Goal: Task Accomplishment & Management: Manage account settings

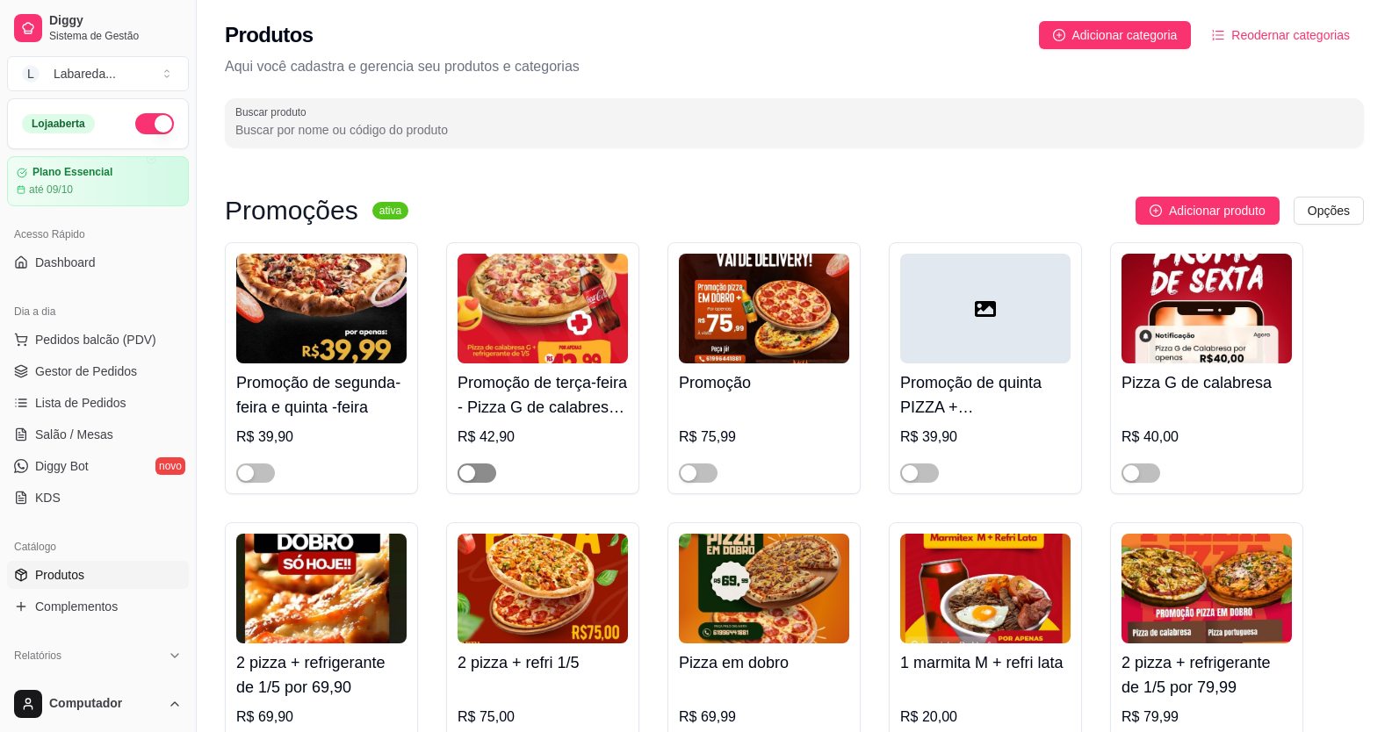
click at [473, 465] on span "button" at bounding box center [477, 473] width 39 height 19
click at [517, 299] on img at bounding box center [543, 309] width 170 height 110
click at [691, 473] on div "button" at bounding box center [689, 473] width 16 height 16
click at [704, 465] on span "button" at bounding box center [698, 473] width 39 height 19
click at [483, 472] on div "button" at bounding box center [487, 473] width 16 height 16
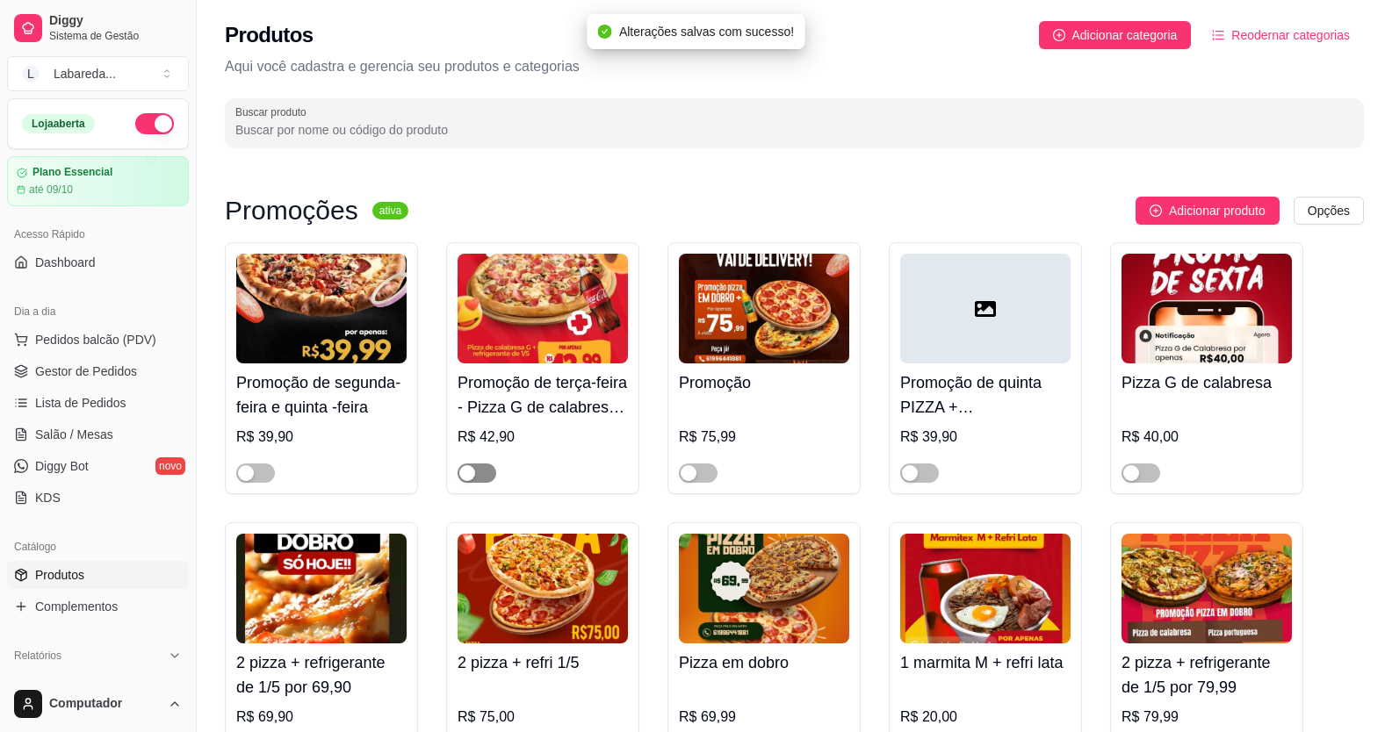
click at [480, 465] on span "button" at bounding box center [477, 473] width 39 height 19
click at [688, 478] on div "button" at bounding box center [689, 473] width 16 height 16
click at [91, 338] on span "Pedidos balcão (PDV)" at bounding box center [95, 340] width 121 height 18
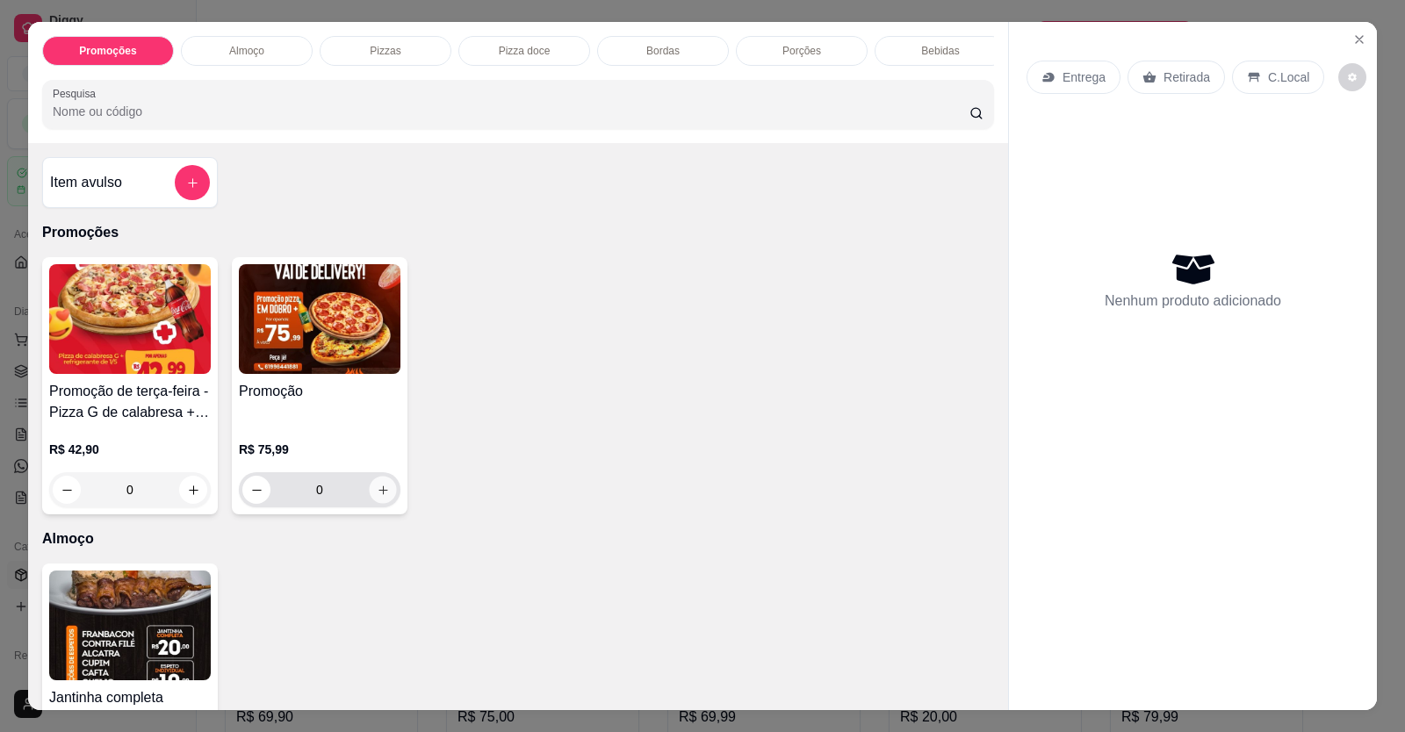
click at [378, 497] on icon "increase-product-quantity" at bounding box center [383, 490] width 13 height 13
type input "1"
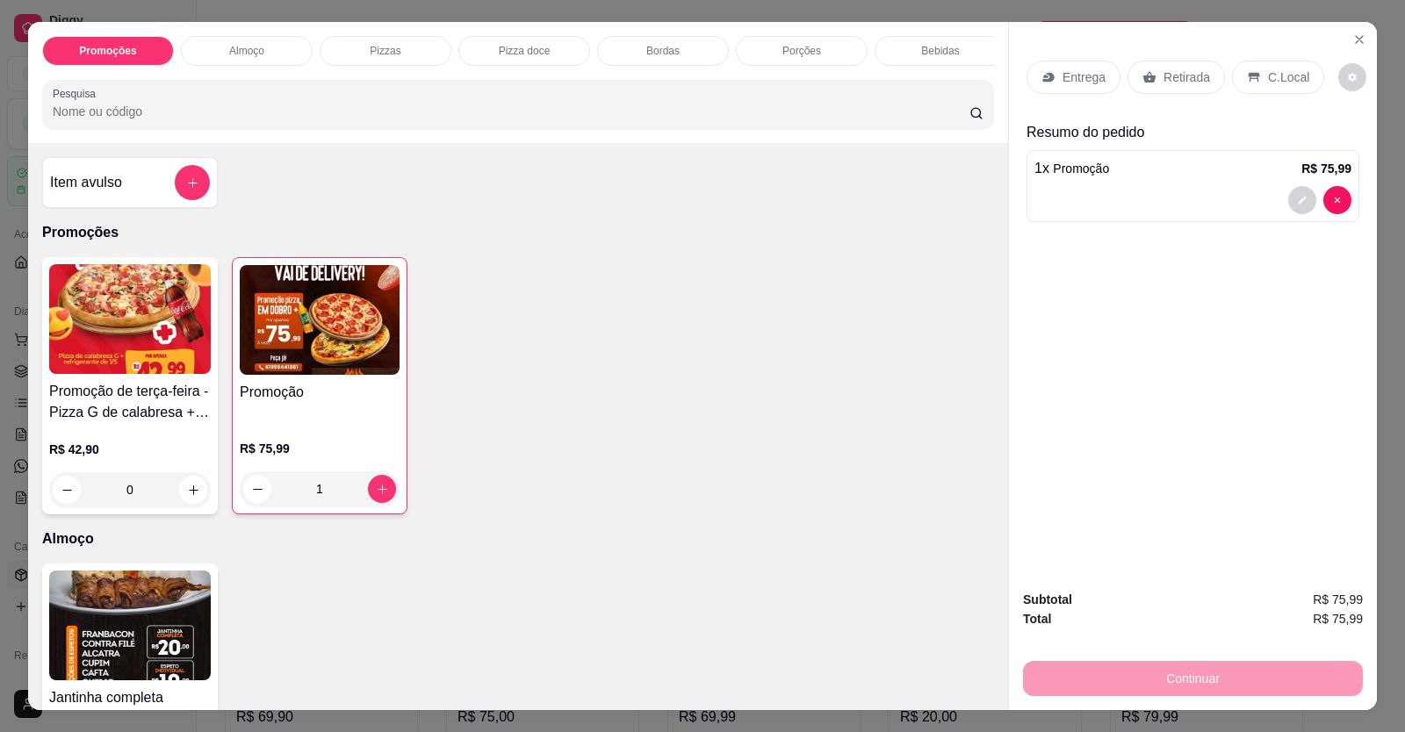
click at [1171, 73] on p "Retirada" at bounding box center [1187, 78] width 47 height 18
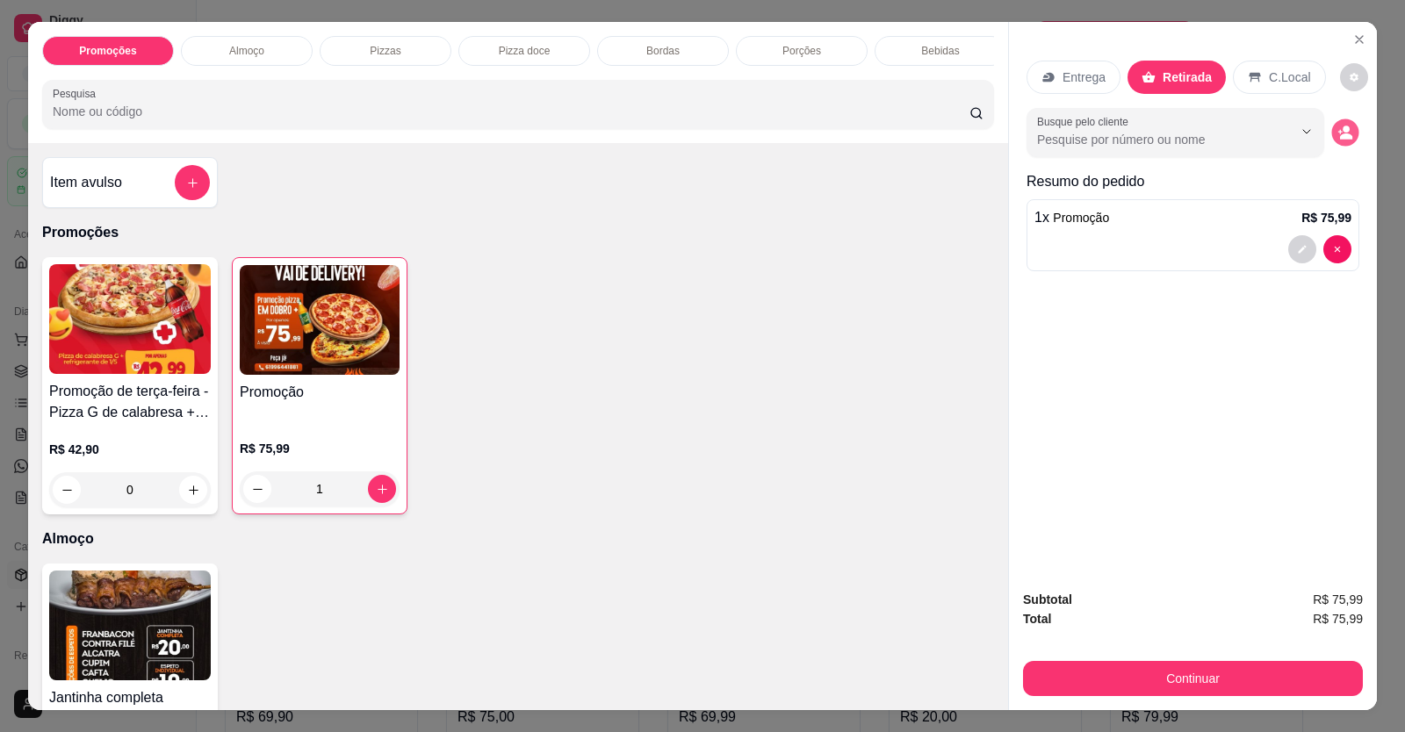
click at [1331, 124] on button "decrease-product-quantity" at bounding box center [1344, 132] width 27 height 27
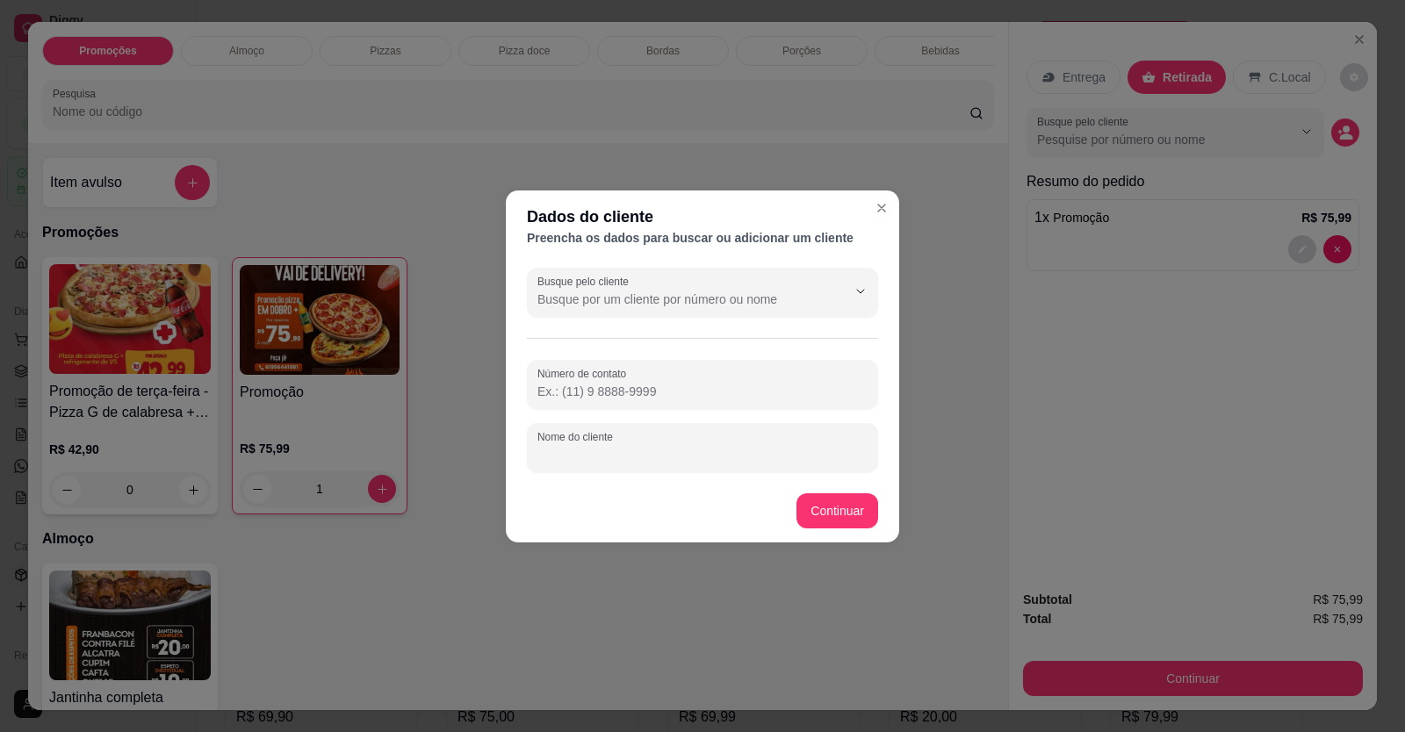
click at [704, 453] on input "Nome do cliente" at bounding box center [702, 455] width 330 height 18
type input "edina"
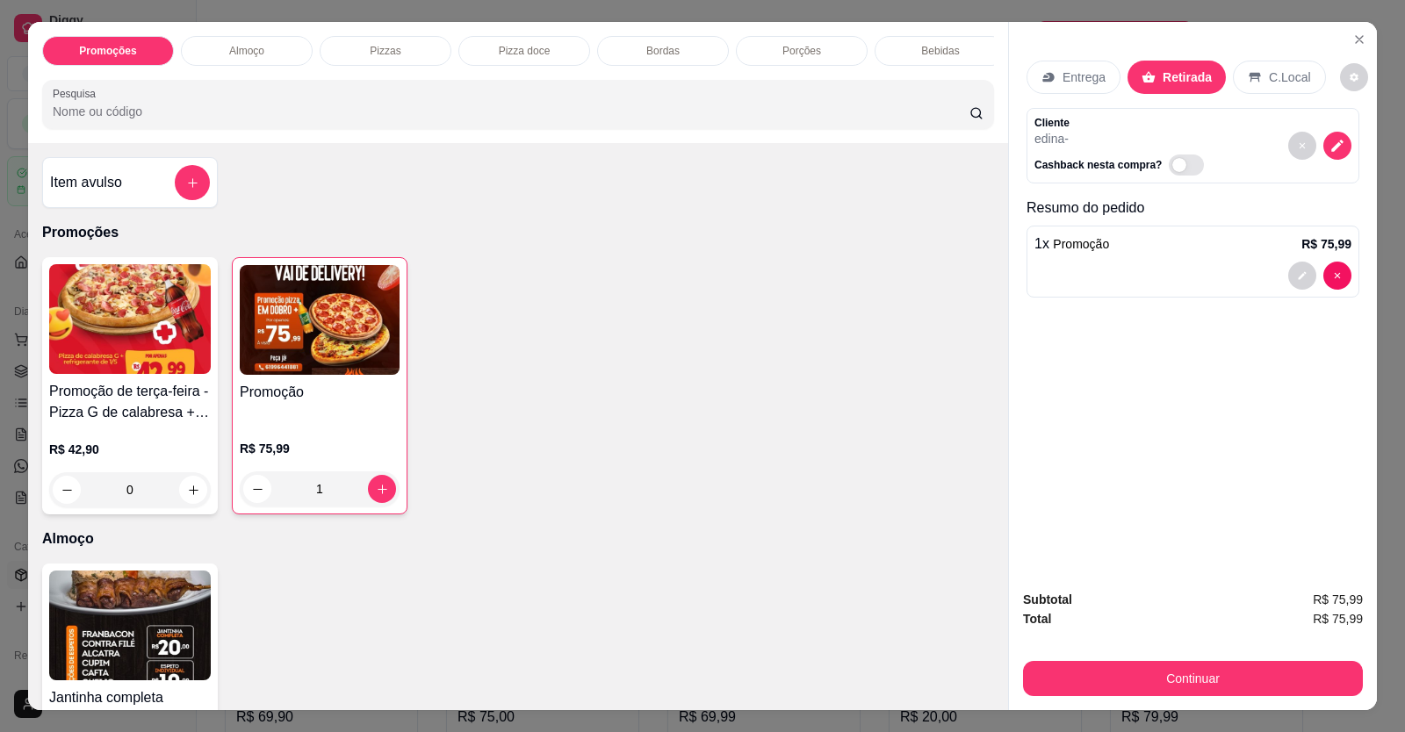
click at [1063, 72] on p "Entrega" at bounding box center [1084, 78] width 43 height 18
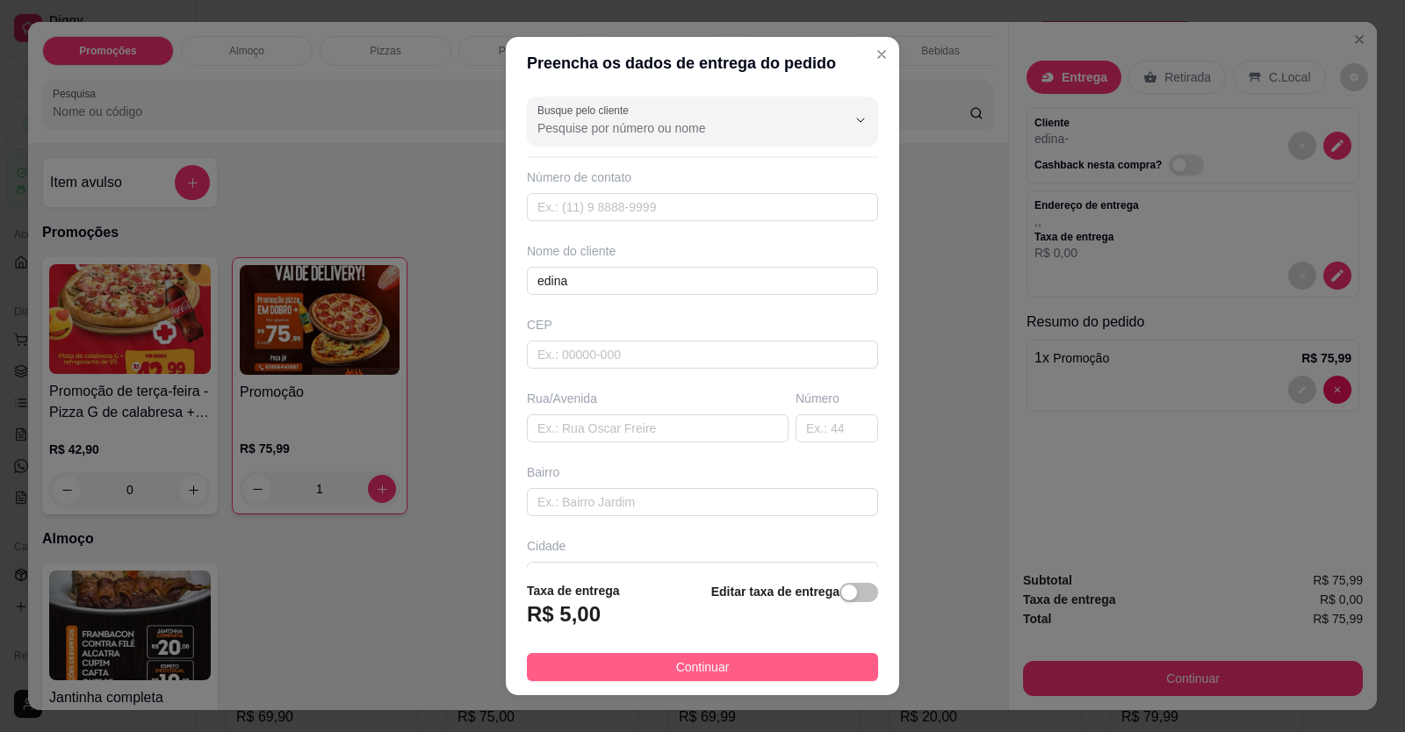
drag, startPoint x: 644, startPoint y: 645, endPoint x: 655, endPoint y: 667, distance: 24.7
click at [646, 648] on footer "Taxa de entrega R$ 5,00 Editar taxa de entrega Continuar" at bounding box center [702, 631] width 393 height 128
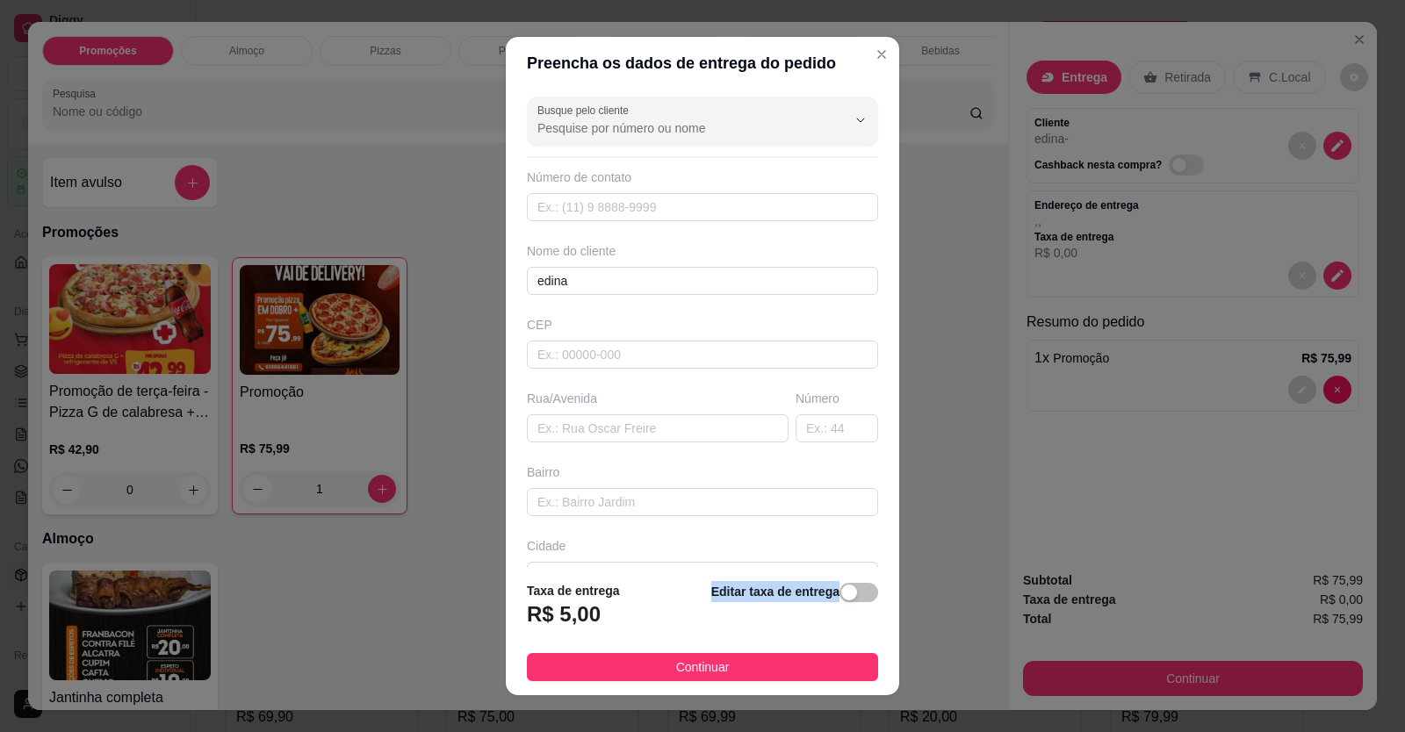
click at [657, 667] on button "Continuar" at bounding box center [702, 667] width 351 height 28
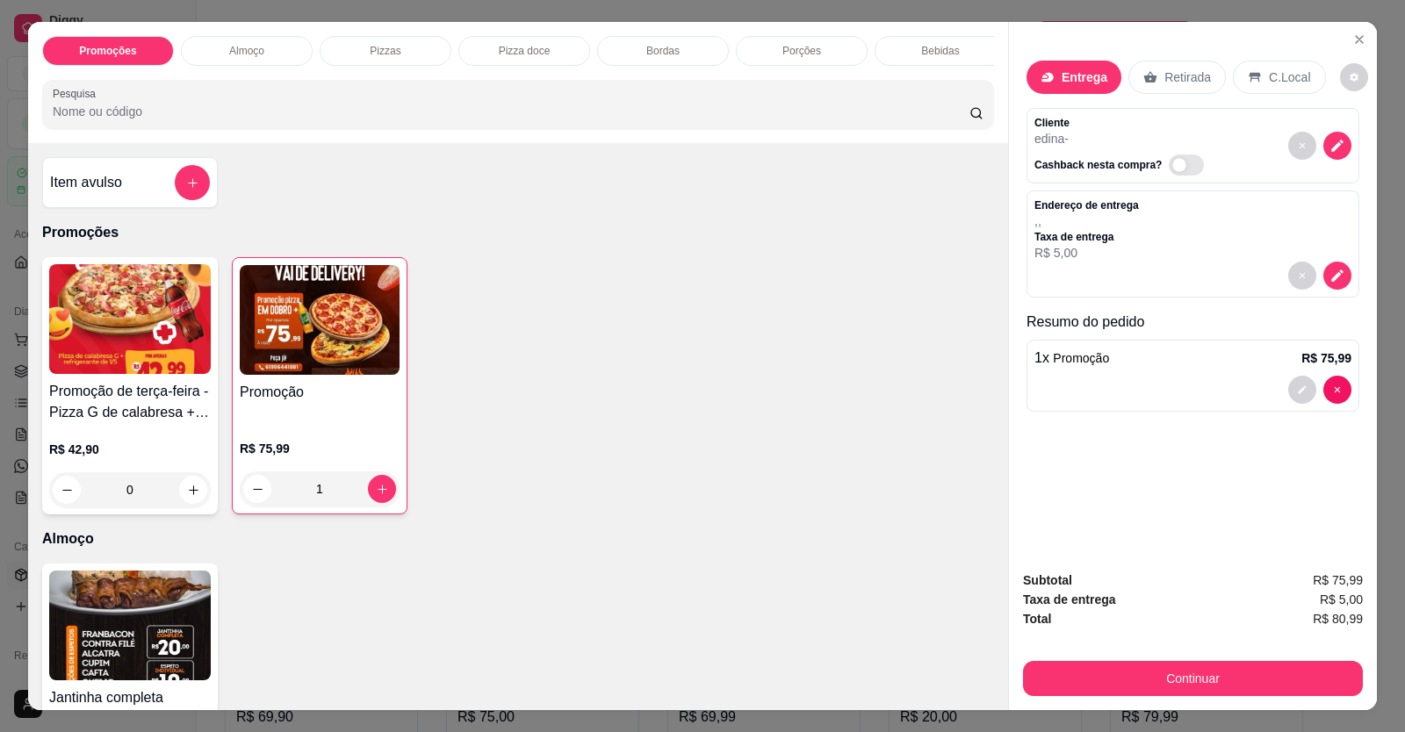
click at [1062, 81] on p "Entrega" at bounding box center [1085, 78] width 46 height 18
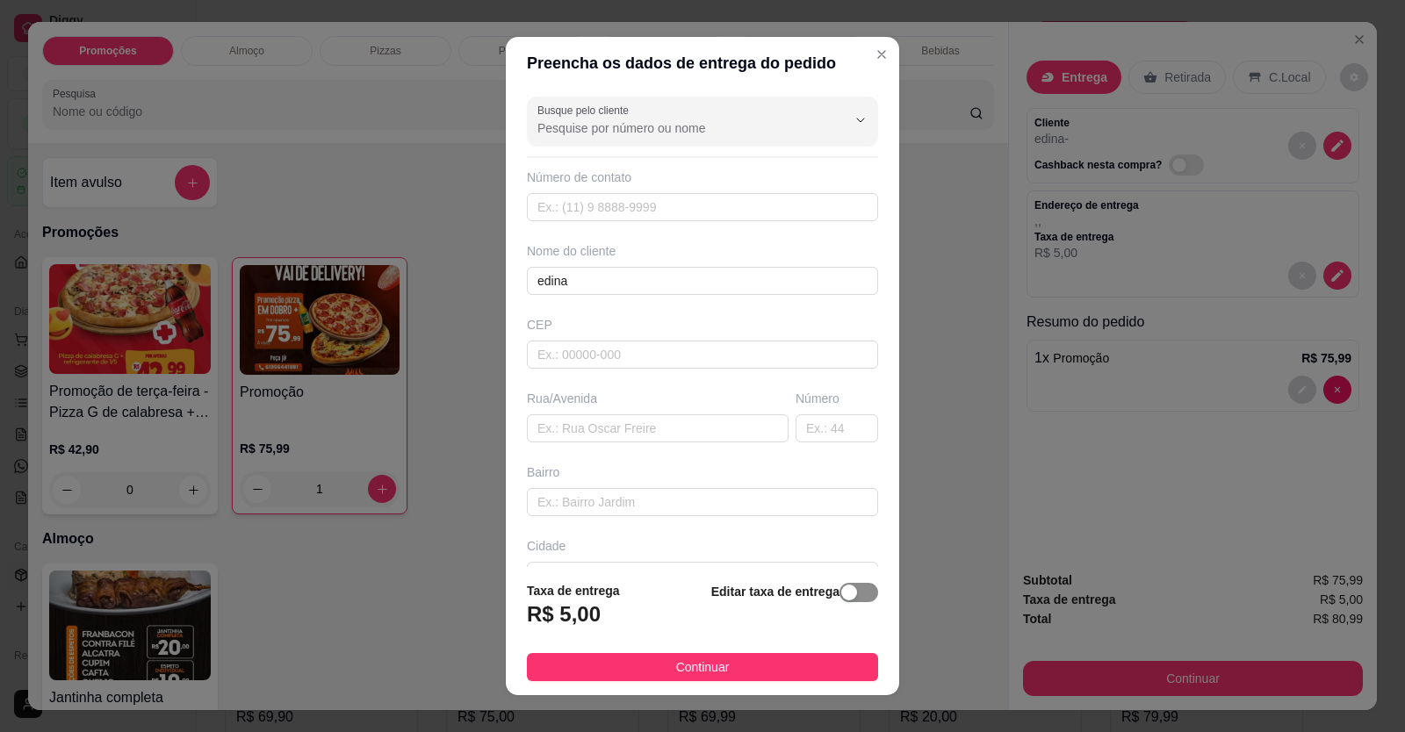
click at [841, 595] on div "button" at bounding box center [849, 593] width 16 height 16
drag, startPoint x: 732, startPoint y: 609, endPoint x: 725, endPoint y: 604, distance: 9.0
click at [738, 609] on div "button" at bounding box center [746, 610] width 16 height 16
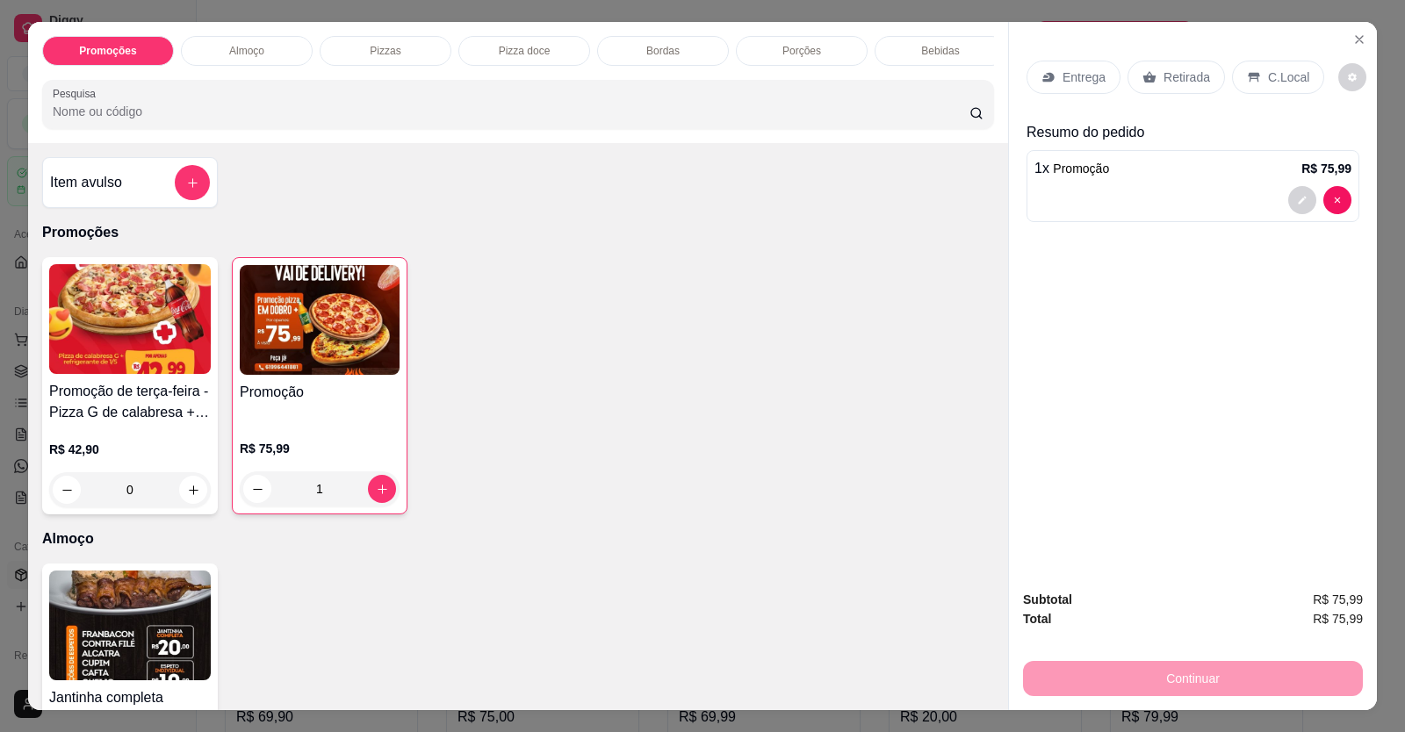
click at [1049, 75] on icon at bounding box center [1049, 77] width 14 height 14
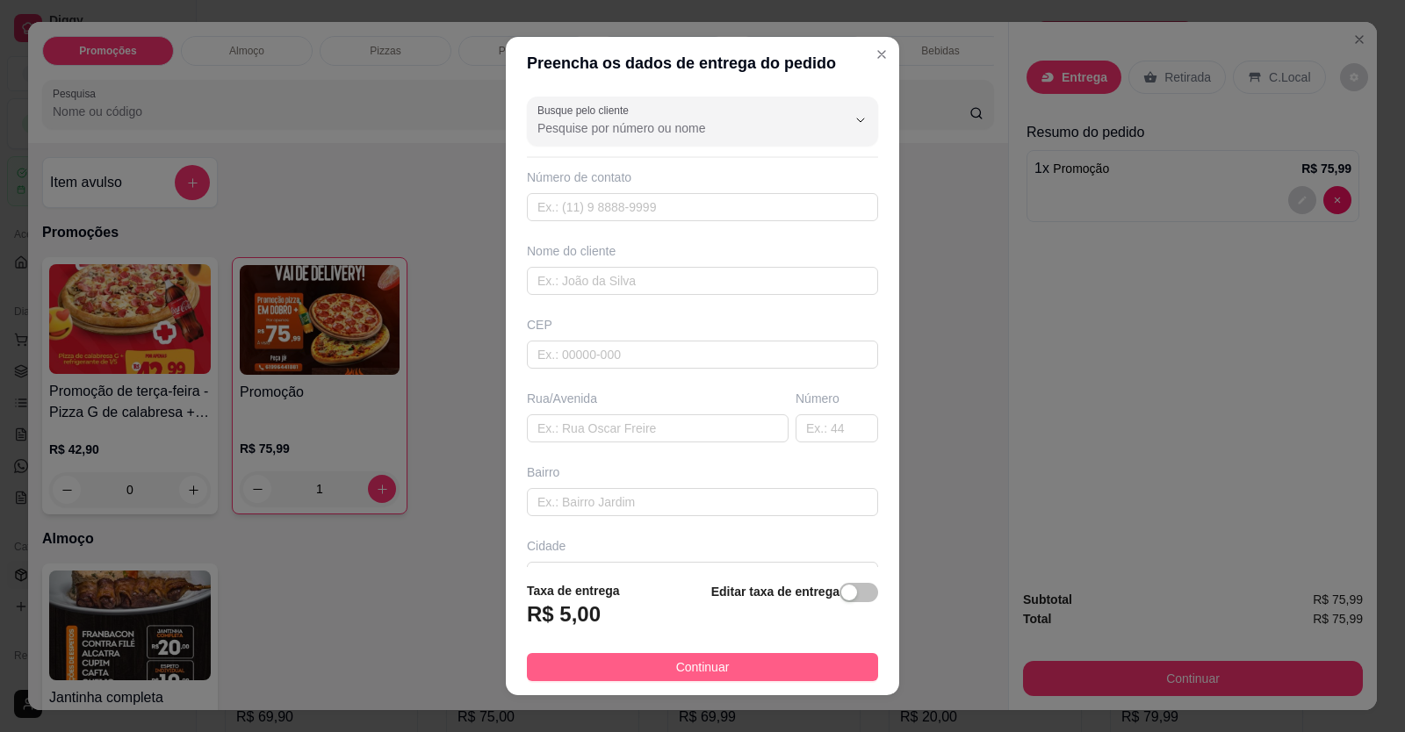
click at [656, 675] on button "Continuar" at bounding box center [702, 667] width 351 height 28
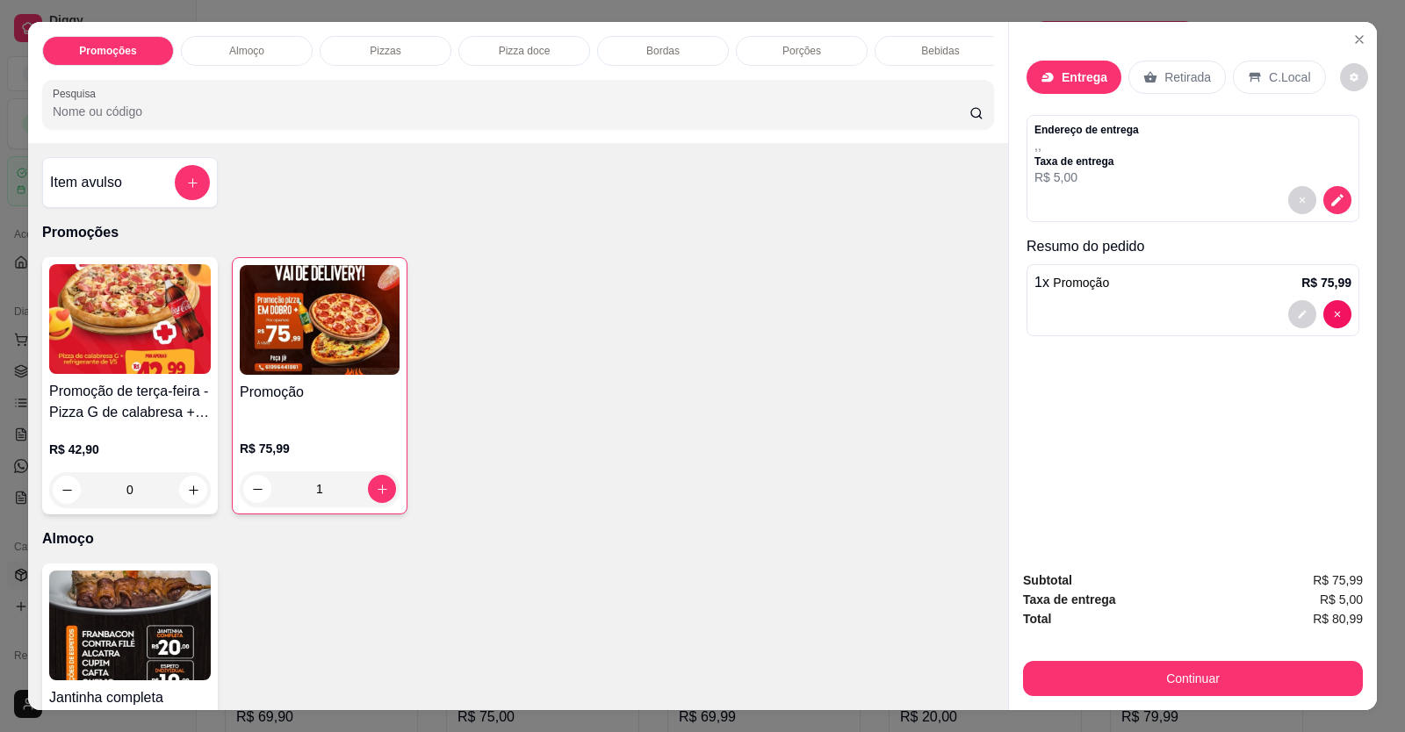
click at [1062, 72] on p "Entrega" at bounding box center [1085, 78] width 46 height 18
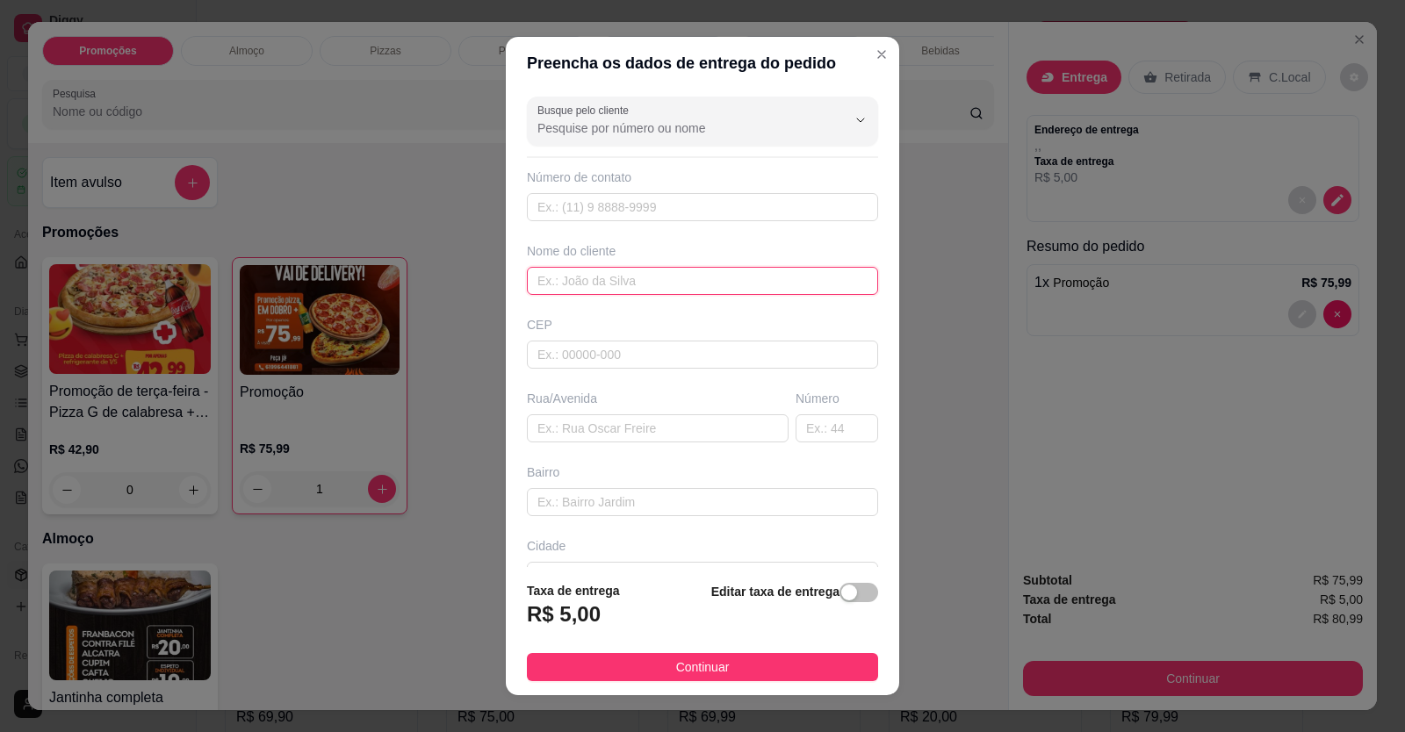
click at [630, 286] on input "text" at bounding box center [702, 281] width 351 height 28
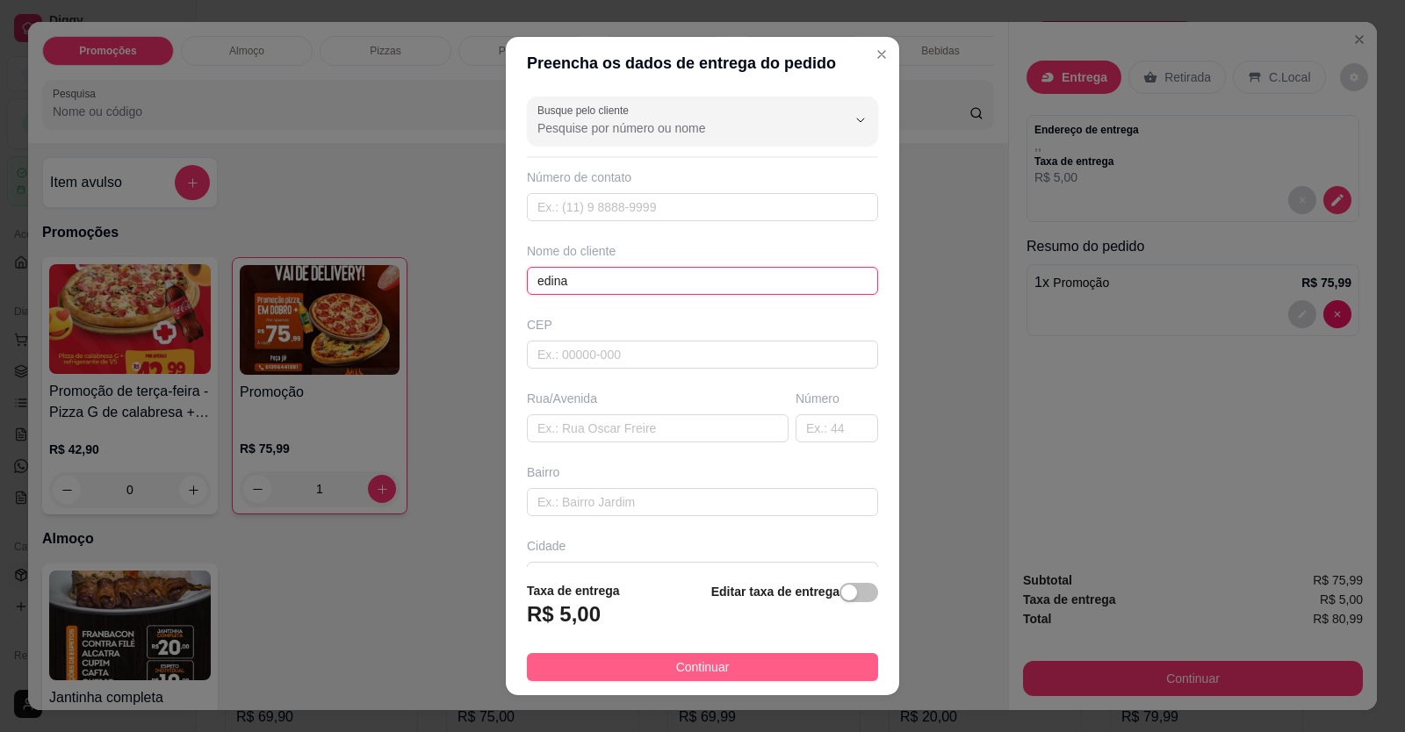
type input "edina"
click at [687, 673] on span "Continuar" at bounding box center [703, 667] width 54 height 19
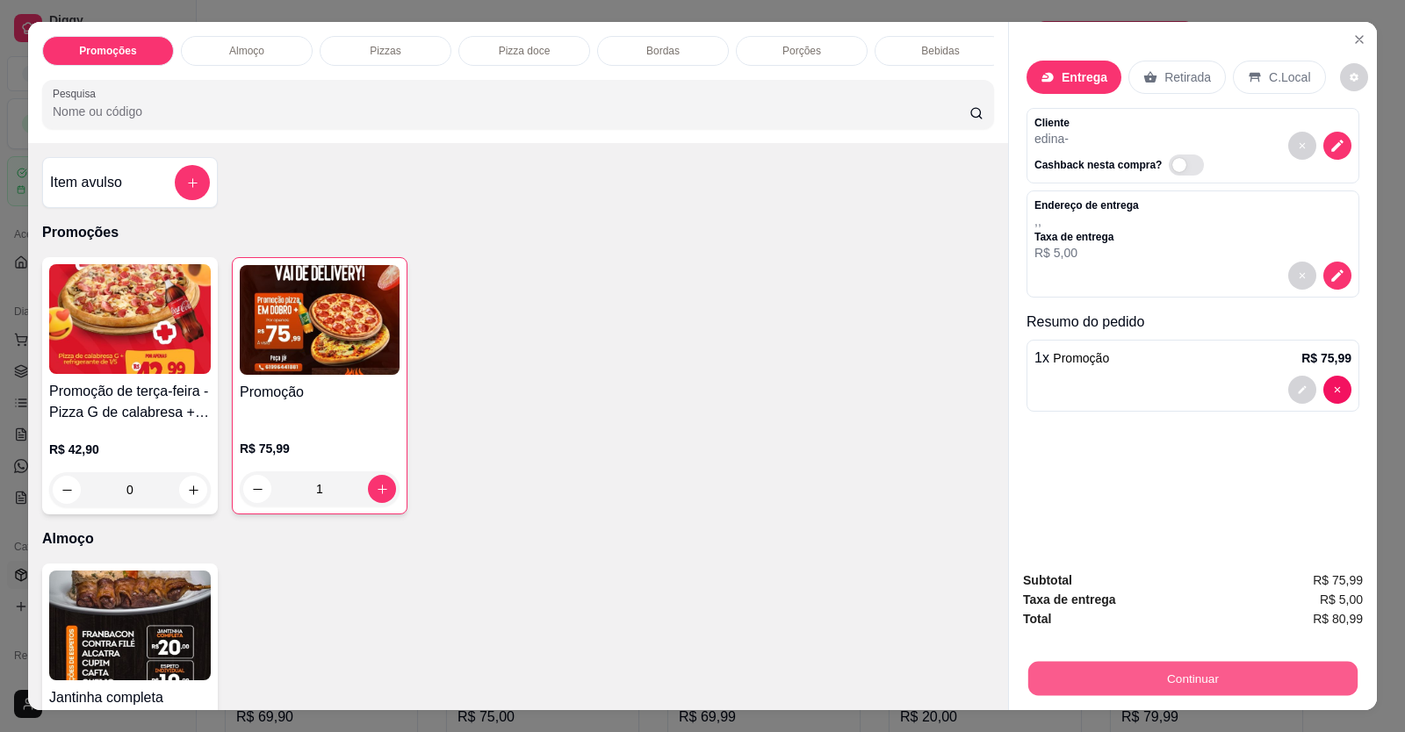
click at [1107, 663] on button "Continuar" at bounding box center [1192, 679] width 329 height 34
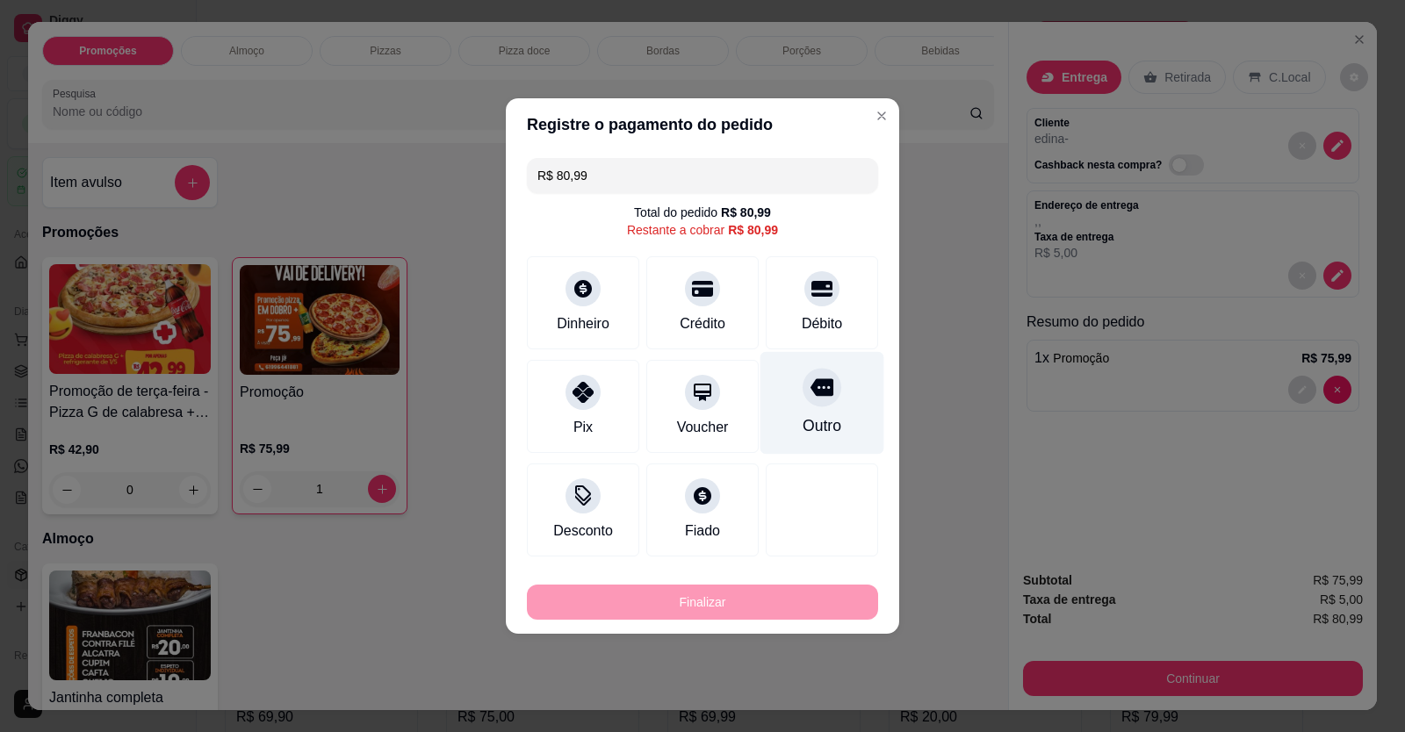
click at [843, 414] on div "Outro" at bounding box center [823, 403] width 124 height 103
type input "R$ 0,00"
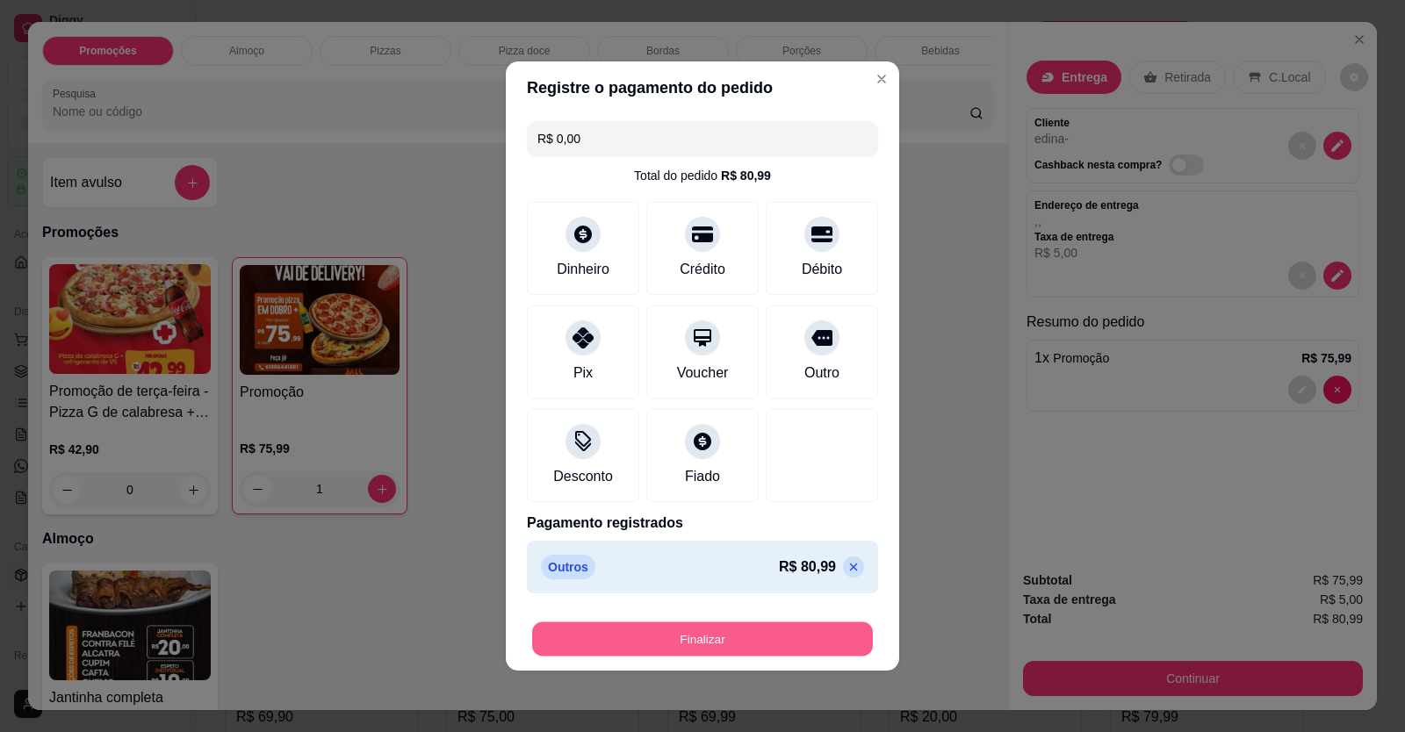
click at [803, 646] on button "Finalizar" at bounding box center [702, 640] width 341 height 34
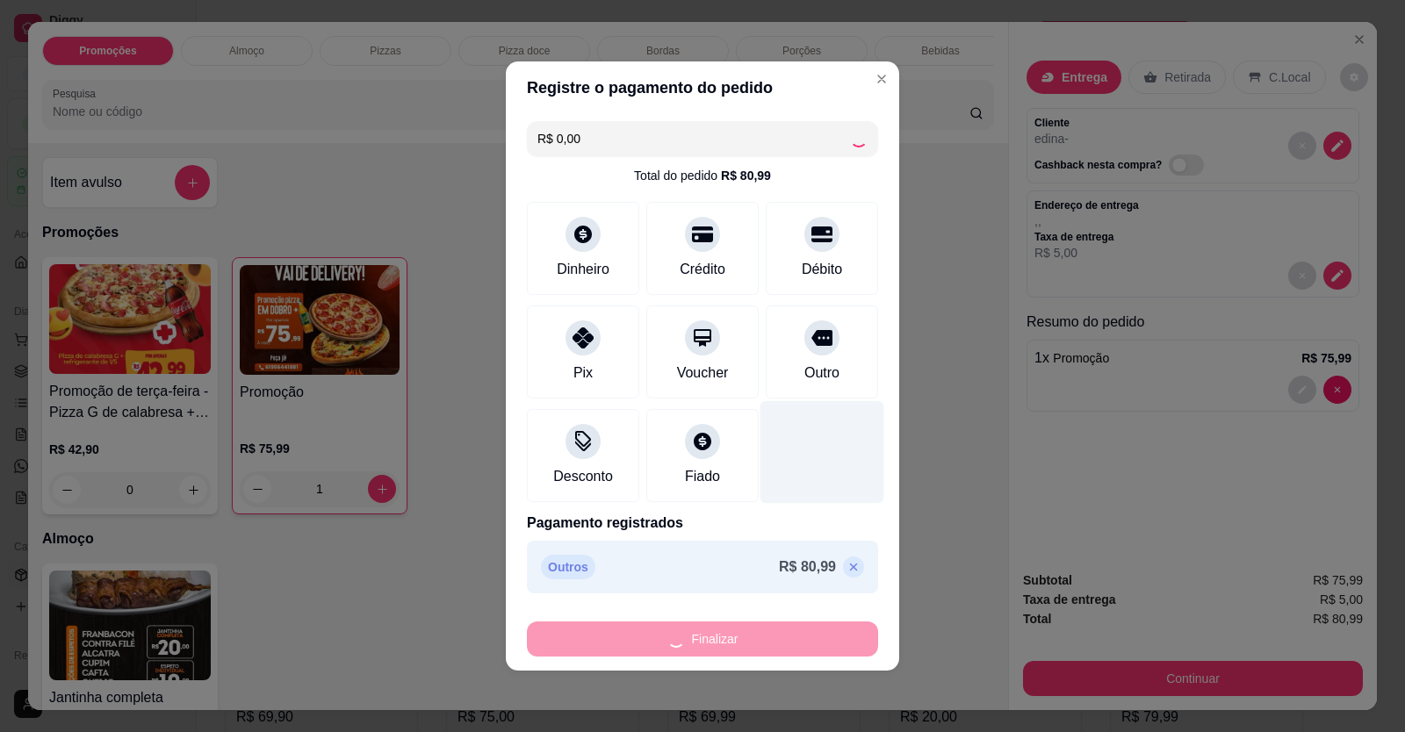
type input "0"
type input "-R$ 80,99"
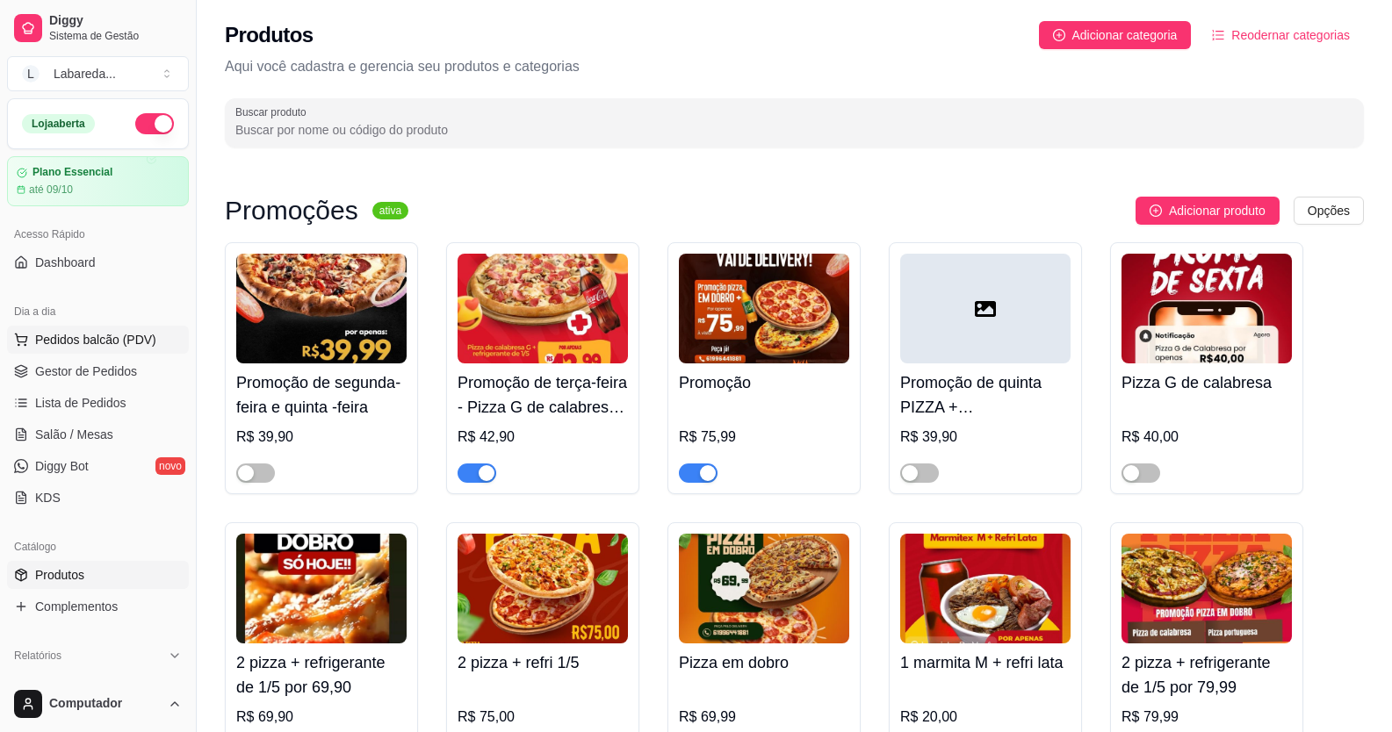
click at [31, 333] on button "Pedidos balcão (PDV)" at bounding box center [98, 340] width 182 height 28
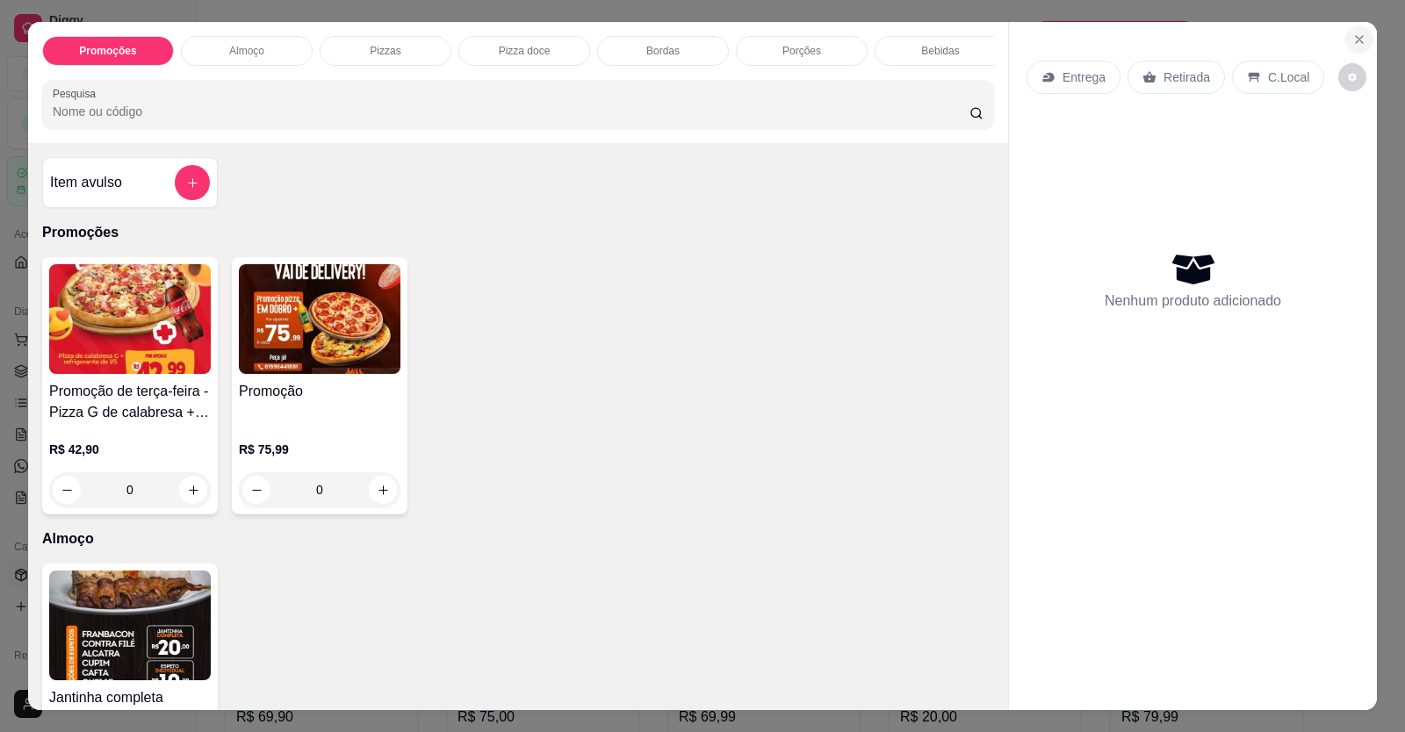
click at [1352, 40] on icon "Close" at bounding box center [1359, 39] width 14 height 14
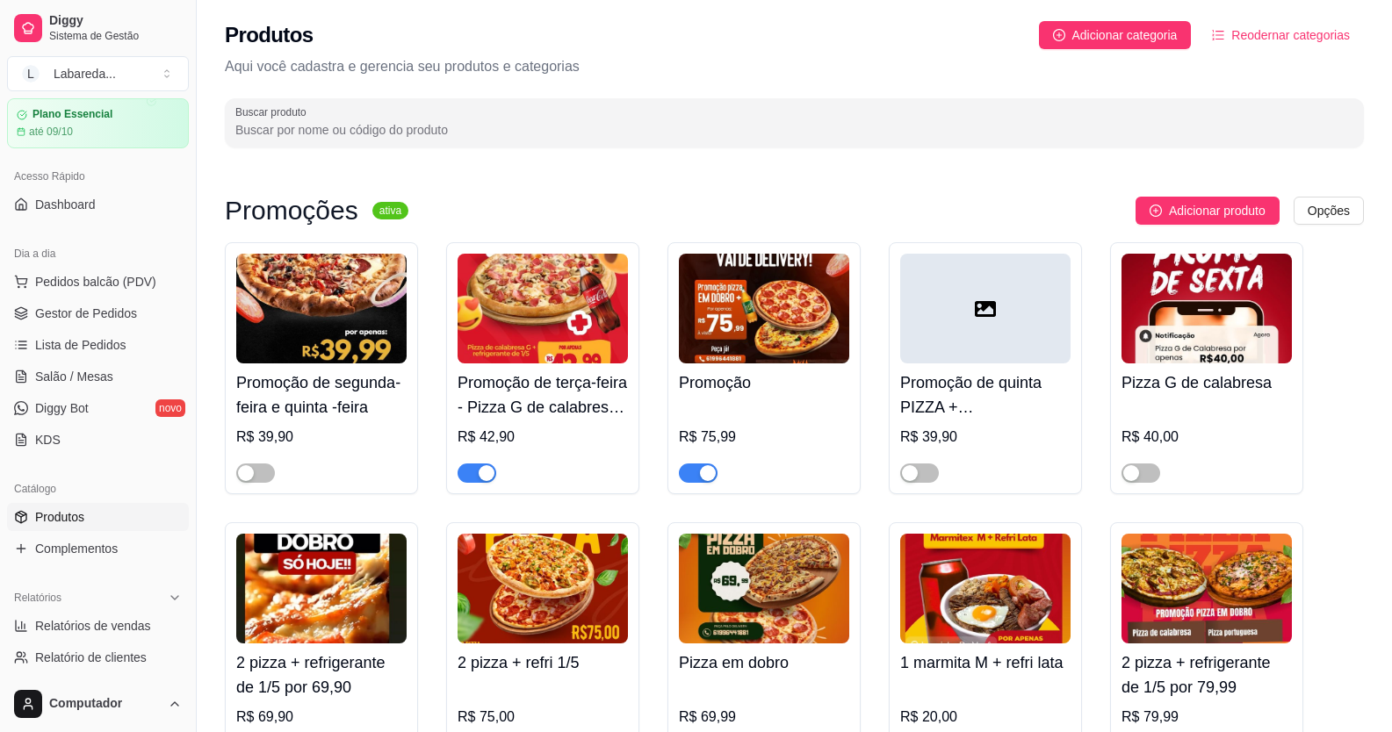
scroll to position [88, 0]
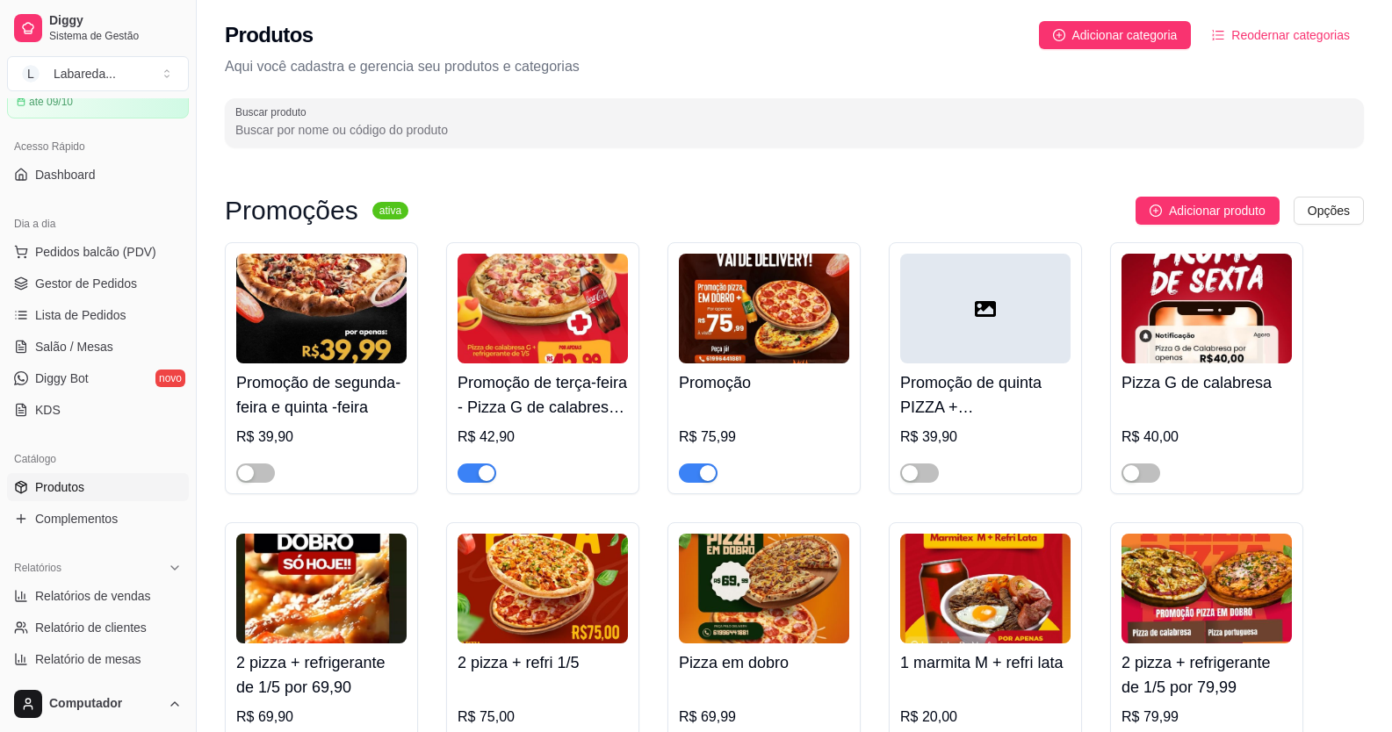
drag, startPoint x: 59, startPoint y: 488, endPoint x: 70, endPoint y: 487, distance: 11.5
click at [61, 488] on span "Produtos" at bounding box center [59, 488] width 49 height 18
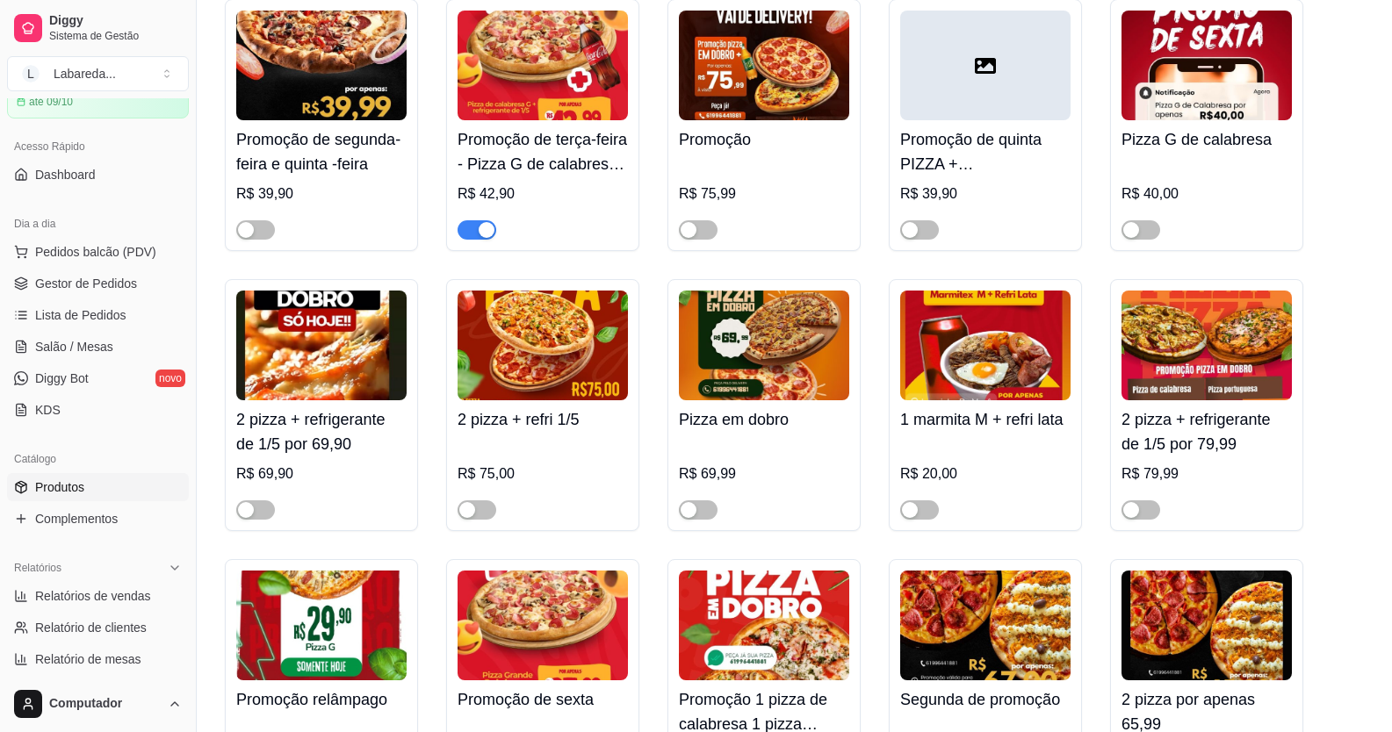
scroll to position [176, 0]
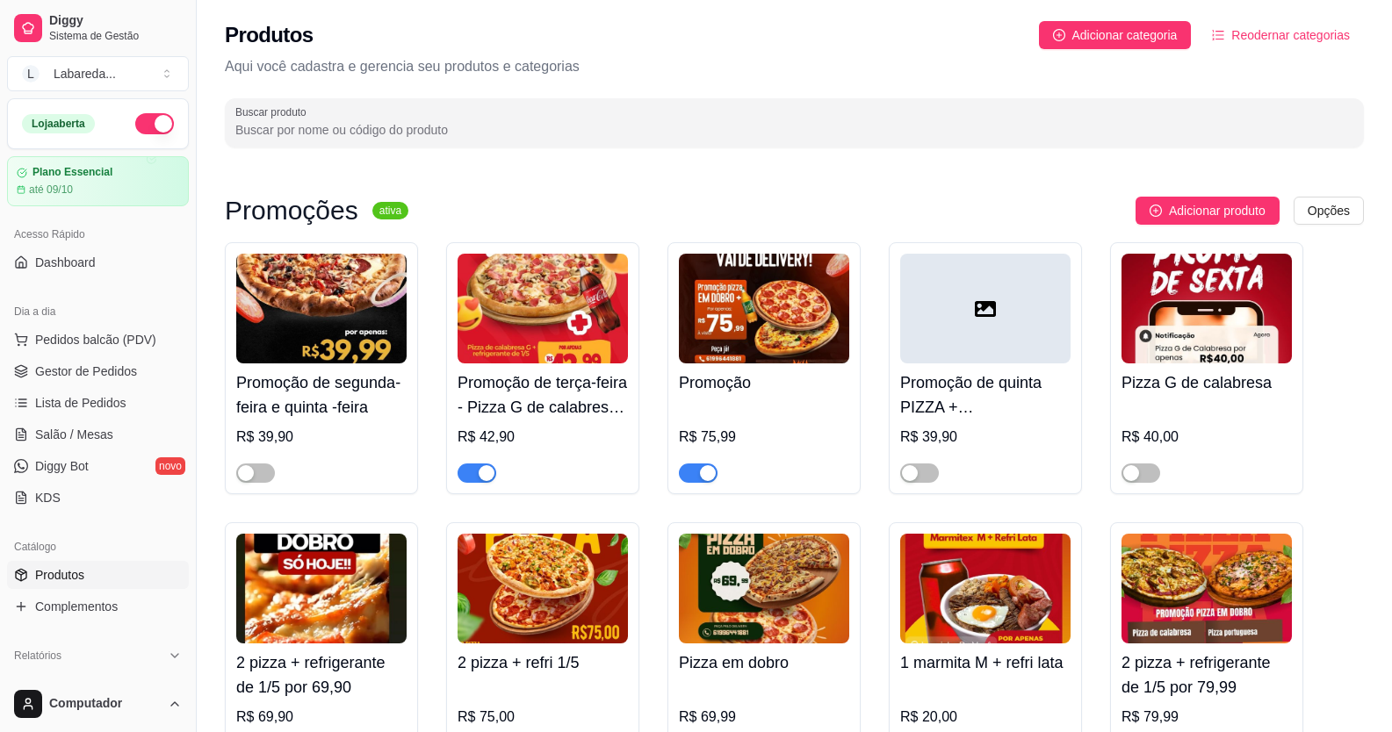
click at [696, 472] on span "button" at bounding box center [698, 473] width 39 height 19
click at [93, 369] on span "Gestor de Pedidos" at bounding box center [86, 372] width 102 height 18
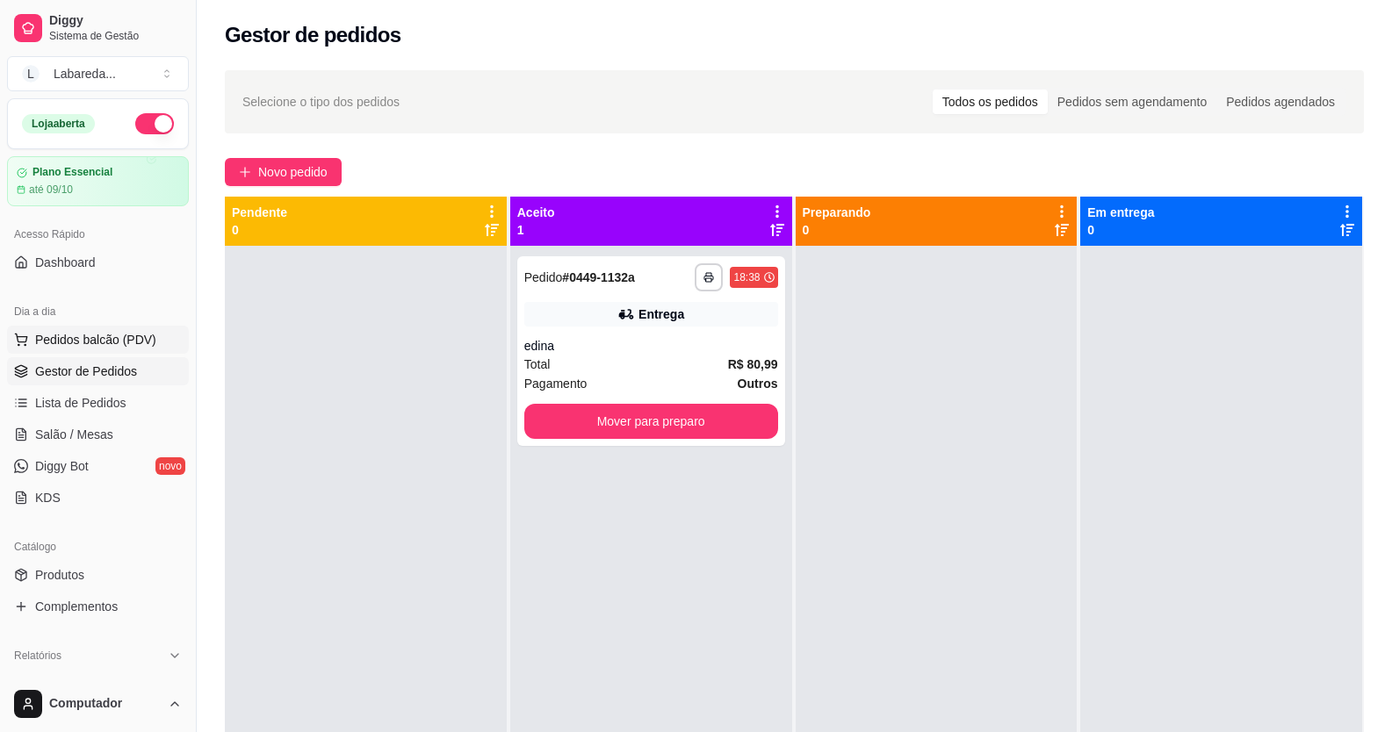
click at [82, 335] on span "Pedidos balcão (PDV)" at bounding box center [95, 340] width 121 height 18
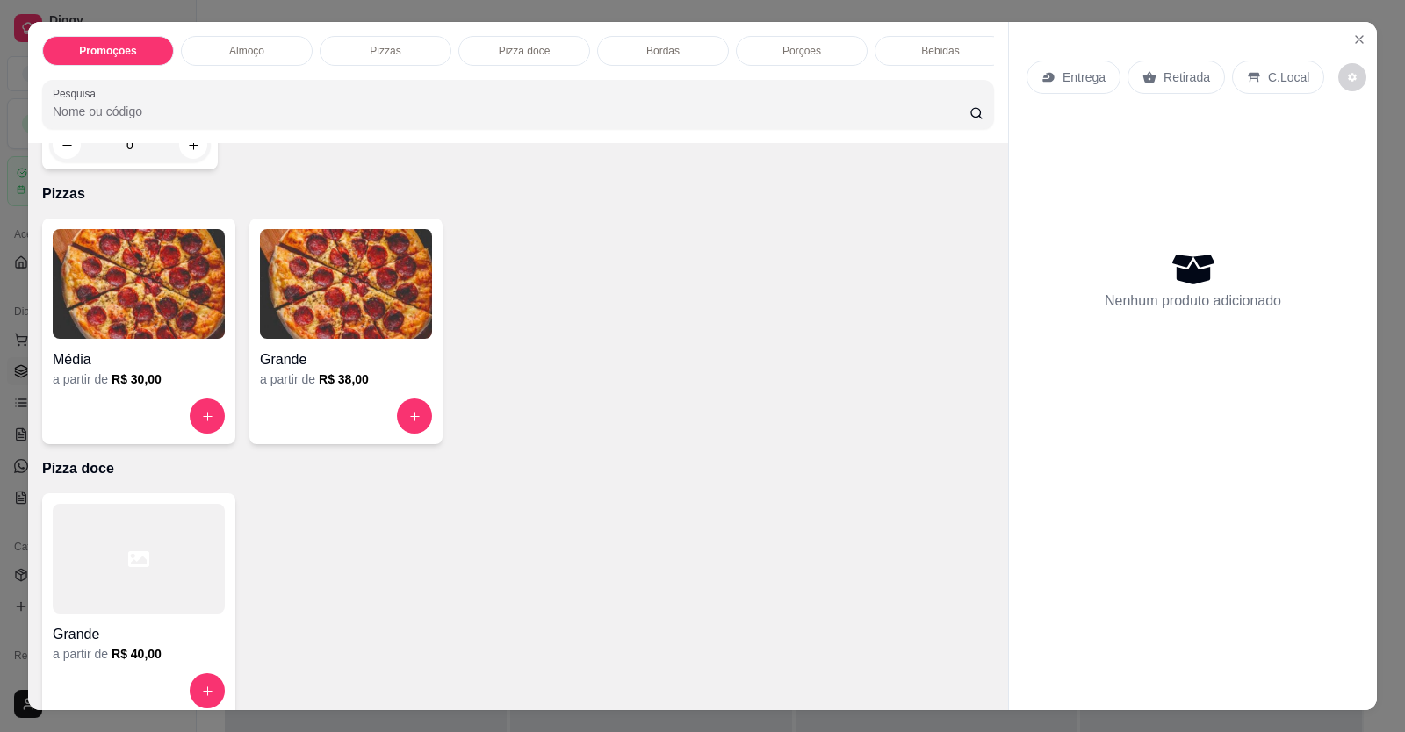
scroll to position [790, 0]
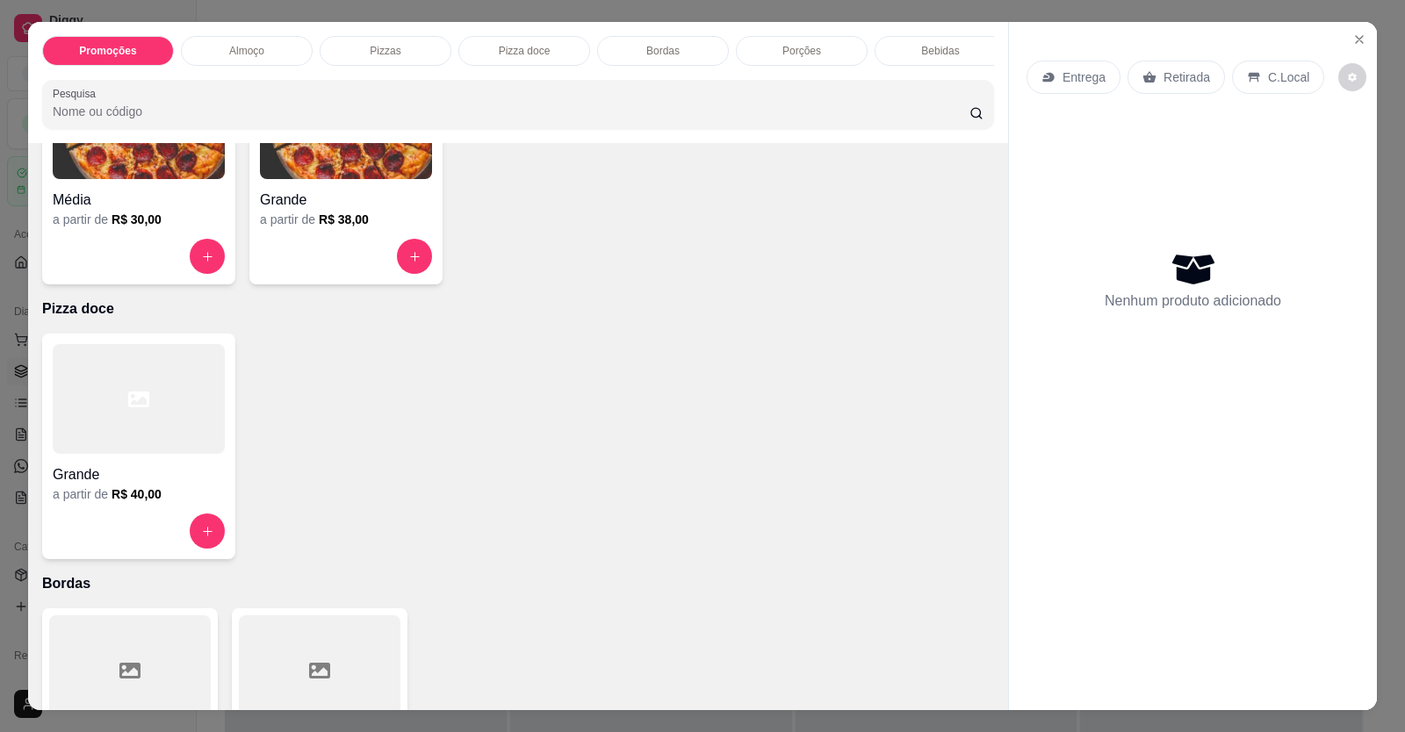
click at [386, 263] on div at bounding box center [346, 256] width 172 height 35
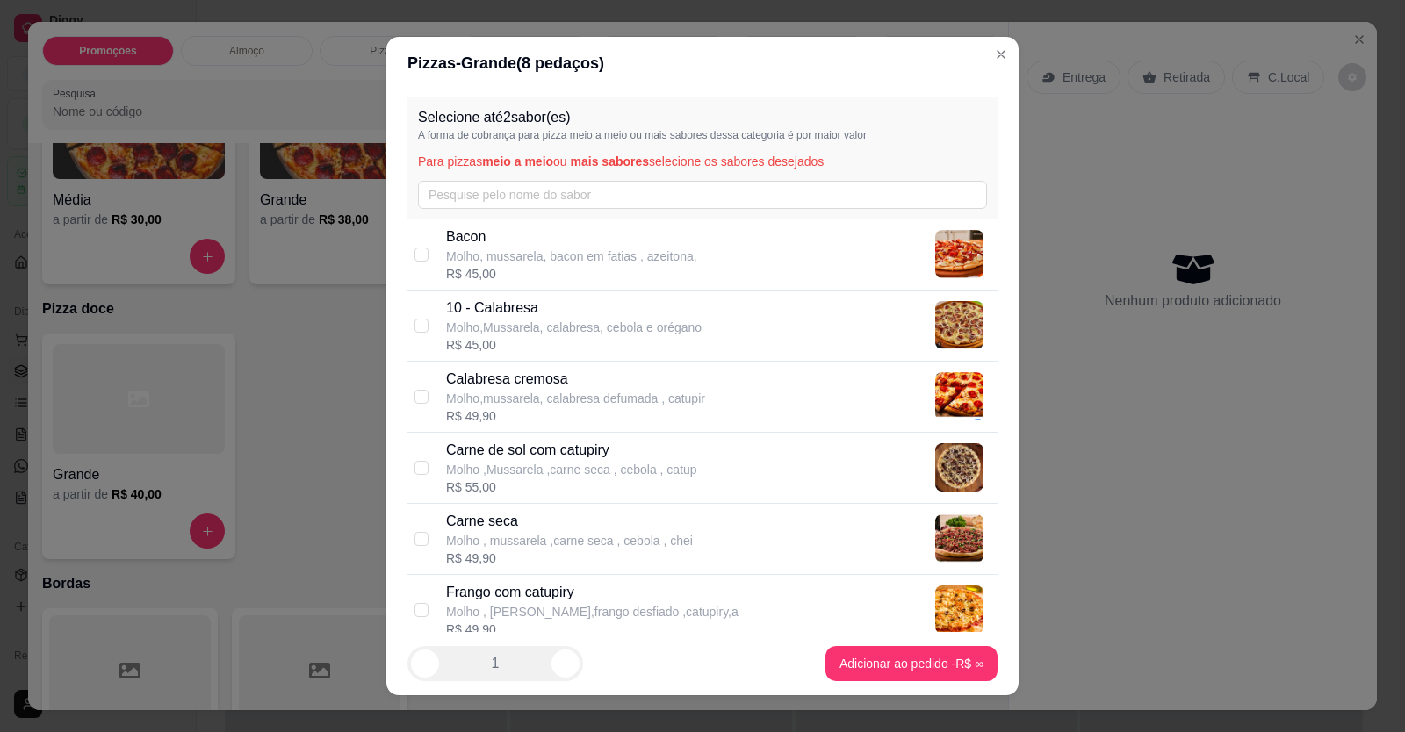
click at [482, 386] on p "Calabresa cremosa" at bounding box center [575, 379] width 259 height 21
checkbox input "true"
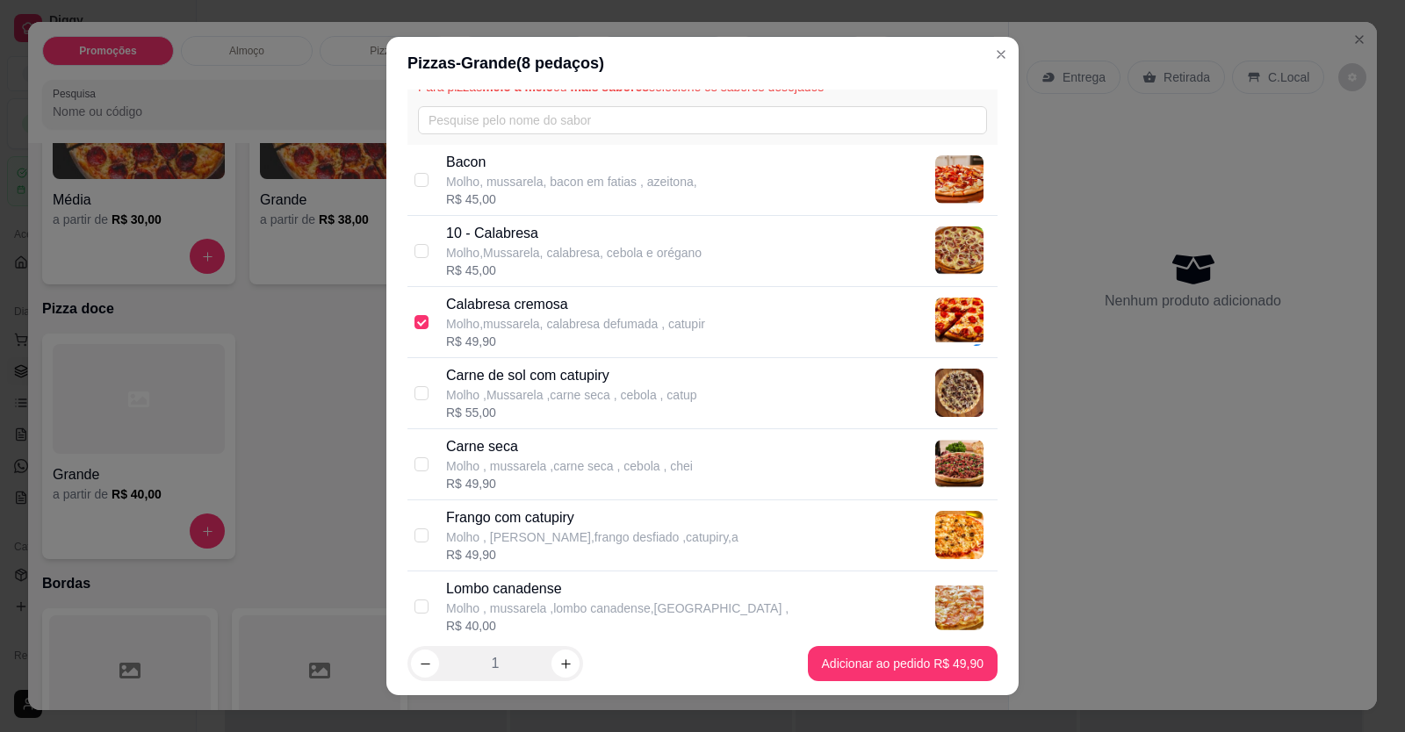
scroll to position [176, 0]
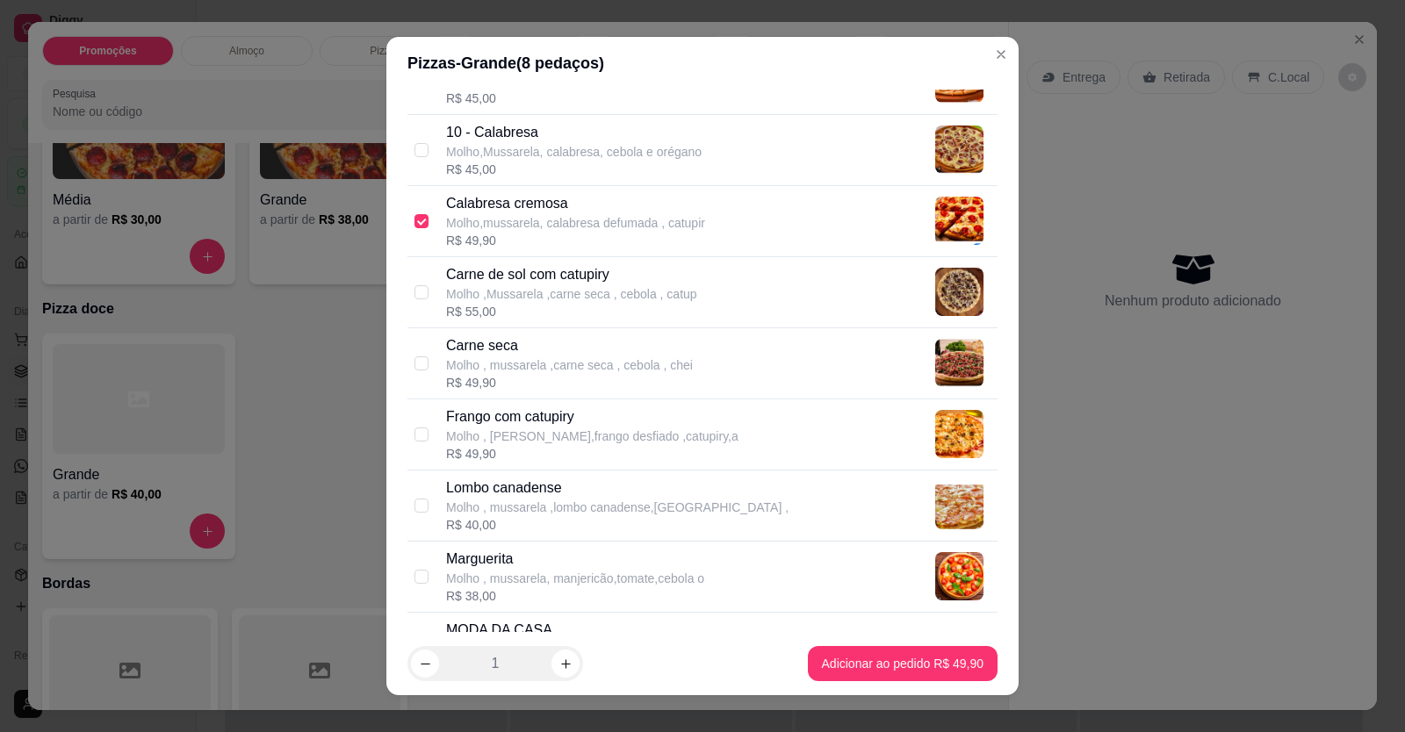
click at [465, 422] on p "Frango com catupiry" at bounding box center [592, 417] width 292 height 21
checkbox input "true"
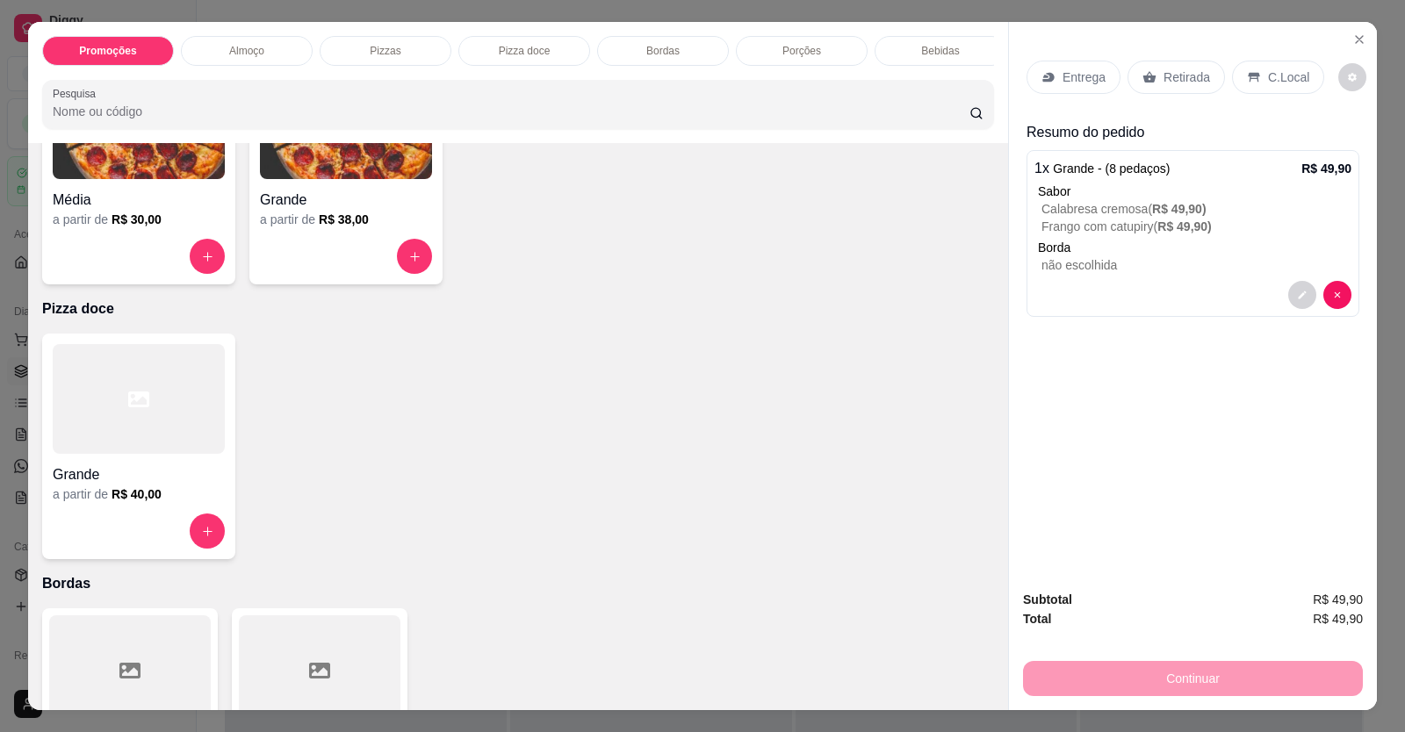
click at [1063, 83] on p "Entrega" at bounding box center [1084, 78] width 43 height 18
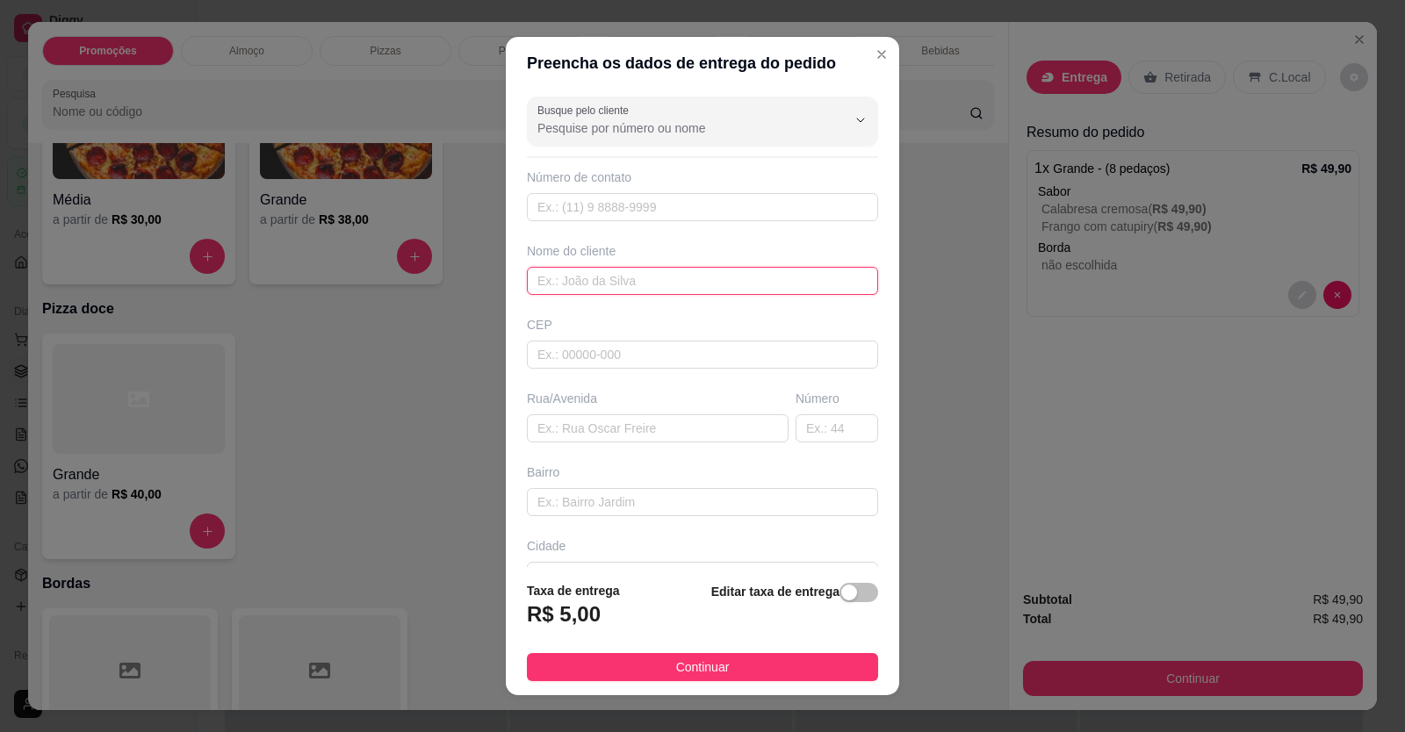
click at [729, 284] on input "text" at bounding box center [702, 281] width 351 height 28
type input "edina"
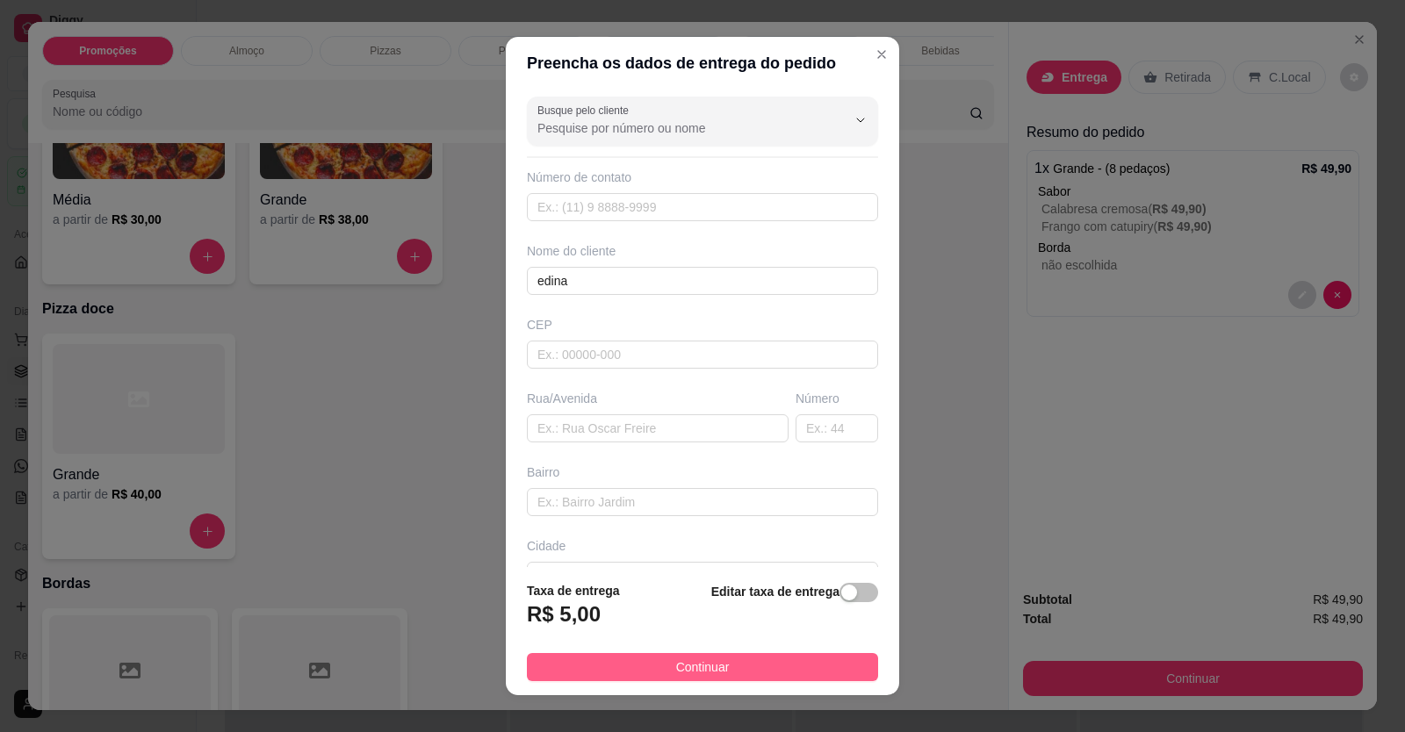
click at [684, 656] on button "Continuar" at bounding box center [702, 667] width 351 height 28
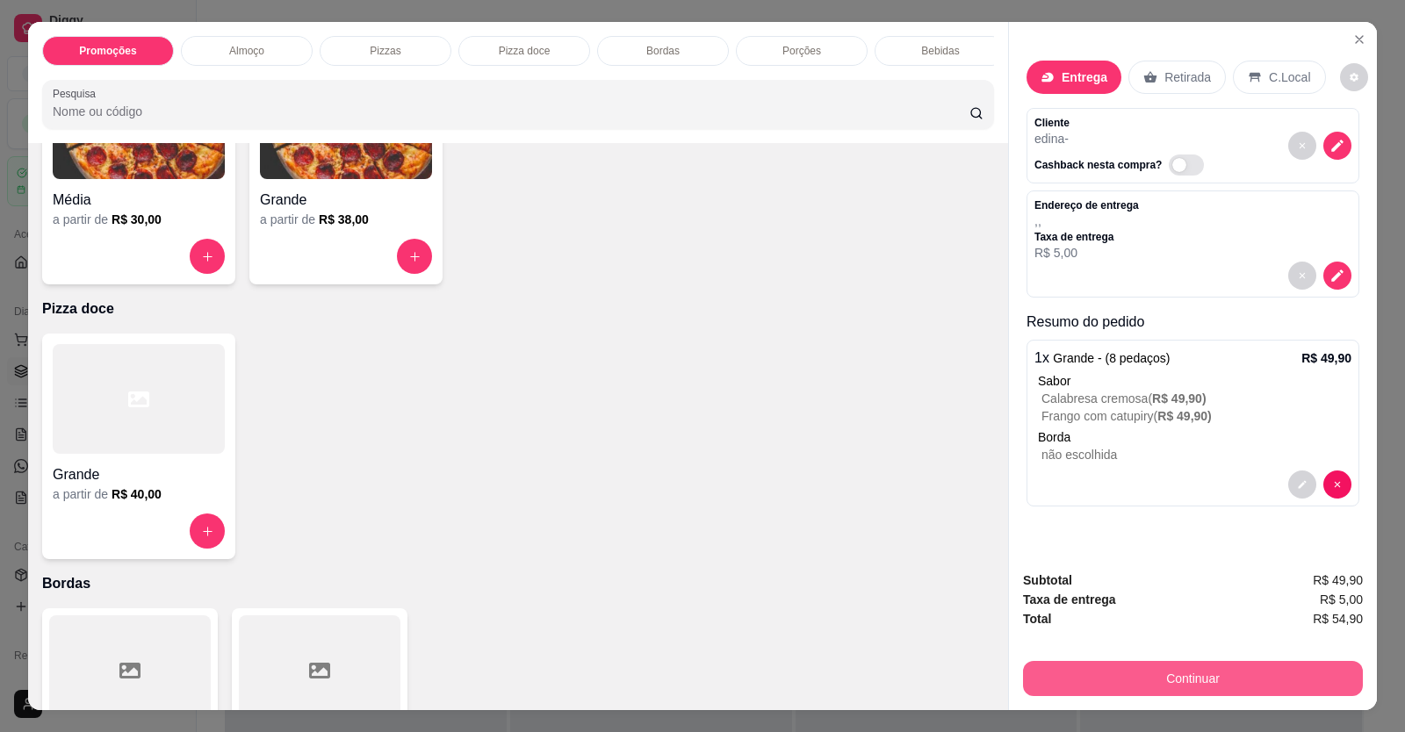
click at [1080, 677] on button "Continuar" at bounding box center [1193, 678] width 340 height 35
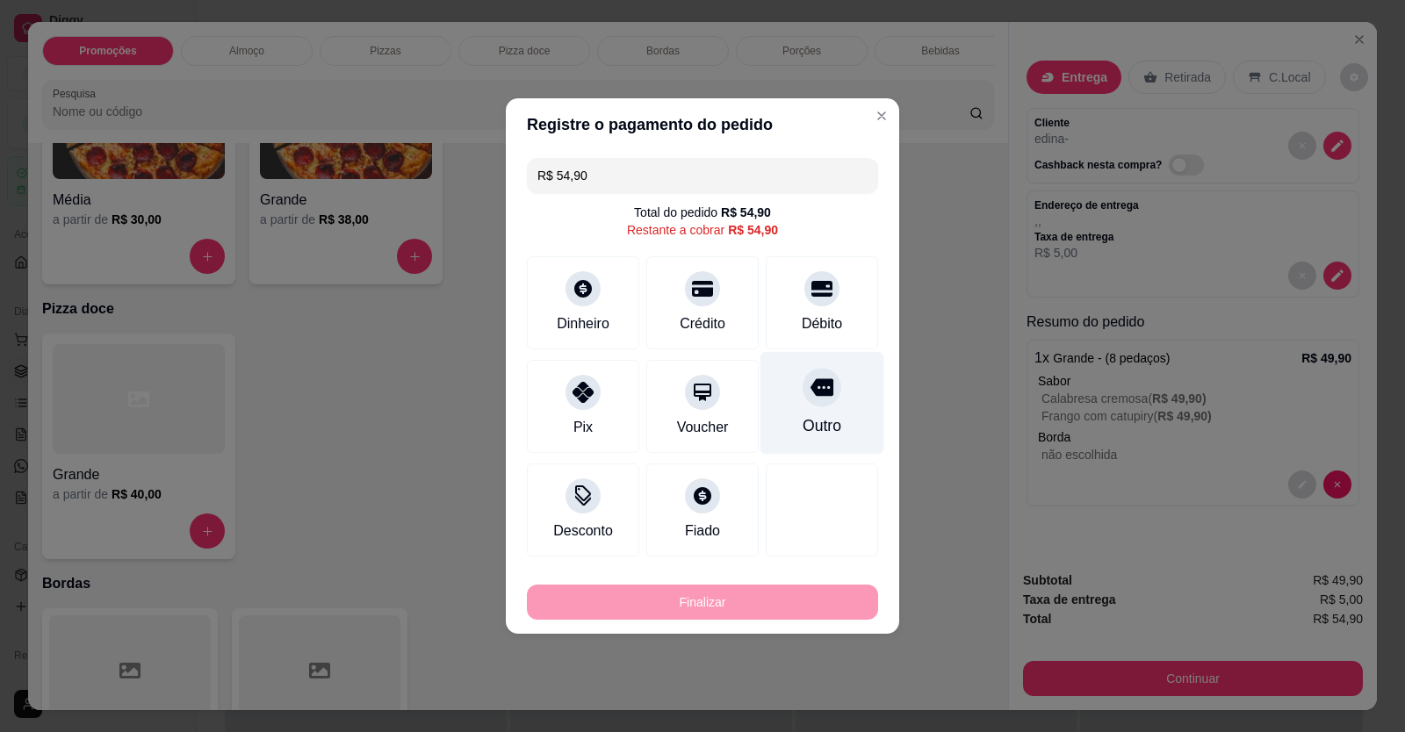
click at [819, 394] on icon at bounding box center [822, 388] width 23 height 18
type input "R$ 0,00"
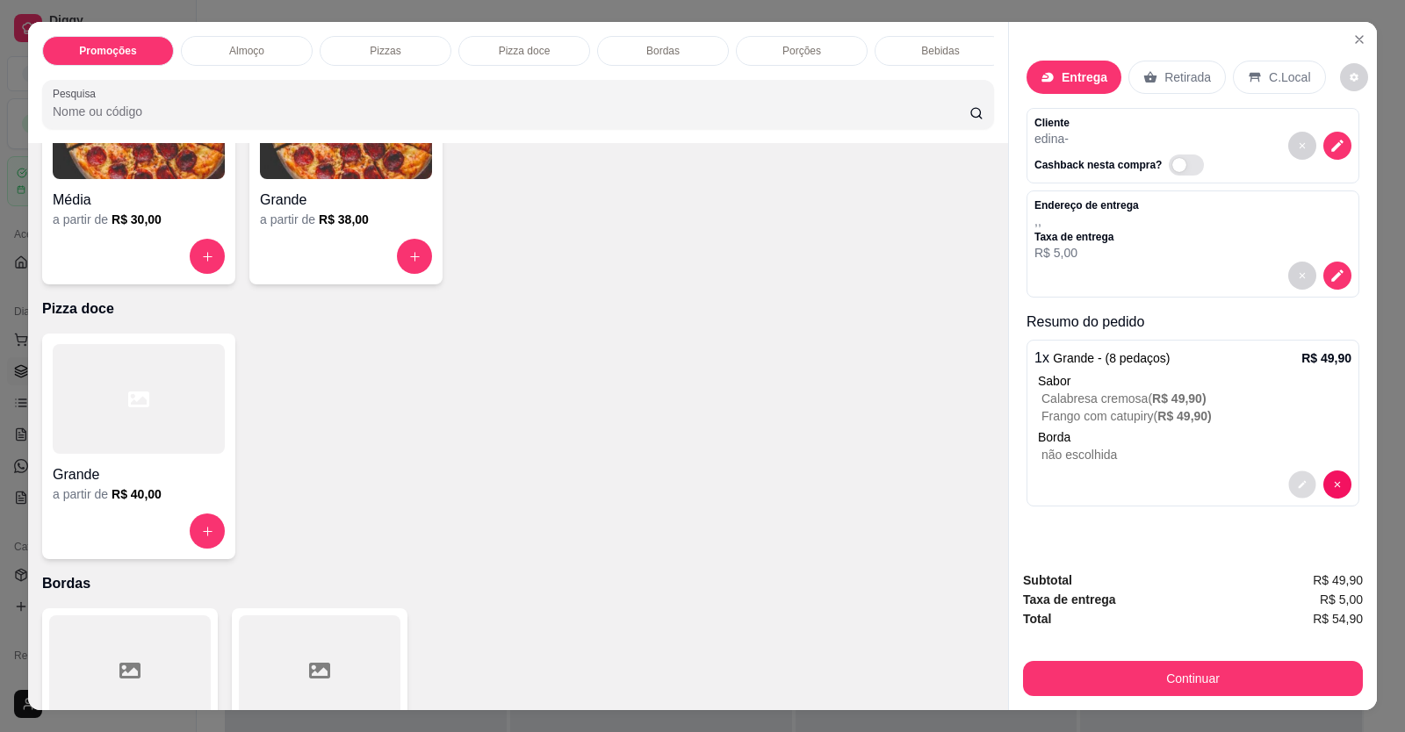
click at [1298, 480] on icon "decrease-product-quantity" at bounding box center [1302, 485] width 11 height 11
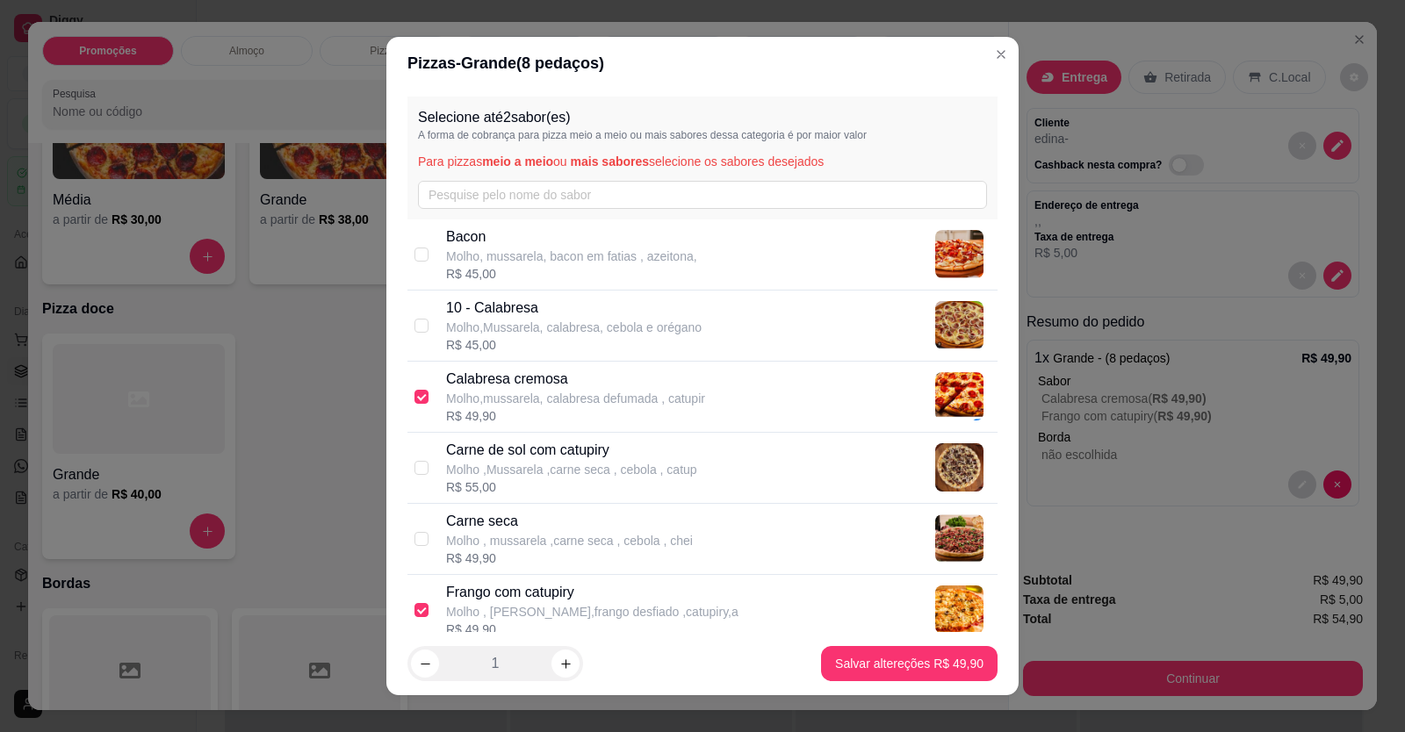
drag, startPoint x: 413, startPoint y: 455, endPoint x: 449, endPoint y: 457, distance: 36.0
click at [413, 456] on div "Carne de sol com catupiry Molho ,Mussarela ,carne seca , cebola , catup R$ 55,00" at bounding box center [702, 468] width 590 height 71
checkbox input "true"
checkbox input "false"
click at [415, 458] on label at bounding box center [422, 467] width 14 height 19
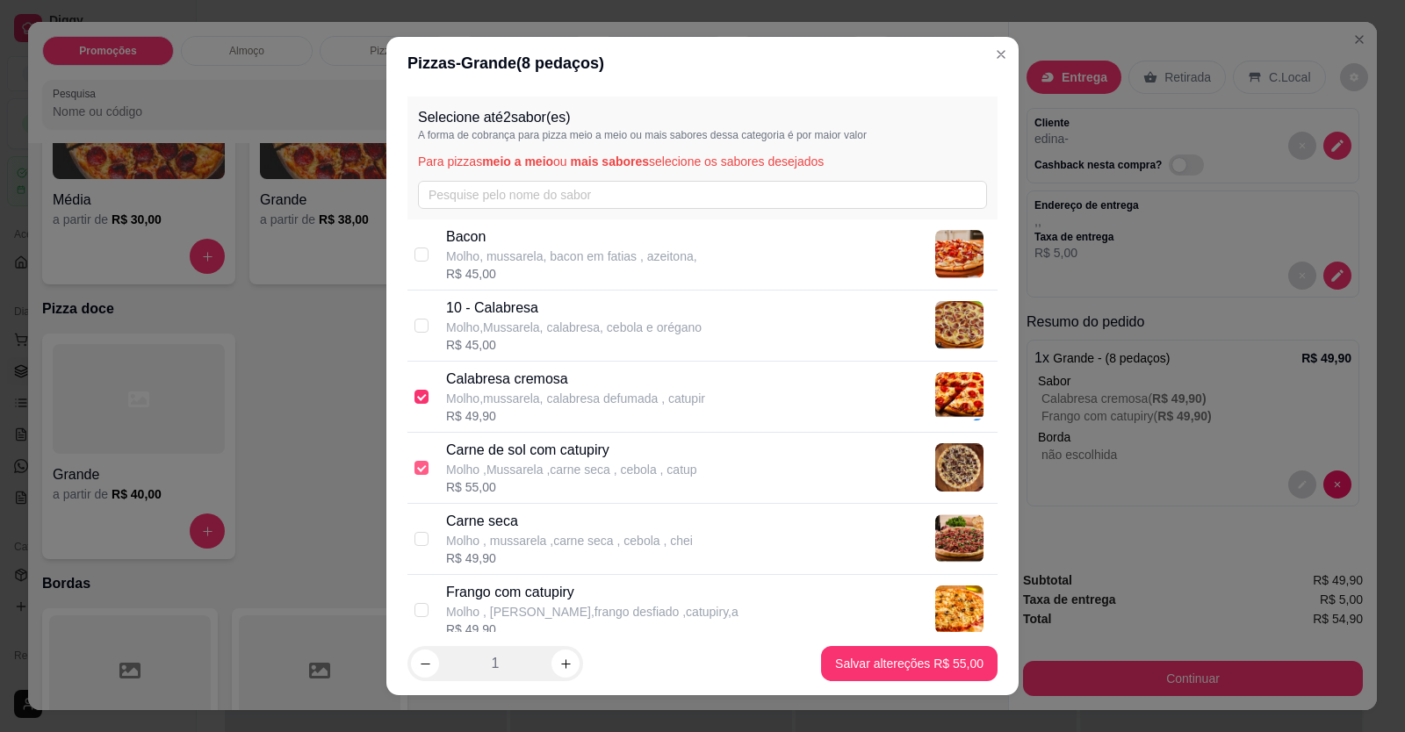
click at [415, 461] on input "checkbox" at bounding box center [422, 468] width 14 height 14
click at [415, 469] on input "checkbox" at bounding box center [422, 468] width 14 height 14
checkbox input "false"
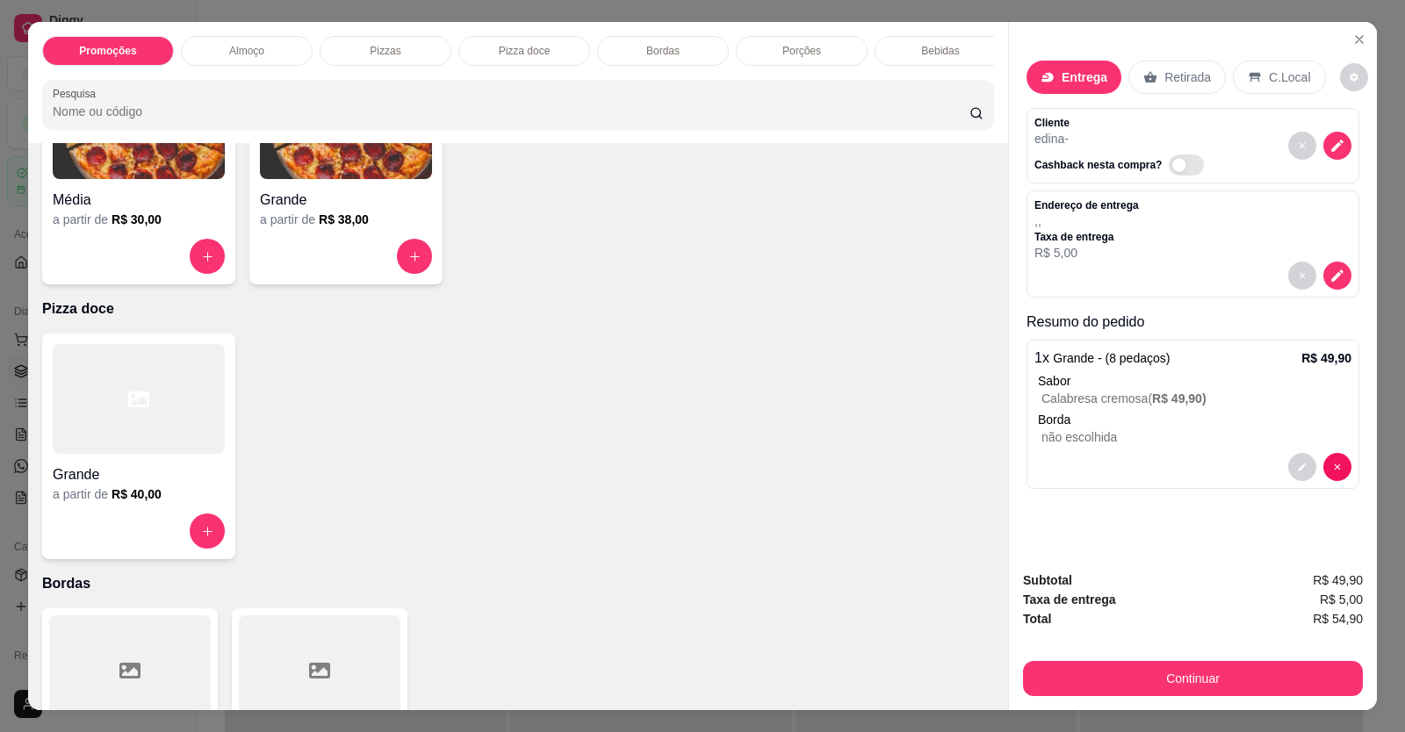
click at [378, 228] on div "a partir de R$ 38,00" at bounding box center [346, 220] width 172 height 18
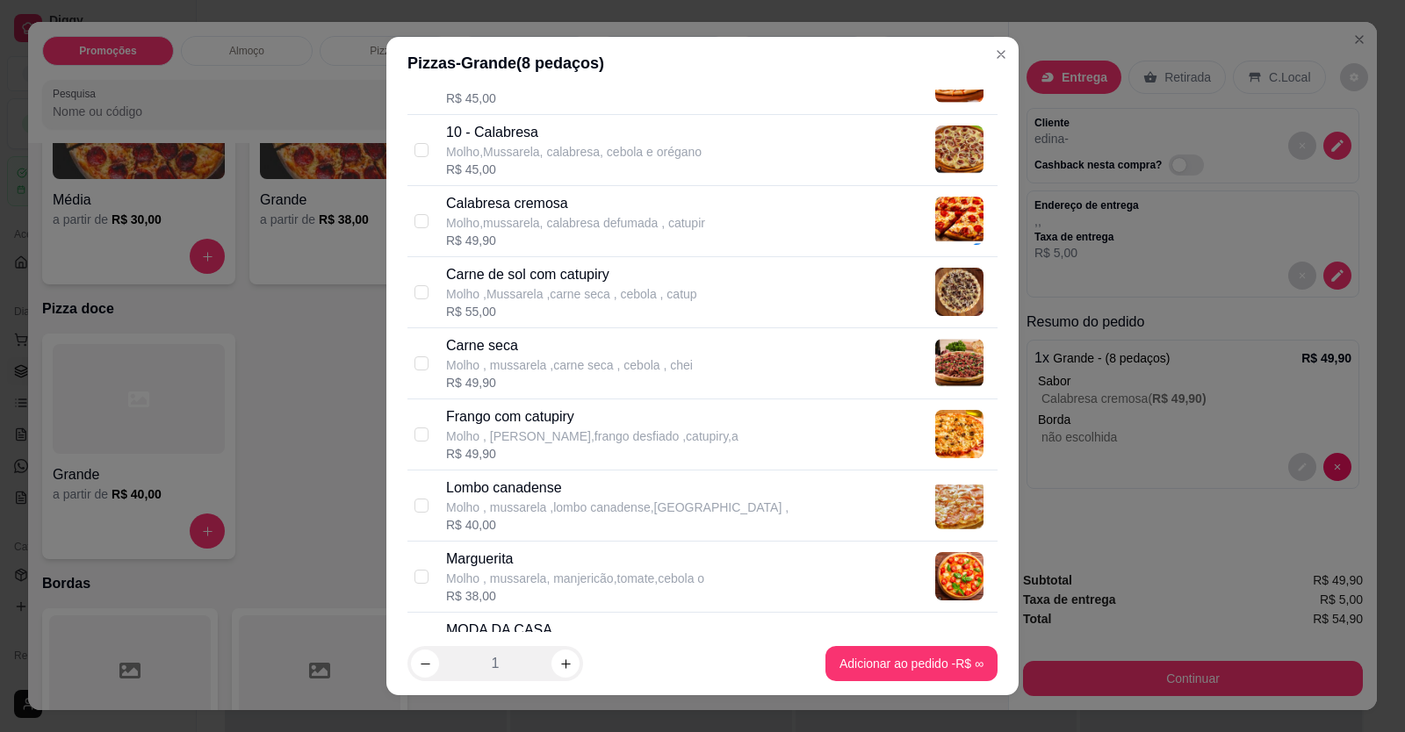
click at [501, 428] on p "Molho , [PERSON_NAME],frango desfiado ,catupiry,a" at bounding box center [592, 437] width 292 height 18
checkbox input "true"
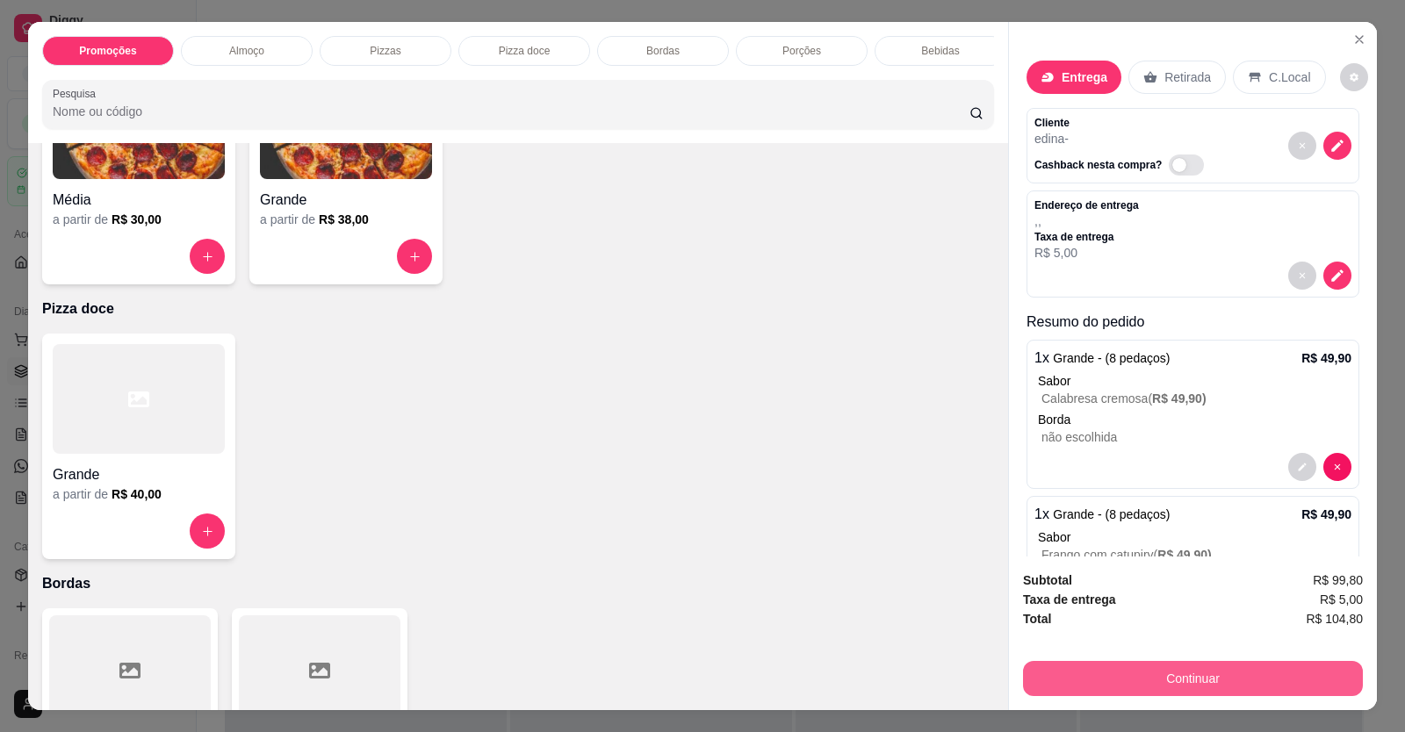
click at [1194, 676] on button "Continuar" at bounding box center [1193, 678] width 340 height 35
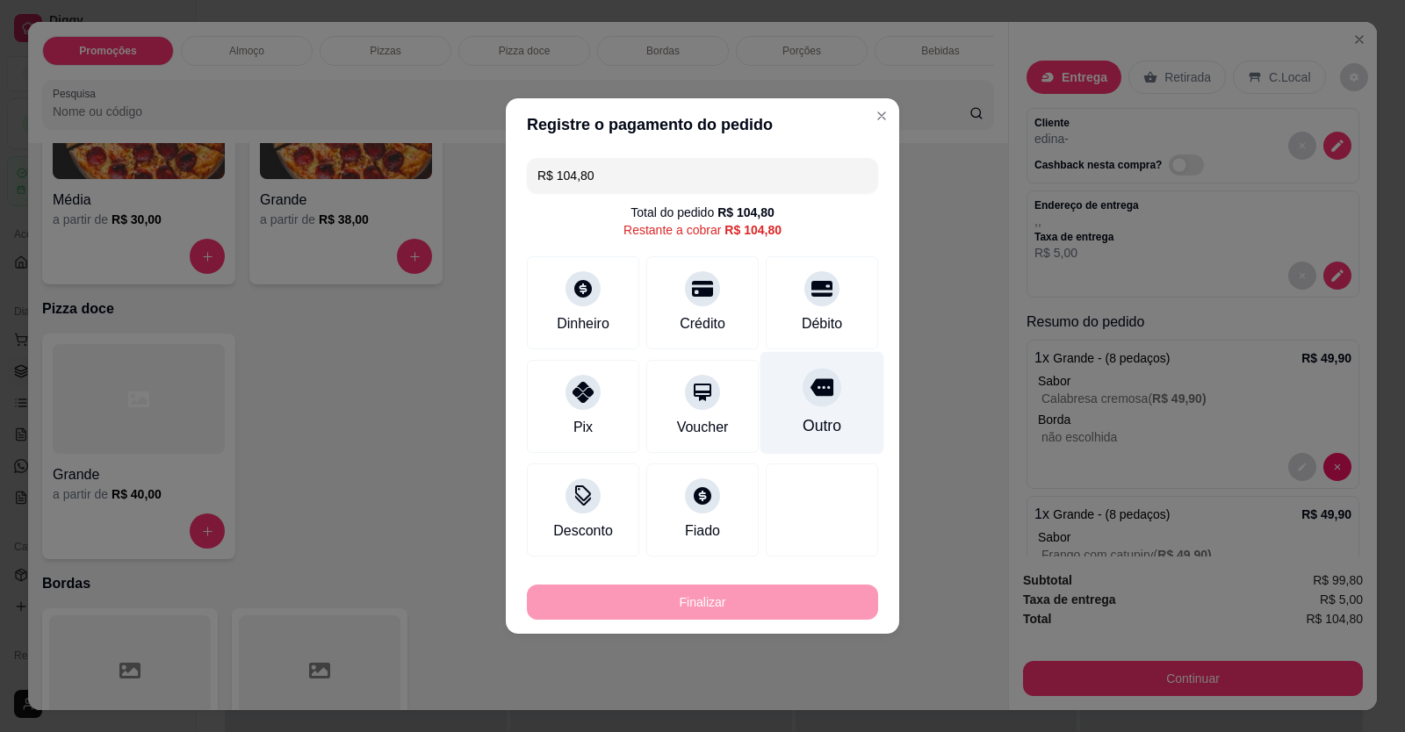
click at [840, 402] on div "Outro" at bounding box center [823, 403] width 124 height 103
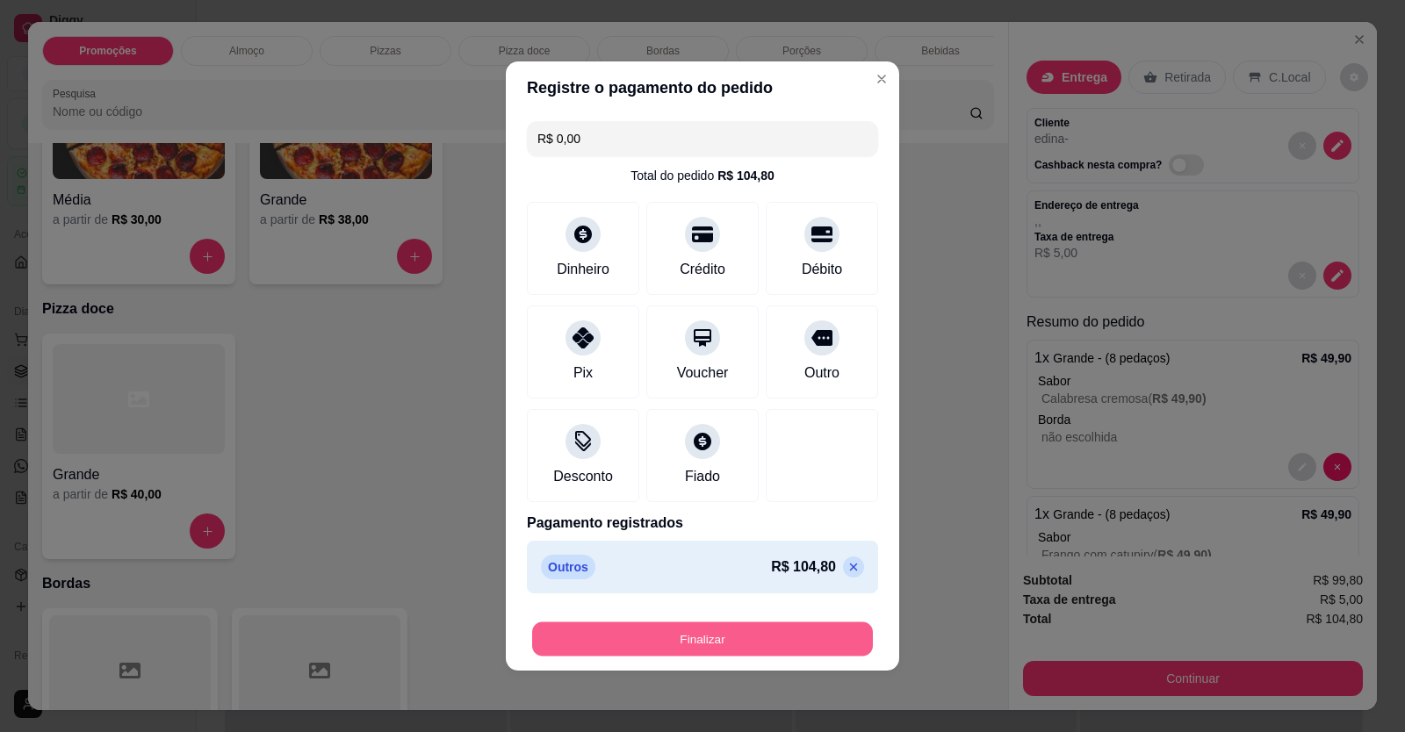
click at [761, 637] on button "Finalizar" at bounding box center [702, 640] width 341 height 34
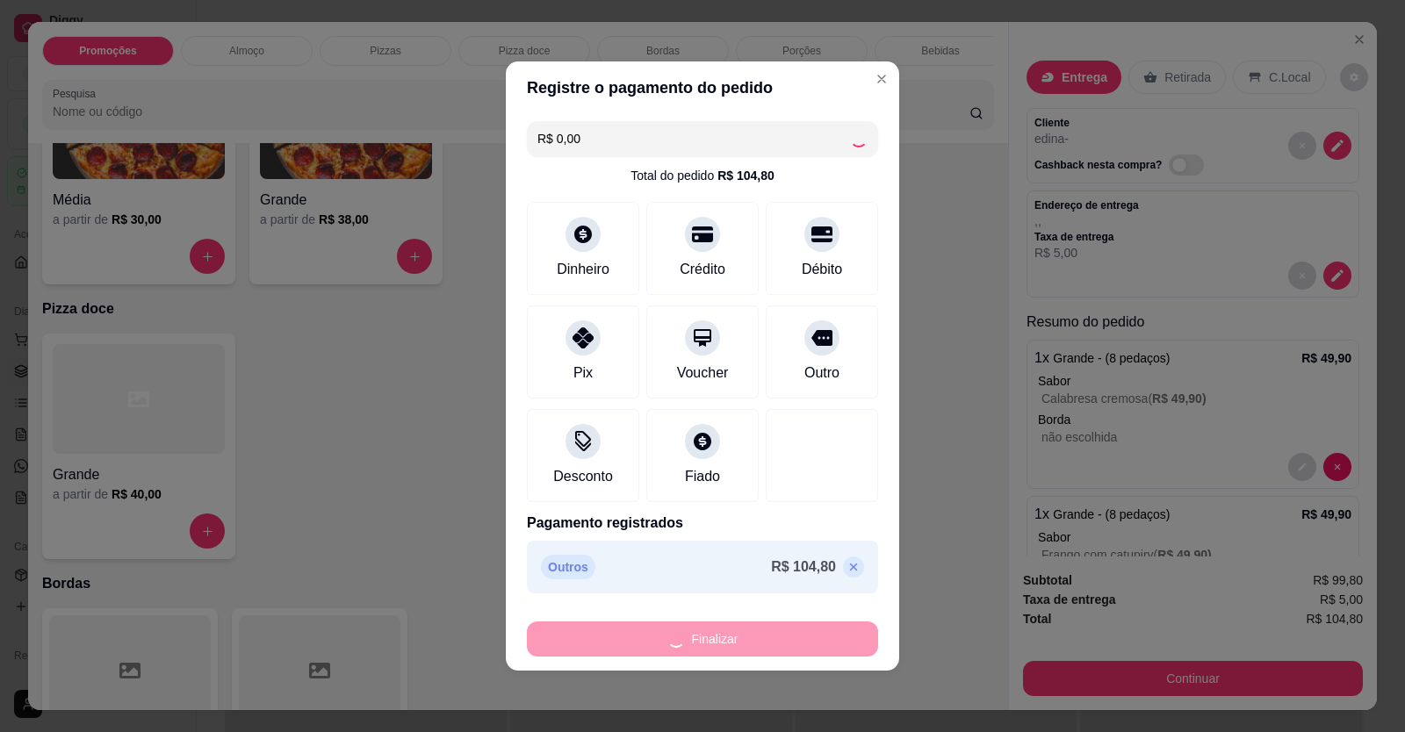
type input "-R$ 104,80"
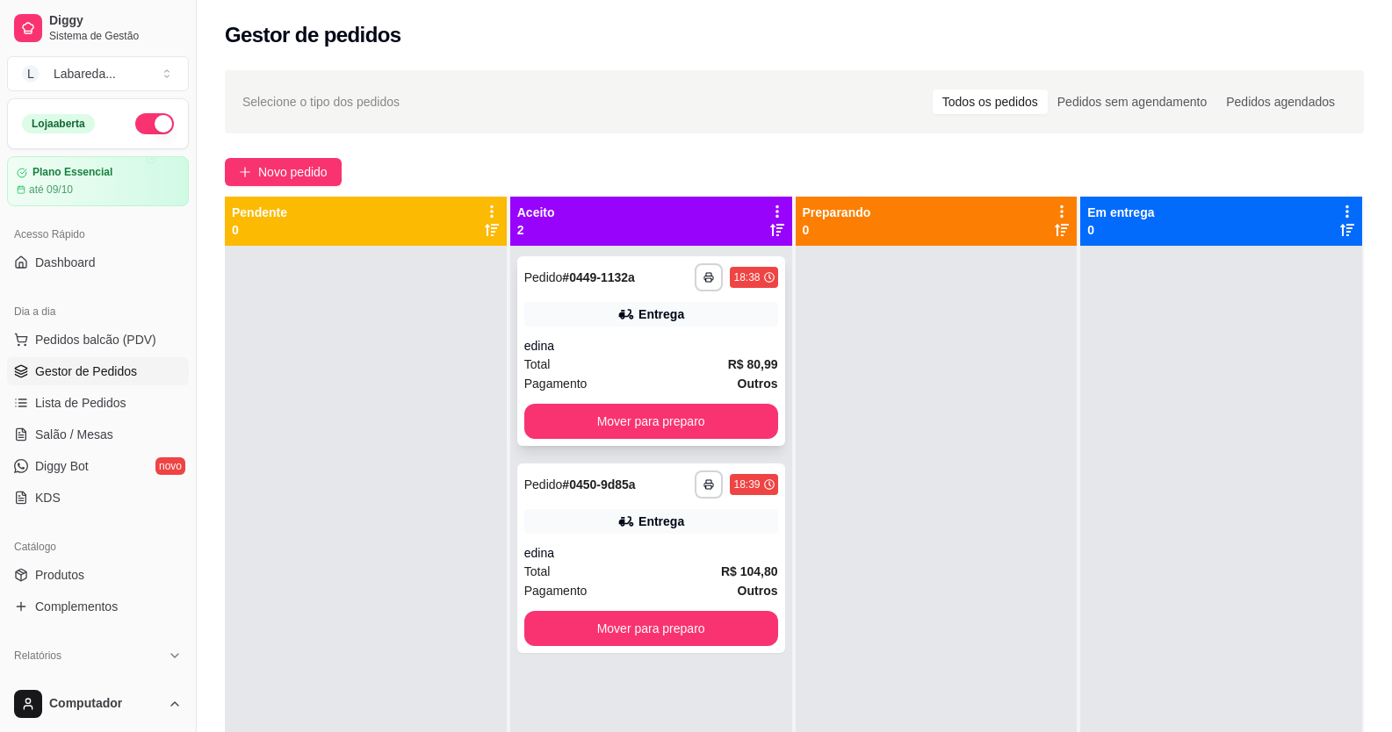
click at [691, 324] on div "Entrega" at bounding box center [651, 314] width 254 height 25
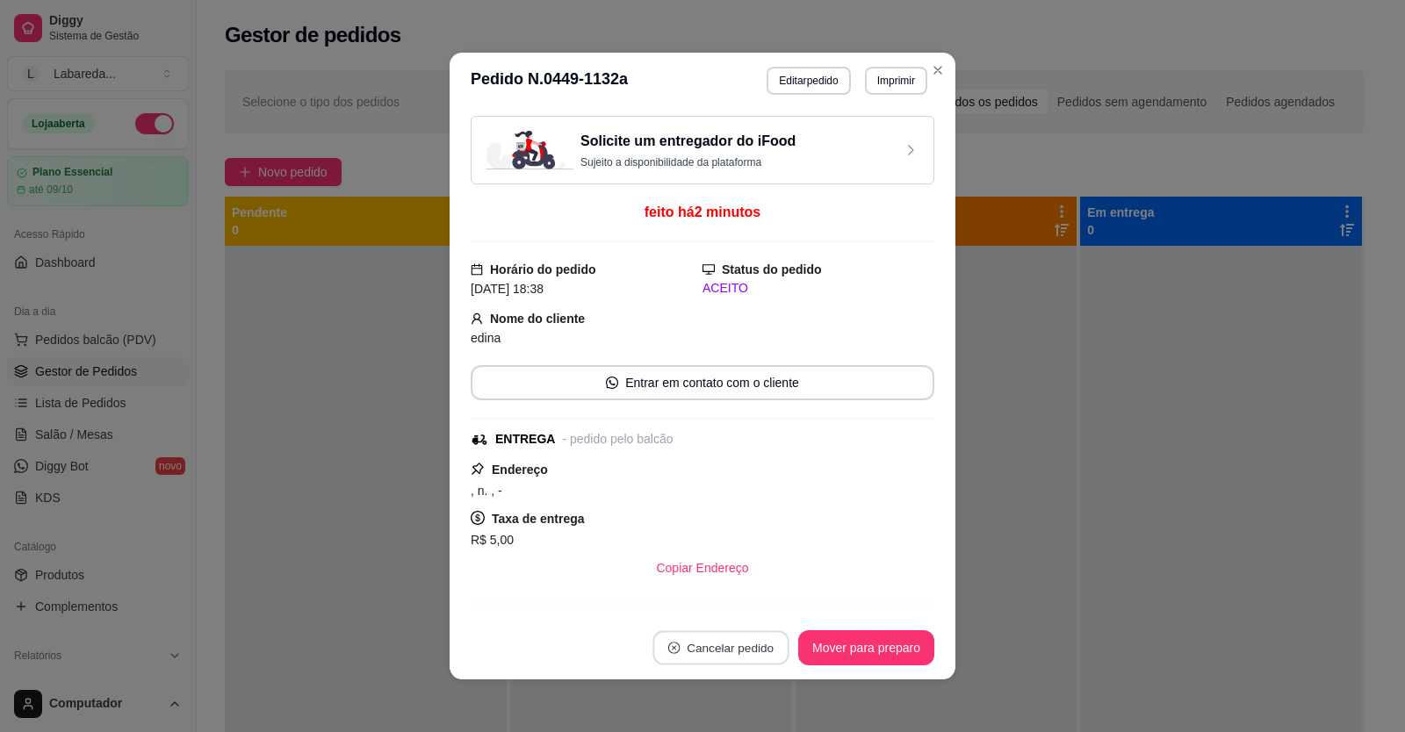
click at [734, 652] on button "Cancelar pedido" at bounding box center [721, 648] width 136 height 34
click at [737, 600] on button "Sim" at bounding box center [763, 605] width 69 height 34
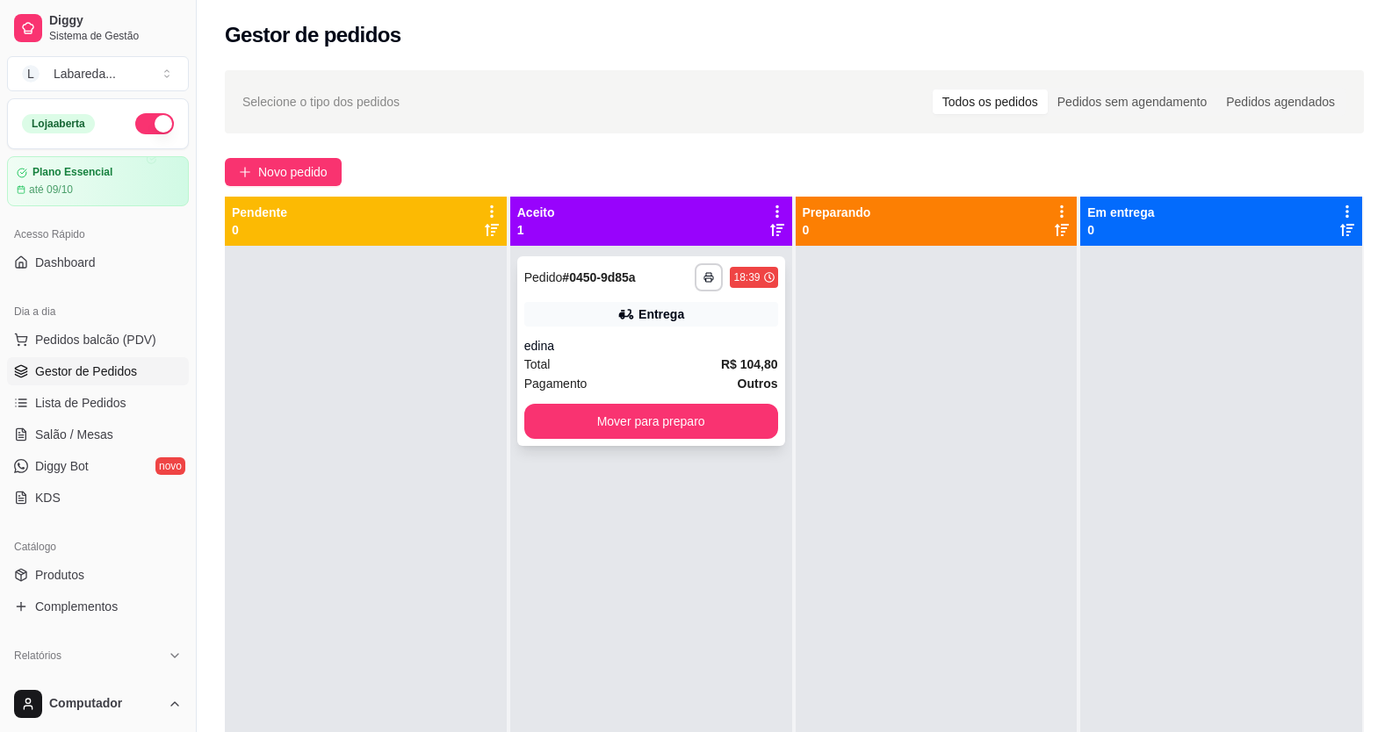
click at [649, 347] on div "edina" at bounding box center [651, 346] width 254 height 18
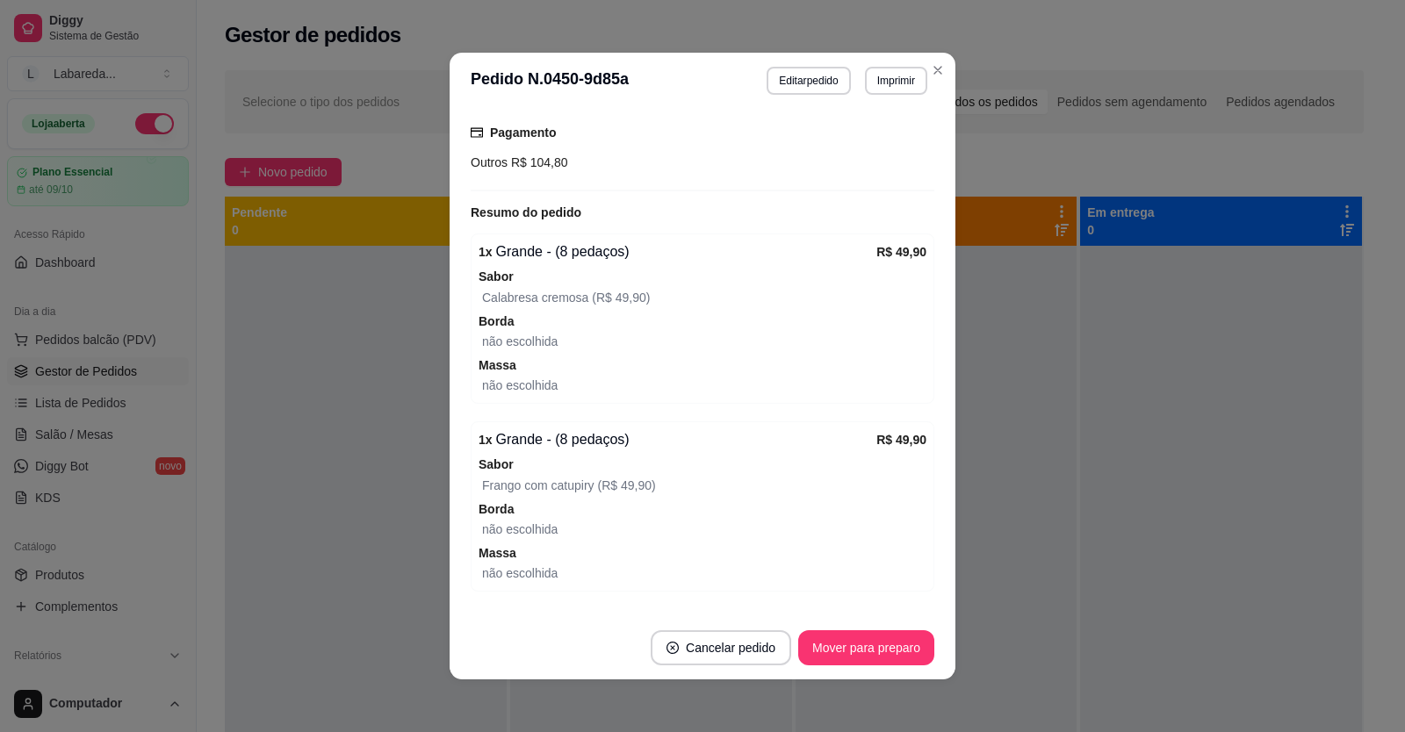
scroll to position [544, 0]
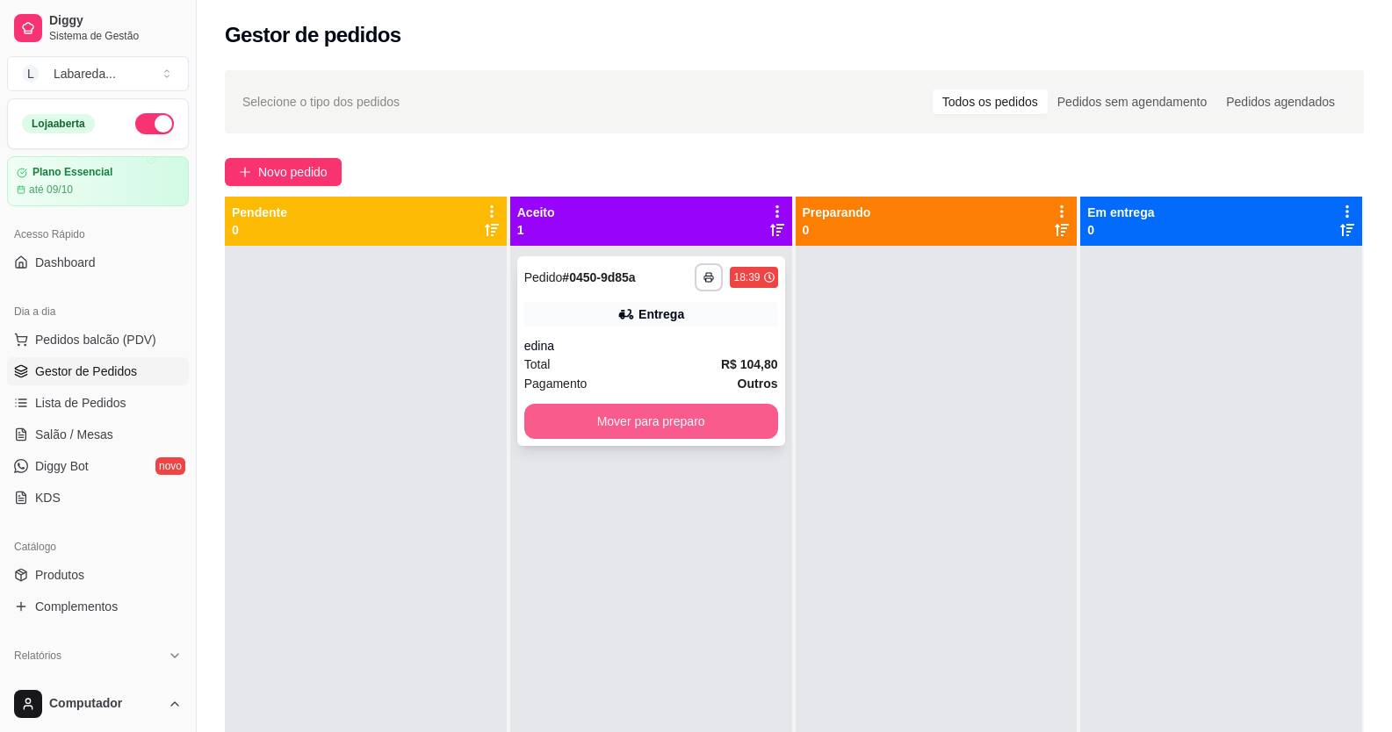
click at [653, 419] on button "Mover para preparo" at bounding box center [651, 421] width 254 height 35
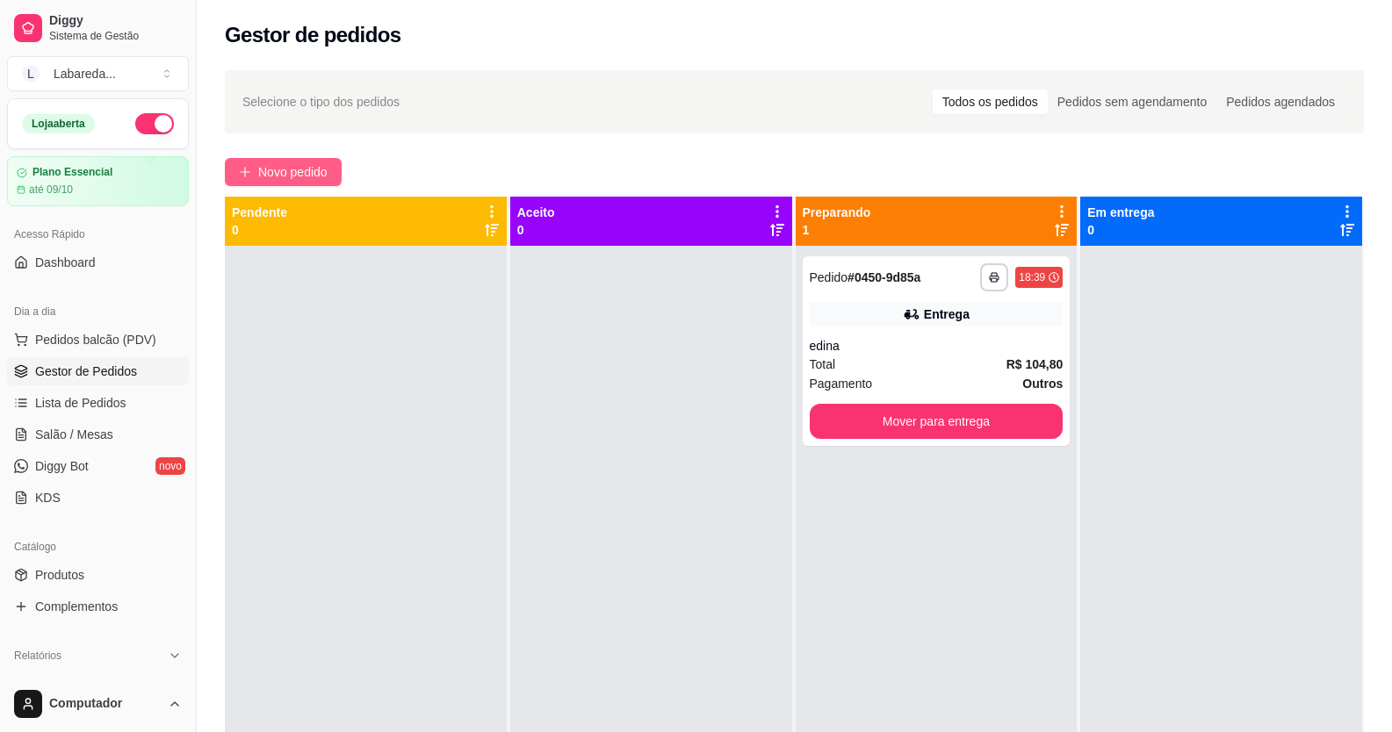
click at [279, 162] on button "Novo pedido" at bounding box center [283, 172] width 117 height 28
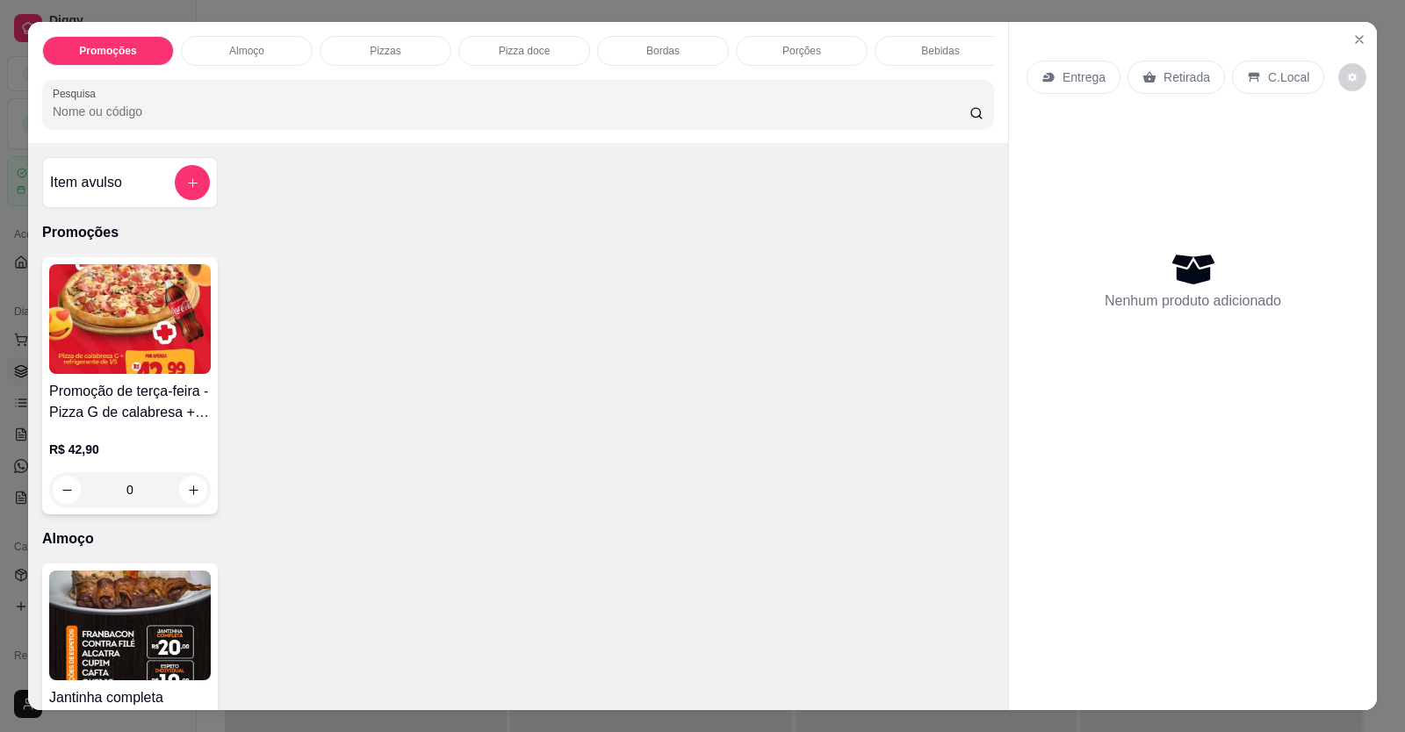
scroll to position [527, 0]
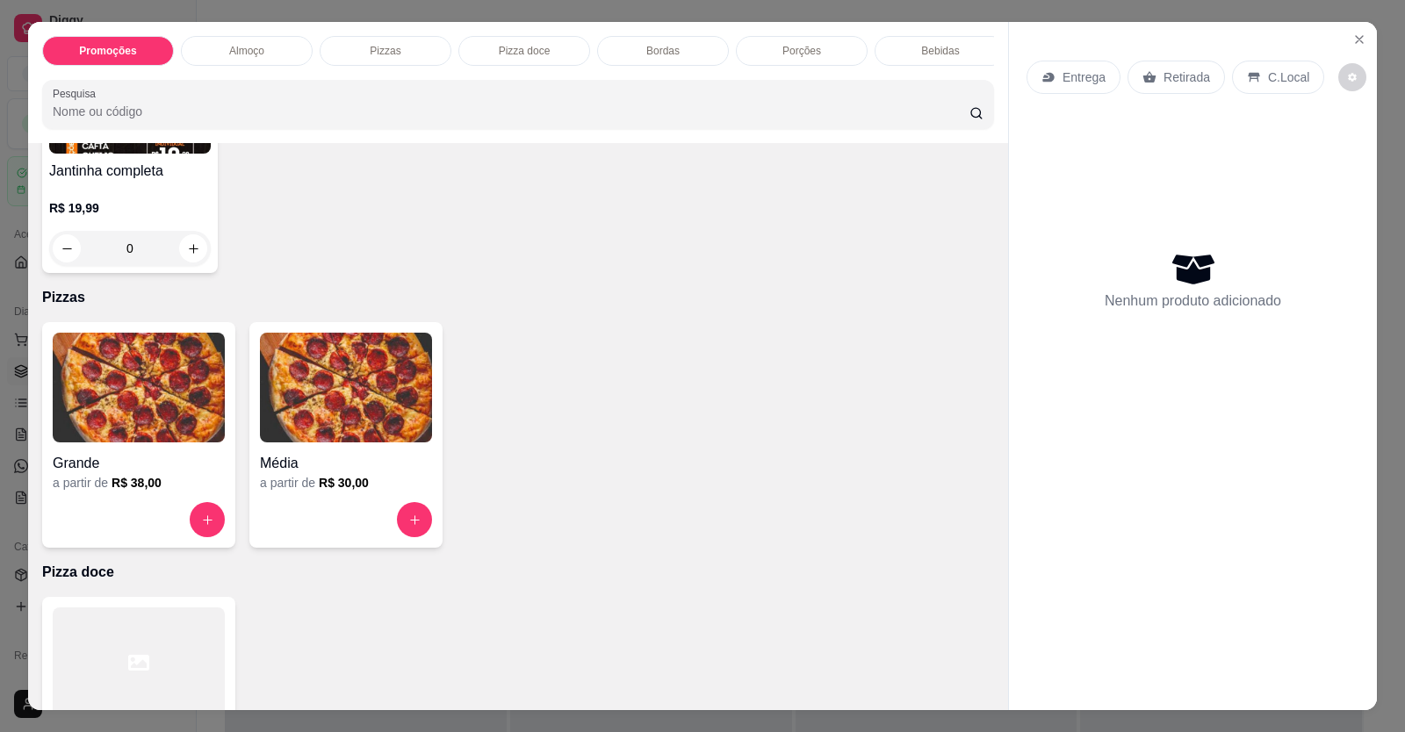
click at [128, 433] on img at bounding box center [139, 388] width 172 height 110
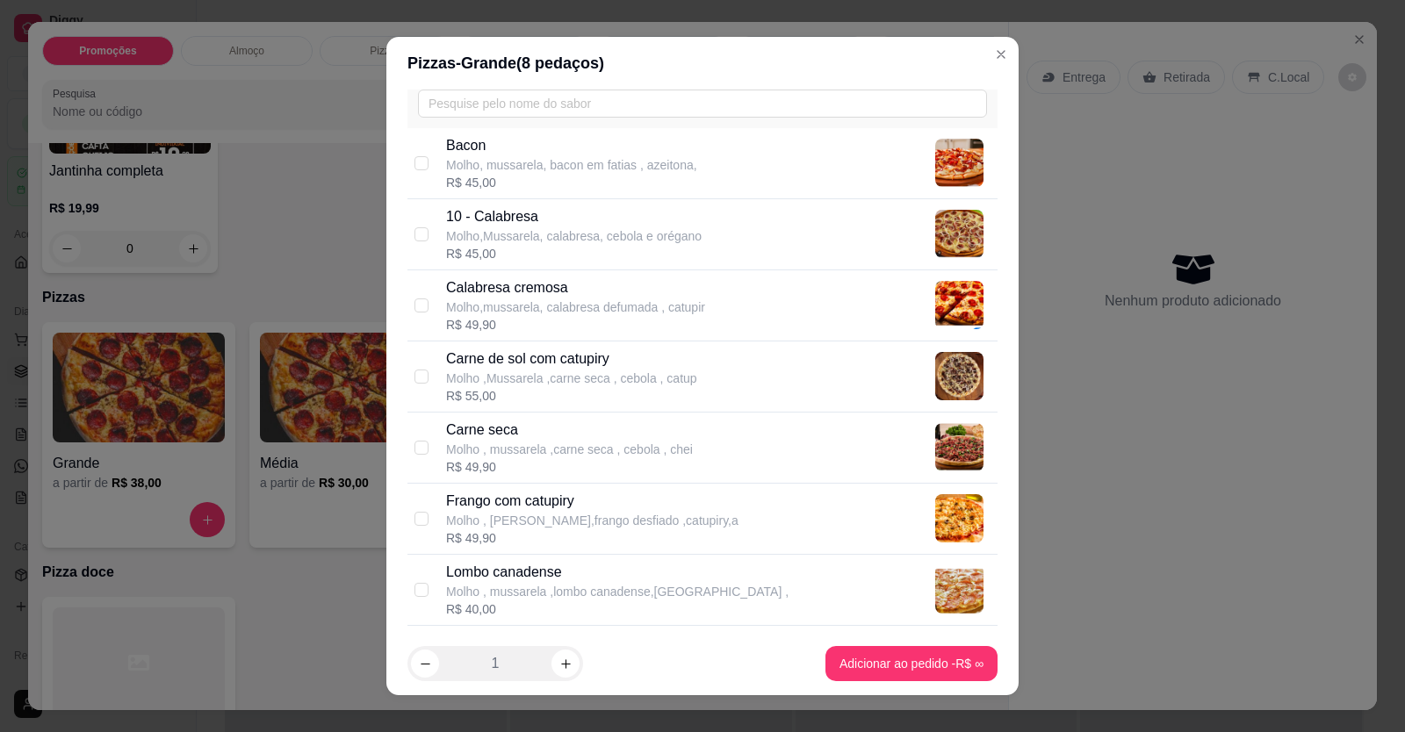
scroll to position [176, 0]
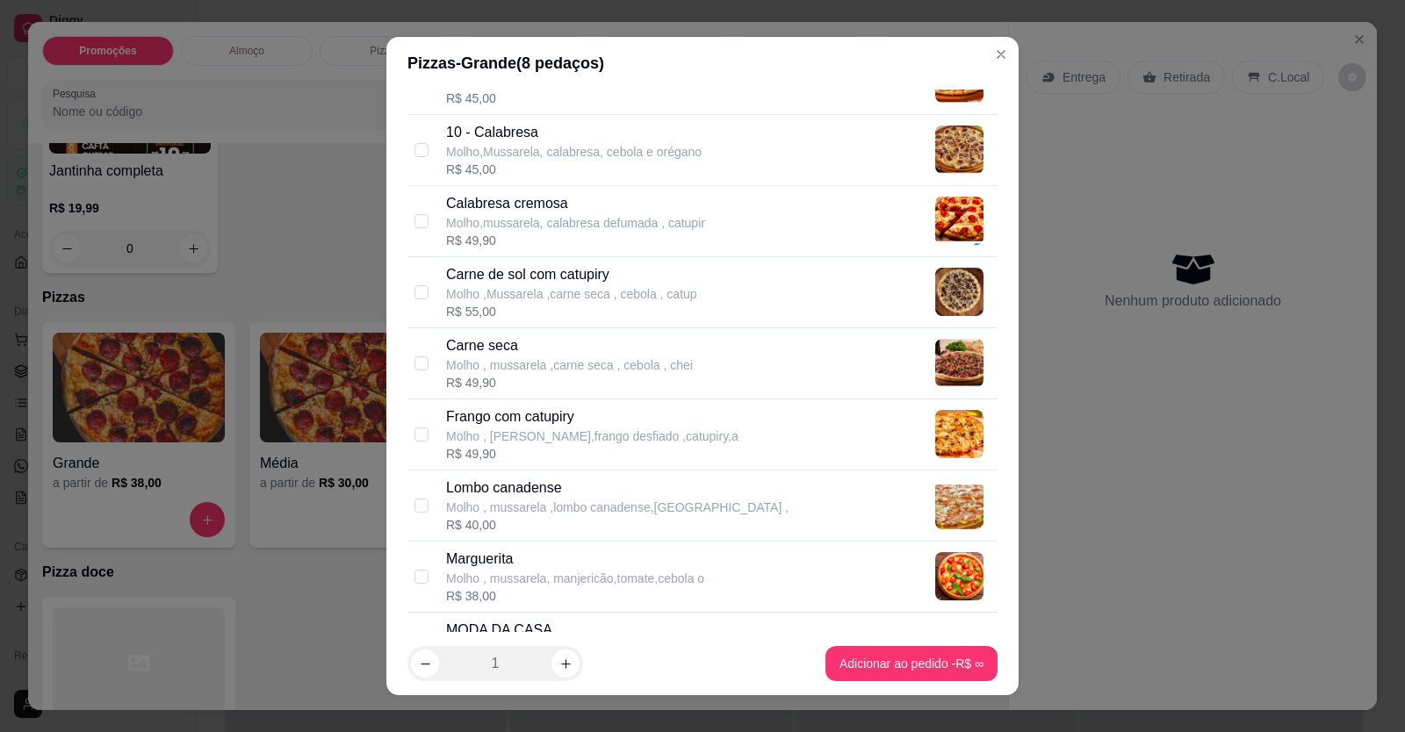
click at [500, 437] on p "Molho , [PERSON_NAME],frango desfiado ,catupiry,a" at bounding box center [592, 437] width 292 height 18
checkbox input "true"
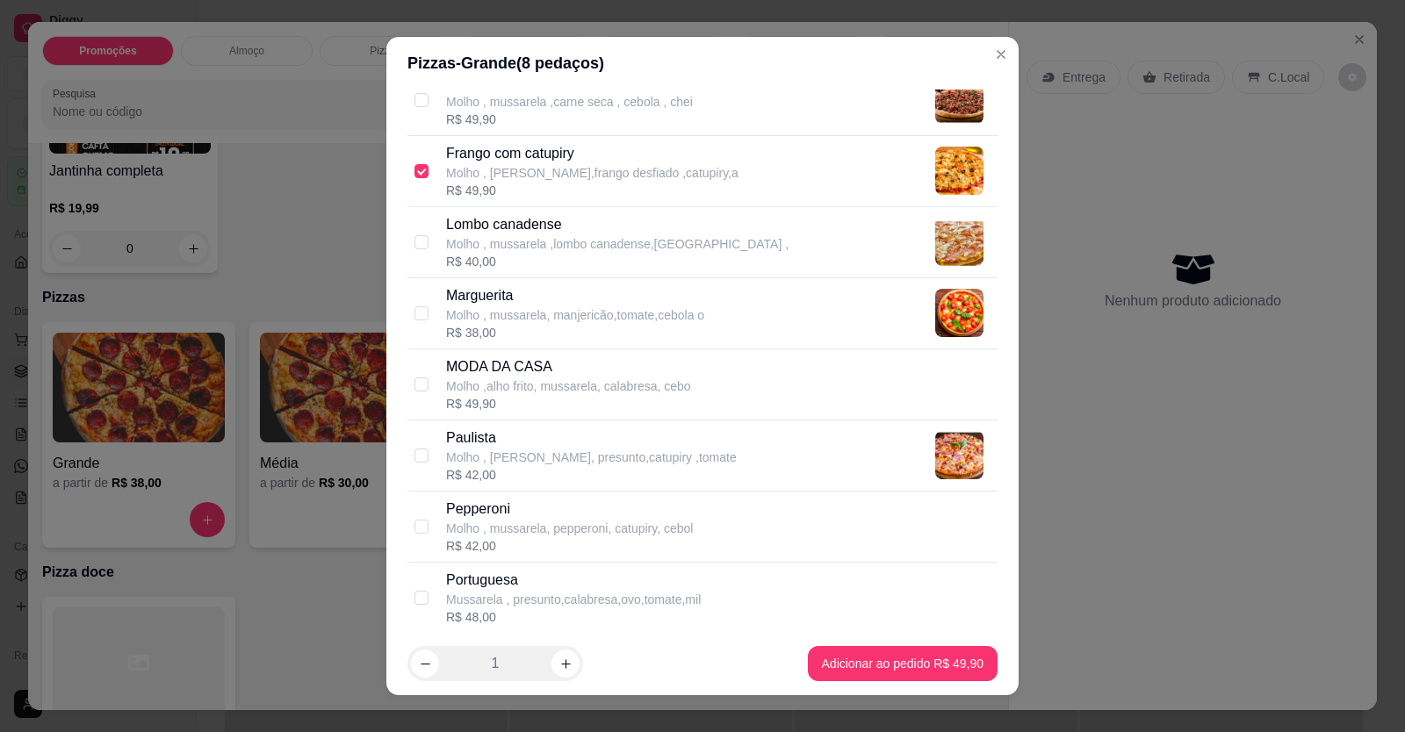
scroll to position [527, 0]
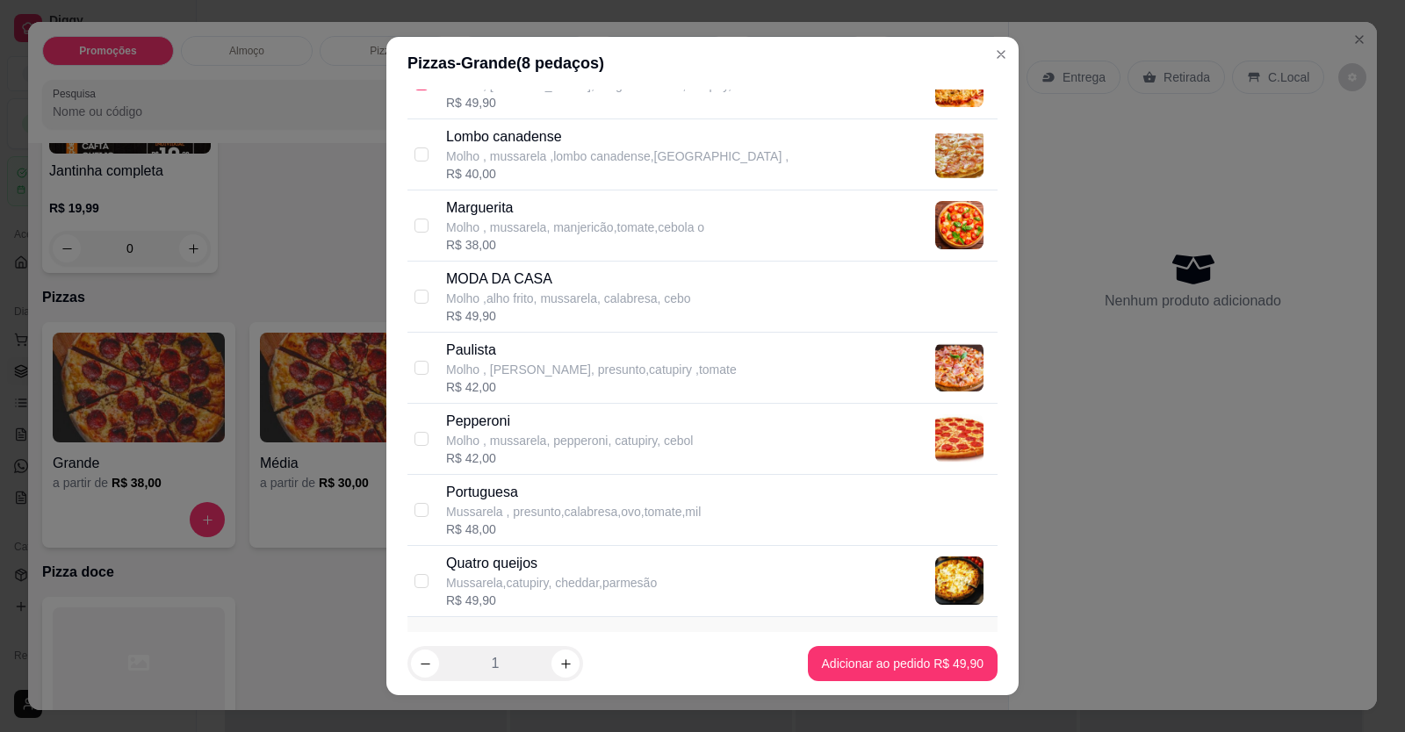
click at [517, 519] on p "Mussarela , presunto,calabresa,ovo,tomate,mil" at bounding box center [573, 512] width 255 height 18
checkbox input "true"
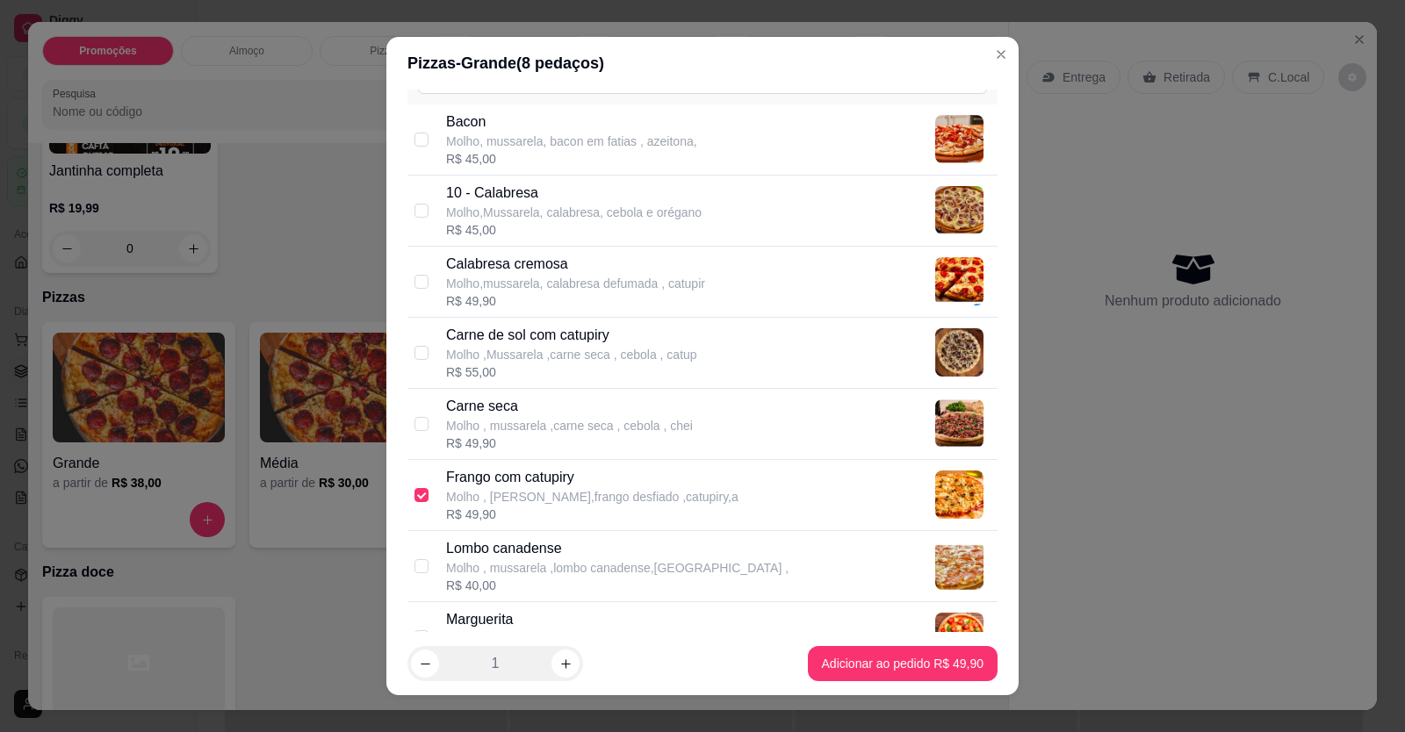
scroll to position [88, 0]
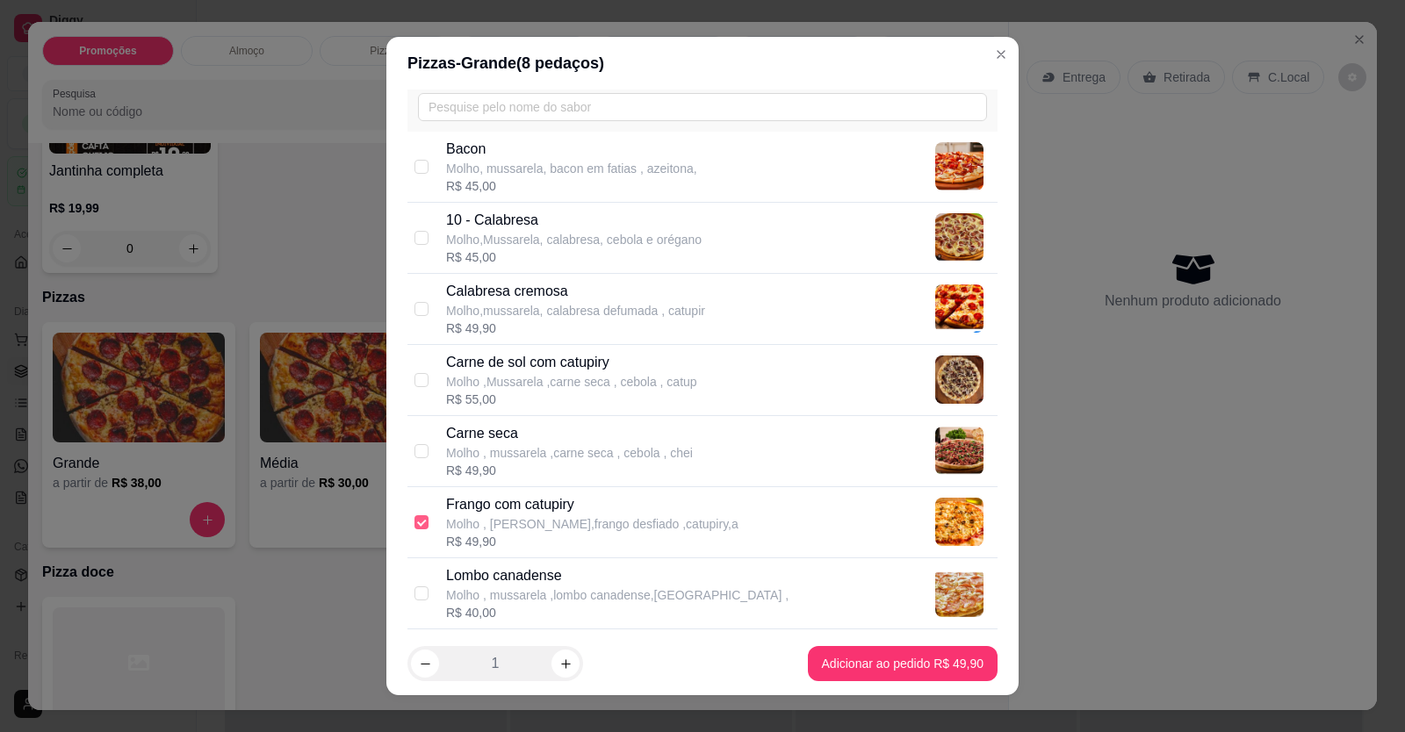
click at [415, 520] on input "checkbox" at bounding box center [422, 523] width 14 height 14
checkbox input "true"
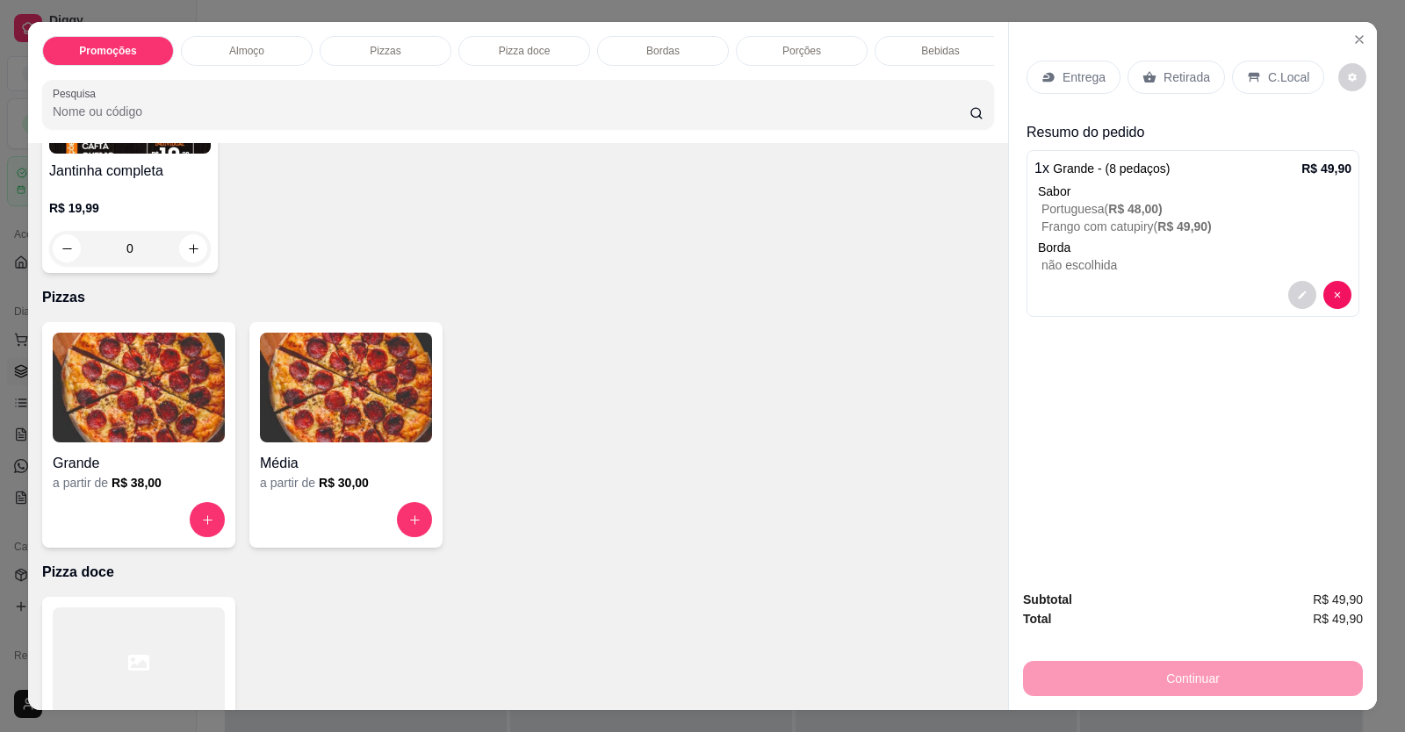
click at [1254, 88] on div "C.Local" at bounding box center [1278, 77] width 92 height 33
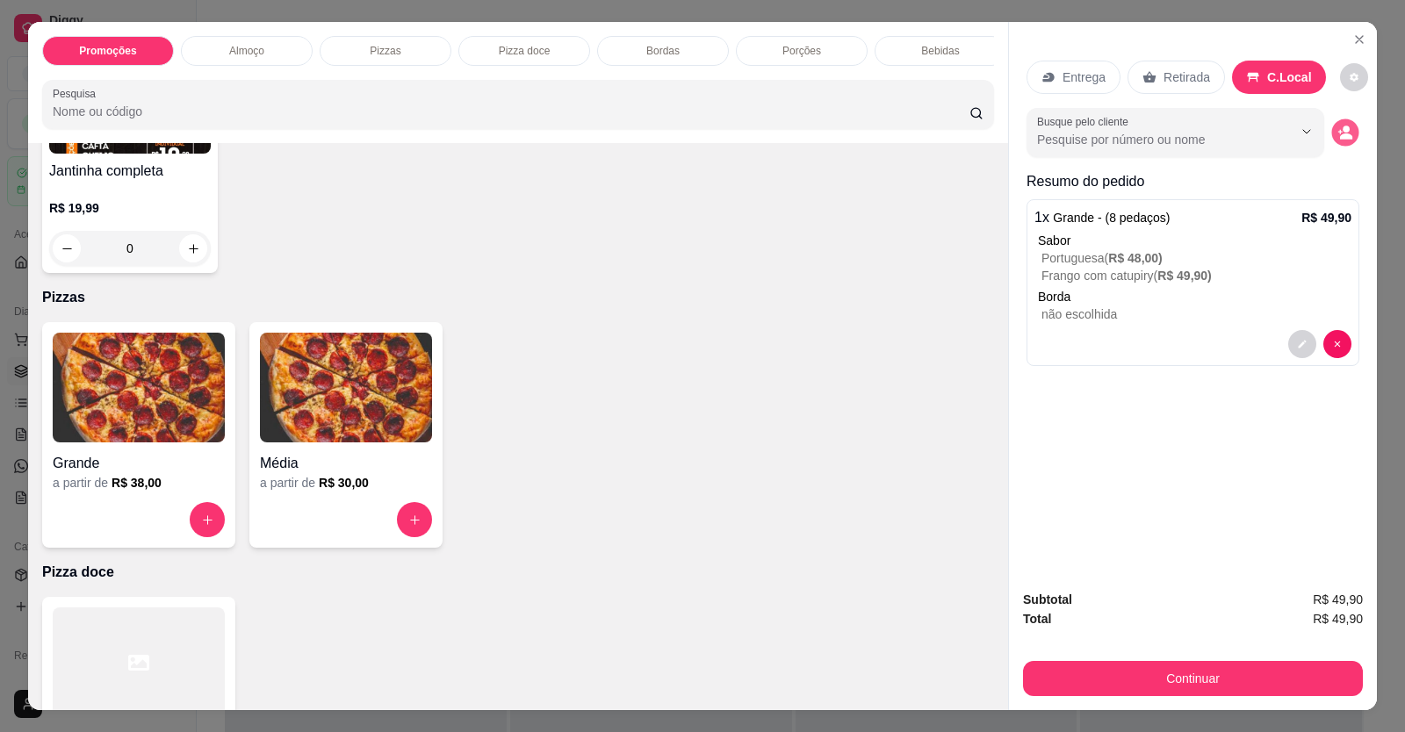
click at [1338, 132] on icon "decrease-product-quantity" at bounding box center [1345, 132] width 15 height 15
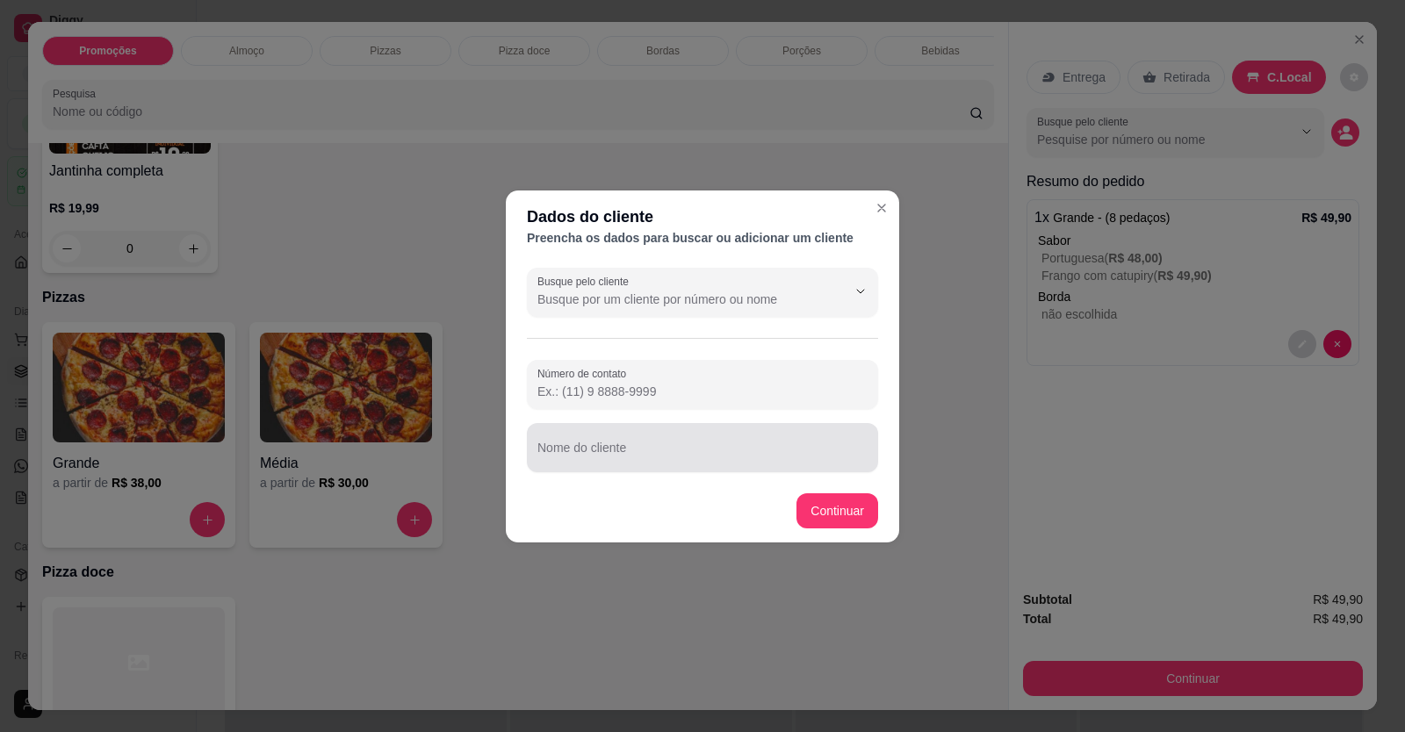
drag, startPoint x: 732, startPoint y: 435, endPoint x: 746, endPoint y: 440, distance: 15.8
click at [736, 436] on div at bounding box center [702, 447] width 330 height 35
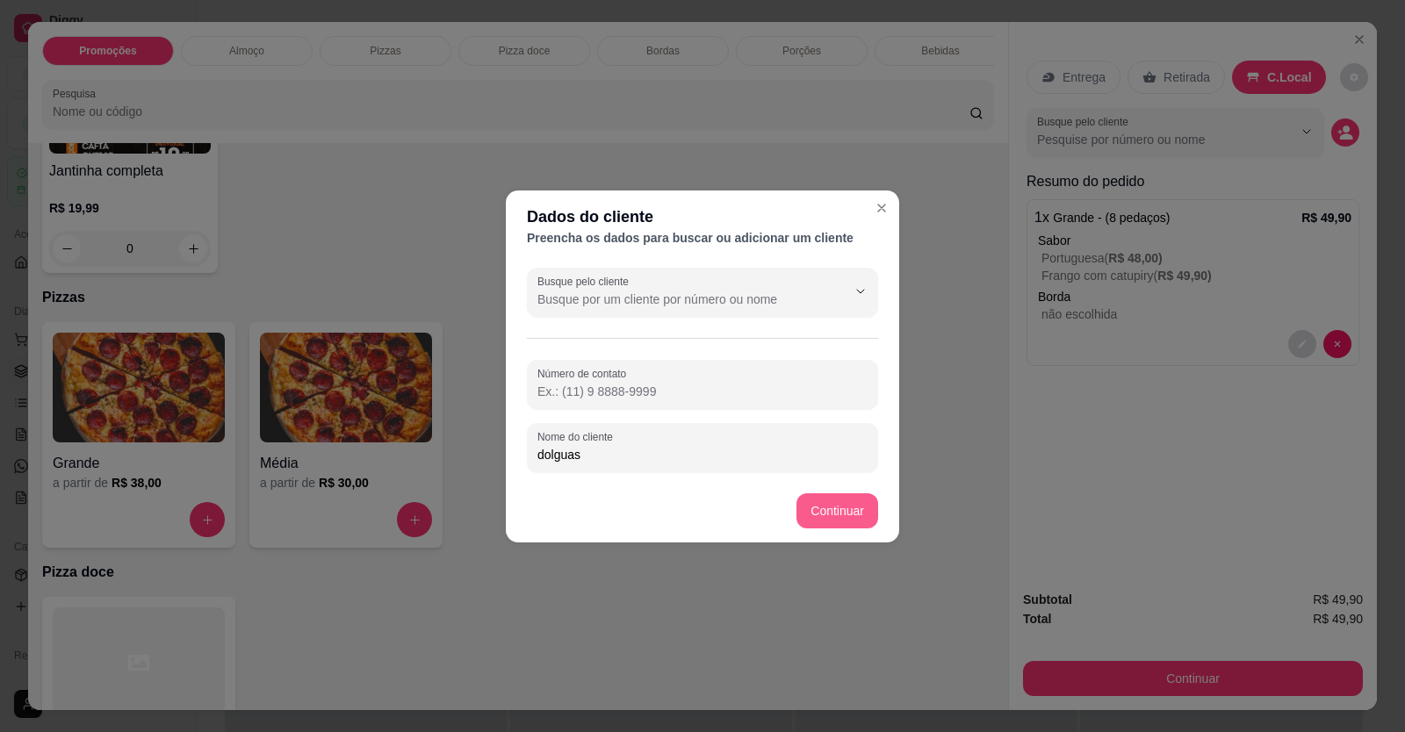
type input "dolguas"
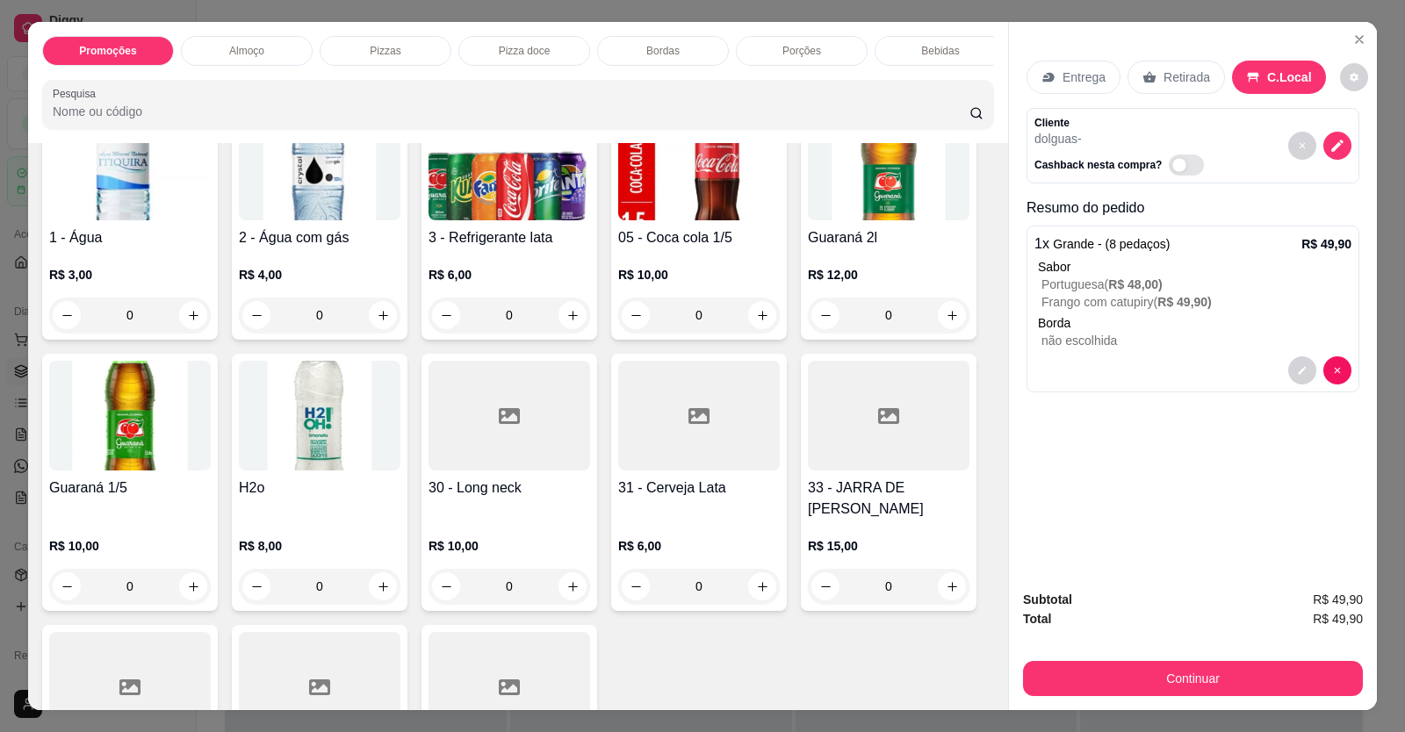
scroll to position [1669, 0]
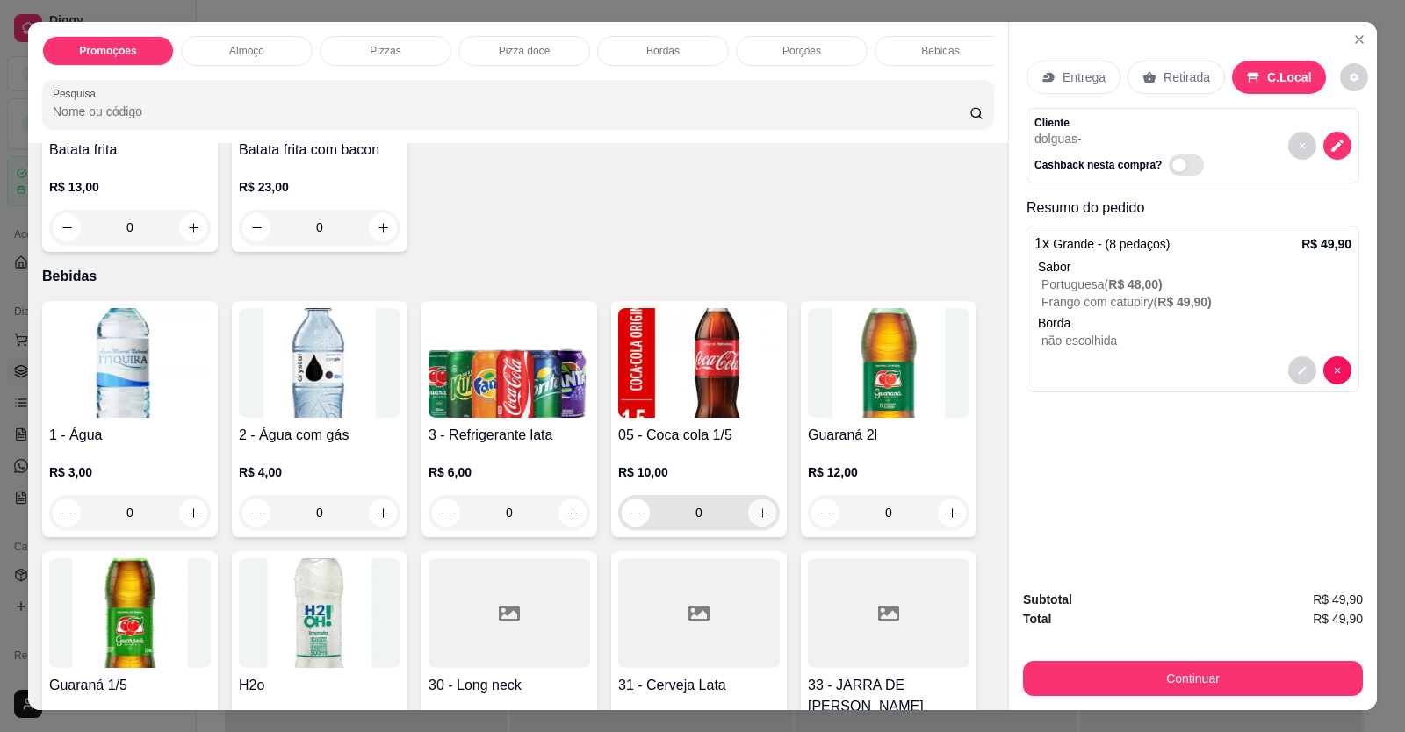
click at [756, 520] on icon "increase-product-quantity" at bounding box center [762, 513] width 13 height 13
type input "1"
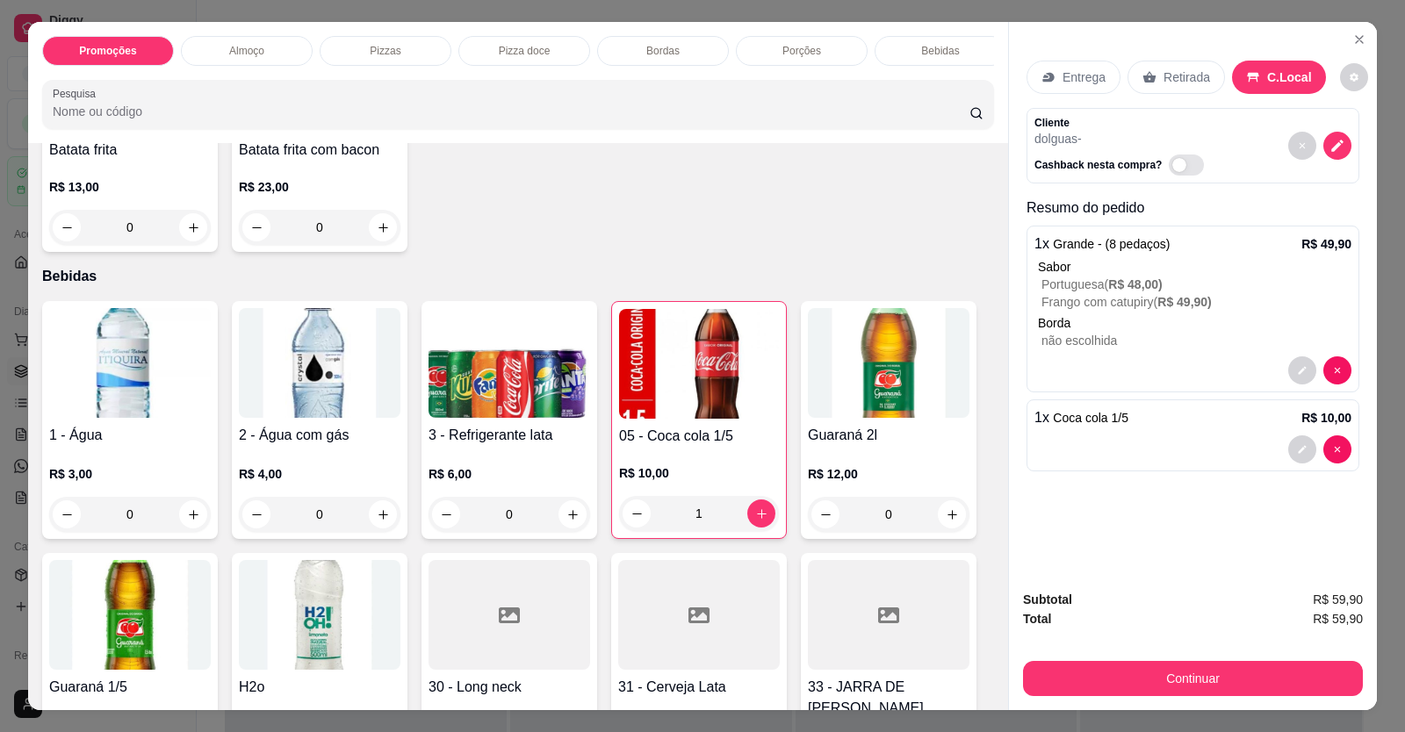
click at [1062, 647] on div "Subtotal R$ 59,90 Total R$ 59,90 Continuar" at bounding box center [1193, 643] width 340 height 106
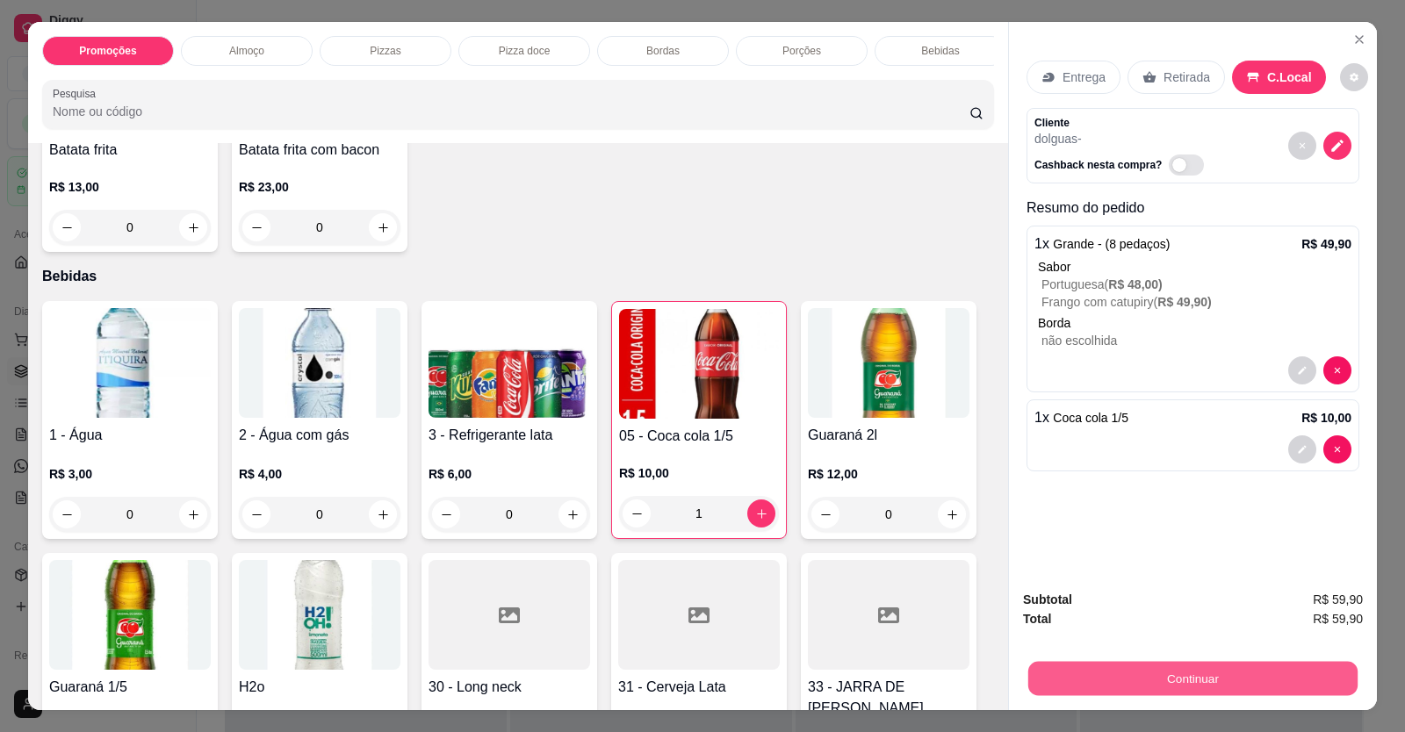
click at [1069, 664] on button "Continuar" at bounding box center [1192, 679] width 329 height 34
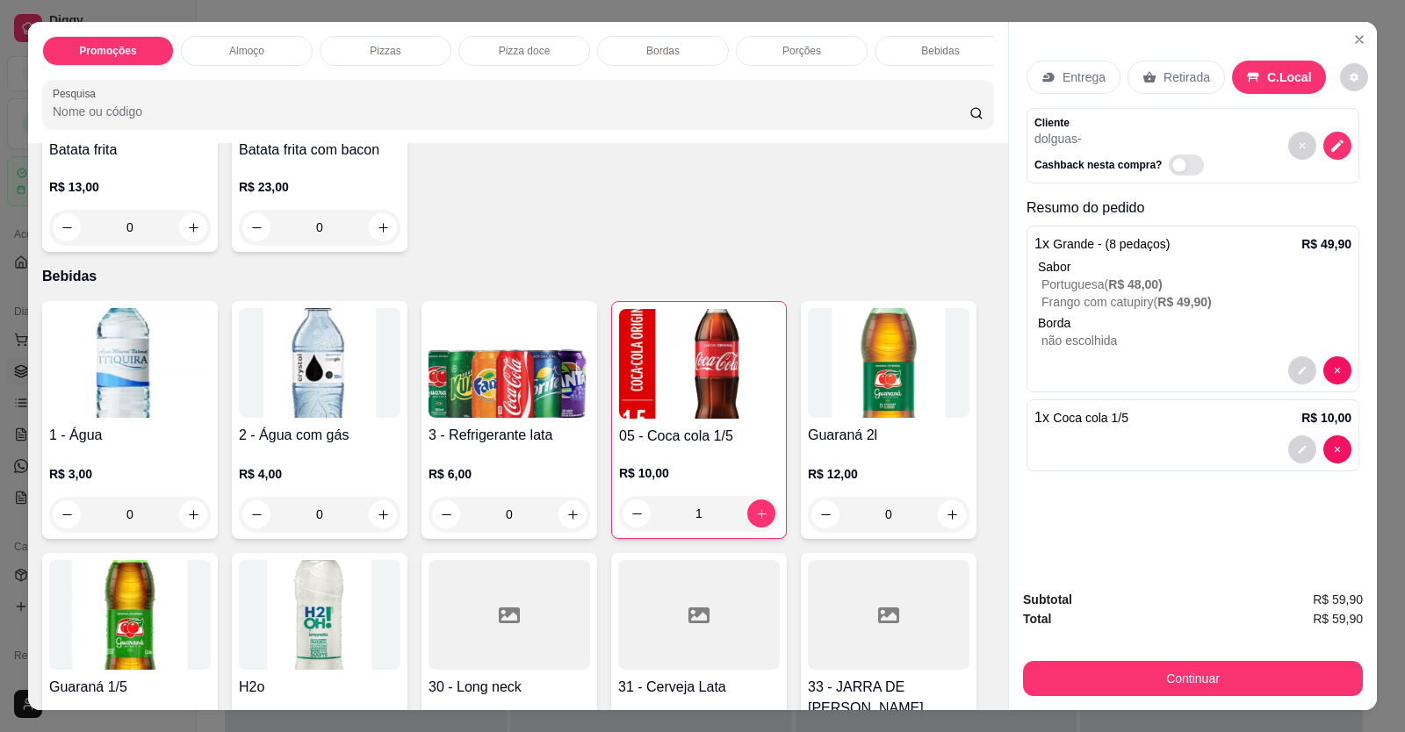
click at [1059, 659] on div "Subtotal R$ 59,90 Total R$ 59,90 Continuar" at bounding box center [1193, 643] width 340 height 106
click at [1056, 663] on button "Continuar" at bounding box center [1193, 678] width 340 height 35
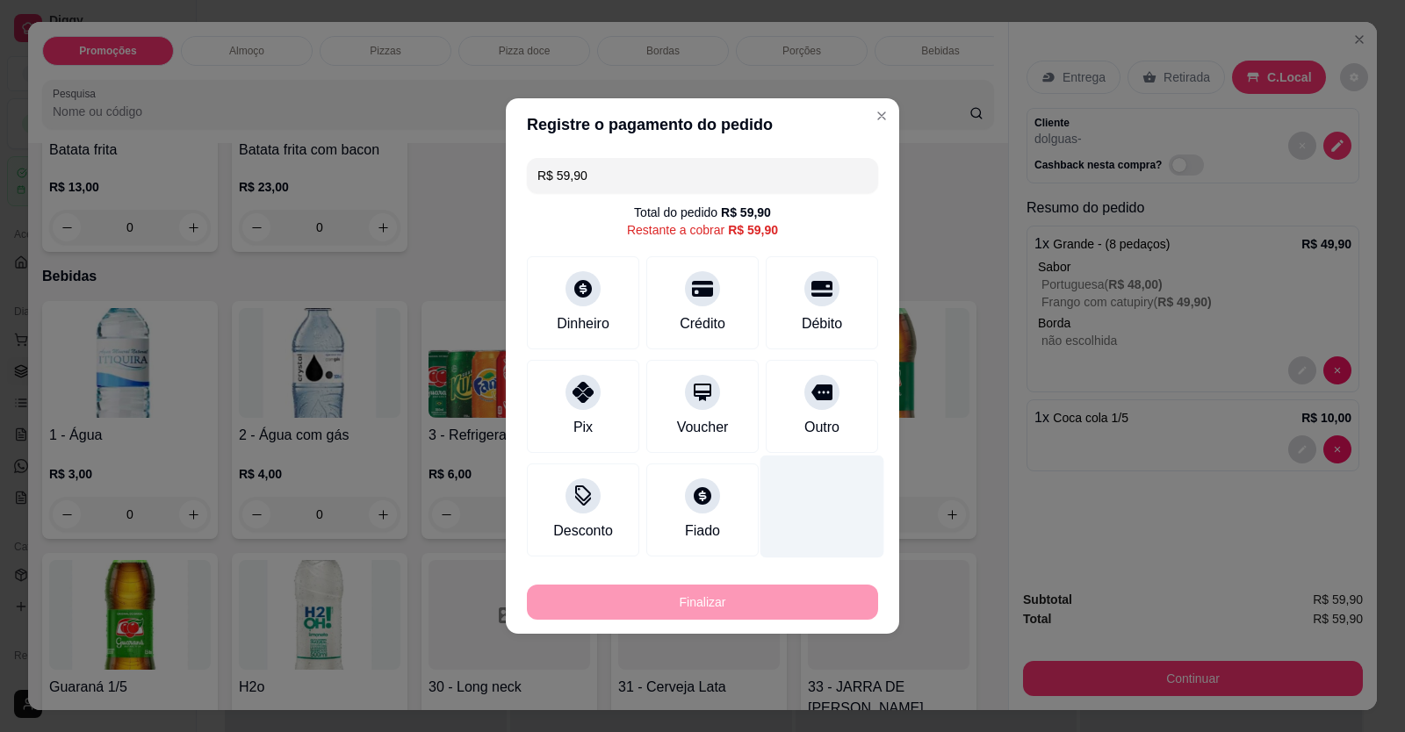
click at [819, 409] on div "Outro" at bounding box center [822, 406] width 112 height 93
type input "R$ 0,00"
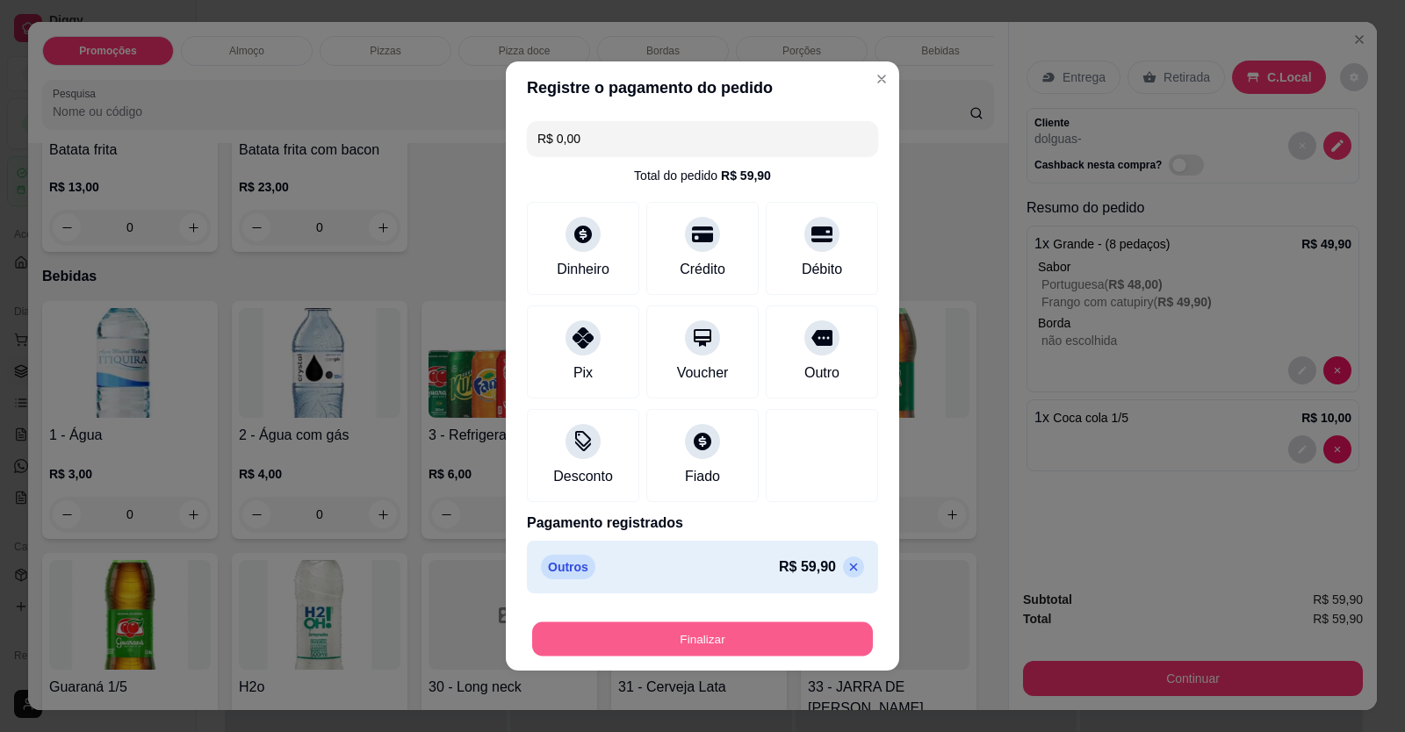
click at [824, 638] on button "Finalizar" at bounding box center [702, 640] width 341 height 34
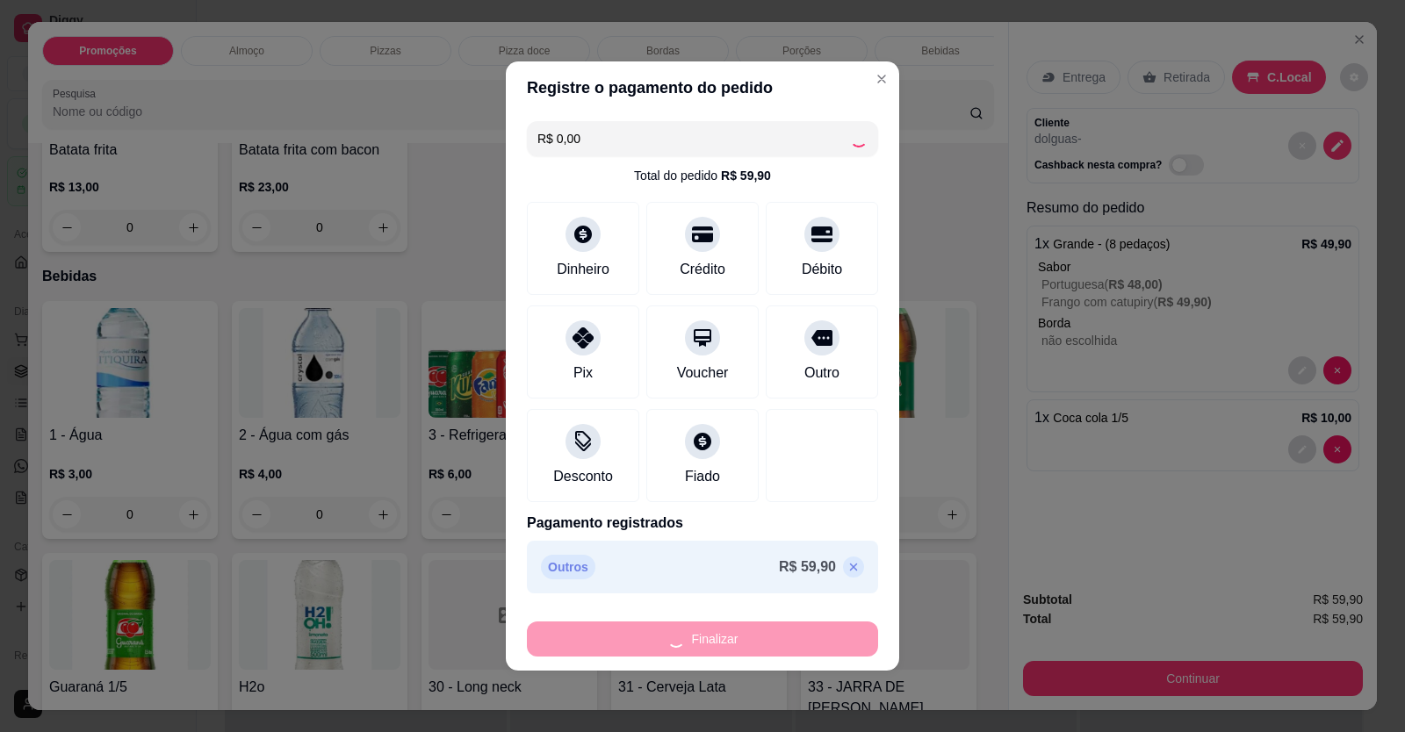
type input "0"
type input "-R$ 59,90"
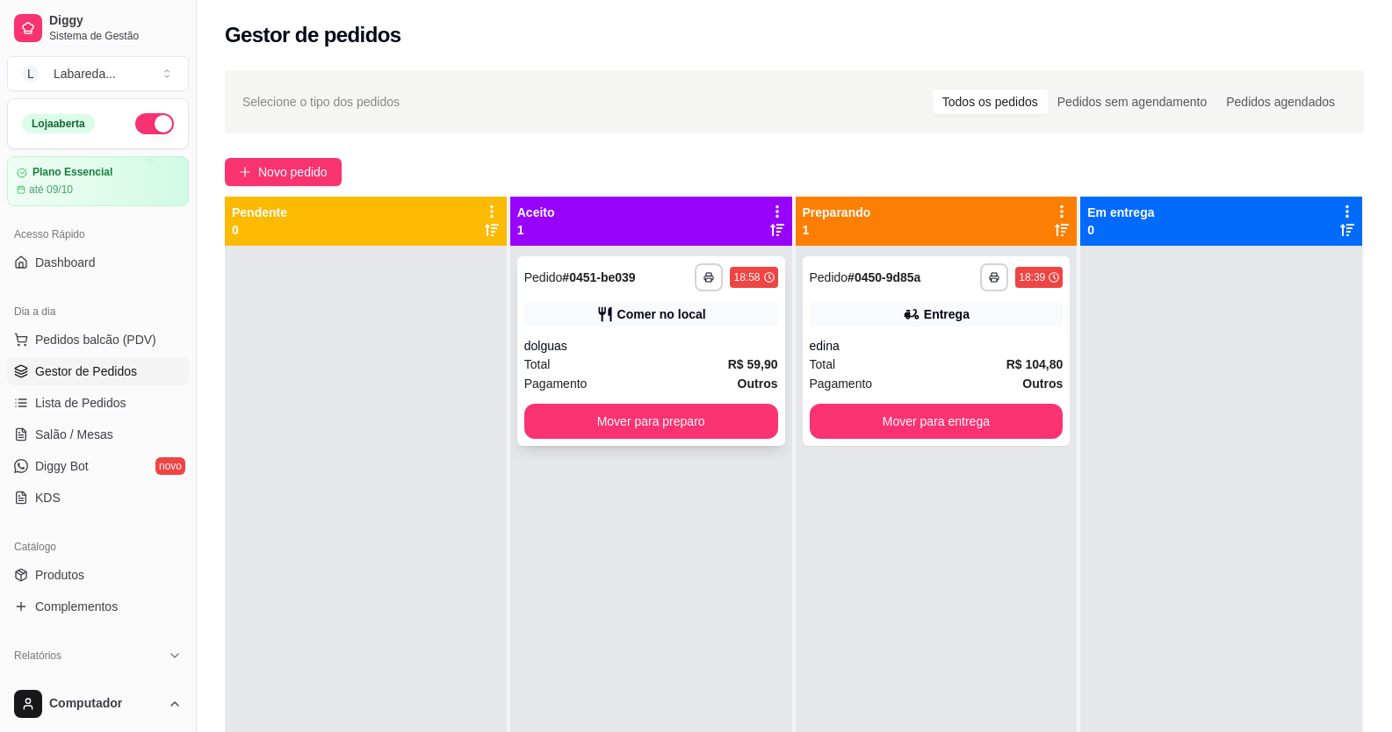
click at [668, 319] on div "Comer no local" at bounding box center [661, 315] width 89 height 18
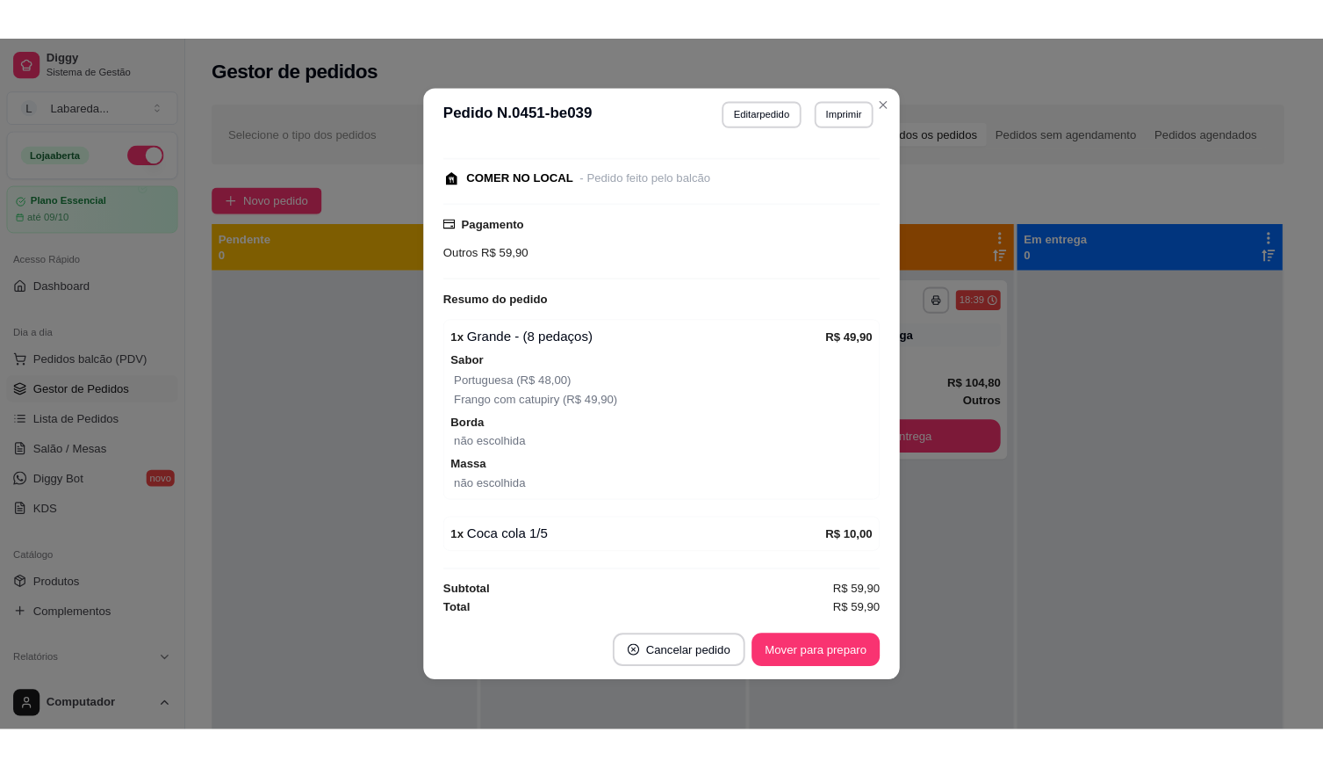
scroll to position [208, 0]
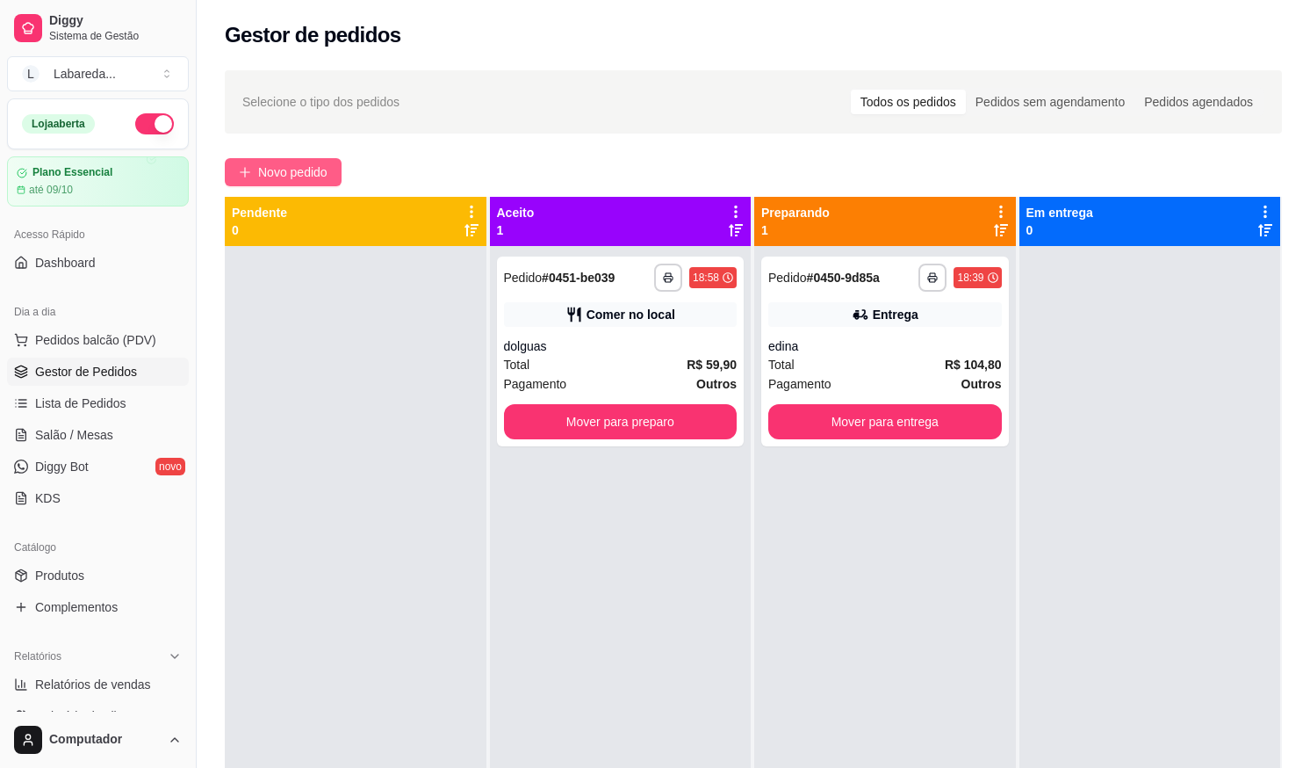
click at [310, 175] on span "Novo pedido" at bounding box center [292, 171] width 69 height 19
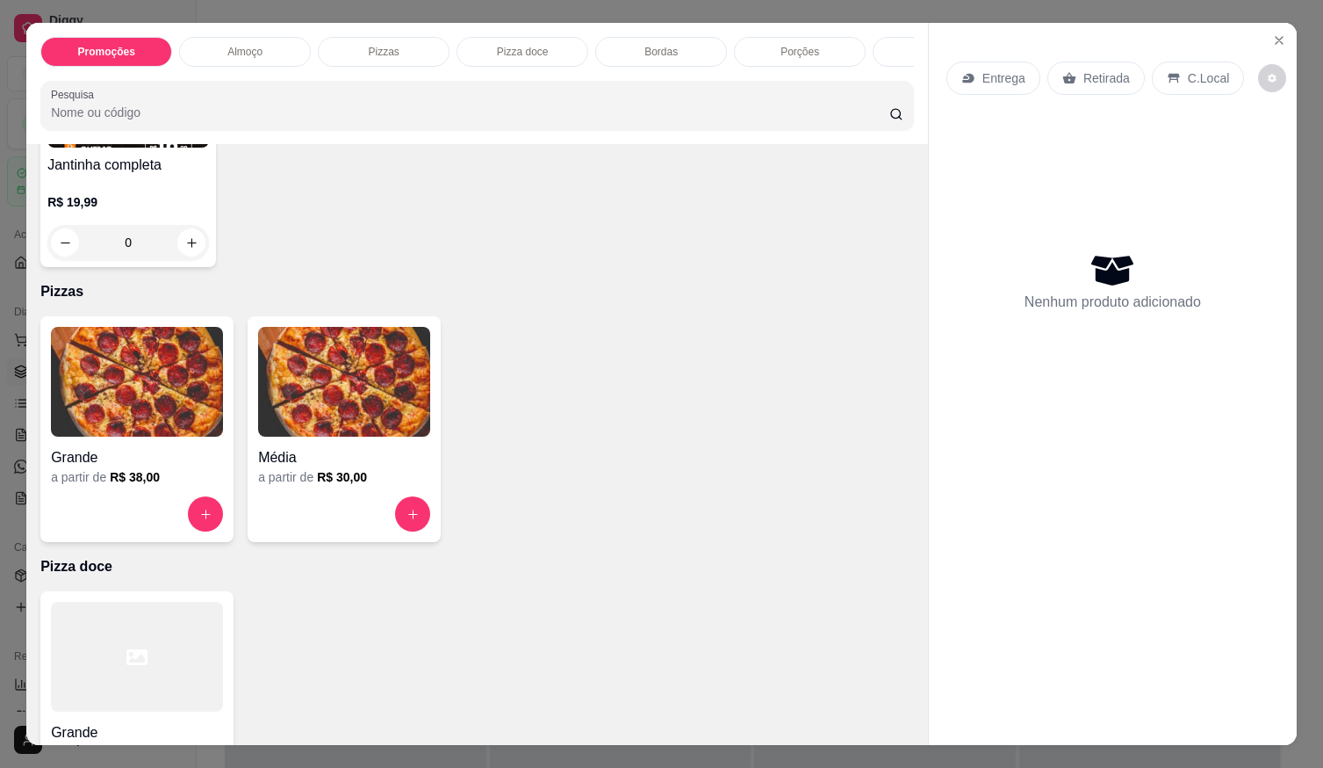
scroll to position [703, 0]
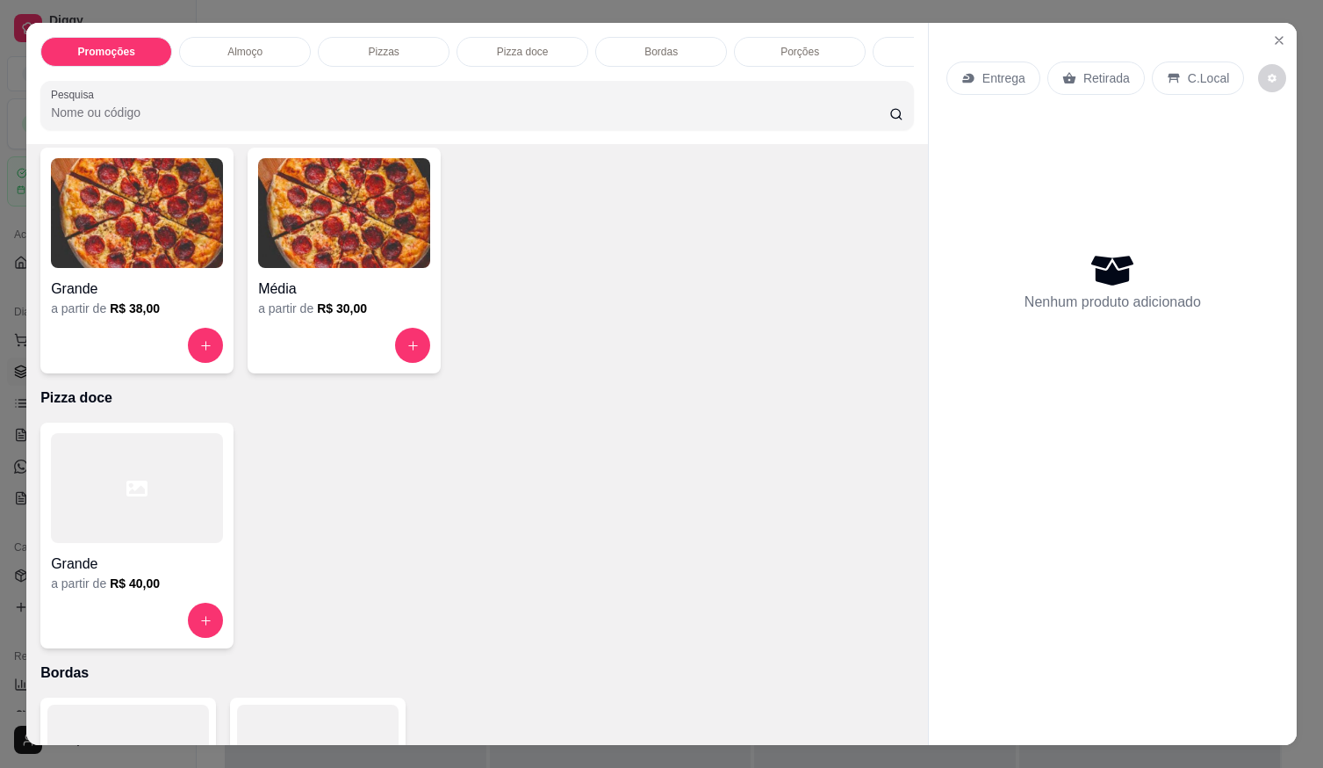
click at [508, 252] on div "Grande a partir de R$ 38,00 Média a partir de R$ 30,00" at bounding box center [477, 261] width 874 height 226
click at [148, 311] on h6 "R$ 38,00" at bounding box center [135, 308] width 50 height 18
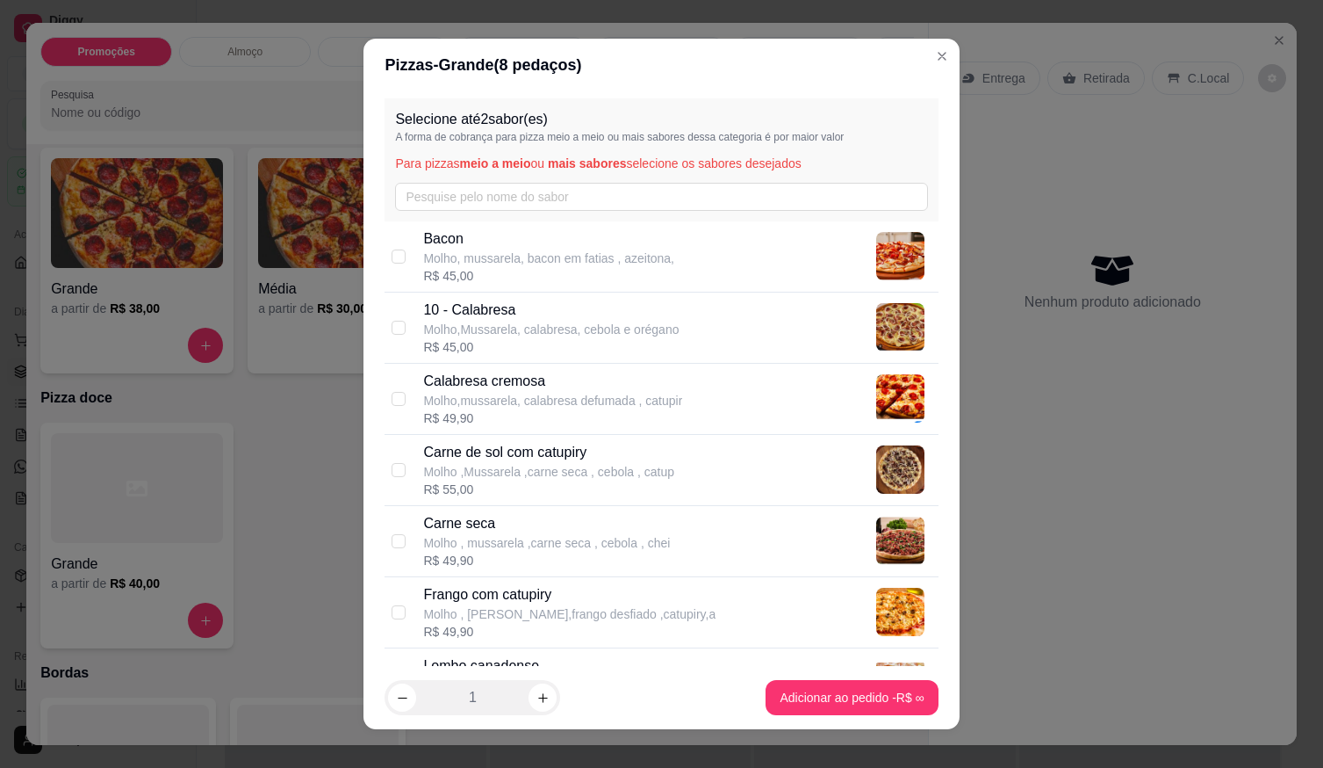
click at [560, 321] on p "Molho,Mussarela, calabresa, cebola e orégano" at bounding box center [551, 330] width 256 height 18
checkbox input "true"
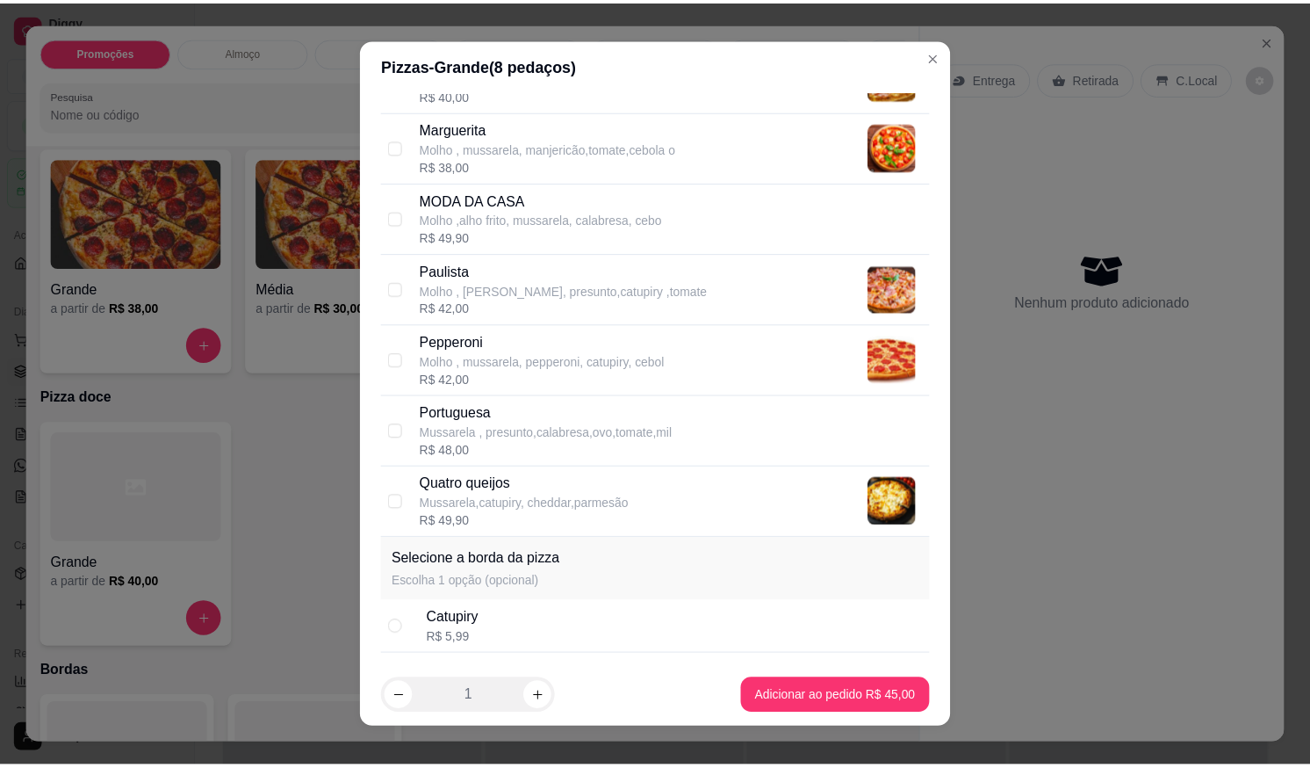
scroll to position [615, 0]
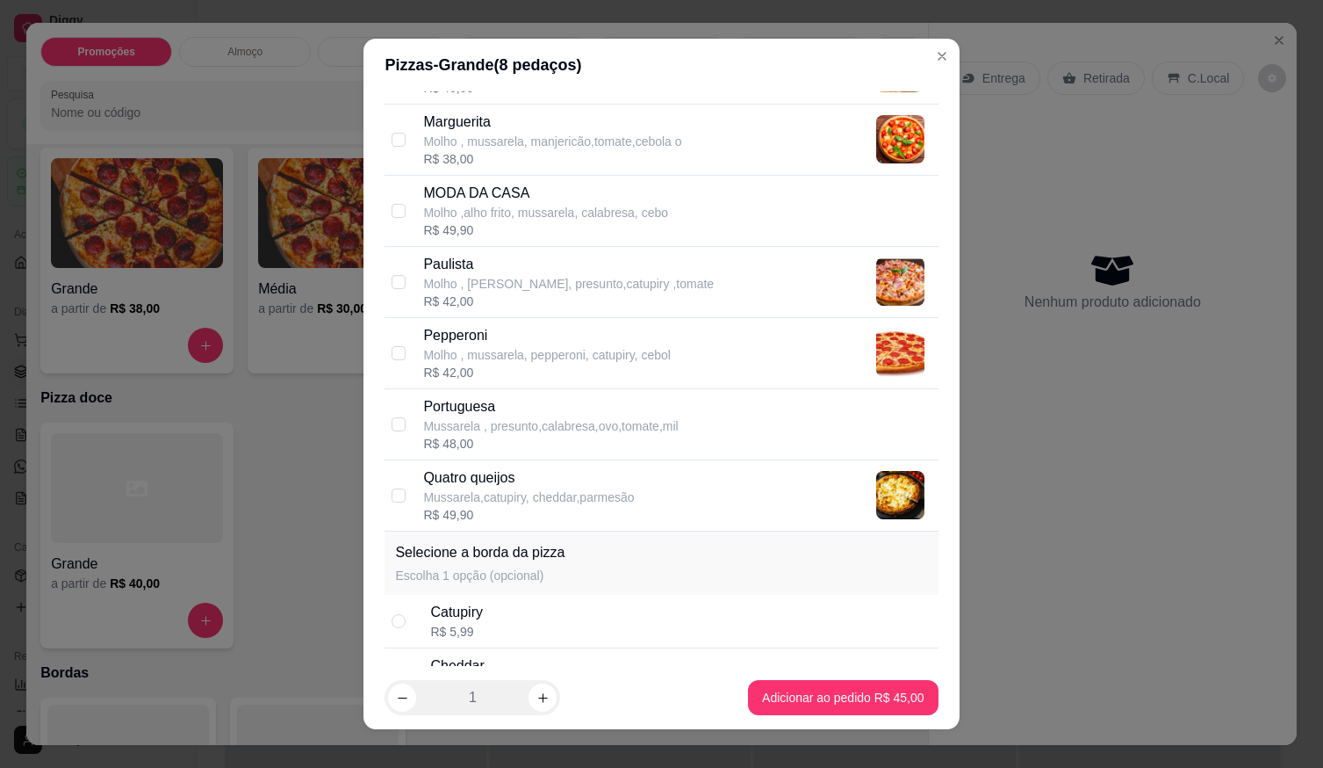
click at [516, 422] on p "Mussarela , presunto,calabresa,ovo,tomate,mil" at bounding box center [550, 426] width 255 height 18
checkbox input "true"
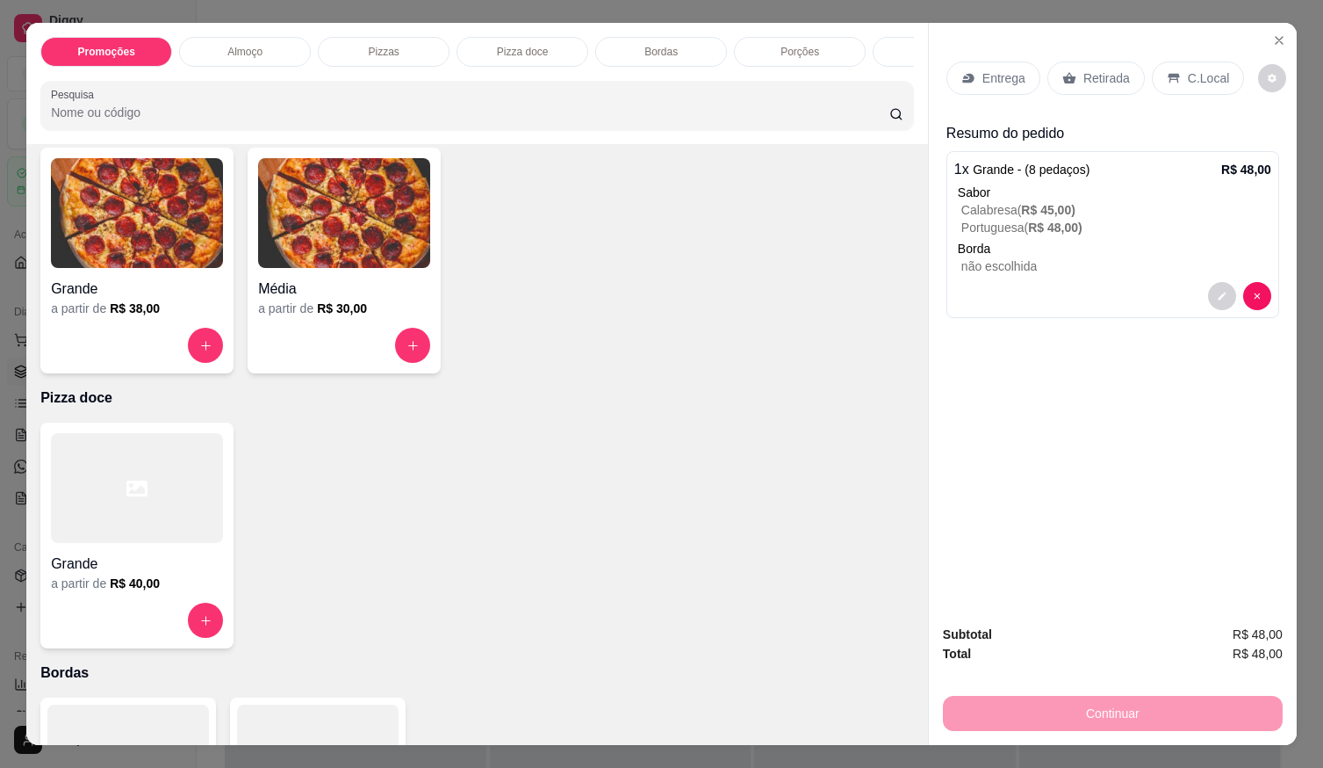
click at [1177, 65] on div "C.Local" at bounding box center [1198, 77] width 92 height 33
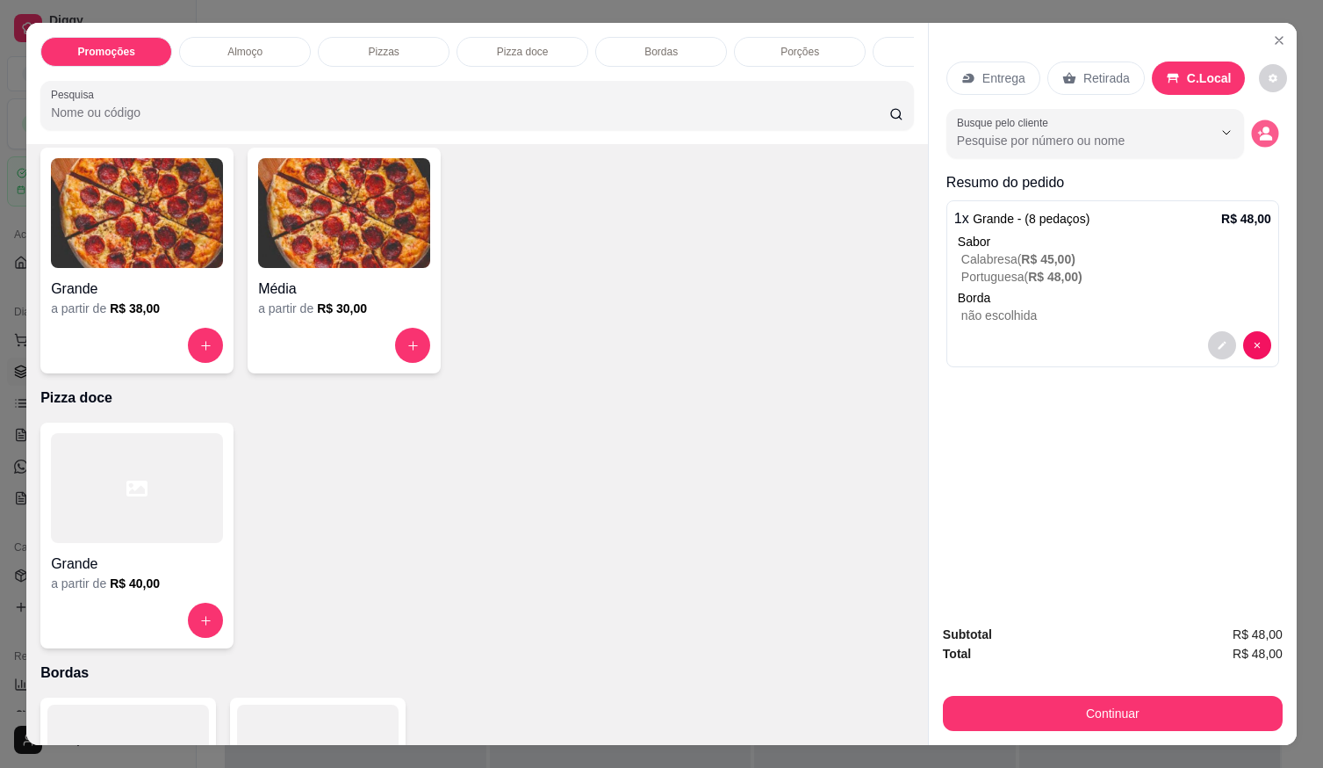
click at [1254, 136] on button "decrease-product-quantity" at bounding box center [1264, 133] width 27 height 27
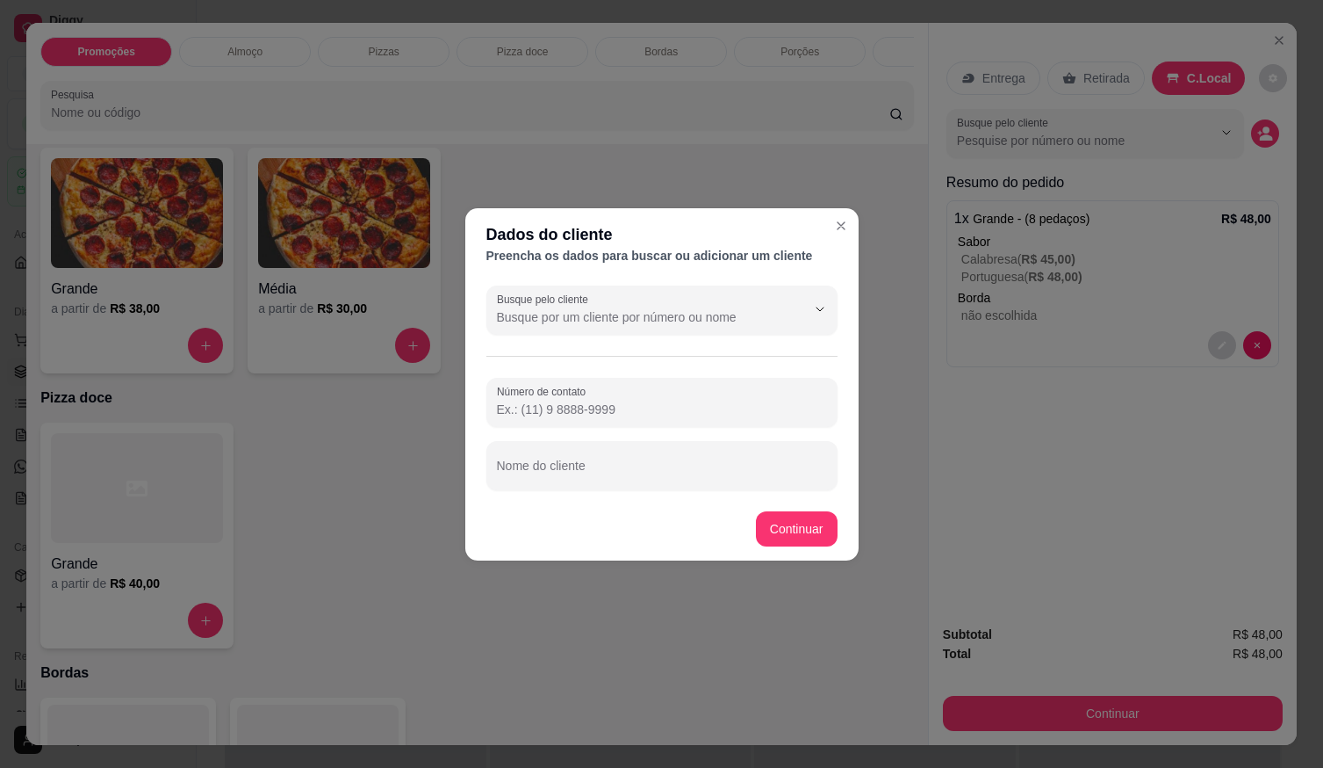
click at [717, 475] on input "Nome do cliente" at bounding box center [662, 473] width 330 height 18
type input "amauri"
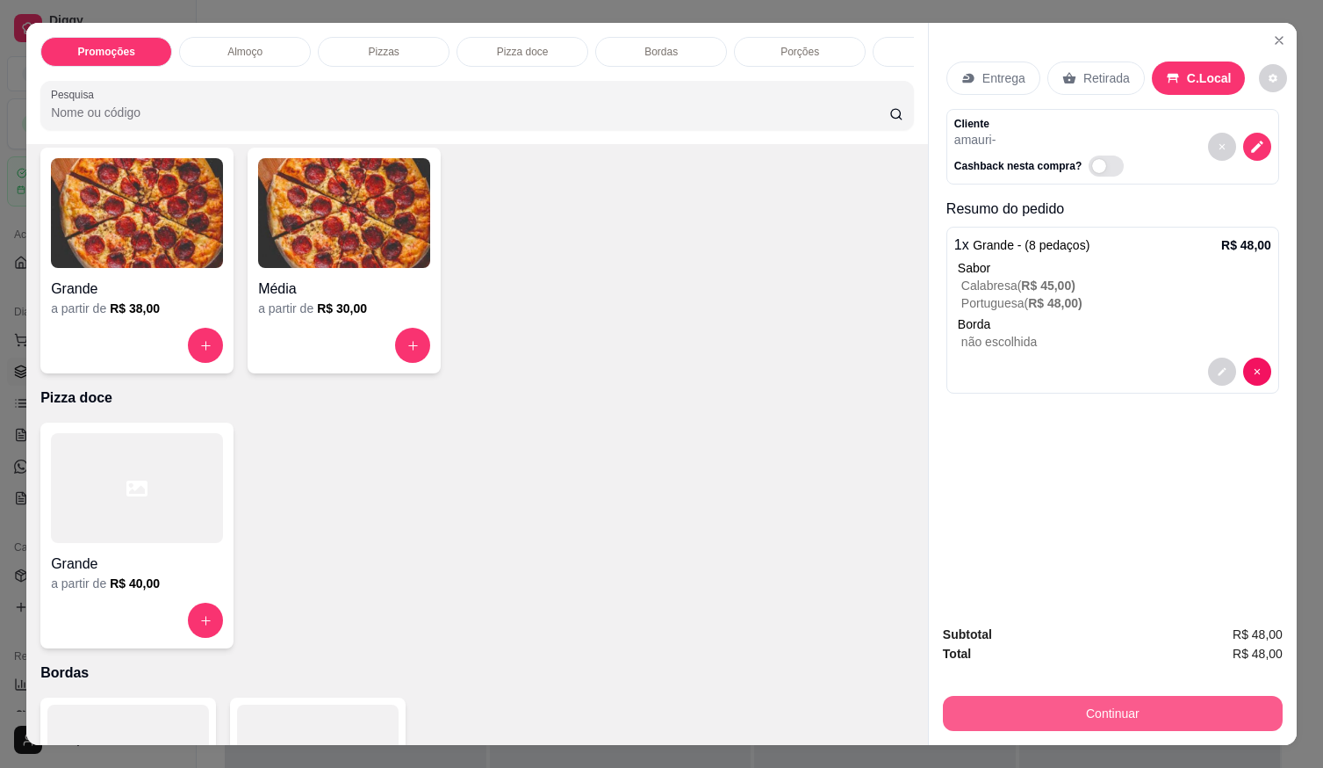
click at [1032, 696] on button "Continuar" at bounding box center [1113, 713] width 340 height 35
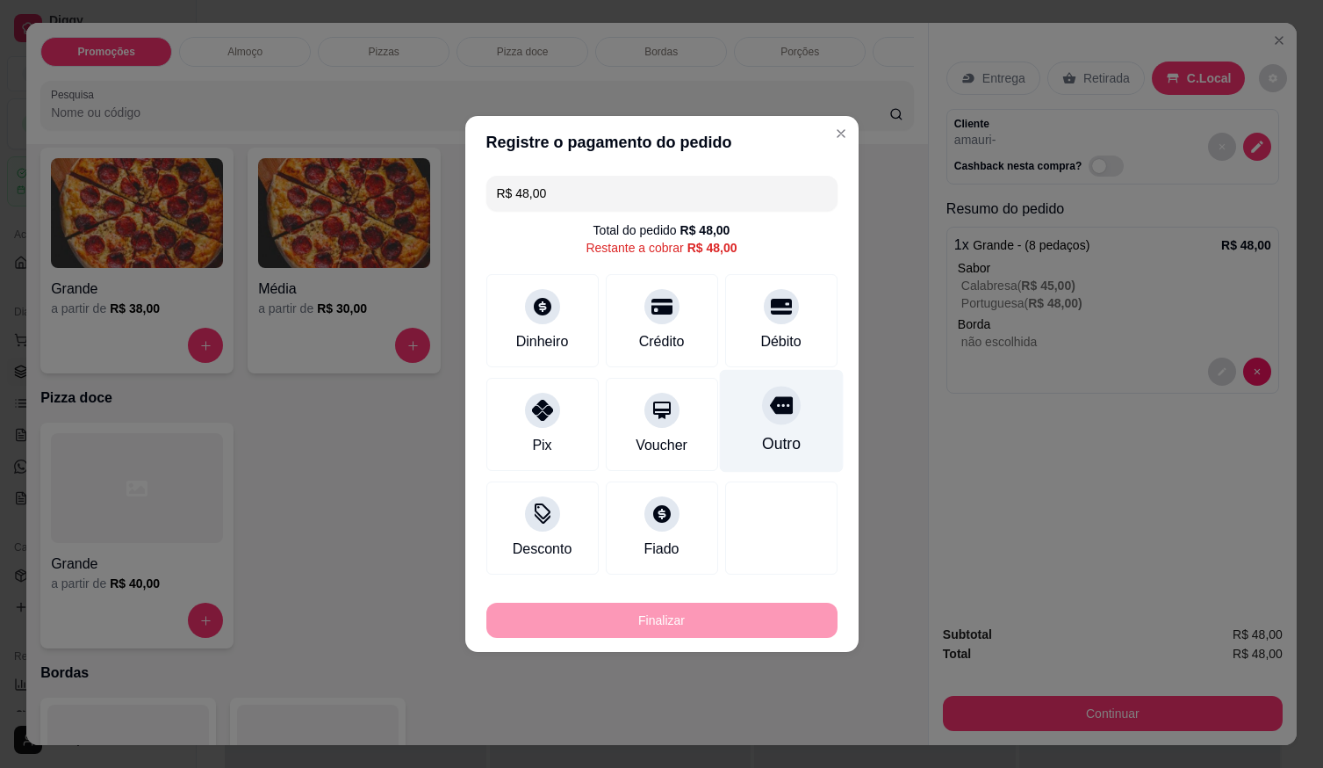
click at [781, 321] on div "Débito" at bounding box center [781, 320] width 112 height 93
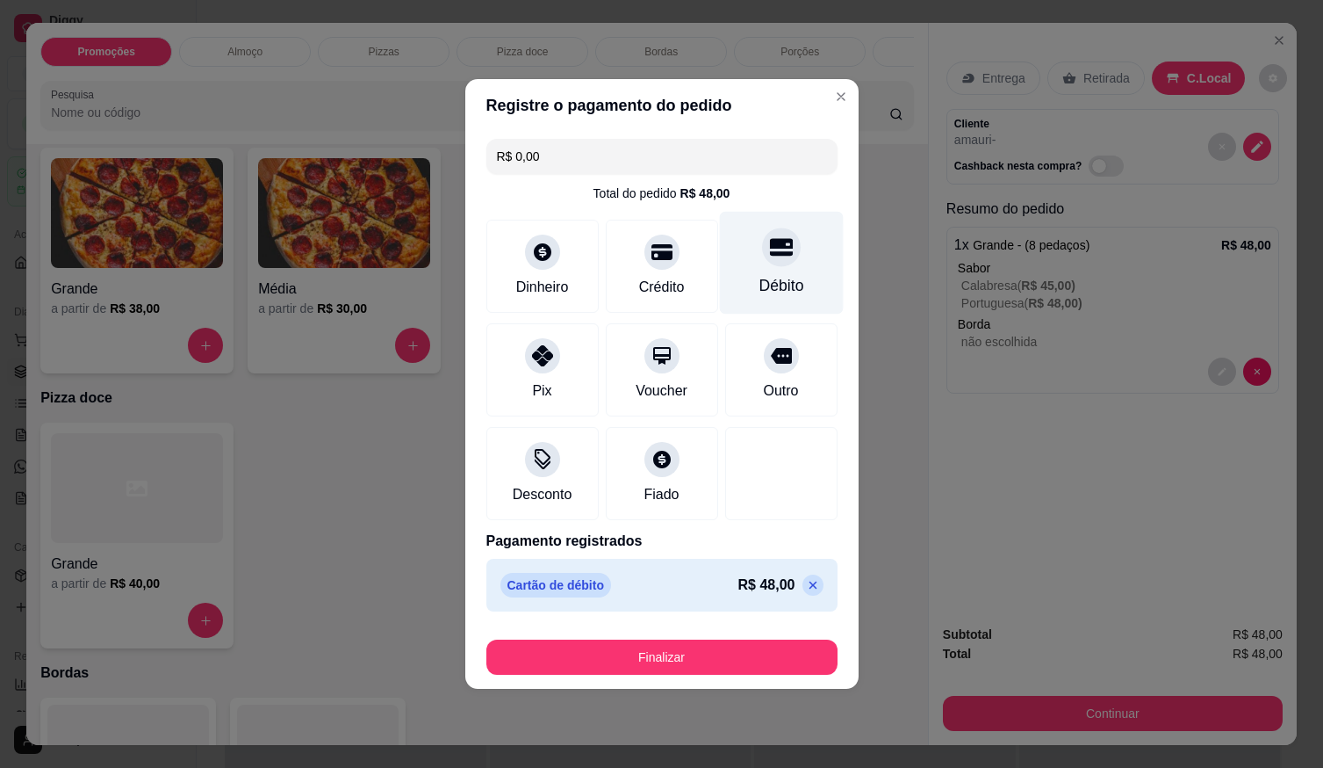
click at [774, 284] on div "Débito" at bounding box center [781, 285] width 45 height 23
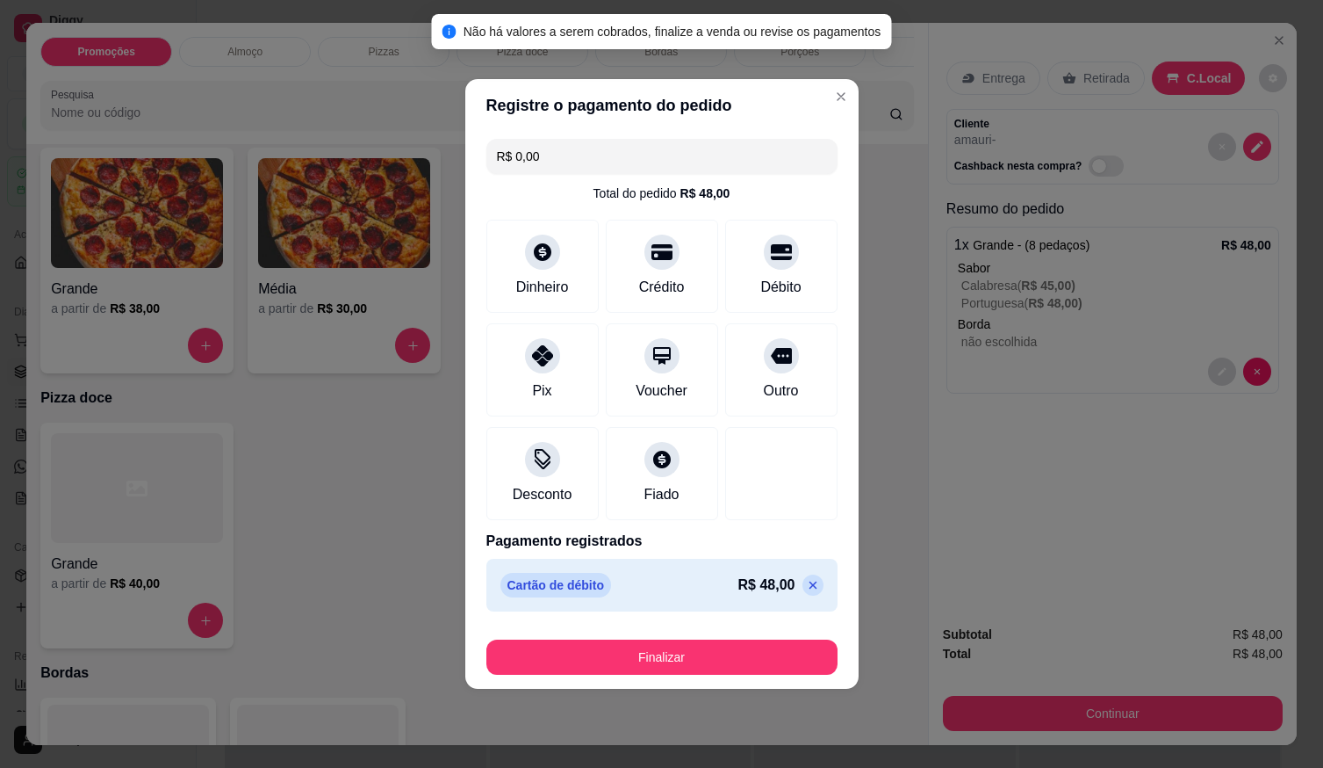
click at [766, 658] on button "Finalizar" at bounding box center [662, 656] width 351 height 35
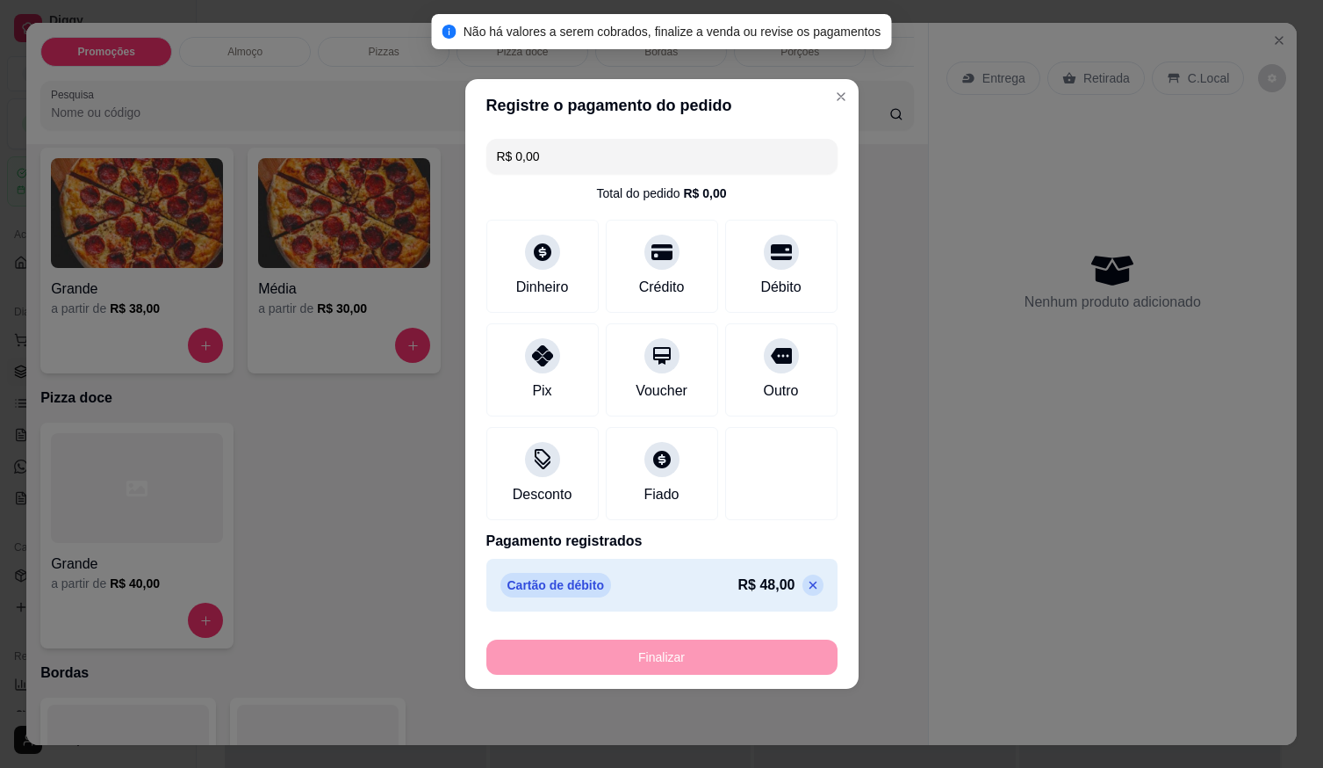
type input "-R$ 48,00"
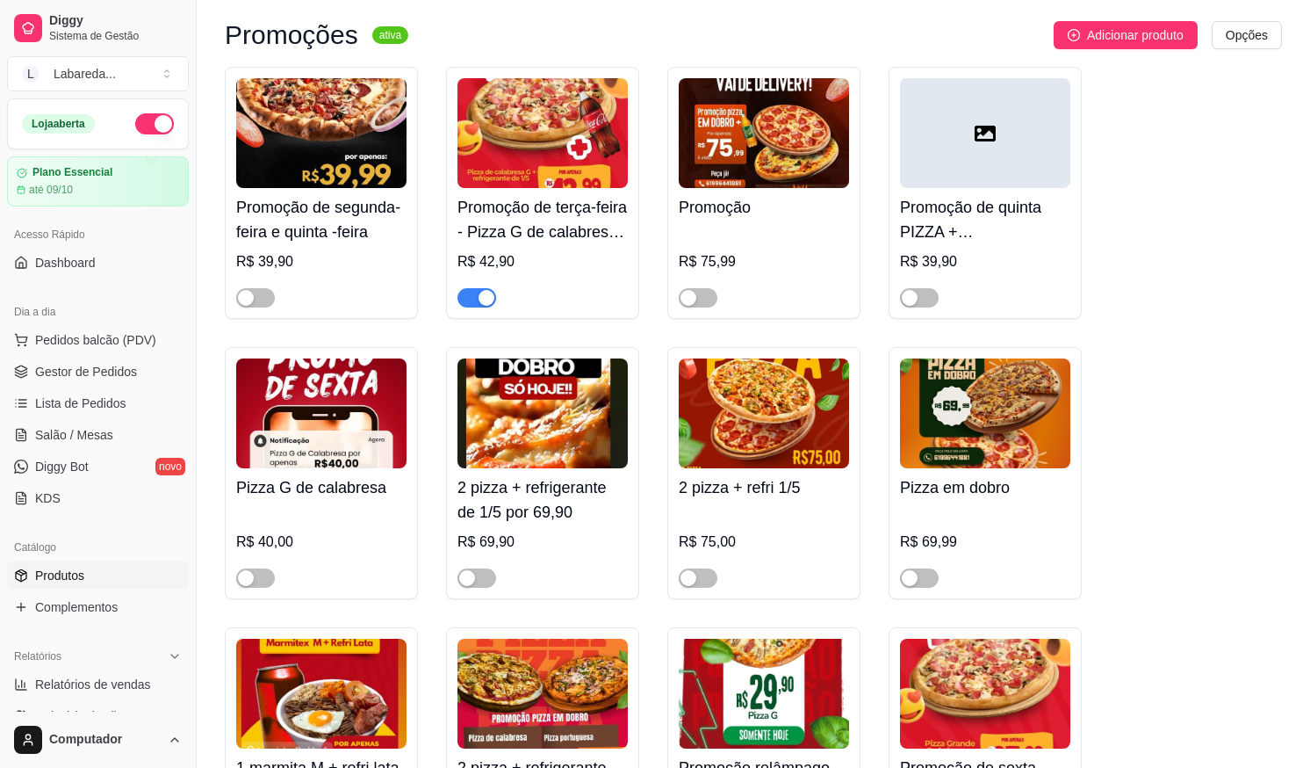
scroll to position [88, 0]
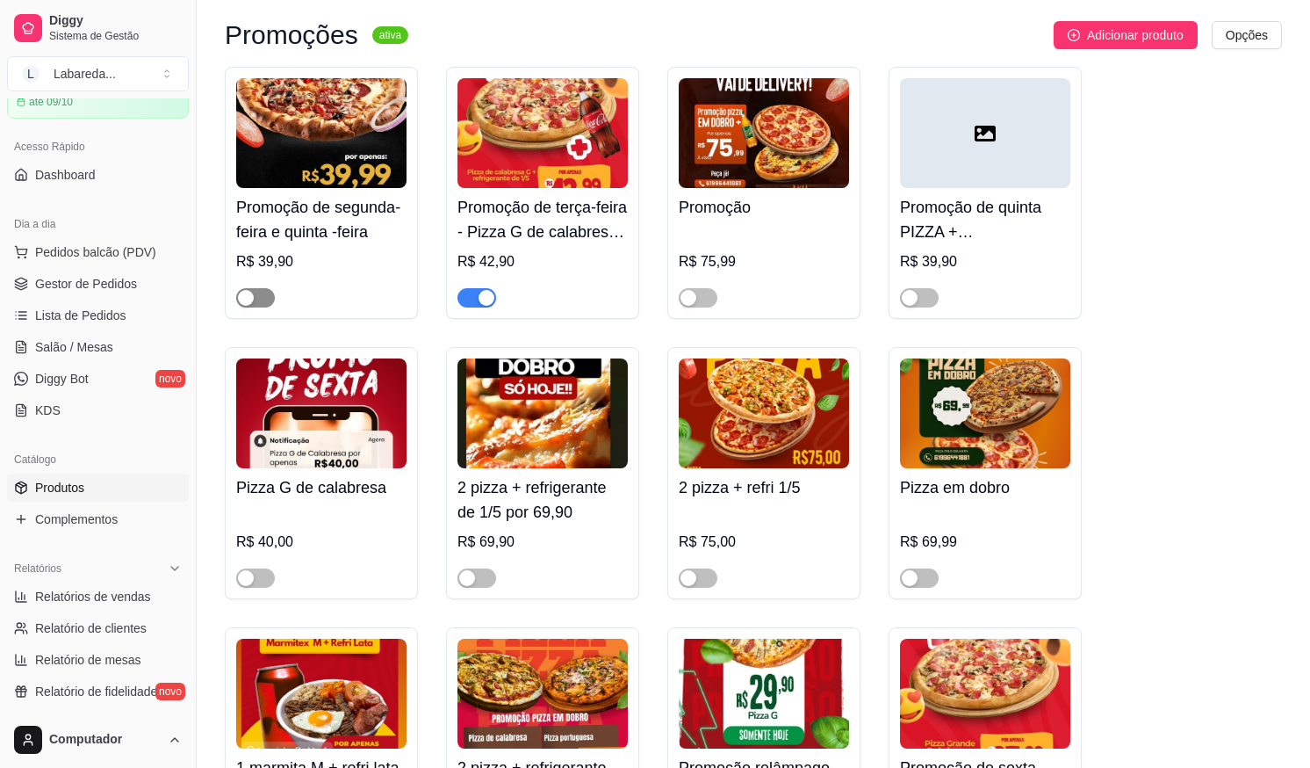
click at [252, 292] on div "button" at bounding box center [246, 298] width 16 height 16
click at [256, 290] on span "button" at bounding box center [255, 297] width 39 height 19
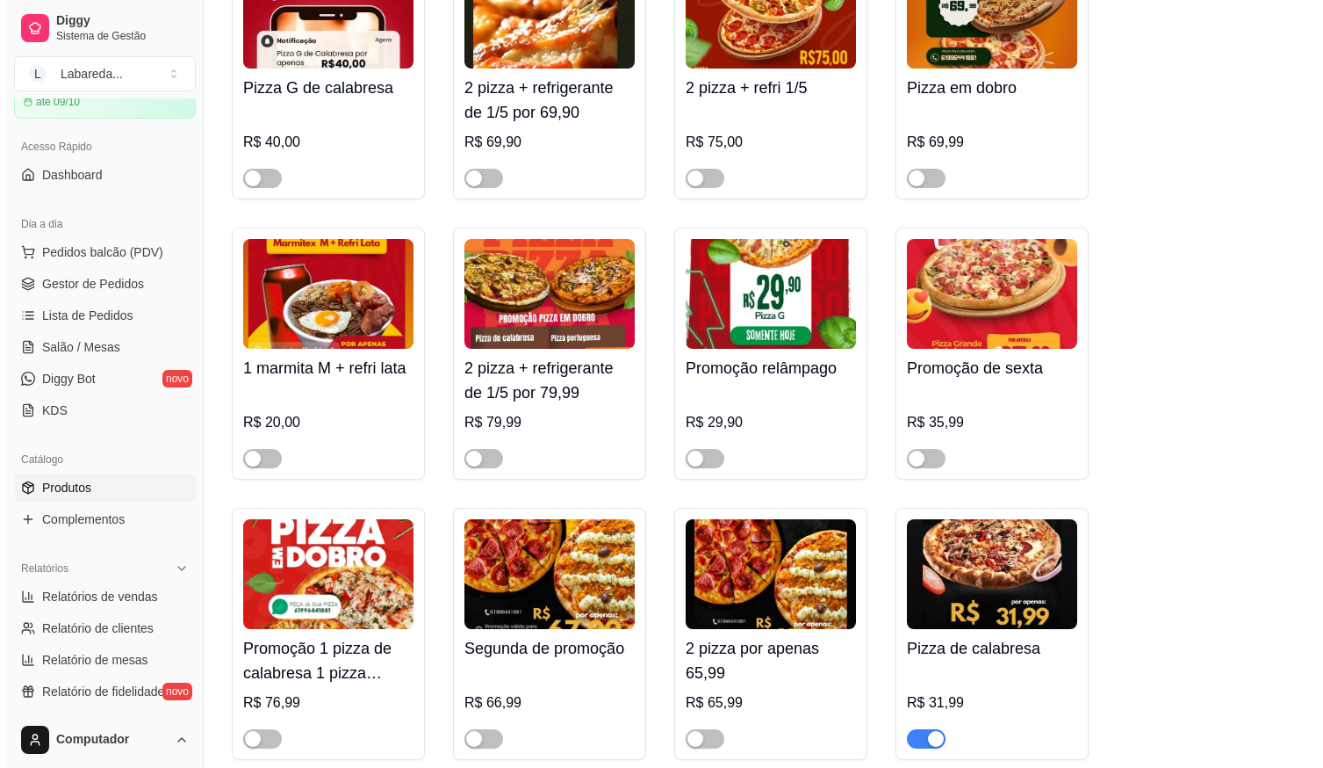
scroll to position [703, 0]
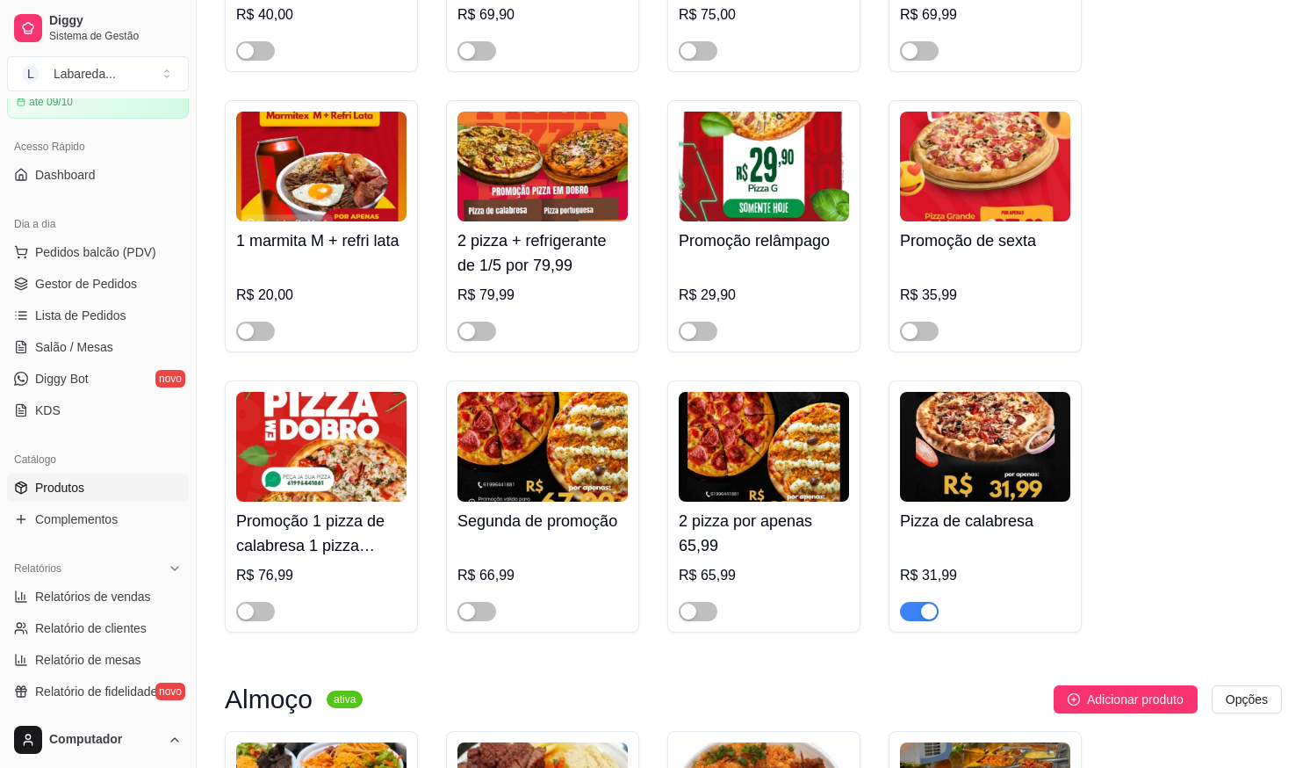
click at [988, 433] on img at bounding box center [985, 447] width 170 height 110
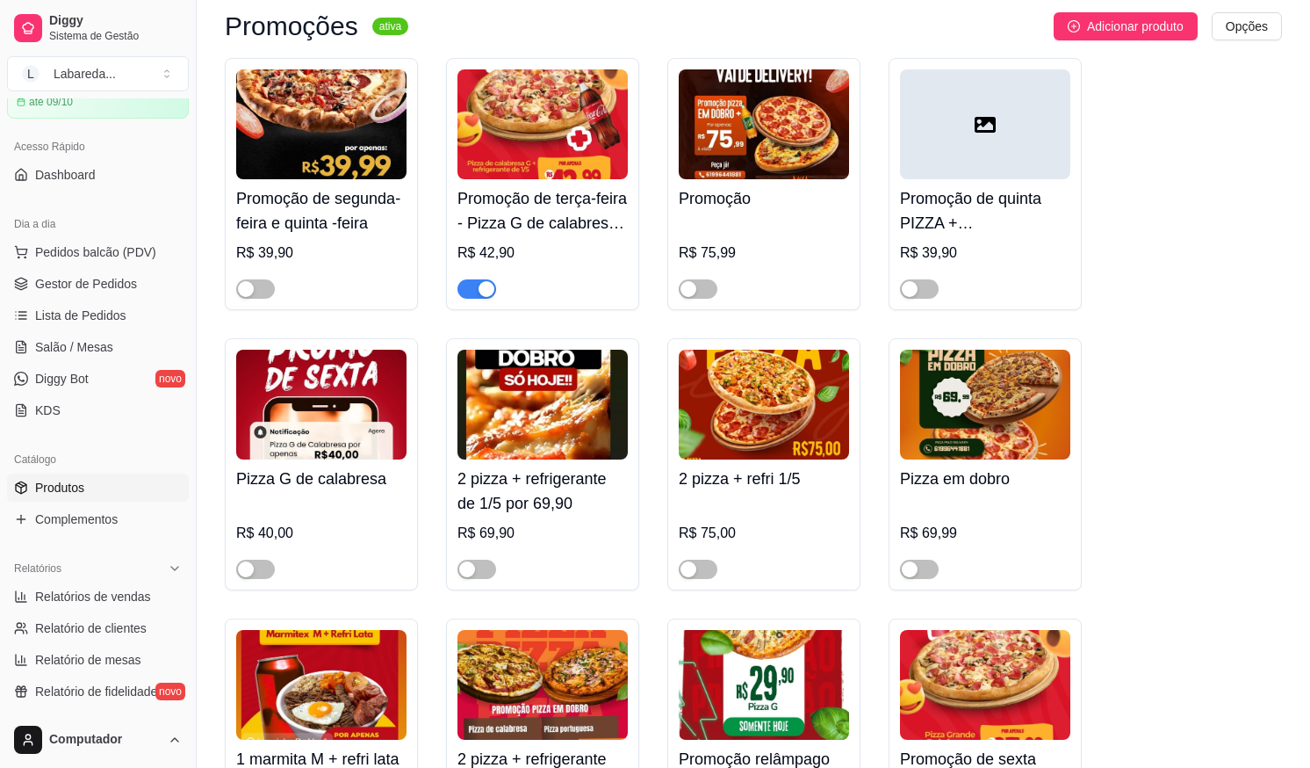
scroll to position [0, 0]
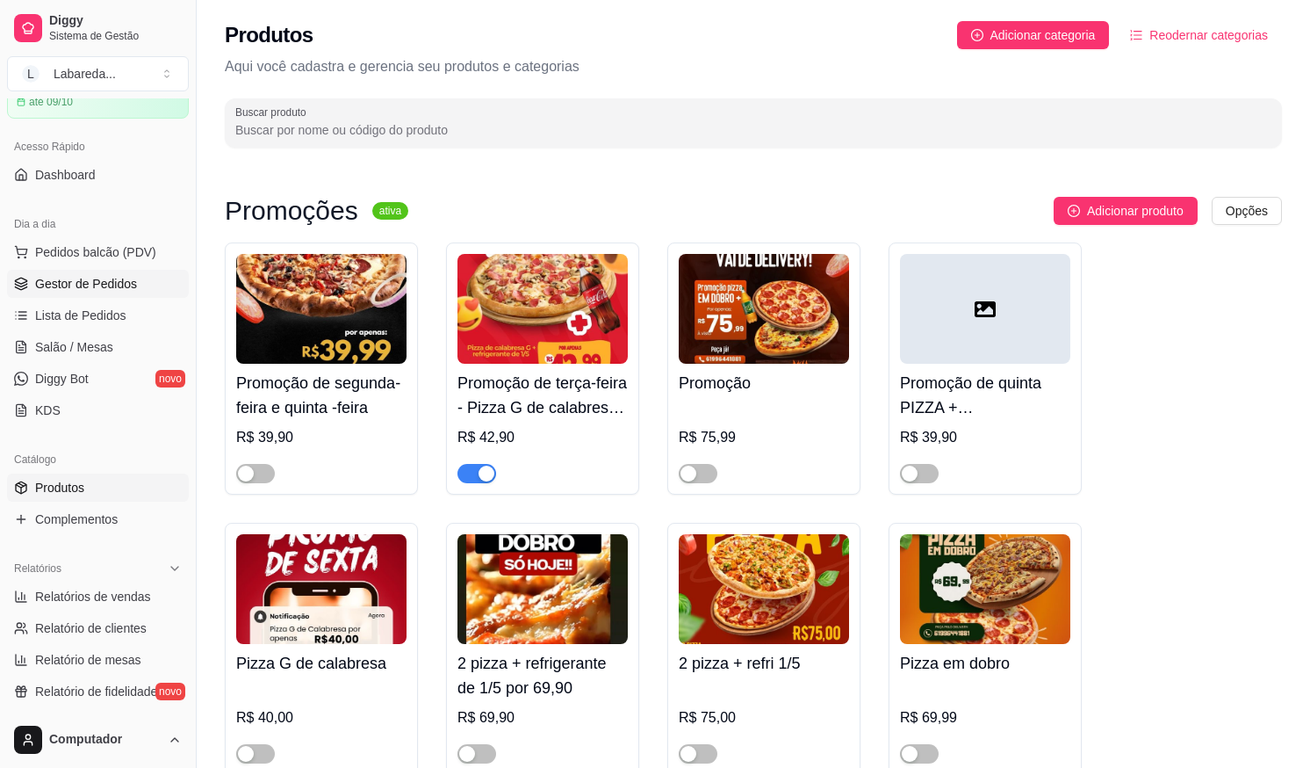
click at [92, 284] on span "Gestor de Pedidos" at bounding box center [86, 284] width 102 height 18
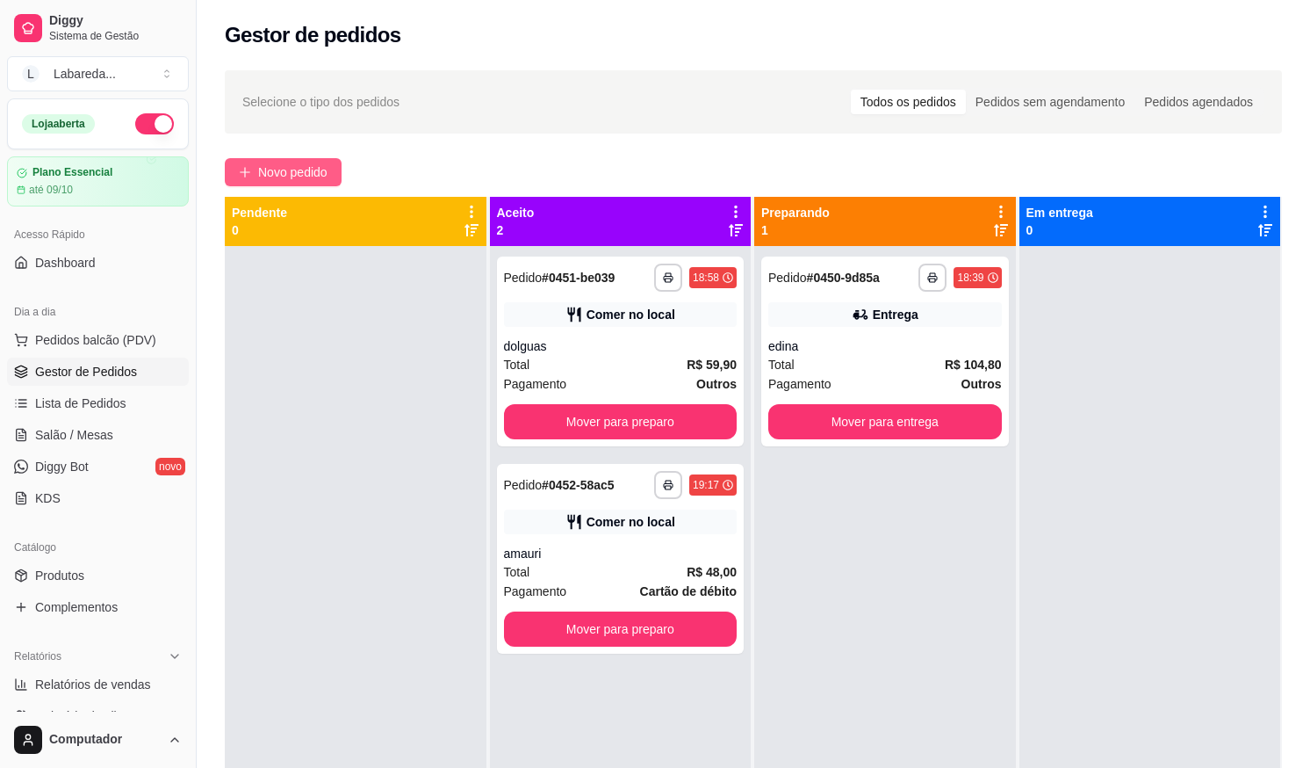
click at [297, 181] on span "Novo pedido" at bounding box center [292, 171] width 69 height 19
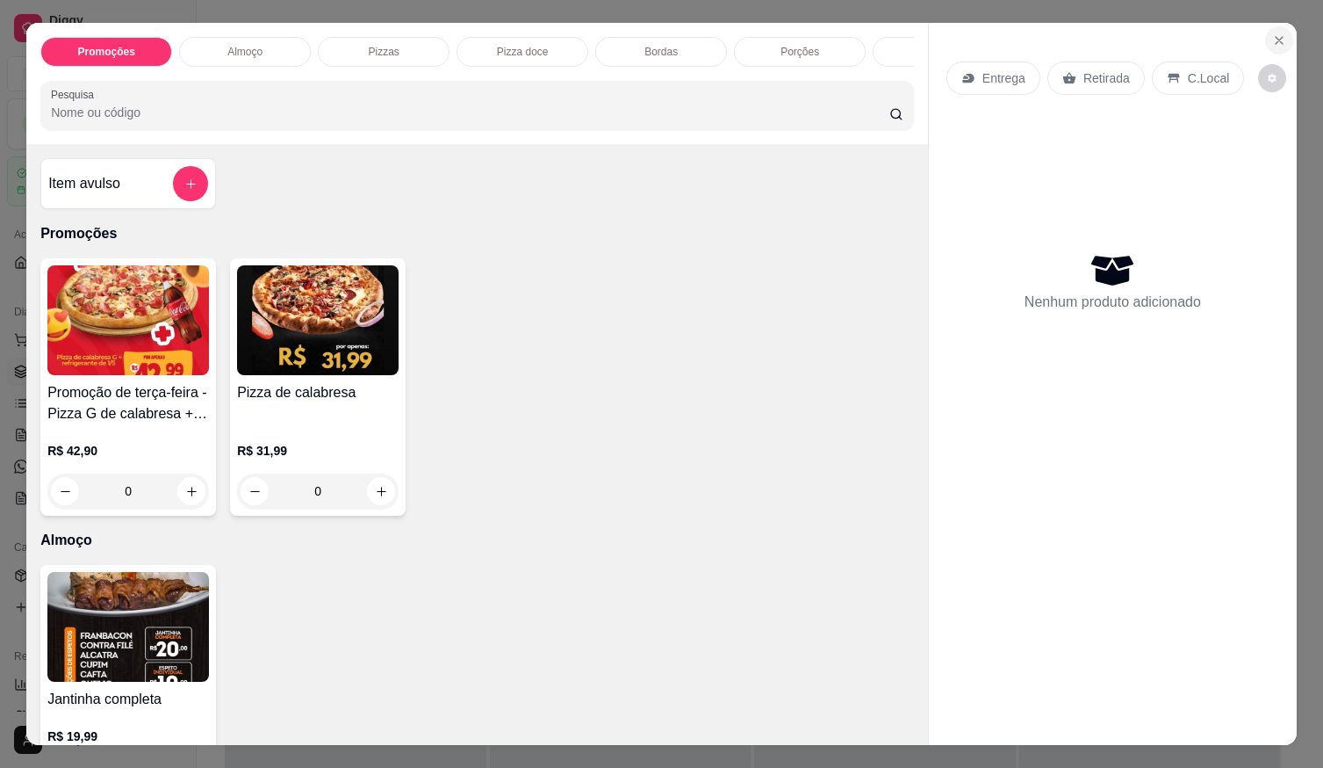
click at [1273, 37] on icon "Close" at bounding box center [1280, 40] width 14 height 14
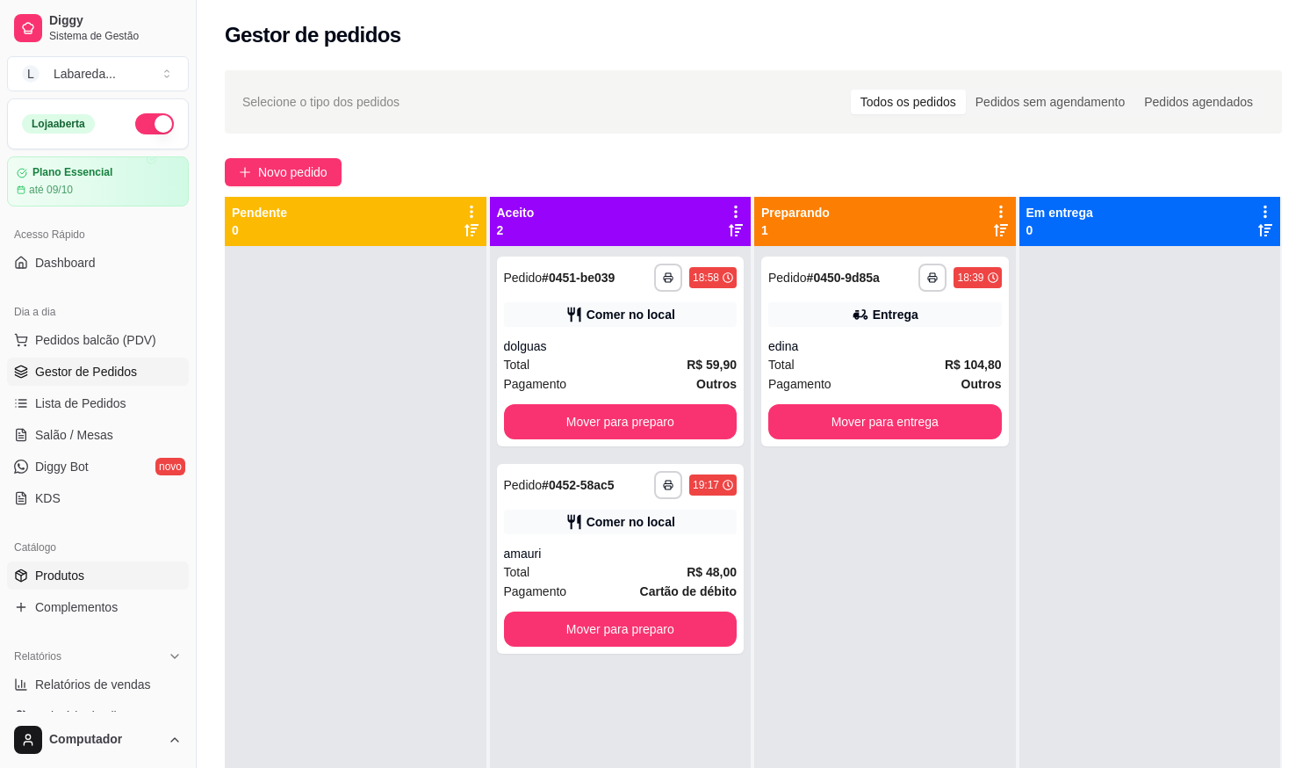
click at [78, 571] on span "Produtos" at bounding box center [59, 575] width 49 height 18
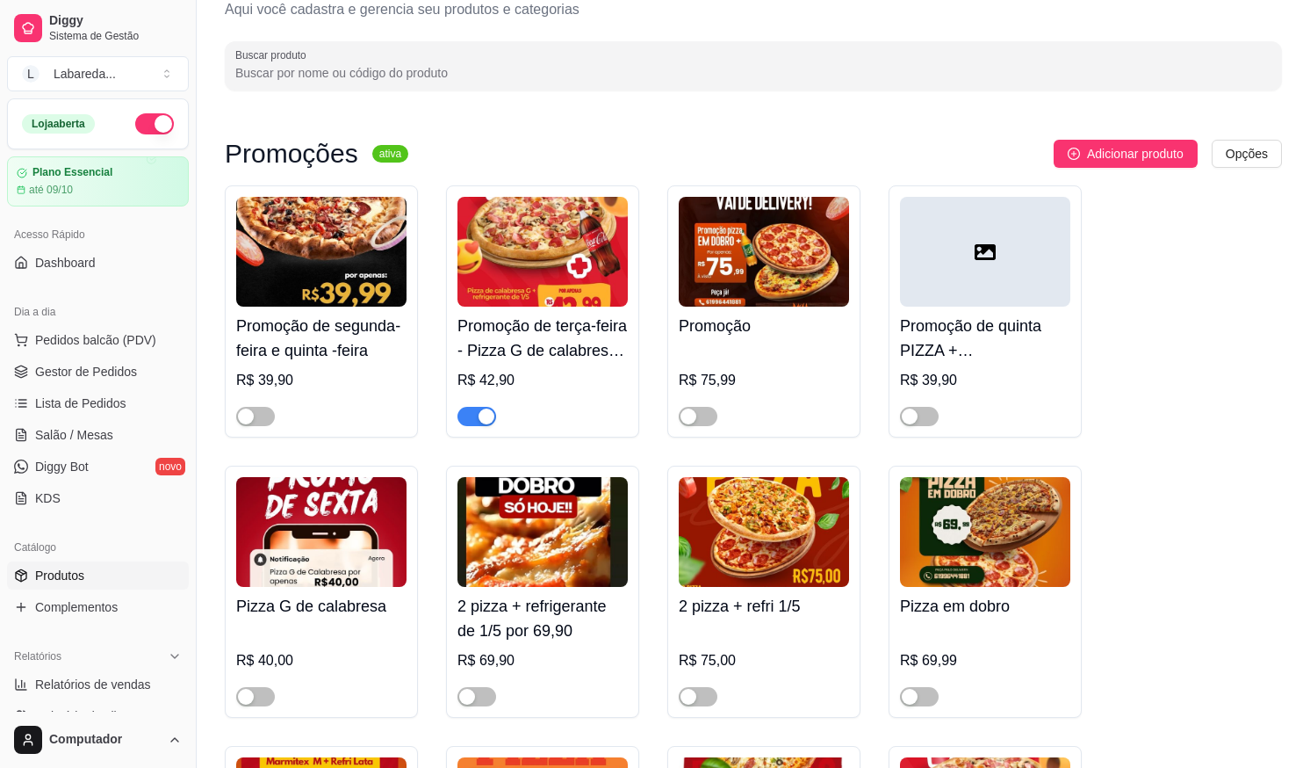
scroll to position [88, 0]
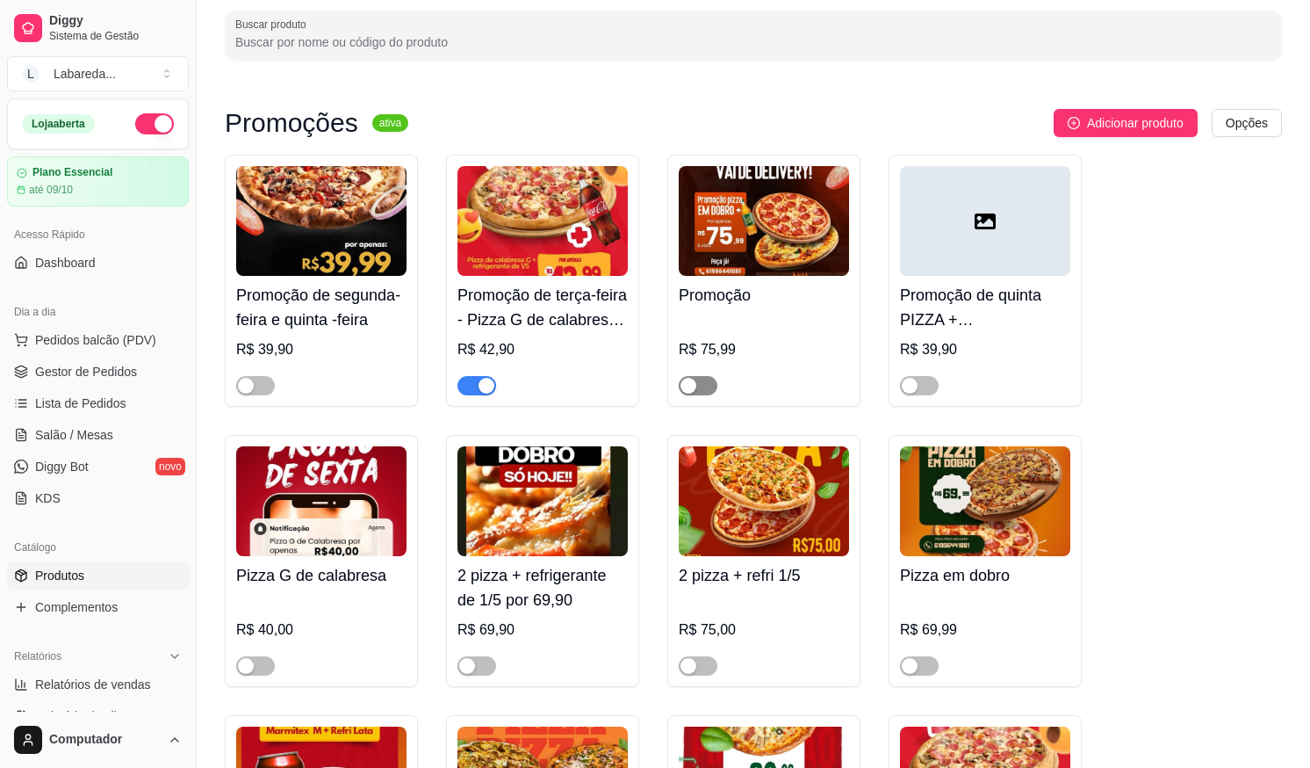
click at [696, 383] on div "button" at bounding box center [689, 386] width 16 height 16
click at [102, 370] on span "Gestor de Pedidos" at bounding box center [86, 372] width 102 height 18
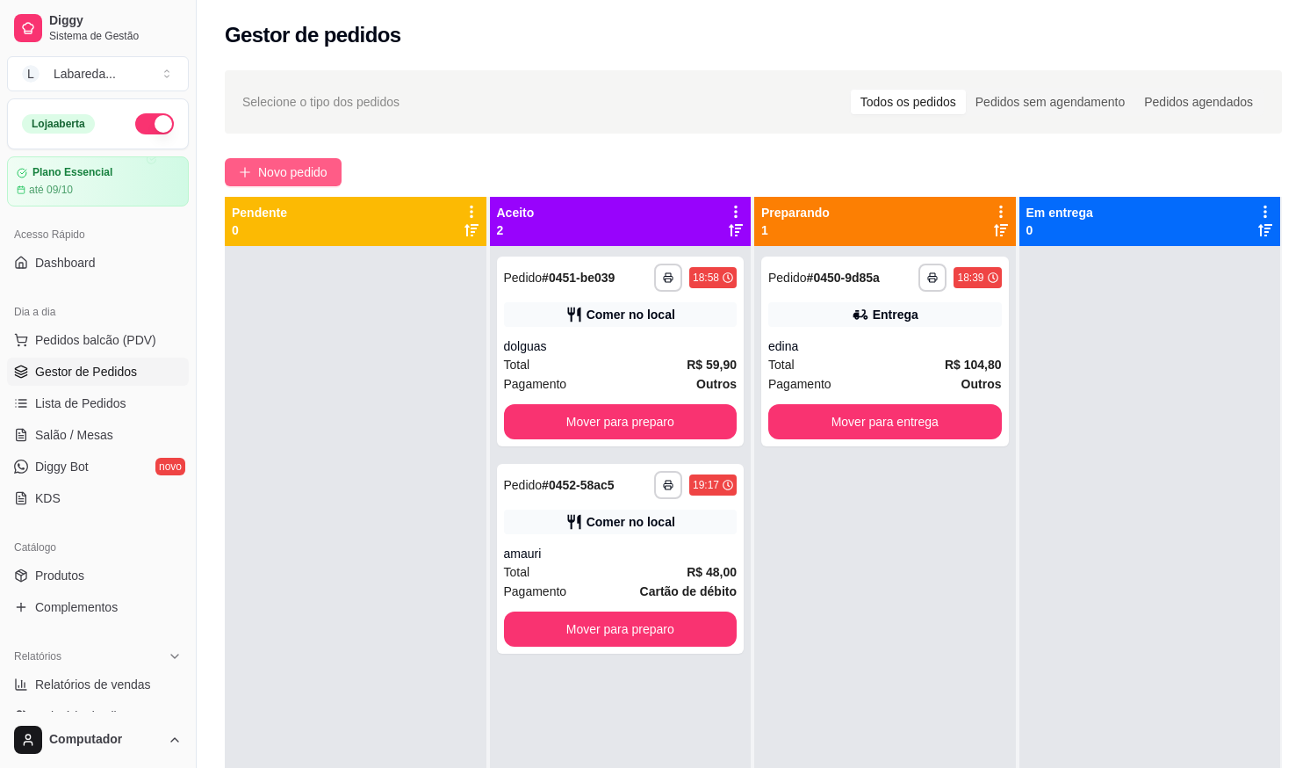
click at [262, 184] on button "Novo pedido" at bounding box center [283, 172] width 117 height 28
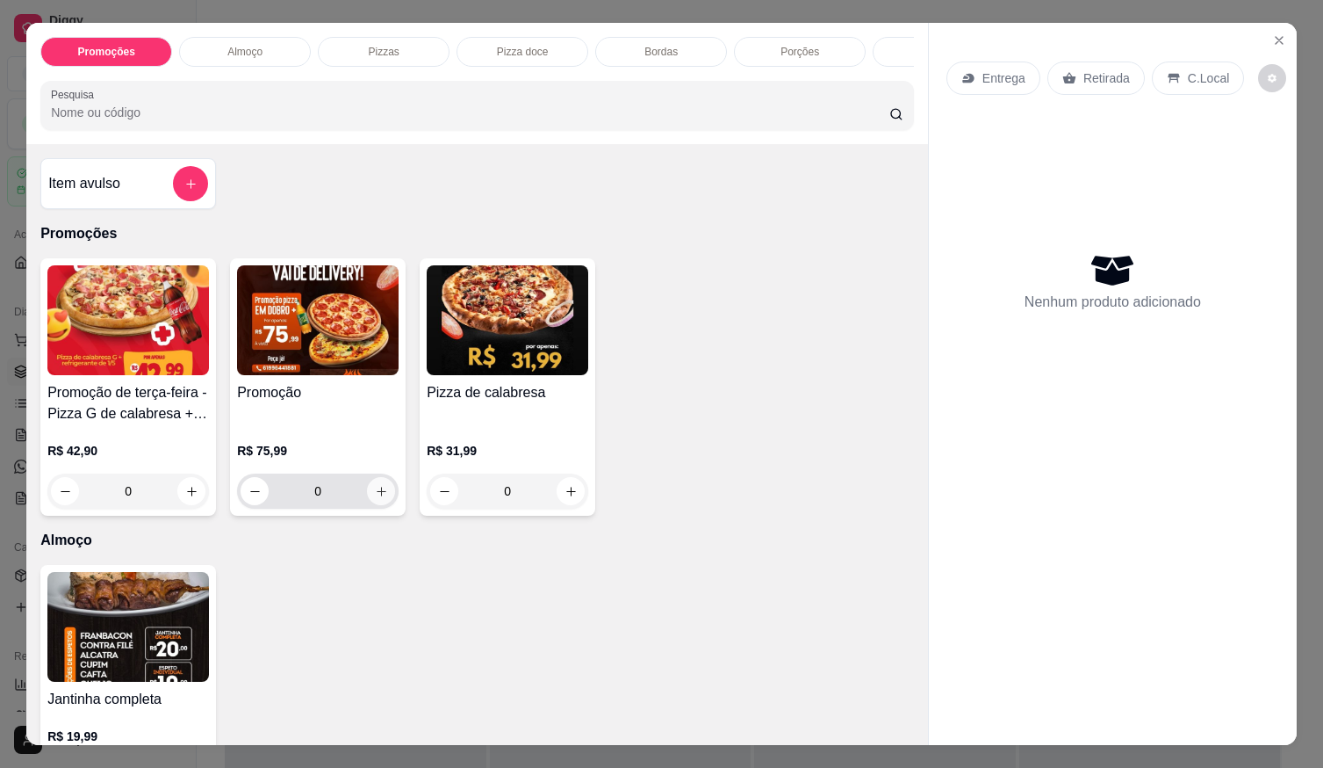
click at [376, 498] on icon "increase-product-quantity" at bounding box center [381, 491] width 13 height 13
type input "1"
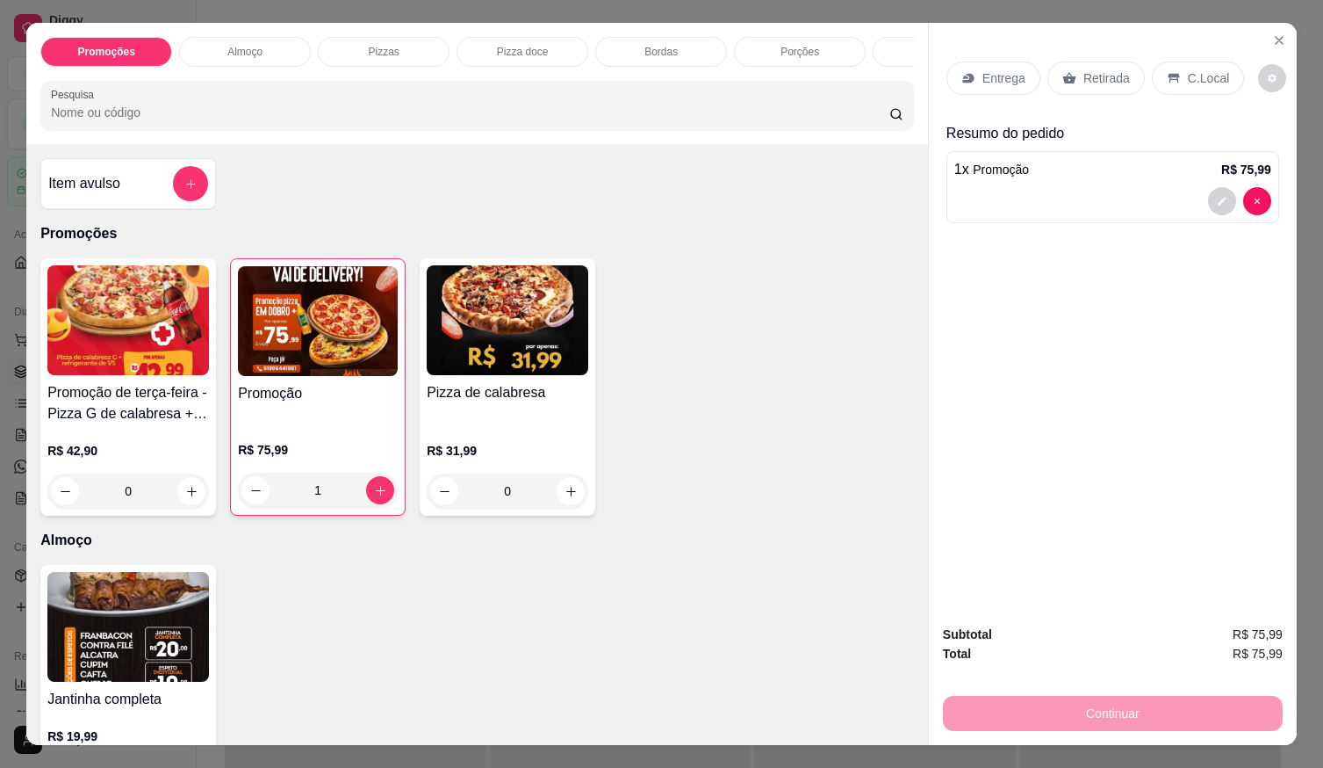
click at [1004, 187] on div at bounding box center [1113, 201] width 317 height 28
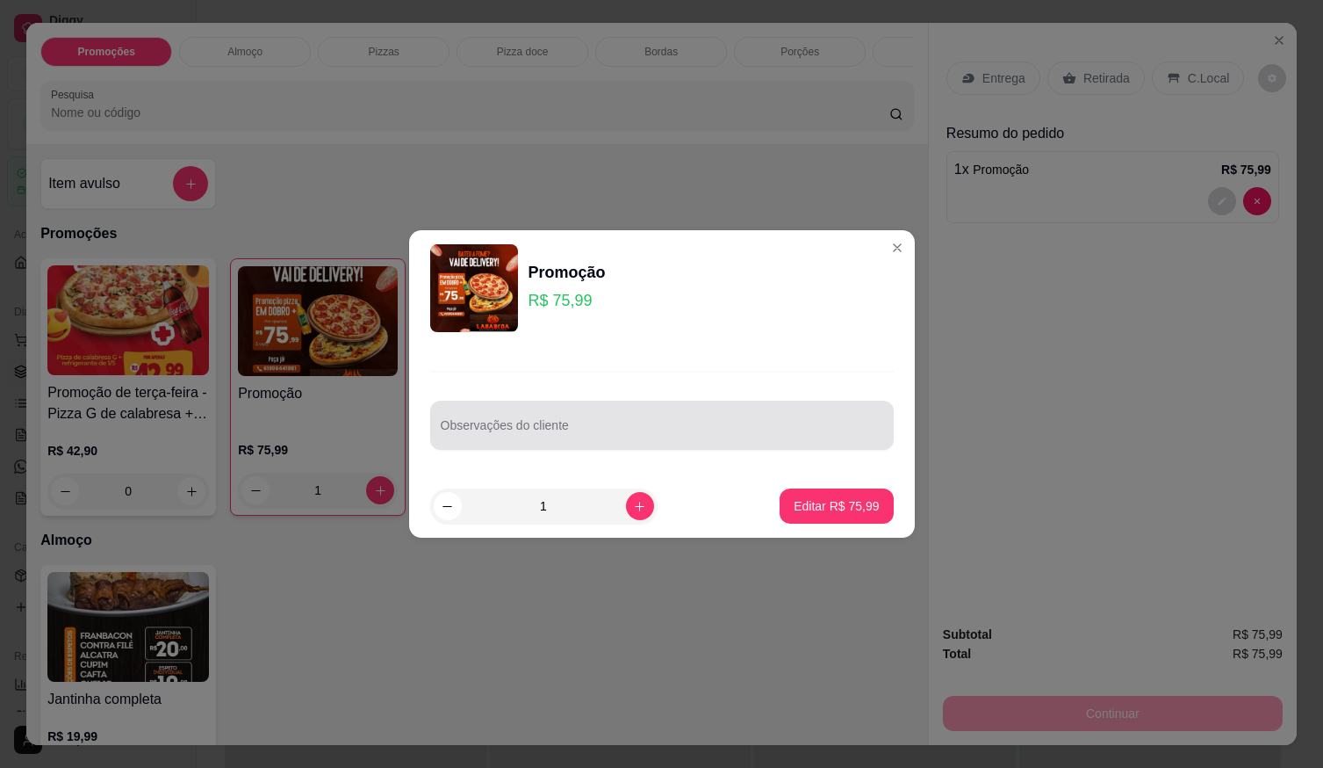
click at [591, 429] on input "Observações do cliente" at bounding box center [662, 432] width 443 height 18
click at [505, 415] on div "Observações do cliente" at bounding box center [662, 424] width 464 height 49
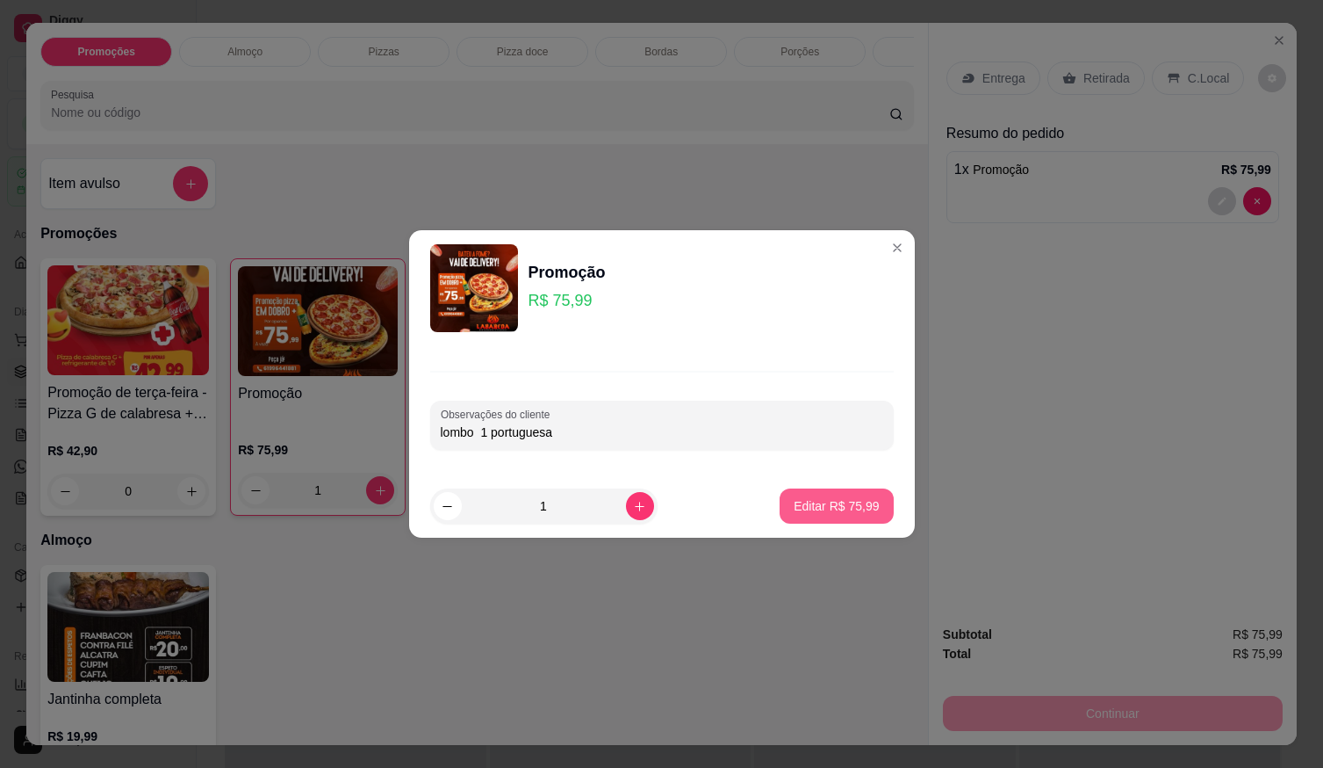
type input "lombo 1 portuguesa"
click at [818, 518] on button "Editar R$ 75,99" at bounding box center [837, 506] width 110 height 34
type input "0"
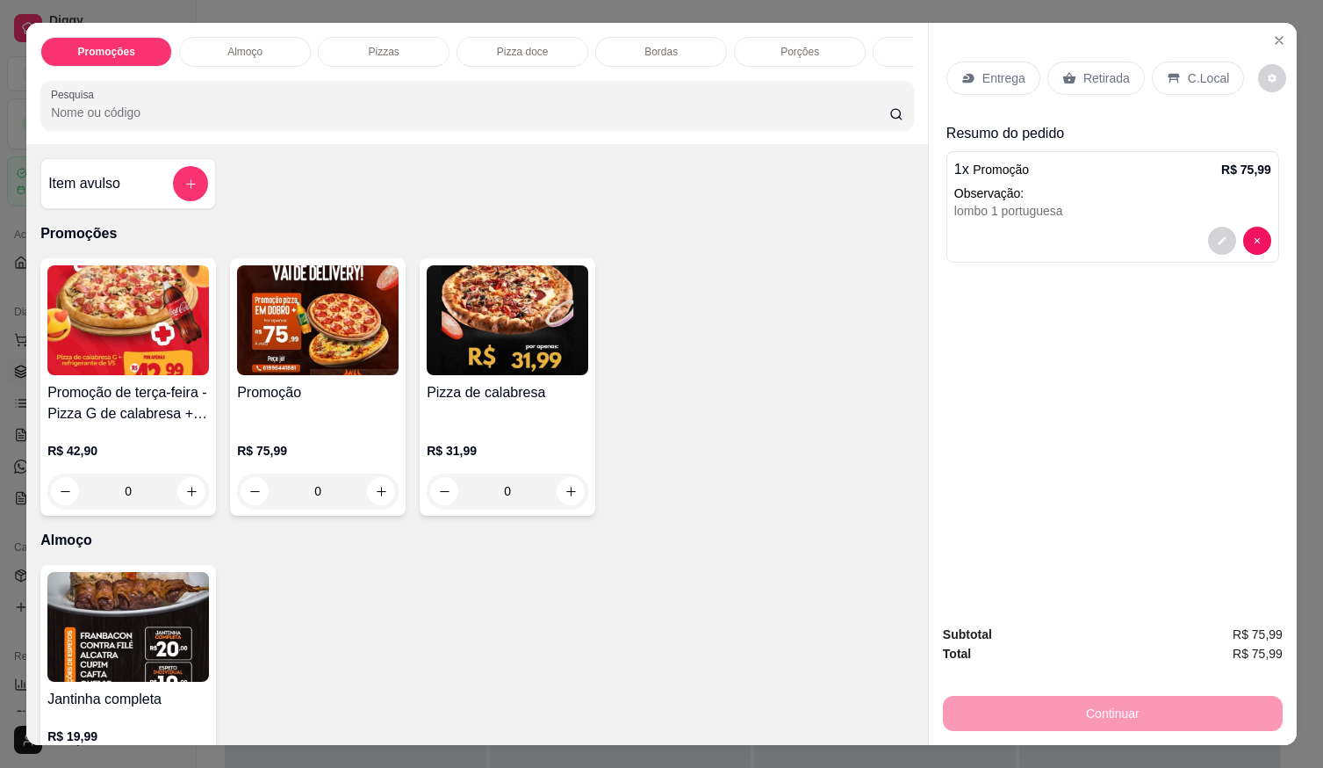
click at [1201, 75] on p "C.Local" at bounding box center [1208, 78] width 41 height 18
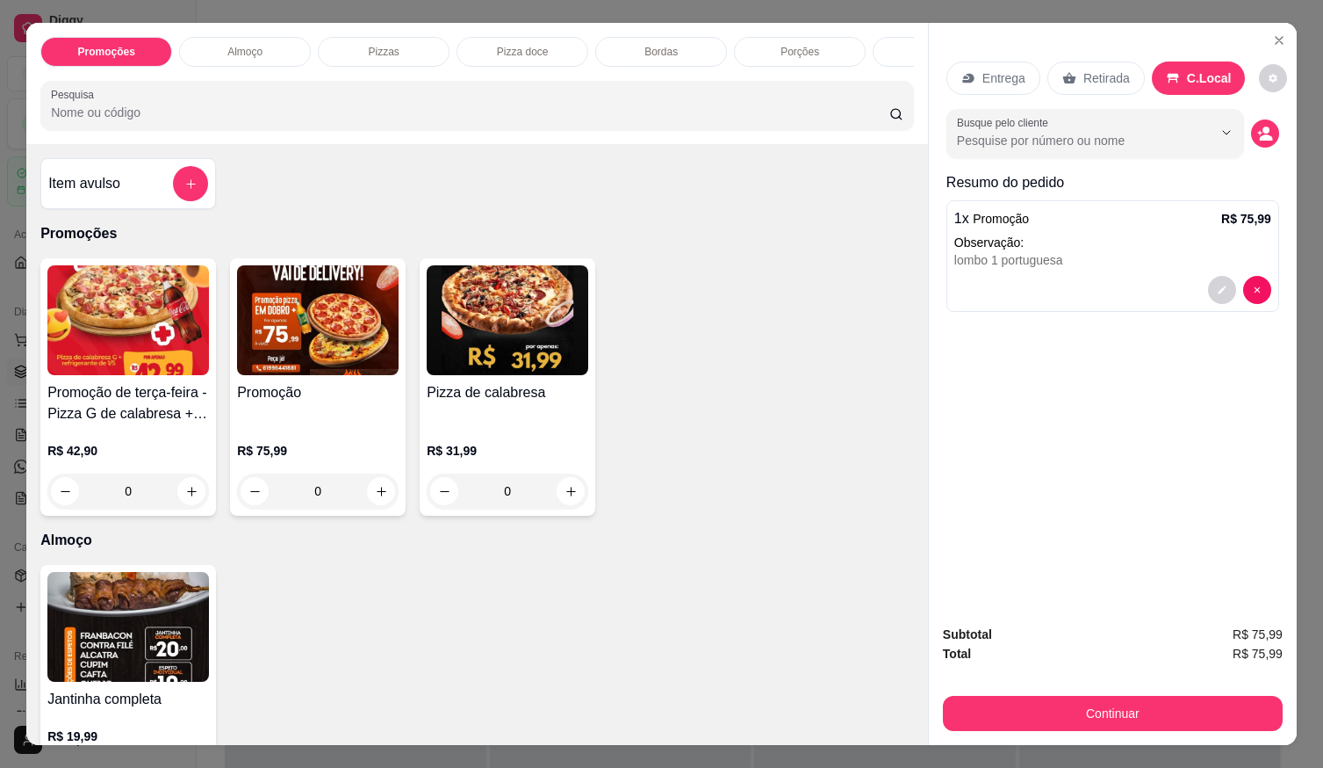
click at [1253, 125] on button "decrease-product-quantity" at bounding box center [1265, 133] width 28 height 28
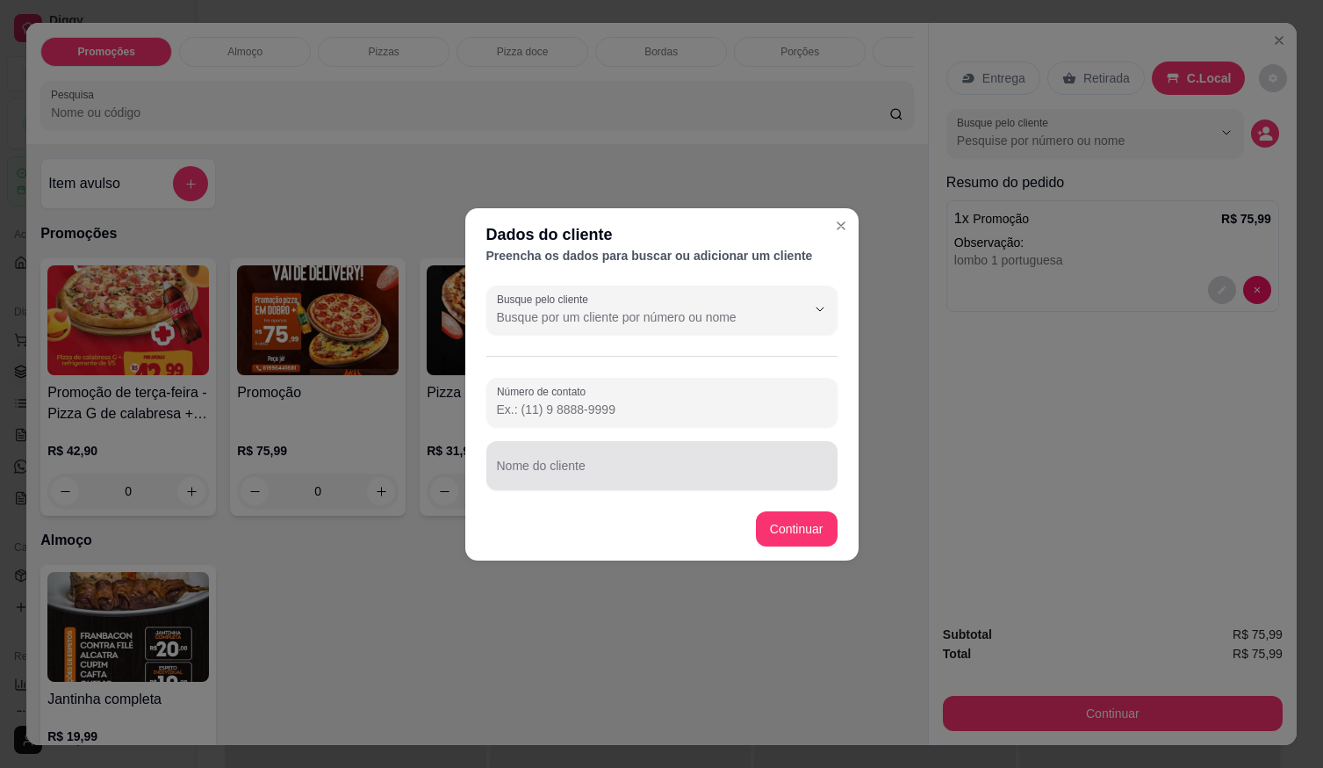
click at [545, 457] on div at bounding box center [662, 465] width 330 height 35
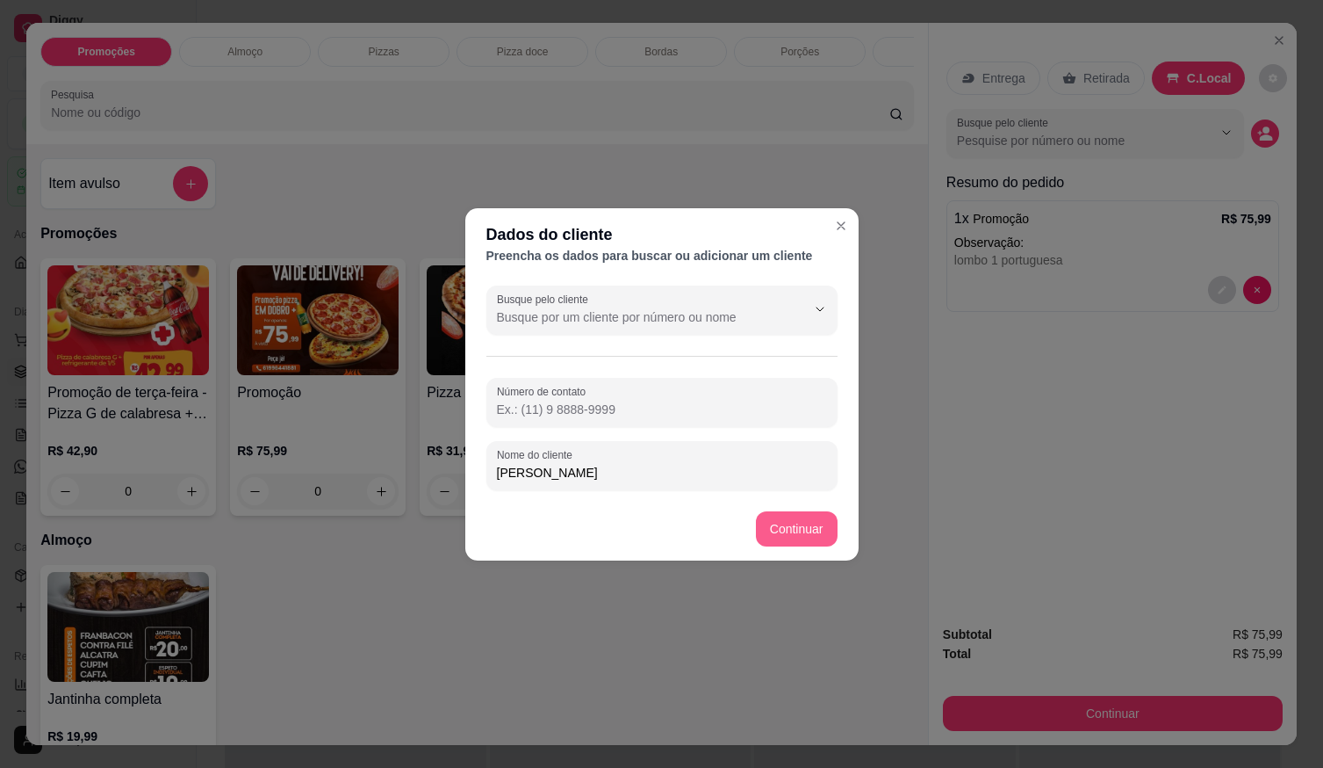
type input "lucas"
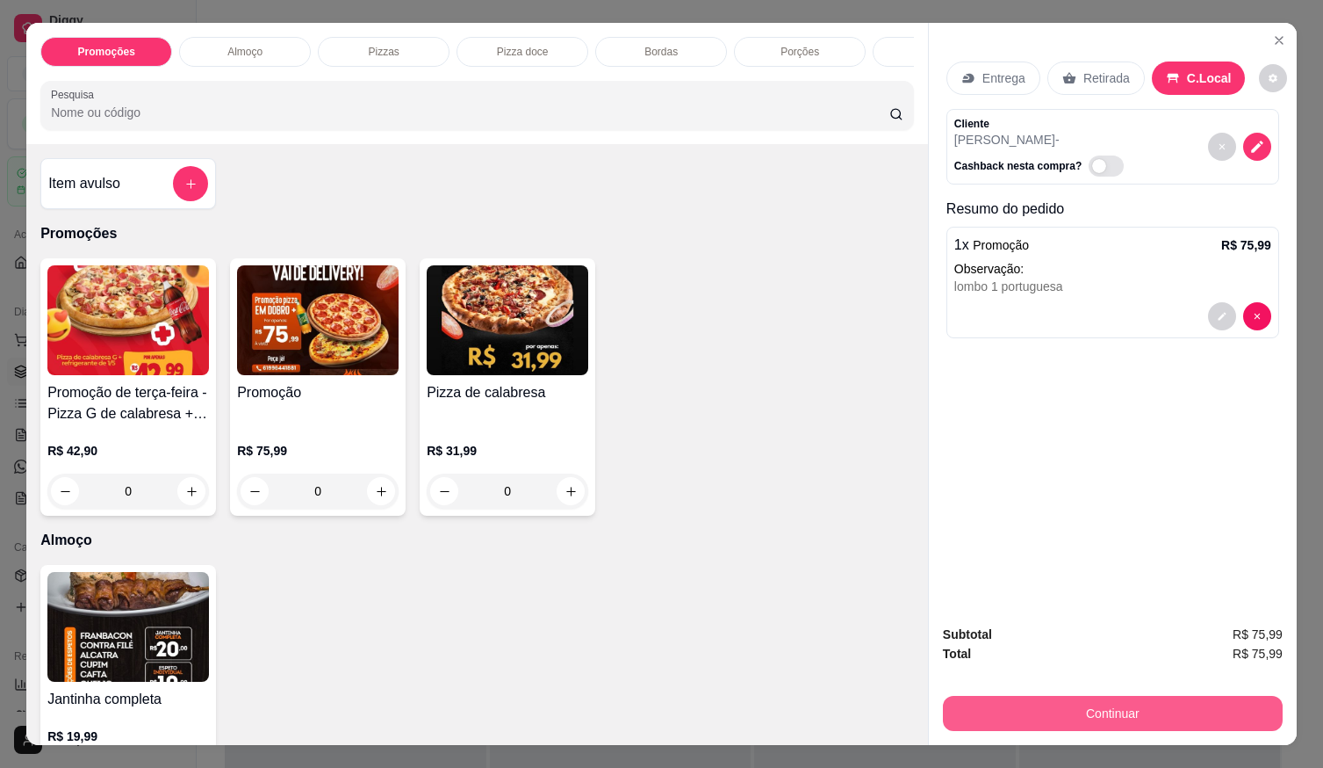
click at [992, 698] on button "Continuar" at bounding box center [1113, 713] width 340 height 35
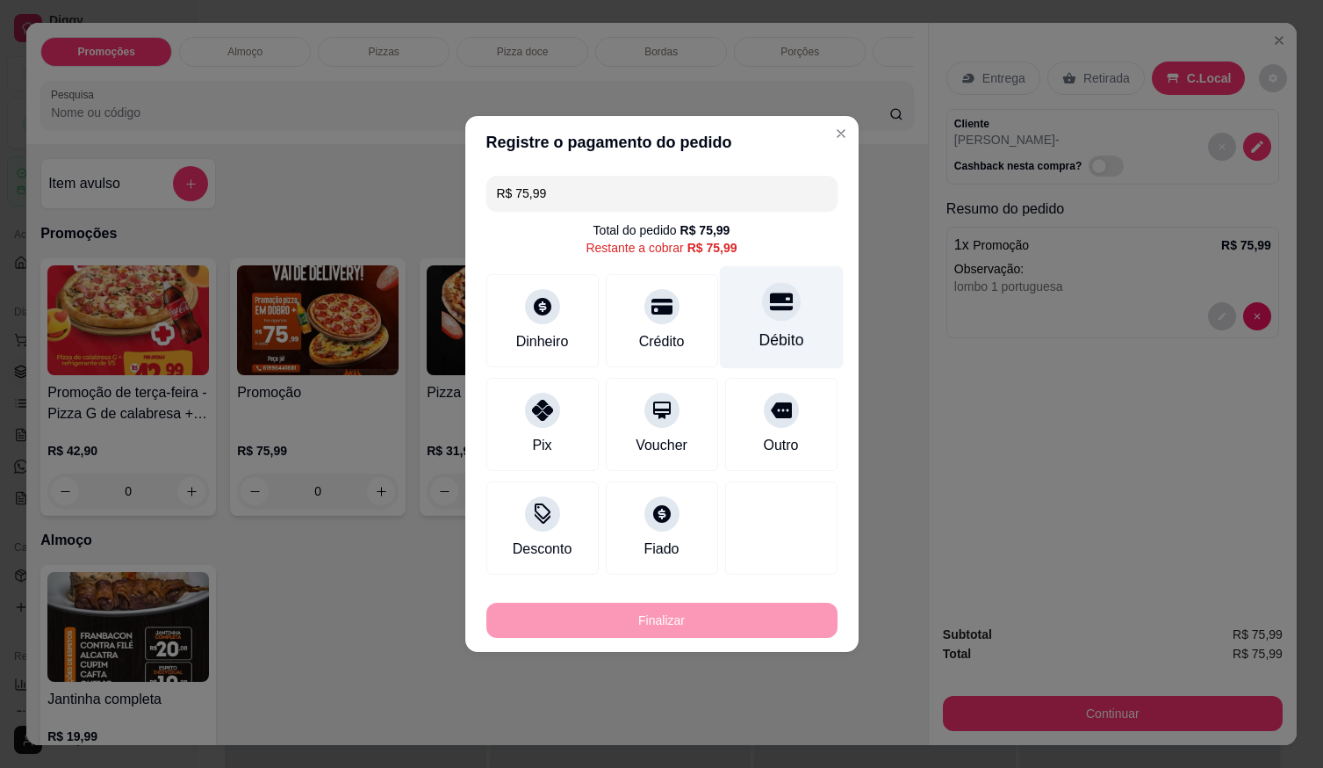
click at [775, 318] on div at bounding box center [781, 301] width 39 height 39
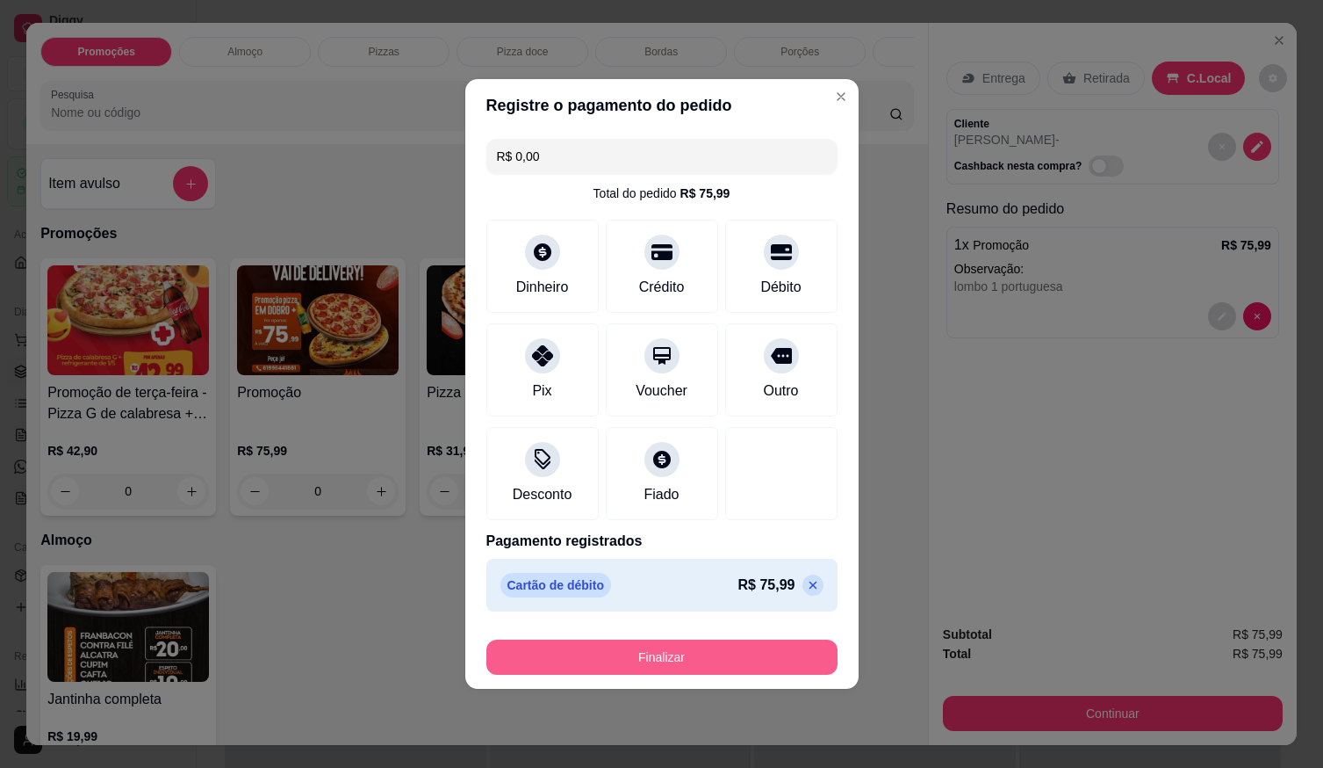
click at [761, 646] on button "Finalizar" at bounding box center [662, 656] width 351 height 35
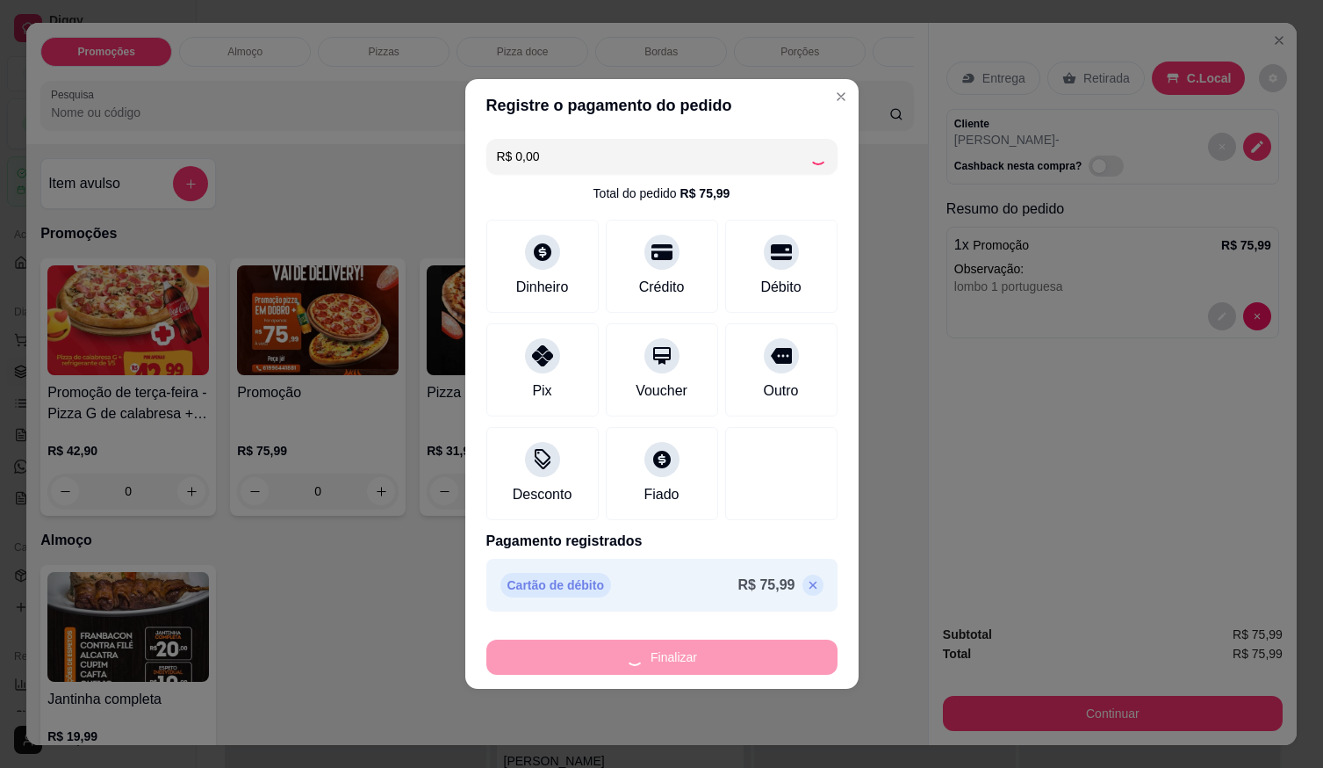
type input "-R$ 75,99"
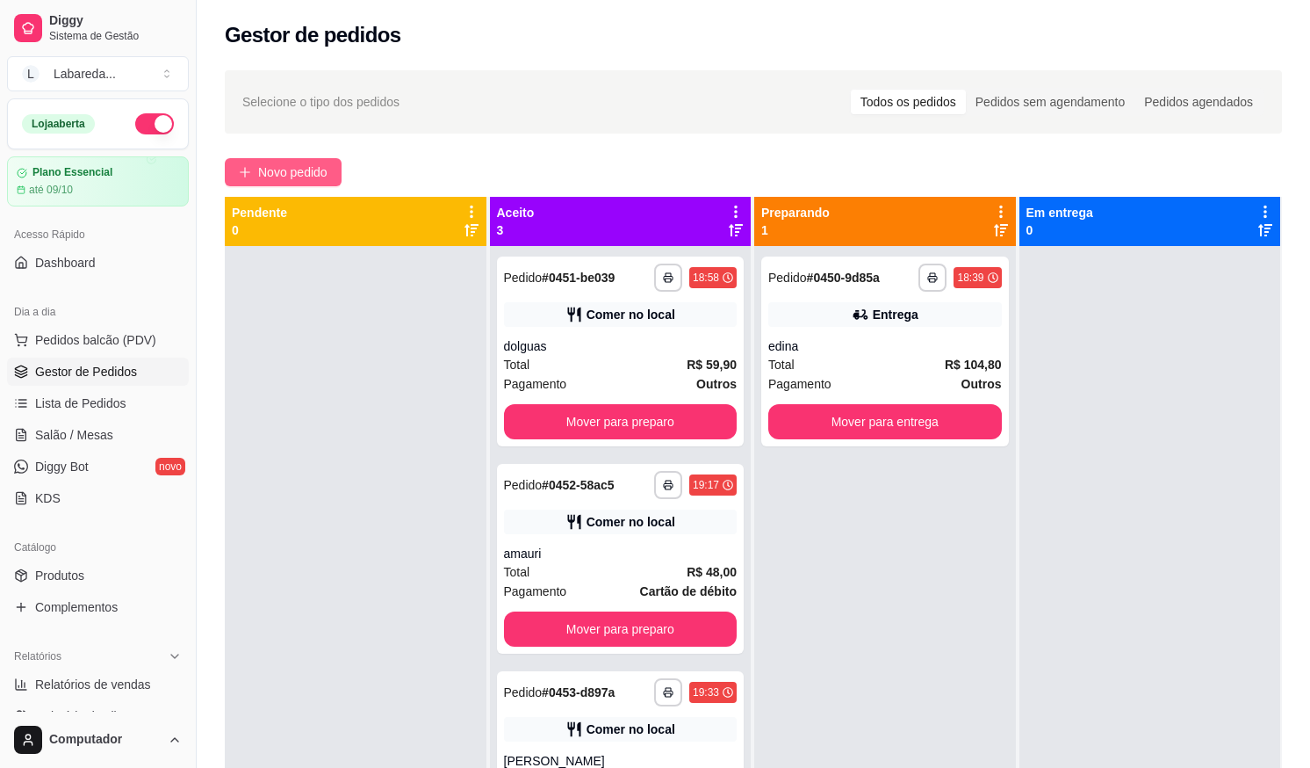
click at [316, 183] on button "Novo pedido" at bounding box center [283, 172] width 117 height 28
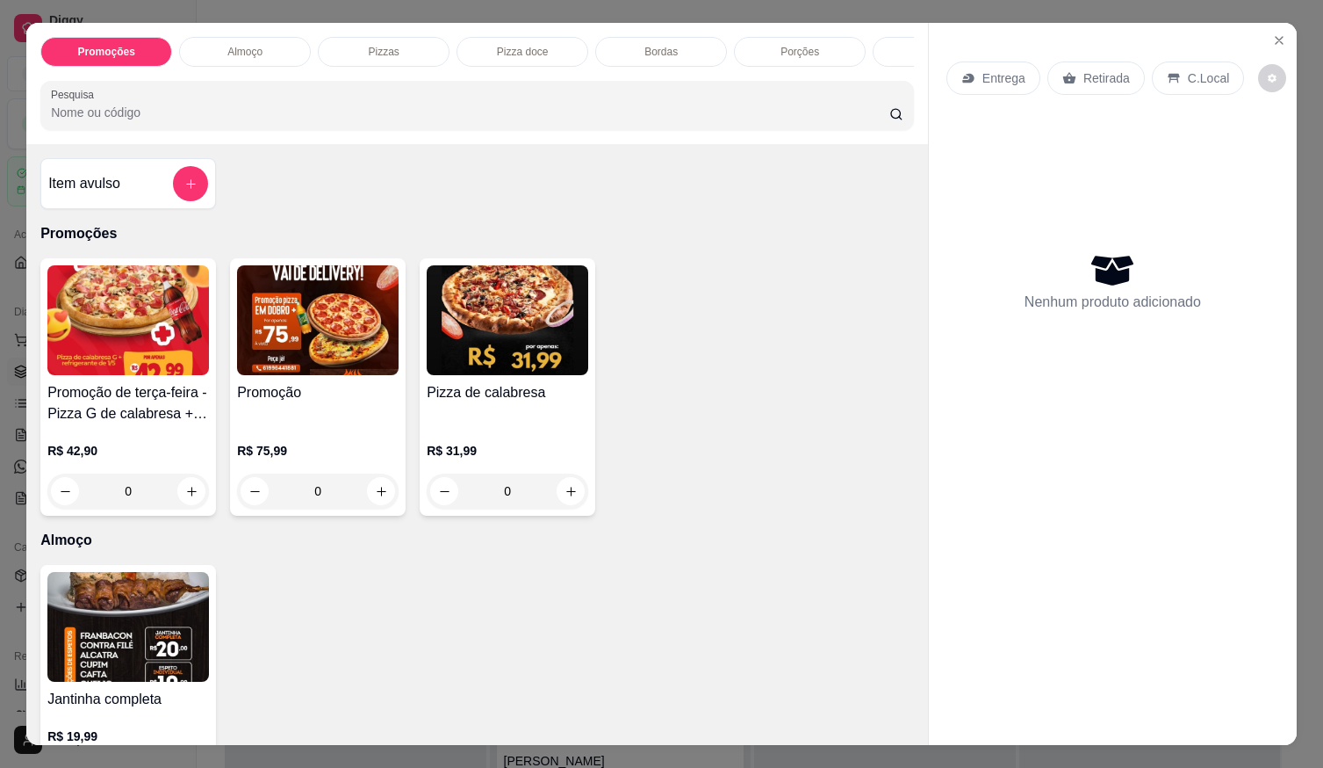
click at [1282, 36] on button "Close" at bounding box center [1280, 40] width 28 height 28
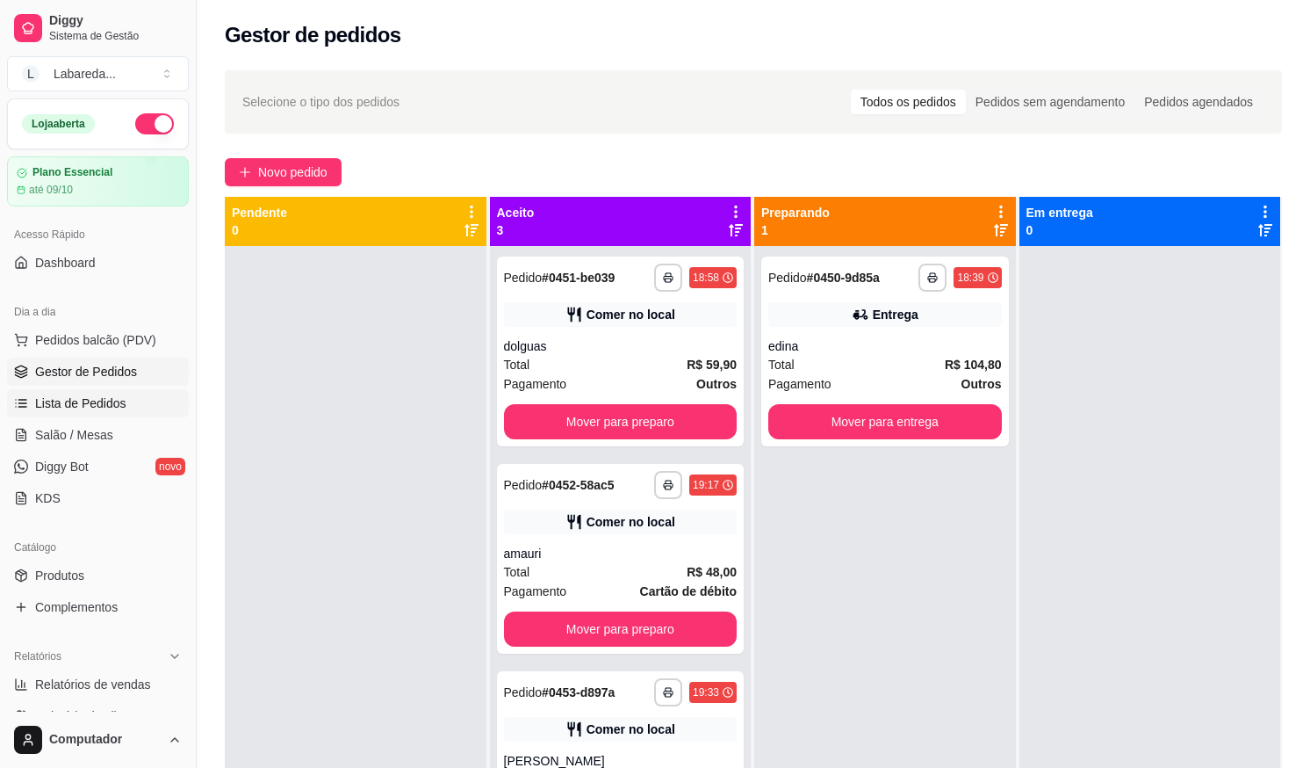
click at [82, 399] on span "Lista de Pedidos" at bounding box center [80, 403] width 91 height 18
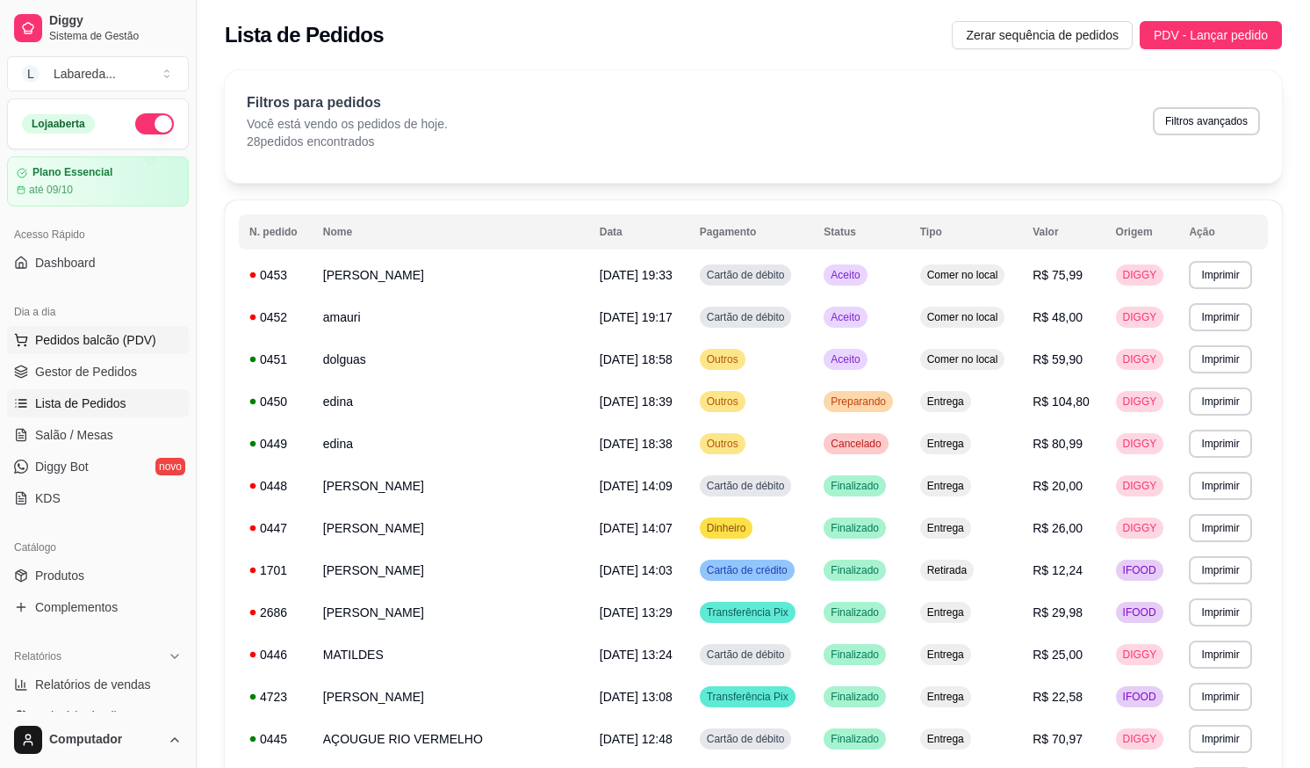
click at [117, 335] on span "Pedidos balcão (PDV)" at bounding box center [95, 340] width 121 height 18
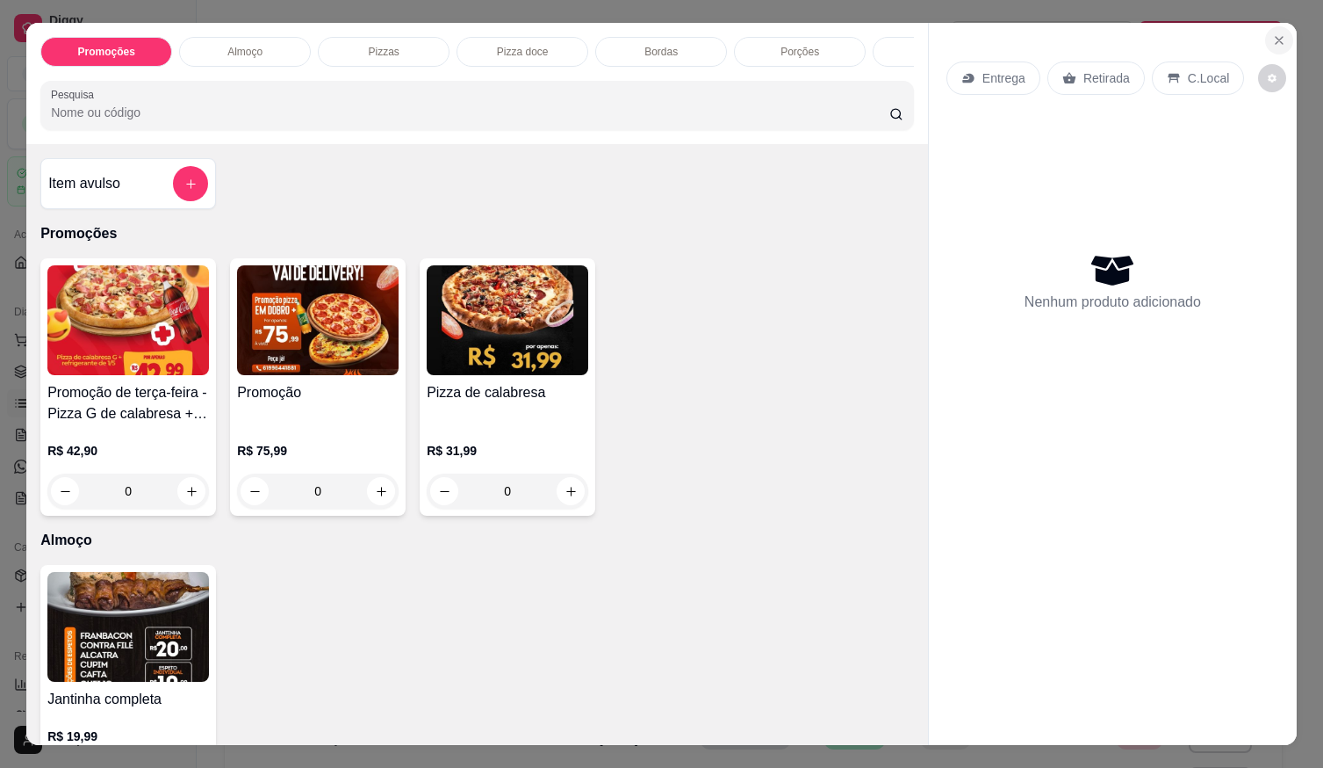
click at [1275, 43] on button "Close" at bounding box center [1280, 40] width 28 height 28
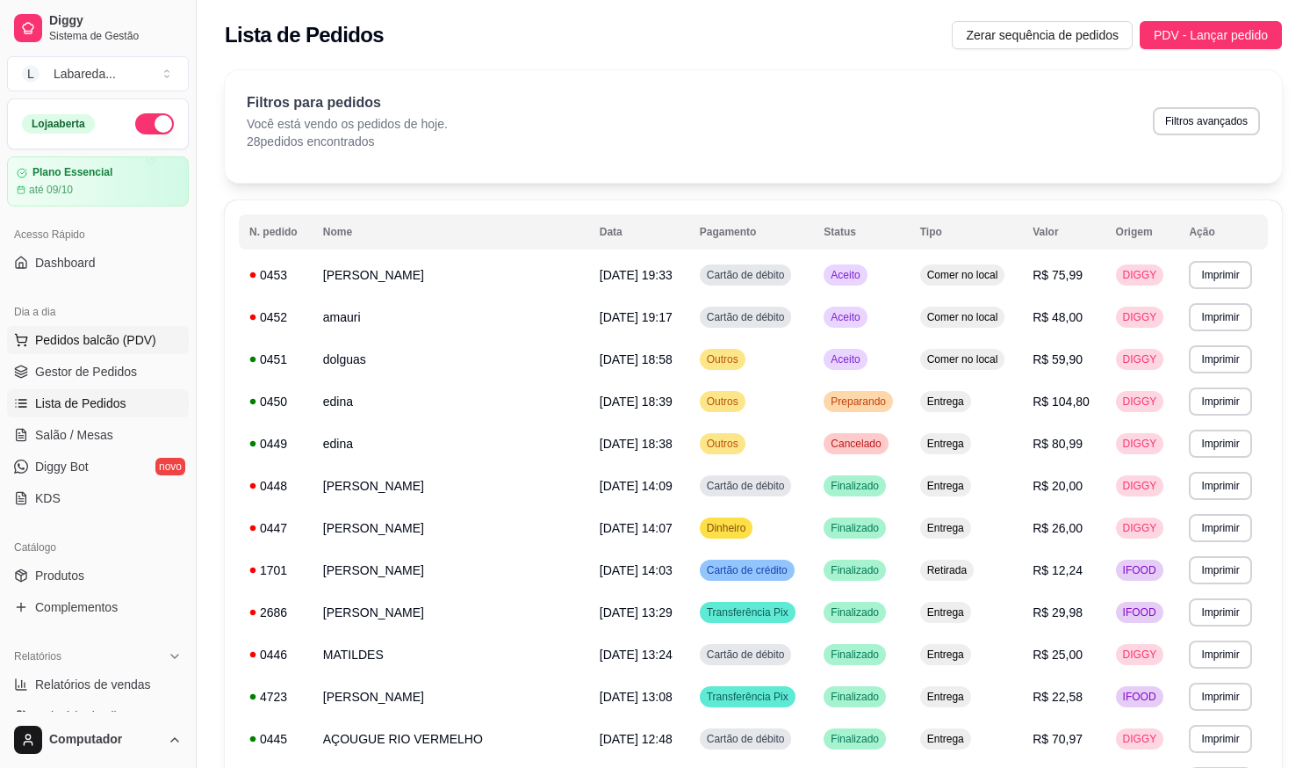
click at [62, 343] on span "Pedidos balcão (PDV)" at bounding box center [95, 340] width 121 height 18
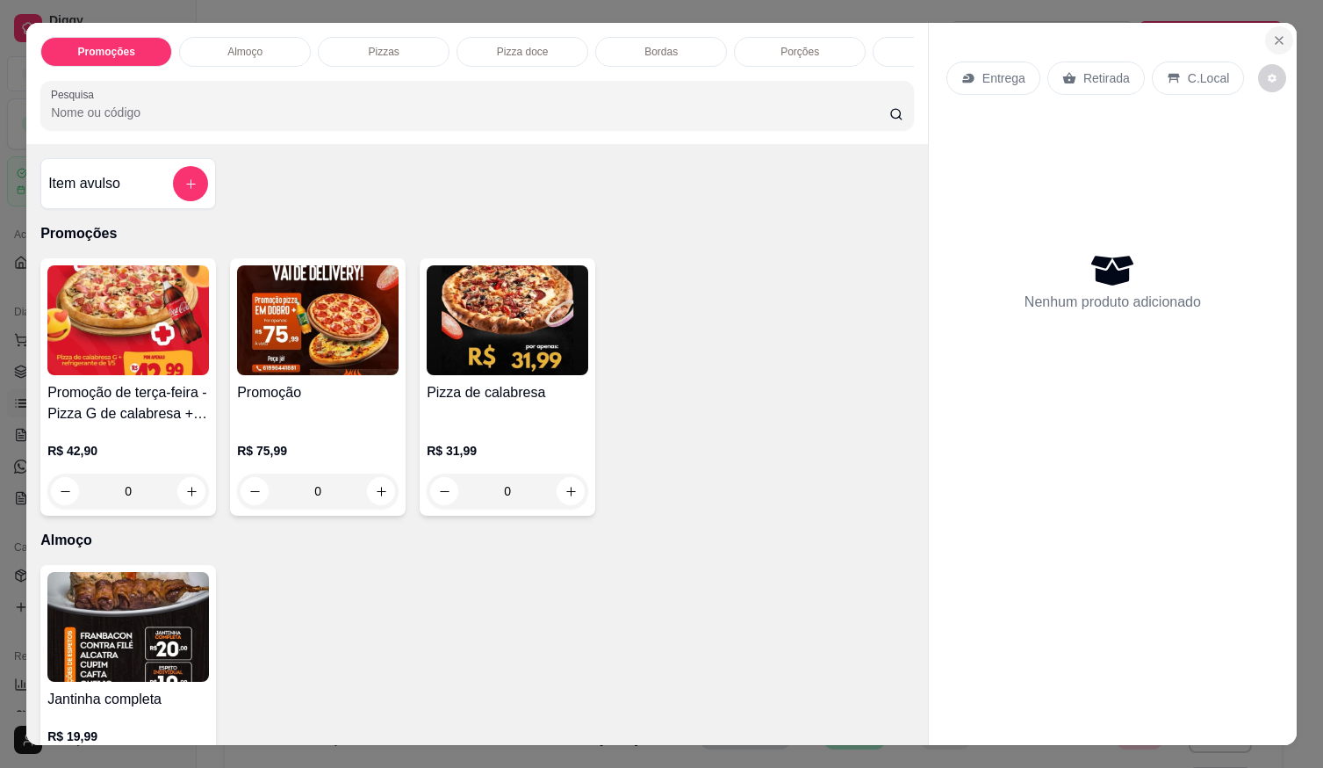
click at [1273, 33] on icon "Close" at bounding box center [1280, 40] width 14 height 14
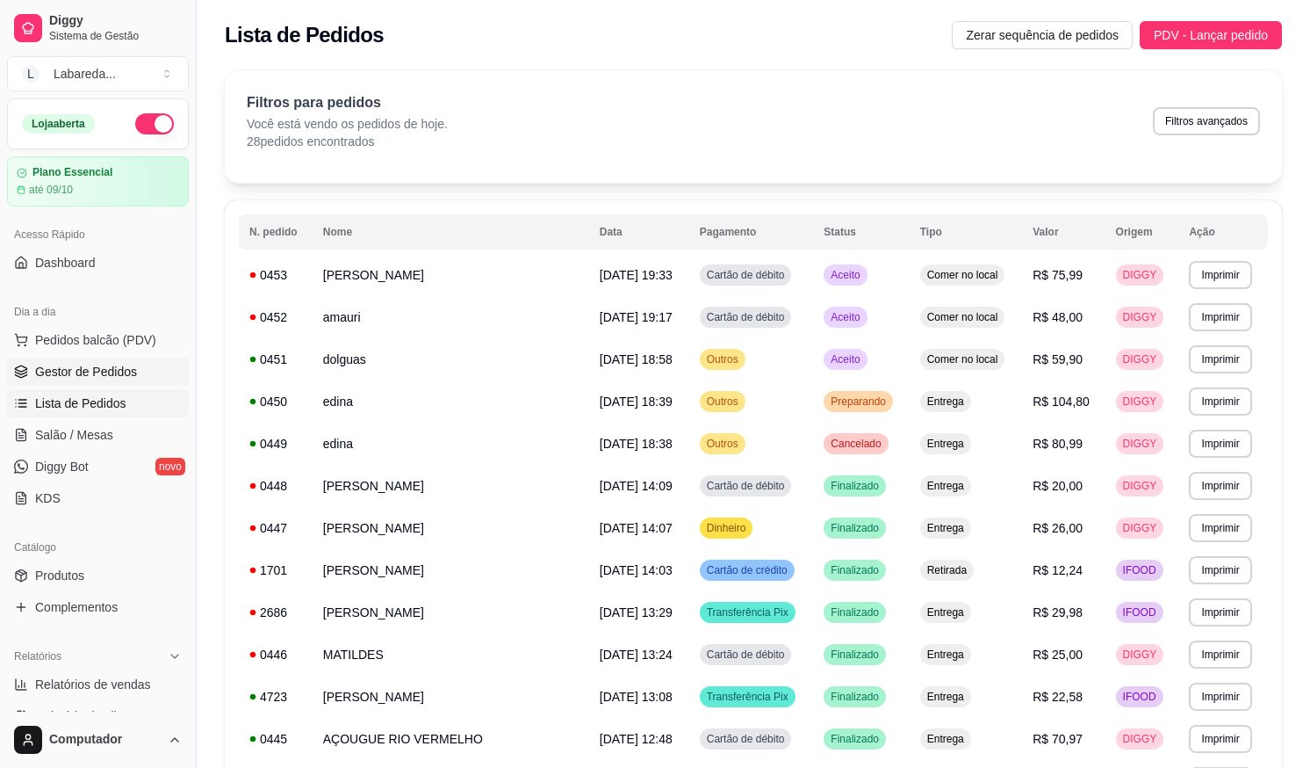
click at [72, 381] on link "Gestor de Pedidos" at bounding box center [98, 371] width 182 height 28
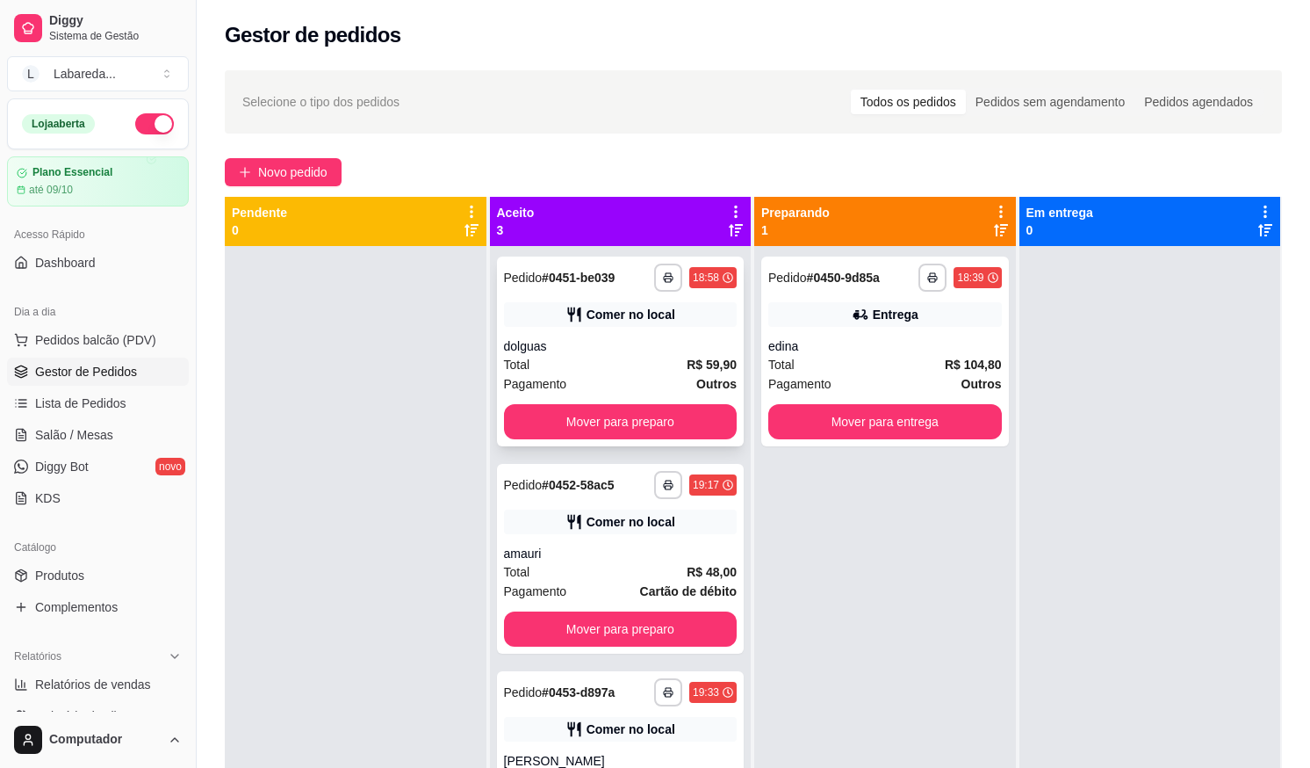
click at [607, 371] on div "Total R$ 59,90" at bounding box center [621, 364] width 234 height 19
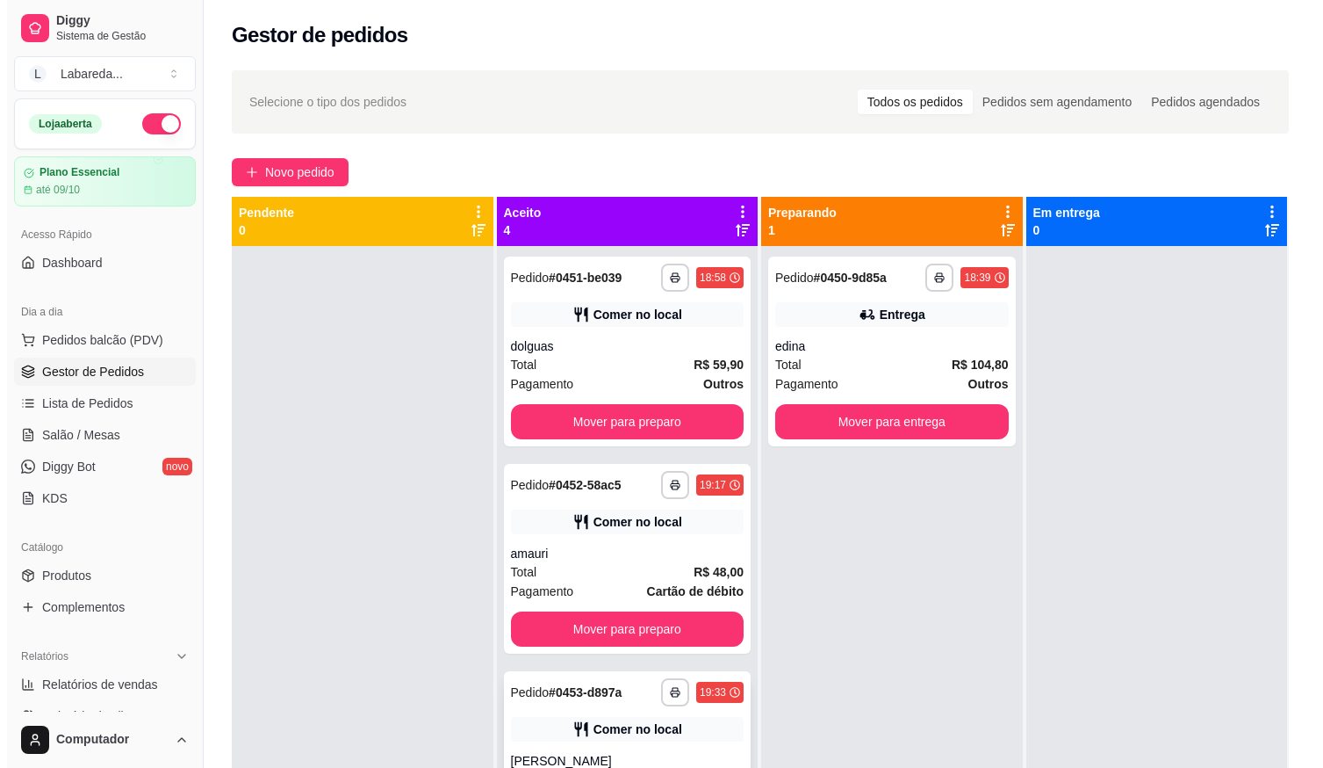
scroll to position [79, 0]
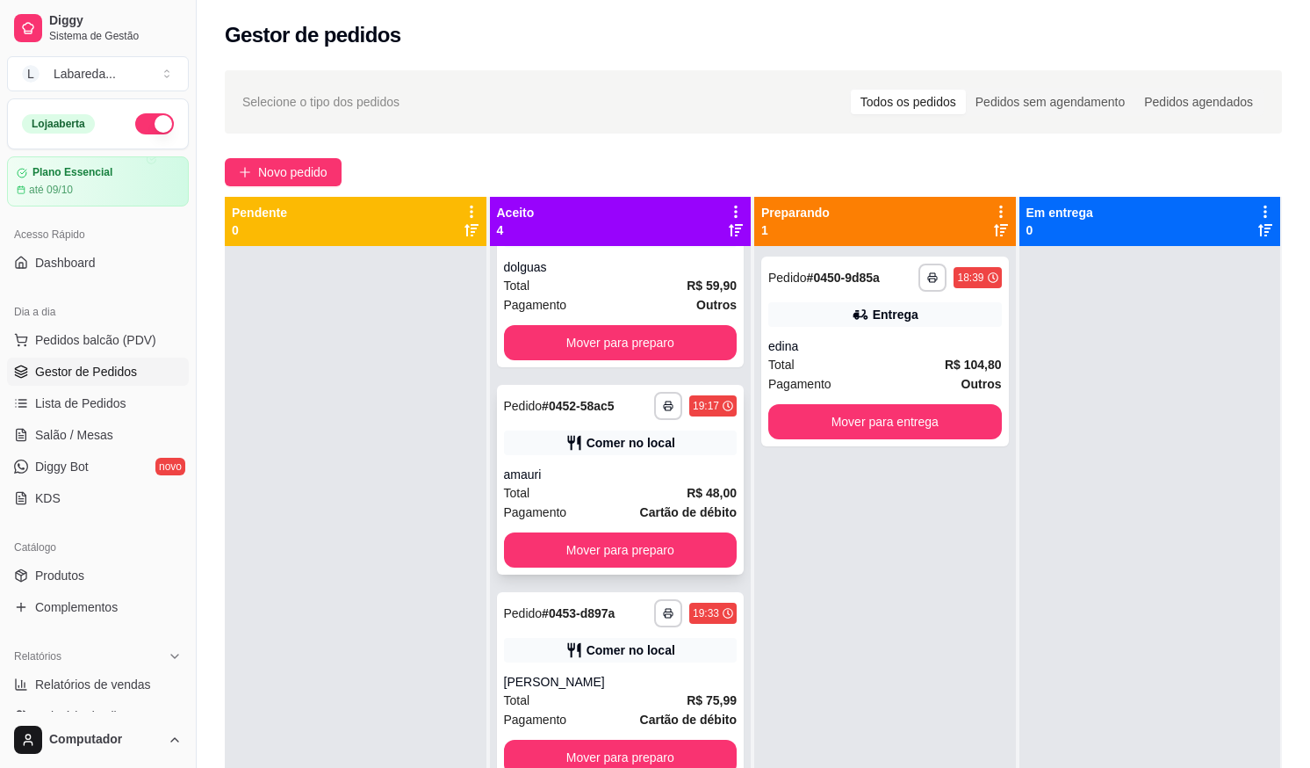
click at [651, 451] on div "Comer no local" at bounding box center [631, 443] width 89 height 18
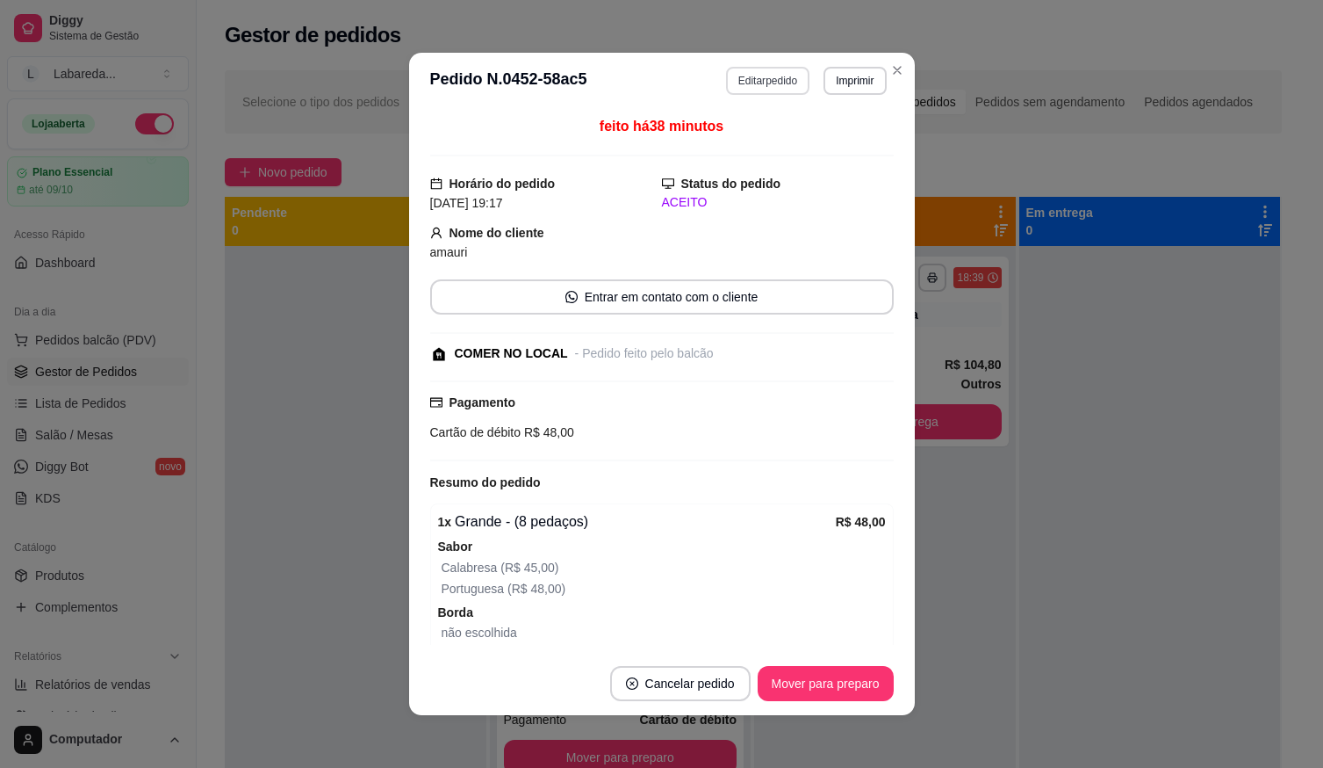
click at [788, 79] on button "Editar pedido" at bounding box center [767, 81] width 83 height 28
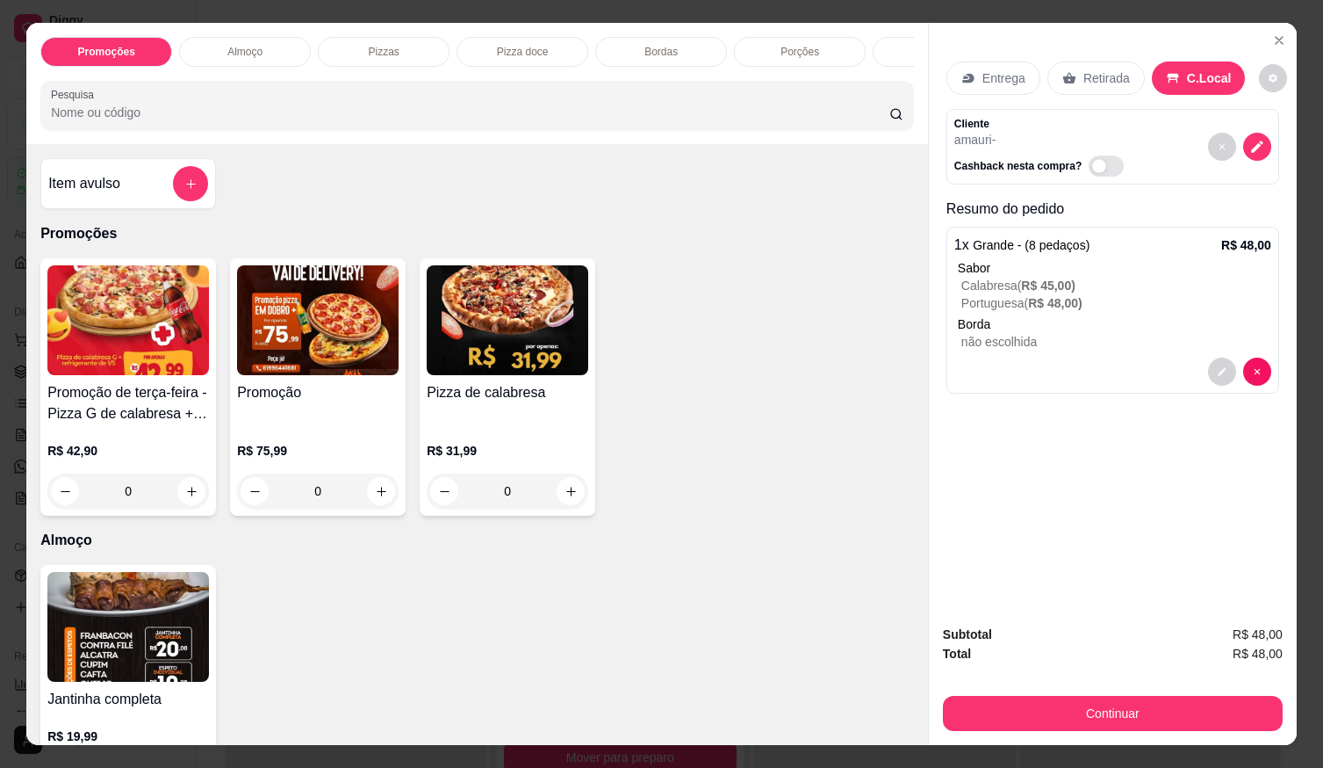
click at [173, 191] on div at bounding box center [190, 183] width 35 height 35
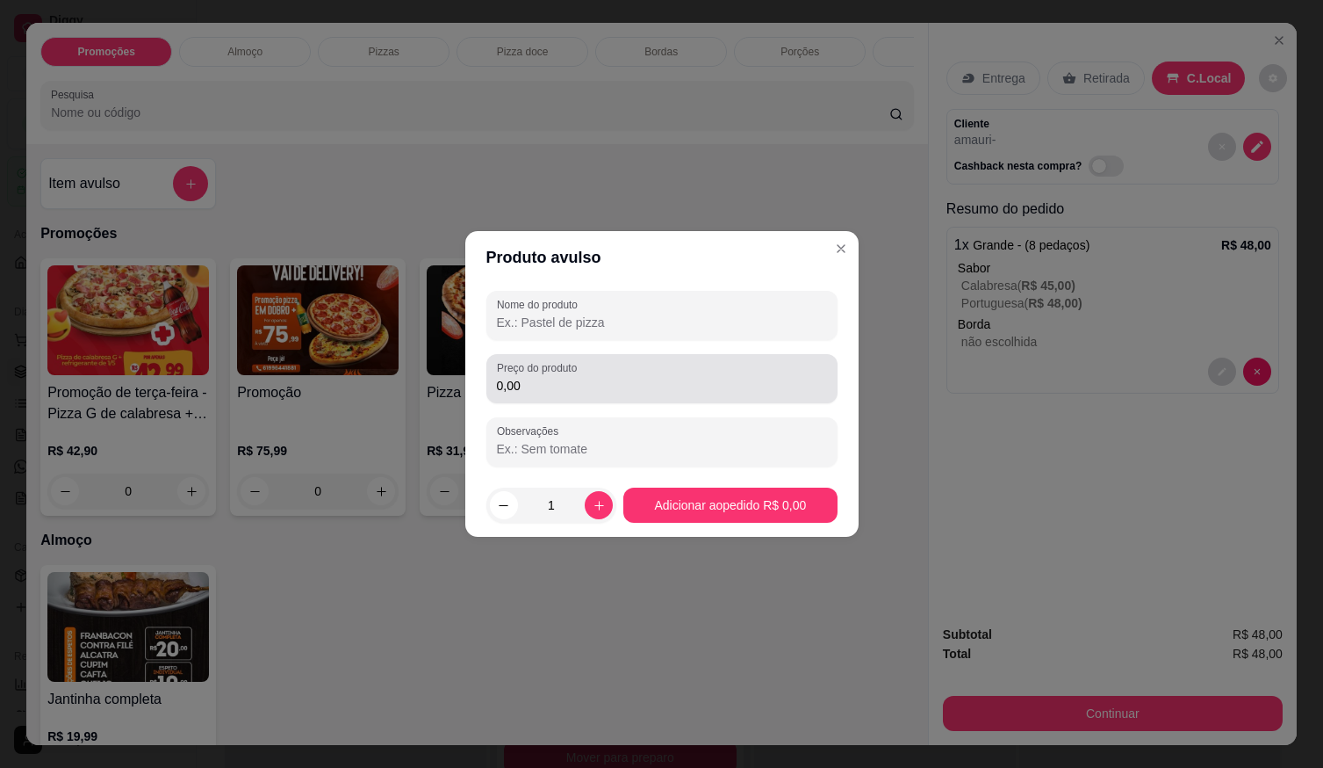
click at [591, 387] on input "0,00" at bounding box center [662, 386] width 330 height 18
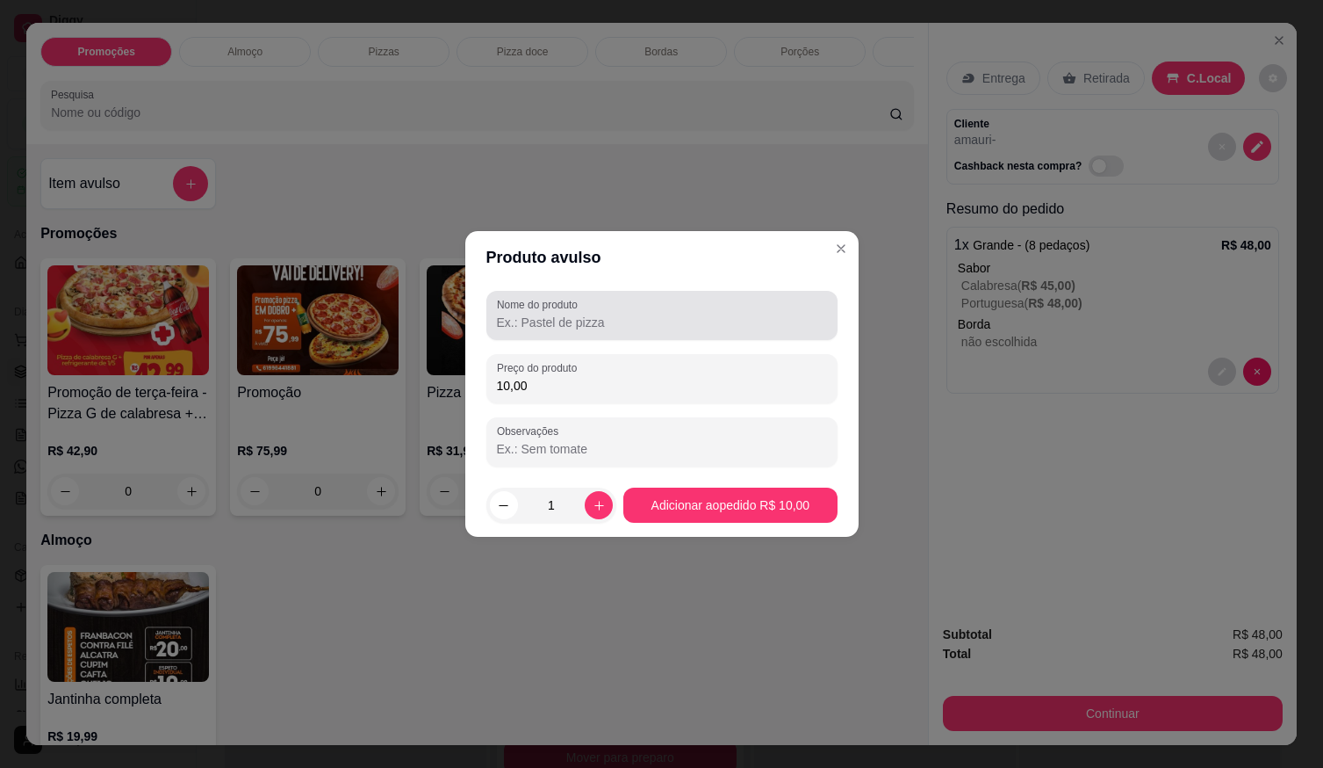
type input "10,00"
click at [543, 337] on div "Nome do produto" at bounding box center [662, 315] width 351 height 49
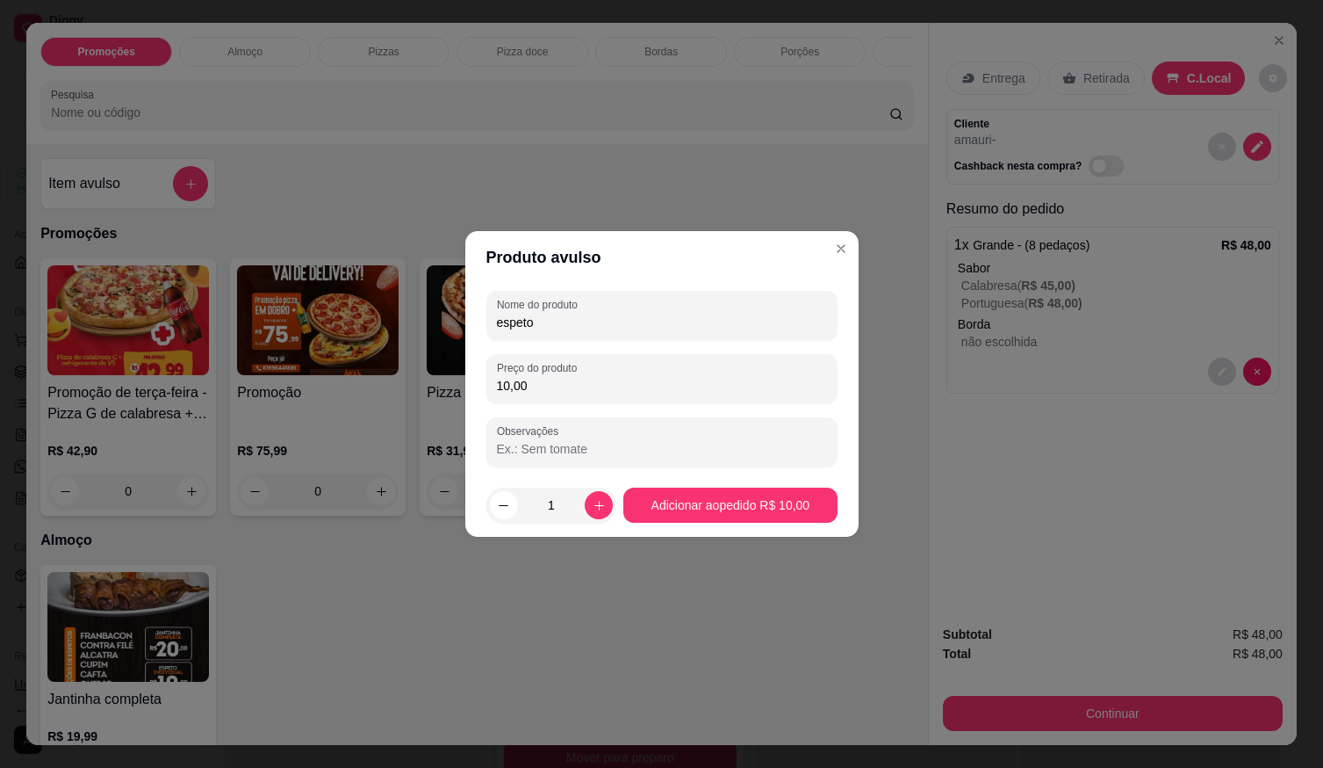
type input "espeto"
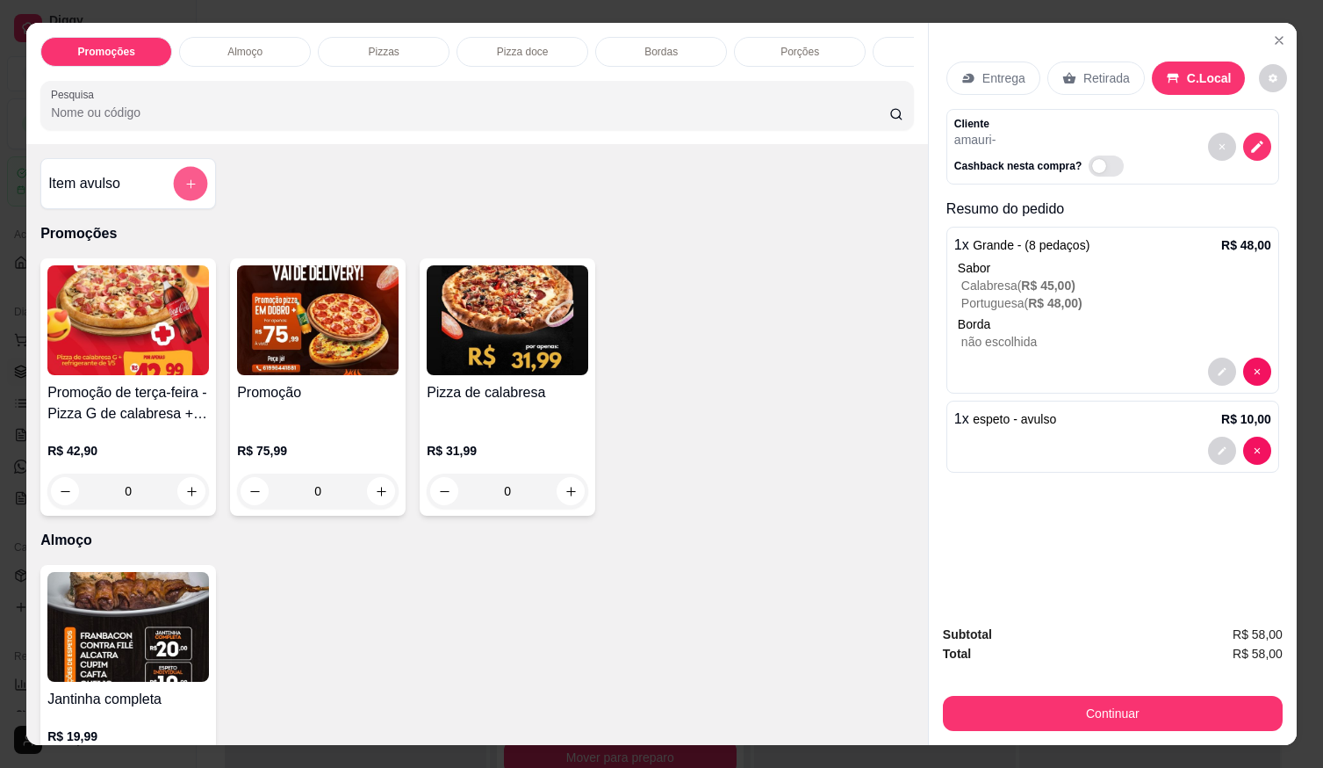
click at [189, 187] on icon "add-separate-item" at bounding box center [190, 183] width 13 height 13
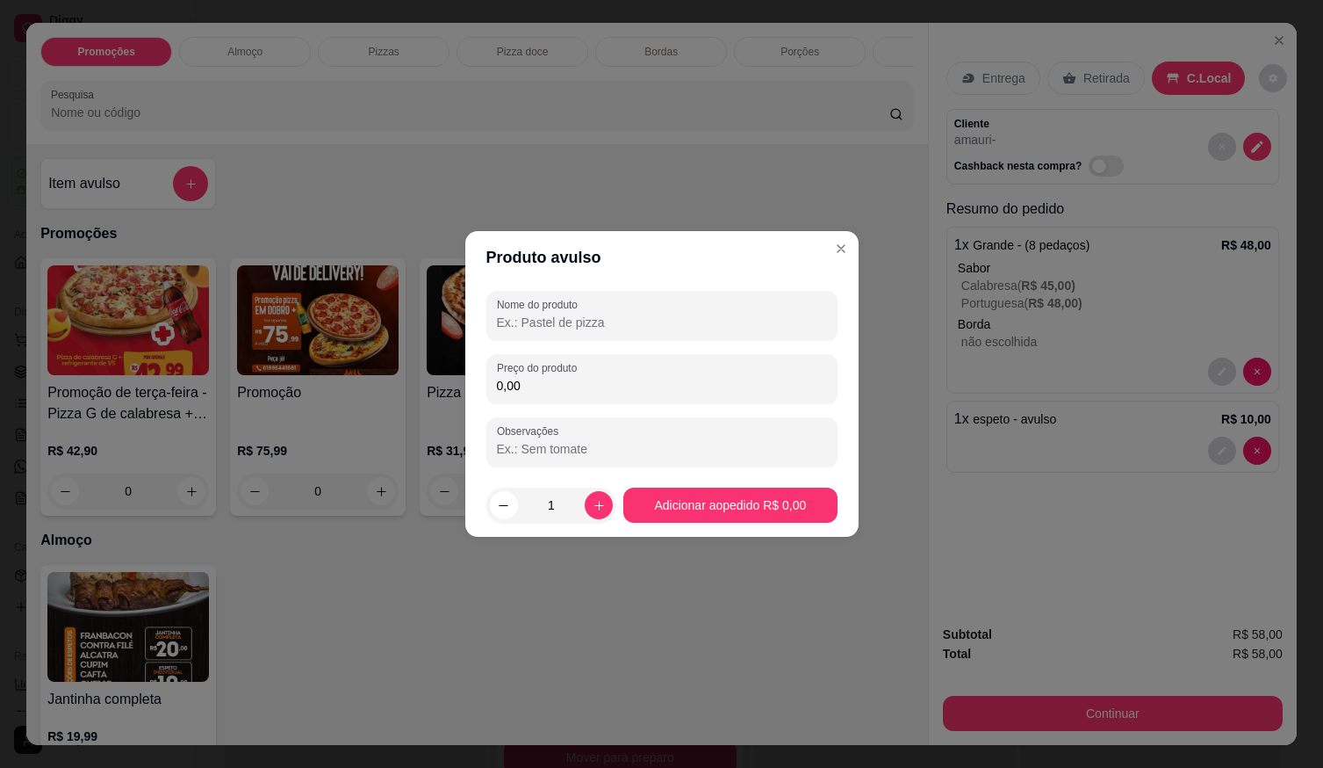
click at [578, 329] on input "Nome do produto" at bounding box center [662, 323] width 330 height 18
type input "suco laranja"
click at [744, 401] on div "Nome do produto suco laranja Preço do produto 0,00 Observações" at bounding box center [662, 379] width 351 height 176
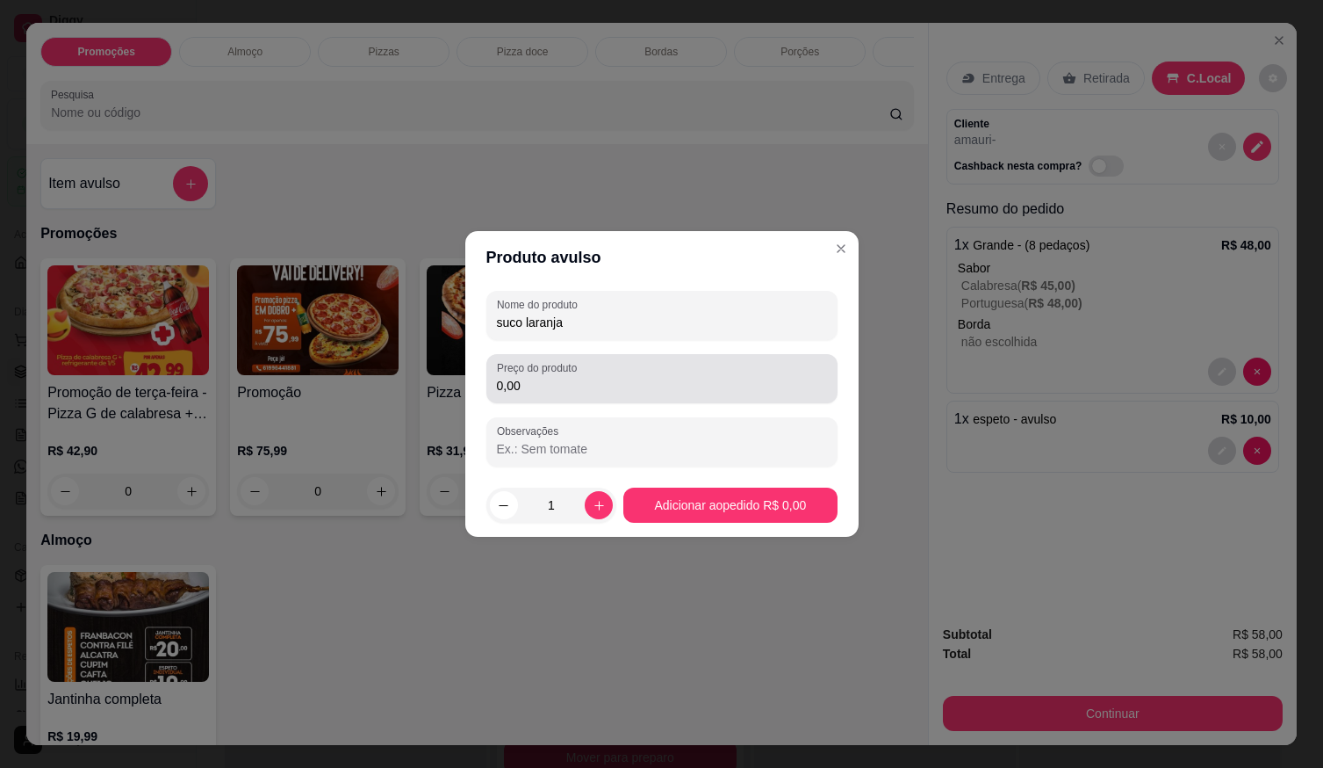
click at [711, 368] on div "0,00" at bounding box center [662, 378] width 330 height 35
type input "15,00"
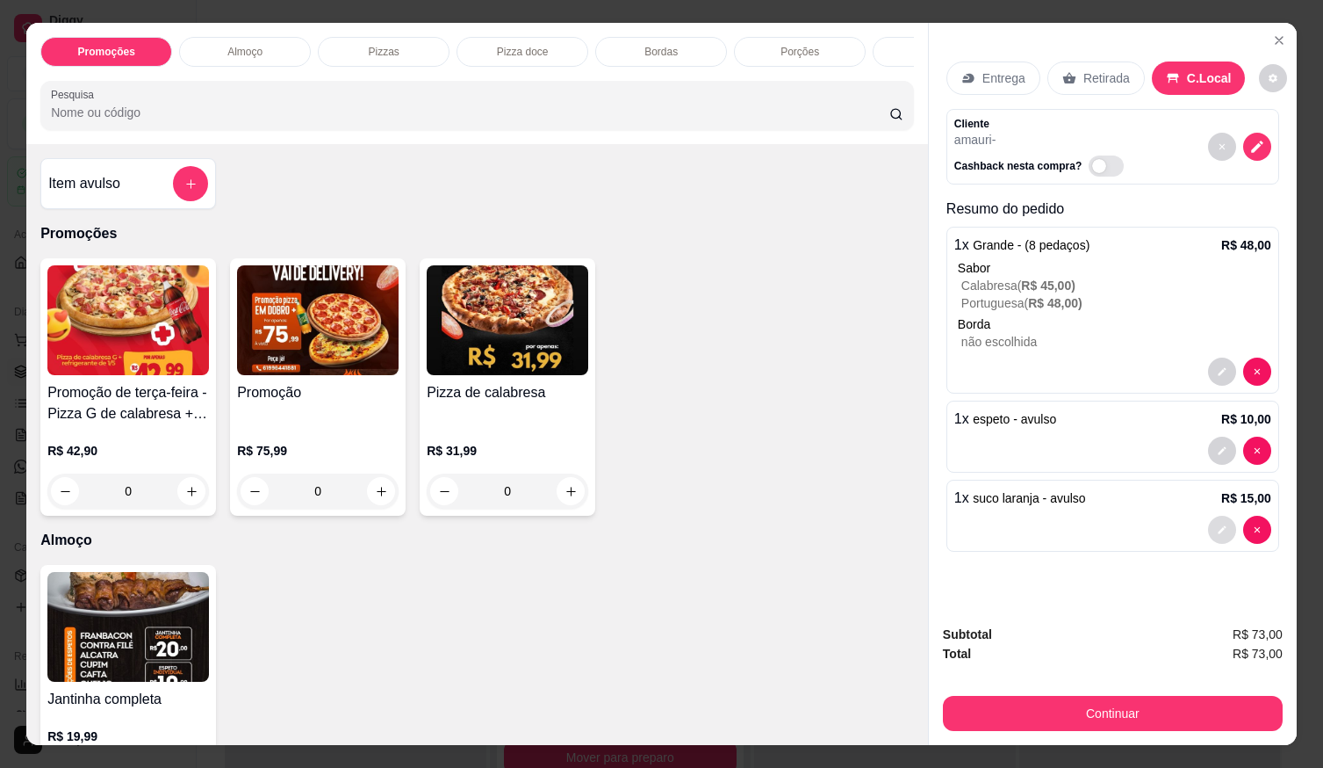
click at [1221, 528] on button "decrease-product-quantity" at bounding box center [1222, 530] width 28 height 28
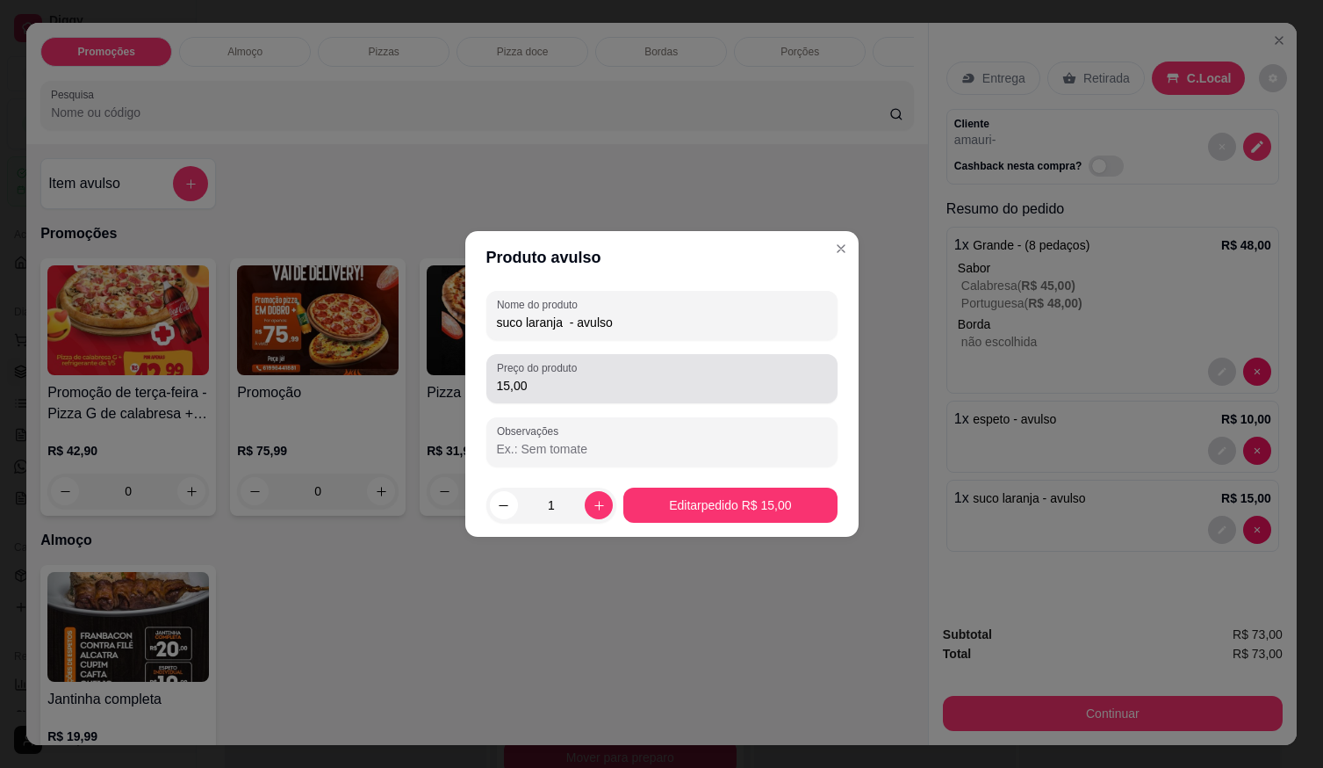
click at [592, 381] on input "15,00" at bounding box center [662, 386] width 330 height 18
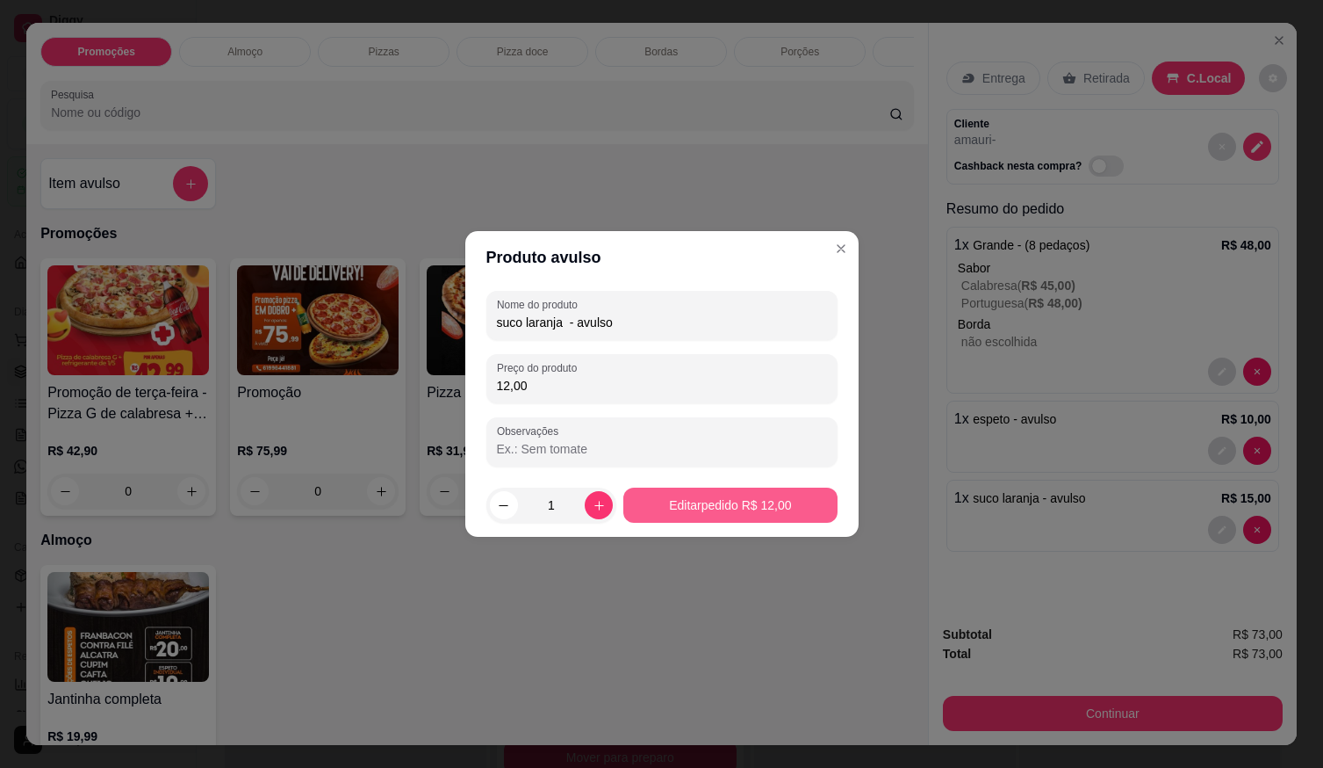
type input "12,00"
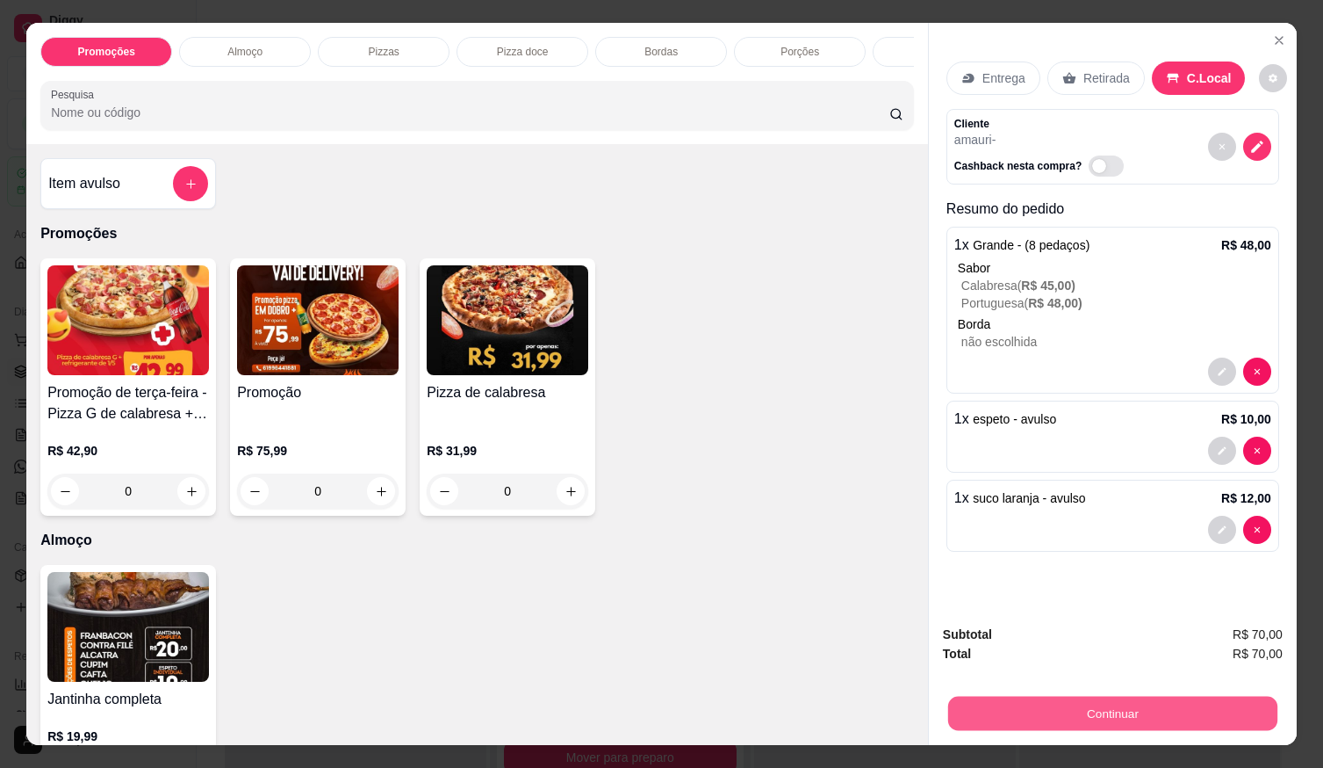
click at [1098, 707] on button "Continuar" at bounding box center [1112, 713] width 329 height 34
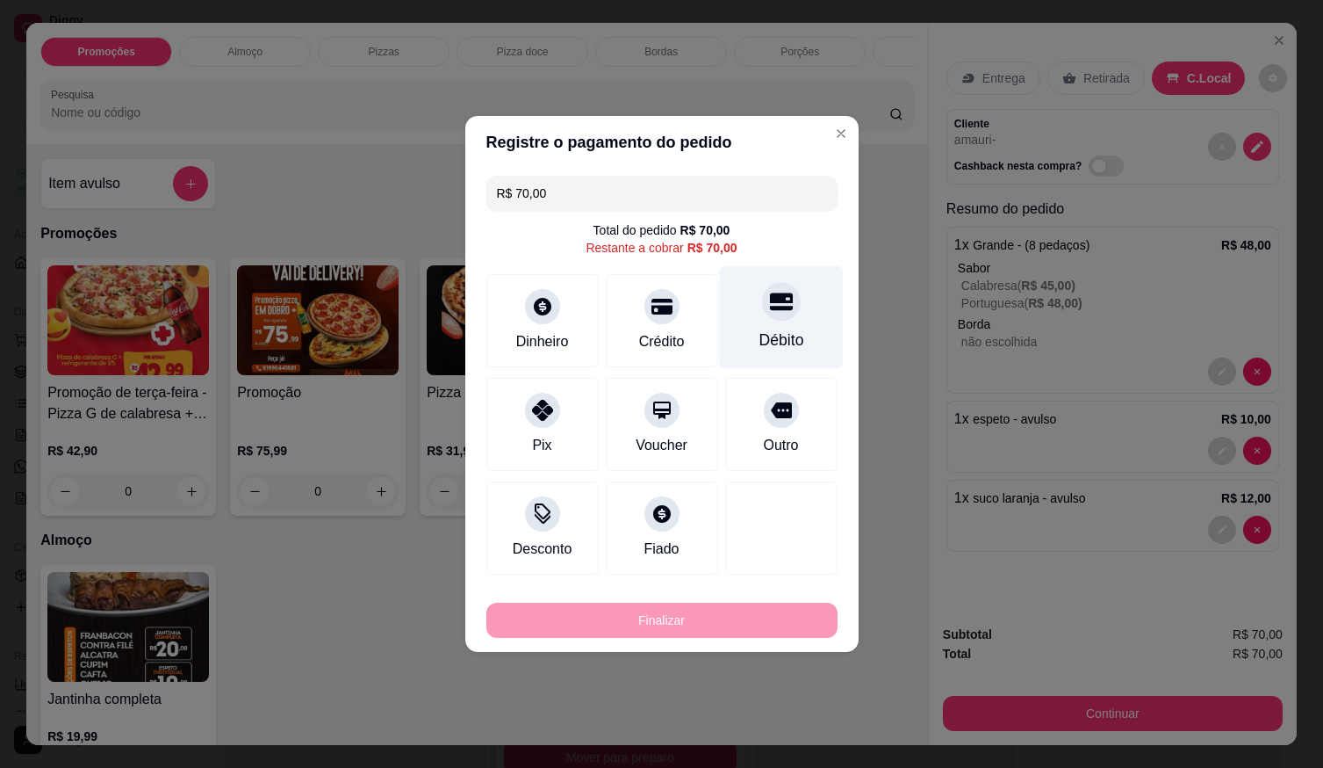
click at [771, 328] on div "Débito" at bounding box center [781, 317] width 124 height 103
type input "R$ 0,00"
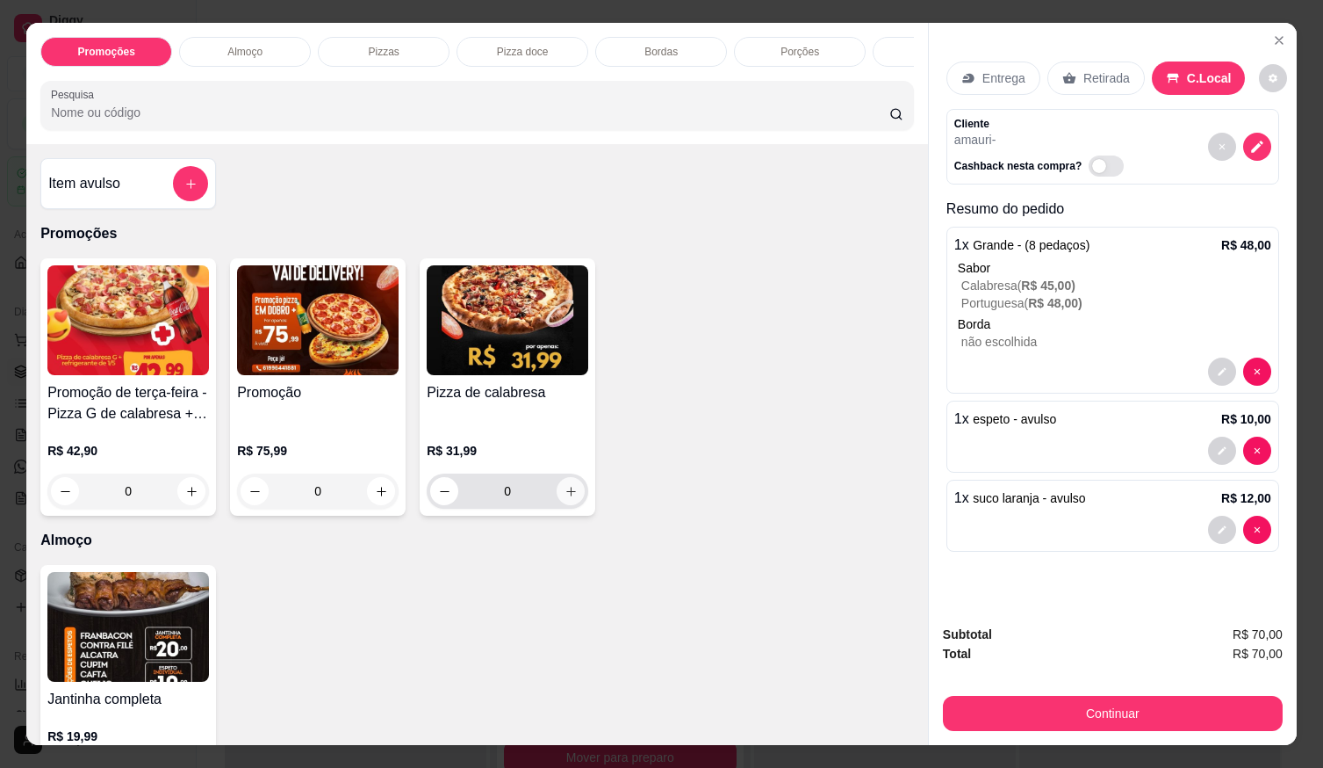
click at [567, 496] on icon "increase-product-quantity" at bounding box center [571, 491] width 13 height 13
type input "1"
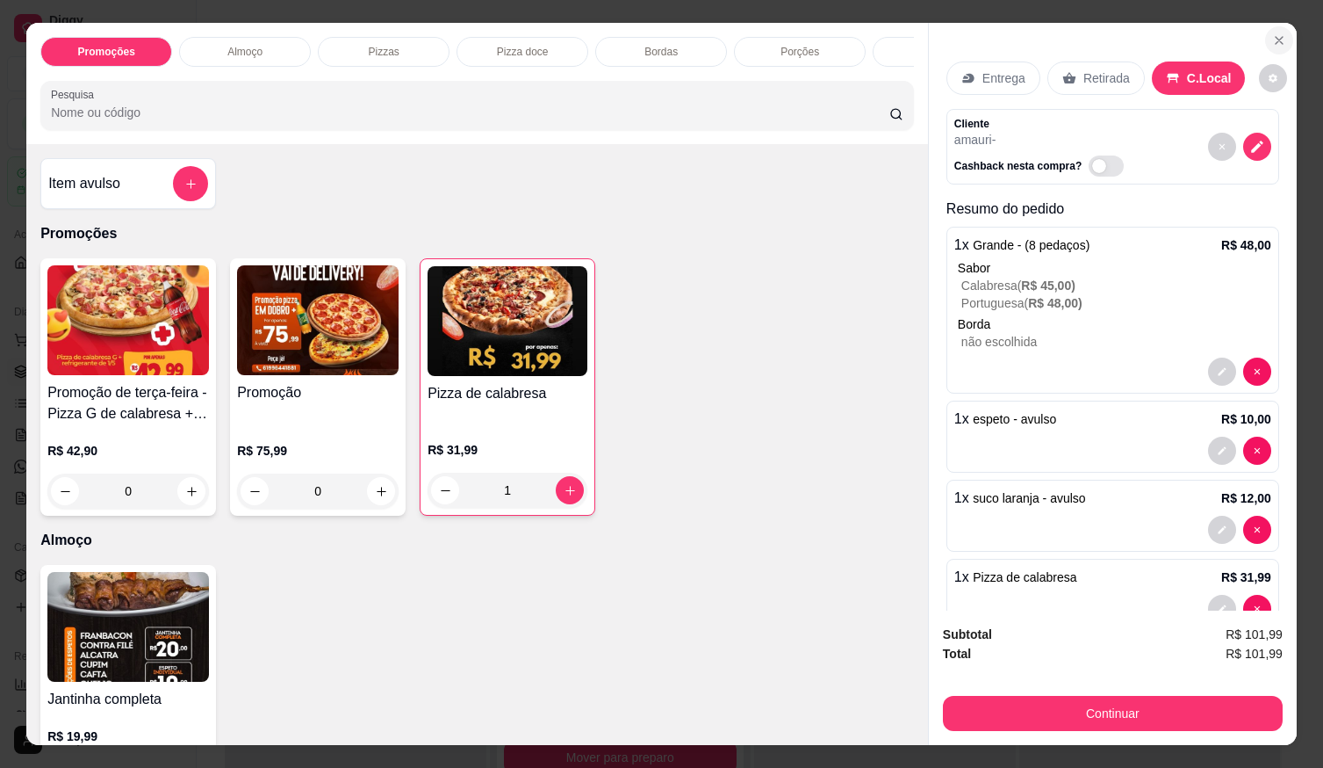
click at [1266, 29] on button "Close" at bounding box center [1280, 40] width 28 height 28
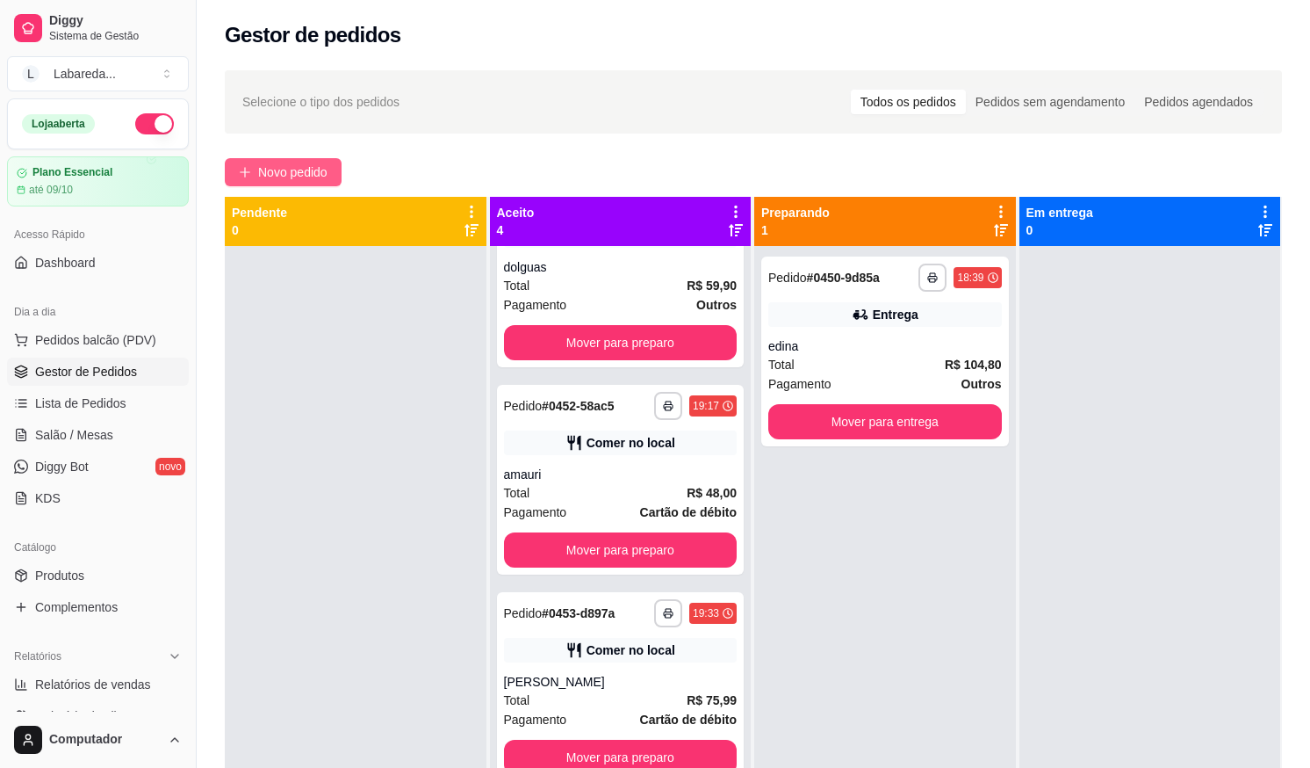
click at [313, 167] on span "Novo pedido" at bounding box center [292, 171] width 69 height 19
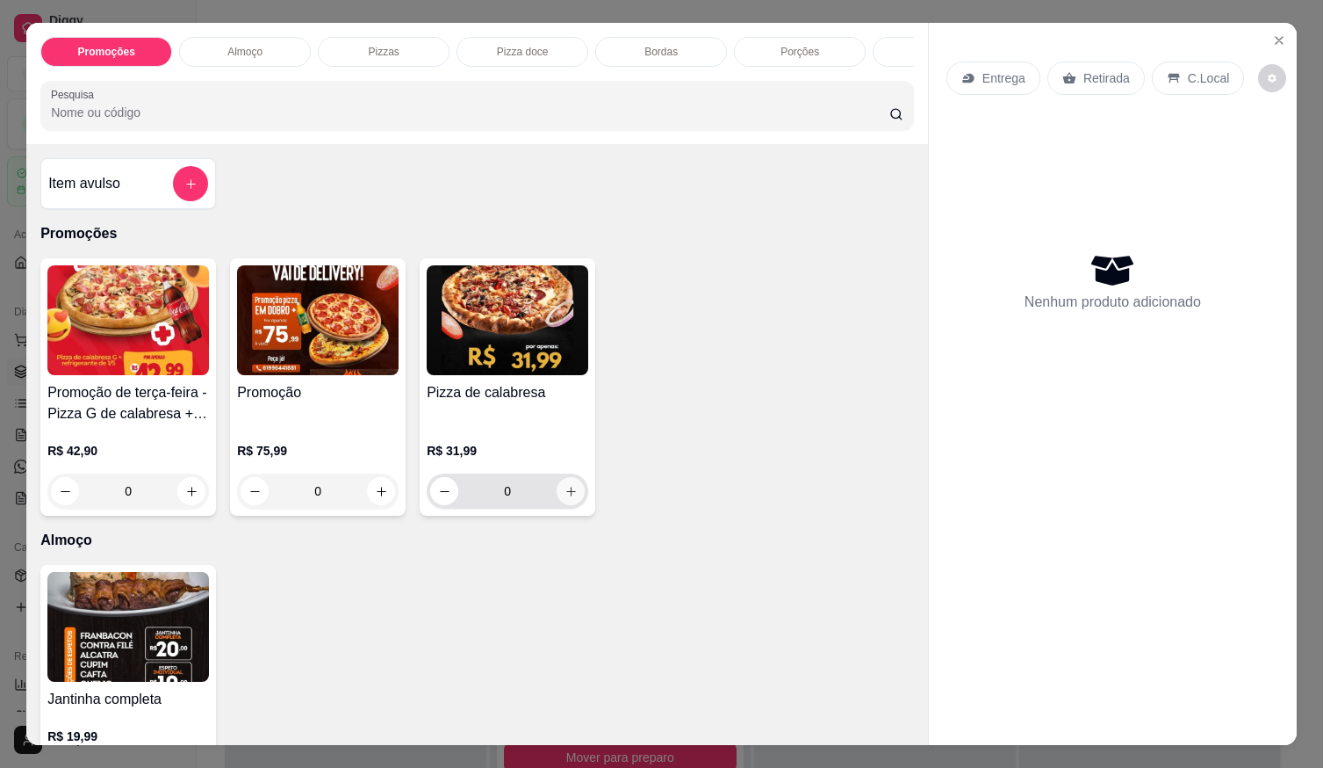
click at [566, 498] on icon "increase-product-quantity" at bounding box center [571, 491] width 13 height 13
type input "1"
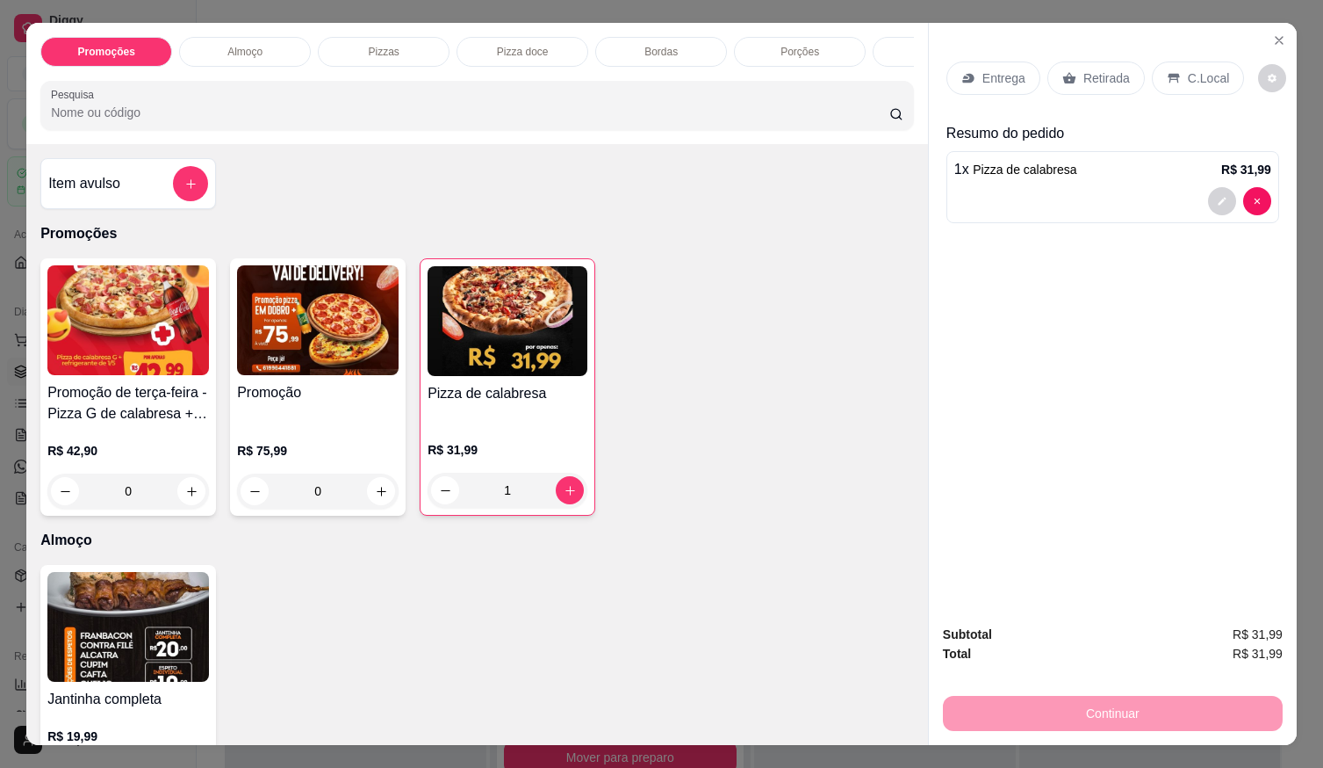
click at [989, 75] on p "Entrega" at bounding box center [1004, 78] width 43 height 18
click at [997, 77] on p "Entrega" at bounding box center [1004, 78] width 43 height 18
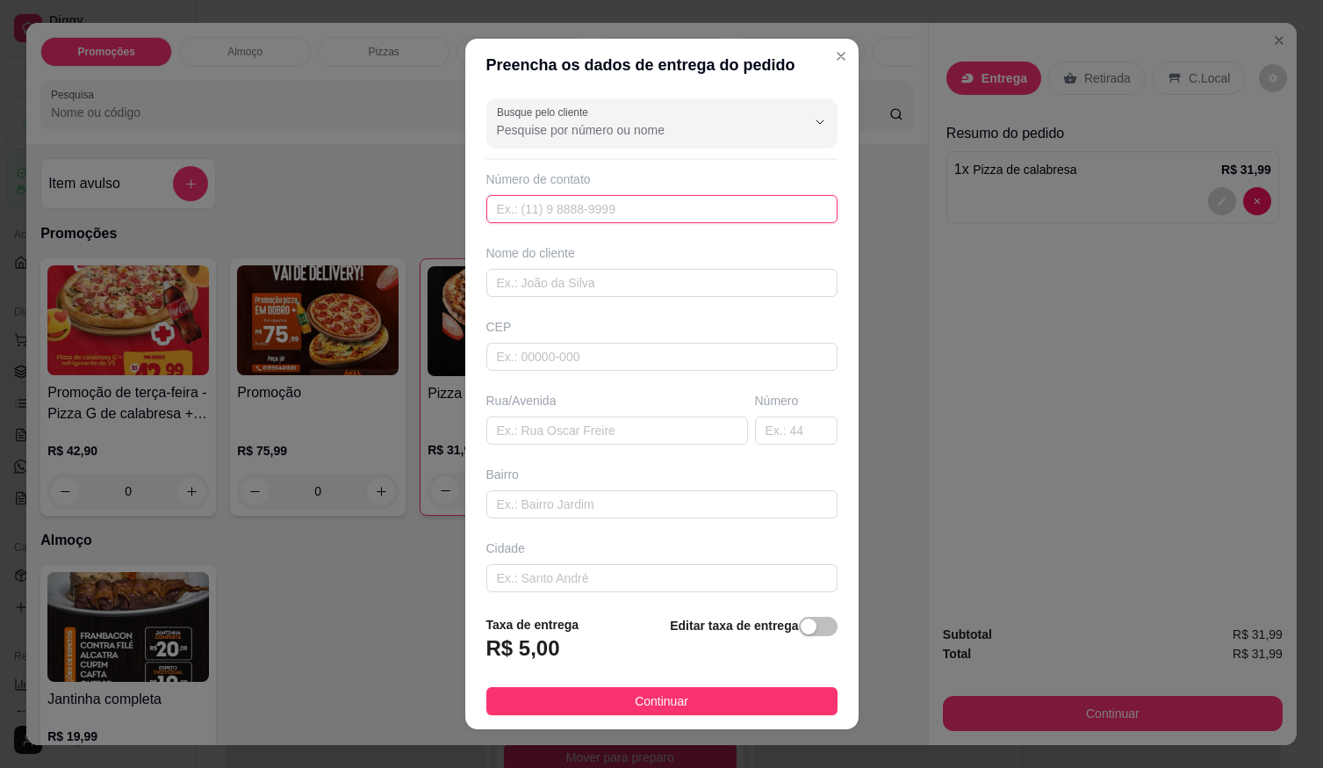
click at [523, 210] on input "text" at bounding box center [662, 209] width 351 height 28
type input "(61) 99843-4738"
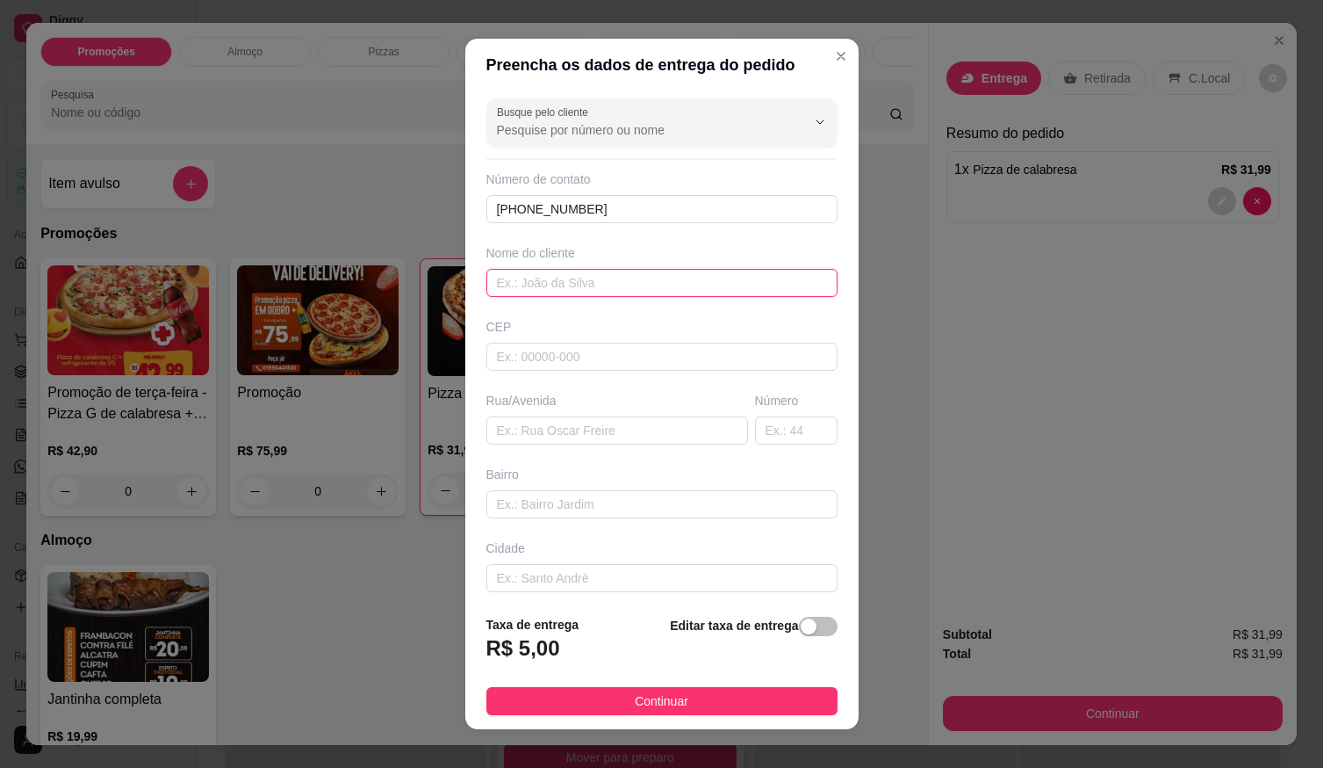
click at [540, 279] on input "text" at bounding box center [662, 283] width 351 height 28
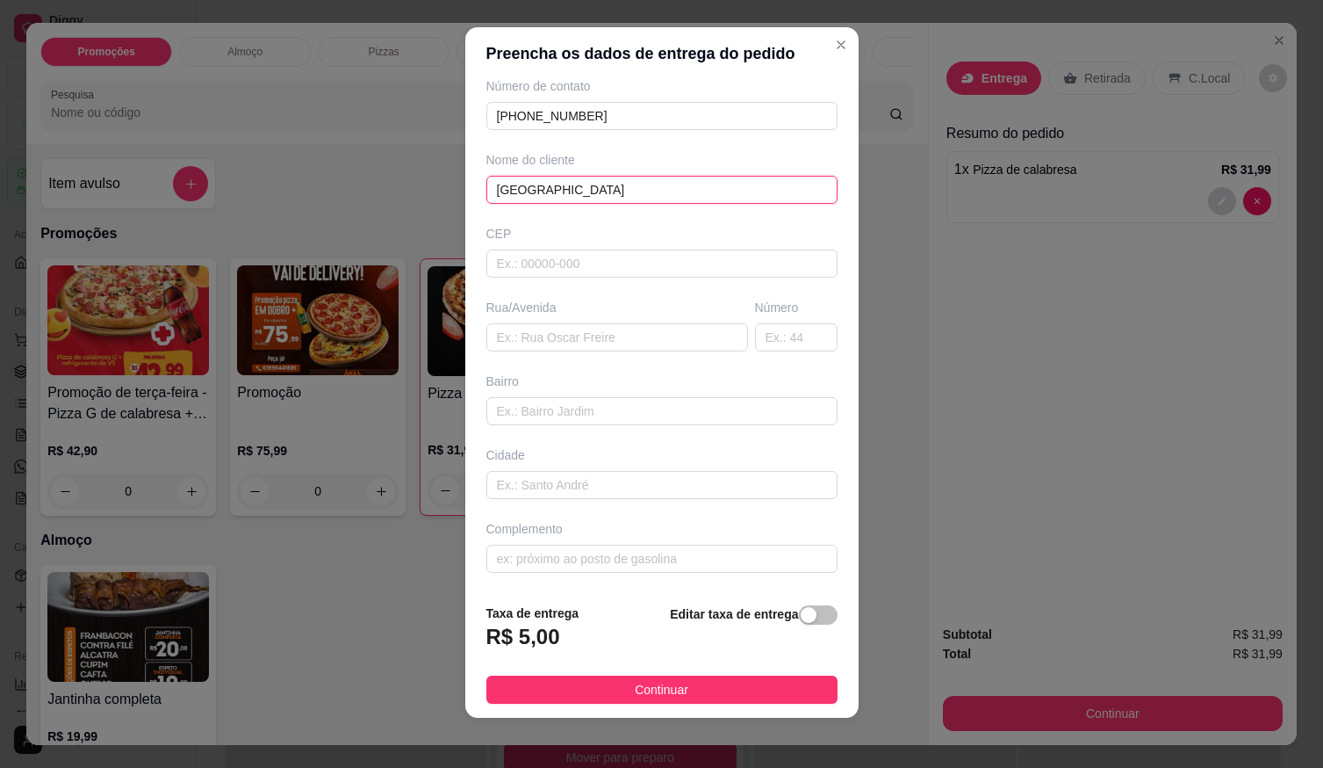
scroll to position [18, 0]
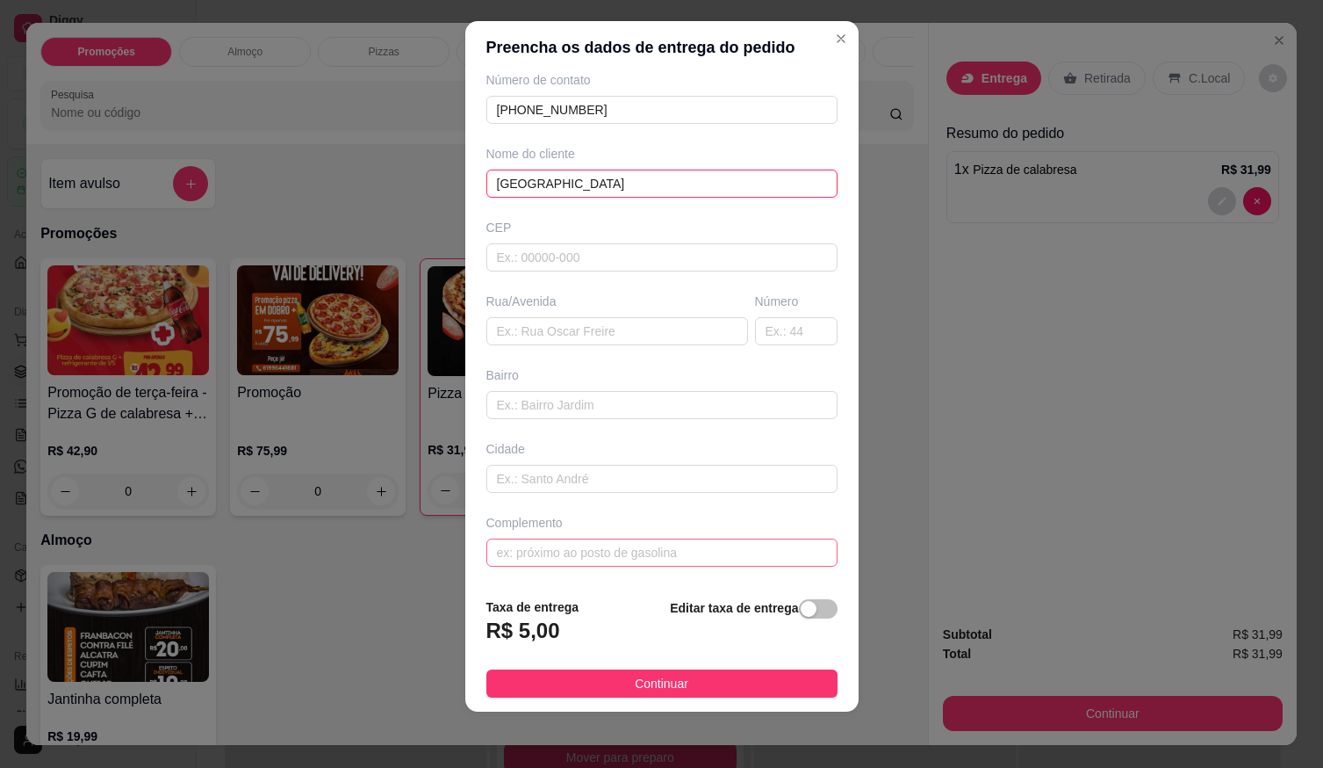
type input "japão"
drag, startPoint x: 630, startPoint y: 552, endPoint x: 647, endPoint y: 548, distance: 17.9
click at [632, 553] on input "text" at bounding box center [662, 552] width 351 height 28
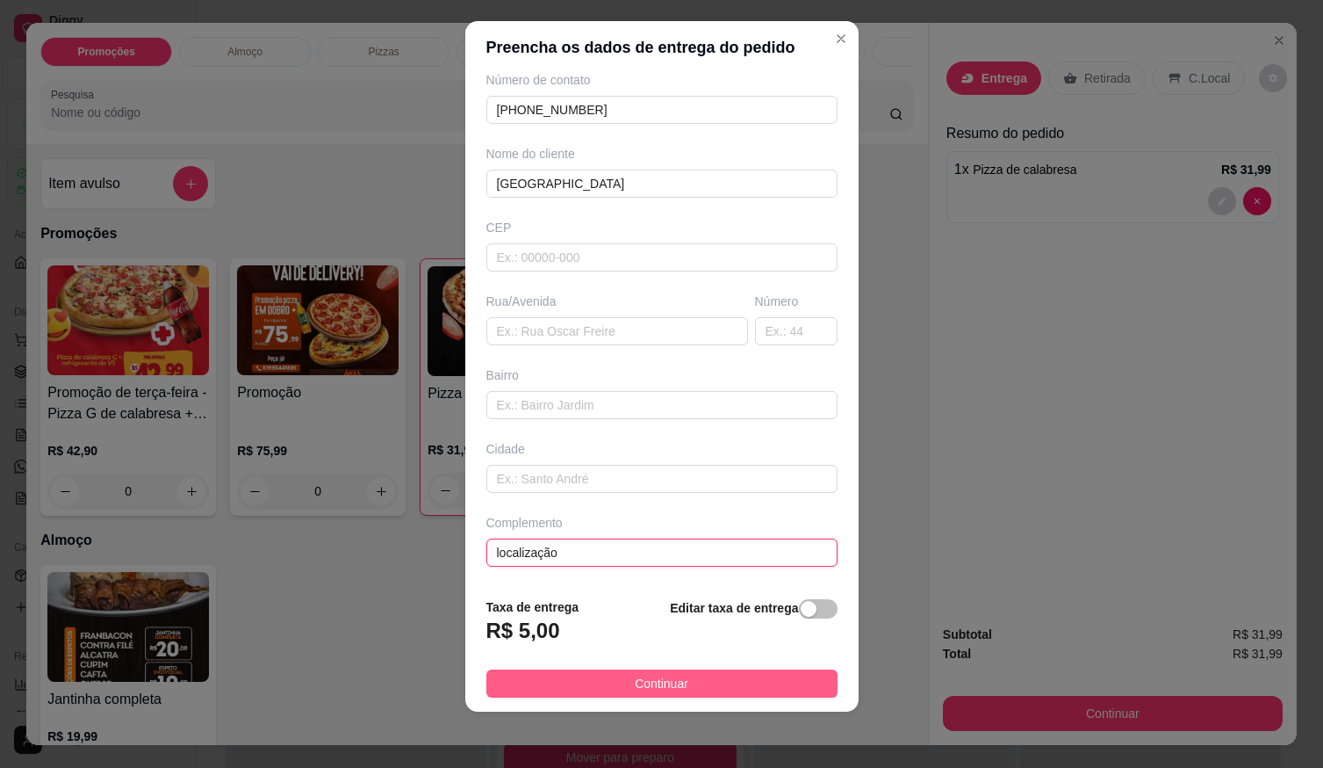
type input "localização"
click at [663, 697] on button "Continuar" at bounding box center [662, 683] width 351 height 28
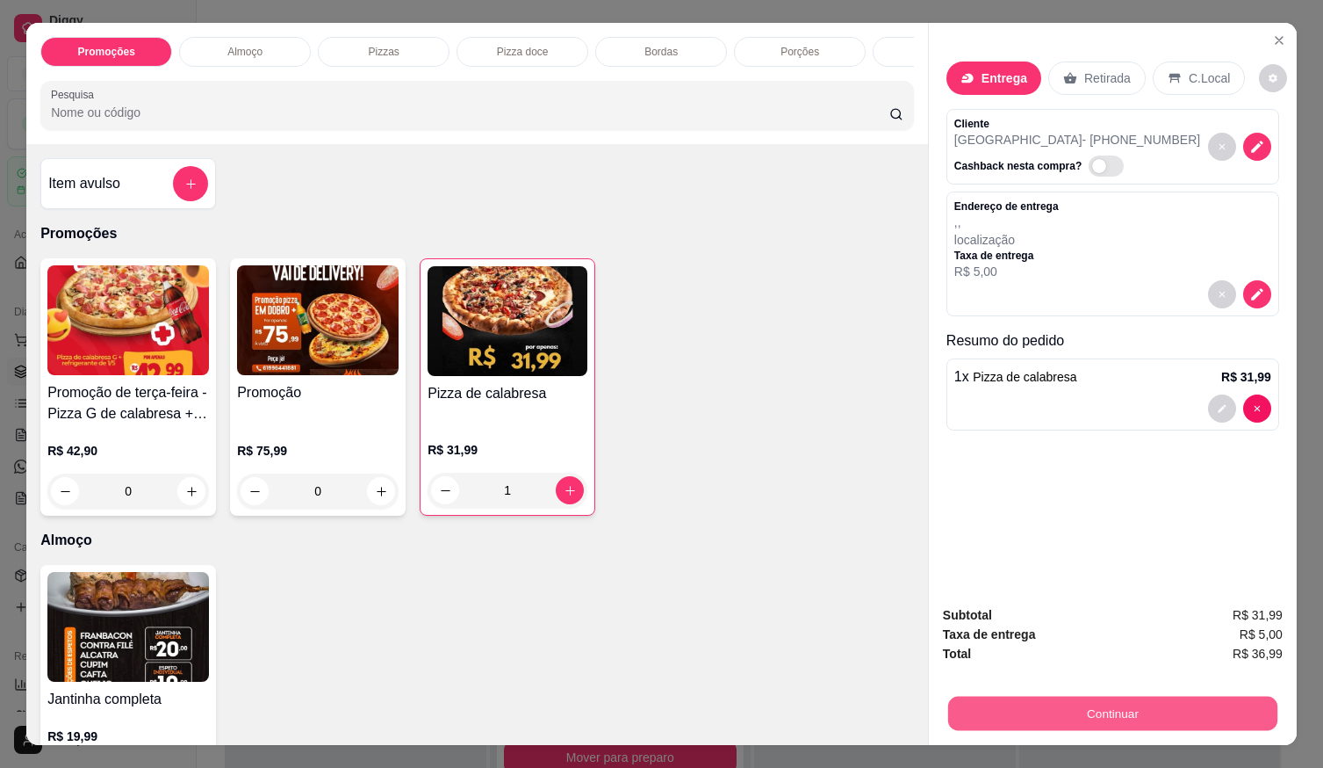
click at [1028, 706] on button "Continuar" at bounding box center [1112, 713] width 329 height 34
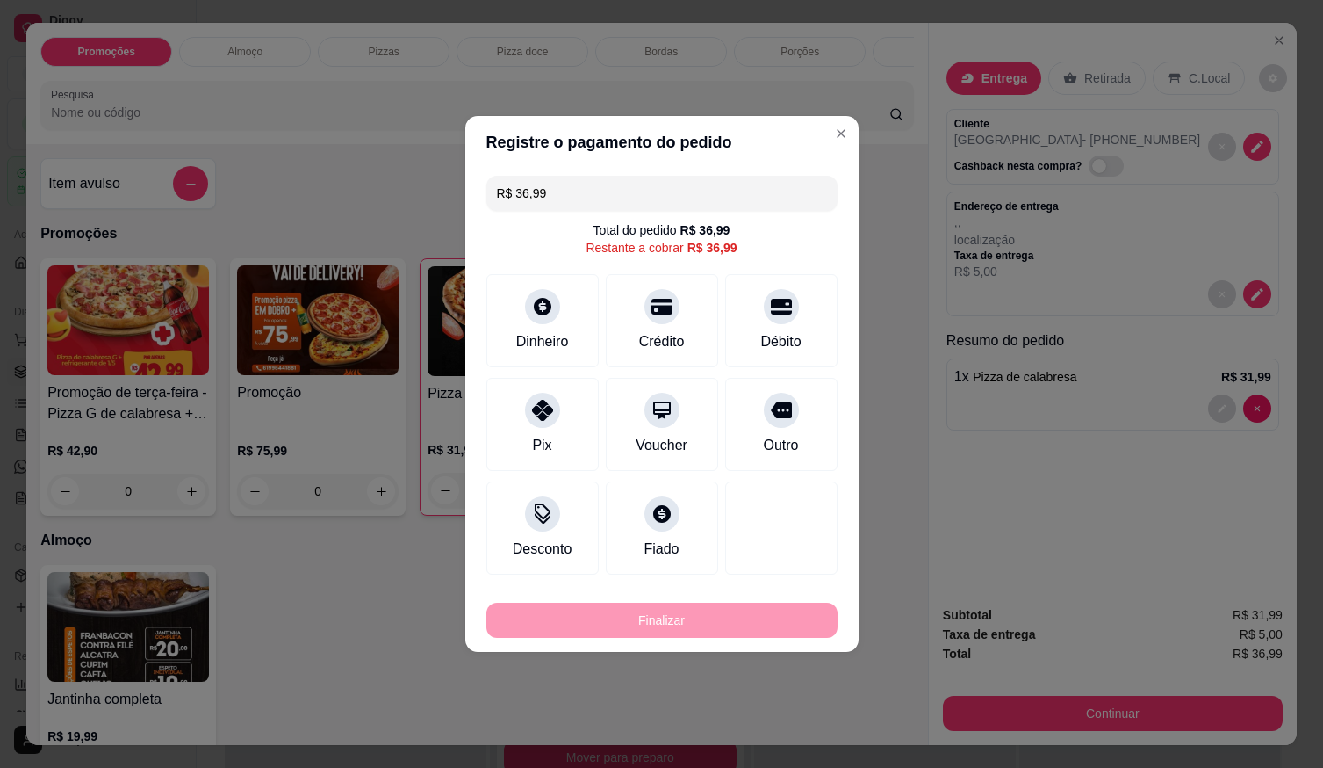
drag, startPoint x: 764, startPoint y: 300, endPoint x: 758, endPoint y: 321, distance: 21.1
click at [771, 302] on icon at bounding box center [781, 307] width 21 height 16
type input "R$ 0,00"
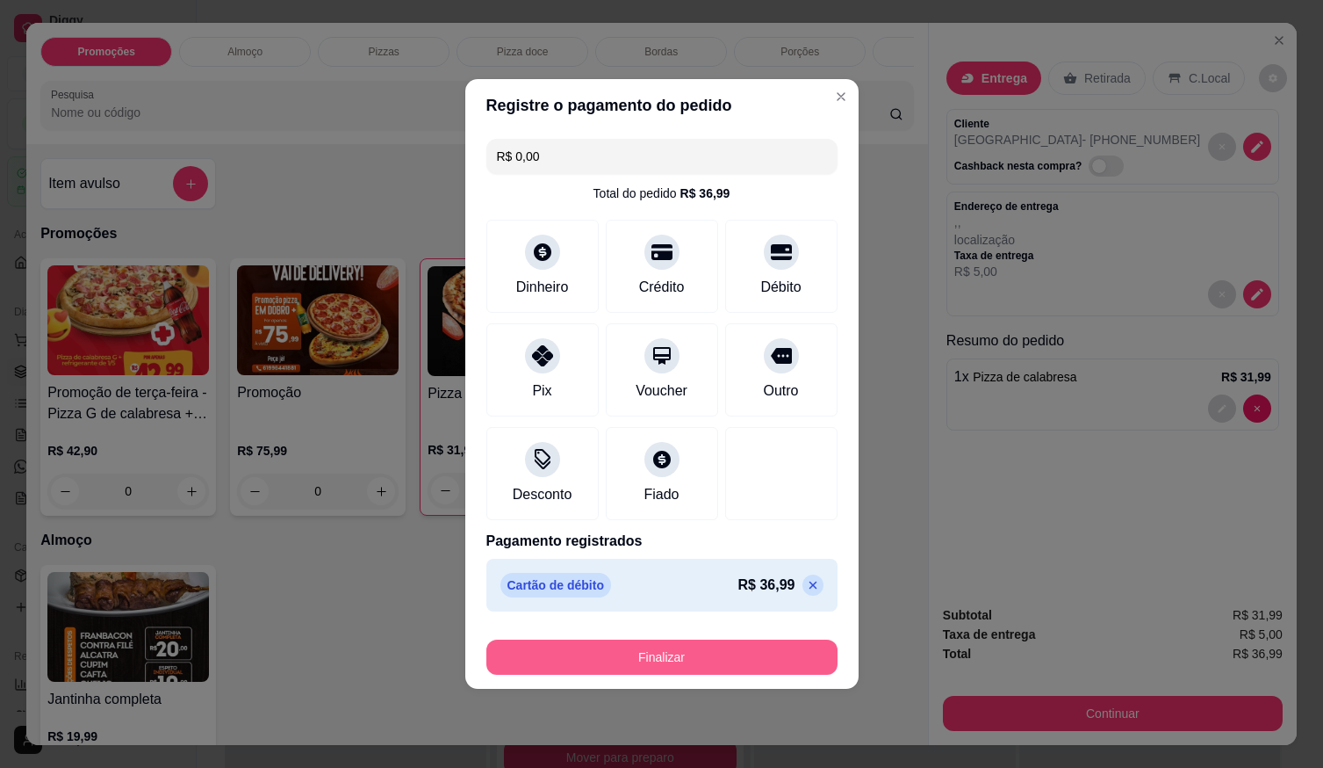
click at [689, 658] on button "Finalizar" at bounding box center [662, 656] width 351 height 35
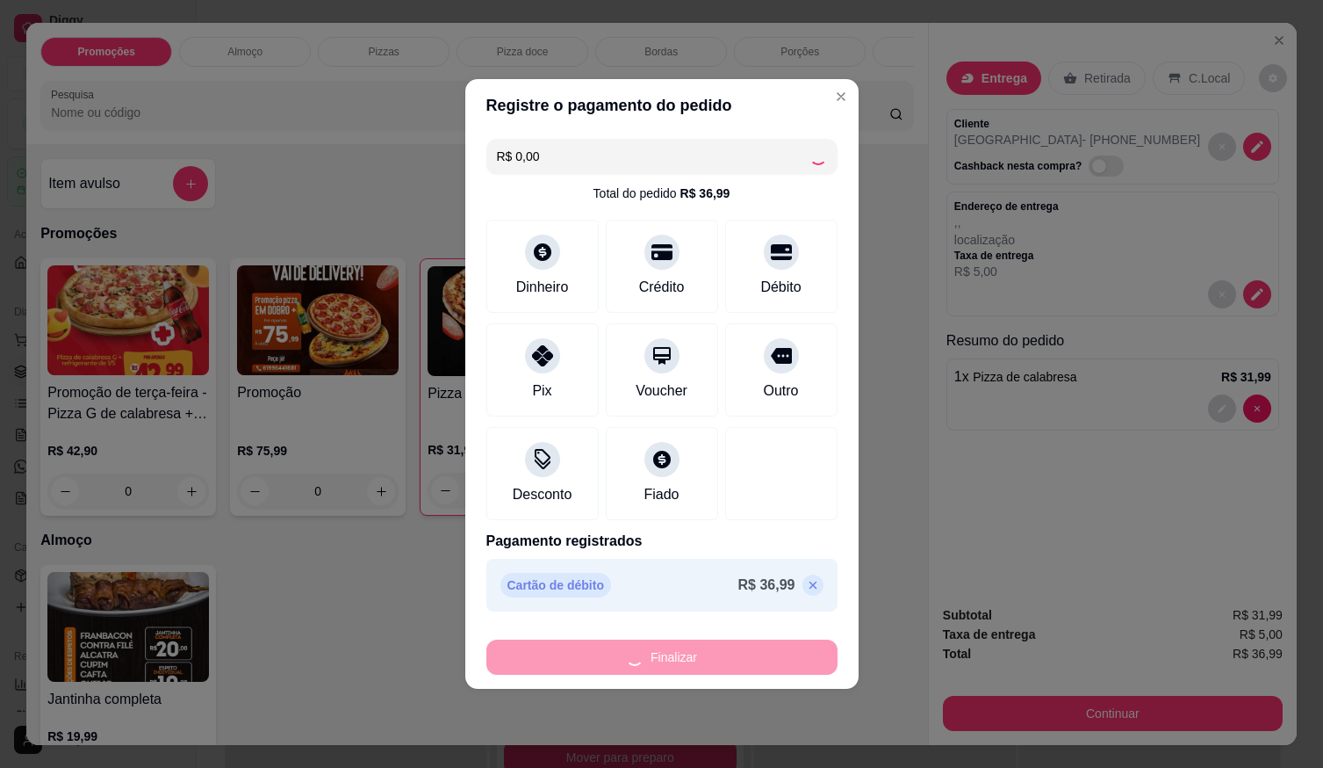
type input "0"
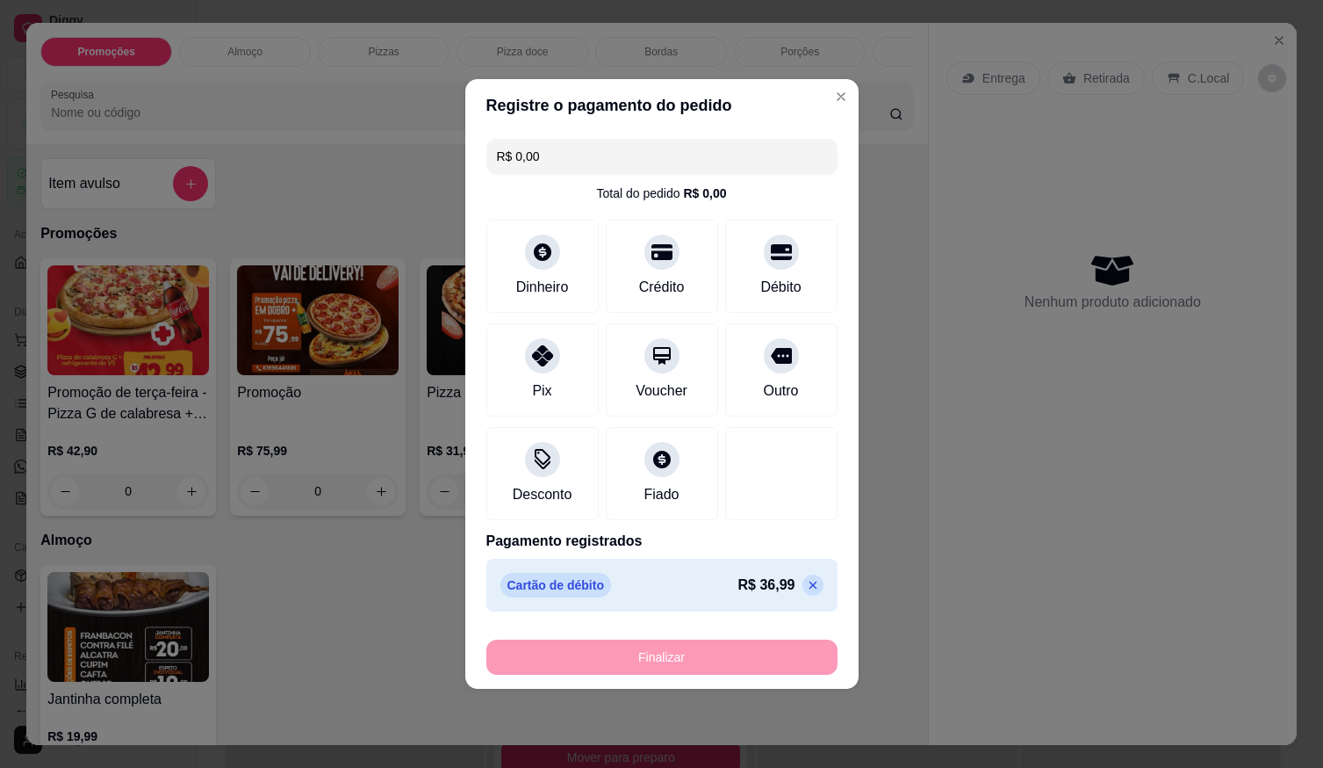
type input "-R$ 36,99"
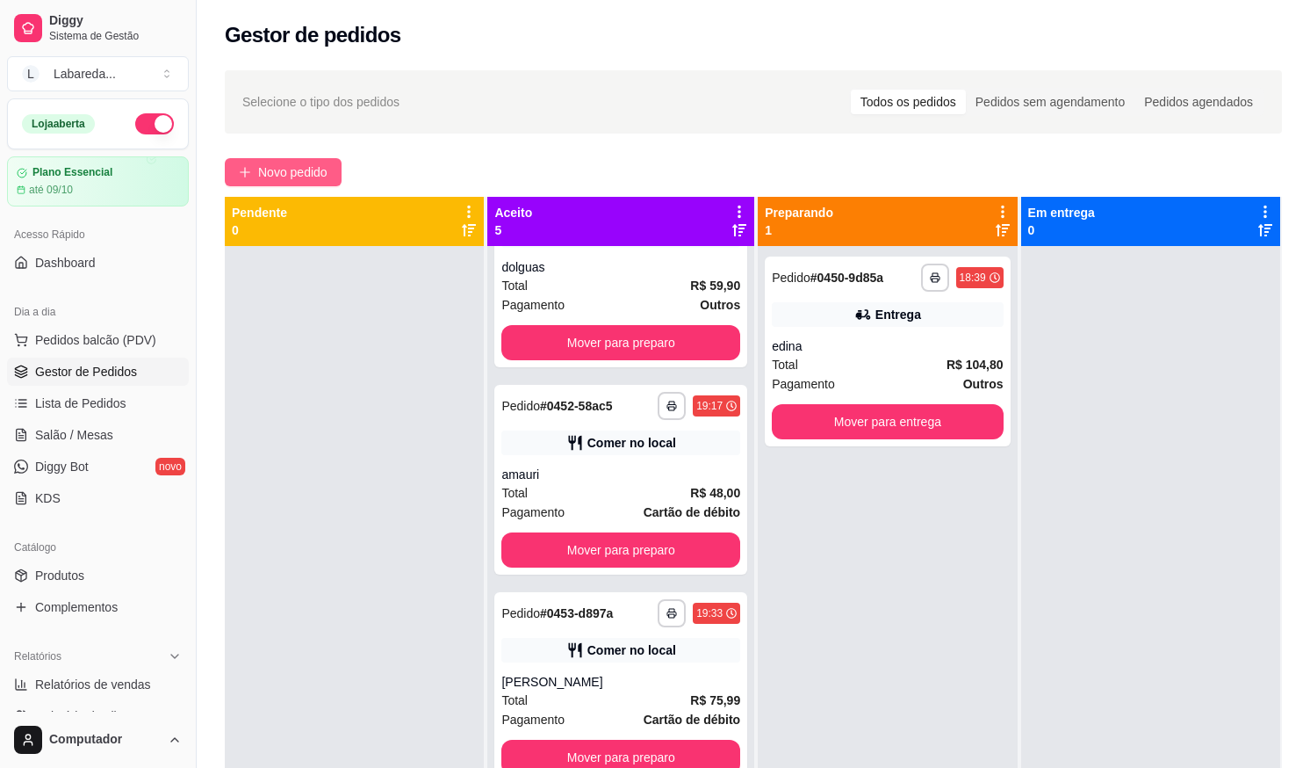
click at [314, 182] on button "Novo pedido" at bounding box center [283, 172] width 117 height 28
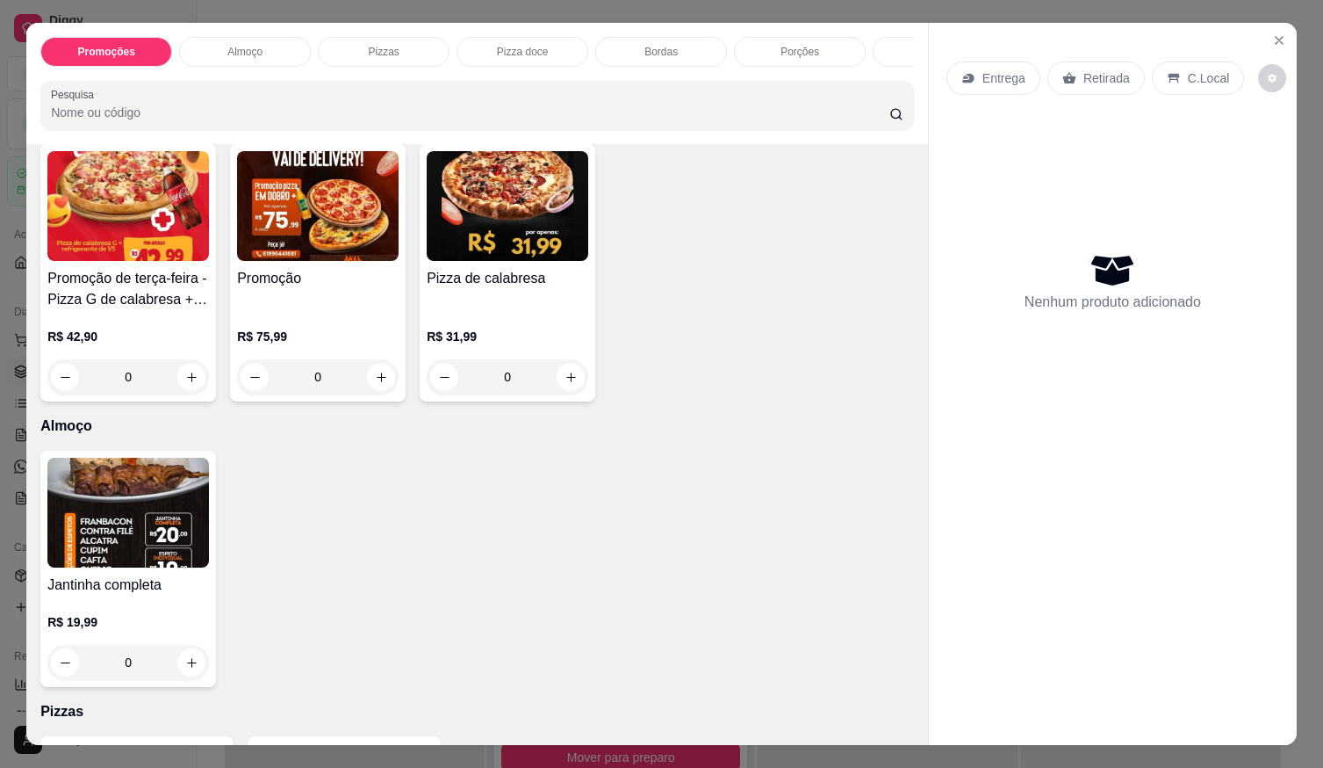
scroll to position [263, 0]
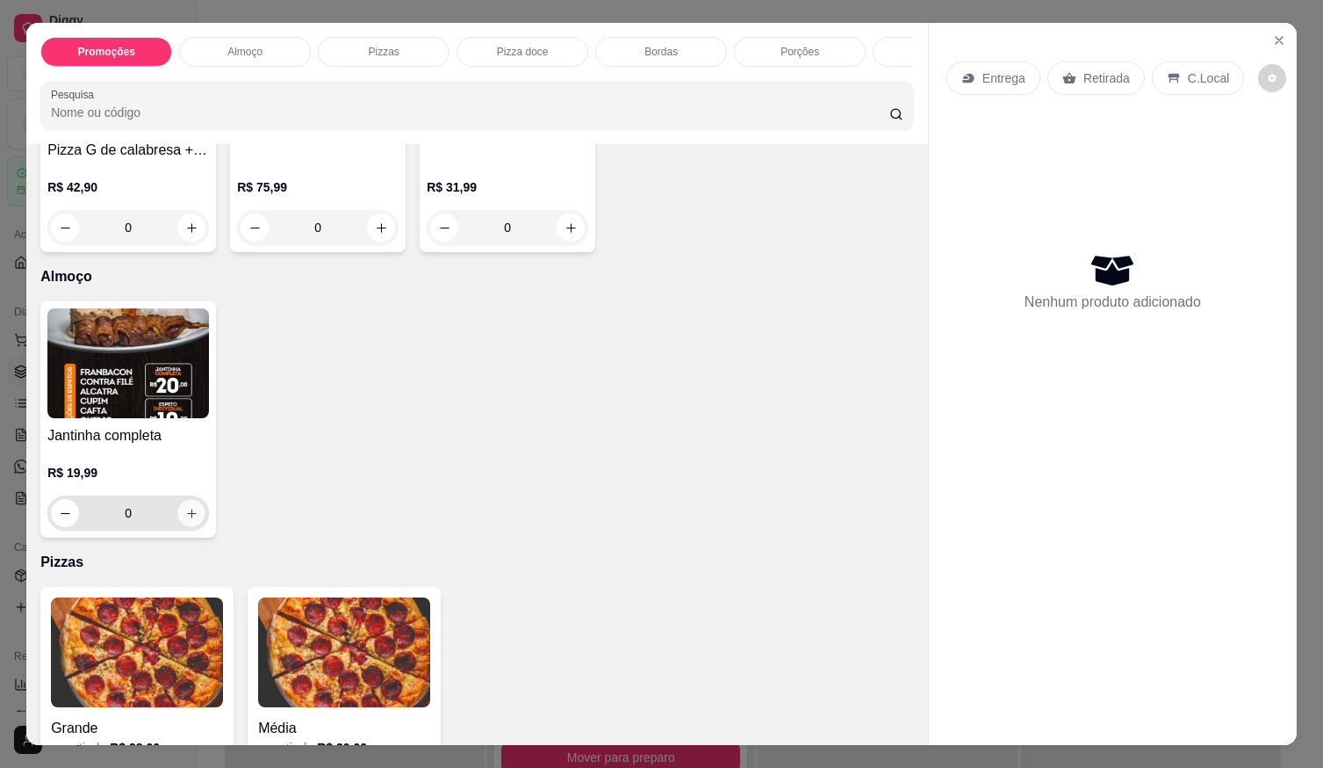
click at [191, 527] on button "increase-product-quantity" at bounding box center [191, 513] width 27 height 27
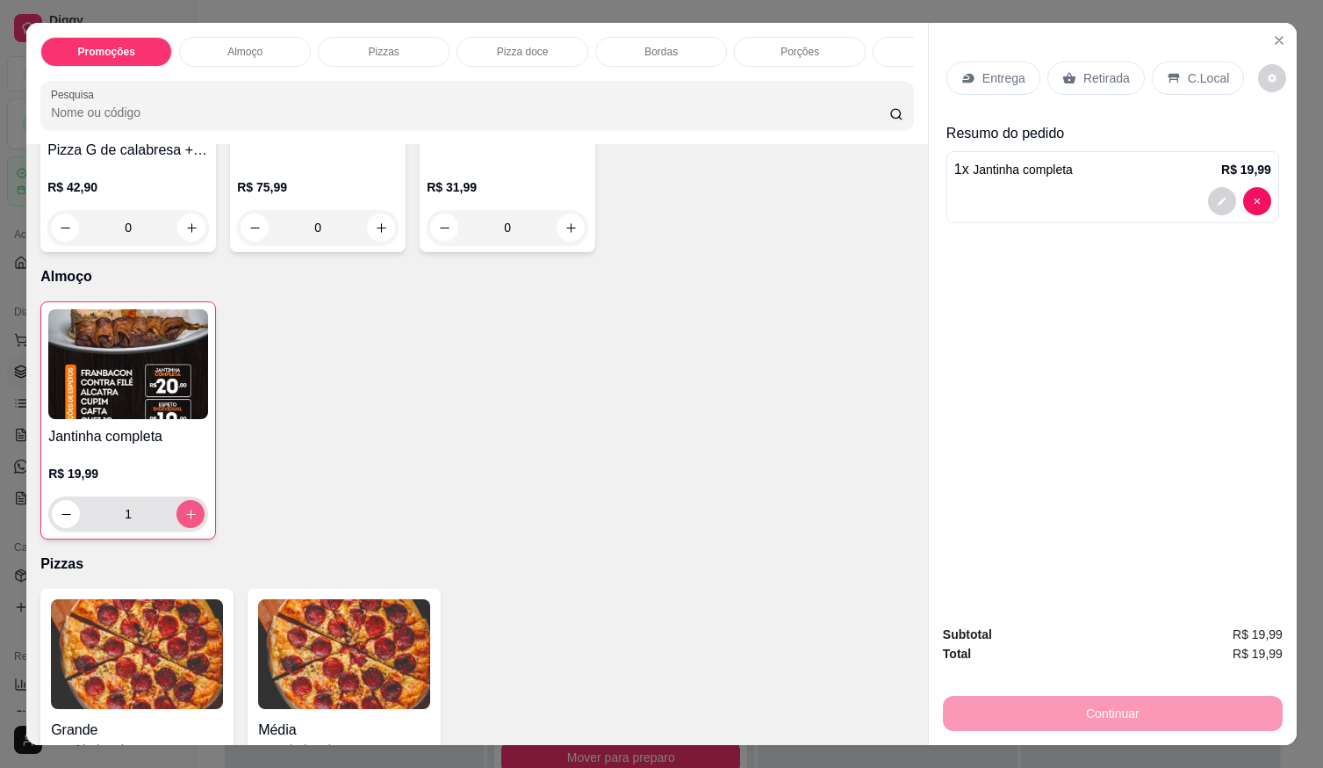
click at [192, 528] on button "increase-product-quantity" at bounding box center [191, 514] width 28 height 28
type input "3"
click at [1003, 73] on p "Entrega" at bounding box center [1004, 78] width 43 height 18
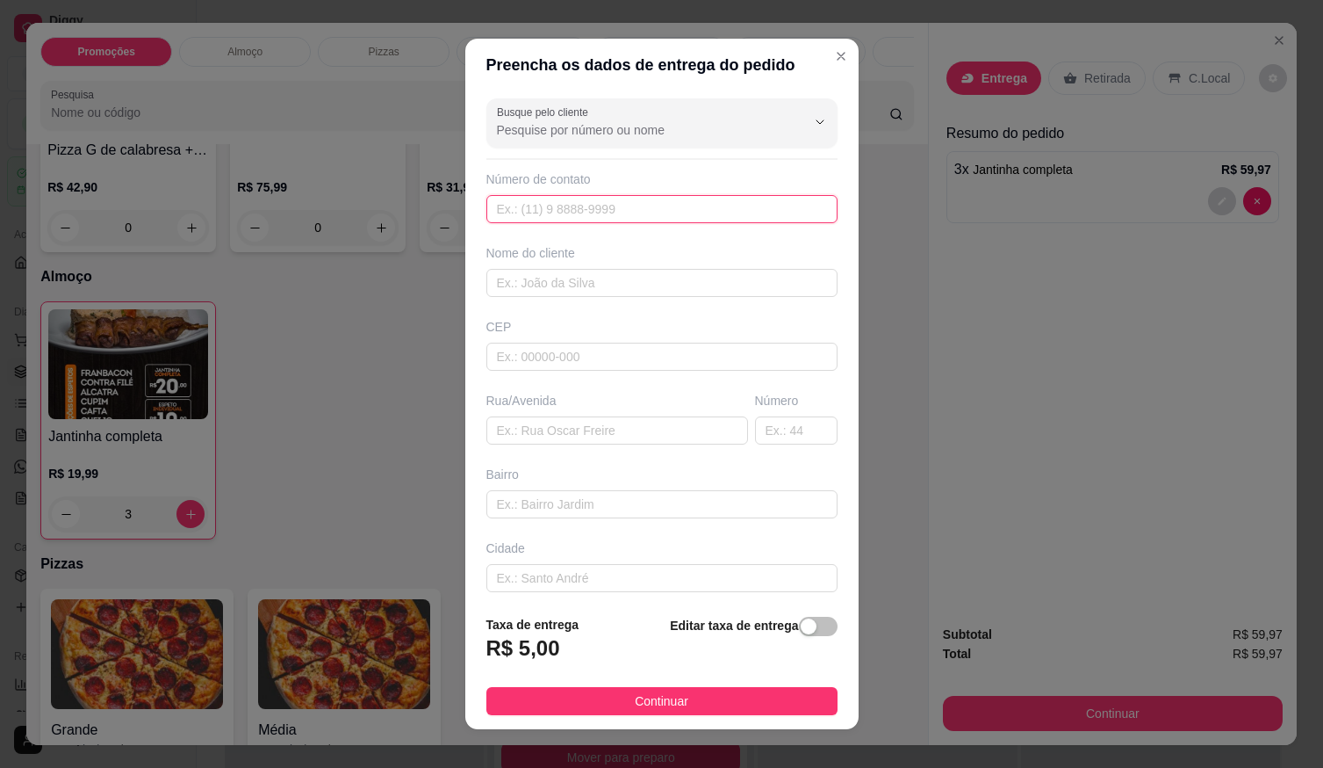
click at [700, 202] on input "text" at bounding box center [662, 209] width 351 height 28
type input "(61) 99661-3939"
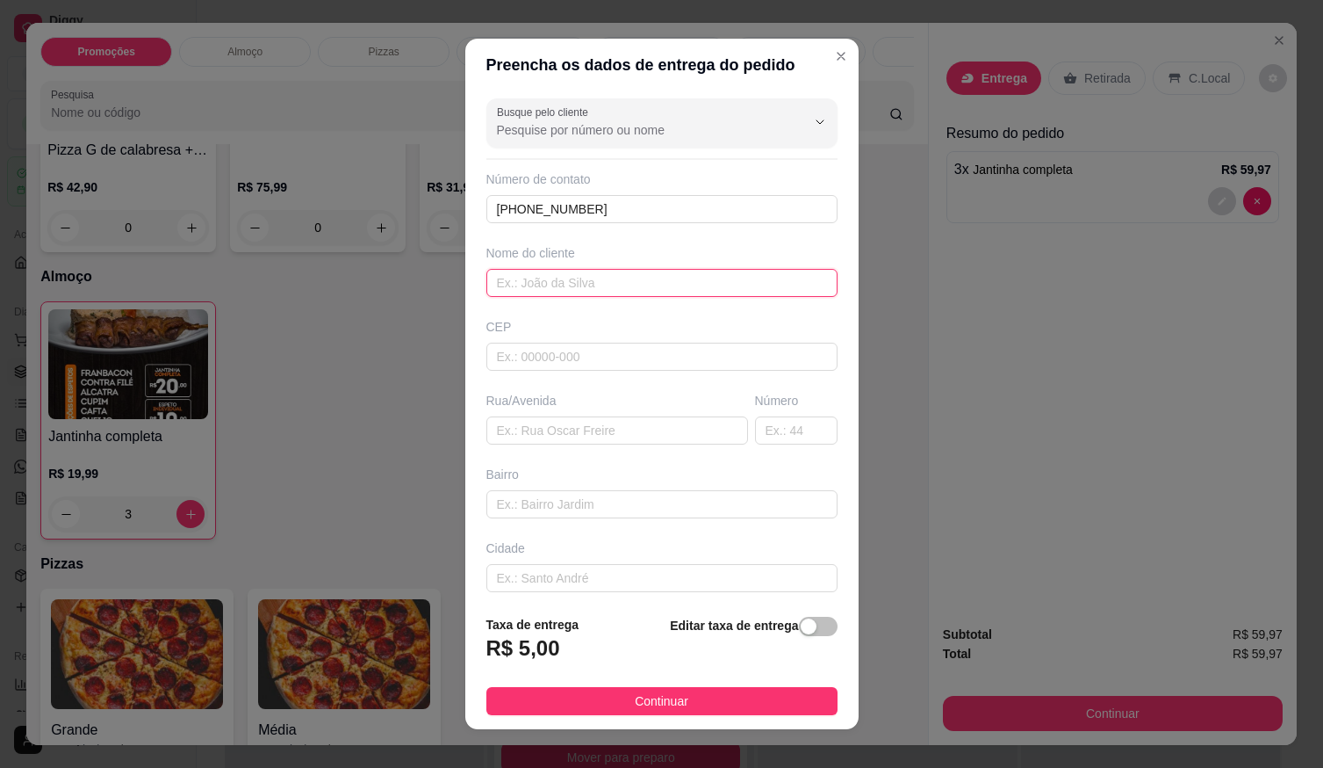
click at [719, 285] on input "text" at bounding box center [662, 283] width 351 height 28
type input "a"
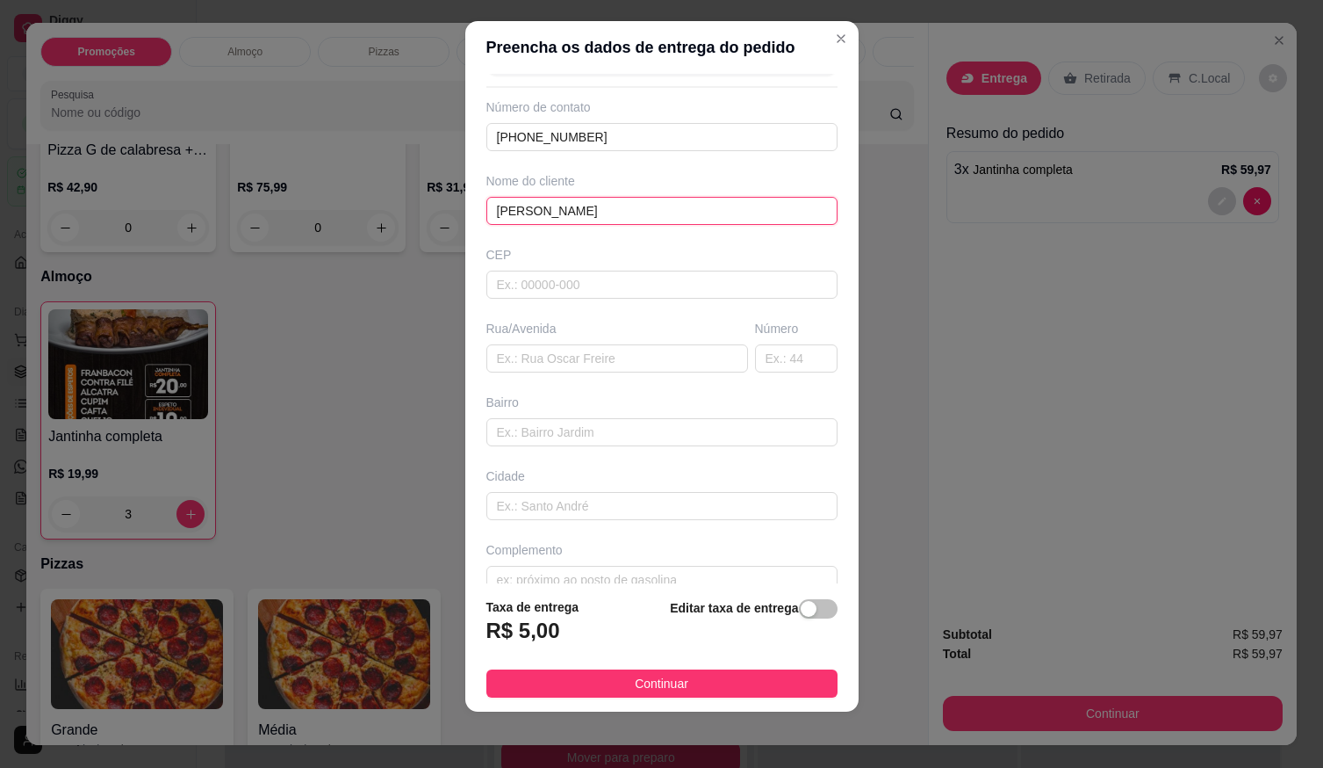
scroll to position [82, 0]
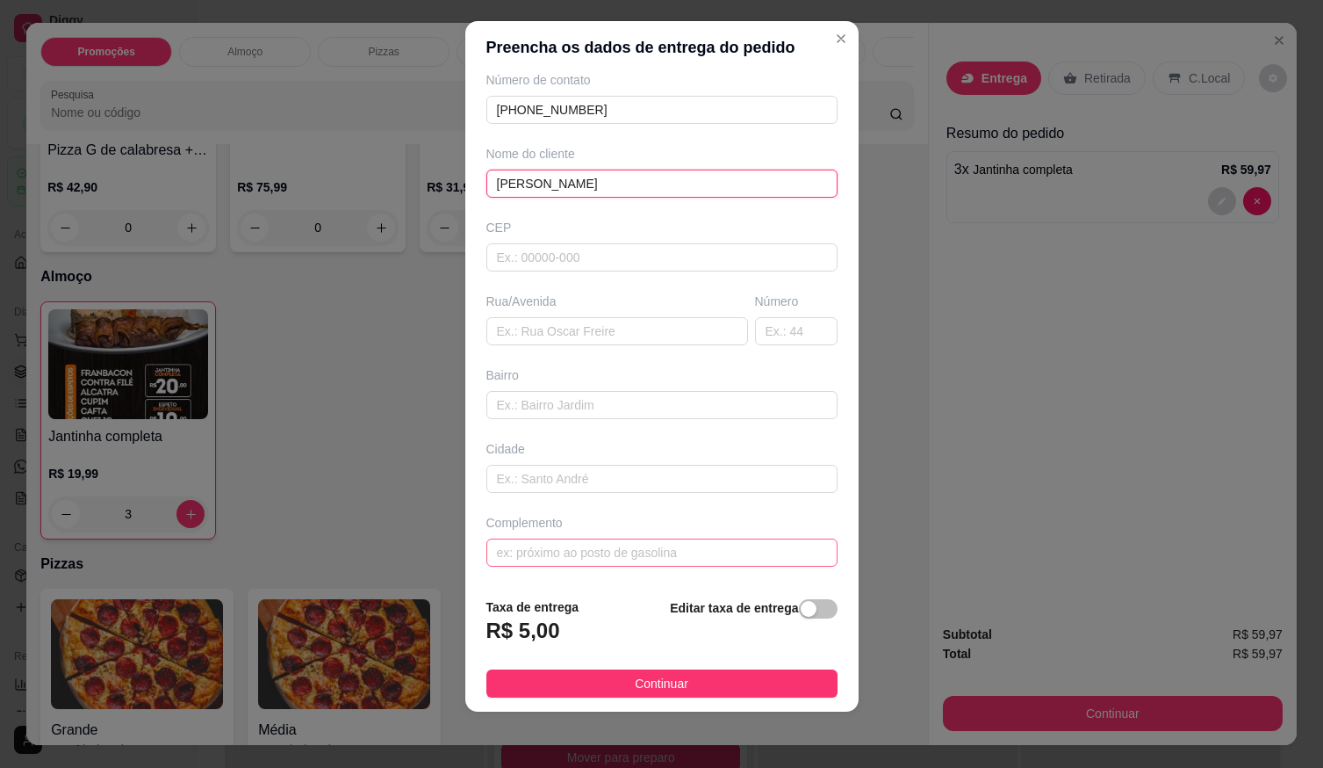
type input "ANTONIA"
drag, startPoint x: 587, startPoint y: 552, endPoint x: 631, endPoint y: 559, distance: 44.6
click at [588, 552] on input "text" at bounding box center [662, 552] width 351 height 28
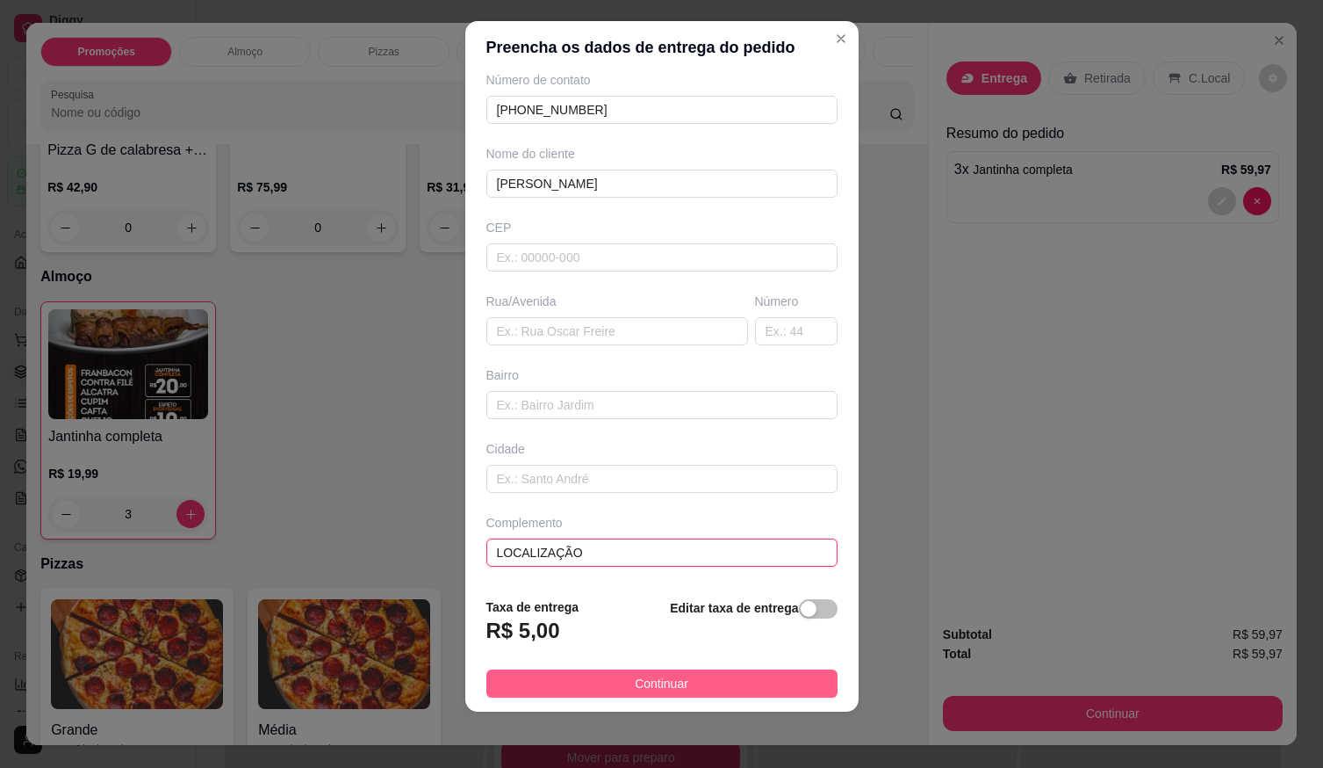
type input "LOCALIZAÇÃO"
drag, startPoint x: 604, startPoint y: 689, endPoint x: 685, endPoint y: 709, distance: 83.3
click at [605, 689] on button "Continuar" at bounding box center [662, 683] width 351 height 28
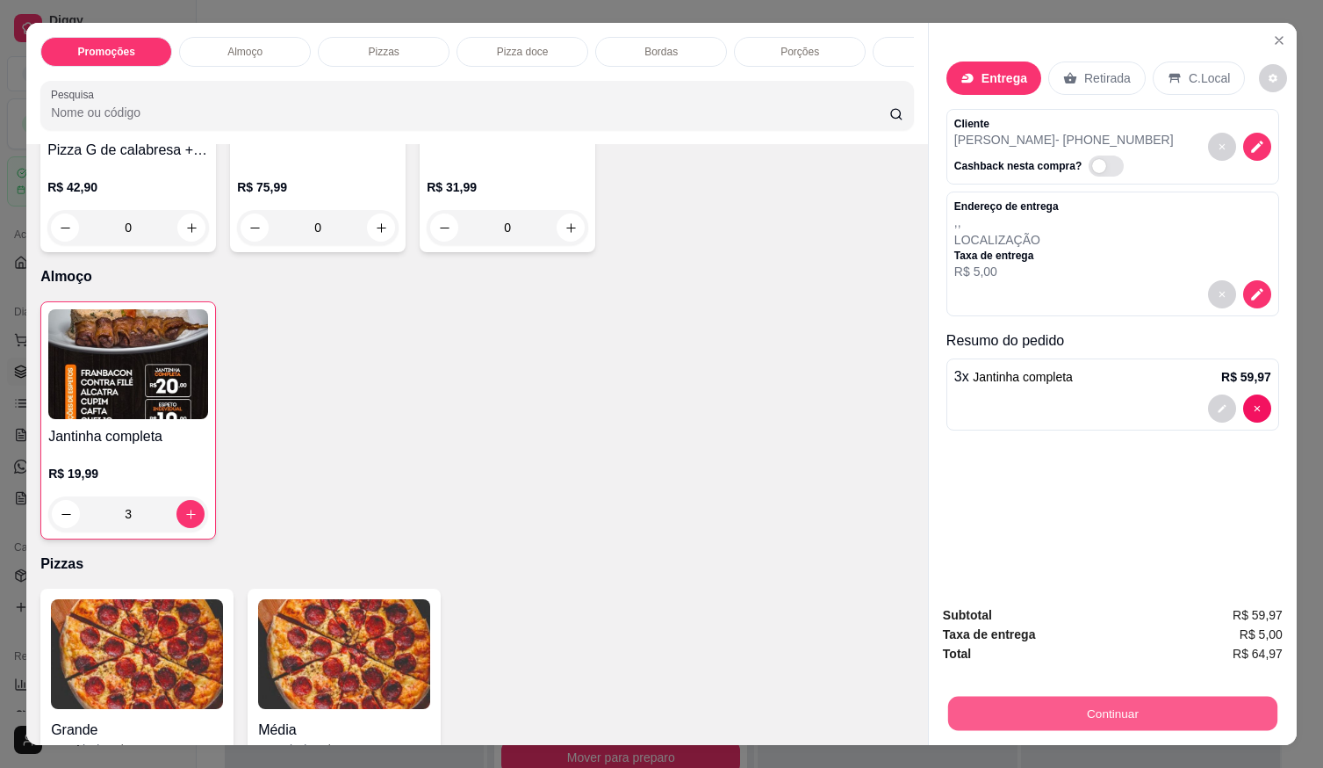
click at [1035, 714] on button "Continuar" at bounding box center [1112, 713] width 329 height 34
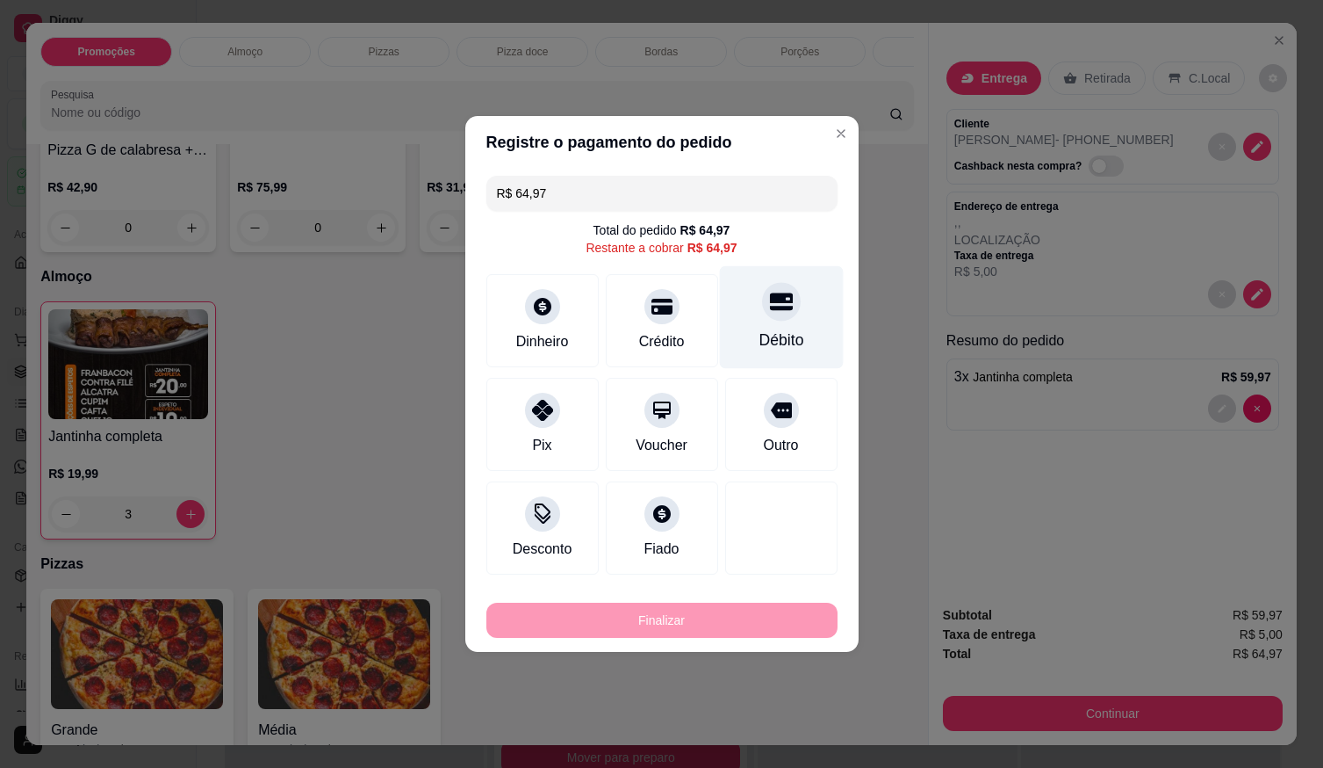
drag, startPoint x: 792, startPoint y: 316, endPoint x: 768, endPoint y: 362, distance: 51.5
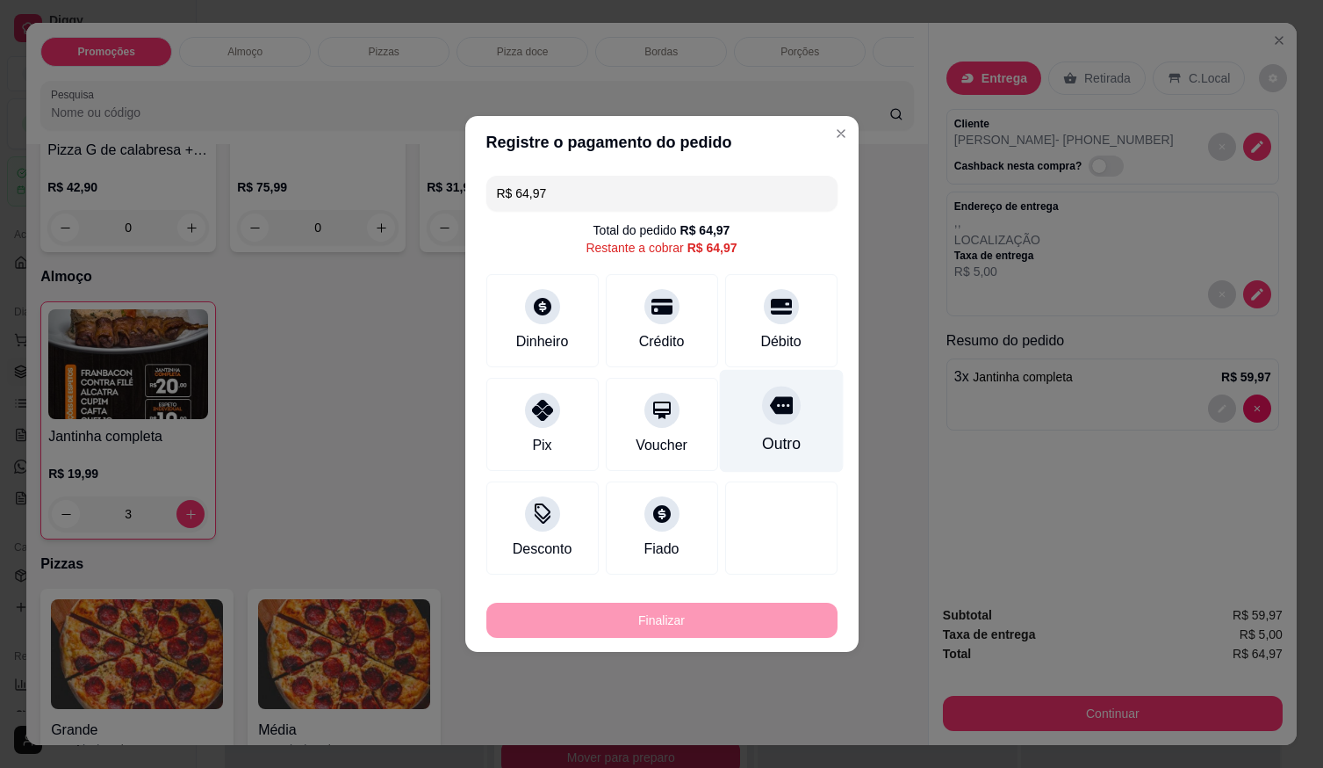
click at [792, 318] on div "Débito" at bounding box center [781, 320] width 112 height 93
type input "R$ 0,00"
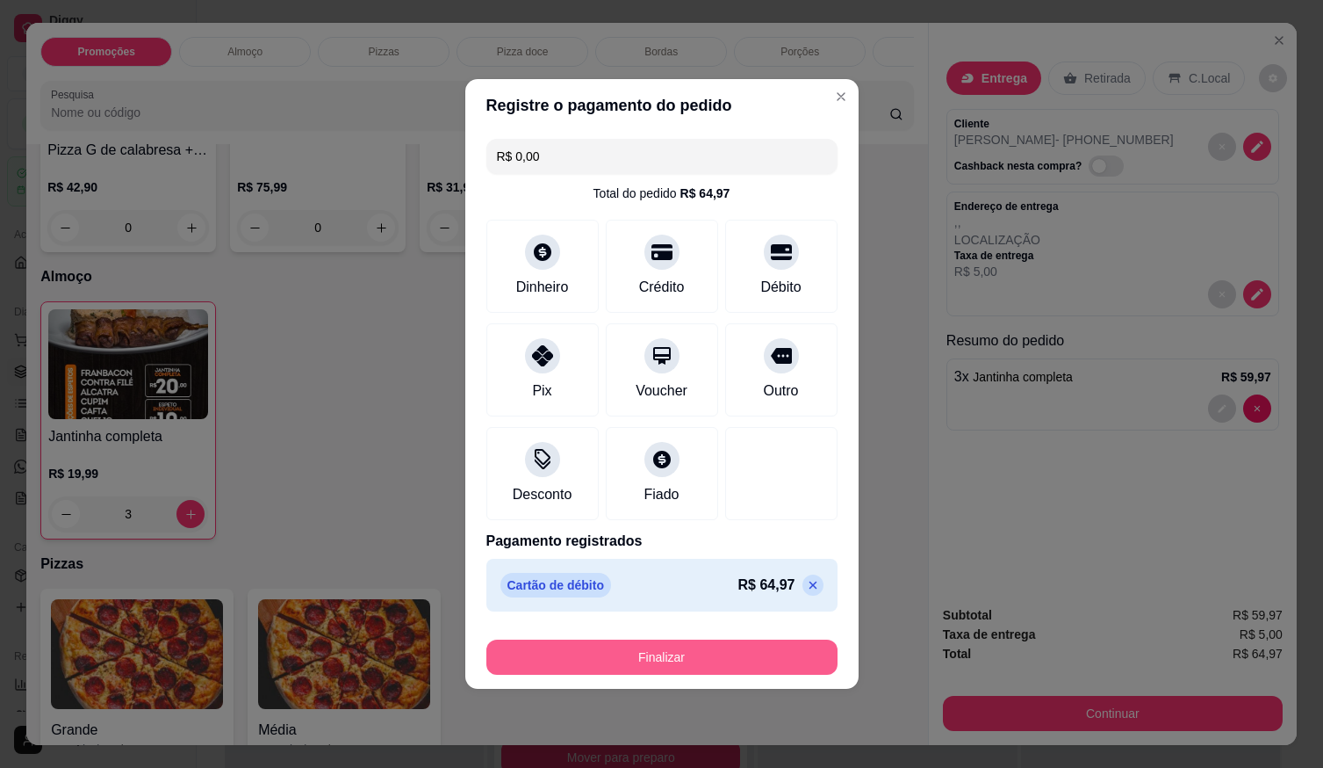
click at [693, 666] on button "Finalizar" at bounding box center [662, 656] width 351 height 35
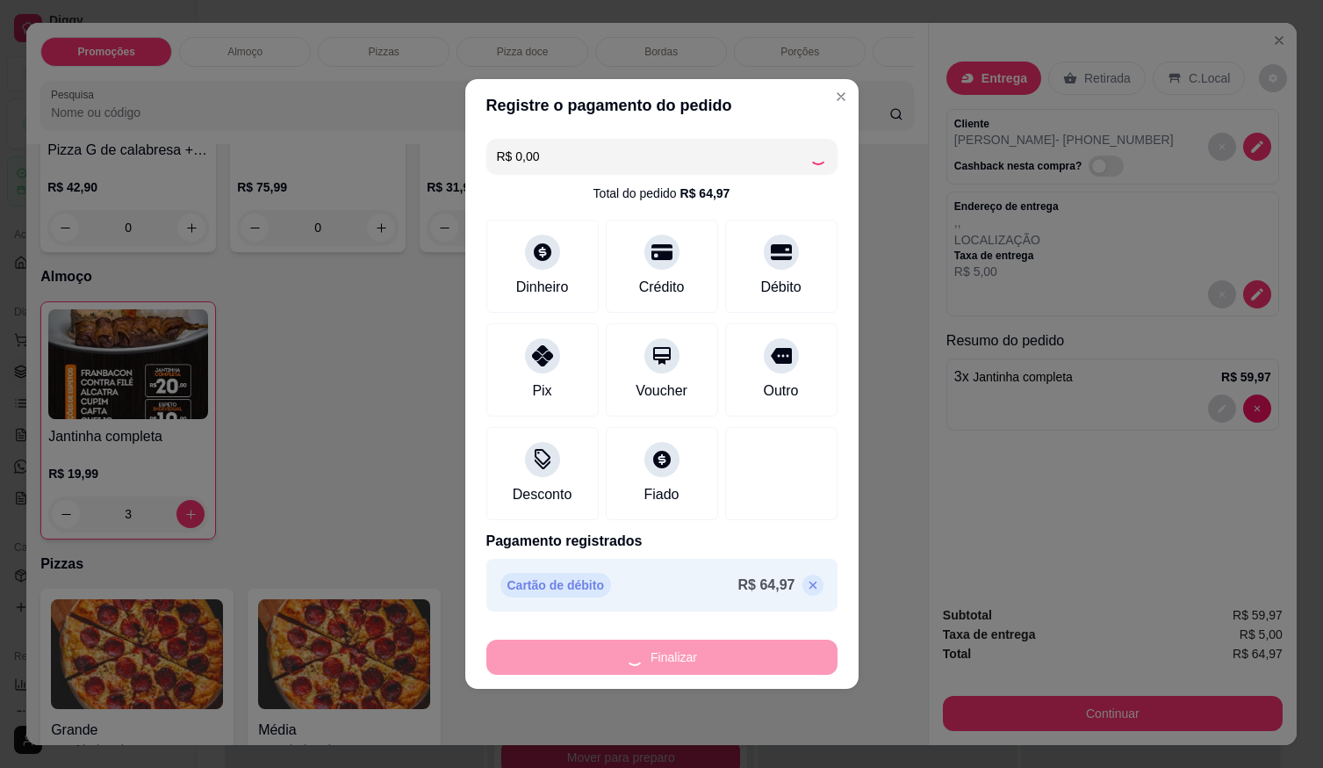
type input "0"
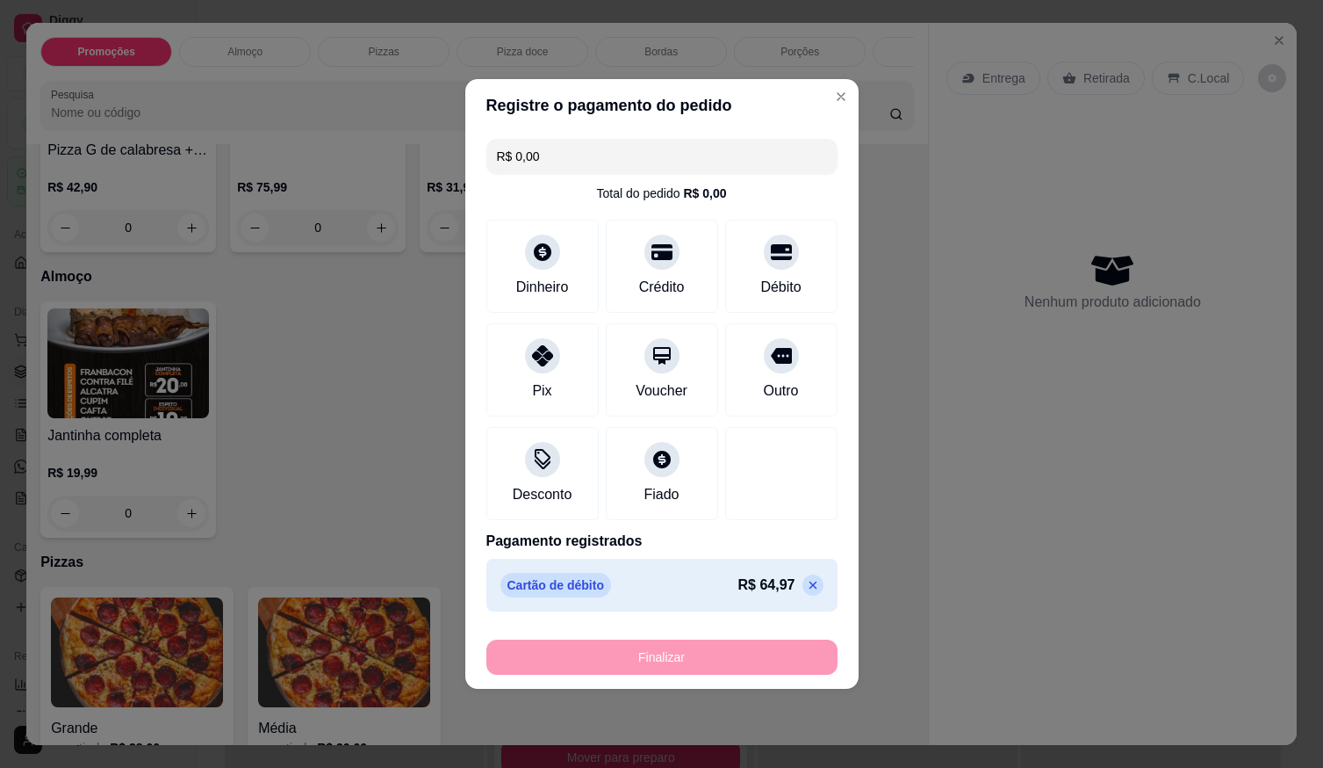
type input "-R$ 64,97"
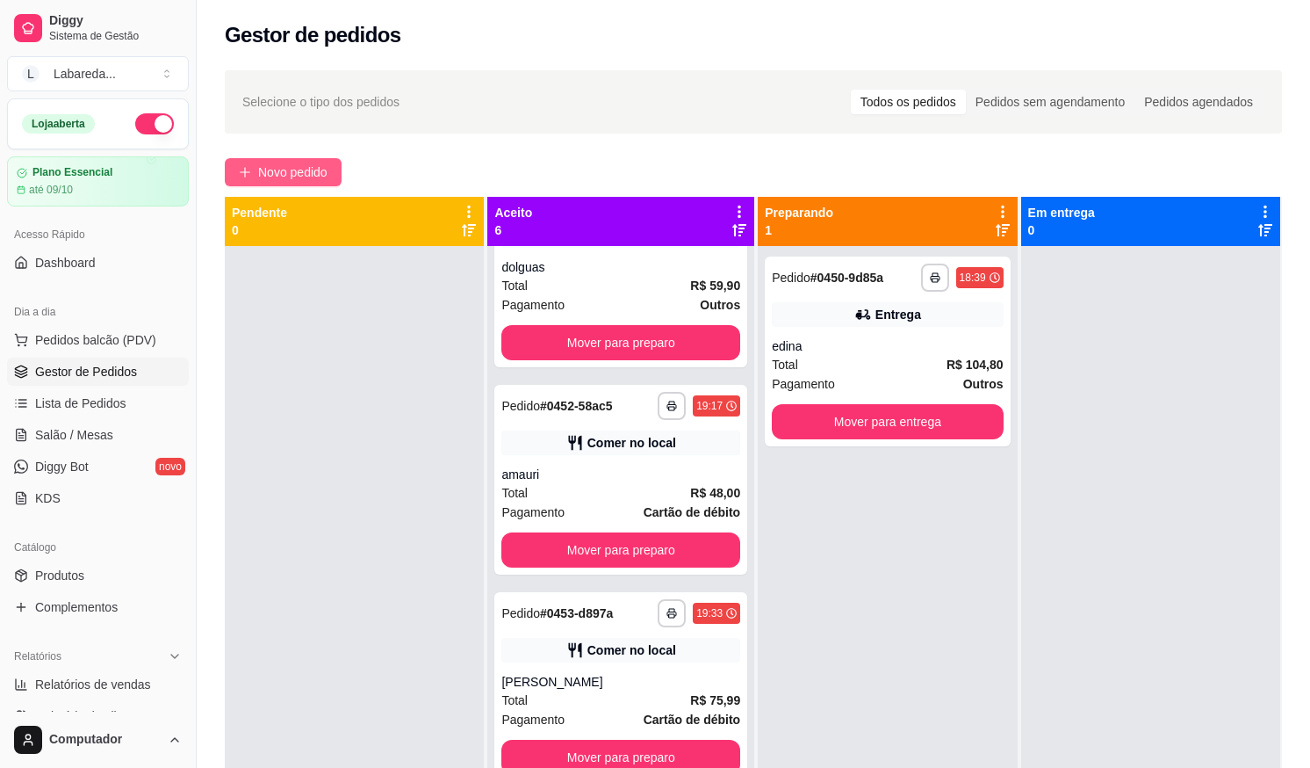
click at [304, 164] on span "Novo pedido" at bounding box center [292, 171] width 69 height 19
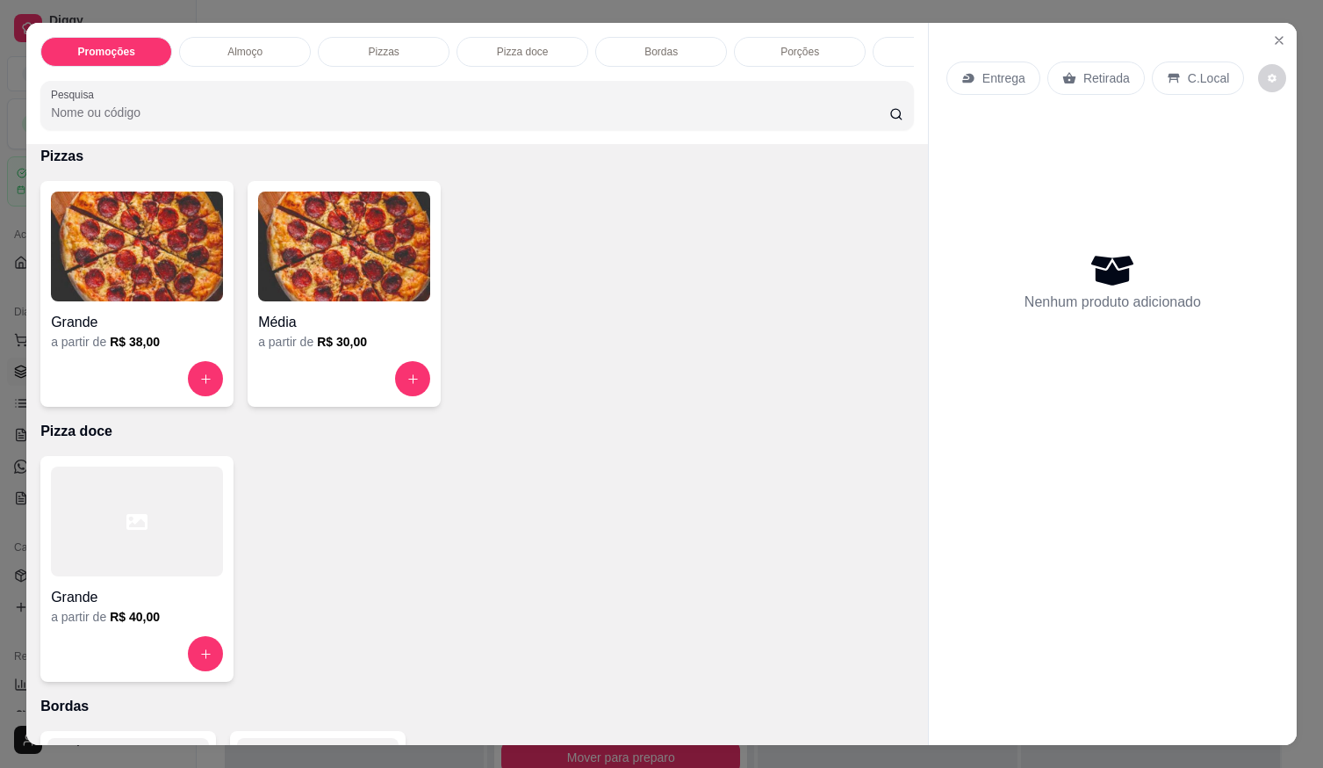
scroll to position [703, 0]
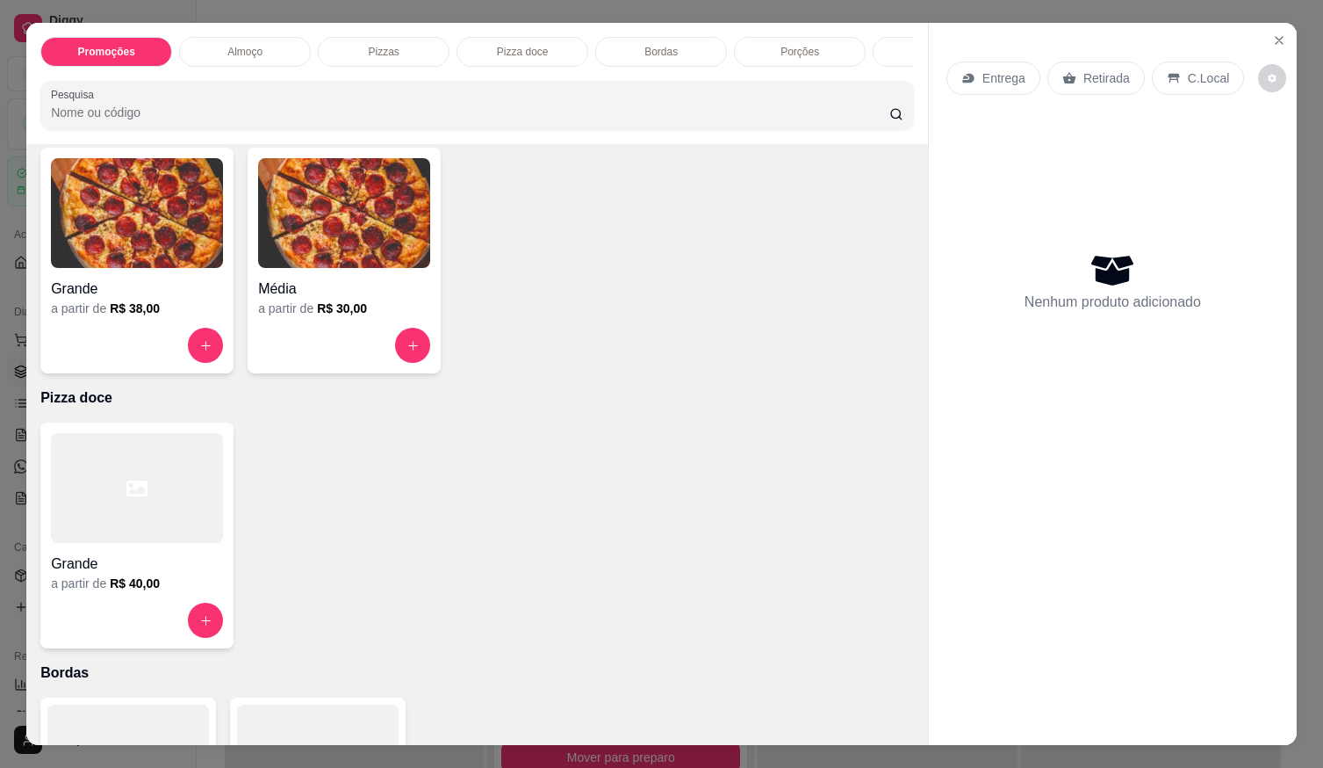
click at [342, 262] on img at bounding box center [344, 213] width 172 height 110
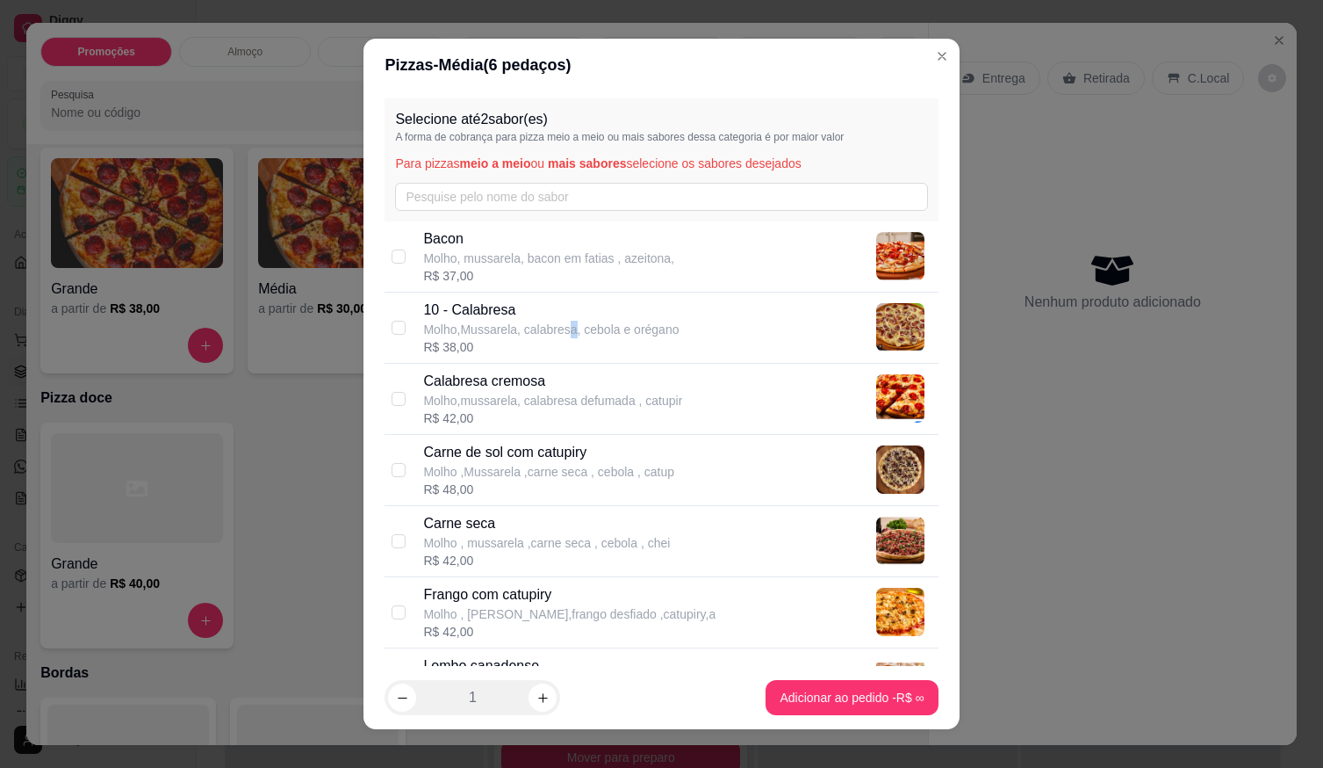
click at [566, 321] on p "Molho,Mussarela, calabresa, cebola e orégano" at bounding box center [551, 330] width 256 height 18
checkbox input "true"
click at [478, 602] on div "Frango com catupiry Molho , Mussarela,frango desfiado ,catupiry,a" at bounding box center [569, 603] width 292 height 39
checkbox input "true"
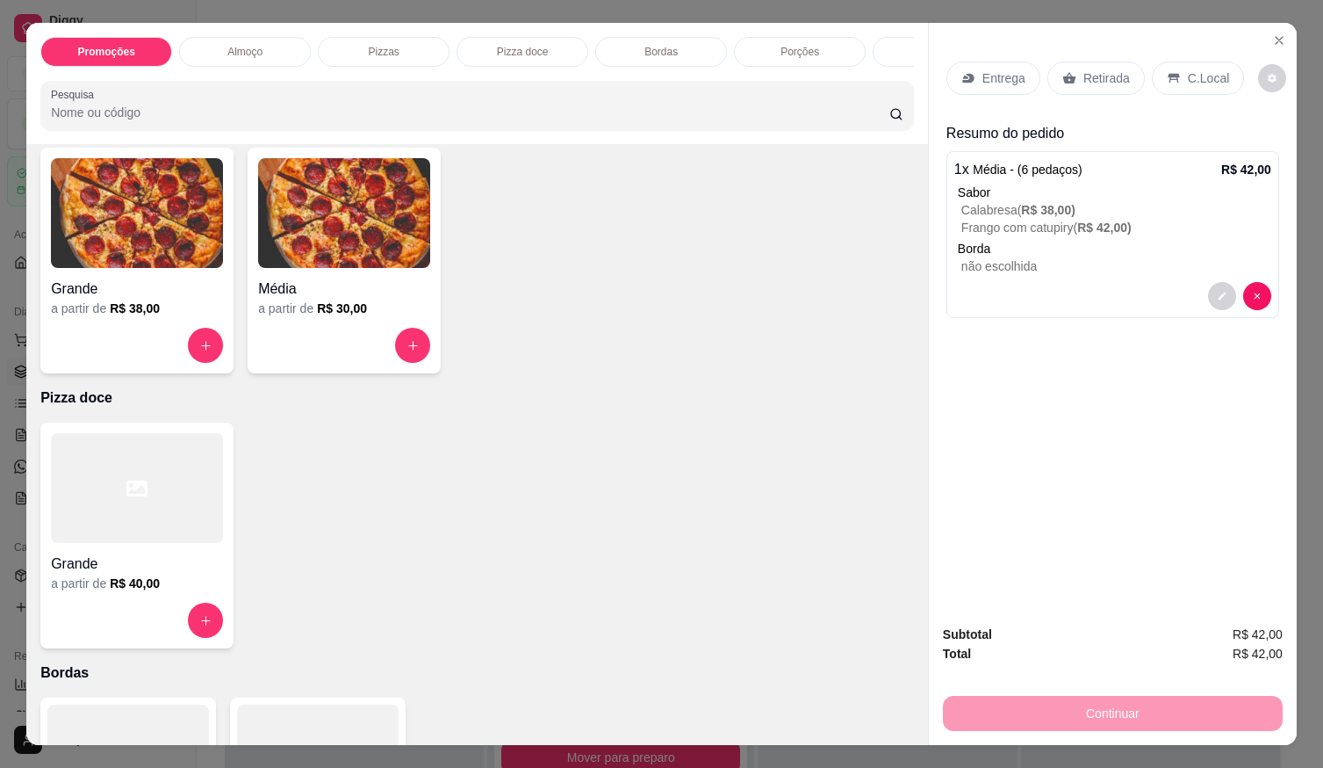
click at [987, 69] on p "Entrega" at bounding box center [1004, 78] width 43 height 18
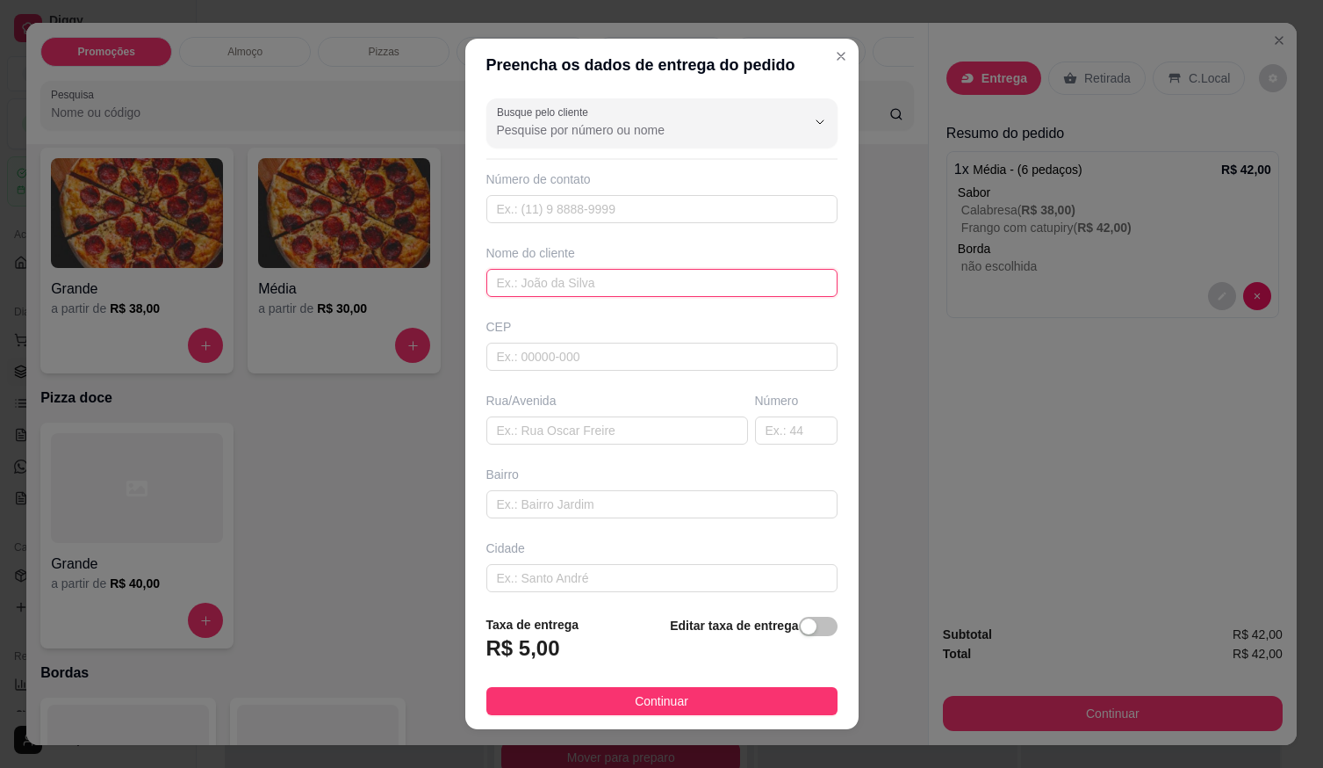
click at [579, 292] on input "text" at bounding box center [662, 283] width 351 height 28
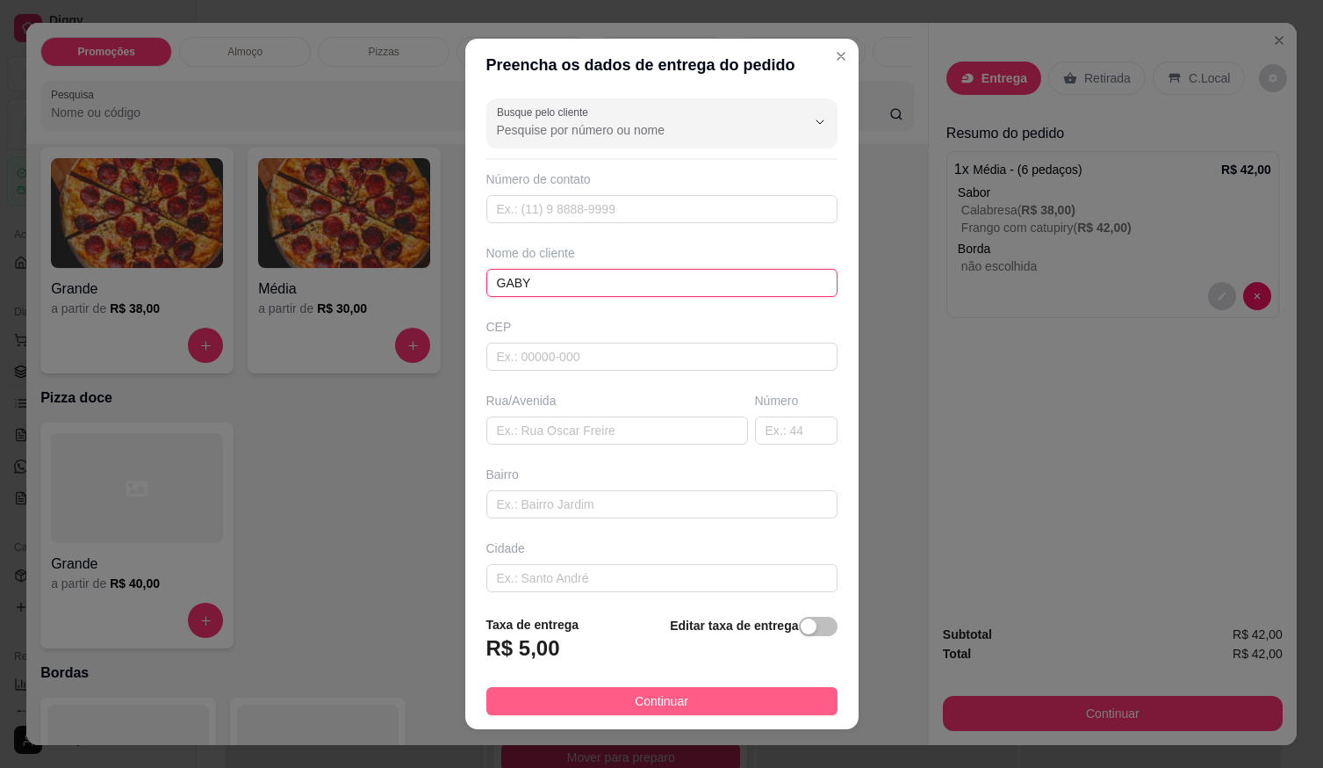
type input "GABY"
click at [674, 706] on span "Continuar" at bounding box center [662, 700] width 54 height 19
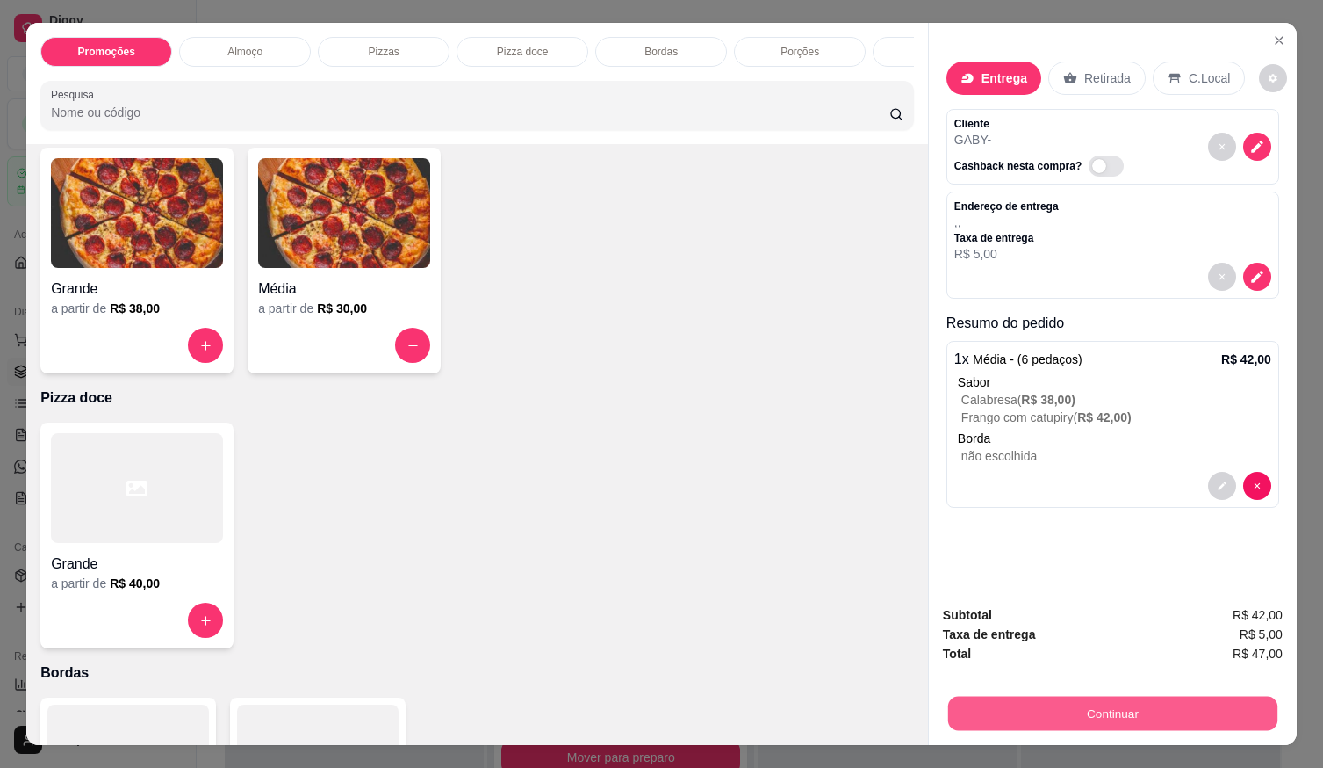
click at [1047, 696] on button "Continuar" at bounding box center [1112, 713] width 329 height 34
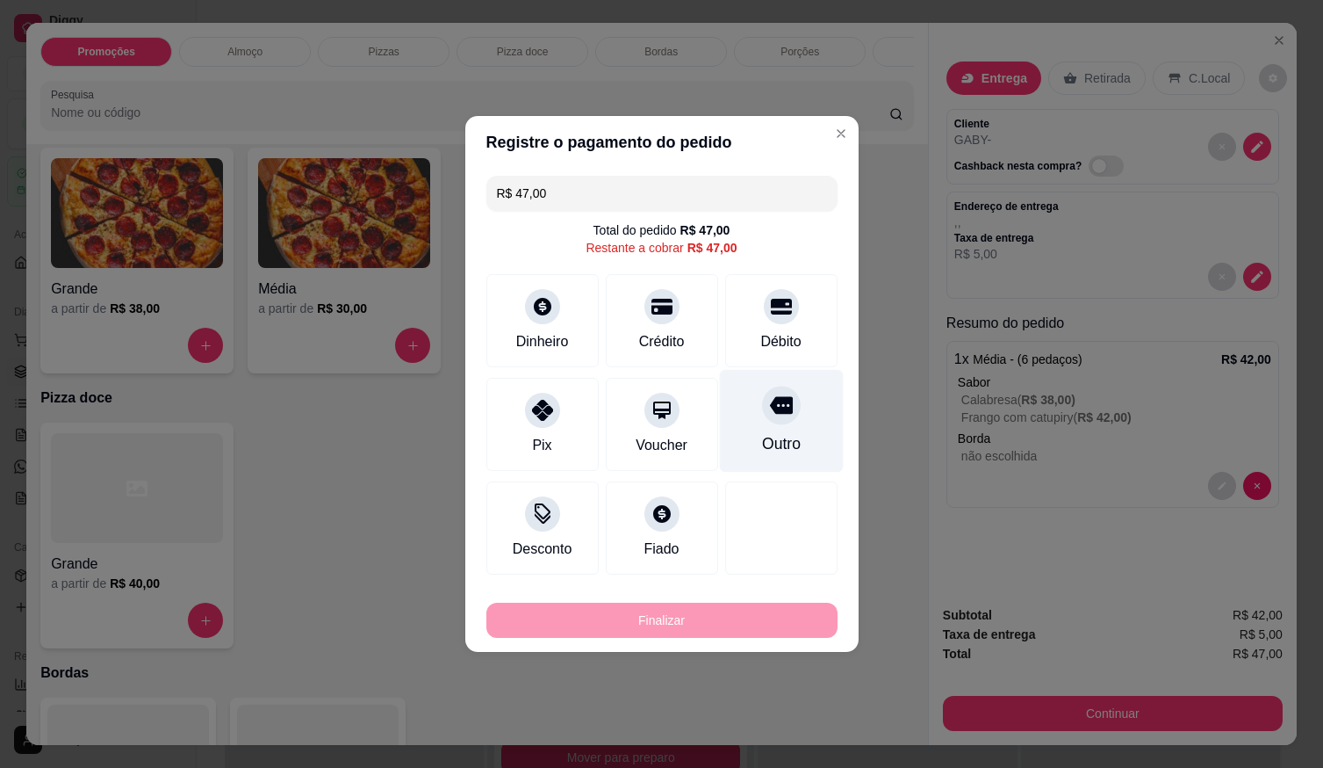
click at [769, 426] on div "Outro" at bounding box center [781, 421] width 124 height 103
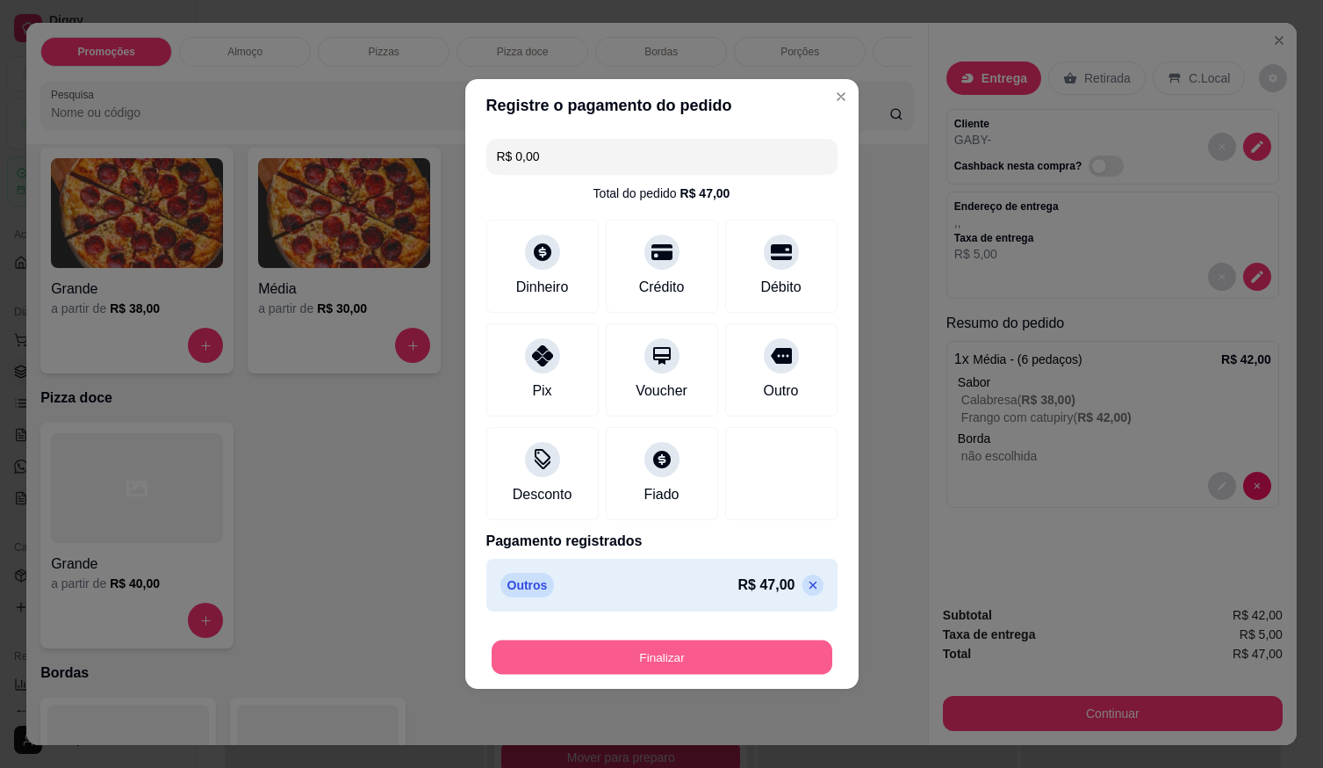
click at [737, 646] on button "Finalizar" at bounding box center [662, 657] width 341 height 34
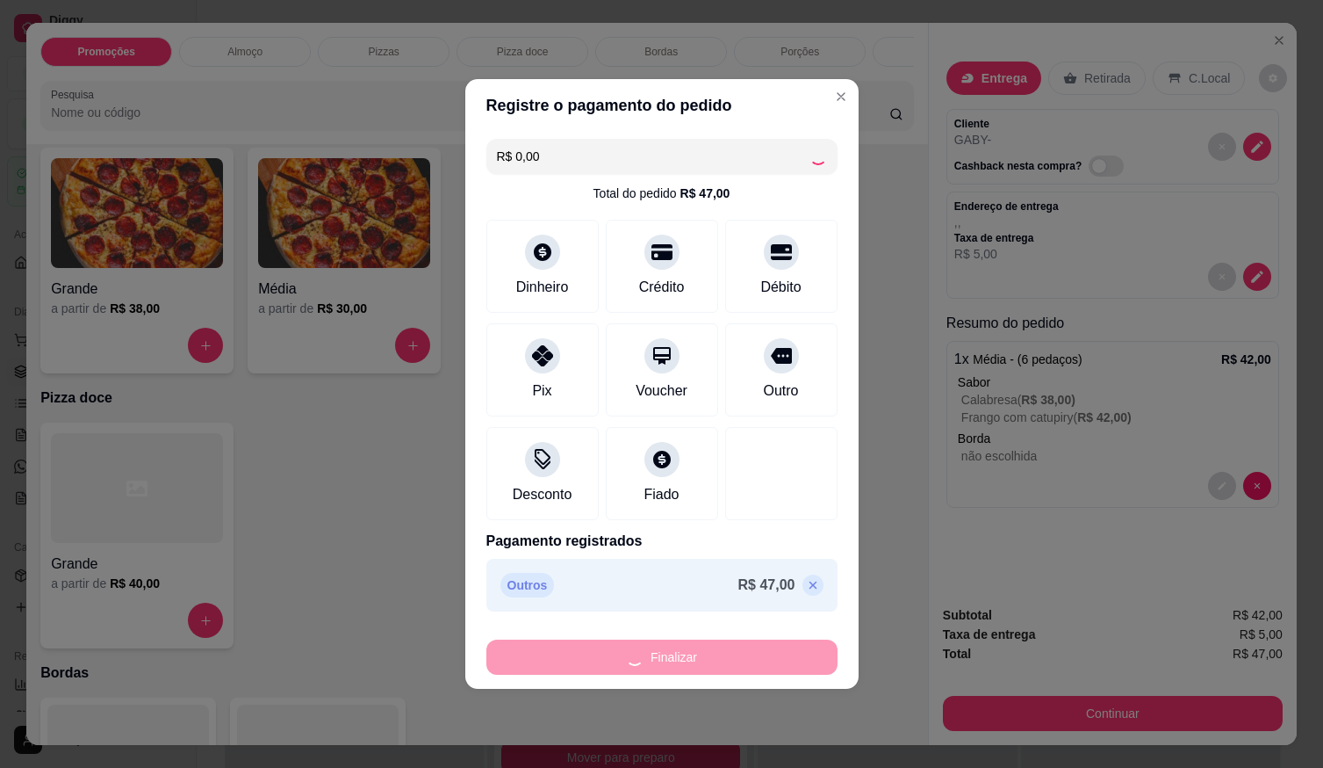
type input "-R$ 47,00"
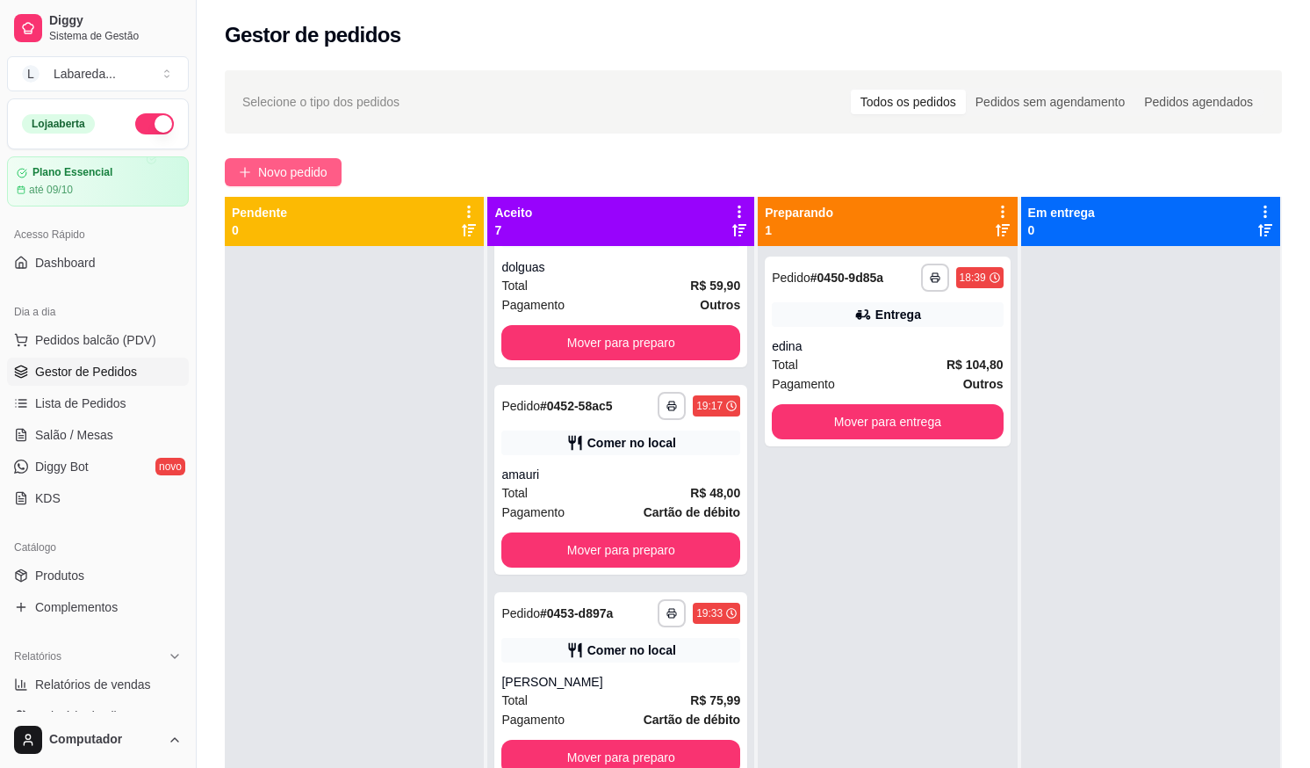
click at [304, 166] on span "Novo pedido" at bounding box center [292, 171] width 69 height 19
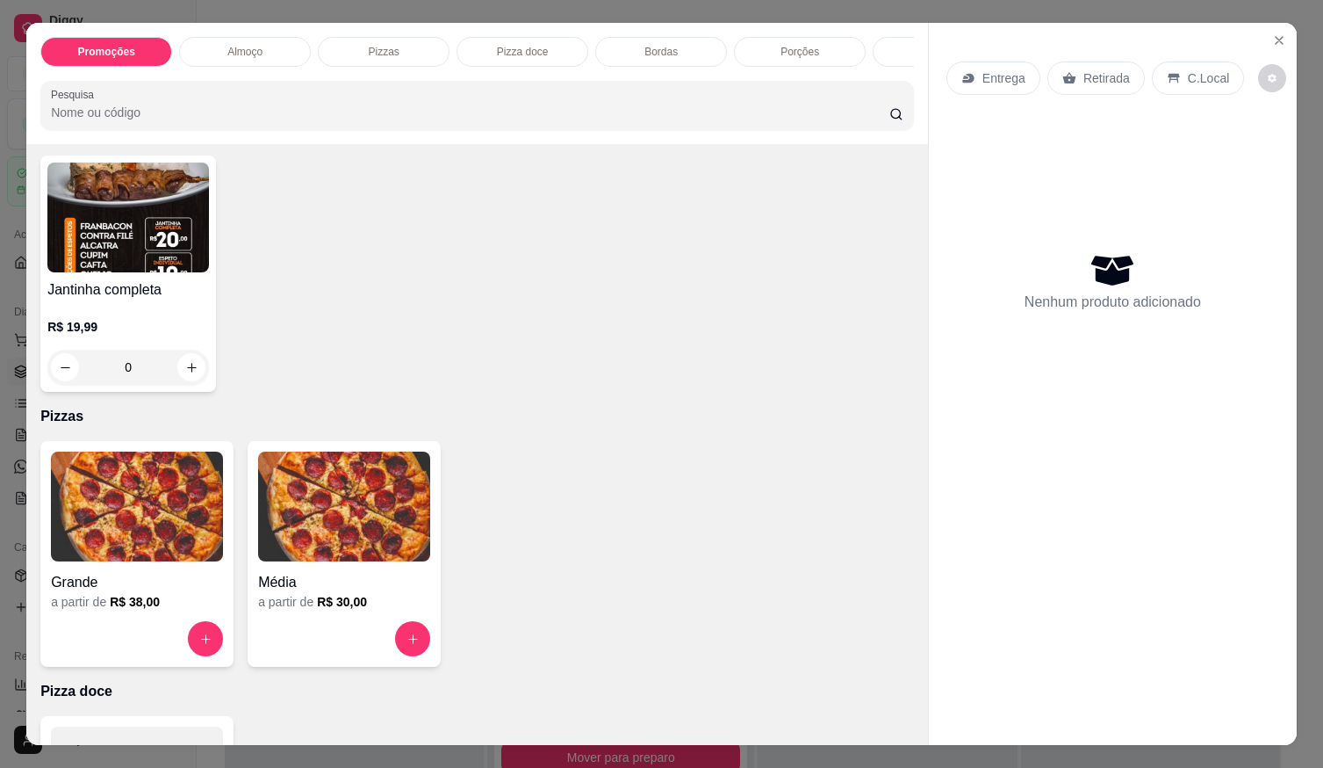
scroll to position [439, 0]
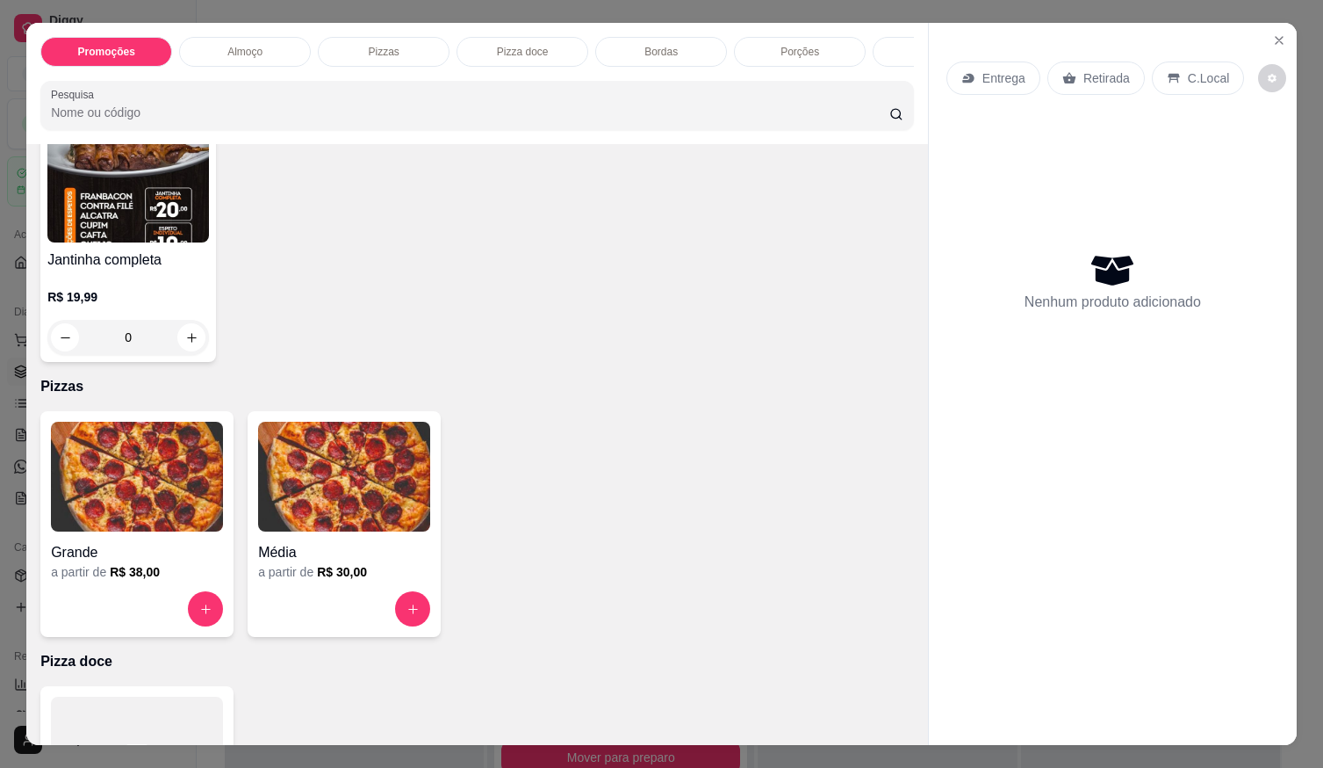
click at [356, 513] on img at bounding box center [344, 477] width 172 height 110
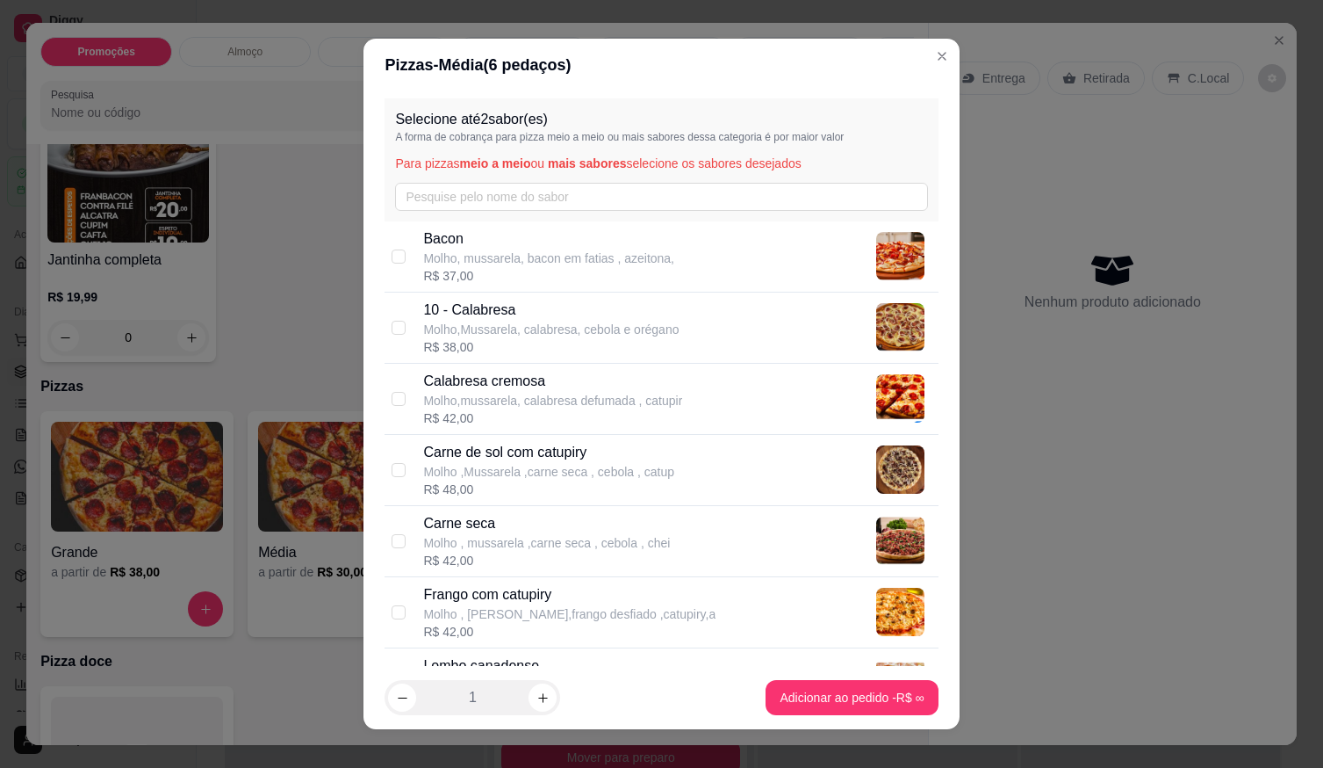
click at [503, 455] on p "Carne de sol com catupiry" at bounding box center [548, 452] width 251 height 21
checkbox input "true"
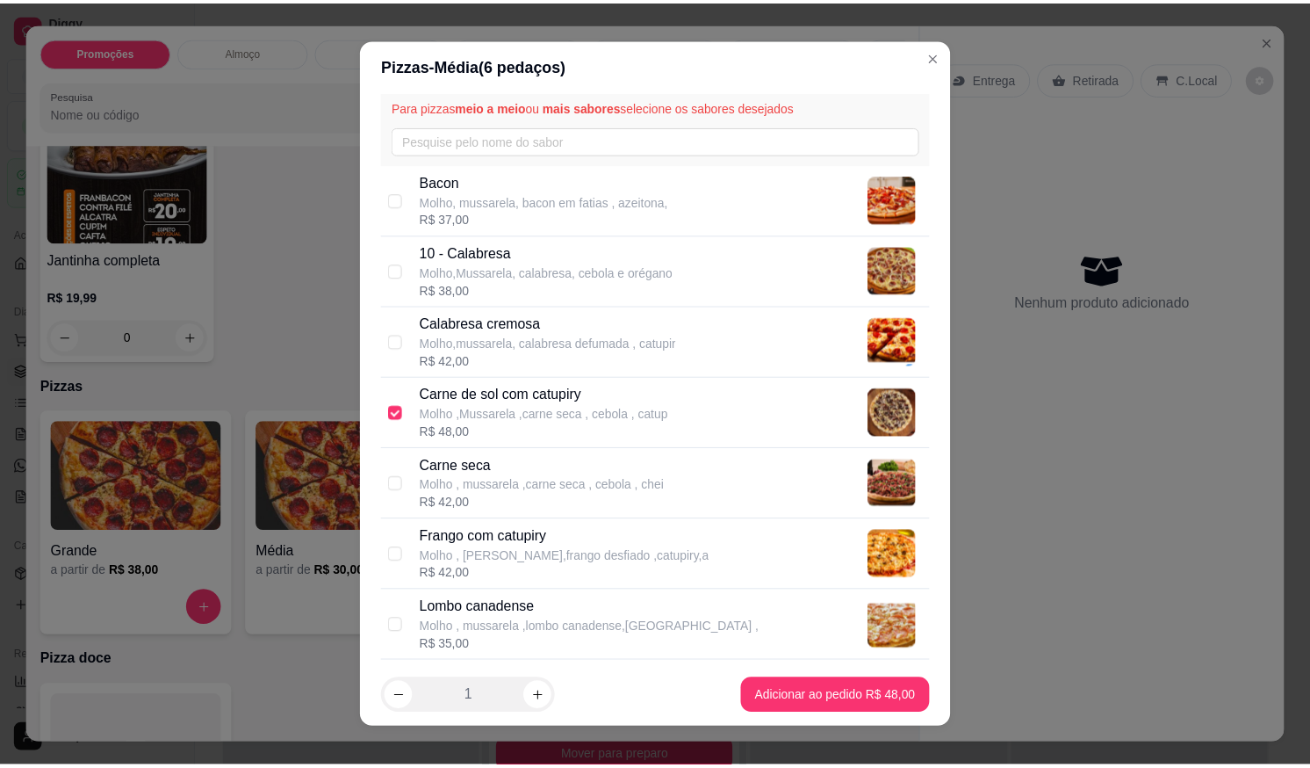
scroll to position [88, 0]
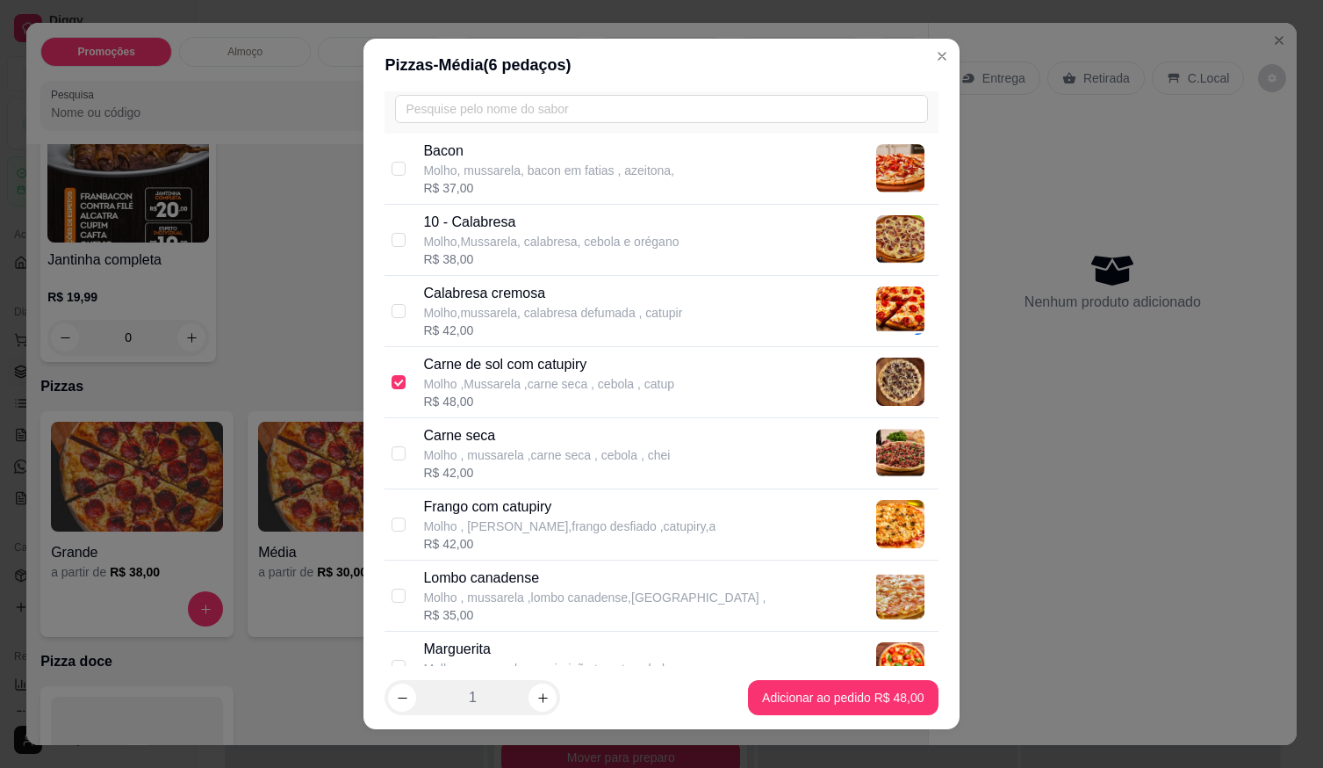
click at [487, 506] on p "Frango com catupiry" at bounding box center [569, 506] width 292 height 21
checkbox input "true"
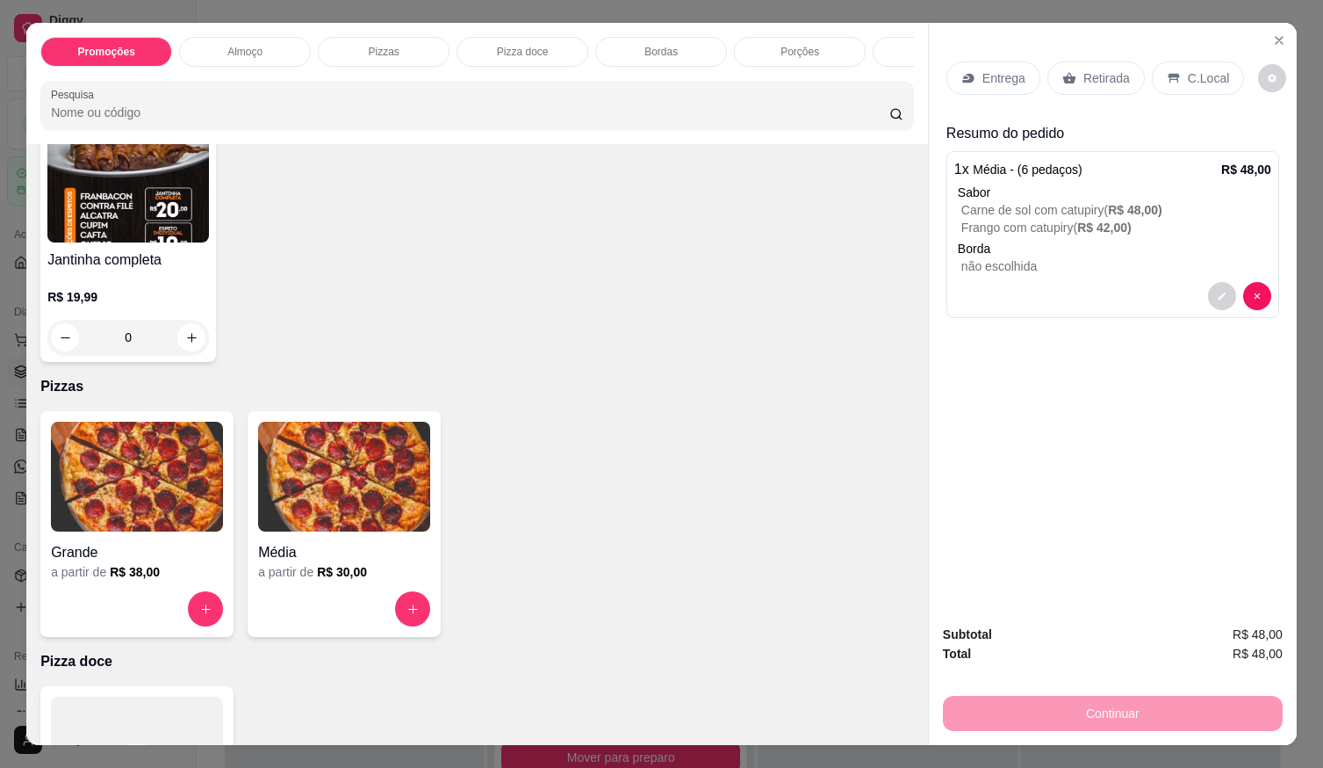
click at [1096, 74] on p "Retirada" at bounding box center [1107, 78] width 47 height 18
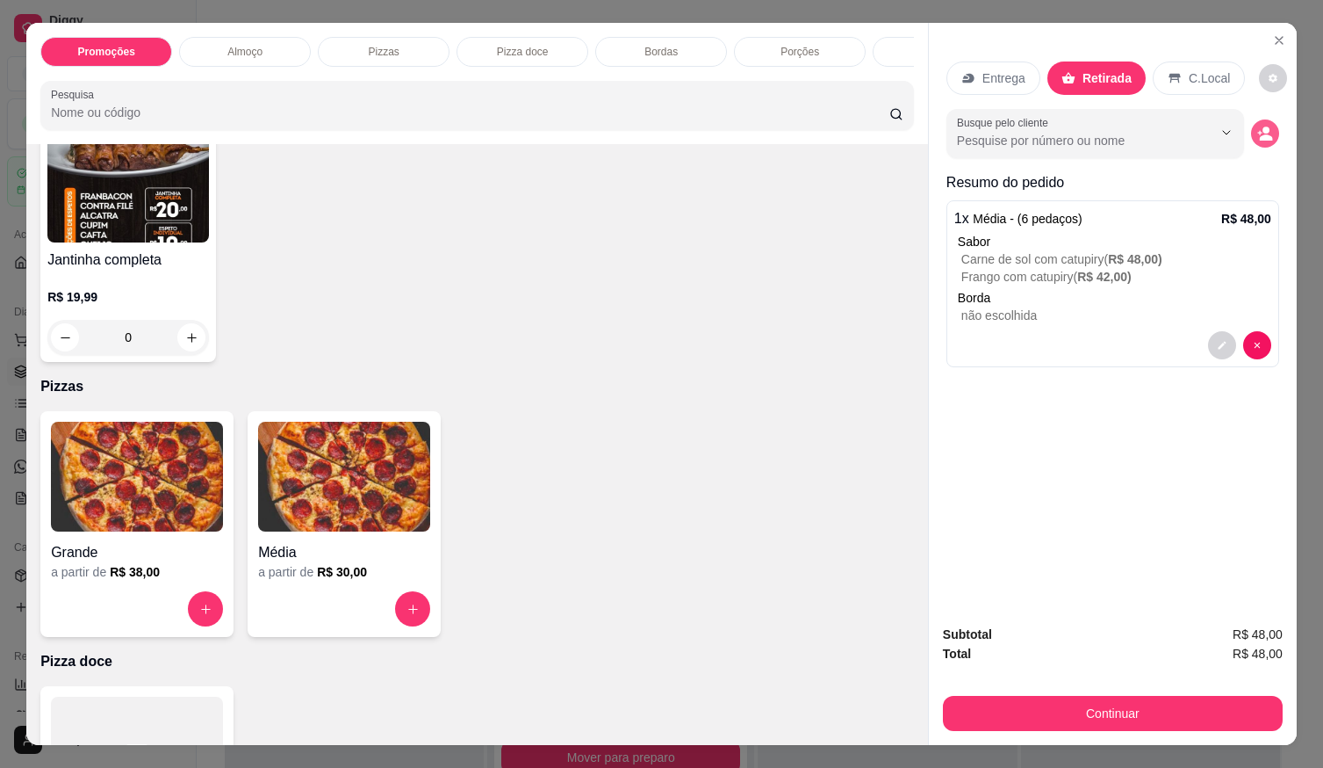
click at [1258, 128] on icon "decrease-product-quantity" at bounding box center [1266, 134] width 16 height 16
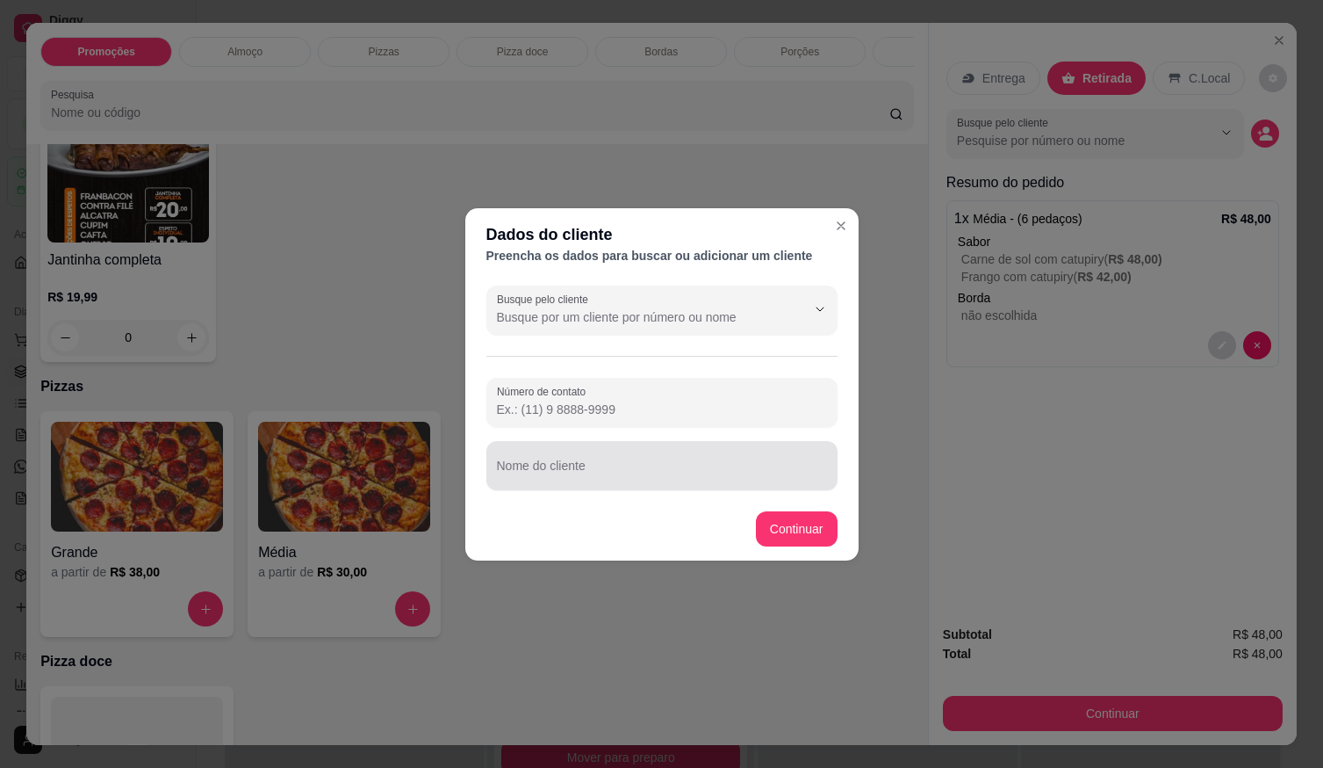
click at [554, 455] on div at bounding box center [662, 465] width 330 height 35
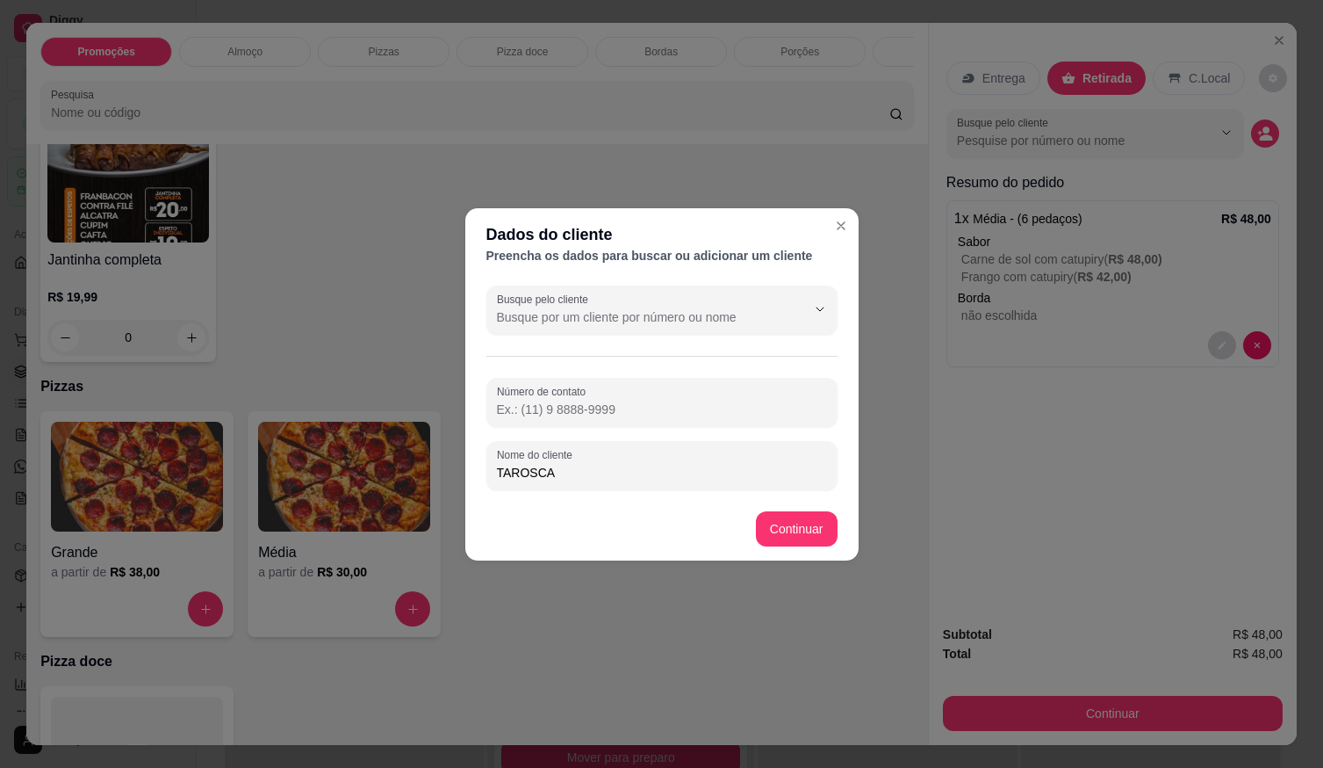
type input "TAROSCA"
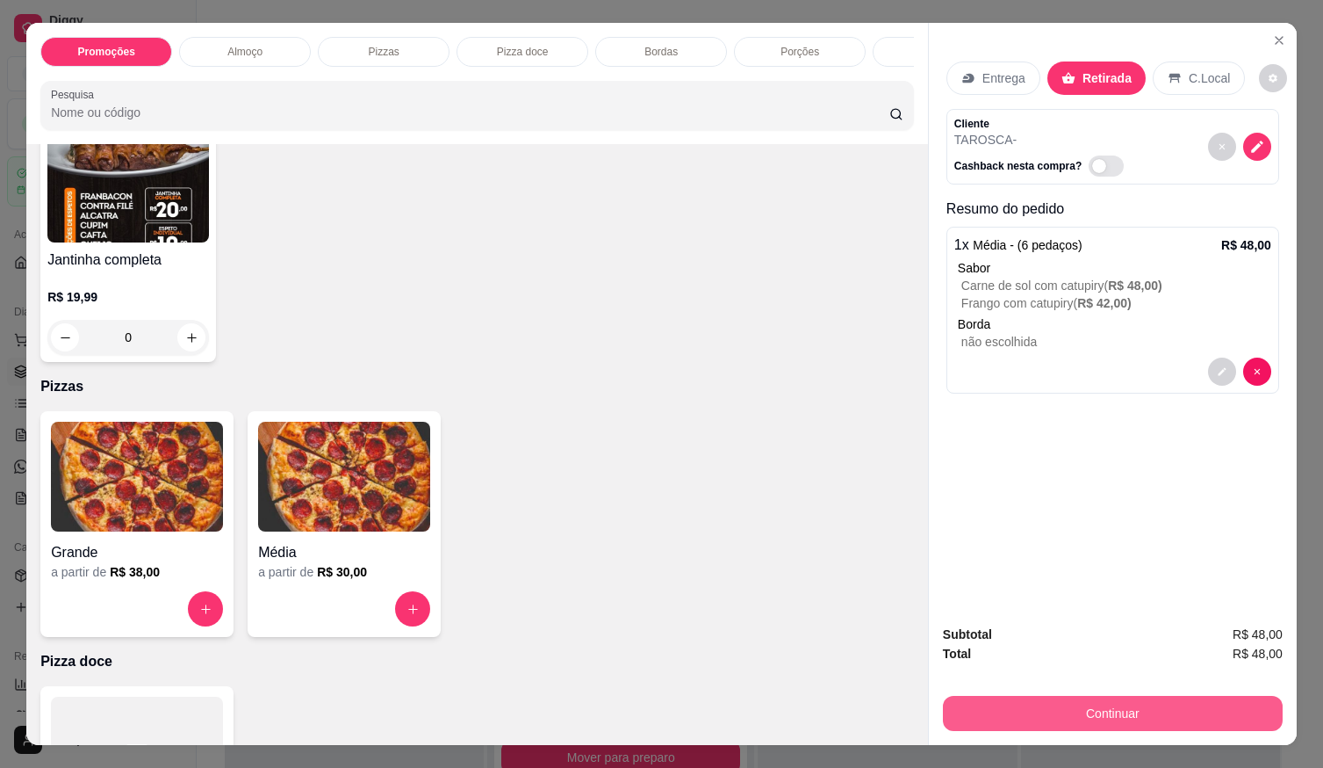
click at [1161, 701] on button "Continuar" at bounding box center [1113, 713] width 340 height 35
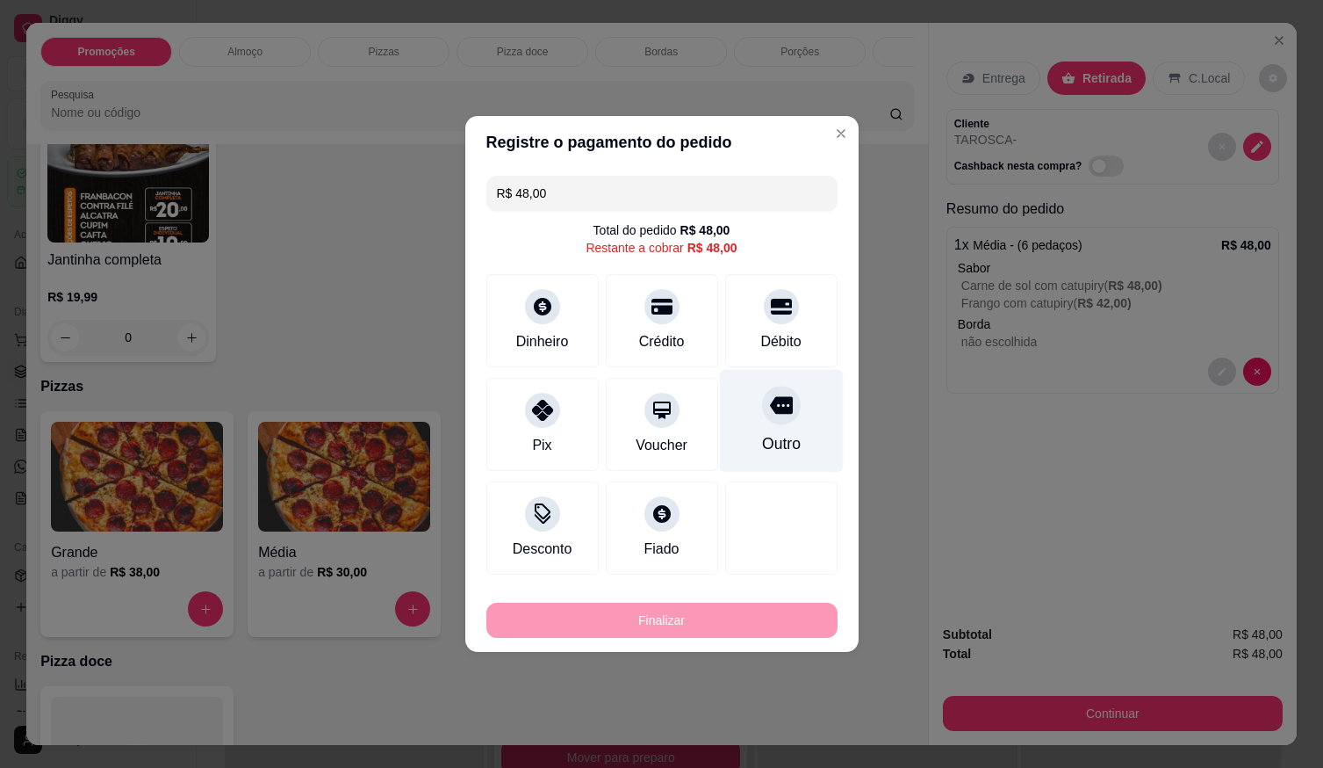
click at [775, 420] on div at bounding box center [781, 405] width 39 height 39
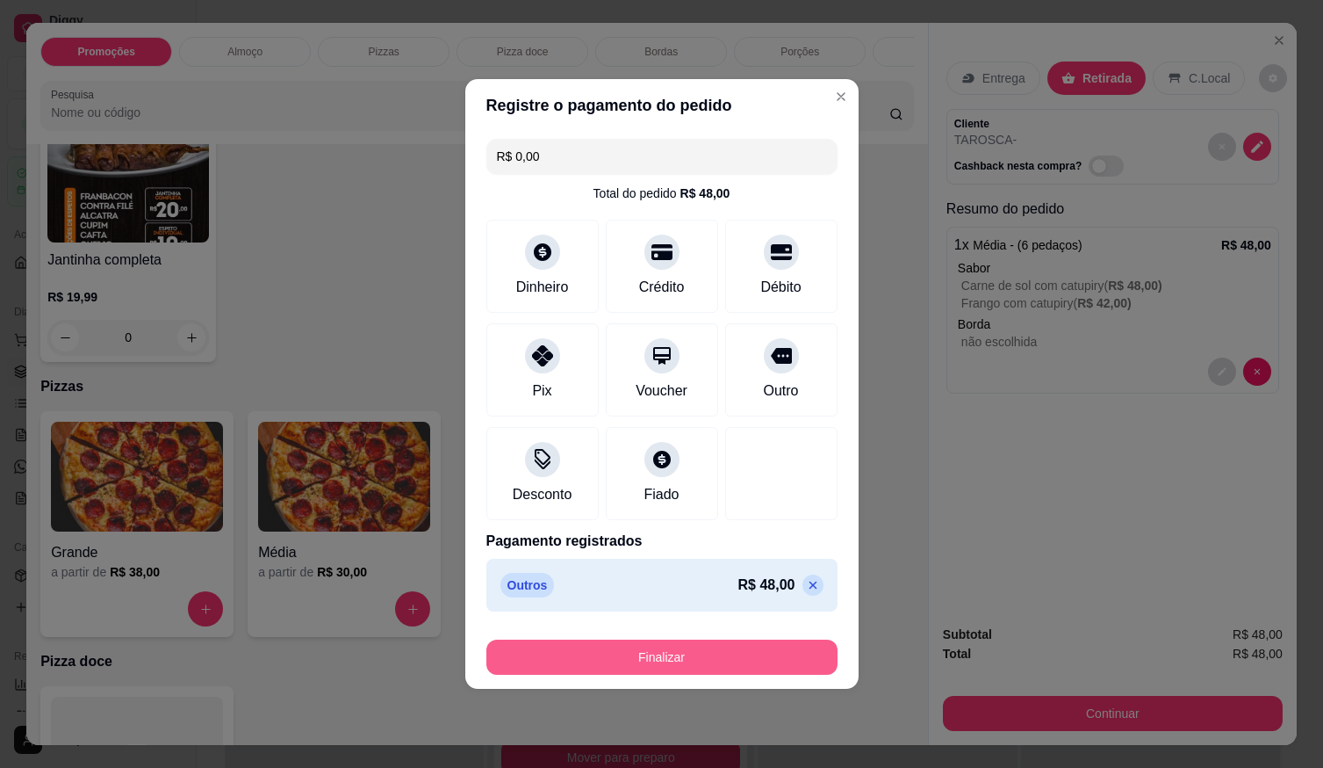
click at [770, 654] on button "Finalizar" at bounding box center [662, 656] width 351 height 35
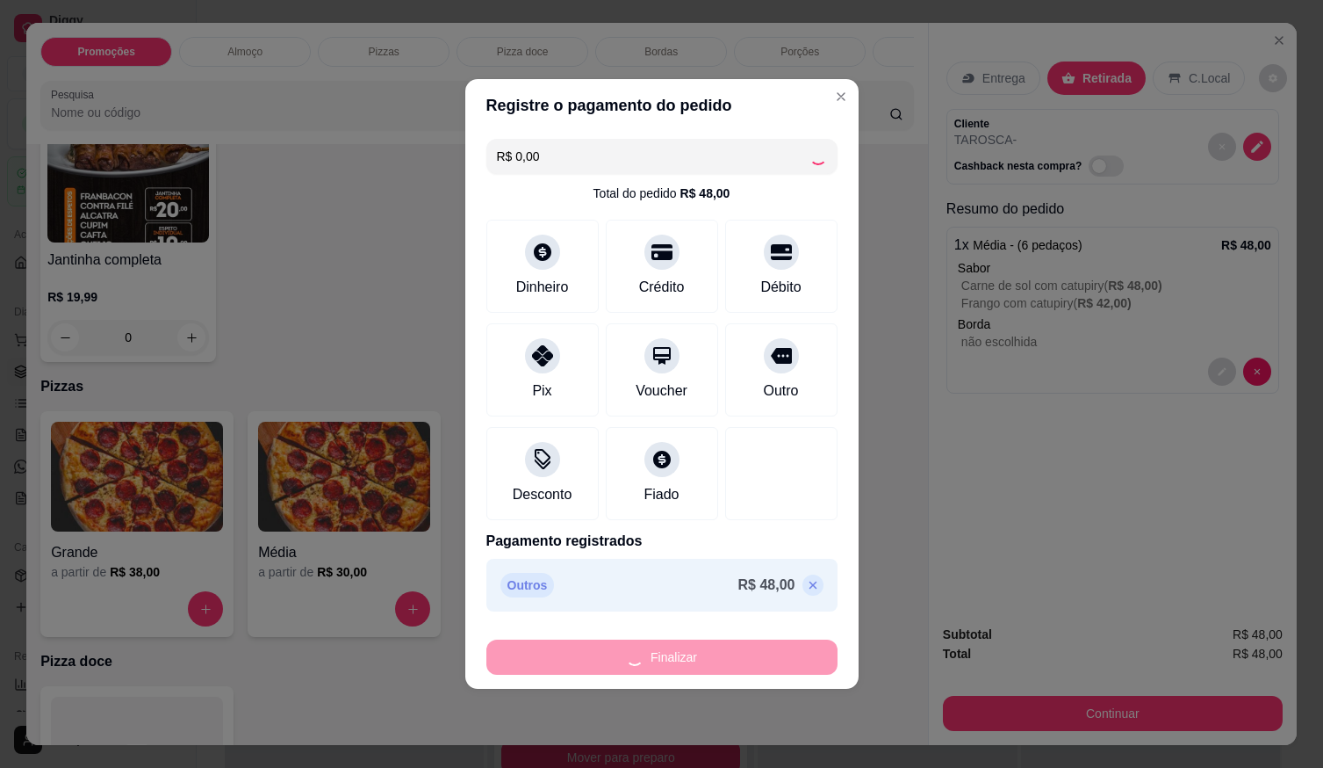
type input "-R$ 48,00"
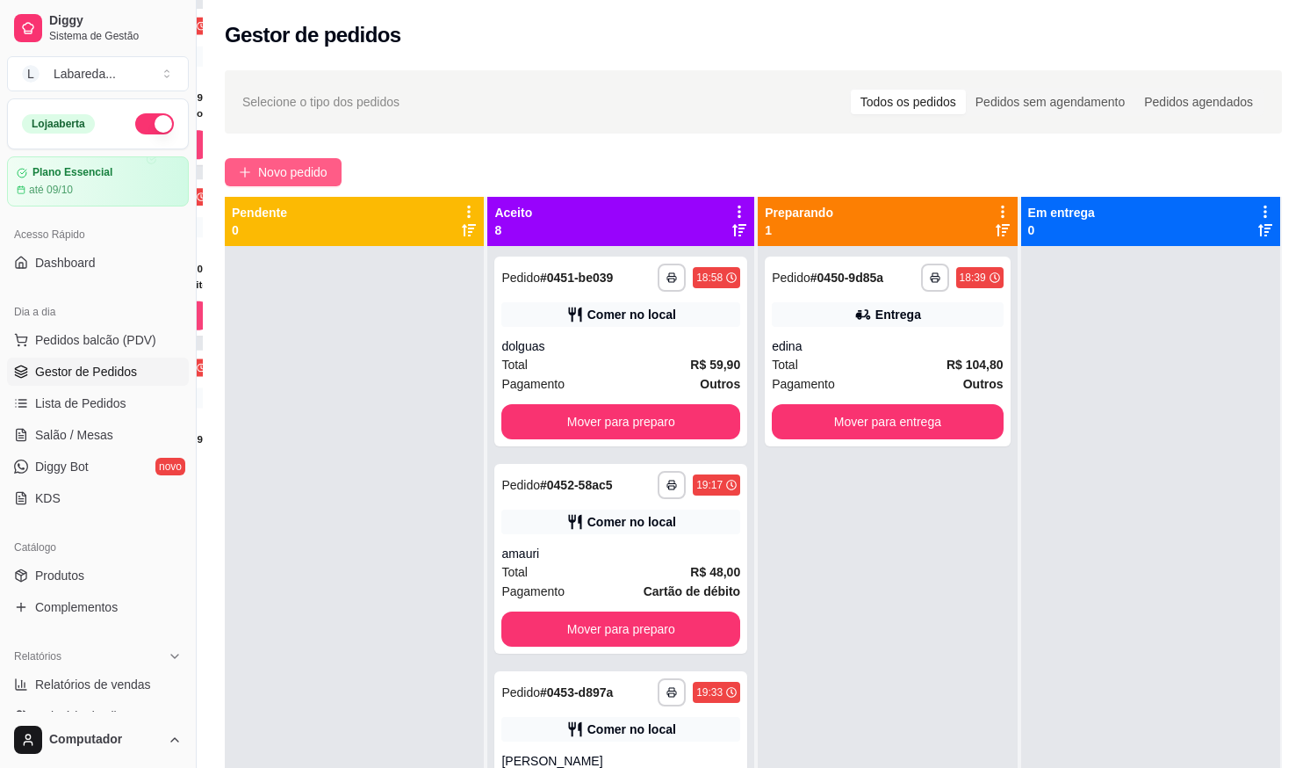
click at [297, 172] on span "Novo pedido" at bounding box center [292, 171] width 69 height 19
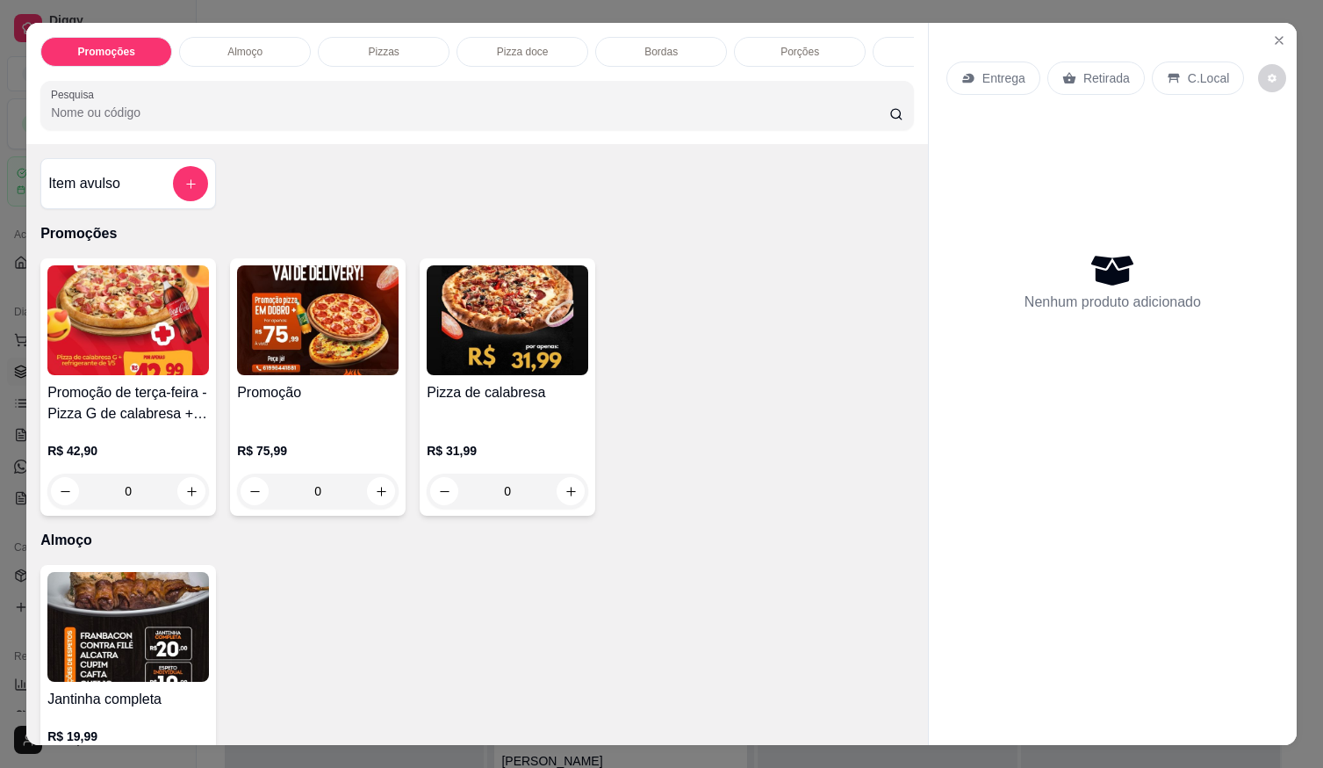
click at [498, 335] on img at bounding box center [508, 320] width 162 height 110
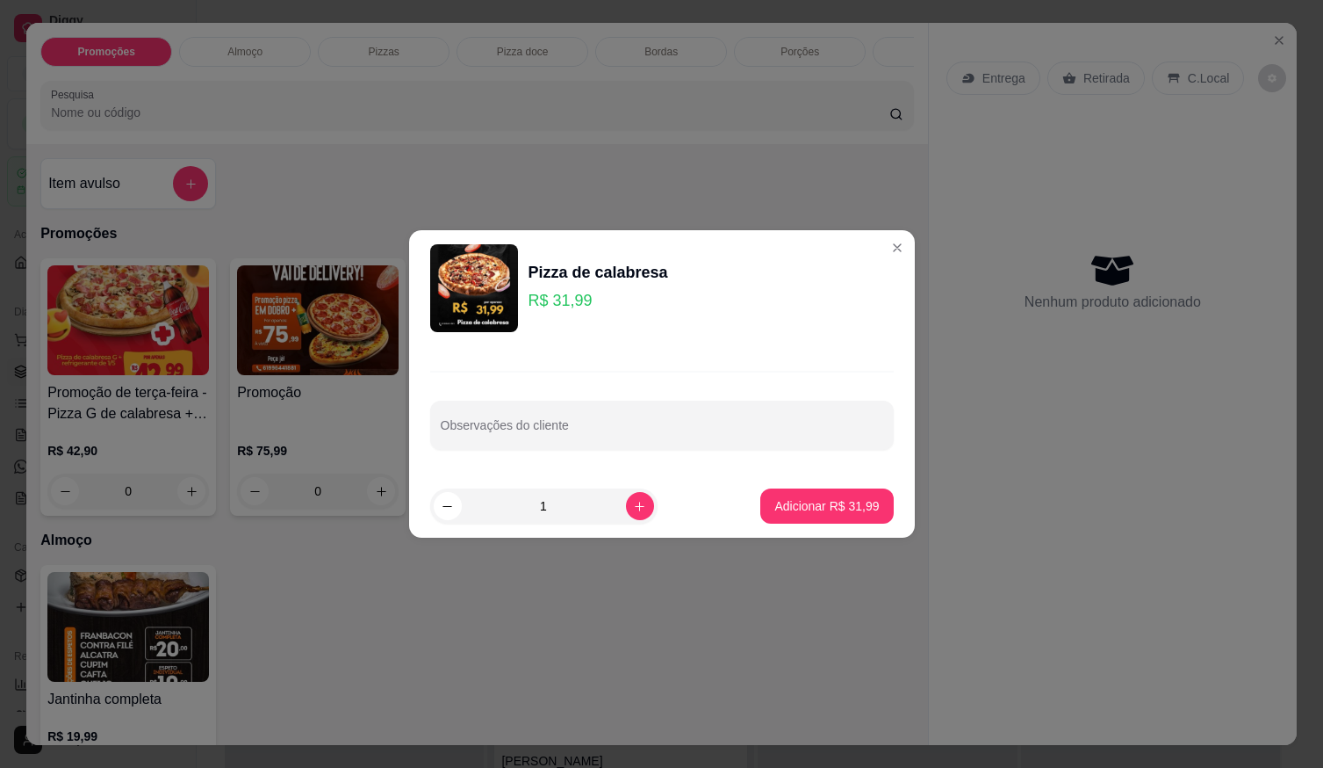
click at [493, 293] on img at bounding box center [474, 288] width 88 height 88
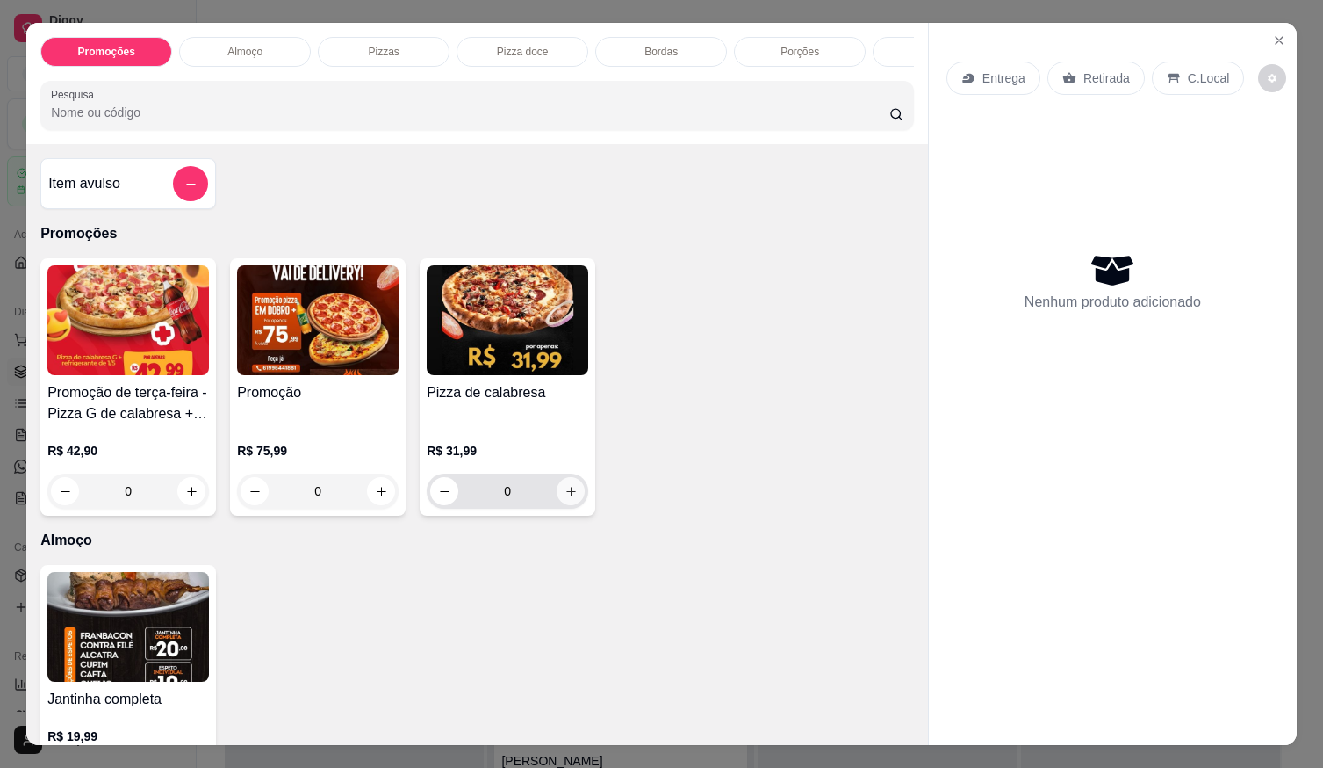
click at [570, 505] on button "increase-product-quantity" at bounding box center [571, 491] width 28 height 28
type input "1"
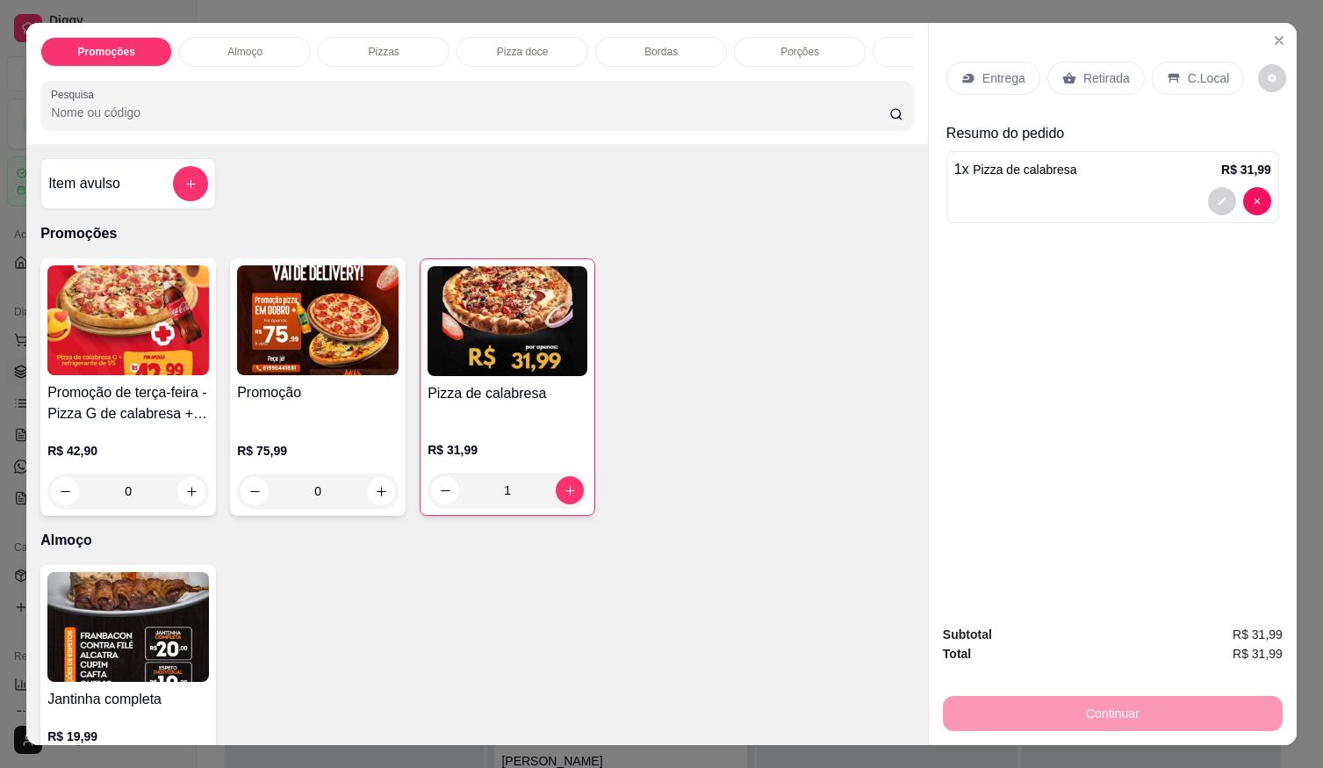
click at [1096, 69] on p "Retirada" at bounding box center [1107, 78] width 47 height 18
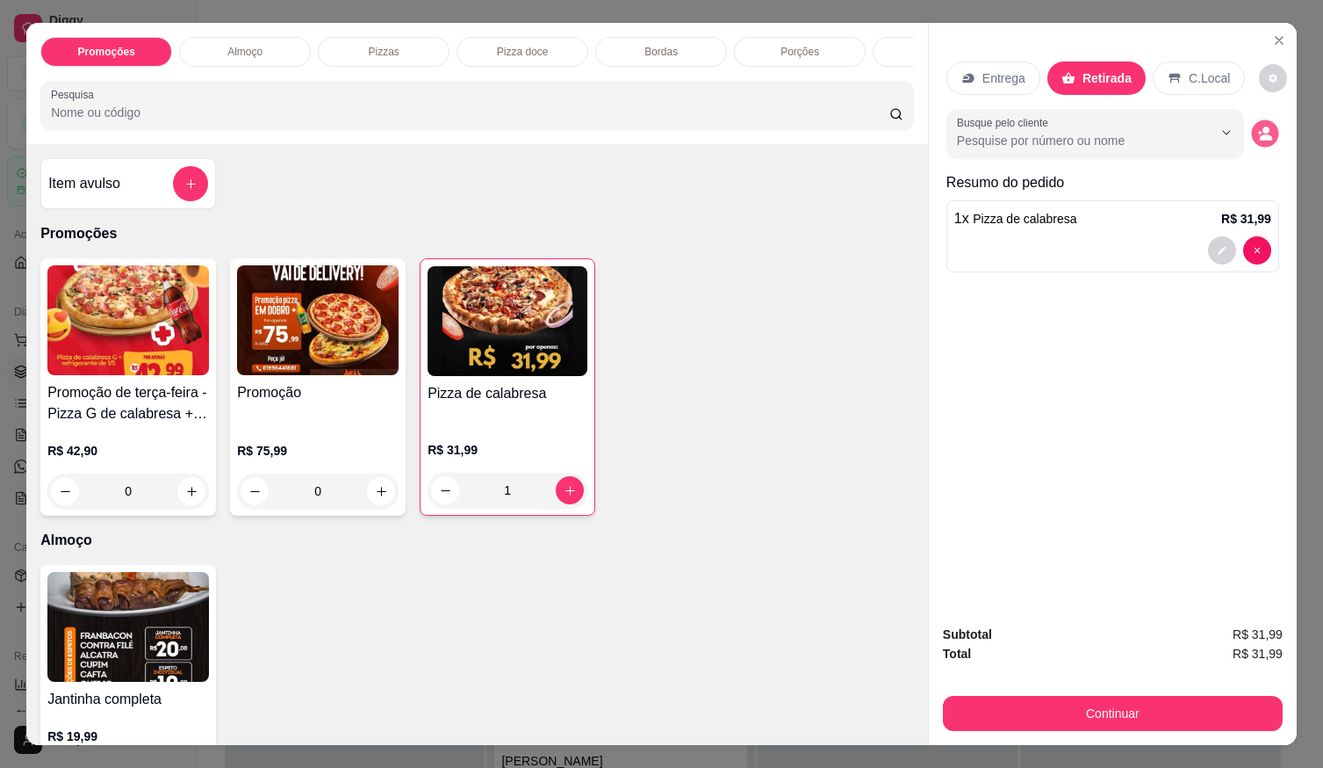
click at [1266, 128] on icon "decrease-product-quantity" at bounding box center [1265, 133] width 15 height 15
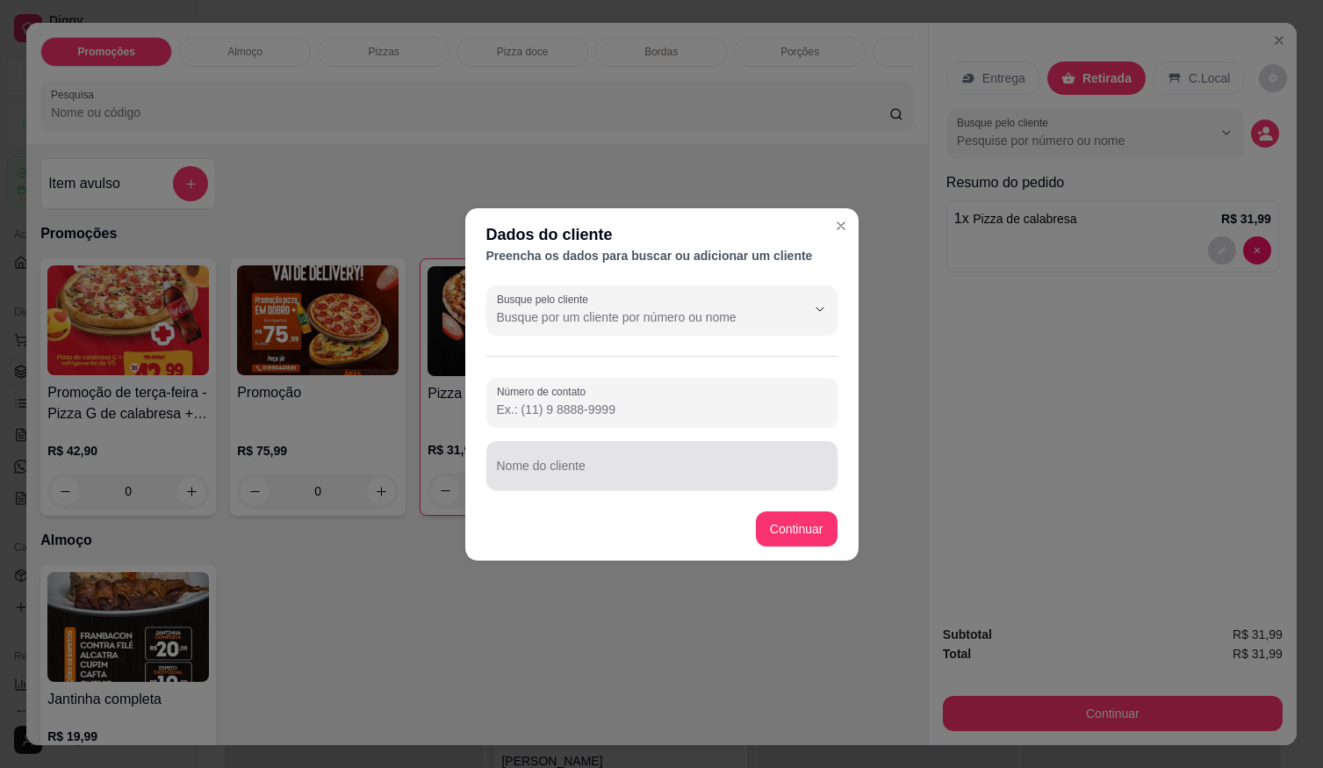
click at [732, 463] on div at bounding box center [662, 465] width 330 height 35
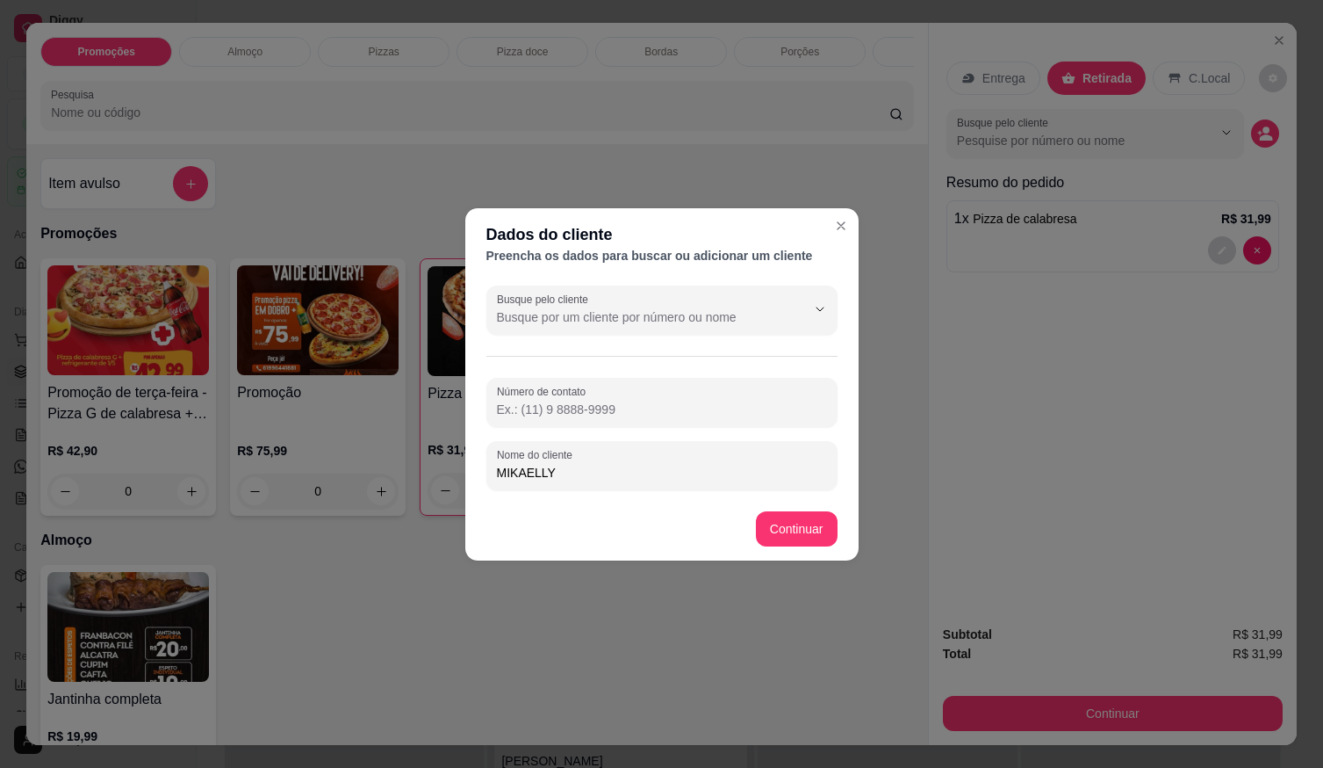
type input "MIKAELLY"
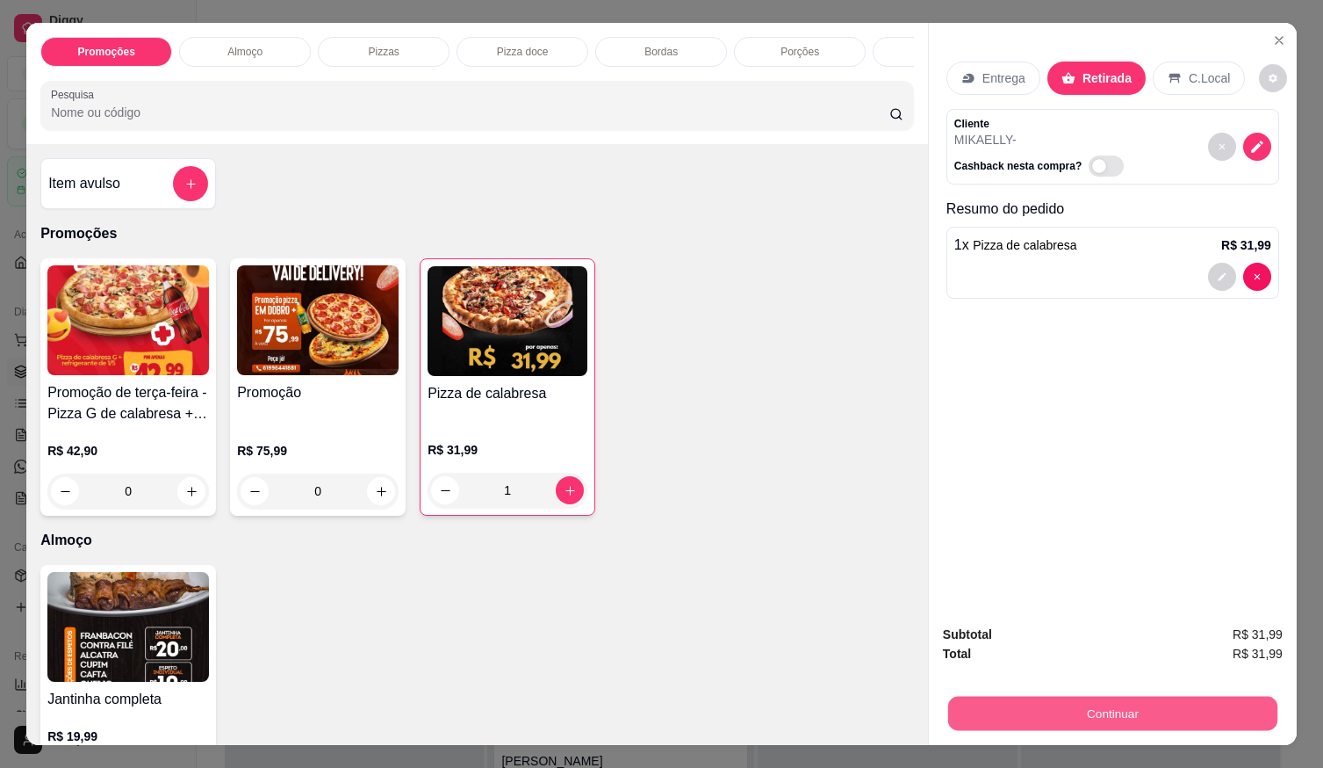
click at [1022, 706] on button "Continuar" at bounding box center [1112, 713] width 329 height 34
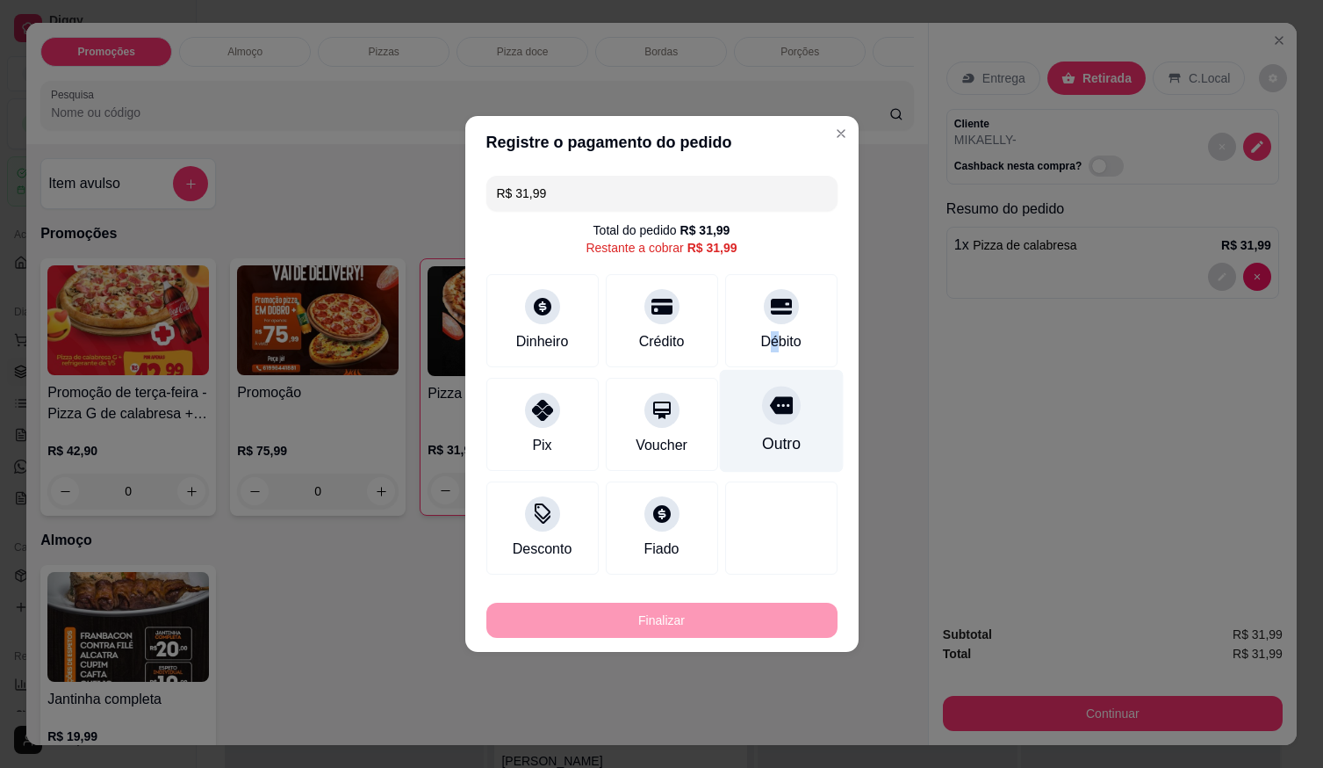
drag, startPoint x: 763, startPoint y: 333, endPoint x: 758, endPoint y: 349, distance: 16.7
click at [764, 333] on div "Débito" at bounding box center [781, 341] width 40 height 21
type input "R$ 0,00"
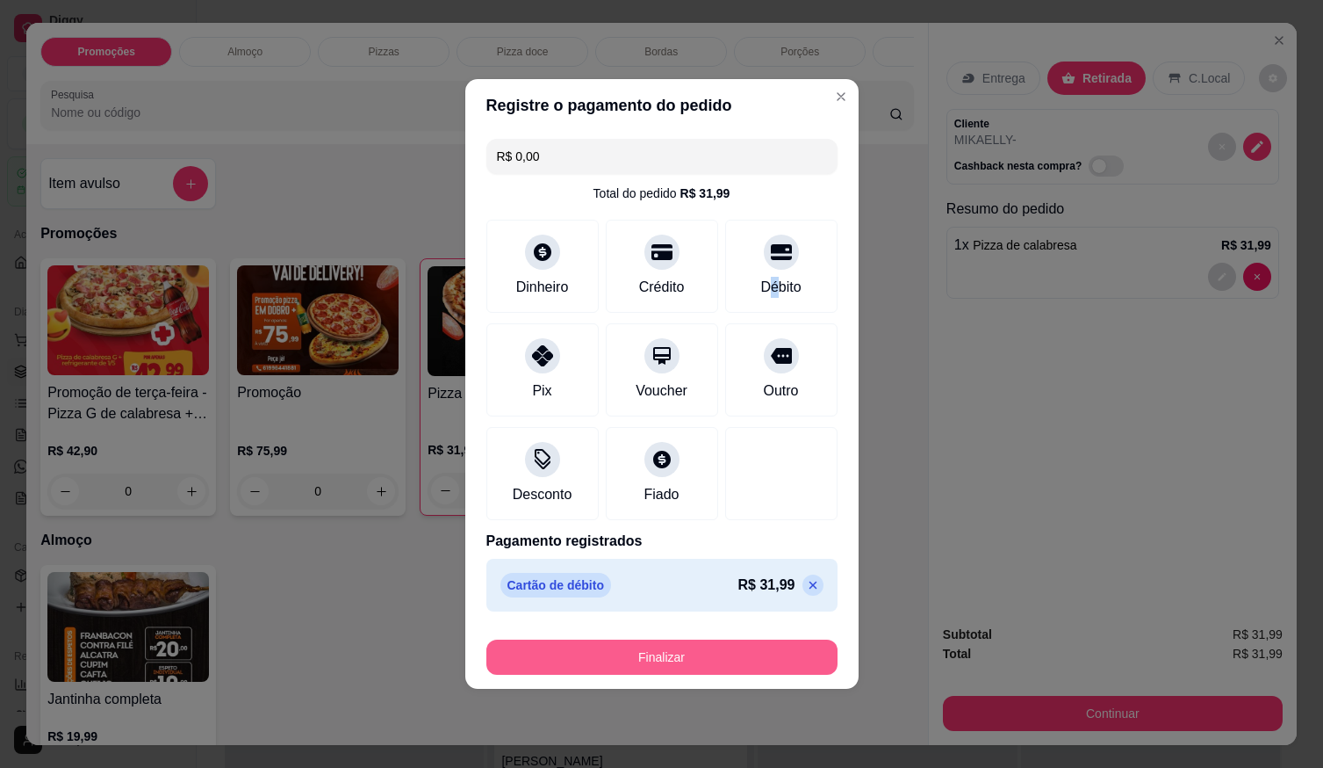
click at [657, 650] on button "Finalizar" at bounding box center [662, 656] width 351 height 35
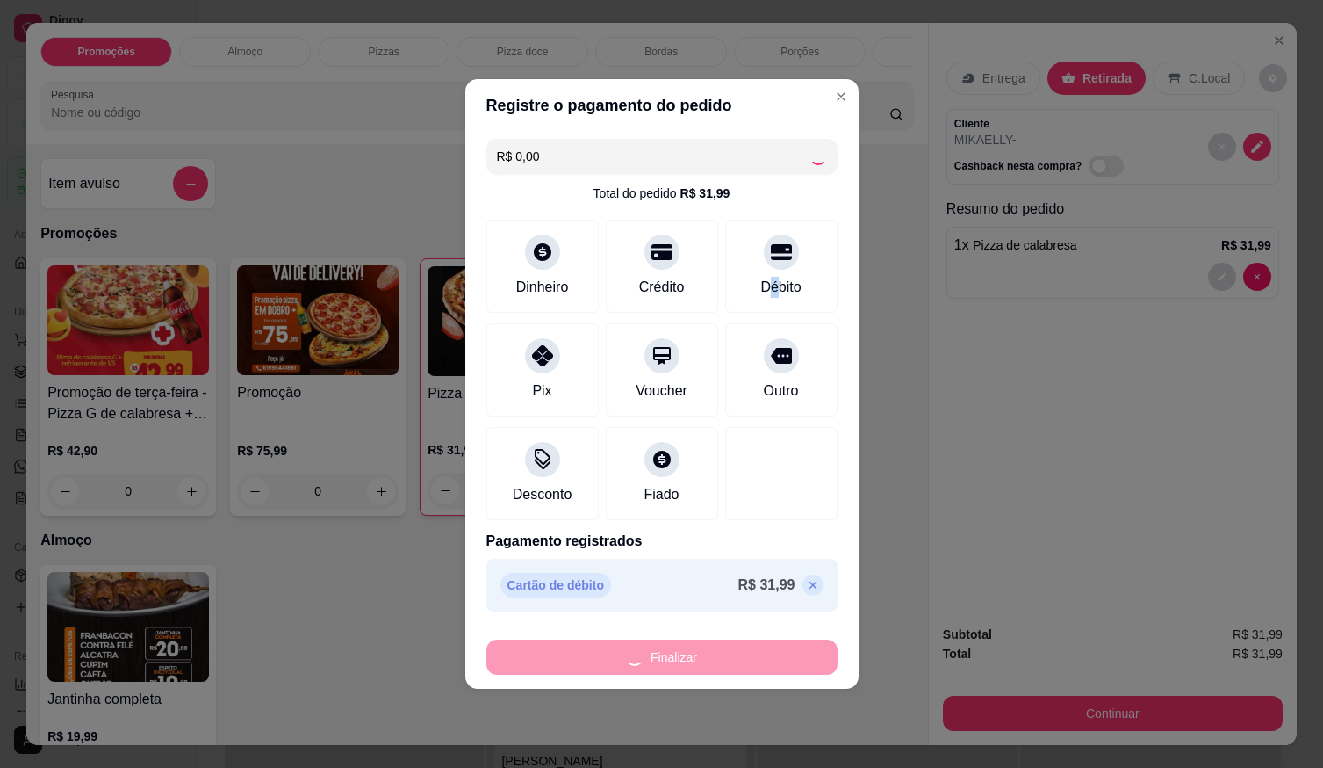
type input "0"
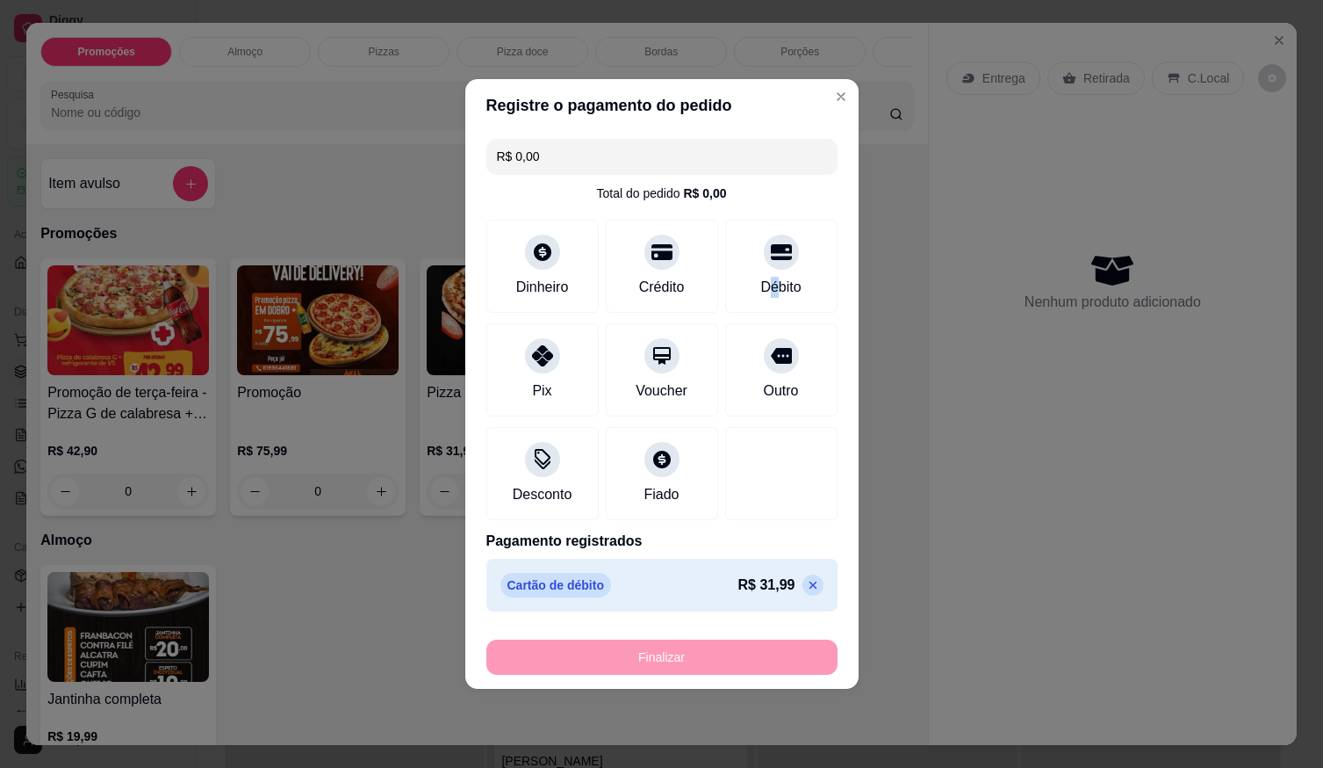
type input "-R$ 31,99"
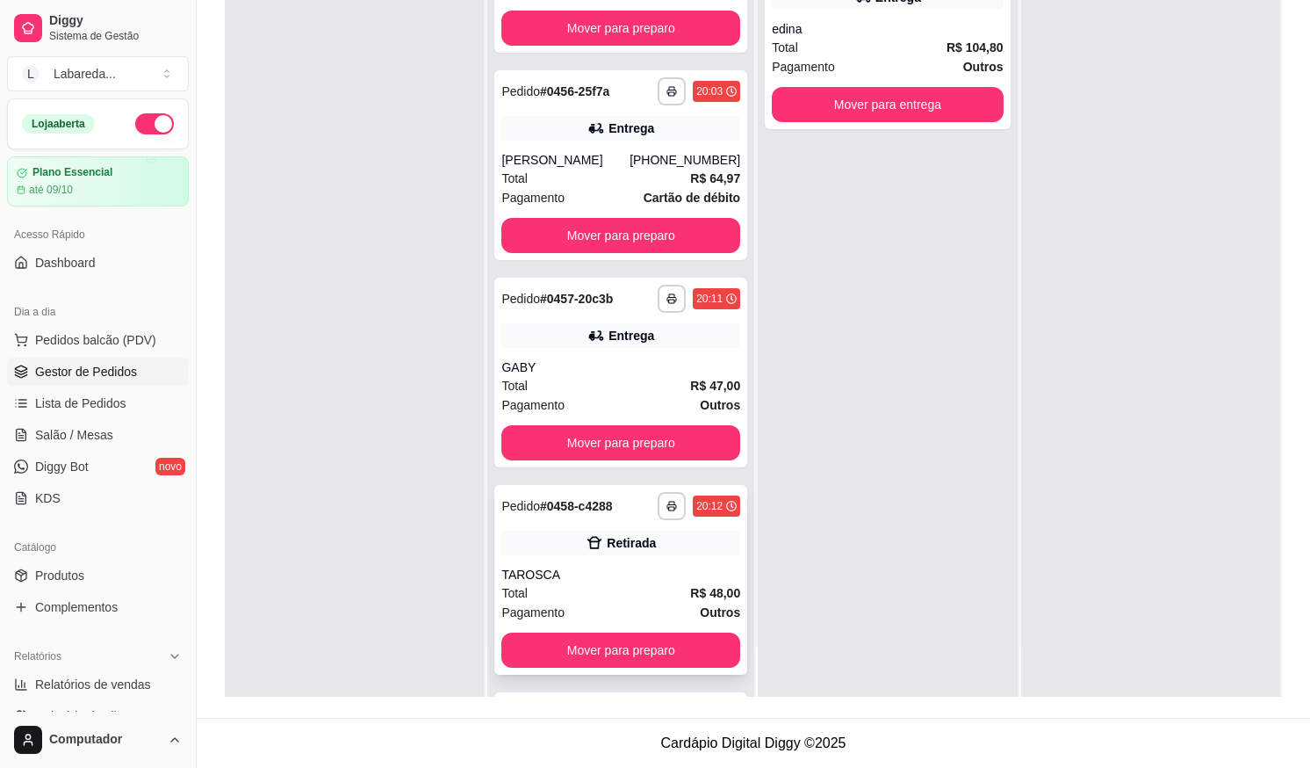
scroll to position [1115, 0]
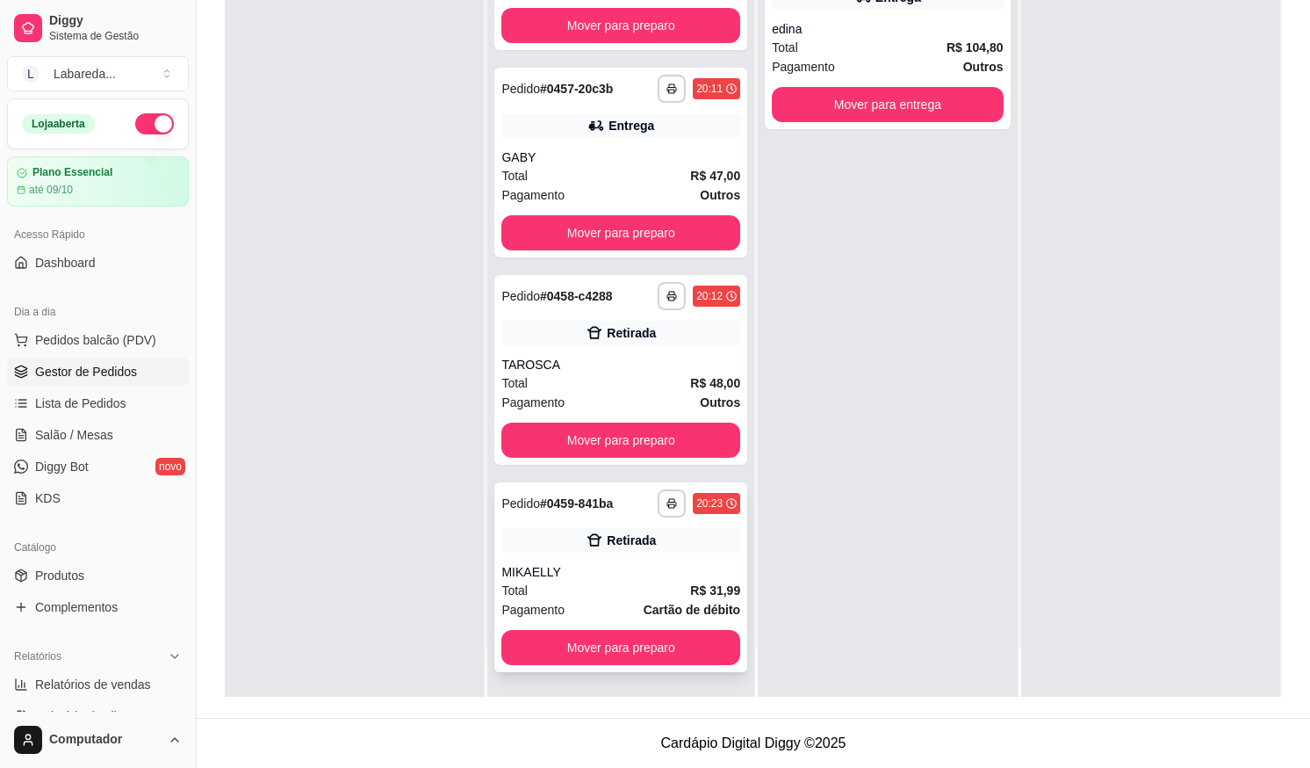
click at [660, 574] on div "MIKAELLY" at bounding box center [620, 572] width 239 height 18
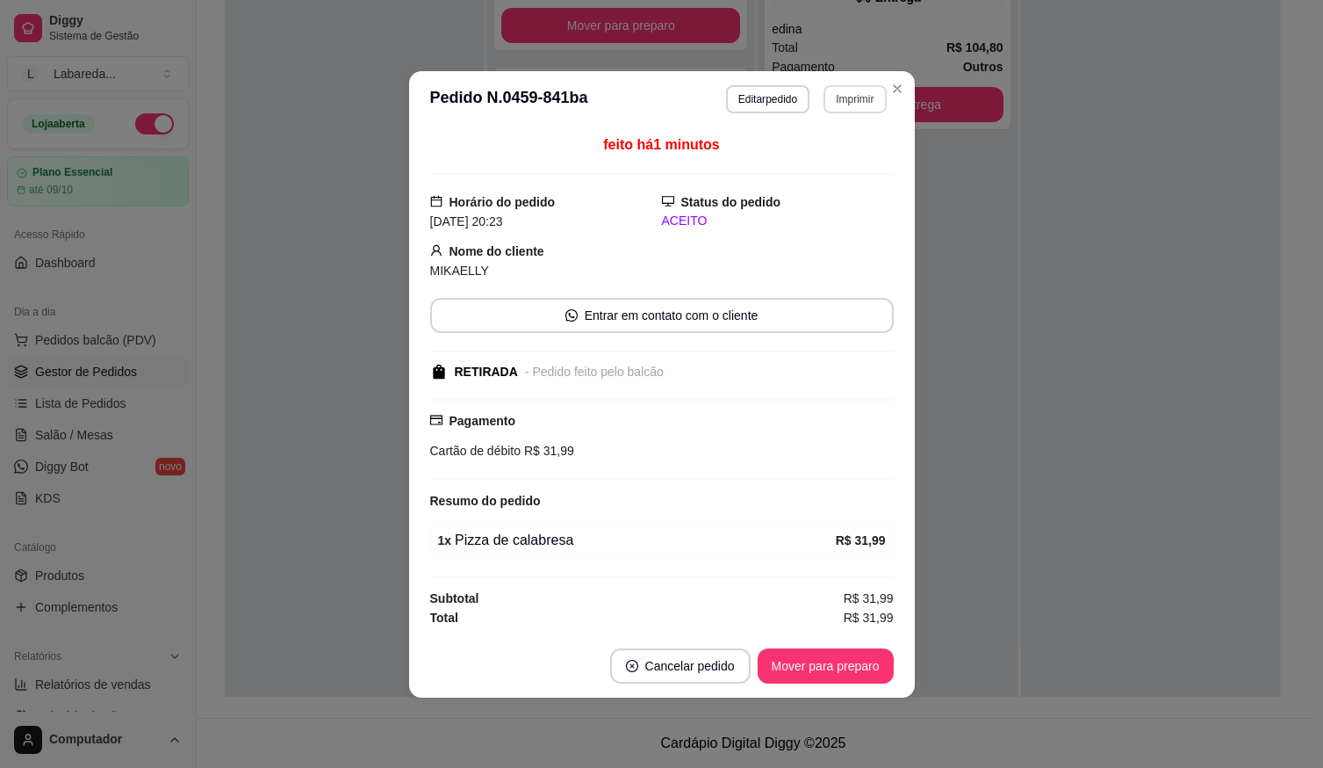
click at [852, 96] on button "Imprimir" at bounding box center [855, 99] width 62 height 28
click at [825, 160] on button "IMPRESSORA" at bounding box center [824, 161] width 127 height 28
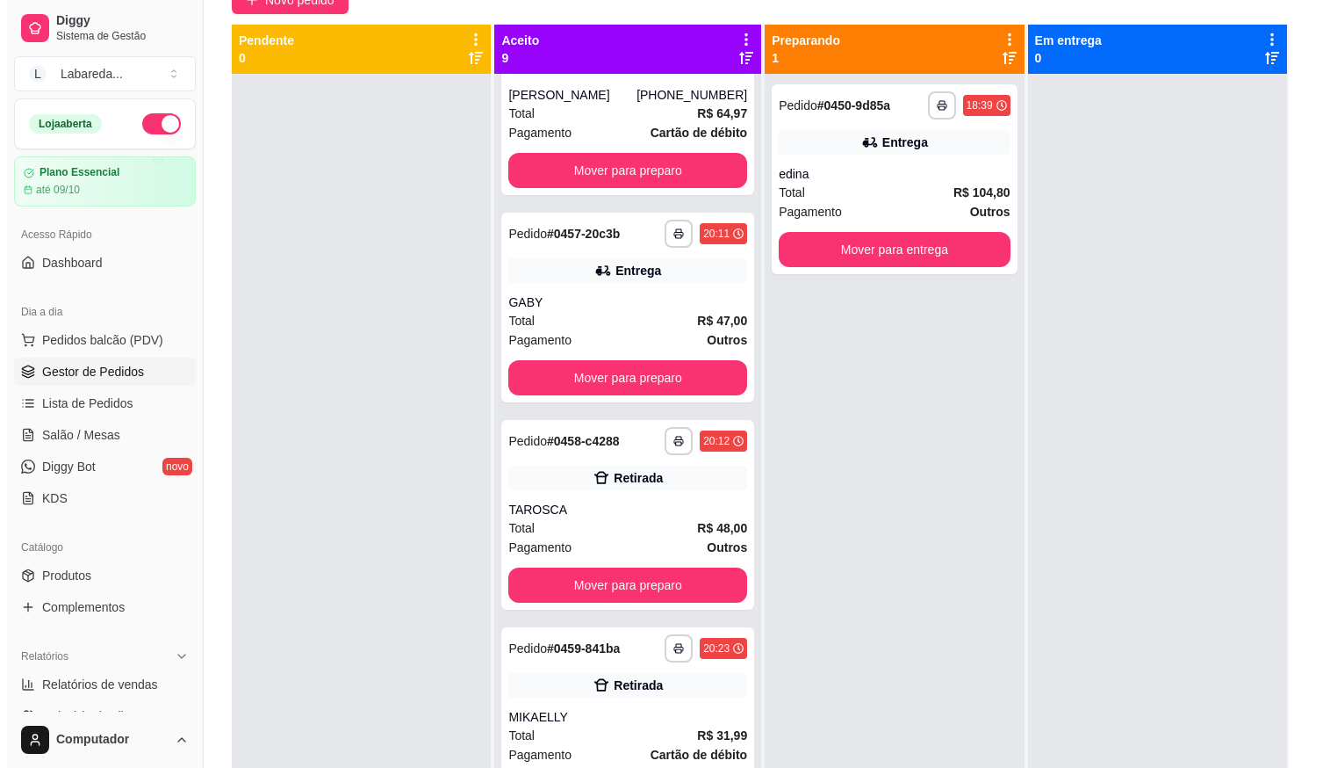
scroll to position [0, 0]
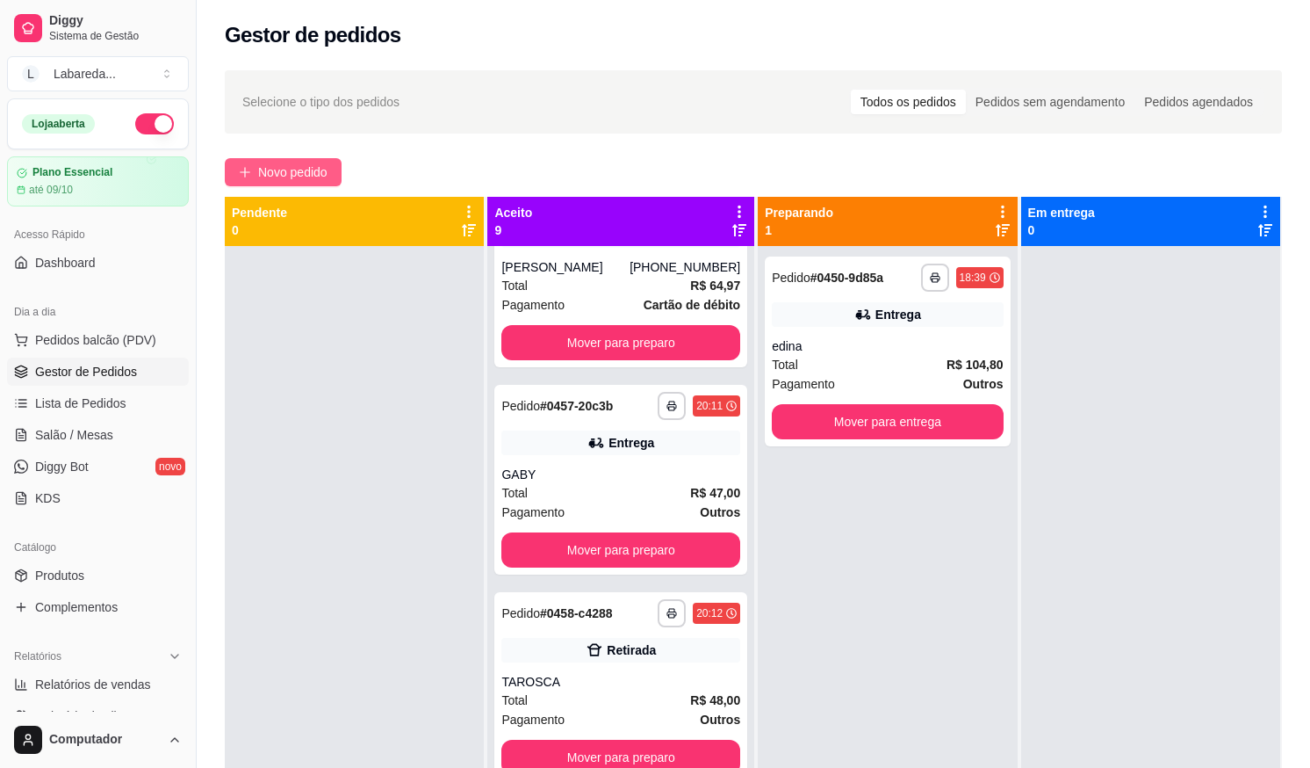
click at [295, 158] on button "Novo pedido" at bounding box center [283, 172] width 117 height 28
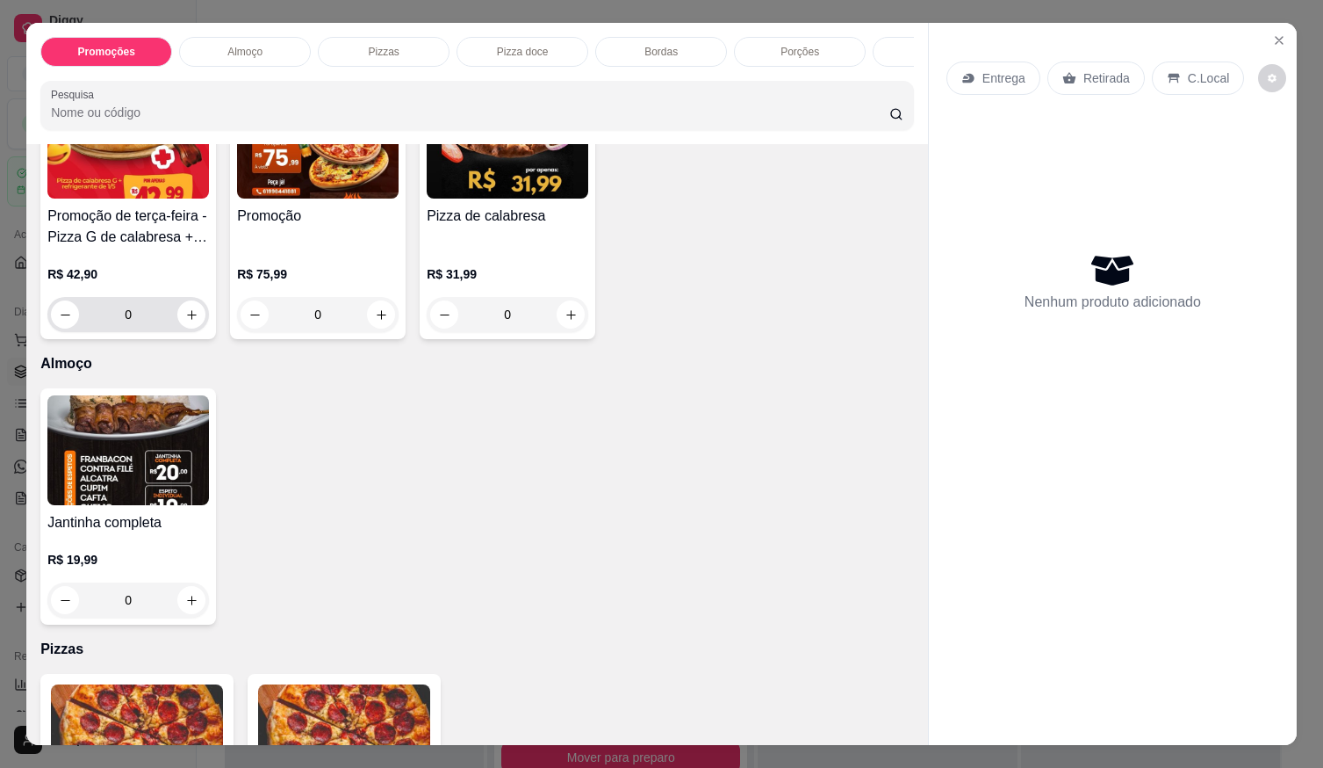
scroll to position [439, 0]
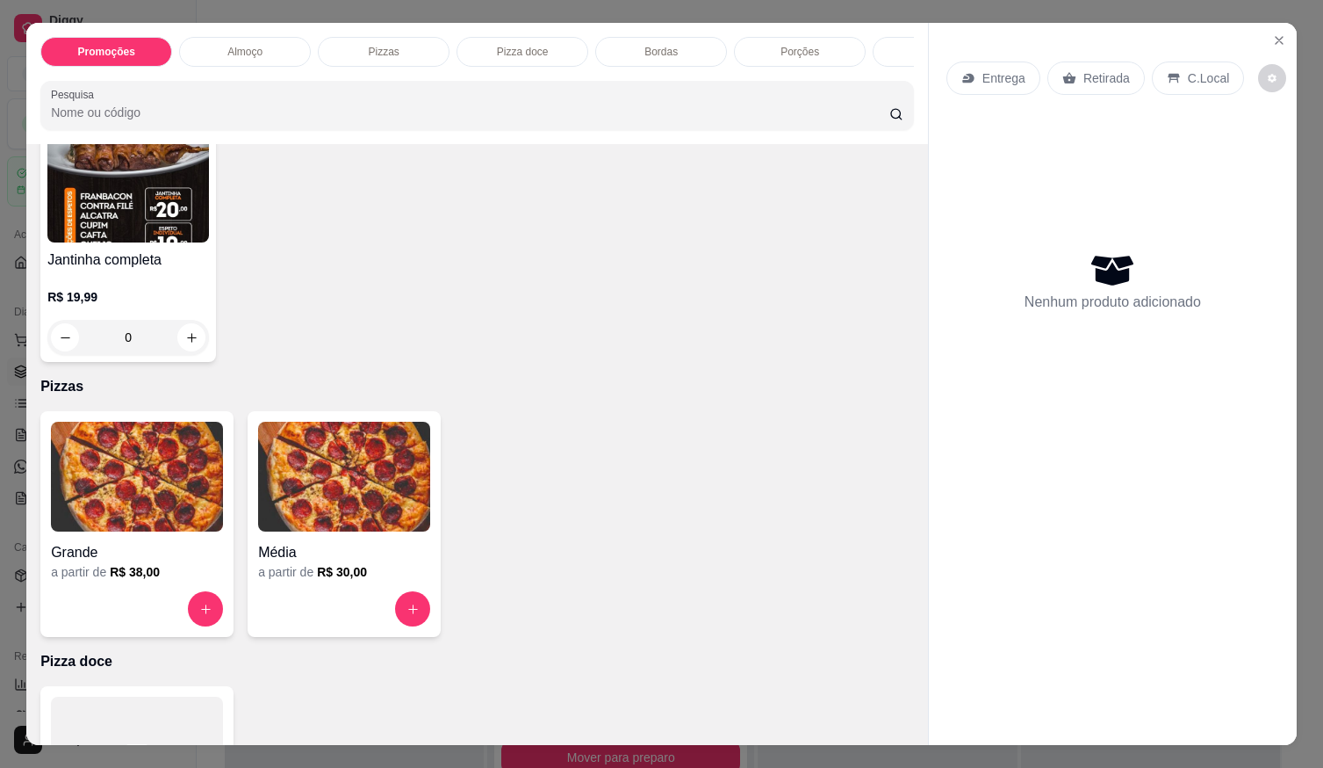
click at [171, 502] on img at bounding box center [137, 477] width 172 height 110
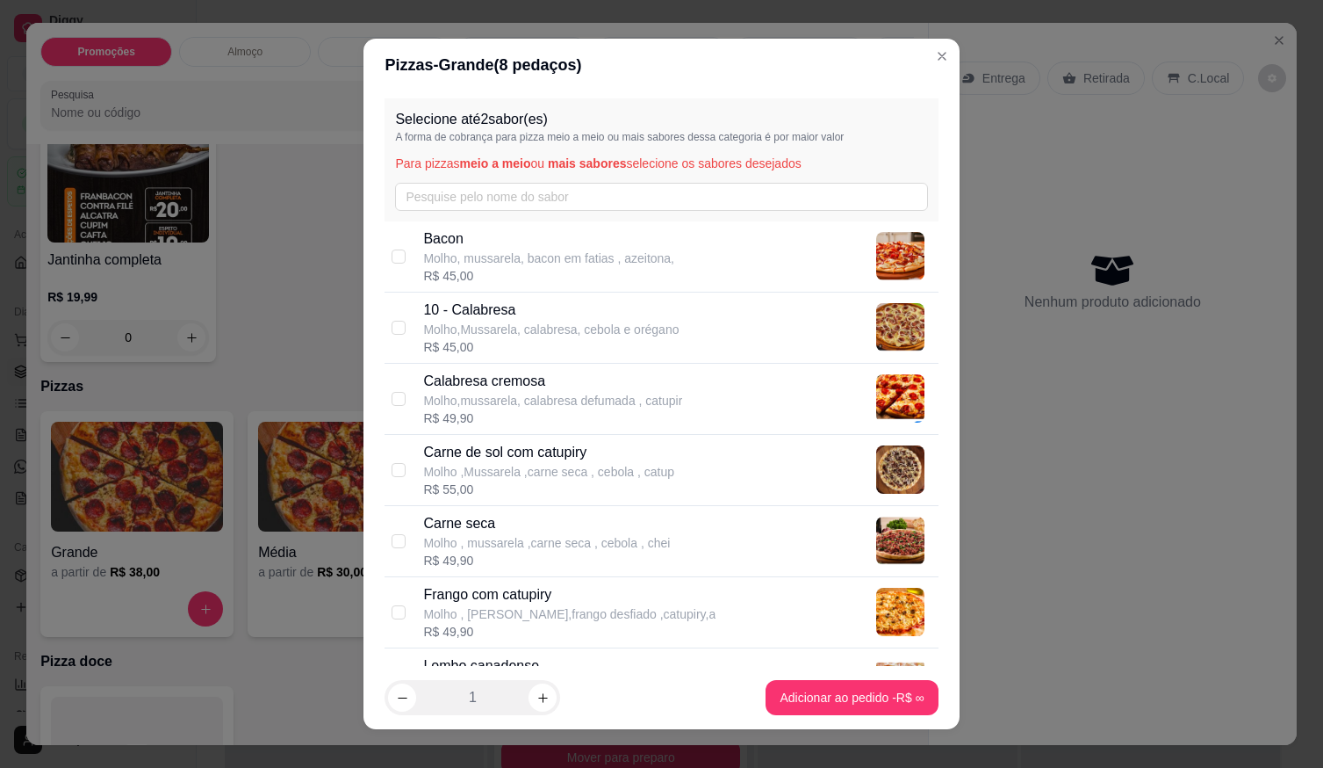
click at [579, 333] on p "Molho,Mussarela, calabresa, cebola e orégano" at bounding box center [551, 330] width 256 height 18
checkbox input "true"
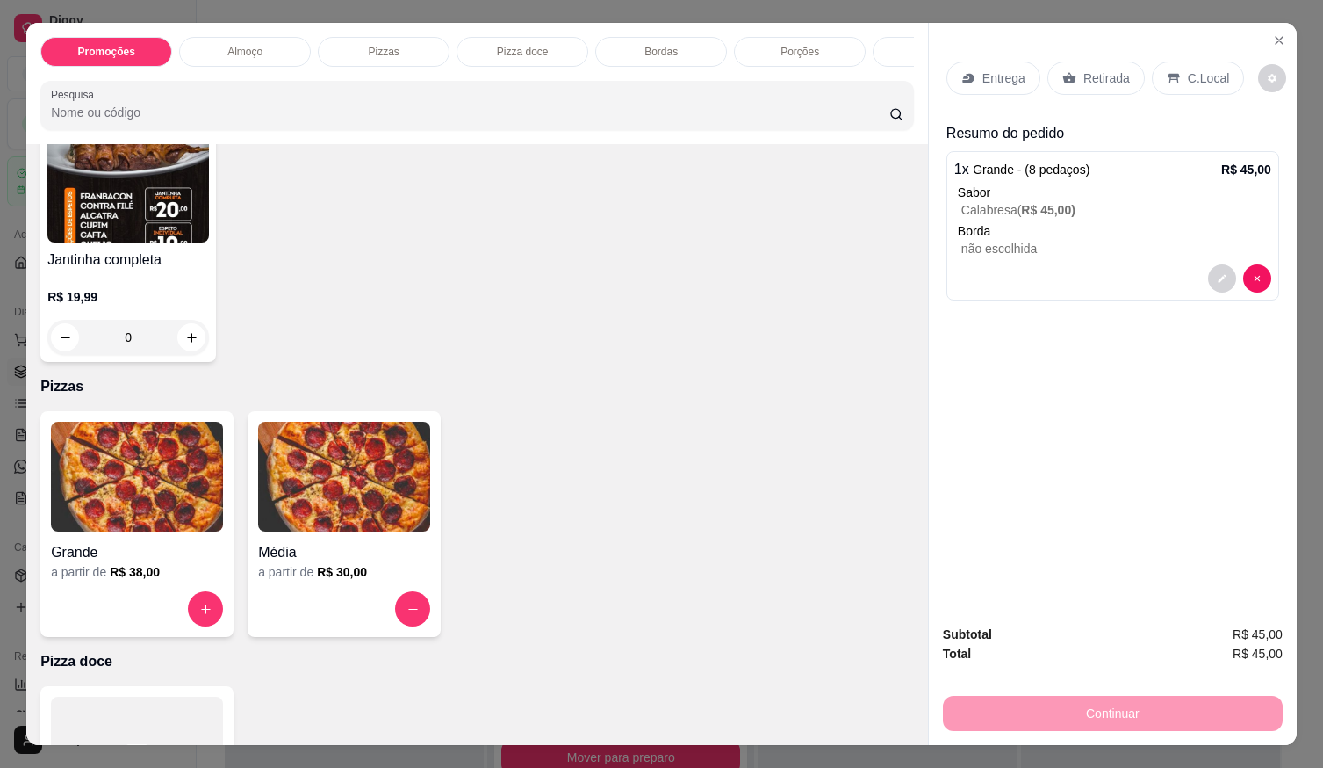
click at [152, 540] on div "Grande" at bounding box center [137, 547] width 172 height 32
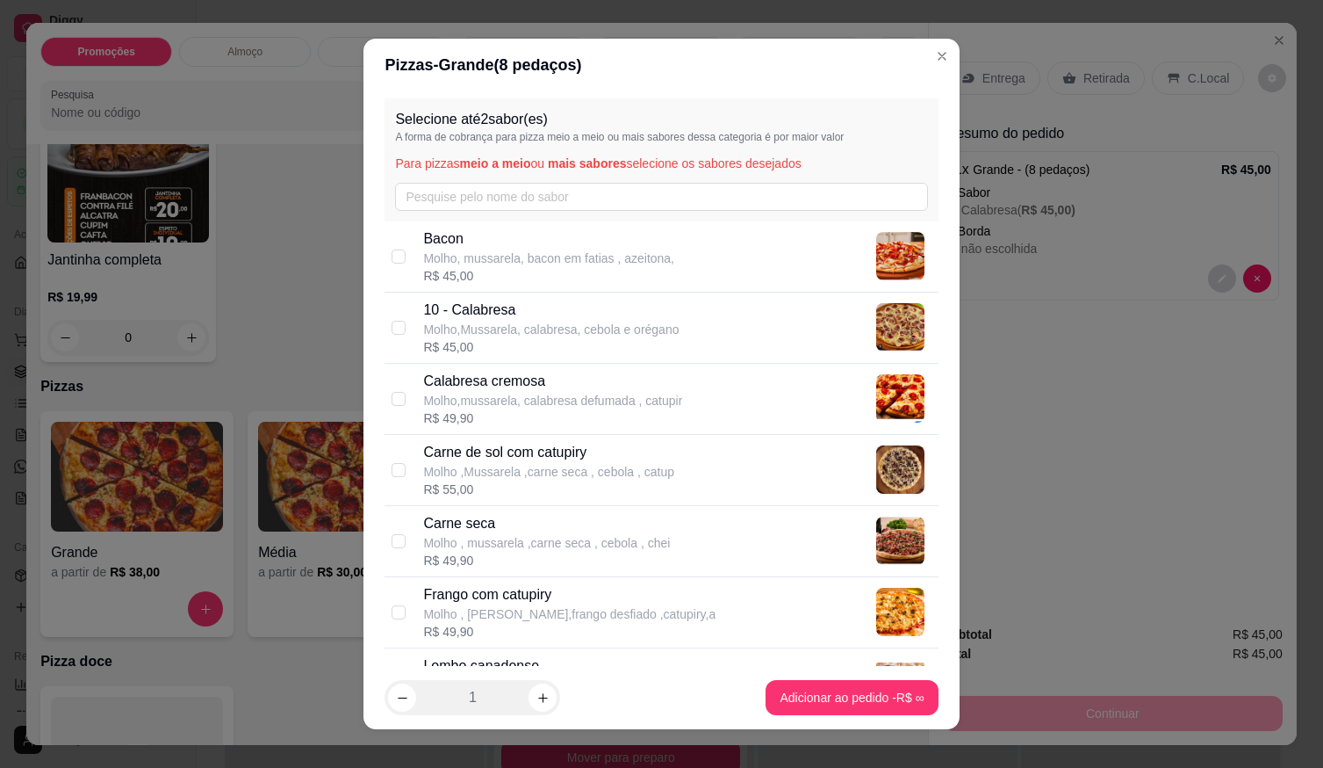
click at [507, 322] on p "Molho,Mussarela, calabresa, cebola e orégano" at bounding box center [551, 330] width 256 height 18
checkbox input "true"
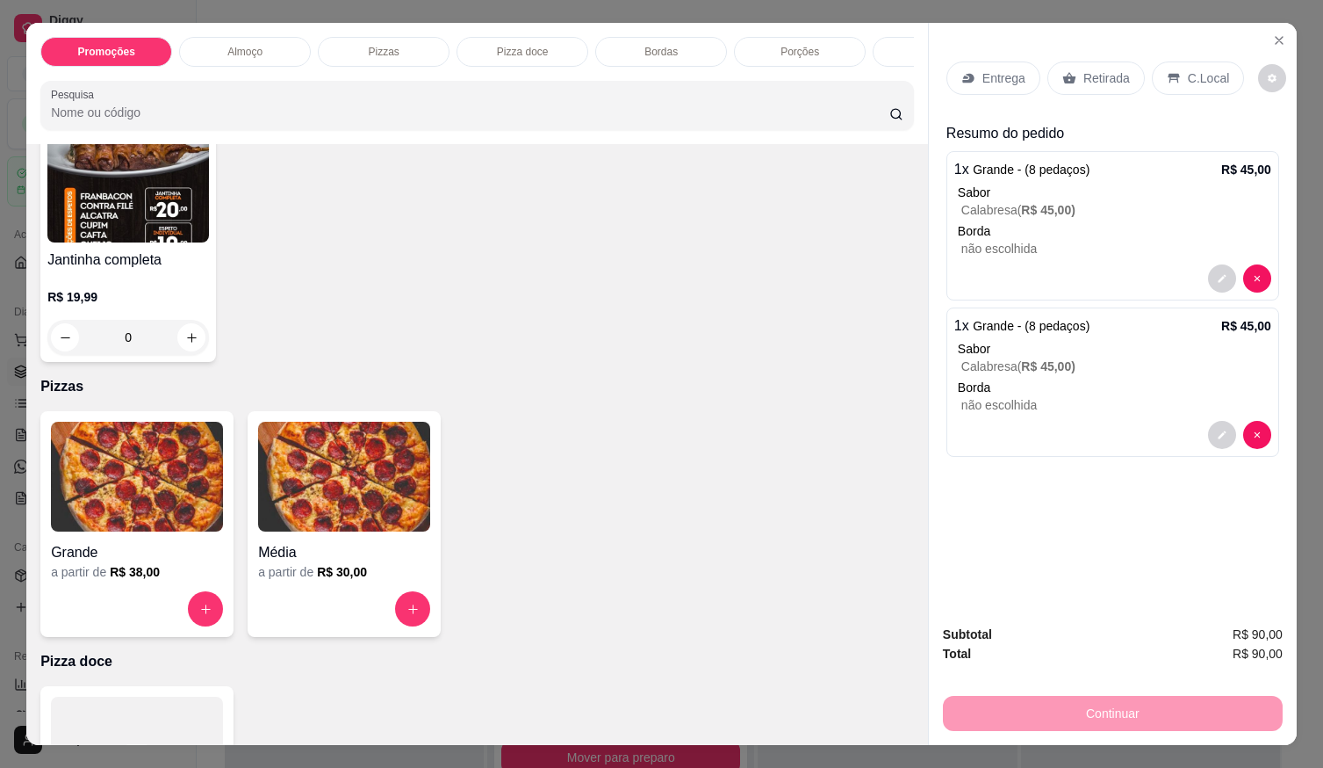
click at [1210, 76] on p "C.Local" at bounding box center [1208, 78] width 41 height 18
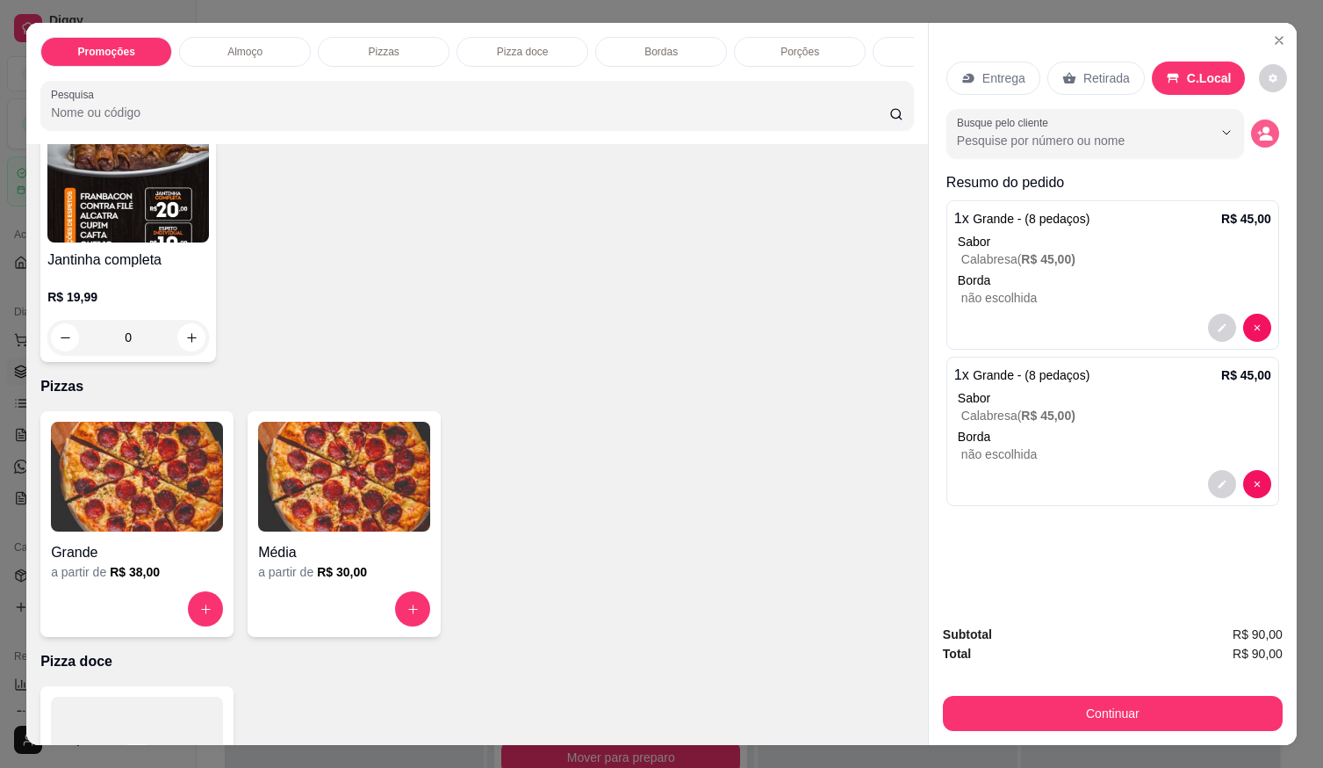
click at [1265, 130] on button "decrease-product-quantity" at bounding box center [1265, 133] width 28 height 28
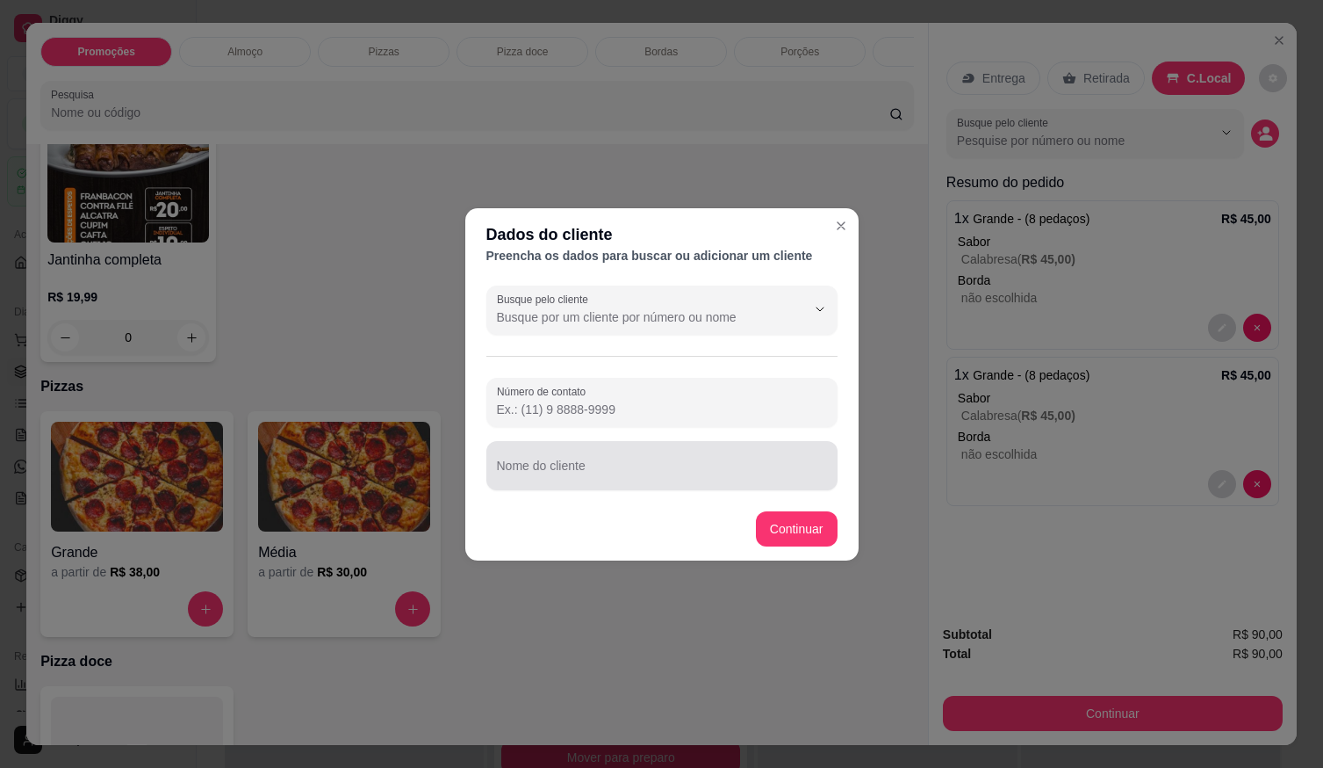
click at [737, 478] on input "Nome do cliente" at bounding box center [662, 473] width 330 height 18
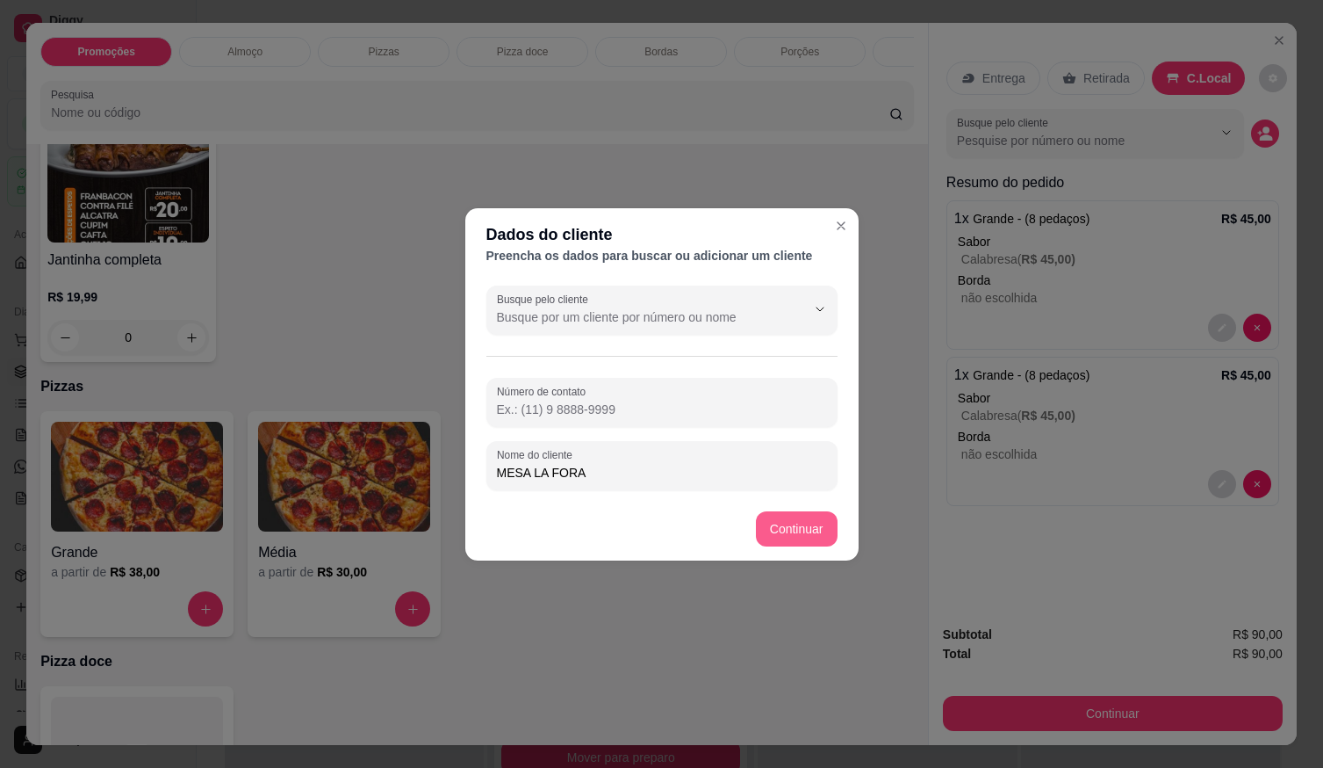
type input "MESA LA FORA"
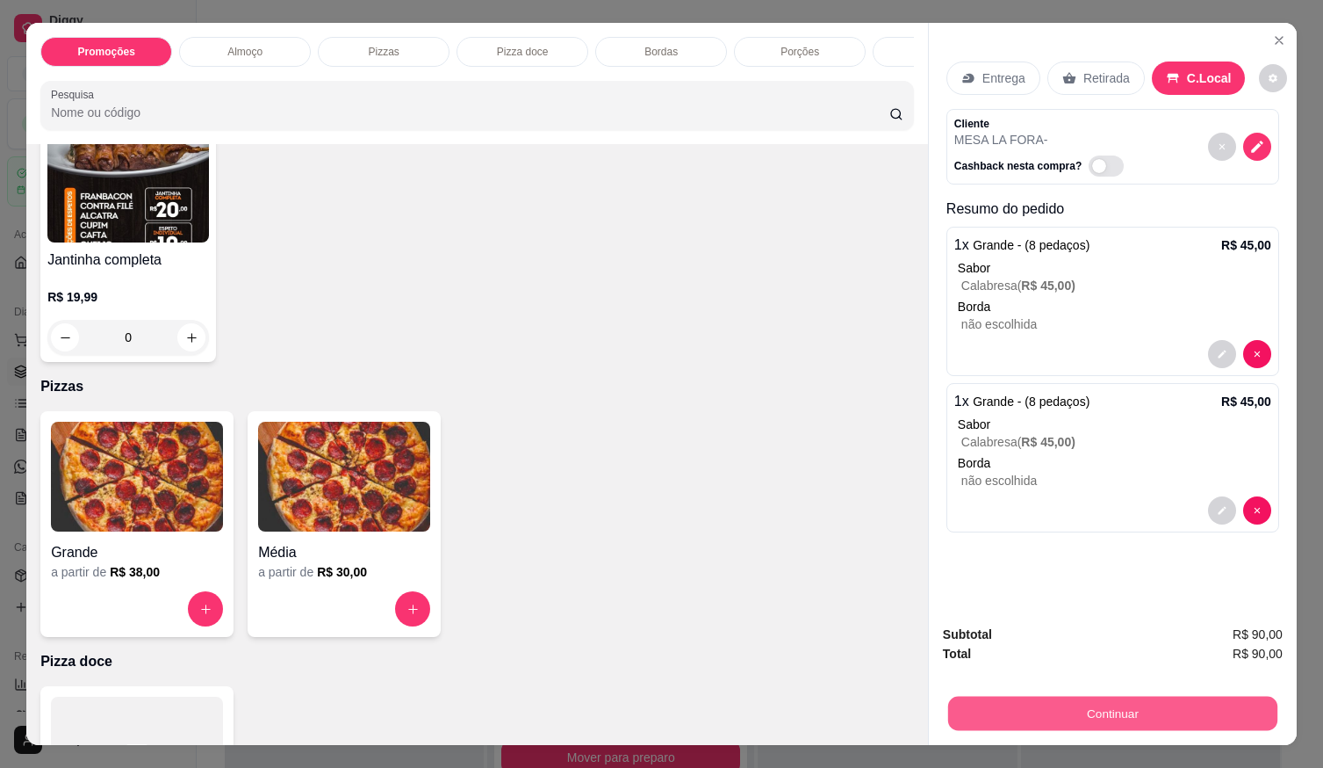
click at [1191, 708] on button "Continuar" at bounding box center [1112, 713] width 329 height 34
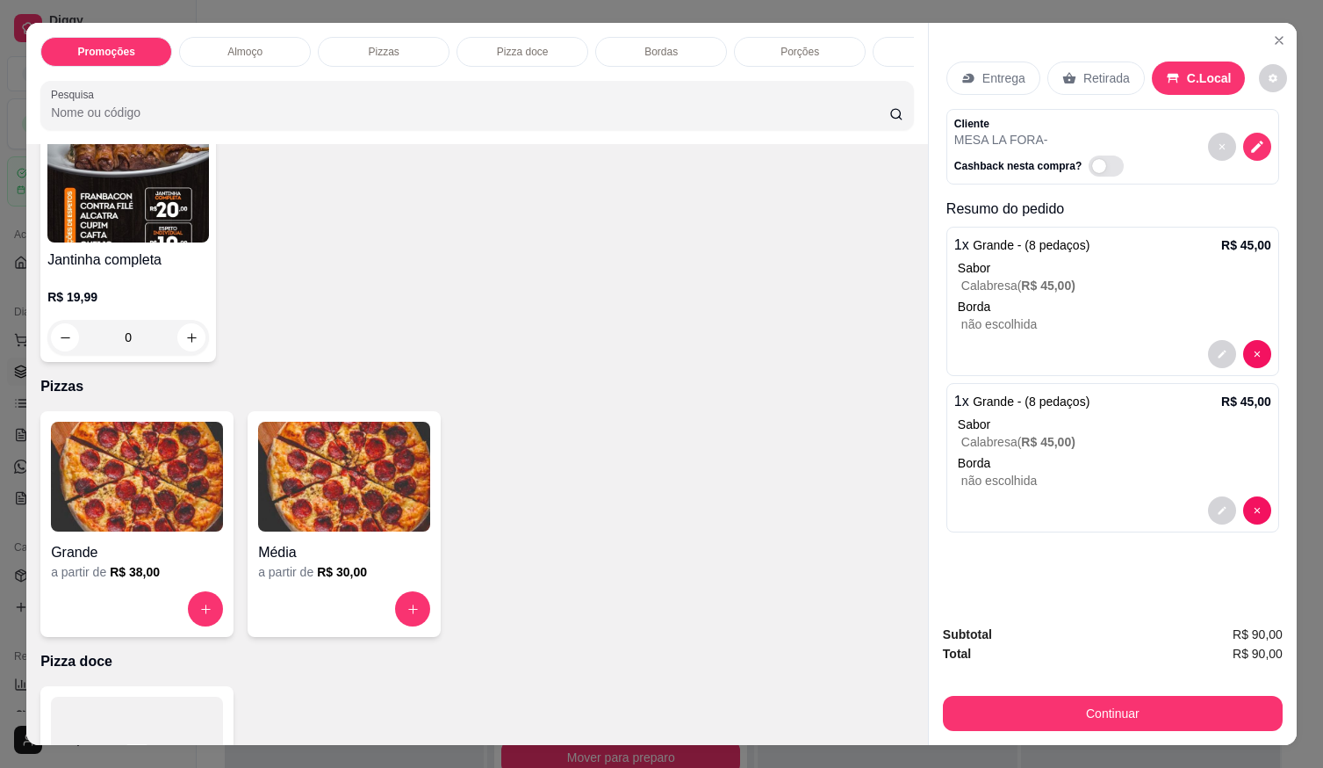
click at [409, 306] on div "Jantinha completa R$ 19,99 0" at bounding box center [477, 244] width 874 height 236
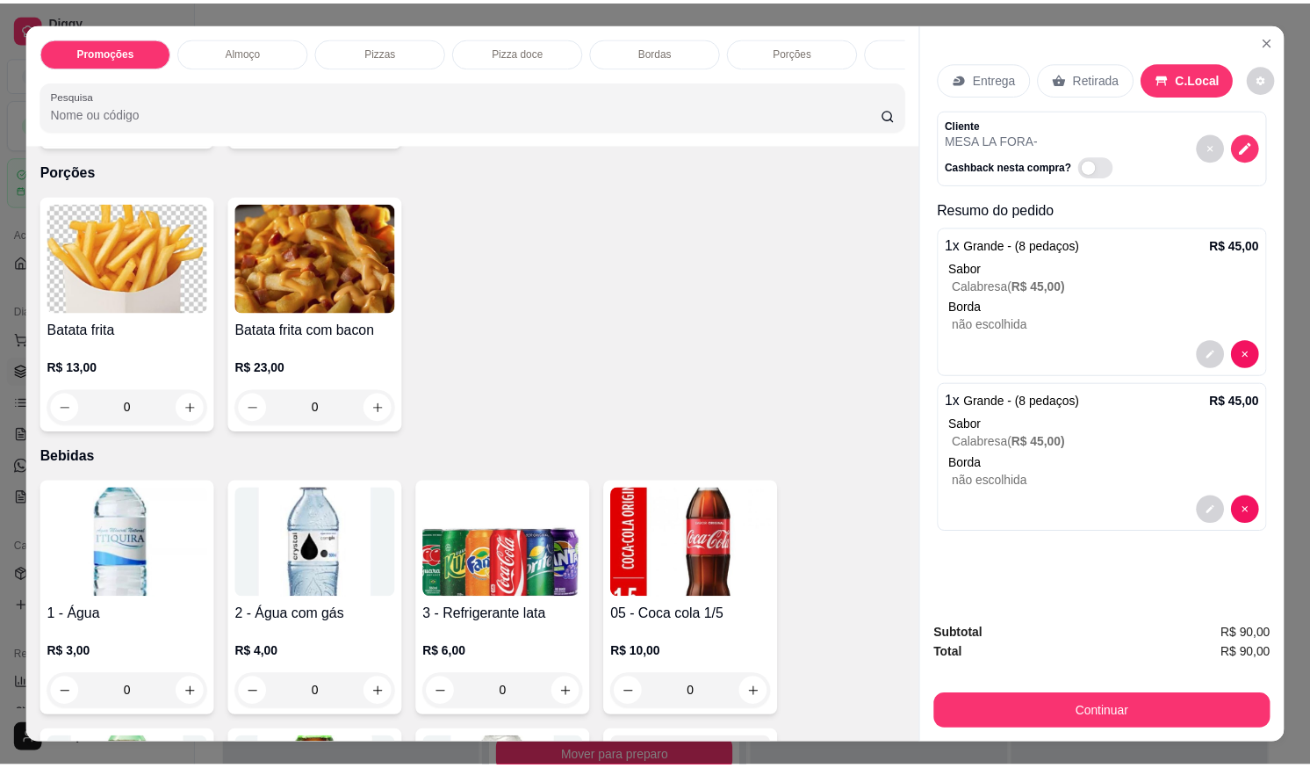
scroll to position [1493, 0]
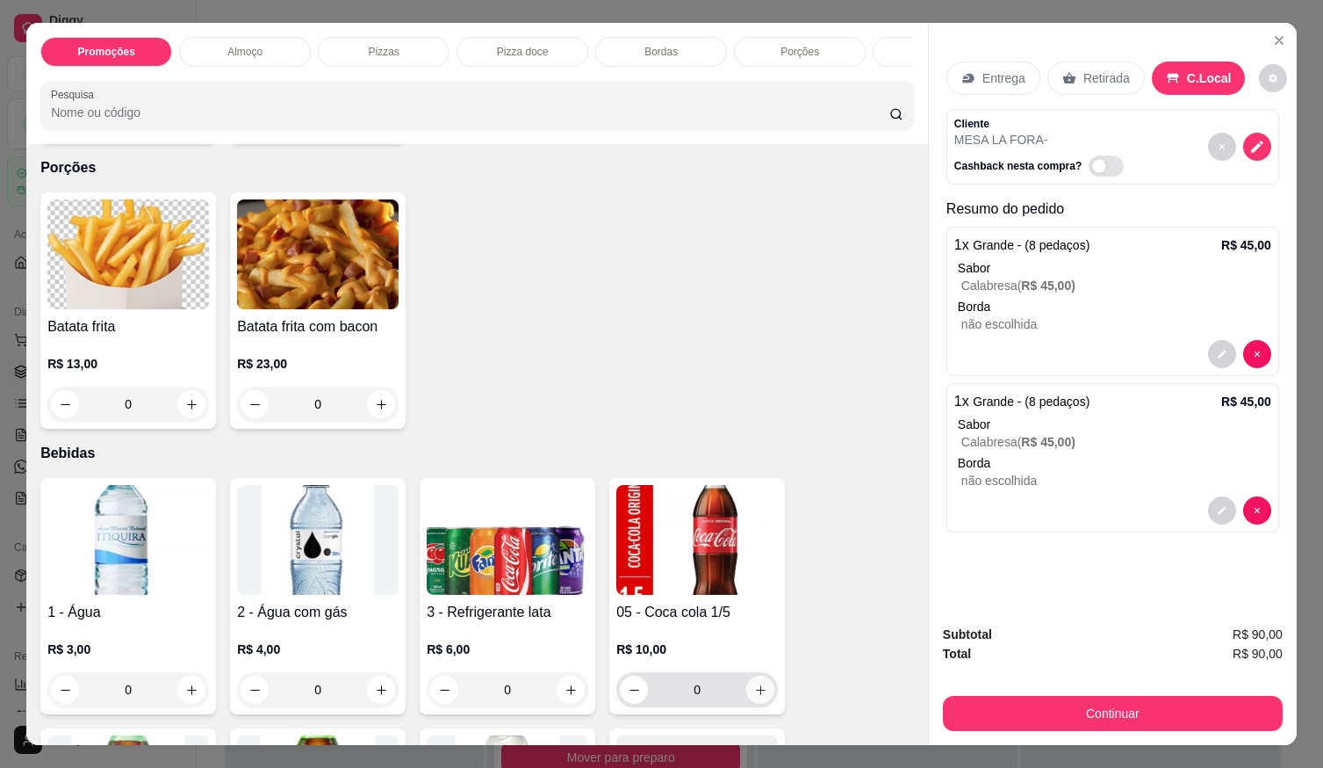
click at [757, 693] on icon "increase-product-quantity" at bounding box center [760, 689] width 13 height 13
type input "1"
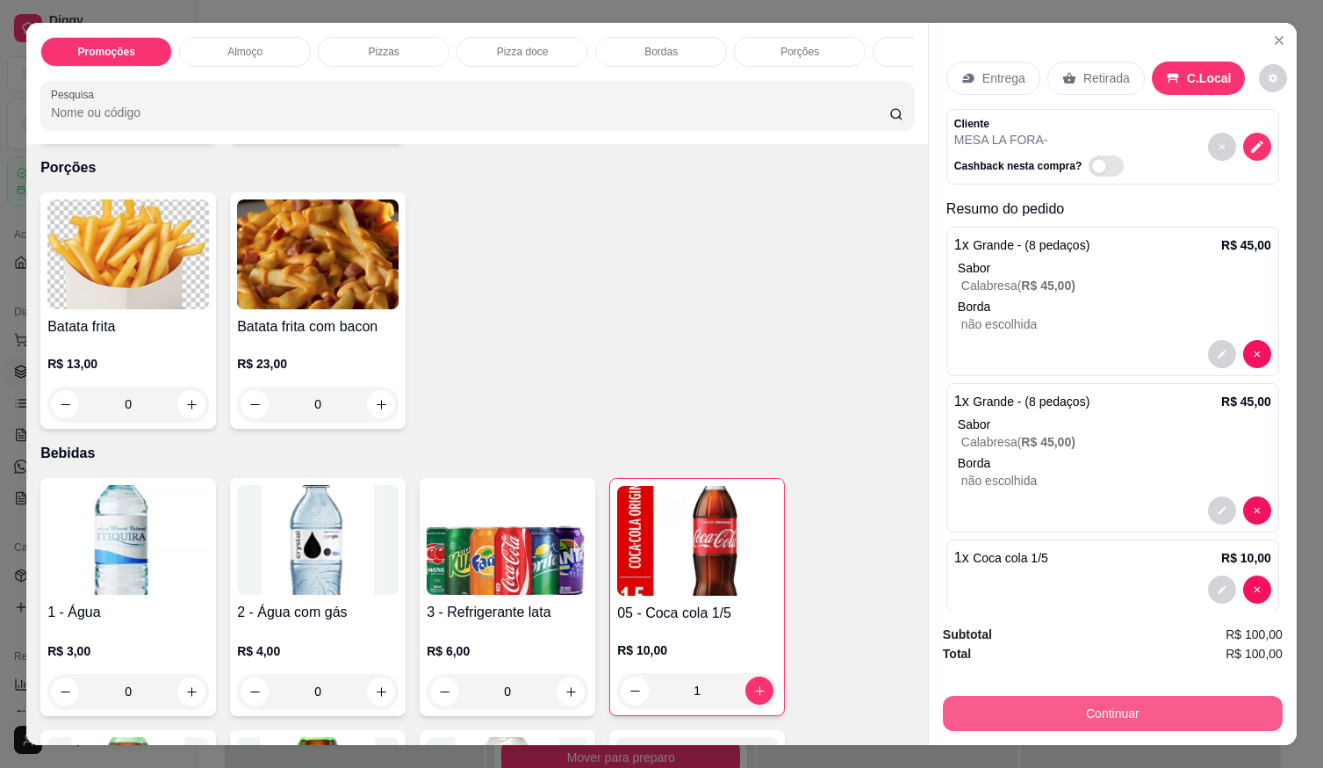
click at [1105, 712] on button "Continuar" at bounding box center [1113, 713] width 340 height 35
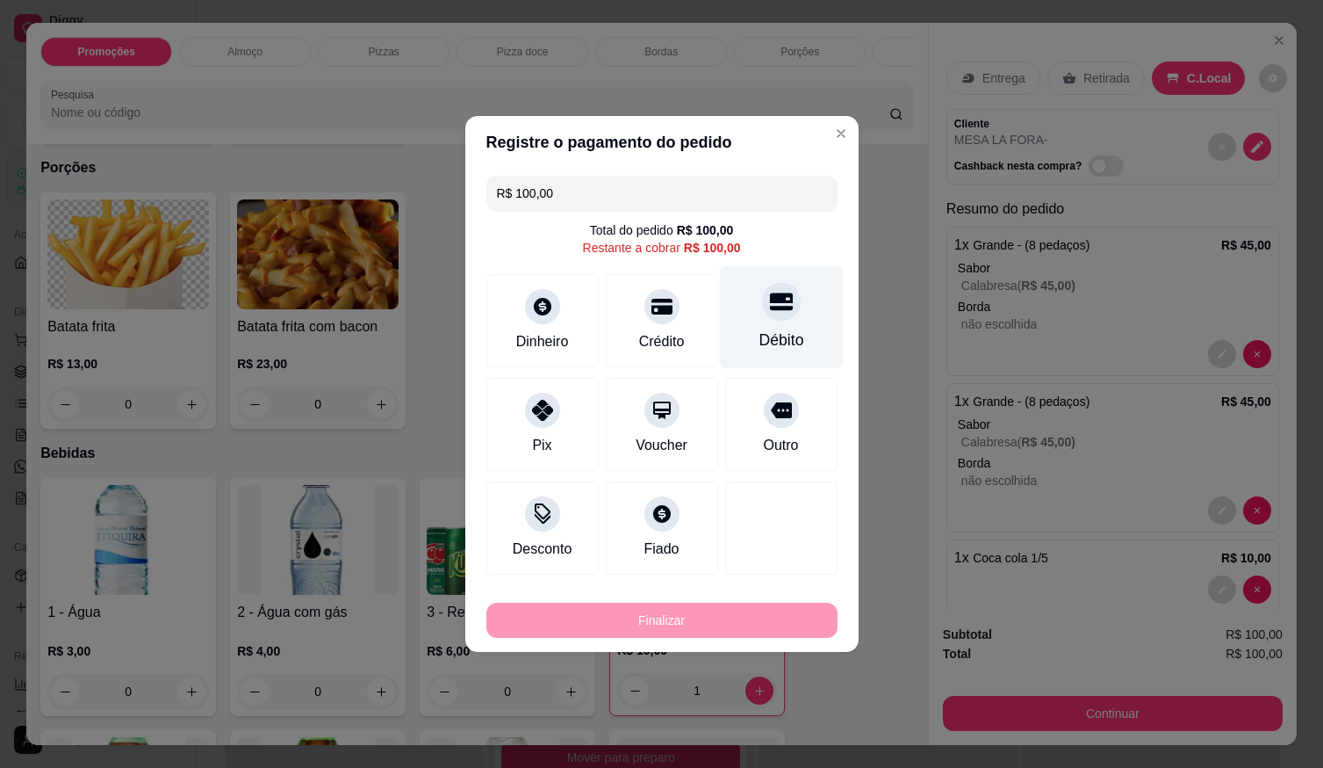
click at [773, 319] on div at bounding box center [781, 301] width 39 height 39
type input "R$ 0,00"
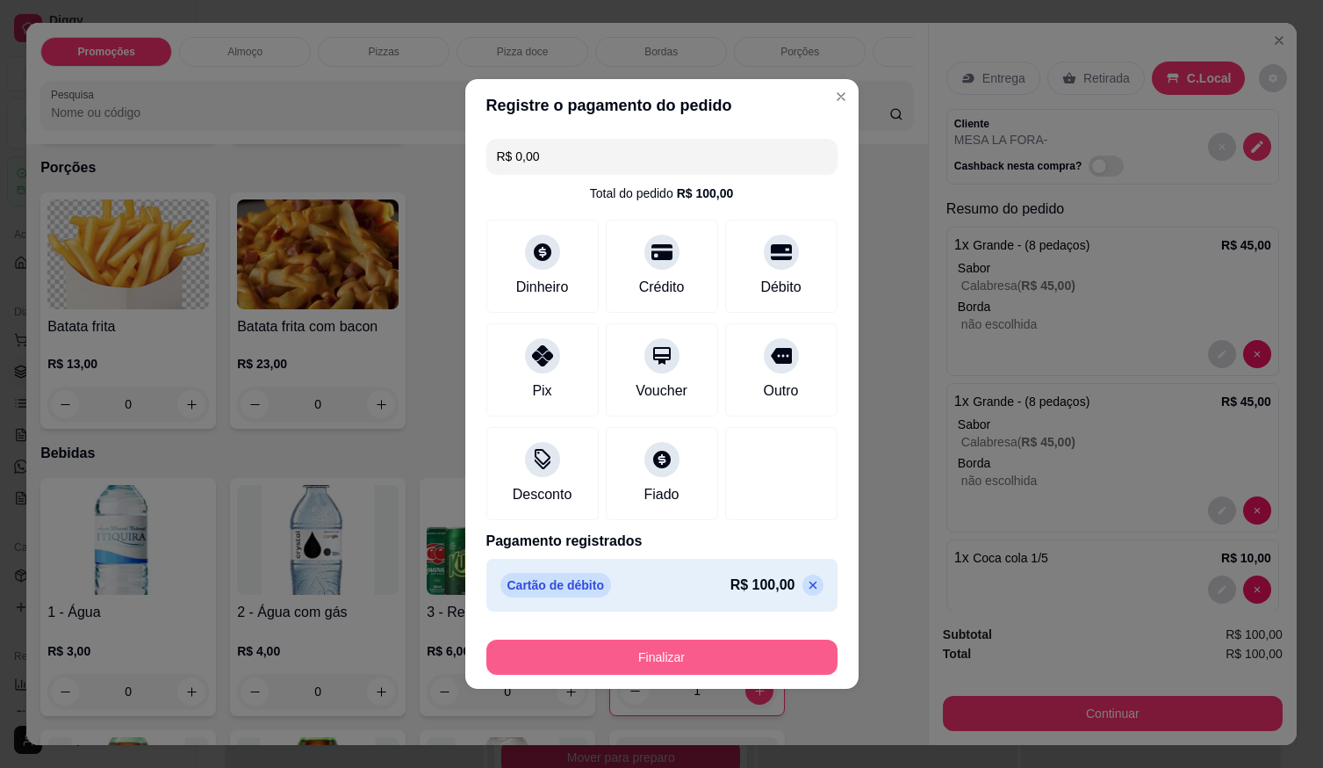
click at [762, 667] on button "Finalizar" at bounding box center [662, 656] width 351 height 35
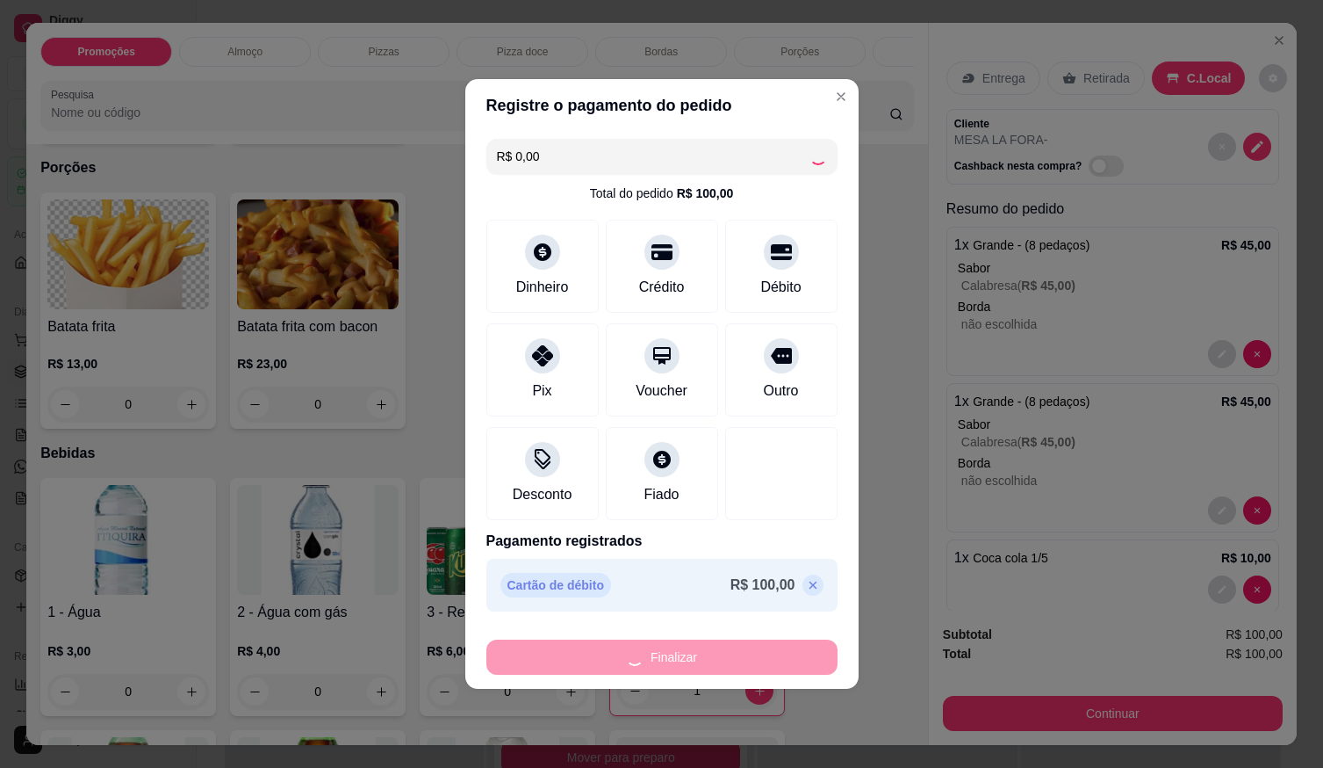
type input "0"
type input "-R$ 100,00"
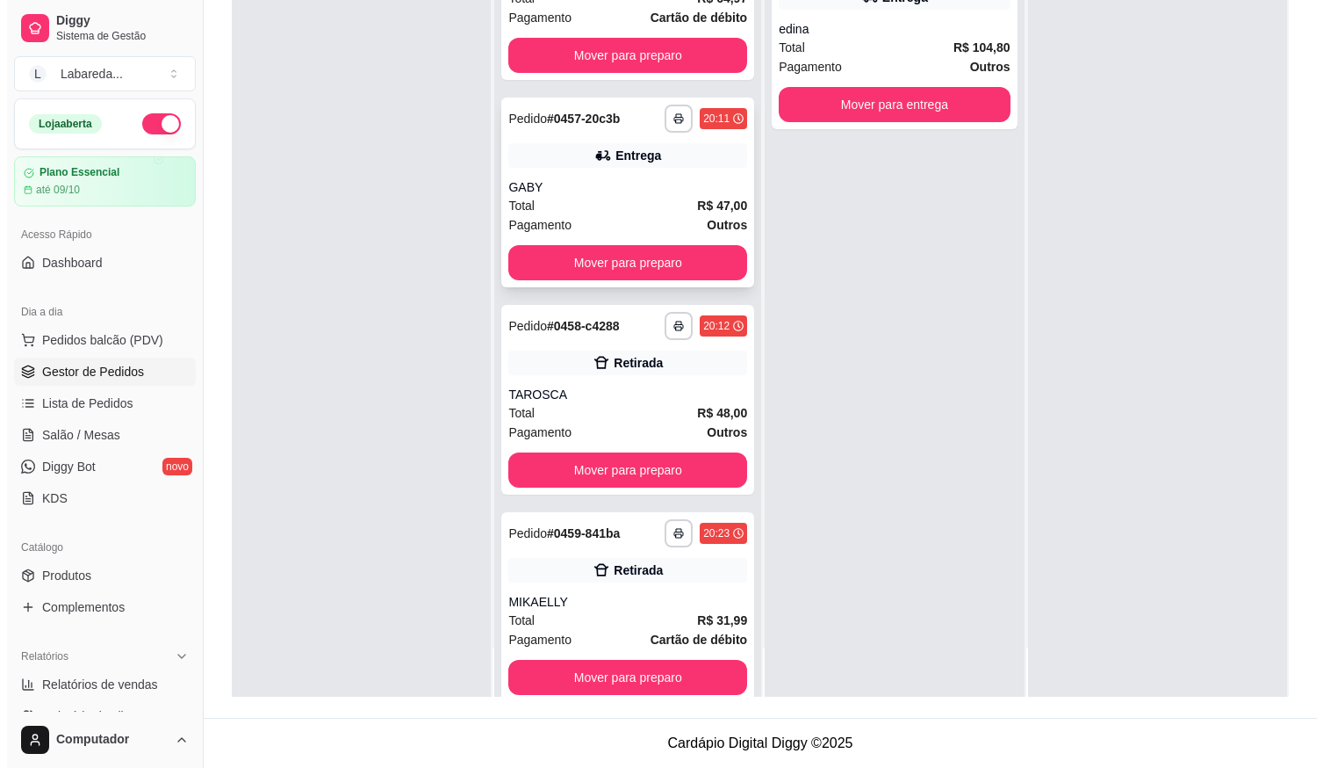
scroll to position [1059, 0]
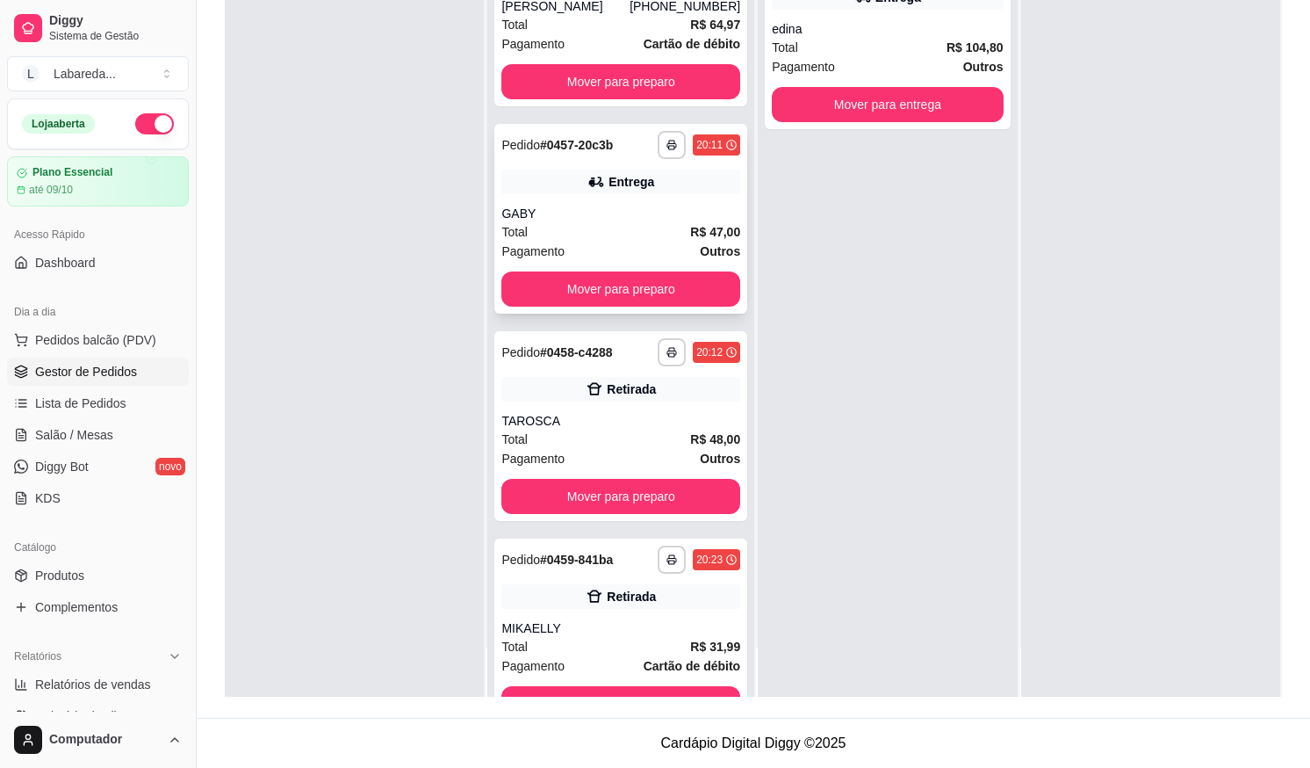
click at [561, 171] on div "Entrega" at bounding box center [620, 181] width 239 height 25
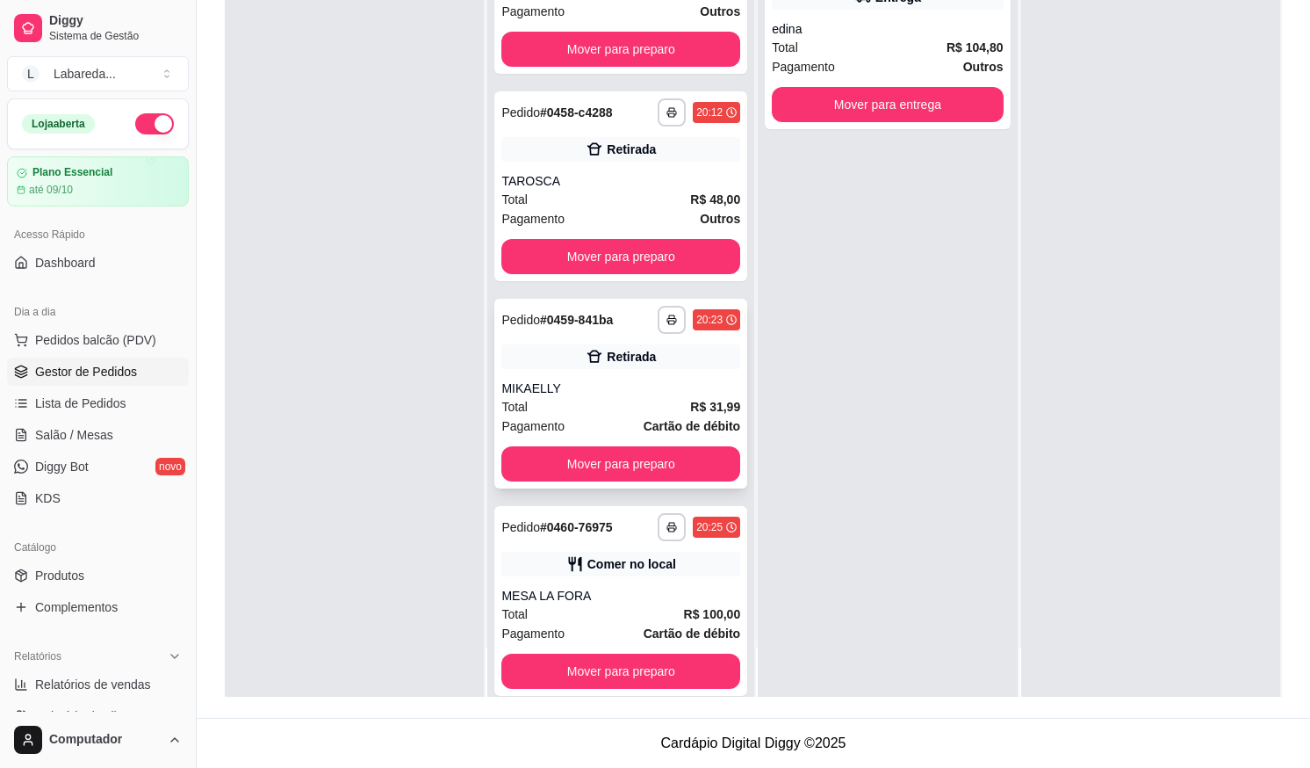
scroll to position [1323, 0]
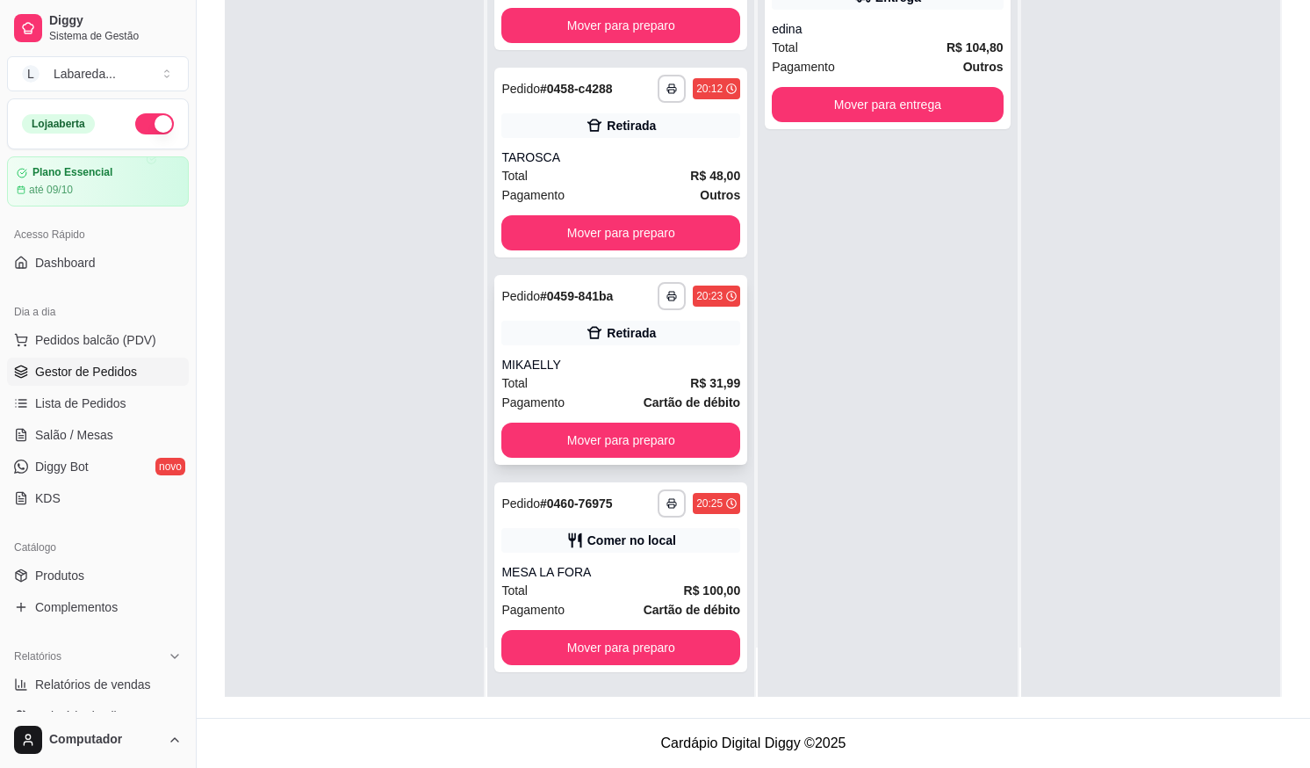
click at [530, 364] on div "MIKAELLY" at bounding box center [620, 365] width 239 height 18
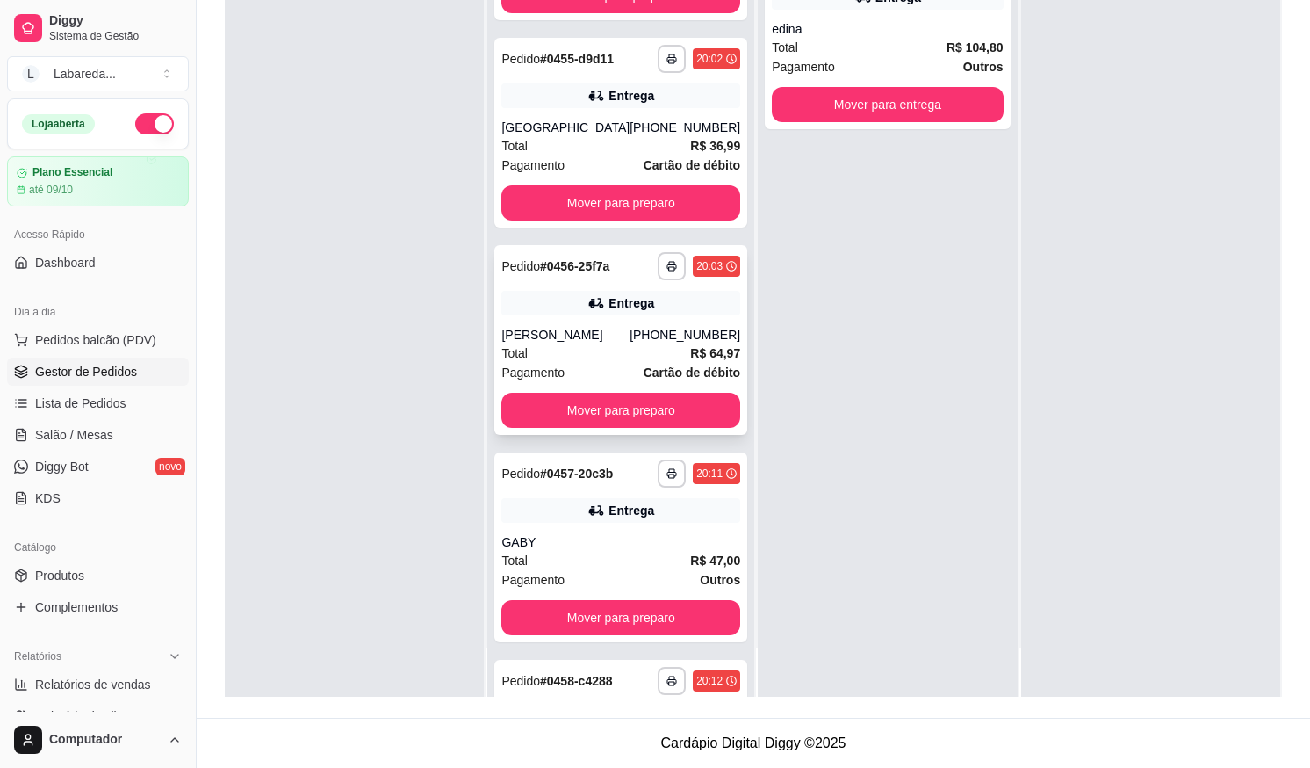
scroll to position [708, 0]
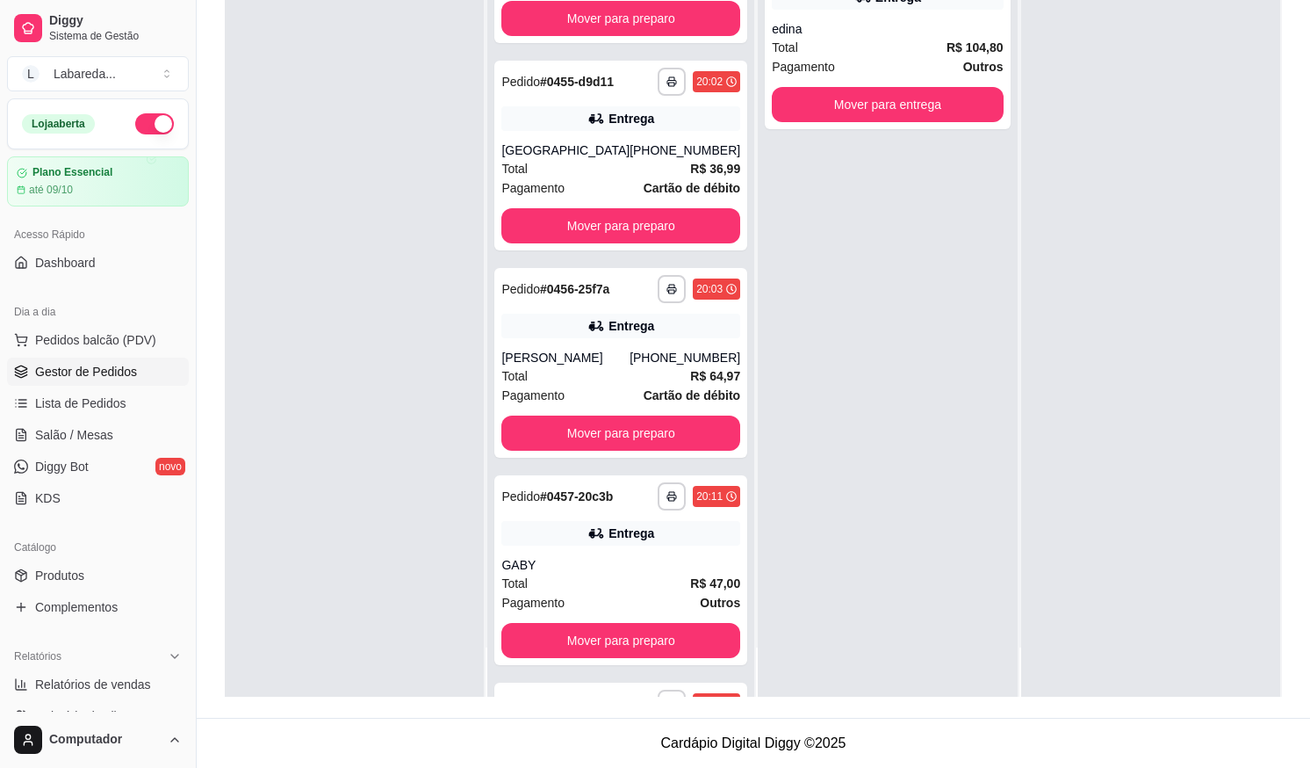
click at [959, 449] on div "**********" at bounding box center [887, 313] width 259 height 768
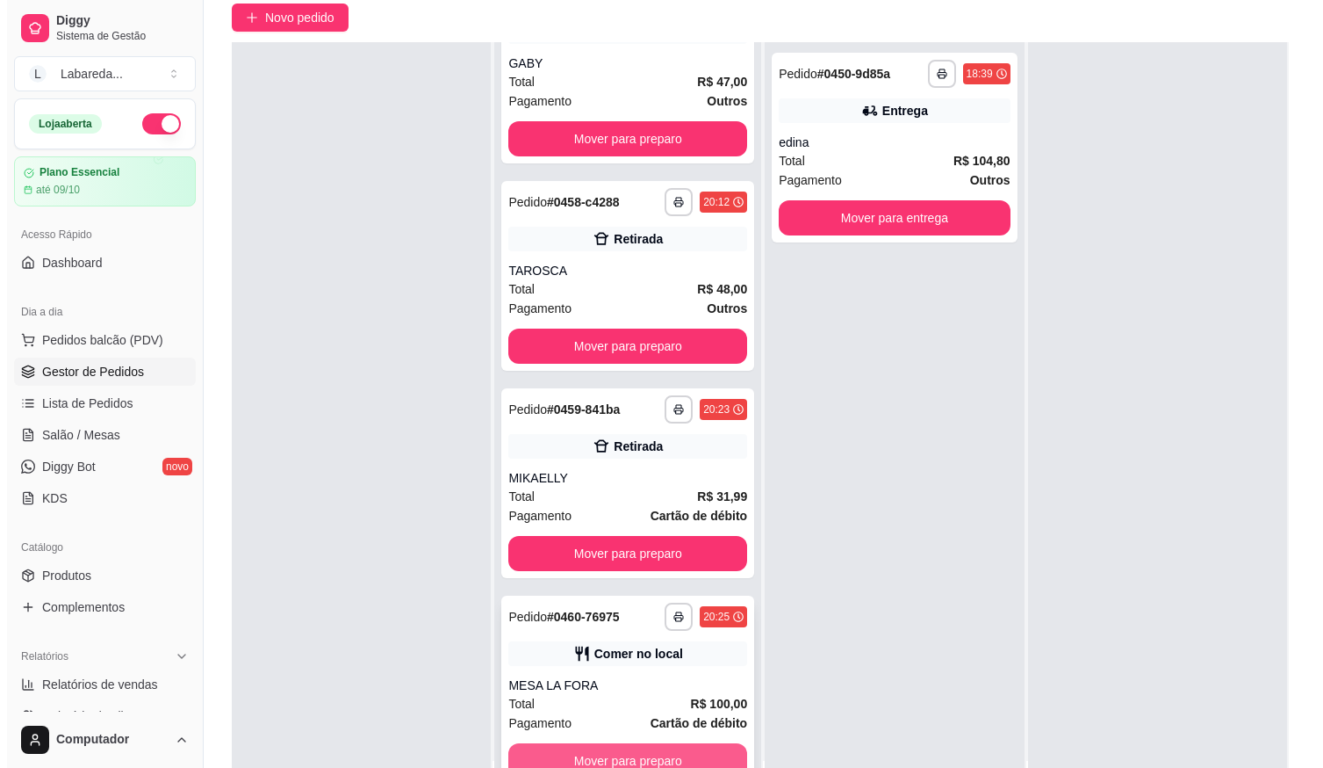
scroll to position [268, 0]
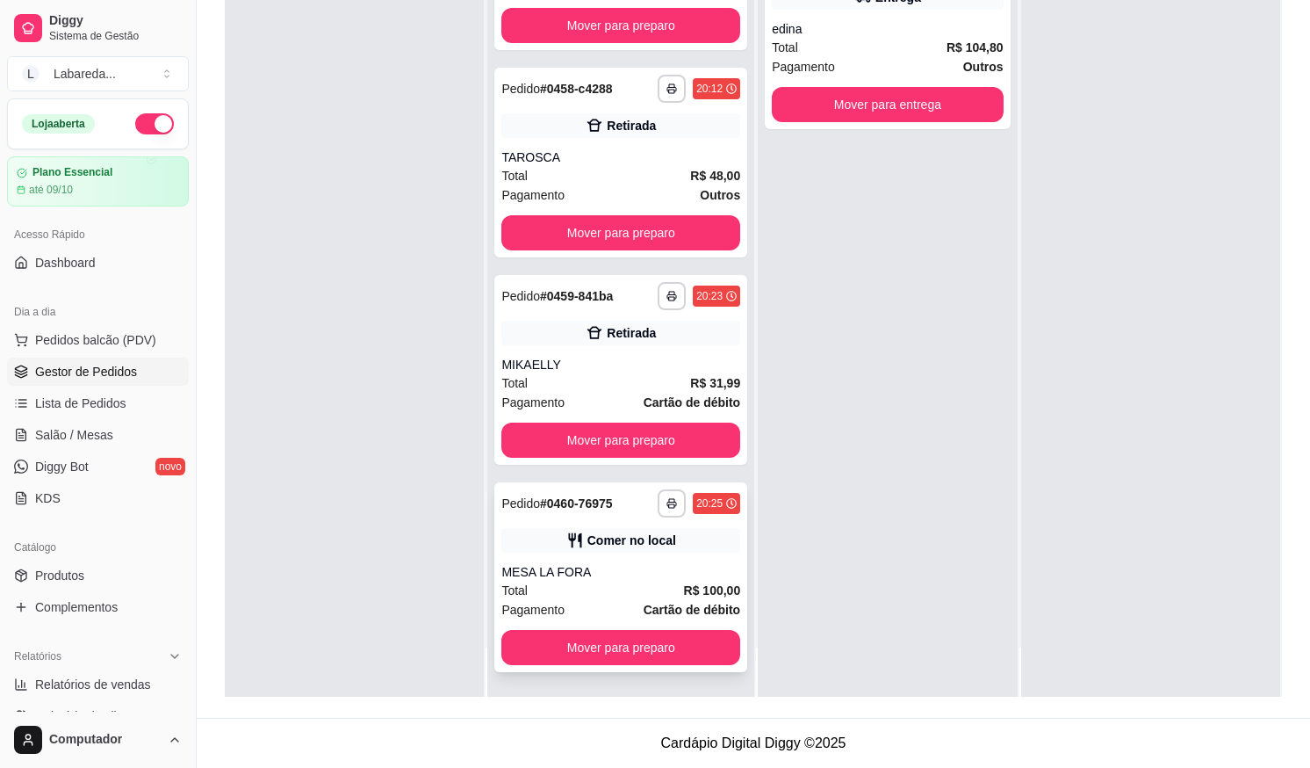
click at [610, 589] on div "Total R$ 100,00" at bounding box center [620, 590] width 239 height 19
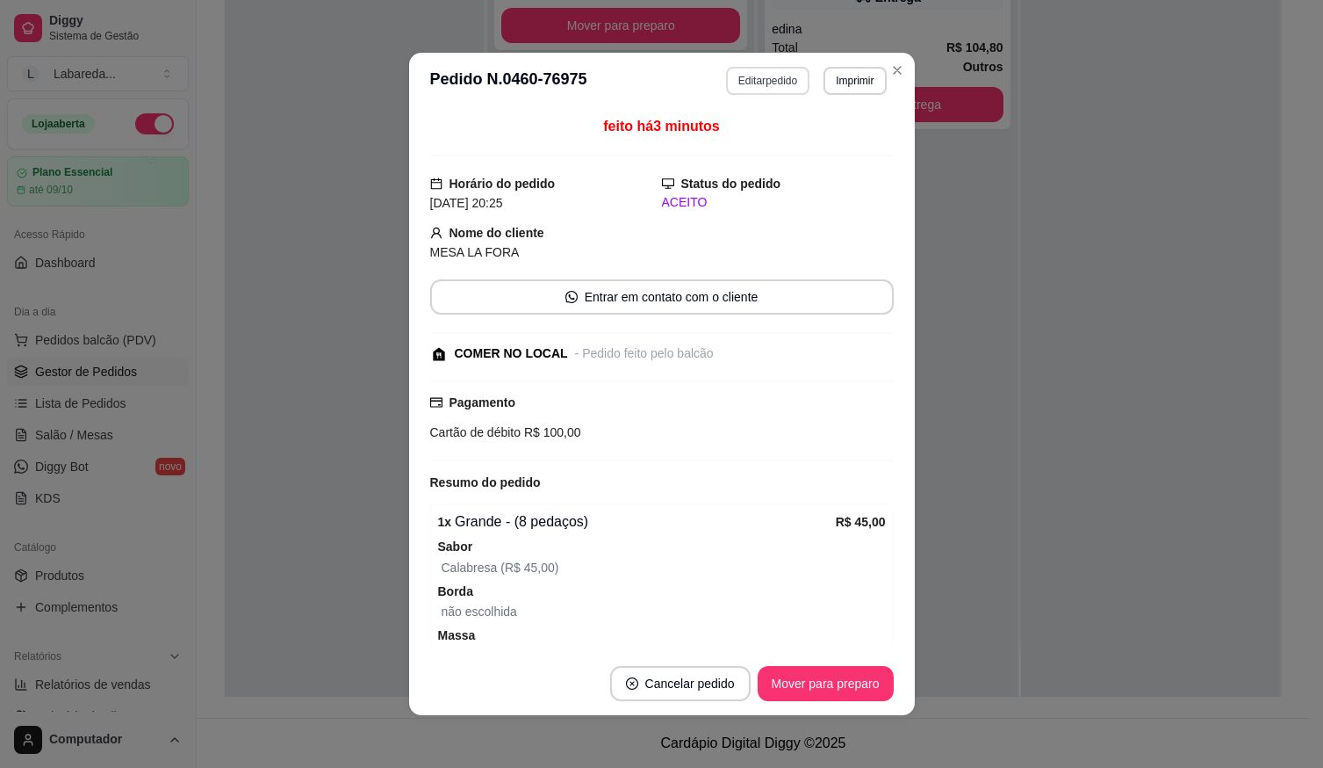
click at [765, 87] on button "Editar pedido" at bounding box center [767, 81] width 83 height 28
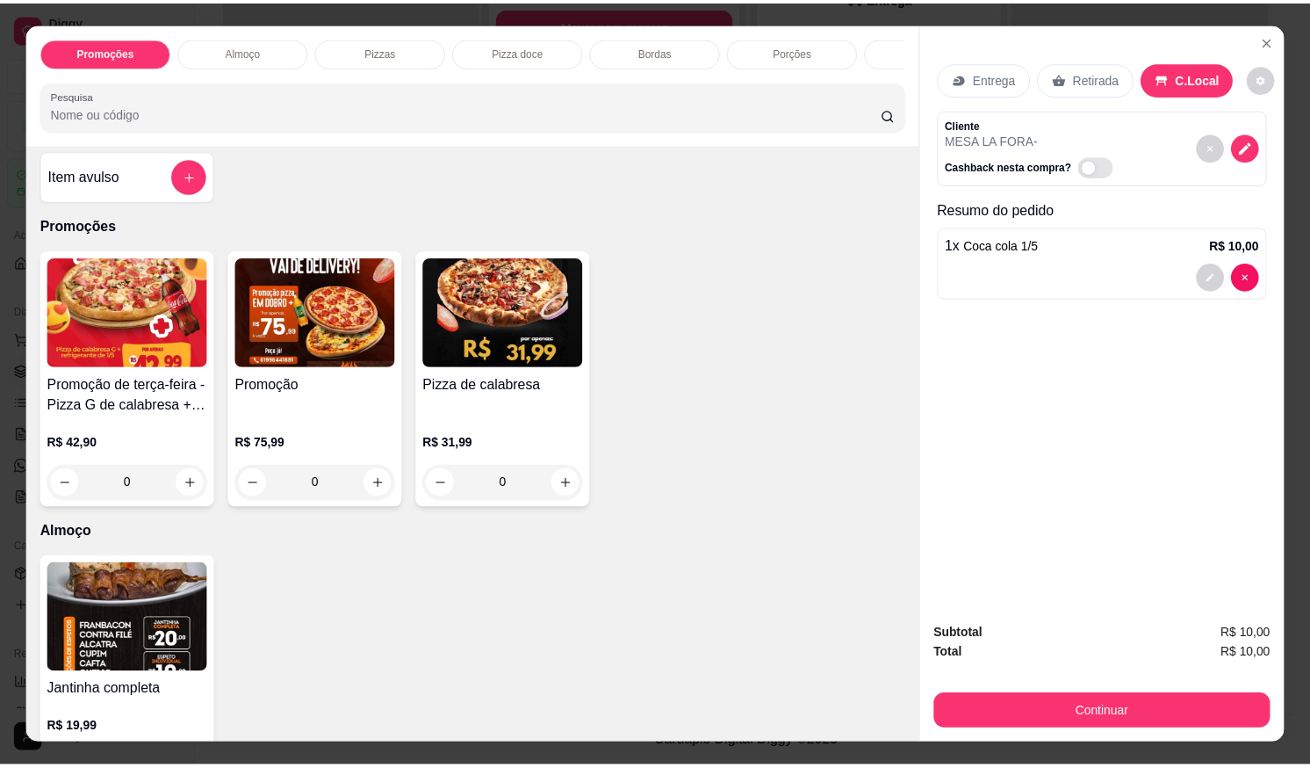
scroll to position [0, 0]
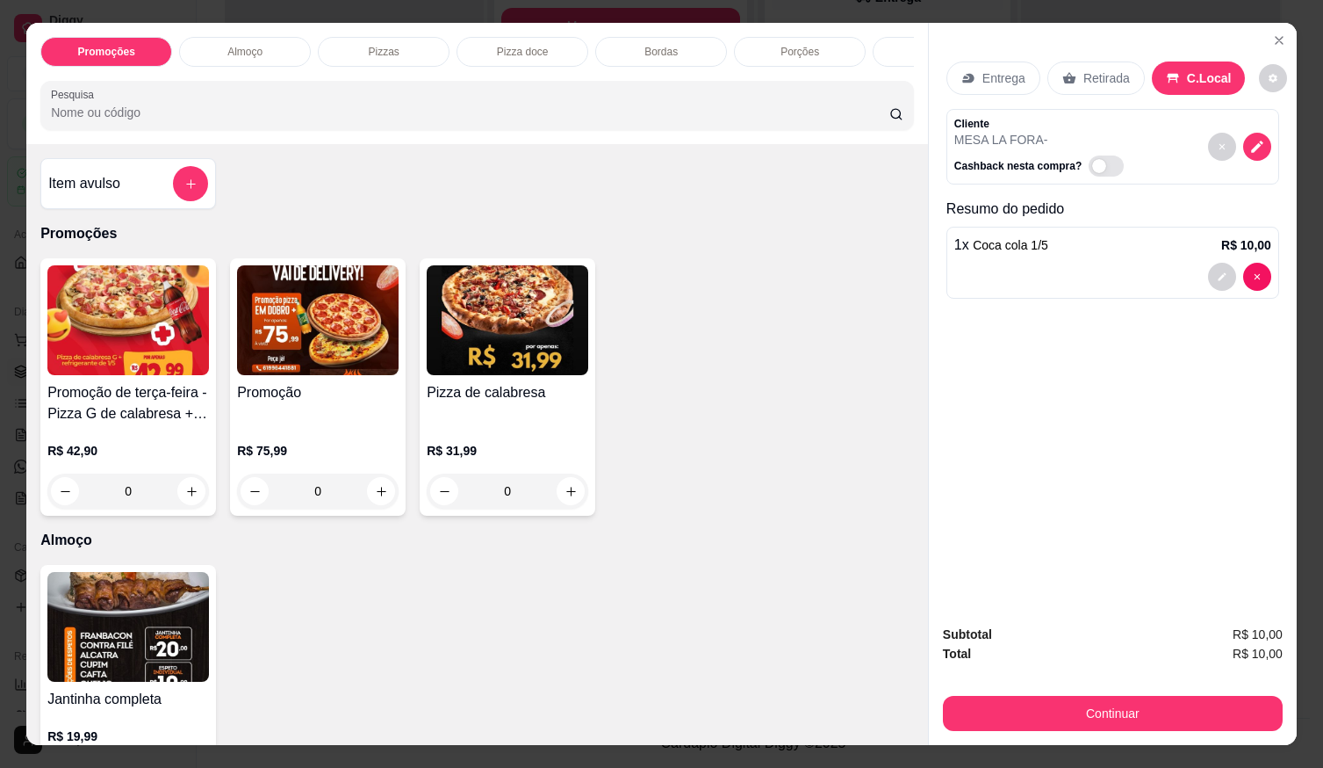
click at [562, 391] on h4 "Pizza de calabresa" at bounding box center [508, 392] width 162 height 21
click at [562, 508] on div "0" at bounding box center [507, 490] width 155 height 35
click at [565, 498] on icon "increase-product-quantity" at bounding box center [571, 491] width 13 height 13
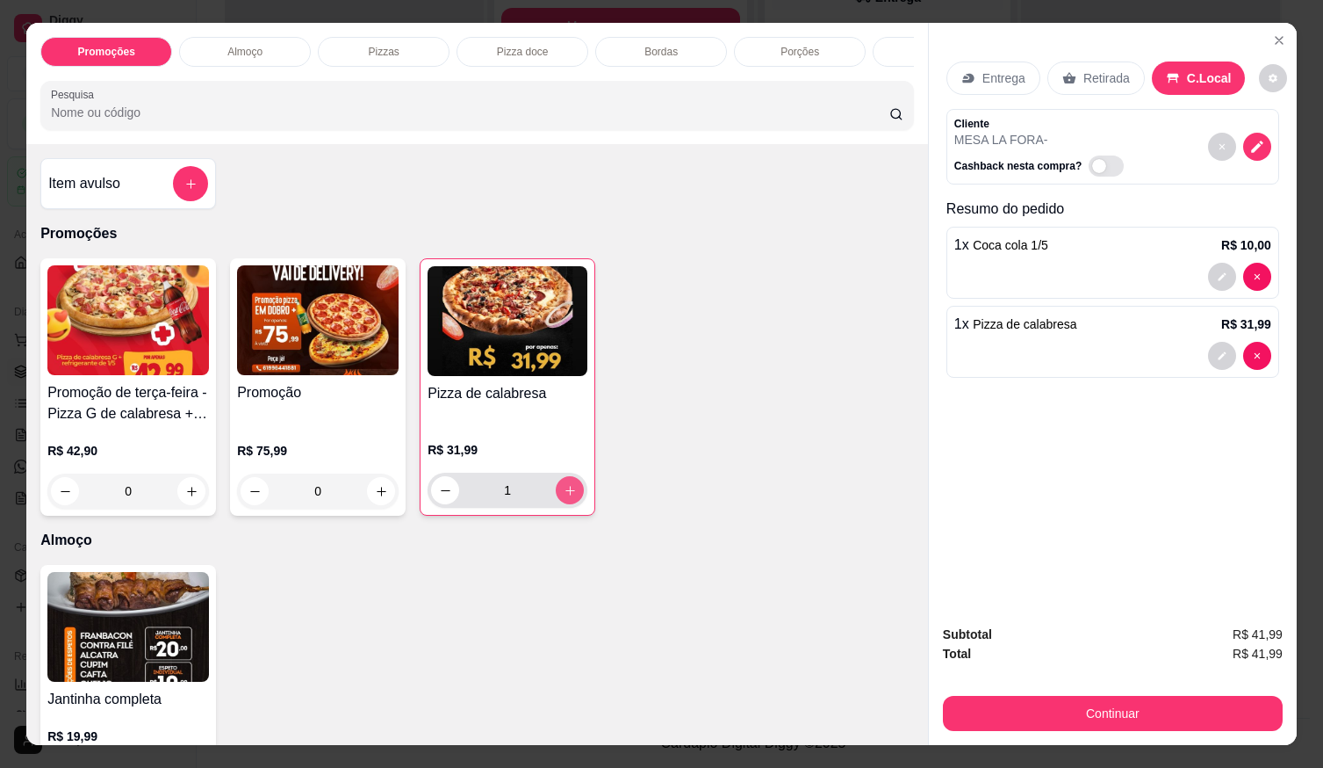
click at [566, 495] on icon "increase-product-quantity" at bounding box center [571, 491] width 10 height 10
type input "2"
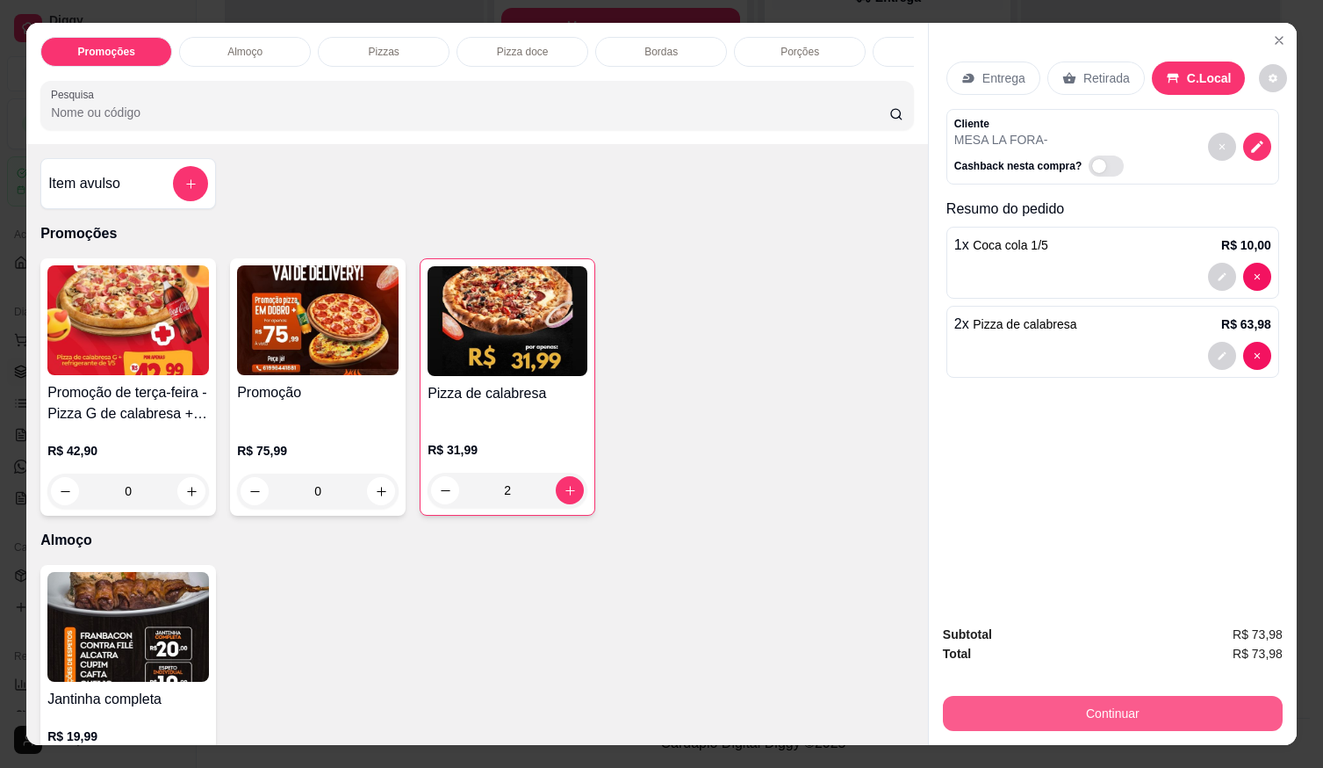
click at [999, 703] on button "Continuar" at bounding box center [1113, 713] width 340 height 35
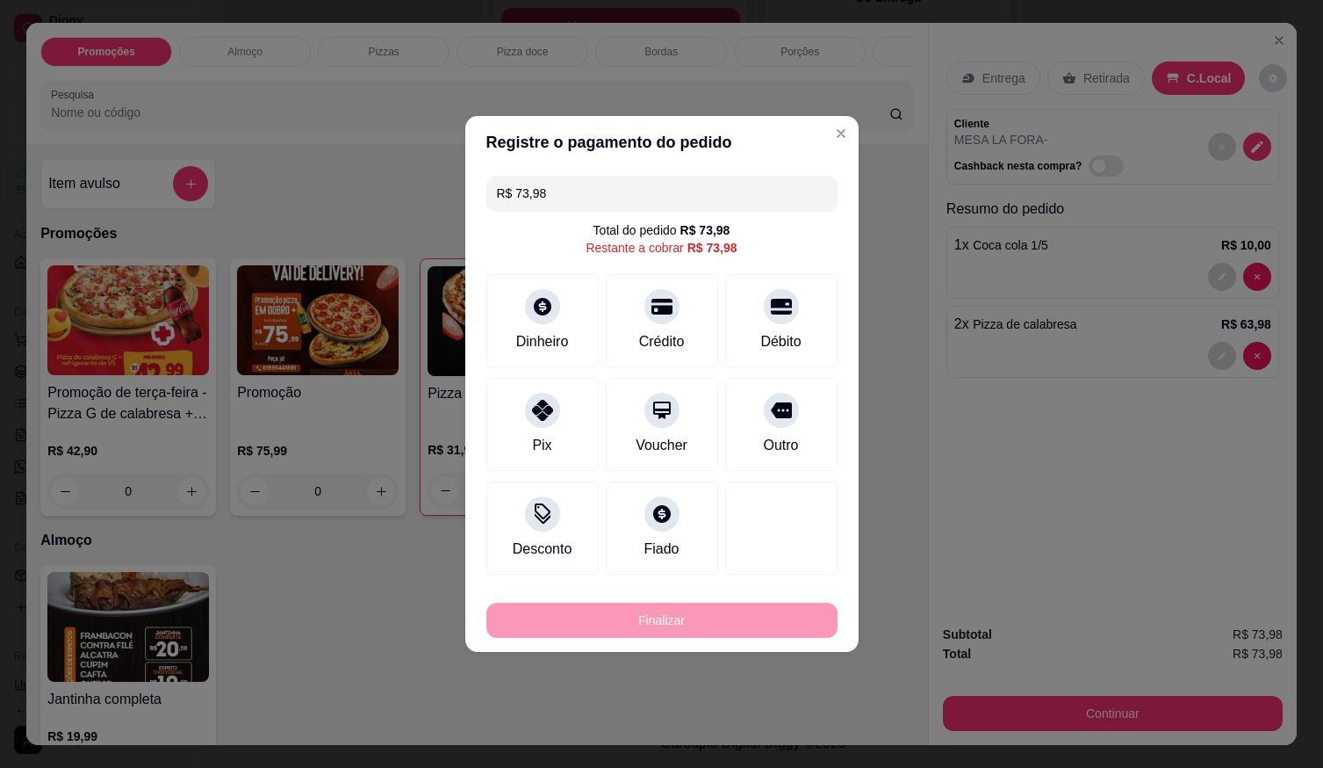
click at [784, 315] on div at bounding box center [781, 306] width 35 height 35
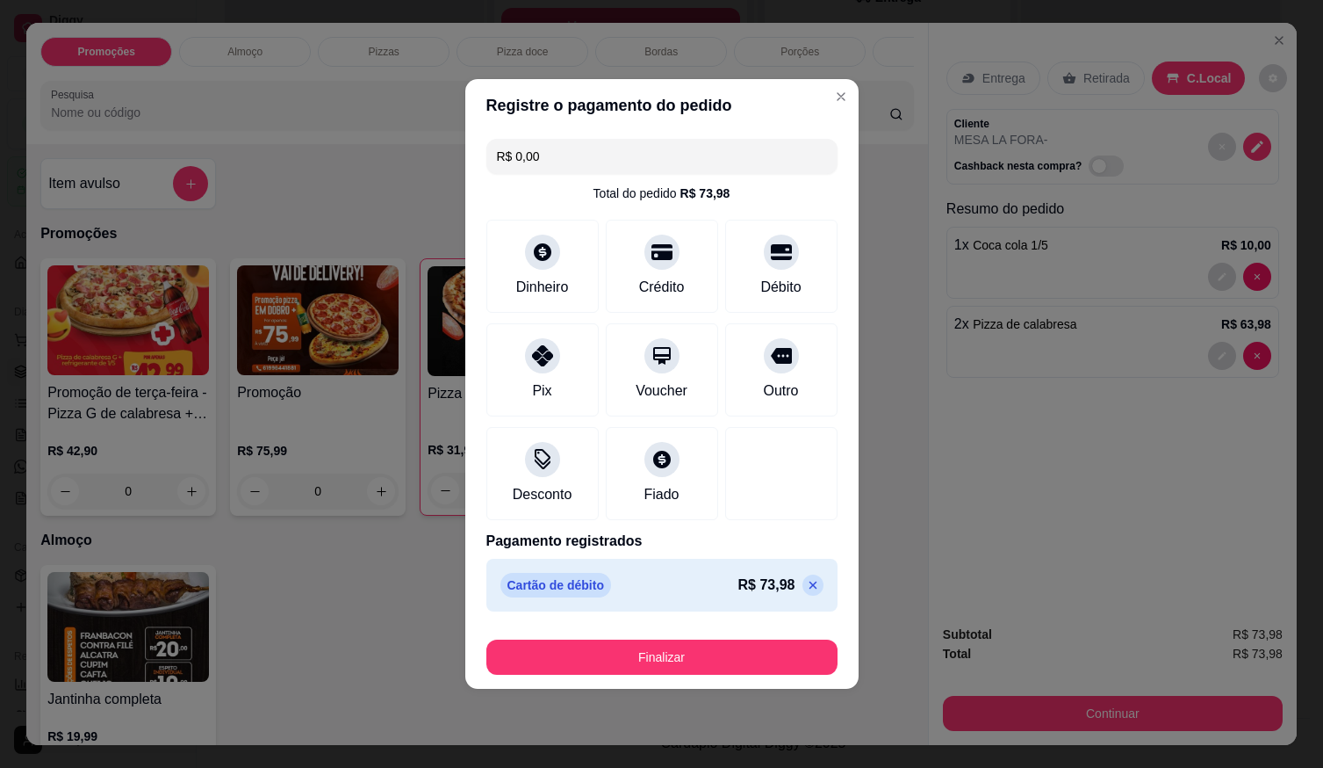
type input "R$ 0,00"
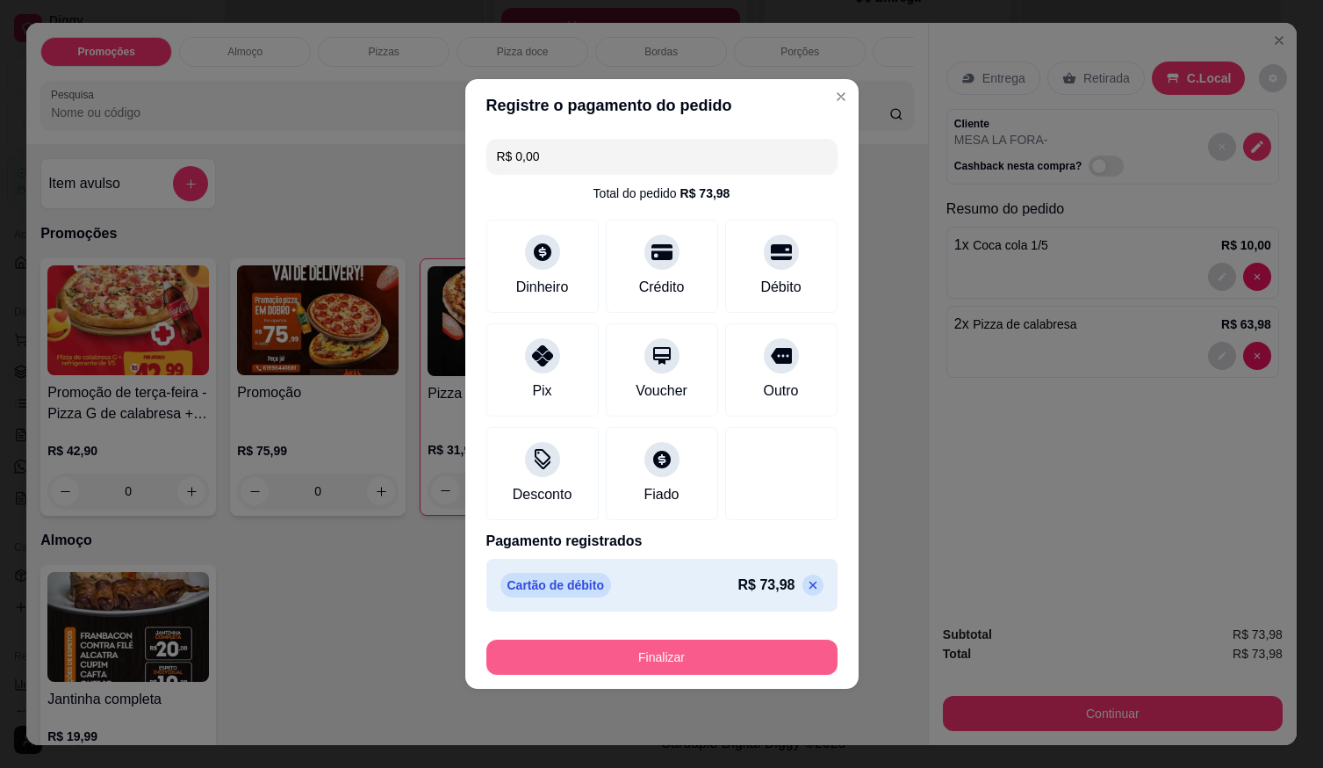
click at [719, 672] on button "Finalizar" at bounding box center [662, 656] width 351 height 35
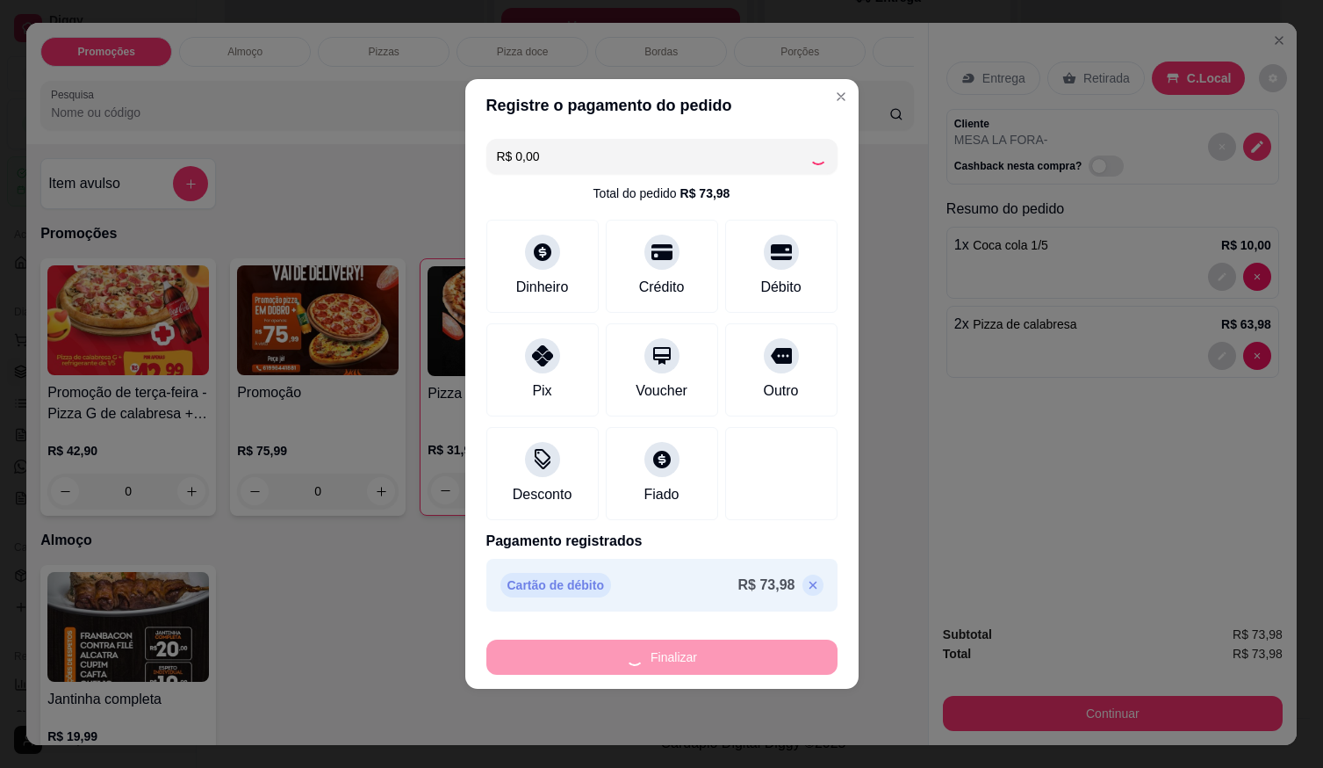
type input "0"
type input "-R$ 73,98"
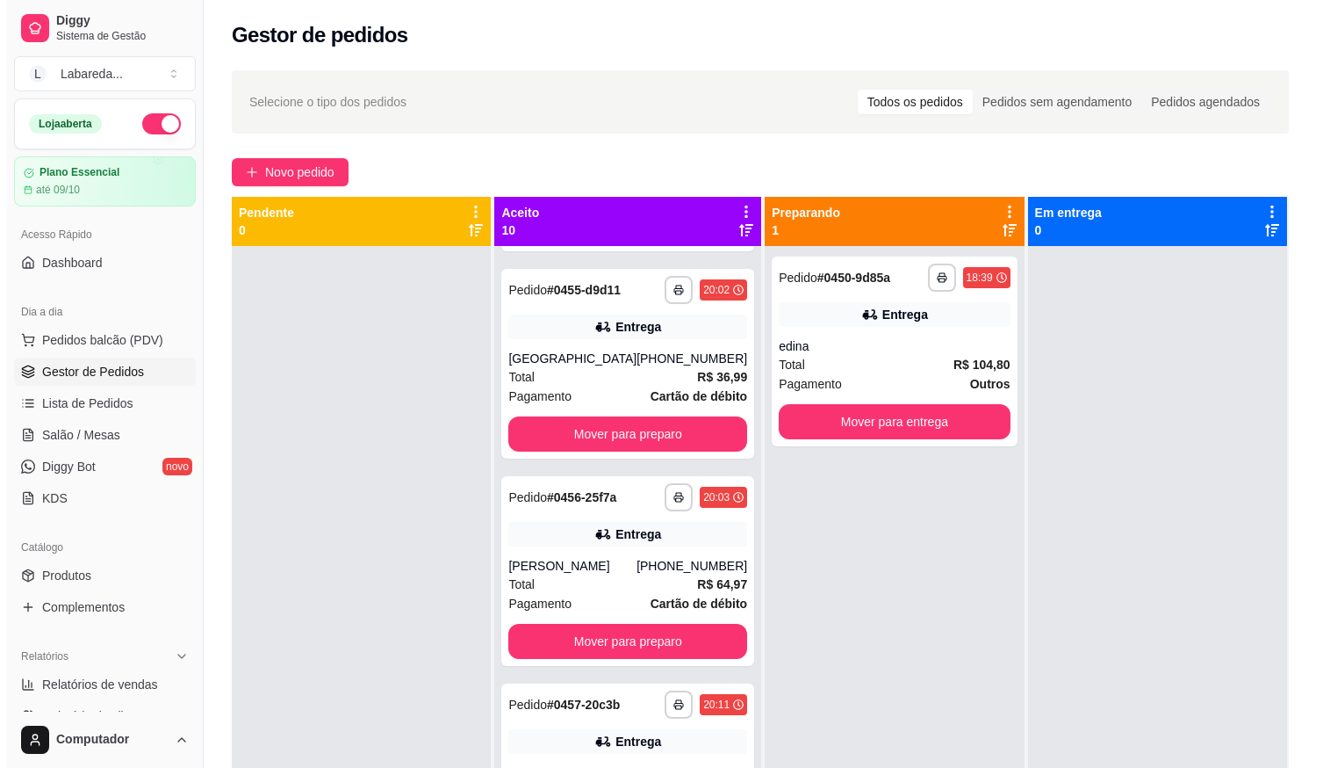
scroll to position [708, 0]
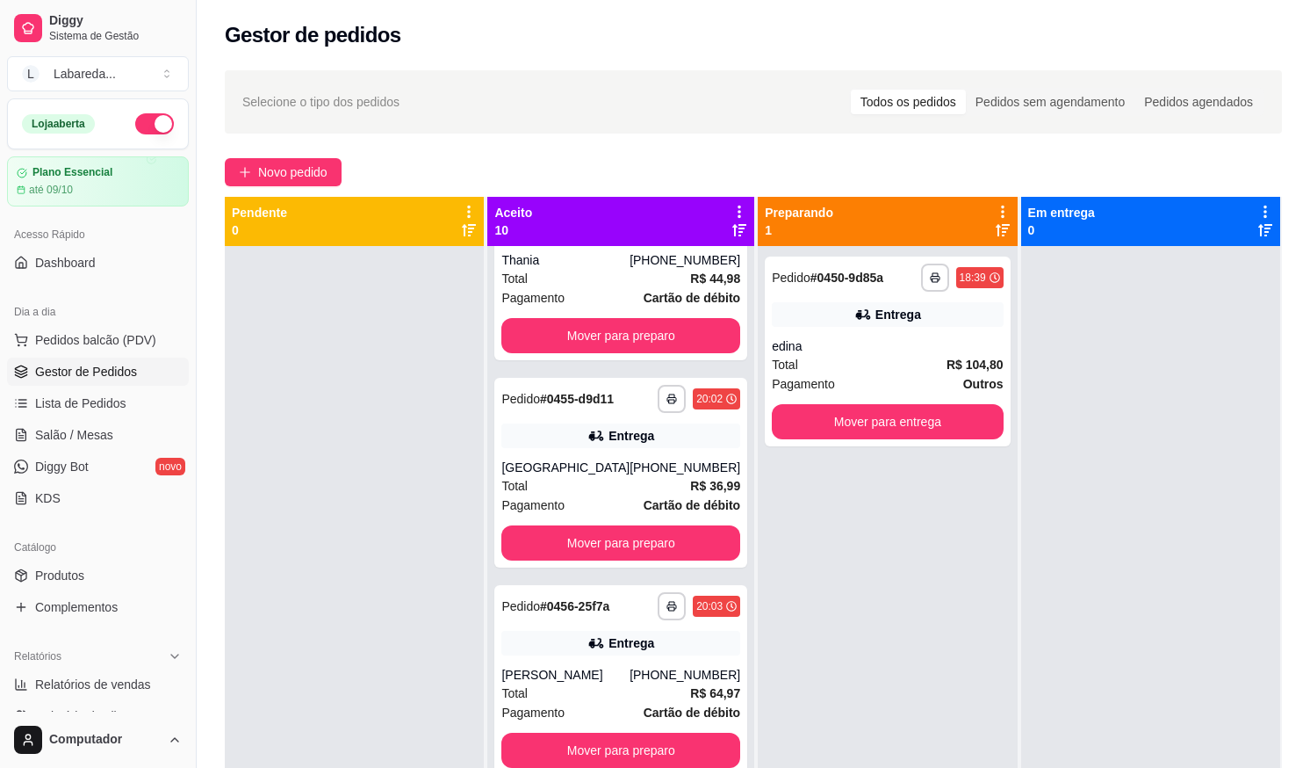
click at [2, 755] on div "Computador" at bounding box center [98, 739] width 196 height 56
click at [219, 661] on div "**********" at bounding box center [754, 523] width 1114 height 926
click at [324, 184] on button "Novo pedido" at bounding box center [283, 172] width 117 height 28
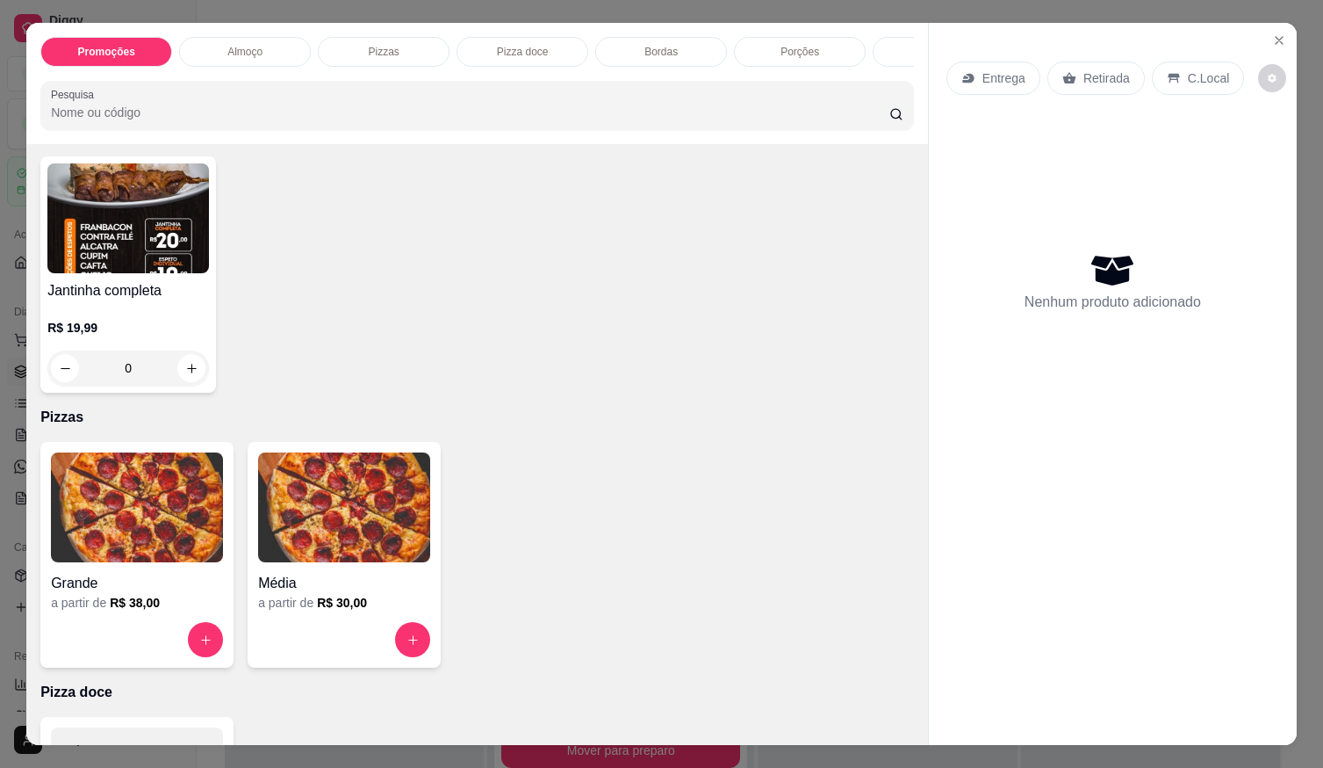
scroll to position [439, 0]
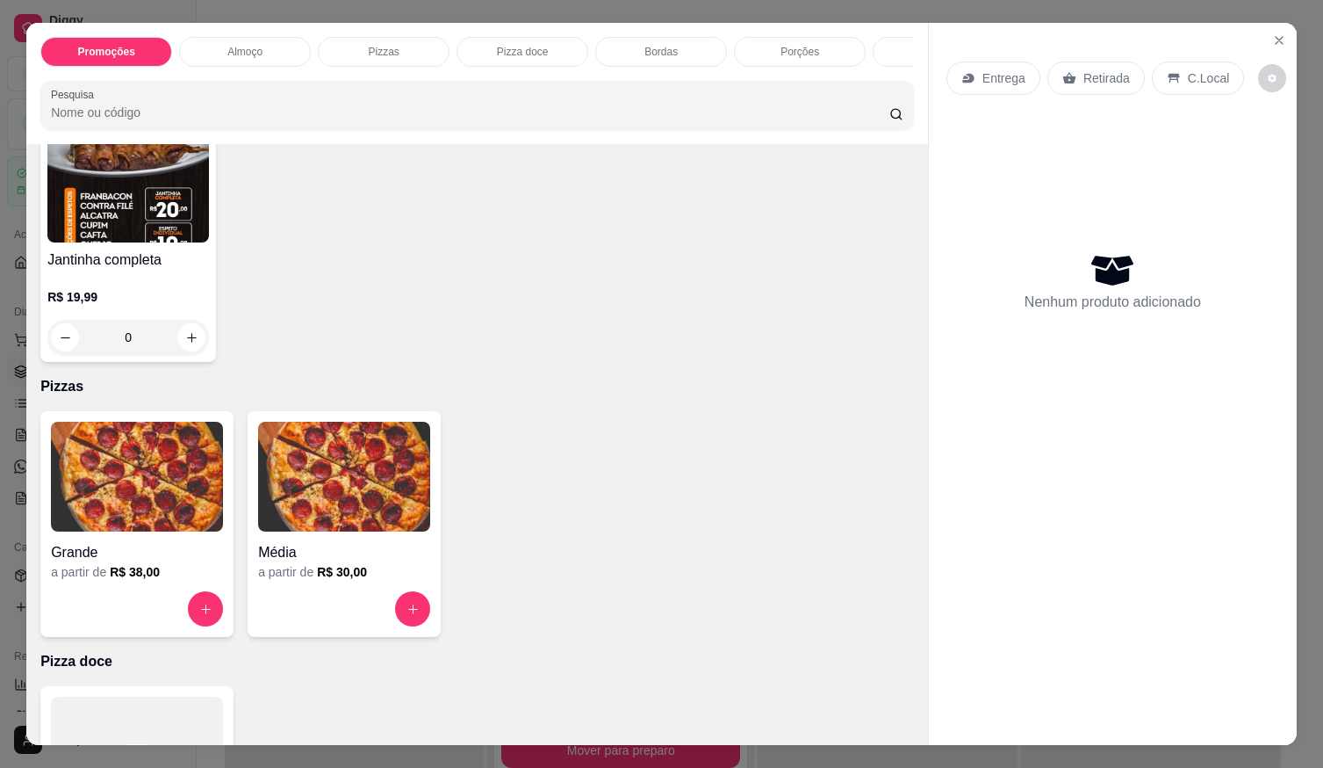
click at [142, 544] on div "Grande" at bounding box center [137, 547] width 172 height 32
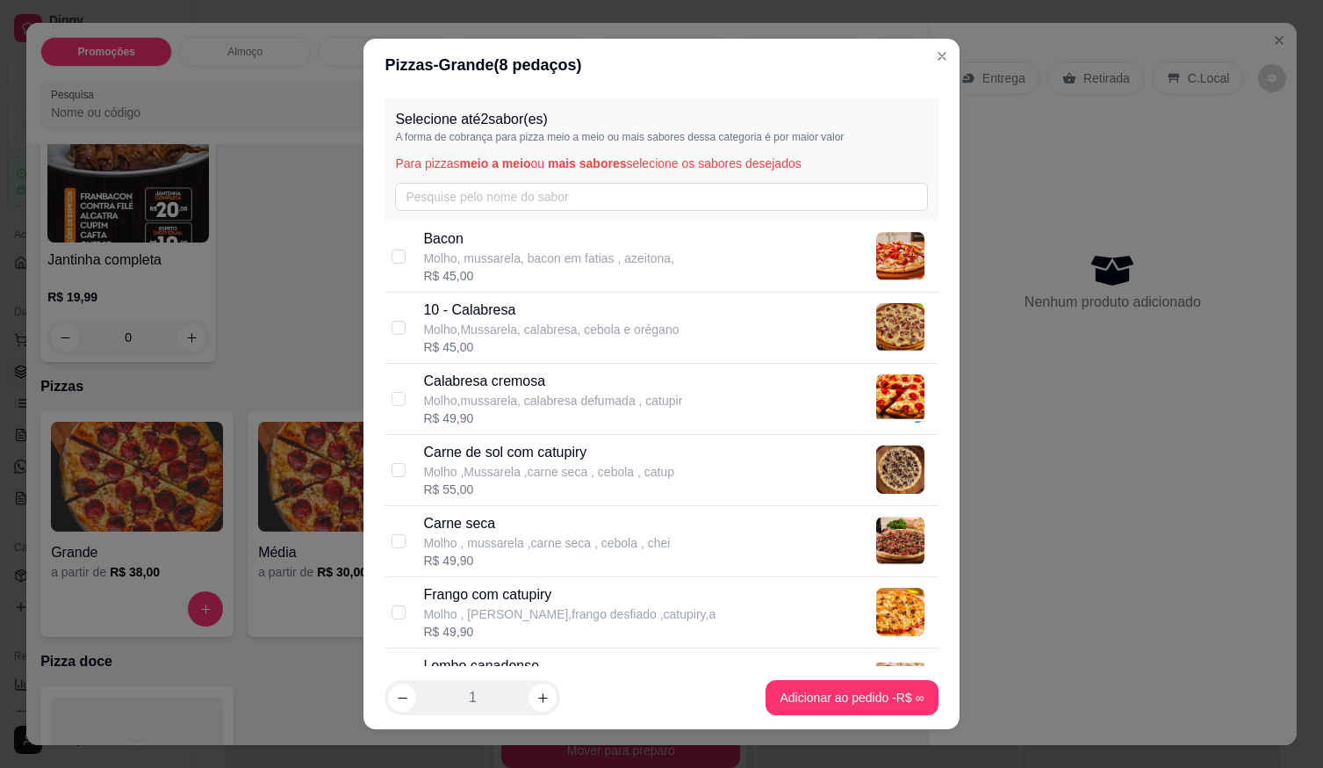
click at [482, 611] on p "Molho , [PERSON_NAME],frango desfiado ,catupiry,a" at bounding box center [569, 614] width 292 height 18
checkbox input "true"
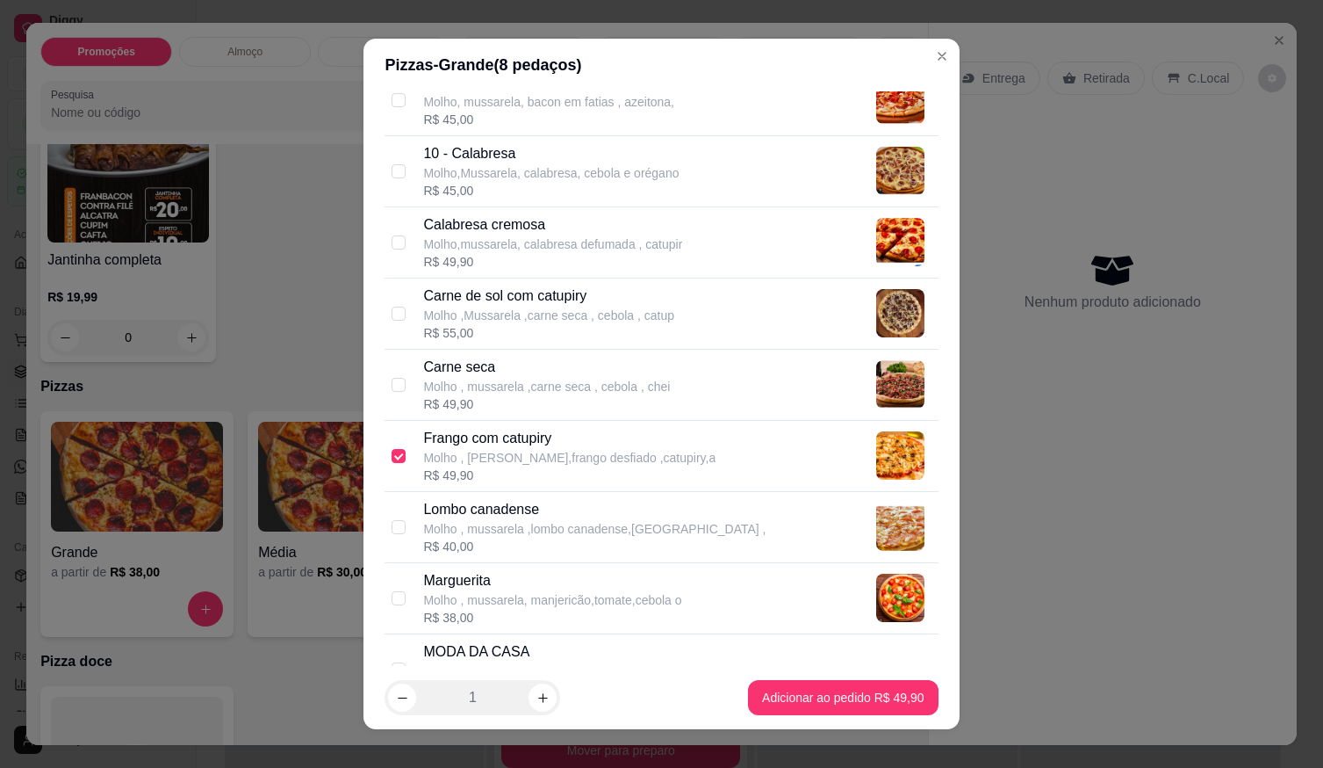
scroll to position [176, 0]
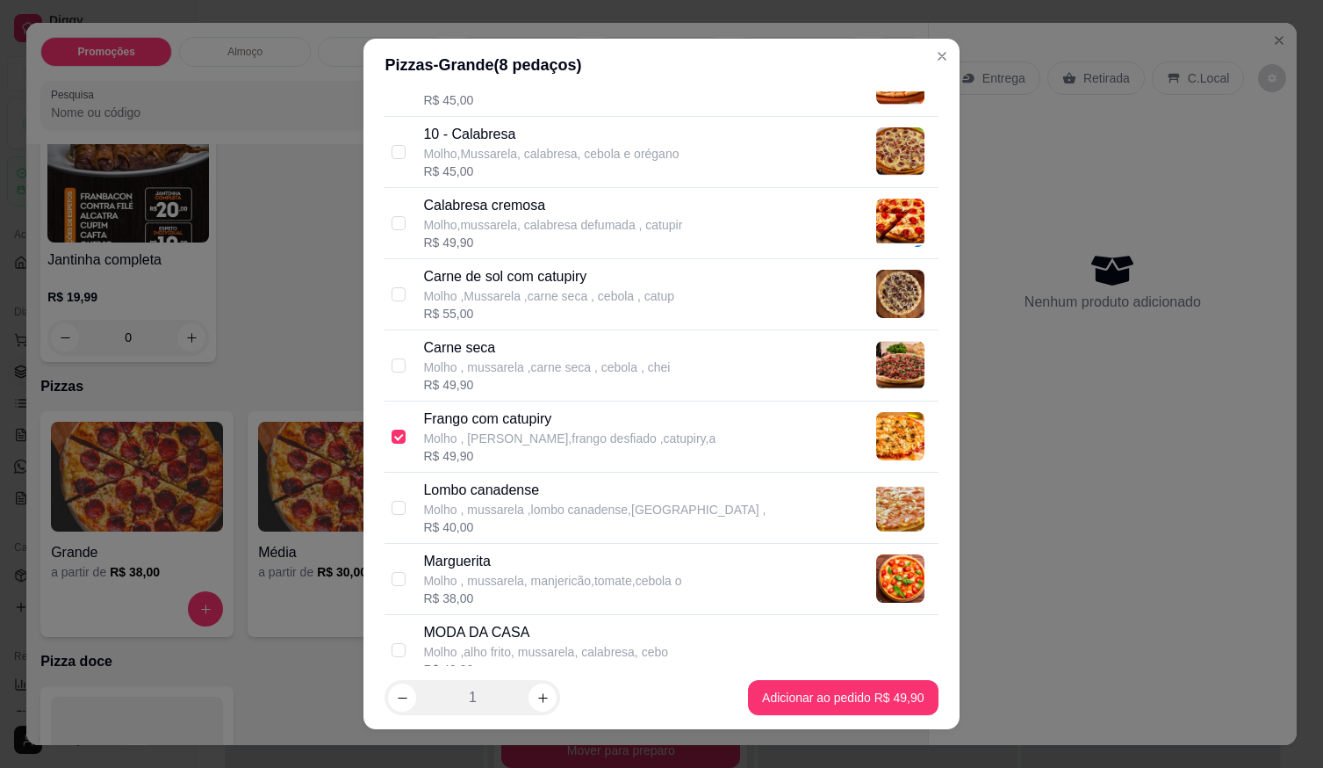
drag, startPoint x: 508, startPoint y: 507, endPoint x: 516, endPoint y: 539, distance: 33.7
click at [508, 508] on p "Molho , mussarela ,lombo canadense,[GEOGRAPHIC_DATA] ," at bounding box center [594, 510] width 343 height 18
checkbox input "true"
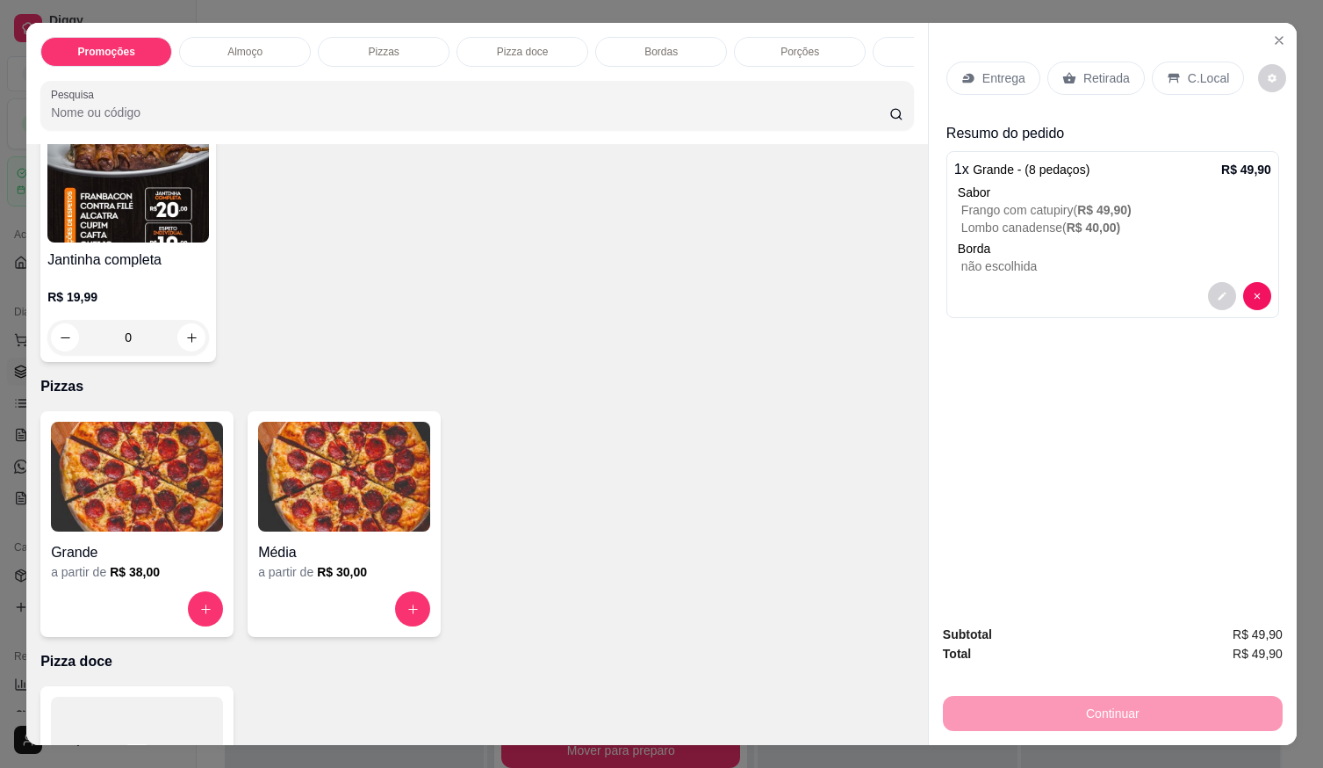
click at [1009, 69] on p "Entrega" at bounding box center [1004, 78] width 43 height 18
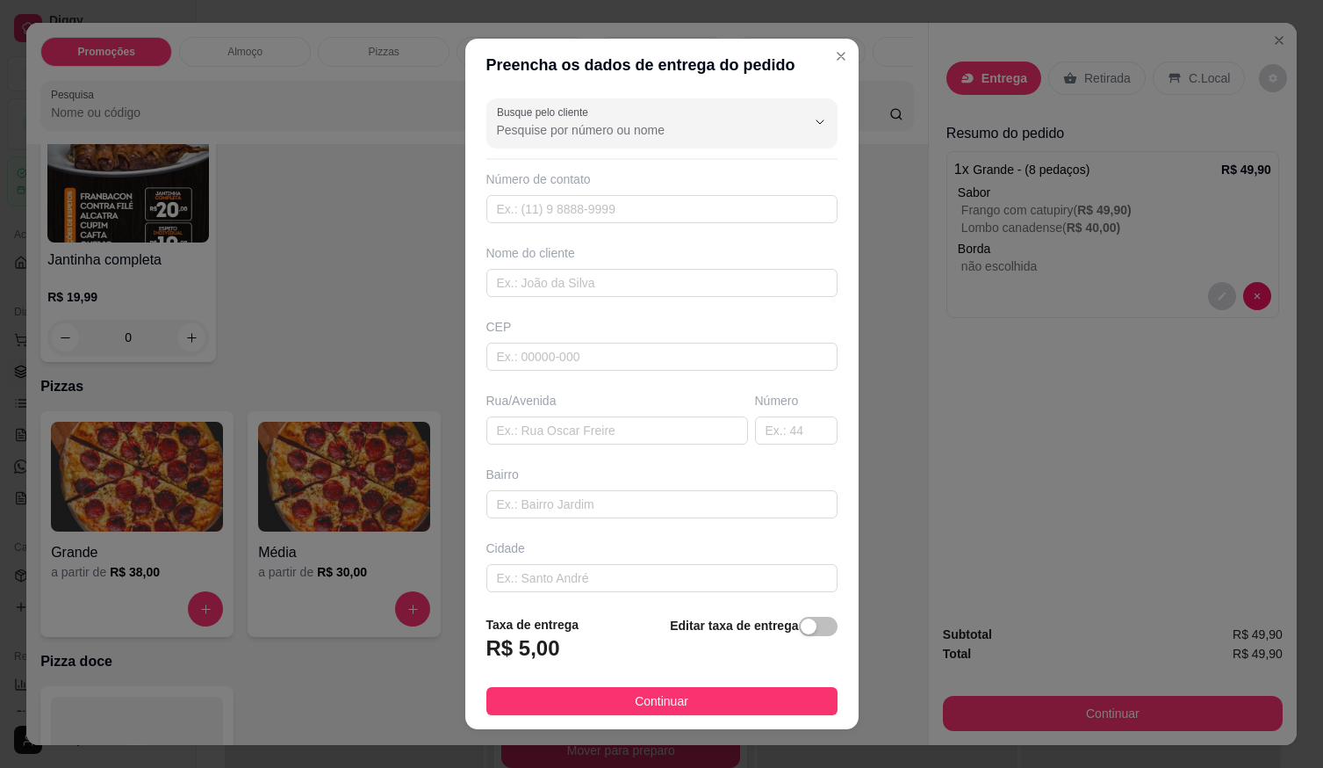
click at [704, 189] on div "Número de contato" at bounding box center [662, 196] width 351 height 53
click at [703, 198] on input "text" at bounding box center [662, 209] width 351 height 28
type input "[PHONE_NUMBER]"
click at [674, 271] on input "text" at bounding box center [662, 283] width 351 height 28
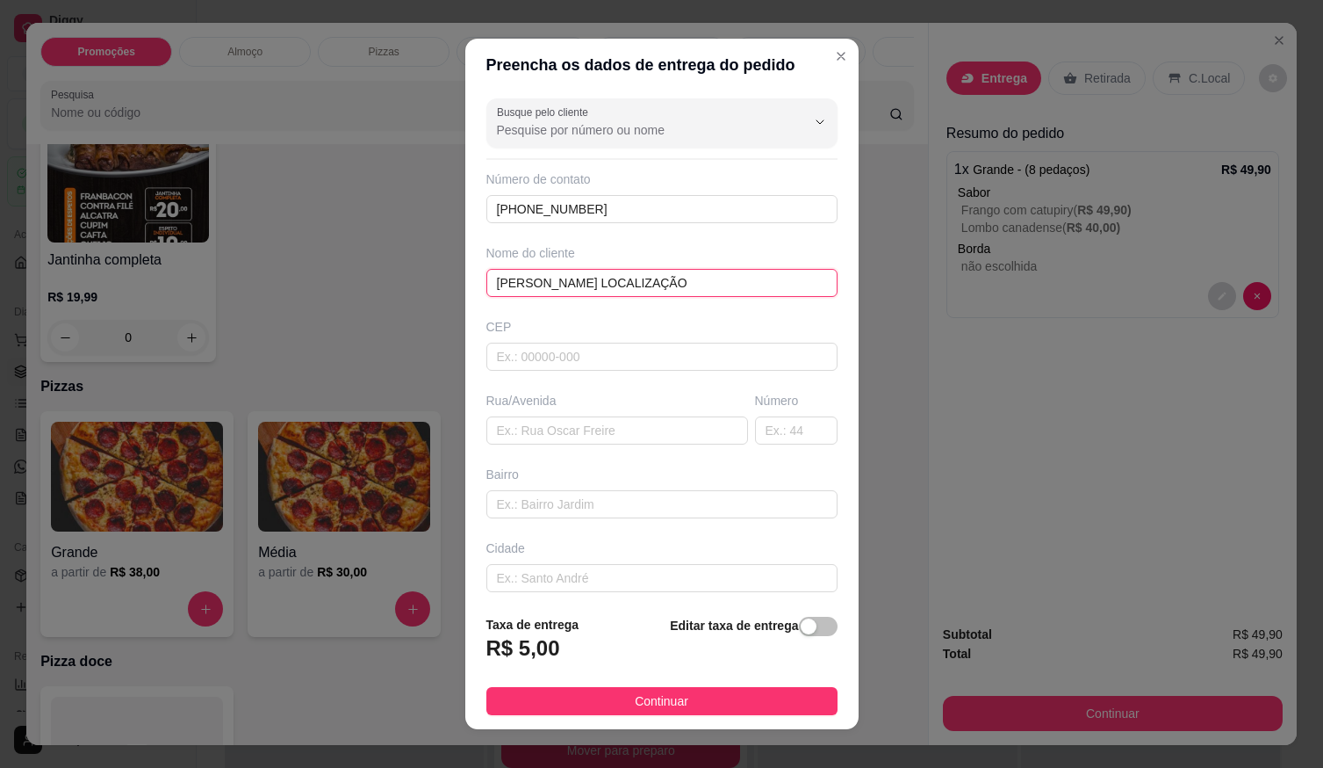
click at [535, 276] on input "JANETE LOCALIZAÇÃO" at bounding box center [662, 283] width 351 height 28
click at [596, 277] on input "JANETE OCALIZAÇÃOL" at bounding box center [662, 283] width 351 height 28
click at [599, 278] on input "JANETE OCALIZOL" at bounding box center [662, 283] width 351 height 28
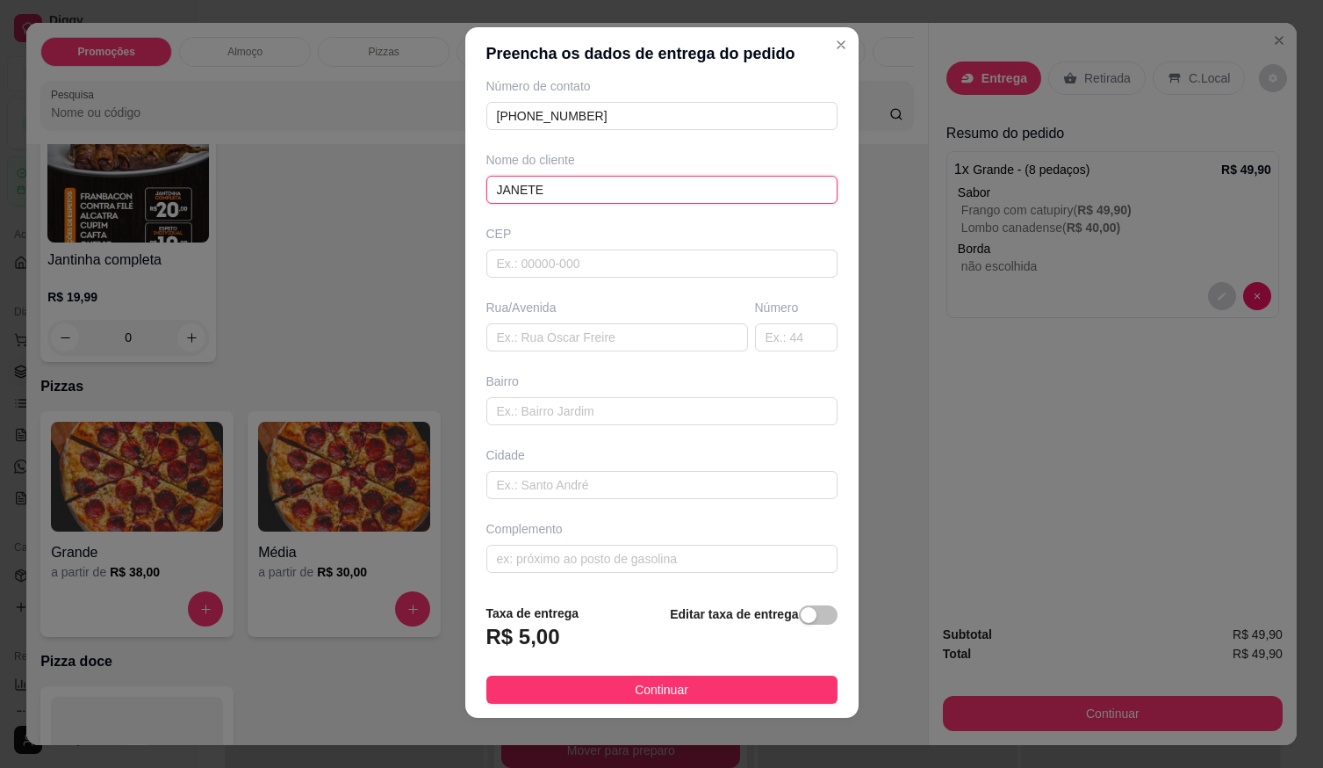
scroll to position [18, 0]
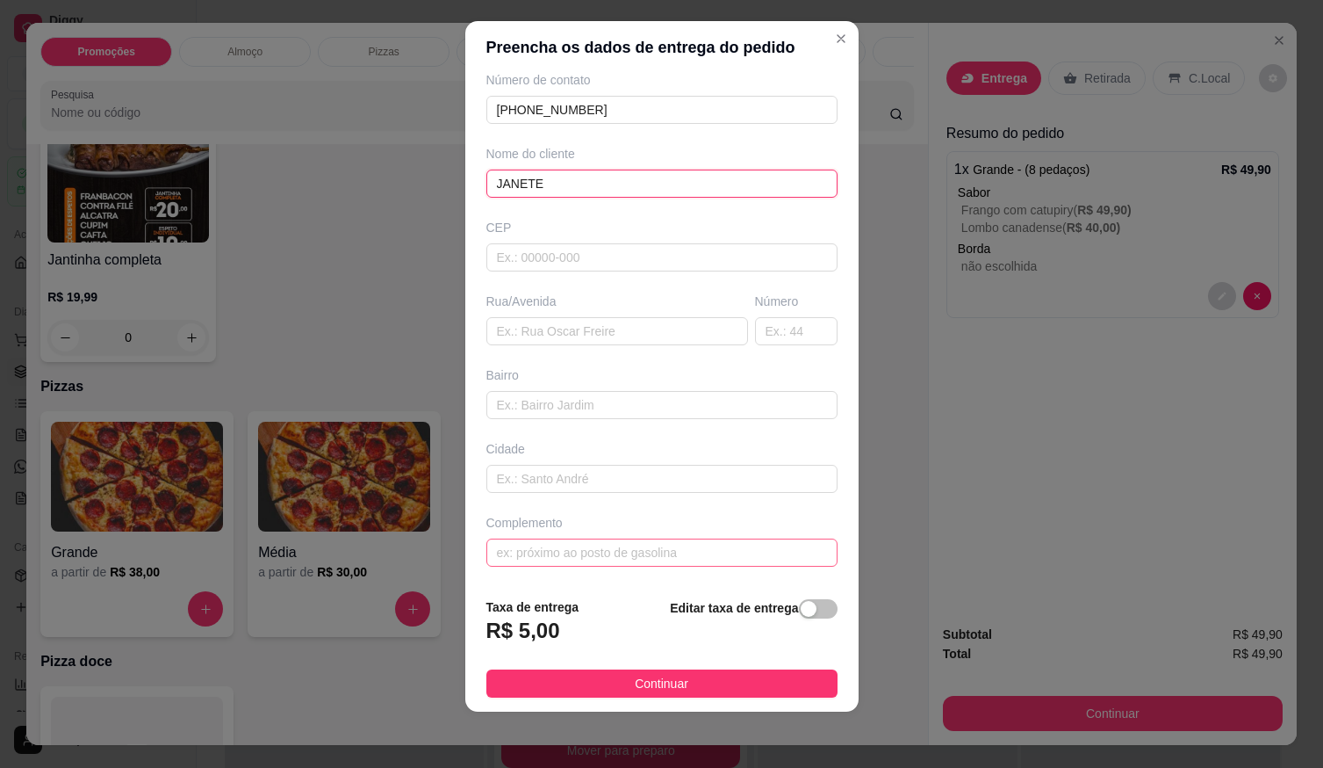
type input "JANETE"
click at [531, 552] on input "text" at bounding box center [662, 552] width 351 height 28
type input "LOCALIZAÇÃO"
click at [597, 668] on footer "Taxa de entrega R$ 5,00 Editar taxa de entrega Continuar" at bounding box center [661, 647] width 393 height 128
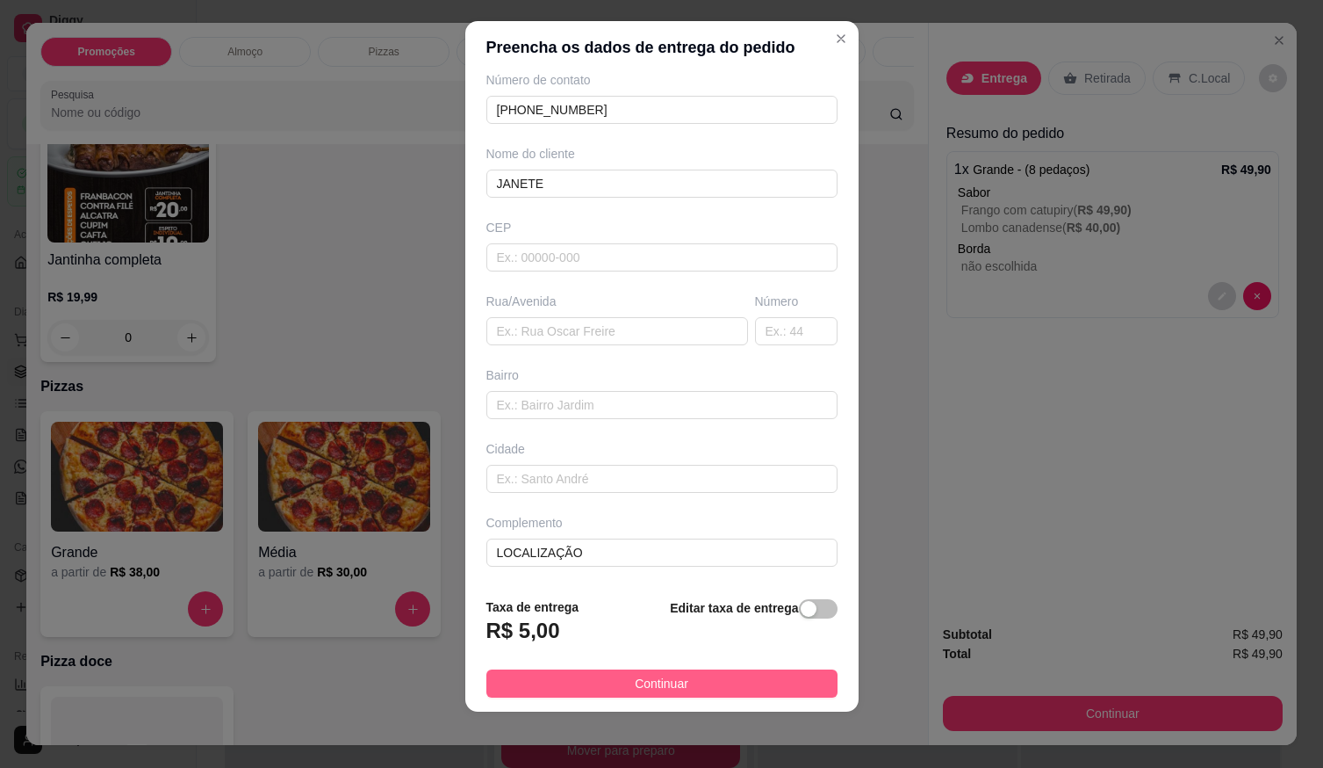
click at [601, 683] on button "Continuar" at bounding box center [662, 683] width 351 height 28
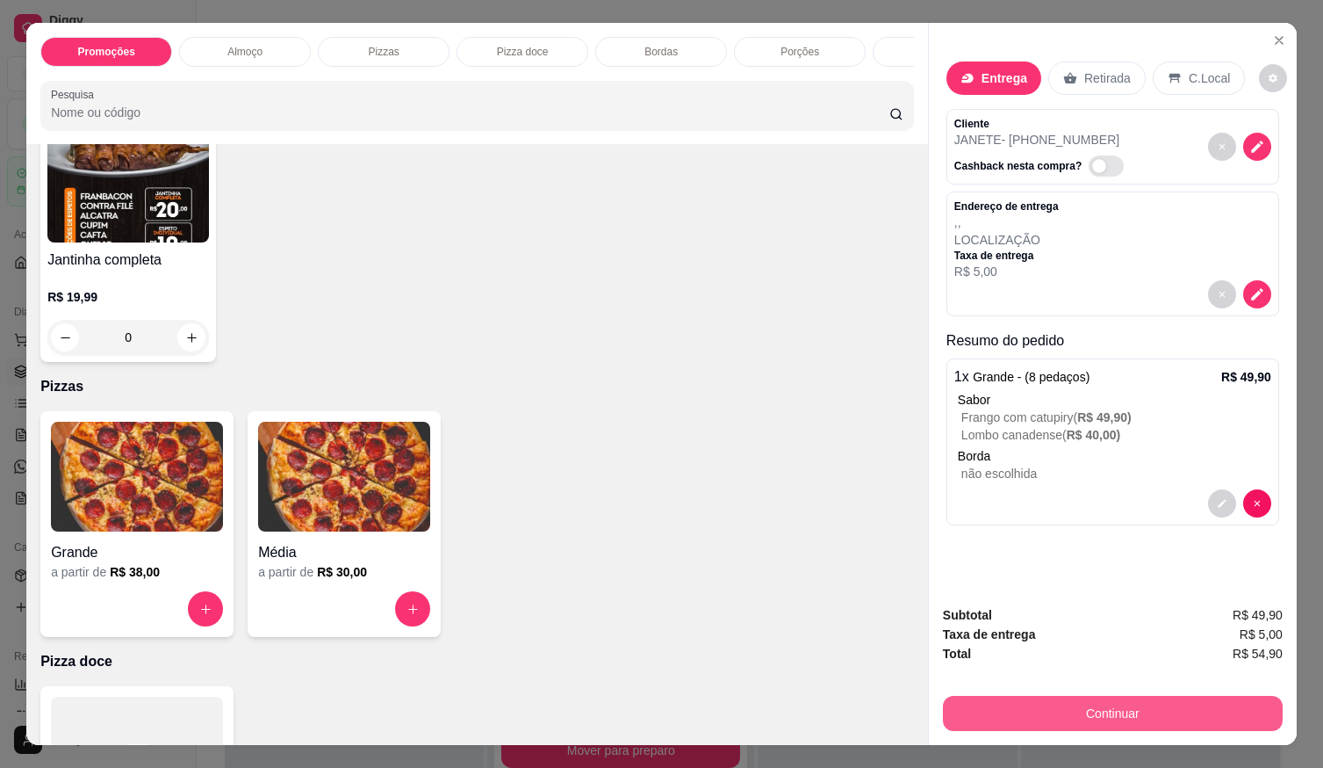
click at [1065, 696] on button "Continuar" at bounding box center [1113, 713] width 340 height 35
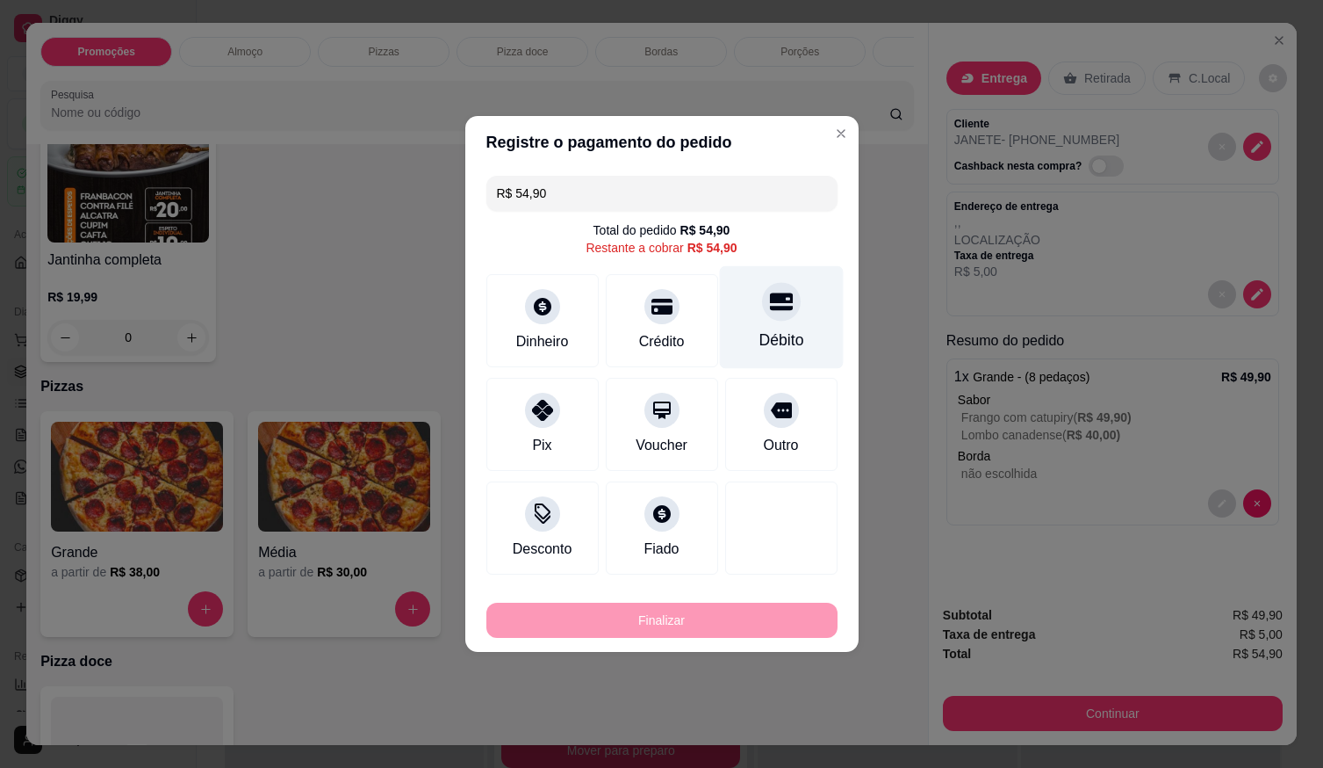
click at [775, 327] on div "Débito" at bounding box center [781, 317] width 124 height 103
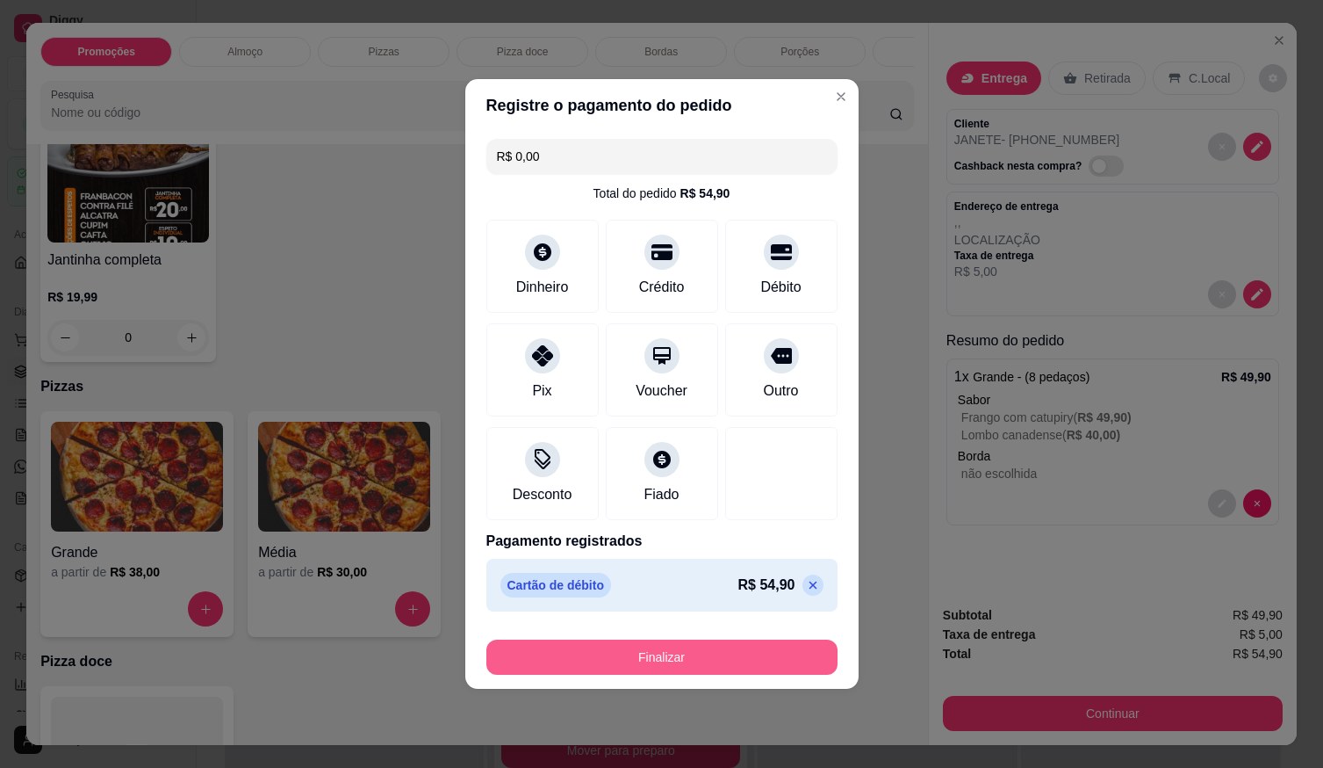
click at [752, 653] on button "Finalizar" at bounding box center [662, 656] width 351 height 35
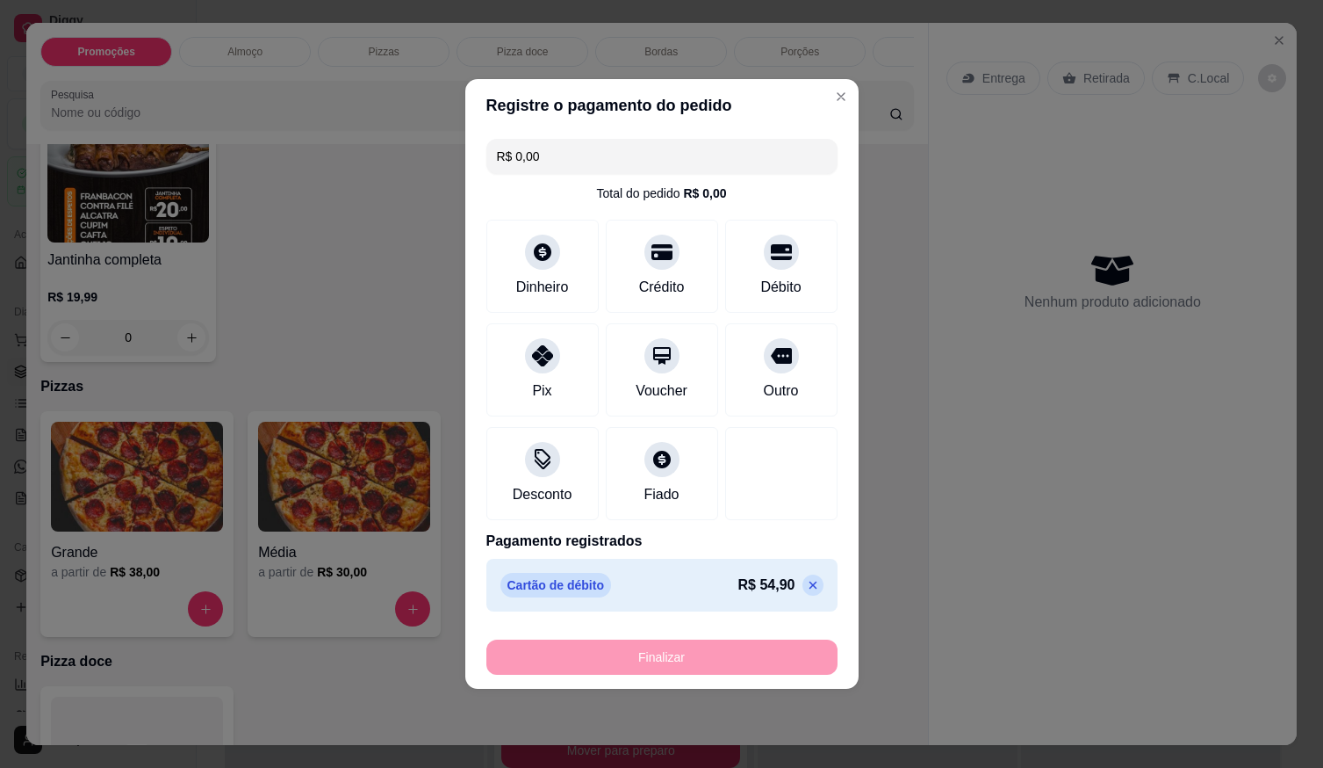
type input "-R$ 54,90"
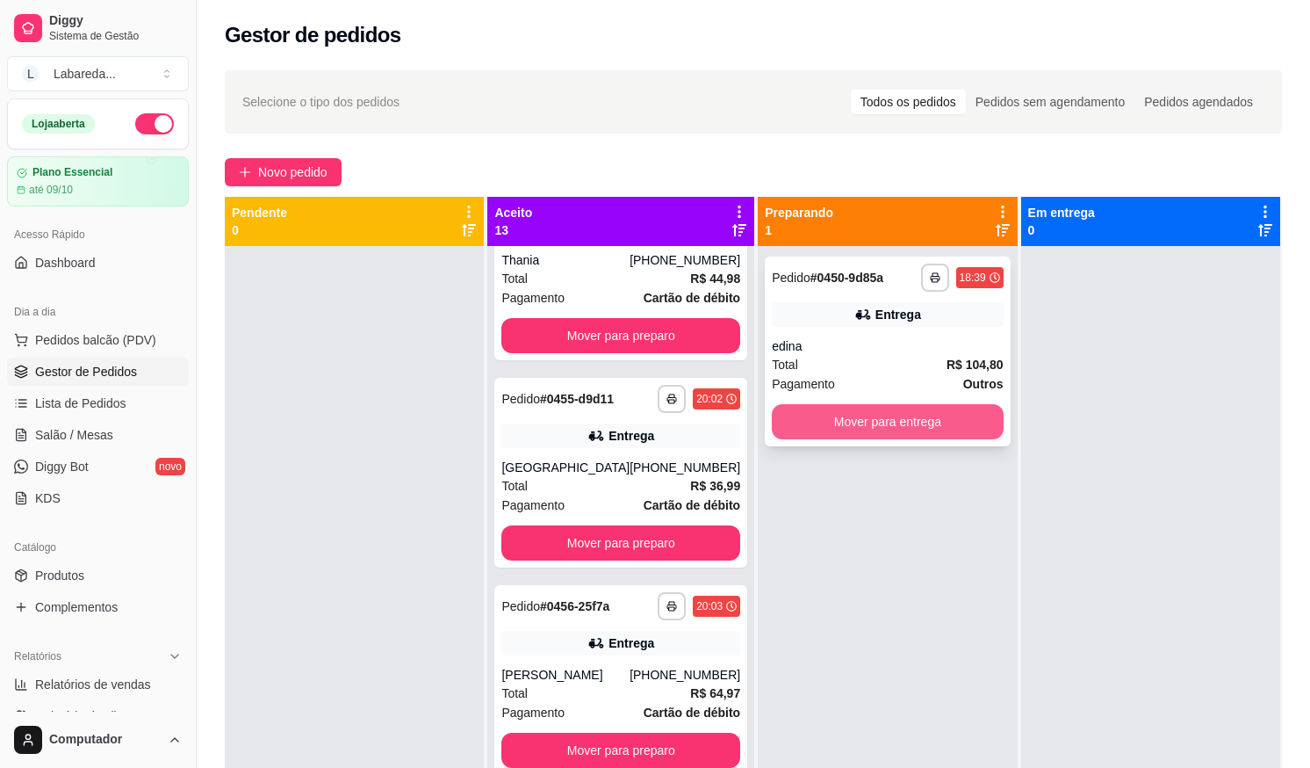
click at [942, 433] on button "Mover para entrega" at bounding box center [887, 421] width 231 height 35
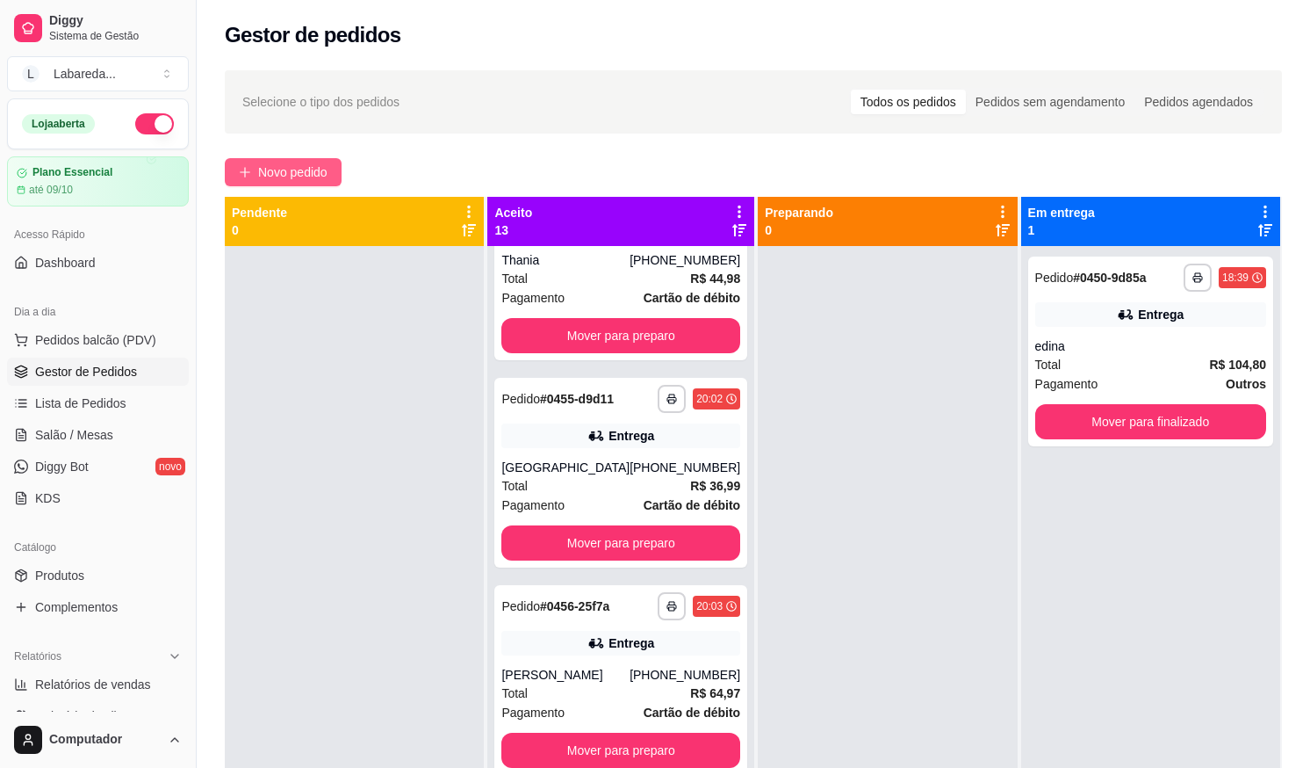
click at [268, 180] on span "Novo pedido" at bounding box center [292, 171] width 69 height 19
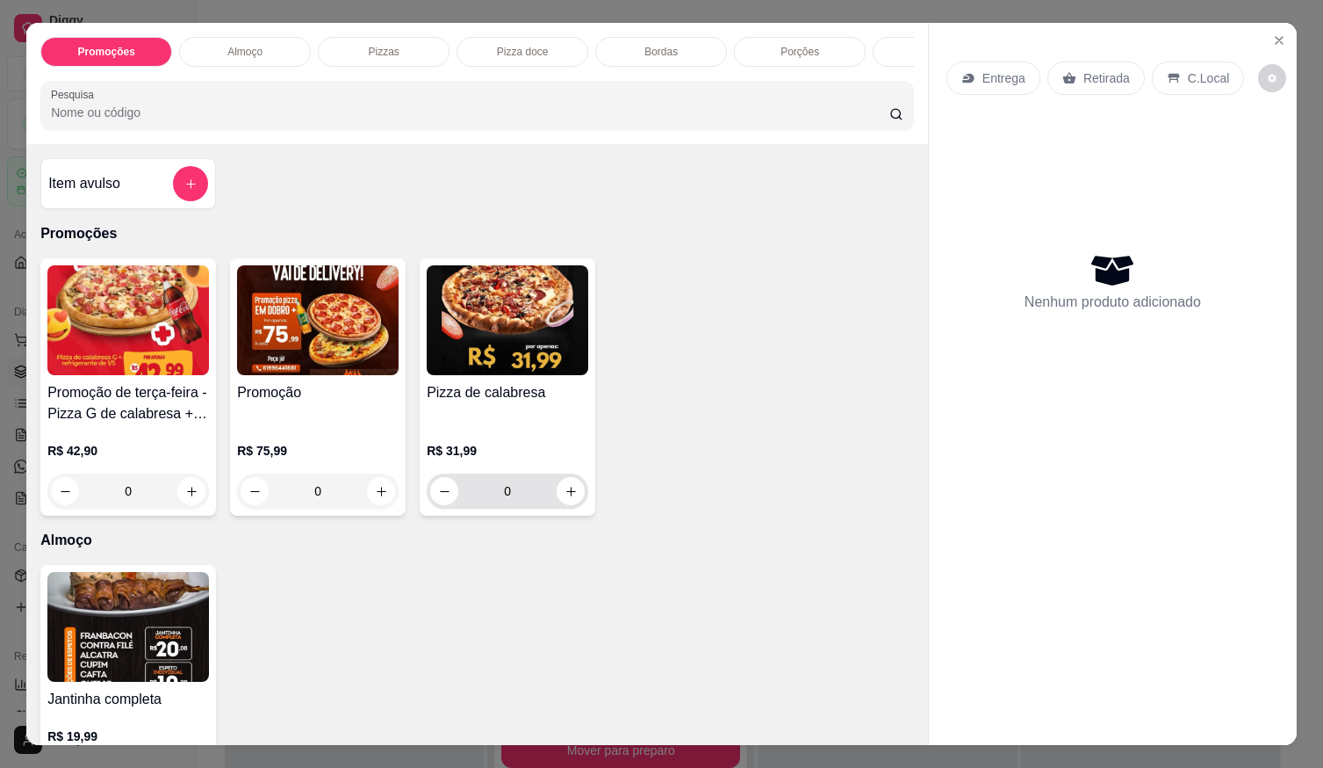
click at [565, 498] on icon "increase-product-quantity" at bounding box center [571, 491] width 13 height 13
type input "1"
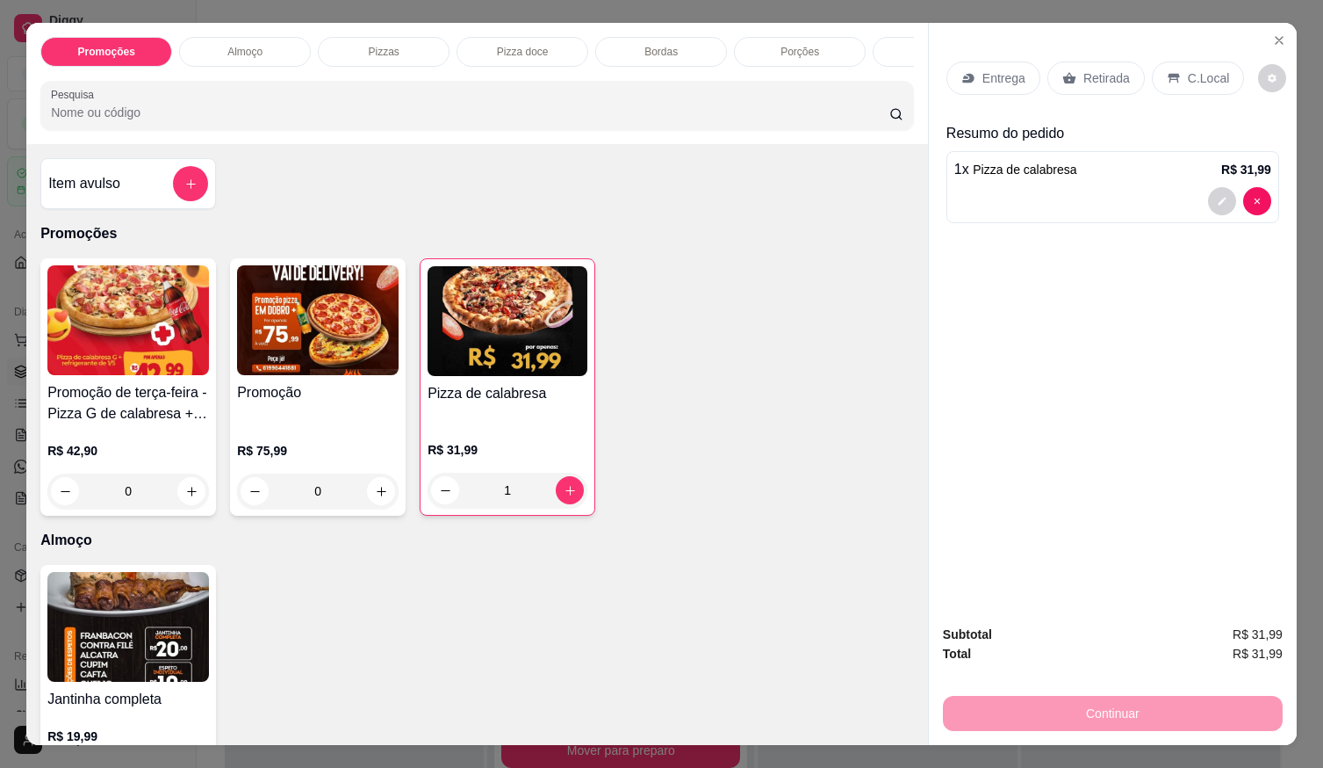
click at [967, 68] on div "Entrega" at bounding box center [994, 77] width 94 height 33
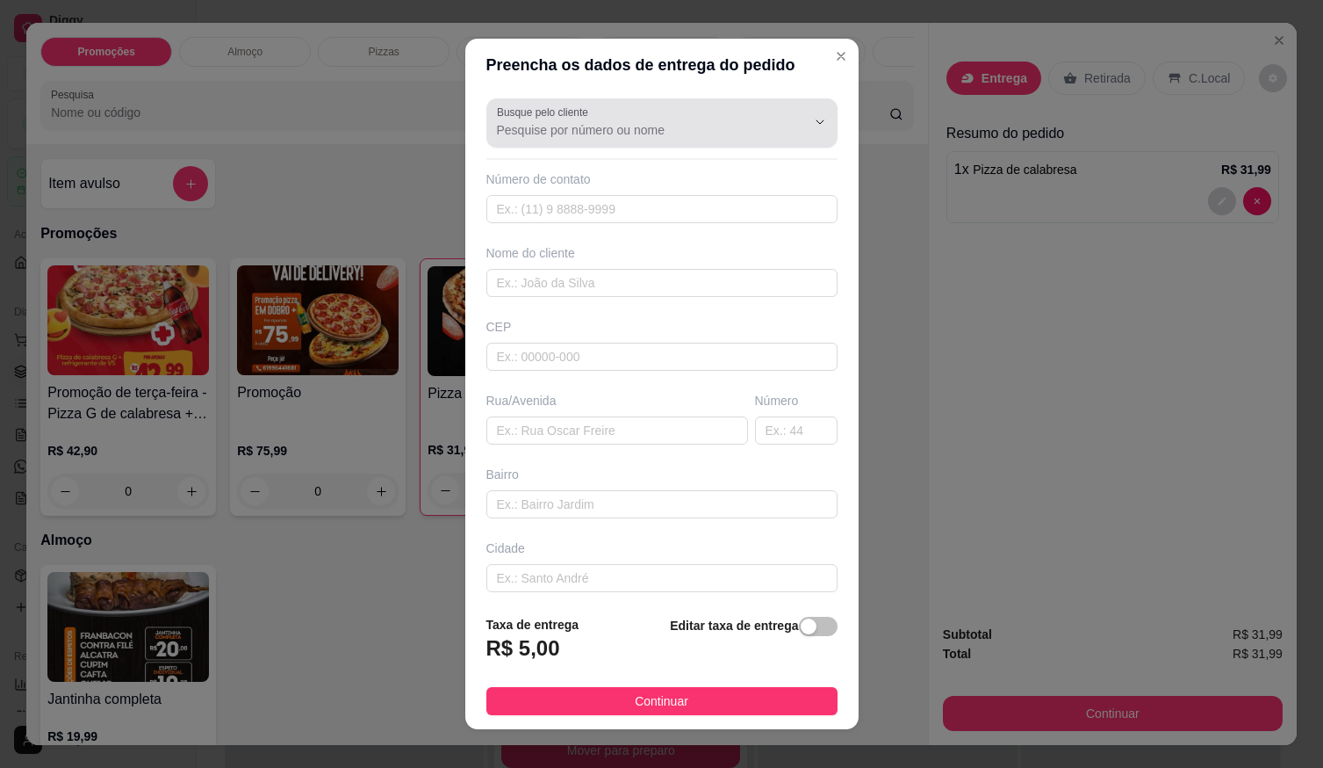
click at [705, 133] on input "Busque pelo cliente" at bounding box center [637, 130] width 281 height 18
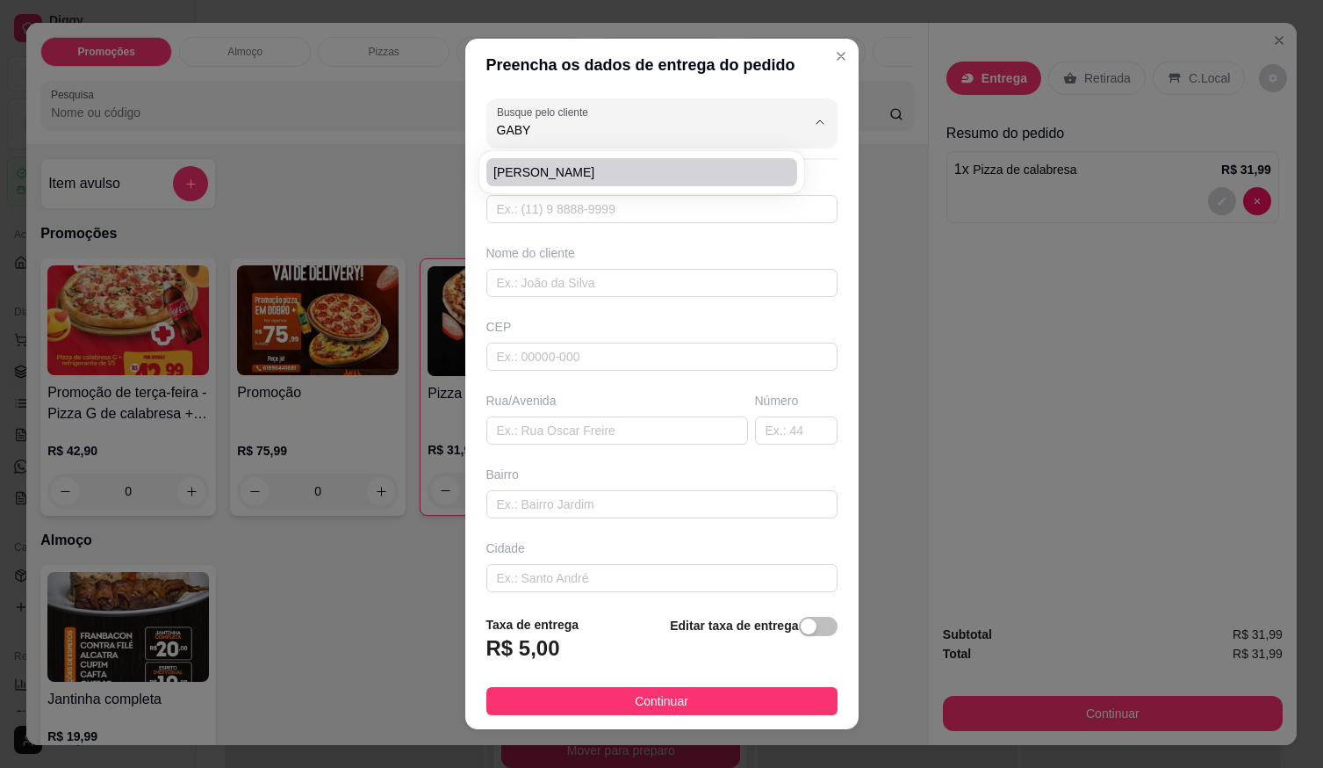
click at [671, 169] on span "GABY XAVIER" at bounding box center [633, 172] width 279 height 18
type input "GABY XAVIER"
type input "61992386160"
type input "GABY XAVIER"
type input "LOCALIZAÇÃO"
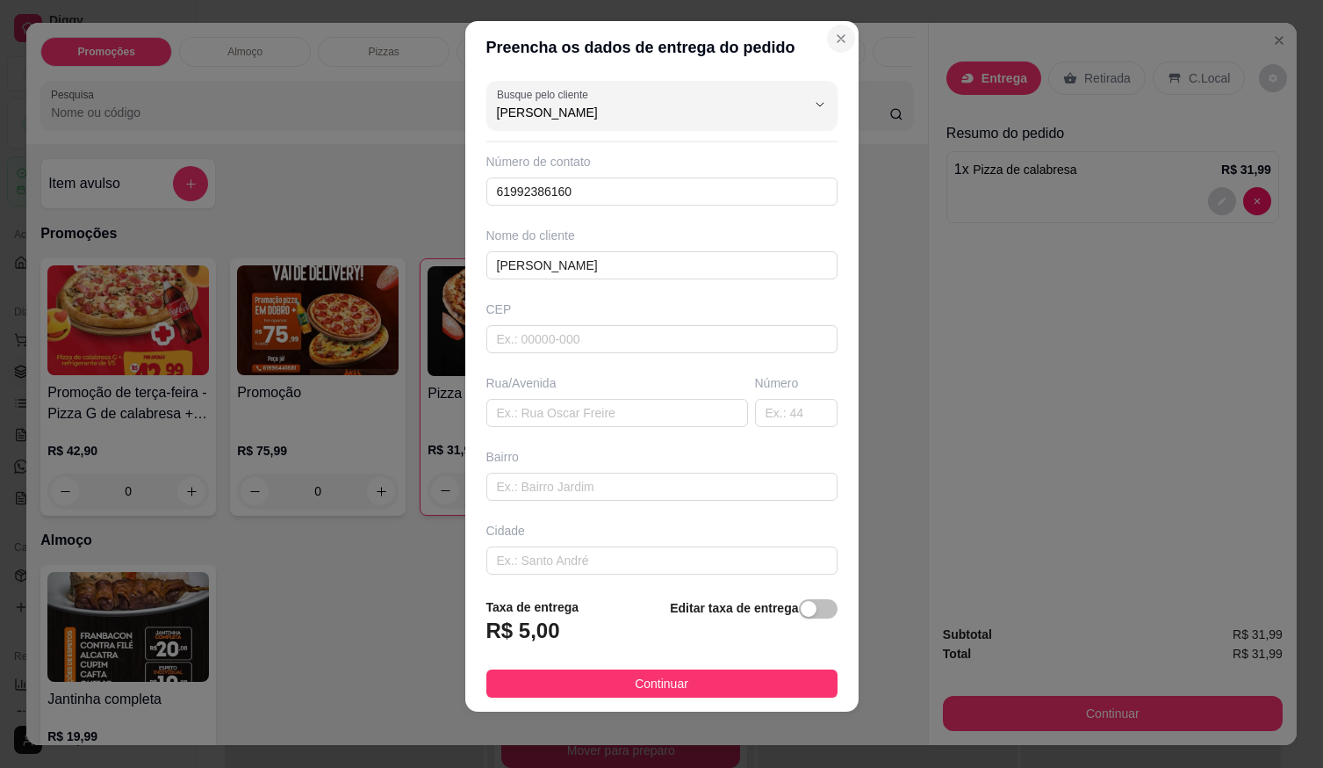
type input "GABY XAVIER"
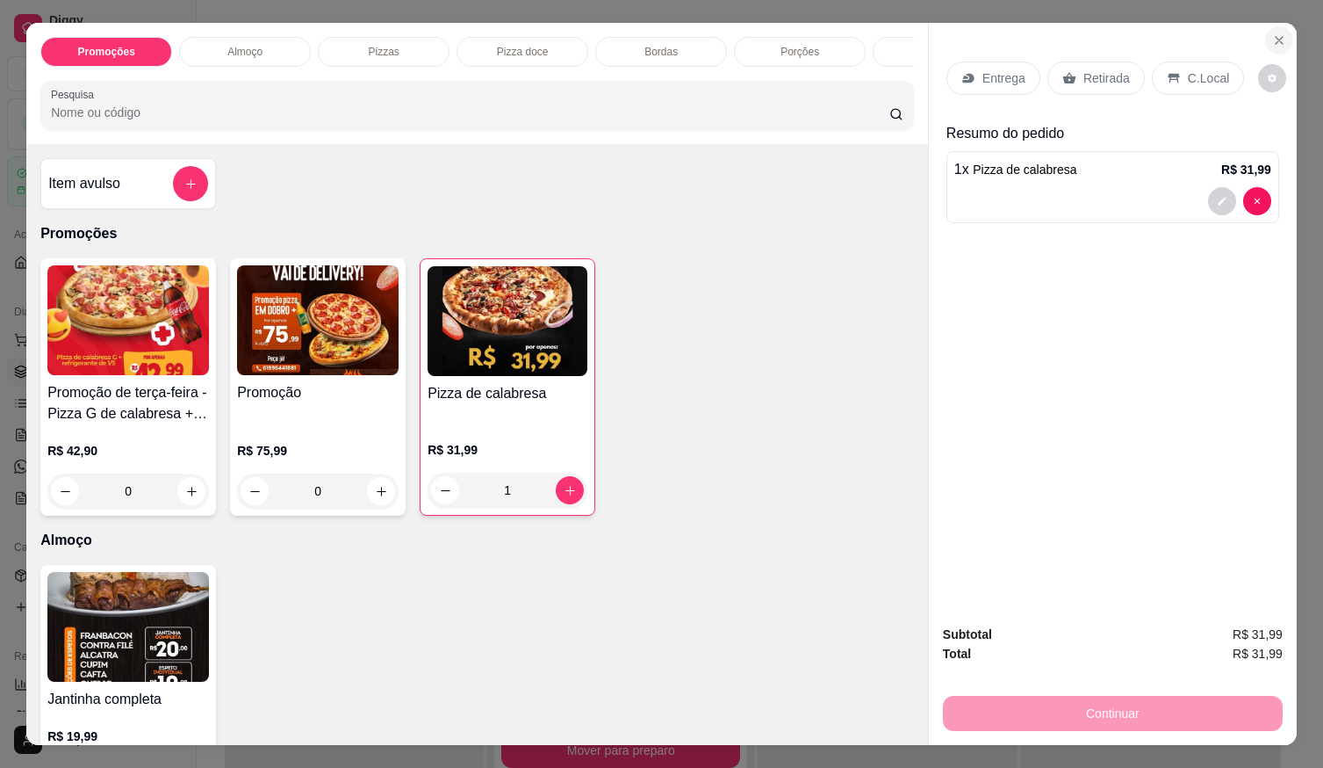
click at [1273, 39] on icon "Close" at bounding box center [1280, 40] width 14 height 14
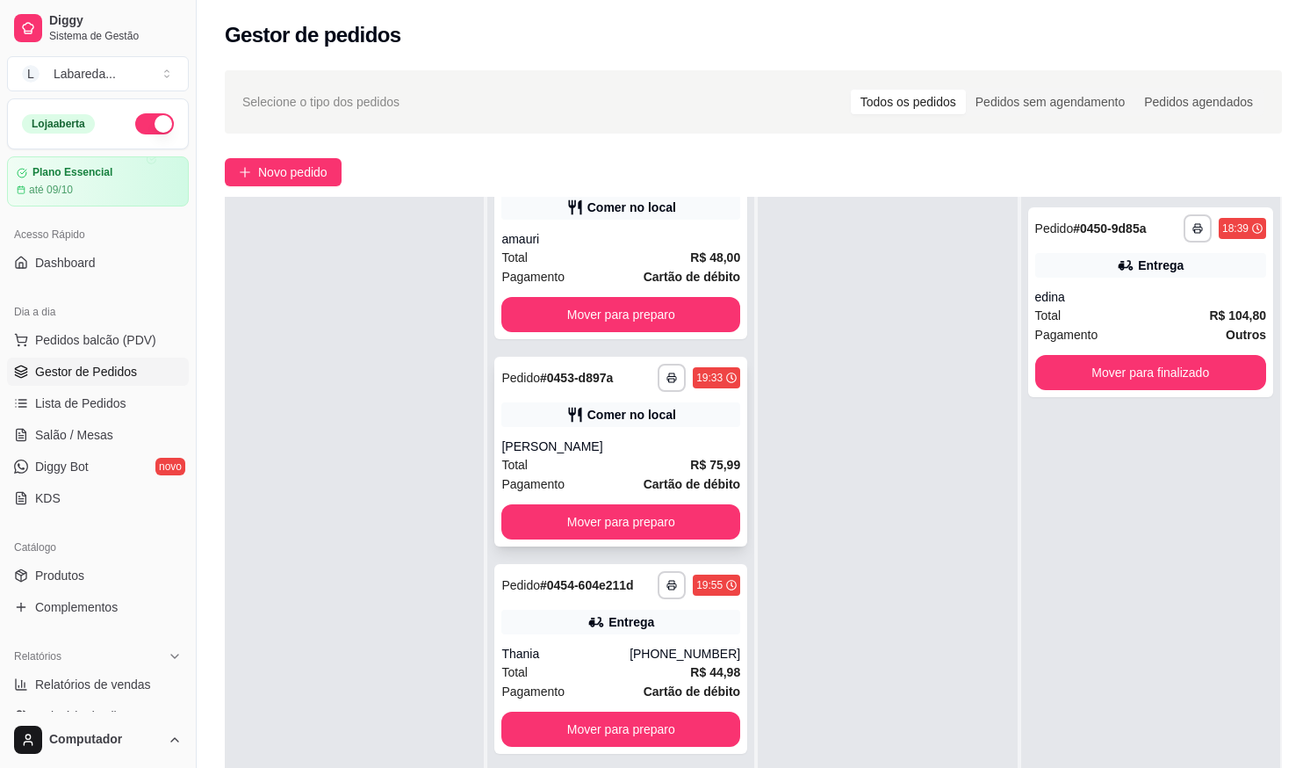
scroll to position [253, 0]
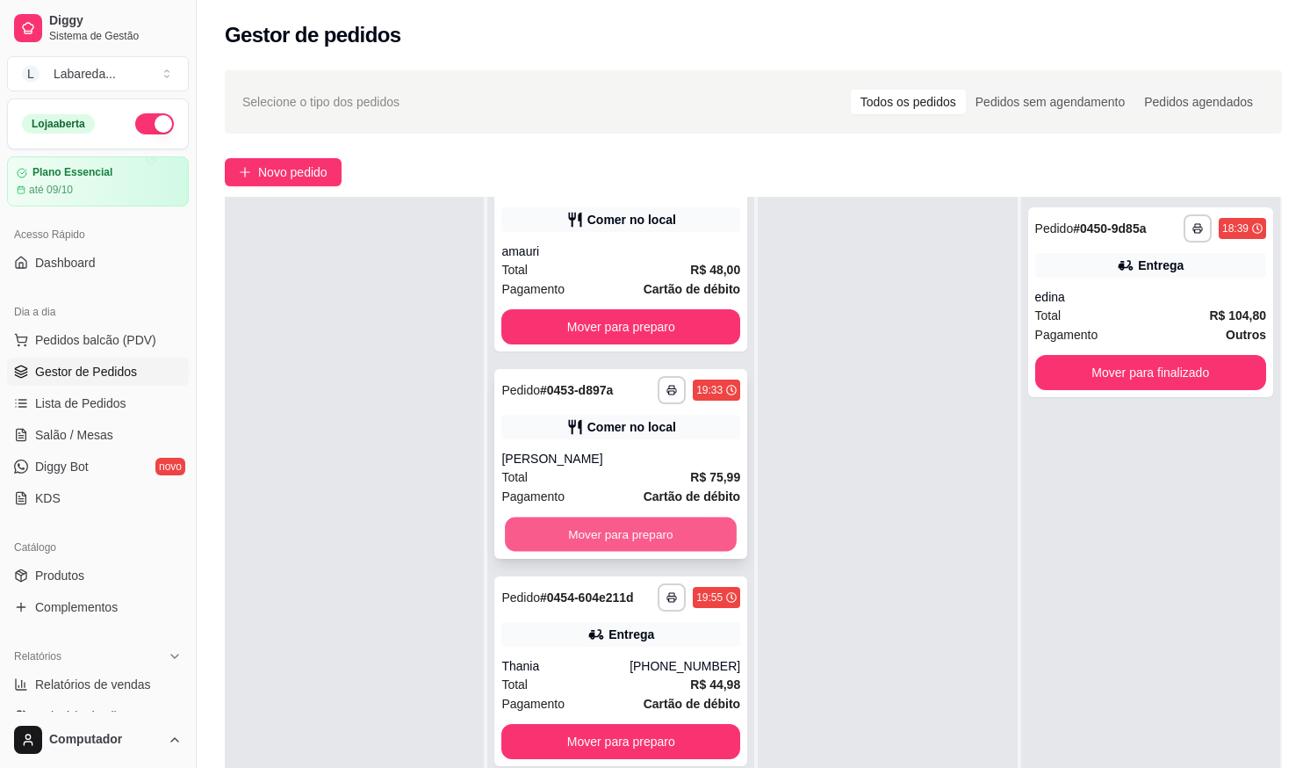
click at [656, 530] on button "Mover para preparo" at bounding box center [621, 534] width 232 height 34
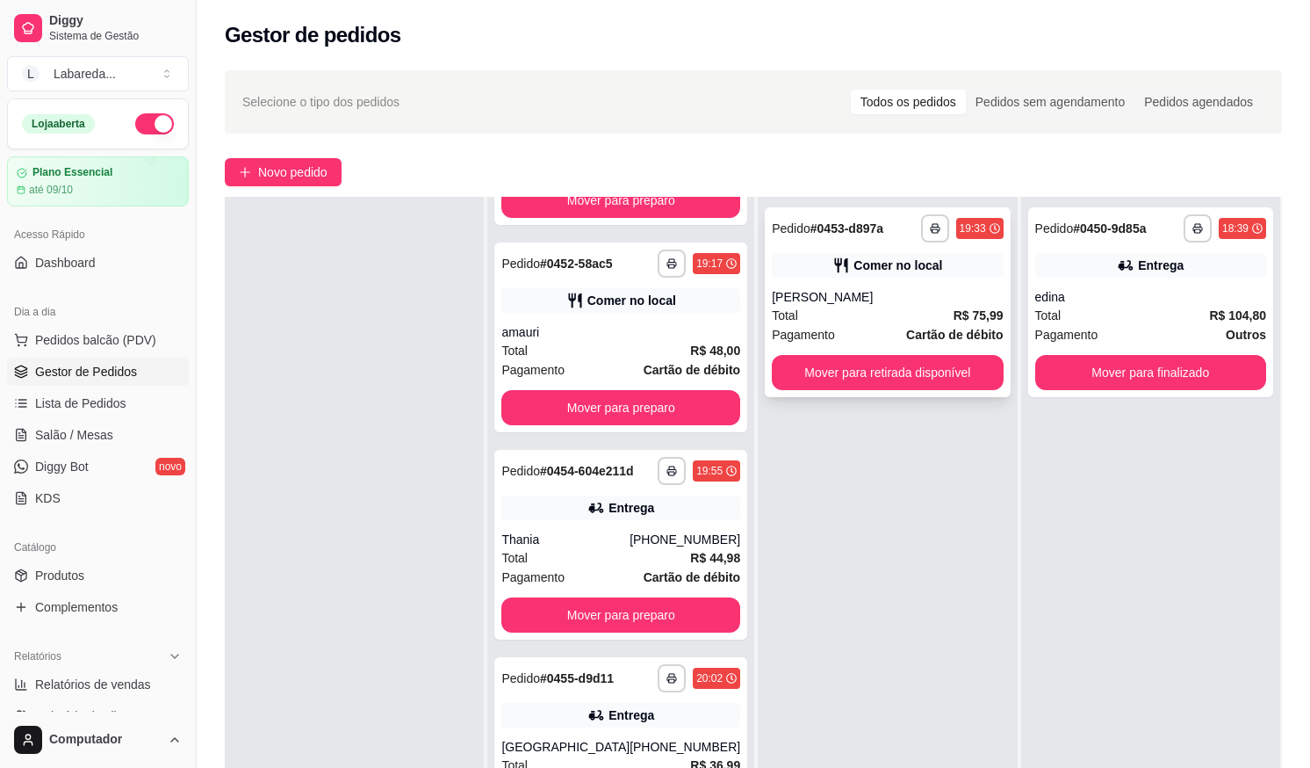
scroll to position [165, 0]
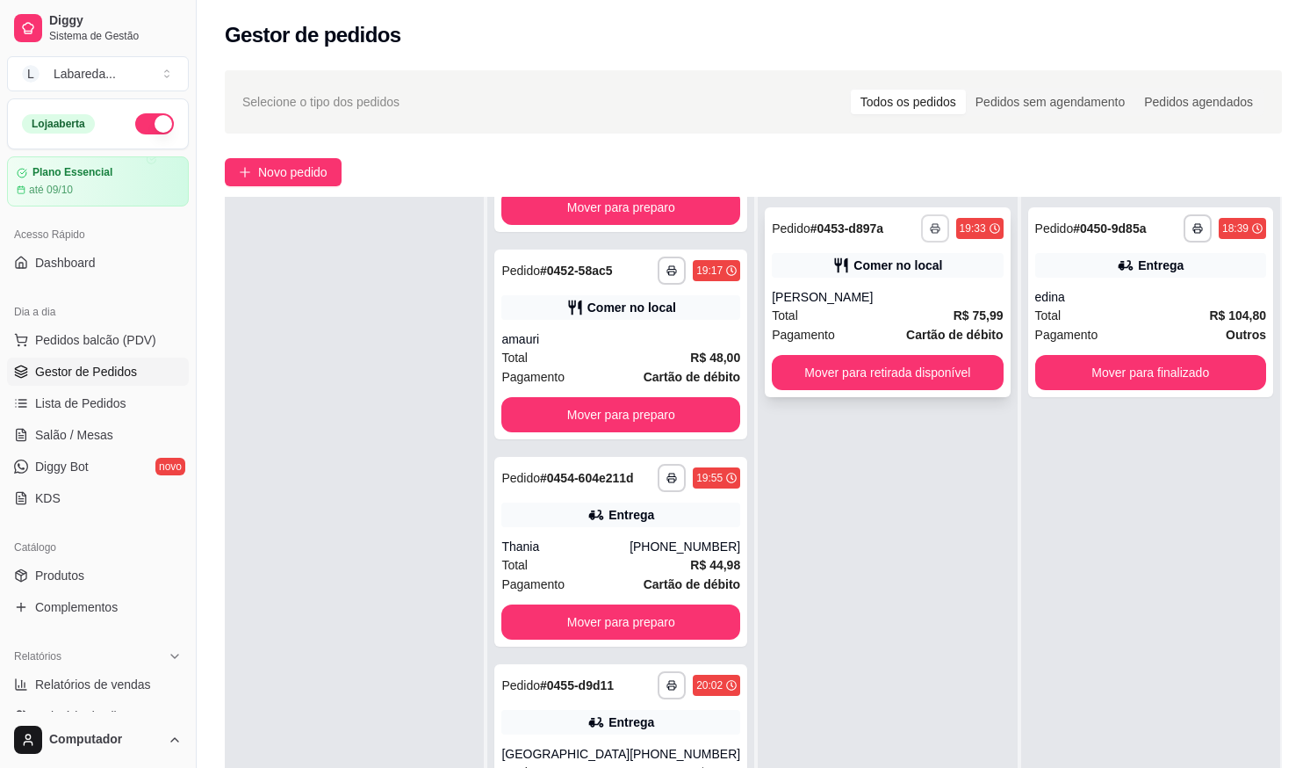
click at [930, 228] on icon "button" at bounding box center [935, 228] width 11 height 11
click at [900, 293] on button "IMPRESSORA" at bounding box center [876, 289] width 123 height 27
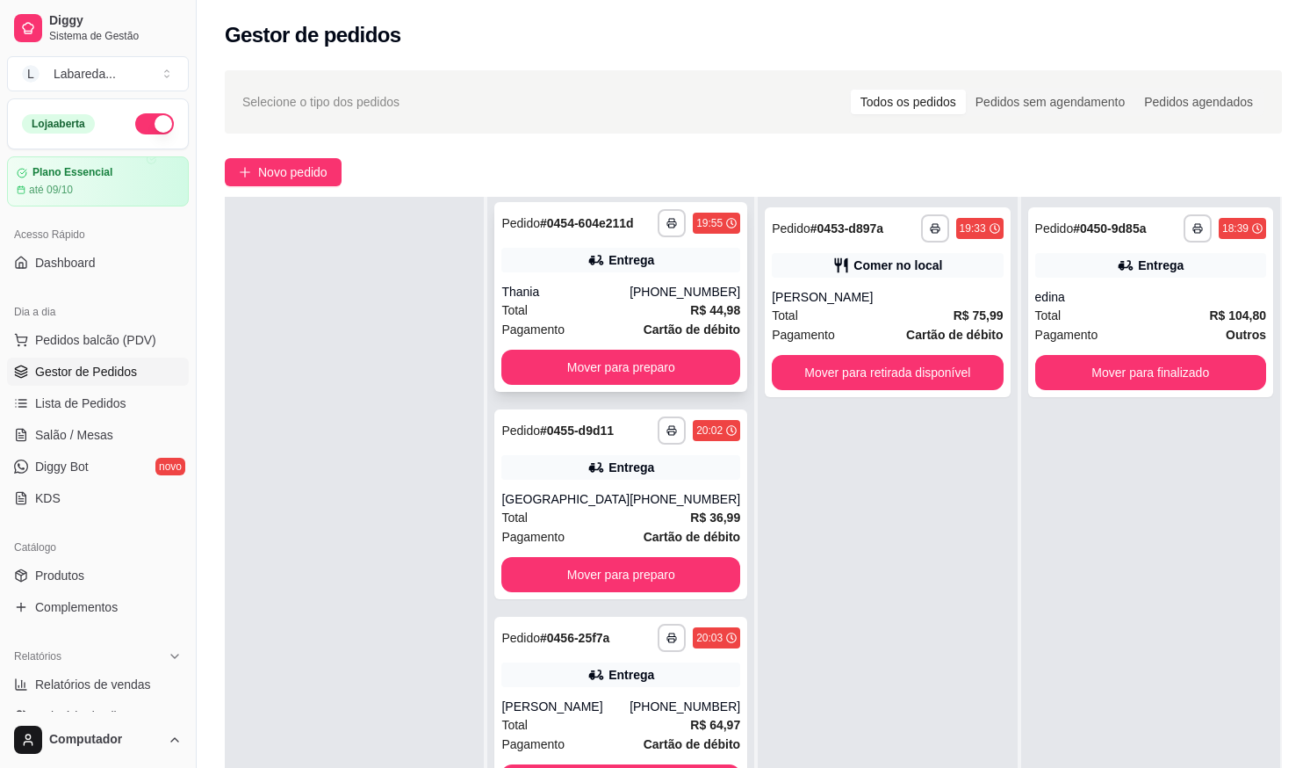
scroll to position [429, 0]
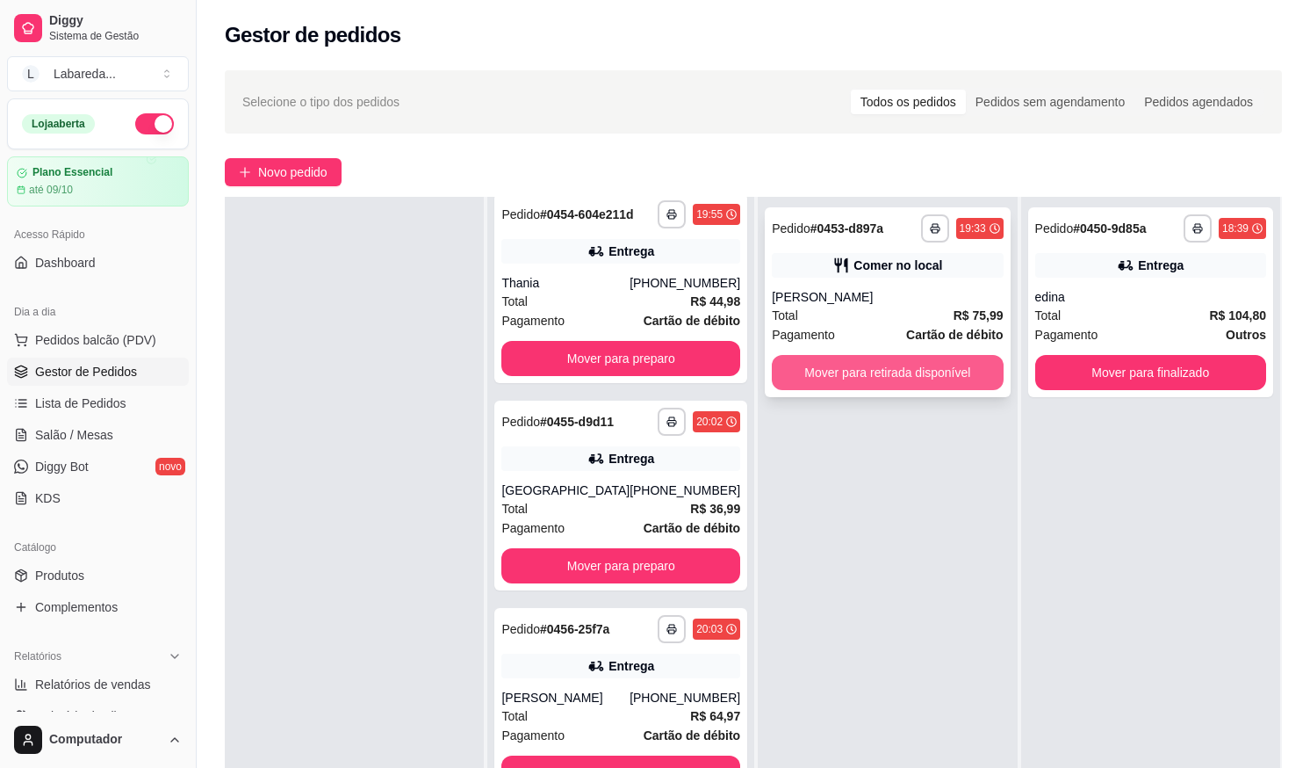
click at [881, 371] on button "Mover para retirada disponível" at bounding box center [887, 372] width 231 height 35
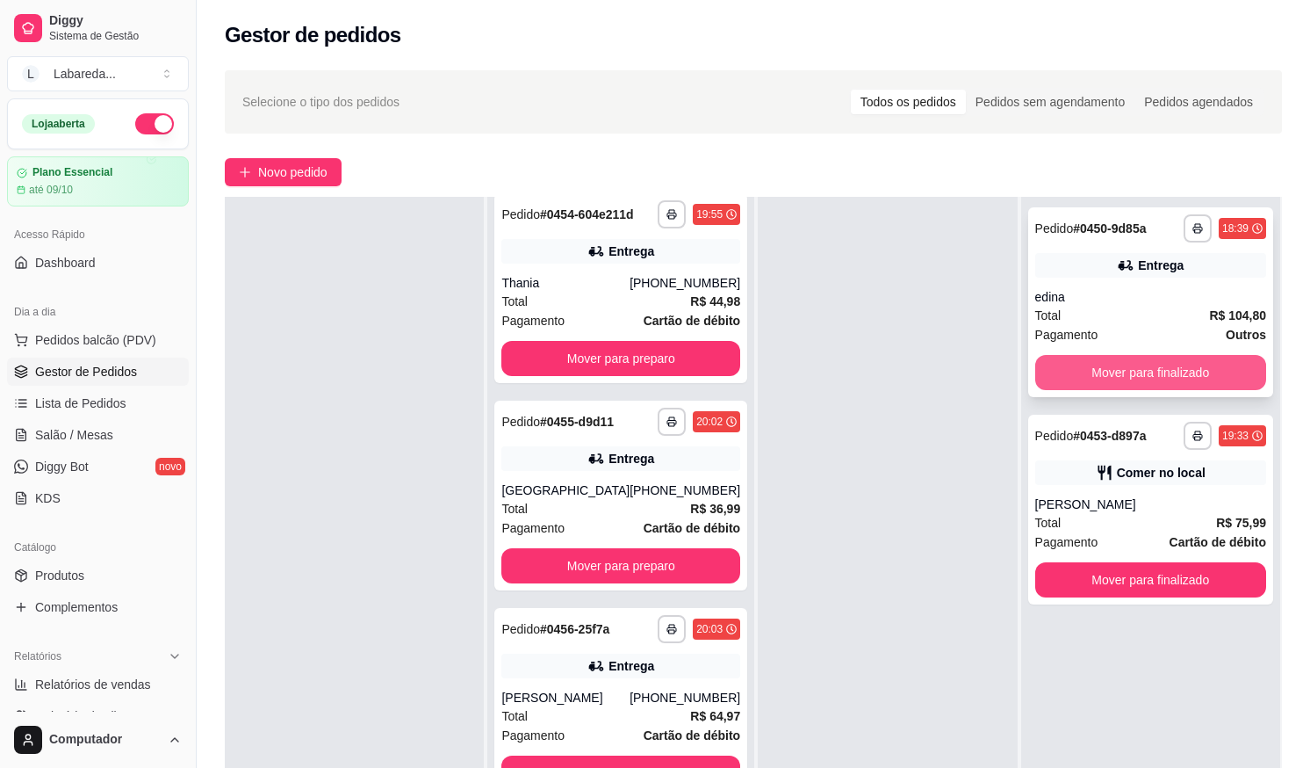
click at [1117, 357] on button "Mover para finalizado" at bounding box center [1150, 372] width 231 height 35
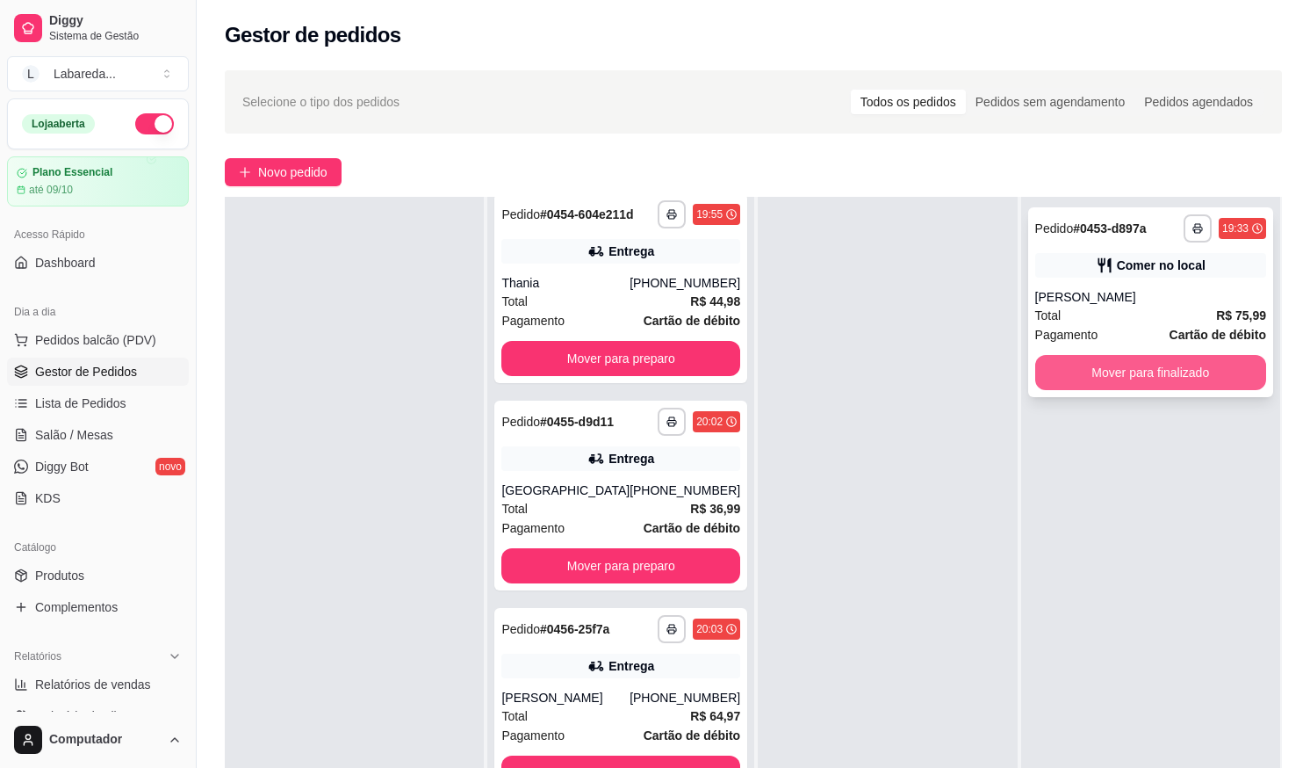
click at [1145, 360] on button "Mover para finalizado" at bounding box center [1150, 372] width 231 height 35
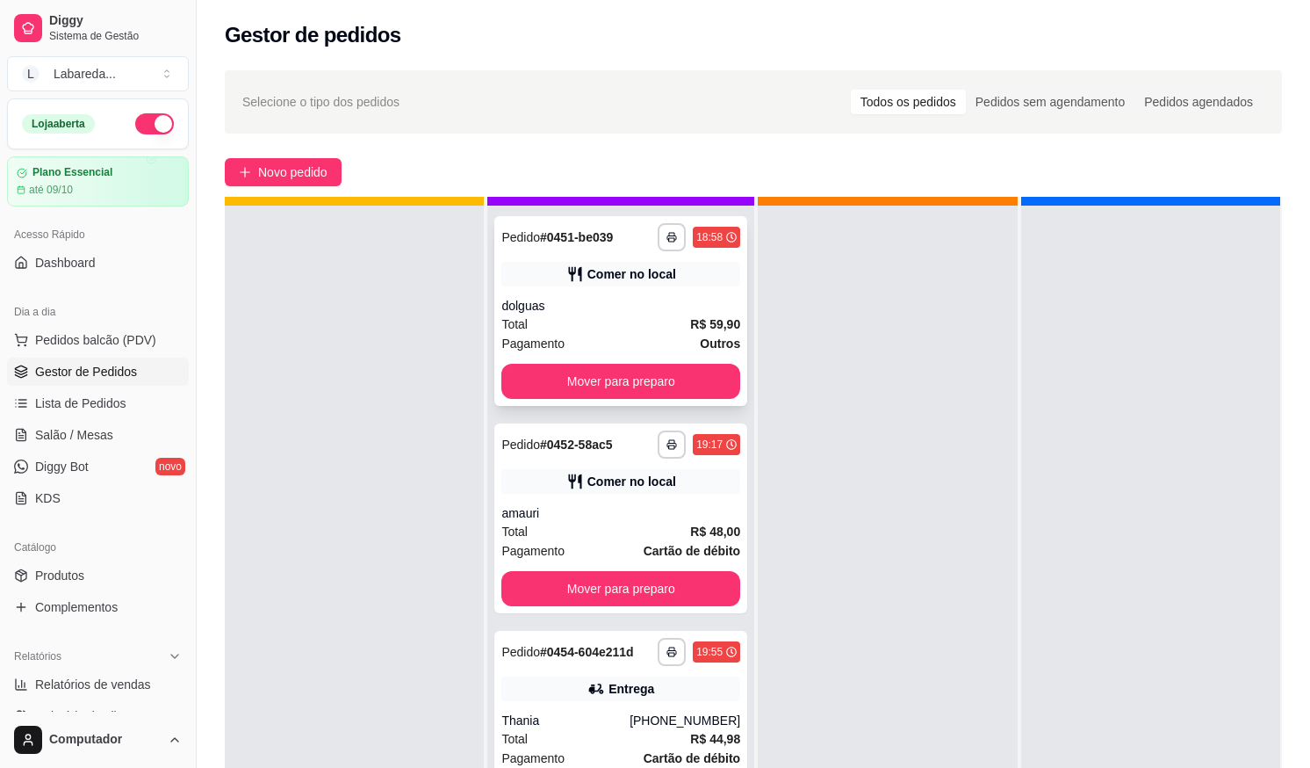
scroll to position [49, 0]
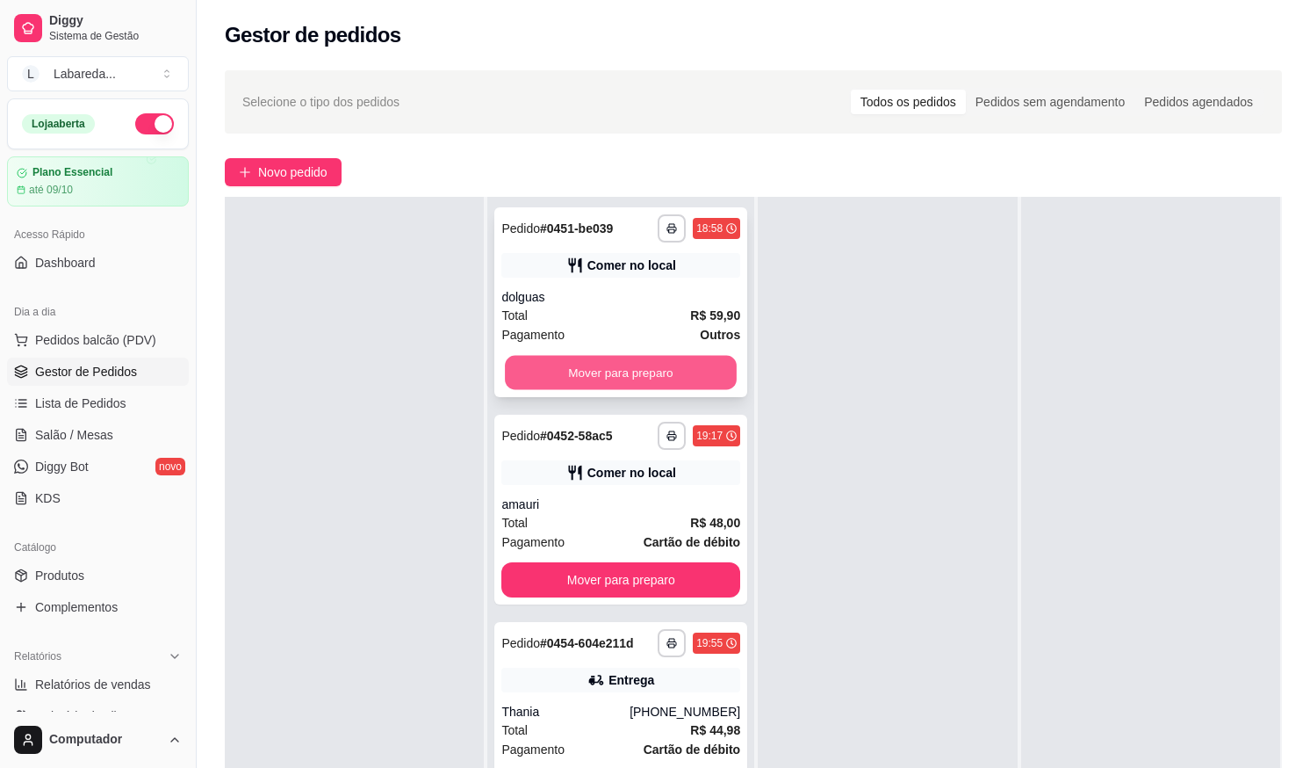
click at [613, 368] on button "Mover para preparo" at bounding box center [621, 373] width 232 height 34
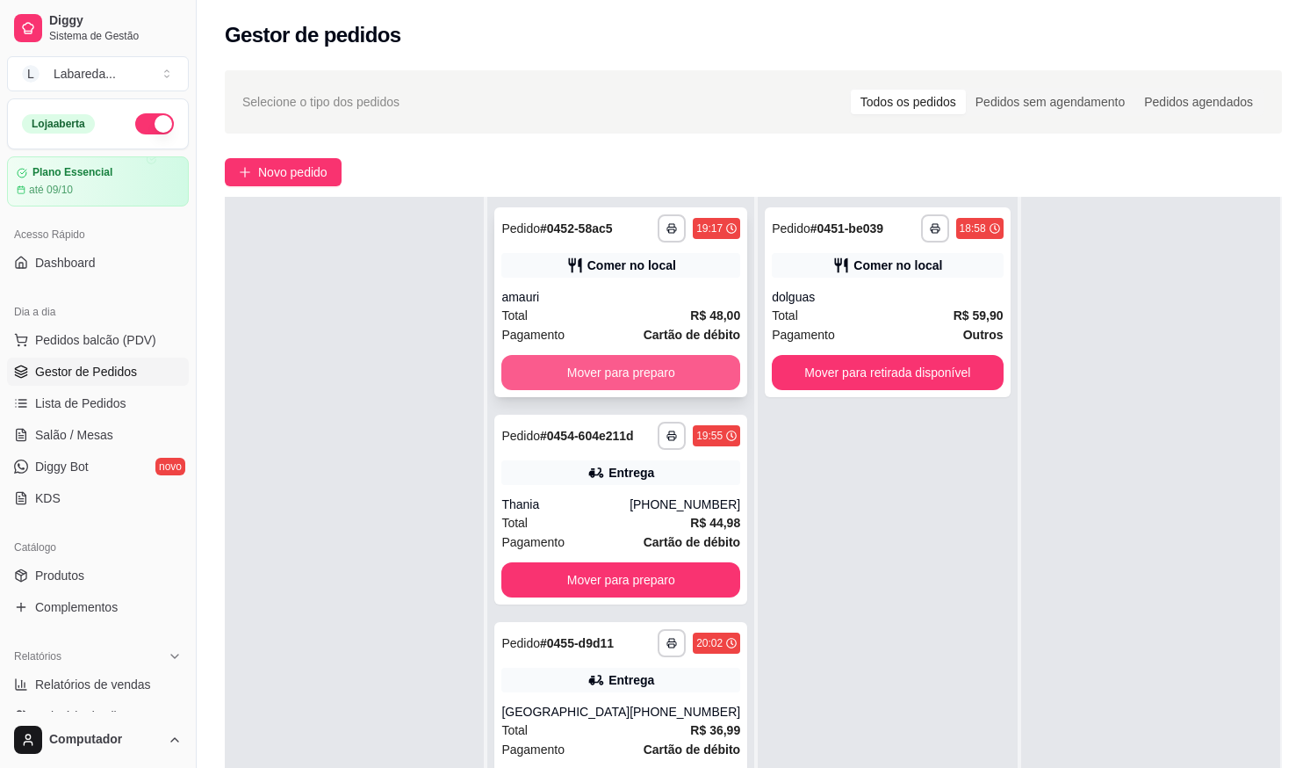
click at [630, 362] on button "Mover para preparo" at bounding box center [620, 372] width 239 height 35
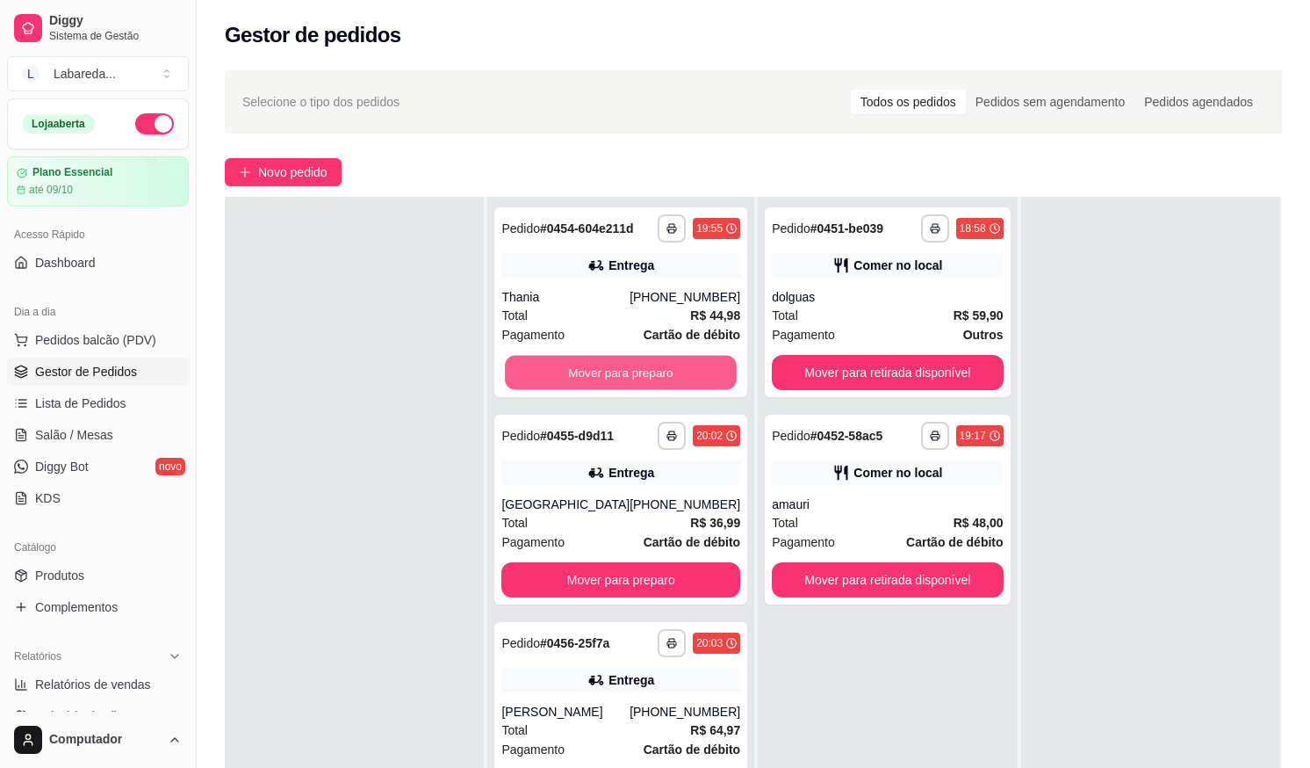
click at [630, 363] on button "Mover para preparo" at bounding box center [621, 373] width 232 height 34
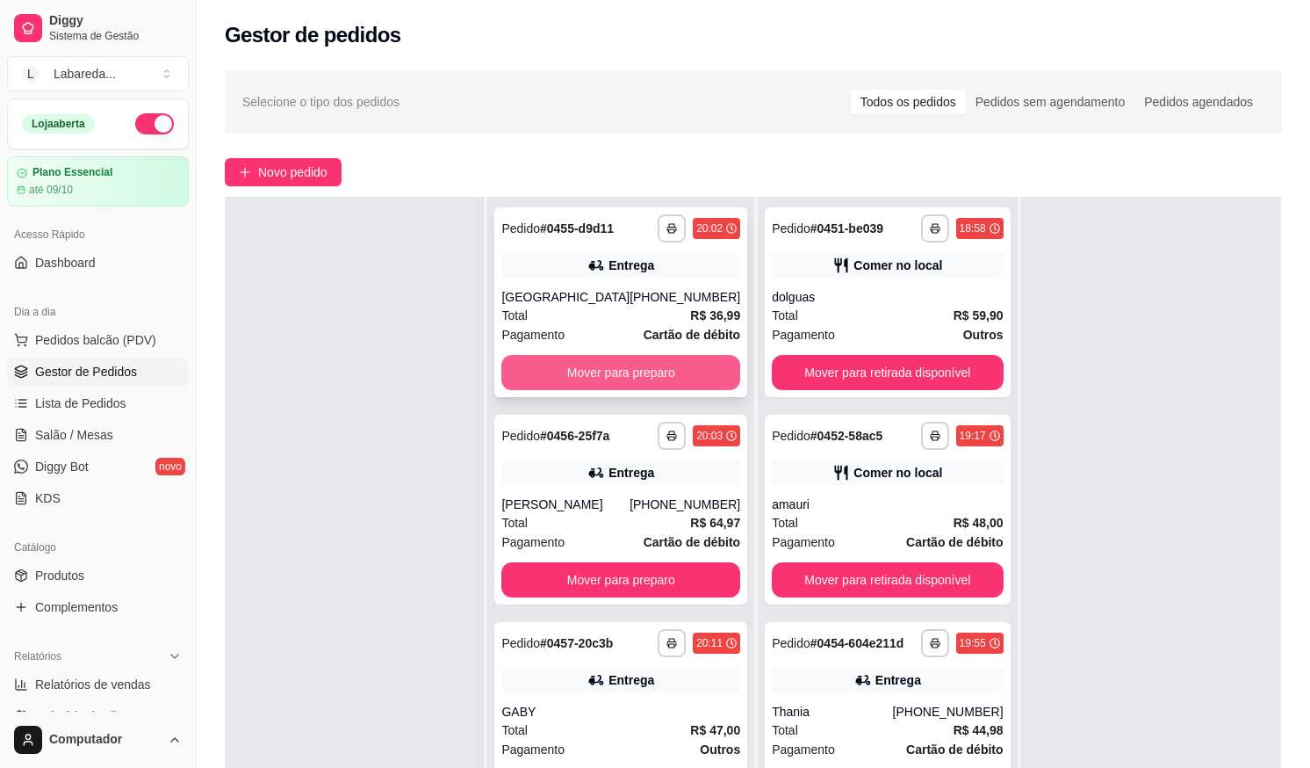
click at [630, 361] on button "Mover para preparo" at bounding box center [620, 372] width 239 height 35
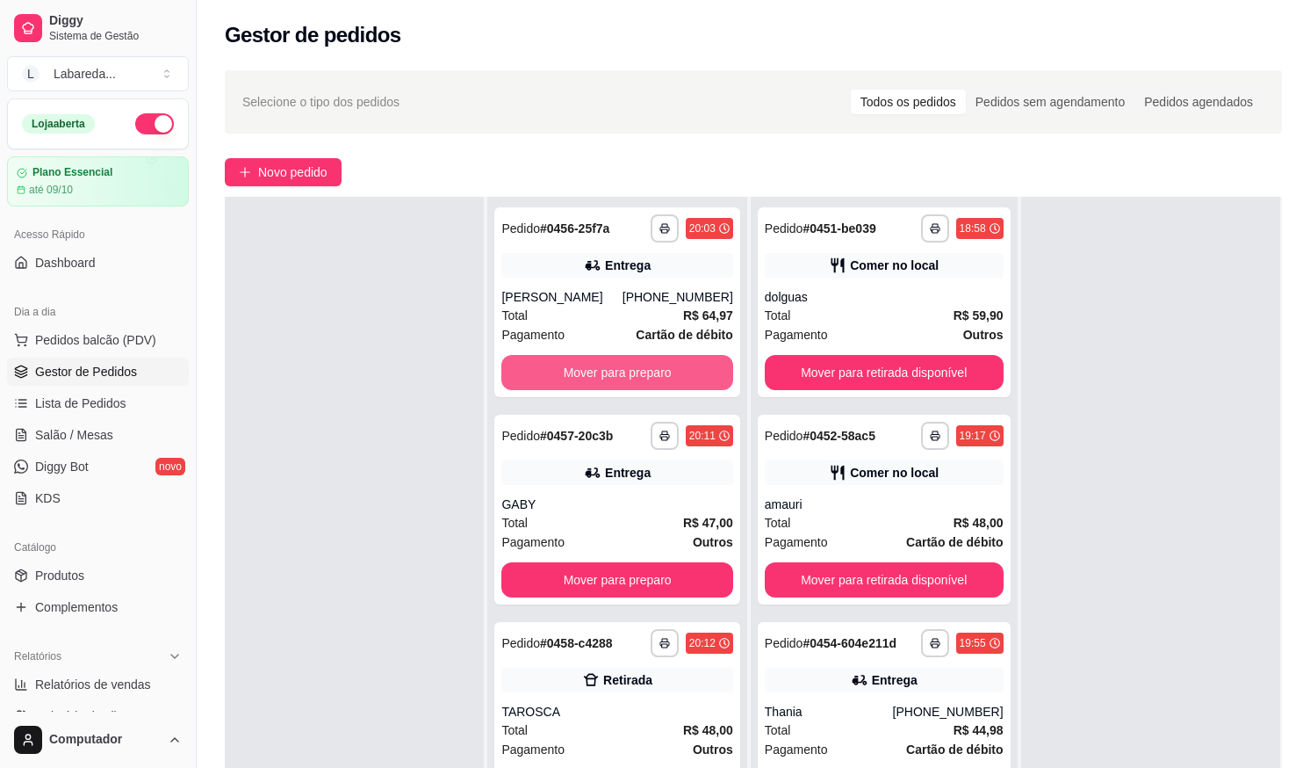
click at [630, 361] on button "Mover para preparo" at bounding box center [616, 372] width 231 height 35
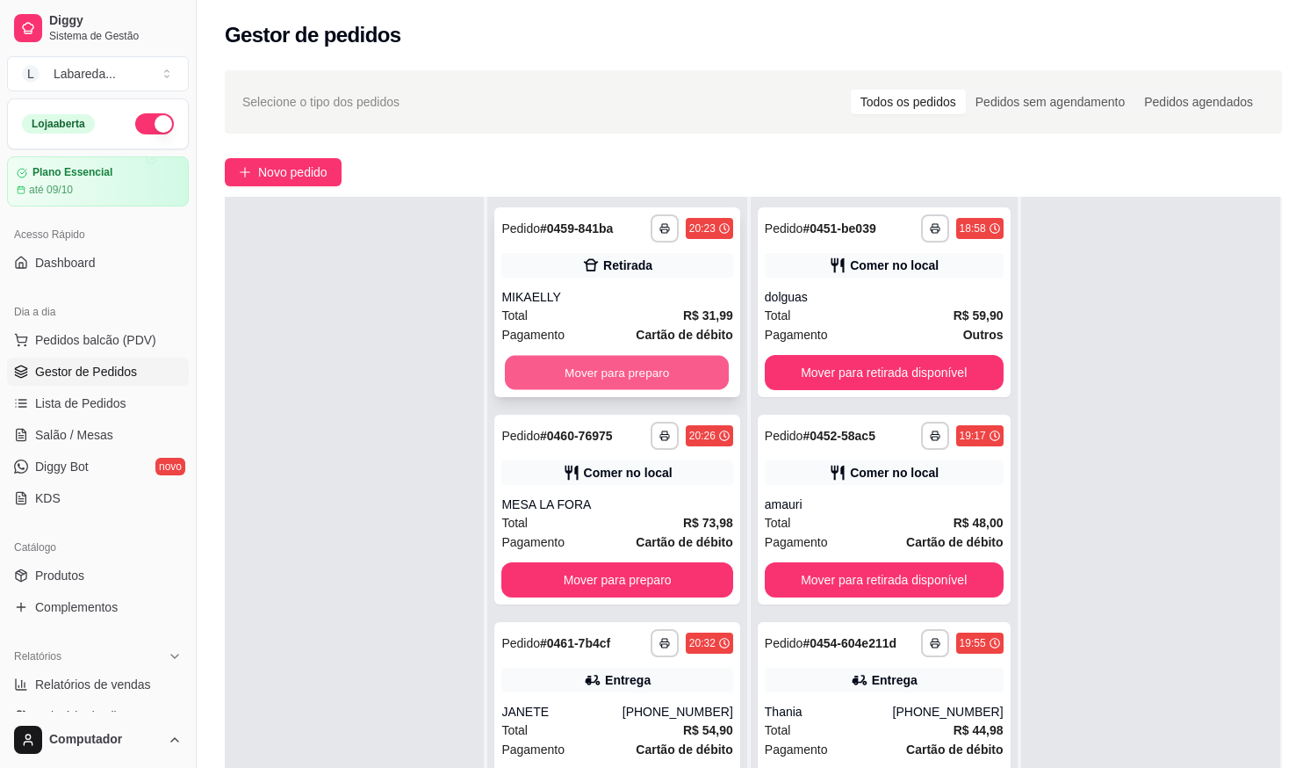
click at [624, 364] on button "Mover para preparo" at bounding box center [617, 373] width 225 height 34
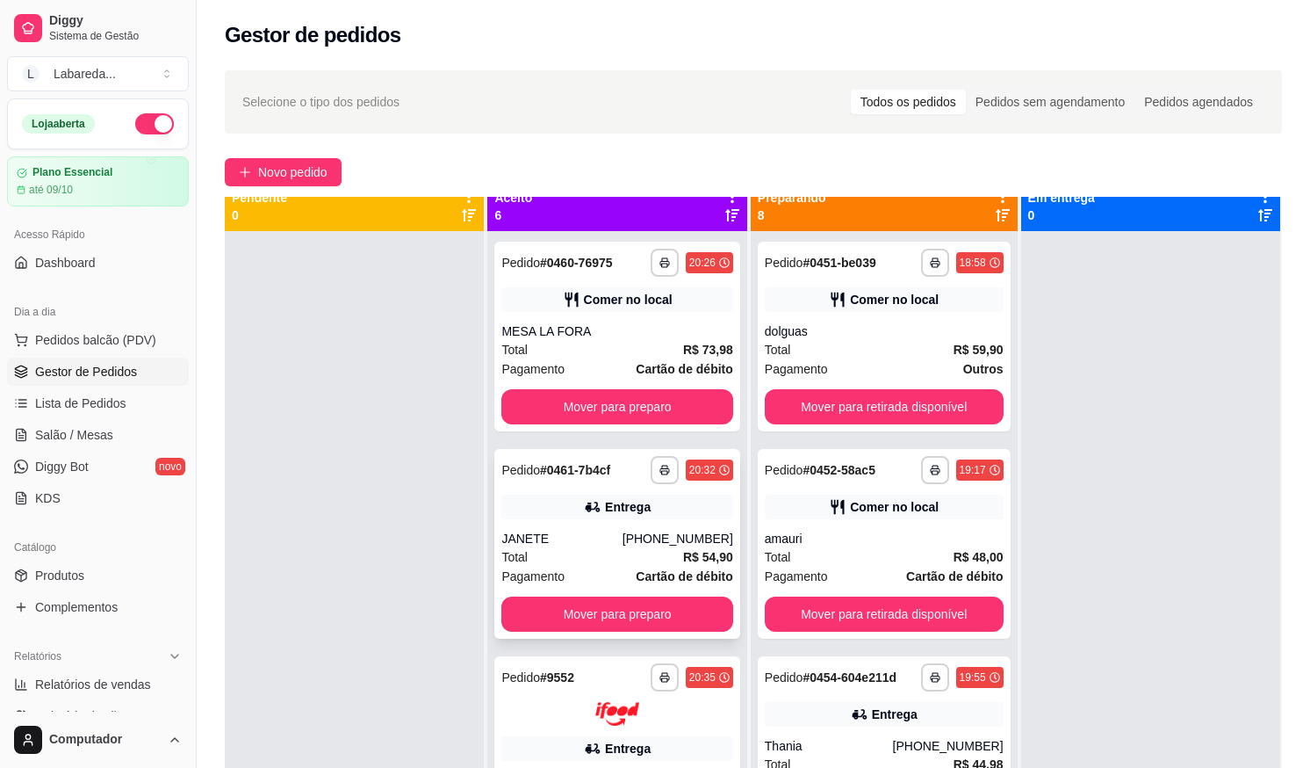
scroll to position [0, 0]
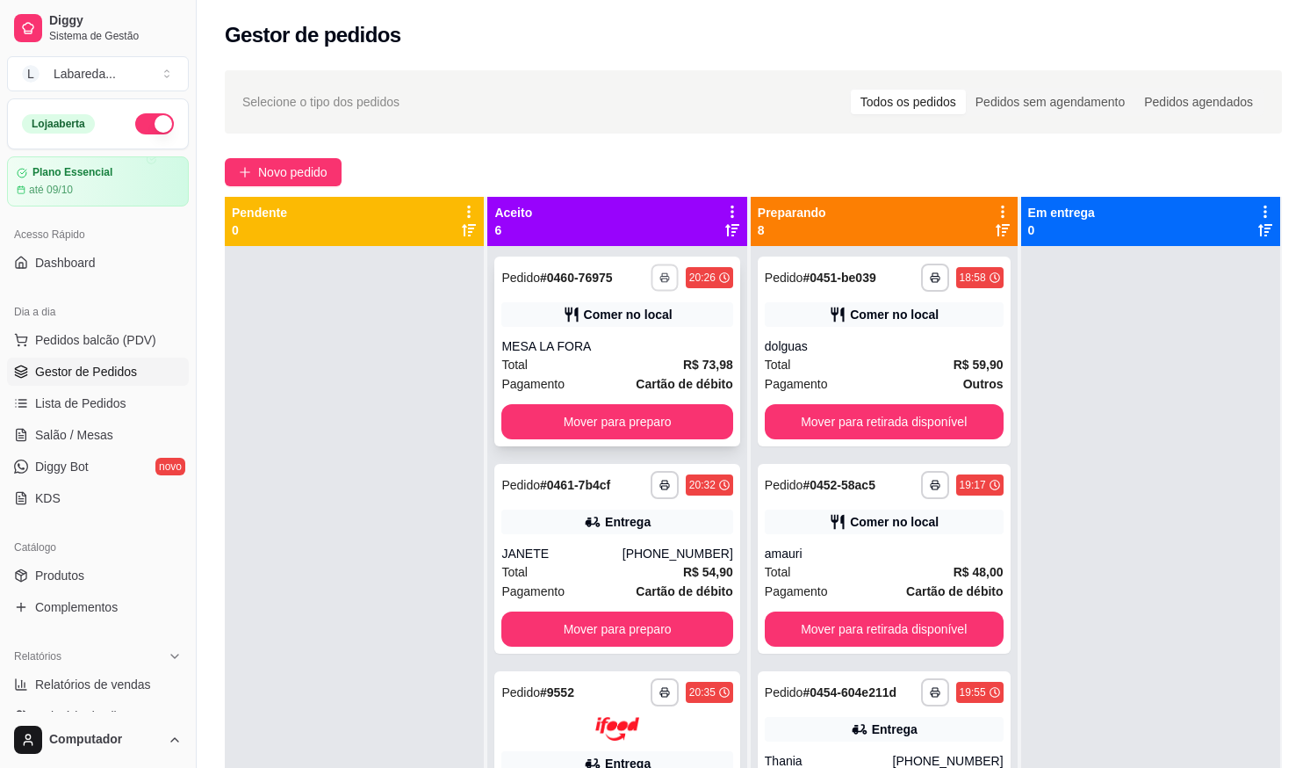
click at [660, 277] on icon "button" at bounding box center [664, 279] width 9 height 4
click at [603, 544] on div "**********" at bounding box center [616, 559] width 245 height 190
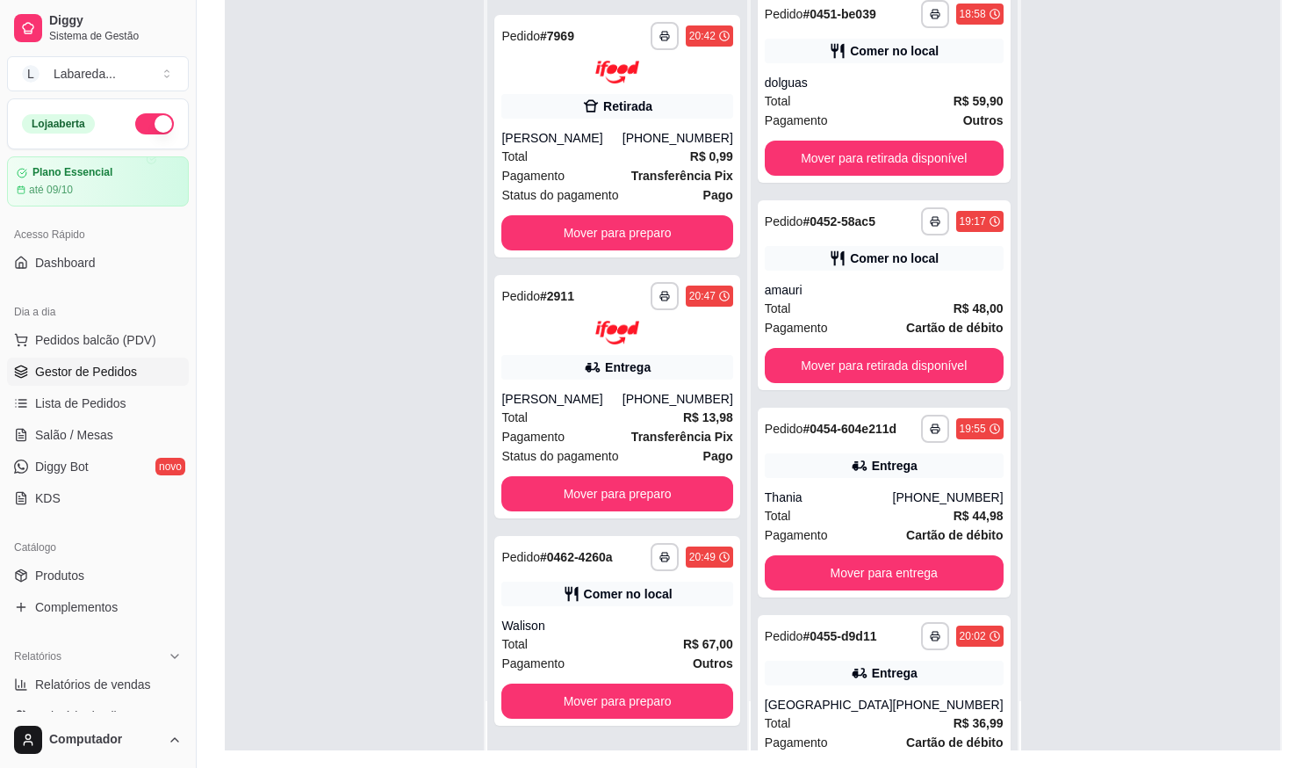
scroll to position [268, 0]
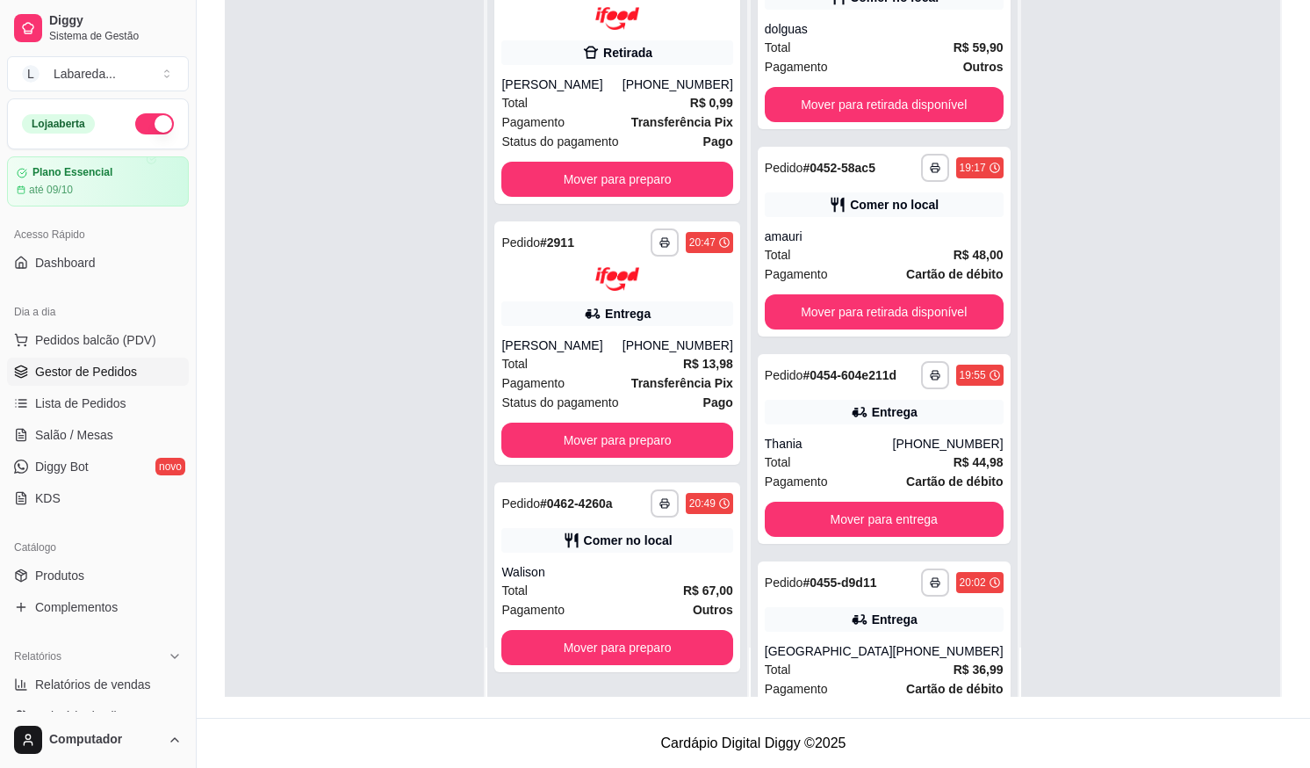
drag, startPoint x: 360, startPoint y: 58, endPoint x: 376, endPoint y: 47, distance: 19.0
click at [364, 52] on div at bounding box center [354, 313] width 259 height 768
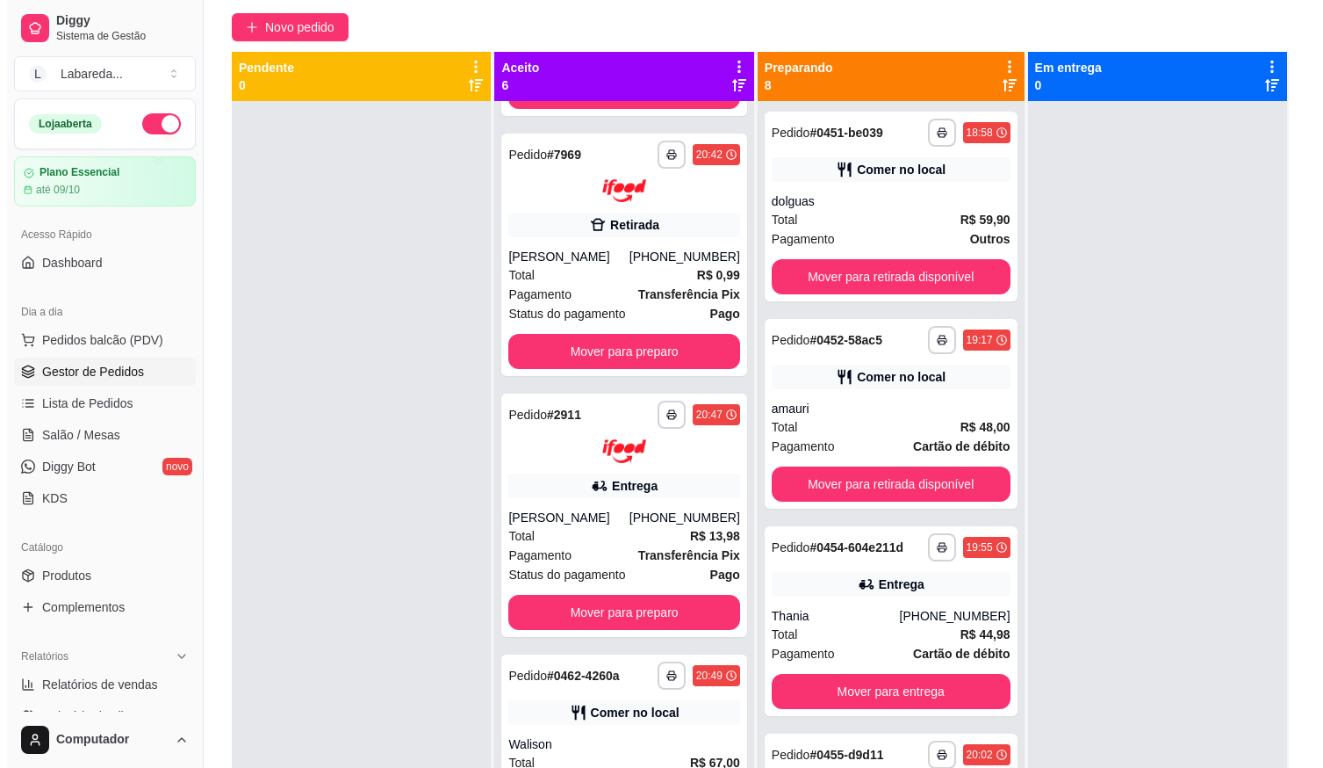
scroll to position [0, 0]
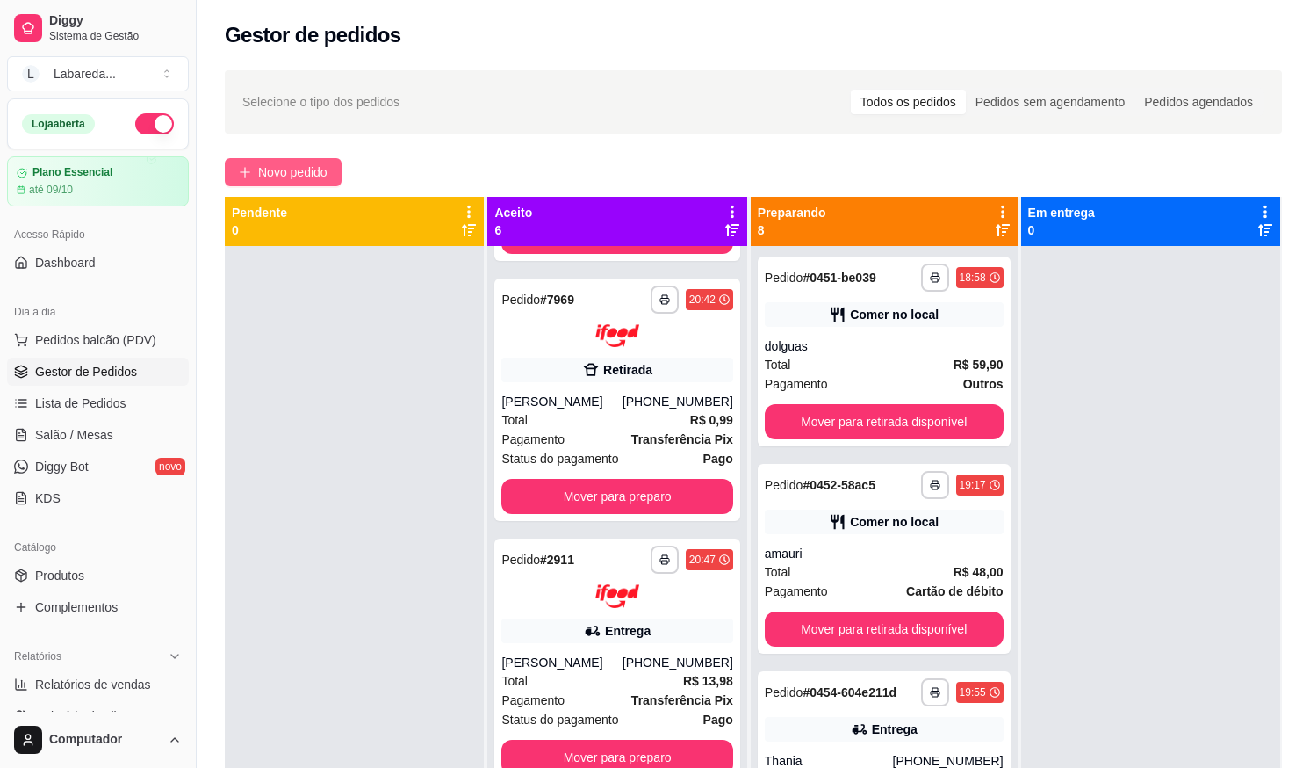
click at [304, 163] on span "Novo pedido" at bounding box center [292, 171] width 69 height 19
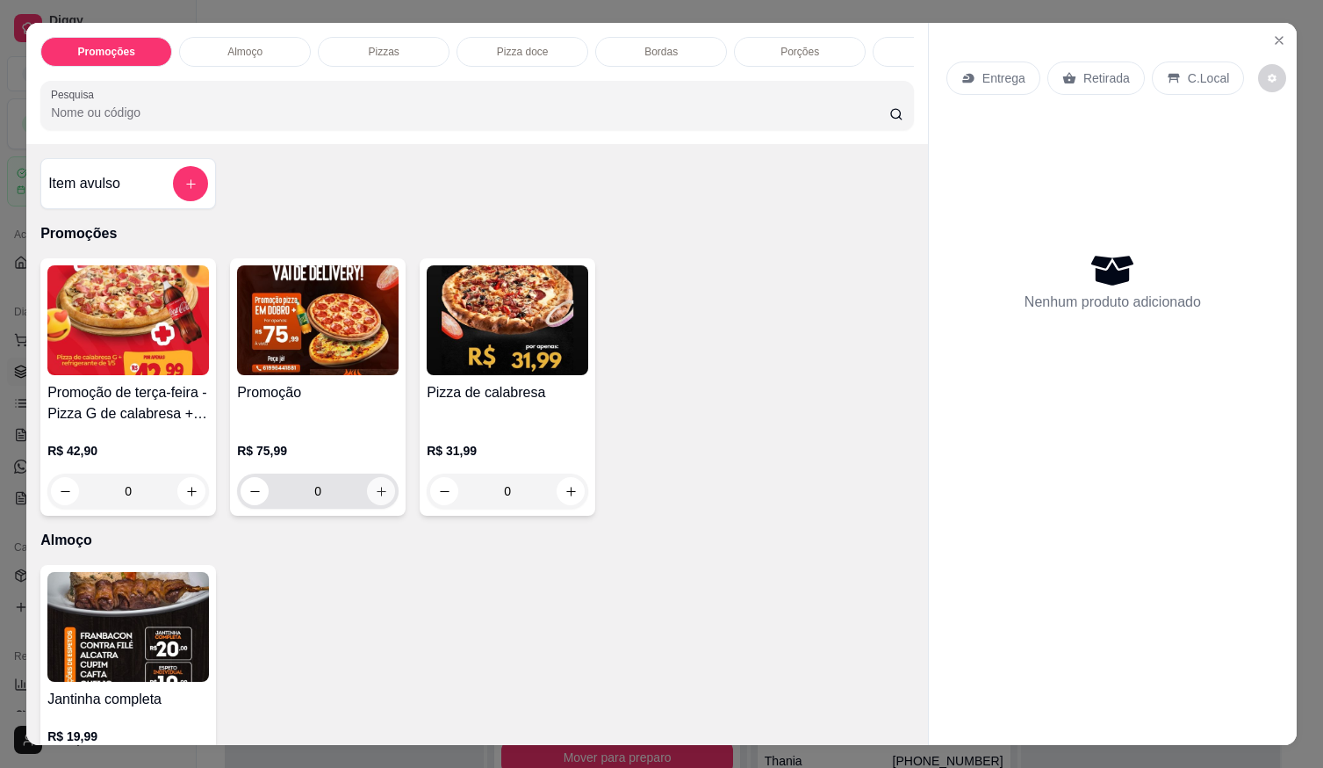
click at [377, 496] on icon "increase-product-quantity" at bounding box center [382, 492] width 10 height 10
type input "1"
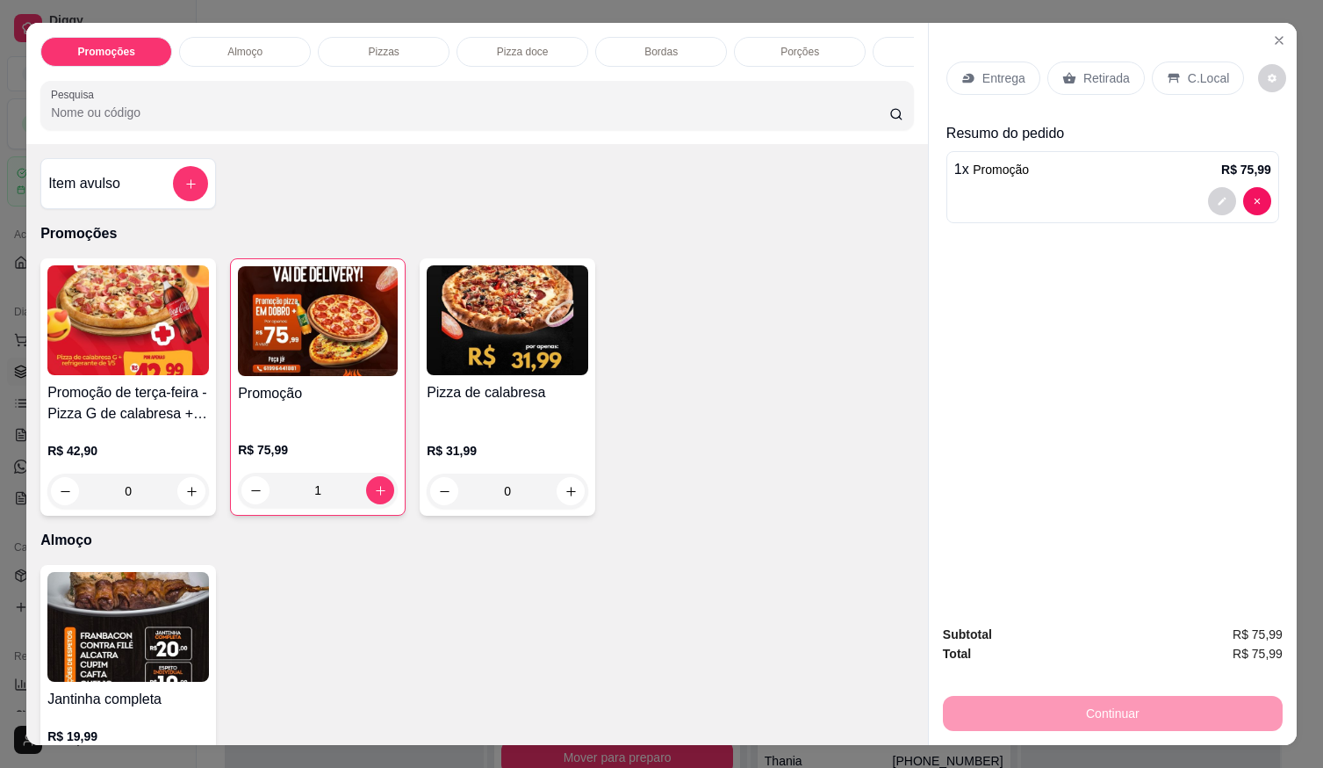
click at [332, 337] on img at bounding box center [318, 321] width 160 height 110
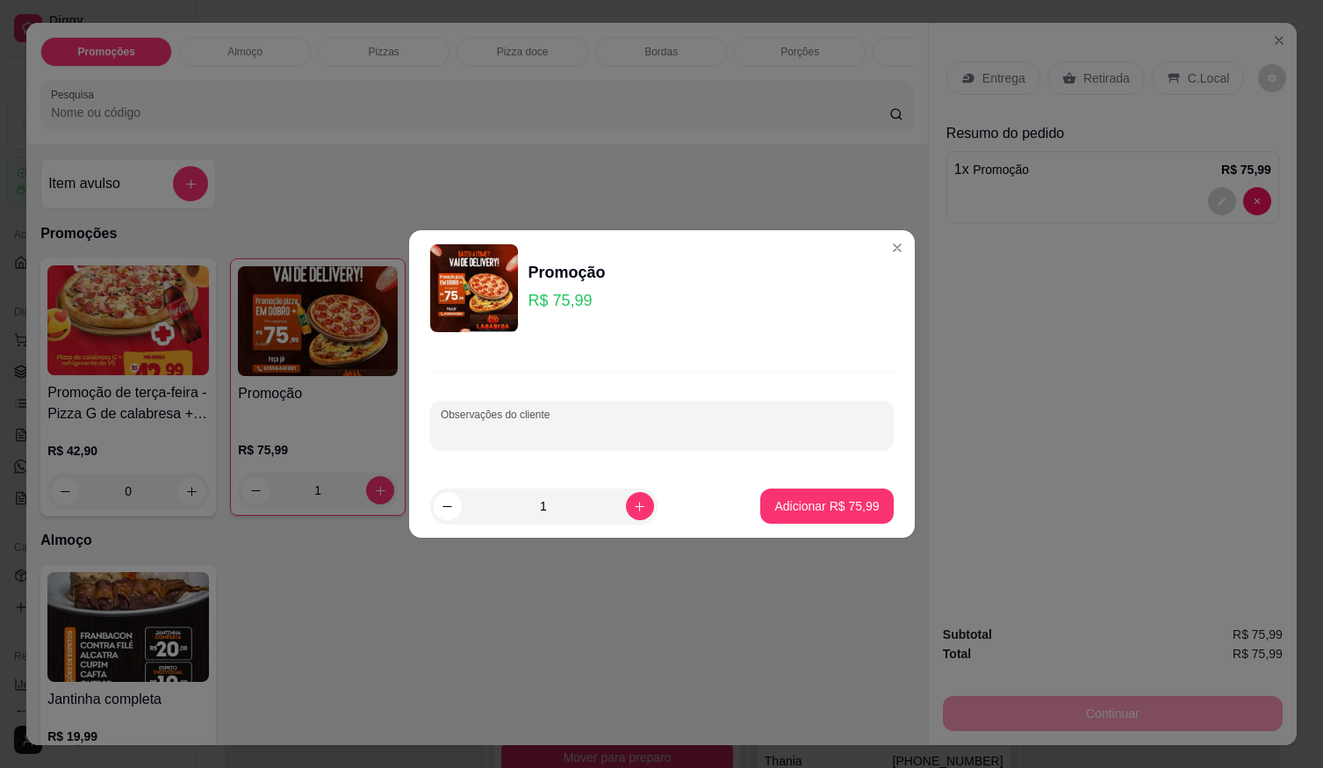
click at [528, 437] on input "Observações do cliente" at bounding box center [662, 432] width 443 height 18
click at [501, 426] on input "Observações do cliente" at bounding box center [662, 432] width 443 height 18
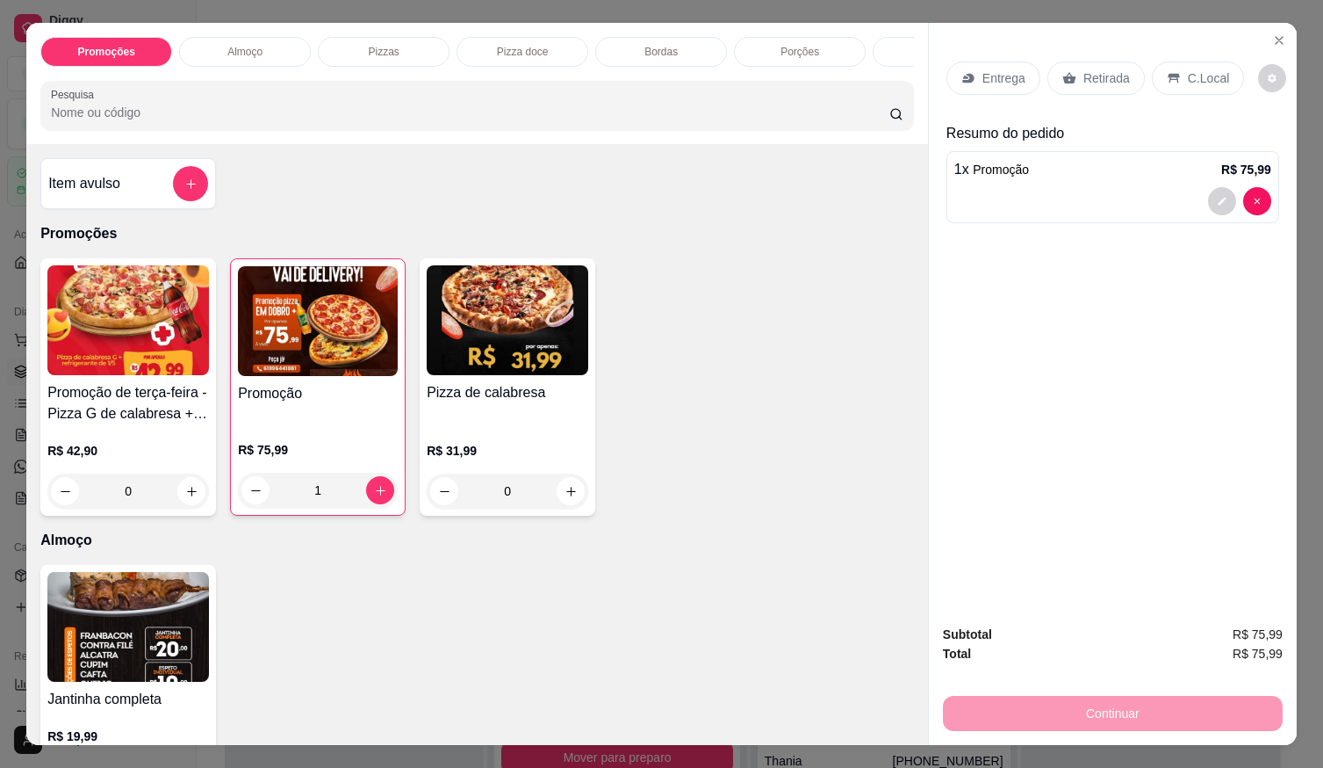
click at [779, 513] on div "Promoção de terça-feira - Pizza G de calabresa + refrigerante de 1/5 R$ 42,90 0…" at bounding box center [477, 386] width 874 height 257
click at [683, 362] on div "Promoção de terça-feira - Pizza G de calabresa + refrigerante de 1/5 R$ 42,90 0…" at bounding box center [477, 386] width 874 height 257
click at [361, 354] on img at bounding box center [318, 321] width 160 height 110
click at [328, 165] on div "Item avulso Promoções Promoção de terça-feira - Pizza G de calabresa + refriger…" at bounding box center [477, 444] width 902 height 601
click at [363, 423] on div "Promoção" at bounding box center [318, 403] width 160 height 40
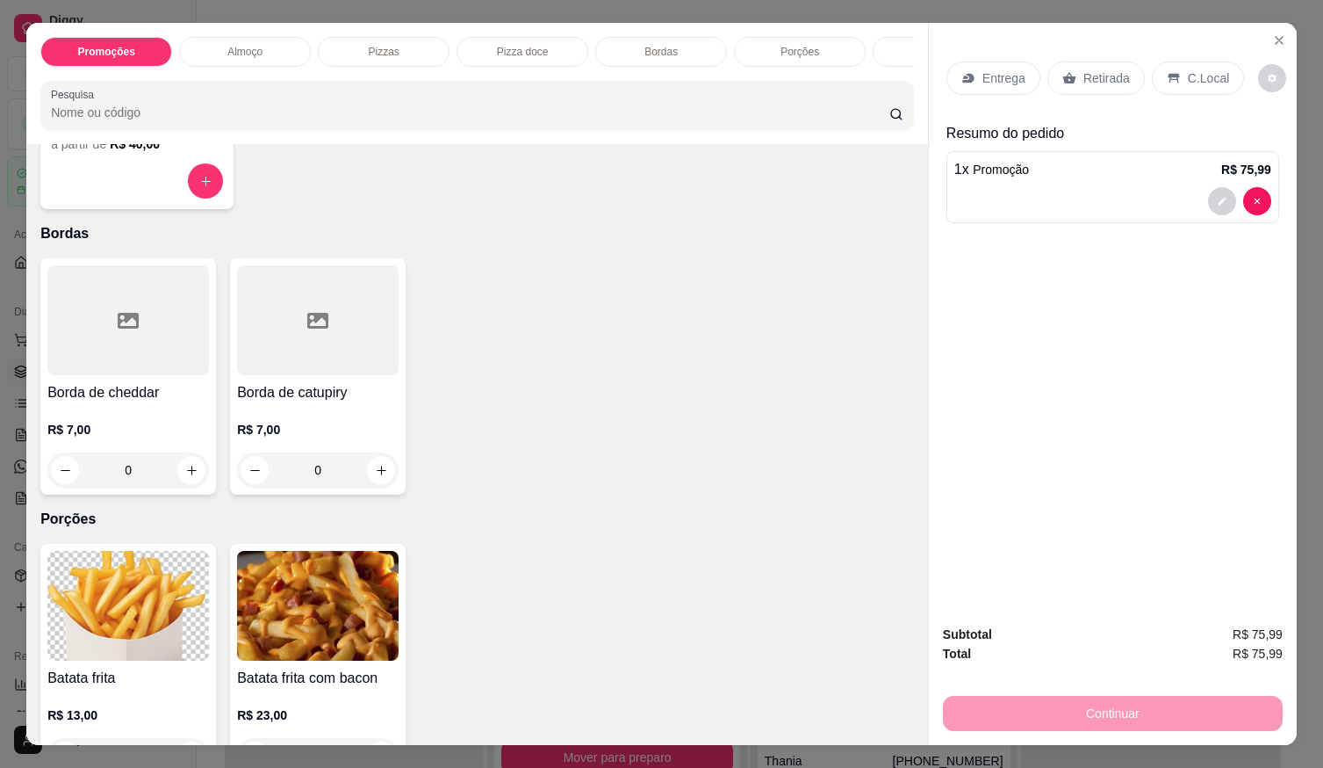
scroll to position [878, 0]
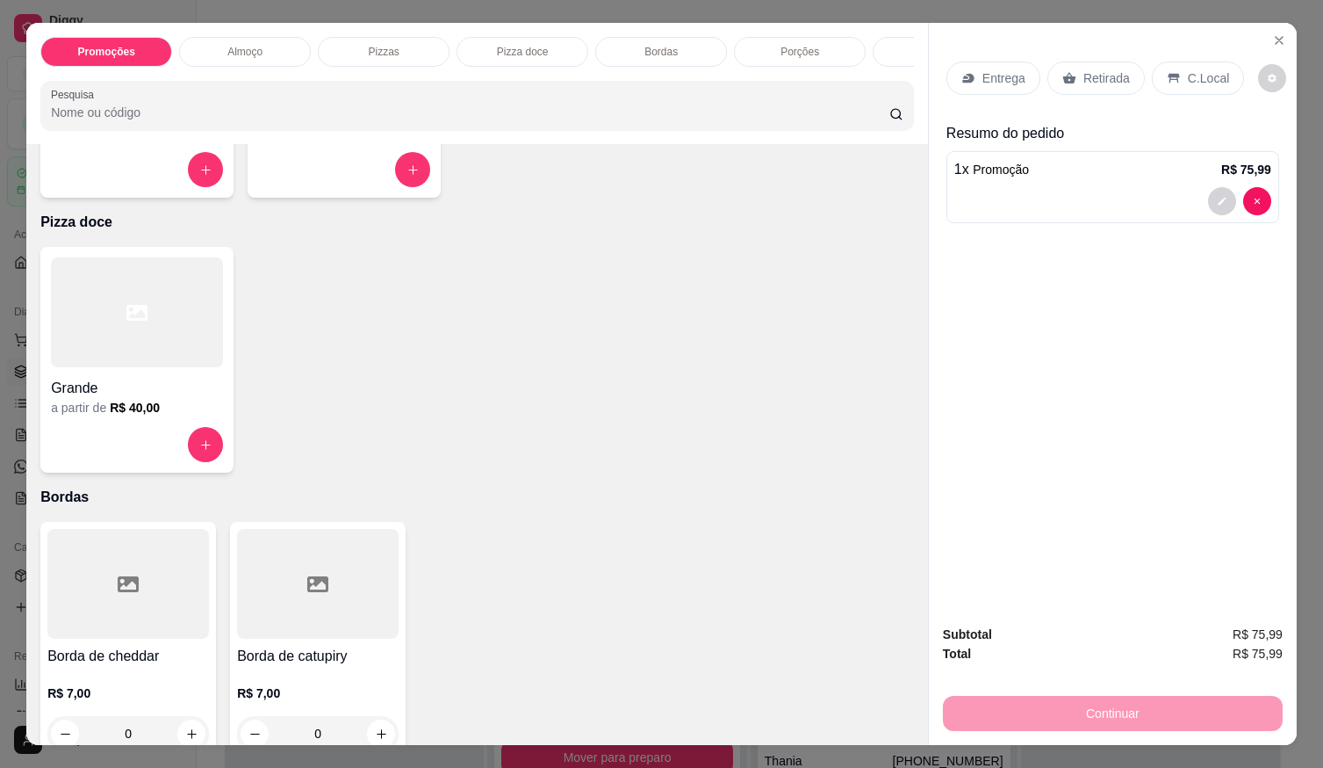
click at [97, 354] on div at bounding box center [137, 312] width 172 height 110
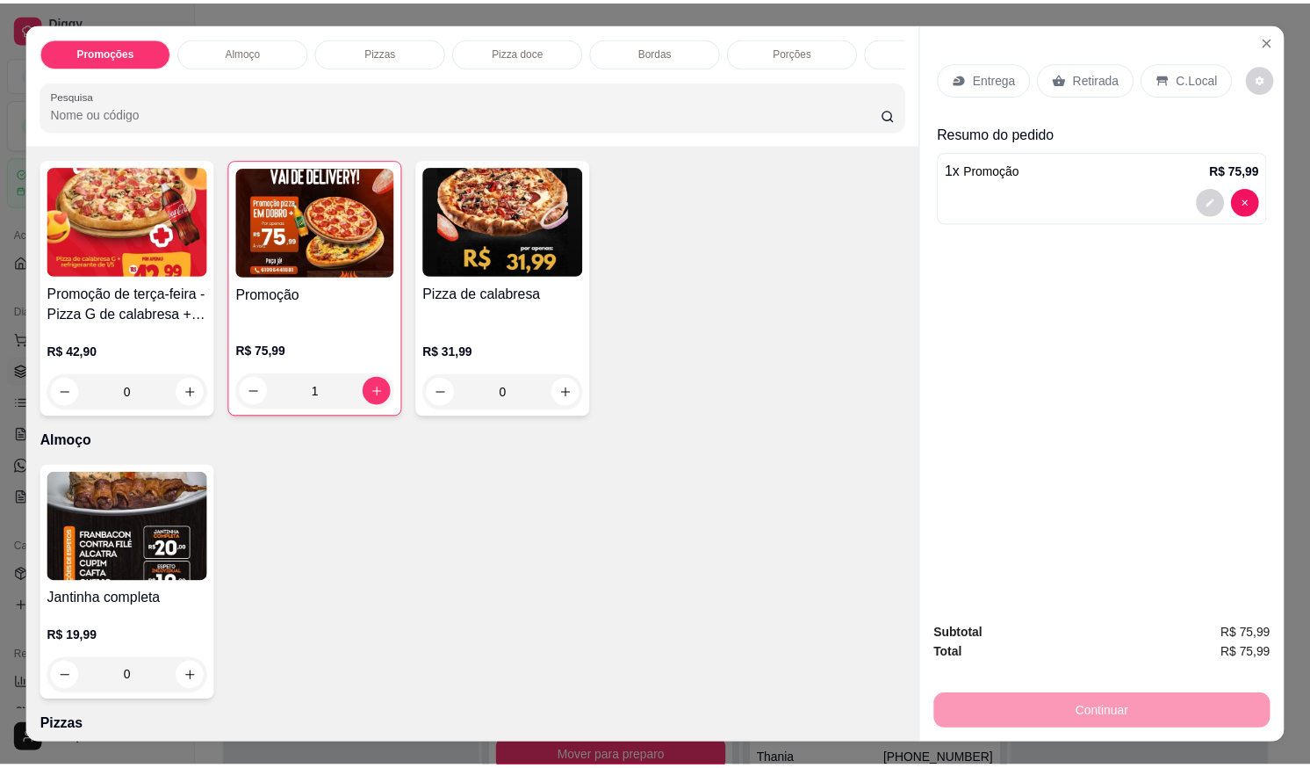
scroll to position [263, 0]
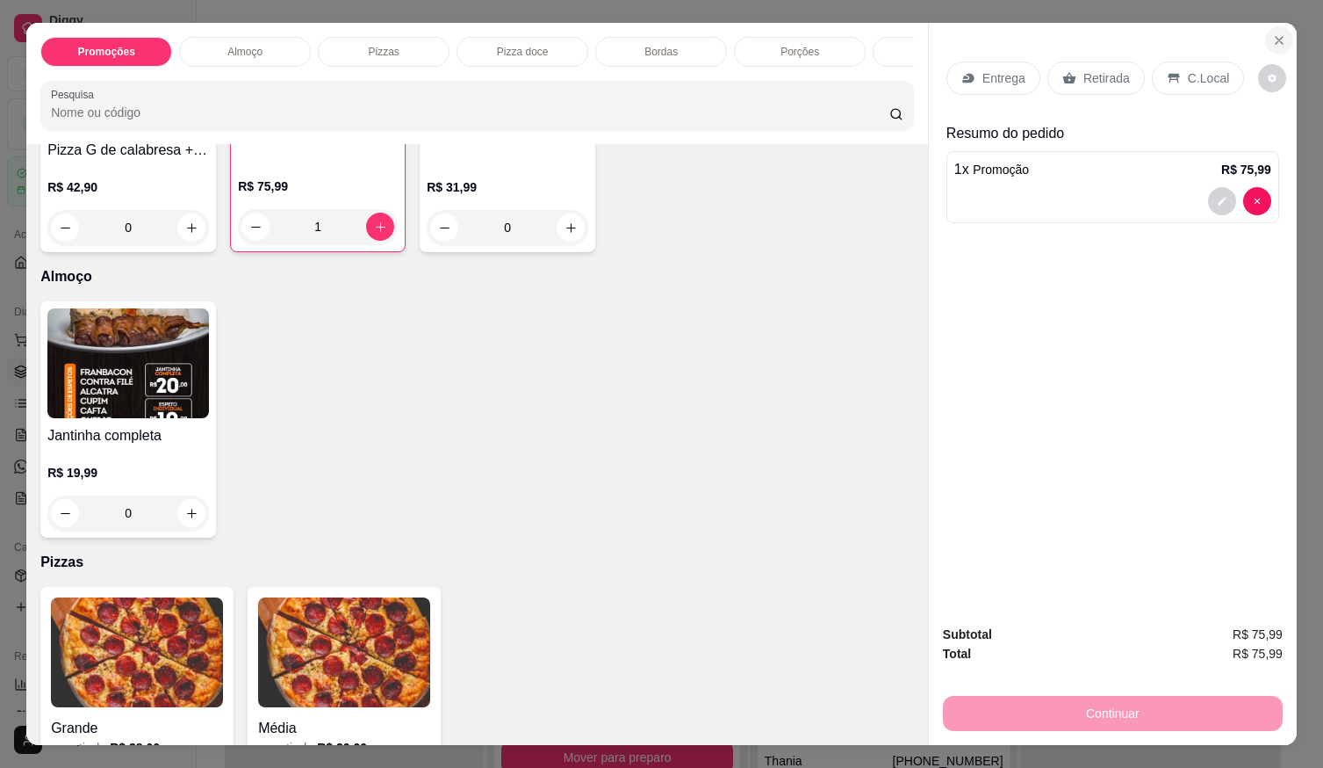
click at [1274, 33] on icon "Close" at bounding box center [1280, 40] width 14 height 14
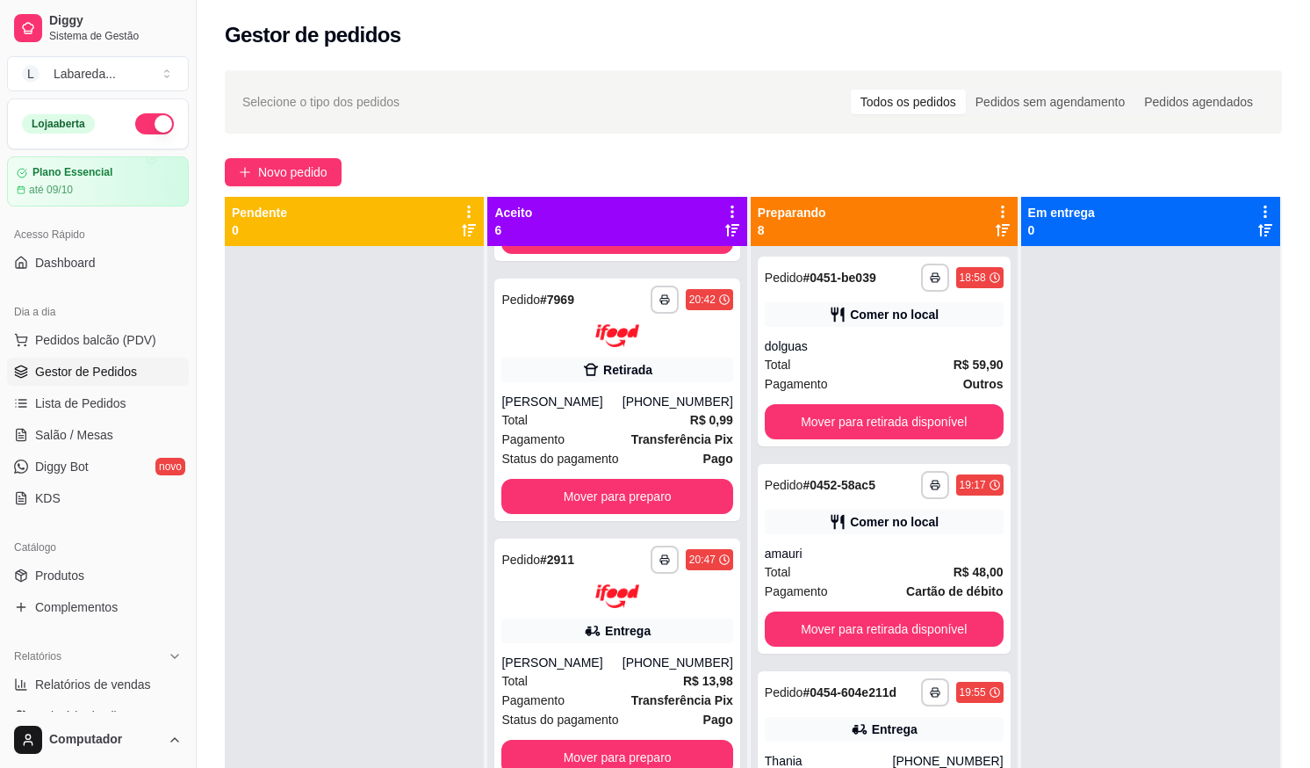
drag, startPoint x: 53, startPoint y: 573, endPoint x: 148, endPoint y: 554, distance: 96.8
click at [54, 573] on span "Produtos" at bounding box center [59, 575] width 49 height 18
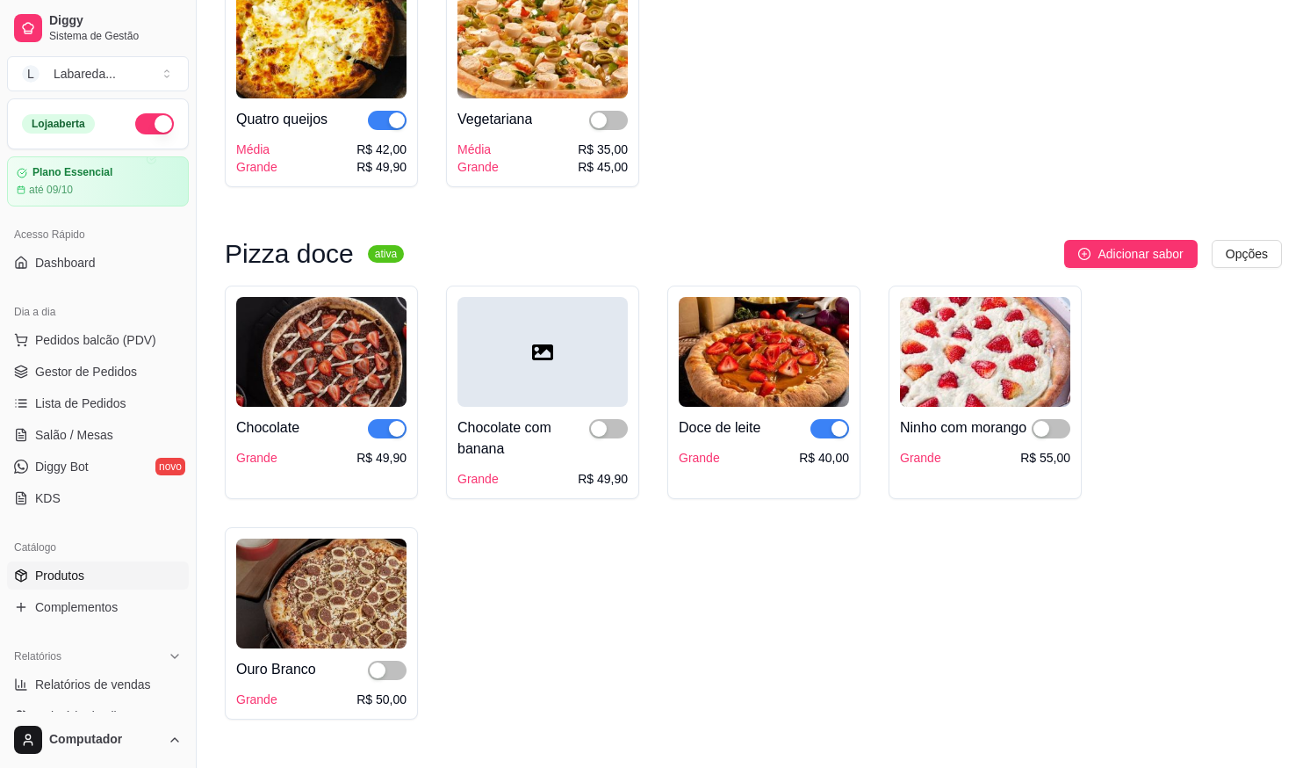
scroll to position [2810, 0]
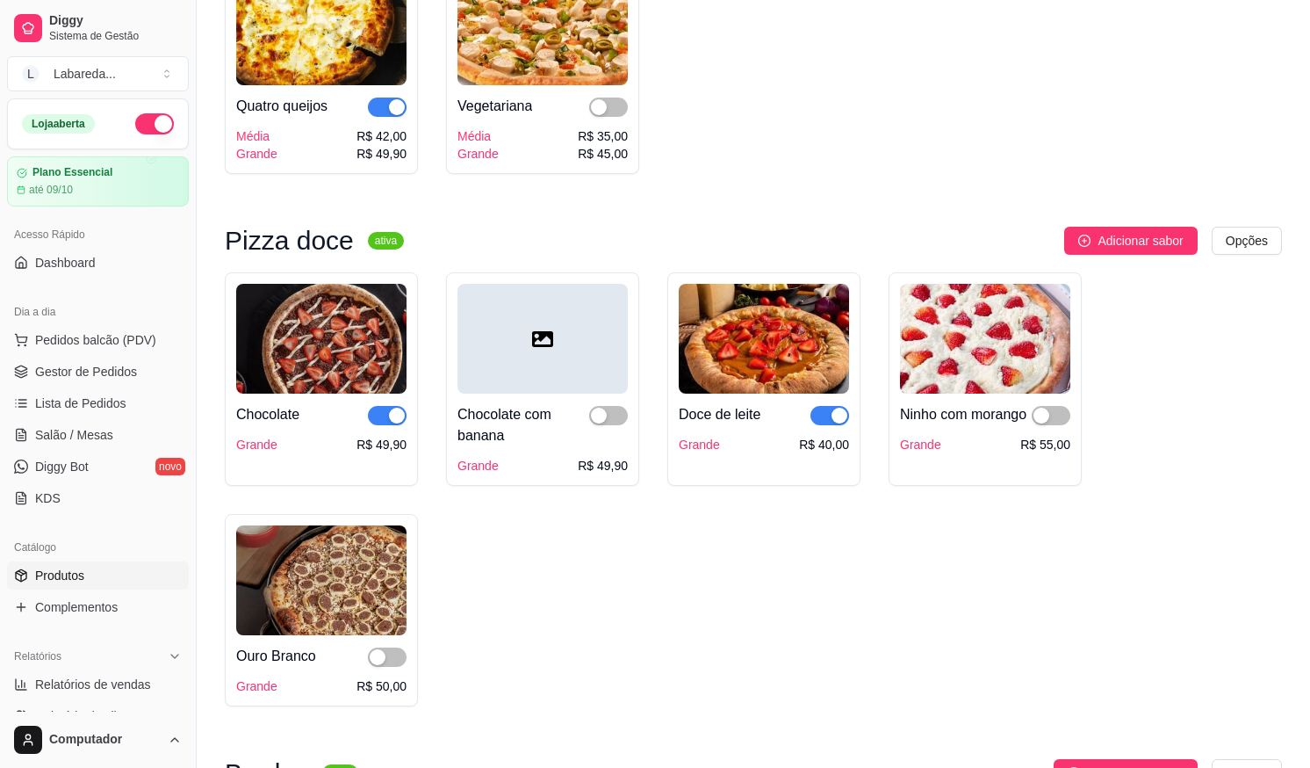
click at [588, 446] on div "Chocolate com banana" at bounding box center [524, 425] width 132 height 42
click at [597, 423] on div "button" at bounding box center [599, 415] width 16 height 16
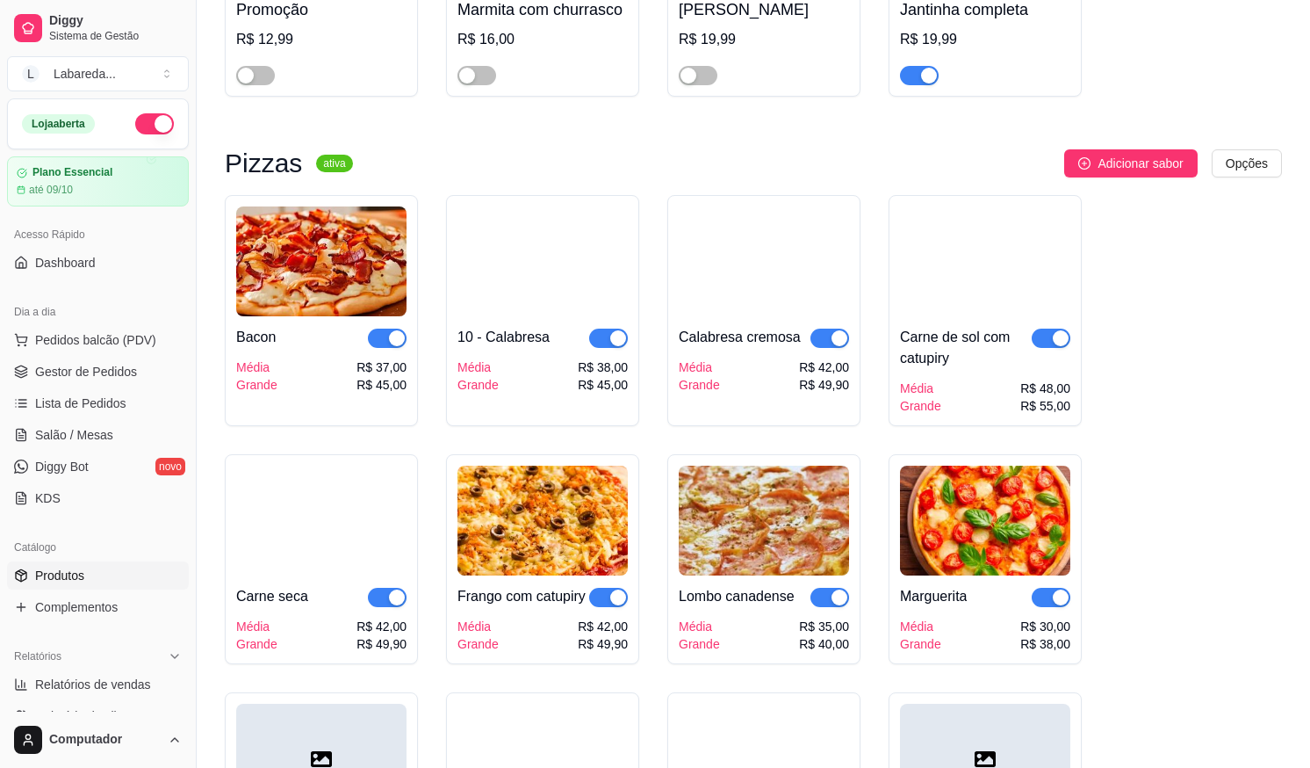
scroll to position [1405, 0]
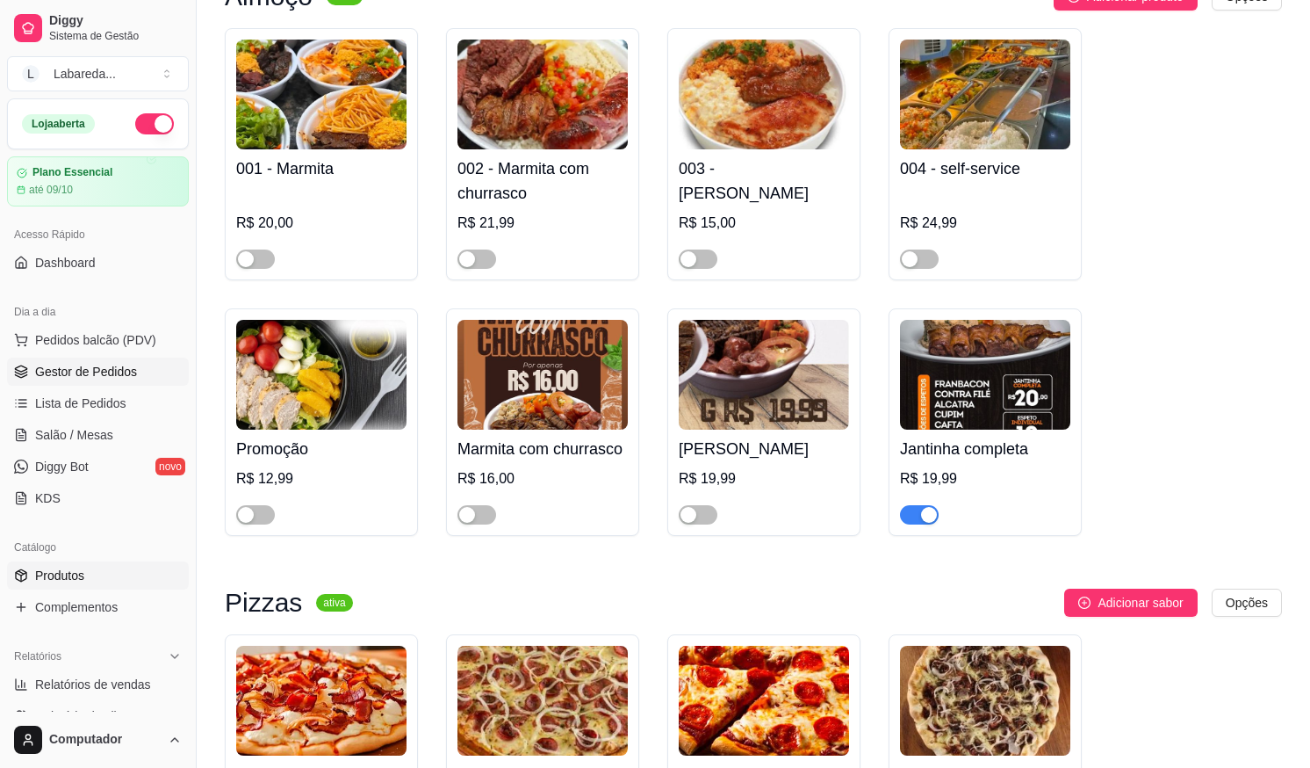
click at [74, 362] on link "Gestor de Pedidos" at bounding box center [98, 371] width 182 height 28
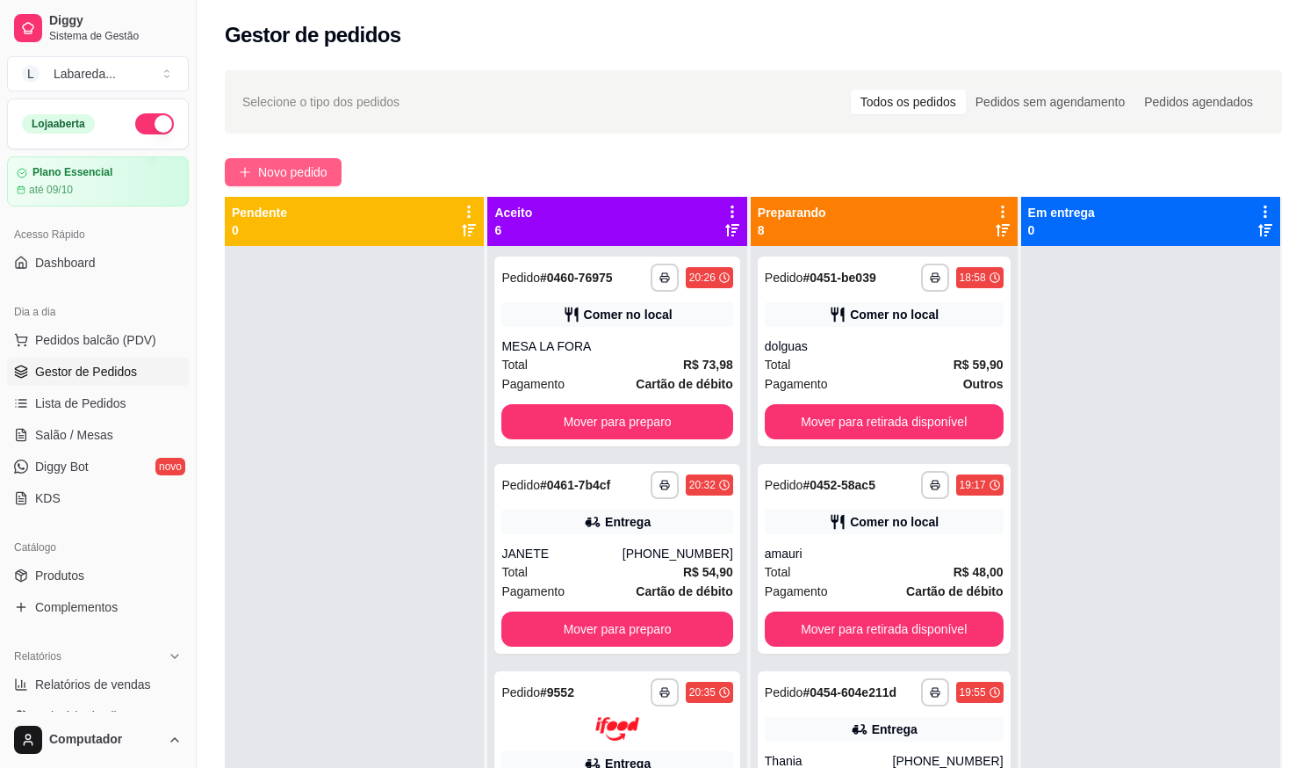
click at [243, 171] on icon "plus" at bounding box center [245, 172] width 12 height 12
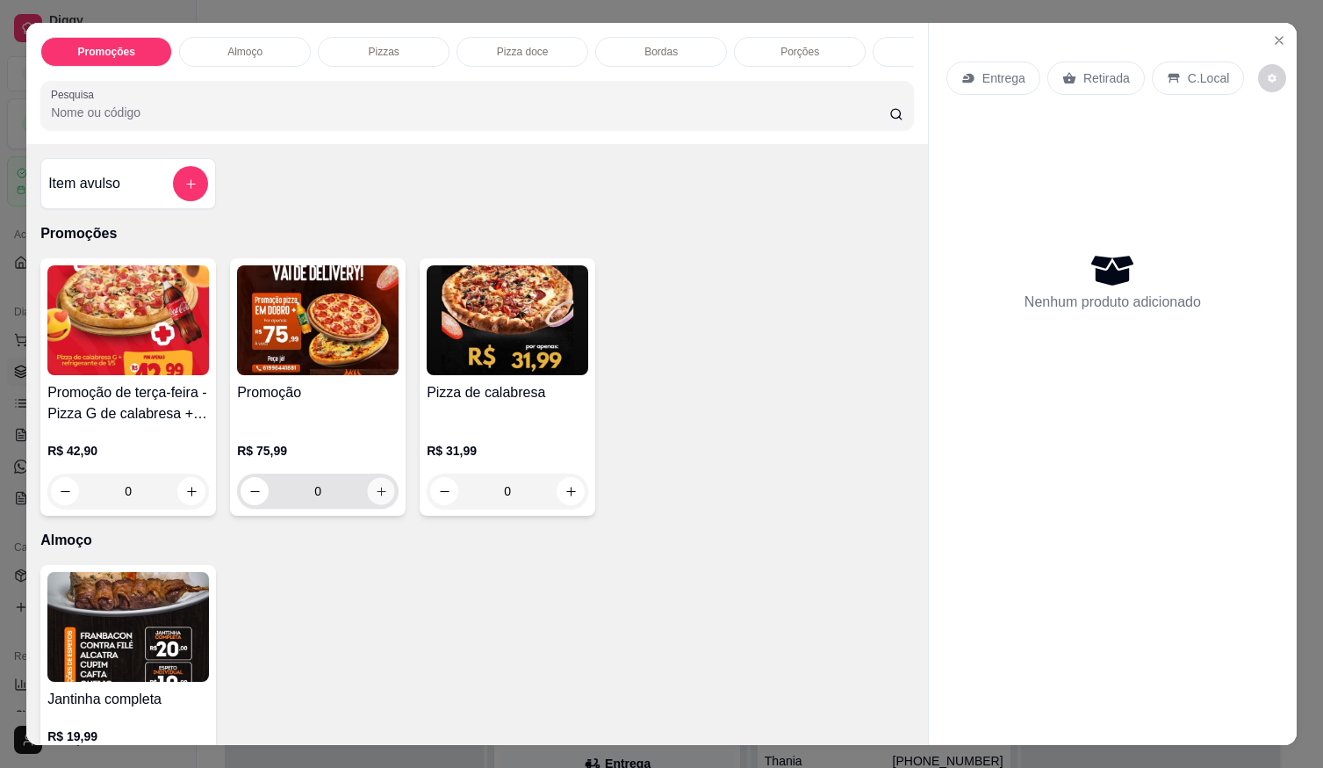
click at [375, 495] on icon "increase-product-quantity" at bounding box center [381, 491] width 13 height 13
type input "1"
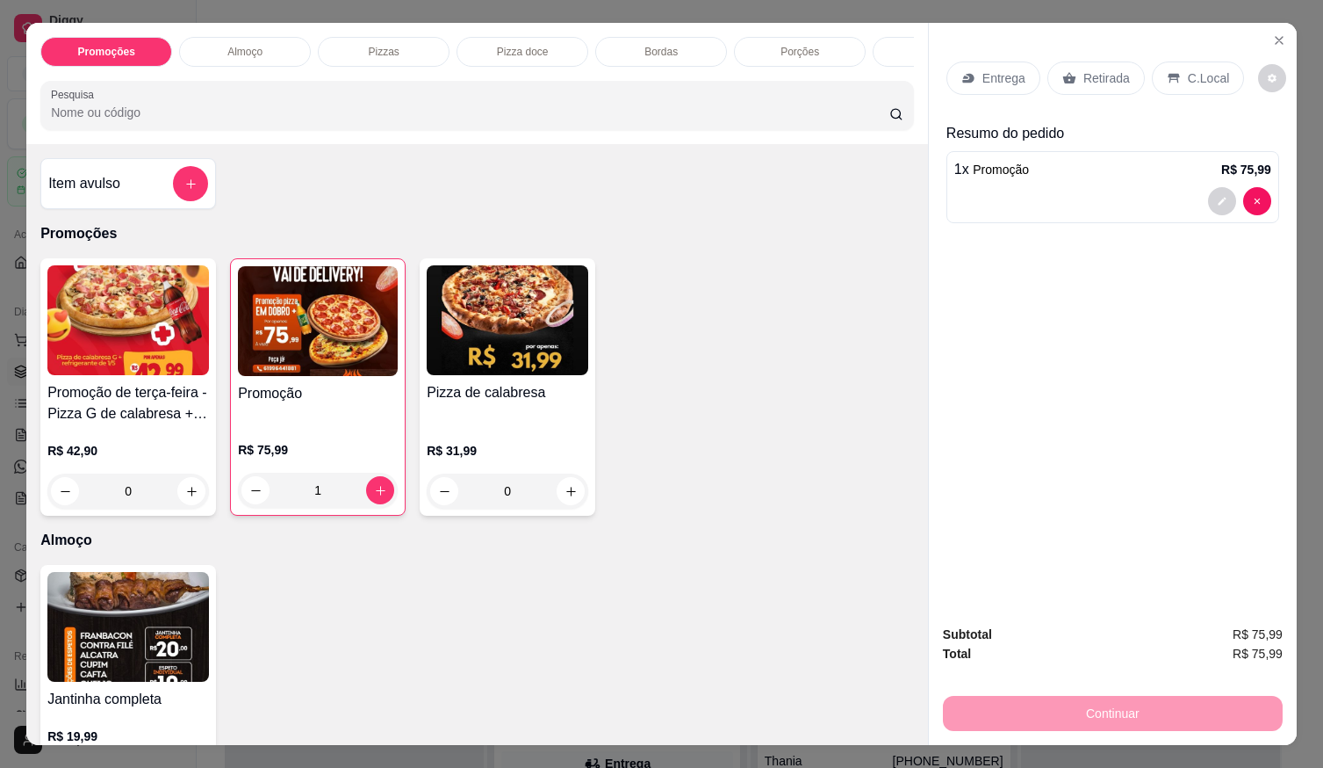
click at [338, 360] on img at bounding box center [318, 321] width 160 height 110
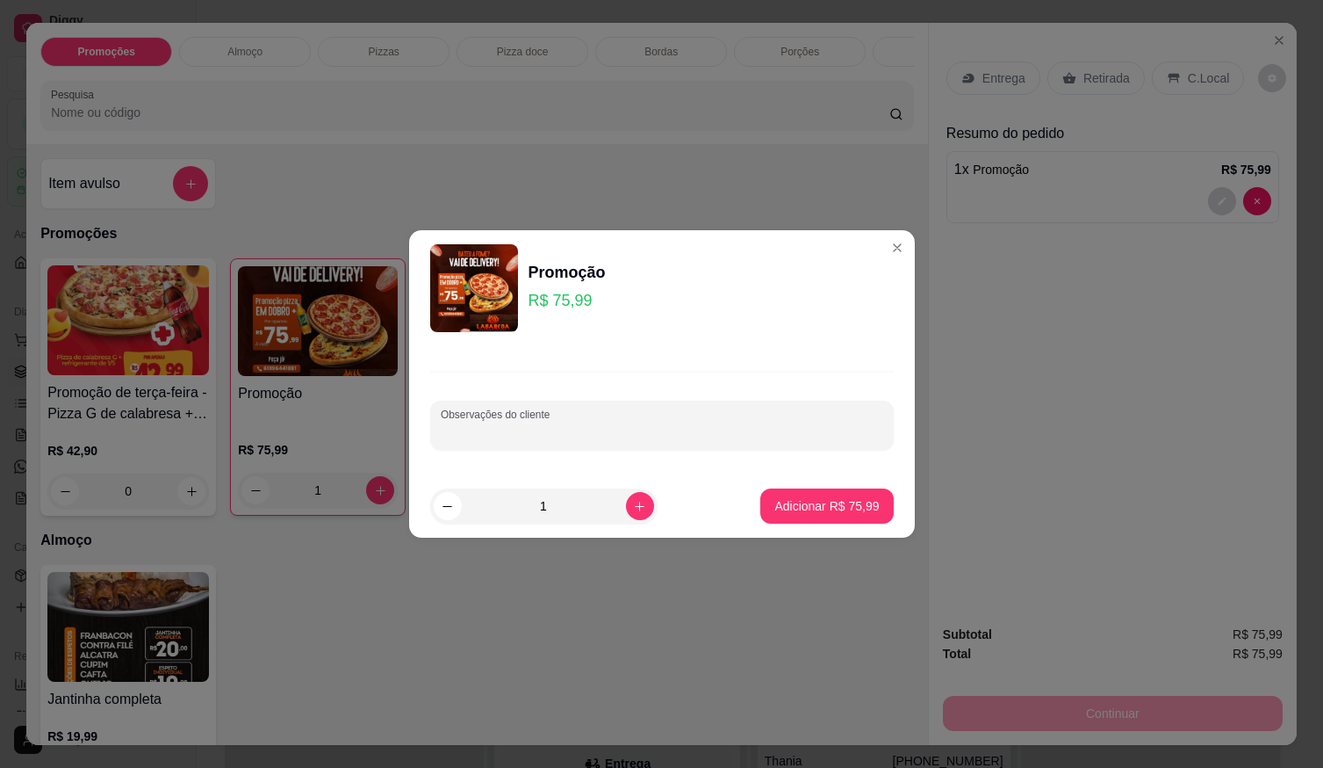
click at [563, 431] on input "Observações do cliente" at bounding box center [662, 432] width 443 height 18
type input "CALABRESA/ PORTUGUESA"
click at [782, 500] on p "Adicionar R$ 75,99" at bounding box center [827, 506] width 105 height 18
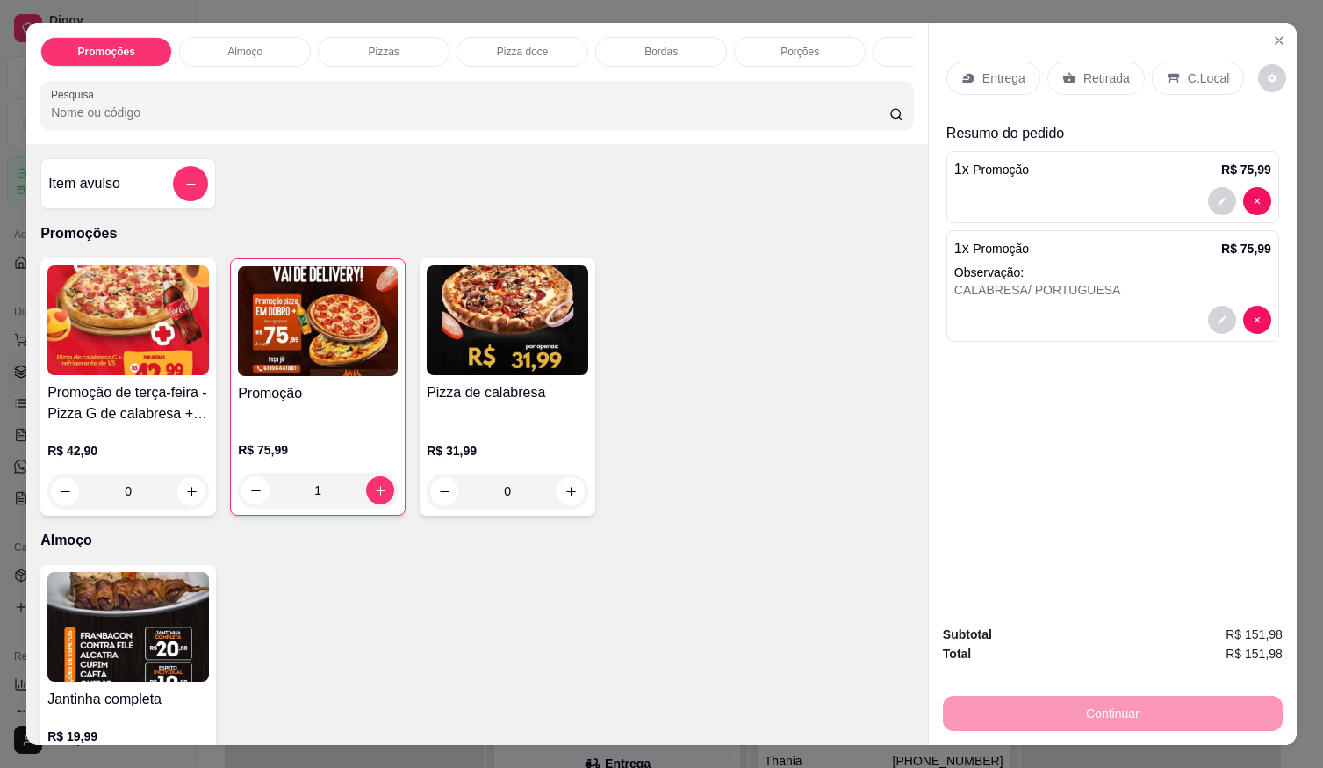
click at [1177, 81] on div "C.Local" at bounding box center [1198, 77] width 92 height 33
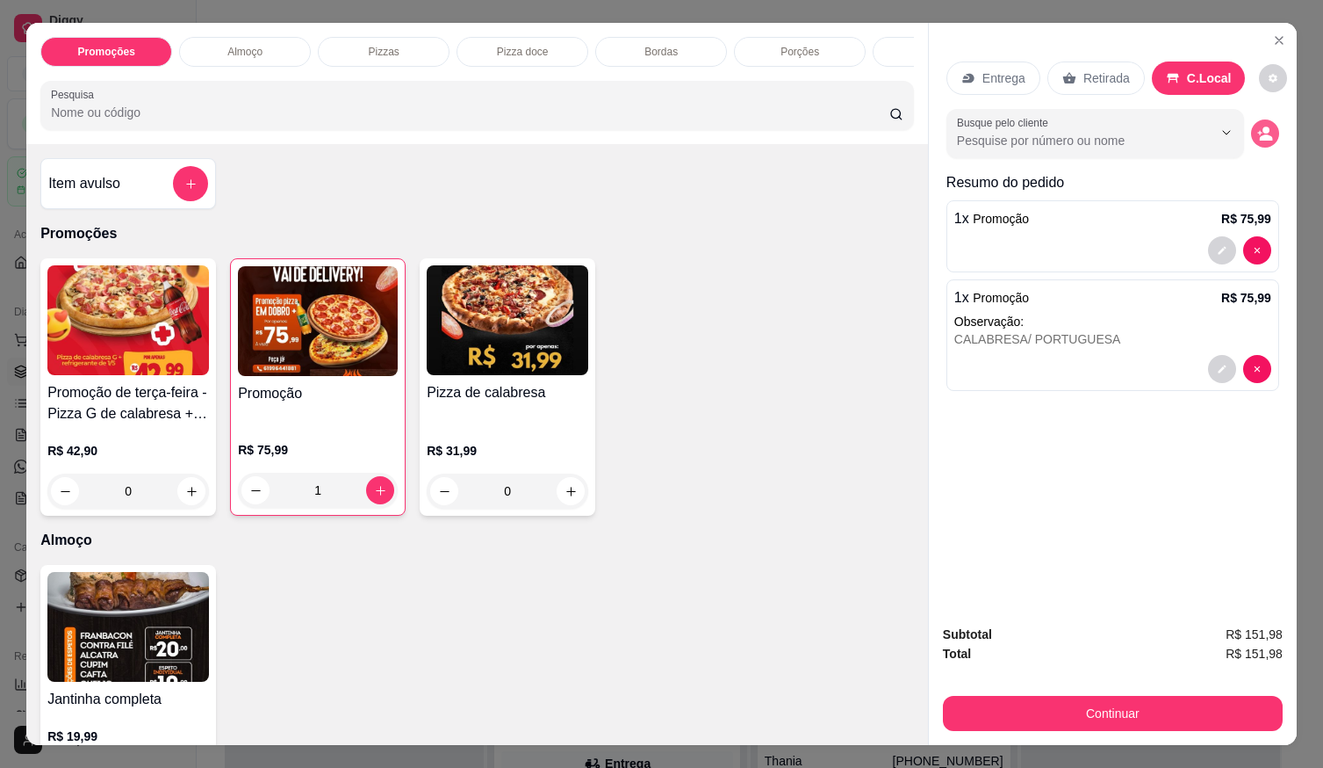
click at [1258, 127] on icon "decrease-product-quantity" at bounding box center [1266, 134] width 16 height 16
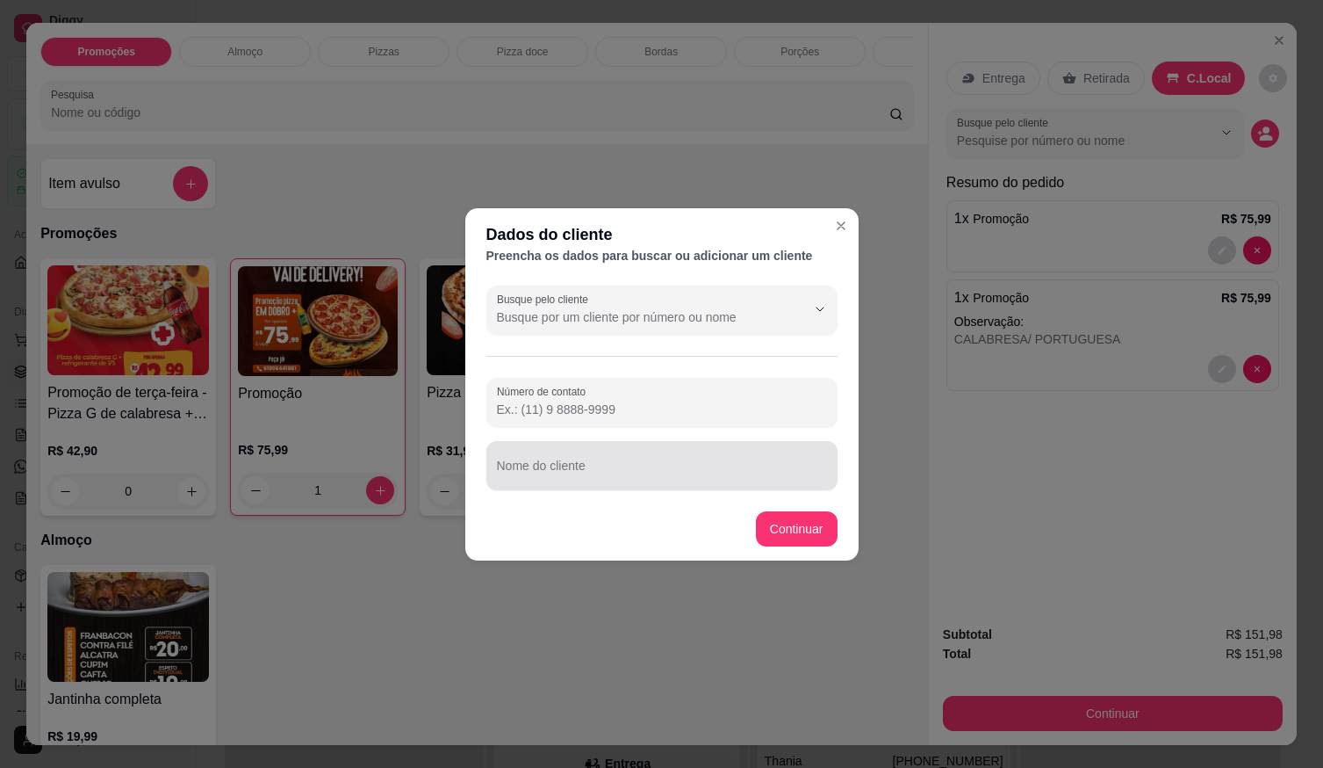
click at [644, 455] on div at bounding box center [662, 465] width 330 height 35
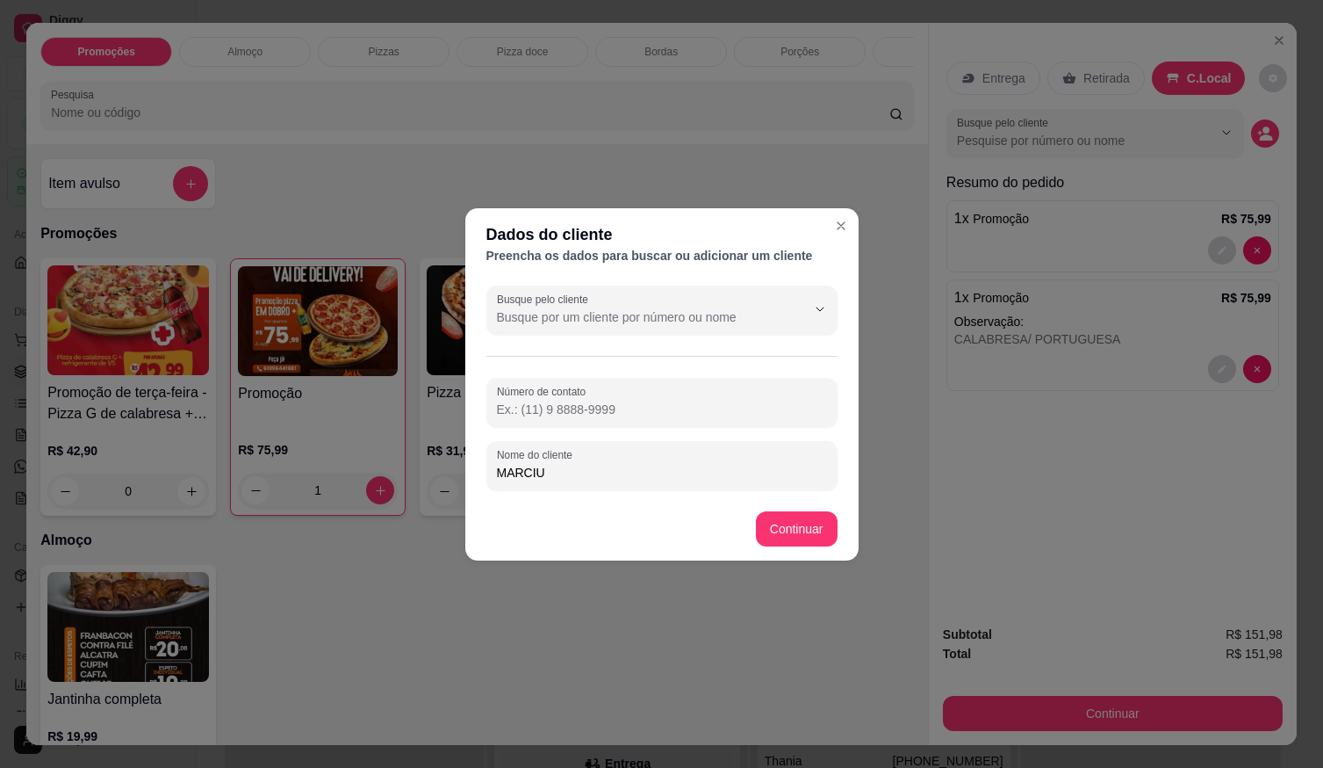
type input "MARCIU"
click at [797, 505] on footer "Continuar" at bounding box center [661, 528] width 393 height 63
click at [804, 510] on footer "Continuar" at bounding box center [661, 528] width 393 height 63
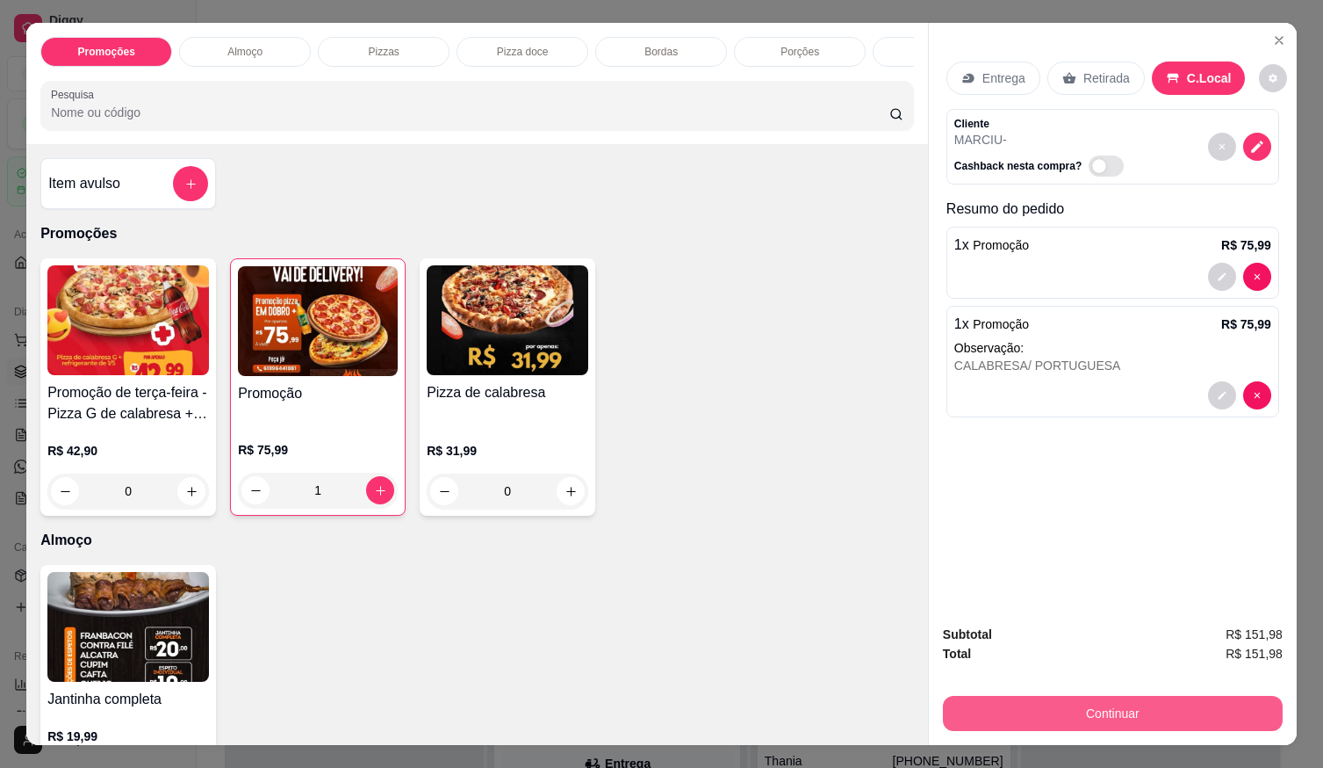
click at [1035, 708] on button "Continuar" at bounding box center [1113, 713] width 340 height 35
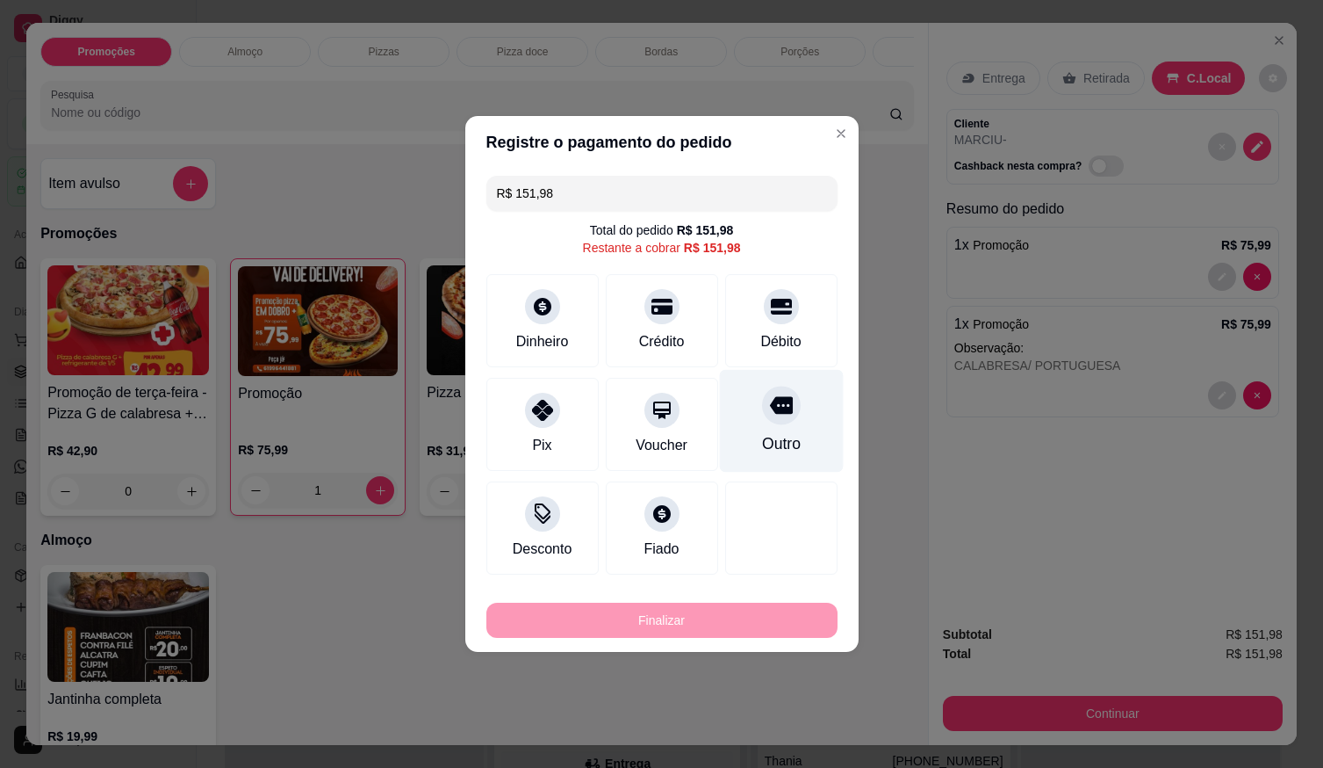
click at [785, 431] on div "Outro" at bounding box center [781, 421] width 124 height 103
type input "R$ 0,00"
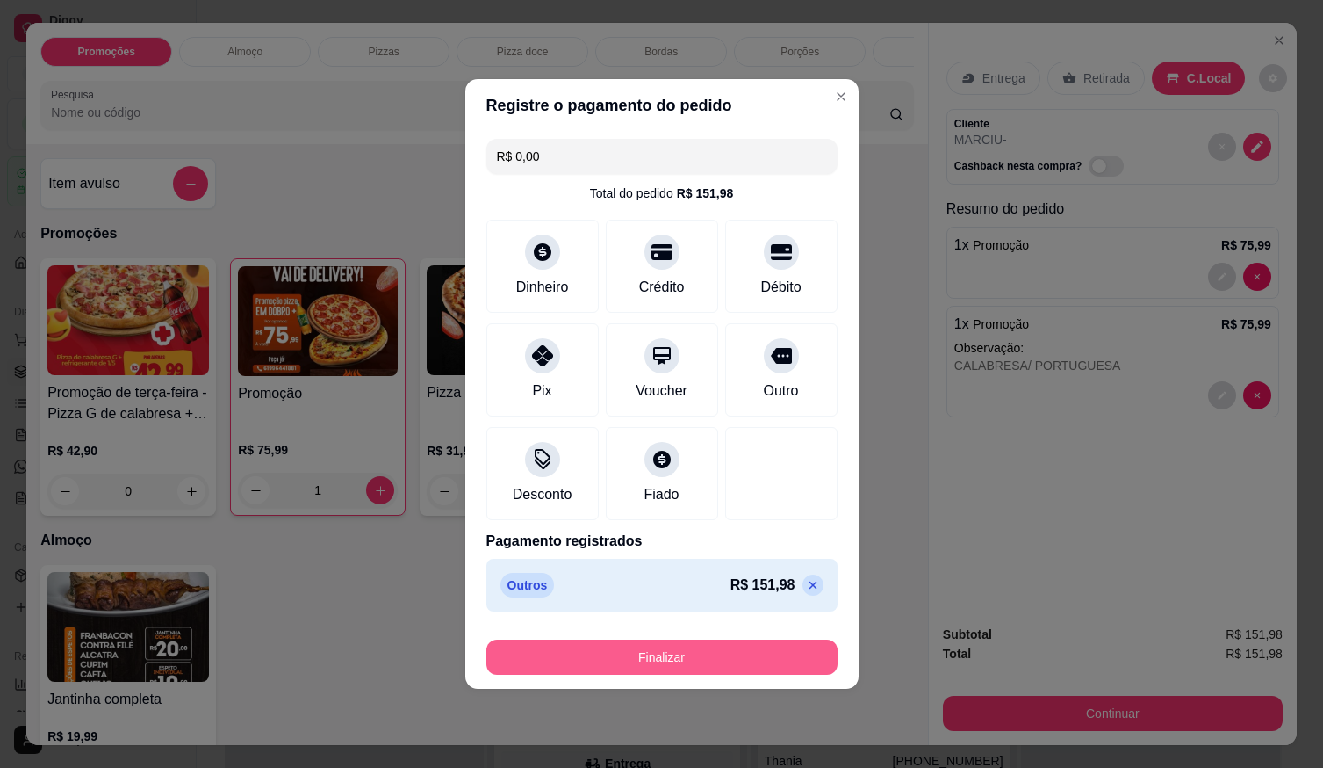
click at [745, 648] on button "Finalizar" at bounding box center [662, 656] width 351 height 35
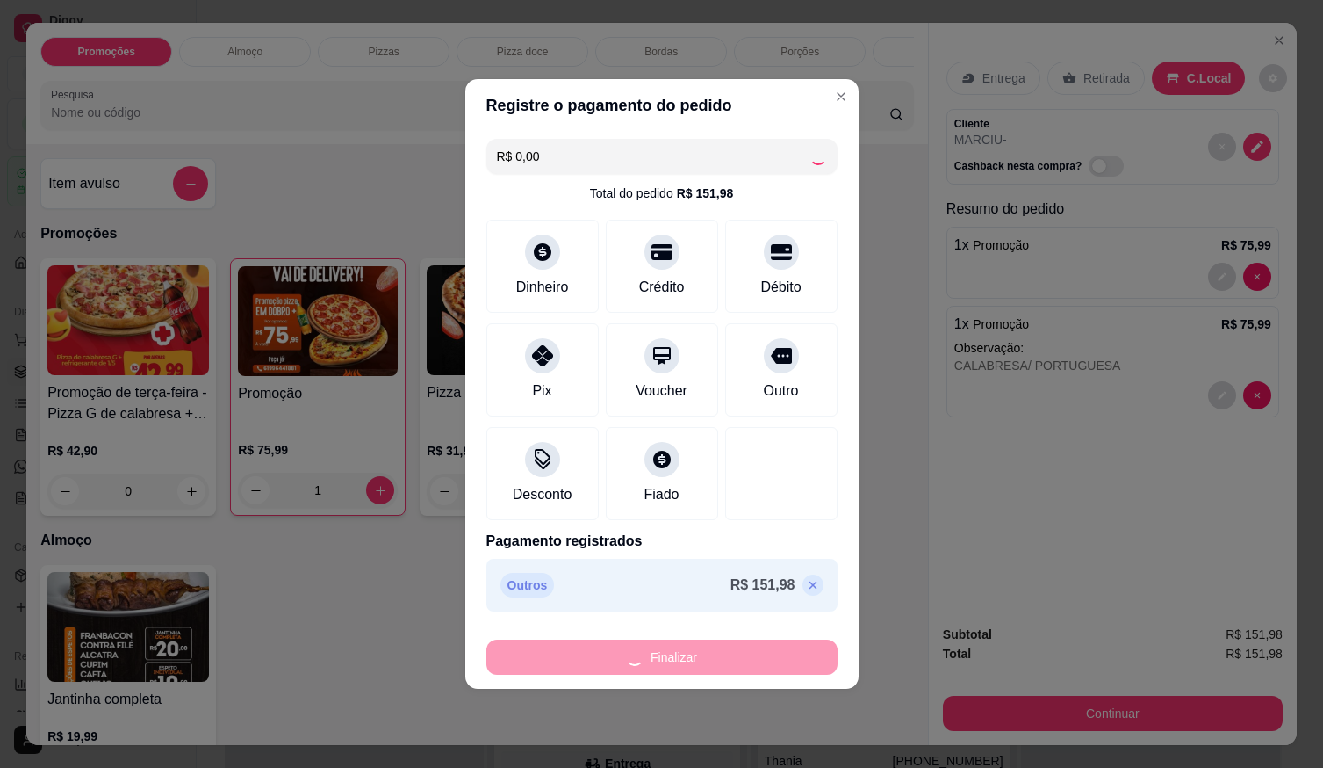
type input "0"
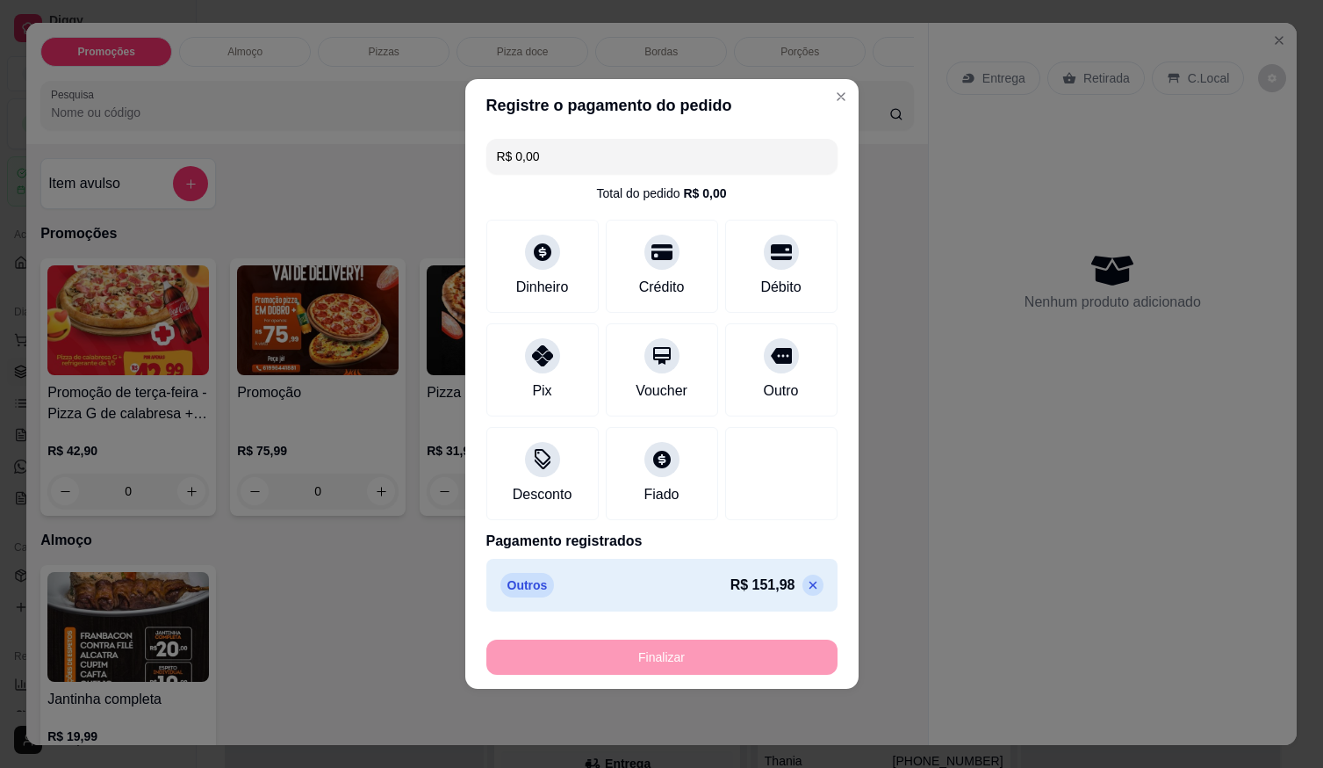
type input "-R$ 151,98"
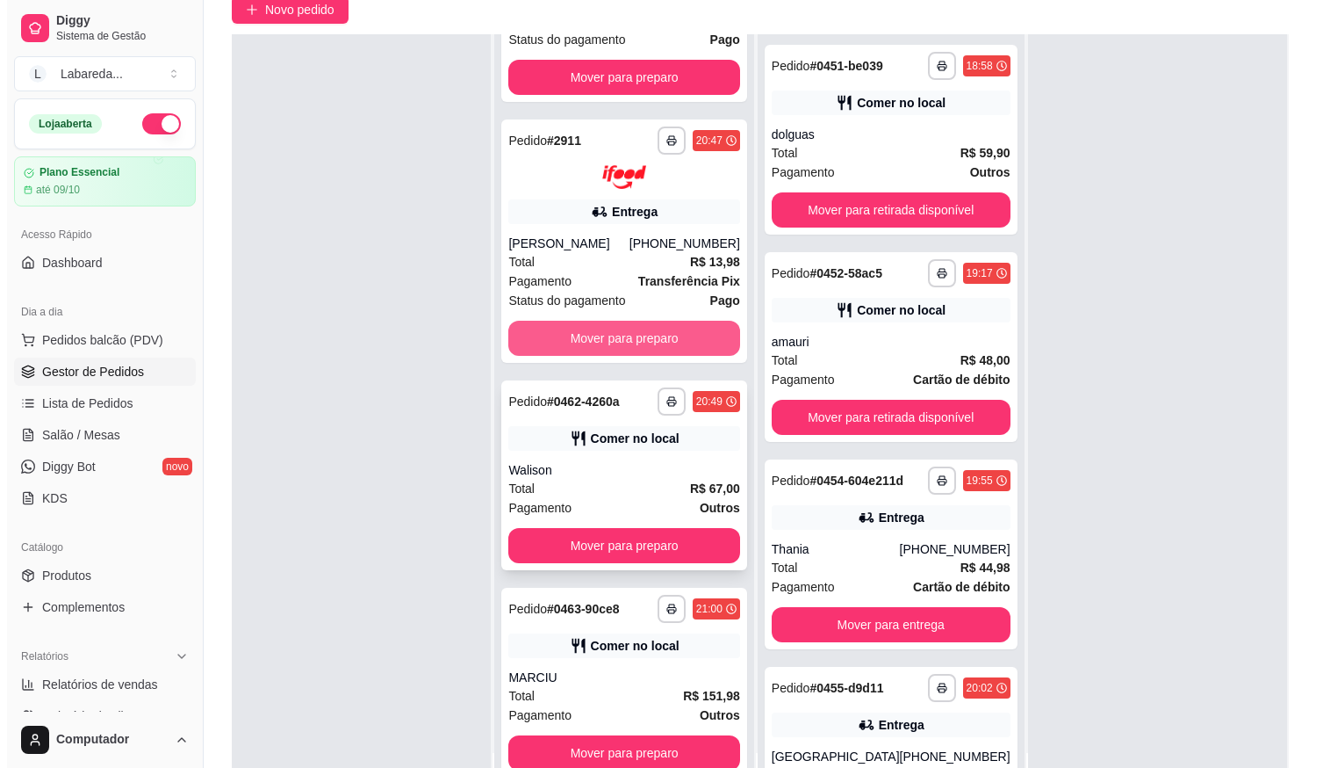
scroll to position [268, 0]
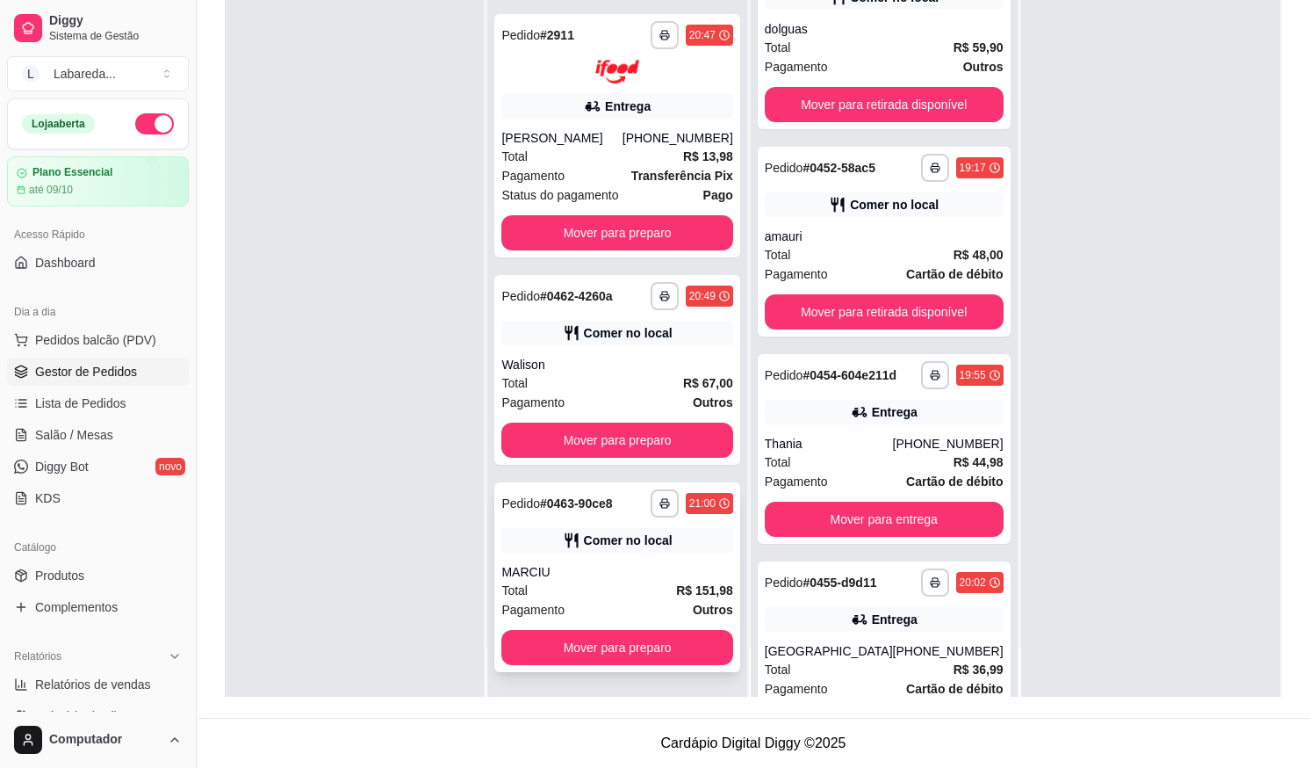
click at [564, 578] on div "MARCIU" at bounding box center [616, 572] width 231 height 18
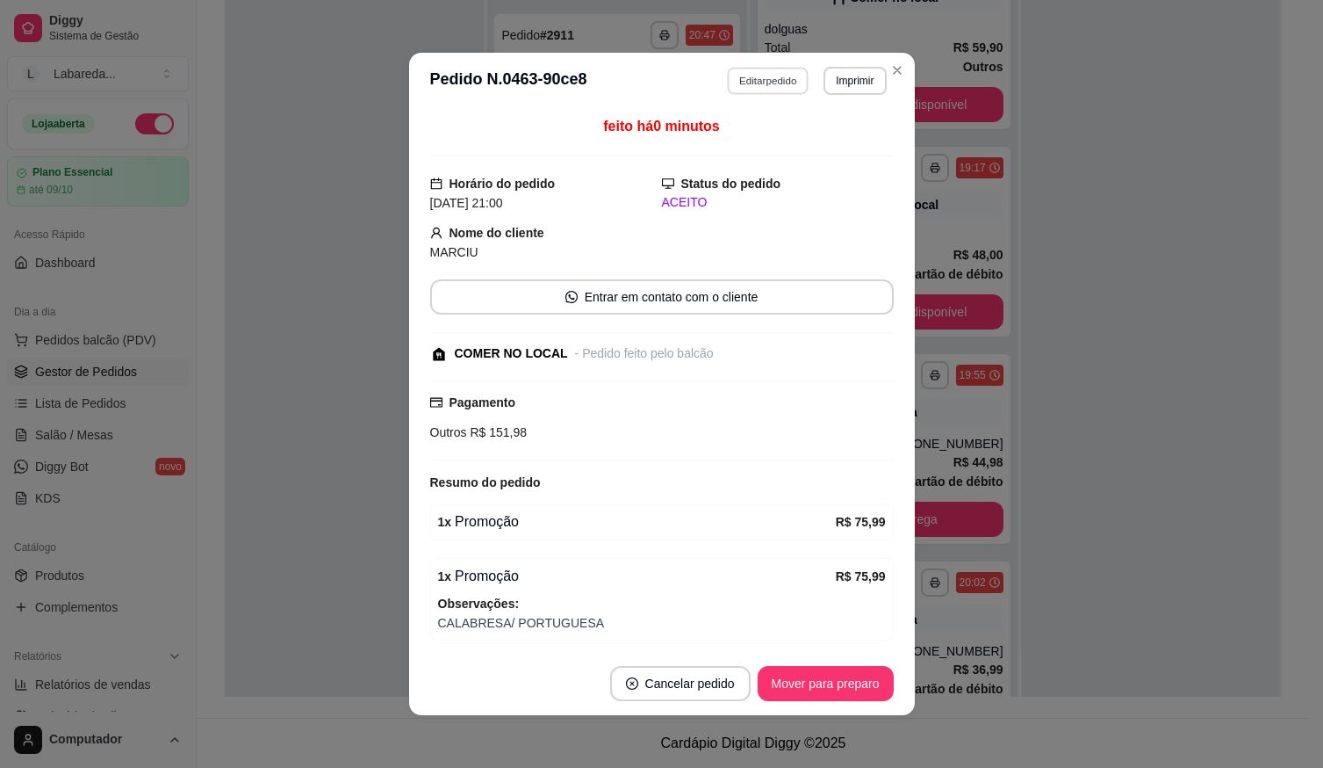
click at [731, 76] on button "Editar pedido" at bounding box center [768, 80] width 82 height 27
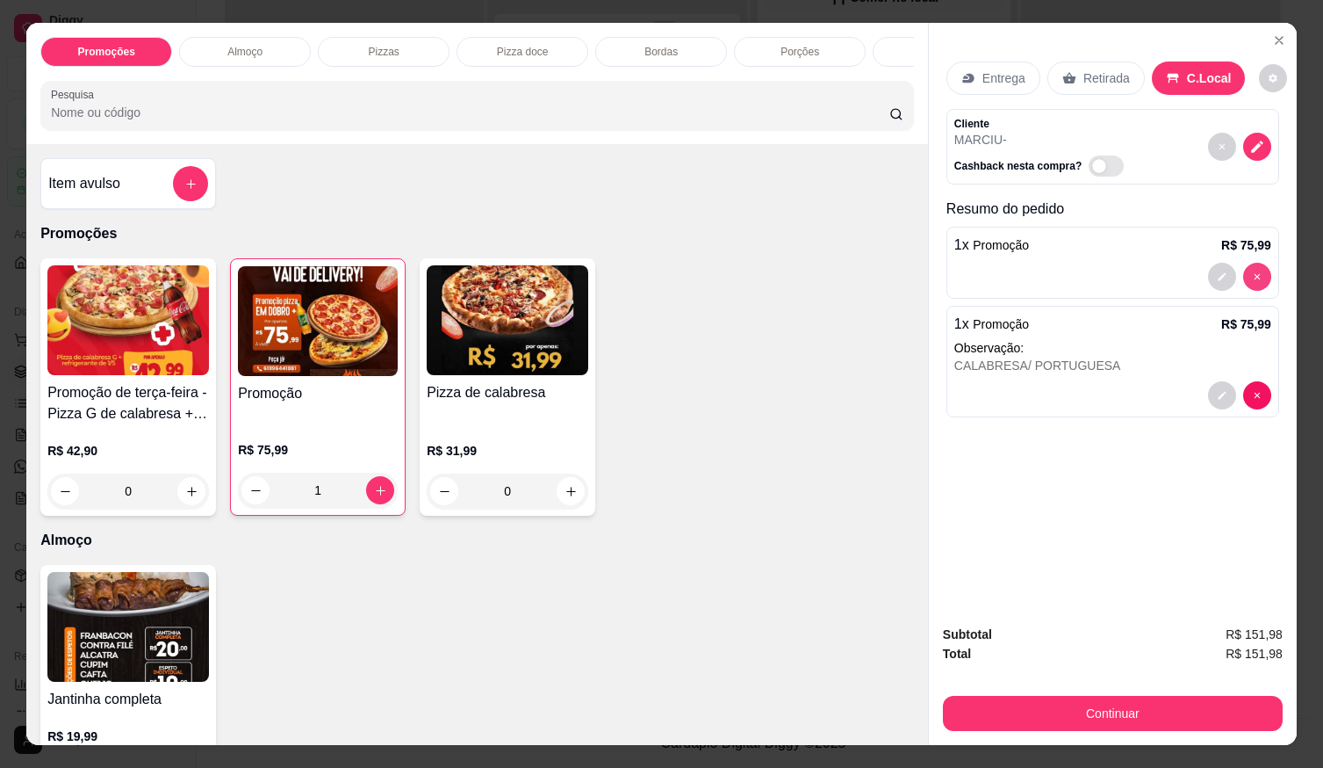
type input "0"
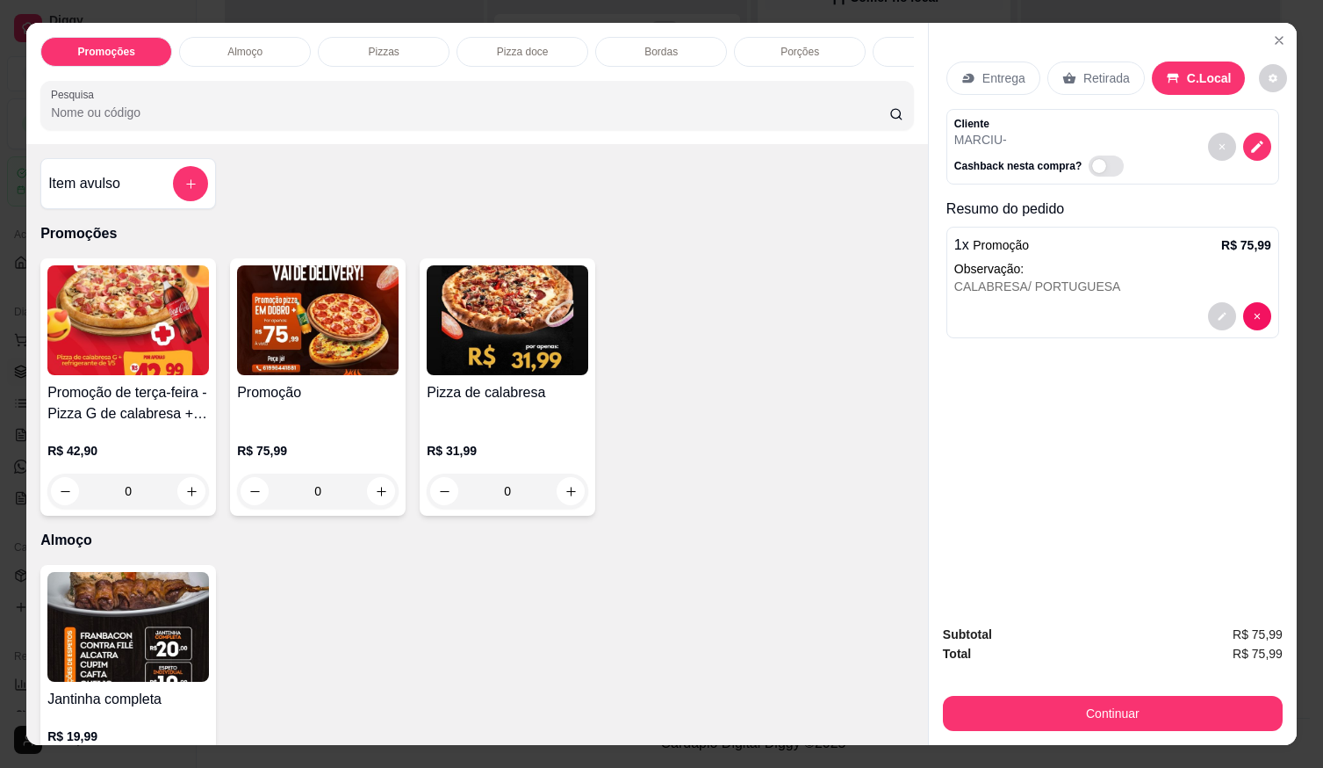
click at [202, 191] on div "Item avulso" at bounding box center [128, 183] width 176 height 51
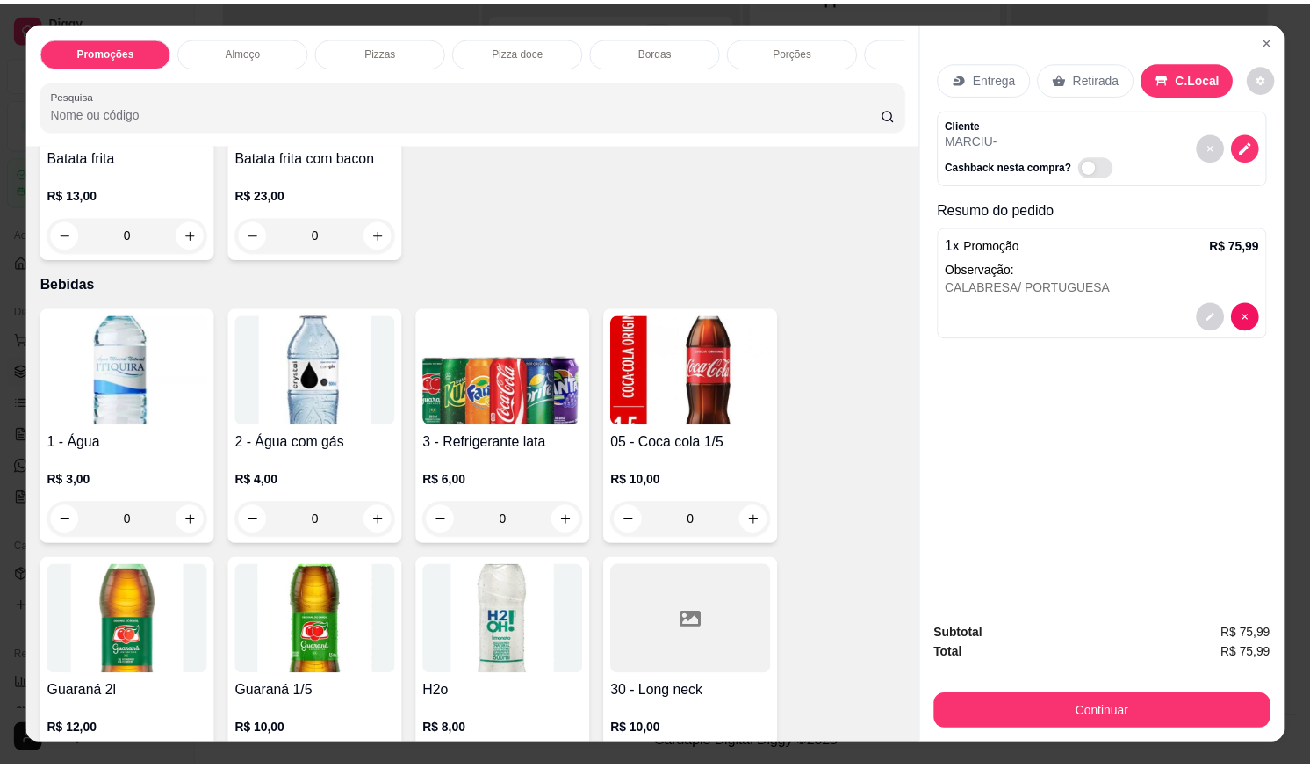
scroll to position [1844, 0]
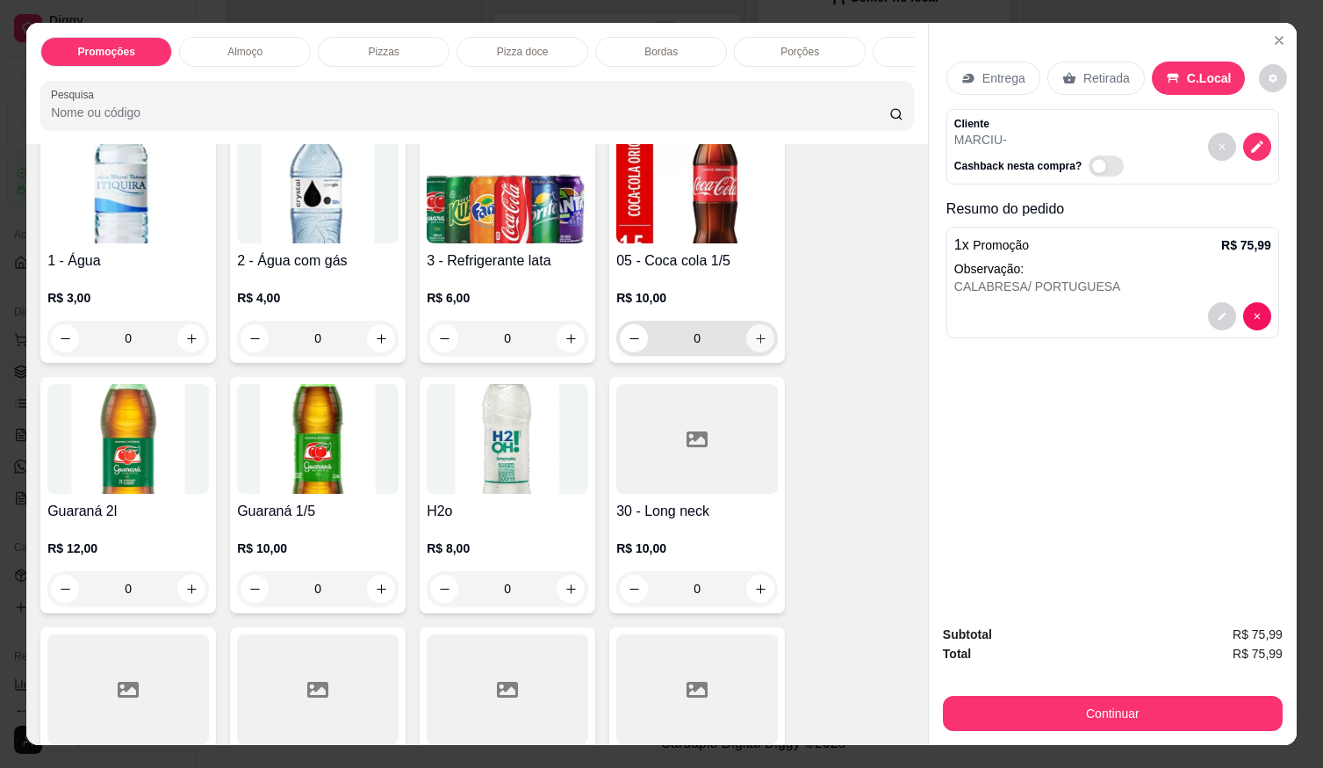
click at [757, 343] on icon "increase-product-quantity" at bounding box center [761, 339] width 10 height 10
type input "1"
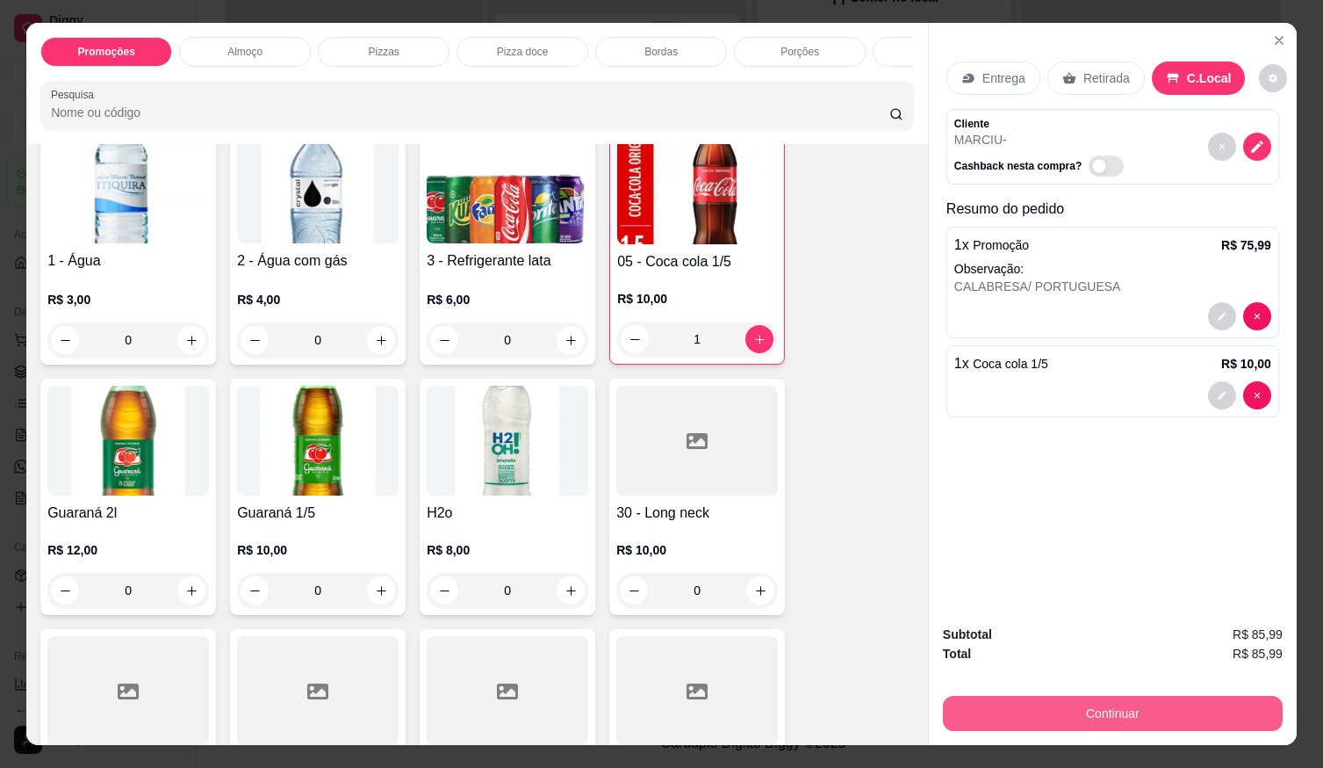
click at [1065, 701] on button "Continuar" at bounding box center [1113, 713] width 340 height 35
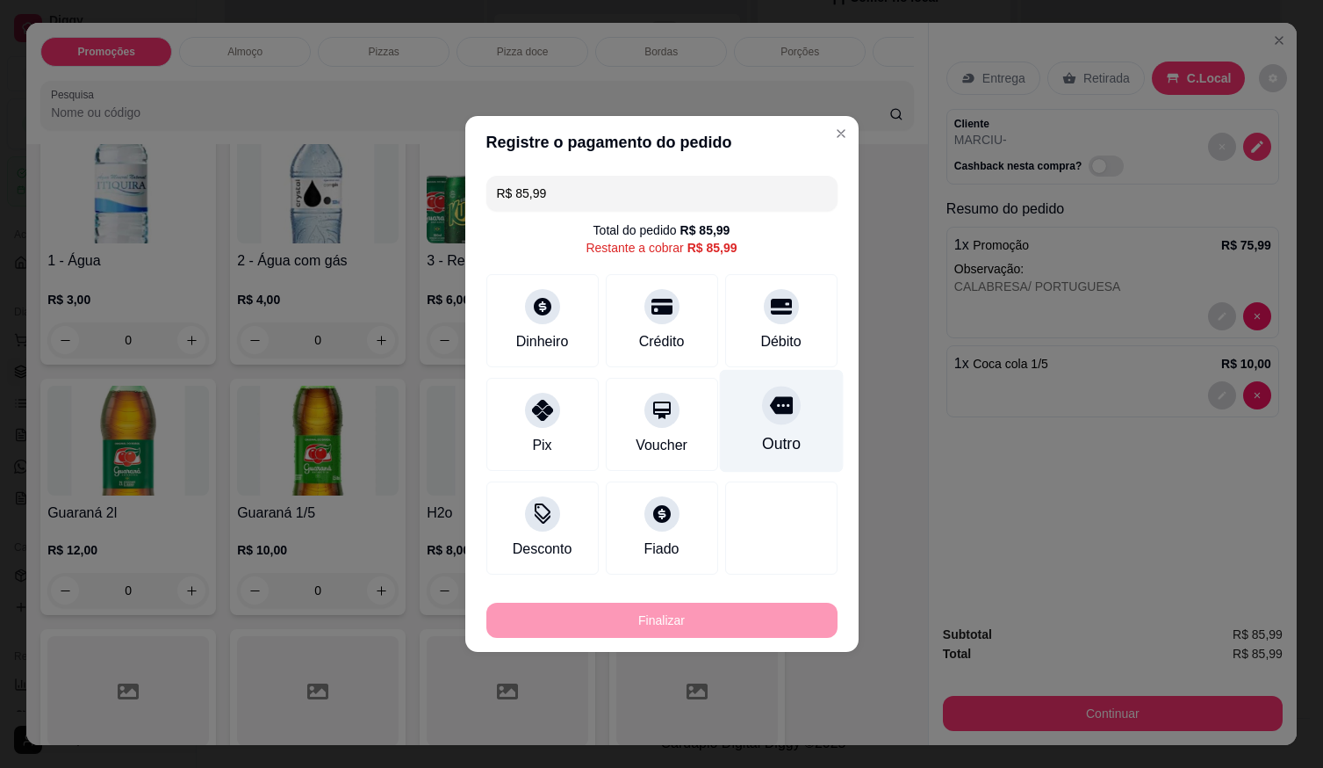
click at [757, 422] on div "Outro" at bounding box center [781, 421] width 124 height 103
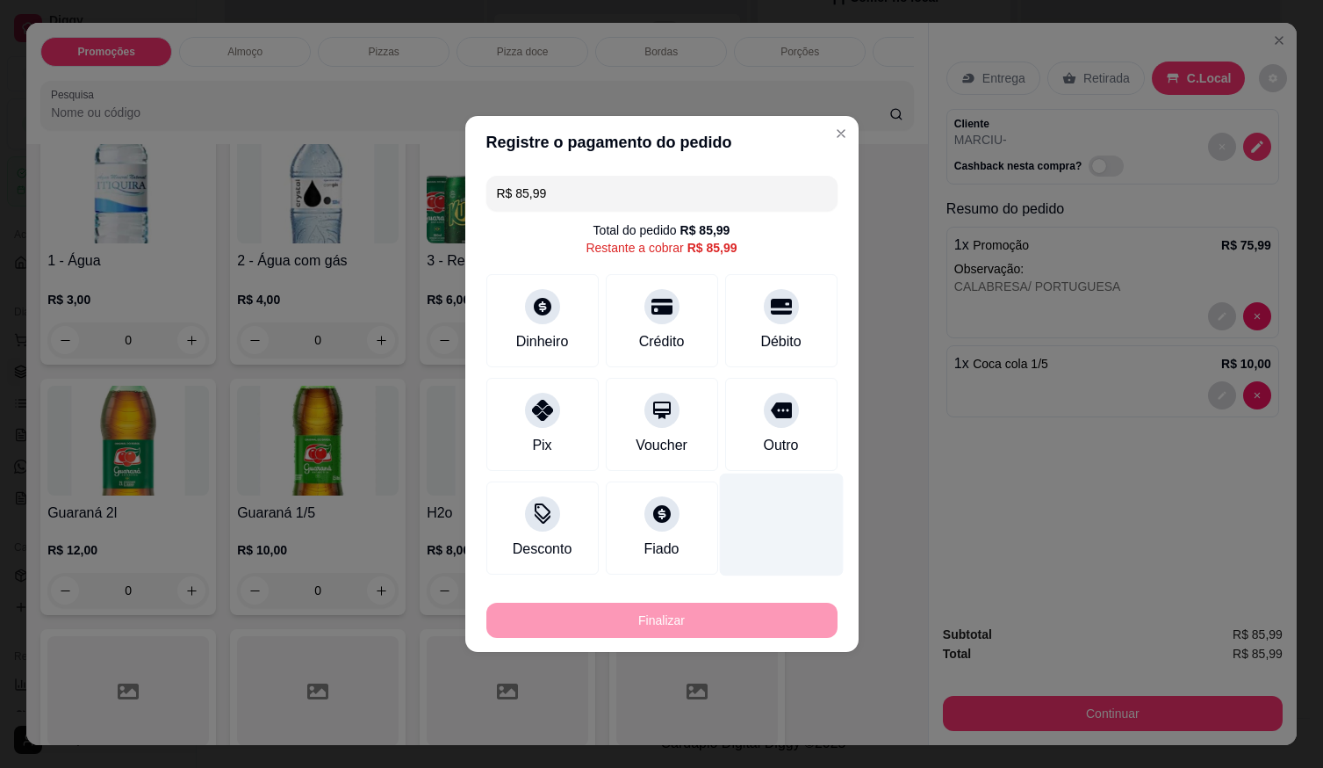
type input "R$ 0,00"
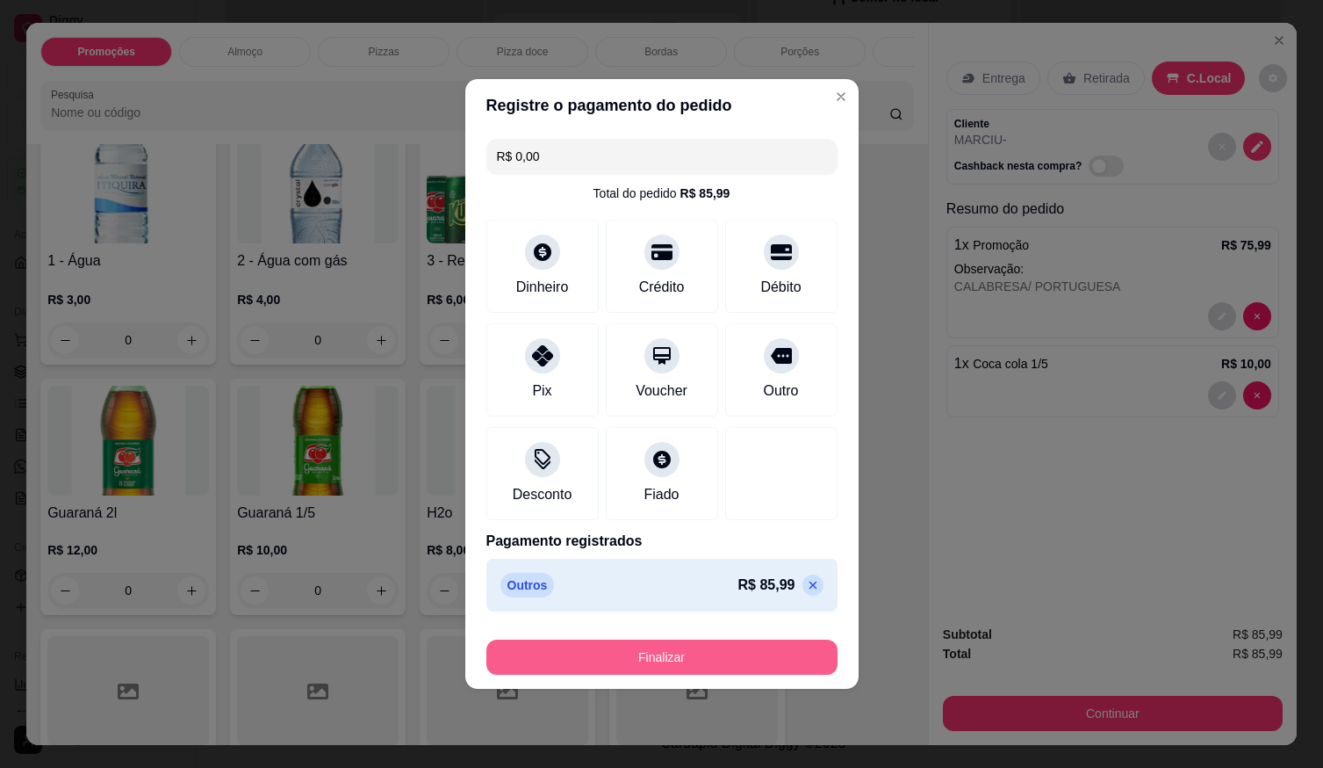
click at [736, 646] on button "Finalizar" at bounding box center [662, 656] width 351 height 35
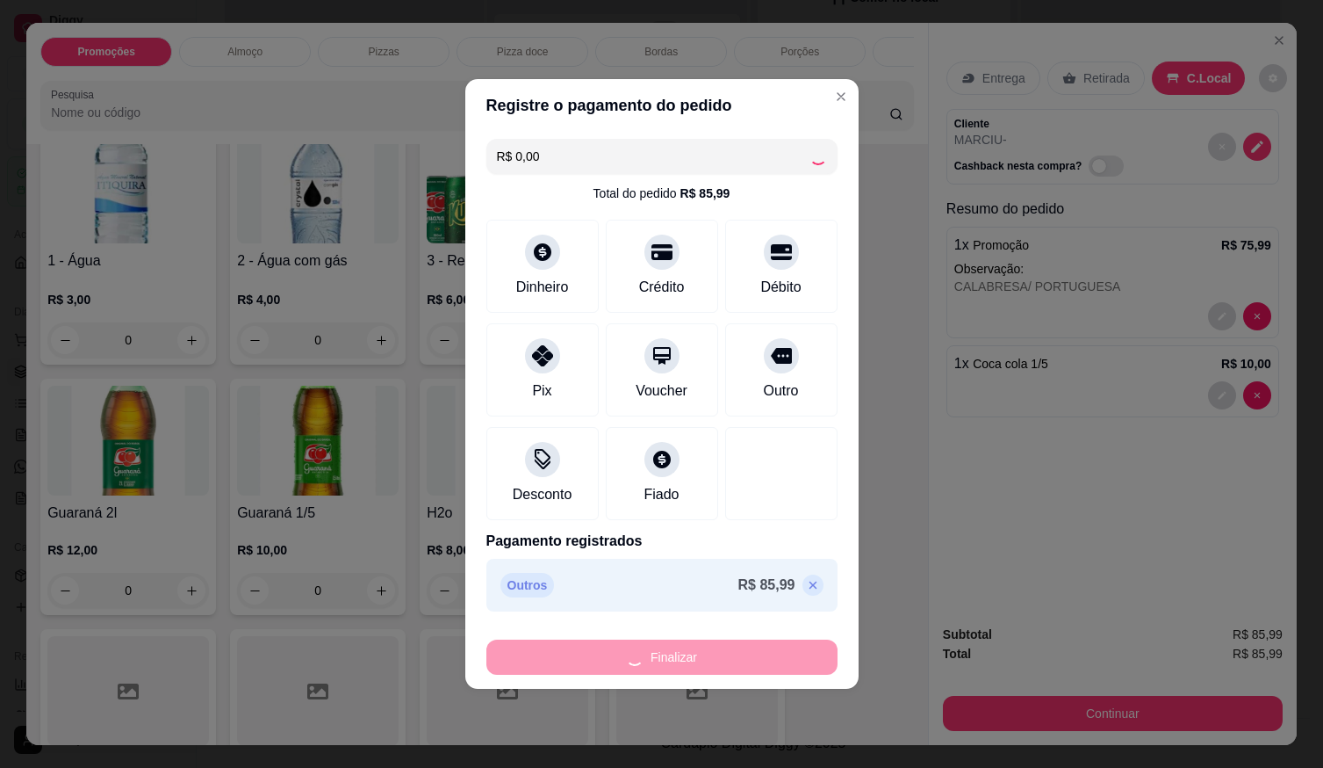
type input "0"
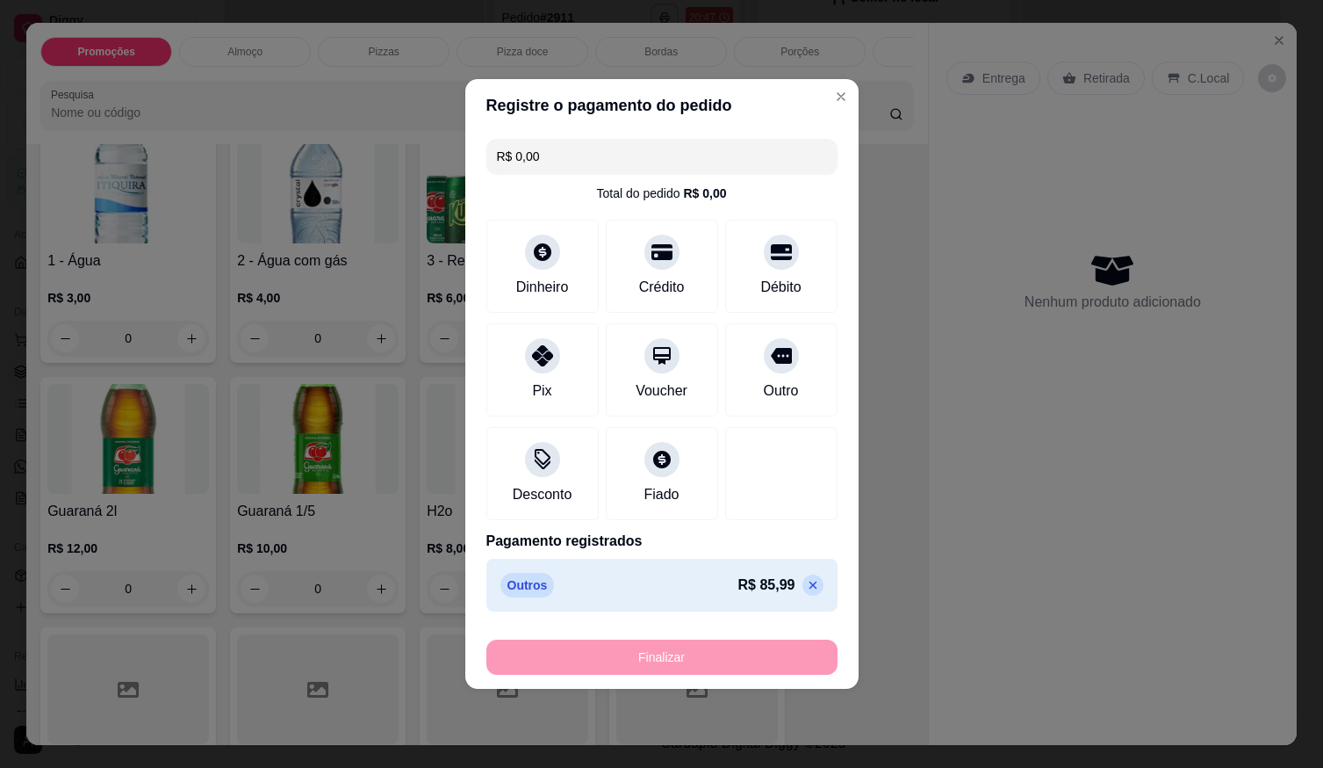
type input "-R$ 85,99"
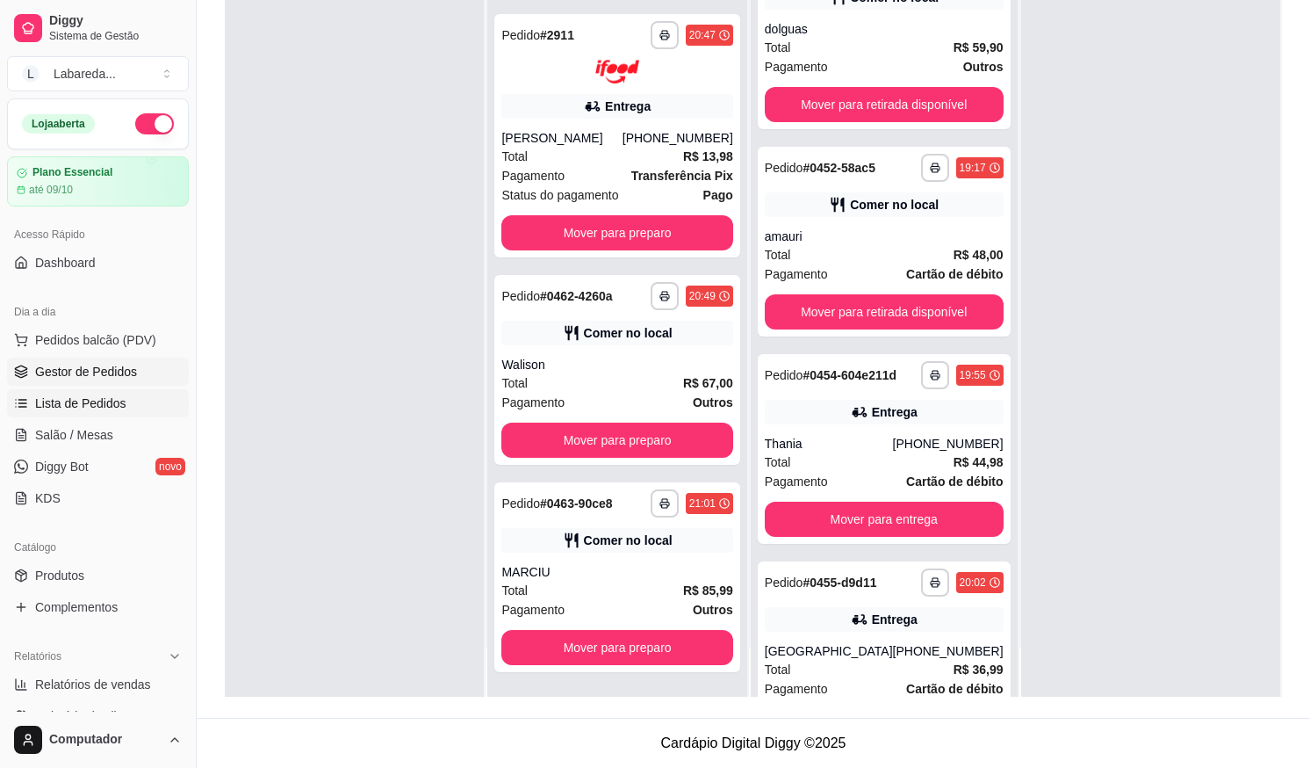
click at [91, 397] on span "Lista de Pedidos" at bounding box center [80, 403] width 91 height 18
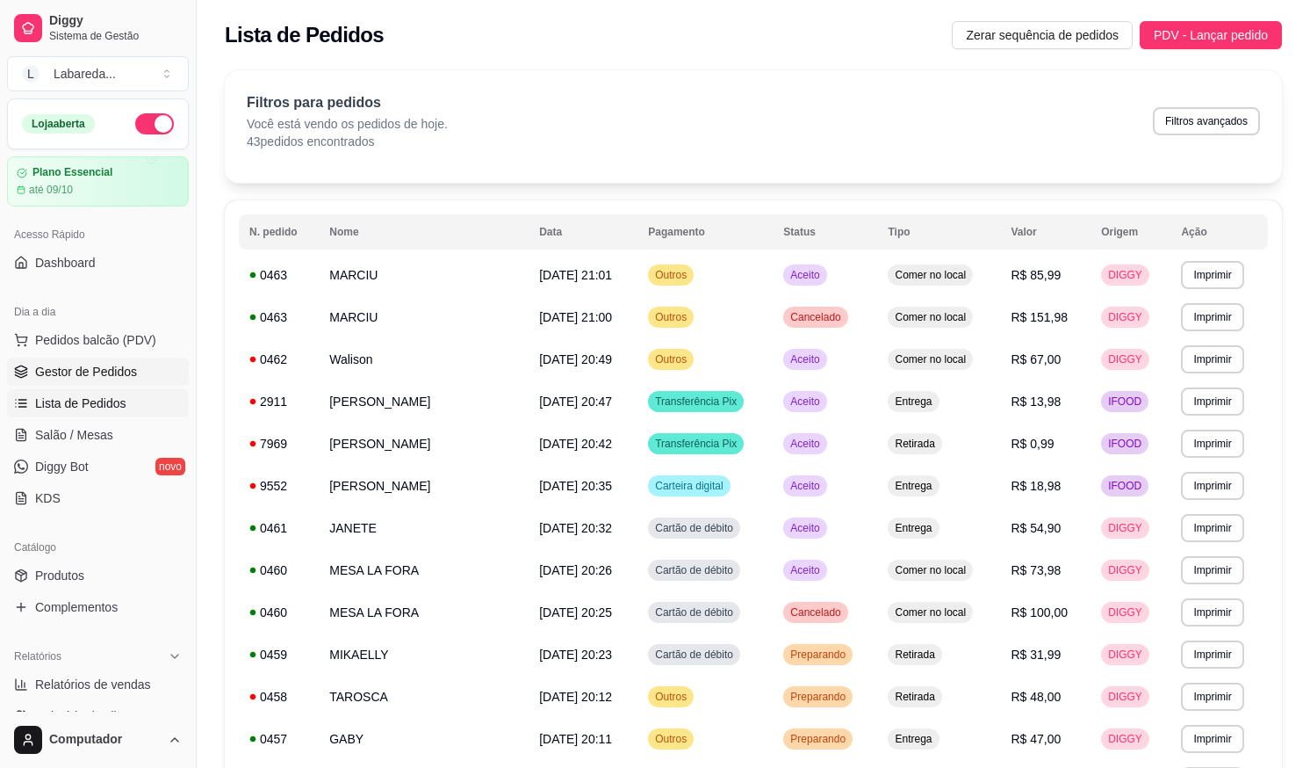
click at [62, 372] on span "Gestor de Pedidos" at bounding box center [86, 372] width 102 height 18
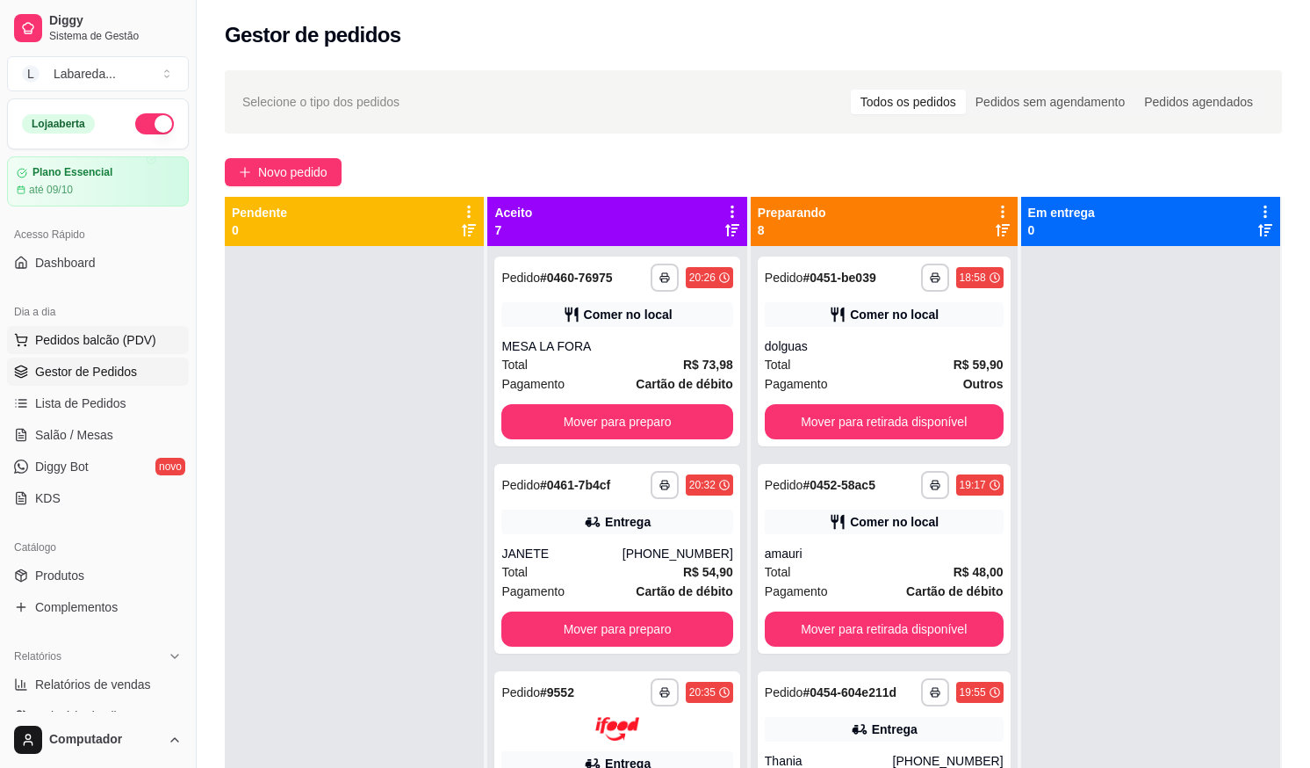
click at [128, 334] on span "Pedidos balcão (PDV)" at bounding box center [95, 340] width 121 height 18
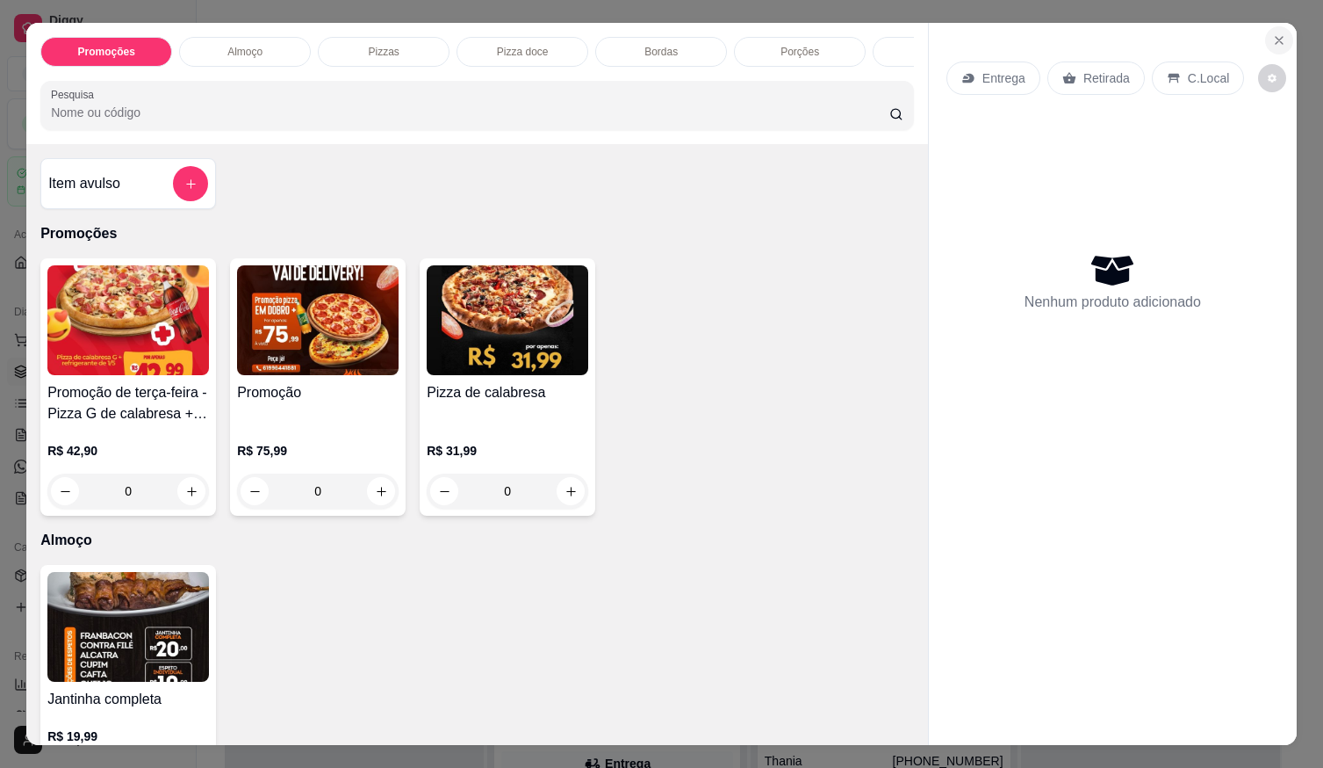
click at [1278, 33] on icon "Close" at bounding box center [1280, 40] width 14 height 14
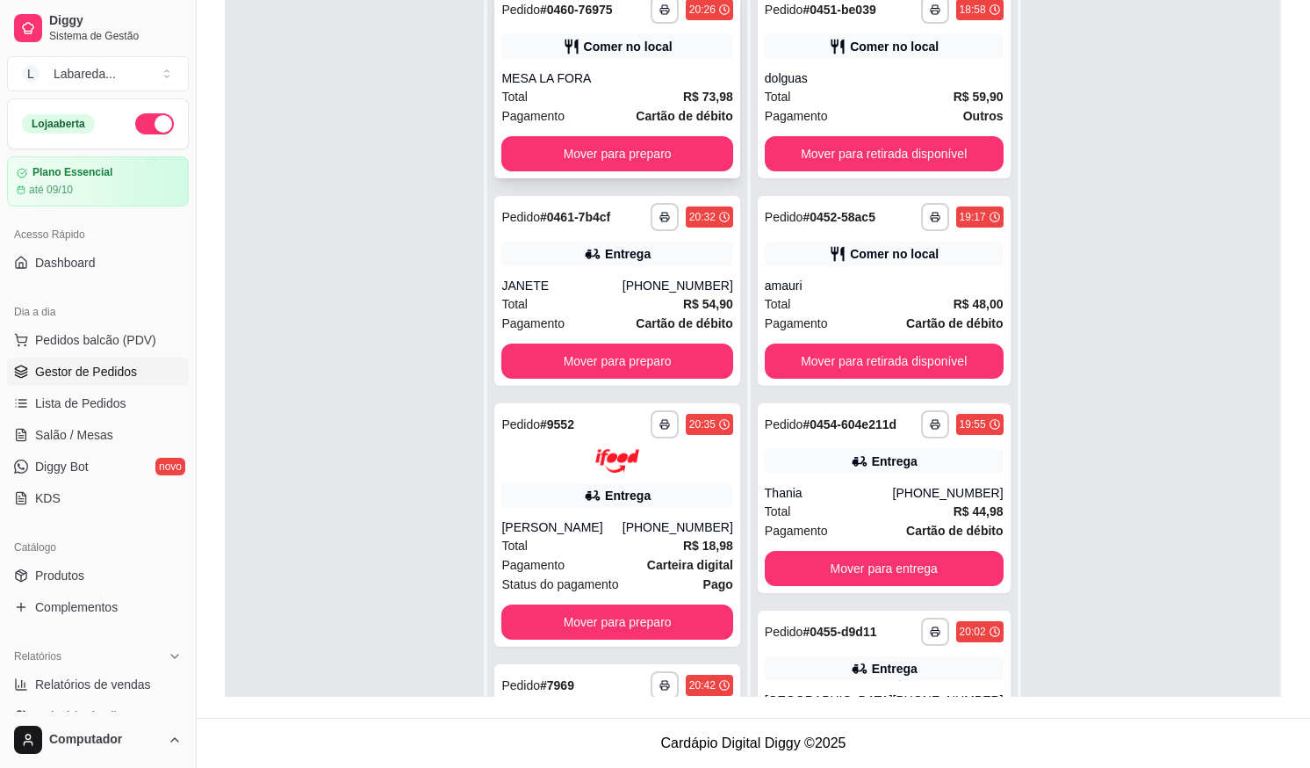
click at [576, 69] on div "MESA LA FORA" at bounding box center [616, 78] width 231 height 18
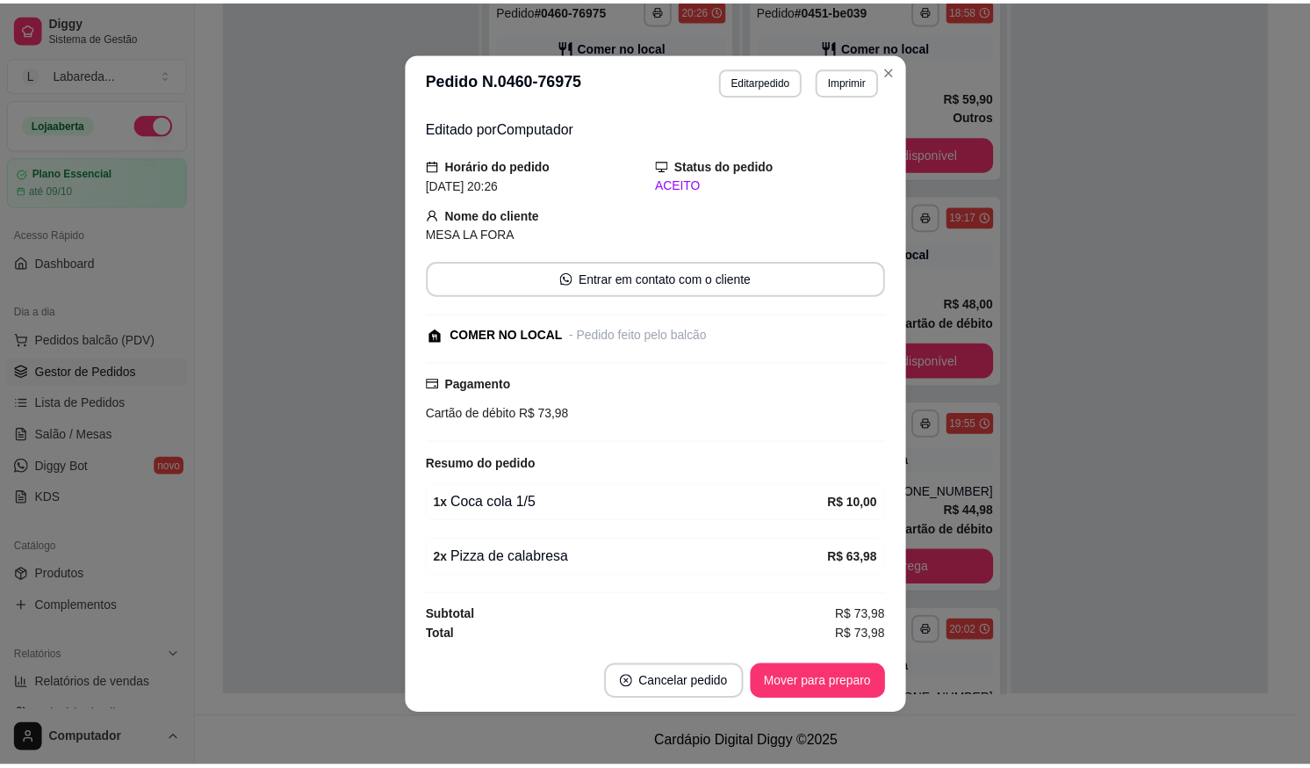
scroll to position [4, 0]
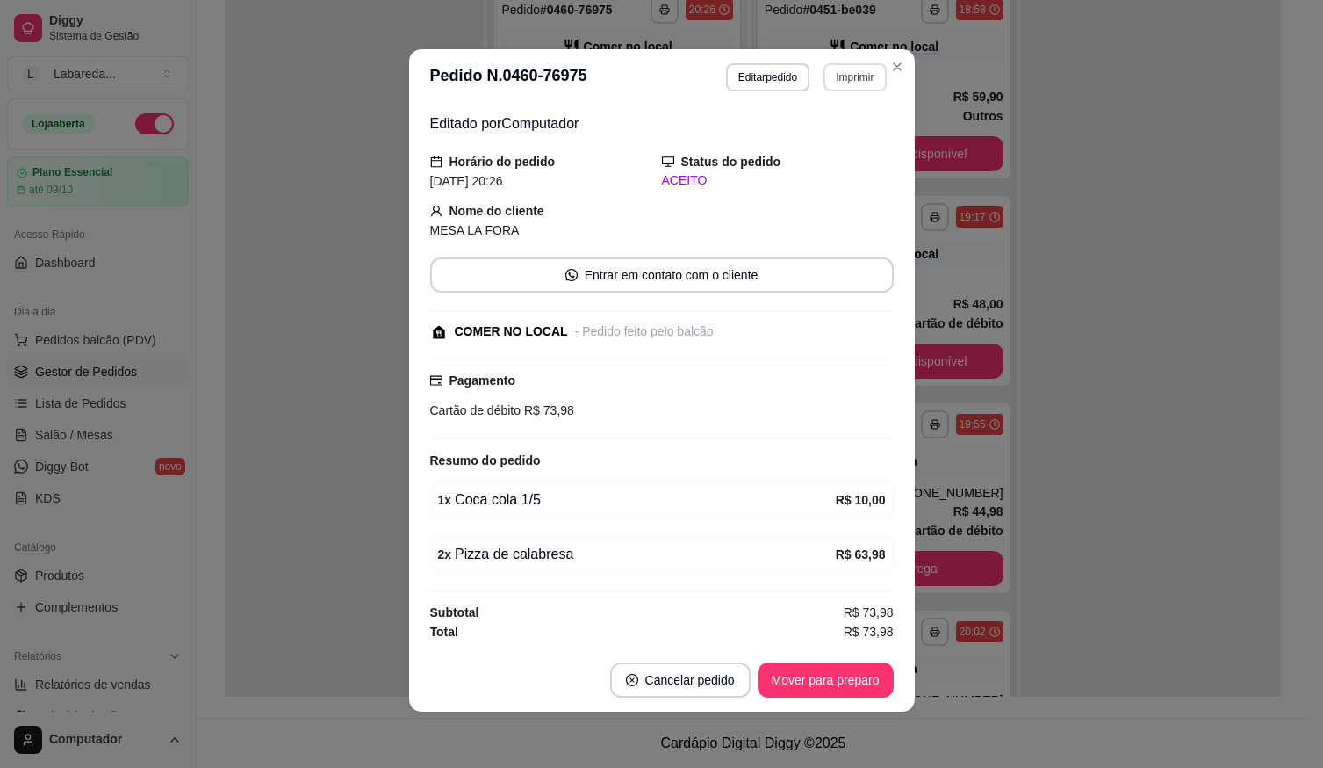
click at [843, 72] on button "Imprimir" at bounding box center [855, 77] width 62 height 28
click at [802, 131] on button "IMPRESSORA" at bounding box center [817, 138] width 123 height 27
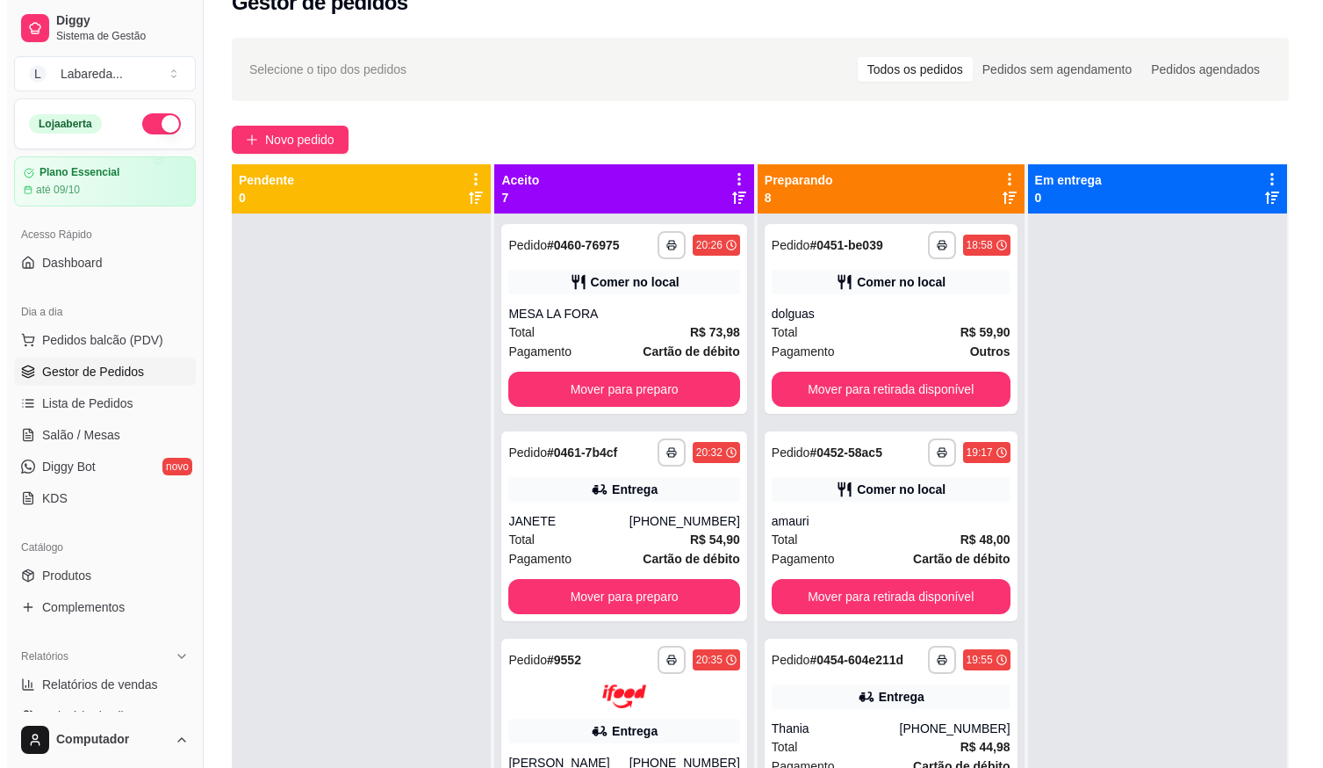
scroll to position [0, 0]
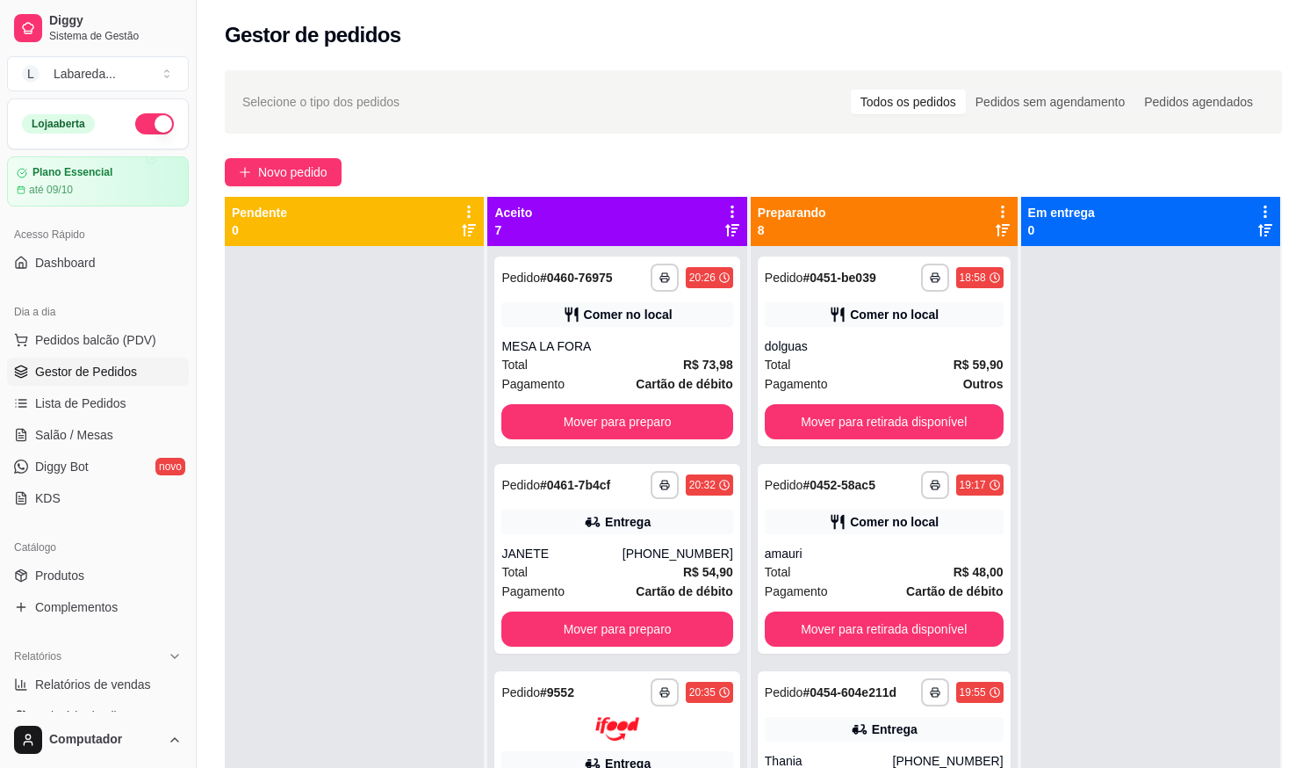
click at [295, 156] on div "**********" at bounding box center [754, 523] width 1114 height 926
click at [308, 169] on span "Novo pedido" at bounding box center [292, 171] width 69 height 19
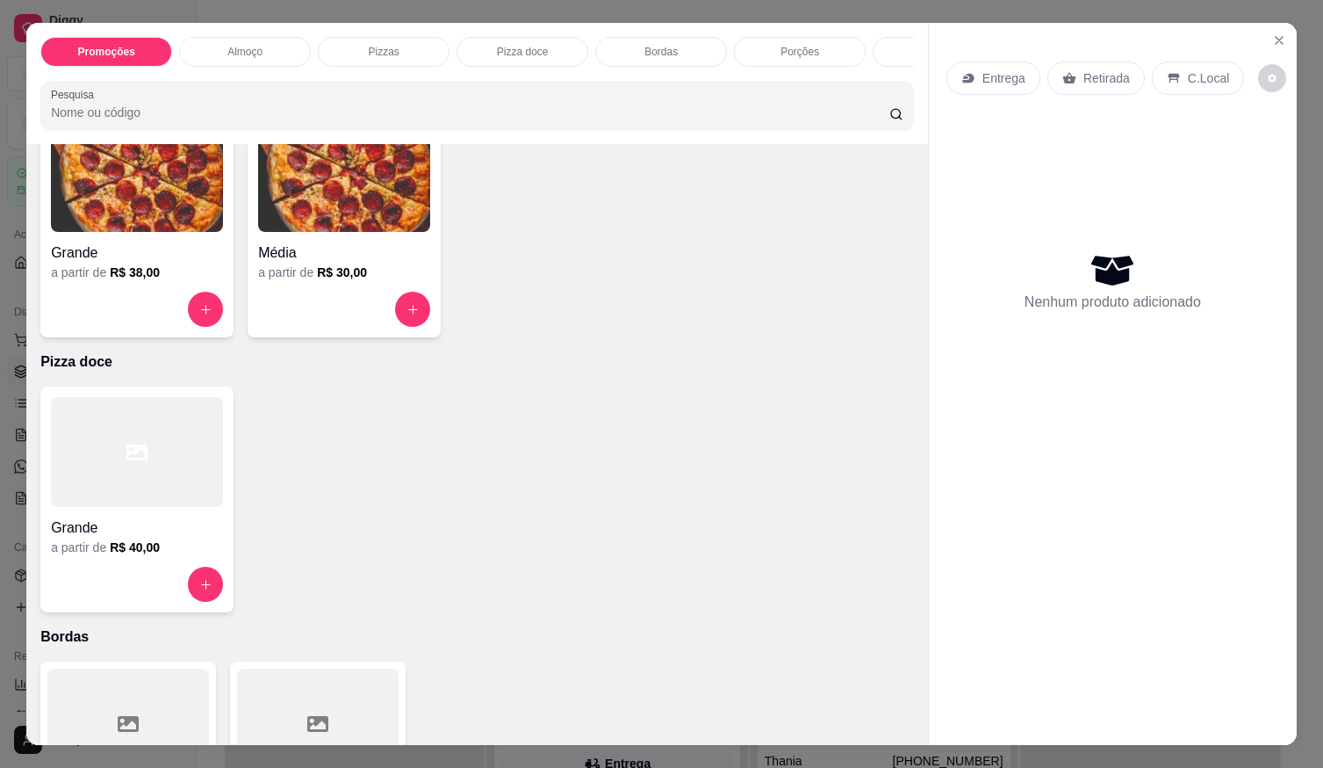
scroll to position [790, 0]
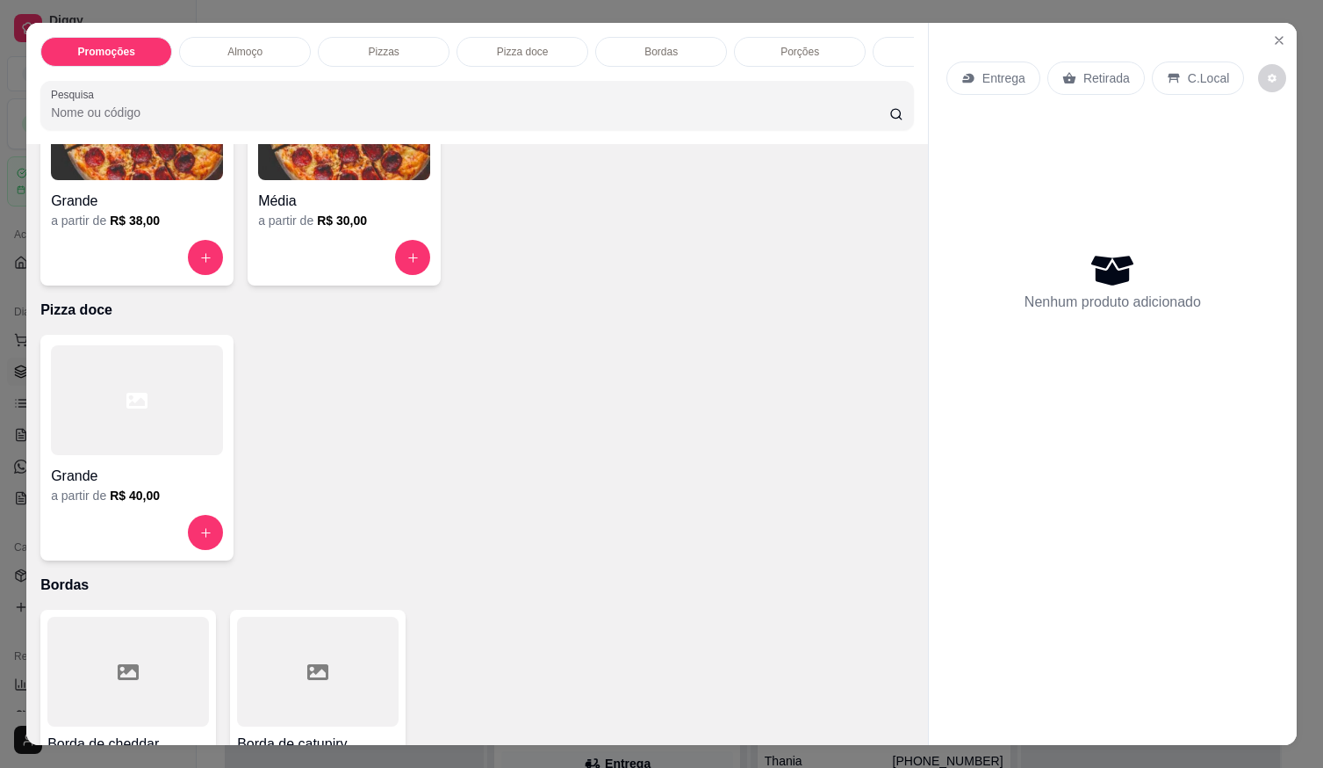
click at [343, 180] on img at bounding box center [344, 125] width 172 height 110
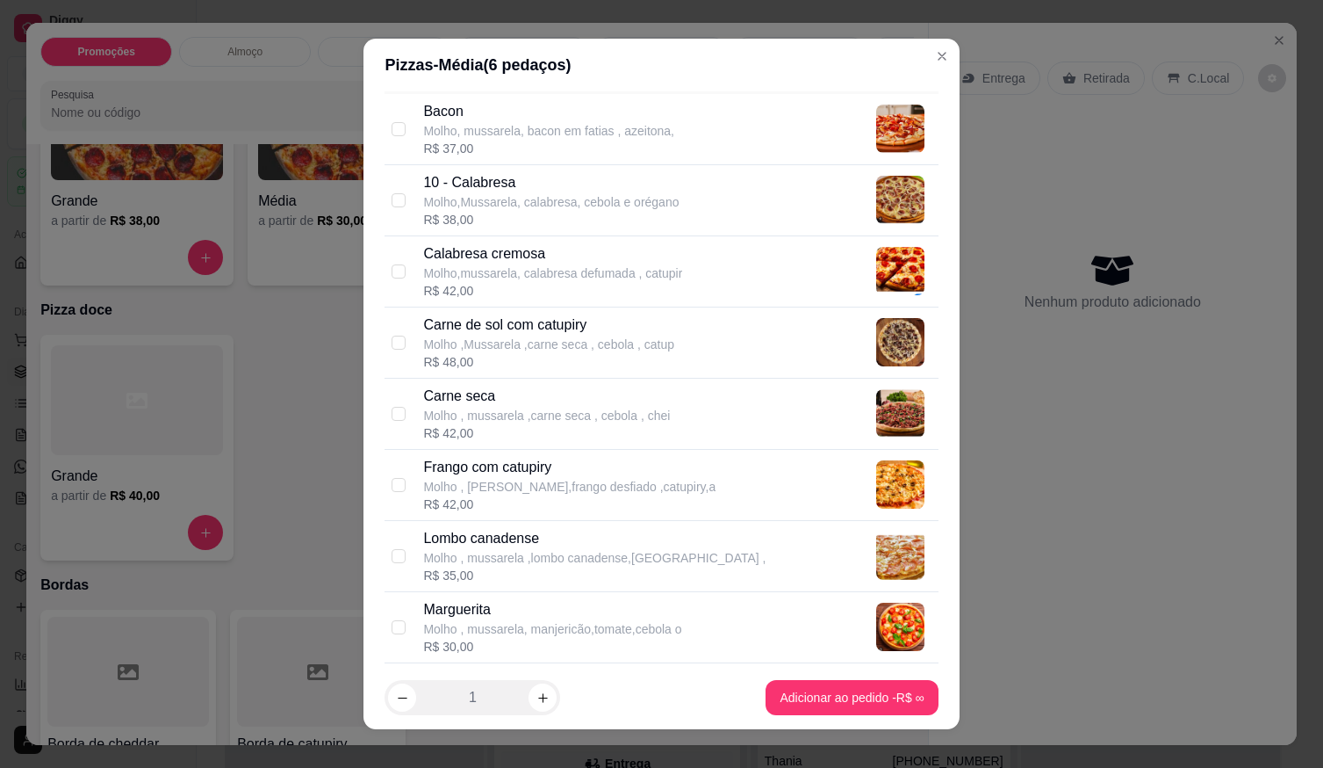
scroll to position [263, 0]
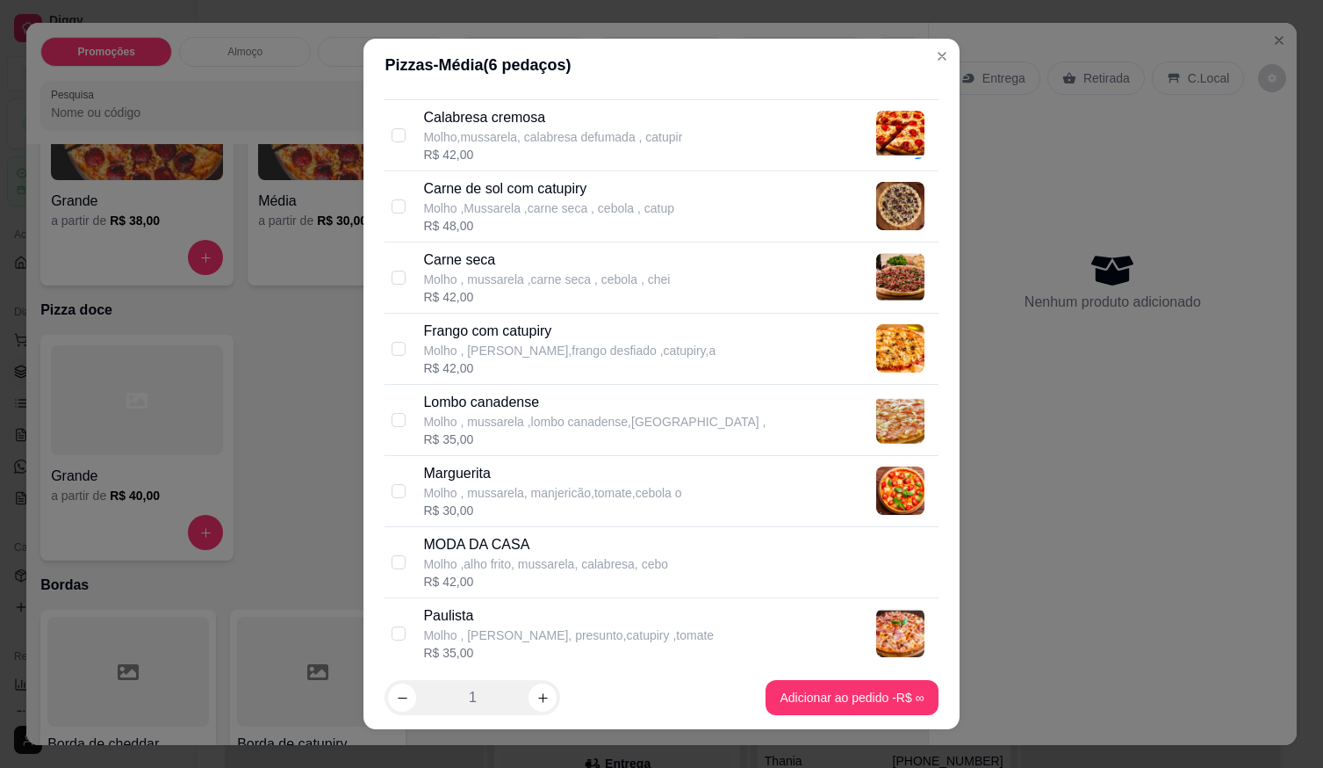
click at [515, 357] on p "Molho , [PERSON_NAME],frango desfiado ,catupiry,a" at bounding box center [569, 351] width 292 height 18
checkbox input "true"
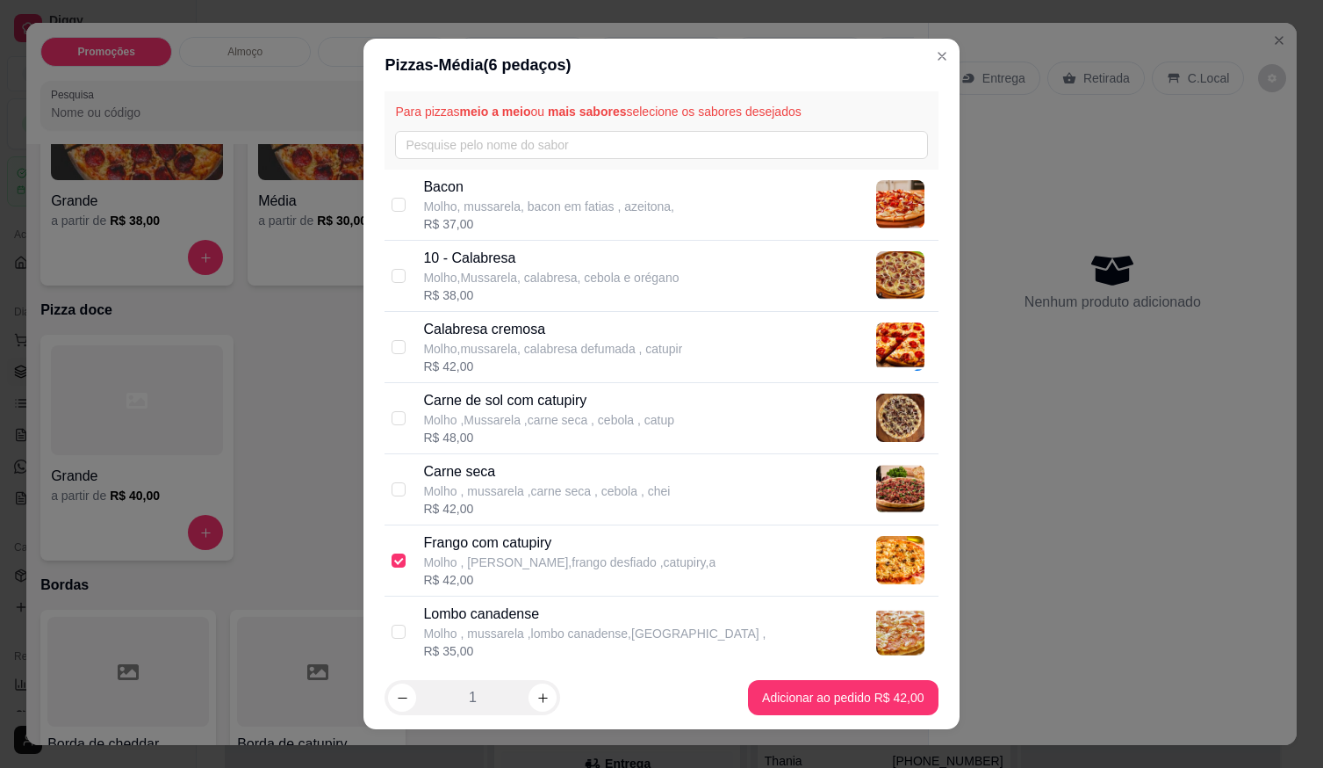
scroll to position [0, 0]
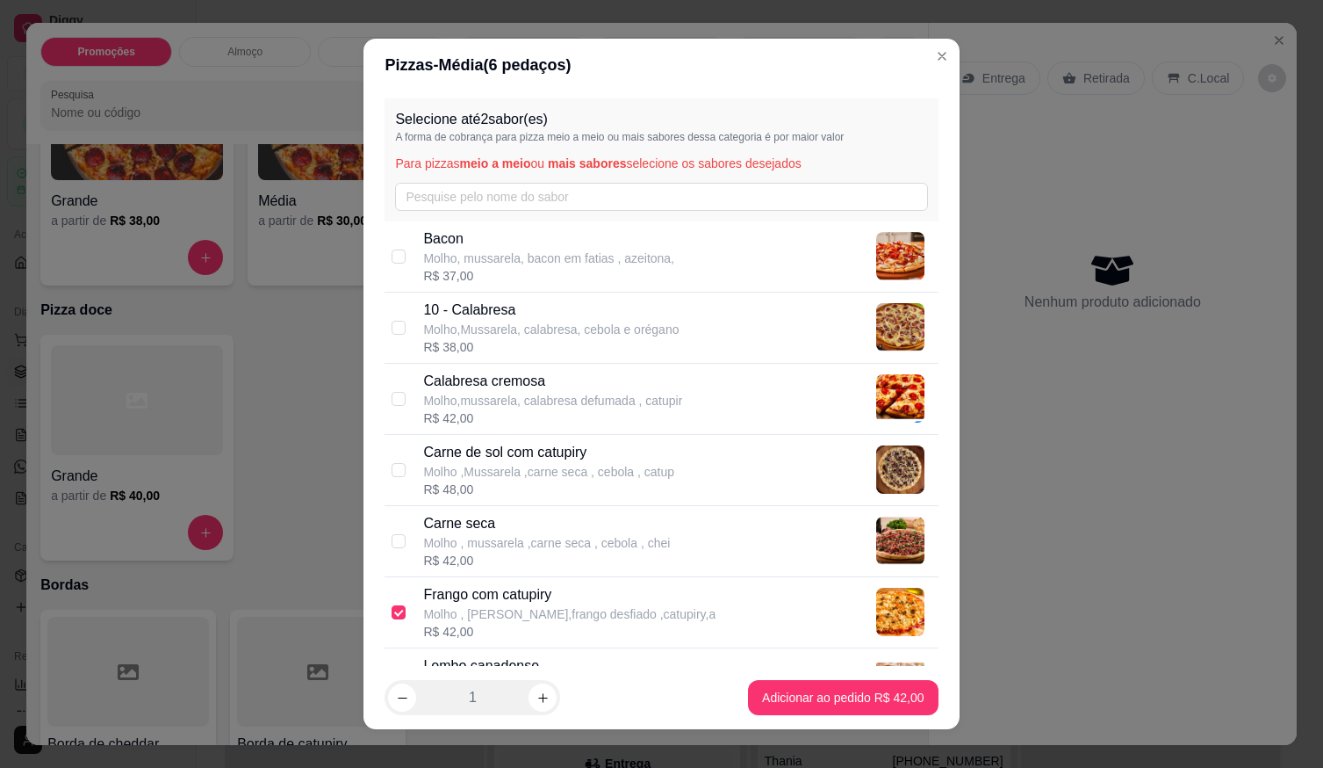
click at [527, 316] on p "10 - Calabresa" at bounding box center [551, 309] width 256 height 21
checkbox input "true"
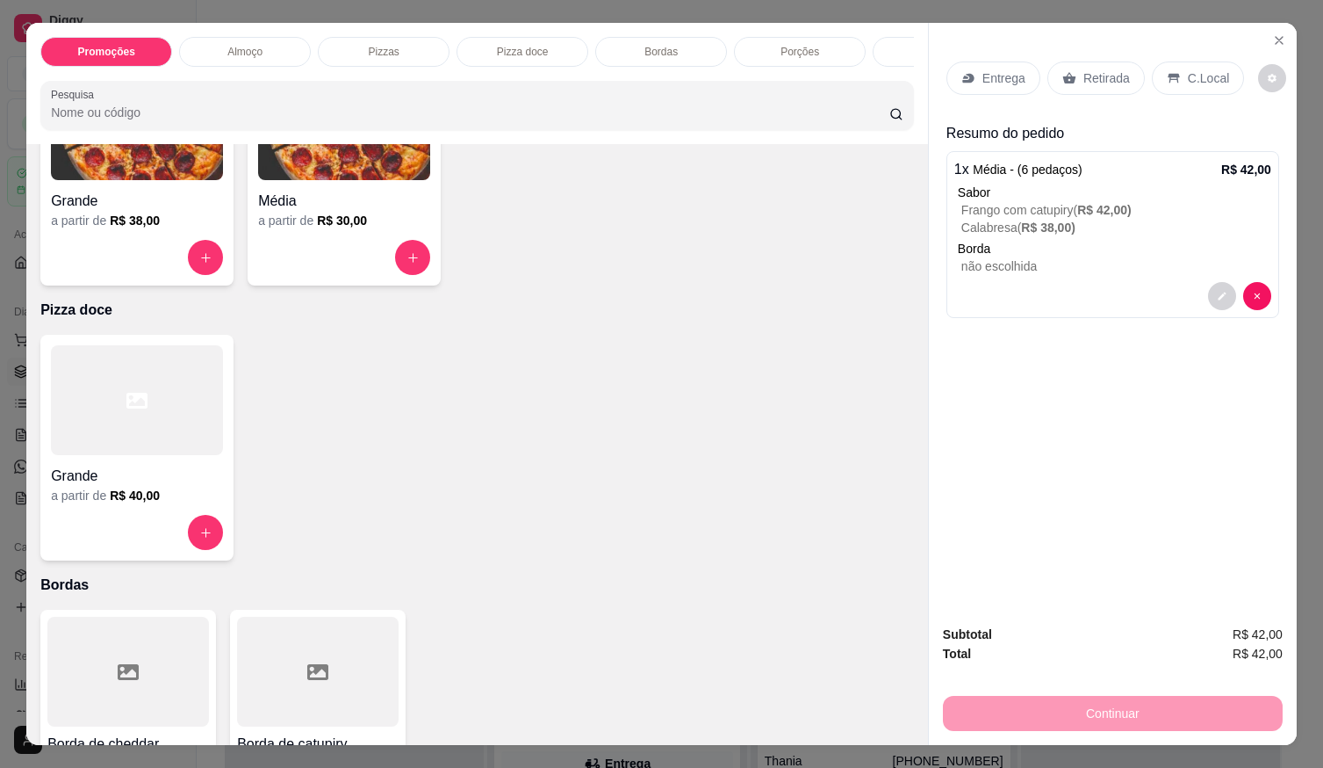
scroll to position [40, 0]
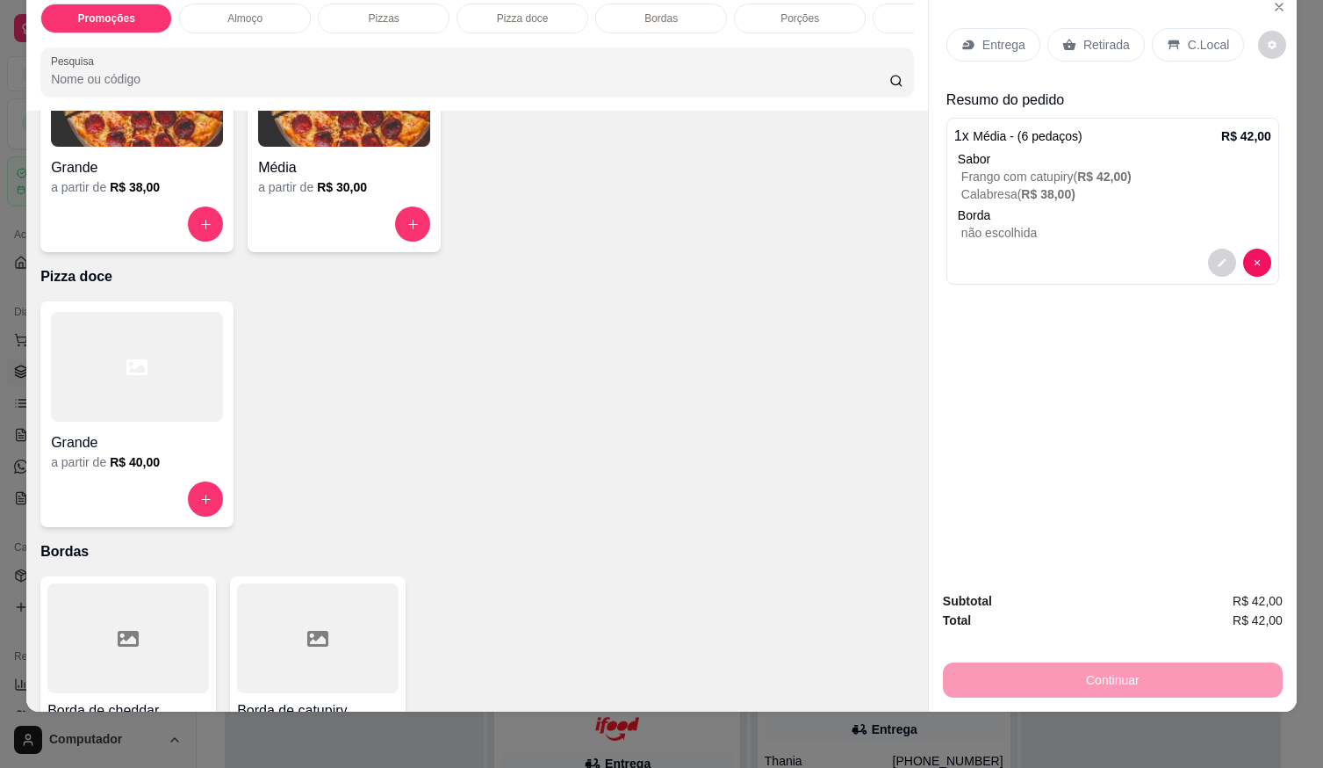
click at [1192, 36] on p "C.Local" at bounding box center [1208, 45] width 41 height 18
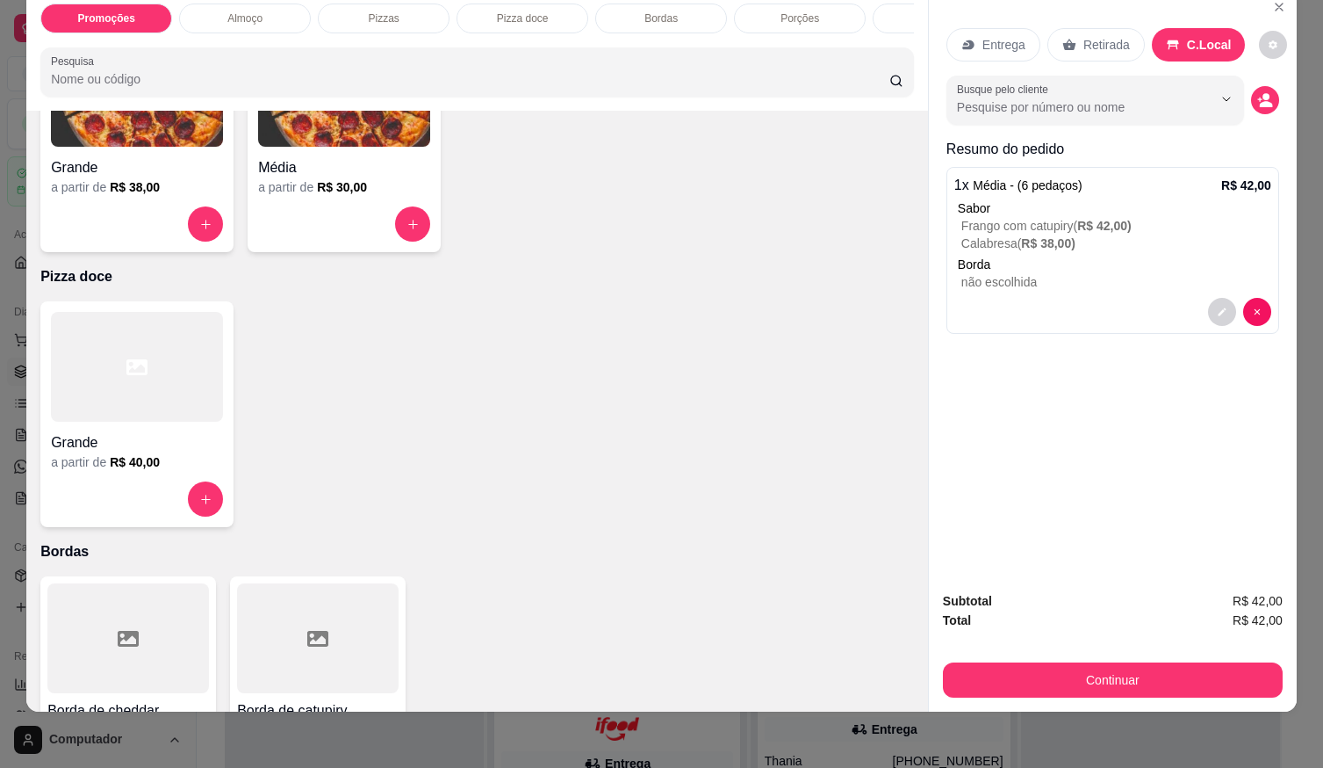
click at [1096, 36] on p "Retirada" at bounding box center [1107, 45] width 47 height 18
click at [1263, 94] on circle "decrease-product-quantity" at bounding box center [1266, 97] width 7 height 7
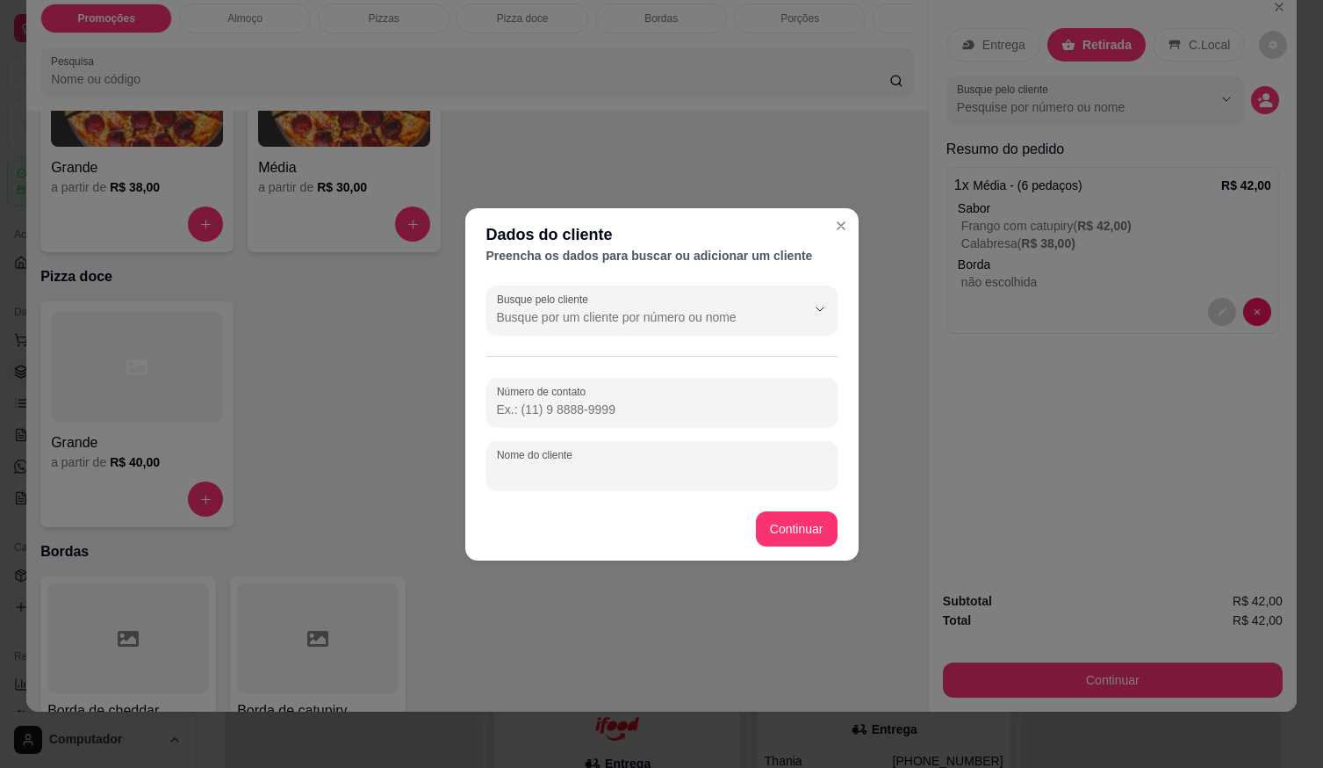
click at [733, 465] on input "Nome do cliente" at bounding box center [662, 473] width 330 height 18
type input "JHON"
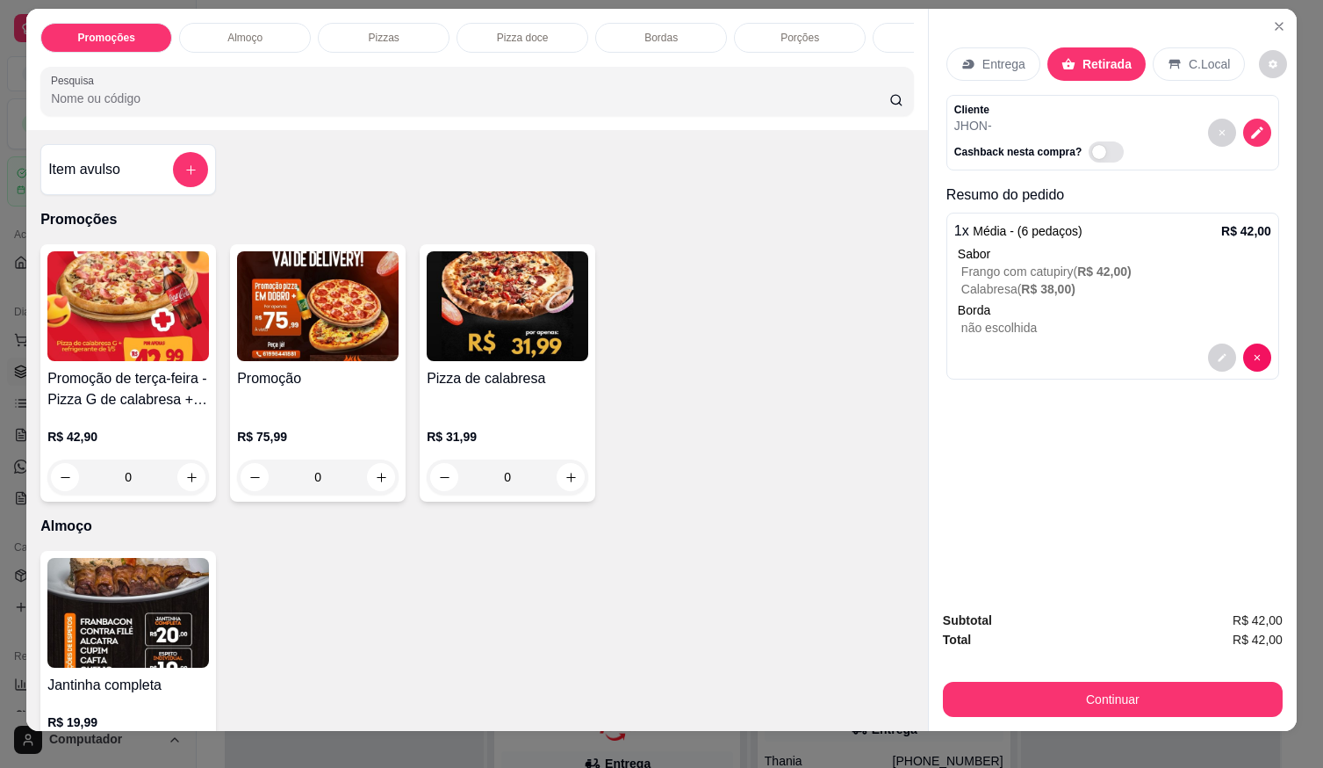
scroll to position [0, 0]
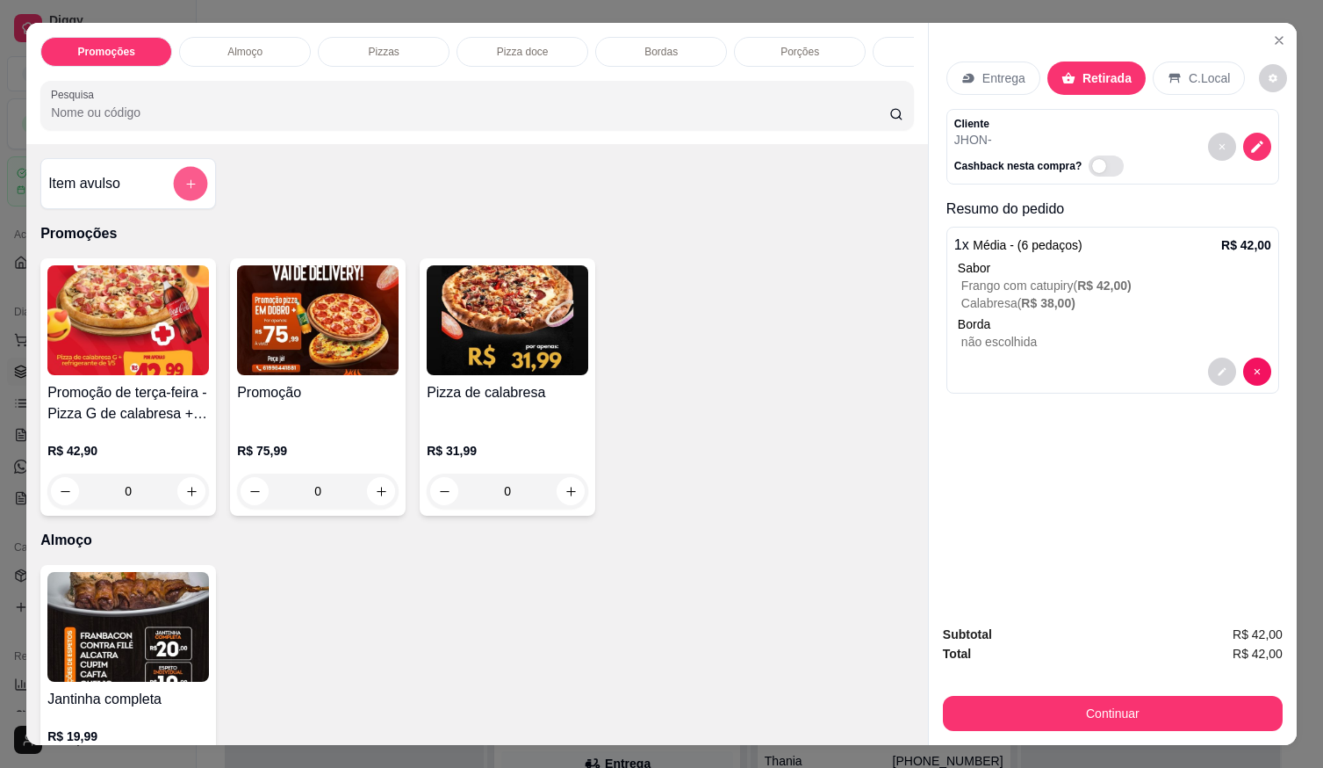
click at [199, 181] on div at bounding box center [190, 183] width 35 height 35
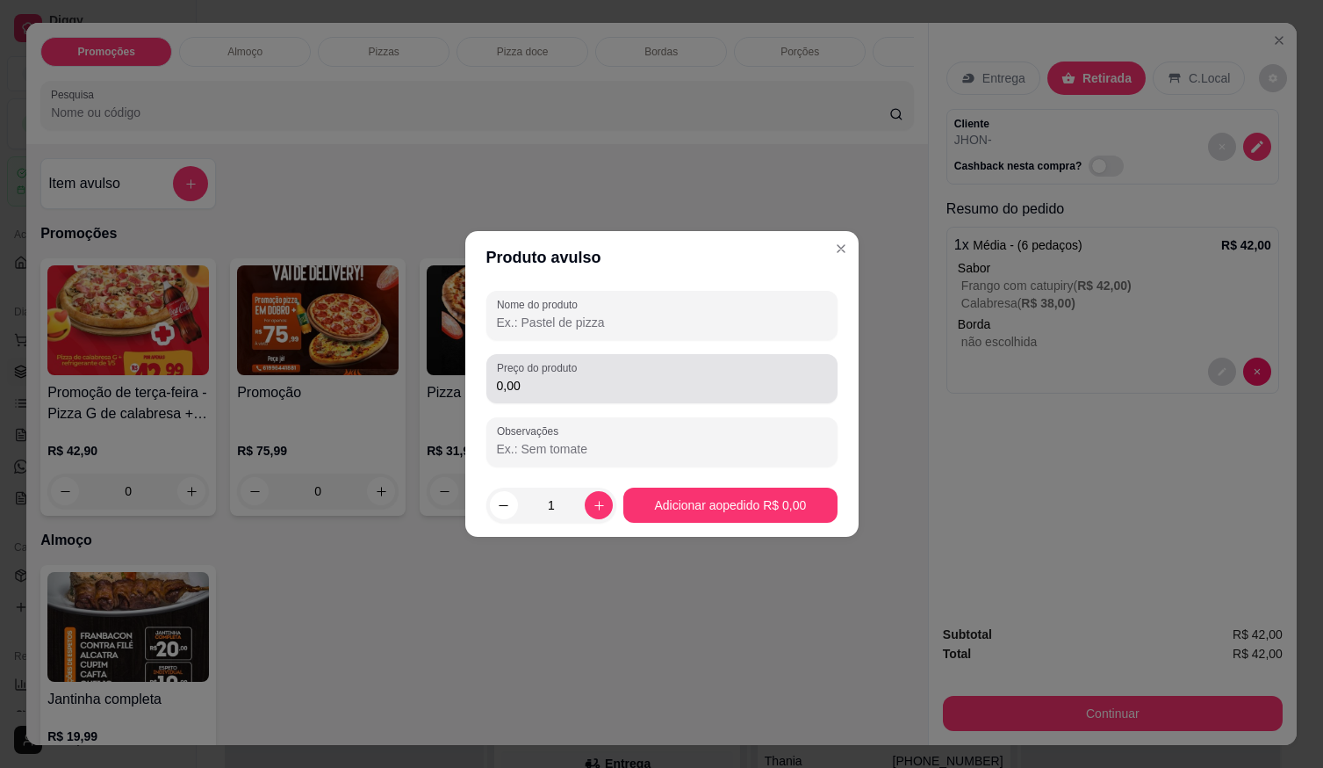
click at [612, 374] on div "0,00" at bounding box center [662, 378] width 330 height 35
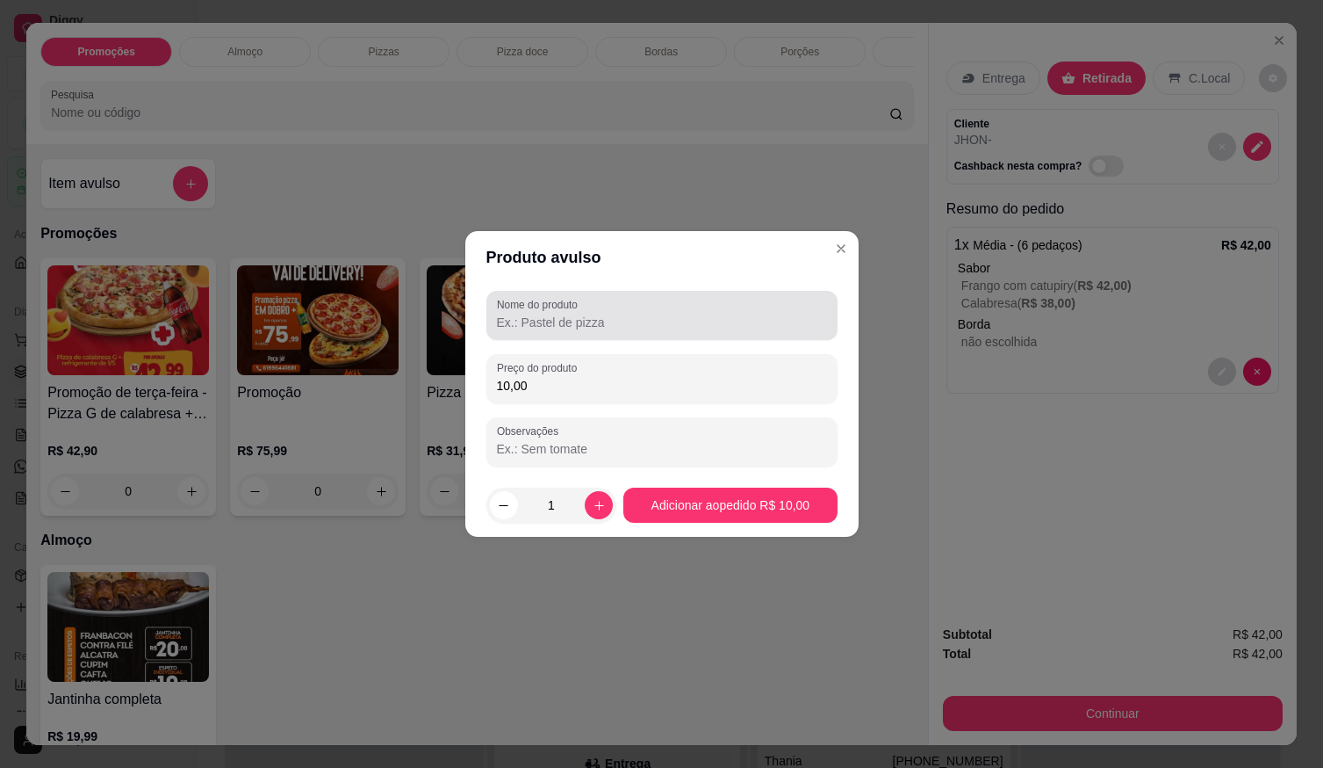
type input "10,00"
click at [593, 321] on input "Nome do produto" at bounding box center [662, 323] width 330 height 18
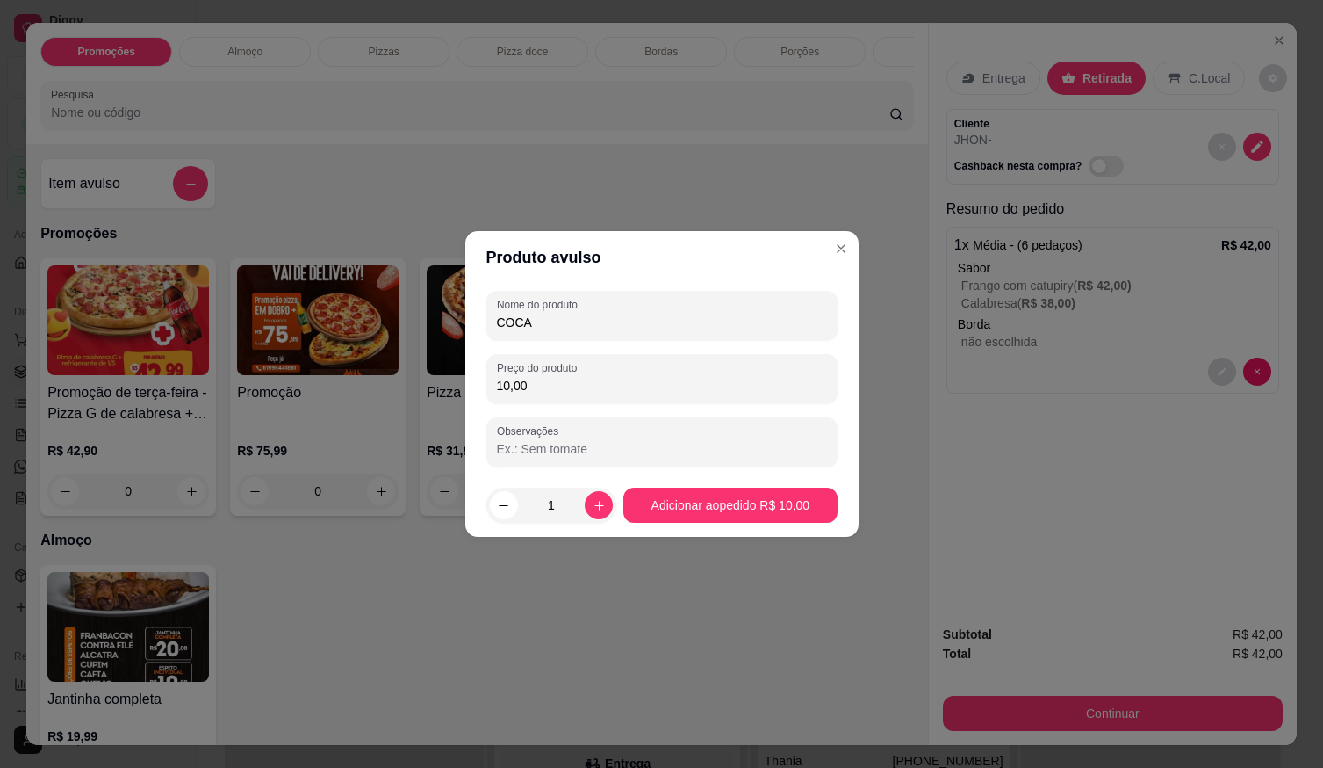
type input "COCA"
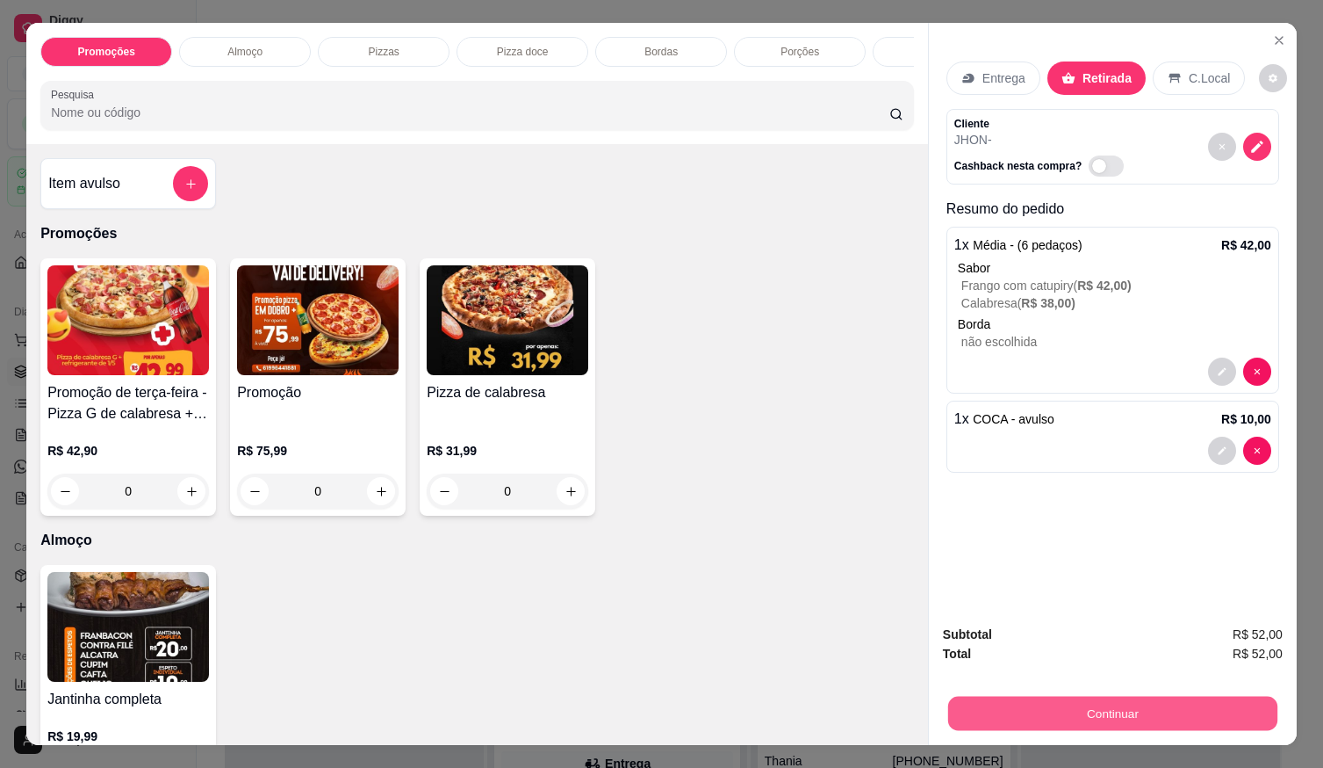
click at [1143, 696] on button "Continuar" at bounding box center [1112, 713] width 329 height 34
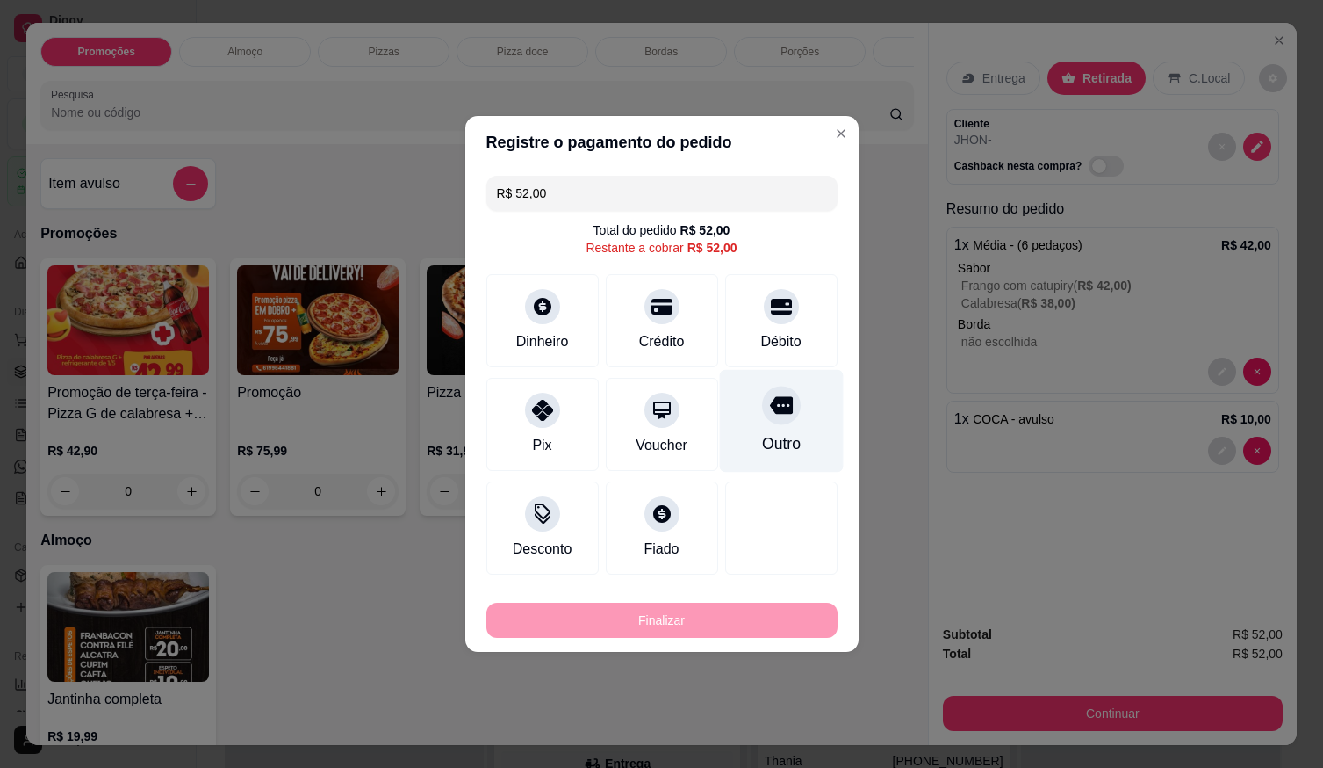
drag, startPoint x: 803, startPoint y: 403, endPoint x: 763, endPoint y: 421, distance: 43.2
click at [799, 403] on div "Outro" at bounding box center [781, 421] width 124 height 103
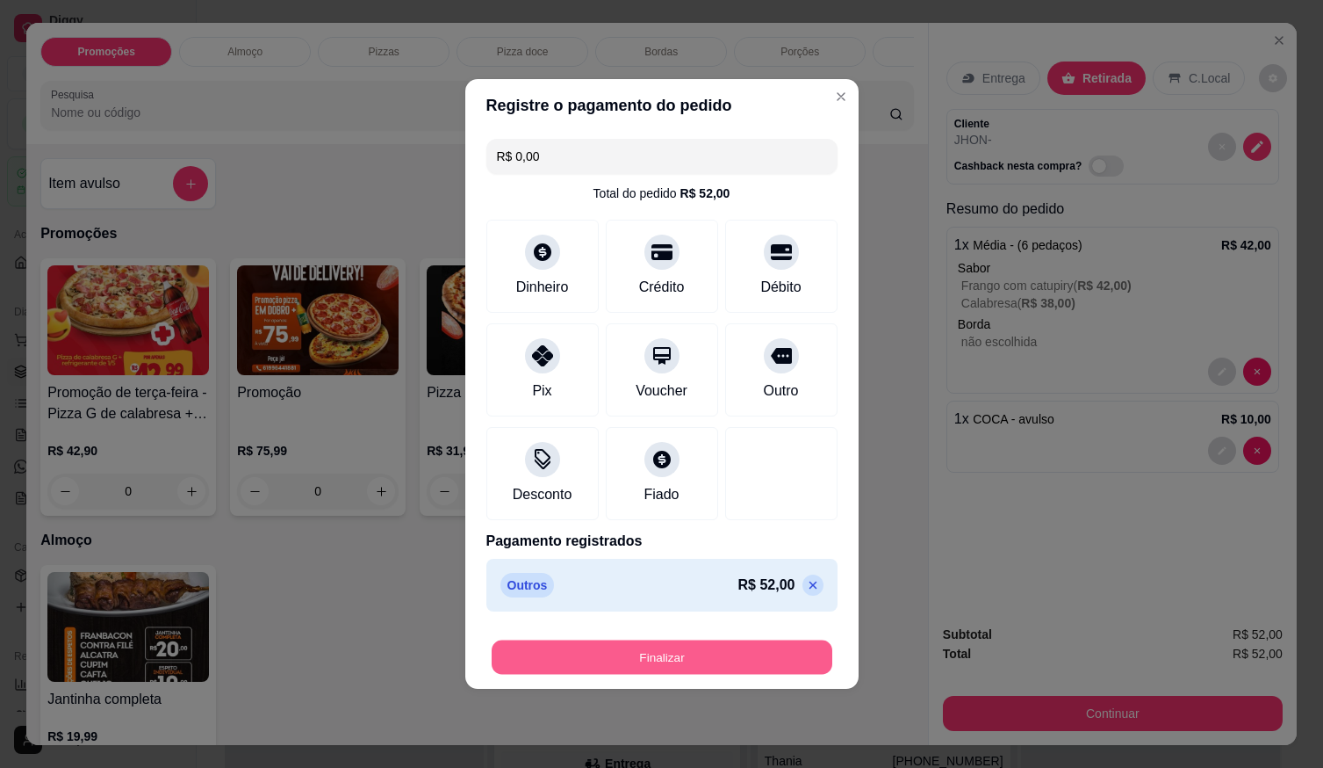
click at [749, 658] on button "Finalizar" at bounding box center [662, 657] width 341 height 34
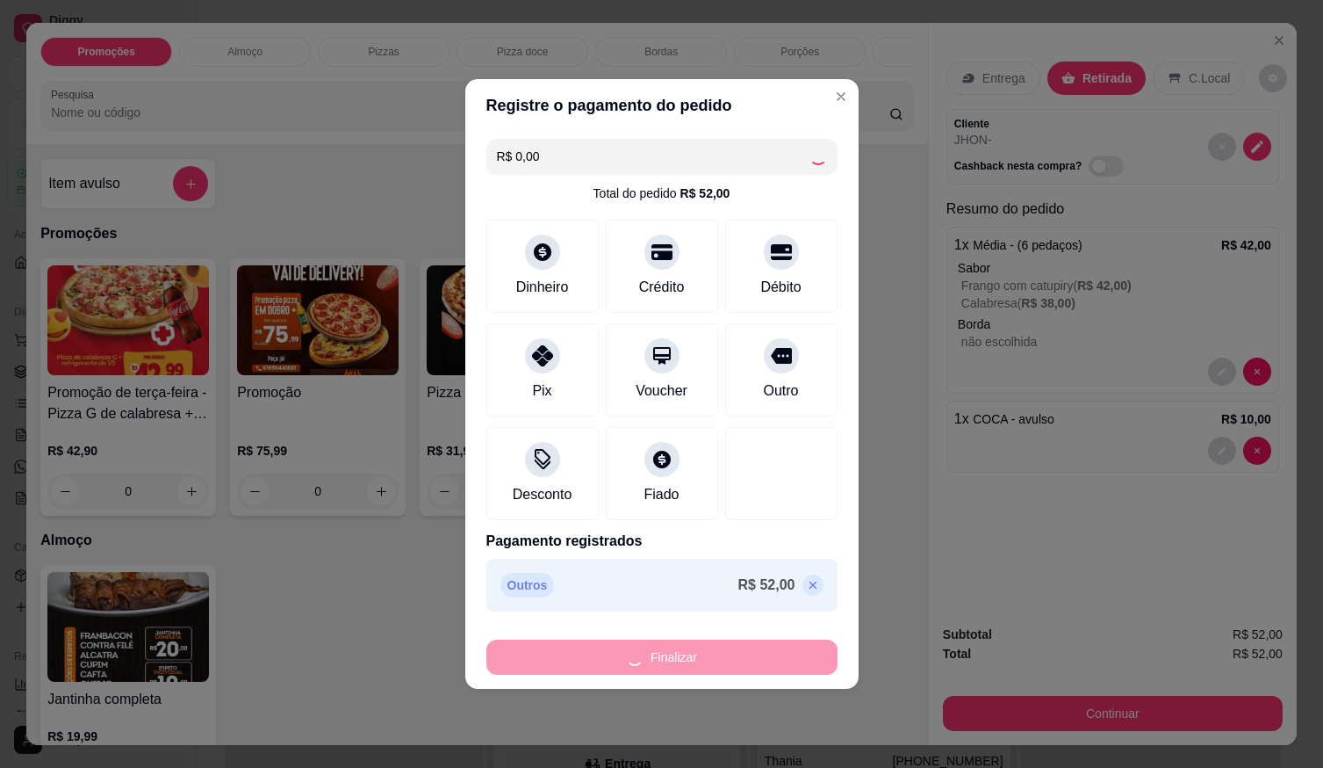
type input "-R$ 52,00"
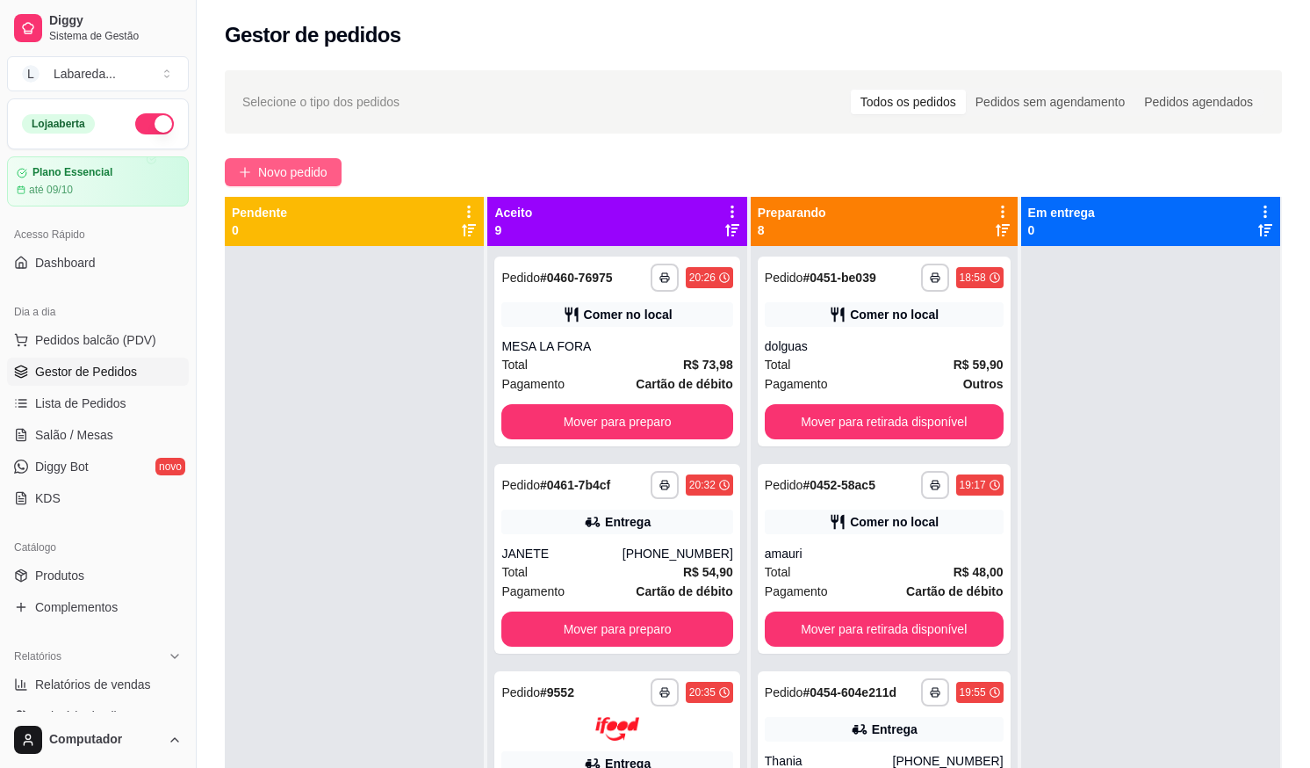
click at [271, 174] on span "Novo pedido" at bounding box center [292, 171] width 69 height 19
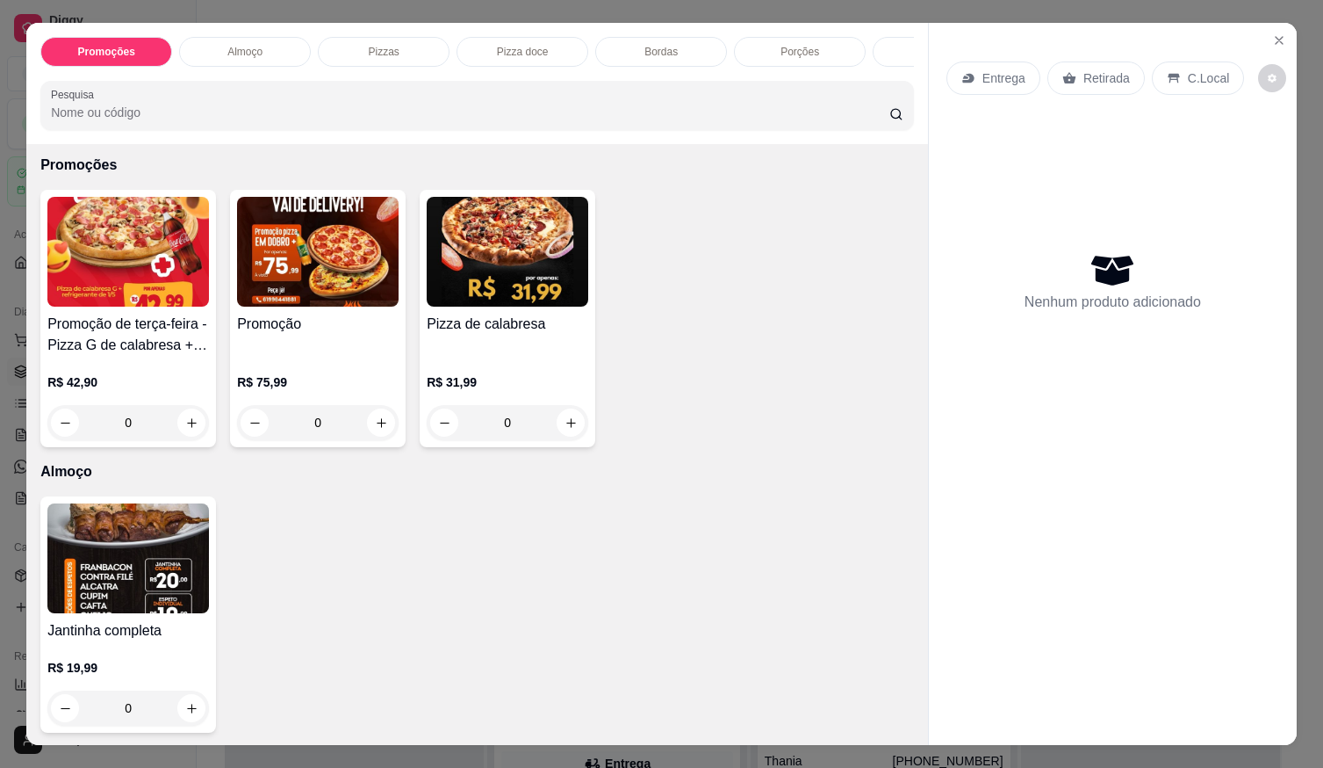
scroll to position [351, 0]
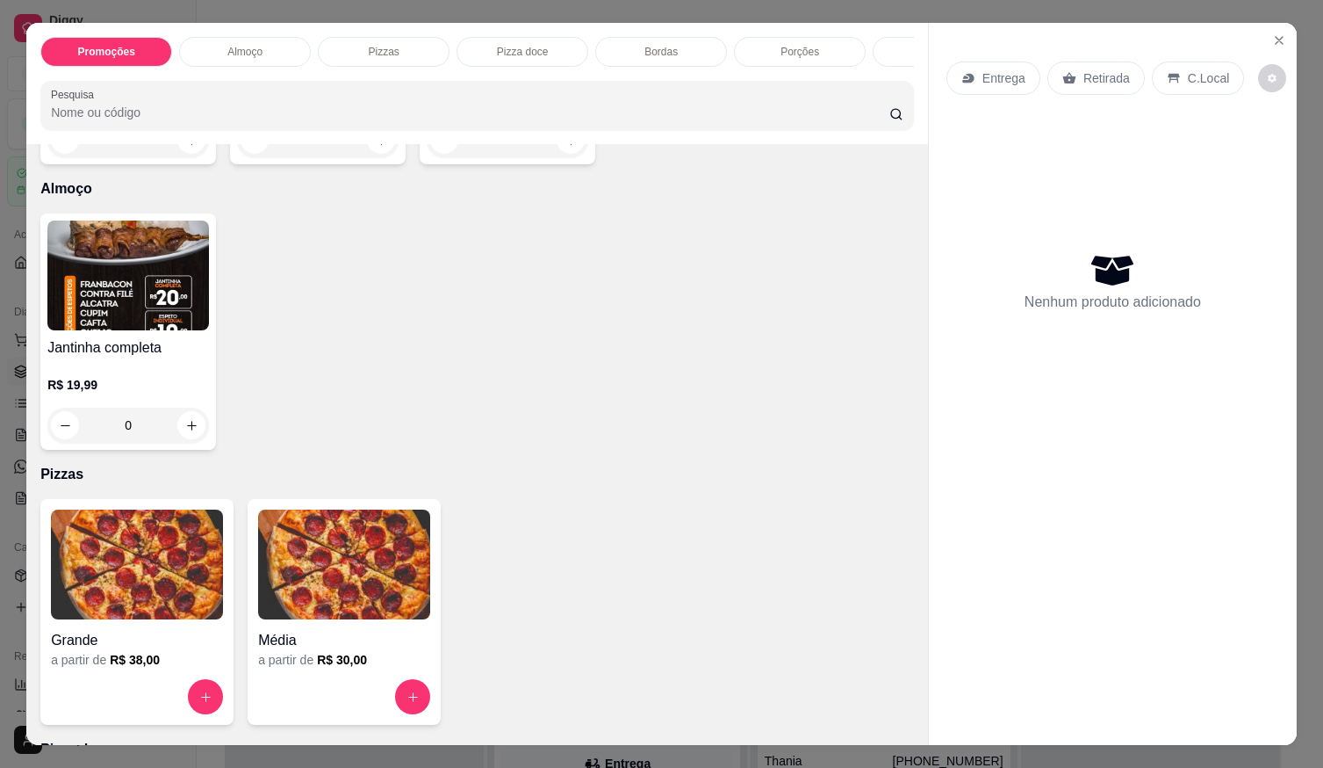
click at [166, 619] on img at bounding box center [137, 564] width 172 height 110
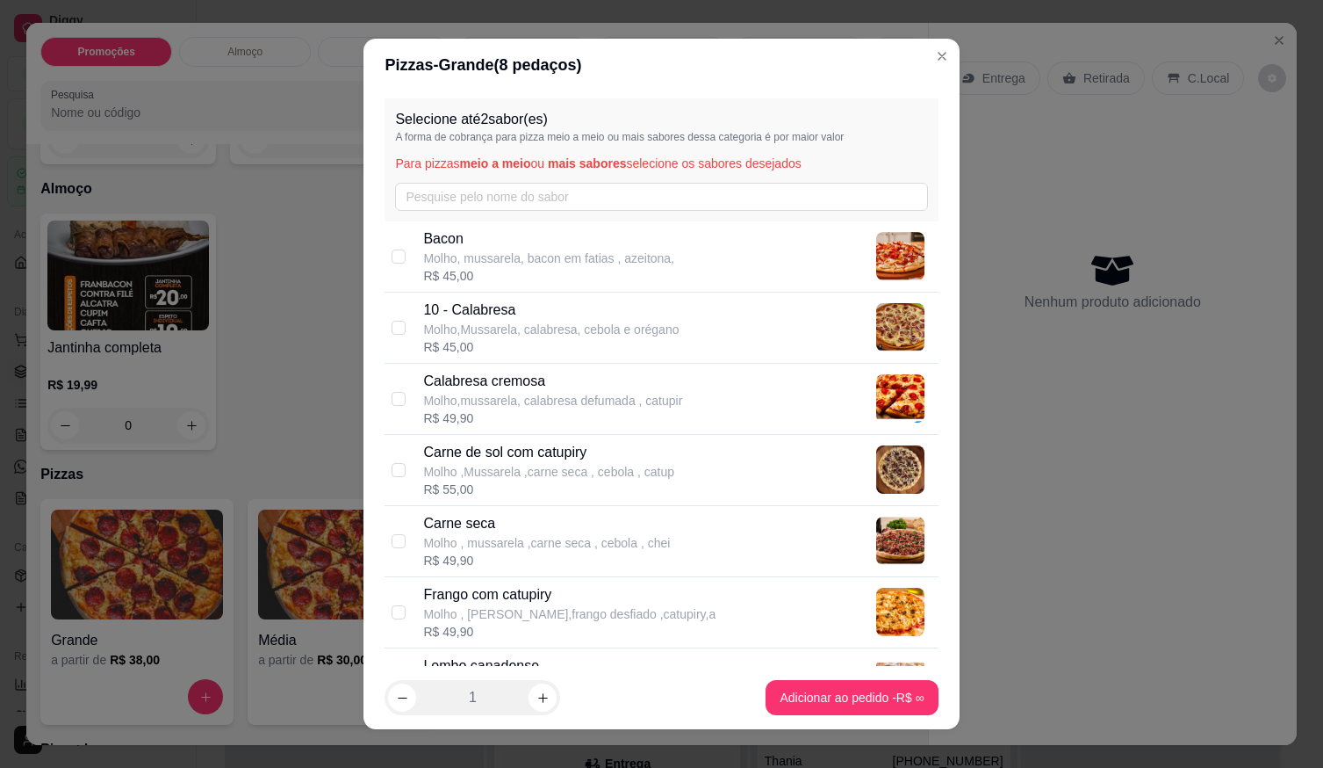
click at [536, 328] on p "Molho,Mussarela, calabresa, cebola e orégano" at bounding box center [551, 330] width 256 height 18
checkbox input "true"
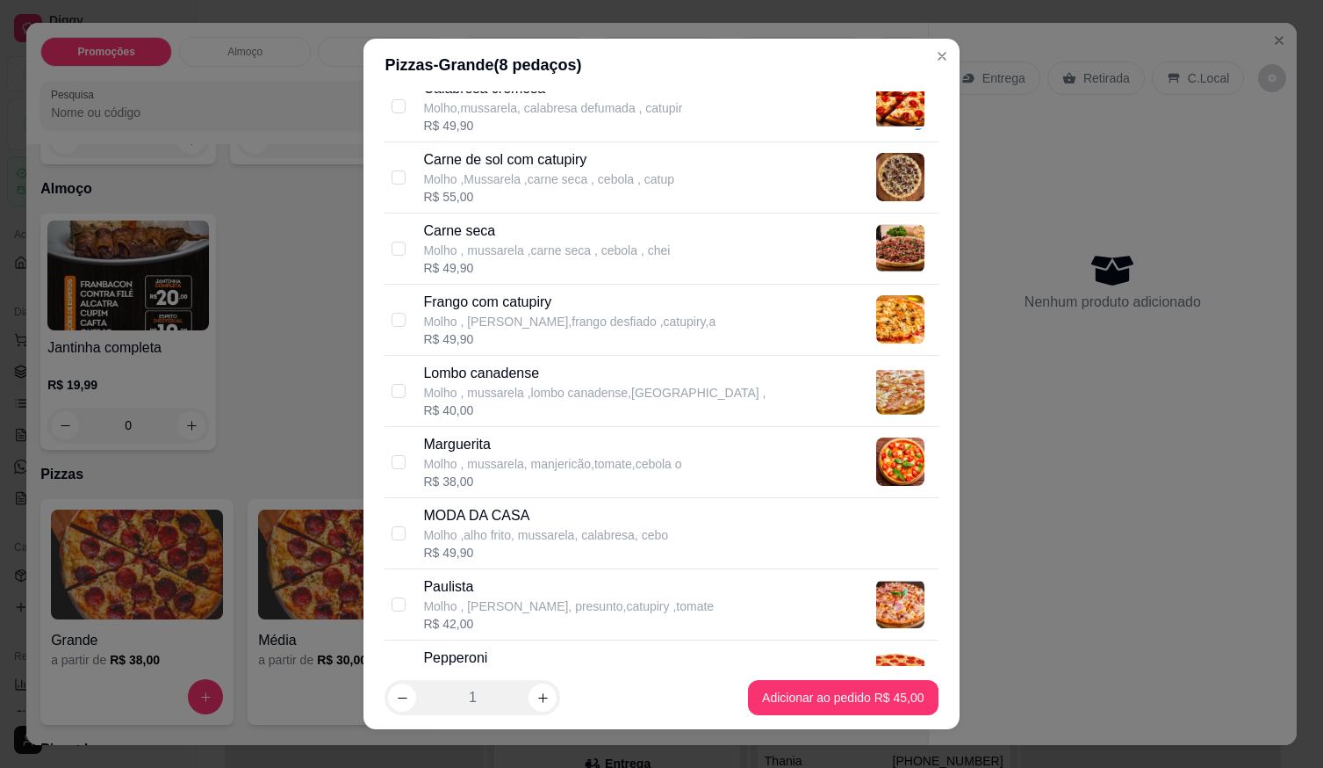
scroll to position [263, 0]
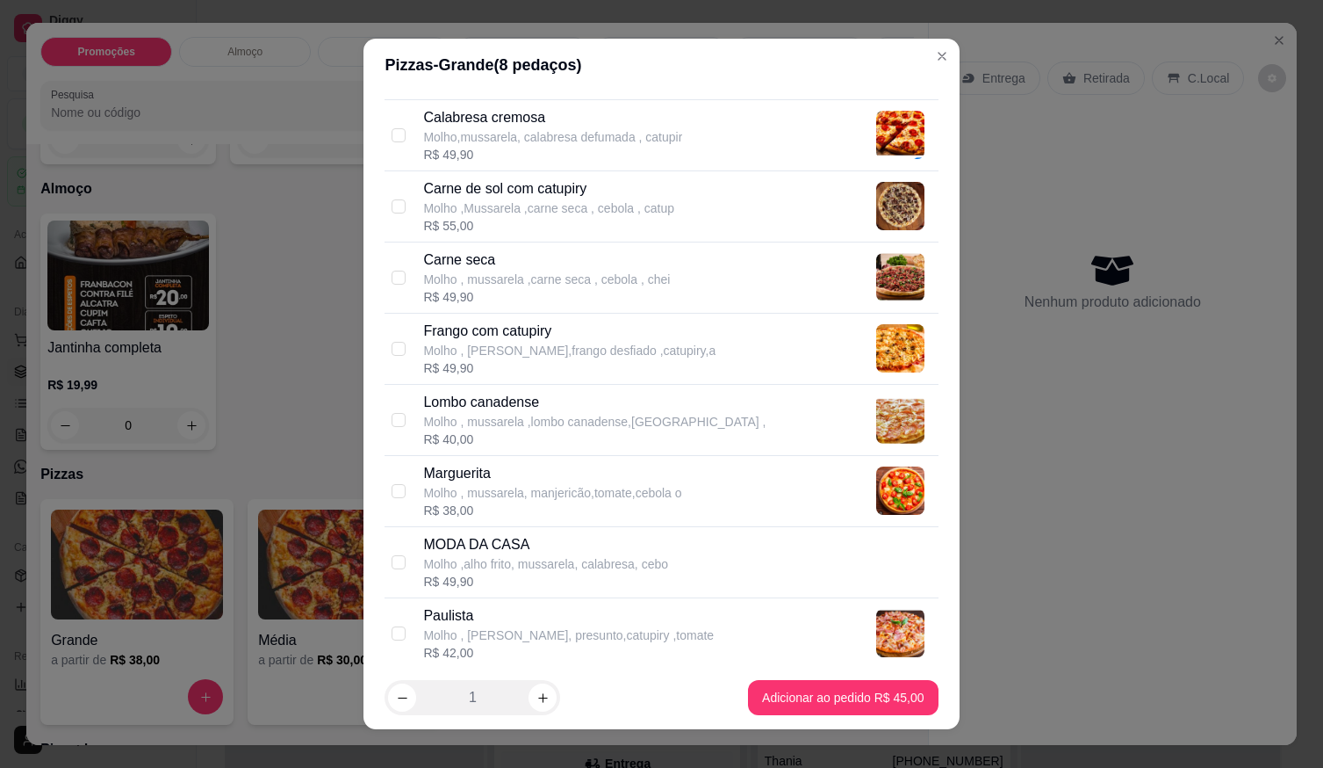
click at [512, 327] on p "Frango com catupiry" at bounding box center [569, 331] width 292 height 21
click at [513, 335] on p "Frango com catupiry" at bounding box center [569, 331] width 292 height 21
checkbox input "false"
click at [539, 218] on div "R$ 55,00" at bounding box center [548, 226] width 251 height 18
checkbox input "true"
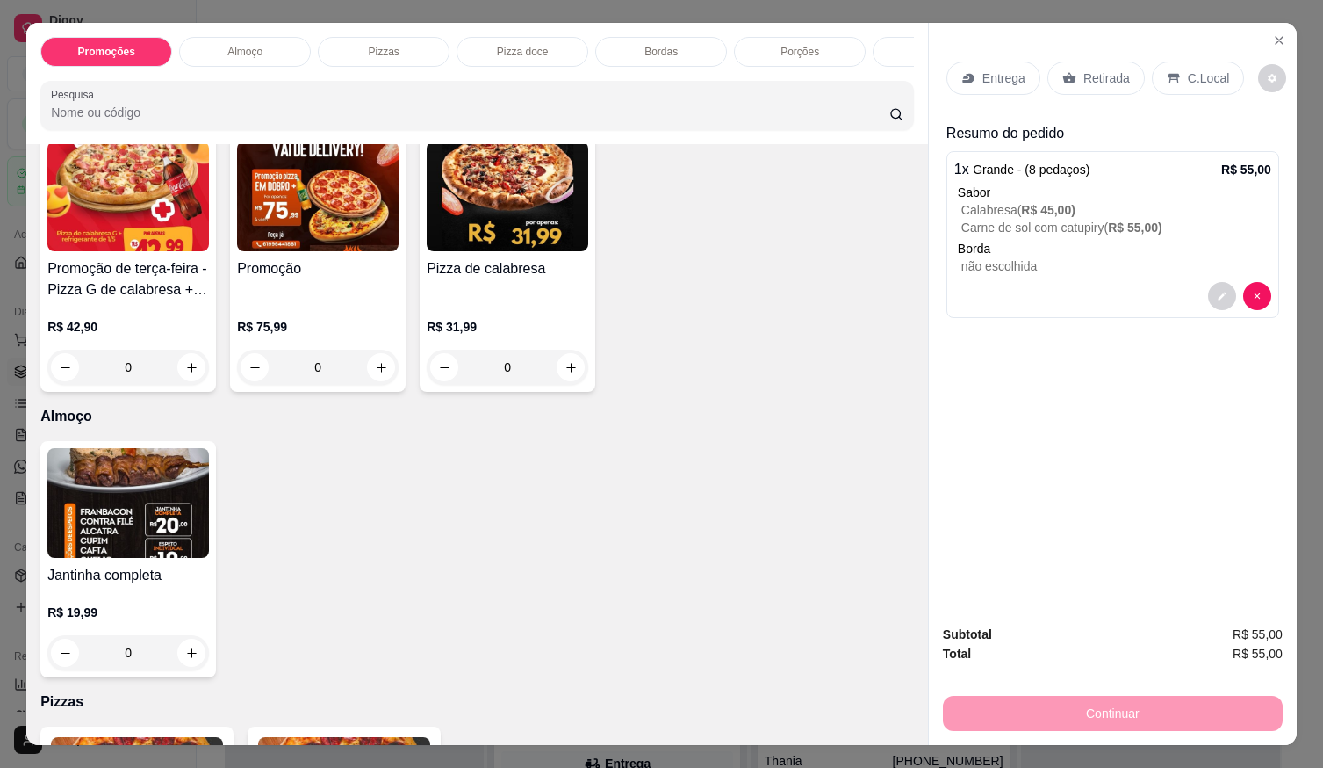
scroll to position [0, 0]
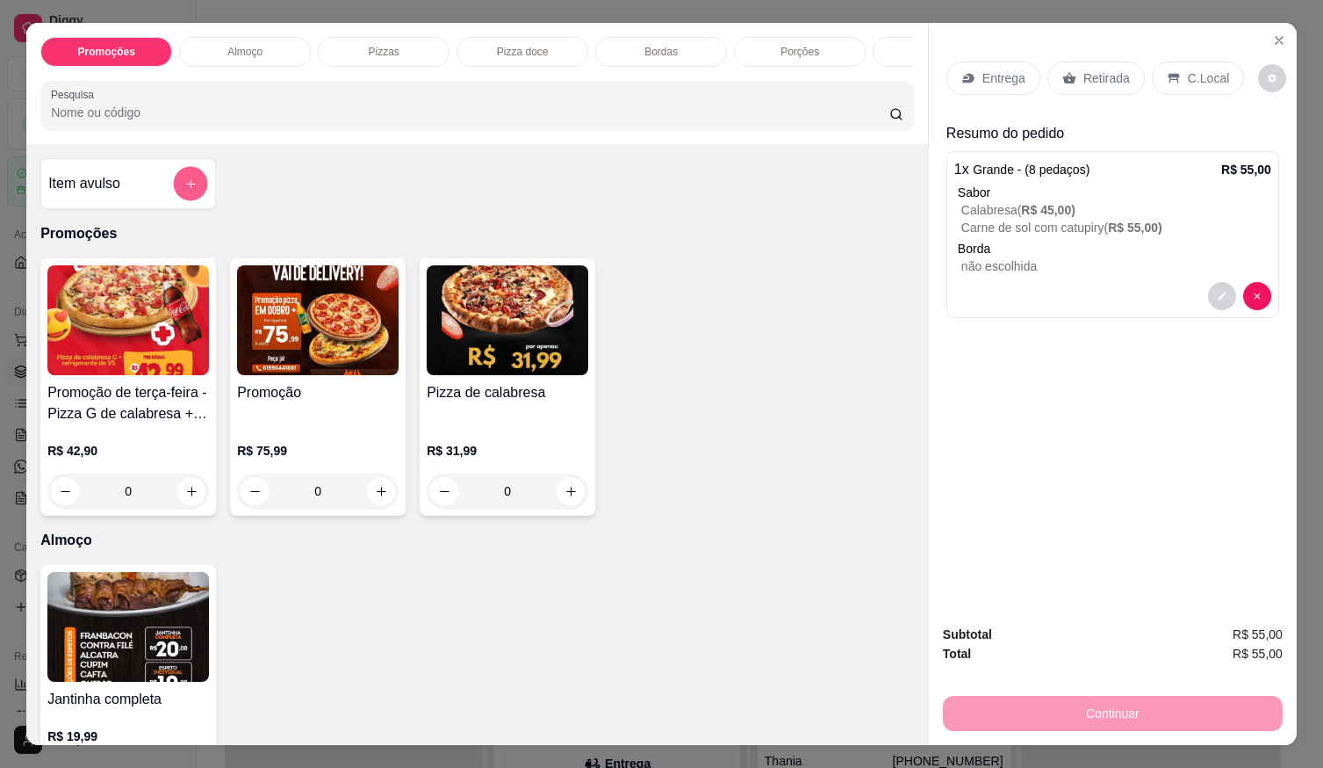
click at [174, 191] on button "add-separate-item" at bounding box center [191, 184] width 34 height 34
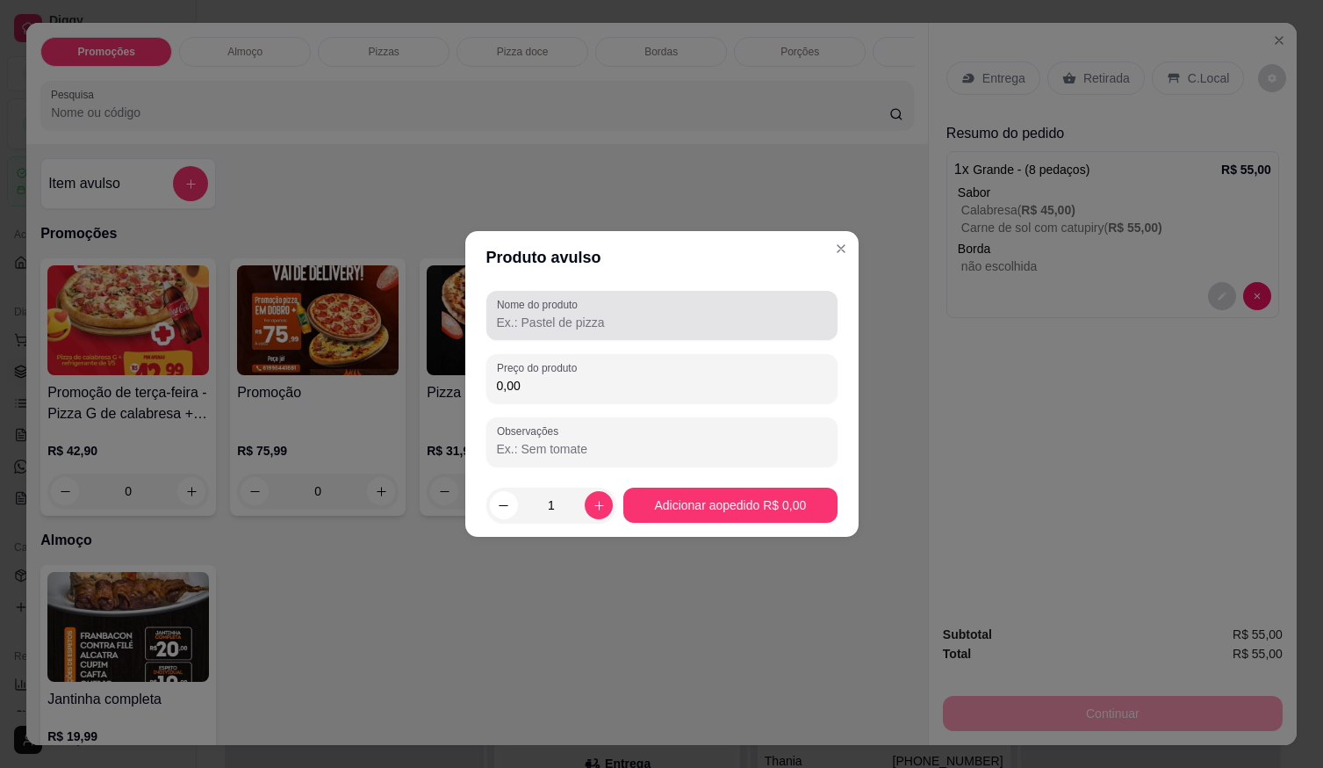
click at [542, 330] on div at bounding box center [662, 315] width 330 height 35
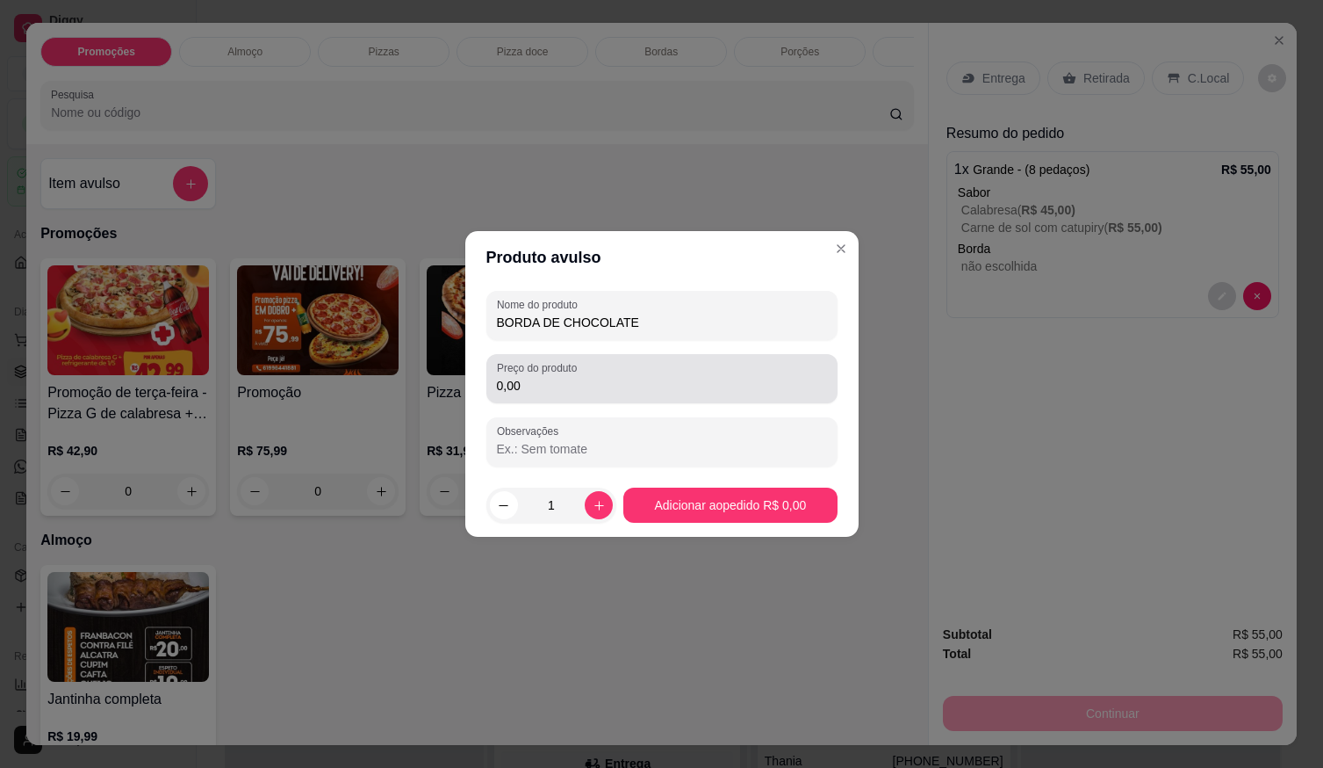
type input "BORDA DE CHOCOLATE"
click at [537, 373] on label "Preço do produto" at bounding box center [540, 367] width 86 height 15
click at [545, 378] on input "0,00" at bounding box center [662, 386] width 330 height 18
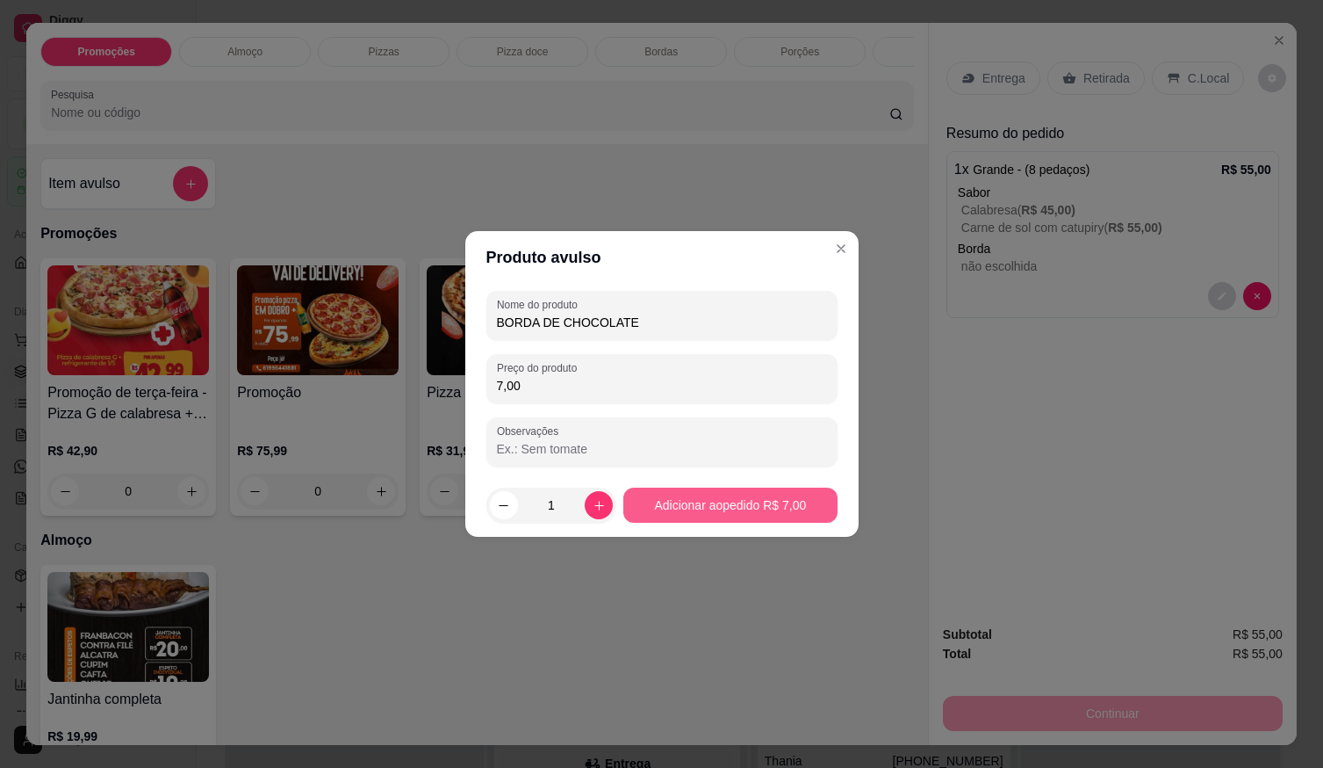
type input "7,00"
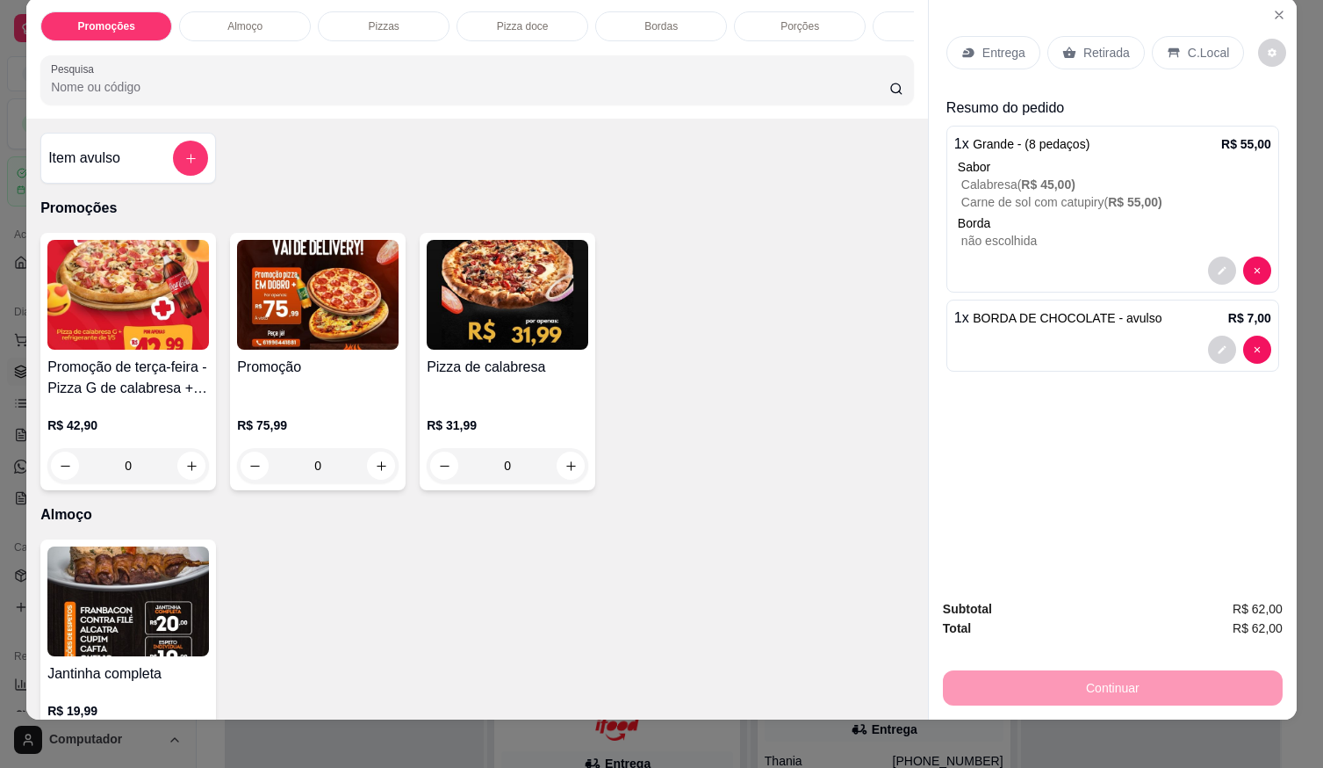
scroll to position [40, 0]
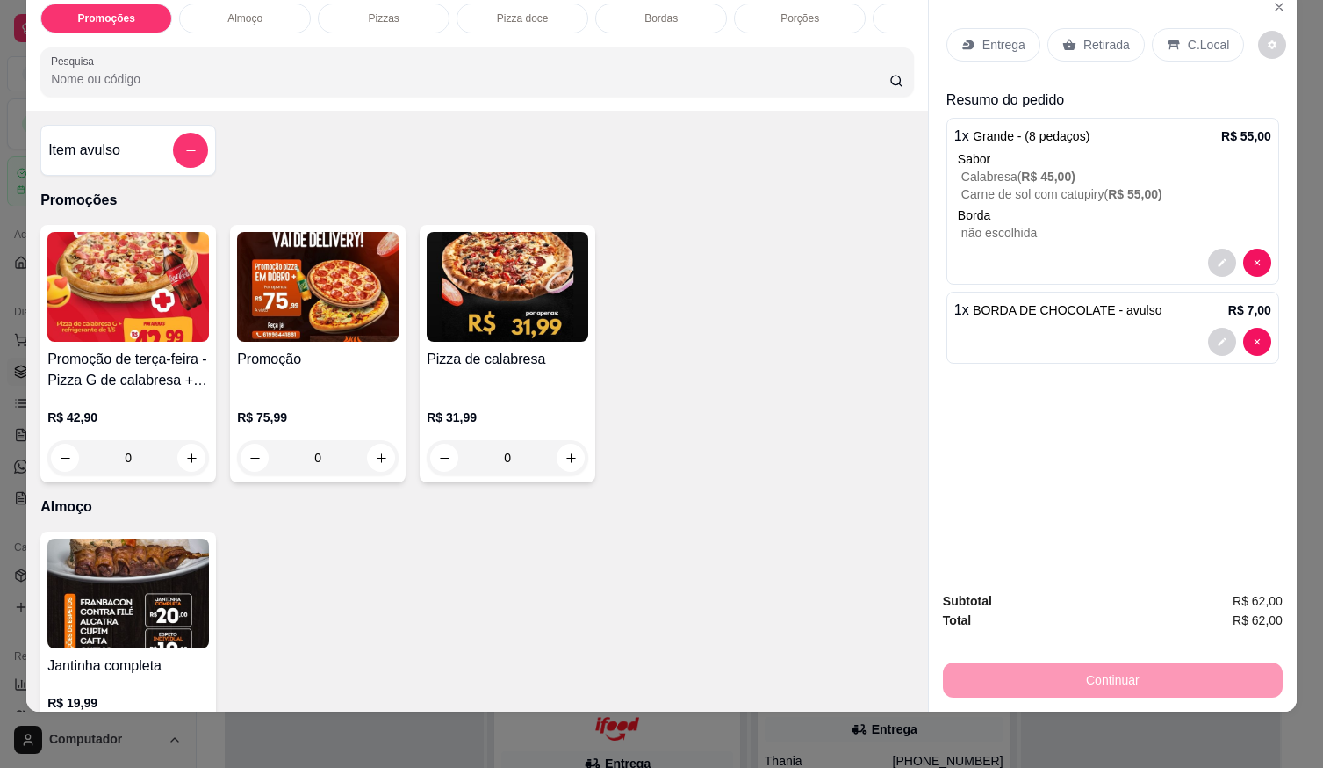
drag, startPoint x: 1208, startPoint y: 28, endPoint x: 1220, endPoint y: 32, distance: 11.9
click at [1209, 36] on p "C.Local" at bounding box center [1208, 45] width 41 height 18
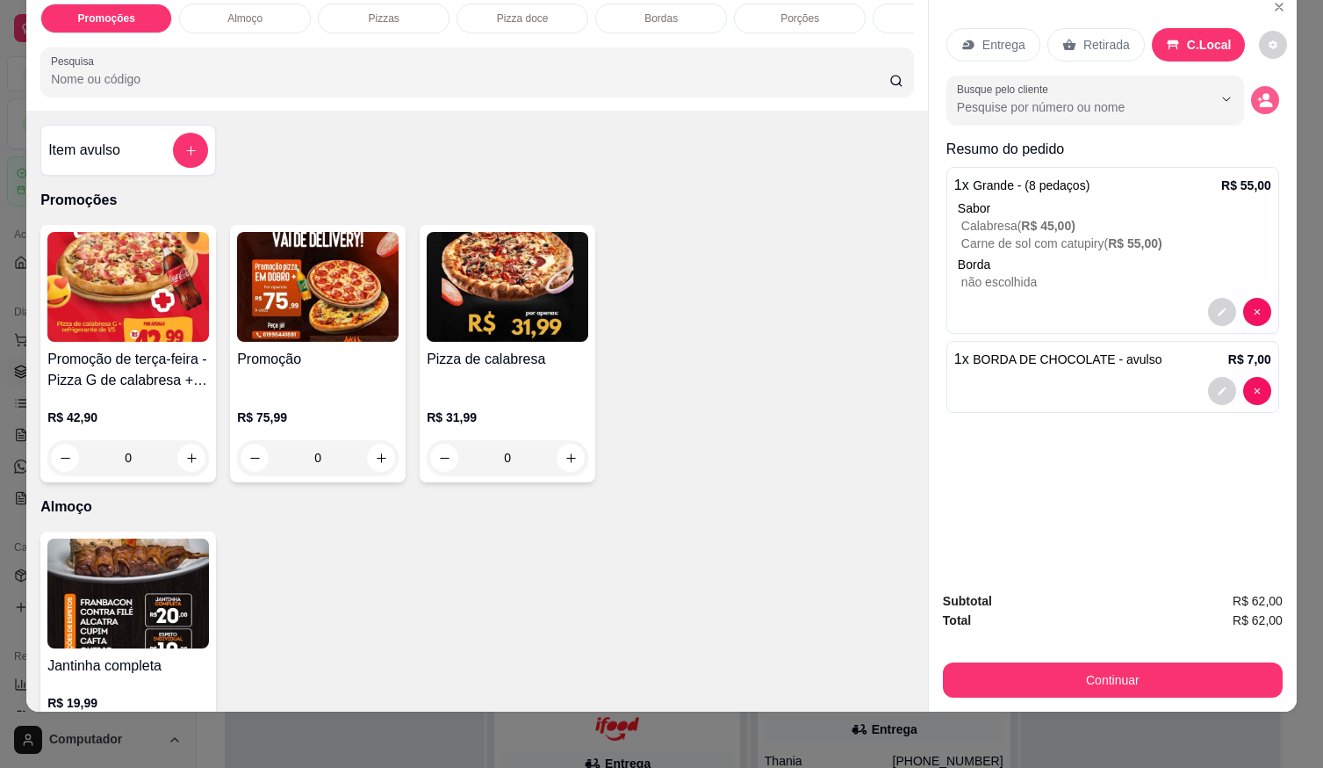
click at [1262, 92] on icon "decrease-product-quantity" at bounding box center [1266, 100] width 16 height 16
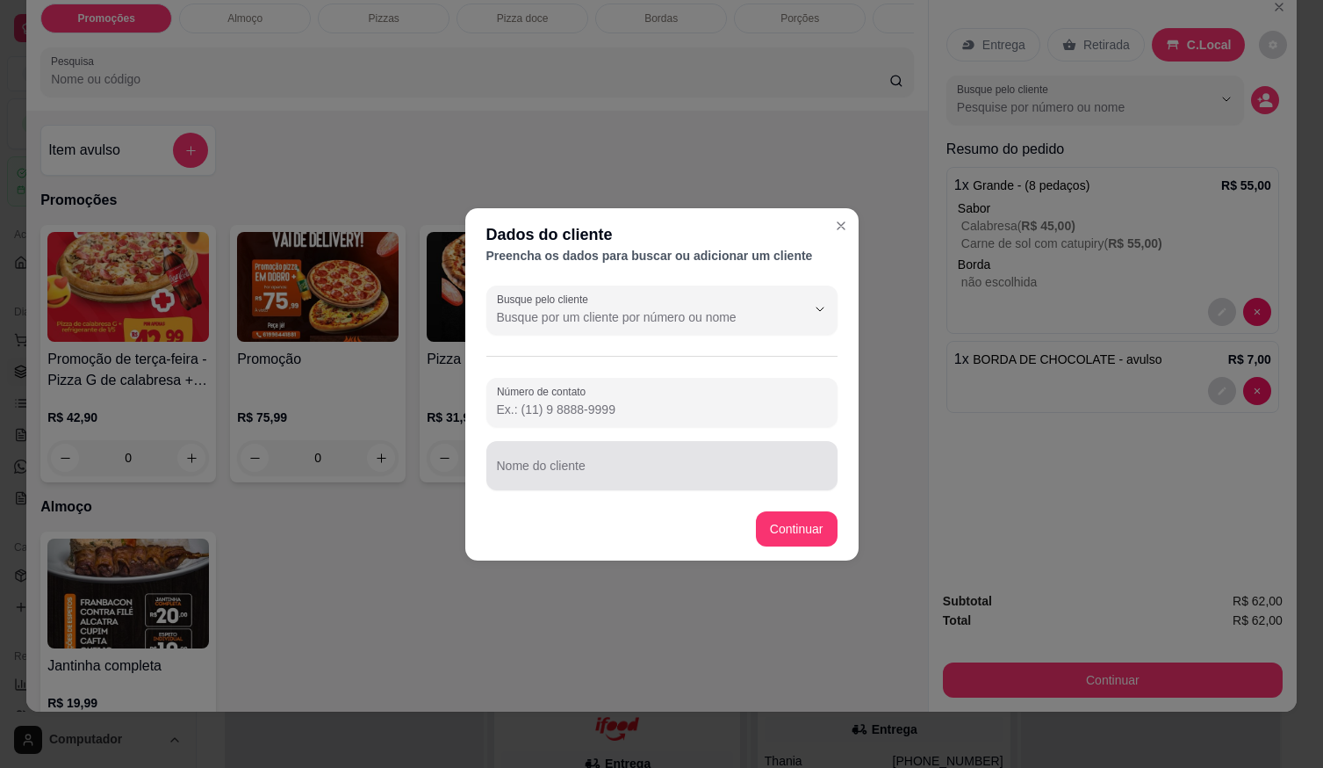
click at [696, 458] on div at bounding box center [662, 465] width 330 height 35
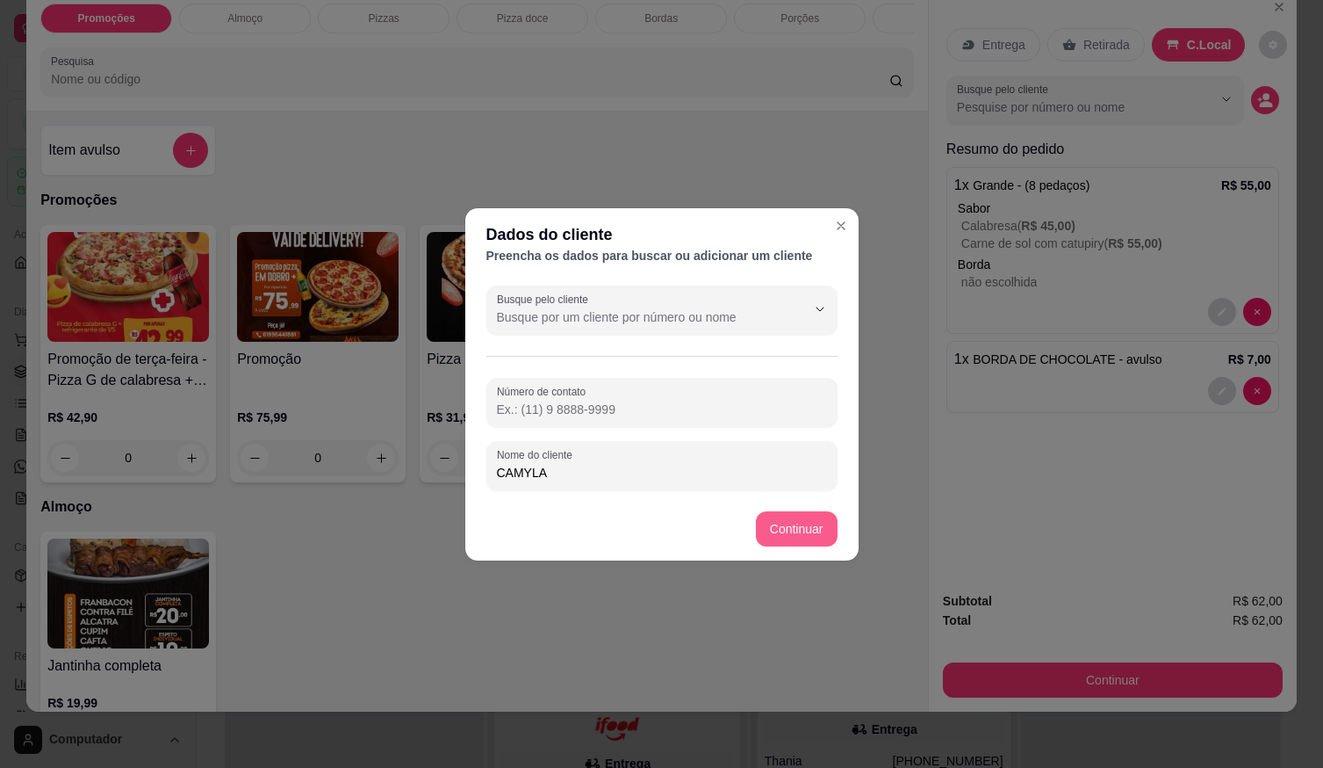
type input "CAMYLA"
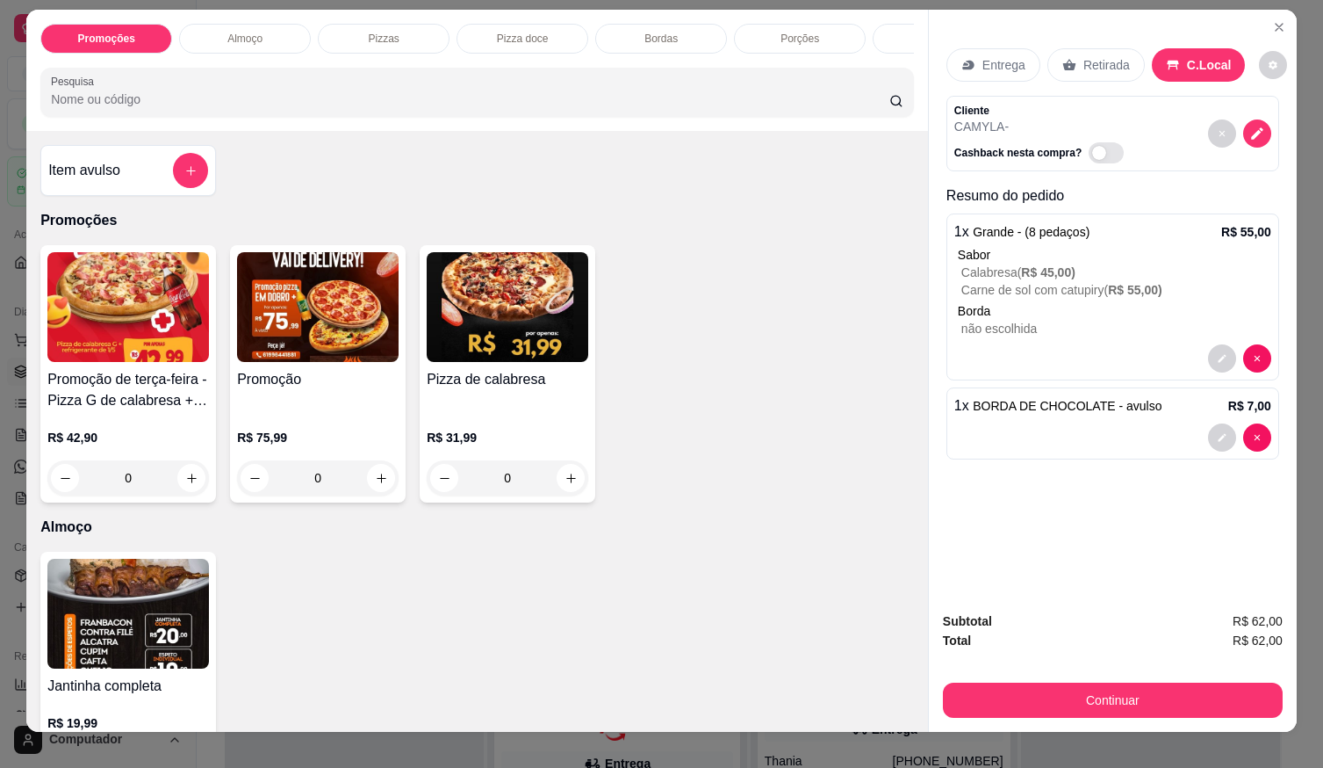
scroll to position [0, 0]
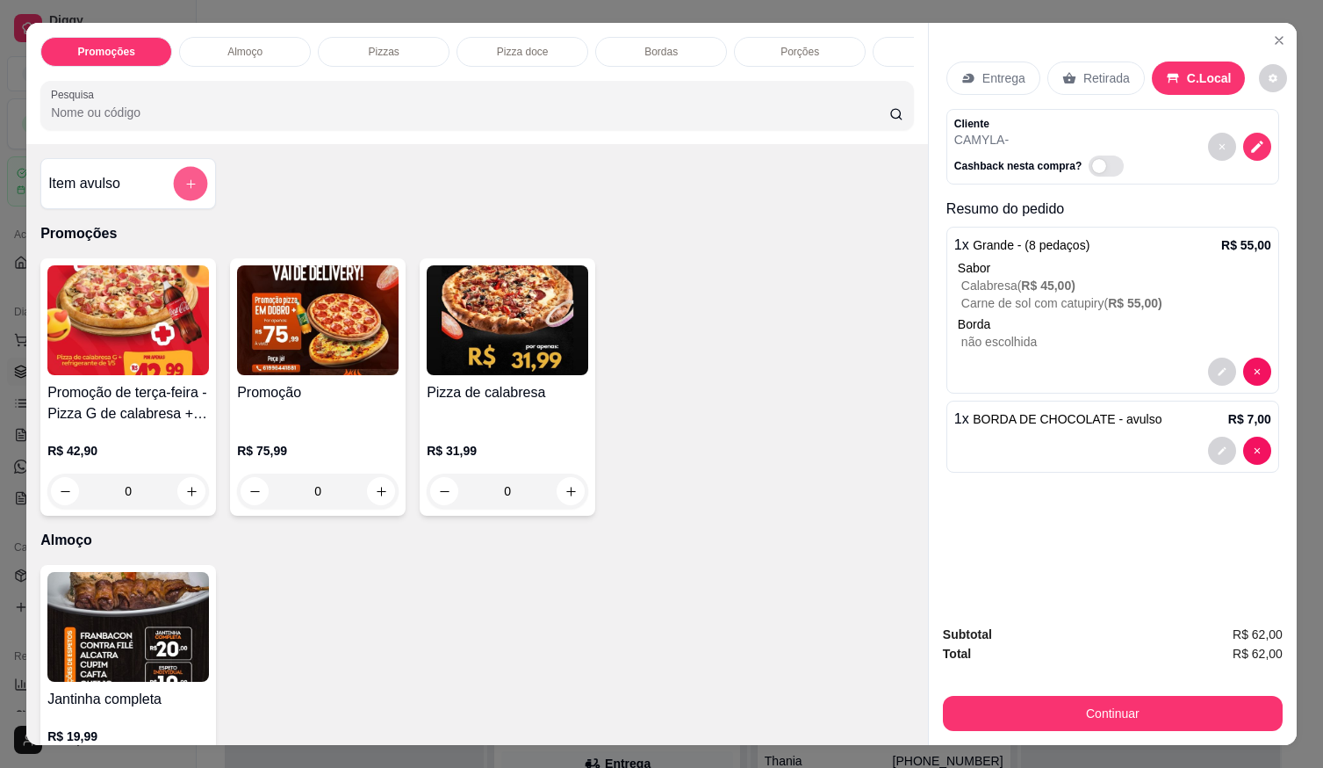
click at [195, 189] on button "add-separate-item" at bounding box center [191, 184] width 34 height 34
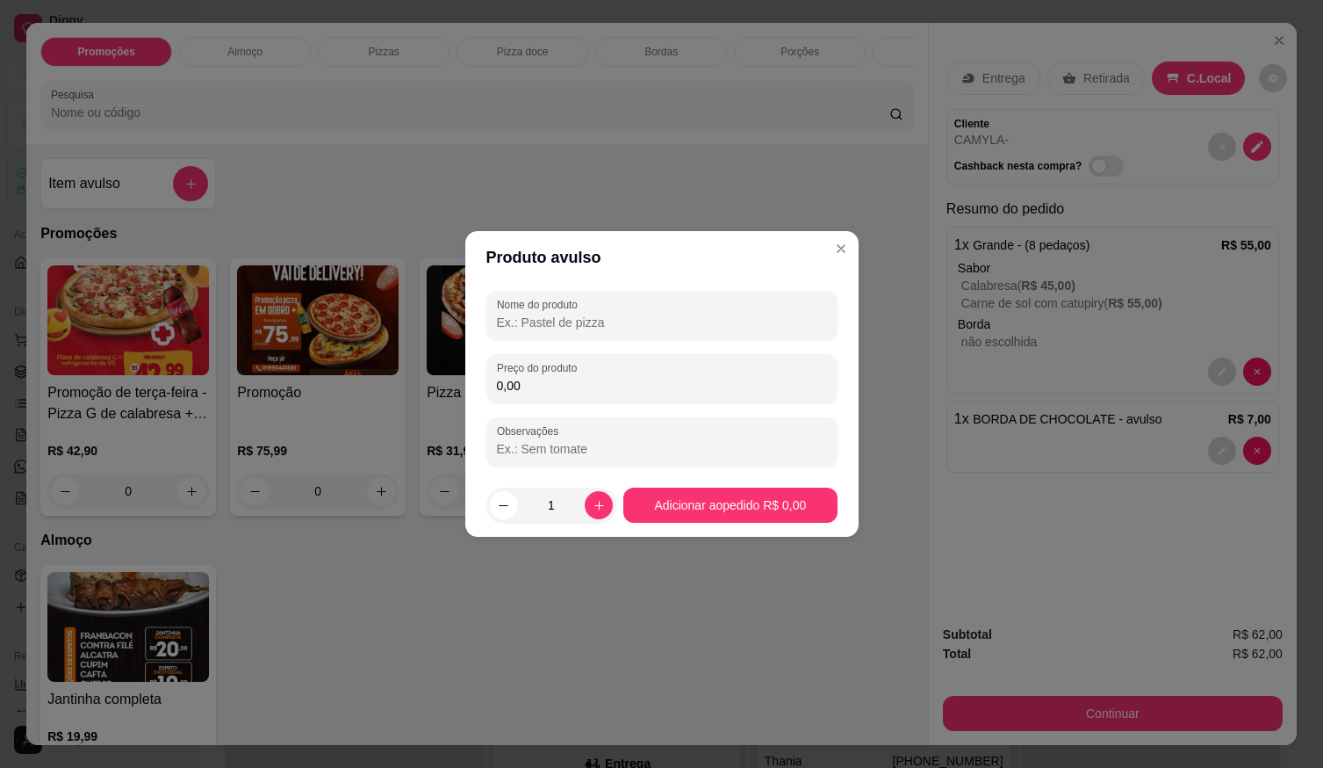
click at [593, 340] on div "Nome do produto Preço do produto 0,00 Observações" at bounding box center [662, 379] width 351 height 176
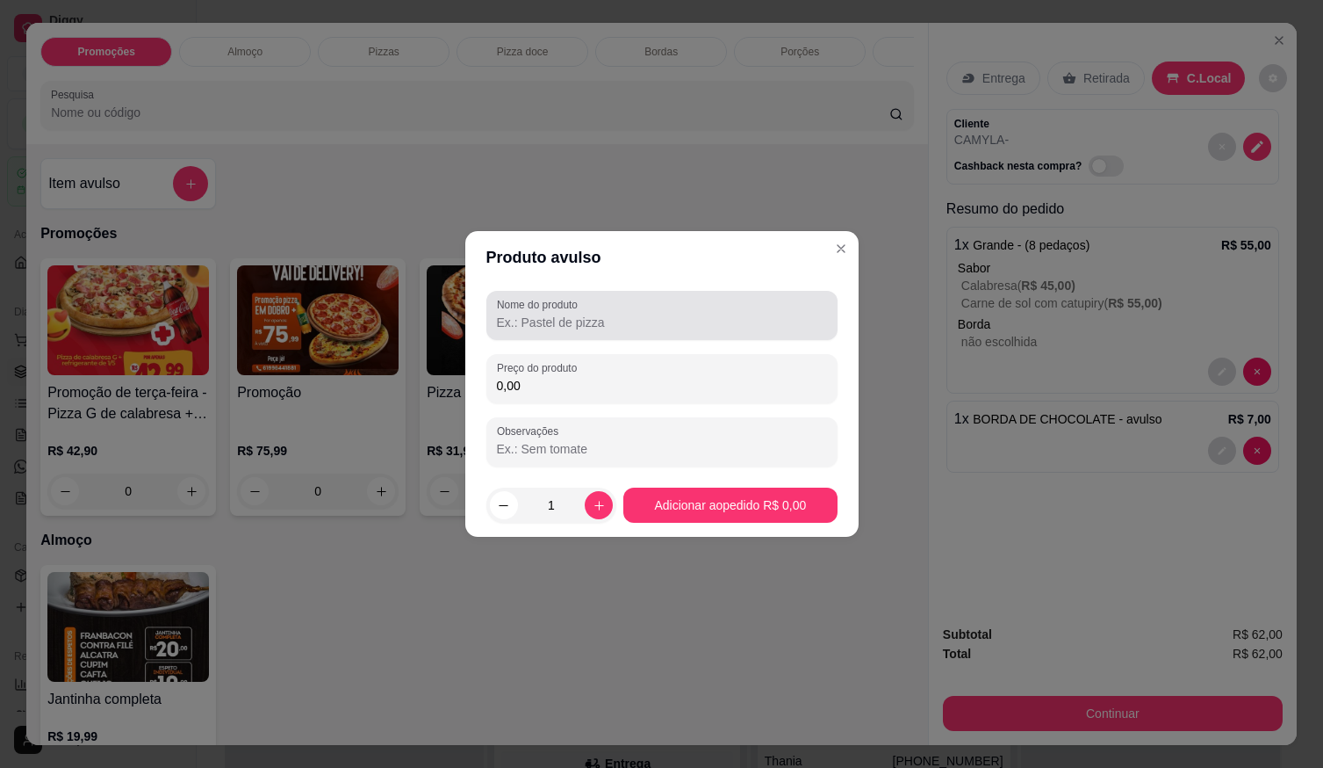
click at [604, 315] on input "Nome do produto" at bounding box center [662, 323] width 330 height 18
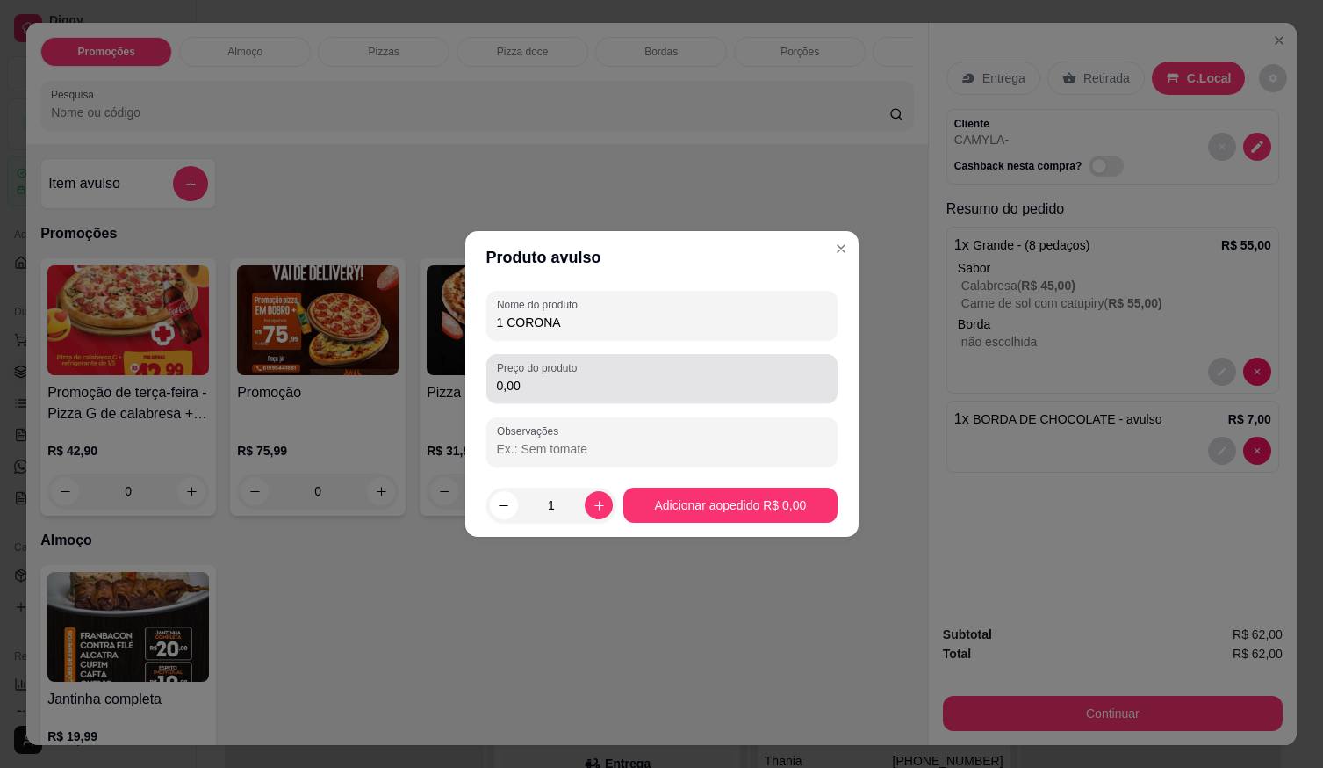
type input "1 CORONA"
click at [540, 377] on input "0,00" at bounding box center [662, 386] width 330 height 18
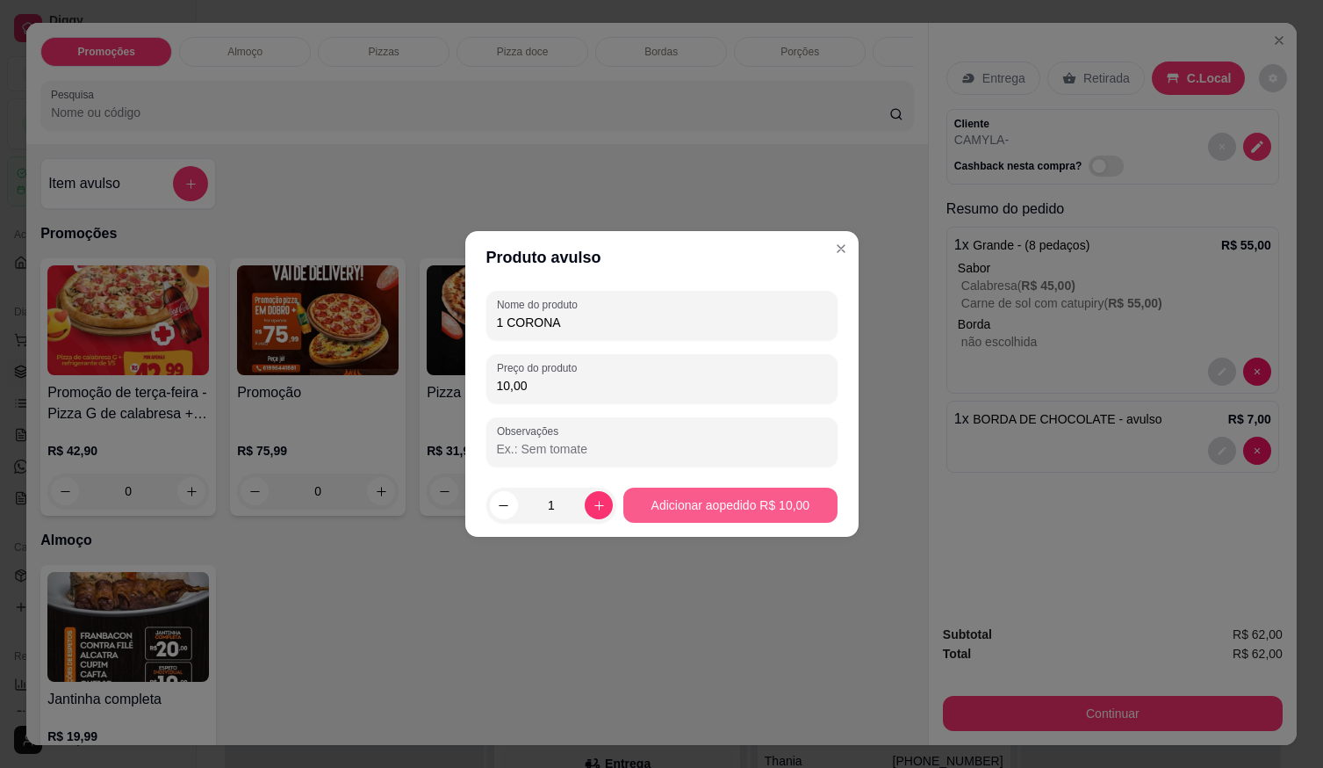
type input "10,00"
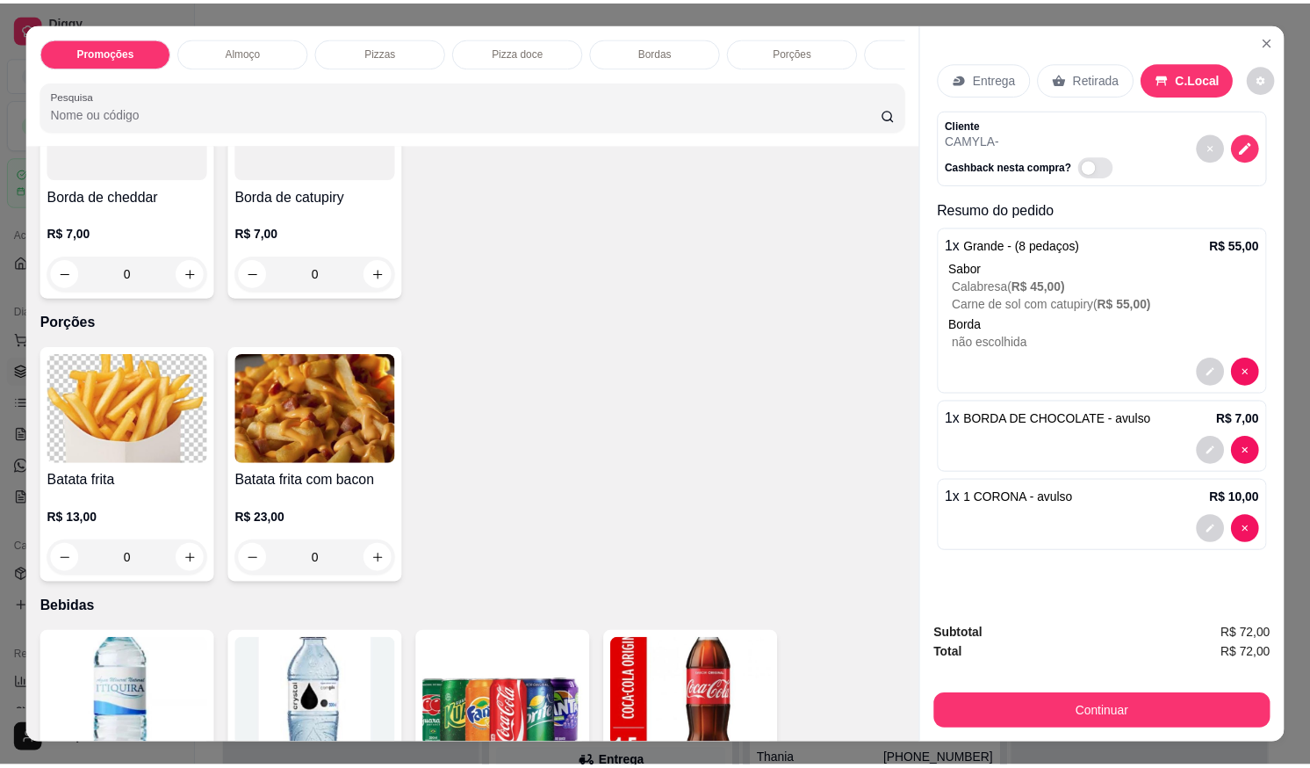
scroll to position [1581, 0]
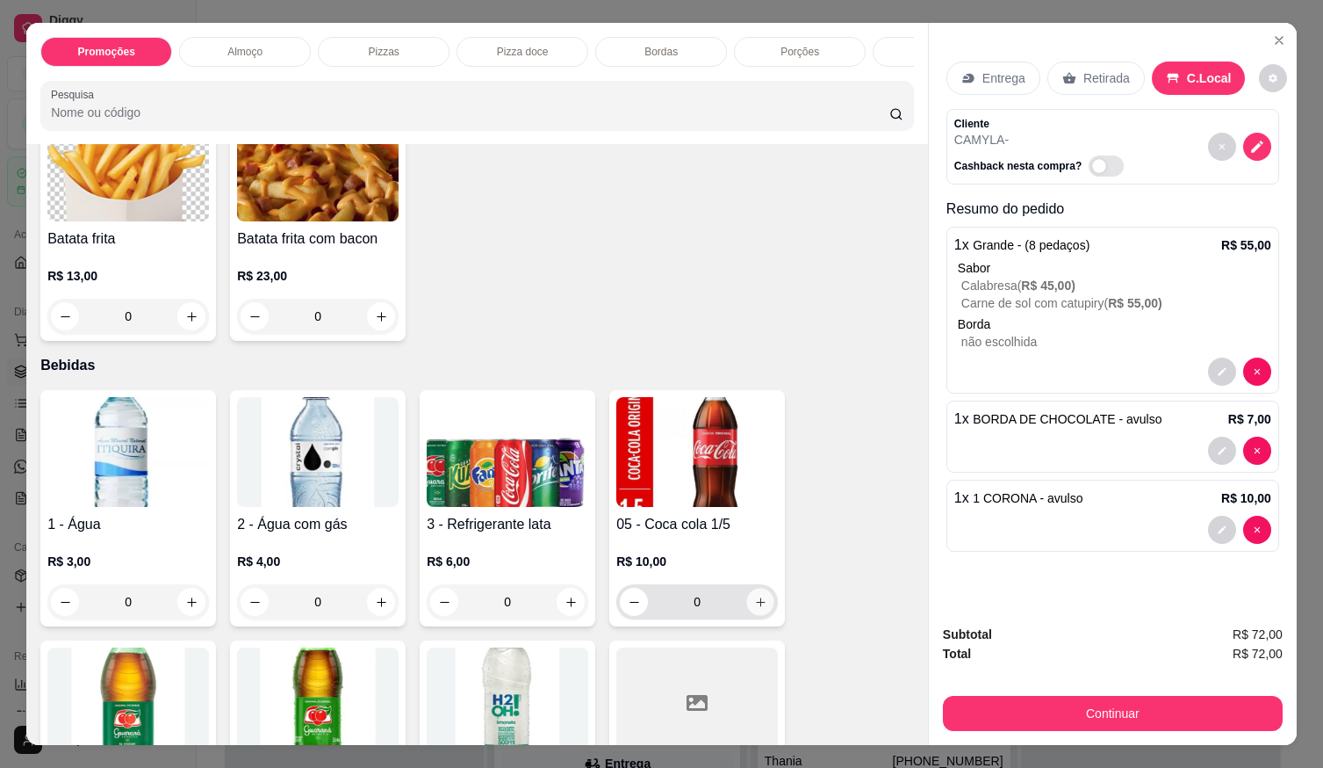
click at [753, 600] on button "increase-product-quantity" at bounding box center [760, 601] width 27 height 27
type input "1"
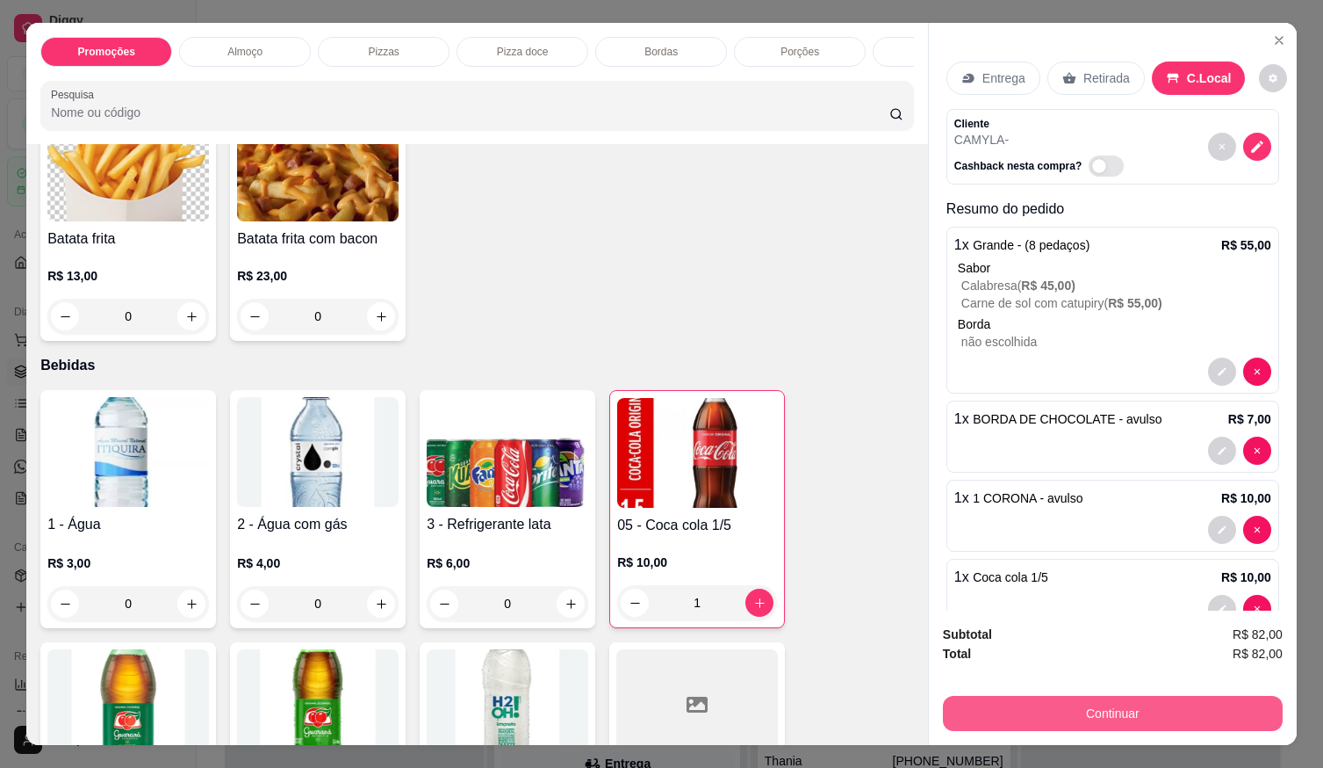
click at [1027, 691] on div "Continuar" at bounding box center [1113, 711] width 340 height 40
click at [992, 696] on button "Continuar" at bounding box center [1113, 713] width 340 height 35
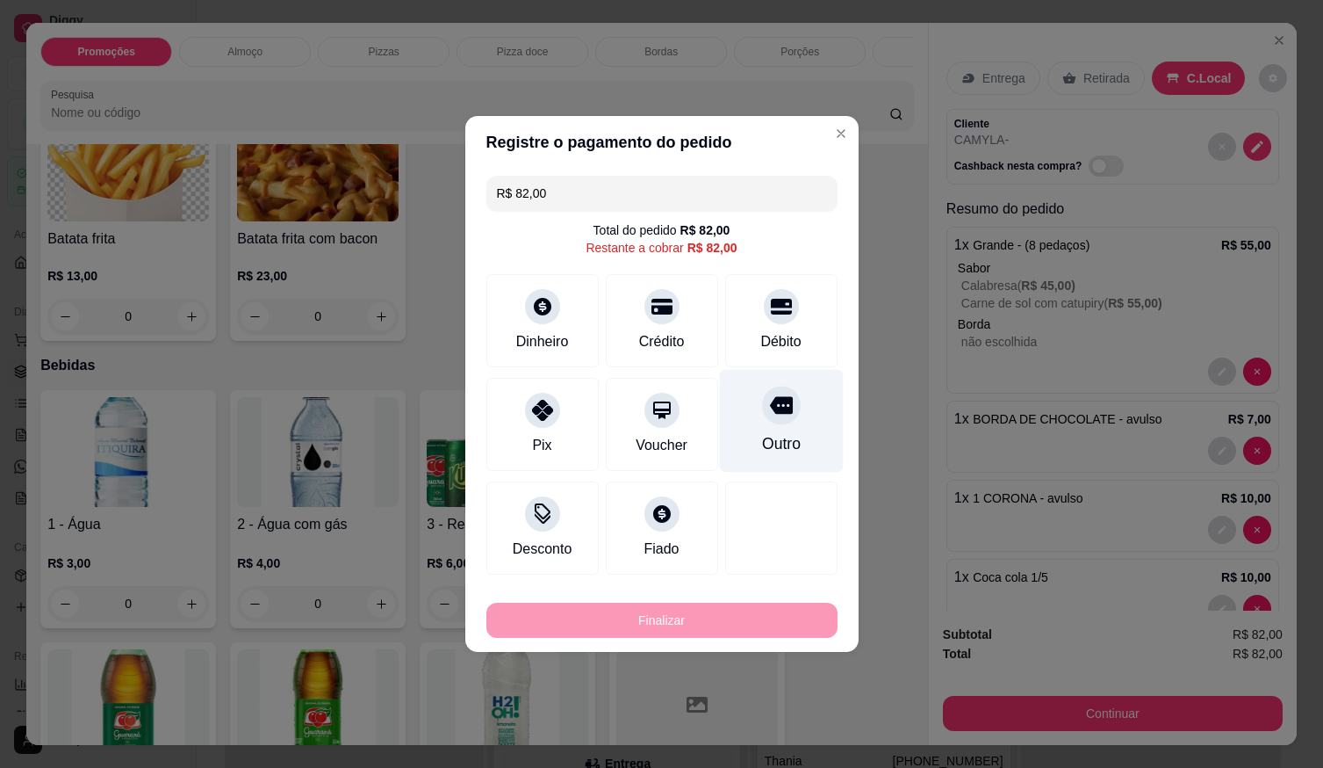
click at [777, 326] on div "Débito" at bounding box center [781, 320] width 112 height 93
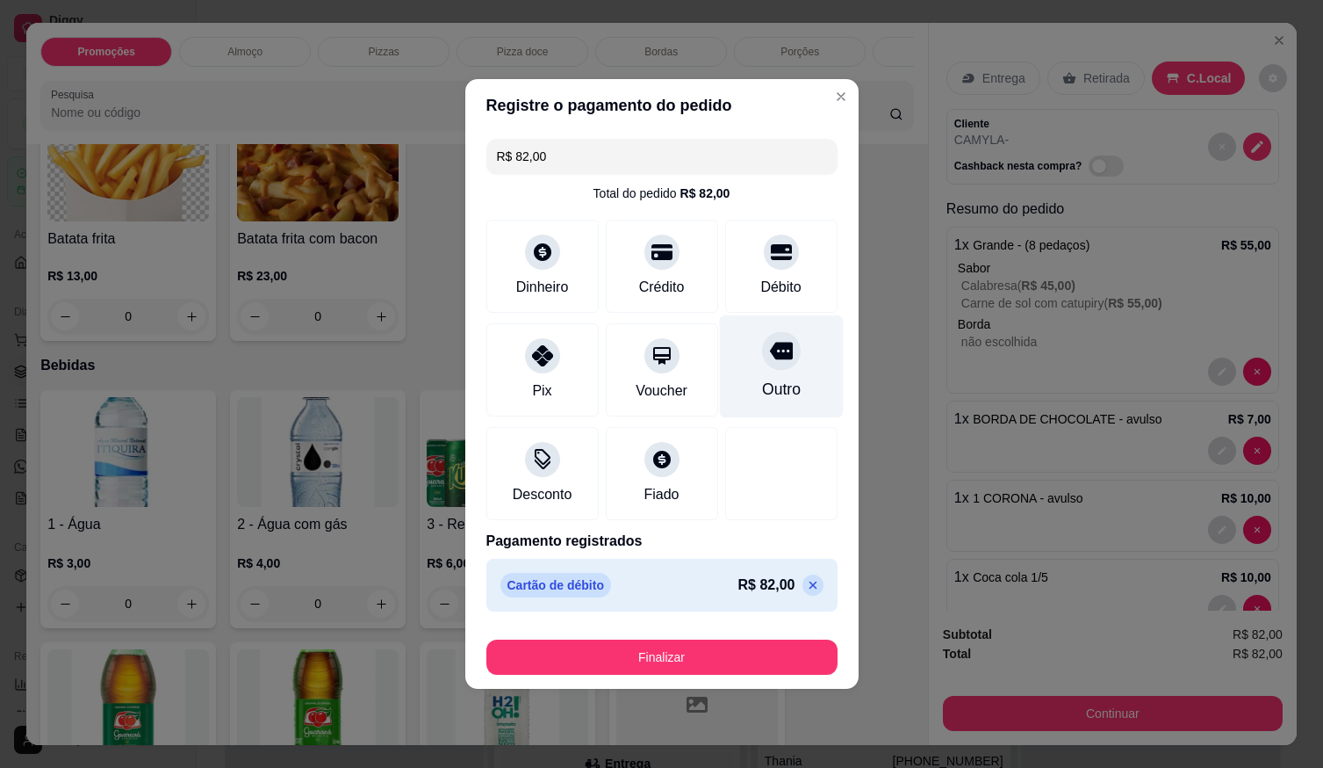
type input "R$ 0,00"
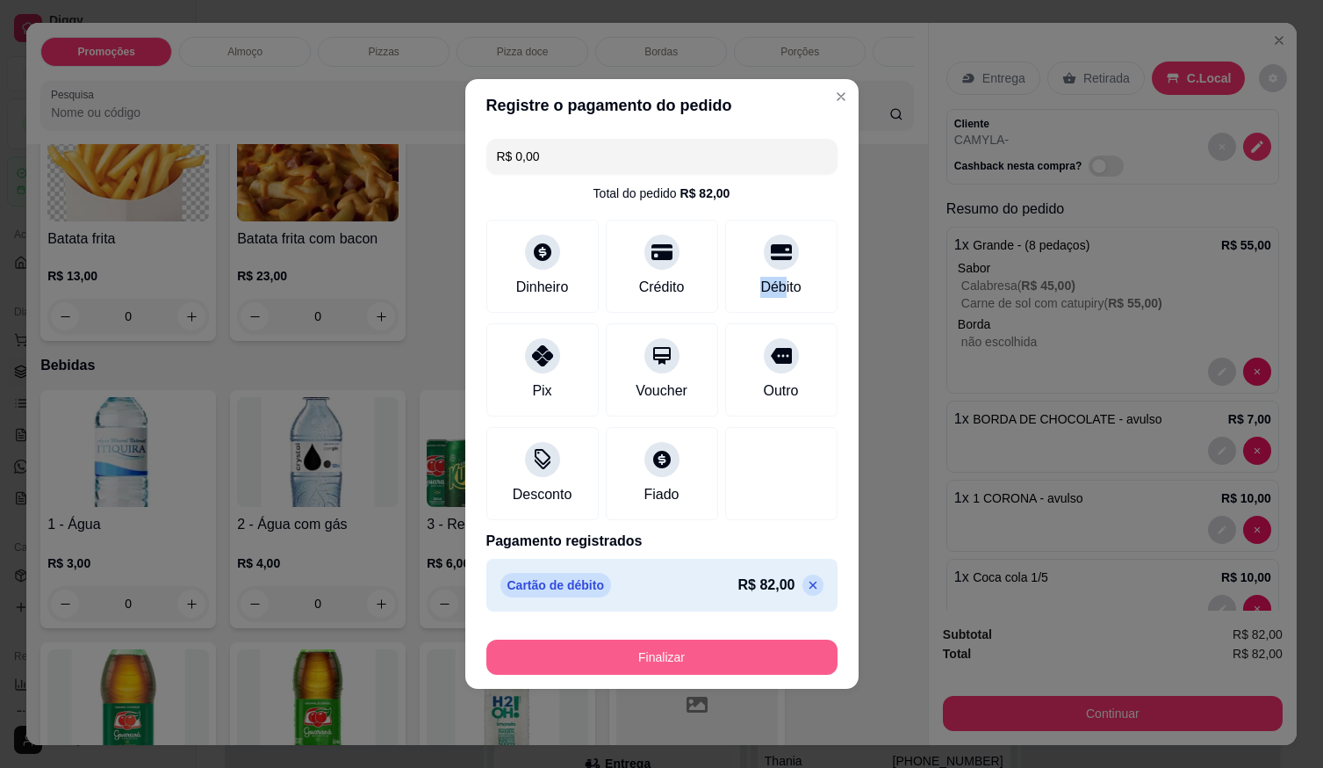
click at [755, 648] on button "Finalizar" at bounding box center [662, 656] width 351 height 35
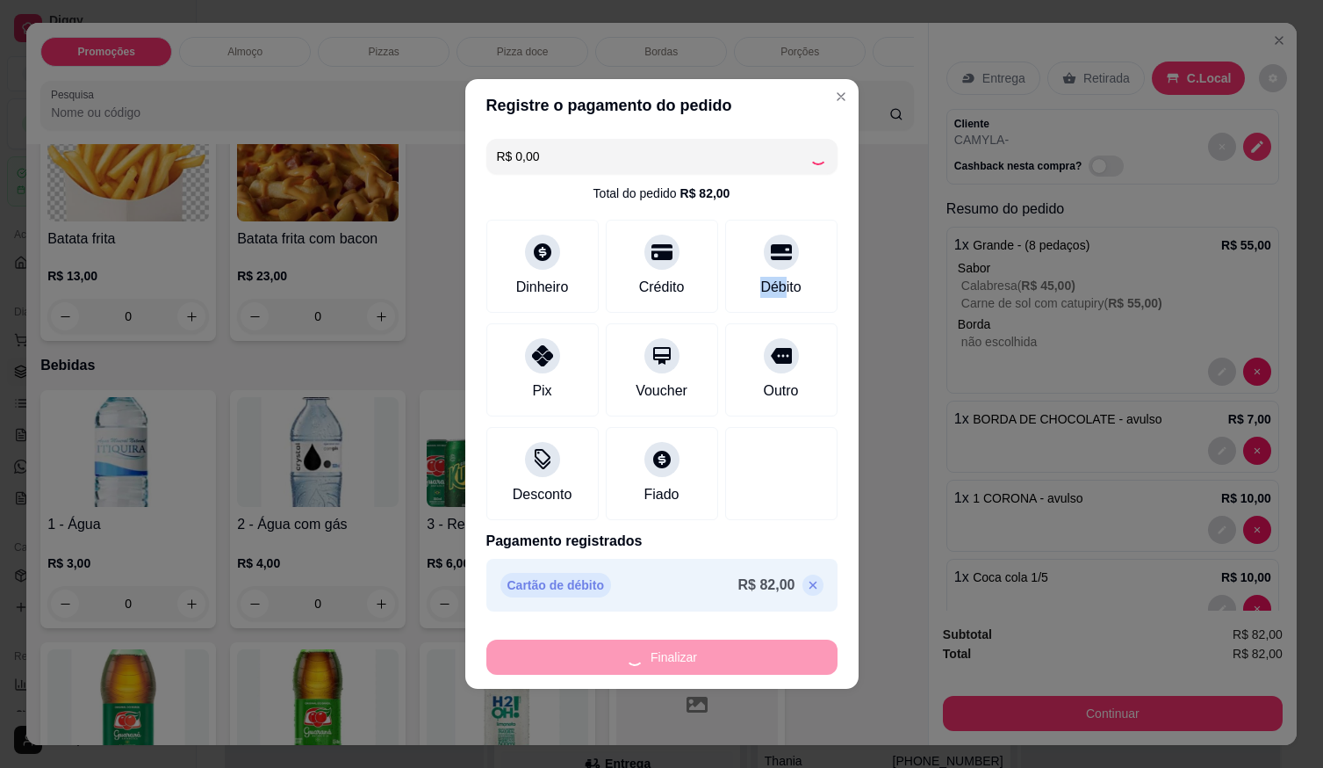
type input "0"
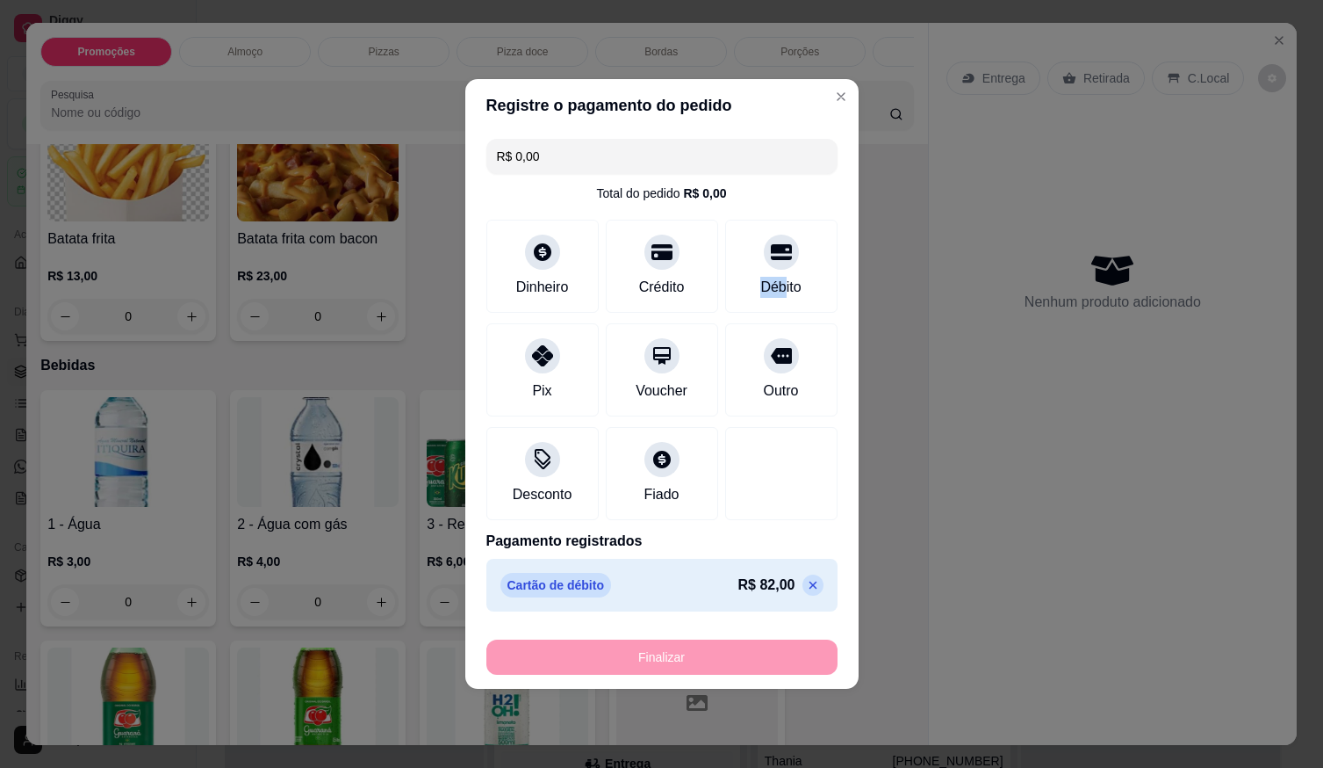
type input "-R$ 82,00"
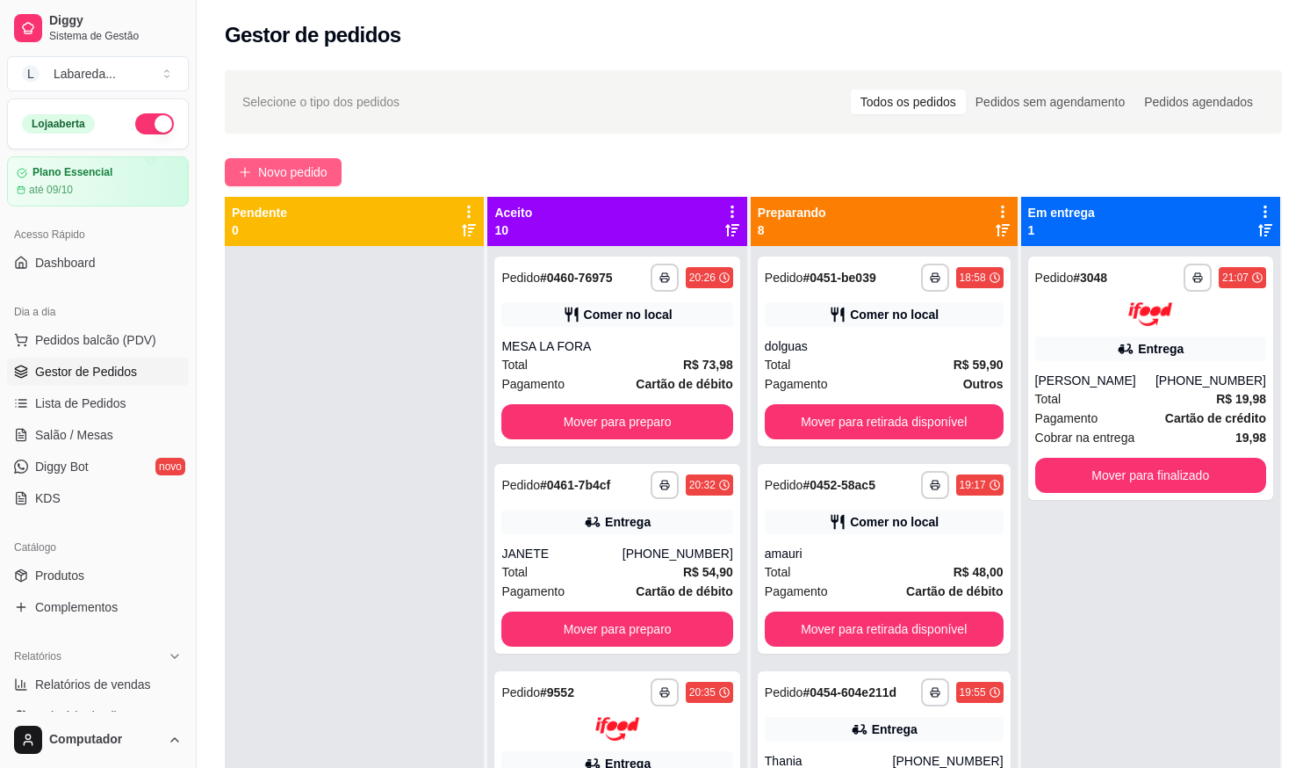
click at [306, 179] on span "Novo pedido" at bounding box center [292, 171] width 69 height 19
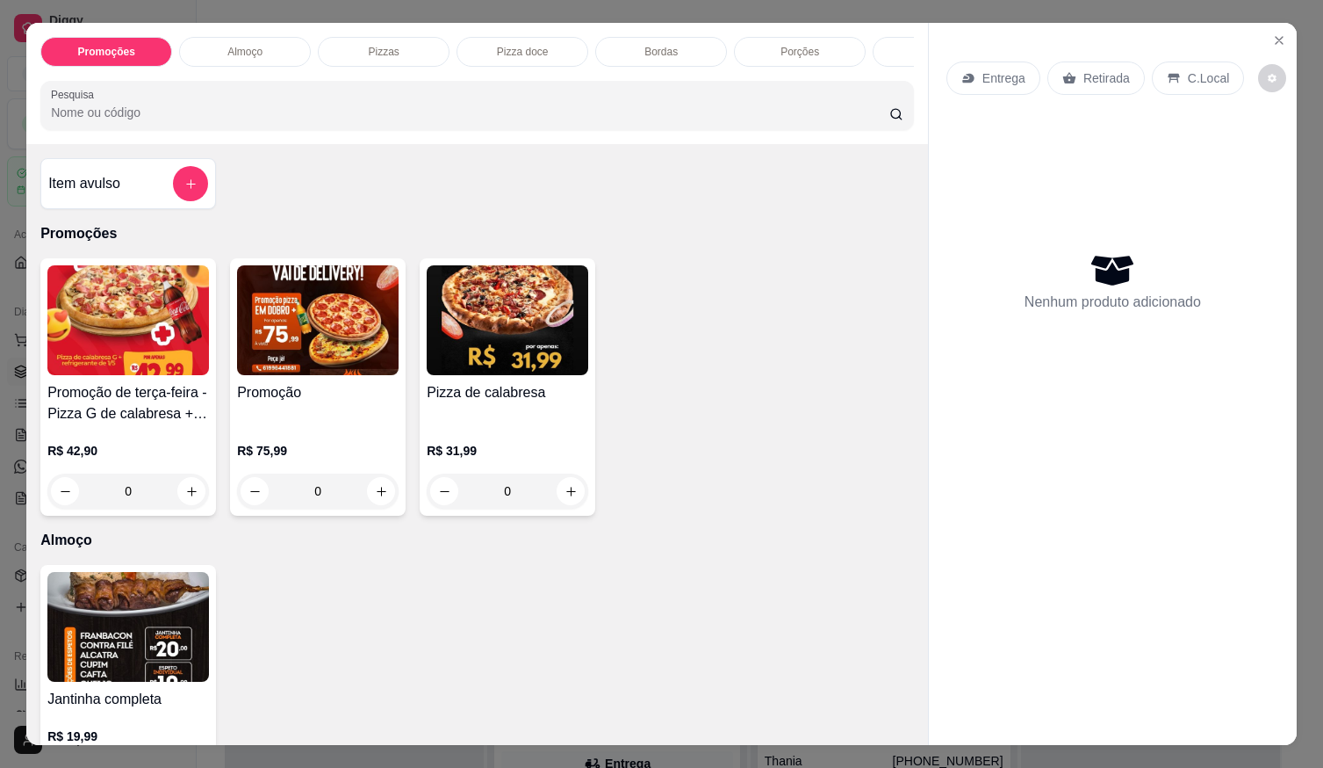
scroll to position [351, 0]
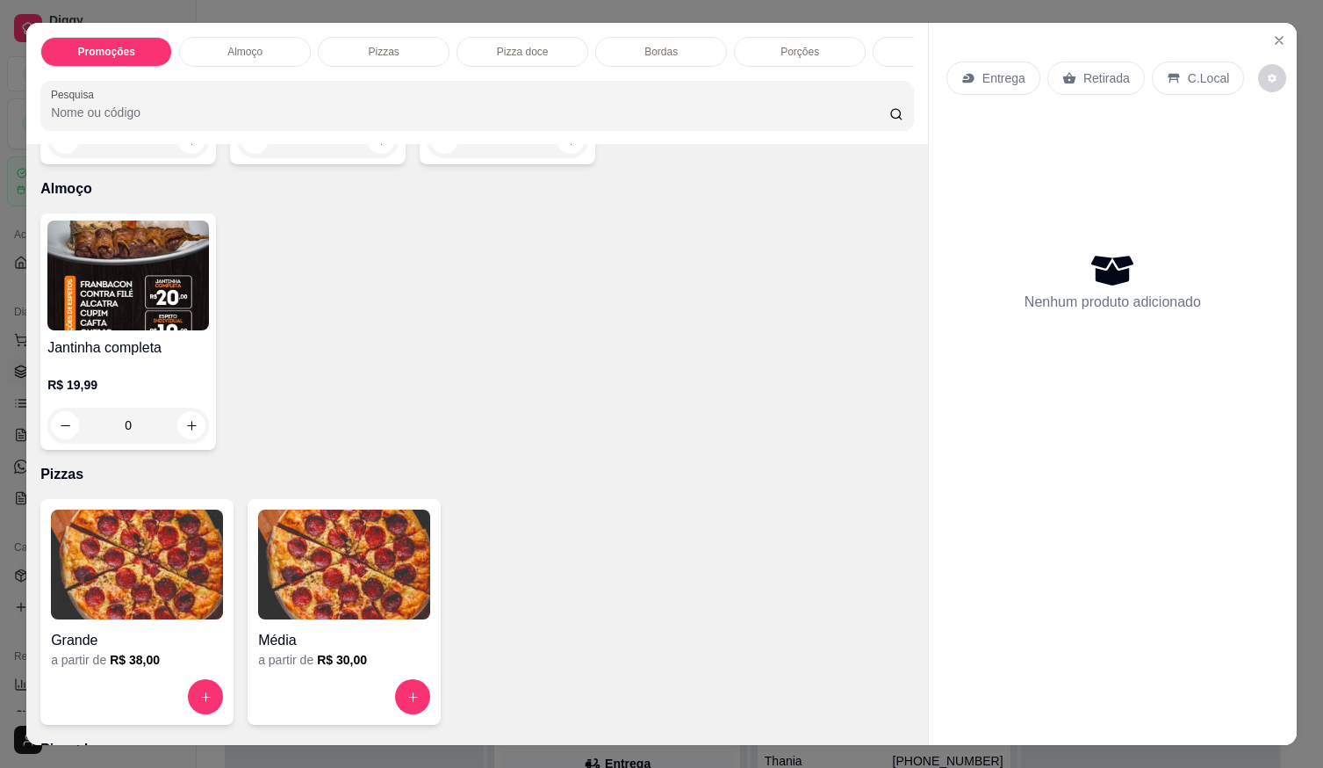
click at [155, 588] on img at bounding box center [137, 564] width 172 height 110
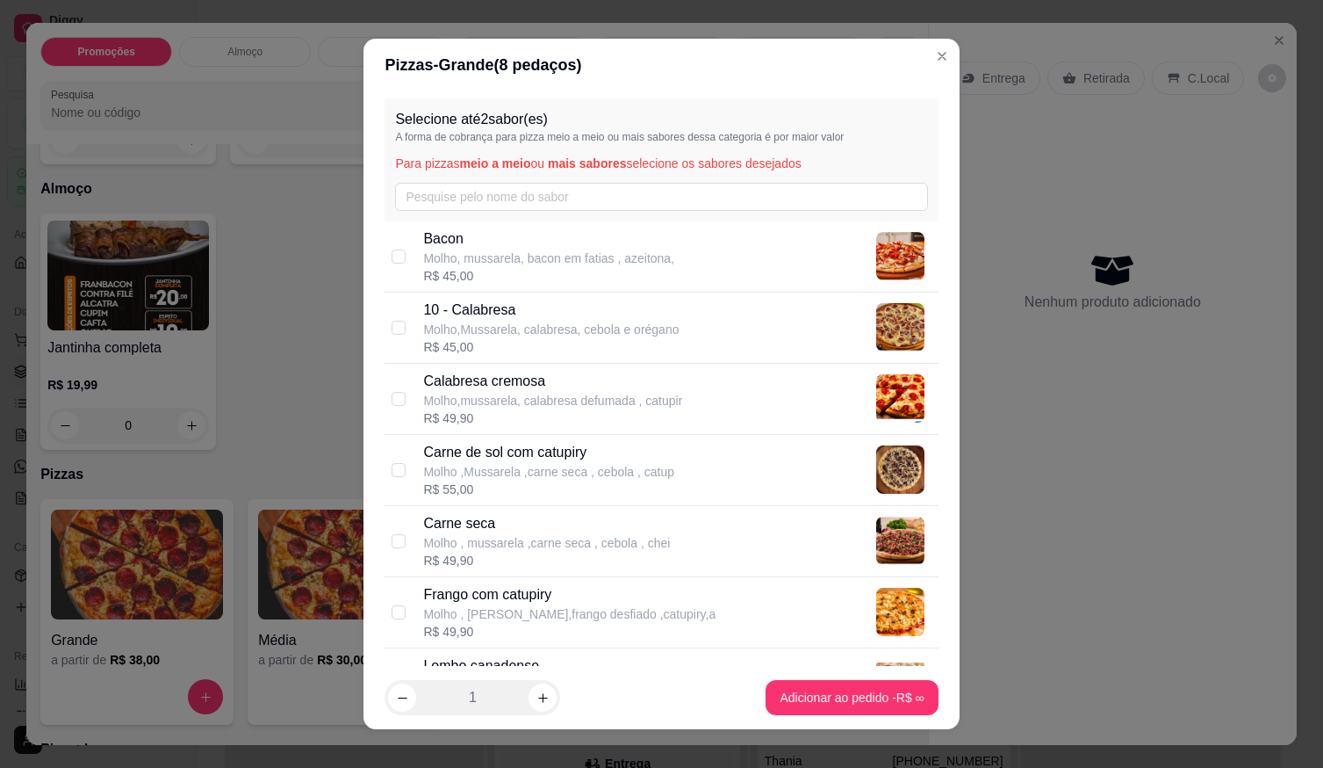
drag, startPoint x: 456, startPoint y: 236, endPoint x: 462, endPoint y: 278, distance: 42.6
click at [458, 237] on p "Bacon" at bounding box center [548, 238] width 251 height 21
checkbox input "true"
click at [484, 335] on p "Molho,Mussarela, calabresa, cebola e orégano" at bounding box center [551, 330] width 256 height 18
checkbox input "true"
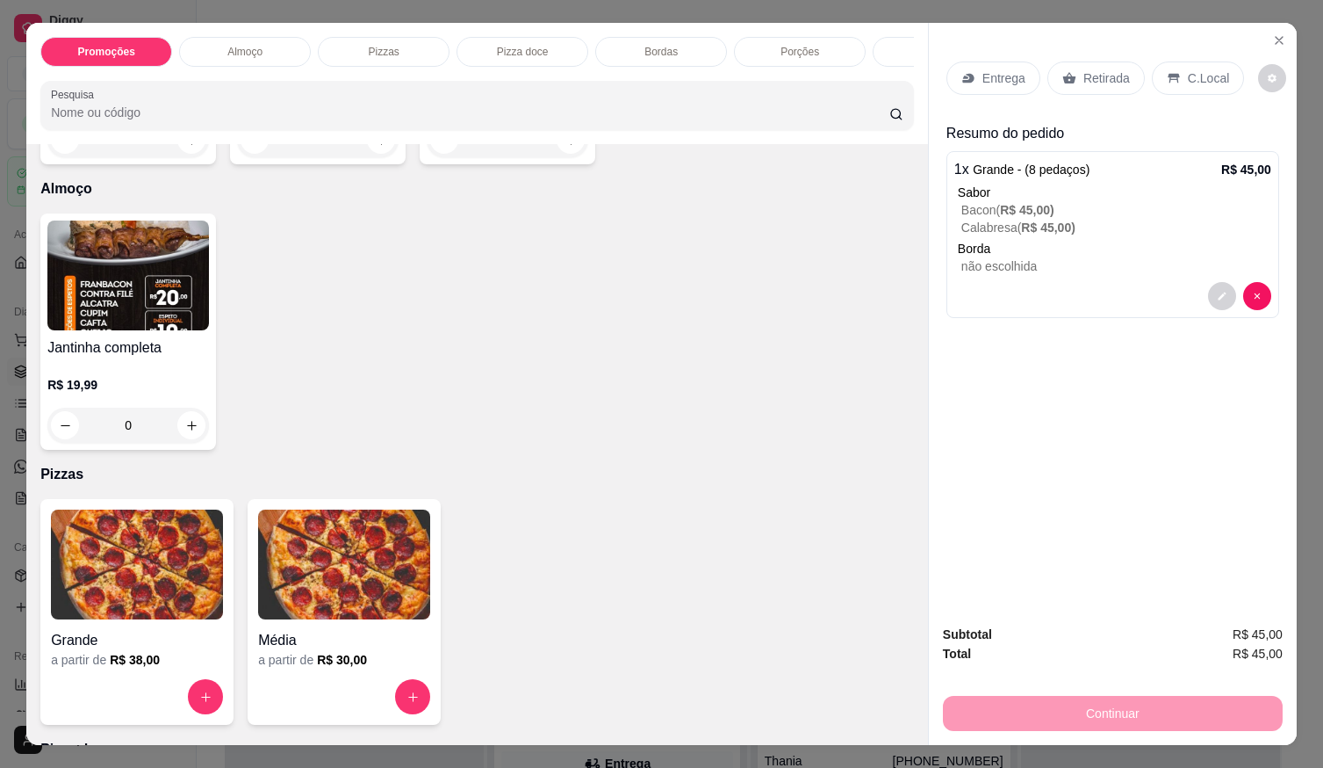
drag, startPoint x: 1166, startPoint y: 72, endPoint x: 1178, endPoint y: 79, distance: 13.4
click at [1167, 72] on icon at bounding box center [1174, 78] width 14 height 14
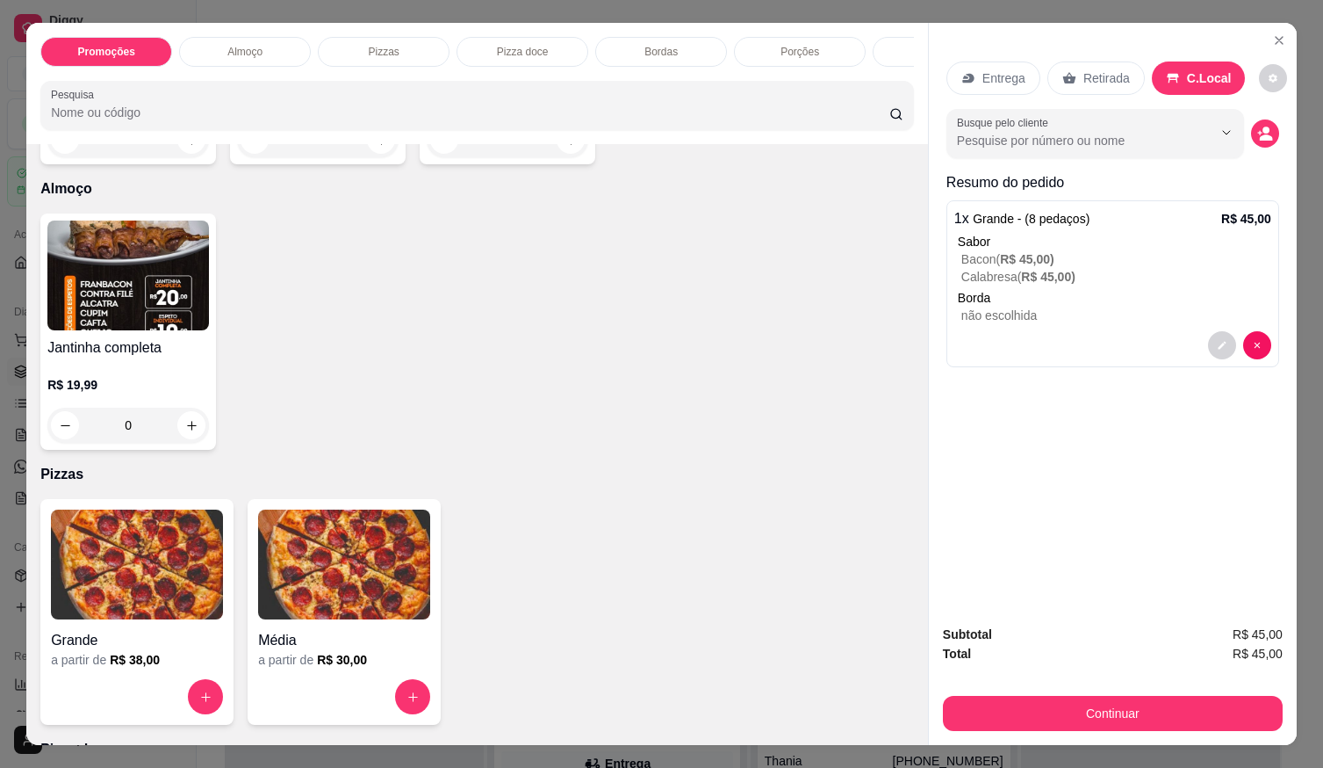
click at [1100, 79] on p "Retirada" at bounding box center [1107, 78] width 47 height 18
click at [1250, 129] on div "Busque pelo cliente" at bounding box center [1113, 133] width 333 height 49
click at [1258, 130] on icon "decrease-product-quantity" at bounding box center [1265, 133] width 15 height 15
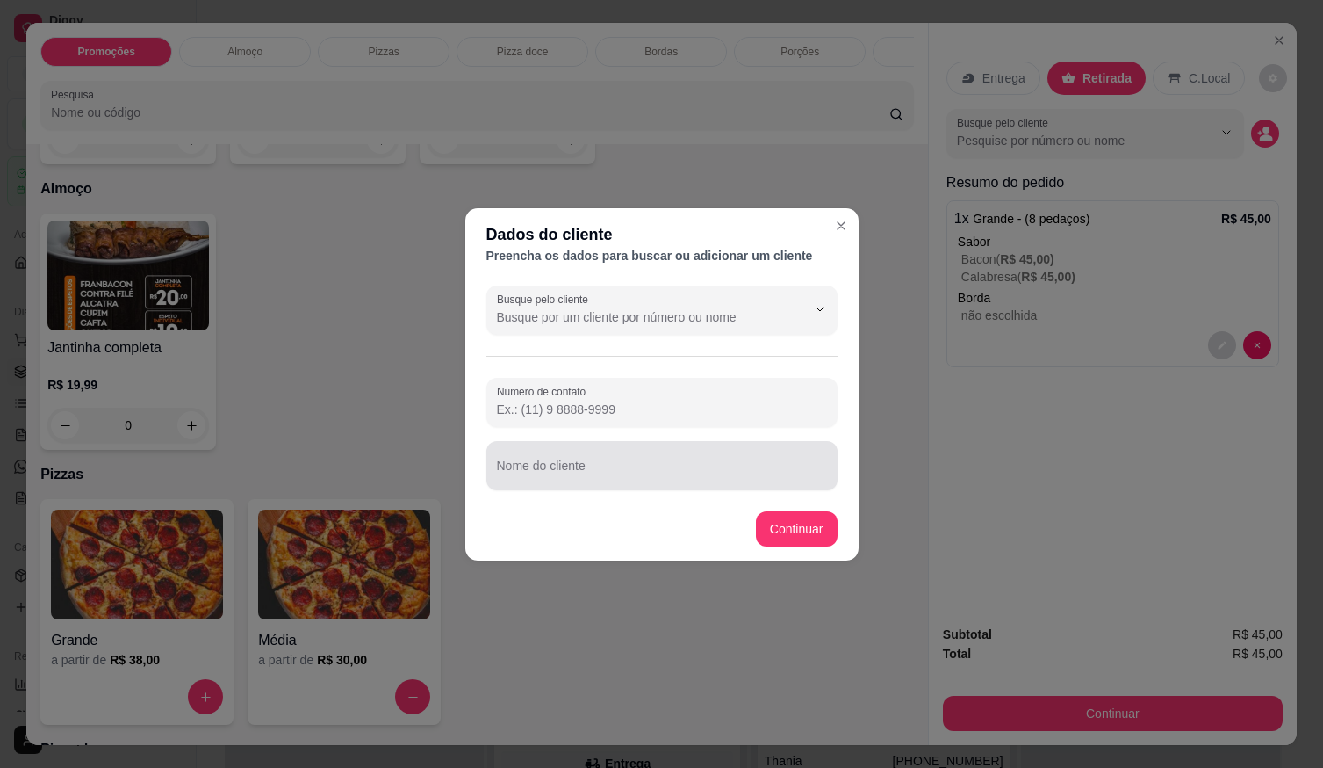
drag, startPoint x: 674, startPoint y: 440, endPoint x: 673, endPoint y: 452, distance: 12.4
click at [673, 451] on div "Número de contato Nome do cliente" at bounding box center [662, 434] width 351 height 112
drag, startPoint x: 672, startPoint y: 463, endPoint x: 669, endPoint y: 475, distance: 12.6
click at [672, 472] on div at bounding box center [662, 465] width 330 height 35
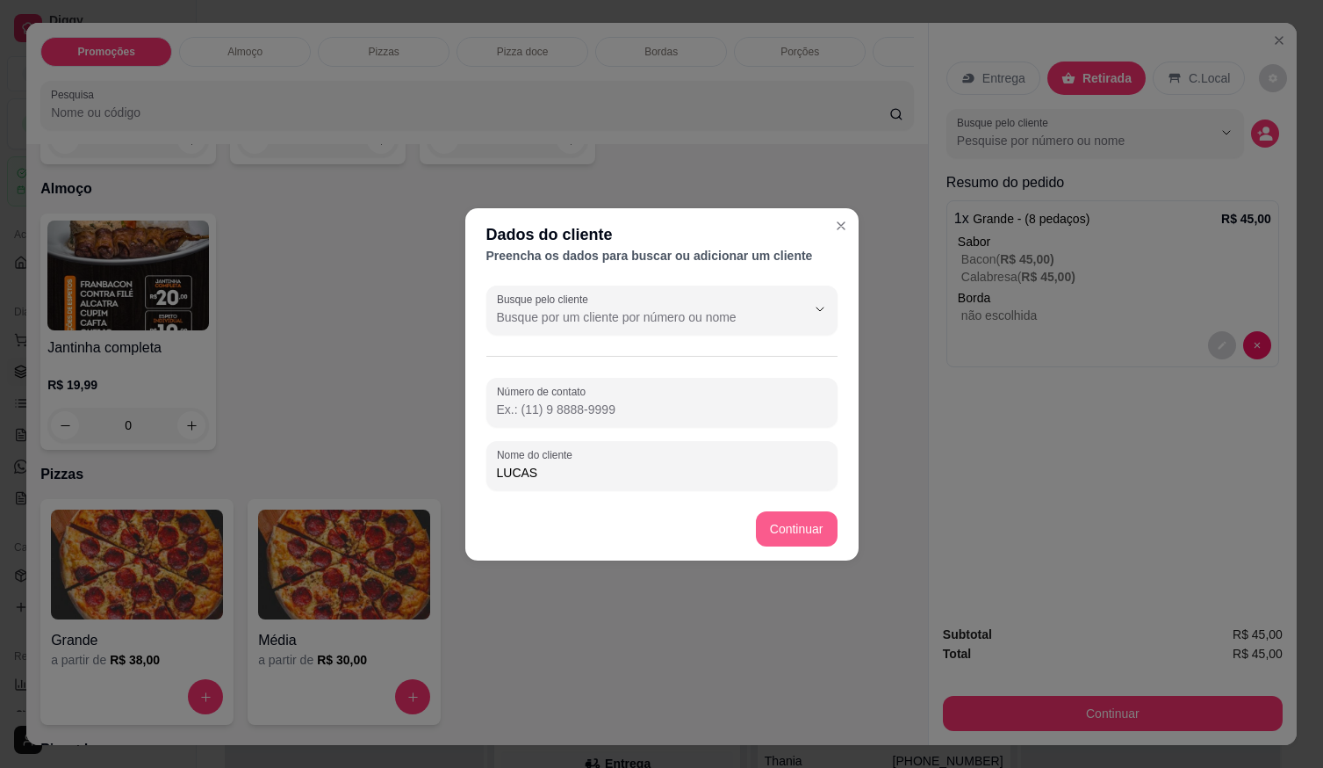
type input "LUCAS"
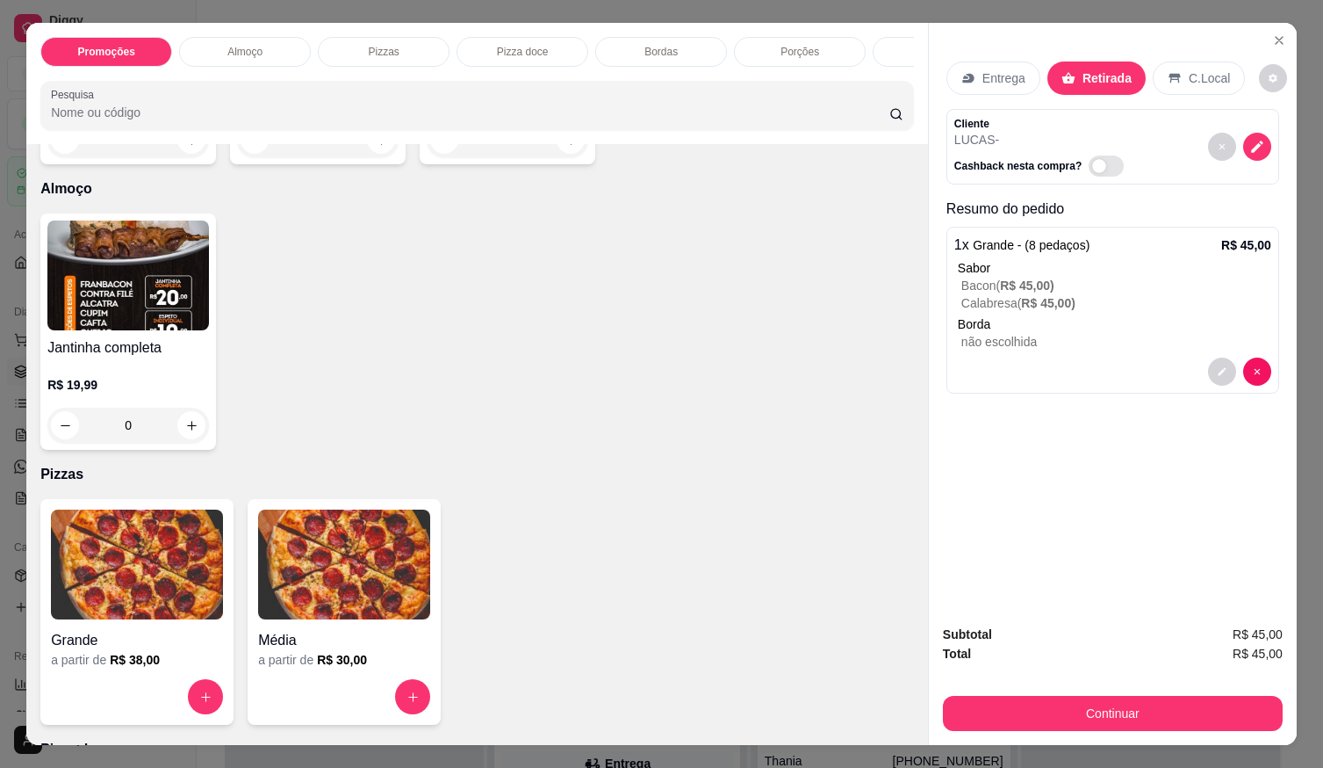
click at [1049, 718] on button "Continuar" at bounding box center [1113, 713] width 340 height 35
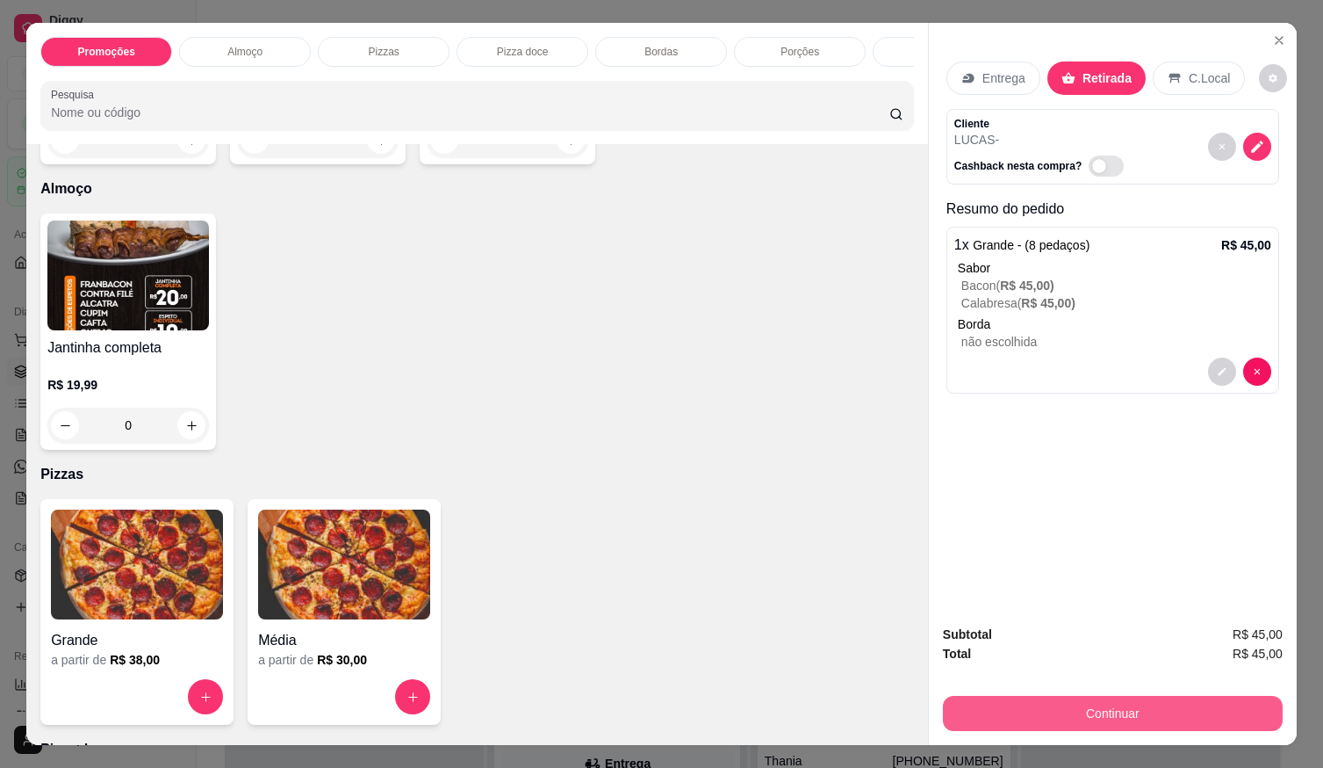
click at [1029, 703] on button "Continuar" at bounding box center [1113, 713] width 340 height 35
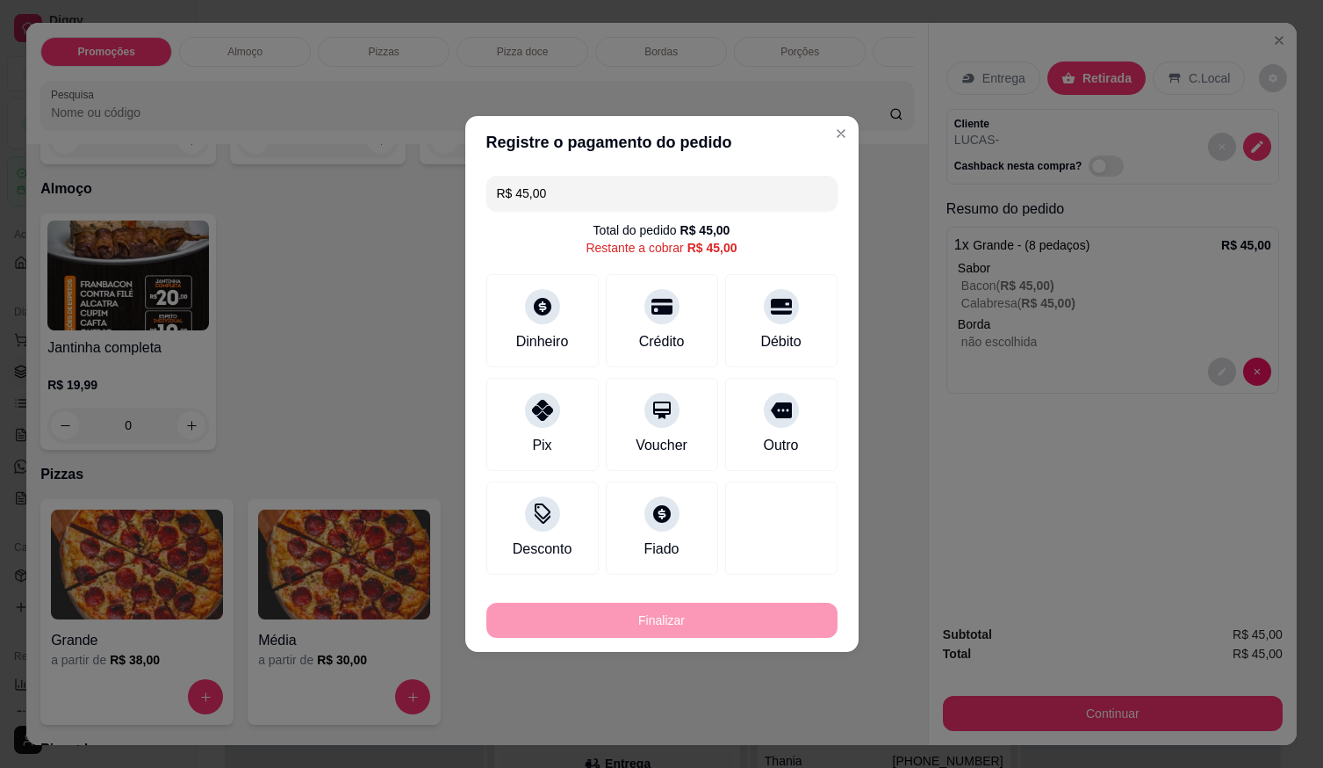
drag, startPoint x: 755, startPoint y: 317, endPoint x: 775, endPoint y: 422, distance: 107.1
click at [756, 320] on div "Débito" at bounding box center [781, 320] width 112 height 93
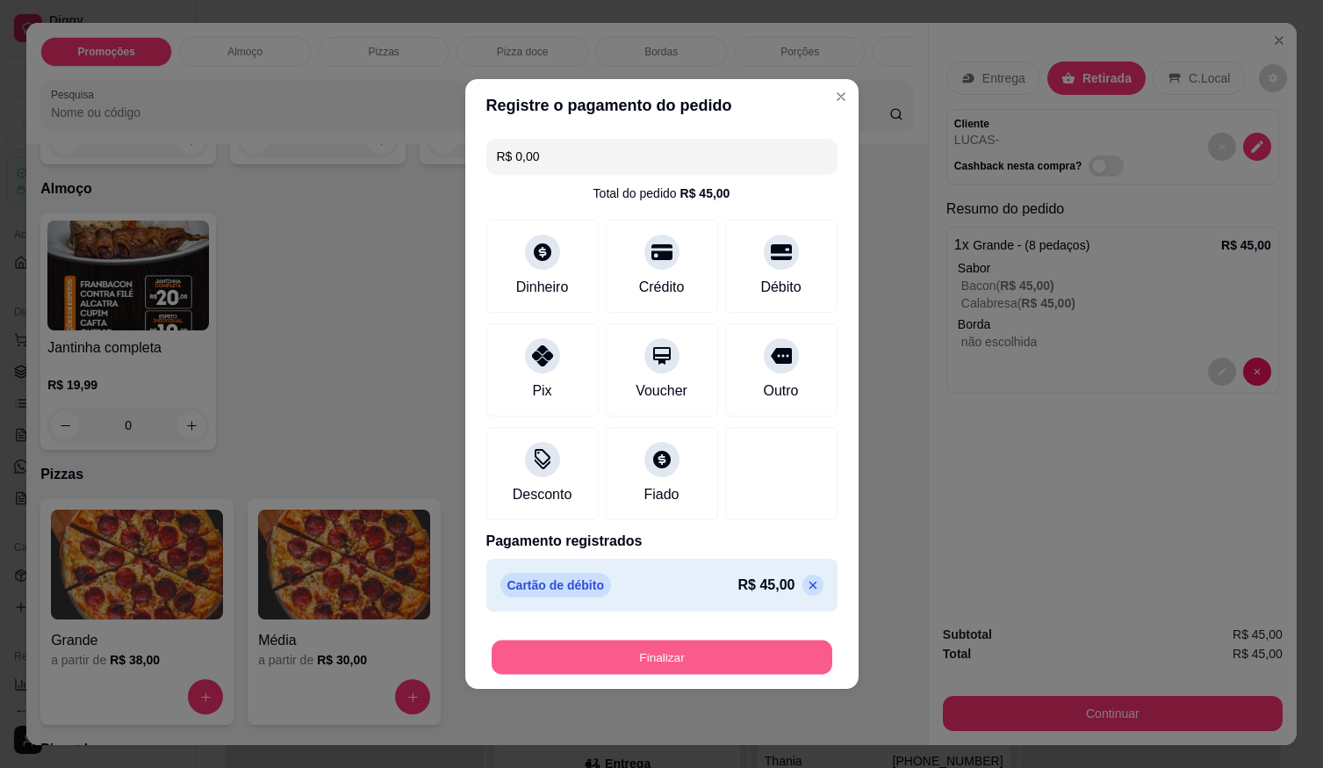
click at [778, 655] on button "Finalizar" at bounding box center [662, 657] width 341 height 34
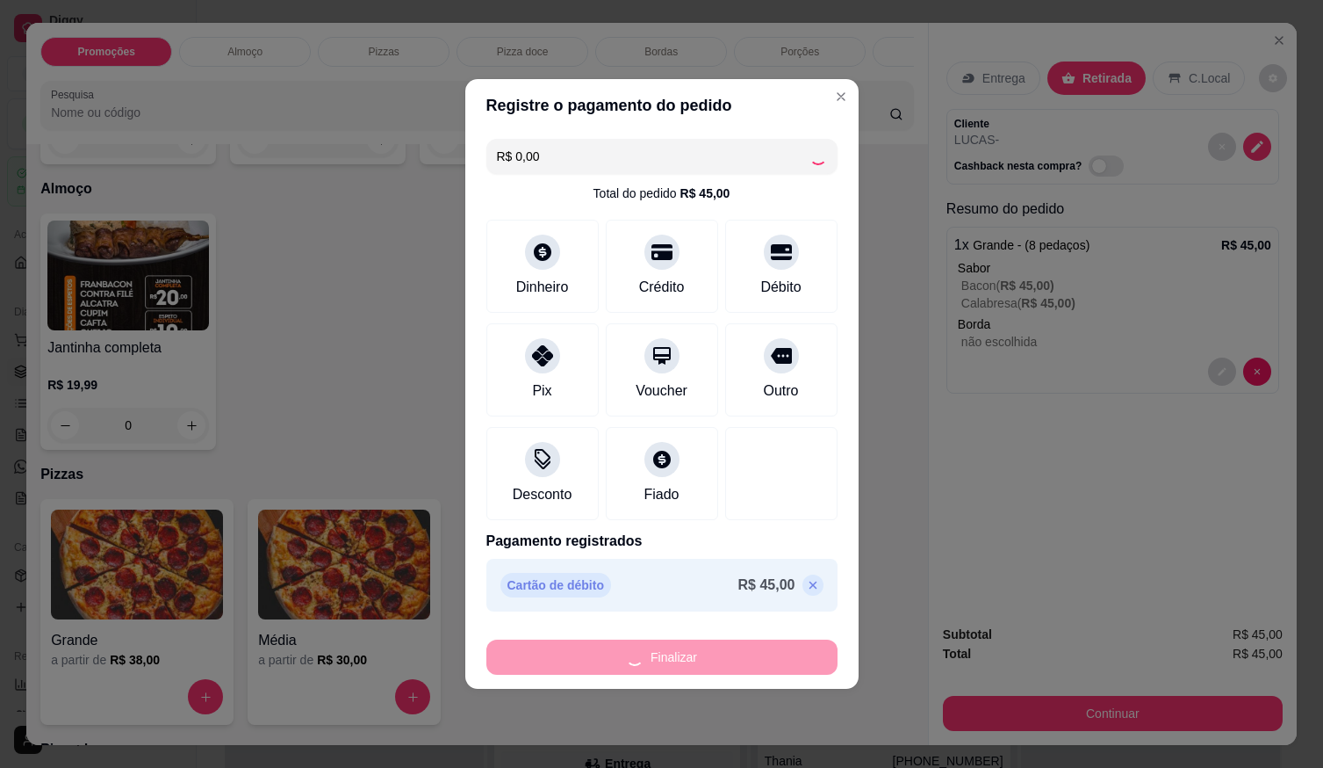
type input "-R$ 45,00"
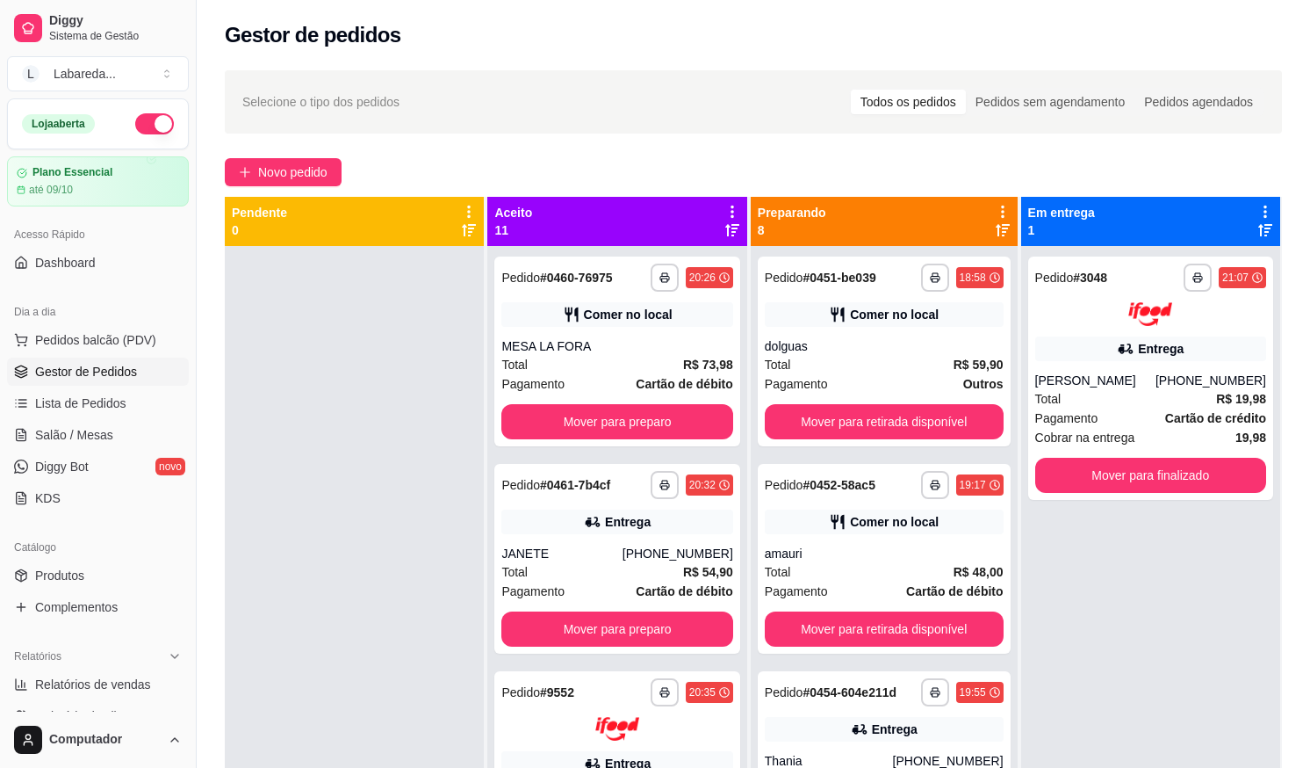
click at [417, 393] on div at bounding box center [354, 630] width 259 height 768
click at [290, 181] on span "Novo pedido" at bounding box center [292, 171] width 69 height 19
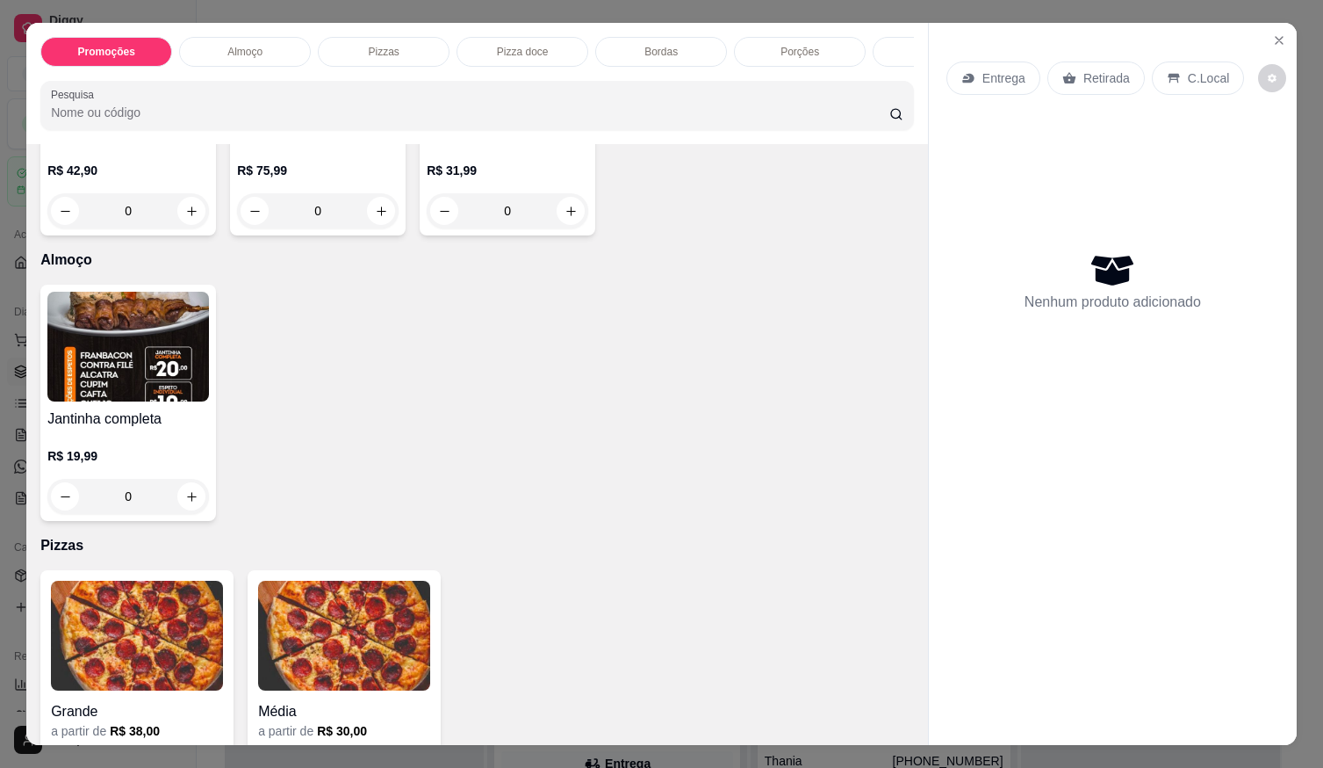
scroll to position [439, 0]
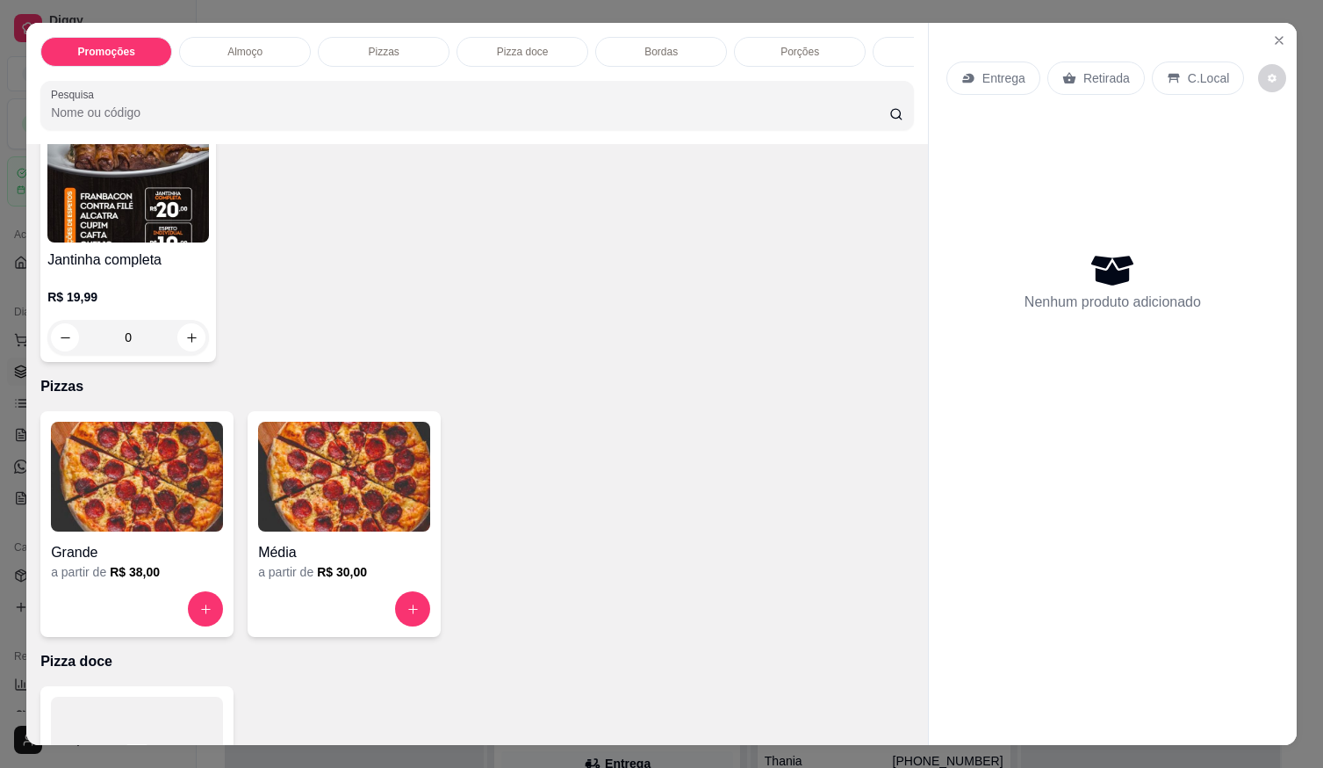
click at [176, 545] on div "Grande" at bounding box center [137, 547] width 172 height 32
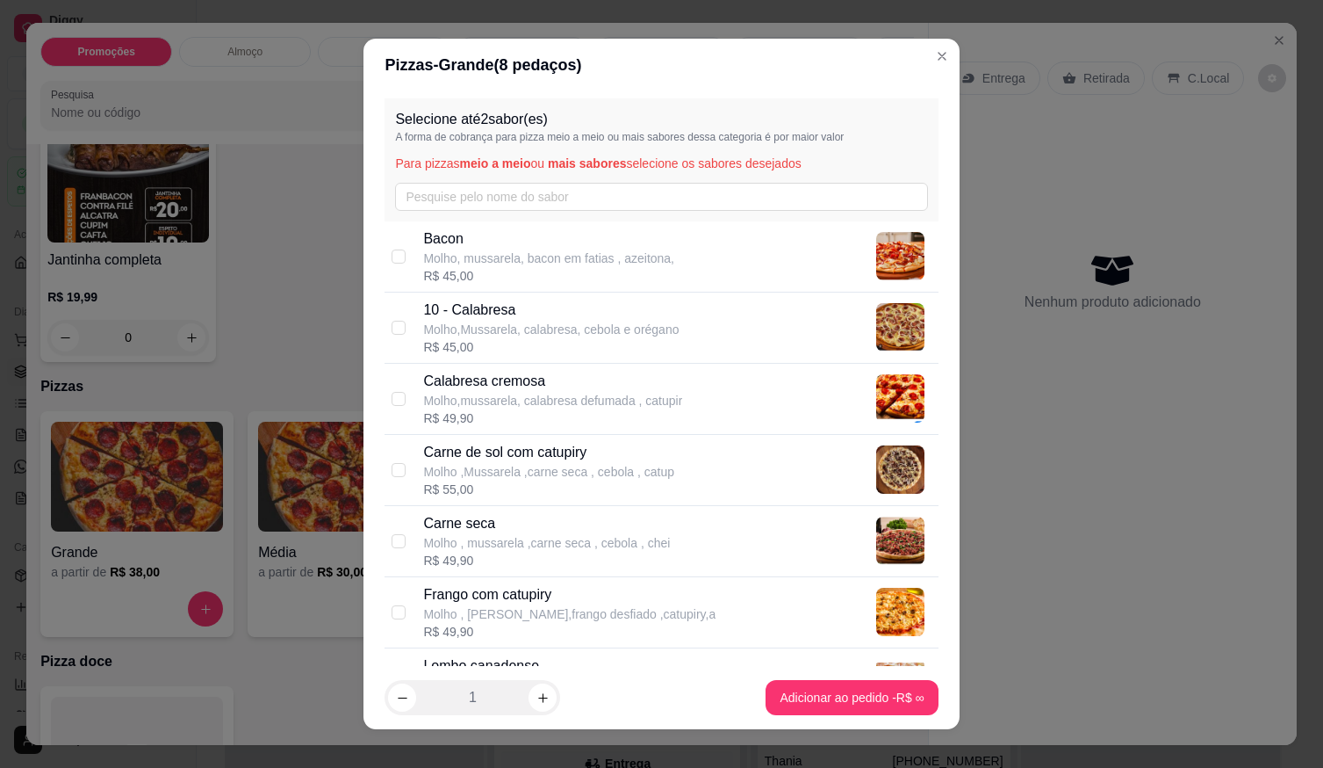
click at [481, 306] on p "10 - Calabresa" at bounding box center [551, 309] width 256 height 21
checkbox input "true"
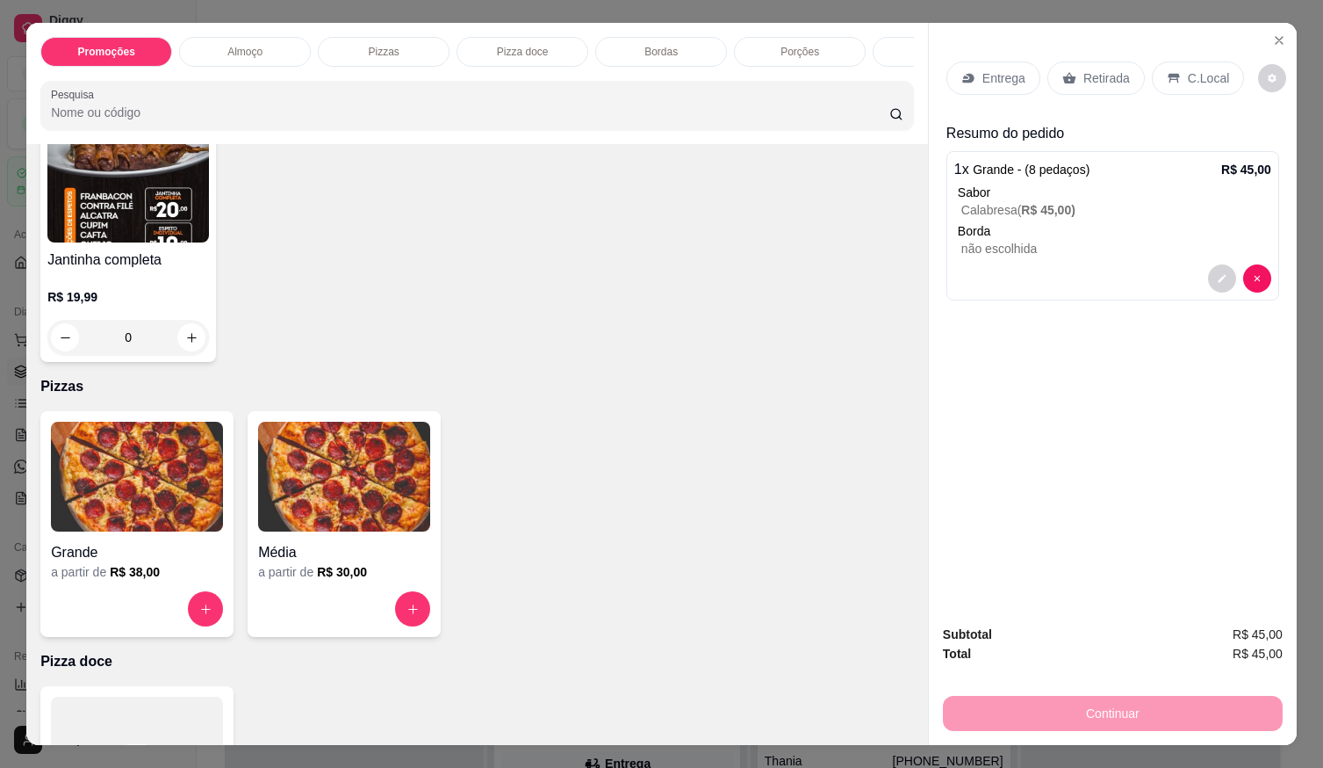
click at [1055, 264] on div at bounding box center [1113, 278] width 317 height 28
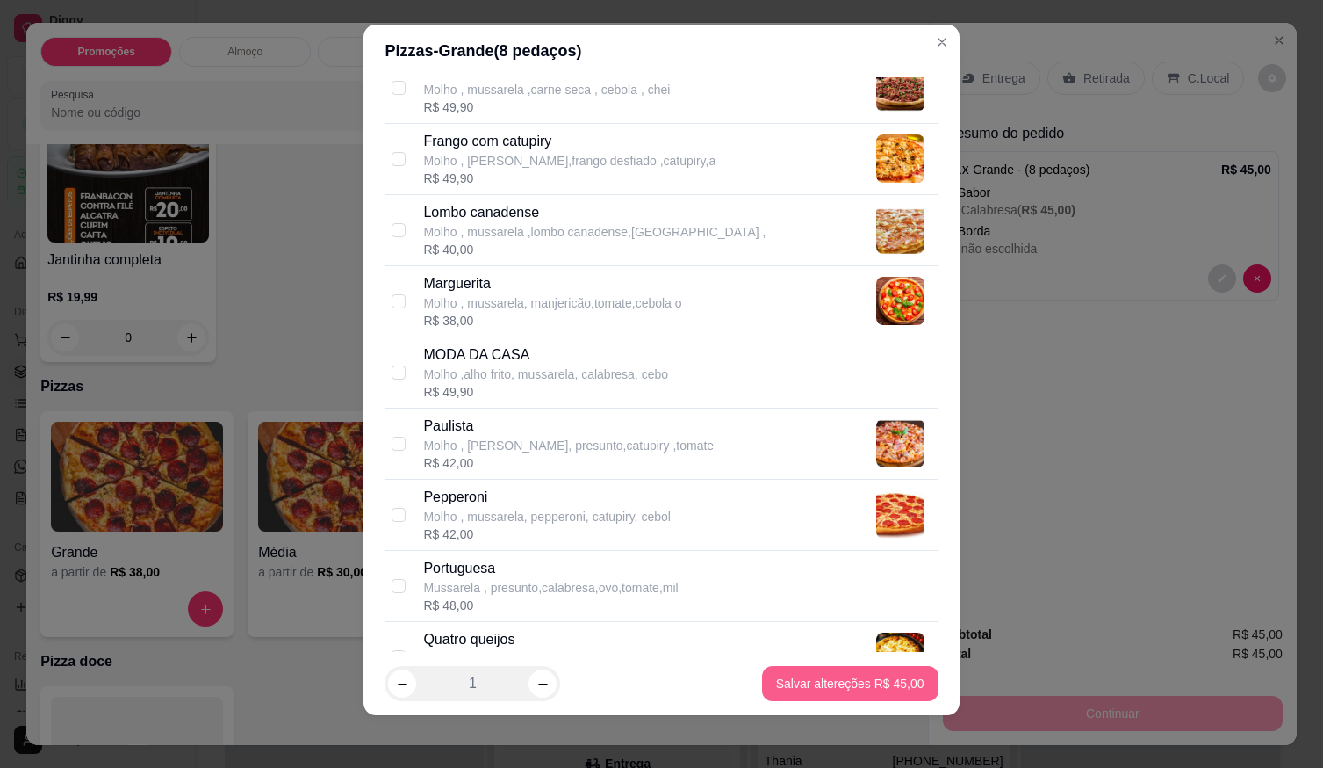
scroll to position [18, 0]
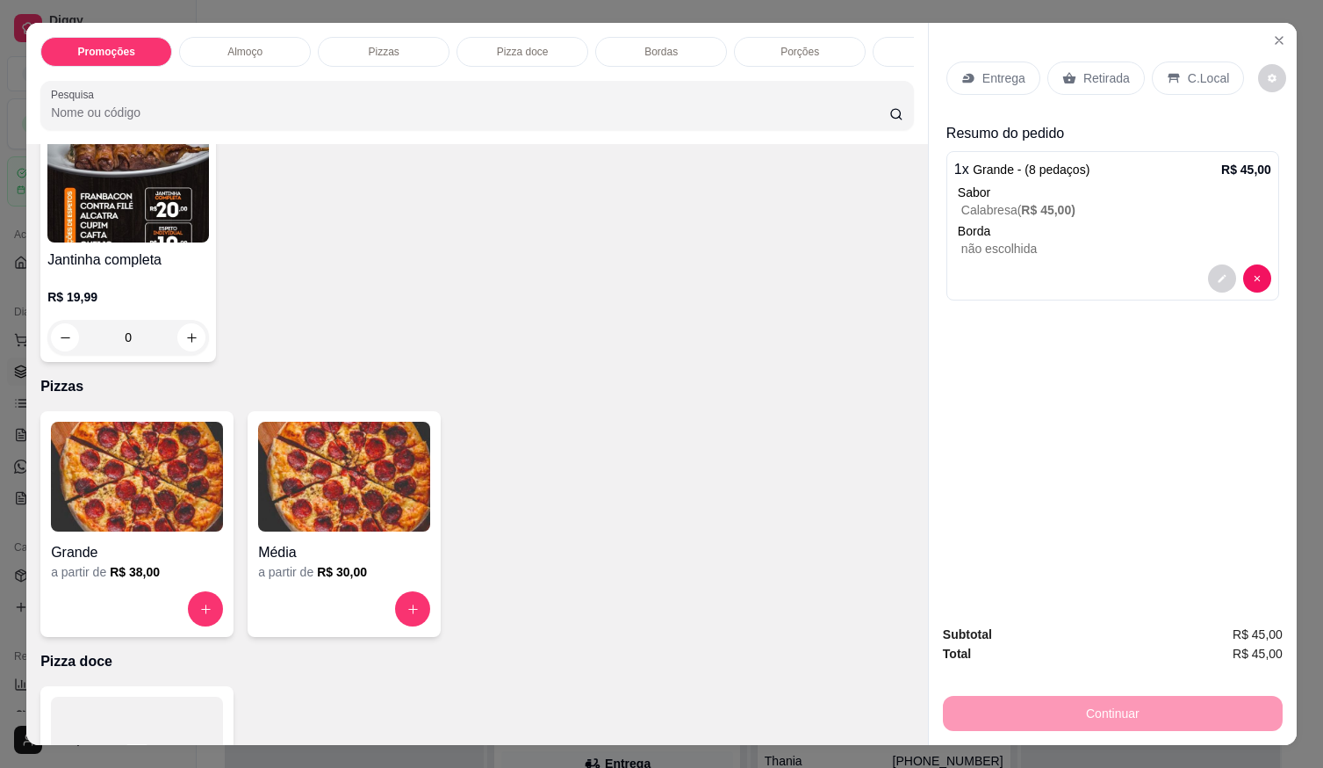
click at [1256, 269] on div at bounding box center [1239, 278] width 63 height 28
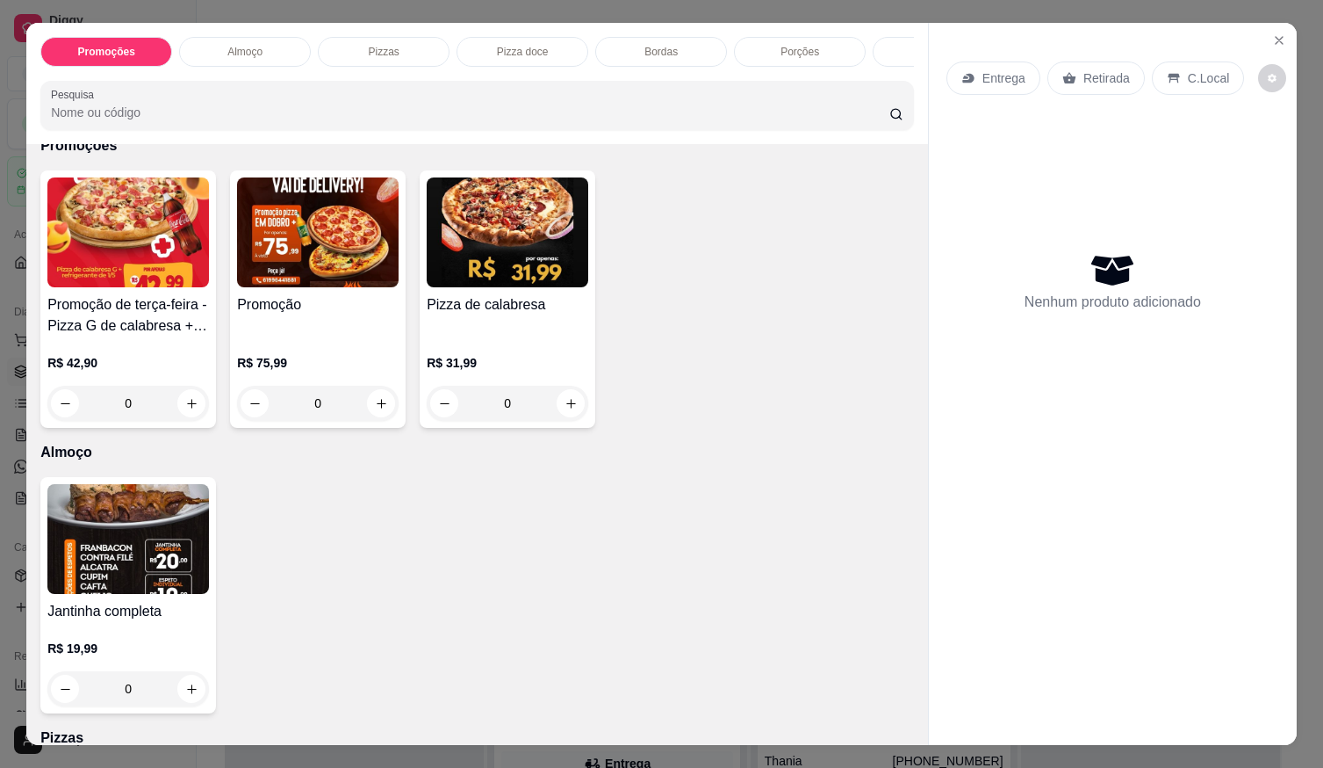
click at [444, 389] on div "R$ 31,99 0" at bounding box center [508, 387] width 162 height 67
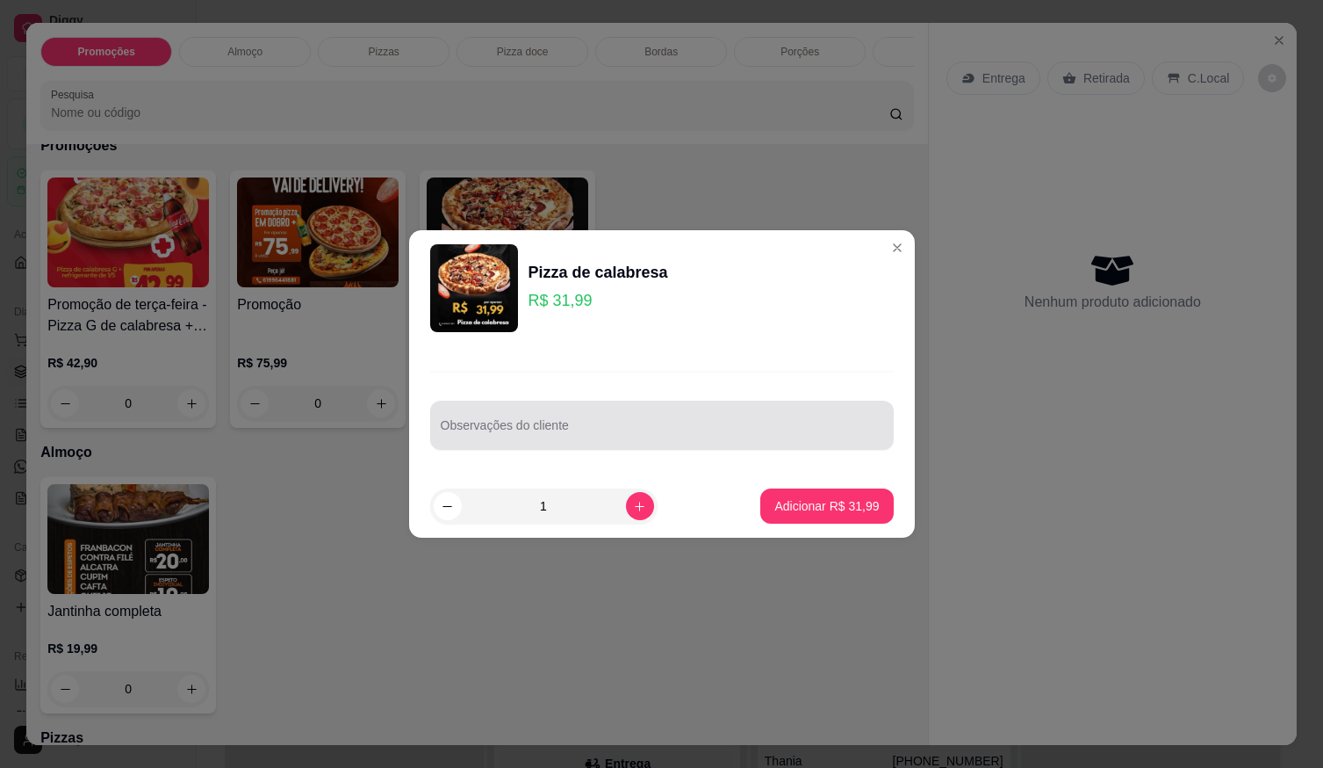
click at [519, 428] on input "Observações do cliente" at bounding box center [662, 432] width 443 height 18
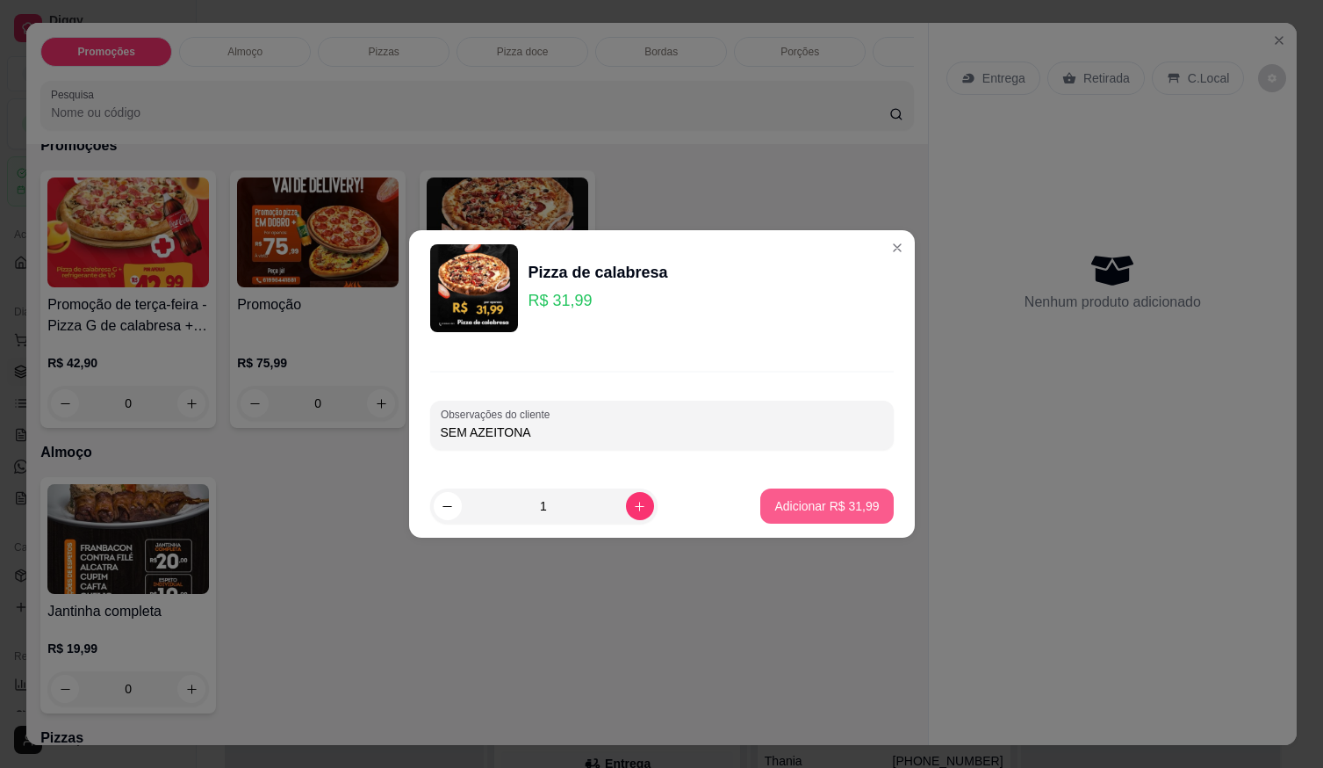
type input "SEM AZEITONA"
click at [775, 497] on p "Adicionar R$ 31,99" at bounding box center [827, 506] width 105 height 18
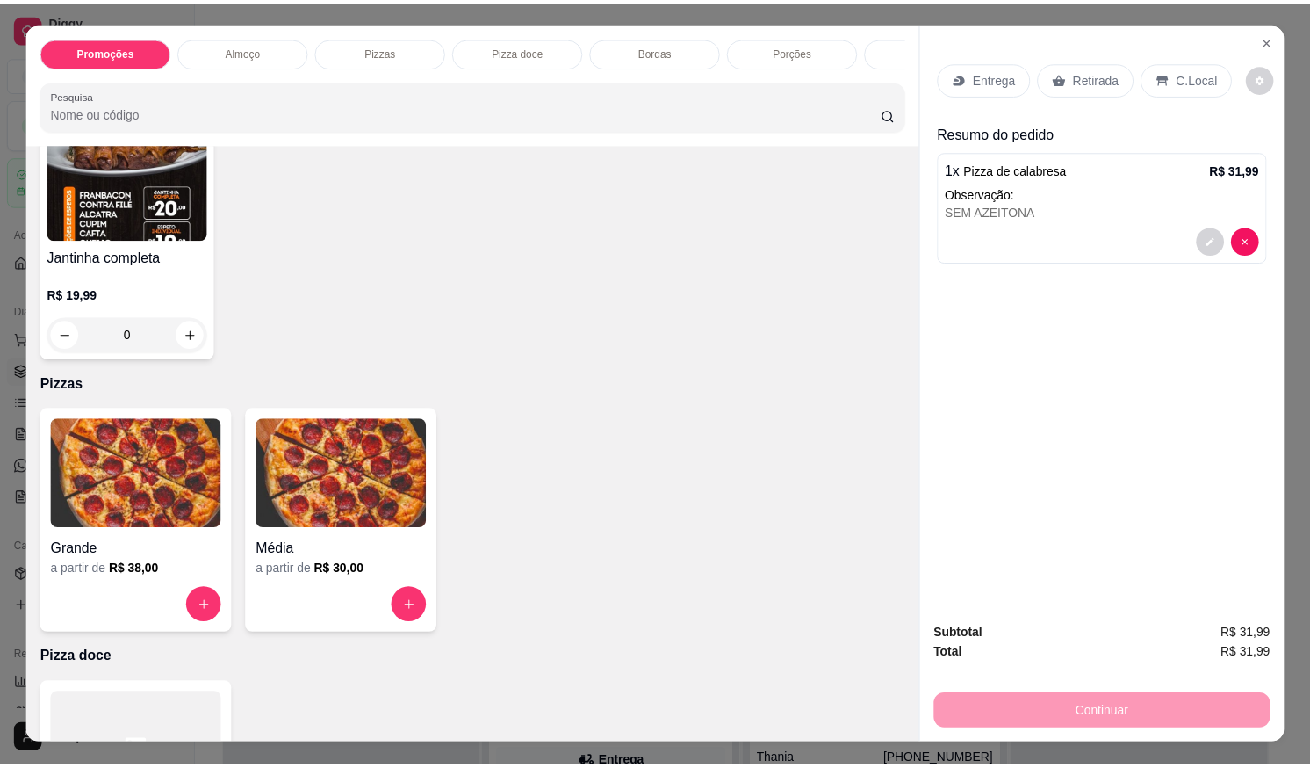
scroll to position [615, 0]
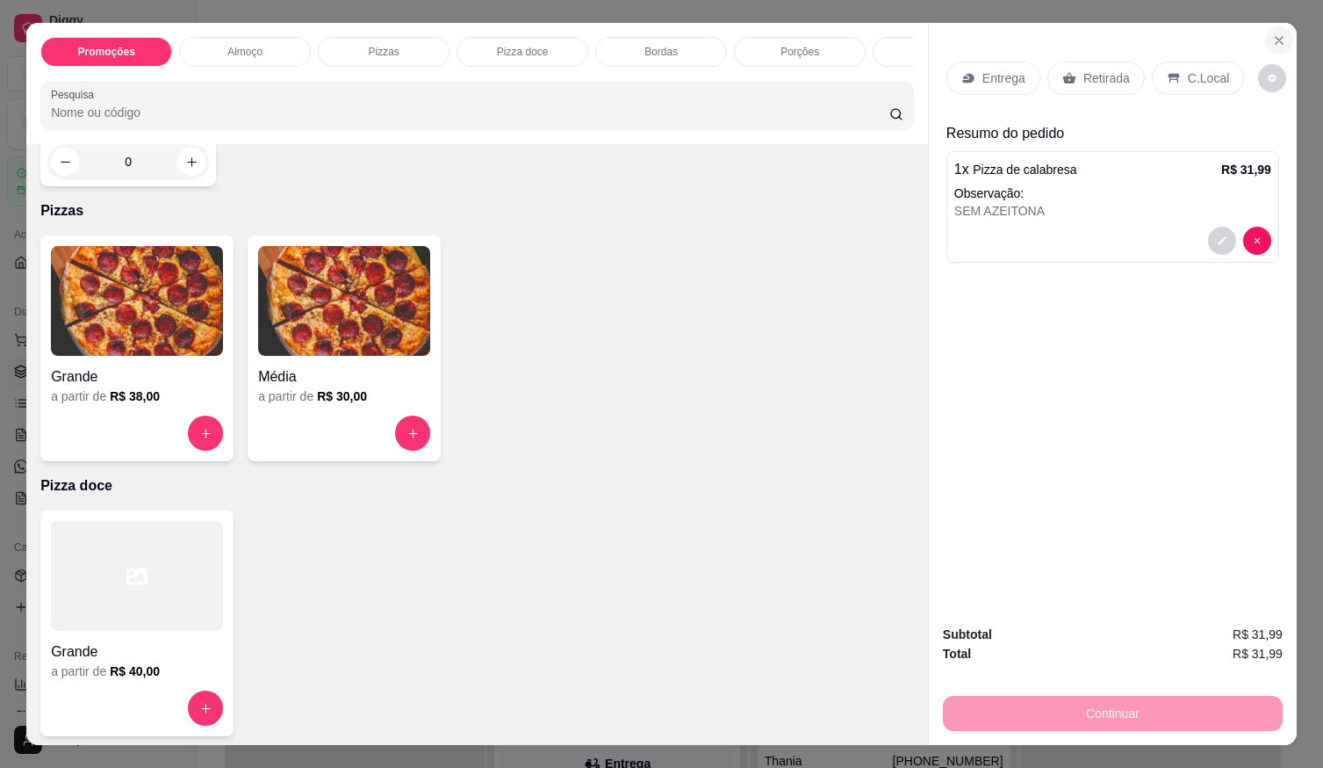
click at [1277, 33] on icon "Close" at bounding box center [1280, 40] width 14 height 14
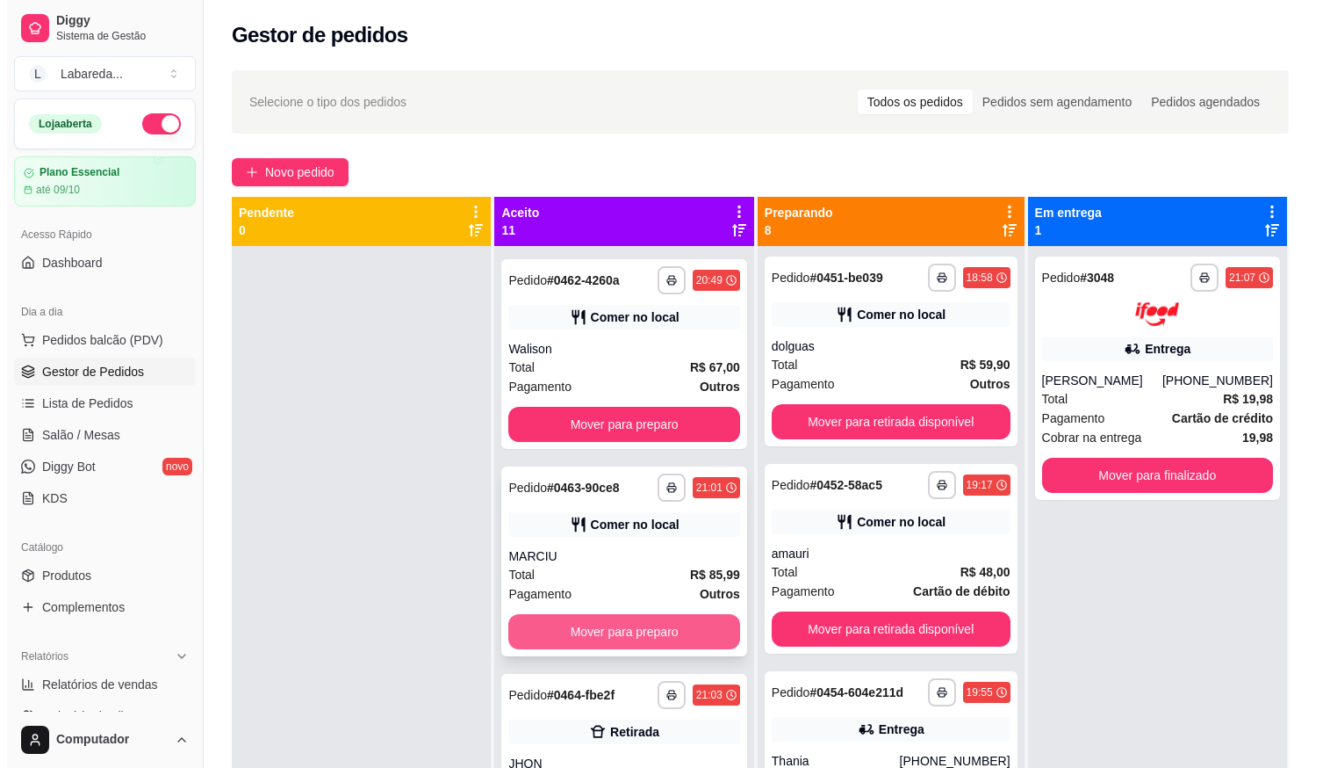
scroll to position [1180, 0]
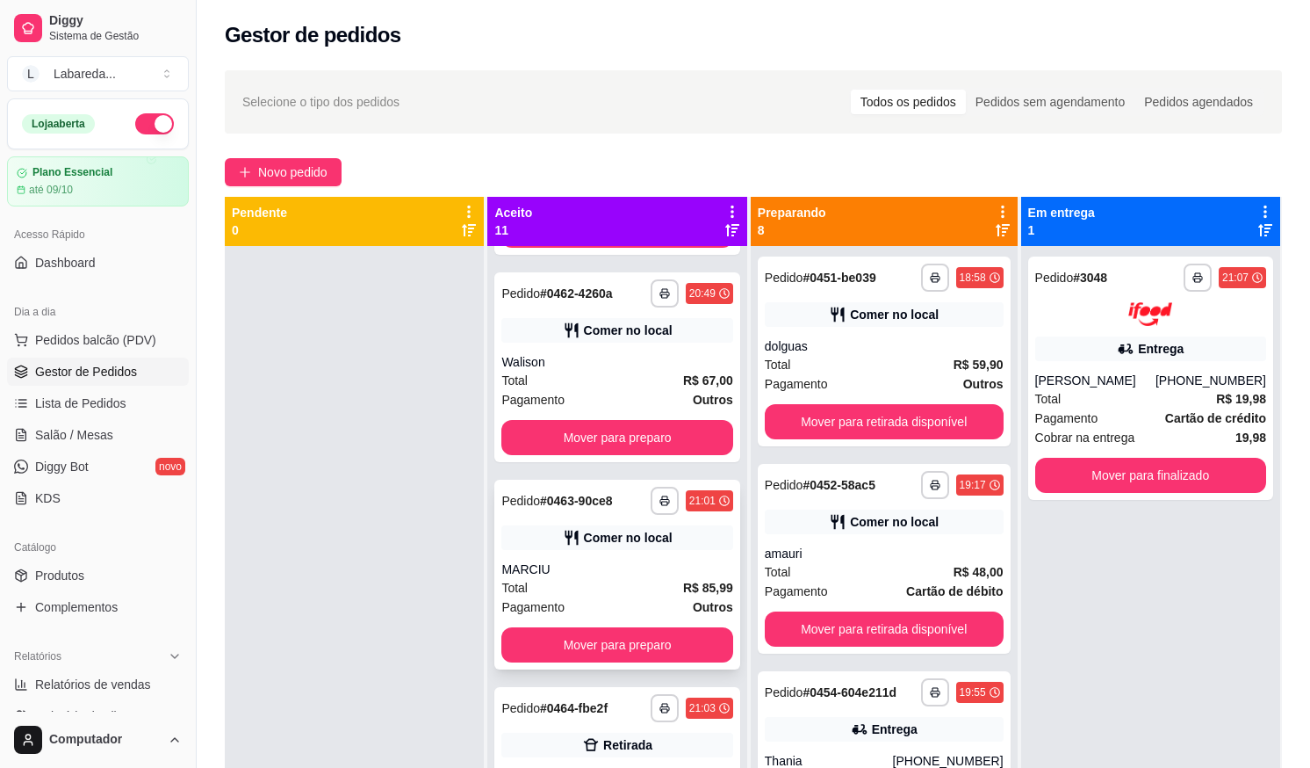
click at [556, 578] on div "MARCIU" at bounding box center [616, 569] width 231 height 18
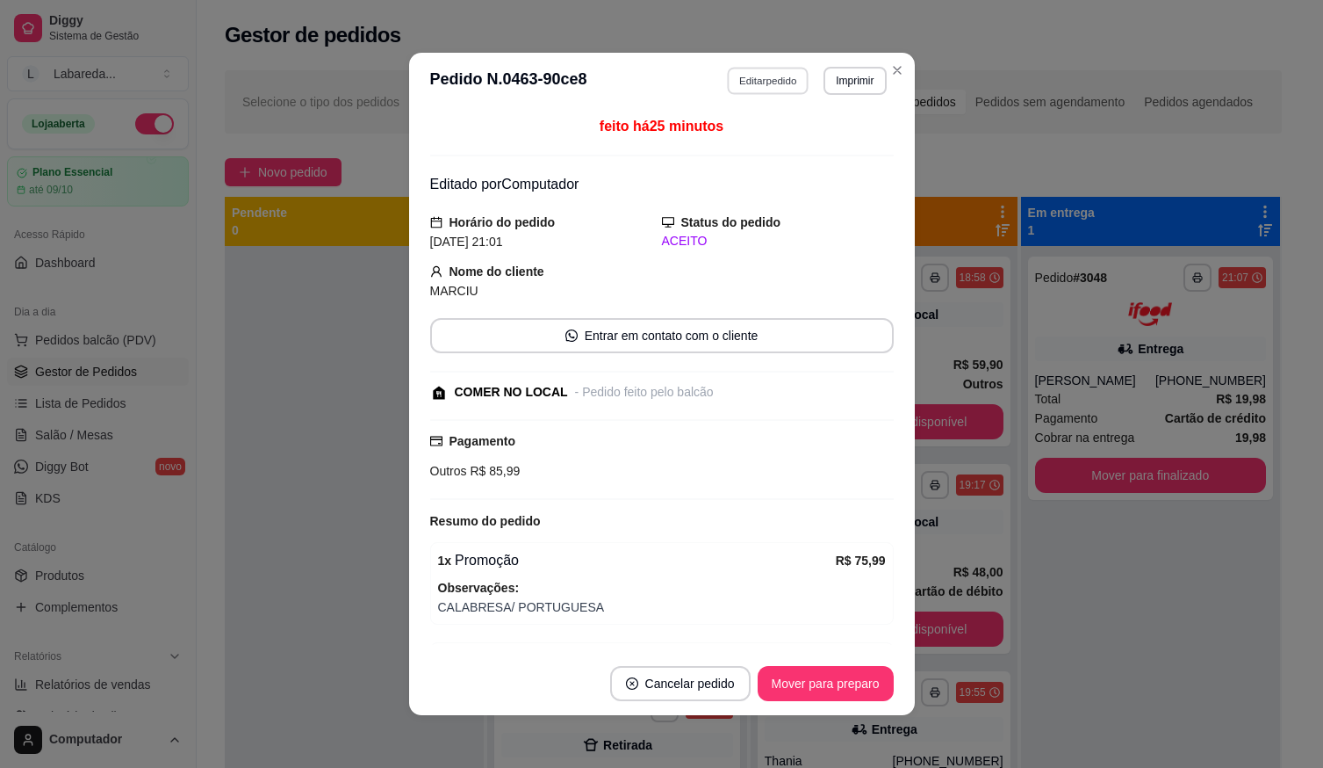
click at [741, 74] on button "Editar pedido" at bounding box center [768, 80] width 82 height 27
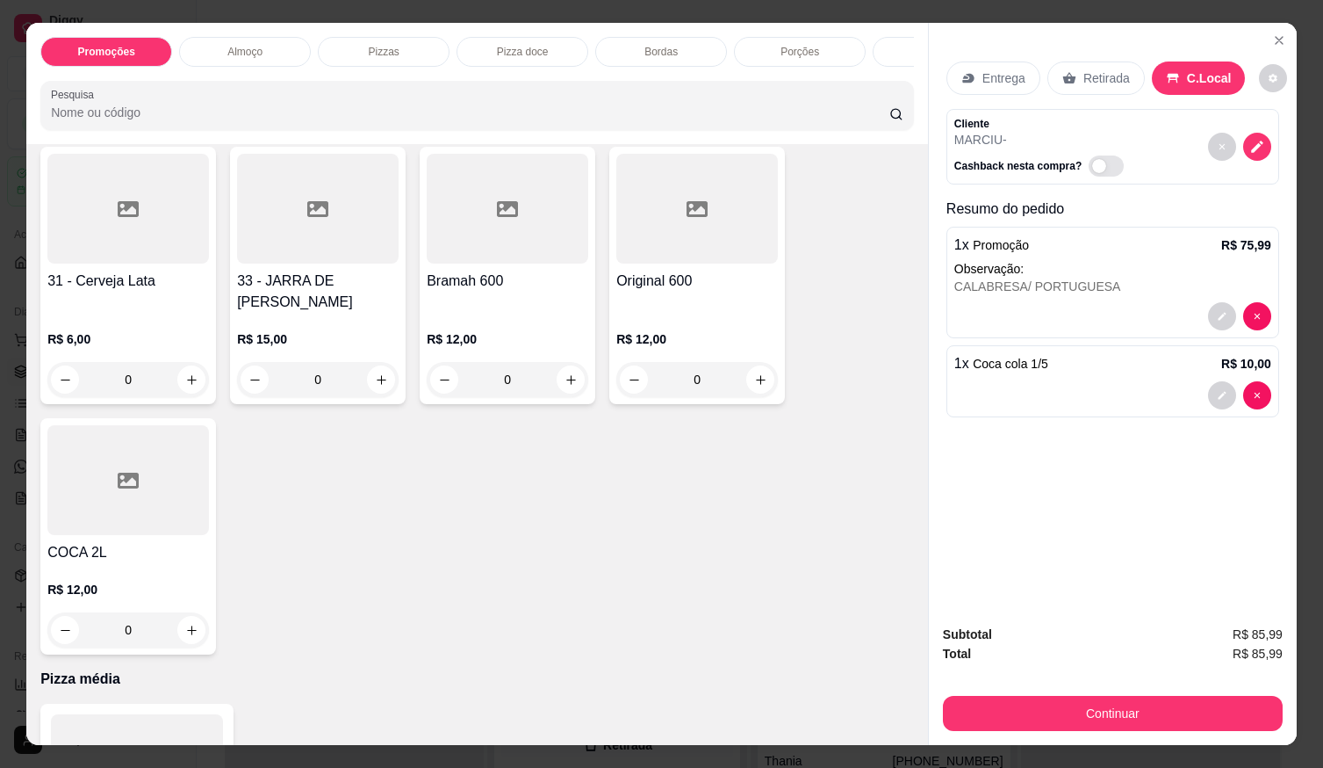
scroll to position [2275, 0]
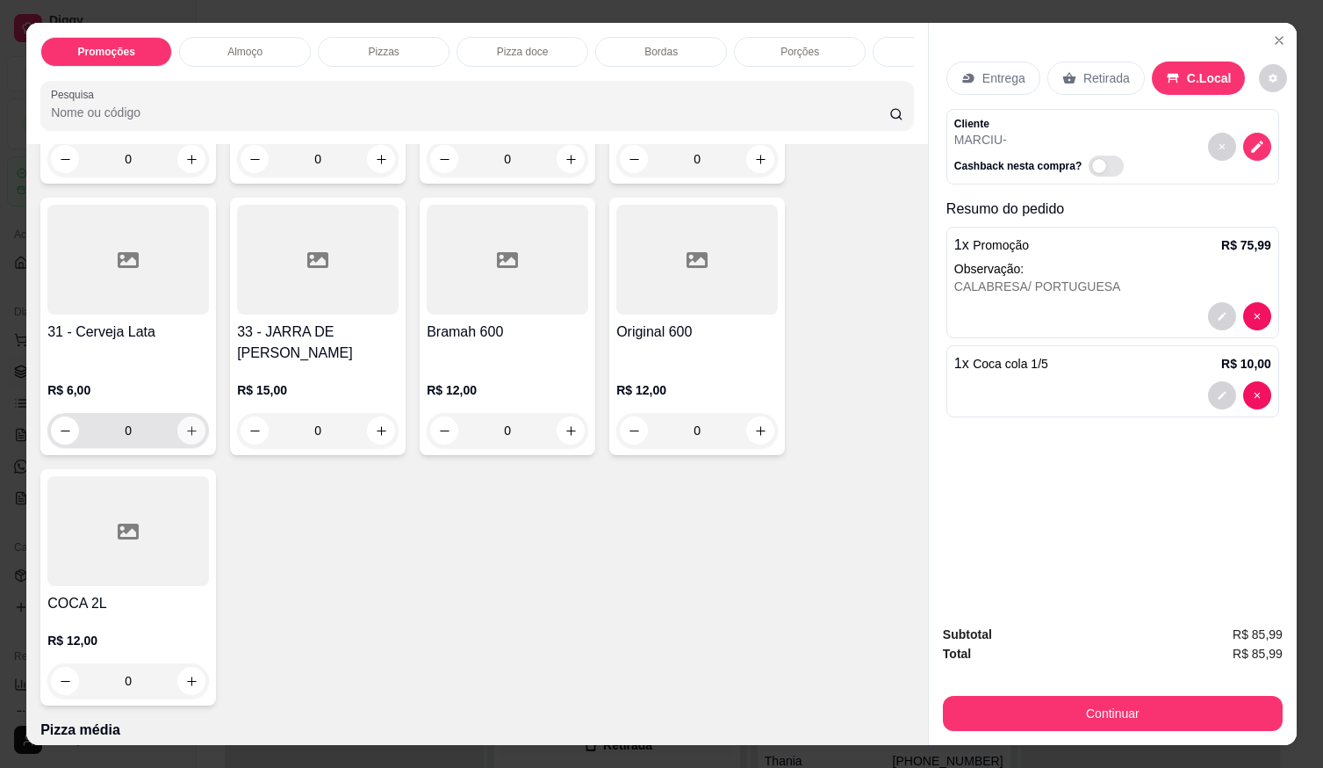
click at [188, 431] on icon "increase-product-quantity" at bounding box center [191, 430] width 13 height 13
type input "1"
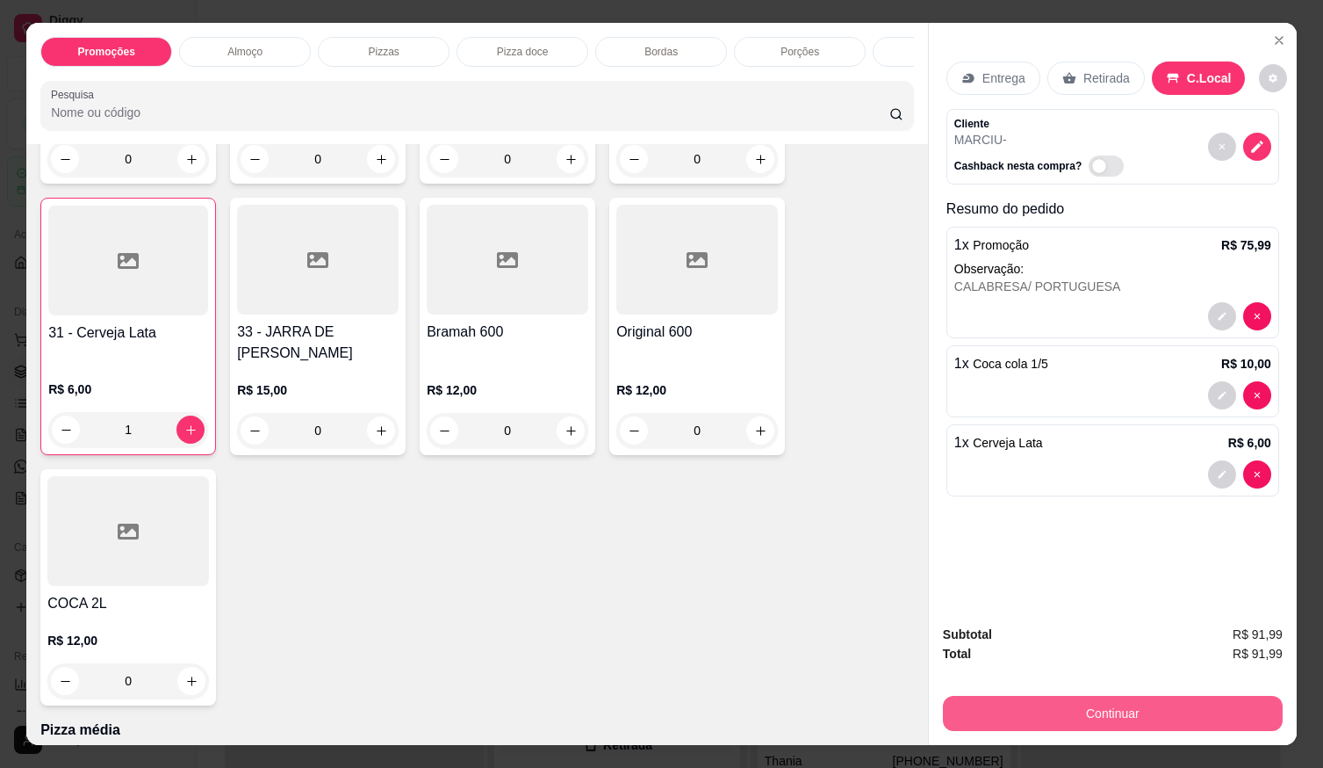
click at [1045, 710] on button "Continuar" at bounding box center [1113, 713] width 340 height 35
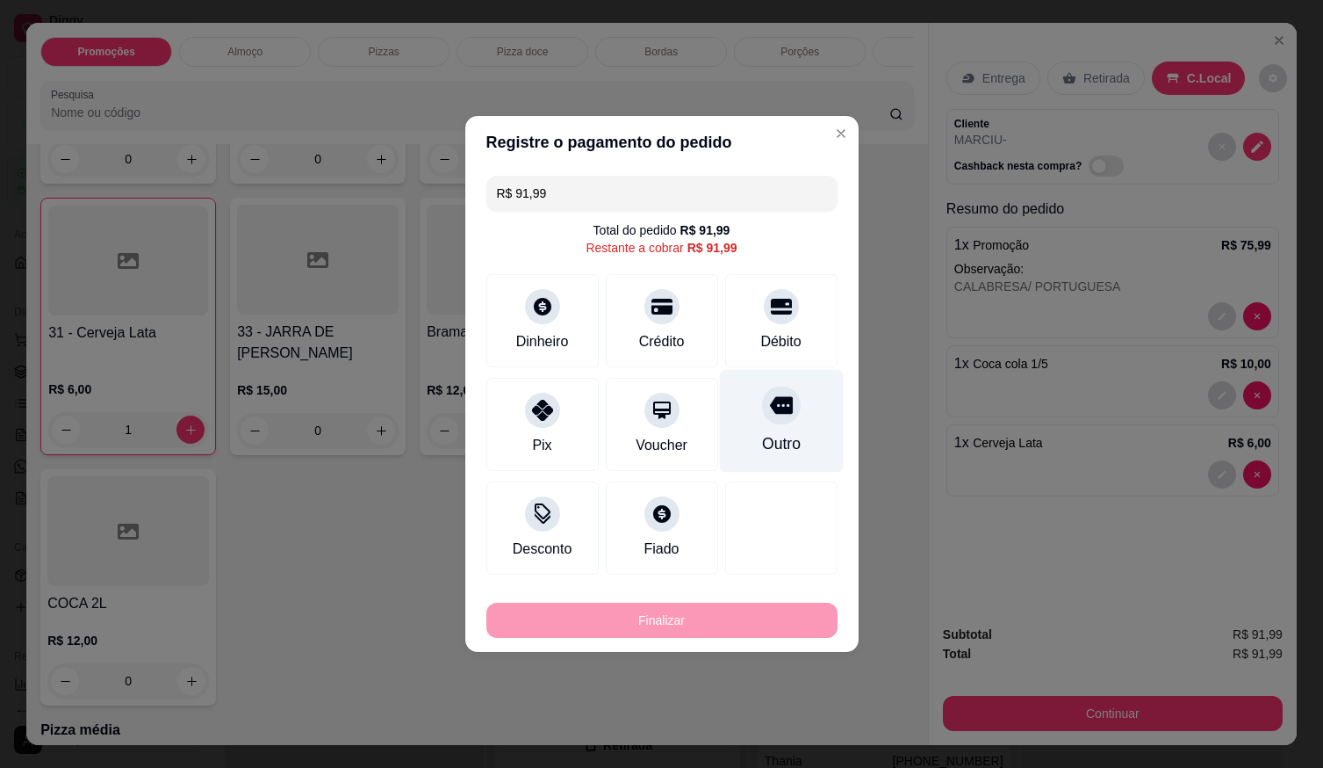
click at [754, 421] on div "Outro" at bounding box center [781, 421] width 124 height 103
type input "R$ 0,00"
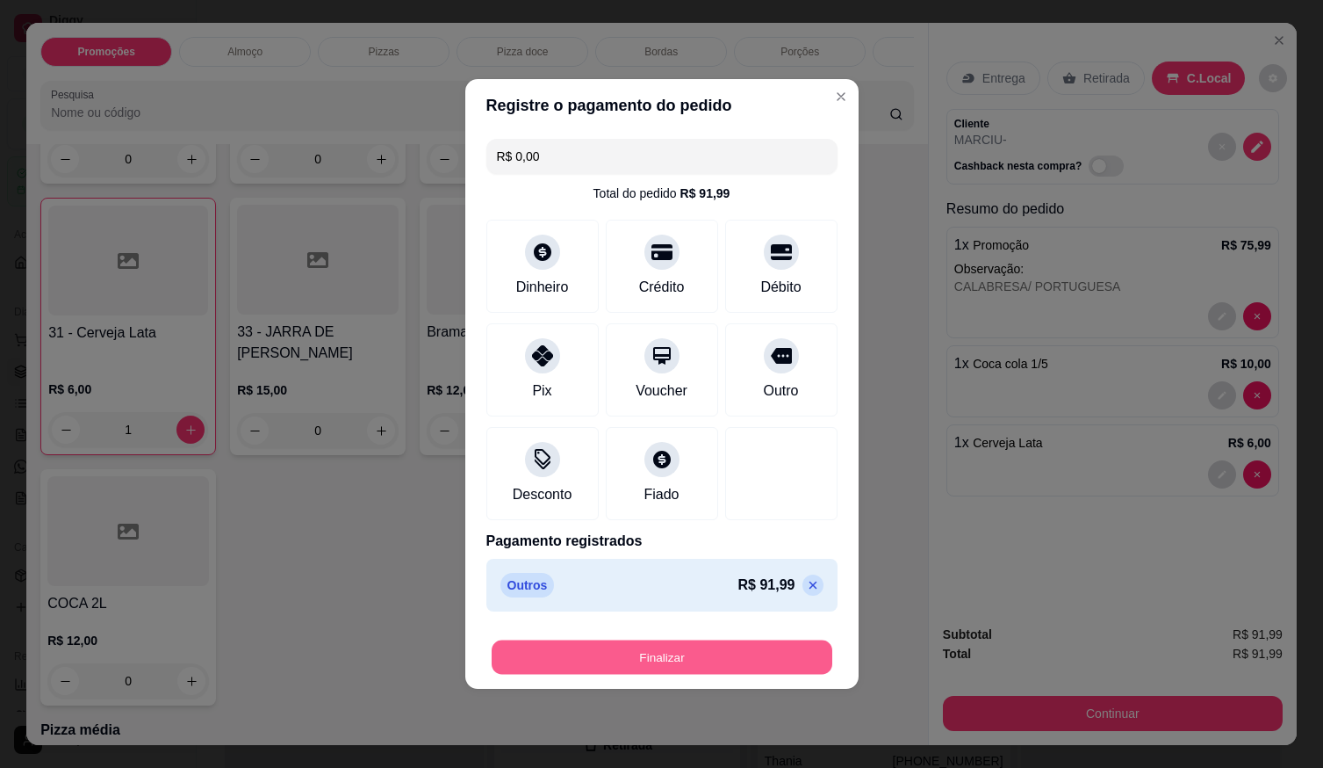
click at [732, 659] on button "Finalizar" at bounding box center [662, 657] width 341 height 34
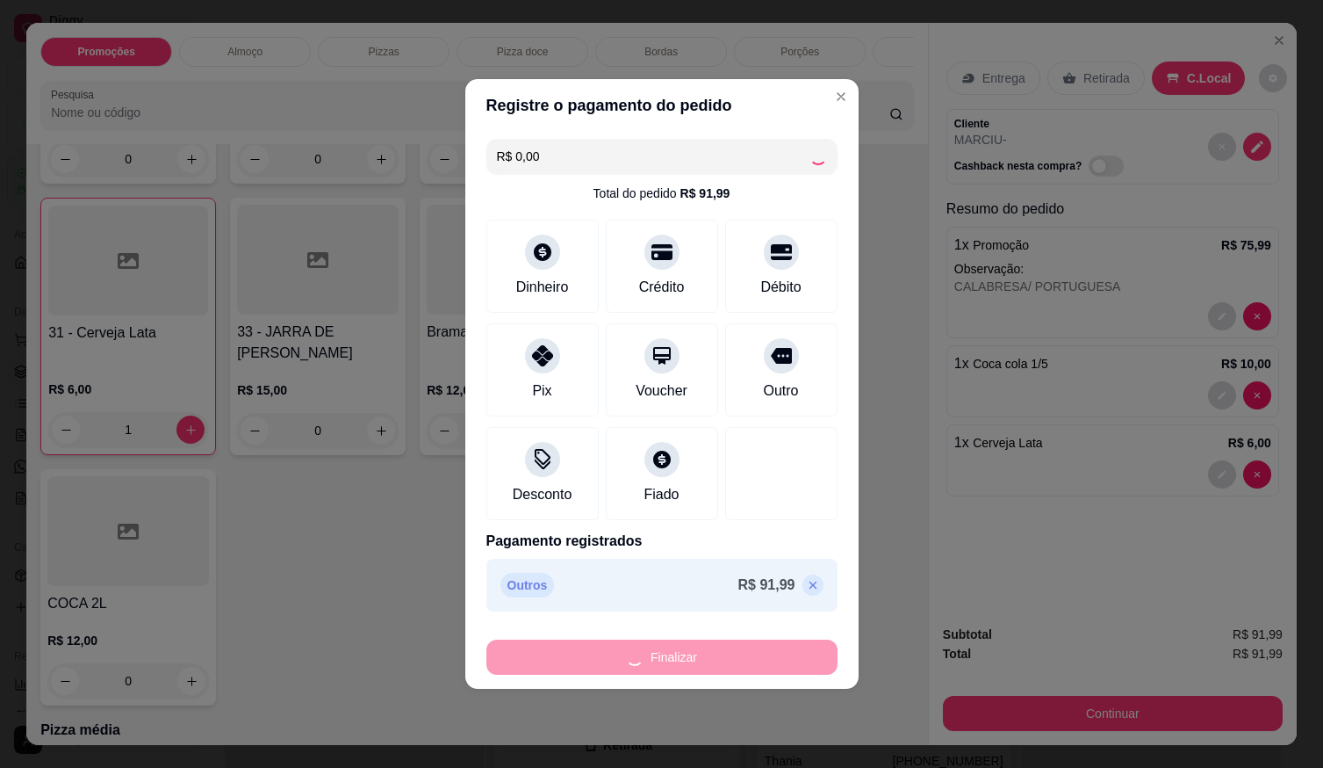
type input "0"
type input "-R$ 91,99"
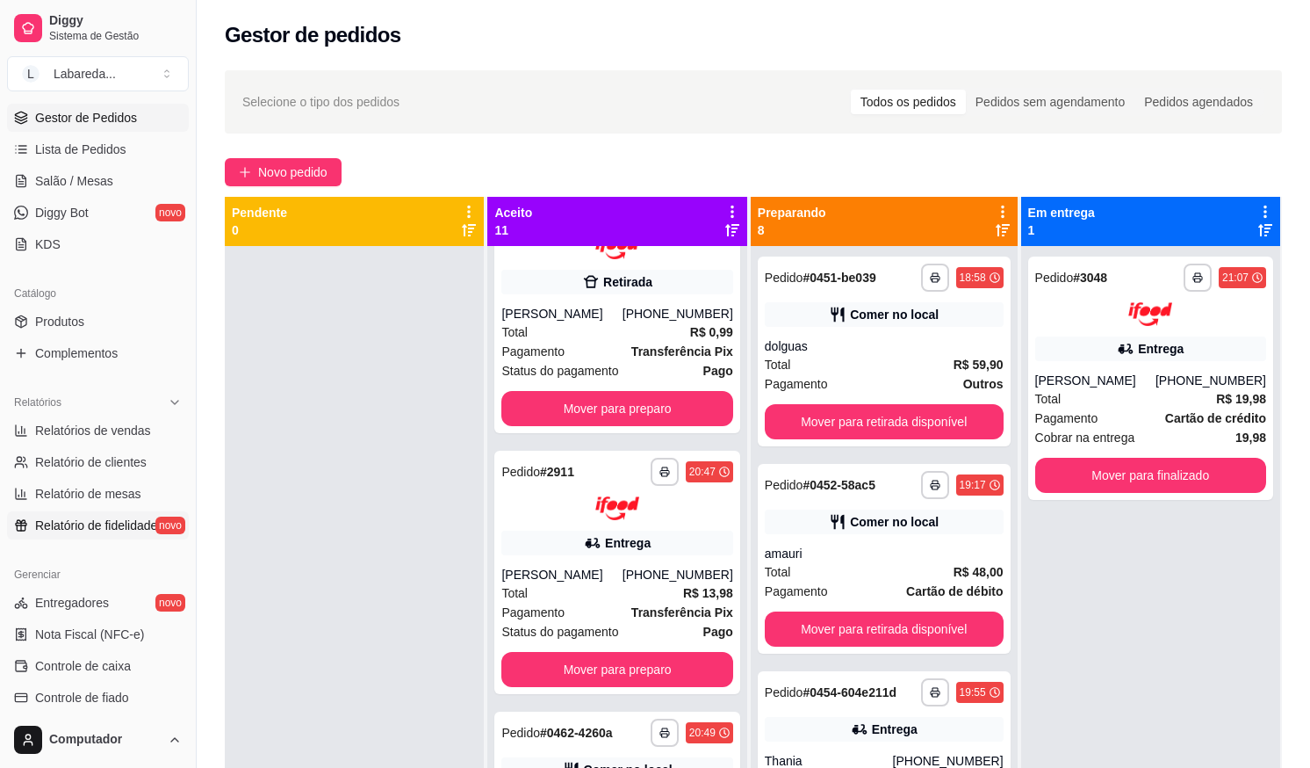
scroll to position [263, 0]
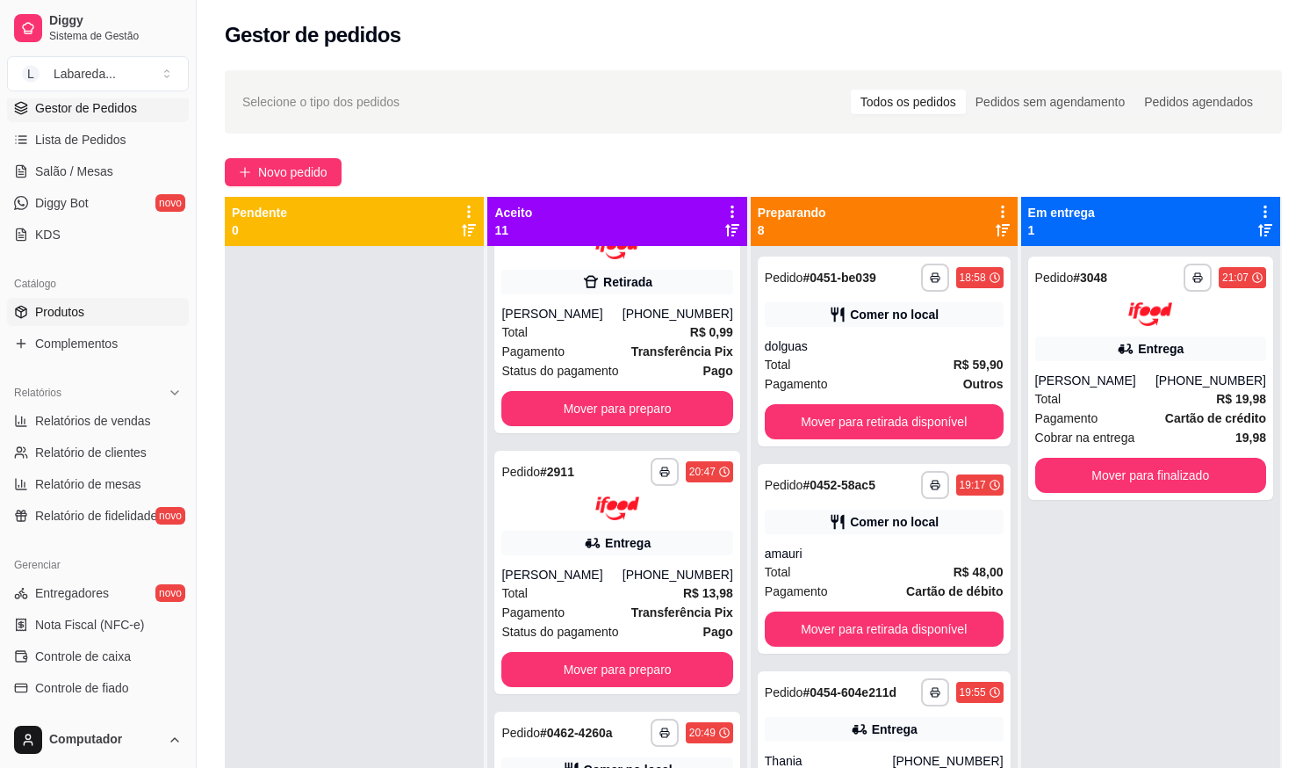
click at [69, 316] on span "Produtos" at bounding box center [59, 312] width 49 height 18
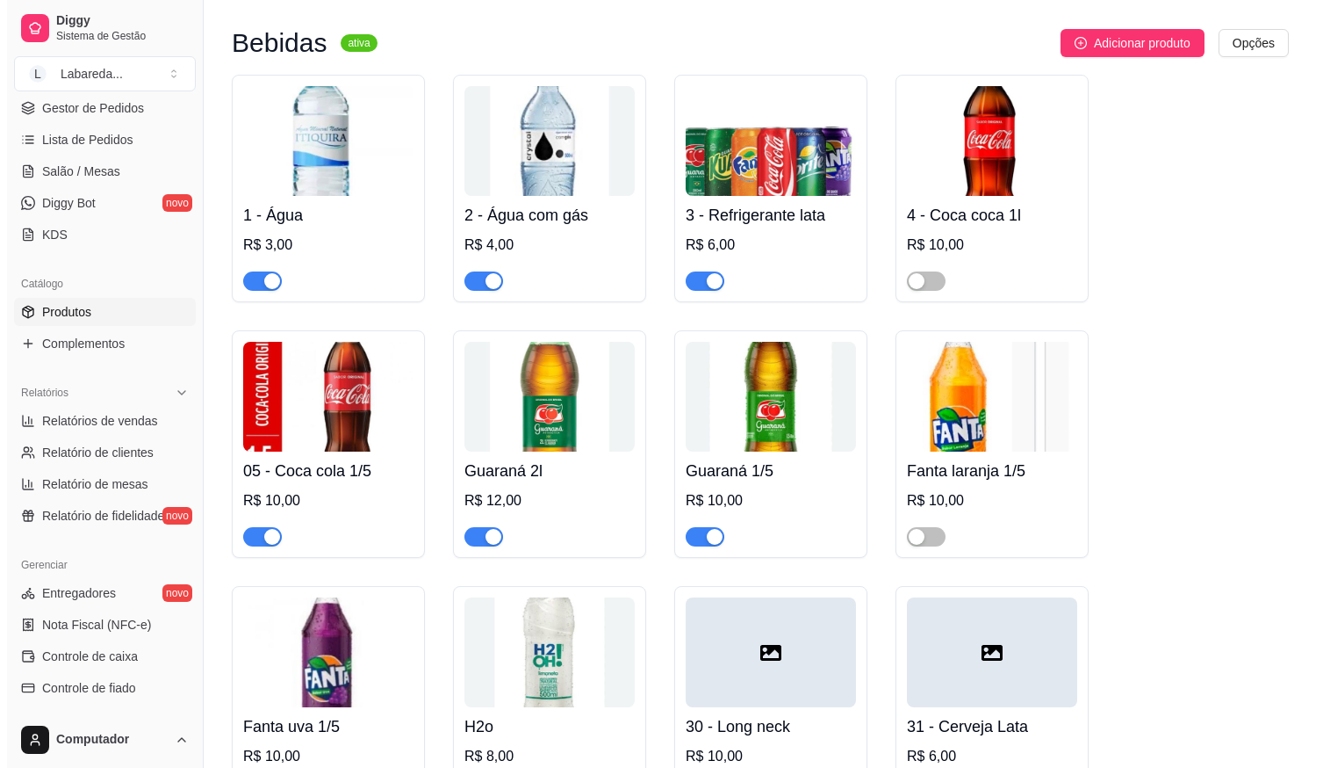
scroll to position [4215, 0]
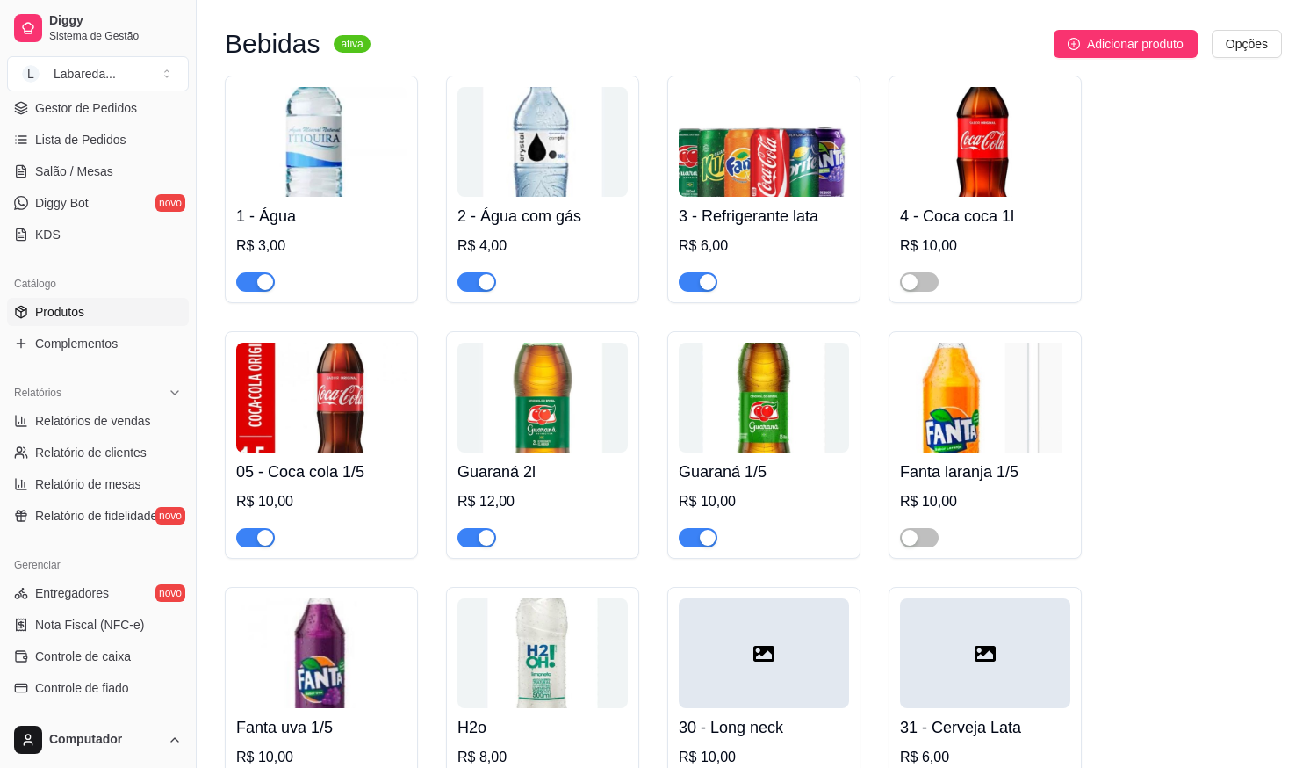
click at [794, 227] on div "3 - Refrigerante lata R$ 6,00" at bounding box center [763, 189] width 193 height 227
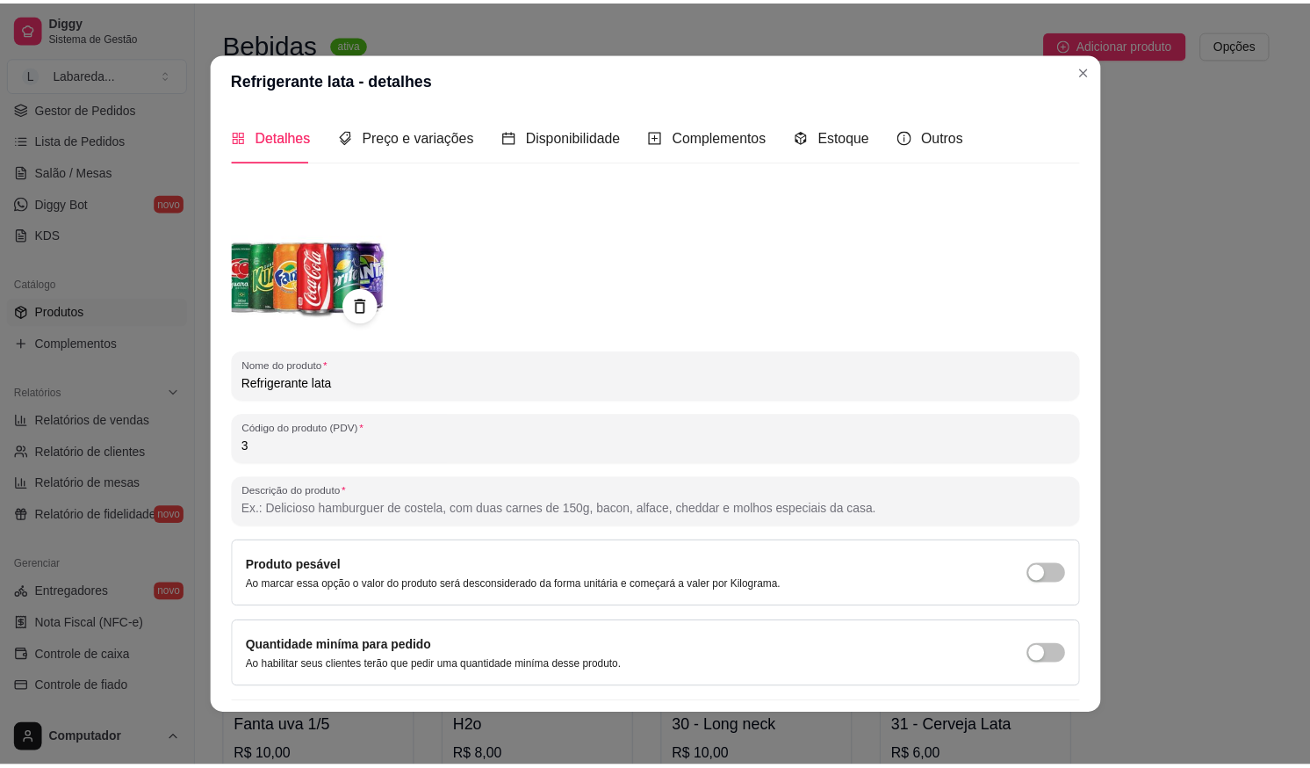
scroll to position [0, 0]
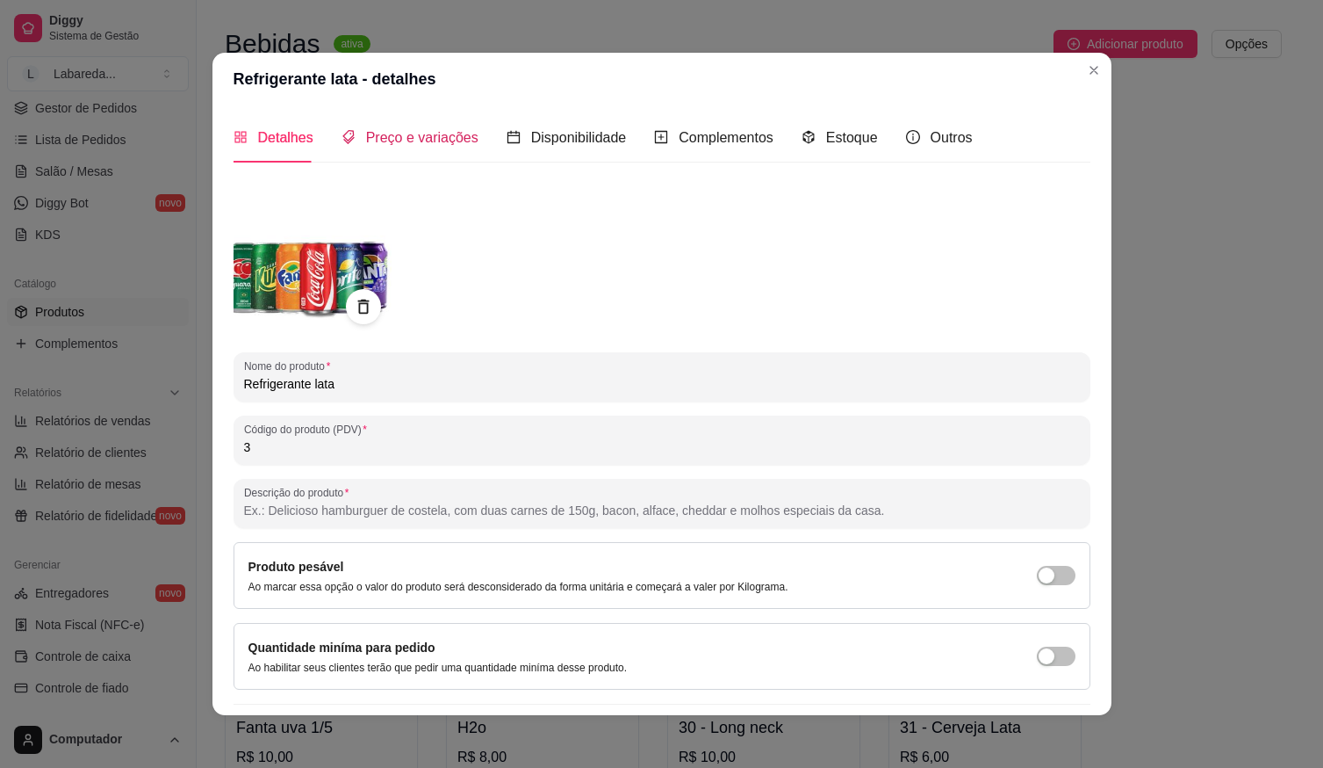
click at [428, 130] on span "Preço e variações" at bounding box center [422, 137] width 112 height 15
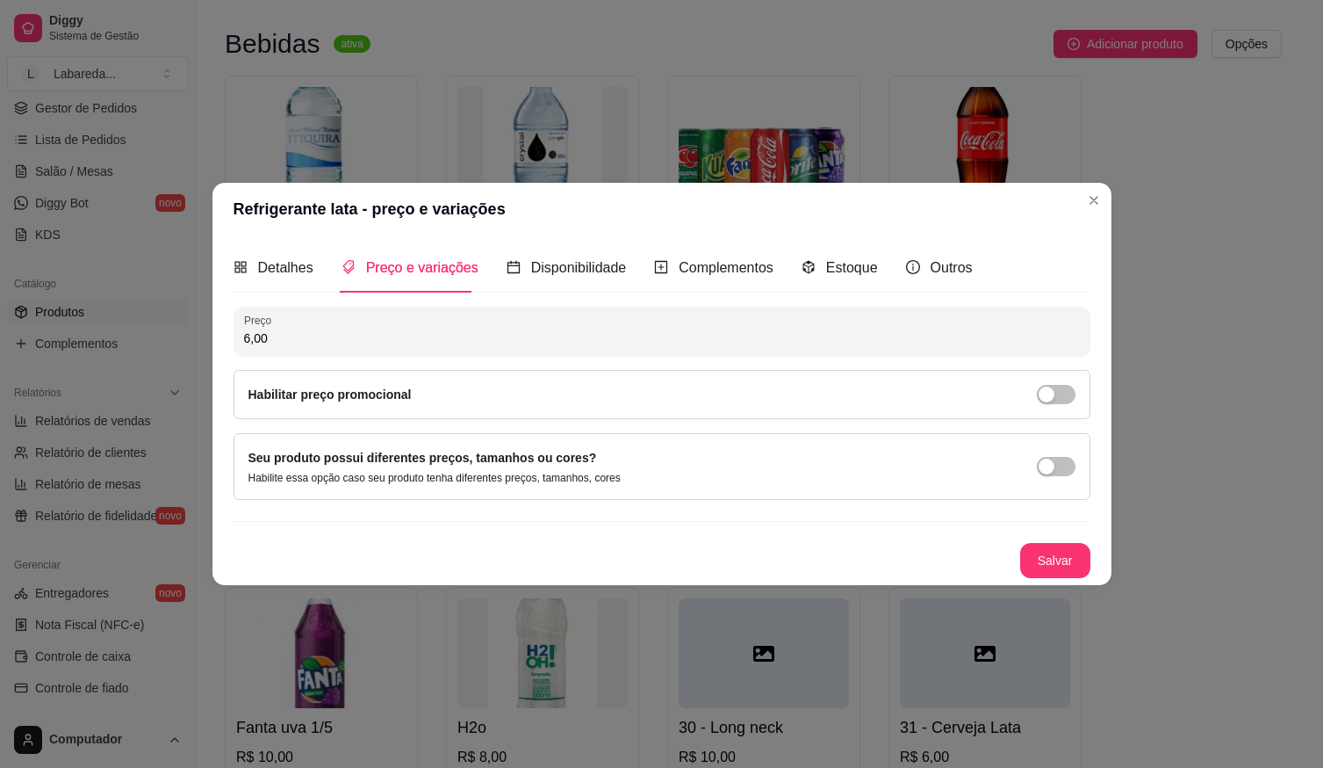
click at [435, 347] on input "6,00" at bounding box center [662, 338] width 836 height 18
type input "5,00"
click at [1056, 575] on button "Salvar" at bounding box center [1055, 561] width 69 height 34
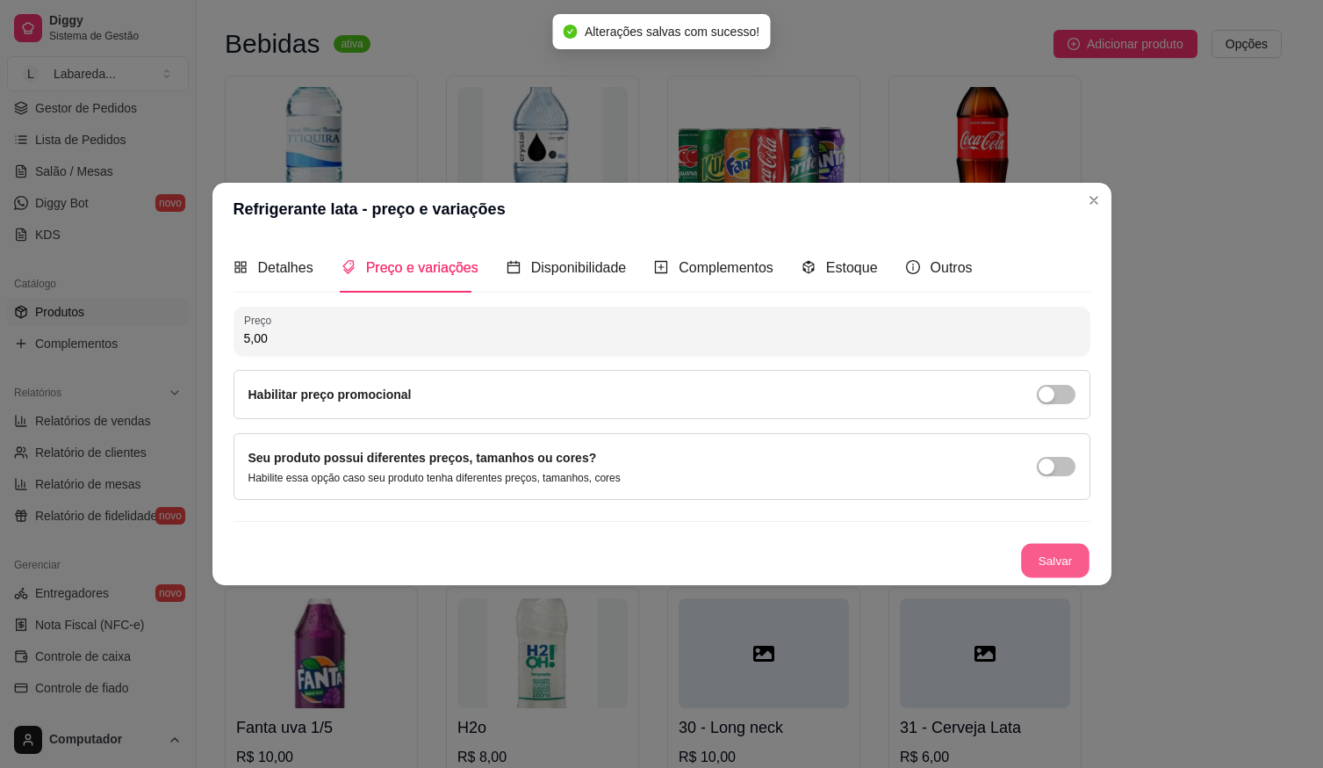
click at [1065, 573] on button "Salvar" at bounding box center [1055, 561] width 69 height 34
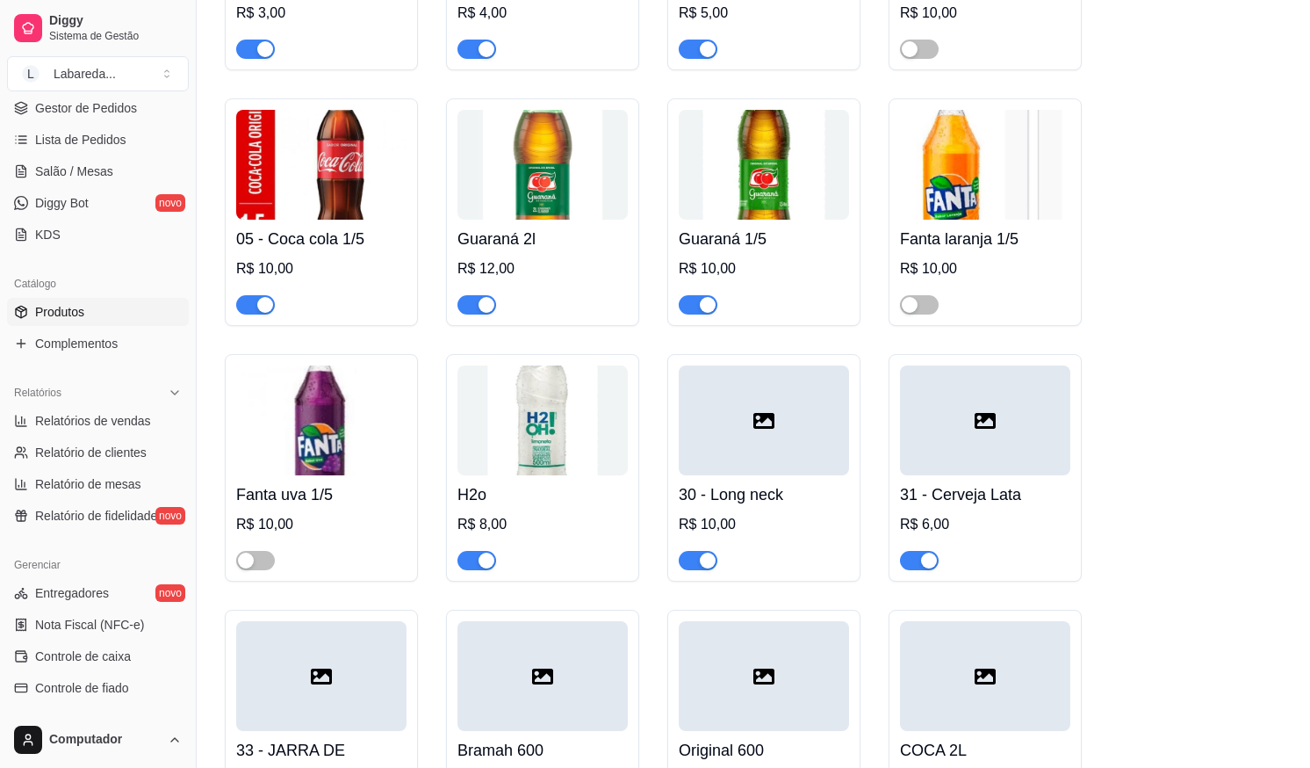
scroll to position [4567, 0]
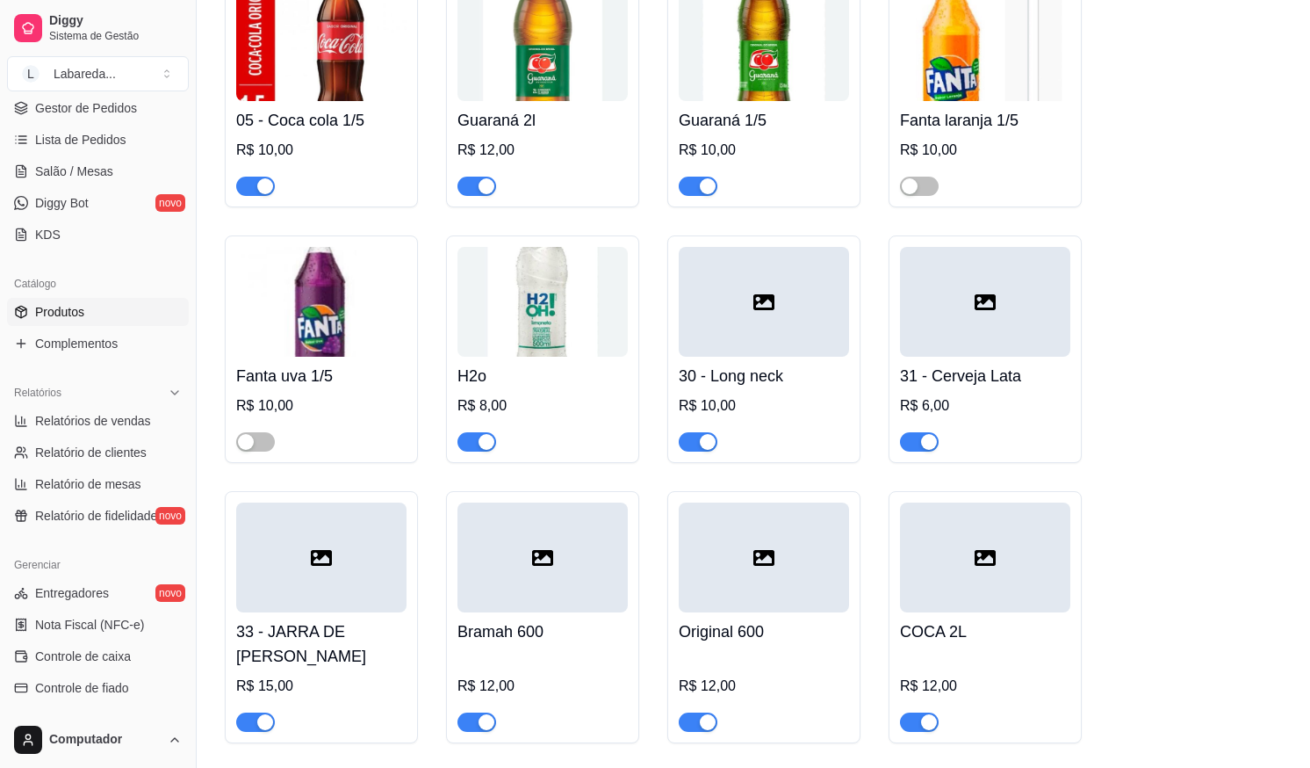
click at [958, 388] on h4 "31 - Cerveja Lata" at bounding box center [985, 376] width 170 height 25
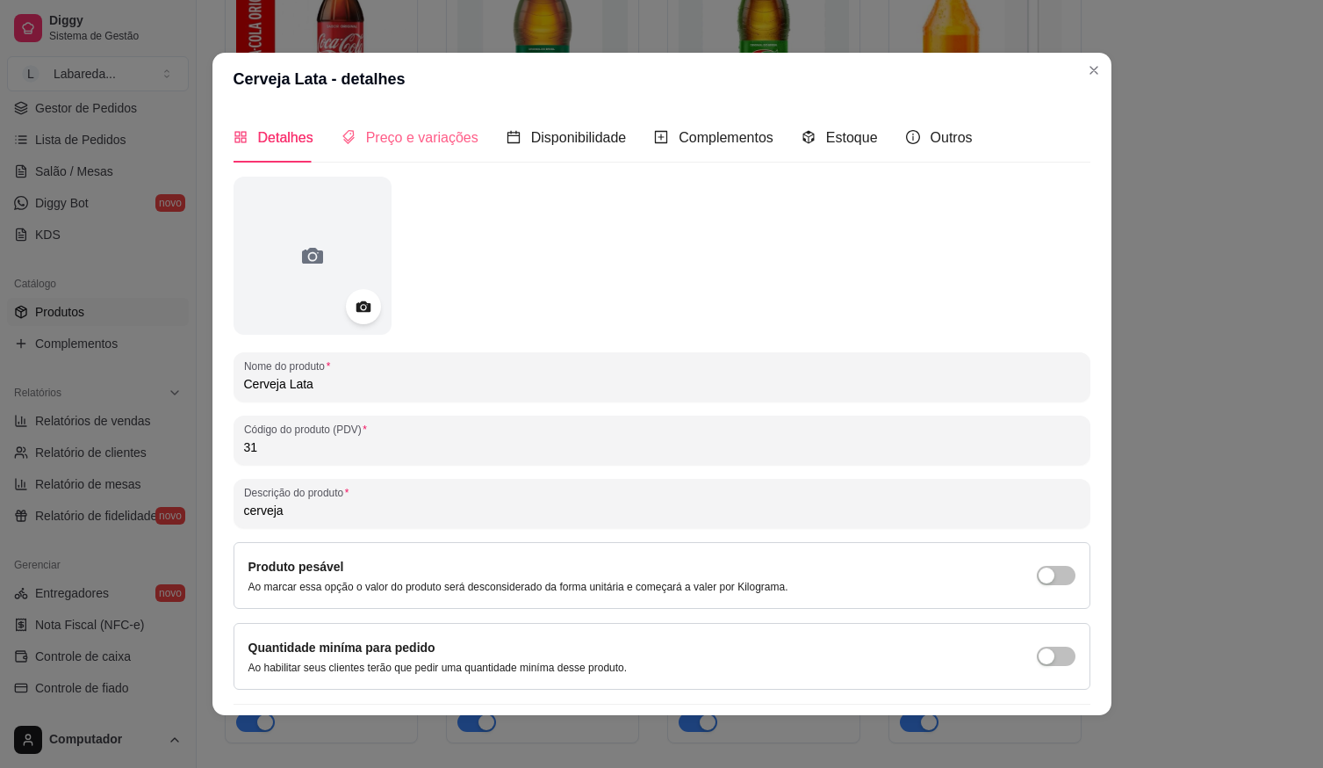
drag, startPoint x: 442, startPoint y: 149, endPoint x: 460, endPoint y: 177, distance: 33.6
click at [444, 149] on div "Preço e variações" at bounding box center [410, 137] width 137 height 50
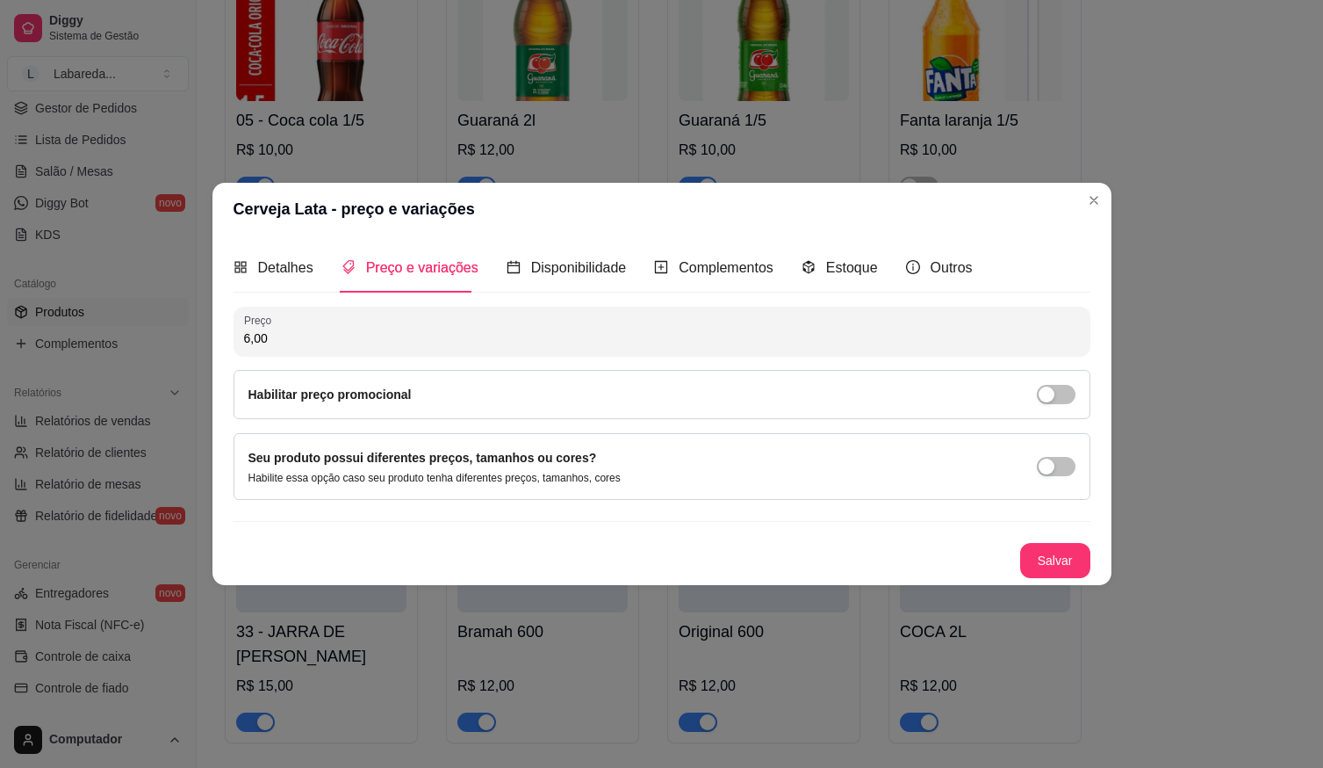
drag, startPoint x: 274, startPoint y: 323, endPoint x: 83, endPoint y: 328, distance: 190.6
click at [83, 328] on div "Cerveja Lata - preço e variações Detalhes Preço e variações Disponibilidade Com…" at bounding box center [661, 384] width 1323 height 768
type input "5,00"
click at [1045, 559] on button "Salvar" at bounding box center [1055, 561] width 69 height 34
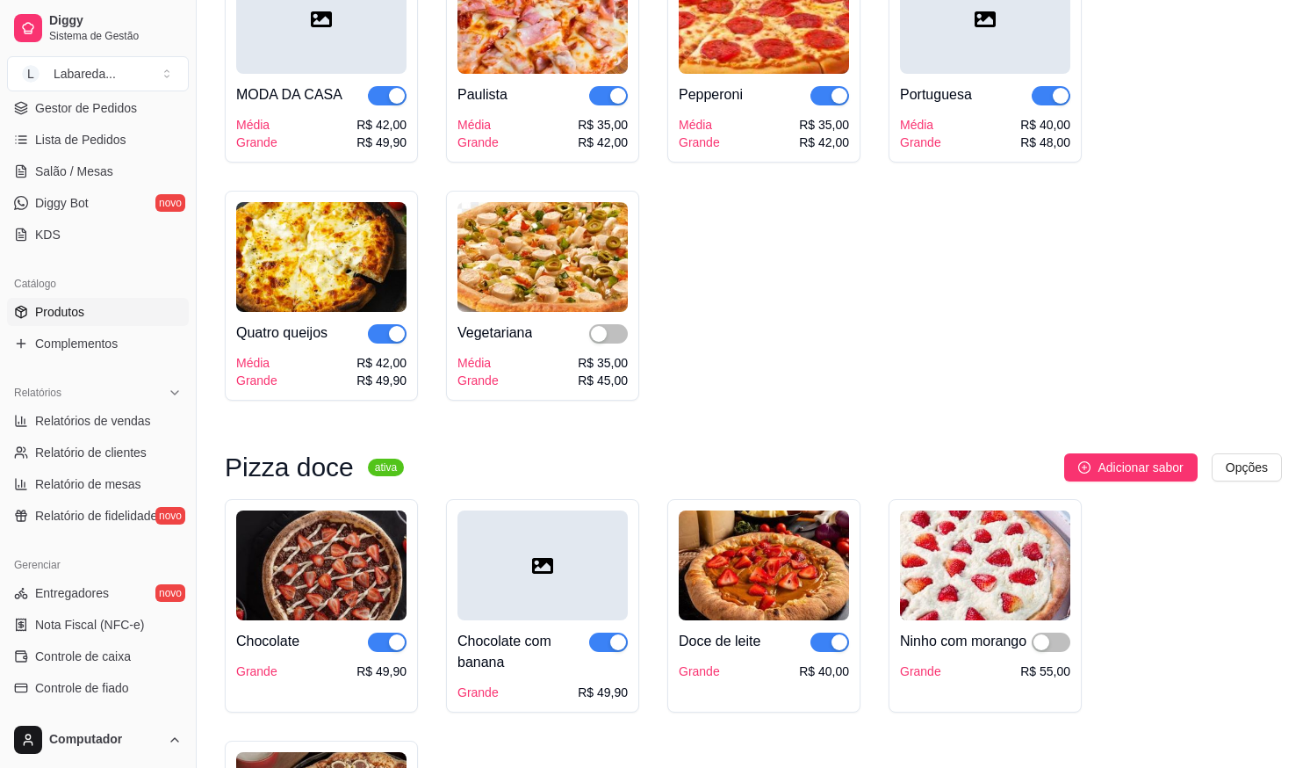
scroll to position [2547, 0]
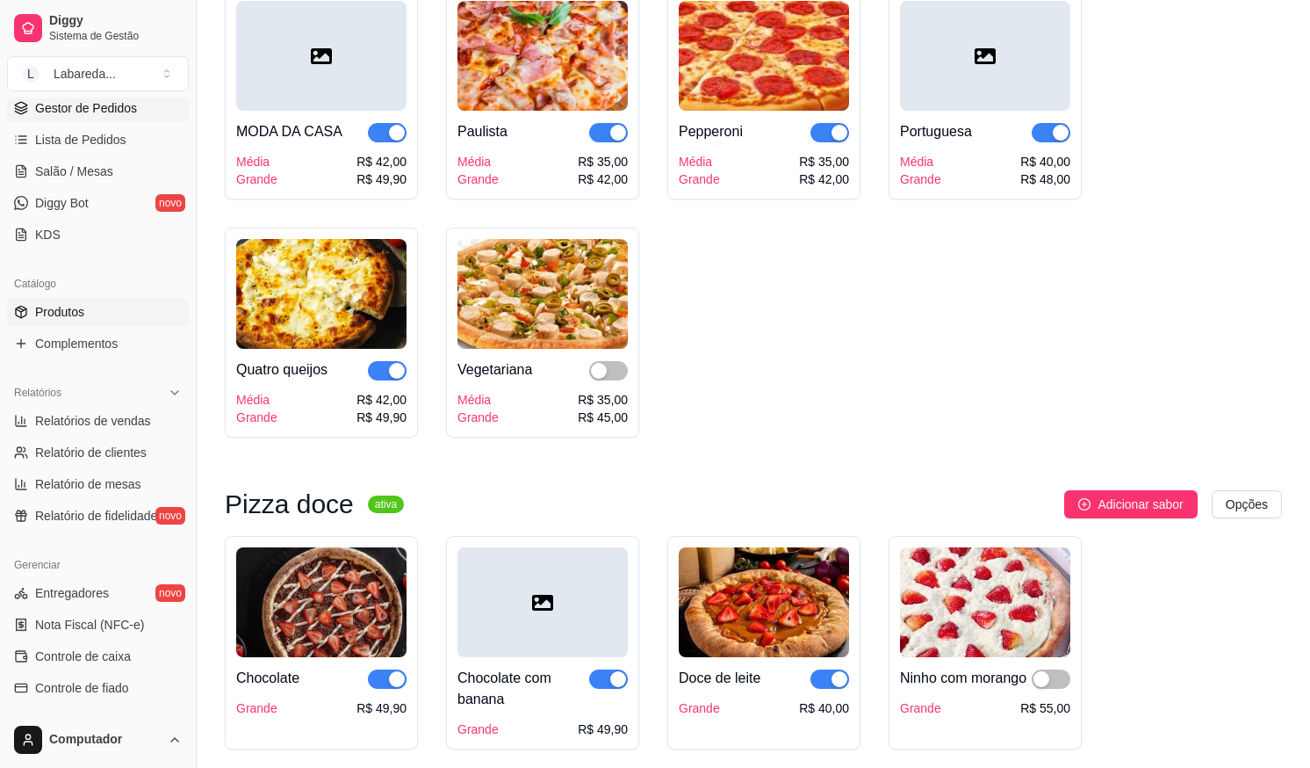
click at [113, 108] on span "Gestor de Pedidos" at bounding box center [86, 108] width 102 height 18
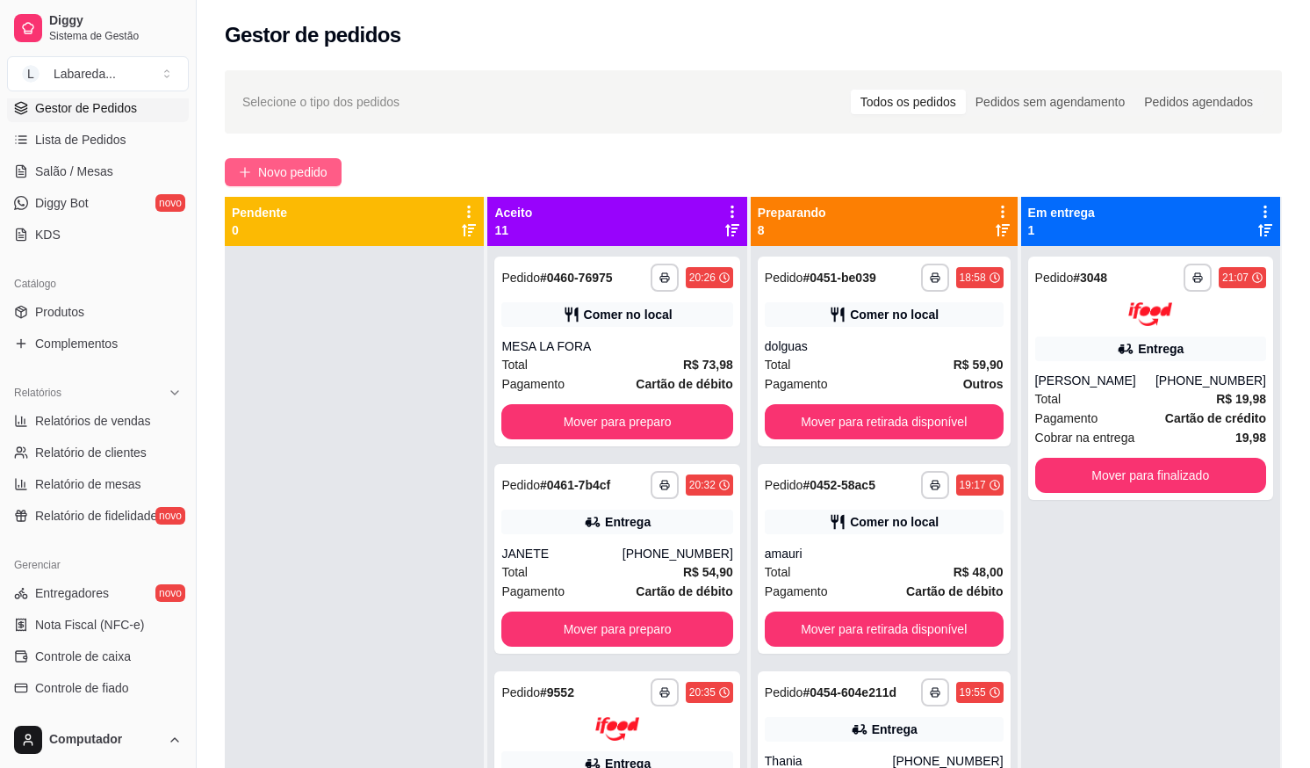
click at [275, 169] on span "Novo pedido" at bounding box center [292, 171] width 69 height 19
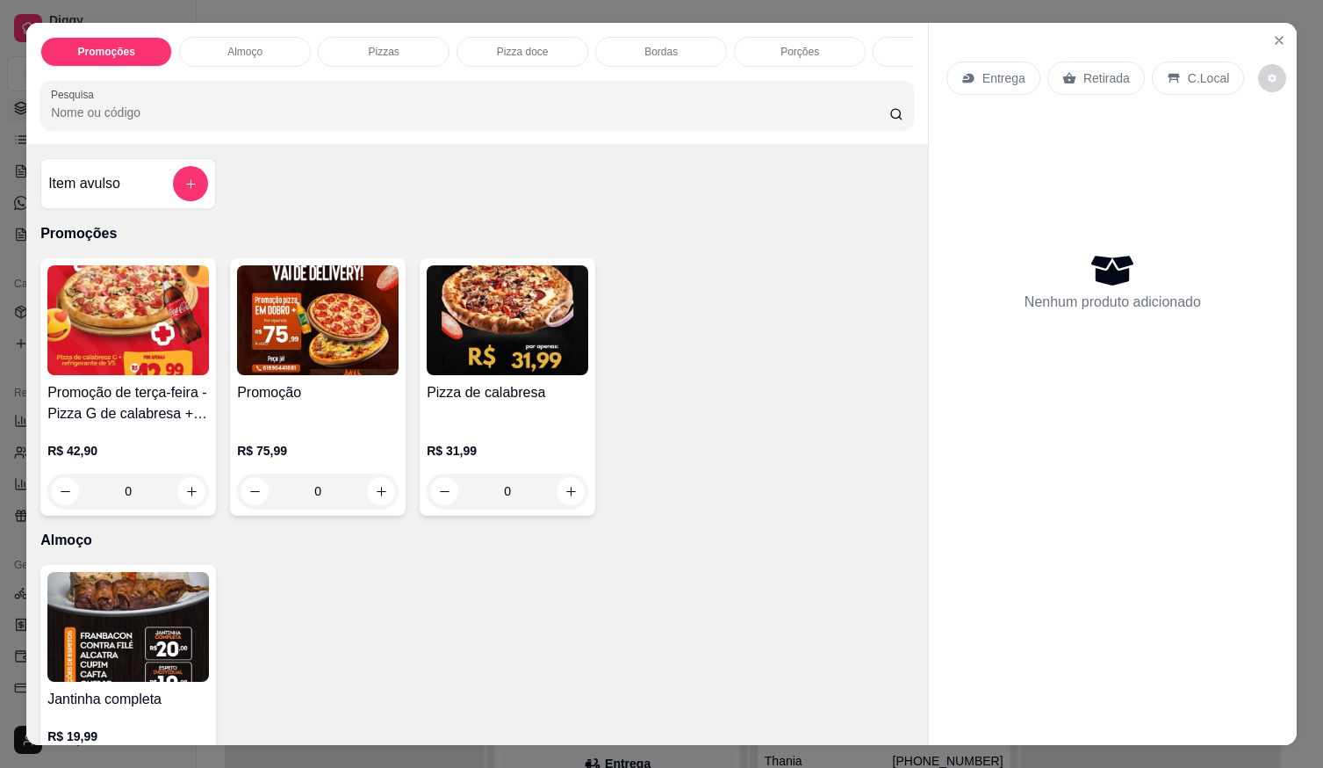
click at [1004, 73] on p "Entrega" at bounding box center [1004, 78] width 43 height 18
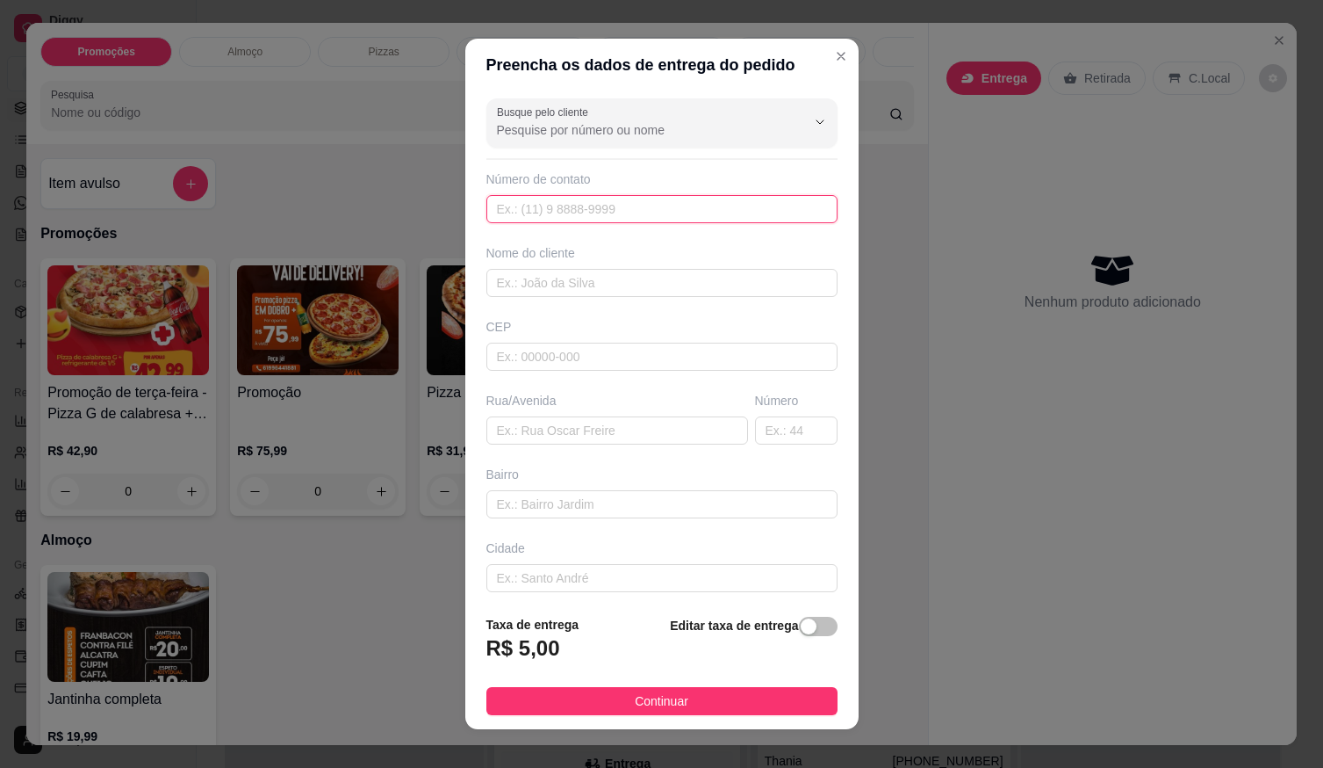
click at [606, 197] on input "text" at bounding box center [662, 209] width 351 height 28
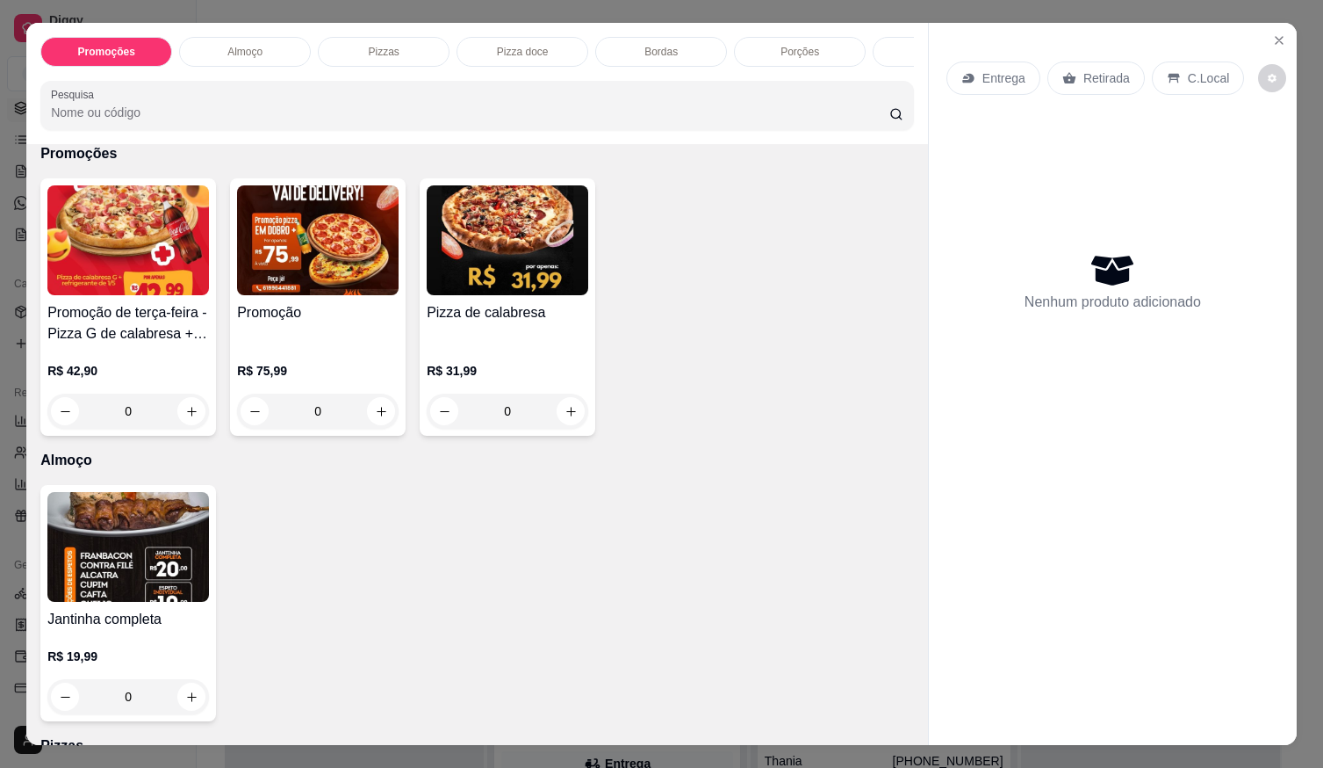
scroll to position [176, 0]
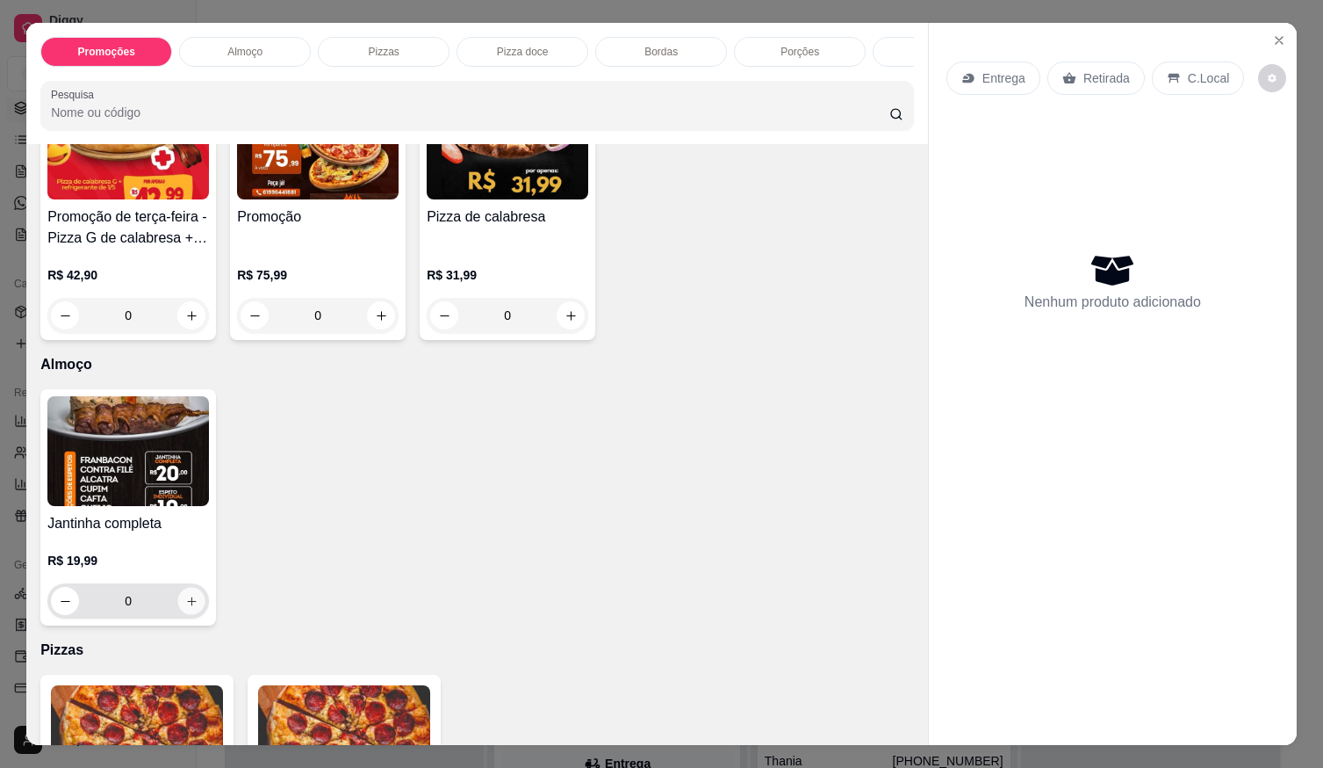
click at [184, 614] on button "increase-product-quantity" at bounding box center [191, 601] width 27 height 27
type input "1"
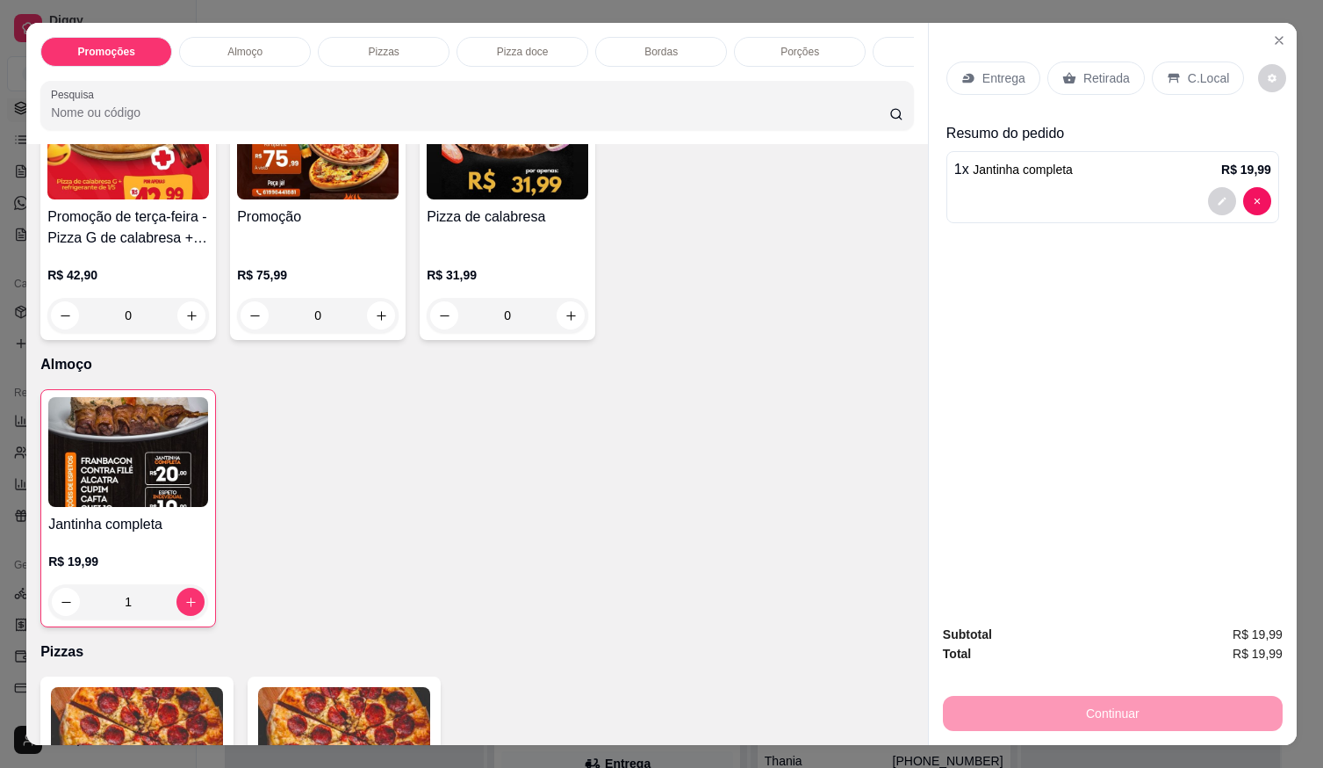
click at [968, 73] on icon at bounding box center [969, 78] width 14 height 14
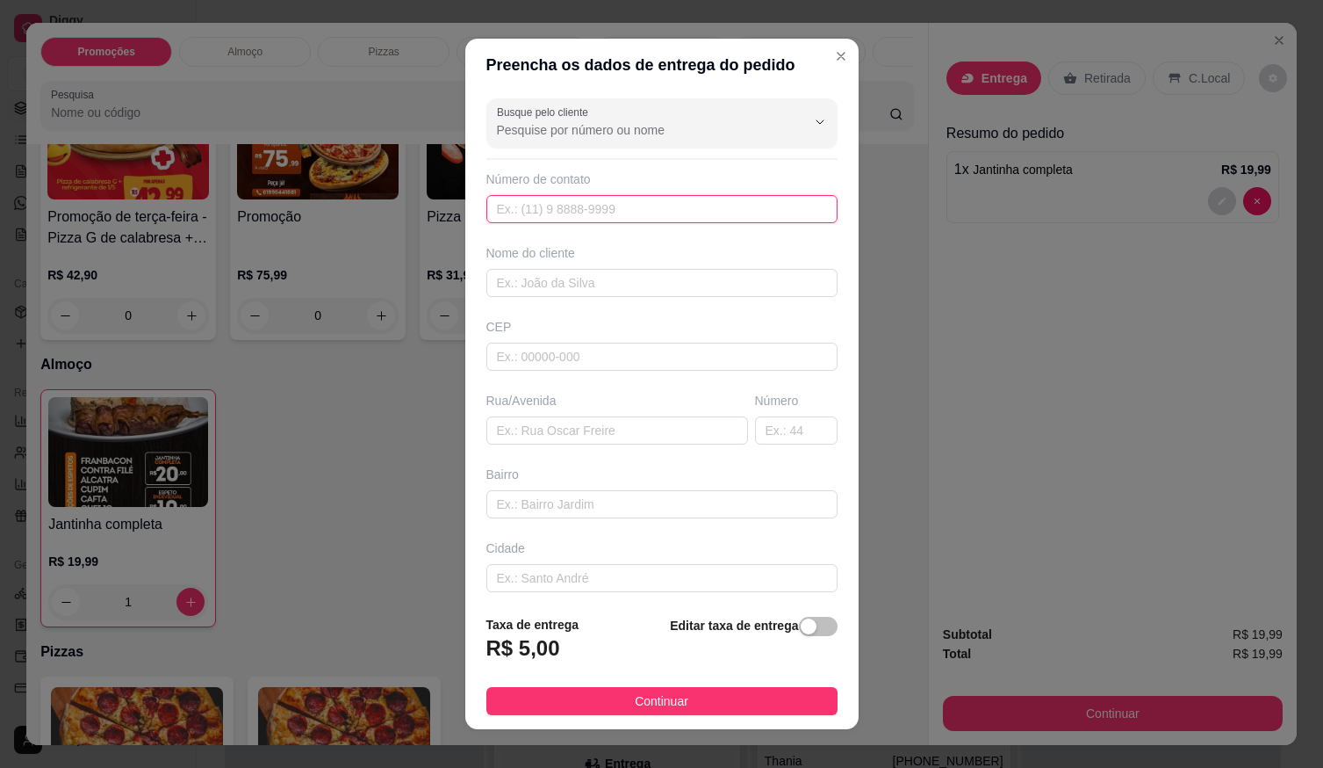
click at [687, 199] on input "text" at bounding box center [662, 209] width 351 height 28
type input "(61) 99653-9363"
click at [701, 306] on div "Busque pelo cliente Número de contato (61) 99653-9363 Nome do cliente CEP Rua/A…" at bounding box center [661, 346] width 393 height 510
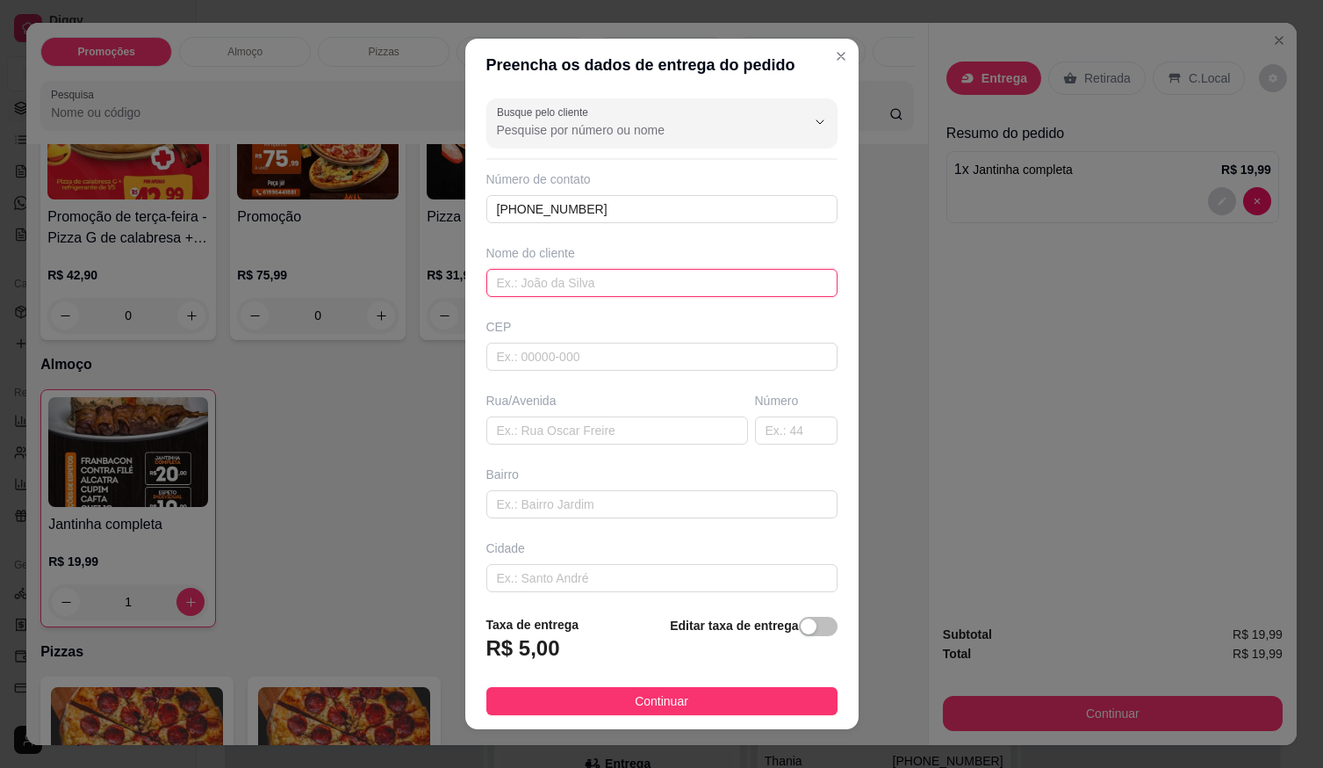
click at [697, 292] on input "text" at bounding box center [662, 283] width 351 height 28
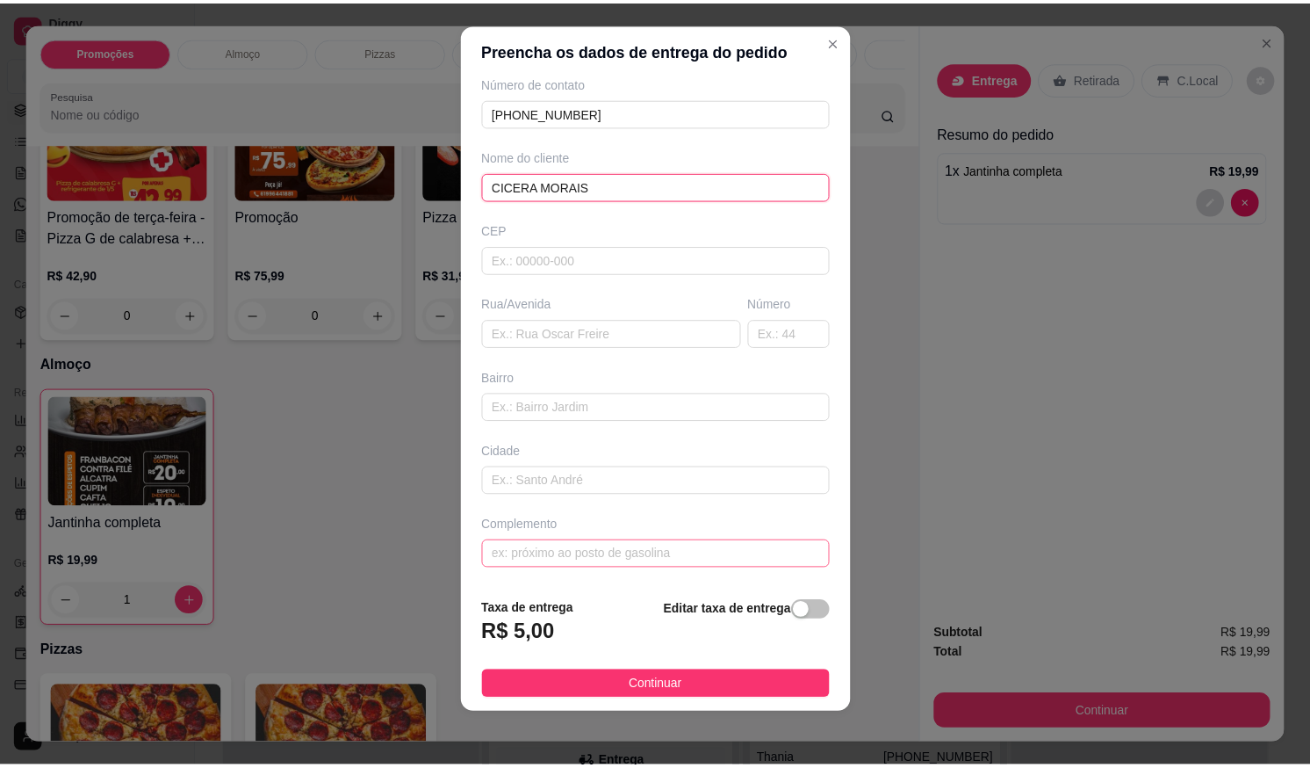
scroll to position [18, 0]
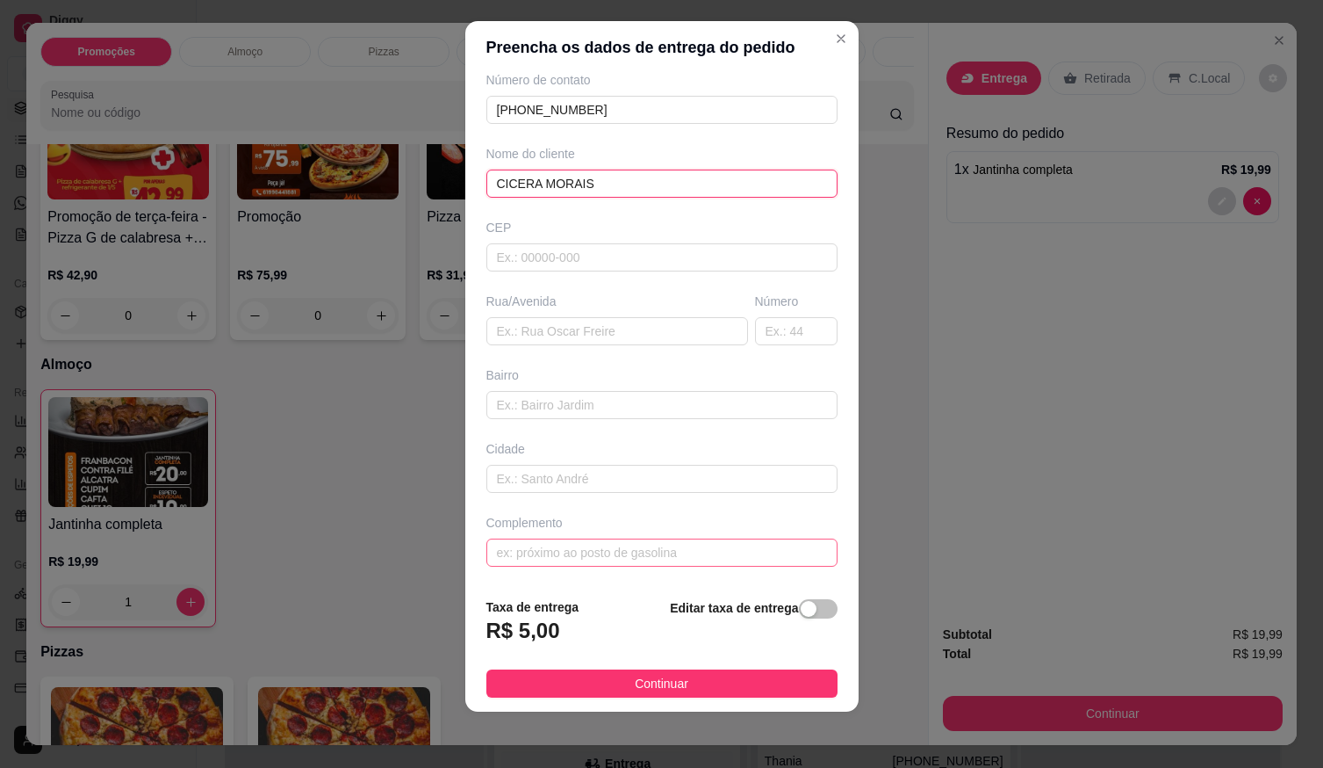
type input "CICERA MORAIS"
click at [668, 557] on input "text" at bounding box center [662, 552] width 351 height 28
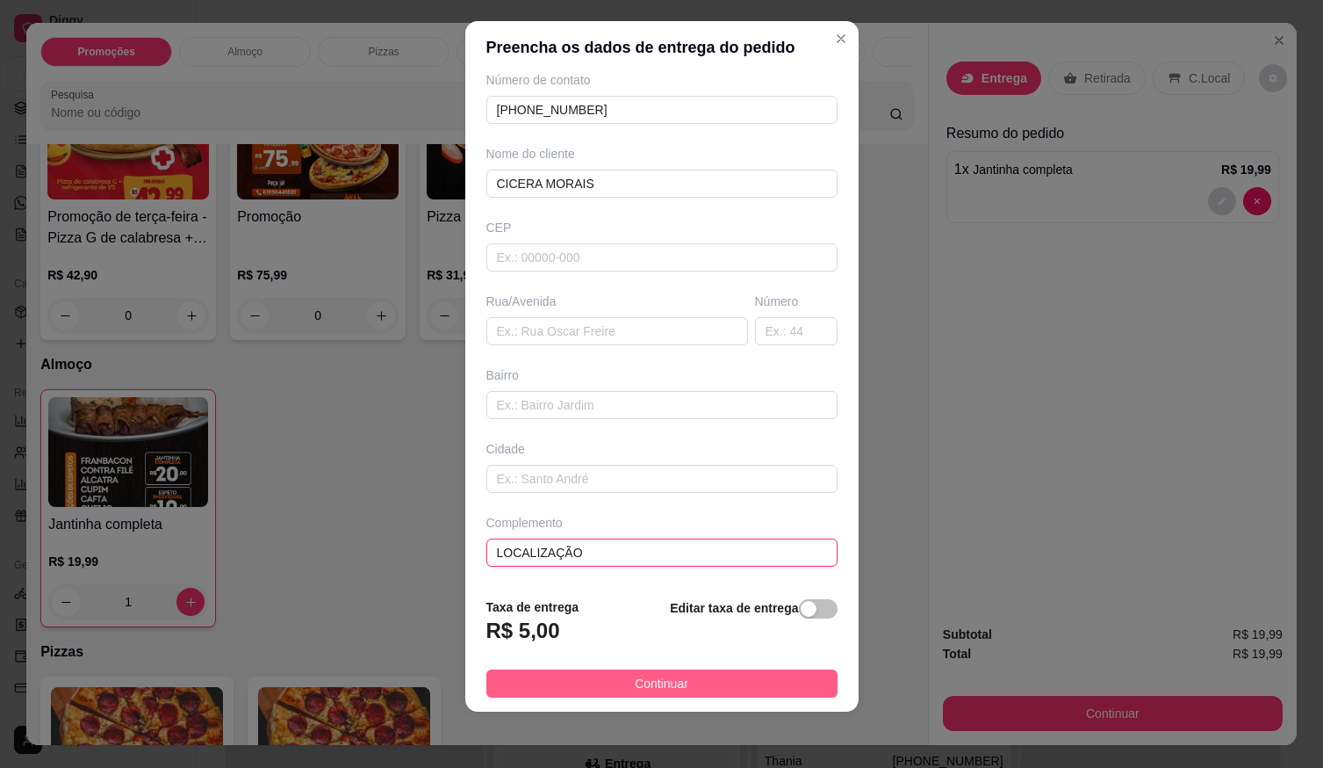
type input "LOCALIZAÇÃO"
click at [679, 680] on button "Continuar" at bounding box center [662, 683] width 351 height 28
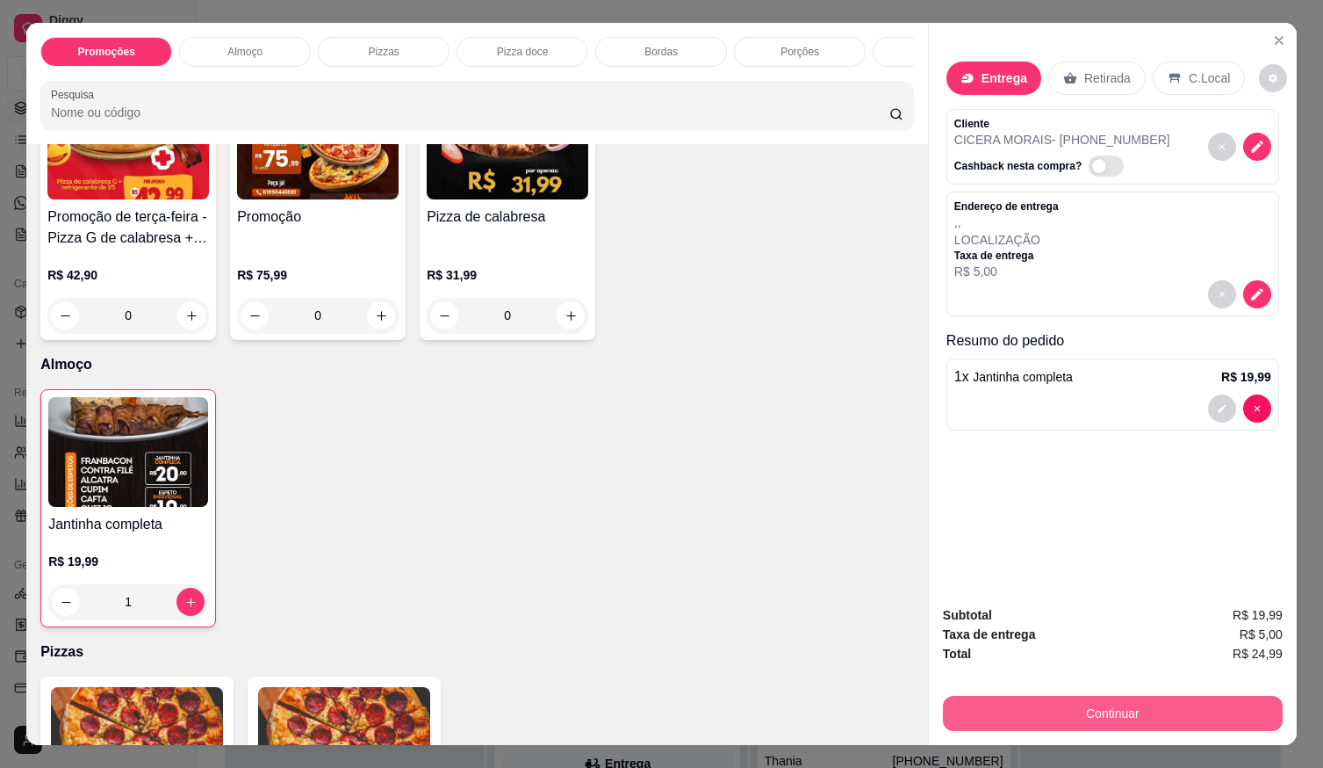
click at [1035, 696] on button "Continuar" at bounding box center [1113, 713] width 340 height 35
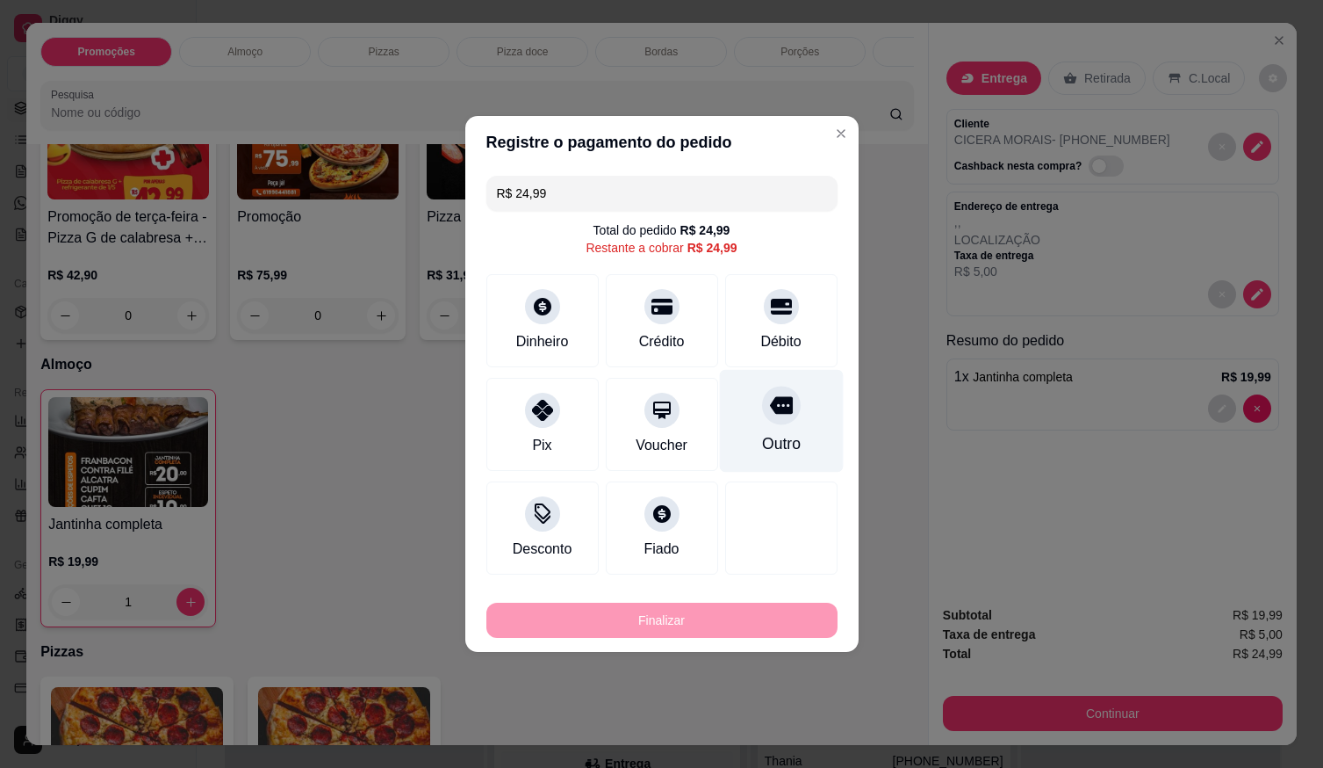
click at [787, 328] on div "Débito" at bounding box center [781, 320] width 112 height 93
type input "R$ 0,00"
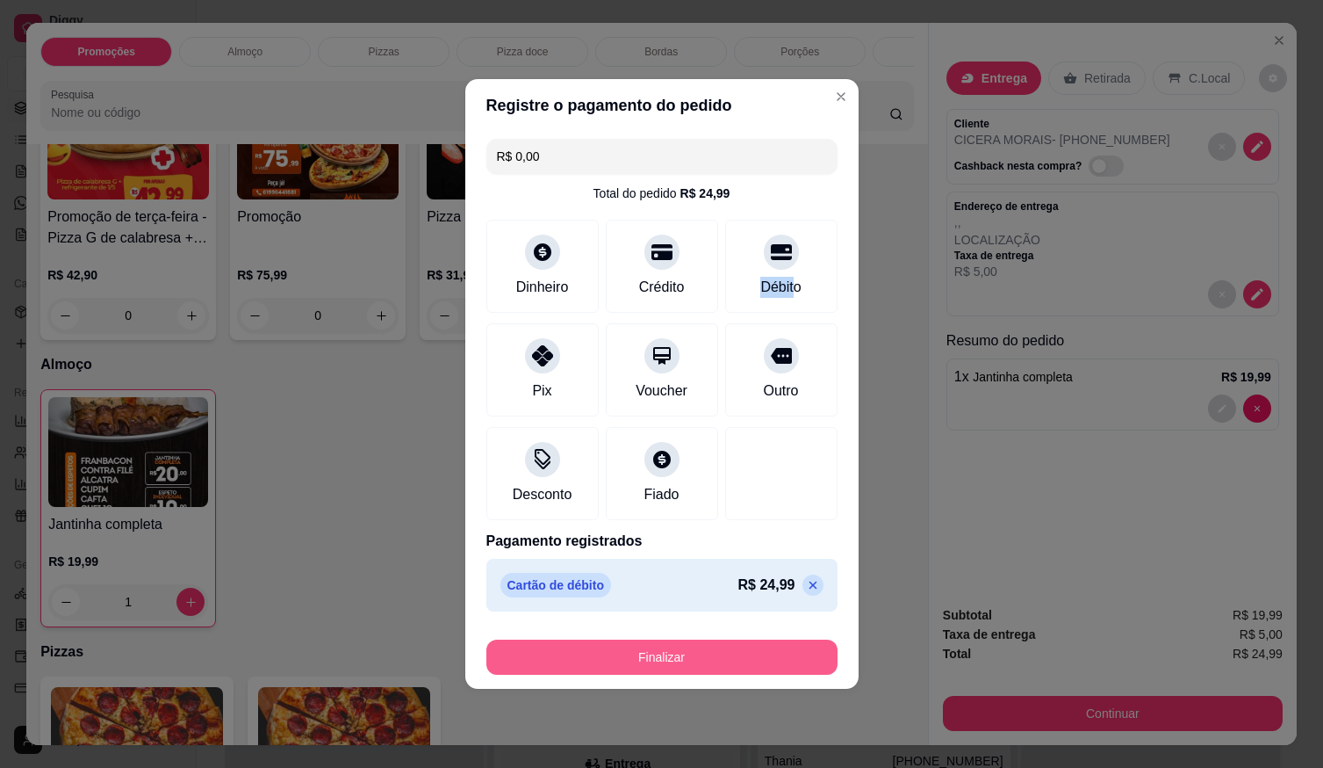
click at [775, 653] on button "Finalizar" at bounding box center [662, 656] width 351 height 35
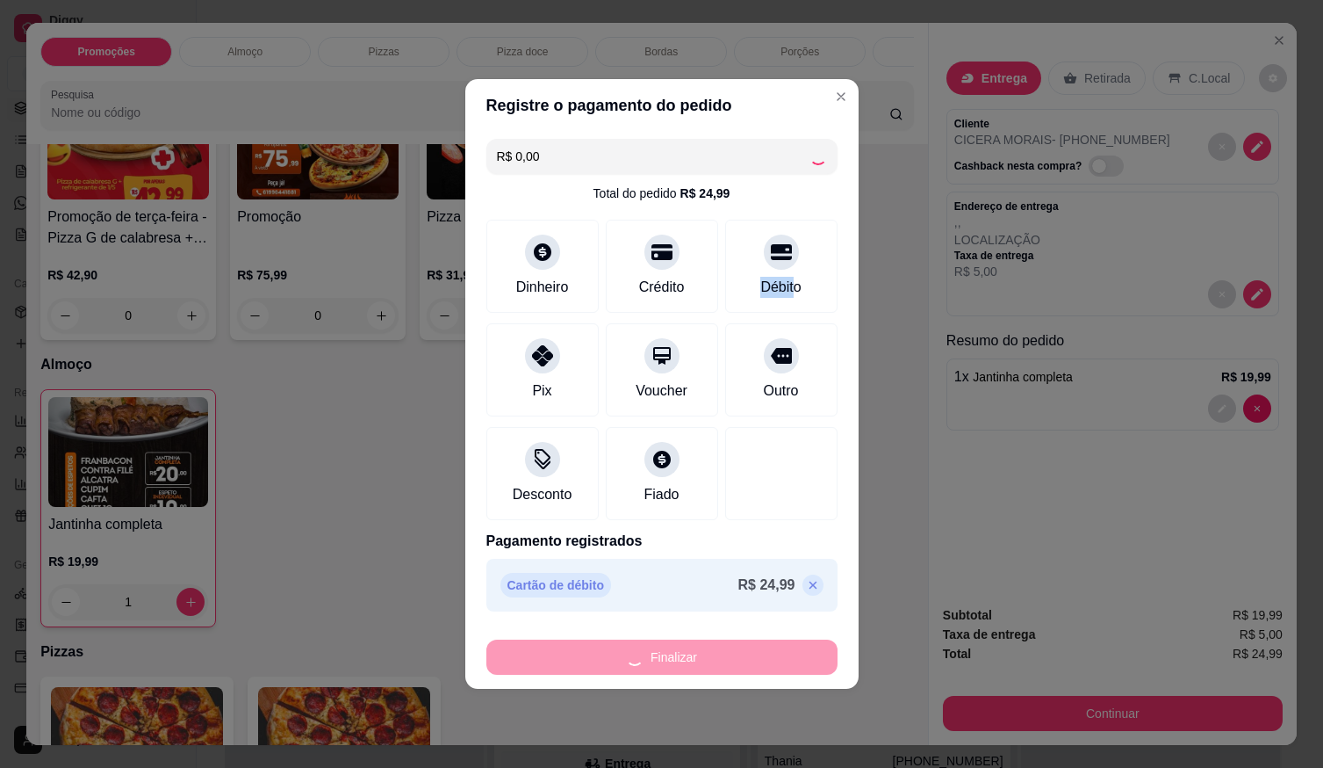
type input "0"
type input "-R$ 24,99"
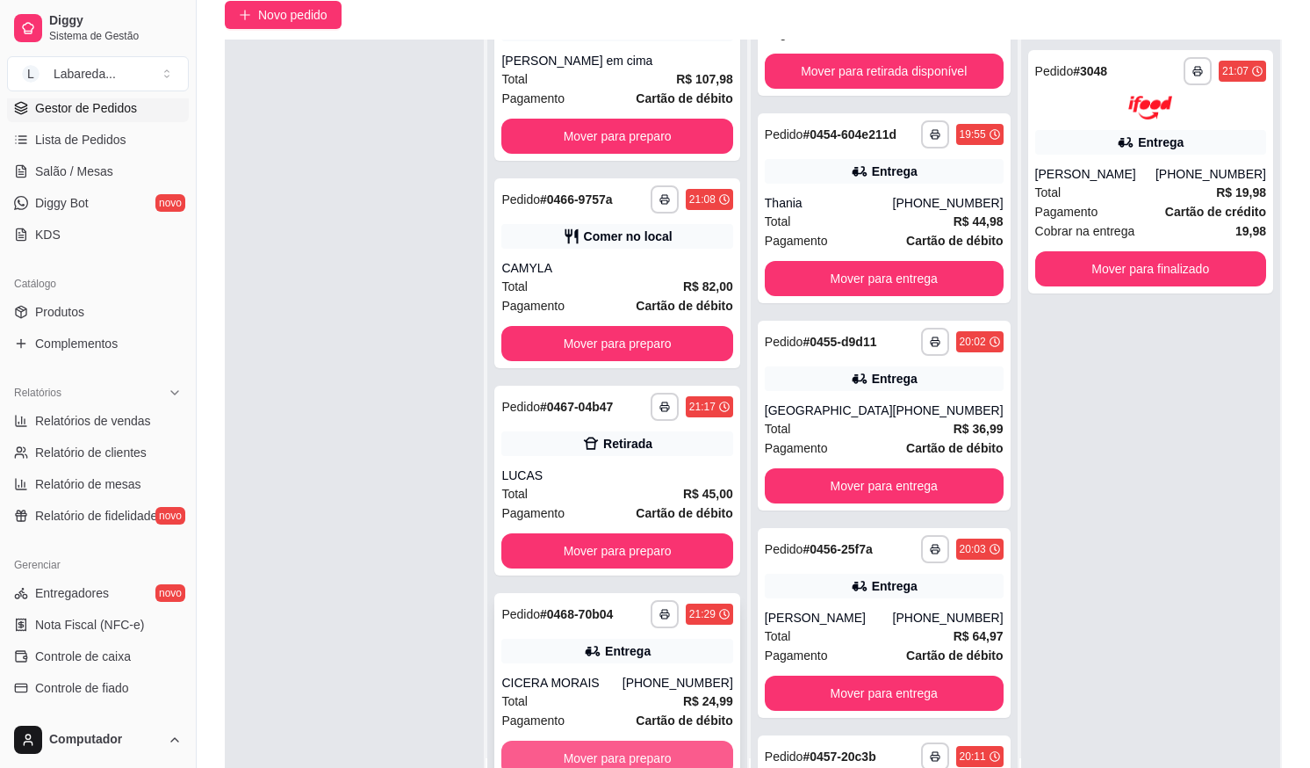
scroll to position [268, 0]
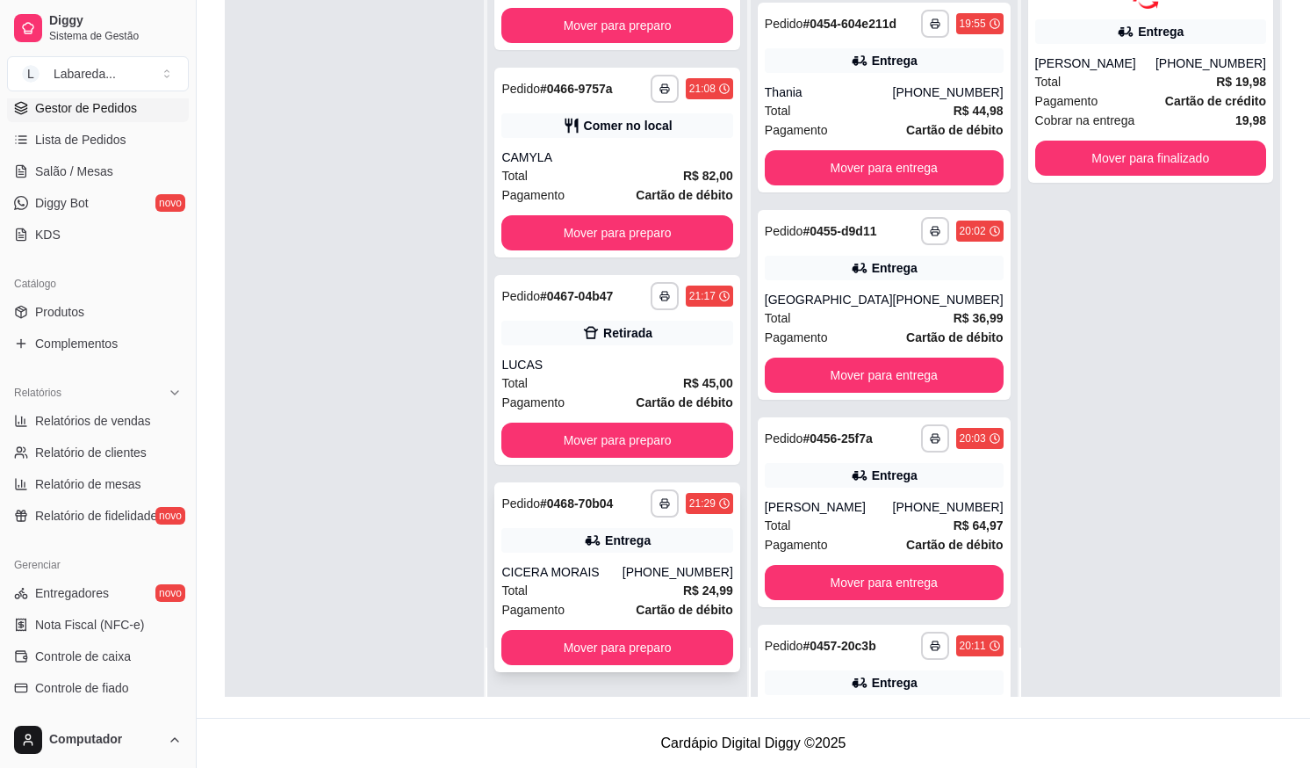
click at [645, 568] on div "(61) 99653-9363" at bounding box center [678, 572] width 111 height 18
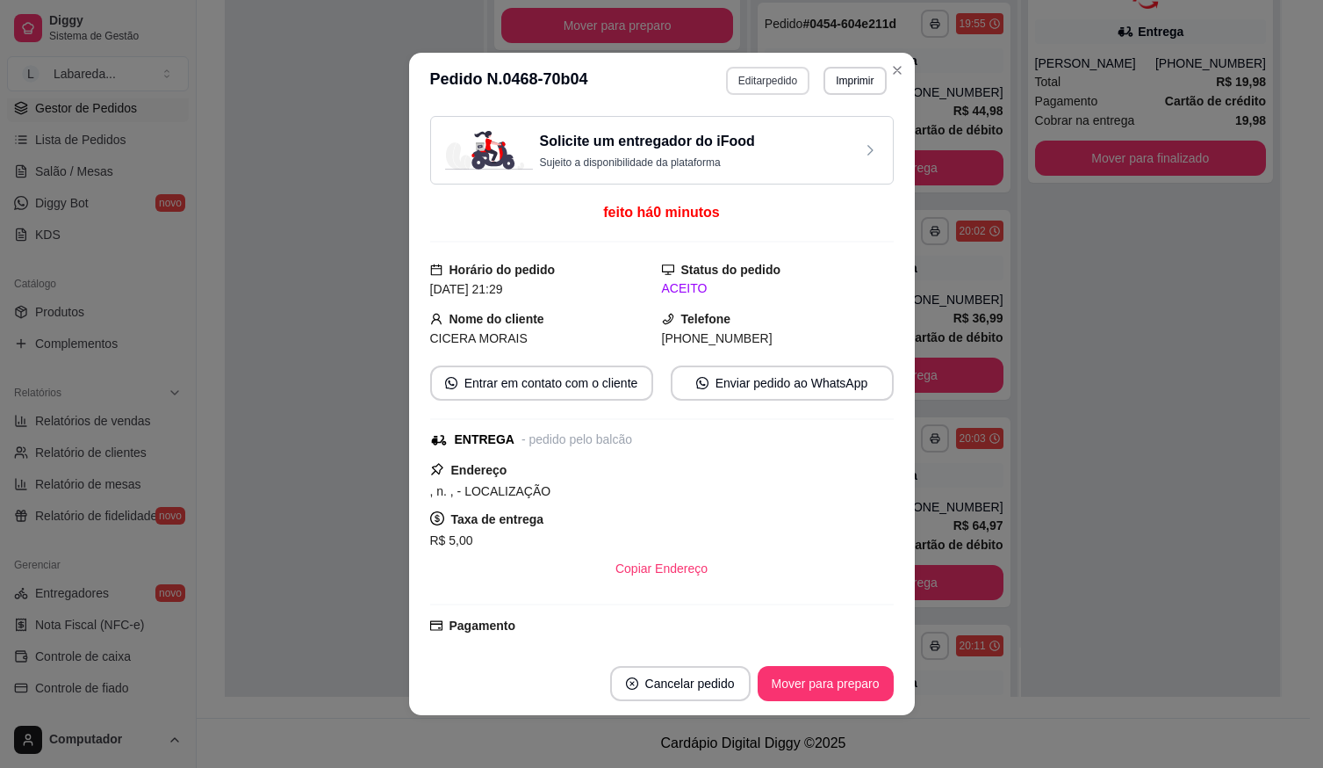
click at [796, 79] on button "Editar pedido" at bounding box center [767, 81] width 83 height 28
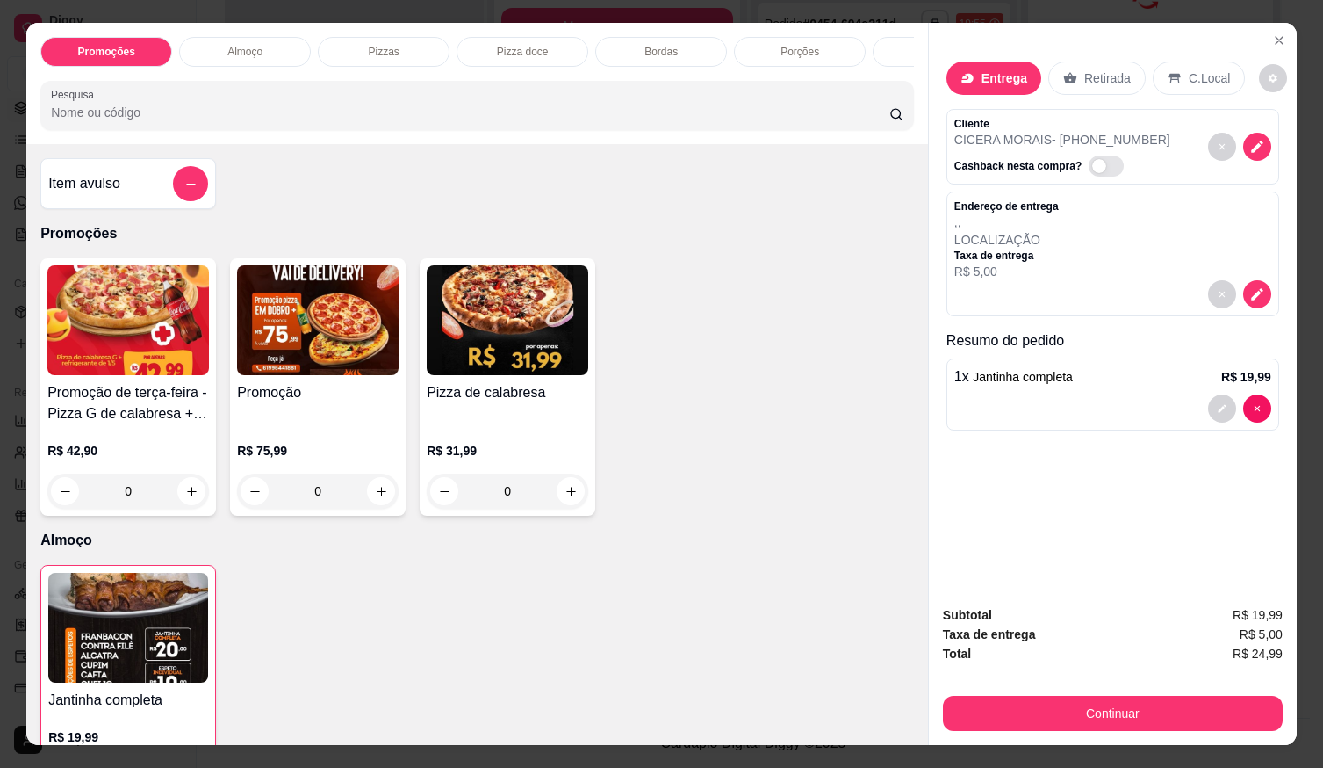
click at [169, 192] on div "Item avulso" at bounding box center [128, 183] width 160 height 35
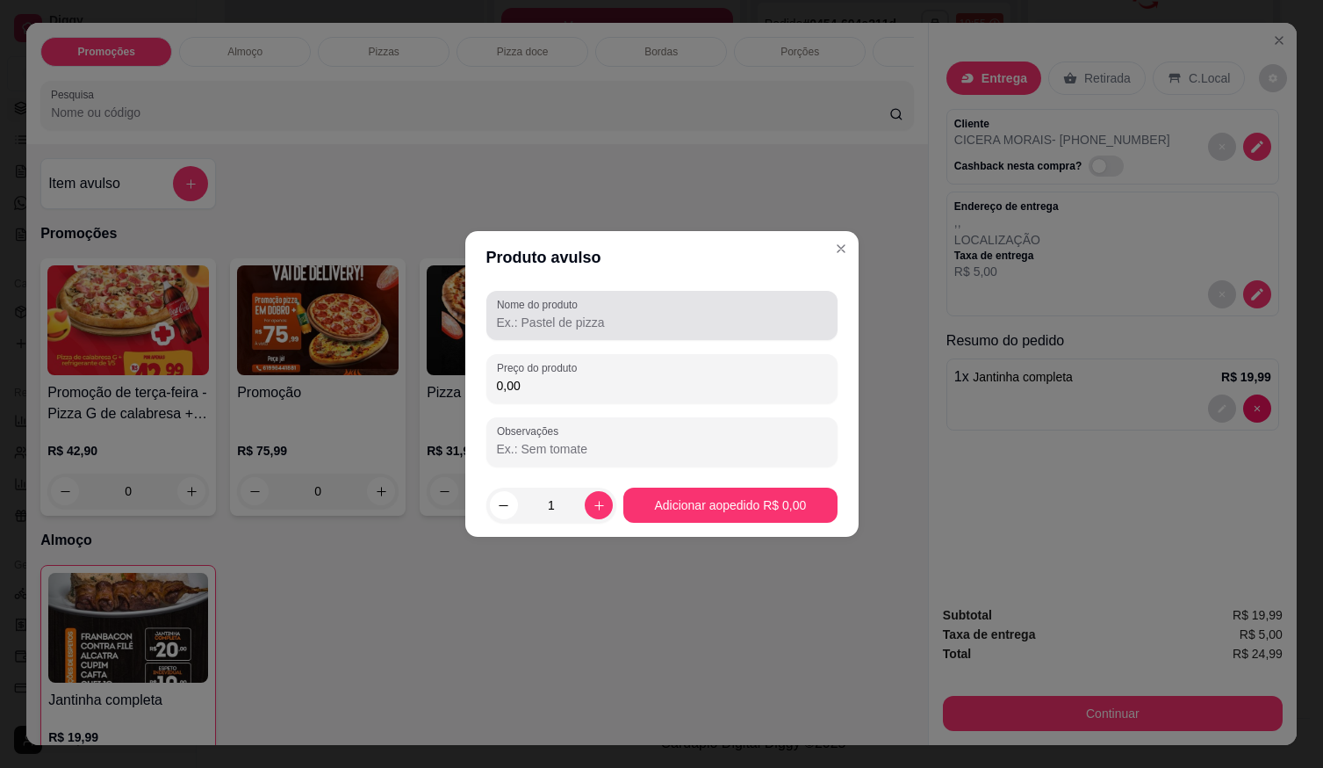
click at [528, 333] on div "Nome do produto" at bounding box center [662, 315] width 351 height 49
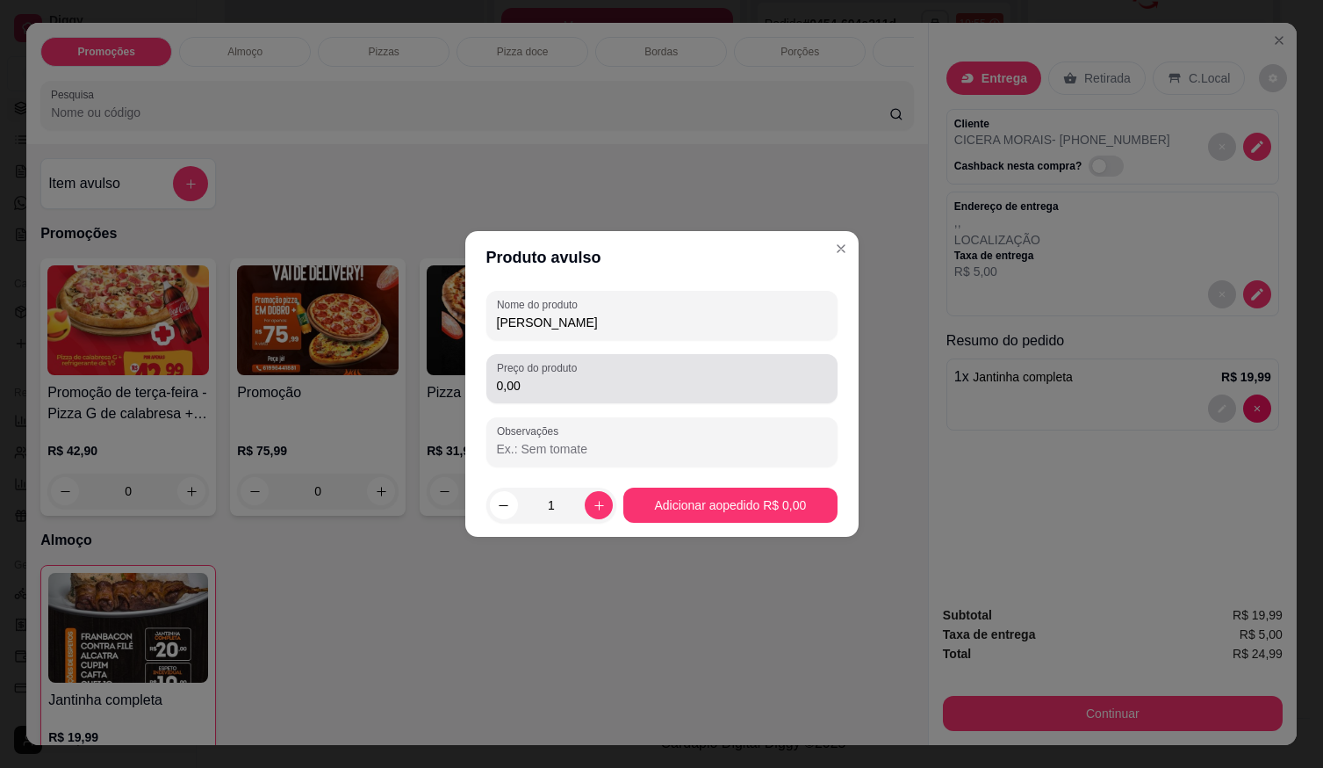
type input "SUCO MARACUJA"
click at [609, 380] on input "0,00" at bounding box center [662, 386] width 330 height 18
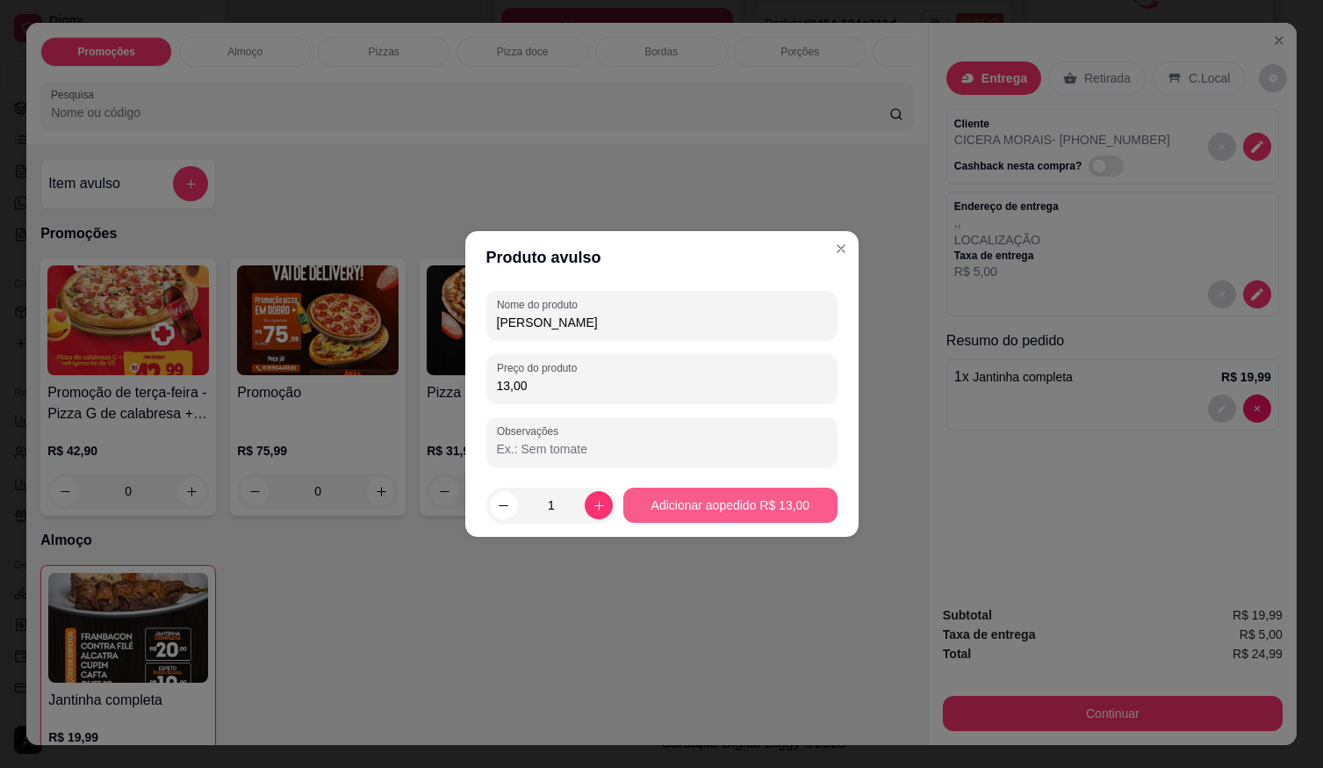
type input "13,00"
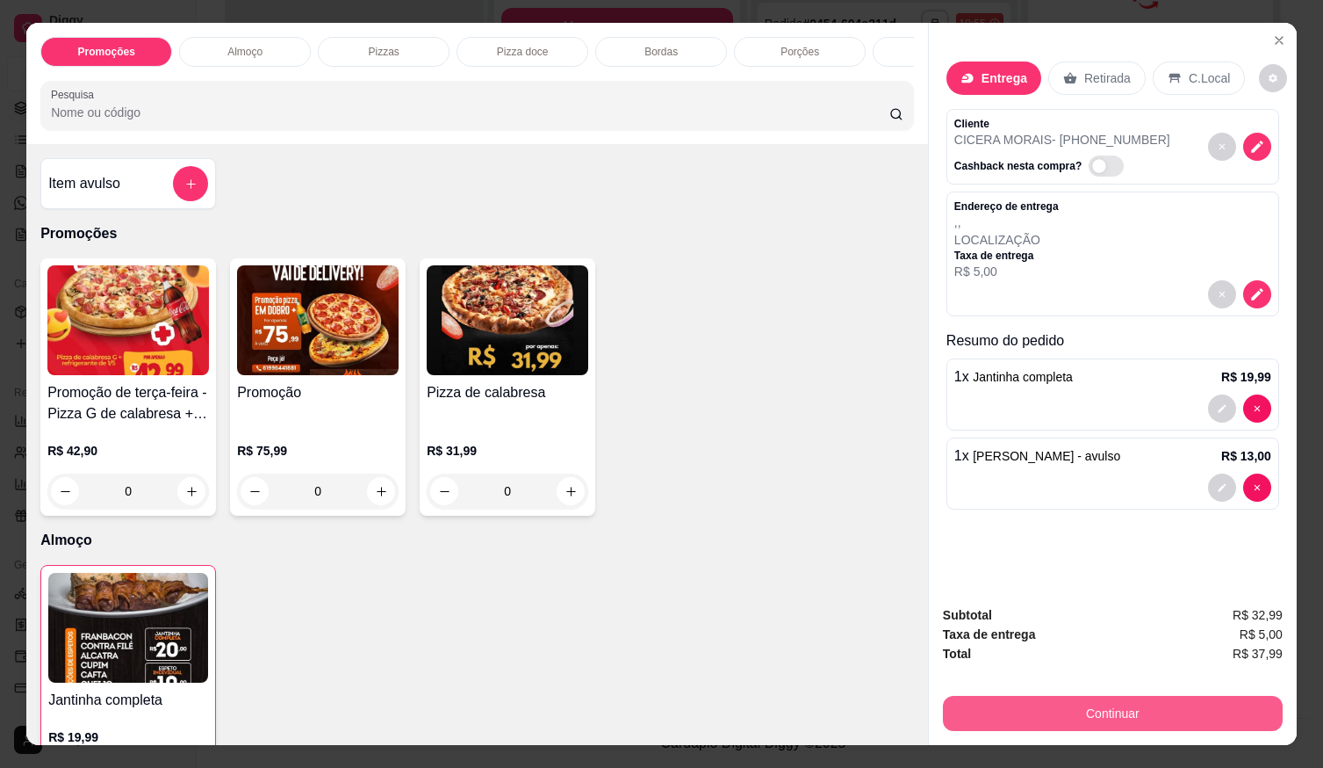
click at [1092, 715] on button "Continuar" at bounding box center [1113, 713] width 340 height 35
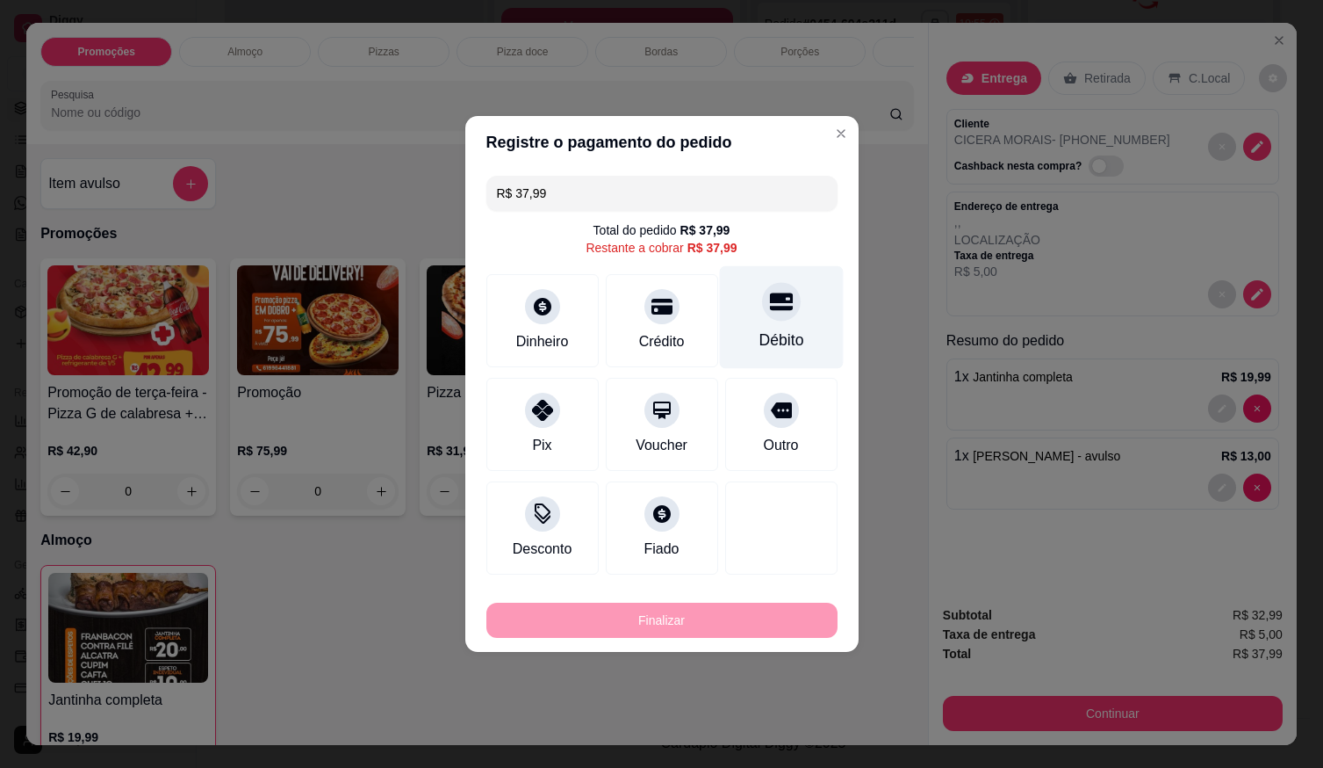
click at [775, 310] on icon at bounding box center [780, 302] width 23 height 18
type input "R$ 0,00"
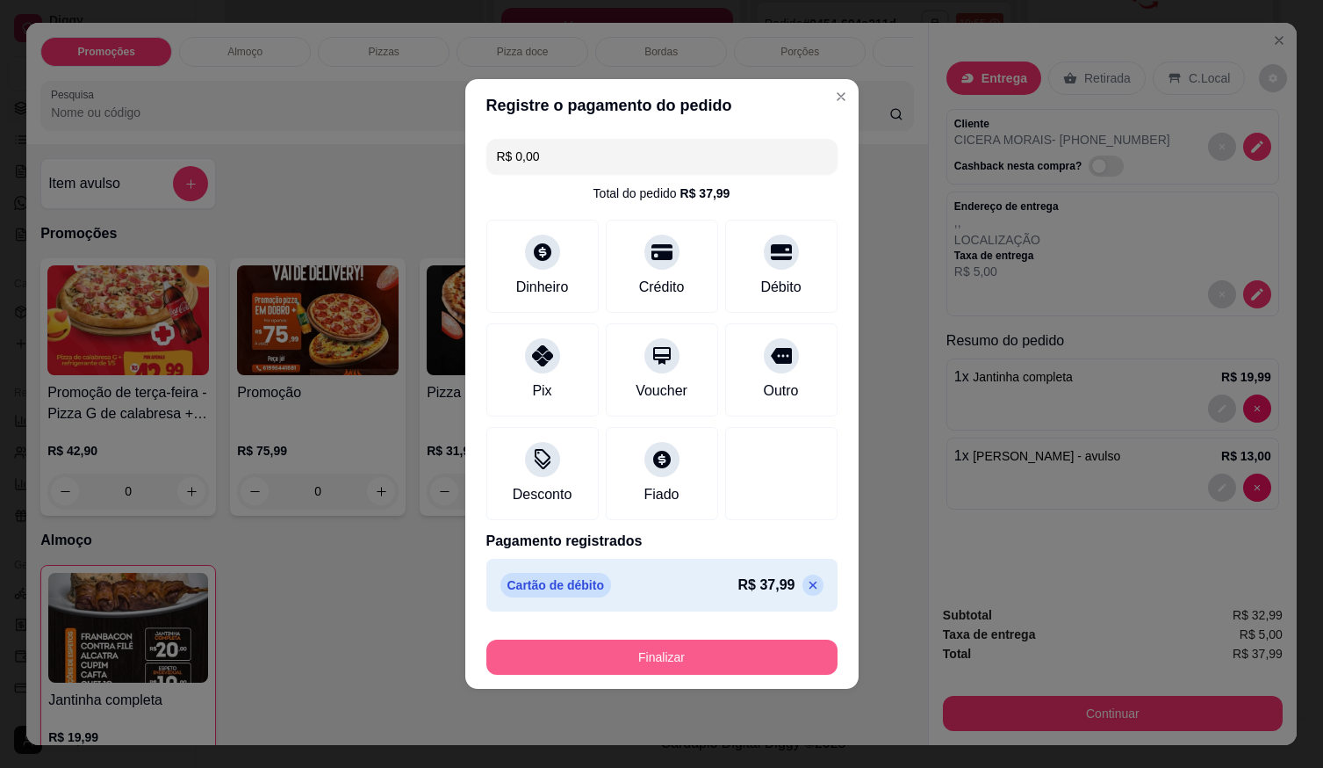
click at [746, 653] on button "Finalizar" at bounding box center [662, 656] width 351 height 35
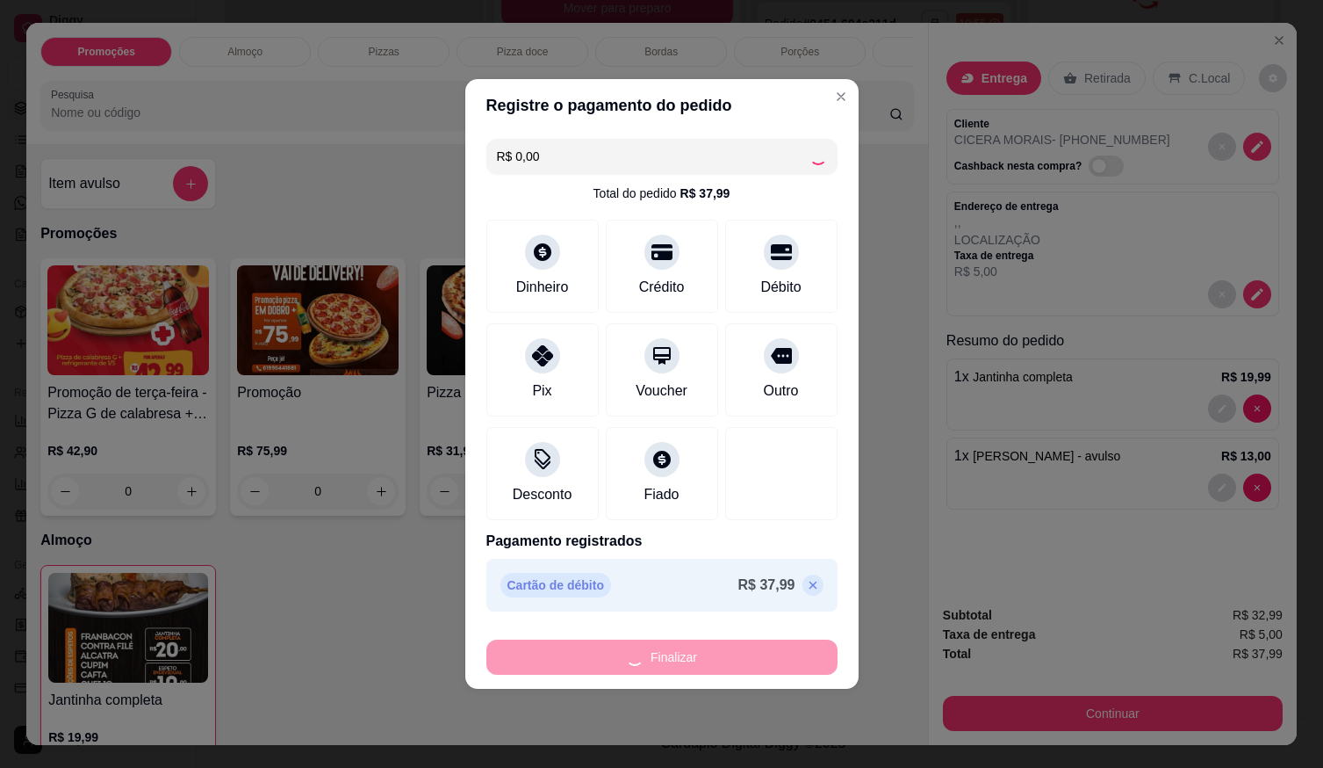
type input "0"
type input "-R$ 37,99"
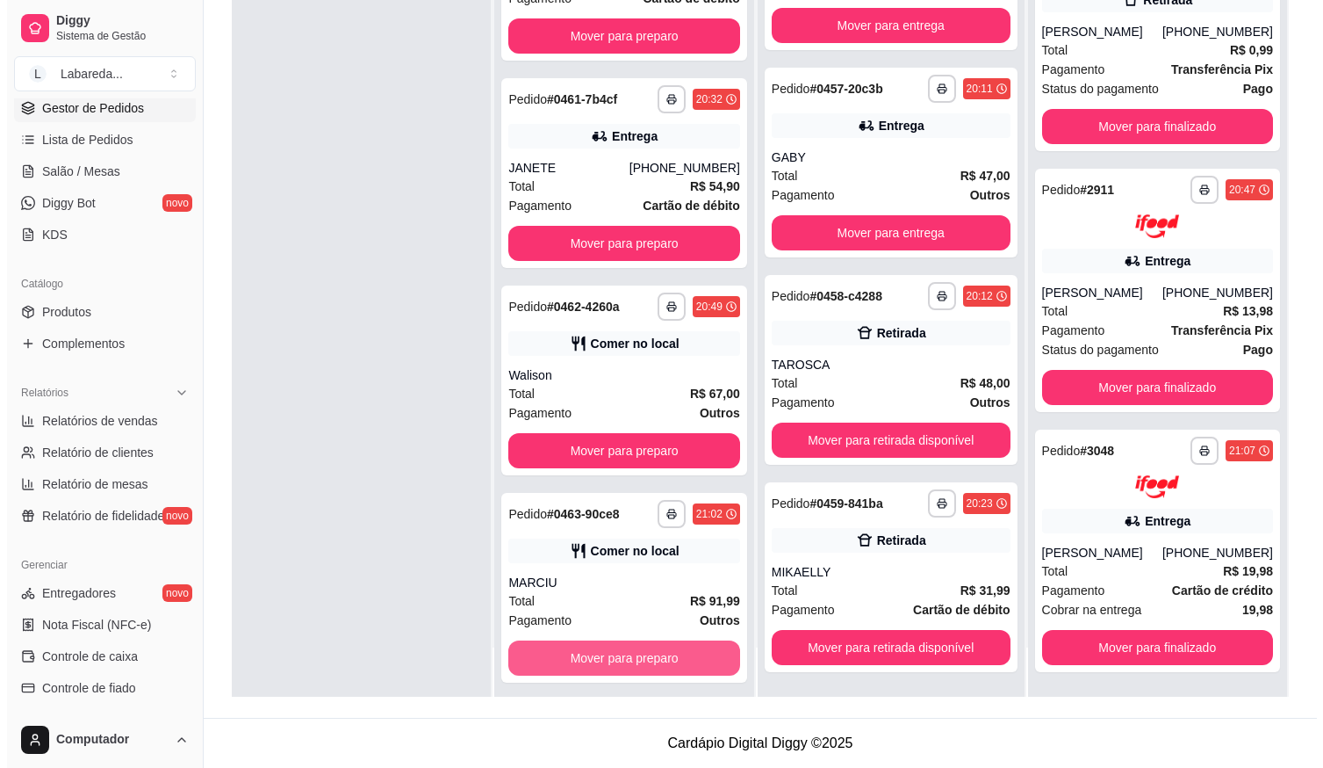
scroll to position [61, 0]
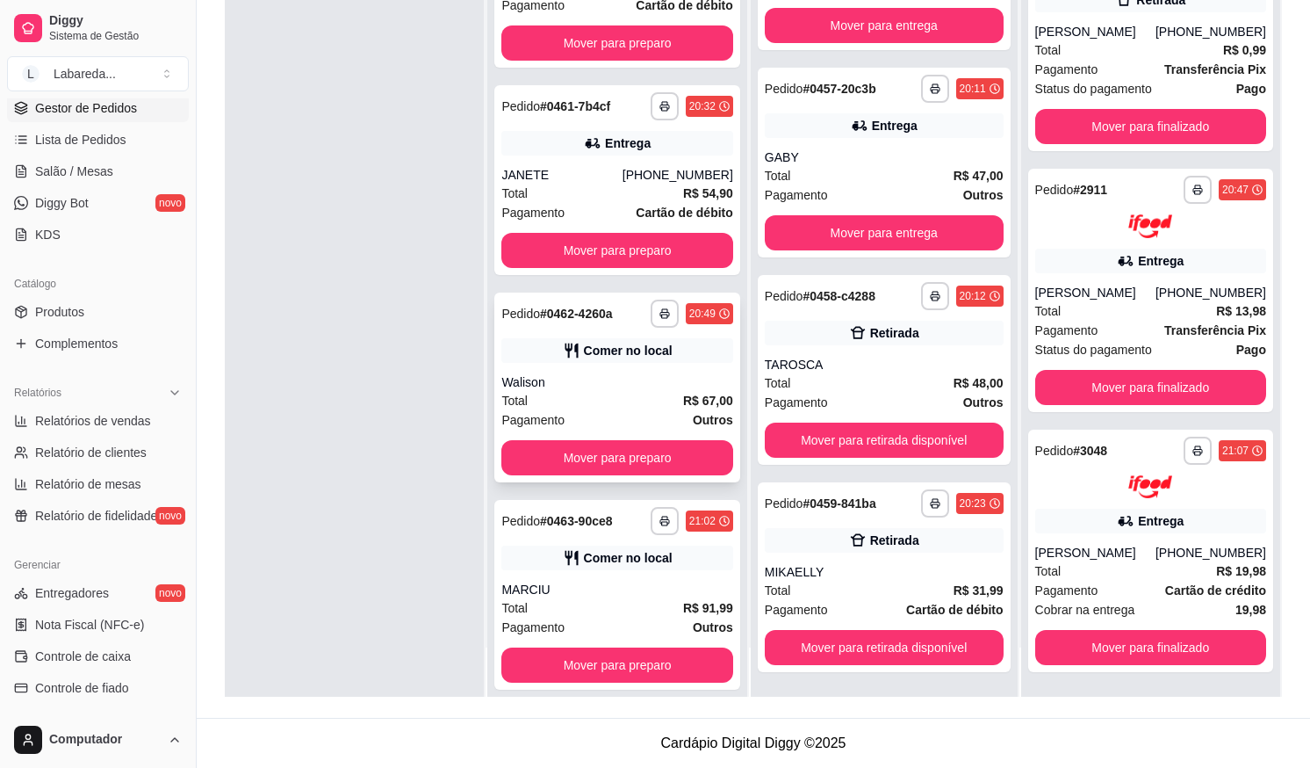
click at [594, 392] on div "Total R$ 67,00" at bounding box center [616, 400] width 231 height 19
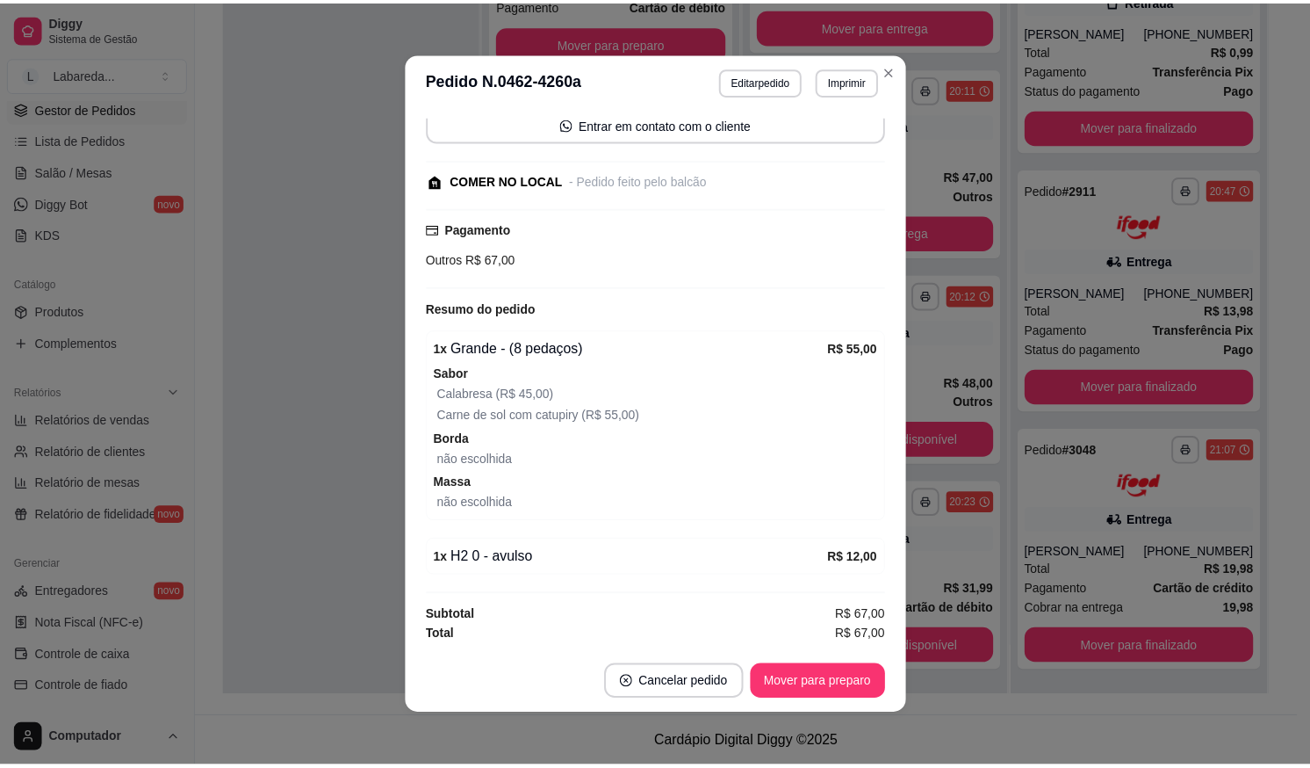
scroll to position [4, 0]
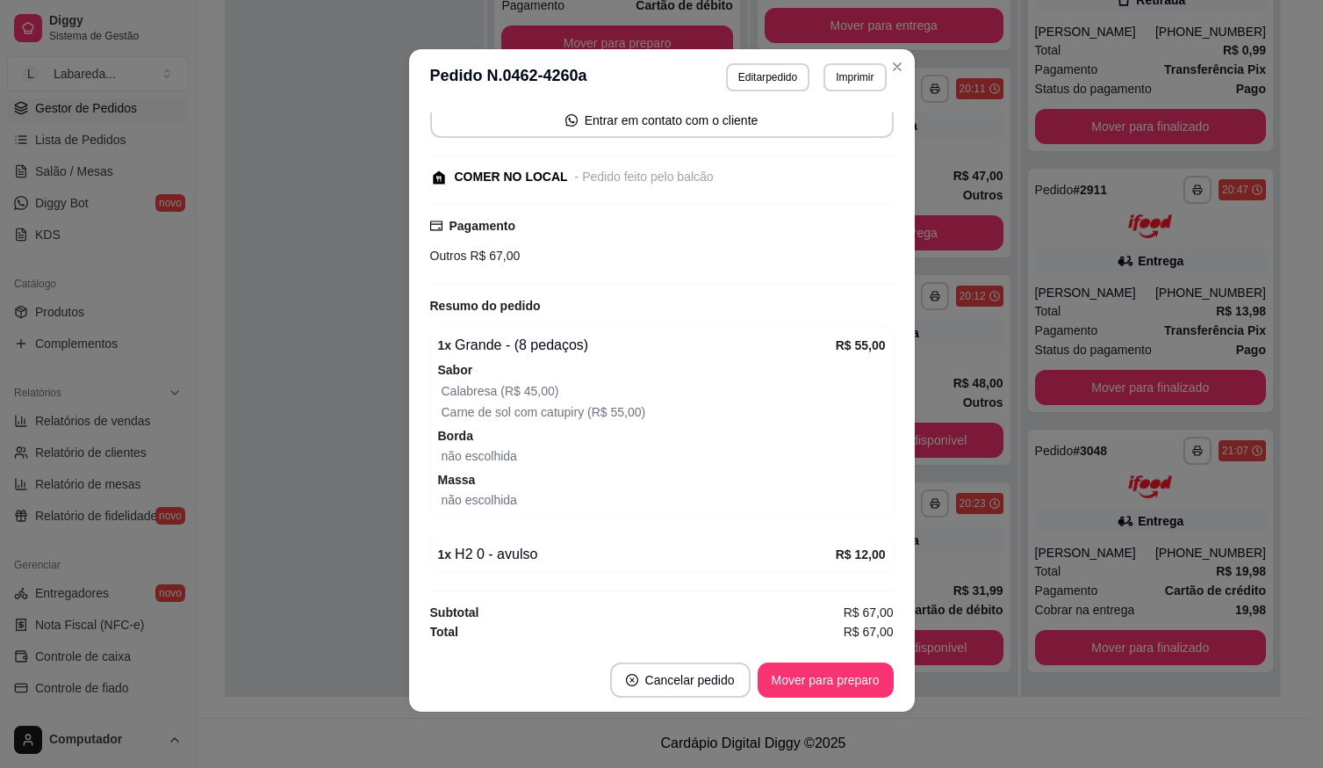
click at [836, 660] on footer "Cancelar pedido Mover para preparo" at bounding box center [662, 679] width 506 height 63
click at [835, 682] on button "Mover para preparo" at bounding box center [826, 680] width 132 height 34
click at [832, 683] on div "Mover para preparo" at bounding box center [813, 679] width 161 height 35
click at [830, 683] on button "Mover para retirada disponível" at bounding box center [797, 680] width 188 height 34
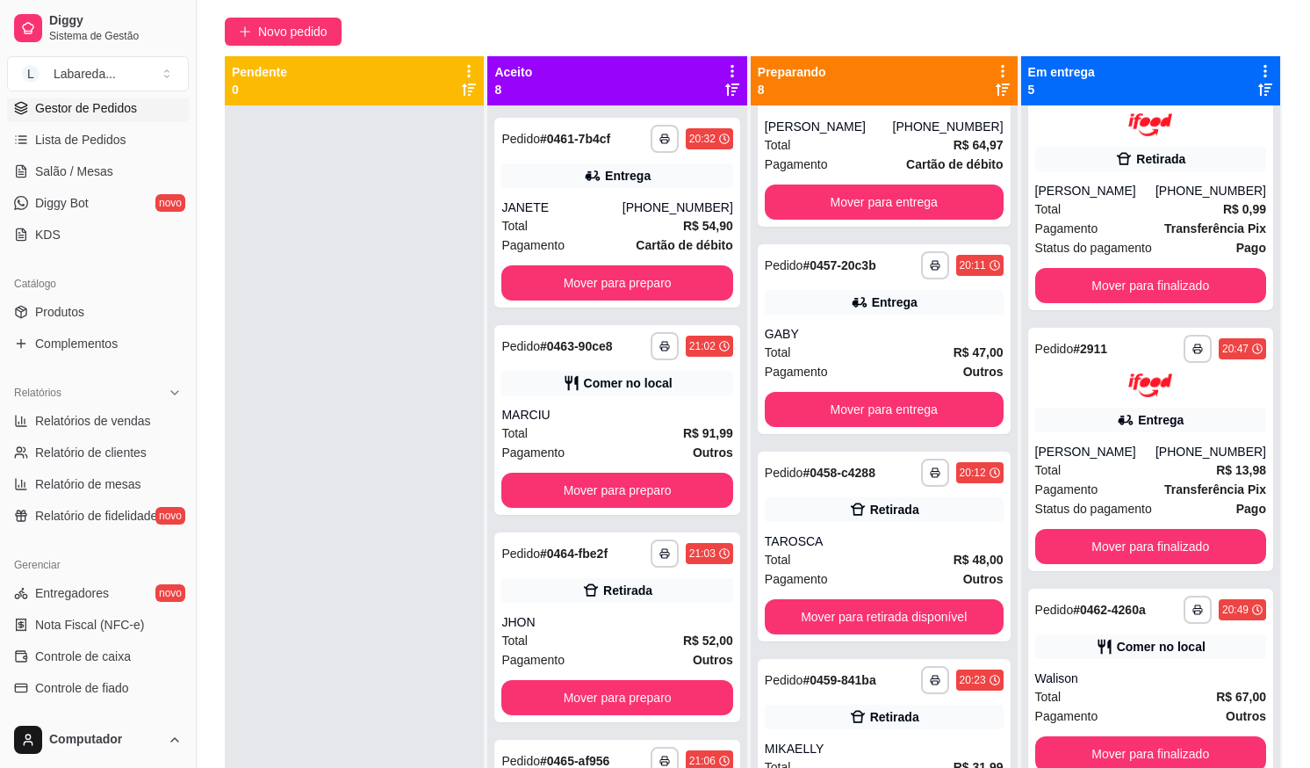
scroll to position [0, 0]
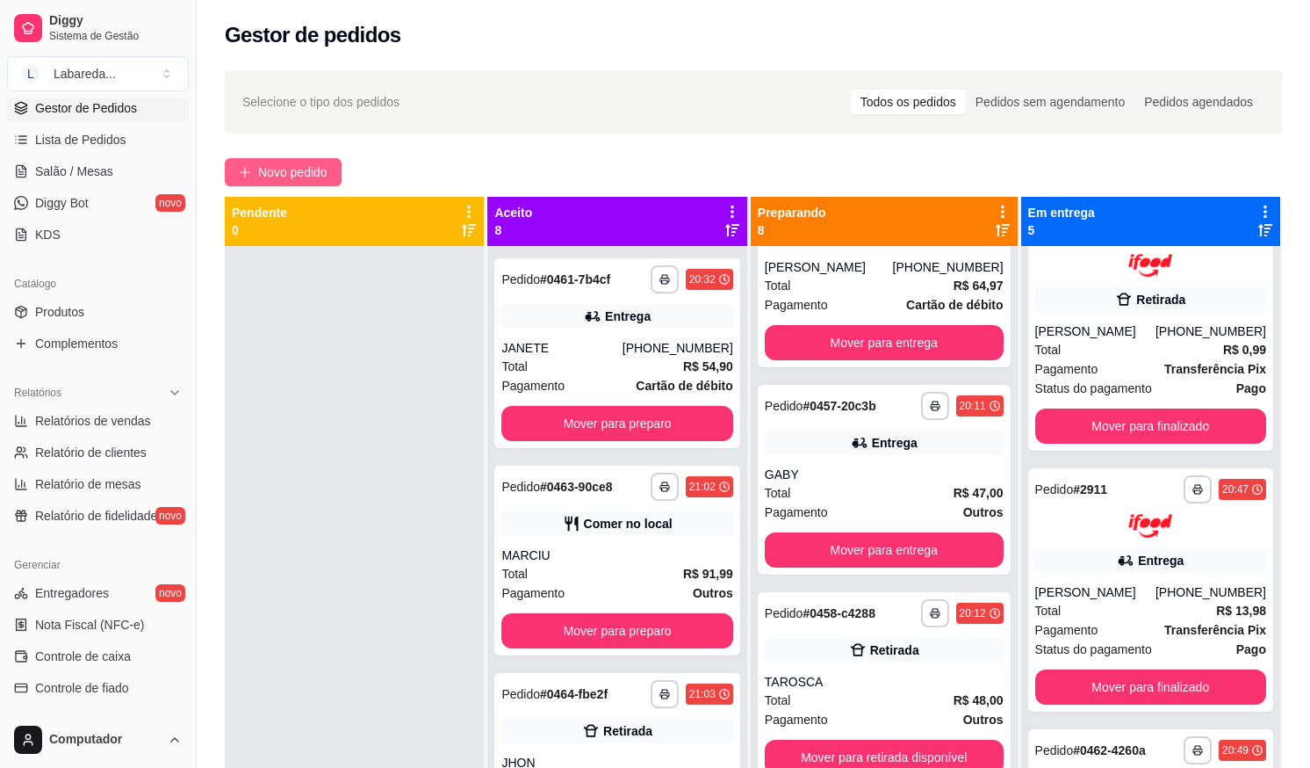
click at [292, 170] on span "Novo pedido" at bounding box center [292, 171] width 69 height 19
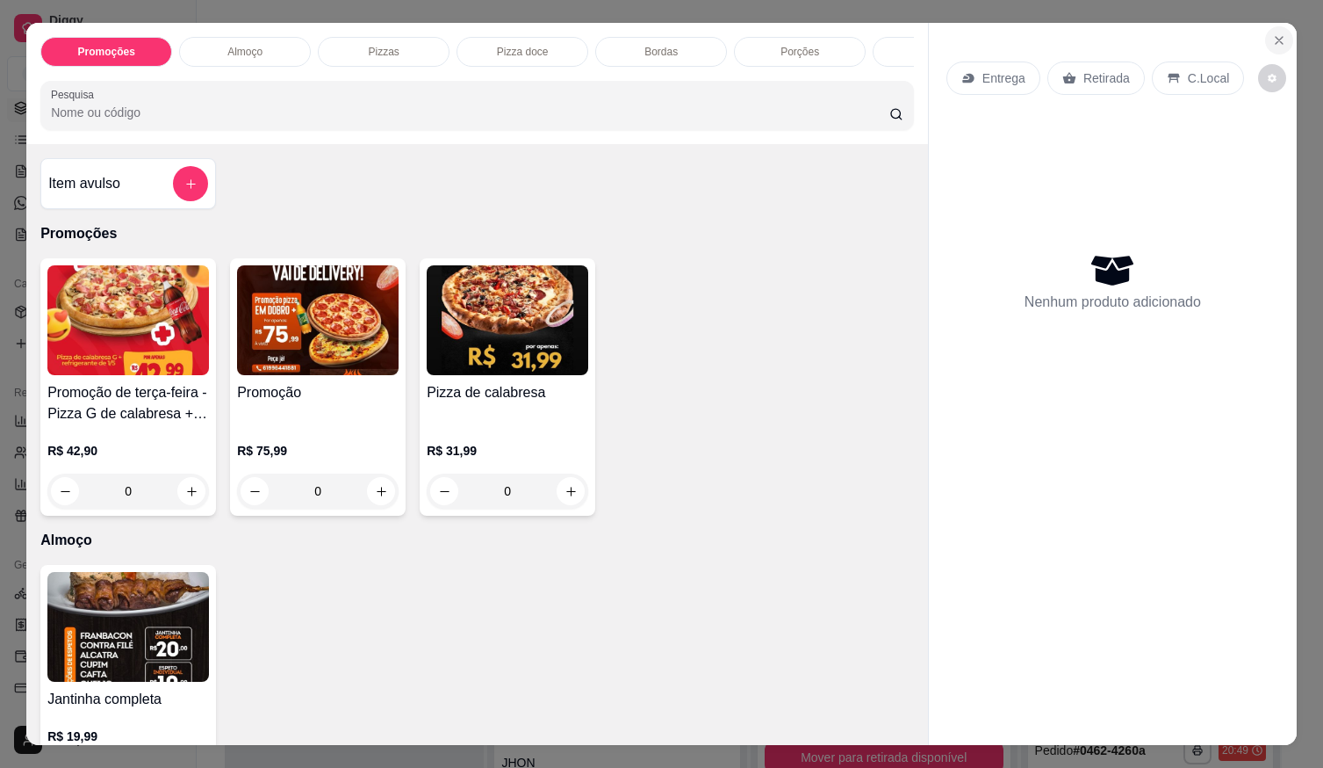
drag, startPoint x: 1268, startPoint y: 18, endPoint x: 1266, endPoint y: 29, distance: 10.7
click at [1267, 23] on div "Entrega Retirada C.Local Nenhum produto adicionado" at bounding box center [1113, 370] width 368 height 694
click at [1276, 37] on icon "Close" at bounding box center [1279, 40] width 7 height 7
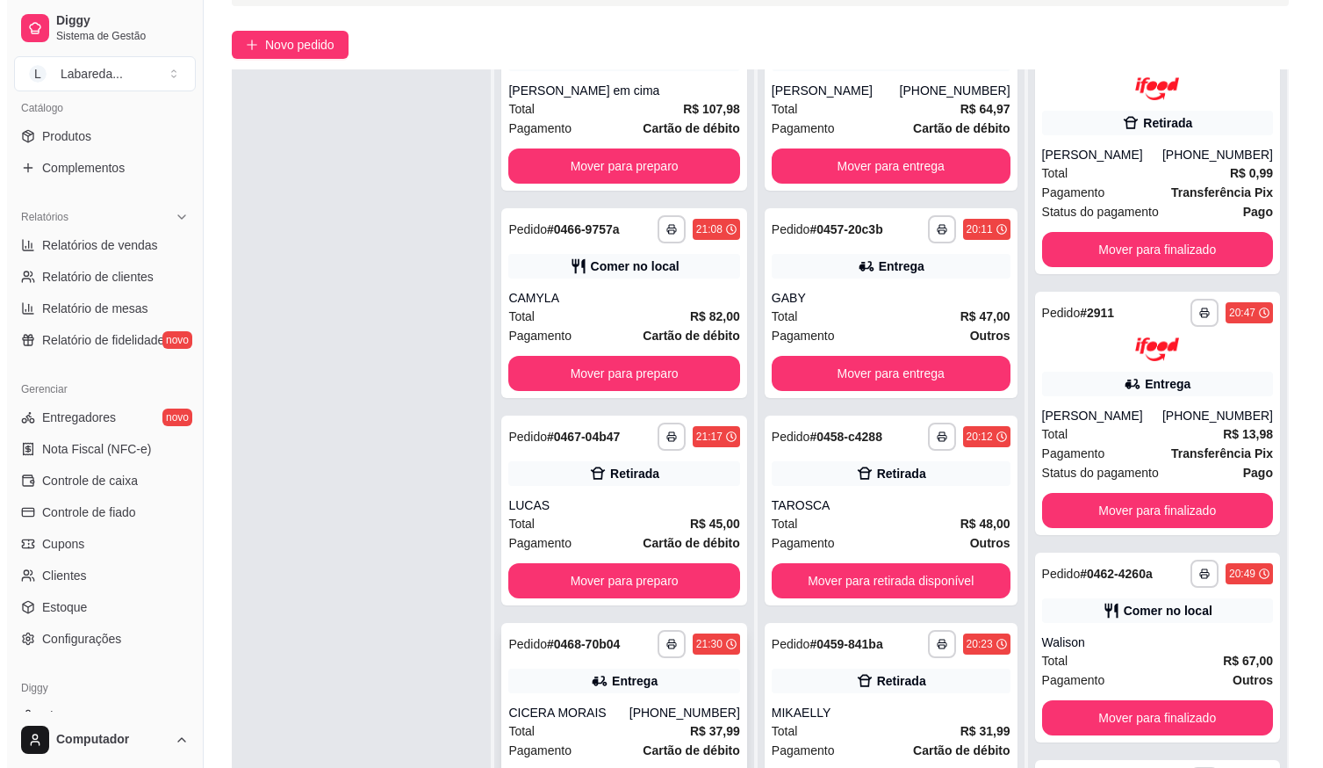
scroll to position [268, 0]
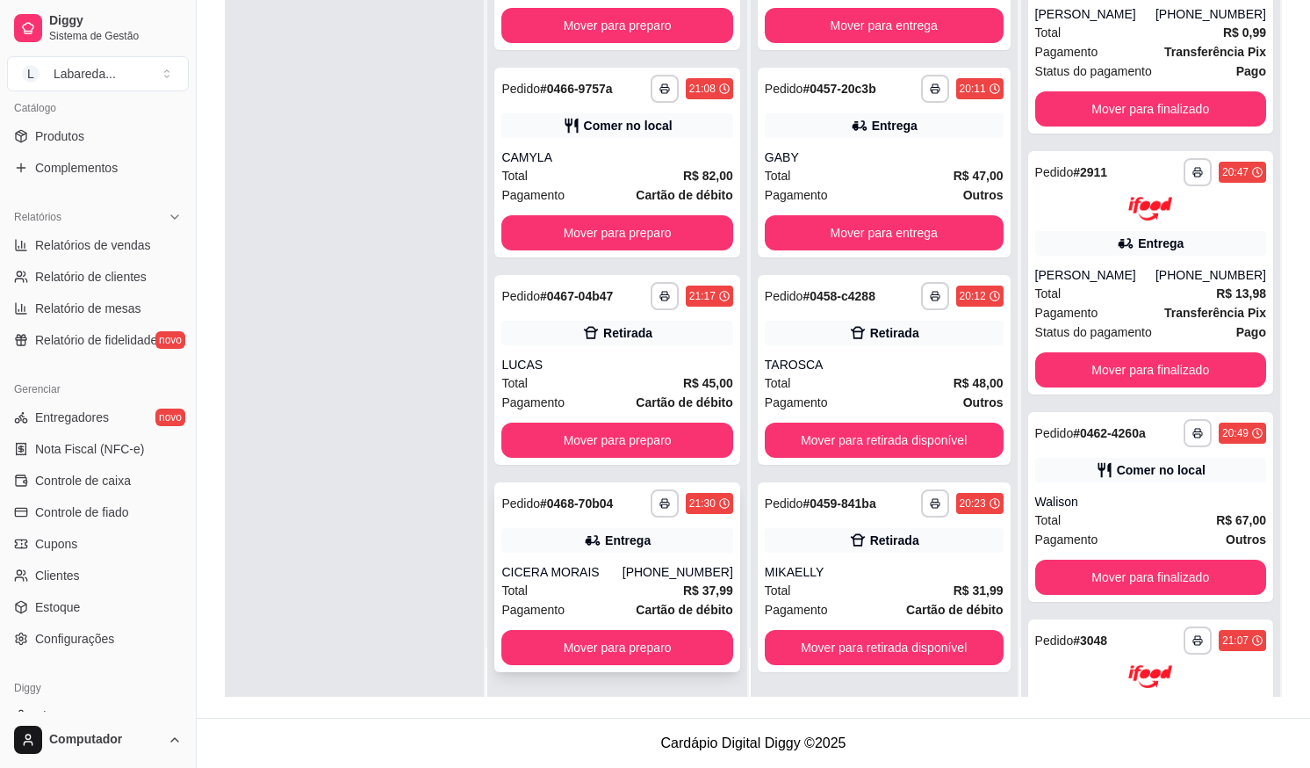
click at [585, 544] on icon at bounding box center [593, 540] width 18 height 18
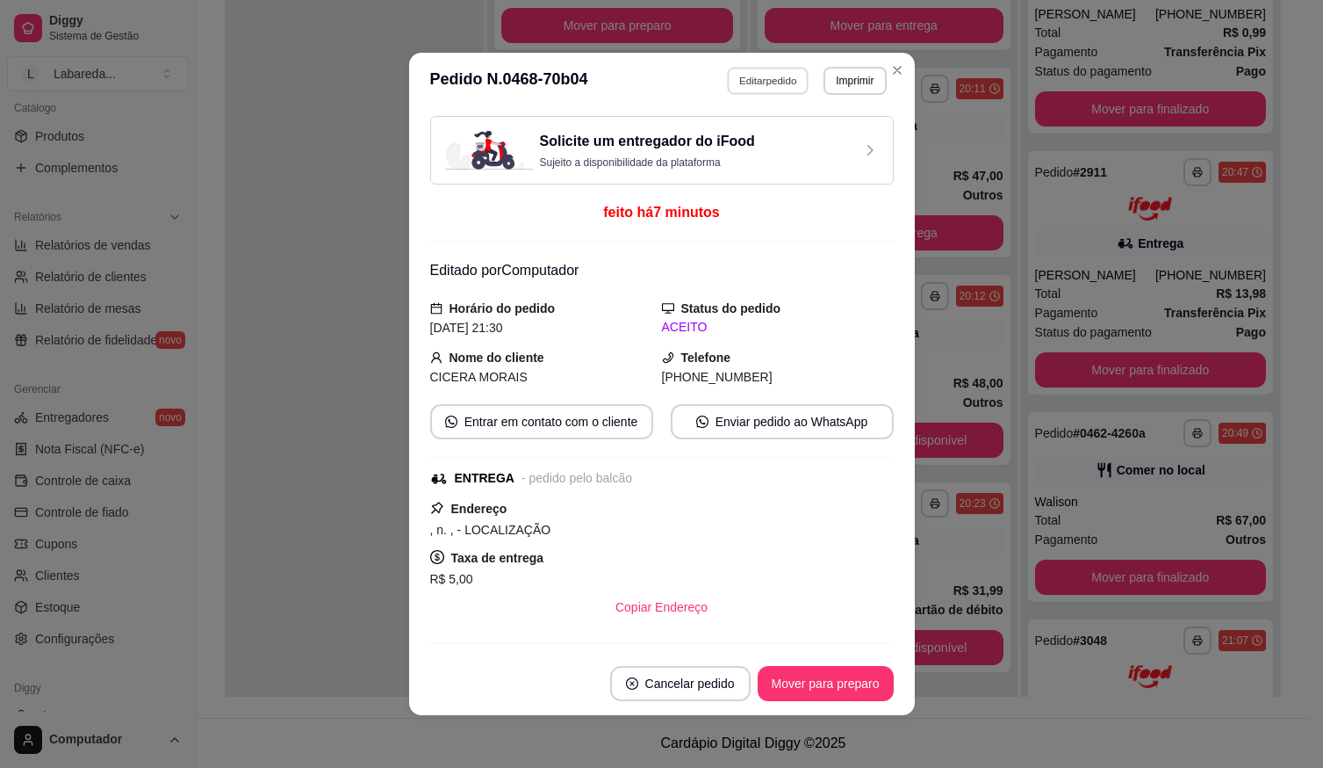
click at [752, 75] on button "Editar pedido" at bounding box center [768, 80] width 82 height 27
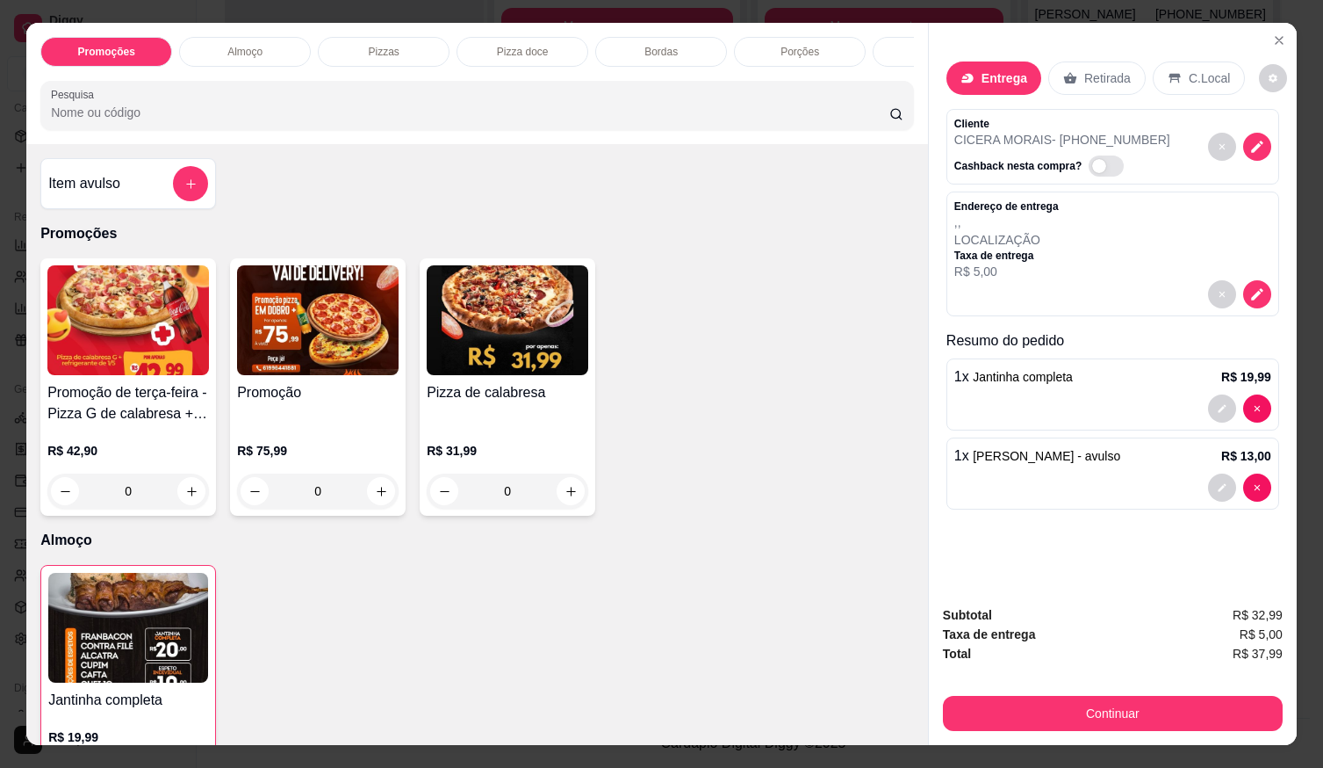
click at [1177, 166] on div "Cliente CICERA MORAIS - (61) 99653-9363 Cashback nesta compra?" at bounding box center [1113, 147] width 333 height 76
click at [1250, 139] on icon "decrease-product-quantity" at bounding box center [1258, 147] width 16 height 16
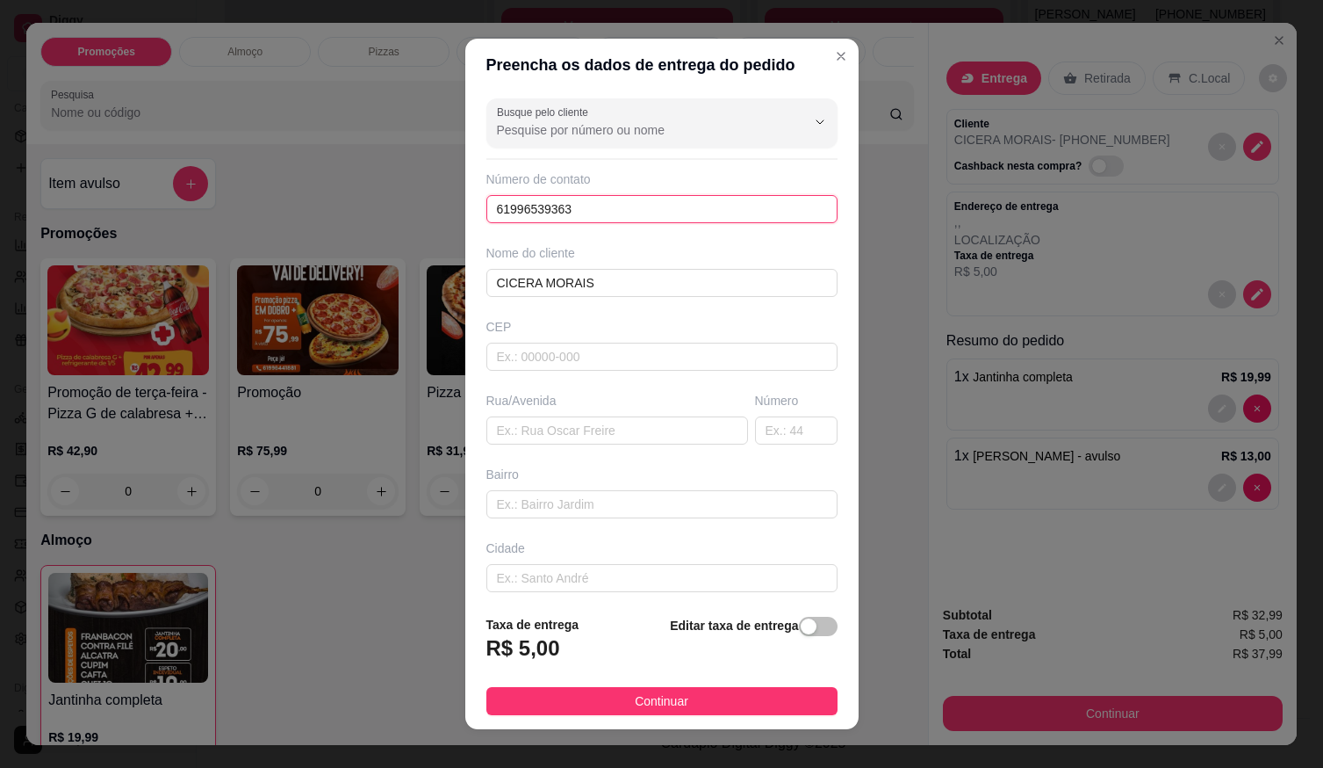
drag, startPoint x: 336, startPoint y: 215, endPoint x: 344, endPoint y: 270, distance: 55.9
click at [253, 244] on div "Preencha os dados de entrega do pedido Busque pelo cliente Número de contato 61…" at bounding box center [661, 384] width 1323 height 768
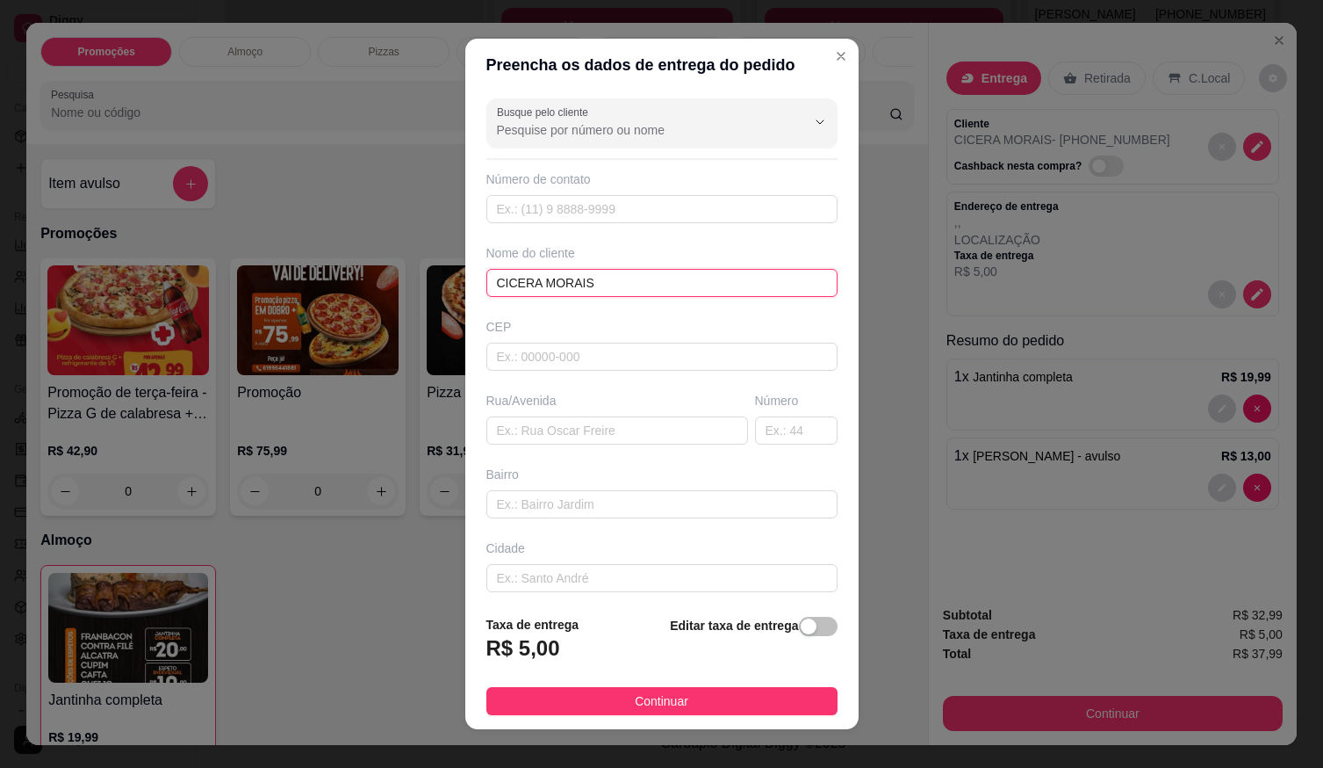
drag, startPoint x: 521, startPoint y: 287, endPoint x: 538, endPoint y: 289, distance: 17.7
click at [523, 286] on input "CICERA MORAIS" at bounding box center [662, 283] width 351 height 28
drag, startPoint x: 559, startPoint y: 282, endPoint x: -82, endPoint y: 323, distance: 642.4
click at [0, 323] on html "**********" at bounding box center [661, 116] width 1323 height 768
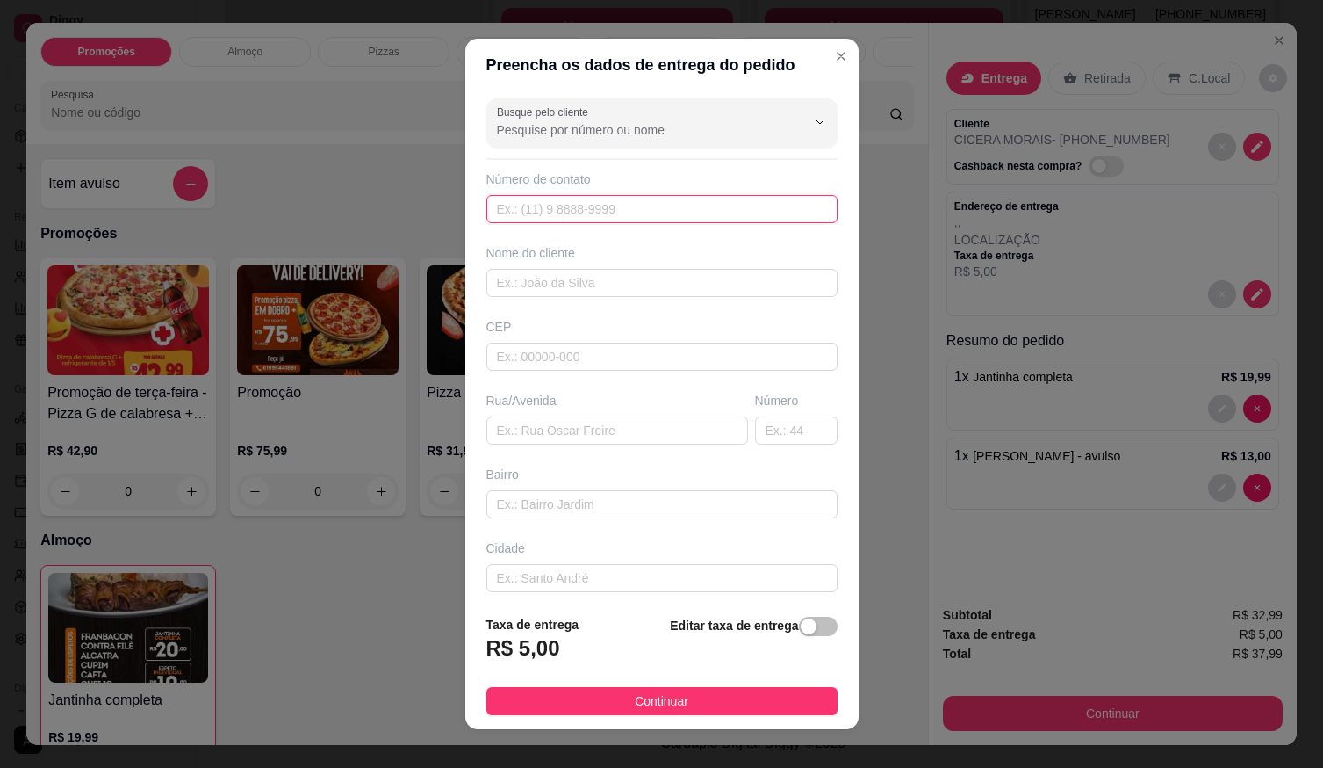
click at [524, 219] on input "text" at bounding box center [662, 209] width 351 height 28
type input "(61) 99651-3461"
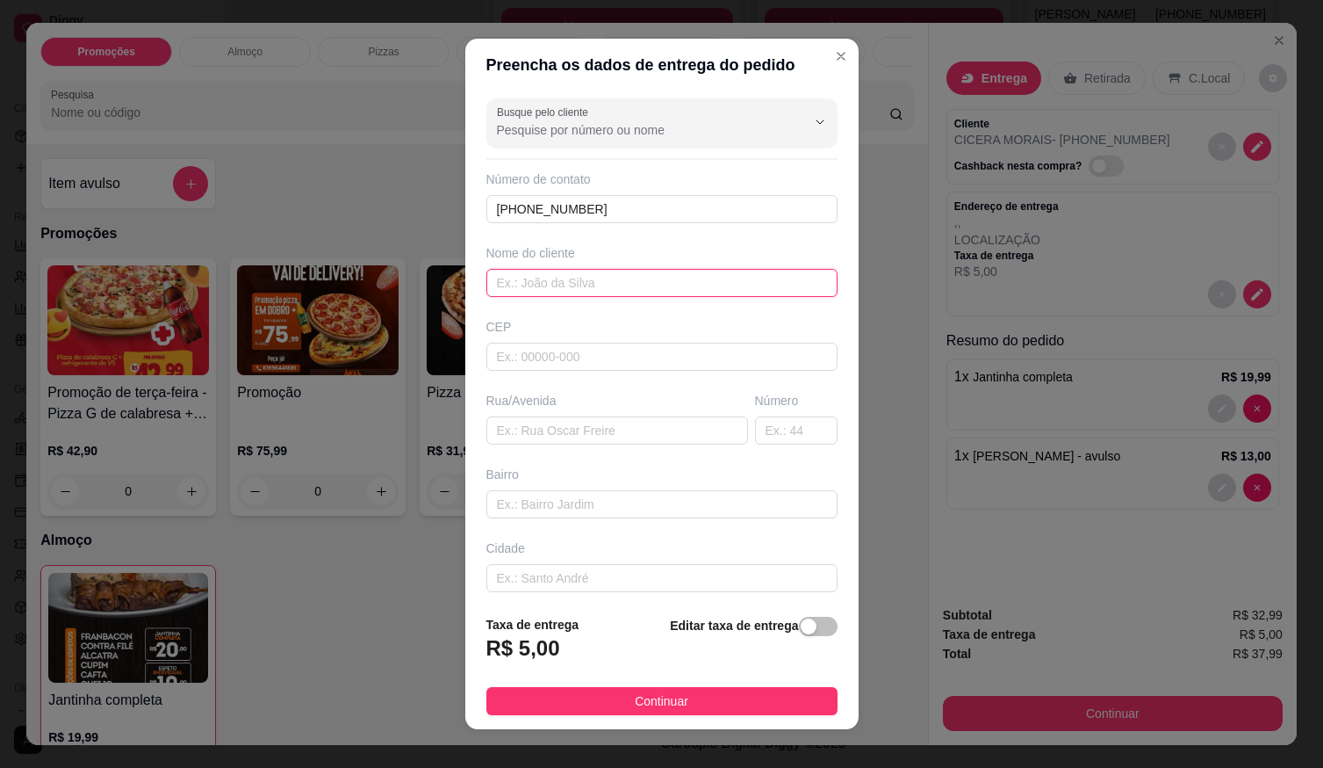
click at [555, 289] on input "text" at bounding box center [662, 283] width 351 height 28
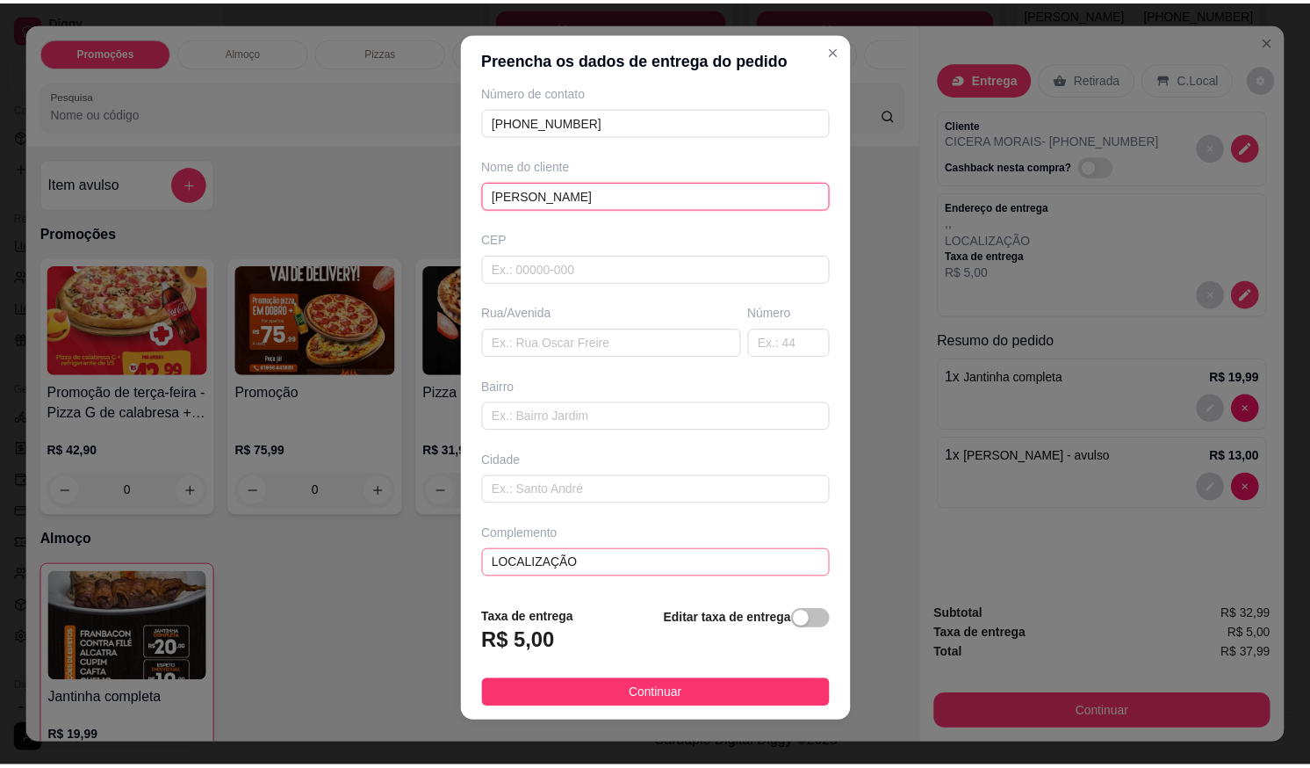
scroll to position [18, 0]
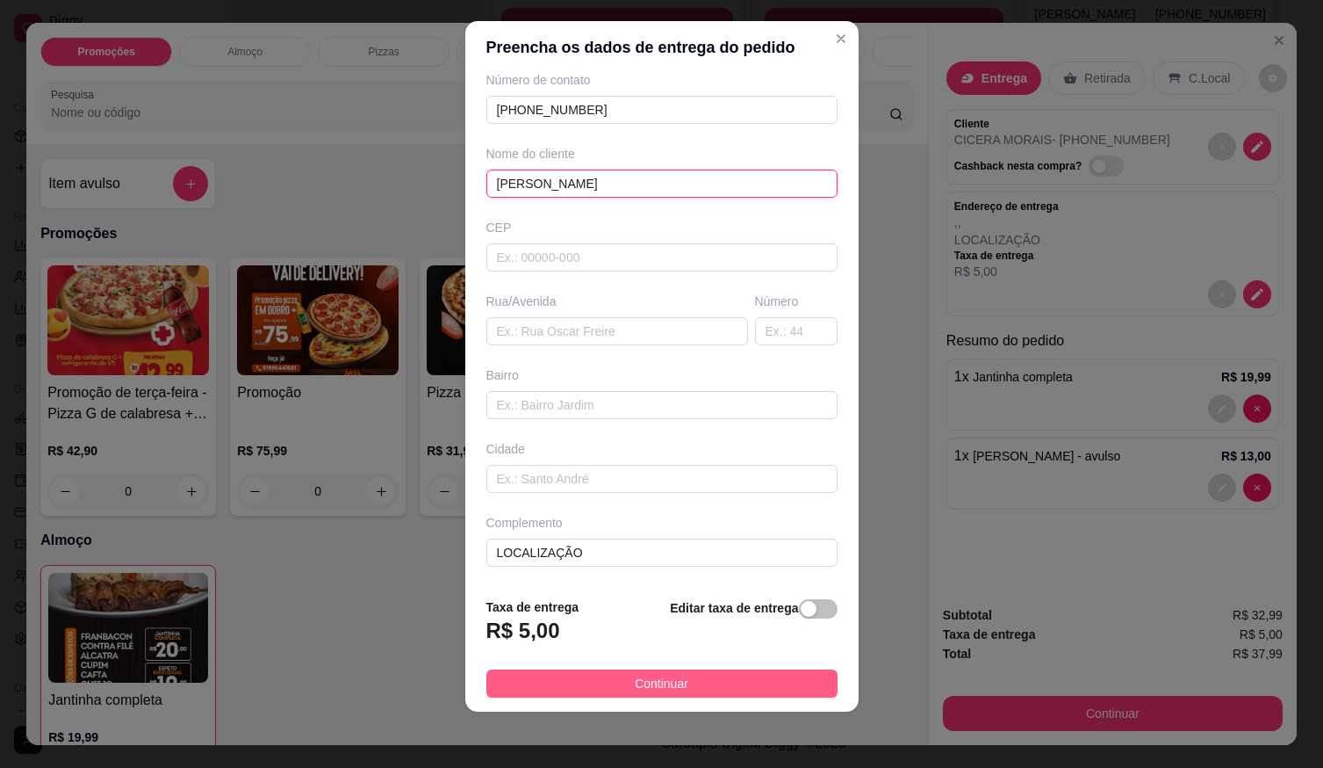
type input "AMANDA ARAUJO"
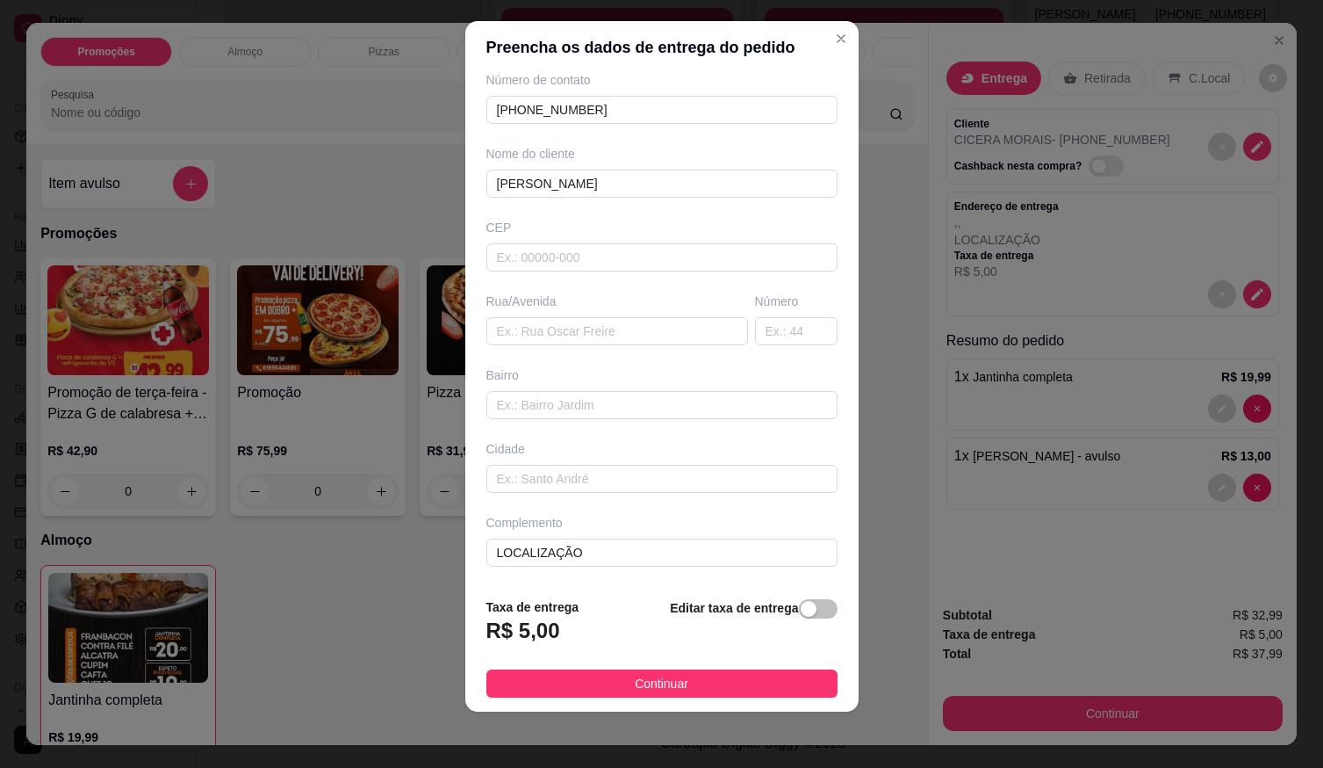
drag, startPoint x: 609, startPoint y: 676, endPoint x: 690, endPoint y: 701, distance: 85.3
click at [615, 681] on button "Continuar" at bounding box center [662, 683] width 351 height 28
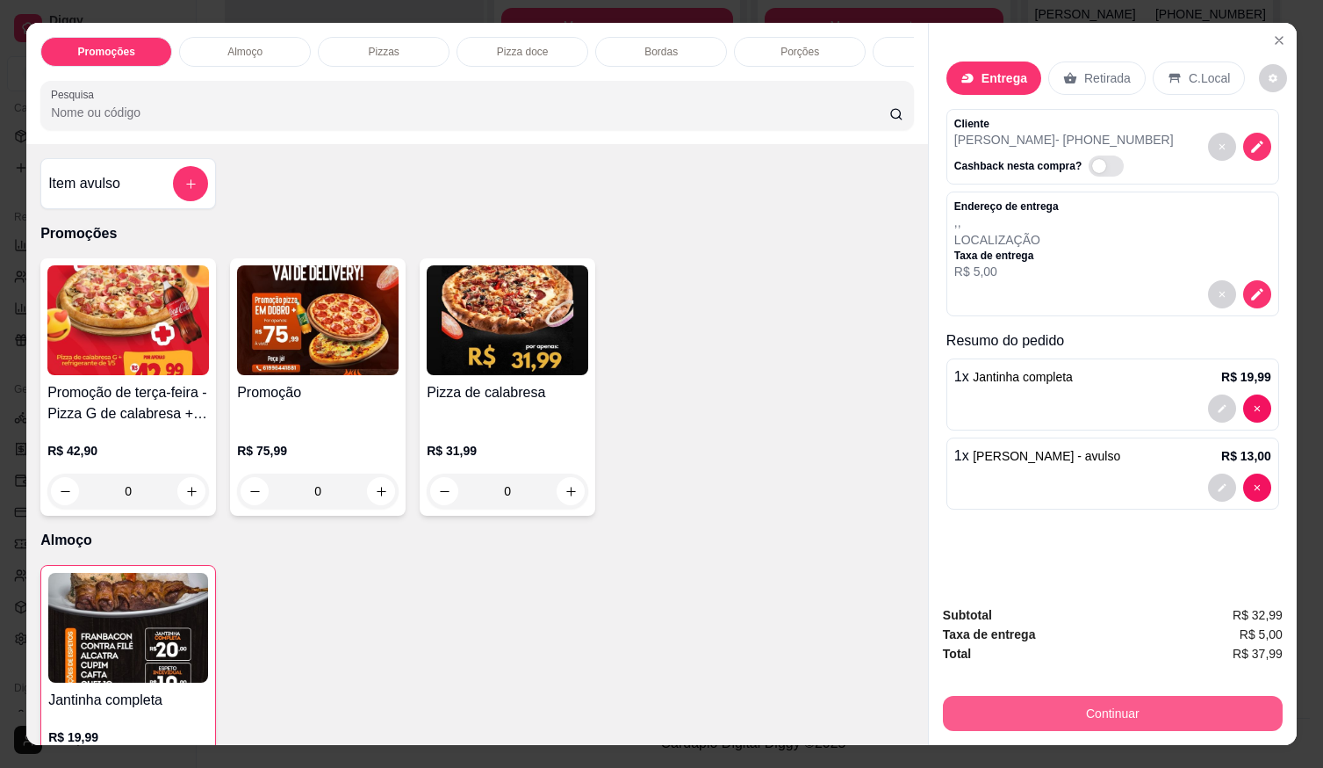
click at [978, 700] on button "Continuar" at bounding box center [1113, 713] width 340 height 35
click at [1096, 696] on button "Continuar" at bounding box center [1112, 713] width 329 height 34
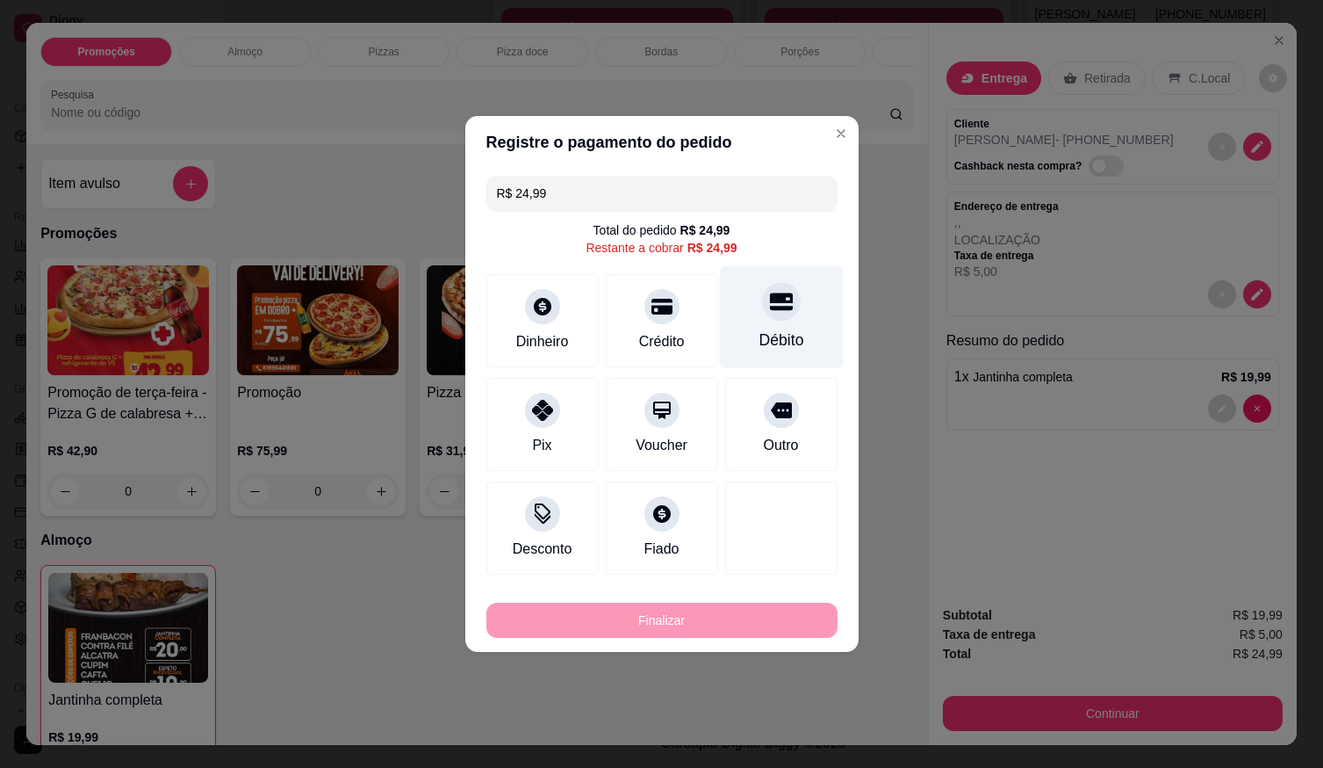
drag, startPoint x: 787, startPoint y: 325, endPoint x: 757, endPoint y: 422, distance: 101.1
click at [786, 326] on div "Débito" at bounding box center [781, 320] width 112 height 93
type input "R$ 0,00"
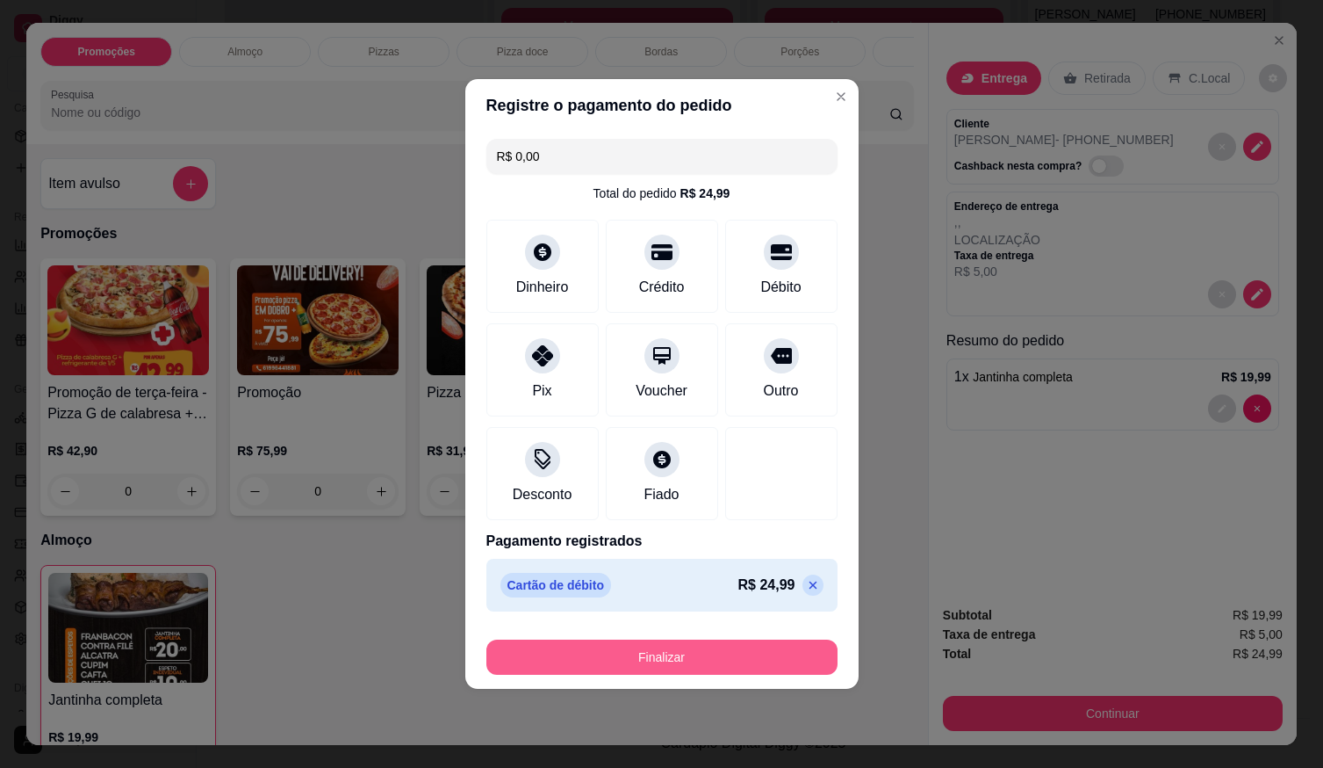
drag, startPoint x: 720, startPoint y: 638, endPoint x: 718, endPoint y: 626, distance: 11.7
click at [719, 638] on div "Finalizar" at bounding box center [662, 653] width 351 height 42
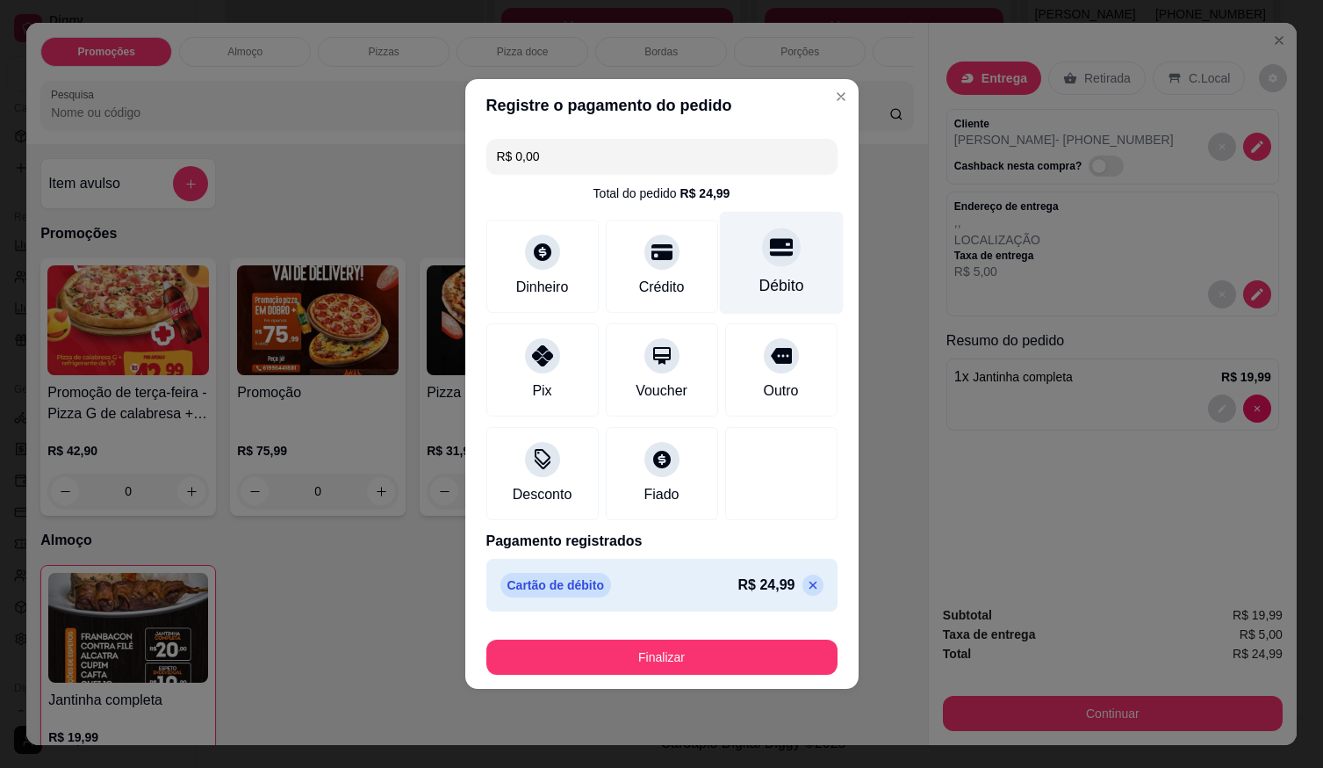
click at [775, 283] on div "Débito" at bounding box center [781, 285] width 45 height 23
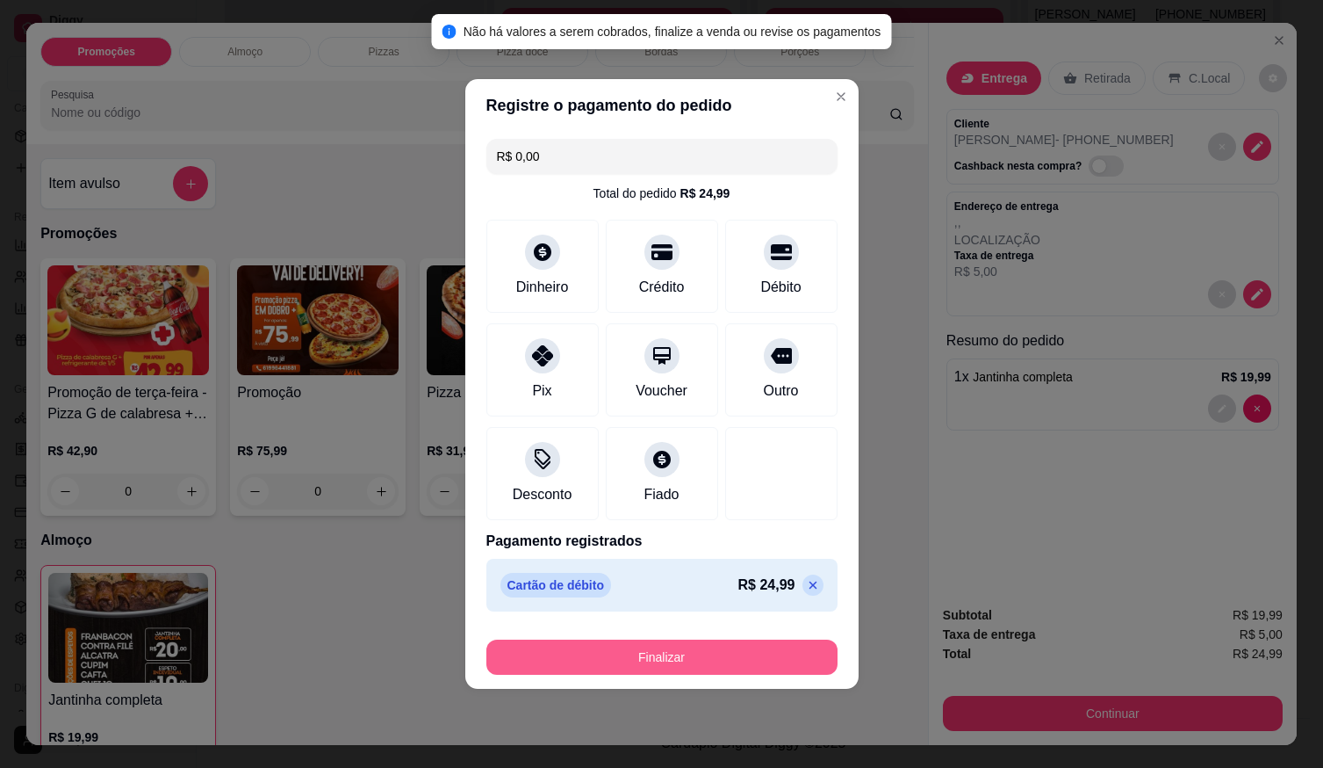
click at [749, 655] on button "Finalizar" at bounding box center [662, 656] width 351 height 35
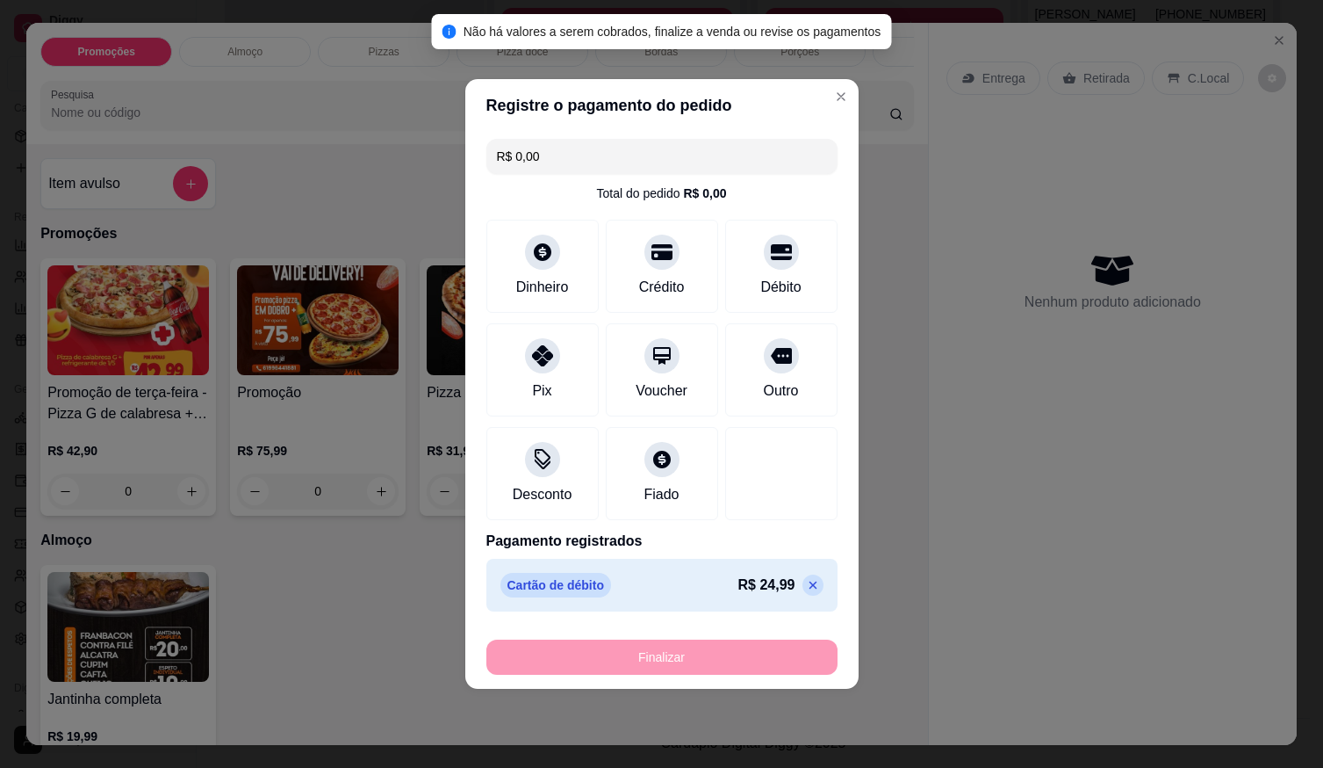
type input "0"
type input "-R$ 24,99"
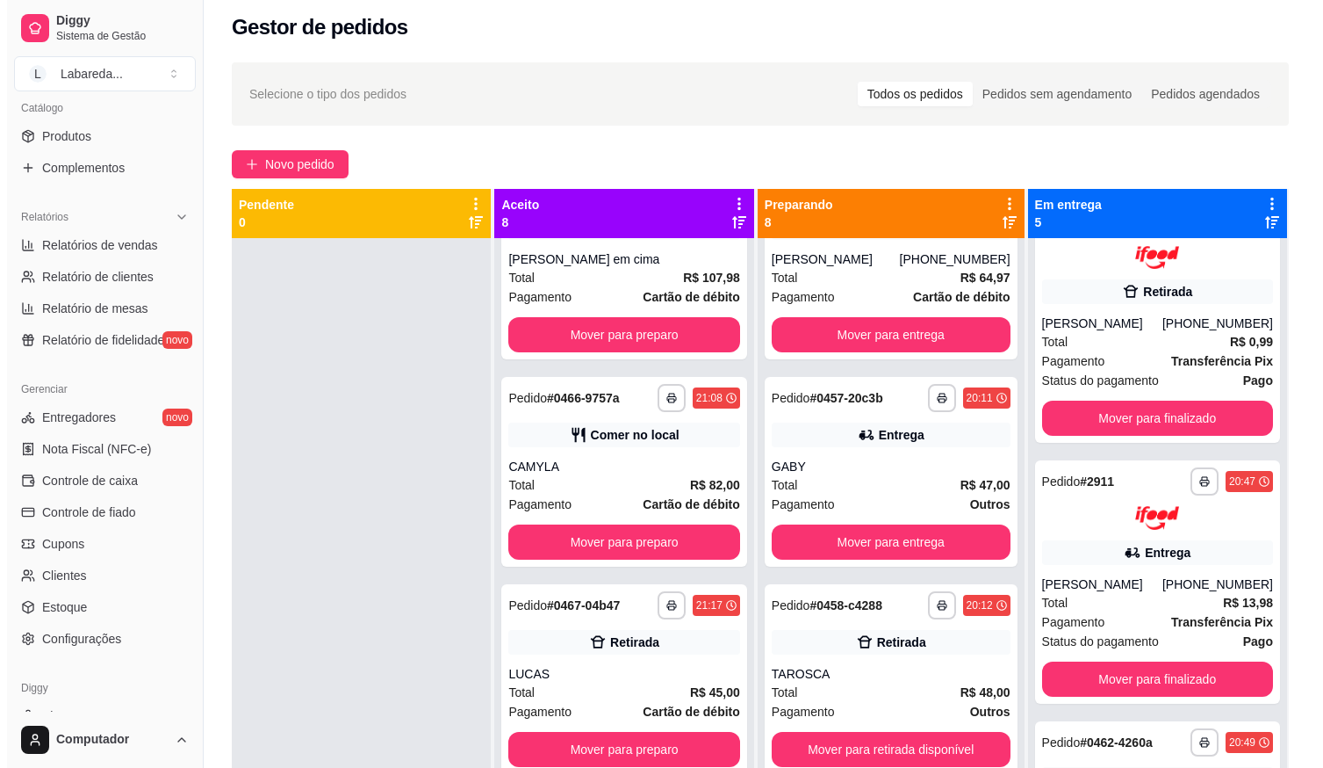
scroll to position [0, 0]
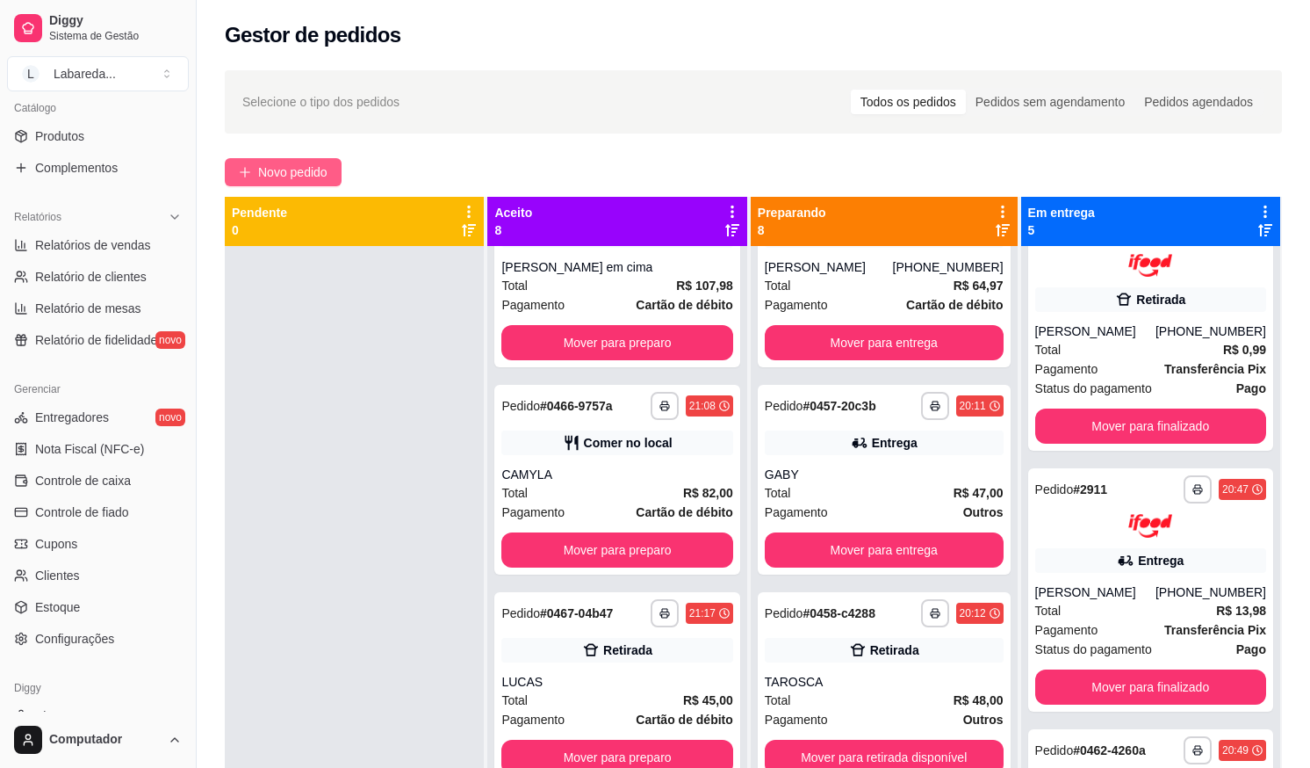
click at [328, 160] on button "Novo pedido" at bounding box center [283, 172] width 117 height 28
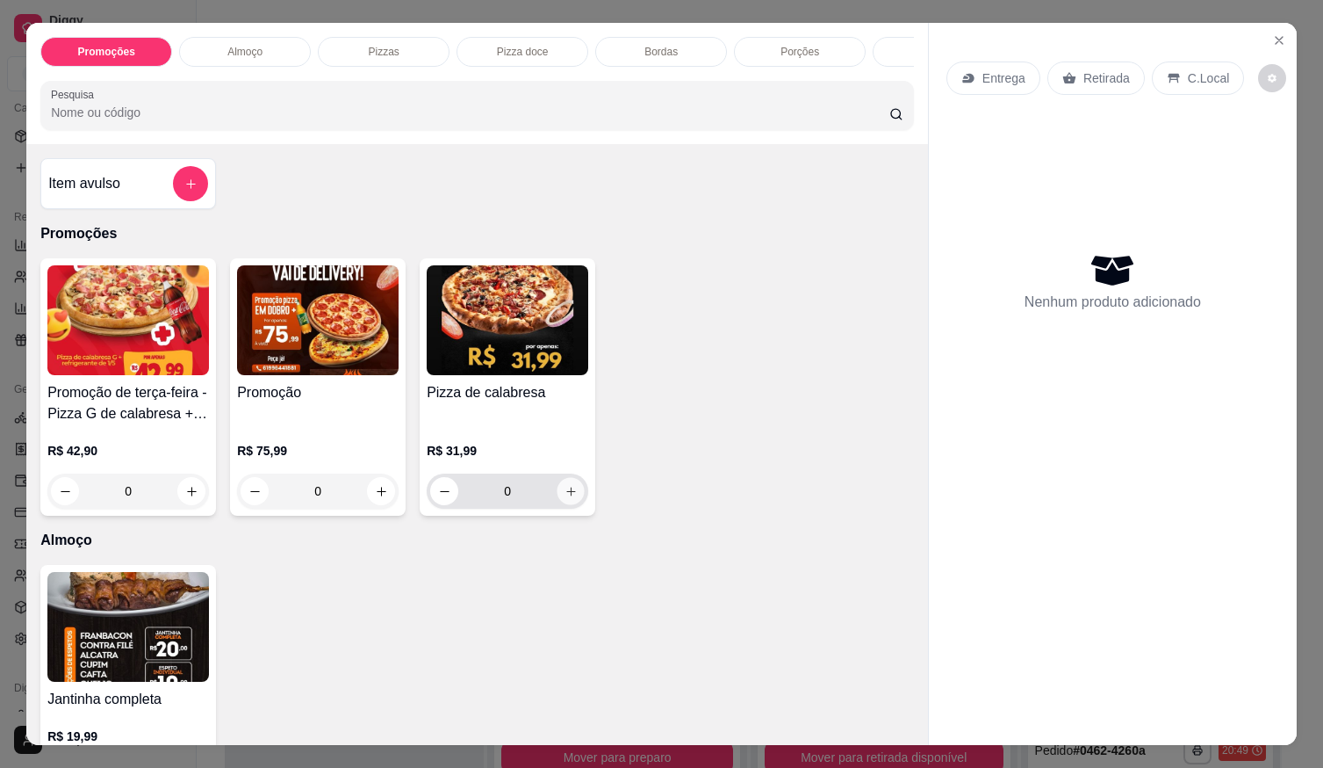
click at [574, 494] on button "increase-product-quantity" at bounding box center [571, 491] width 27 height 27
type input "1"
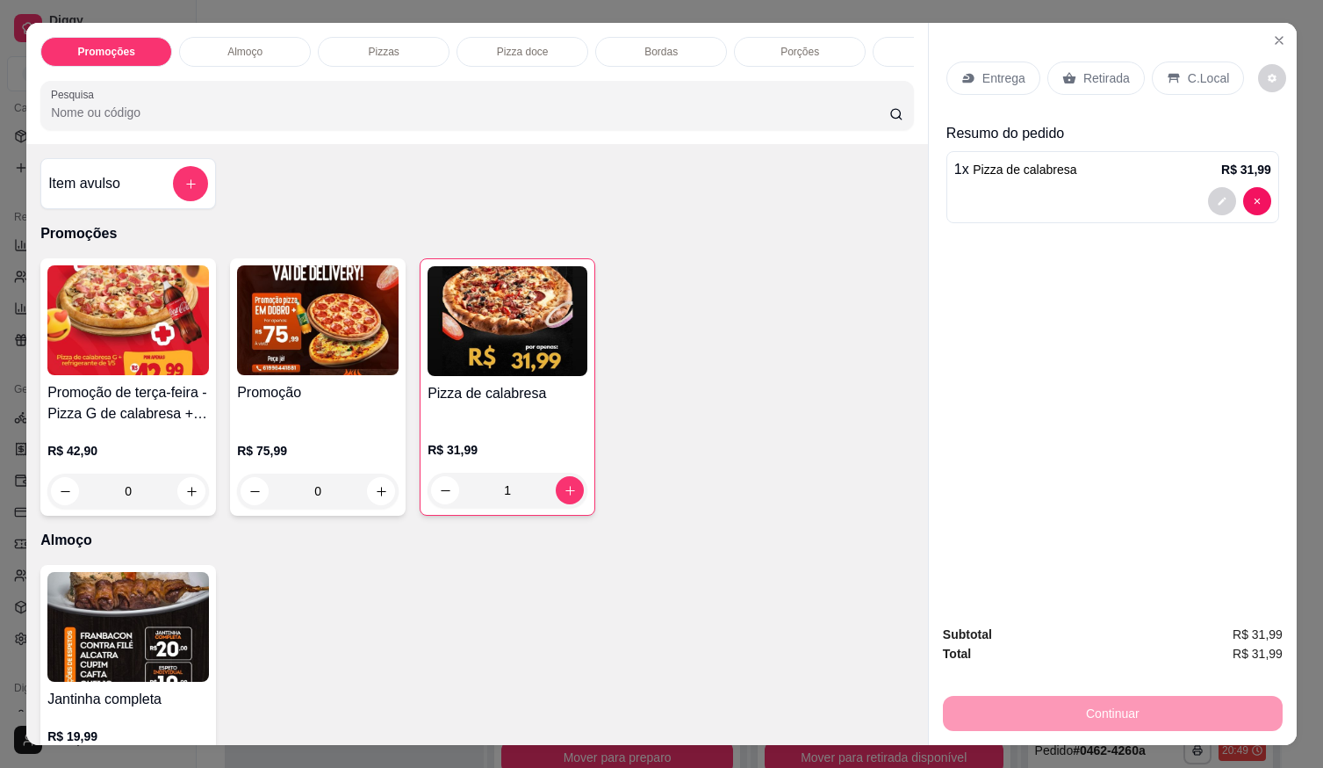
click at [1104, 196] on div at bounding box center [1113, 201] width 317 height 28
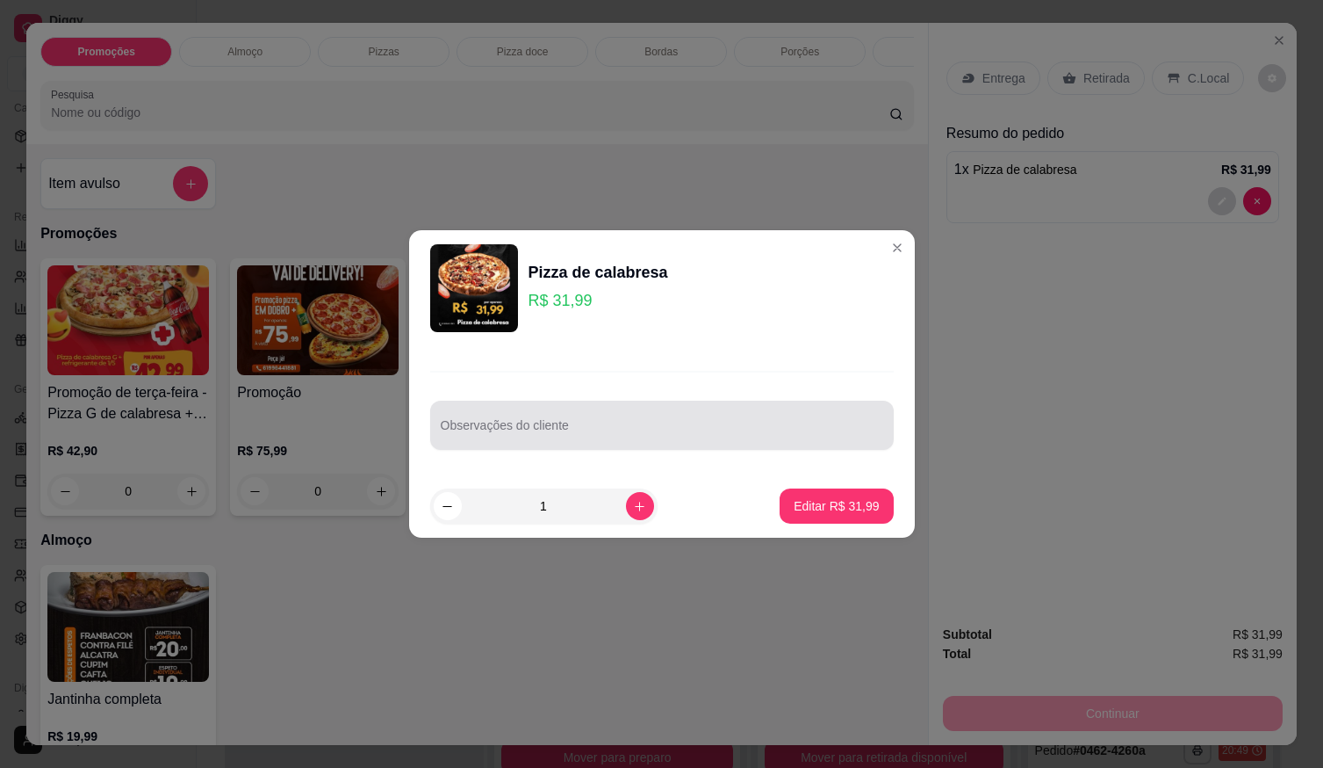
drag, startPoint x: 695, startPoint y: 415, endPoint x: 697, endPoint y: 425, distance: 10.9
click at [694, 415] on div at bounding box center [662, 424] width 443 height 35
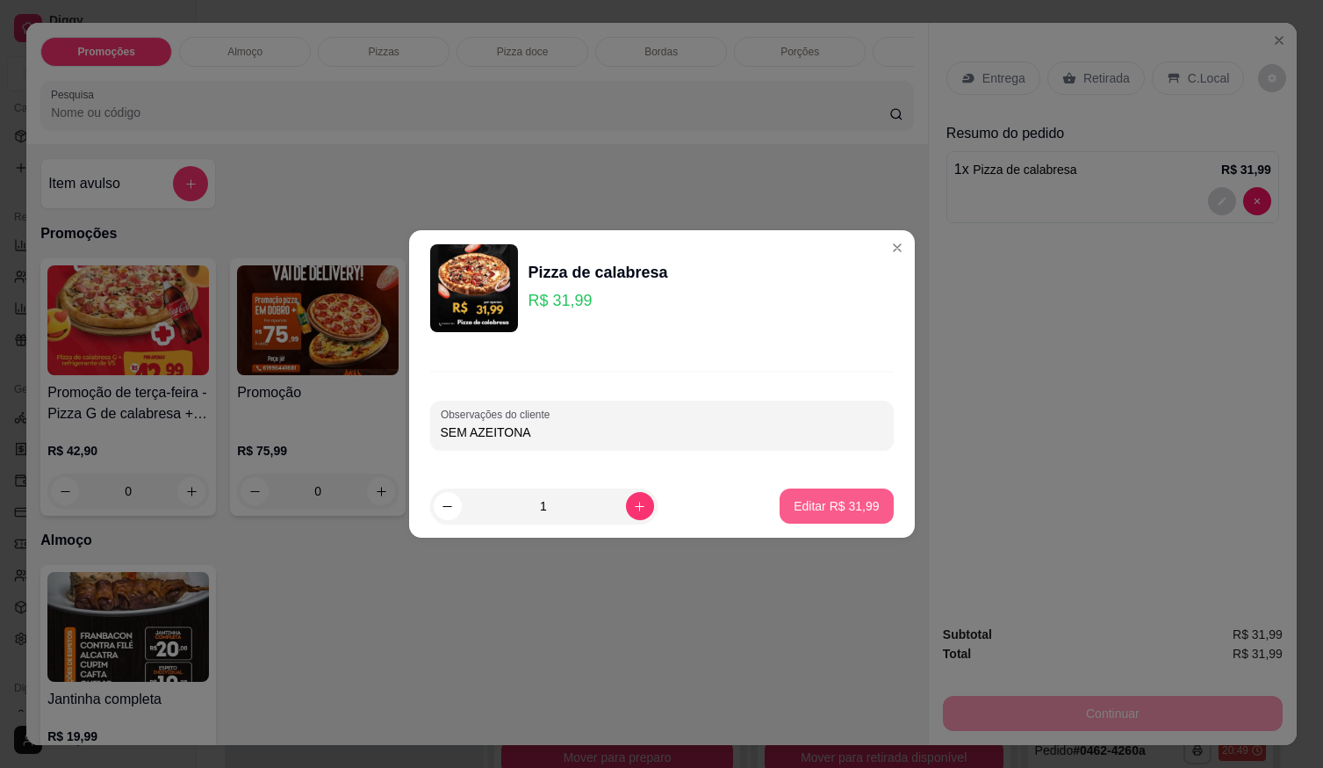
type input "SEM AZEITONA"
click at [809, 494] on button "Editar R$ 31,99" at bounding box center [836, 505] width 113 height 35
type input "0"
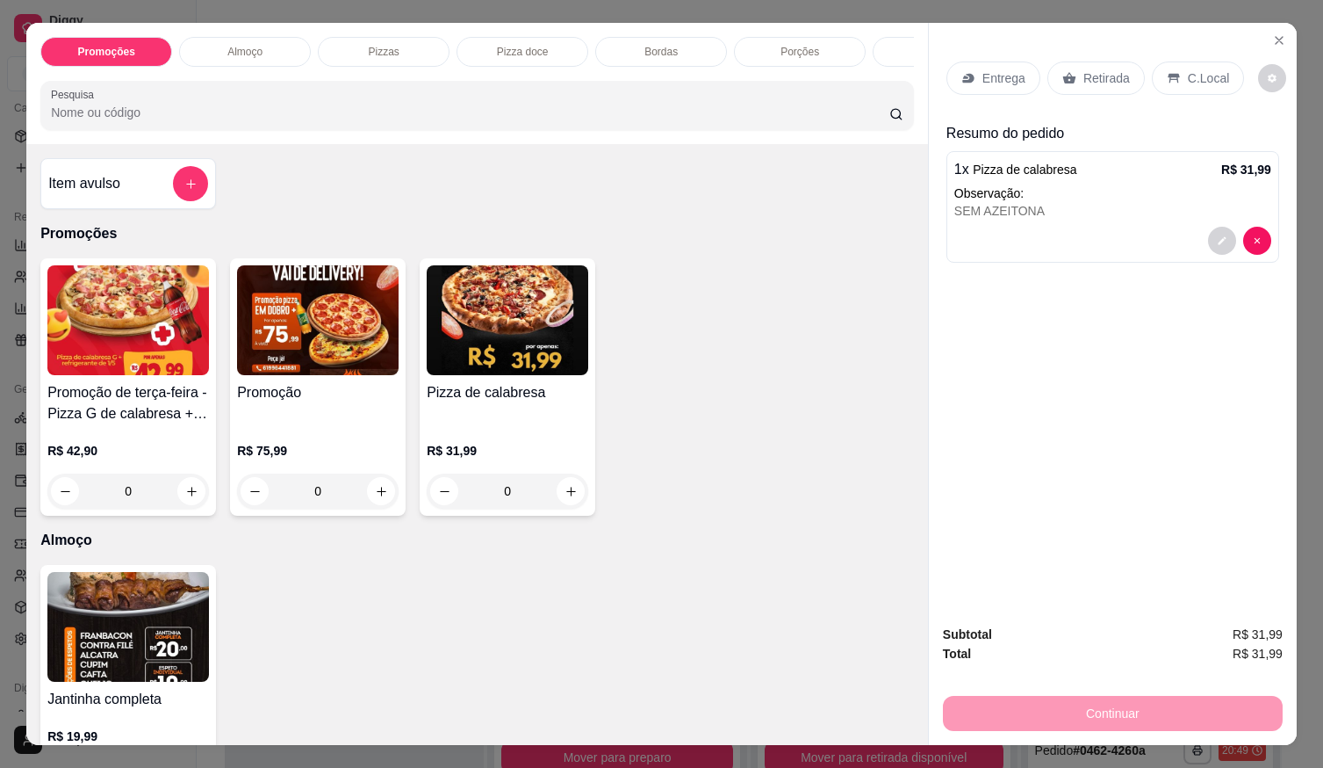
click at [1017, 69] on p "Entrega" at bounding box center [1004, 78] width 43 height 18
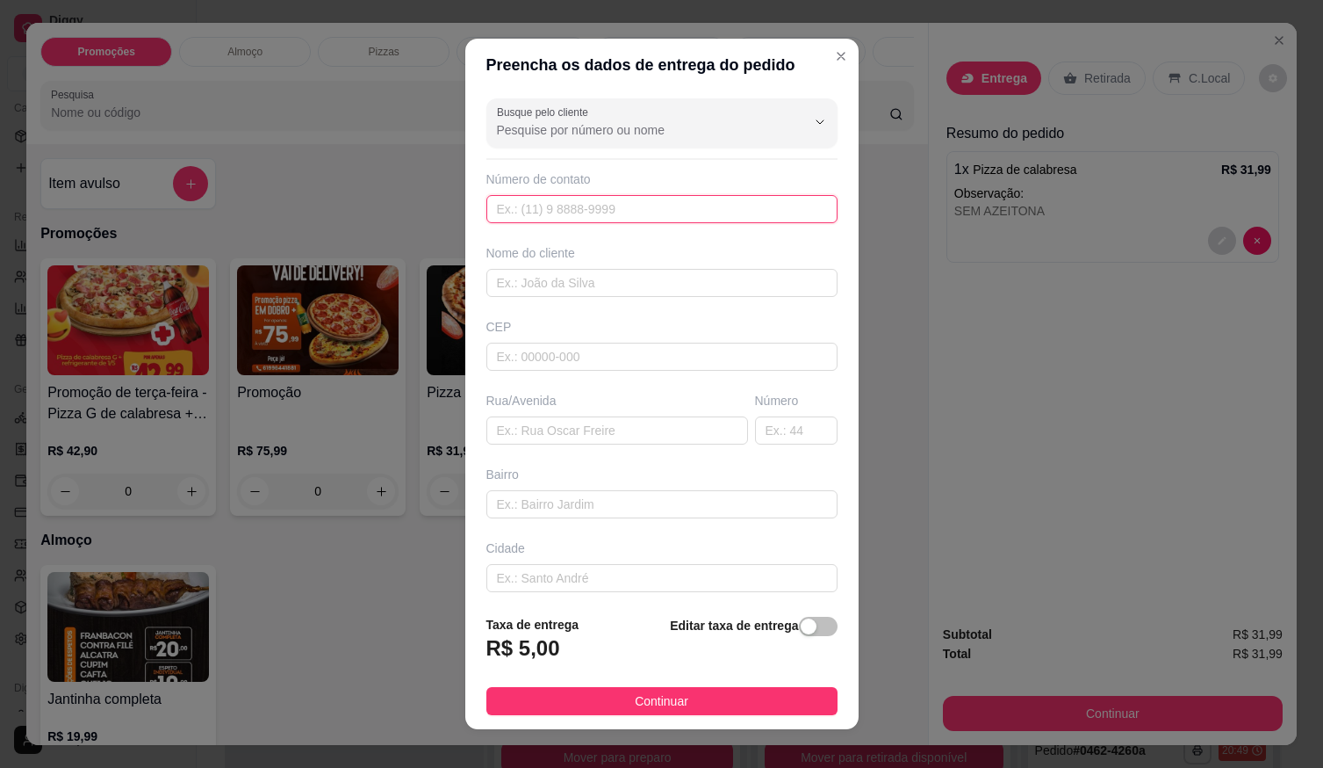
click at [671, 209] on input "text" at bounding box center [662, 209] width 351 height 28
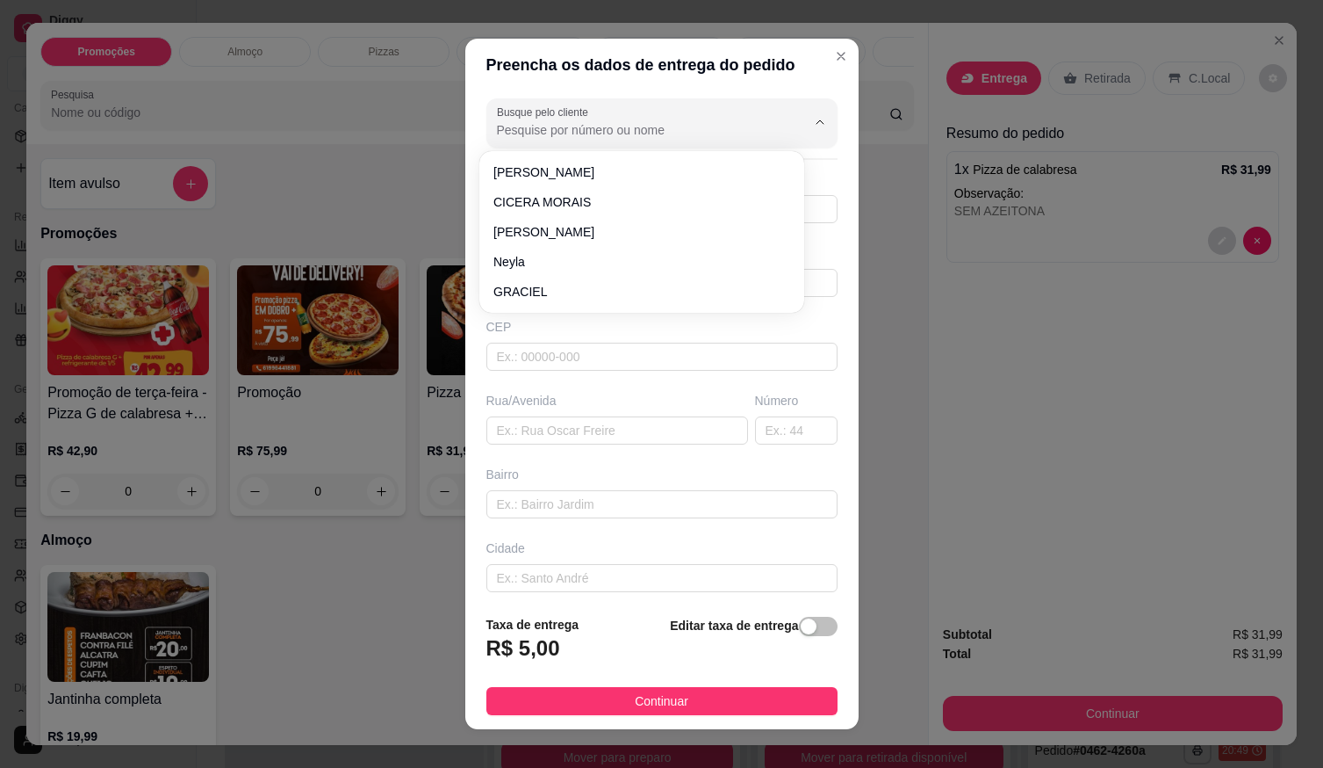
click at [638, 129] on input "Busque pelo cliente" at bounding box center [637, 130] width 281 height 18
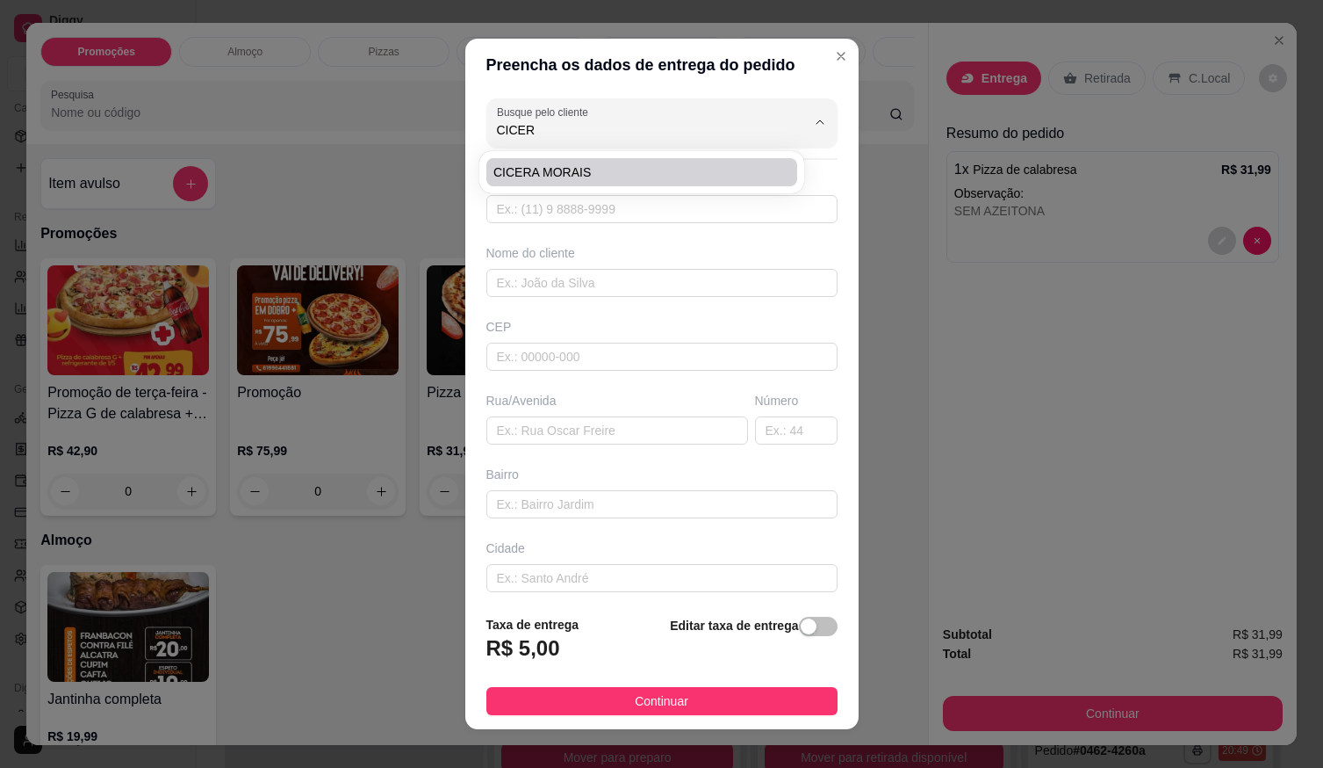
click at [642, 175] on span "CICERA MORAIS" at bounding box center [633, 172] width 279 height 18
type input "CICERA MORAIS"
type input "61996539363"
type input "CICERA MORAIS"
type input "LOCALIZAÇÃO"
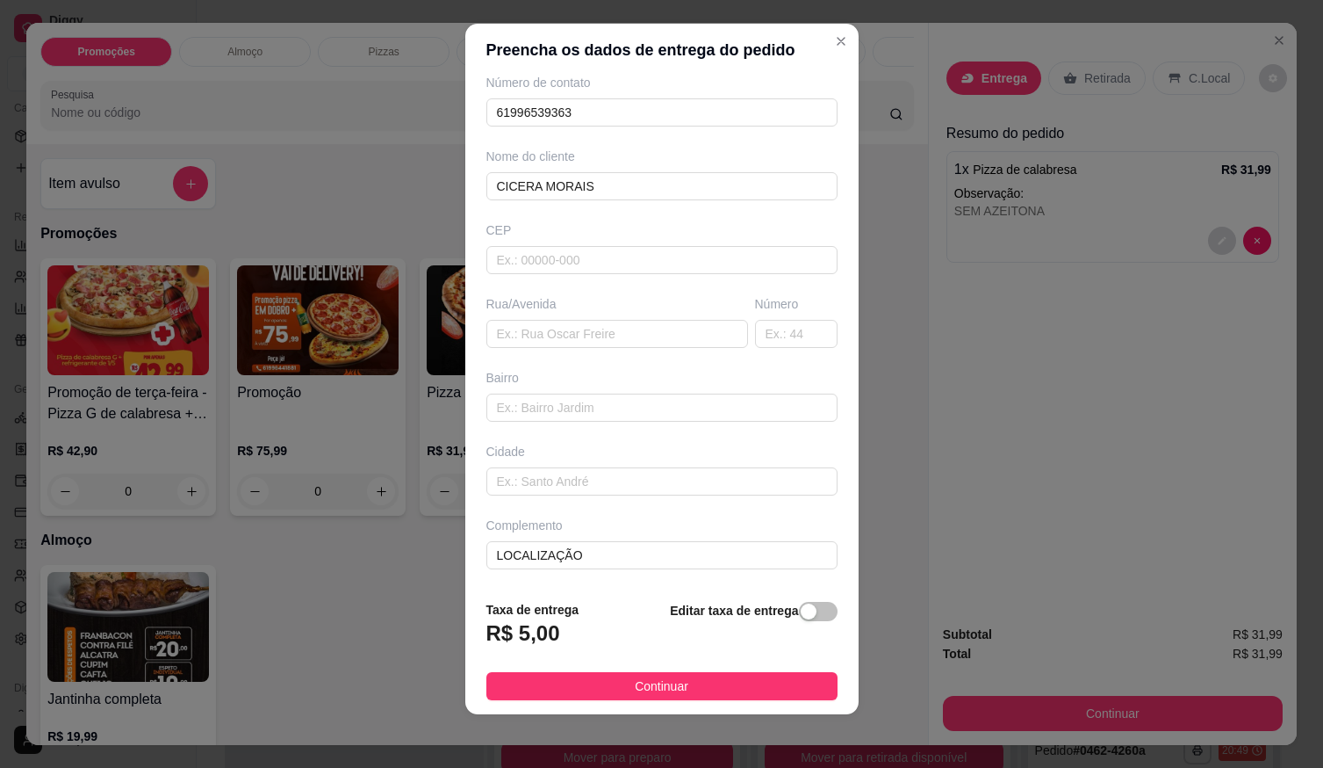
scroll to position [18, 0]
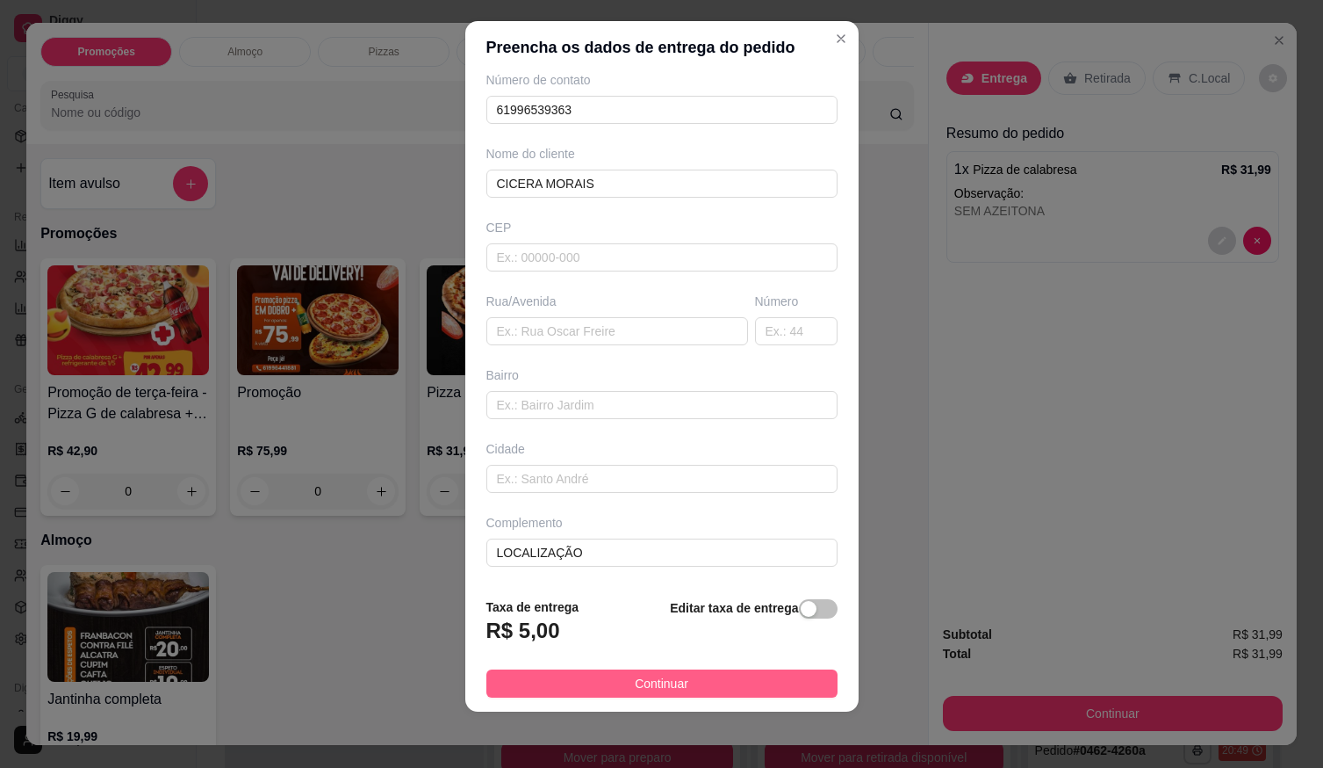
type input "CICERA MORAIS"
drag, startPoint x: 658, startPoint y: 681, endPoint x: 873, endPoint y: 727, distance: 220.0
click at [658, 682] on span "Continuar" at bounding box center [662, 683] width 54 height 19
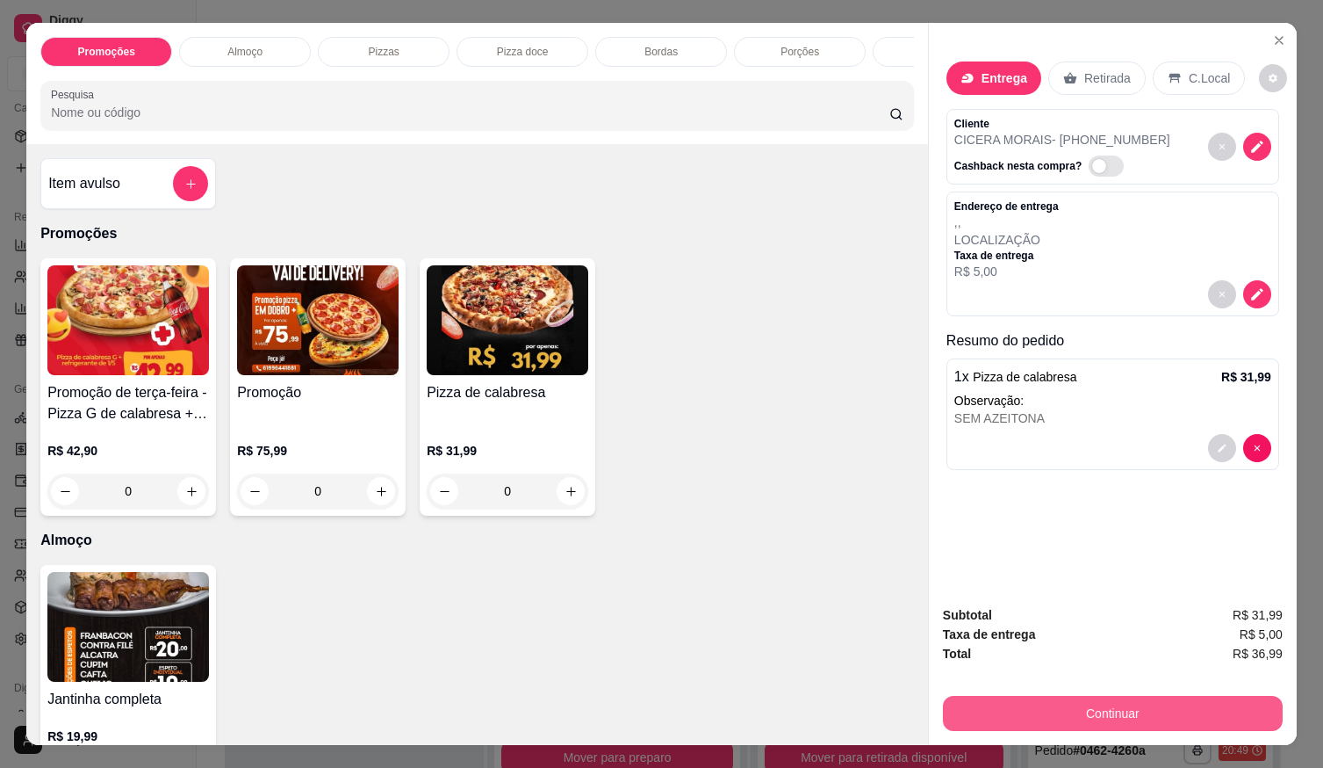
click at [1010, 703] on button "Continuar" at bounding box center [1113, 713] width 340 height 35
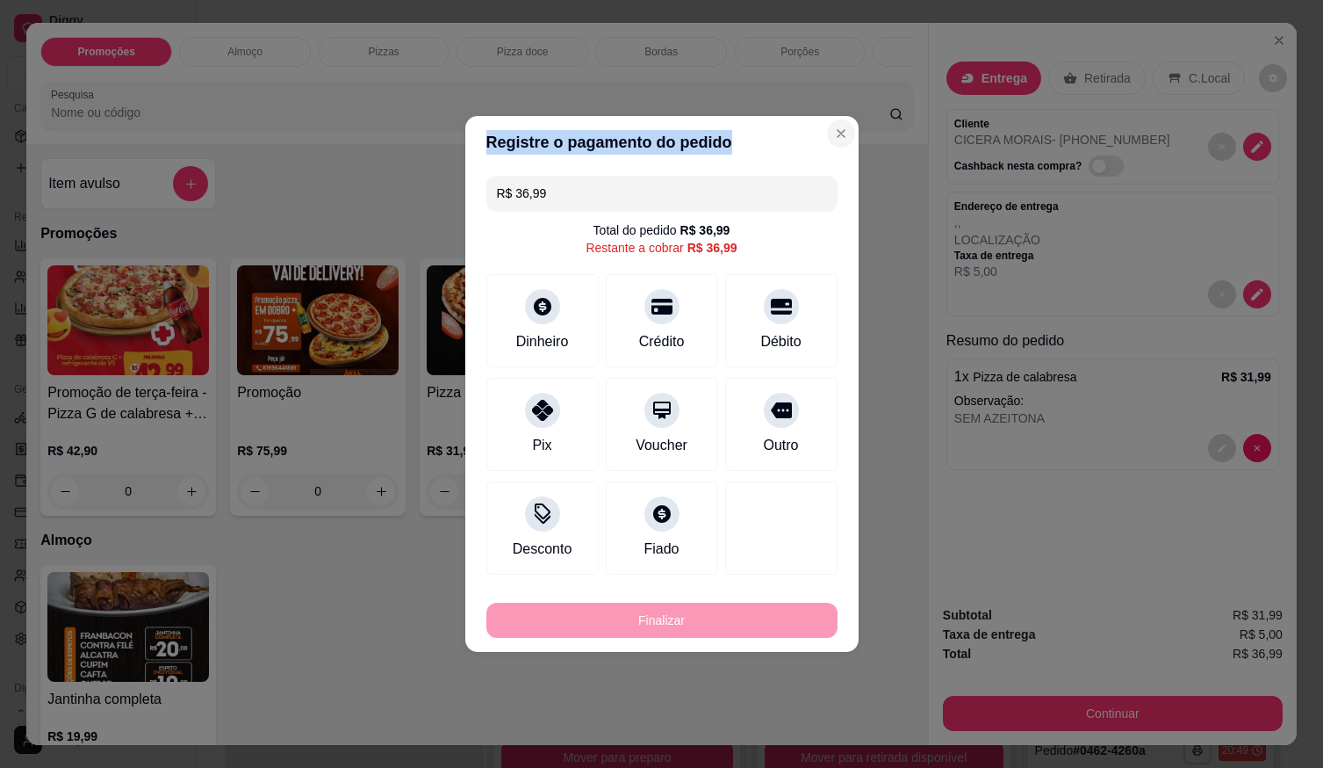
drag, startPoint x: 841, startPoint y: 127, endPoint x: 826, endPoint y: 133, distance: 17.0
click at [827, 131] on section "Registre o pagamento do pedido R$ 36,99 Total do pedido R$ 36,99 Restante a cob…" at bounding box center [661, 384] width 393 height 536
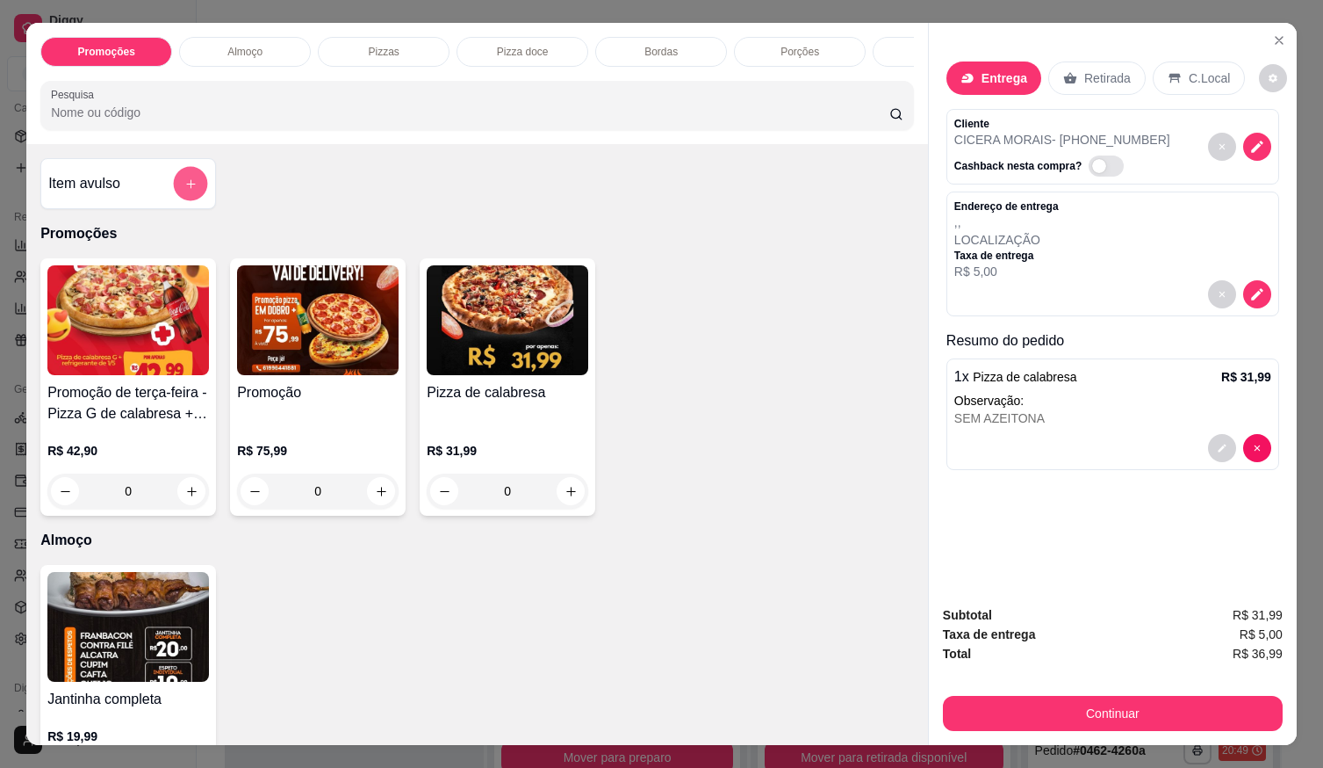
click at [184, 201] on button "add-separate-item" at bounding box center [191, 184] width 34 height 34
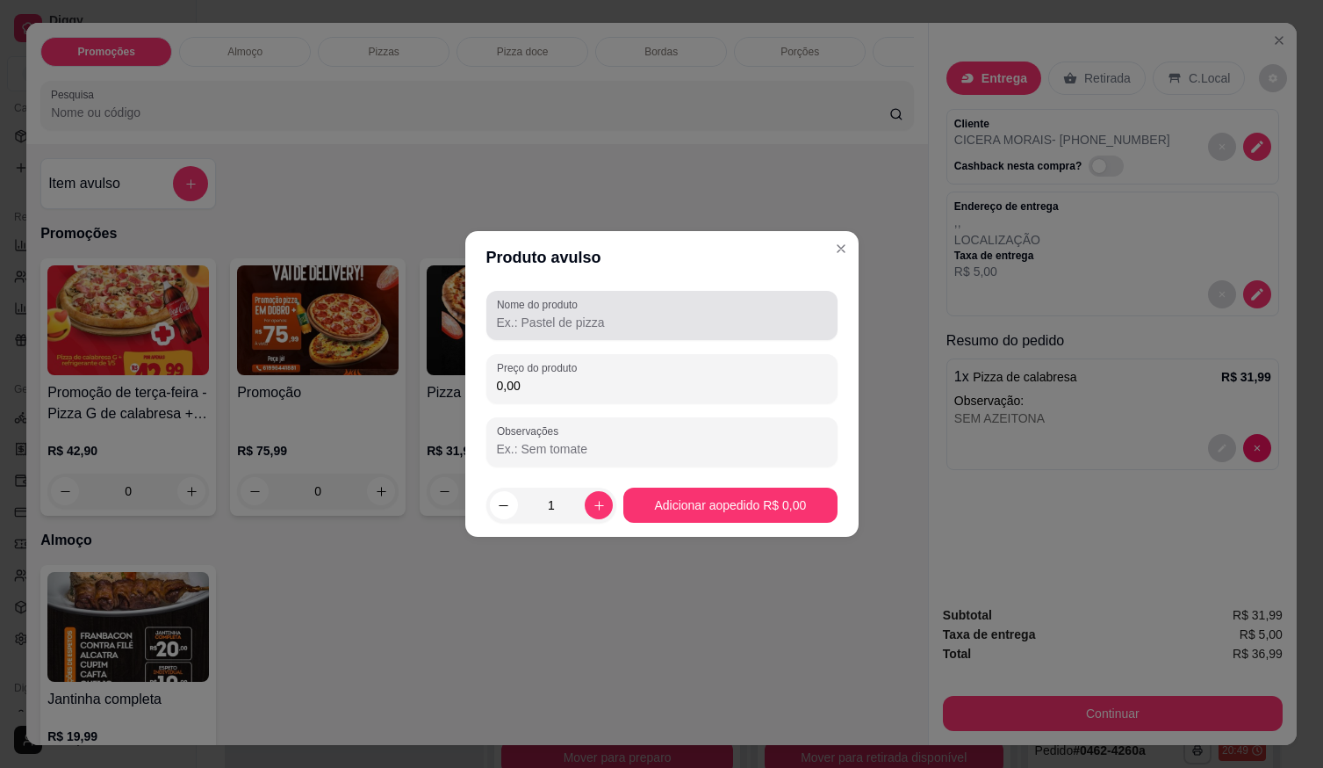
click at [544, 307] on label "Nome do produto" at bounding box center [540, 304] width 87 height 15
click at [544, 314] on input "Nome do produto" at bounding box center [662, 323] width 330 height 18
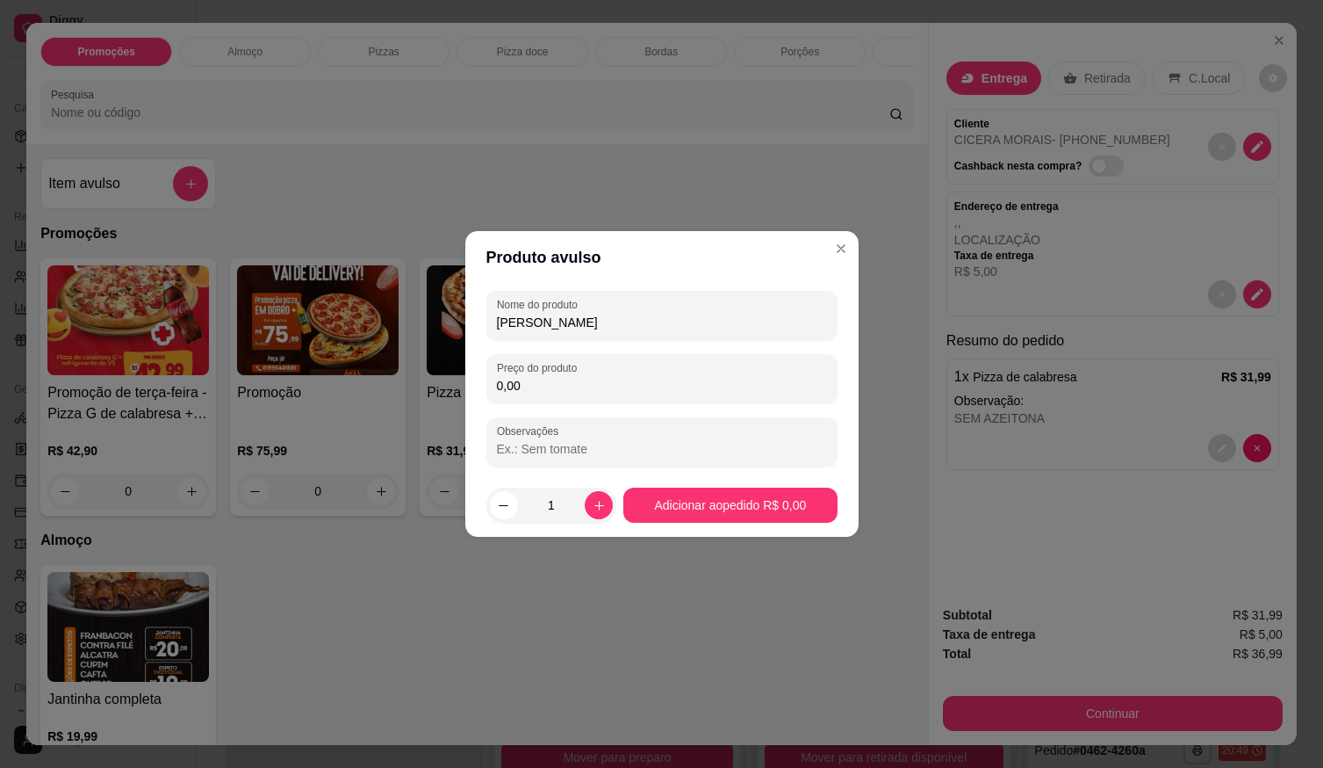
type input "SUCO MARACUJA"
click at [595, 364] on div "0,00" at bounding box center [662, 378] width 330 height 35
type input "14,00"
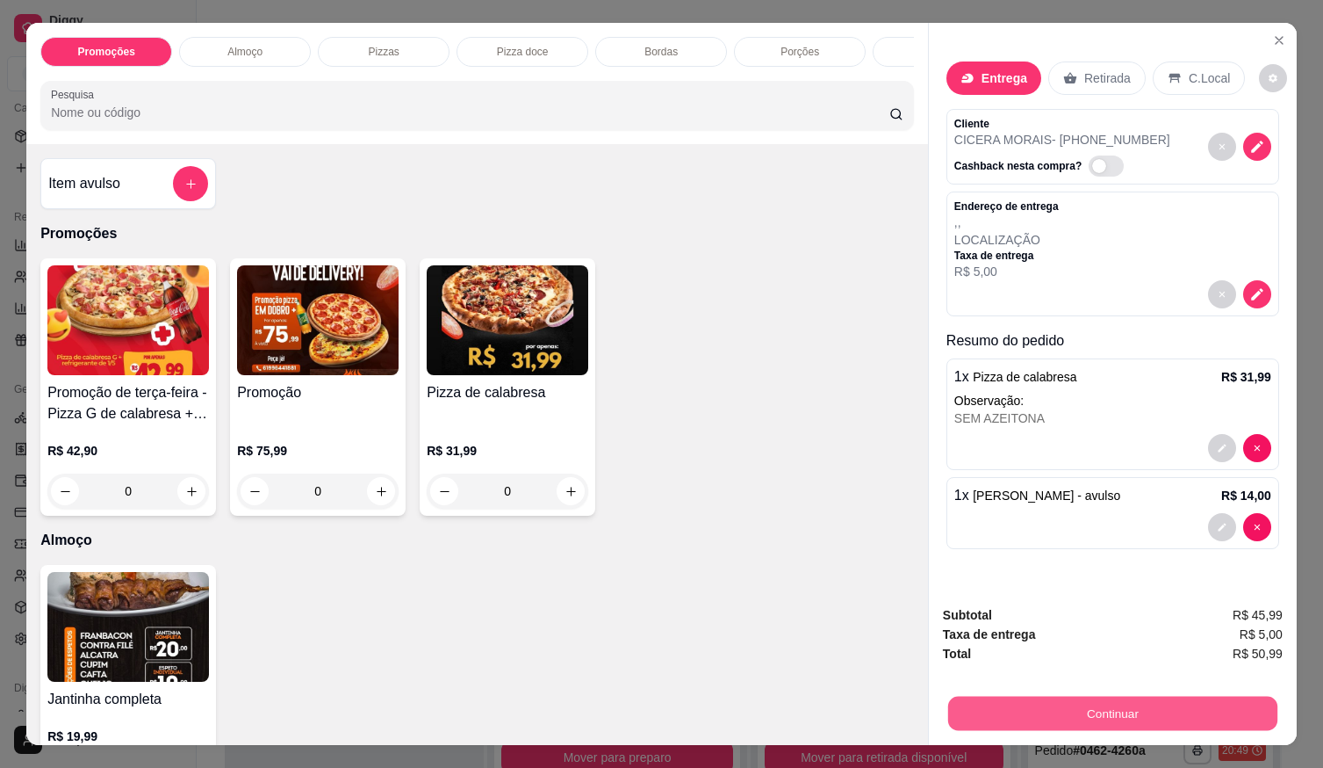
click at [1066, 712] on button "Continuar" at bounding box center [1112, 713] width 329 height 34
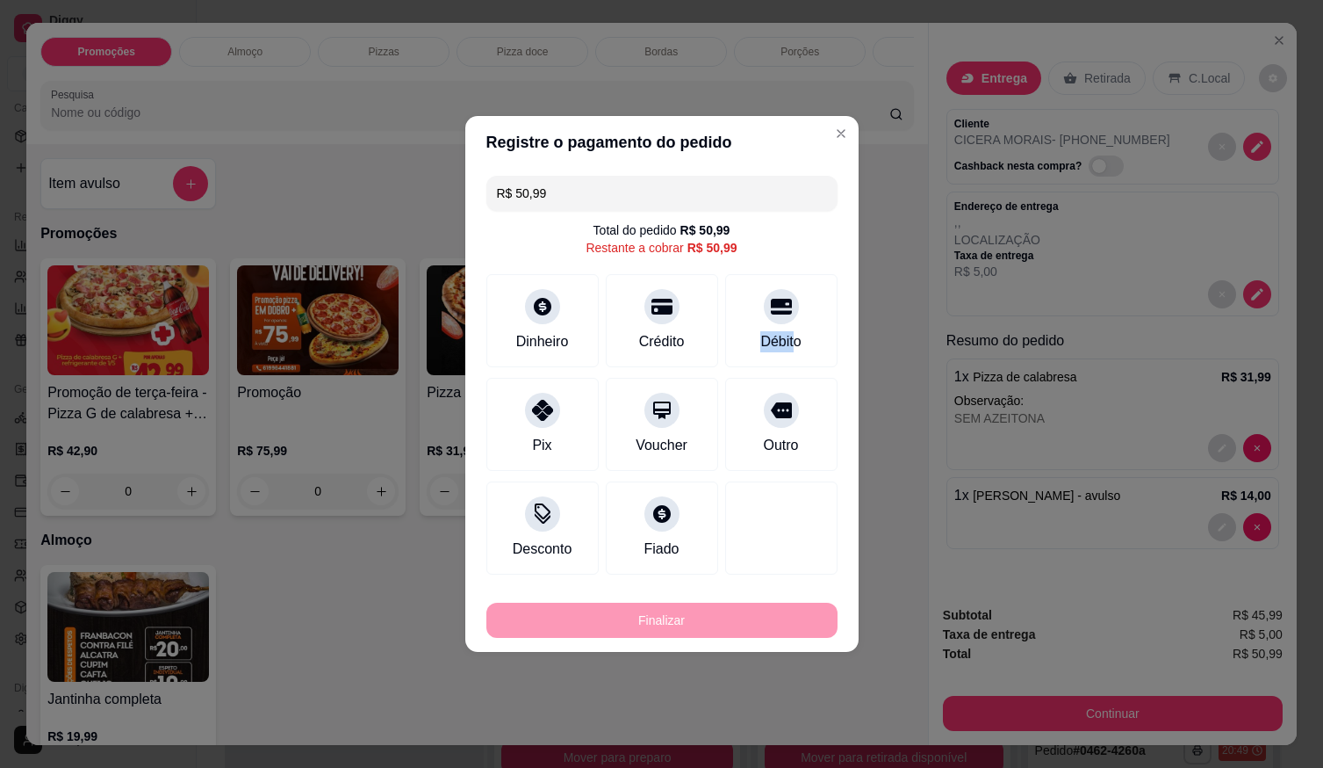
drag, startPoint x: 773, startPoint y: 327, endPoint x: 794, endPoint y: 373, distance: 51.1
click at [794, 373] on div "R$ 50,99 Total do pedido R$ 50,99 Restante a cobrar R$ 50,99 Dinheiro Crédito D…" at bounding box center [661, 375] width 393 height 413
click at [773, 624] on div "Finalizar" at bounding box center [662, 619] width 351 height 35
click at [769, 624] on div "Finalizar" at bounding box center [662, 619] width 351 height 35
click at [763, 322] on div "Débito" at bounding box center [781, 317] width 124 height 103
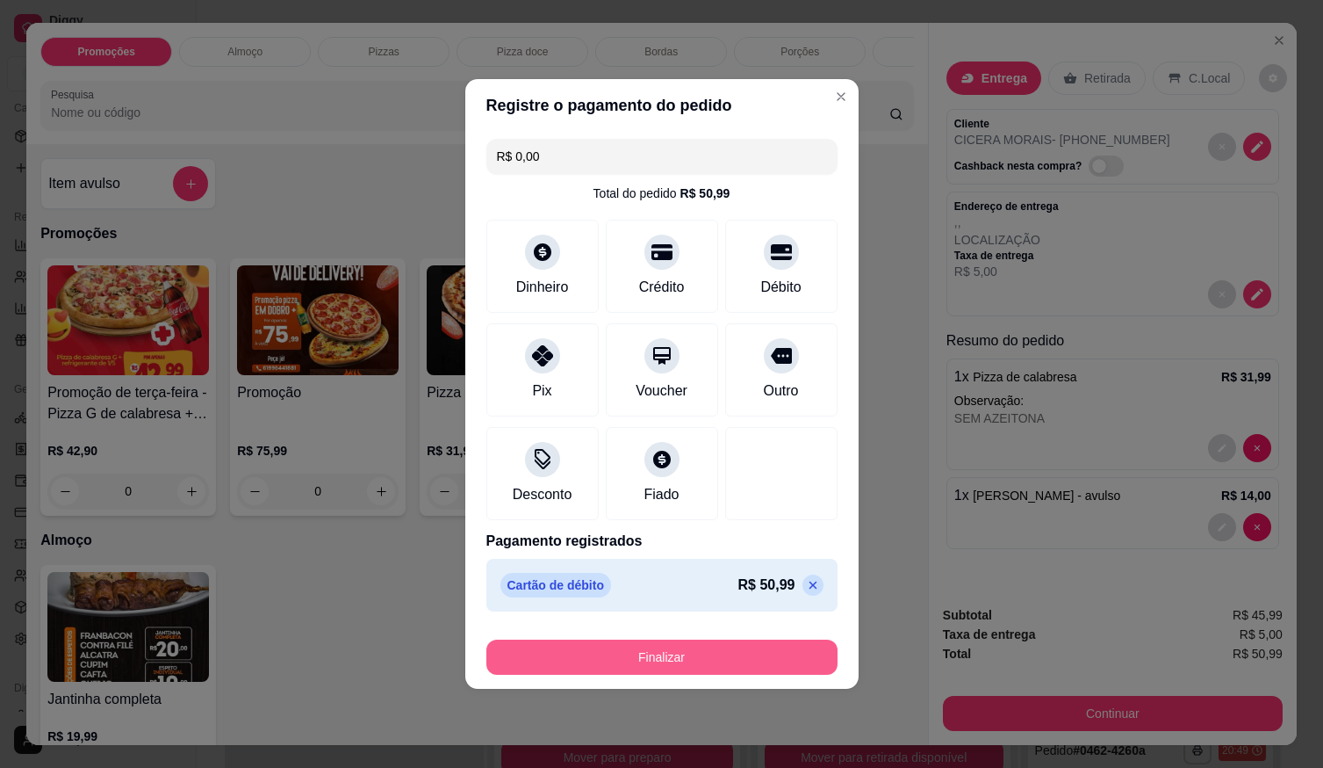
click at [718, 650] on button "Finalizar" at bounding box center [662, 656] width 351 height 35
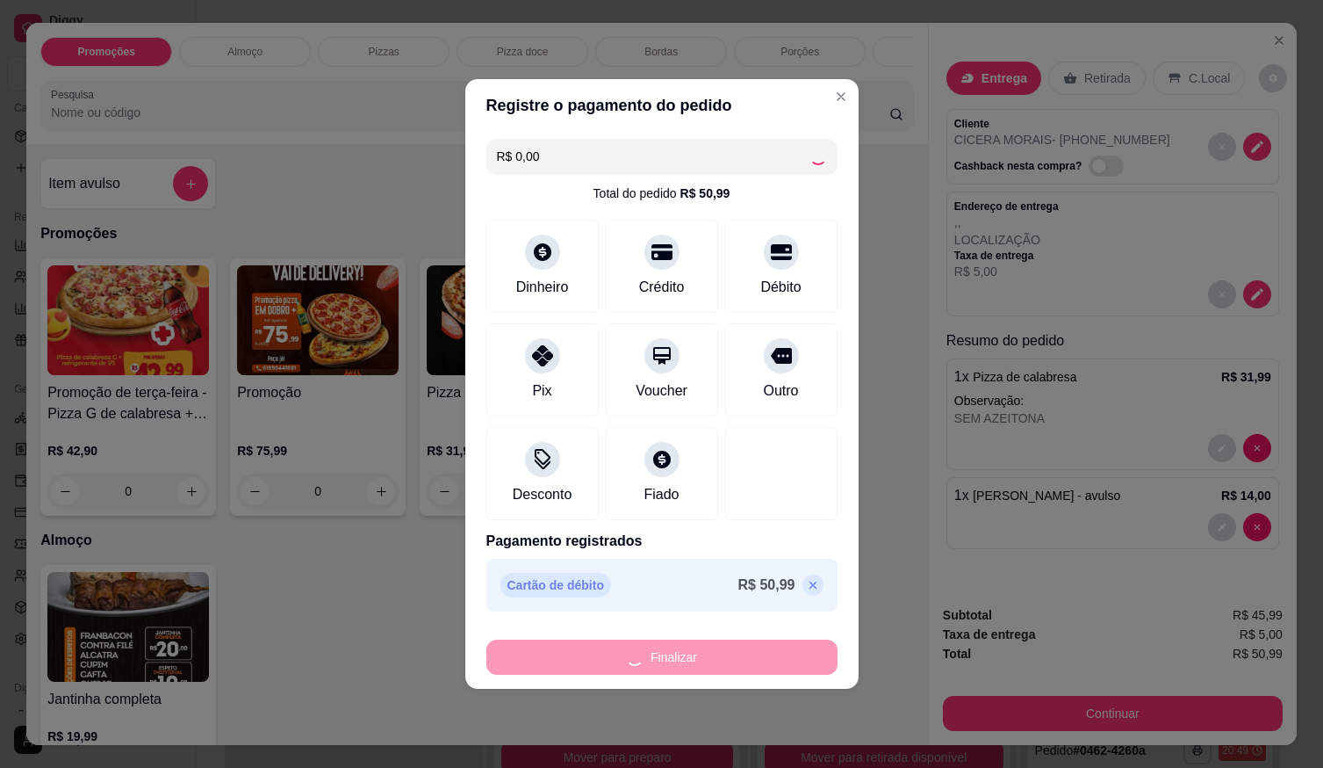
type input "-R$ 50,99"
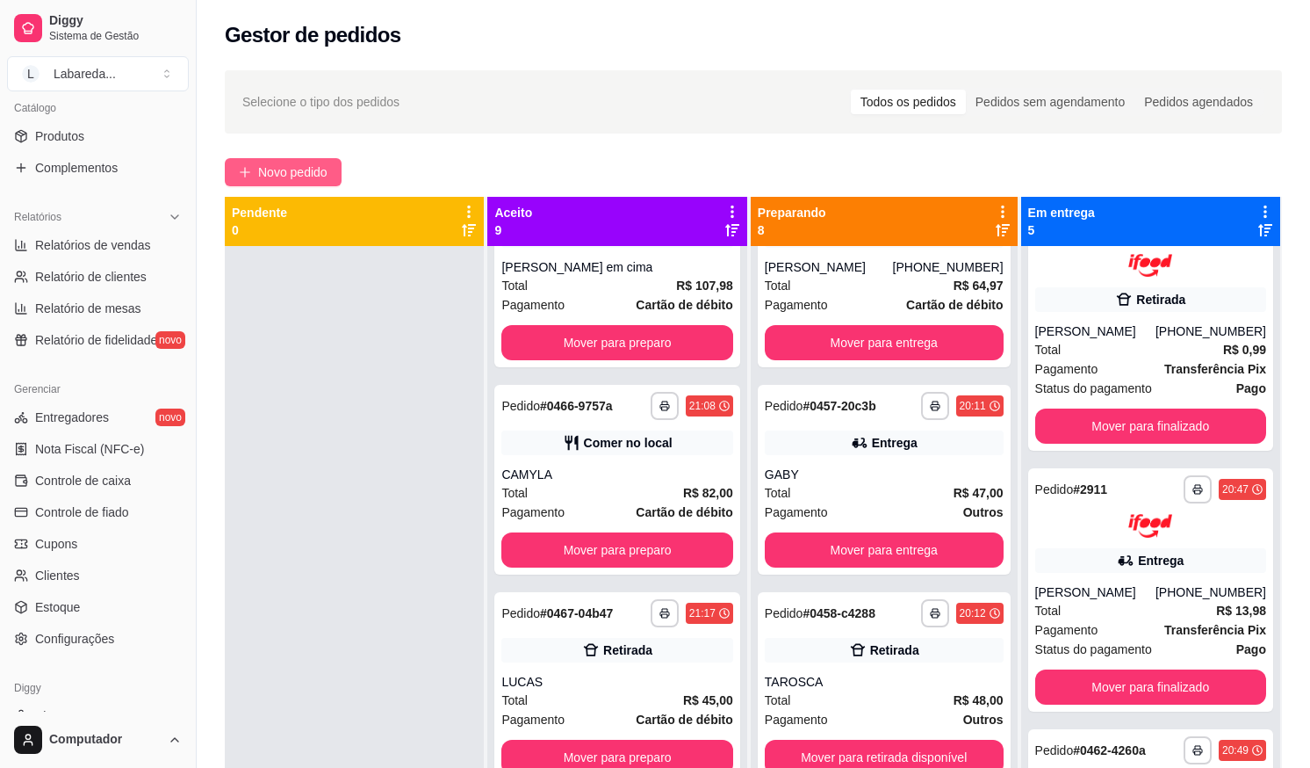
click at [301, 183] on button "Novo pedido" at bounding box center [283, 172] width 117 height 28
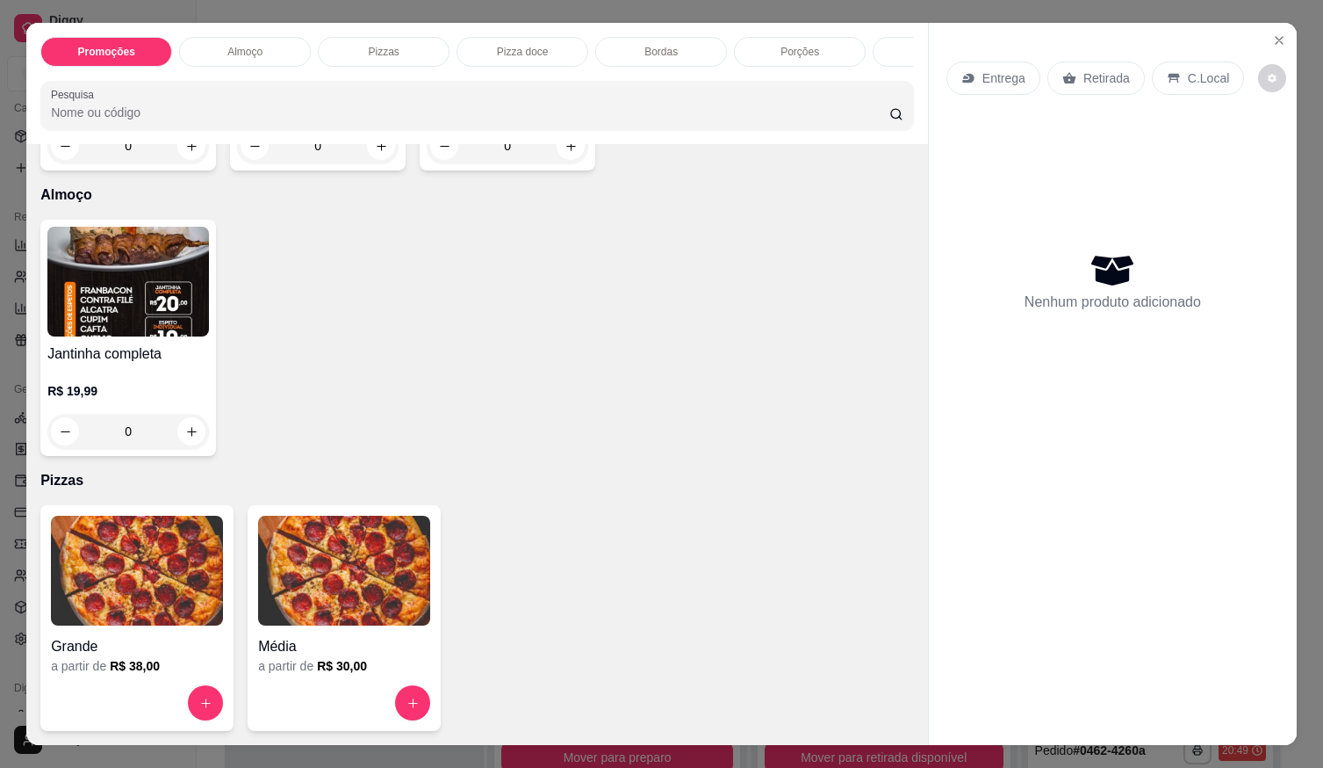
scroll to position [527, 0]
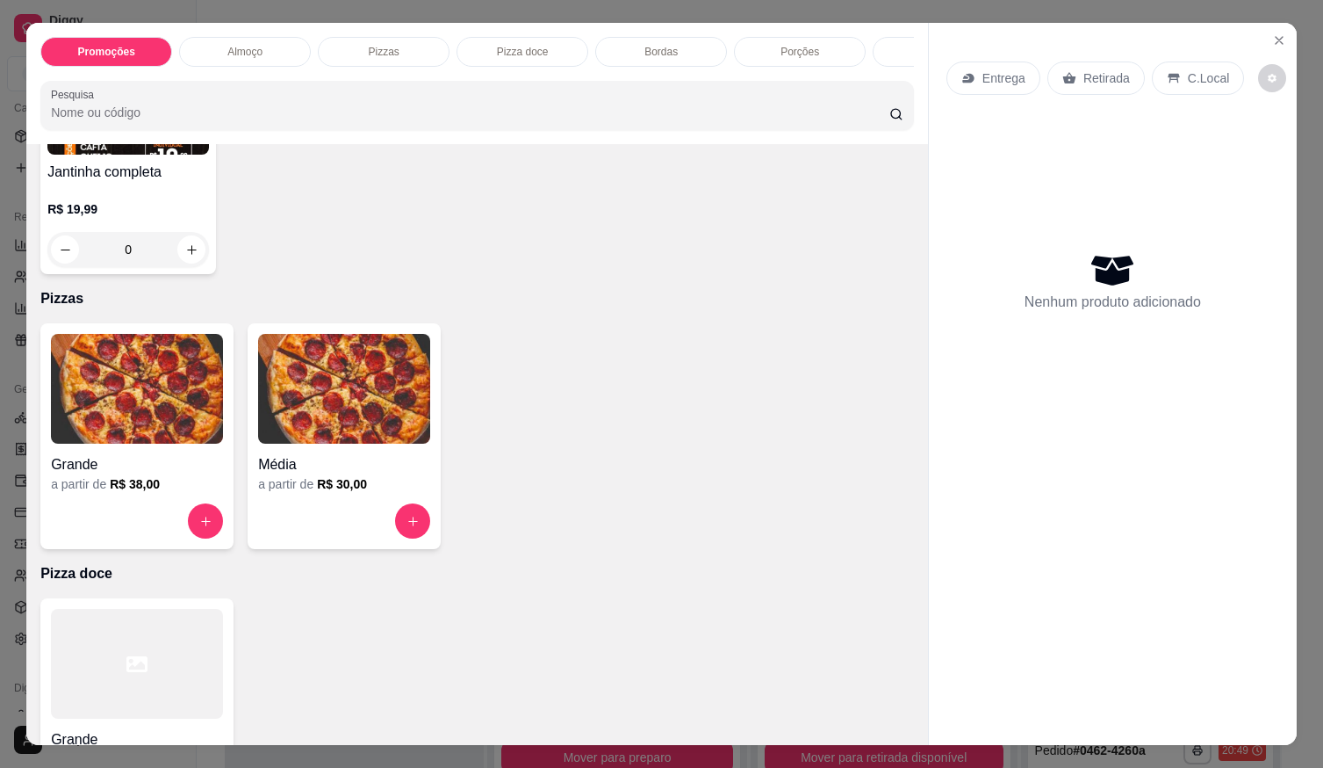
click at [158, 444] on img at bounding box center [137, 389] width 172 height 110
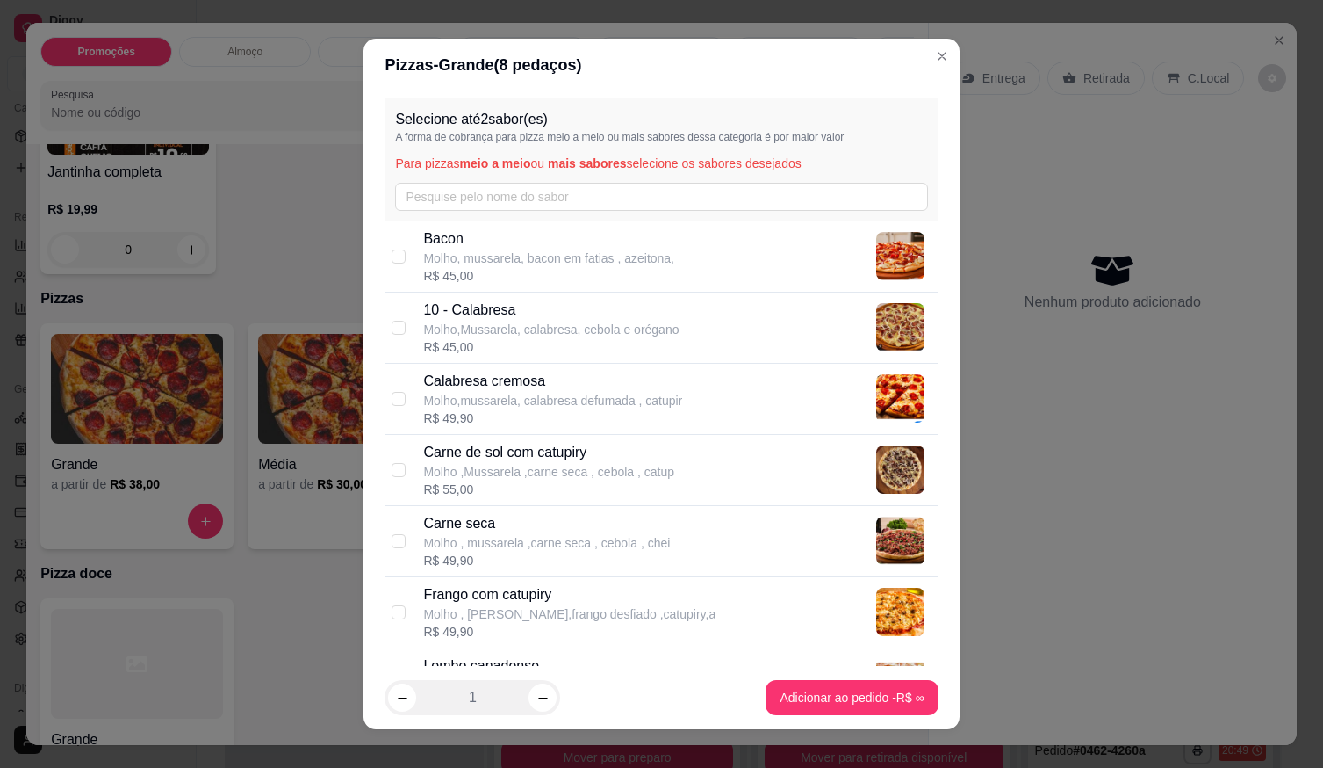
click at [474, 245] on p "Bacon" at bounding box center [548, 238] width 251 height 21
checkbox input "true"
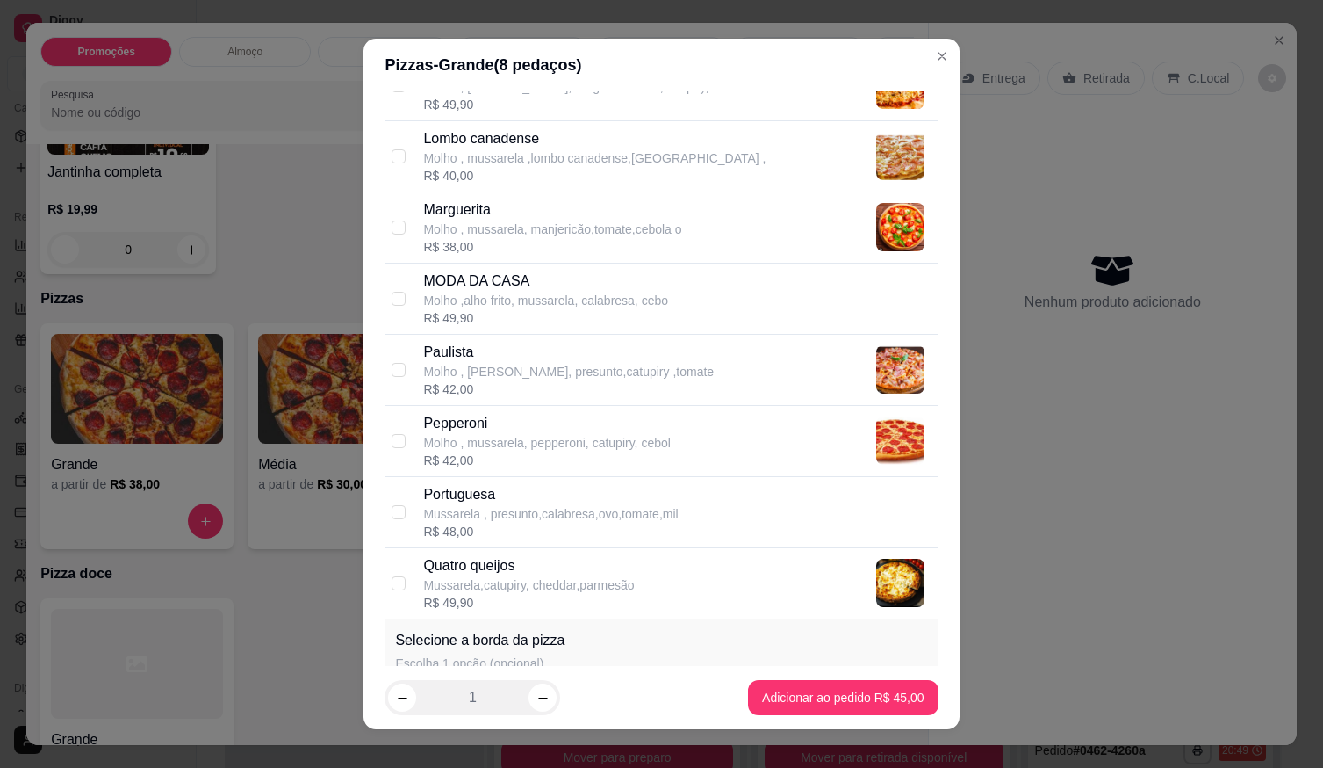
drag, startPoint x: 490, startPoint y: 504, endPoint x: 524, endPoint y: 532, distance: 44.3
click at [493, 505] on p "Mussarela , presunto,calabresa,ovo,tomate,mil" at bounding box center [550, 514] width 255 height 18
checkbox input "true"
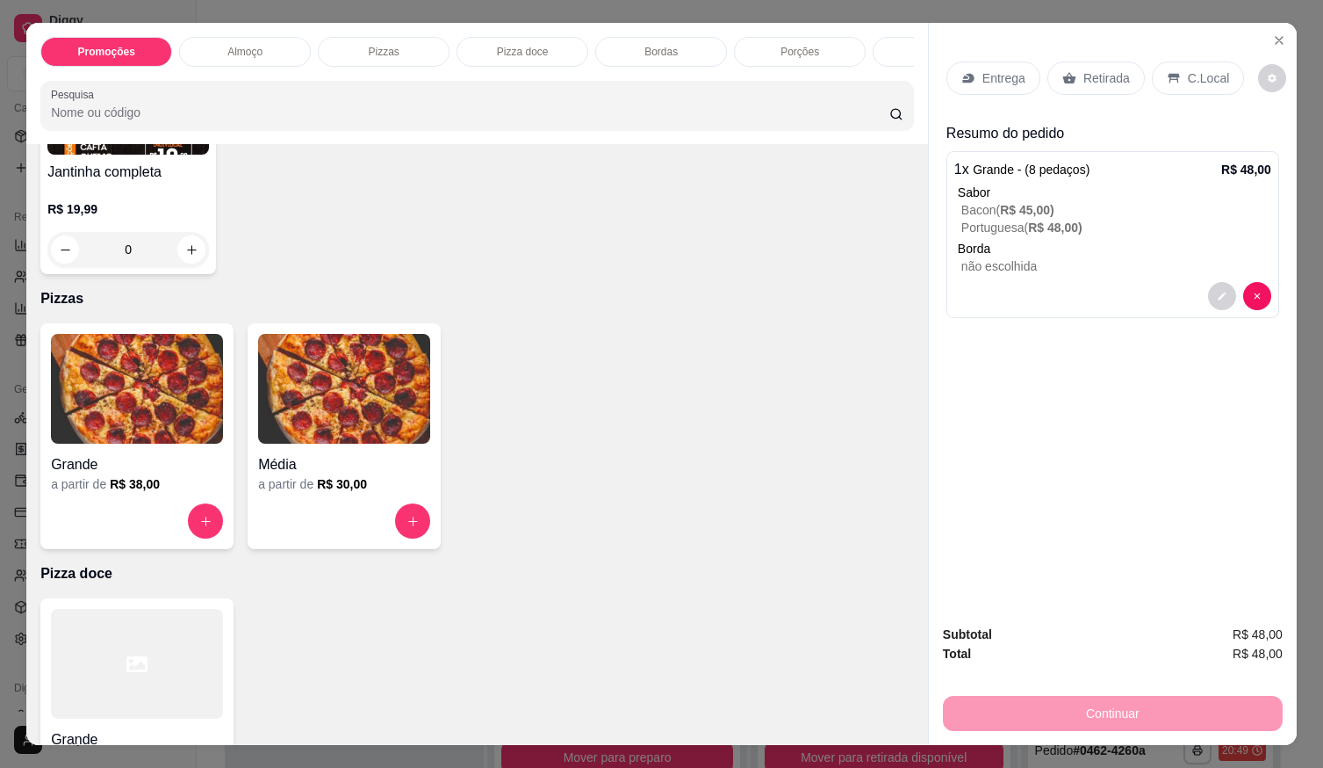
click at [970, 79] on div "Entrega" at bounding box center [994, 77] width 94 height 33
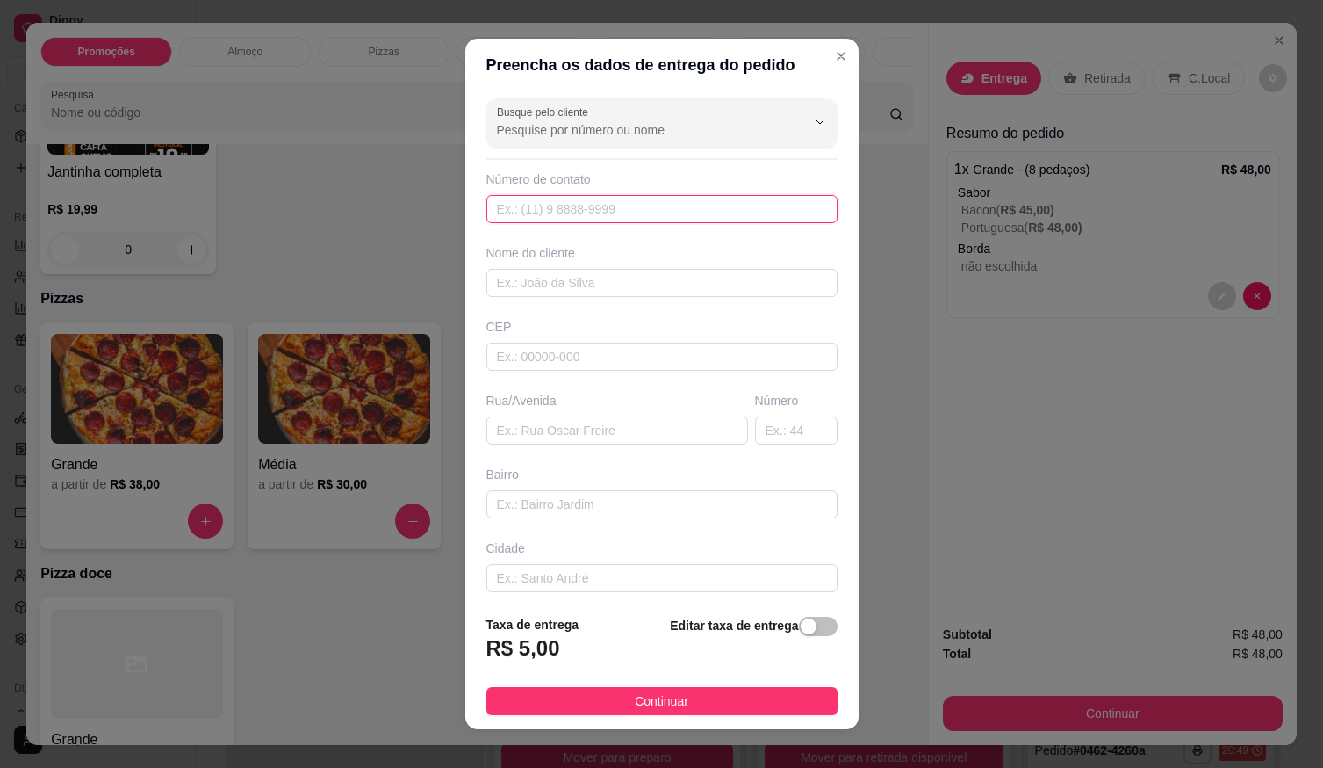
click at [658, 217] on input "text" at bounding box center [662, 209] width 351 height 28
type input "(61) 99680-0102"
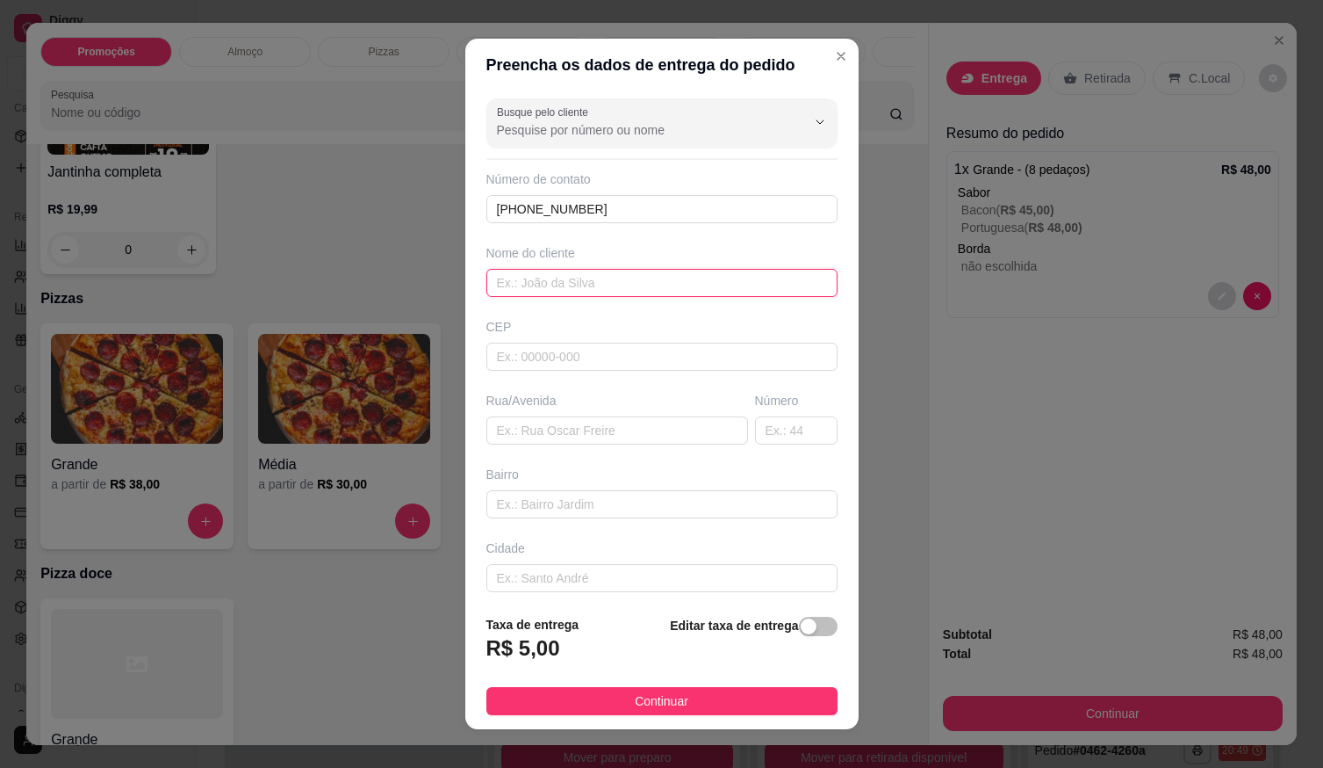
click at [638, 279] on input "text" at bounding box center [662, 283] width 351 height 28
drag, startPoint x: 638, startPoint y: 280, endPoint x: 542, endPoint y: 284, distance: 96.7
click at [540, 285] on input "SANDRA LOCALIZAÇÃO" at bounding box center [662, 283] width 351 height 28
type input "SANDRA LOCALIZAÇÃO"
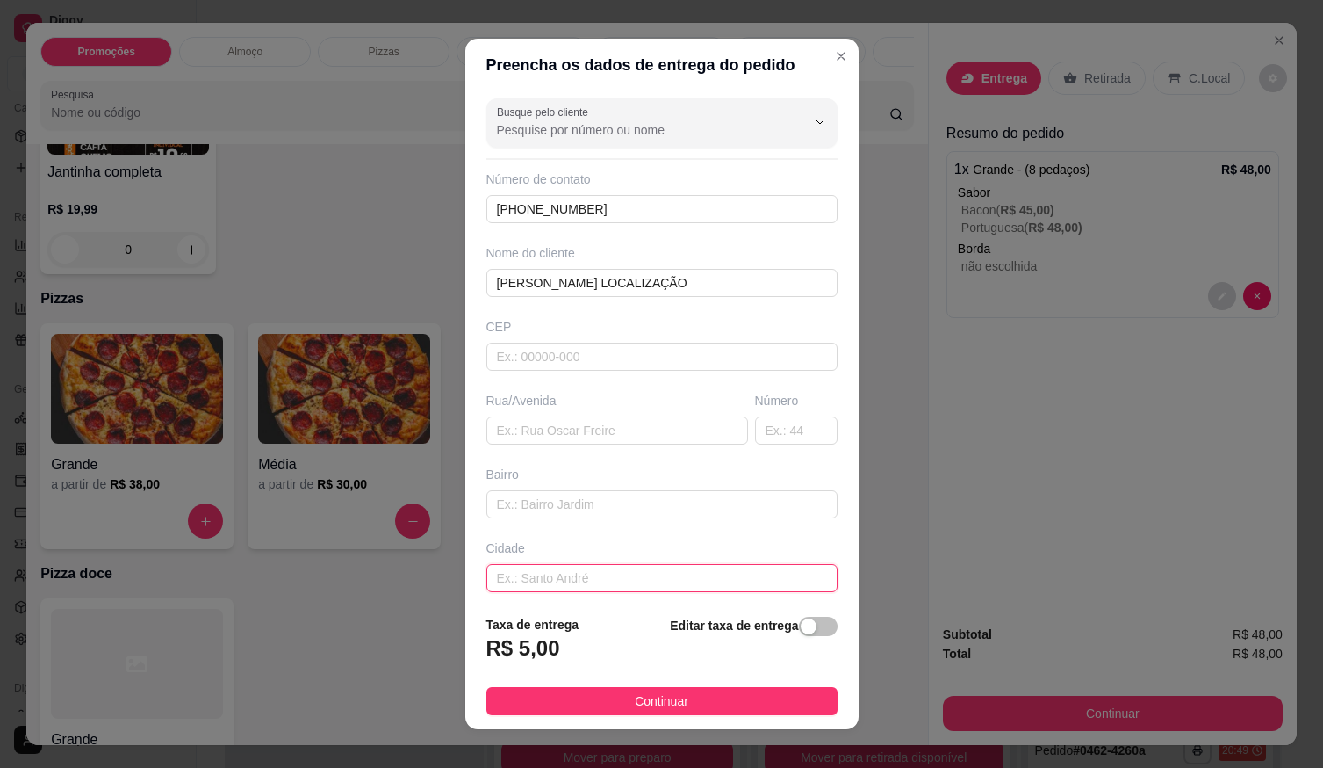
click at [552, 584] on input "text" at bounding box center [662, 578] width 351 height 28
paste input "LOCALIZAÇÃO"
type input "LOCALIZAÇÃO"
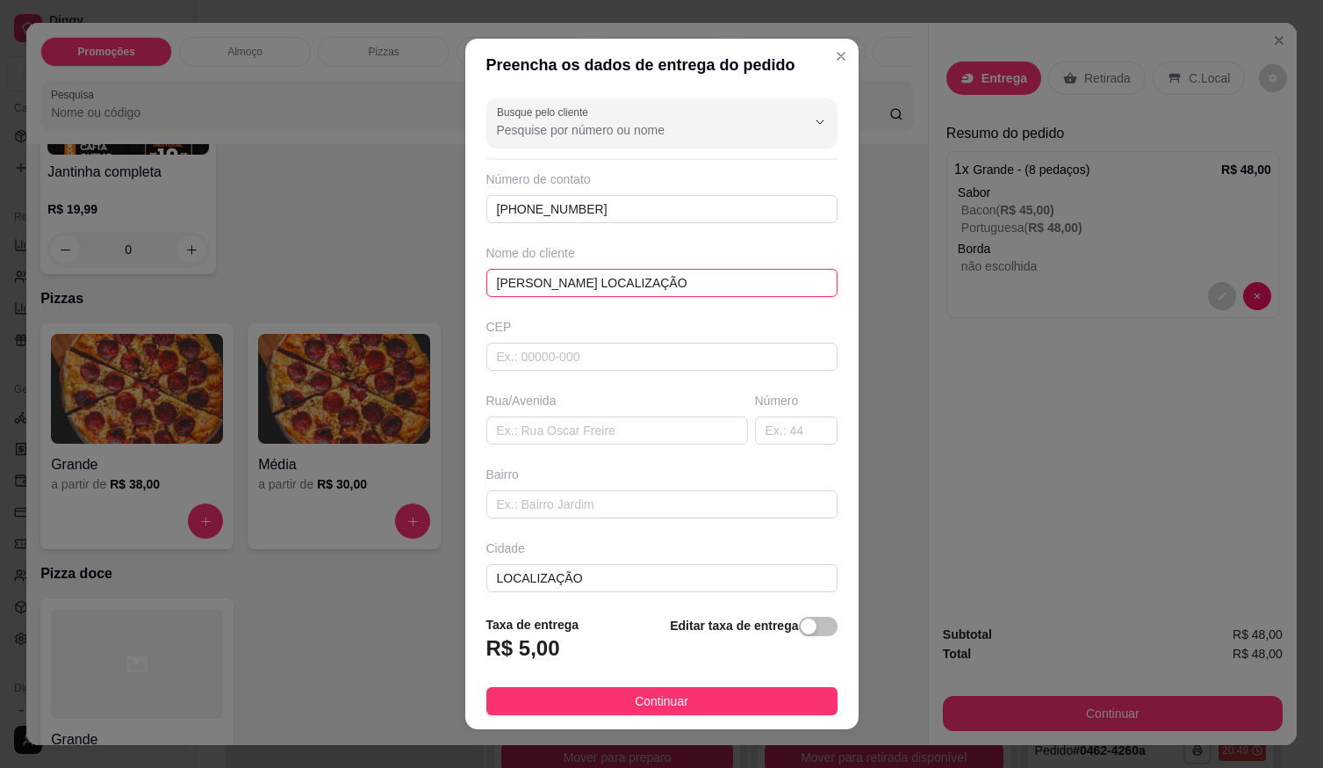
drag, startPoint x: 625, startPoint y: 280, endPoint x: 542, endPoint y: 278, distance: 83.4
click at [542, 278] on input "SANDRA LOCALIZAÇÃO" at bounding box center [662, 283] width 351 height 28
type input "SANDRA"
click at [638, 685] on footer "Taxa de entrega R$ 5,00 Editar taxa de entrega Continuar" at bounding box center [661, 665] width 393 height 128
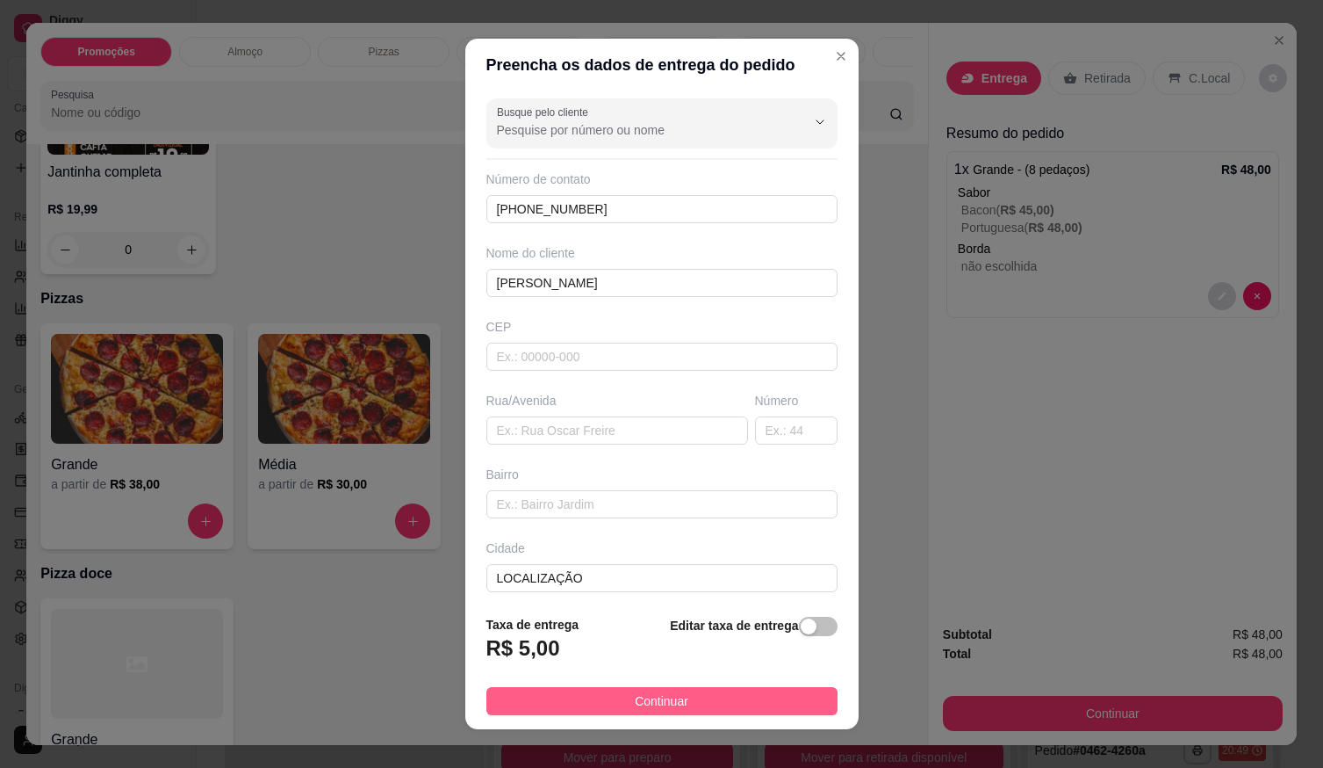
drag, startPoint x: 727, startPoint y: 707, endPoint x: 807, endPoint y: 707, distance: 79.9
click at [728, 707] on button "Continuar" at bounding box center [662, 701] width 351 height 28
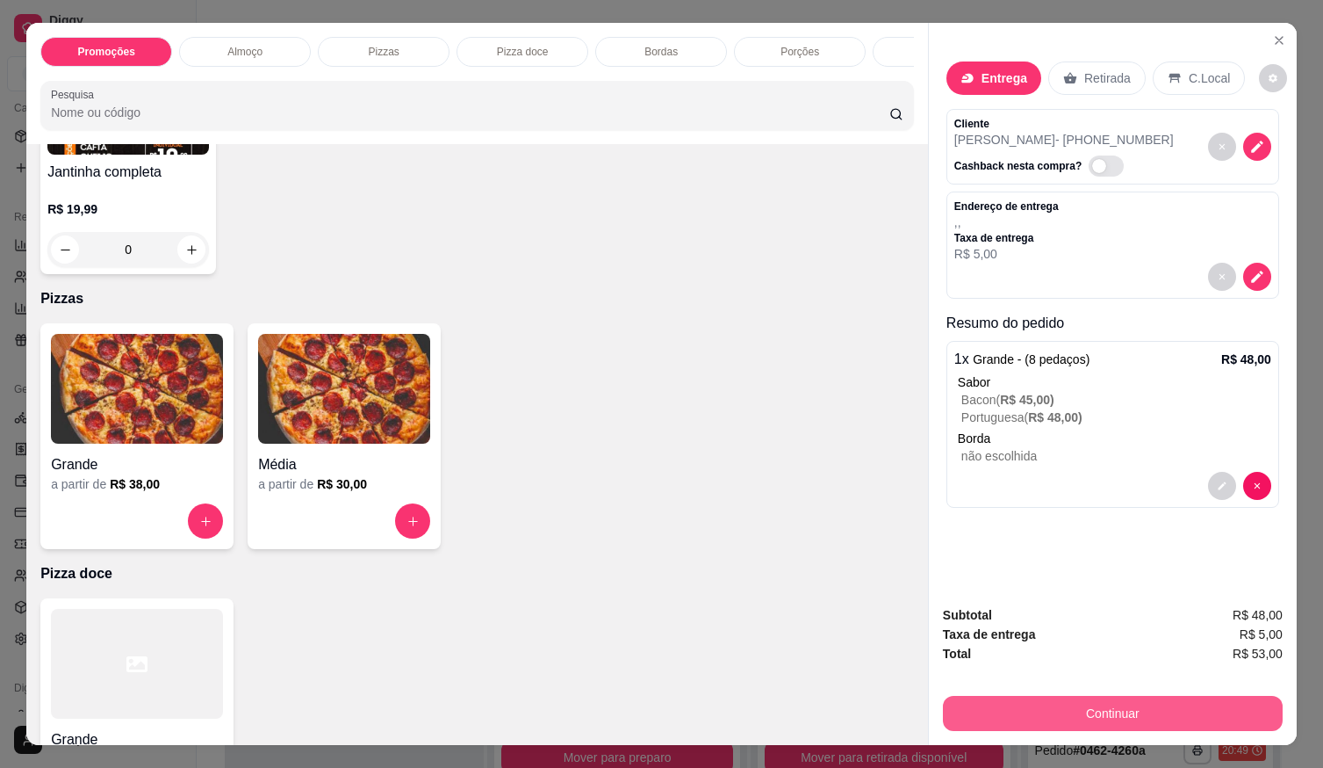
click at [945, 703] on button "Continuar" at bounding box center [1113, 713] width 340 height 35
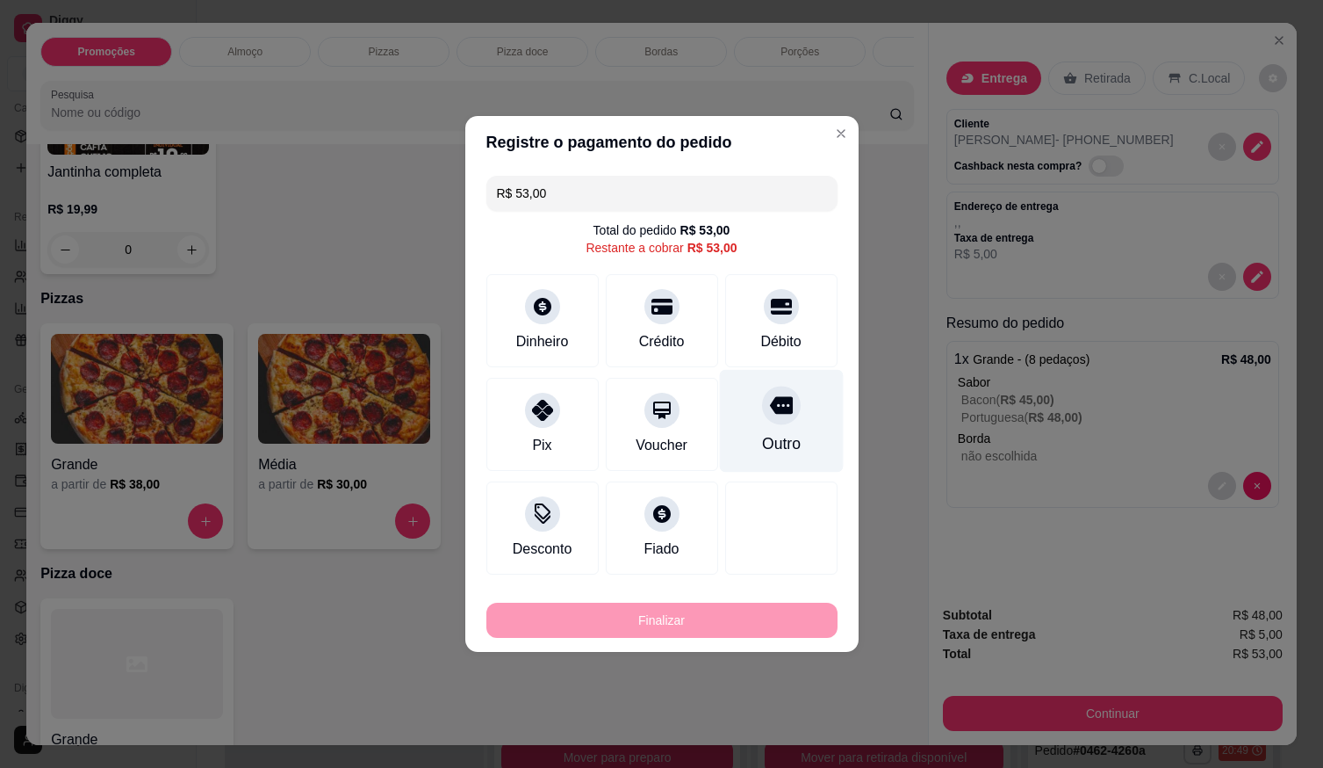
drag, startPoint x: 772, startPoint y: 298, endPoint x: 778, endPoint y: 343, distance: 46.1
click at [775, 299] on icon at bounding box center [781, 306] width 21 height 21
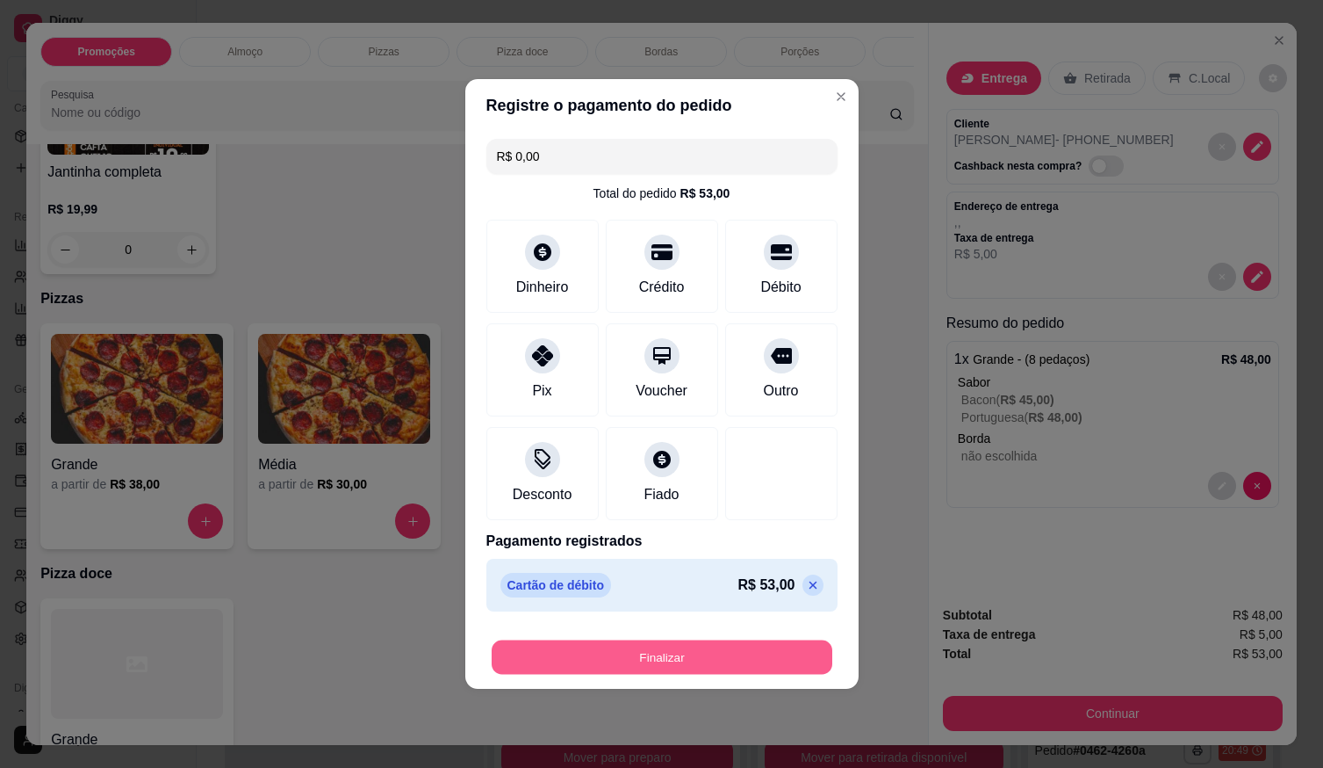
click at [754, 653] on button "Finalizar" at bounding box center [662, 657] width 341 height 34
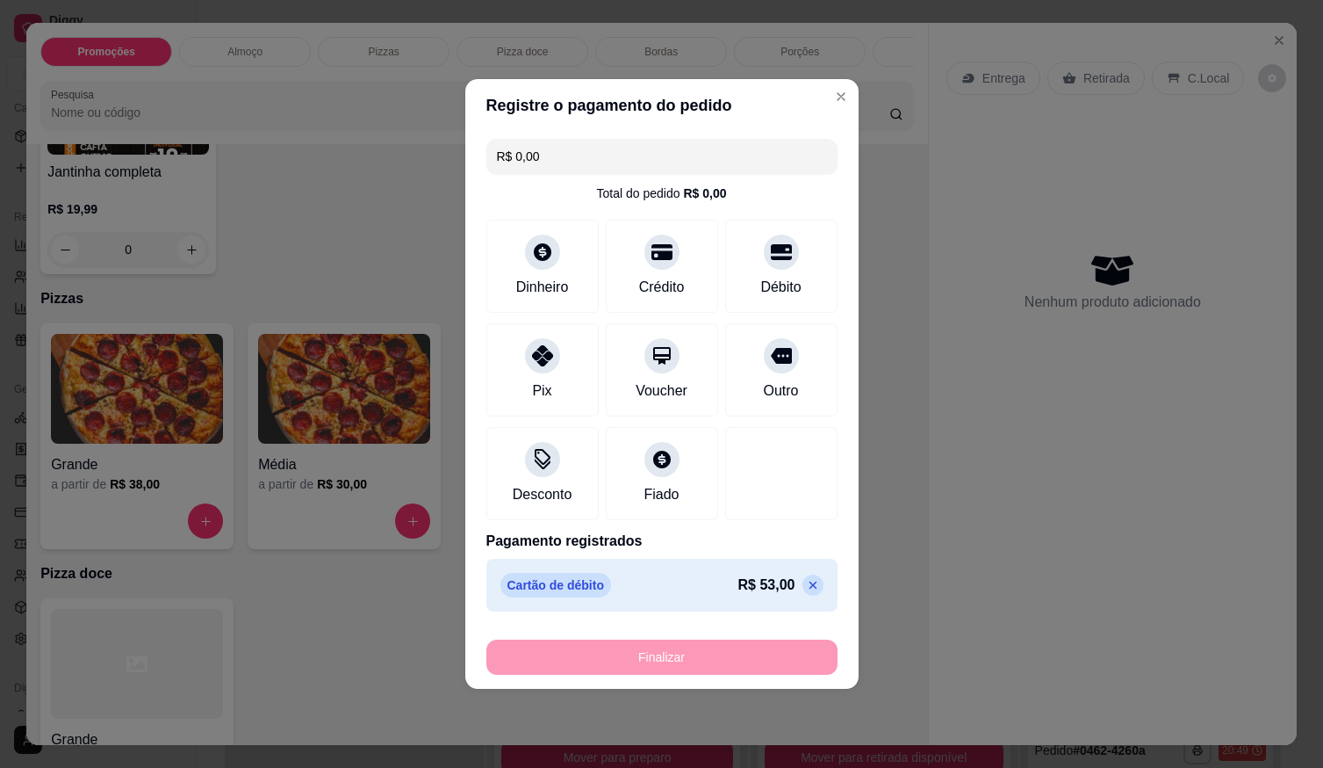
type input "-R$ 53,00"
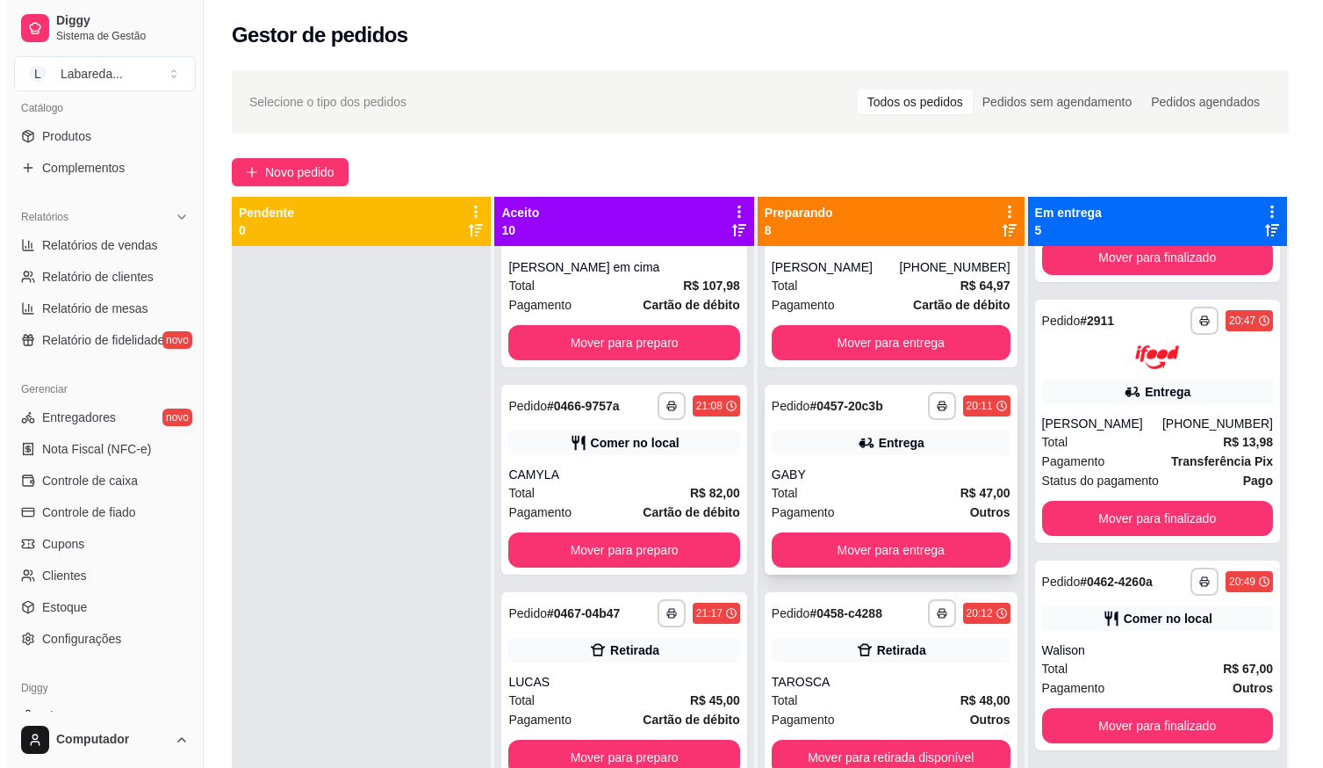
scroll to position [485, 0]
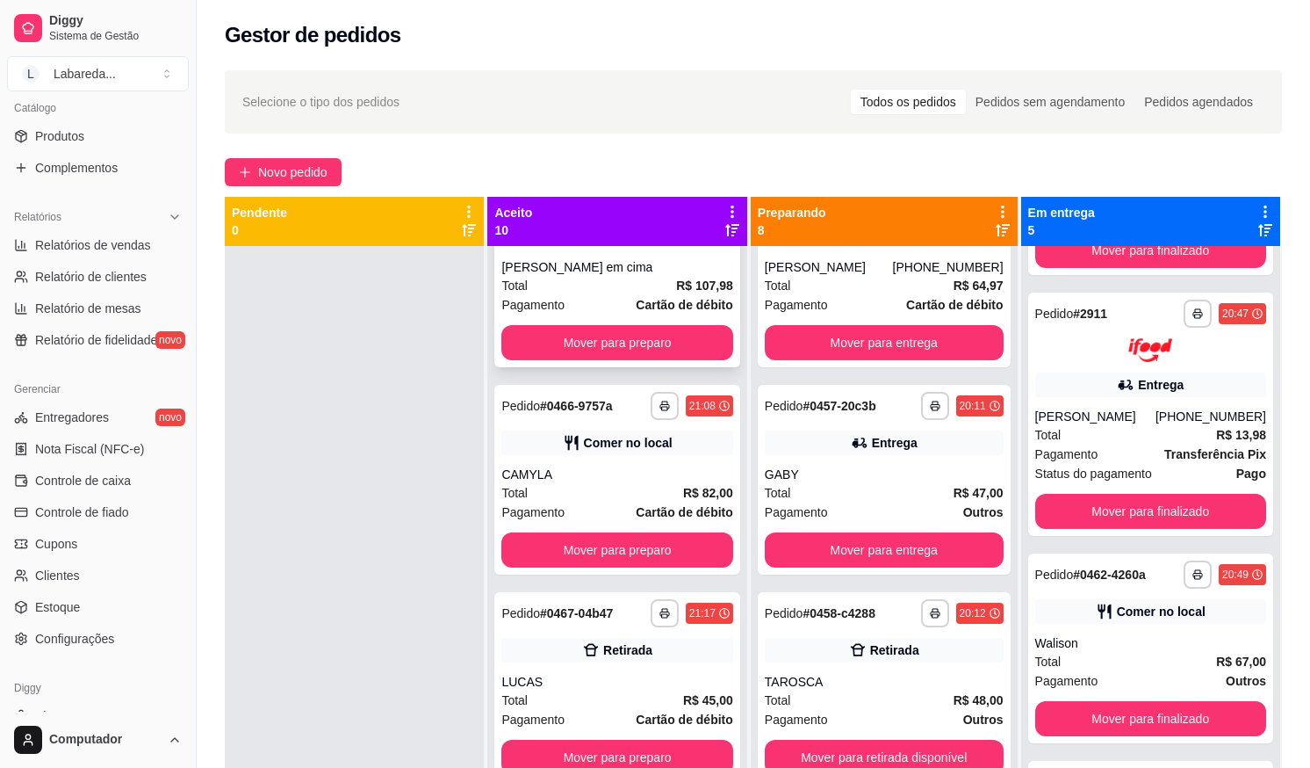
click at [631, 272] on div "Sara mesa em cima" at bounding box center [616, 267] width 231 height 18
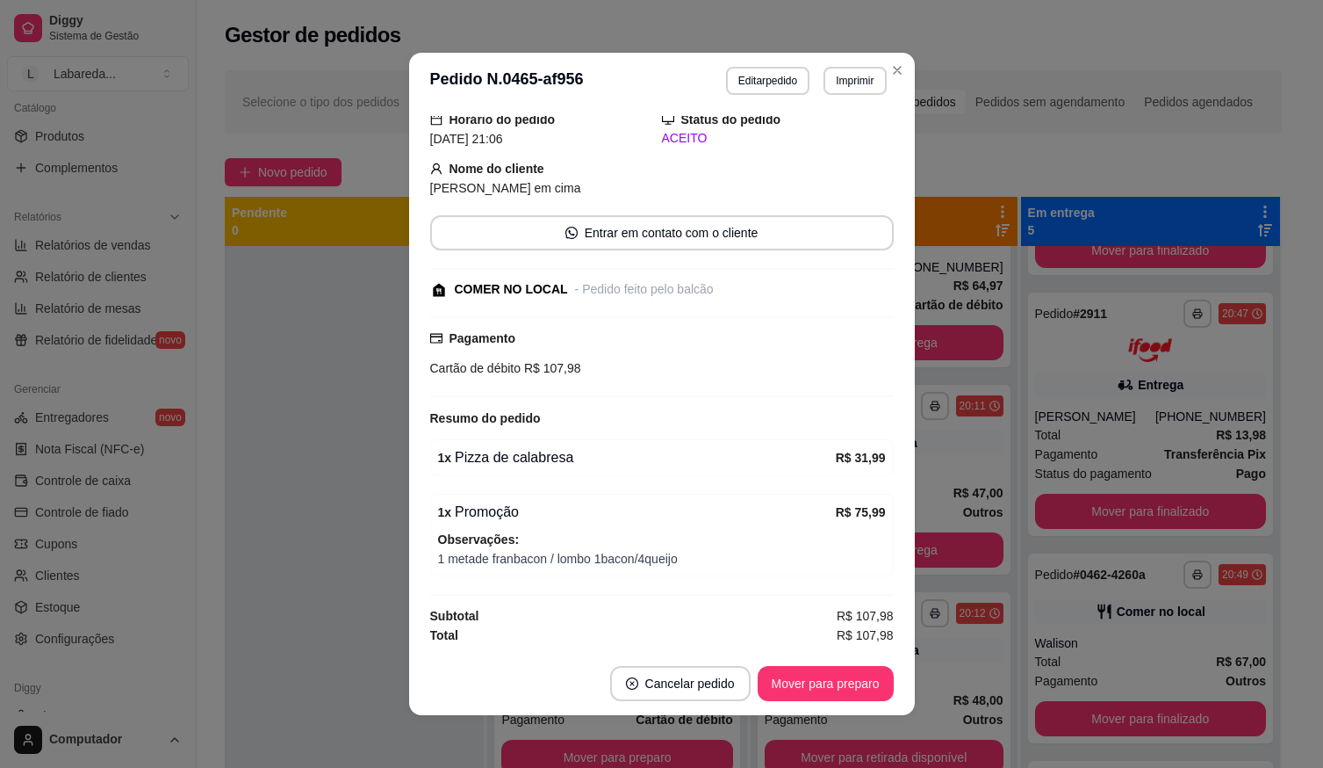
scroll to position [4, 0]
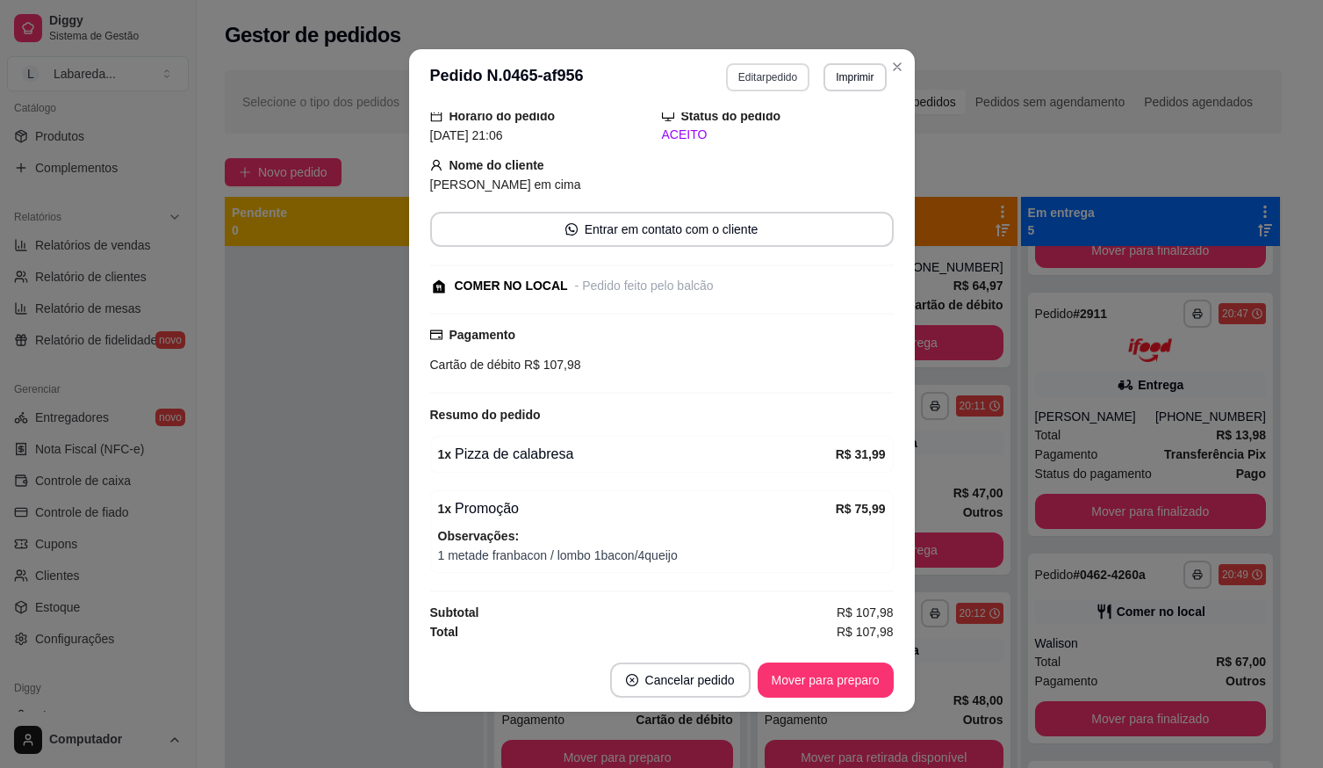
click at [763, 74] on button "Editar pedido" at bounding box center [767, 77] width 83 height 28
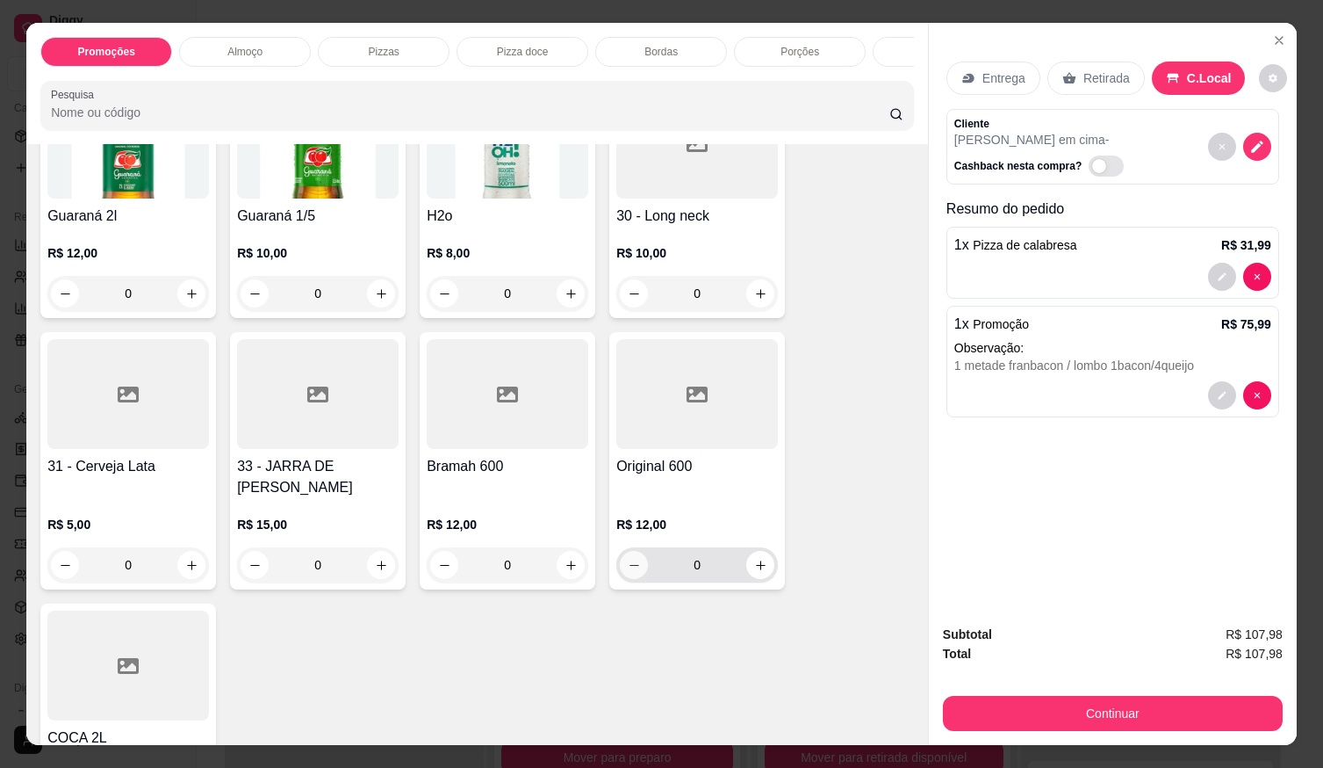
scroll to position [2371, 0]
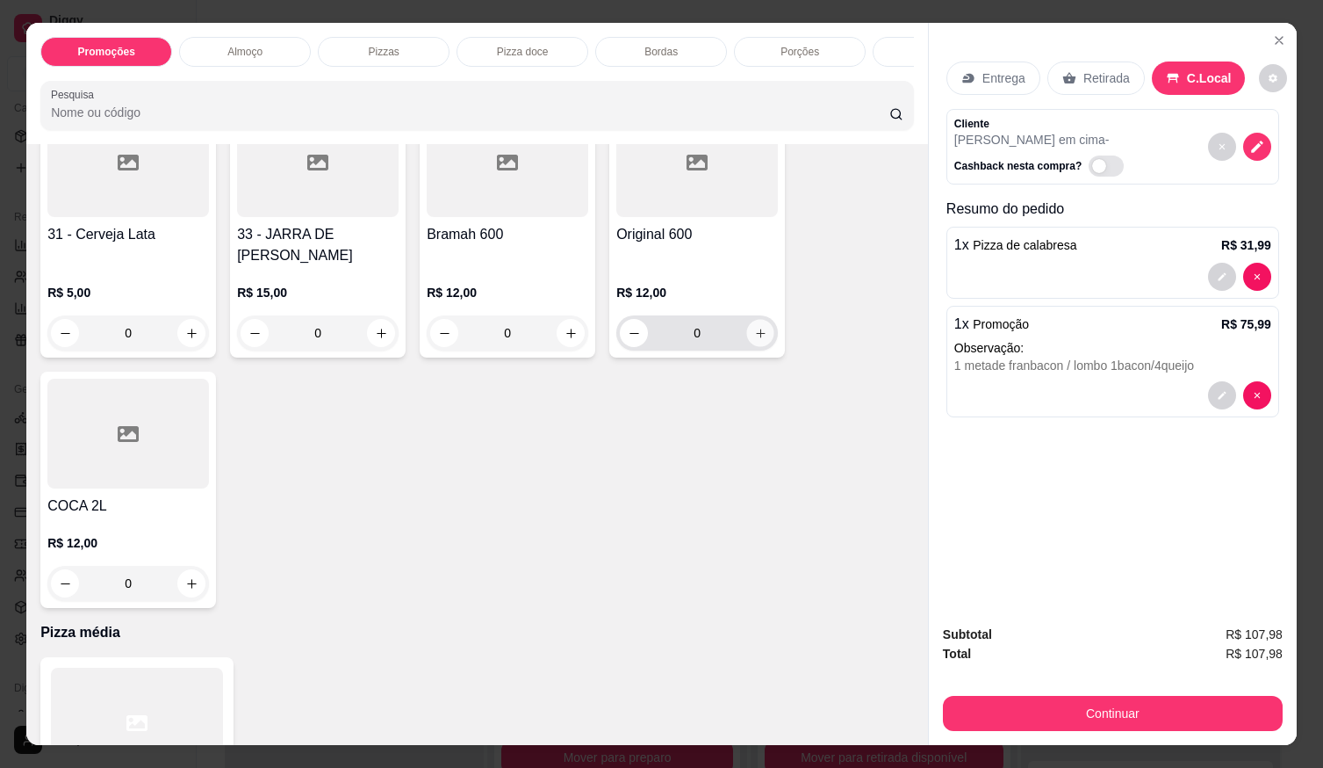
click at [757, 339] on icon "increase-product-quantity" at bounding box center [760, 333] width 13 height 13
type input "1"
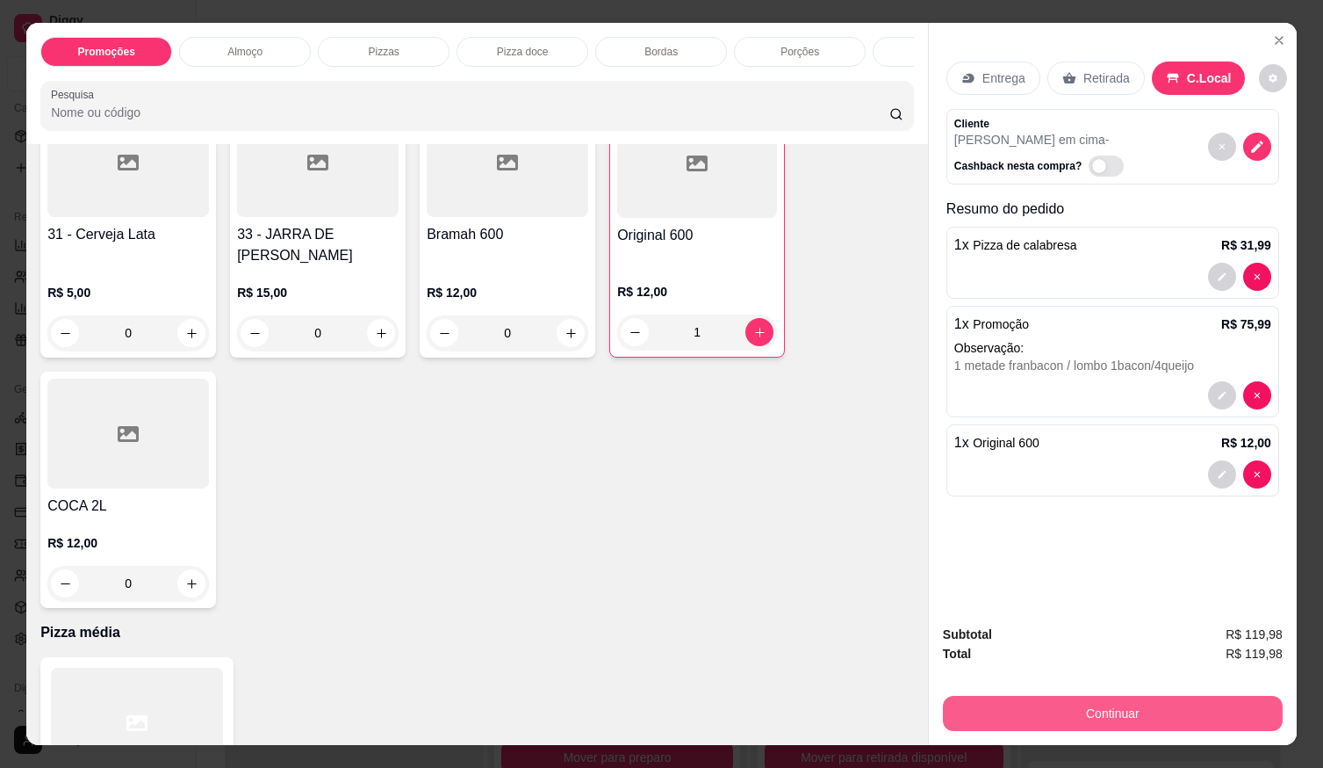
click at [1084, 696] on button "Continuar" at bounding box center [1113, 713] width 340 height 35
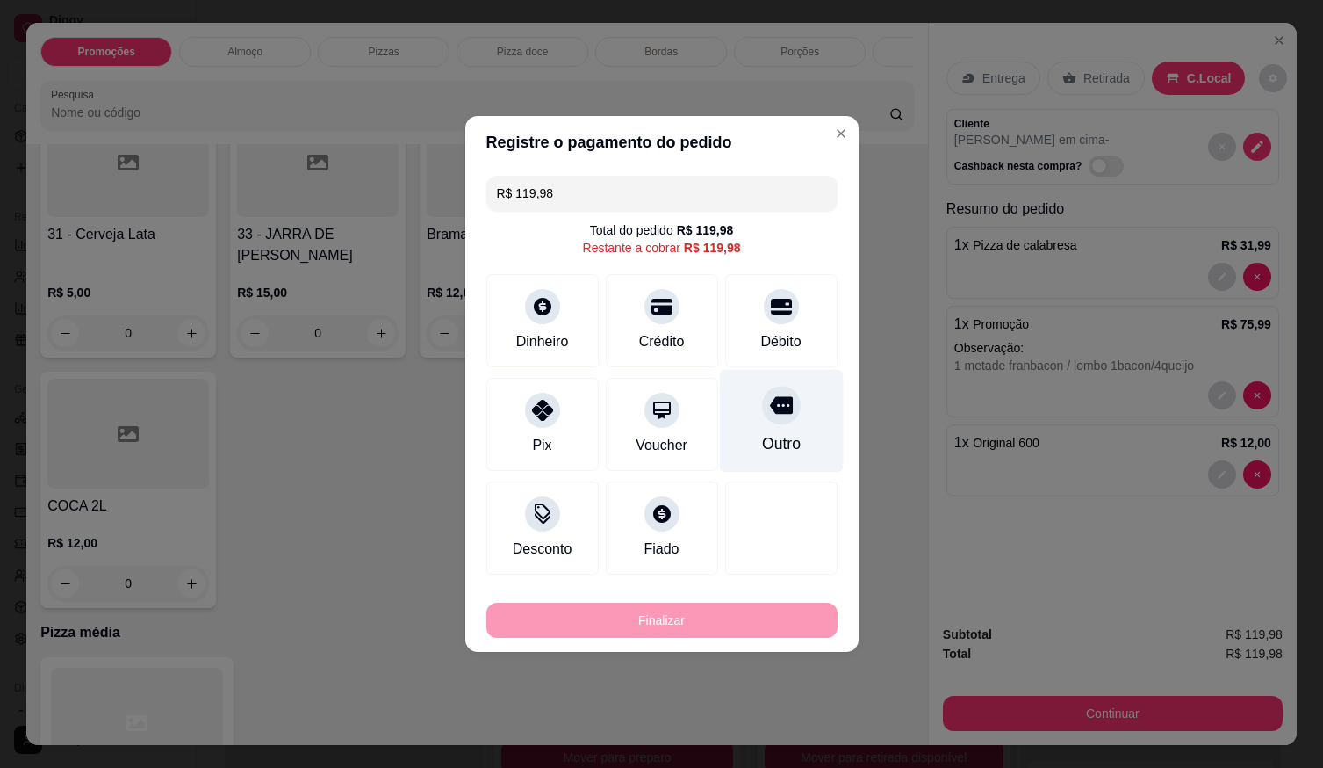
drag, startPoint x: 813, startPoint y: 392, endPoint x: 776, endPoint y: 409, distance: 40.9
click at [808, 395] on div "Outro" at bounding box center [781, 421] width 124 height 103
type input "R$ 0,00"
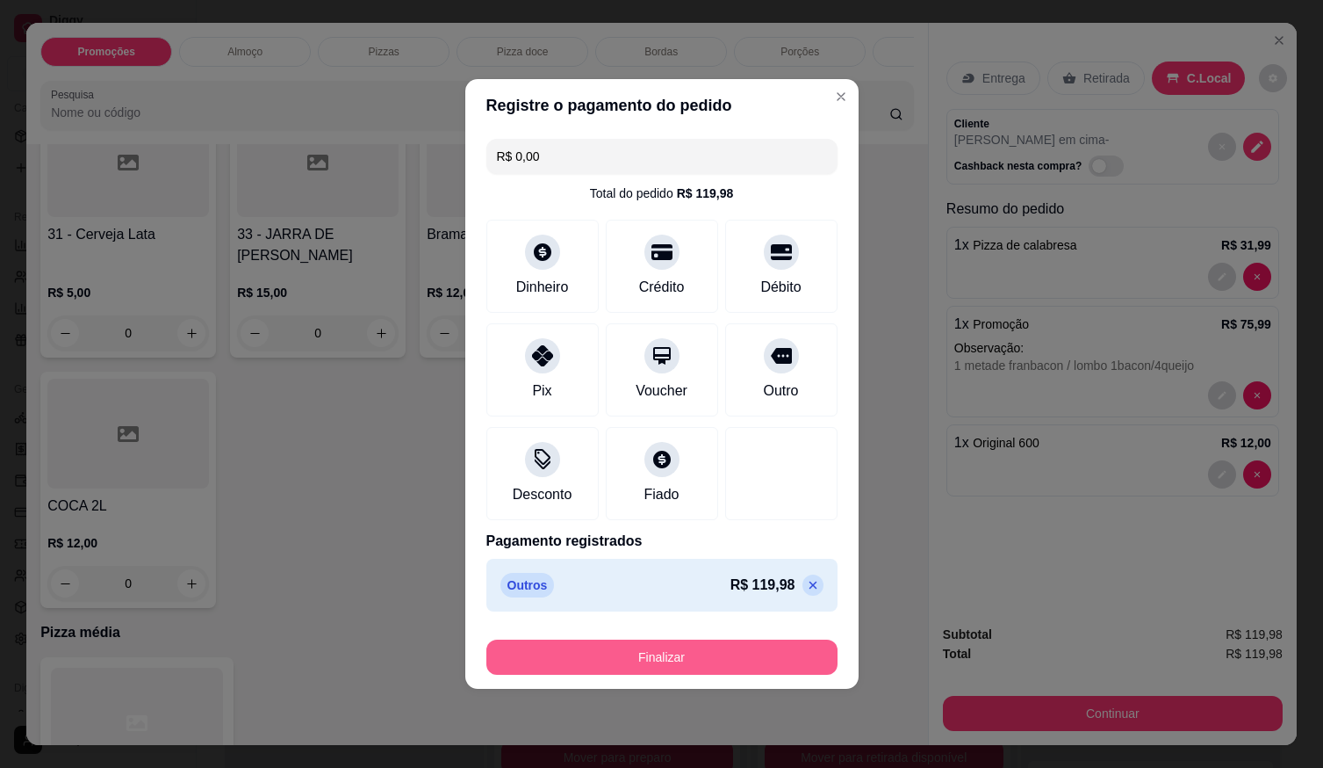
click at [689, 647] on button "Finalizar" at bounding box center [662, 656] width 351 height 35
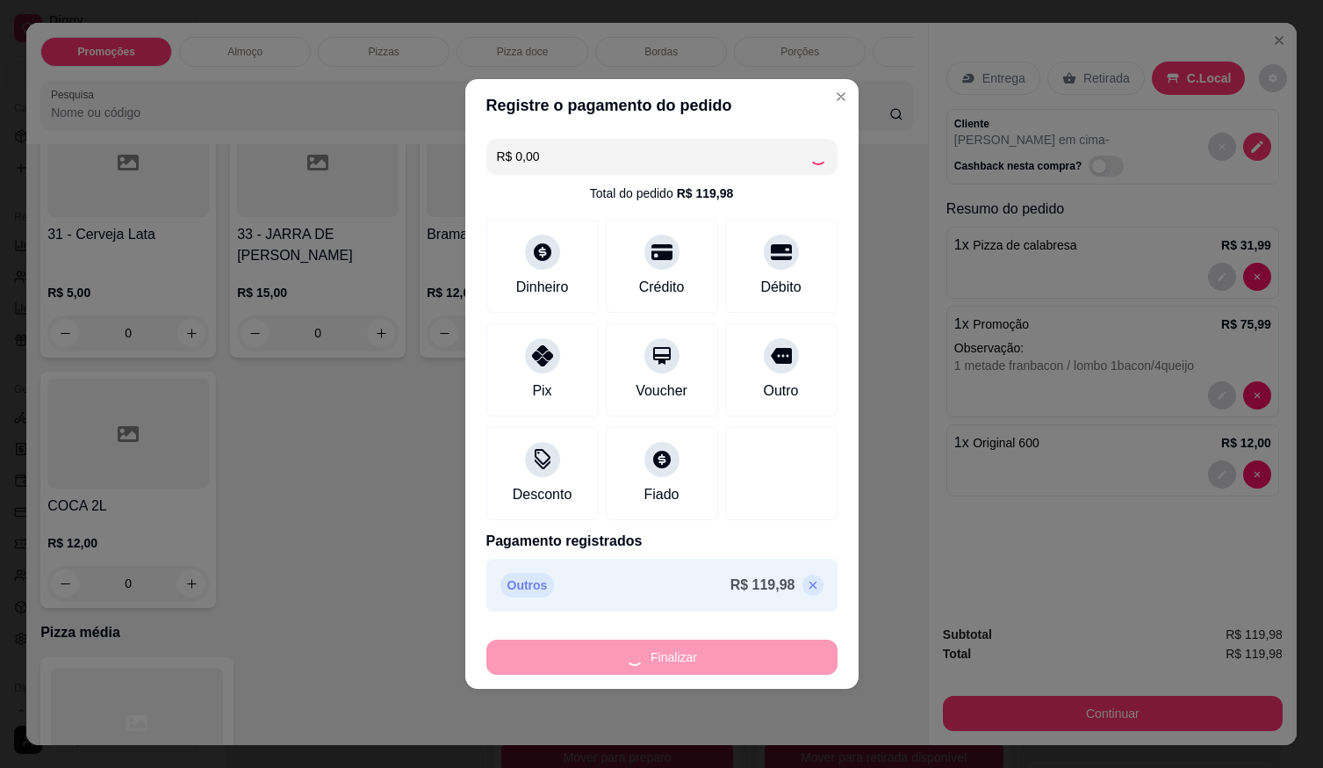
type input "0"
type input "-R$ 119,98"
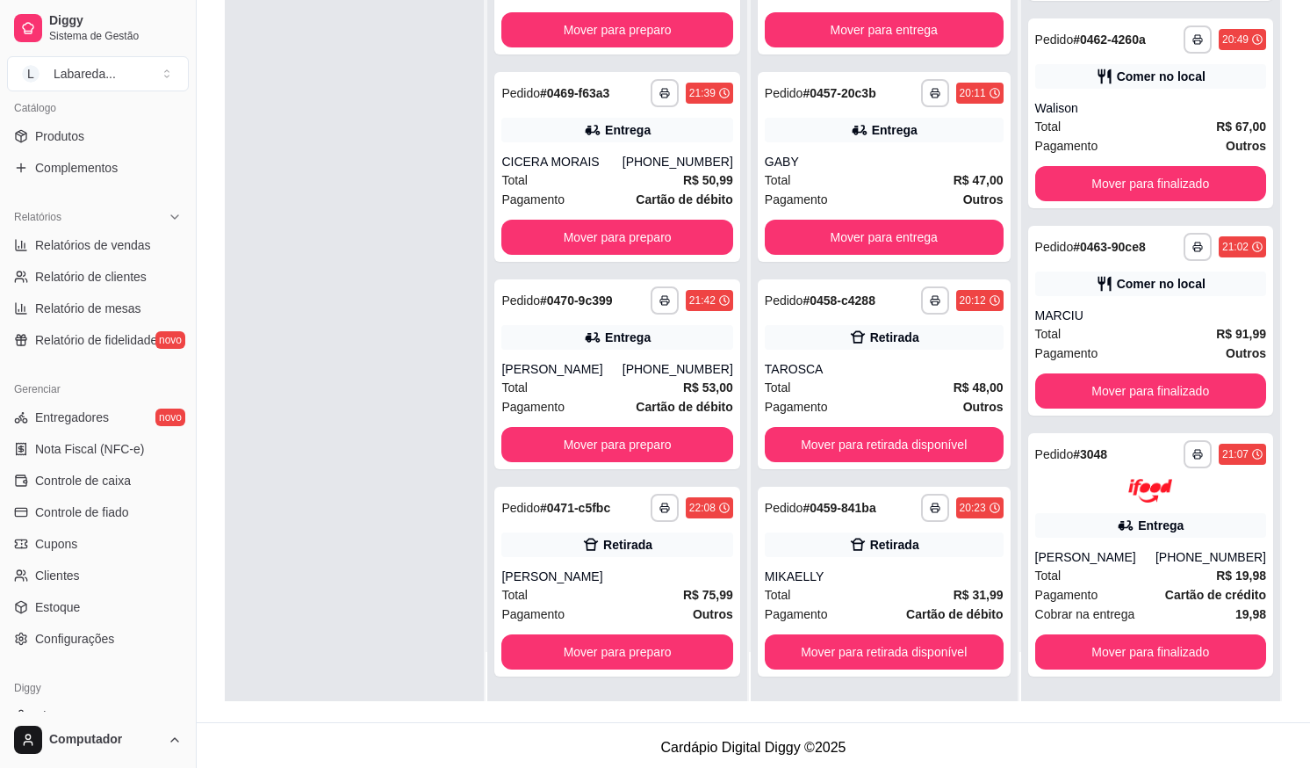
scroll to position [1115, 0]
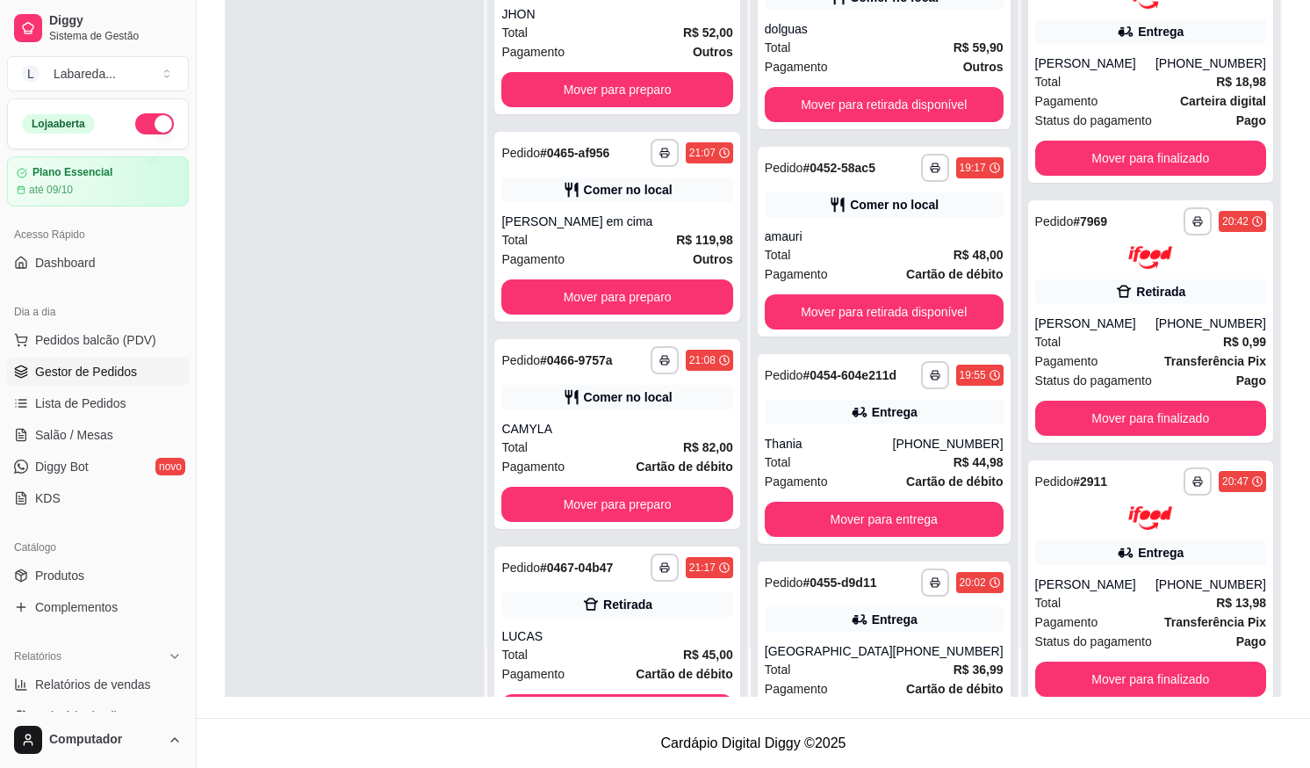
scroll to position [620, 0]
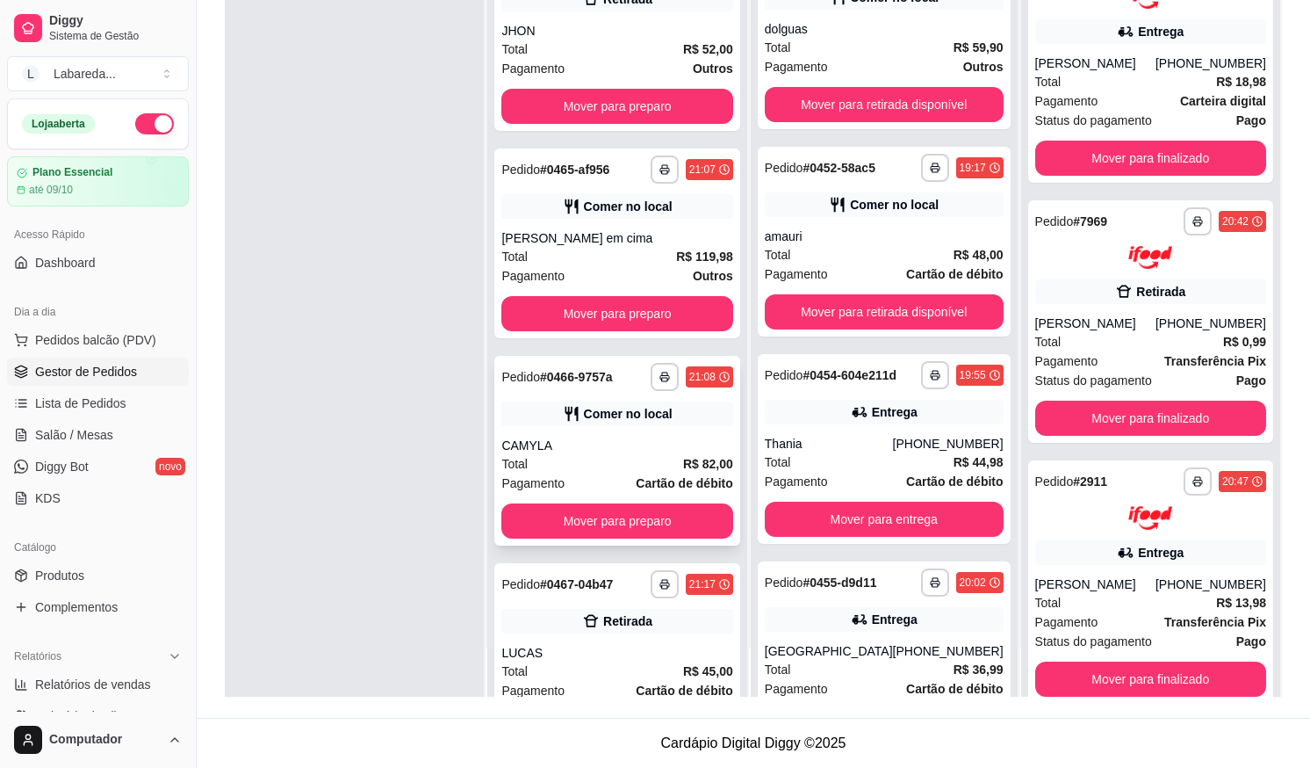
click at [557, 468] on div "Total R$ 82,00" at bounding box center [616, 463] width 231 height 19
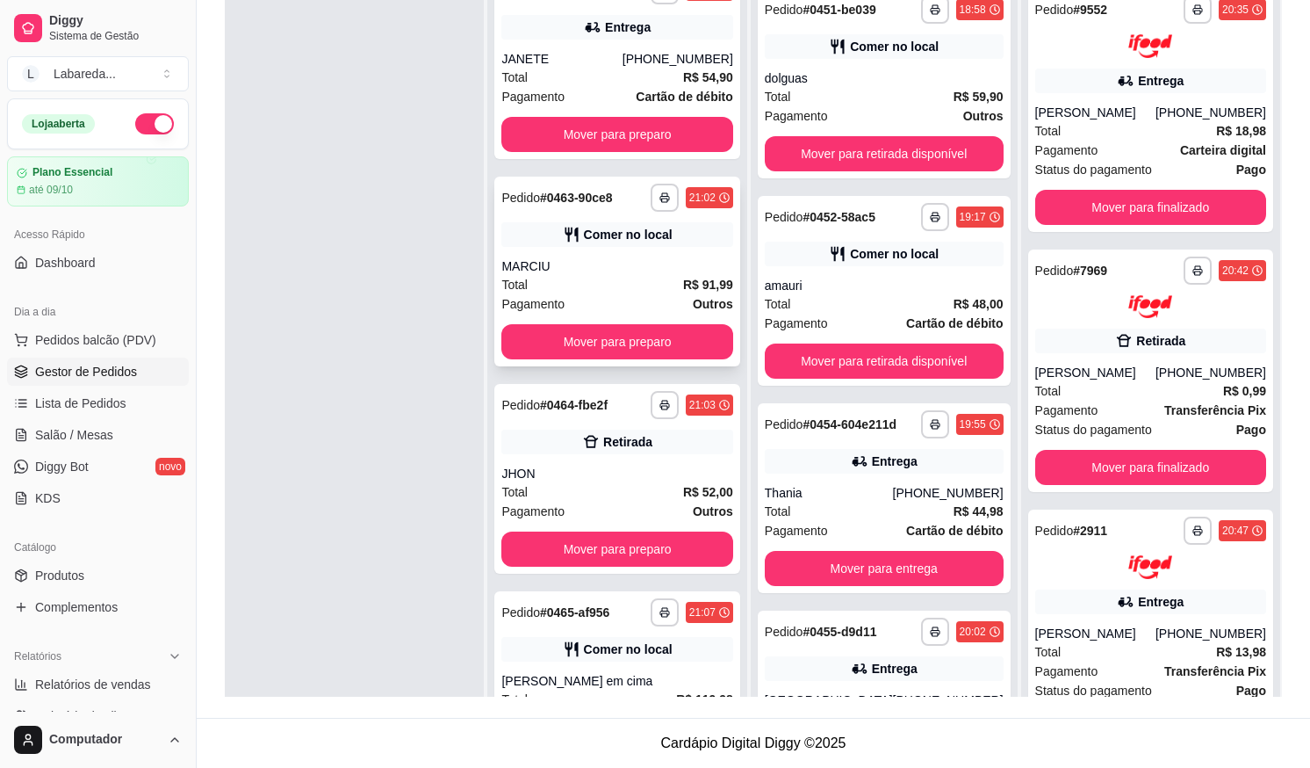
scroll to position [5, 0]
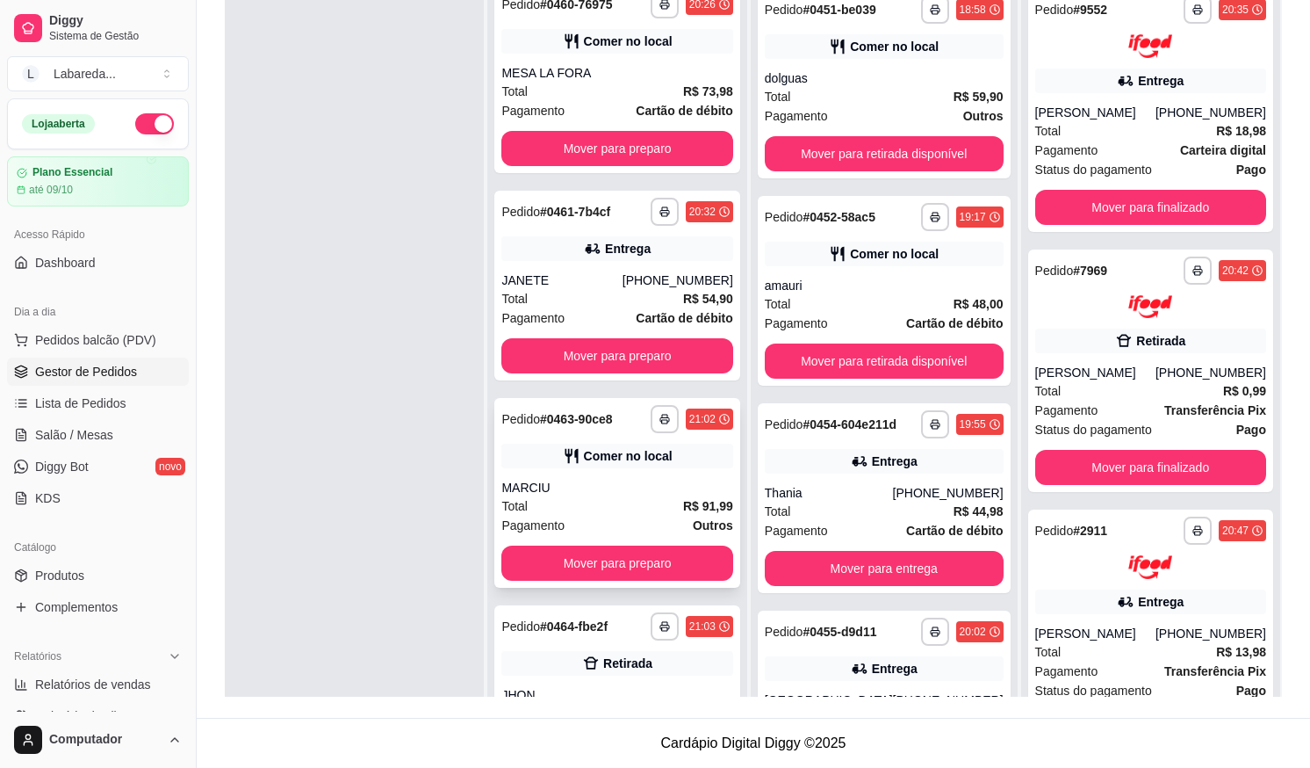
click at [565, 464] on icon at bounding box center [572, 456] width 18 height 18
click at [607, 480] on div "MARCIU" at bounding box center [616, 488] width 231 height 18
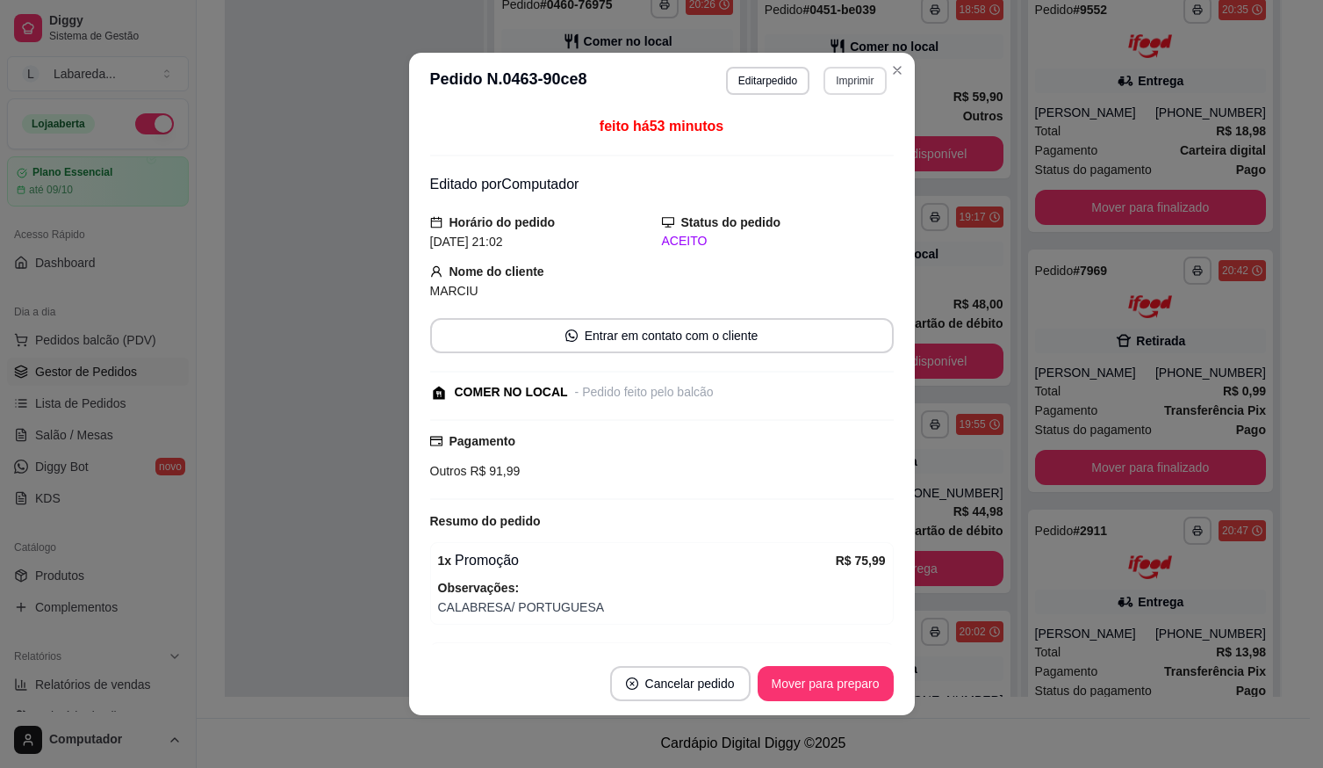
click at [834, 80] on button "Imprimir" at bounding box center [855, 81] width 62 height 28
click at [815, 666] on footer "Cancelar pedido Mover para preparo" at bounding box center [662, 683] width 506 height 63
click at [820, 680] on button "Mover para preparo" at bounding box center [826, 684] width 132 height 34
click at [820, 683] on button "Mover para retirada disponível" at bounding box center [797, 684] width 188 height 34
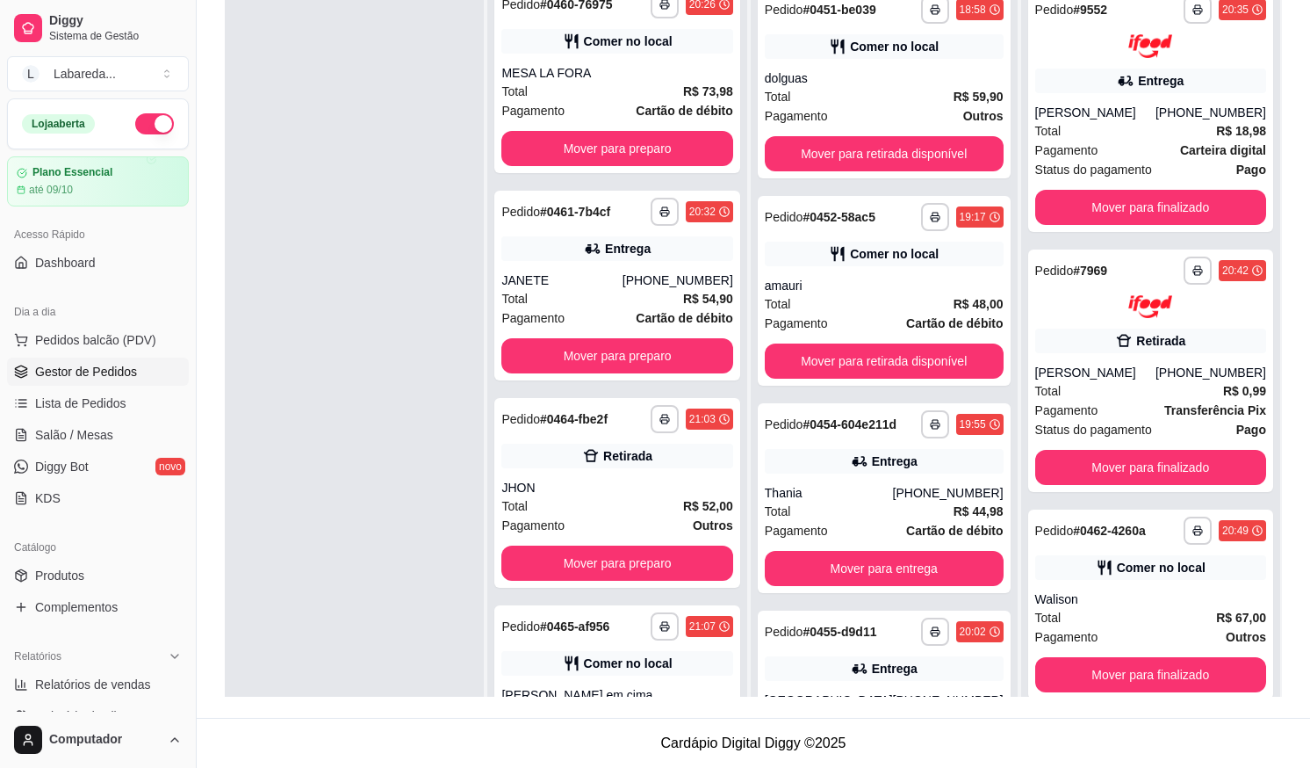
drag, startPoint x: 278, startPoint y: 94, endPoint x: 315, endPoint y: 106, distance: 38.9
click at [284, 94] on div at bounding box center [354, 362] width 259 height 768
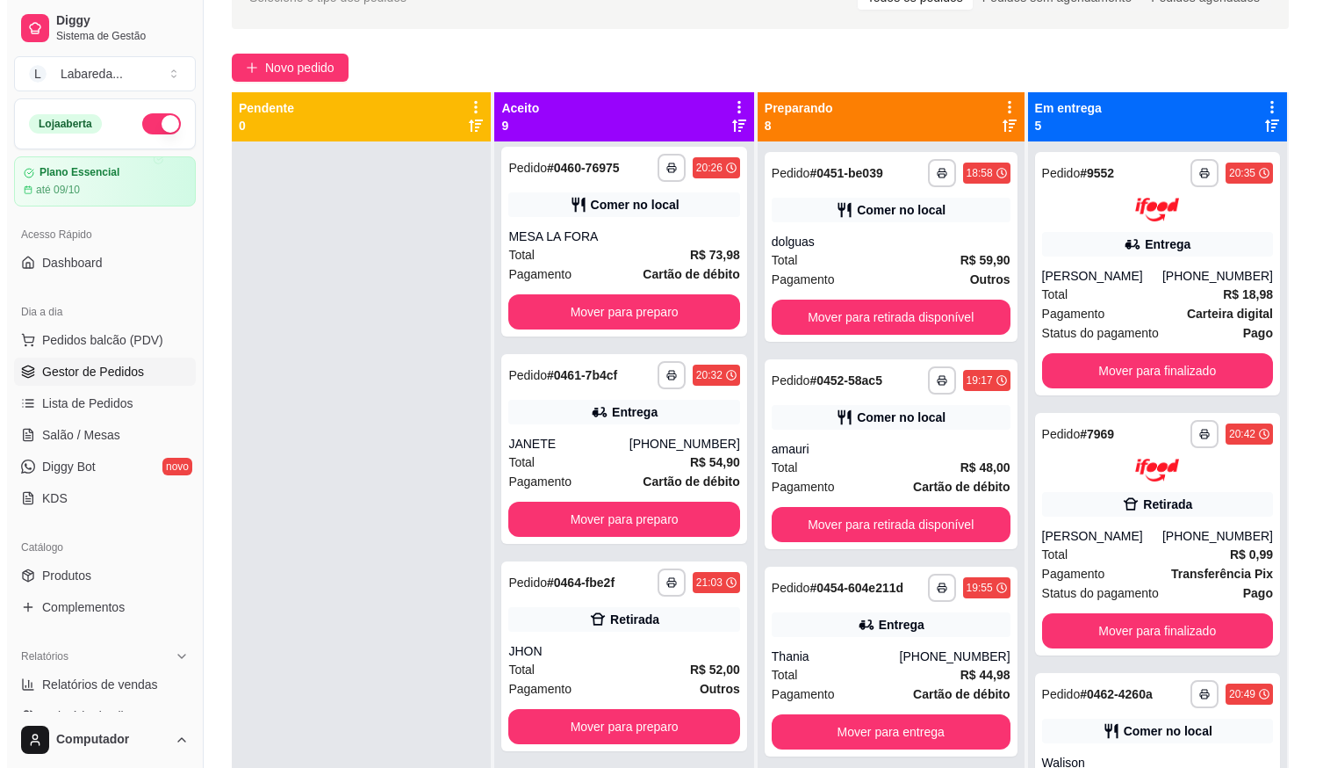
scroll to position [0, 0]
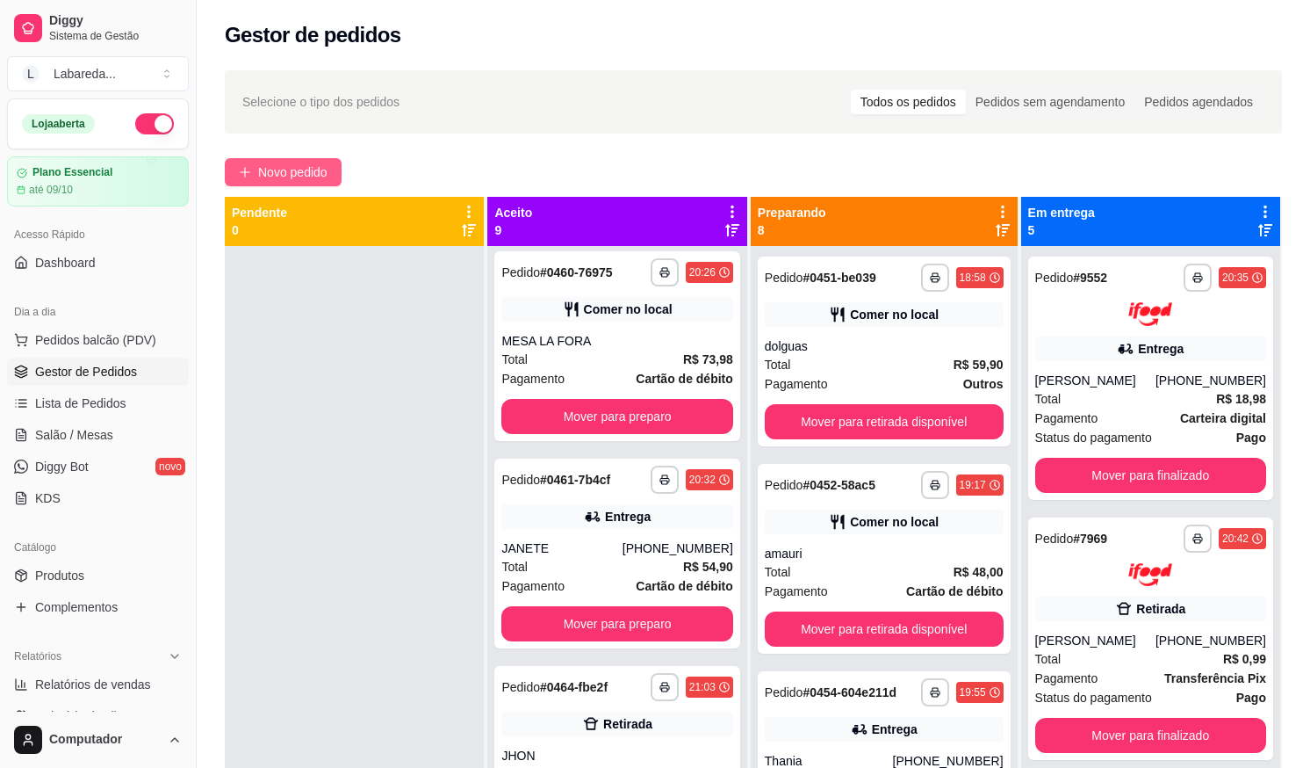
click at [273, 169] on span "Novo pedido" at bounding box center [292, 171] width 69 height 19
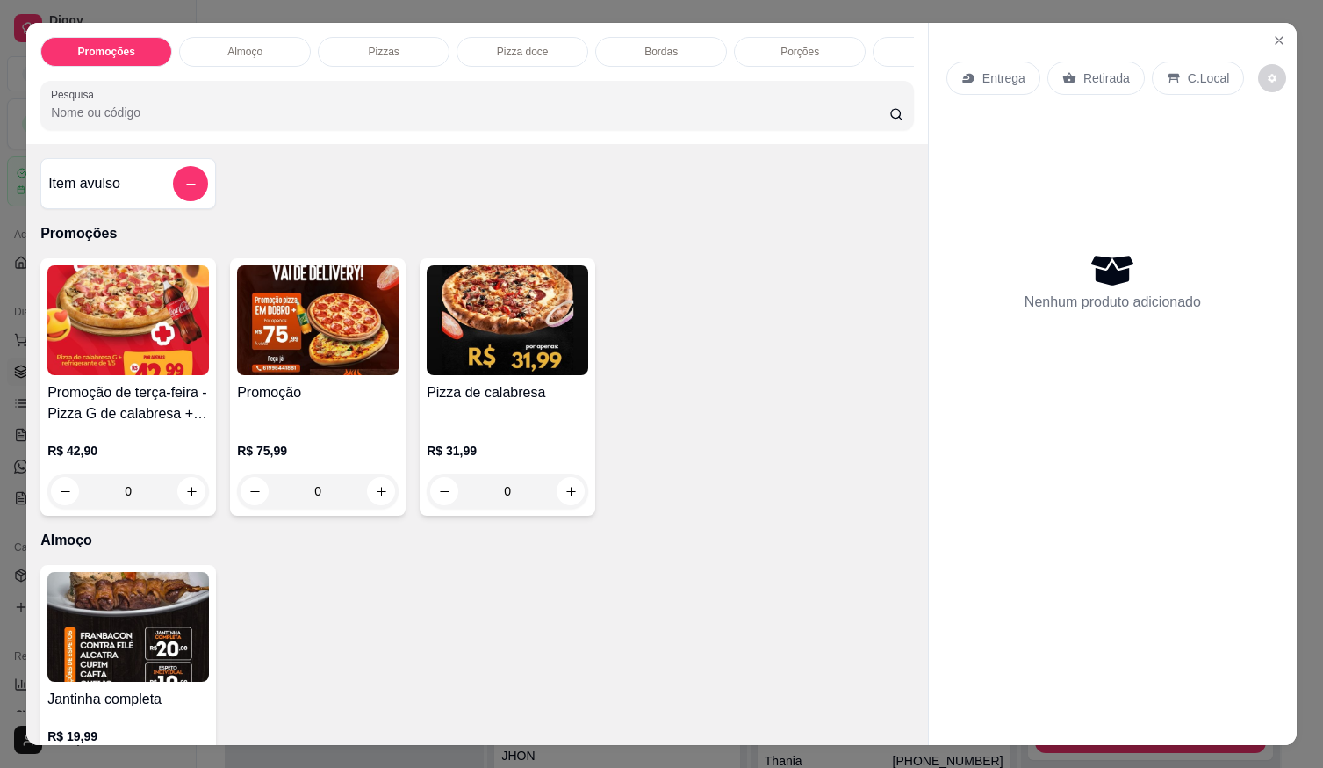
click at [457, 209] on div "Item avulso Promoções Promoção de terça-feira - Pizza G de calabresa + refriger…" at bounding box center [477, 444] width 902 height 601
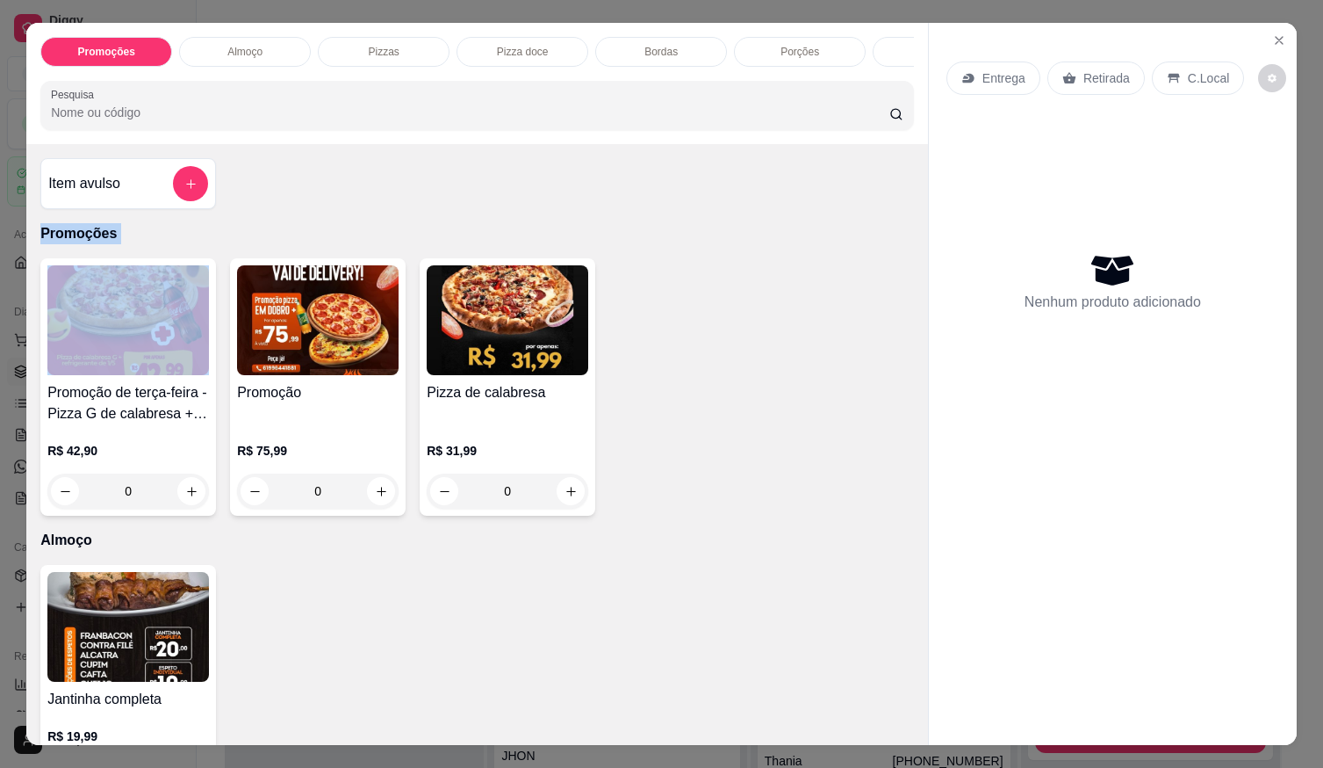
click at [455, 209] on div "Item avulso Promoções Promoção de terça-feira - Pizza G de calabresa + refriger…" at bounding box center [477, 444] width 902 height 601
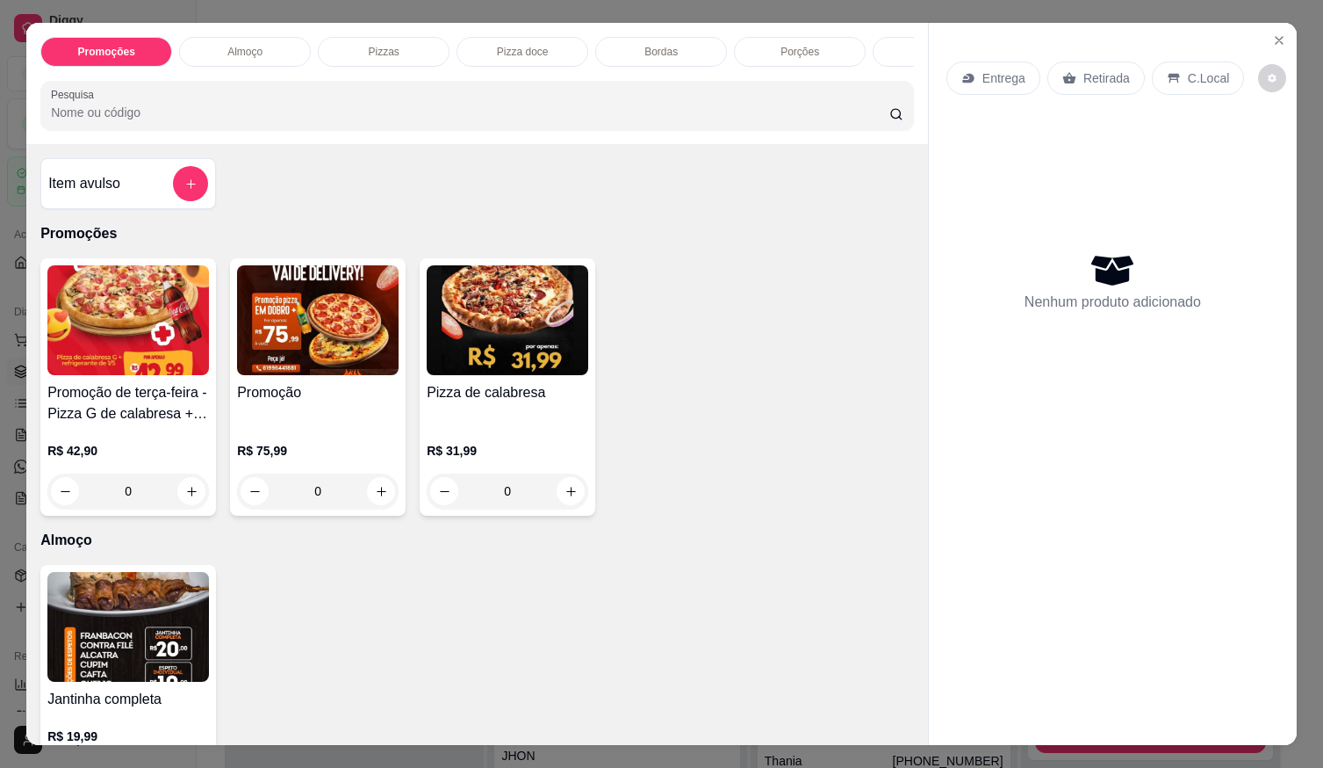
click at [454, 210] on div "Item avulso Promoções Promoção de terça-feira - Pizza G de calabresa + refriger…" at bounding box center [477, 444] width 902 height 601
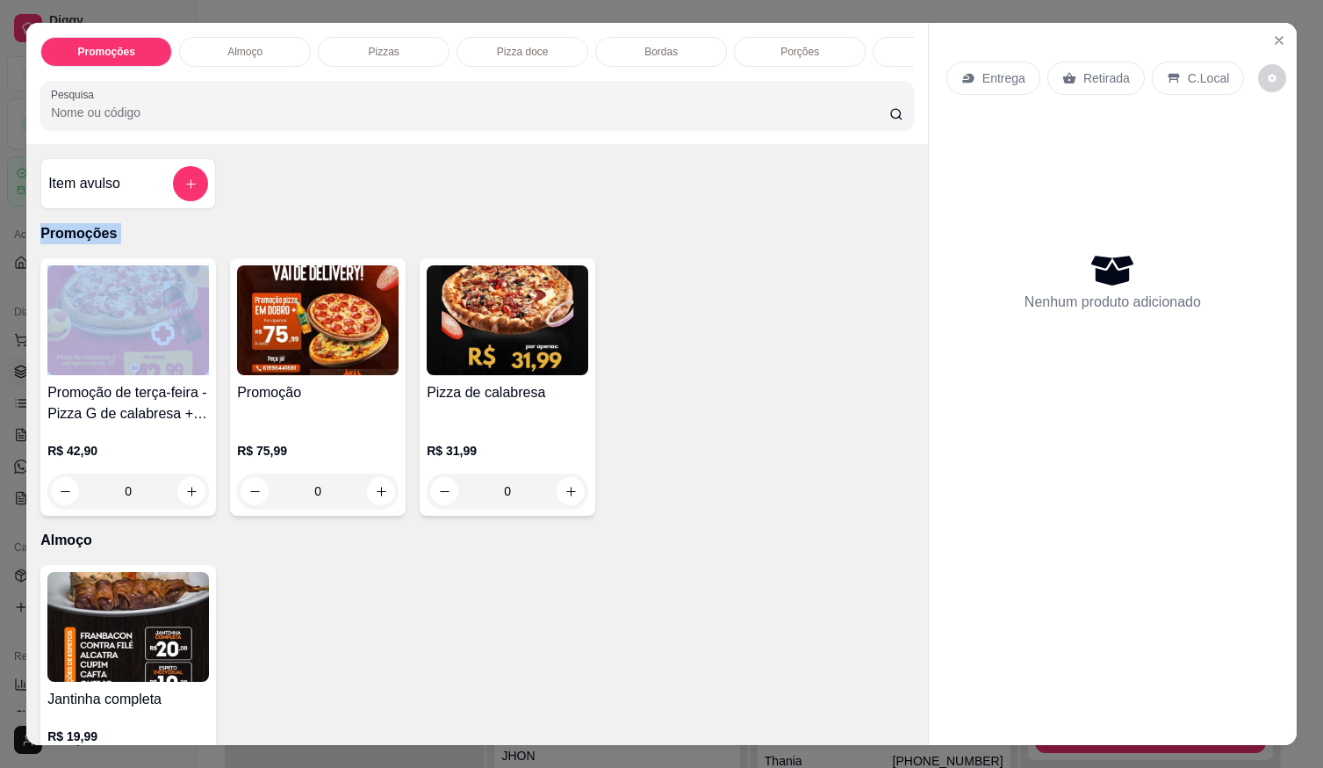
click at [454, 210] on div "Item avulso Promoções Promoção de terça-feira - Pizza G de calabresa + refriger…" at bounding box center [477, 444] width 902 height 601
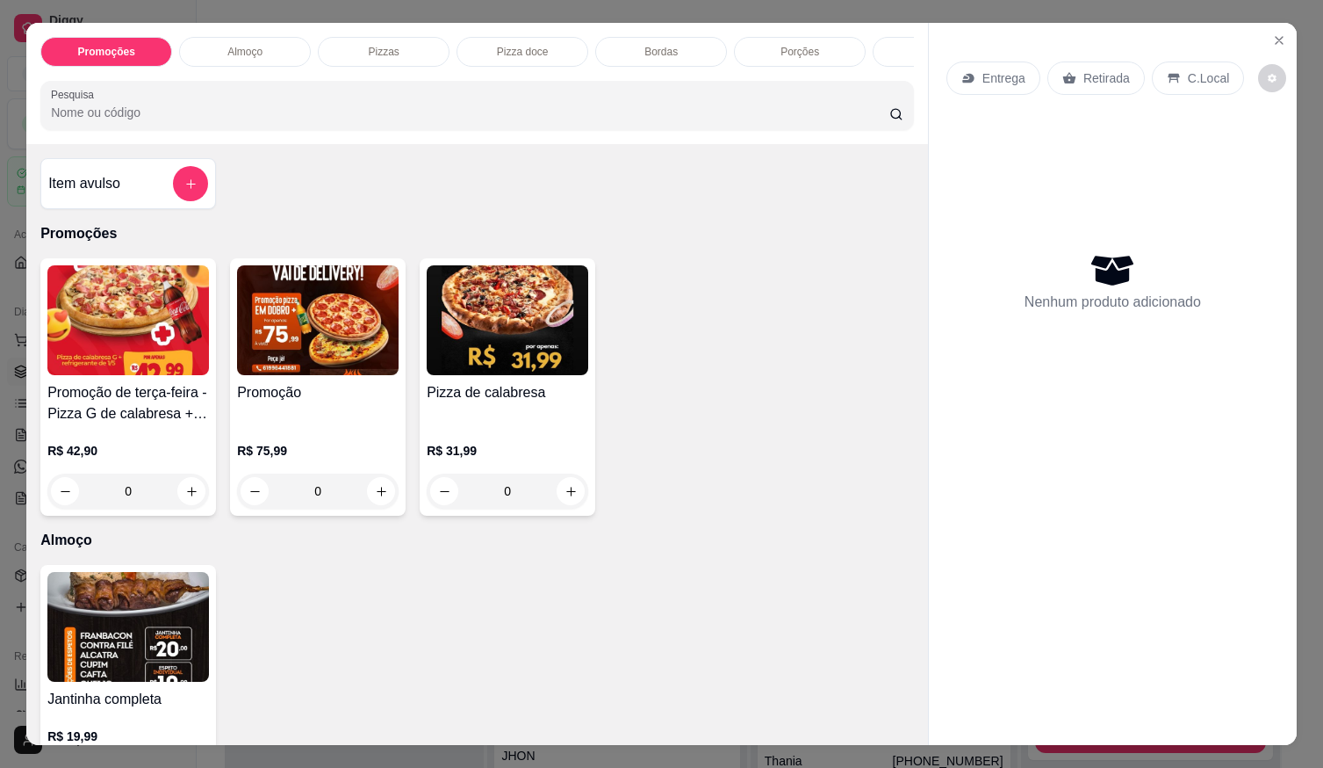
click at [454, 210] on div "Item avulso Promoções Promoção de terça-feira - Pizza G de calabresa + refriger…" at bounding box center [477, 444] width 902 height 601
click at [378, 493] on icon "increase-product-quantity" at bounding box center [381, 491] width 13 height 13
type input "1"
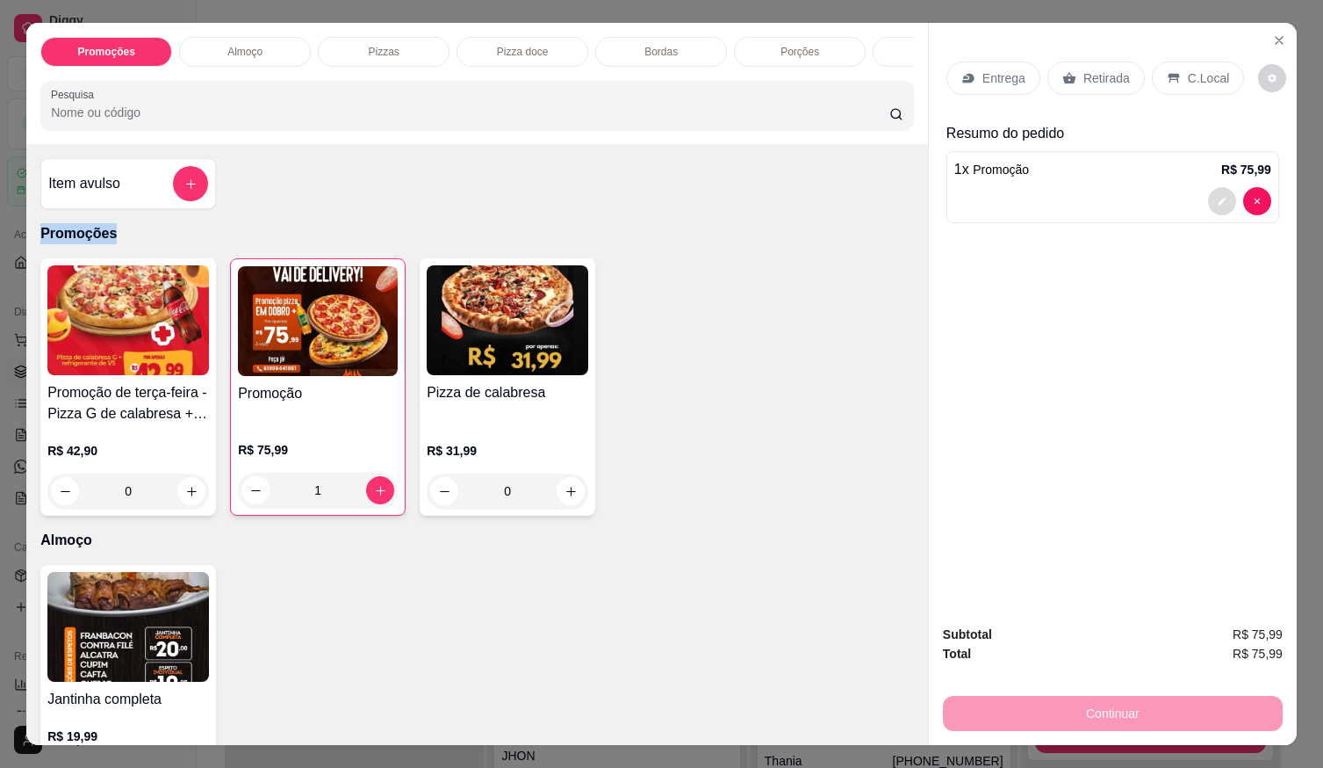
click at [1208, 193] on button "decrease-product-quantity" at bounding box center [1222, 201] width 28 height 28
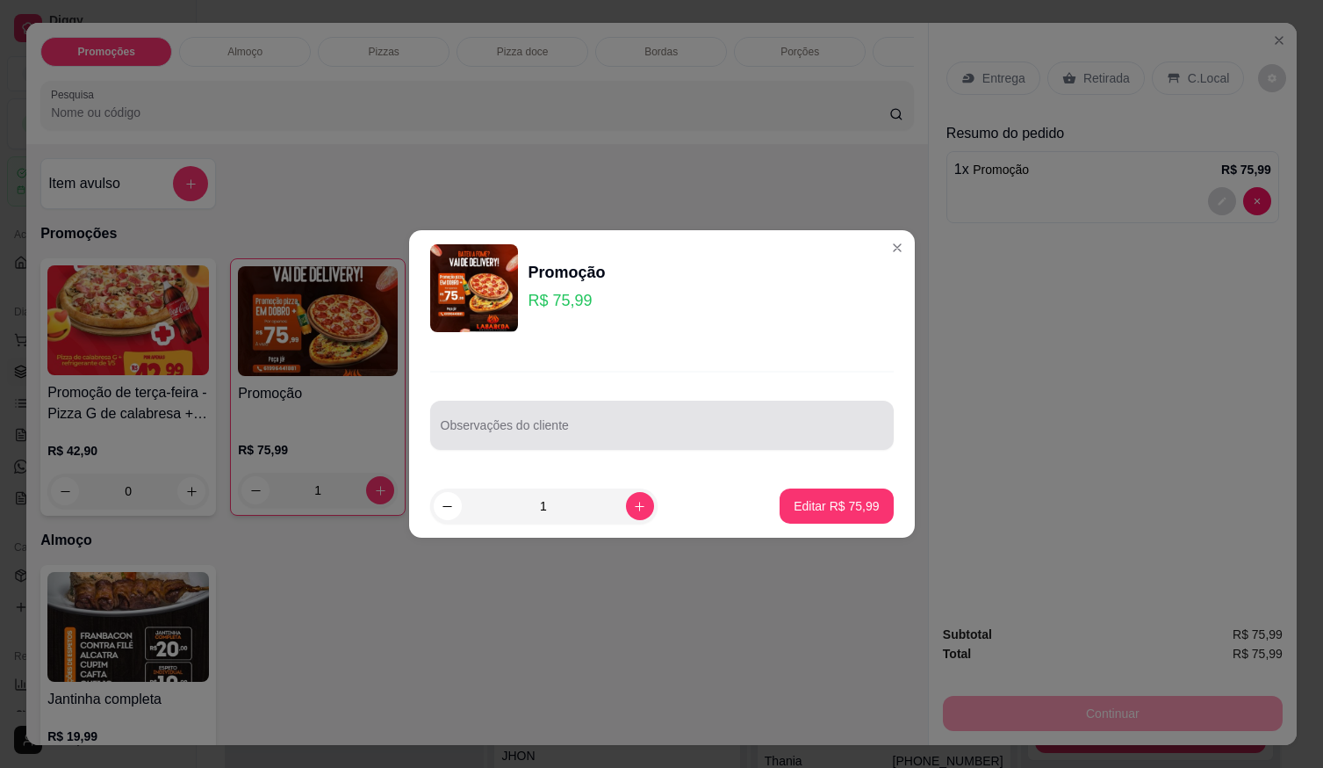
click at [570, 426] on input "Observações do cliente" at bounding box center [662, 432] width 443 height 18
drag, startPoint x: 571, startPoint y: 441, endPoint x: 566, endPoint y: 432, distance: 9.8
click at [573, 440] on div "CALABRESA /" at bounding box center [662, 424] width 443 height 35
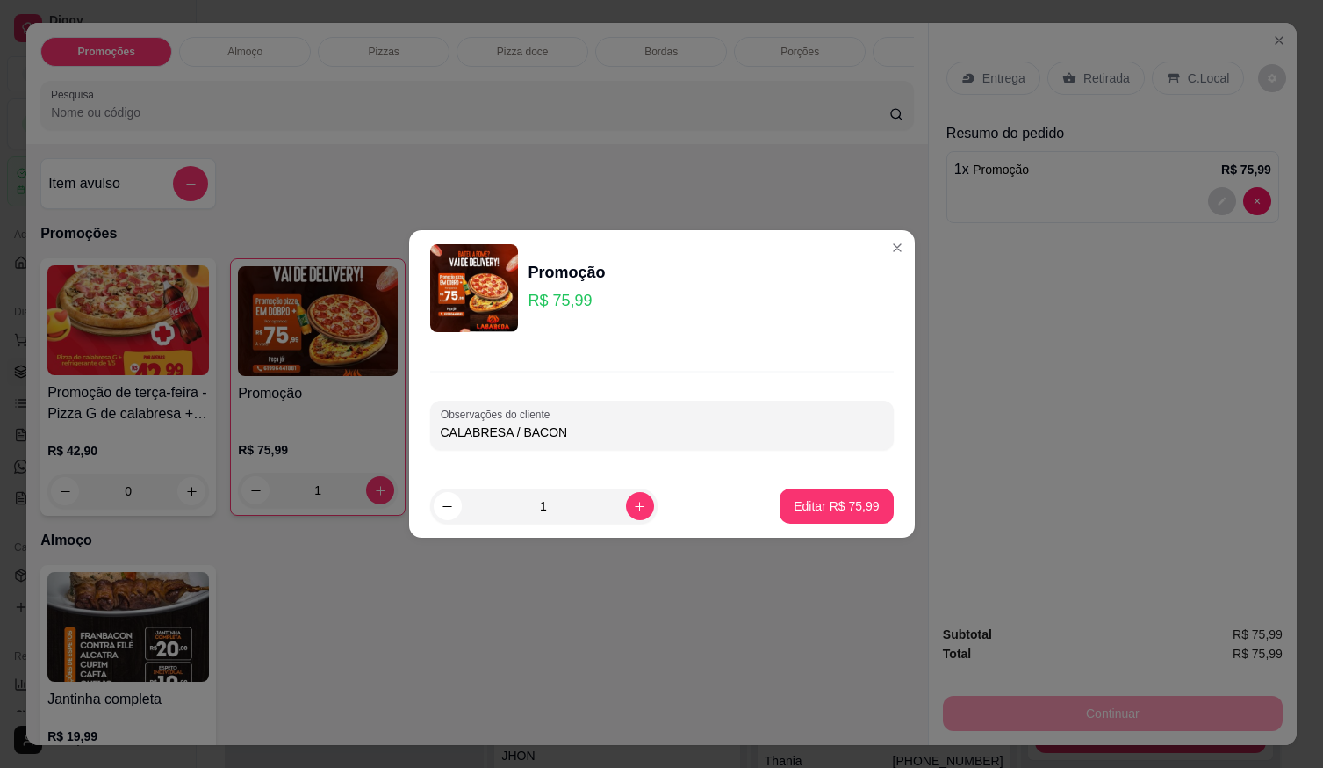
type input "CALABRESA / BACON"
click at [879, 500] on div "Editar R$ 75,99" at bounding box center [836, 505] width 113 height 35
click at [813, 495] on button "Editar R$ 75,99" at bounding box center [837, 506] width 110 height 34
type input "0"
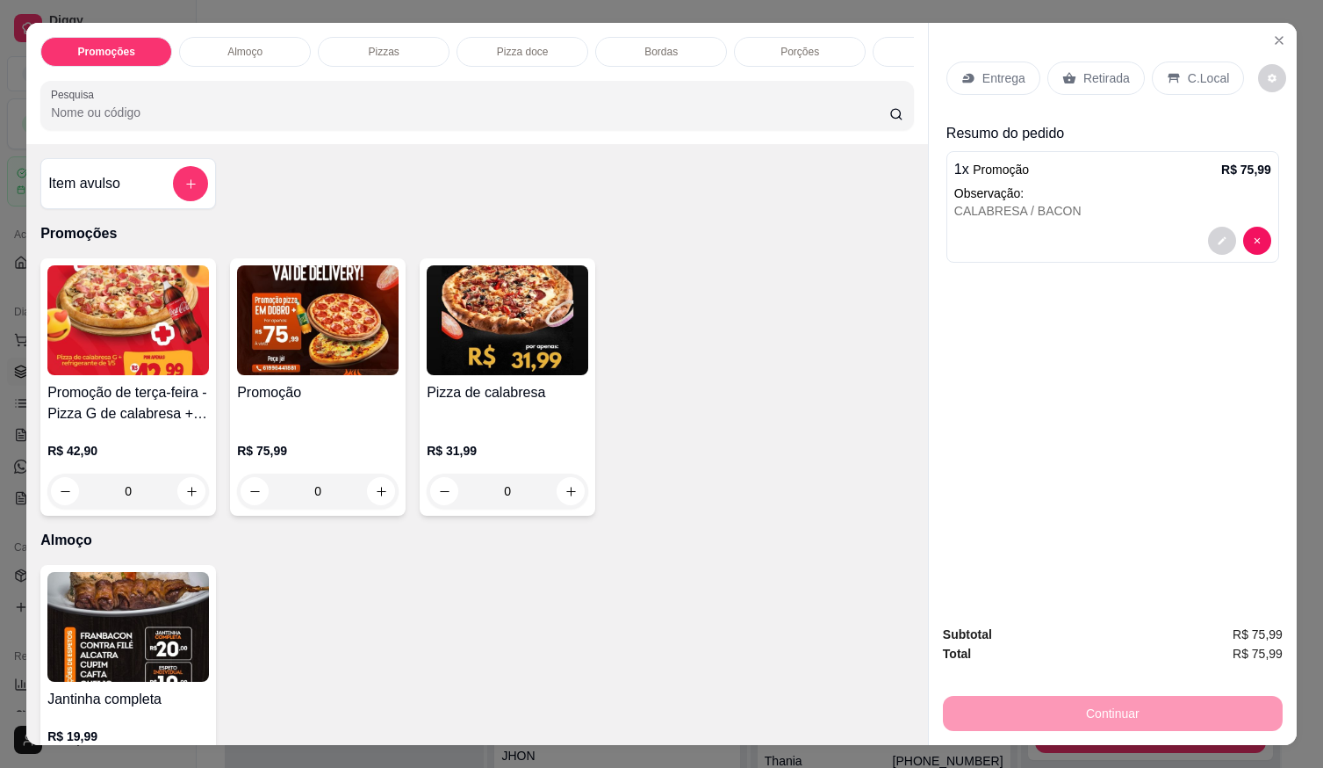
click at [1193, 71] on p "C.Local" at bounding box center [1208, 78] width 41 height 18
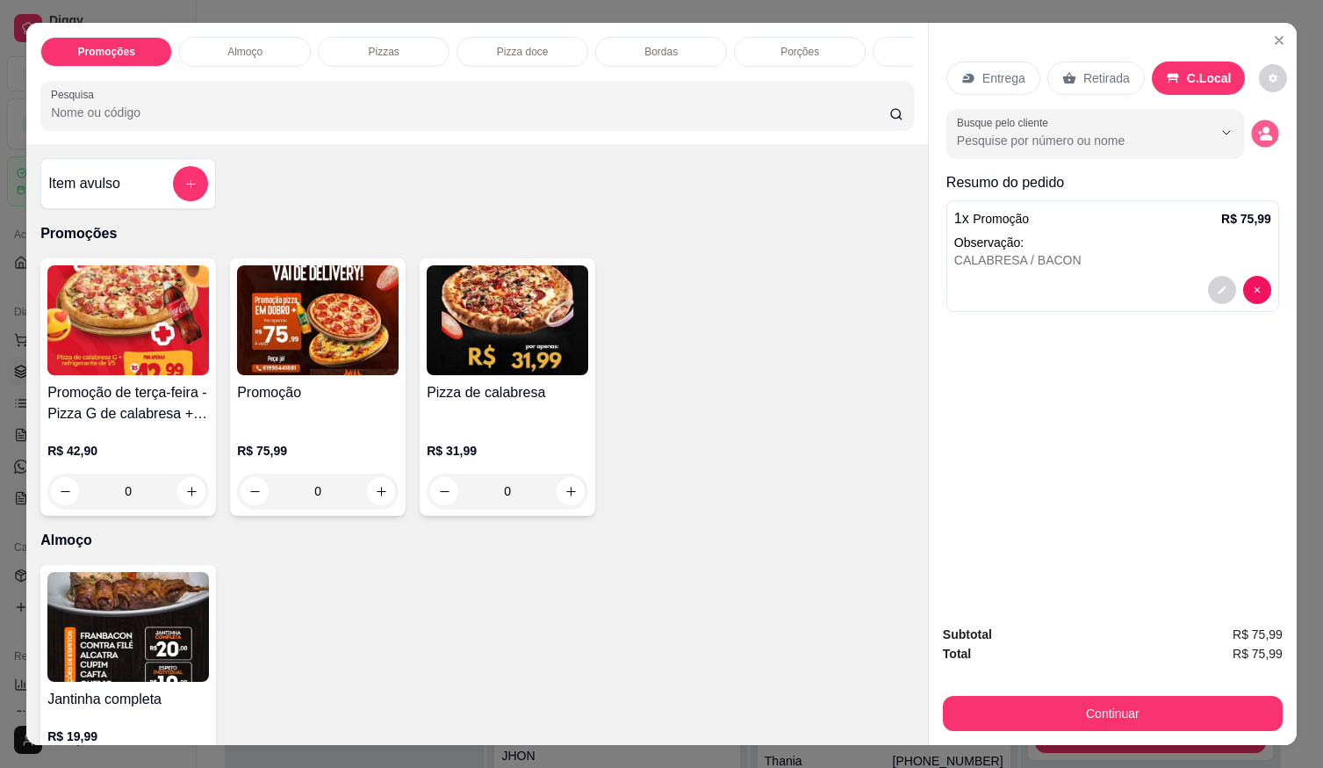
click at [1251, 132] on button "decrease-product-quantity" at bounding box center [1264, 133] width 27 height 27
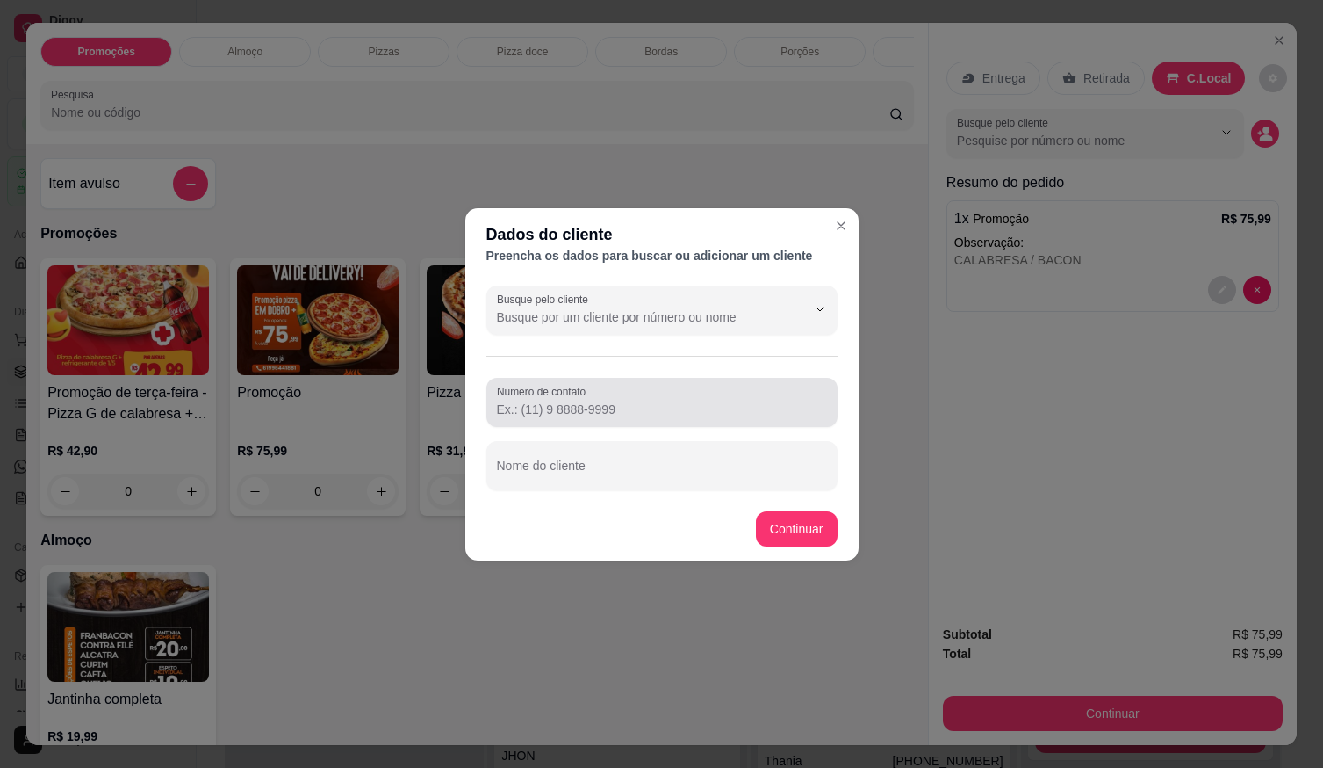
click at [691, 410] on input "Número de contato" at bounding box center [662, 409] width 330 height 18
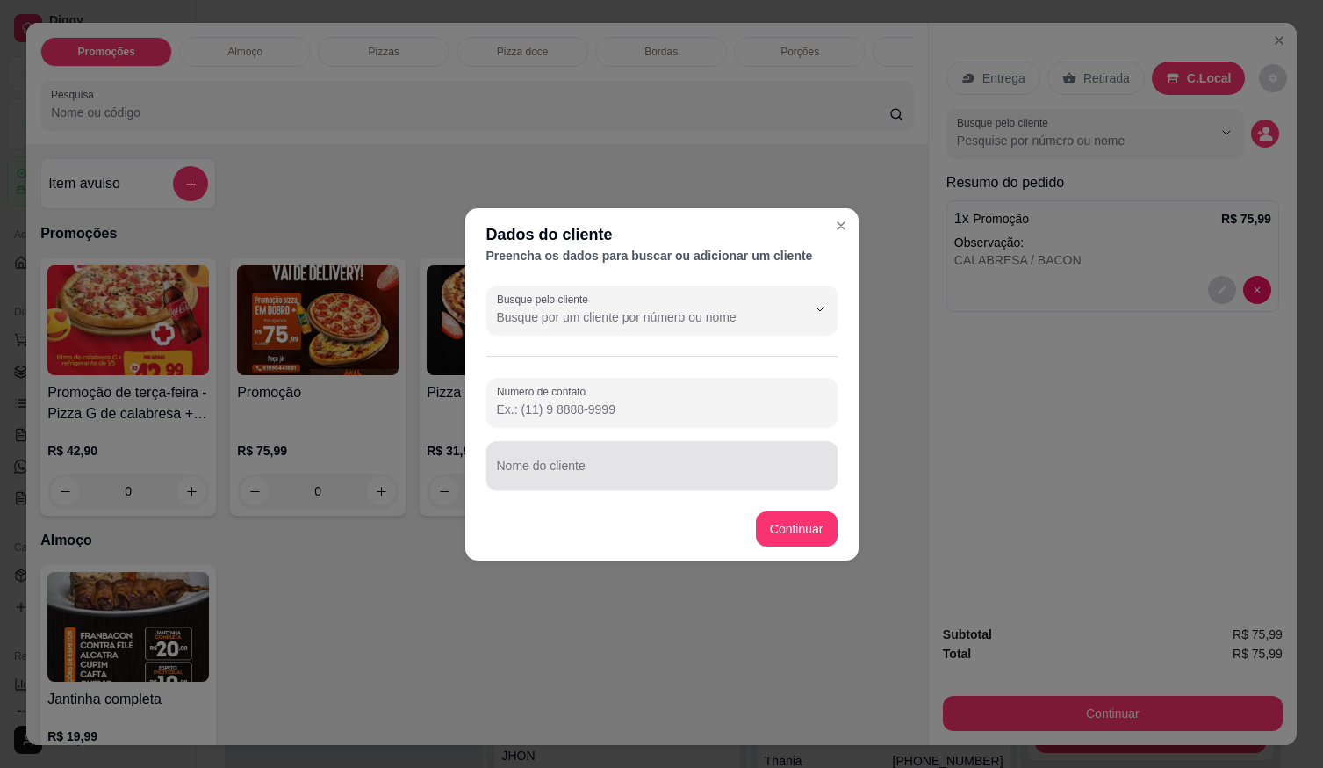
click at [612, 462] on div at bounding box center [662, 465] width 330 height 35
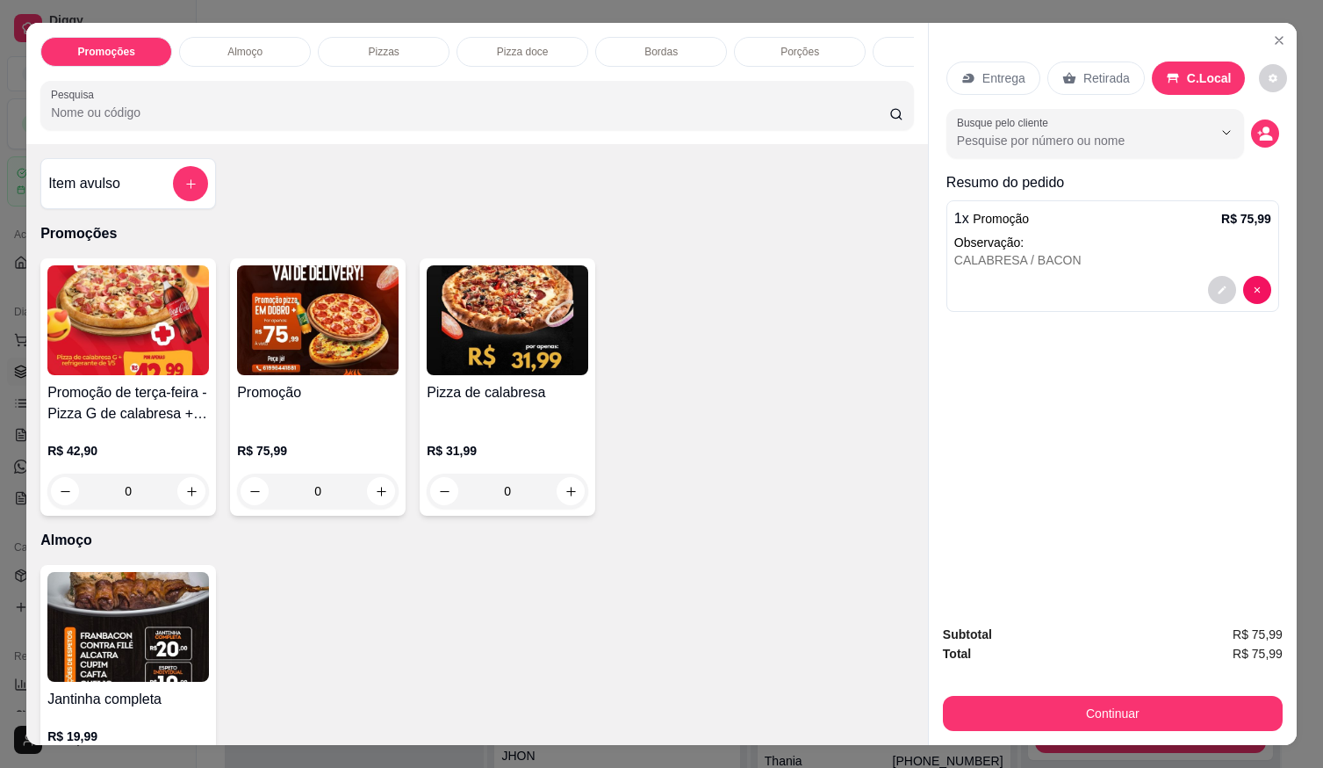
click at [1102, 69] on p "Retirada" at bounding box center [1107, 78] width 47 height 18
click at [1251, 126] on button "decrease-product-quantity" at bounding box center [1265, 133] width 28 height 28
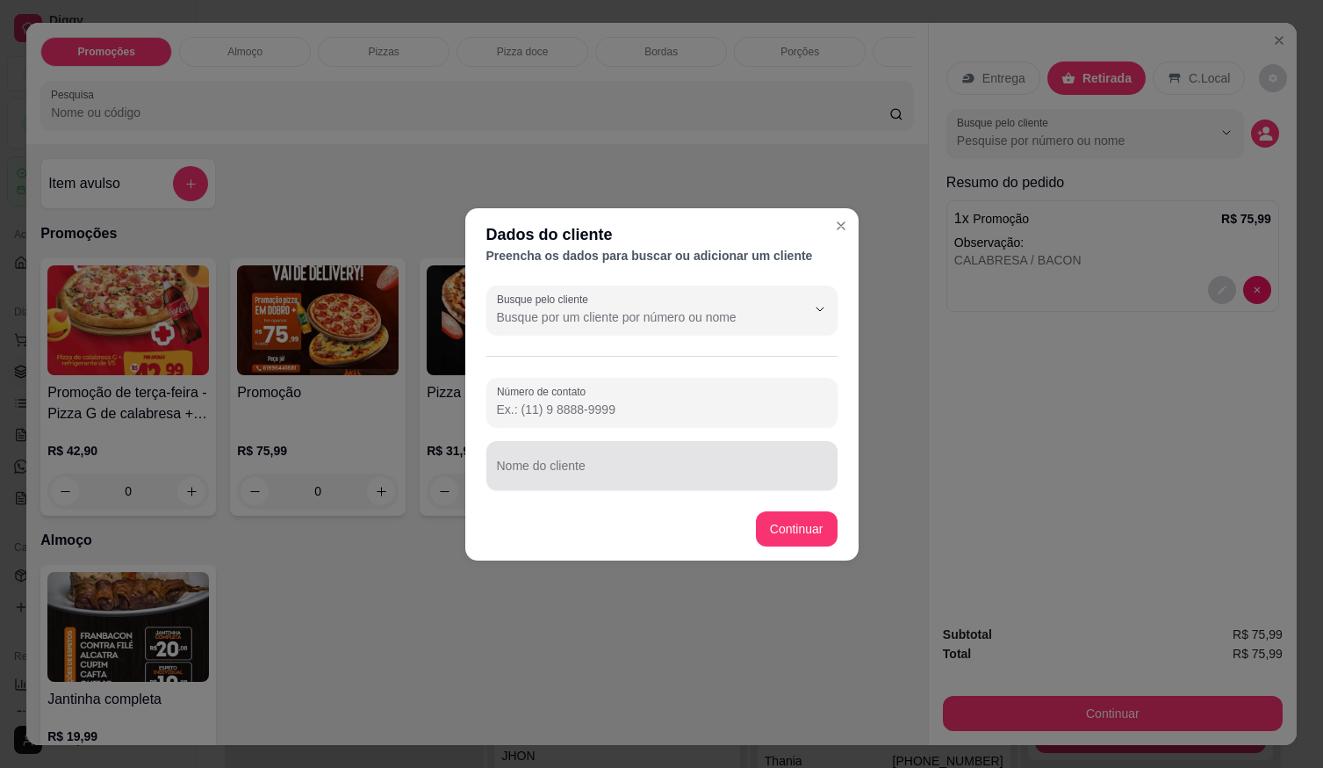
click at [663, 482] on div at bounding box center [662, 465] width 330 height 35
type input "BRUNO"
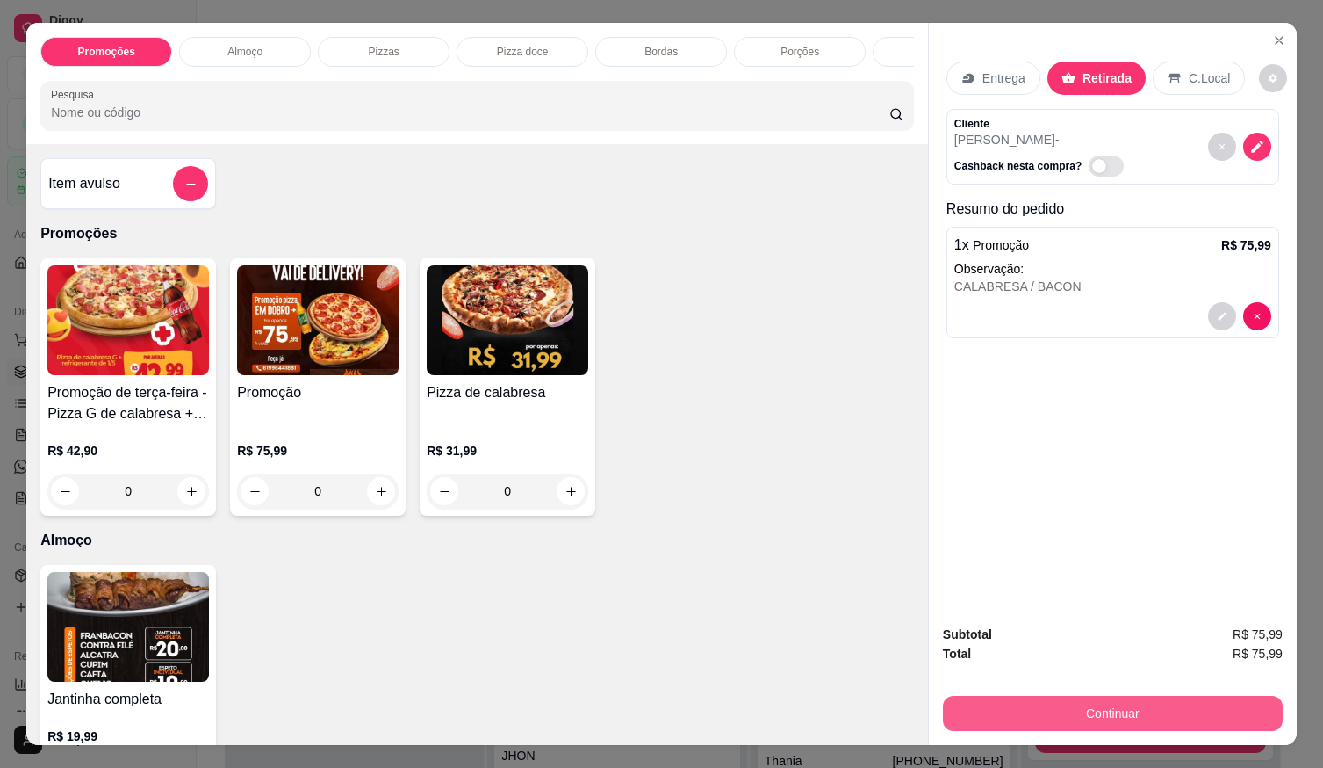
click at [1098, 703] on button "Continuar" at bounding box center [1113, 713] width 340 height 35
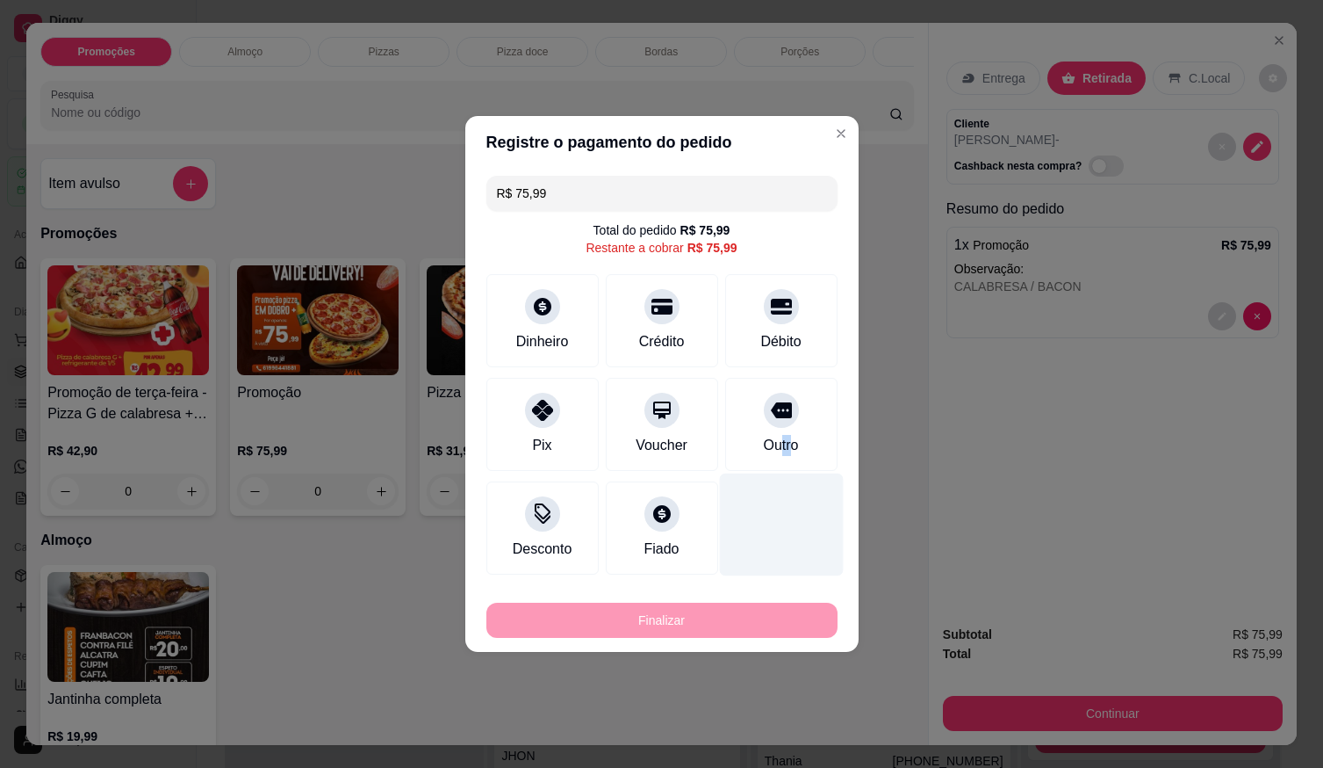
click at [785, 436] on div "Outro" at bounding box center [780, 445] width 35 height 21
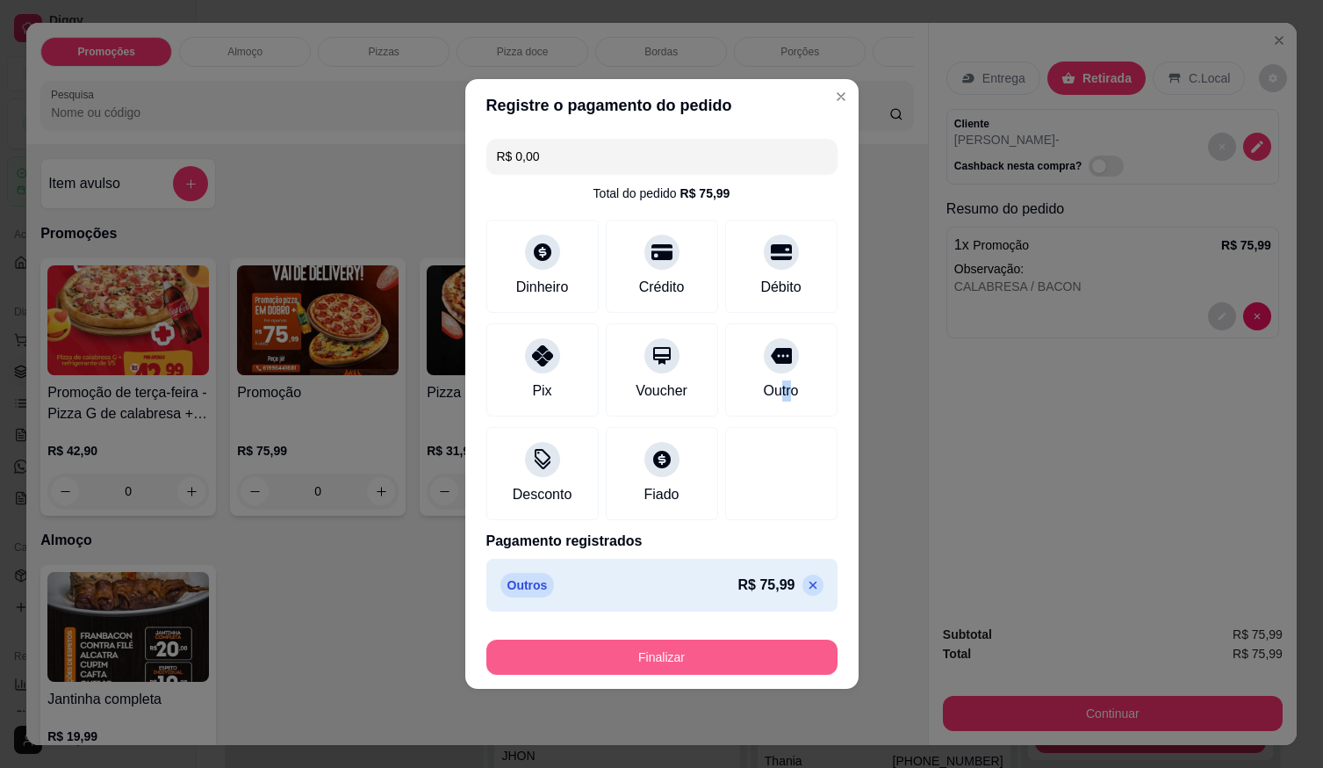
click at [794, 651] on button "Finalizar" at bounding box center [662, 656] width 351 height 35
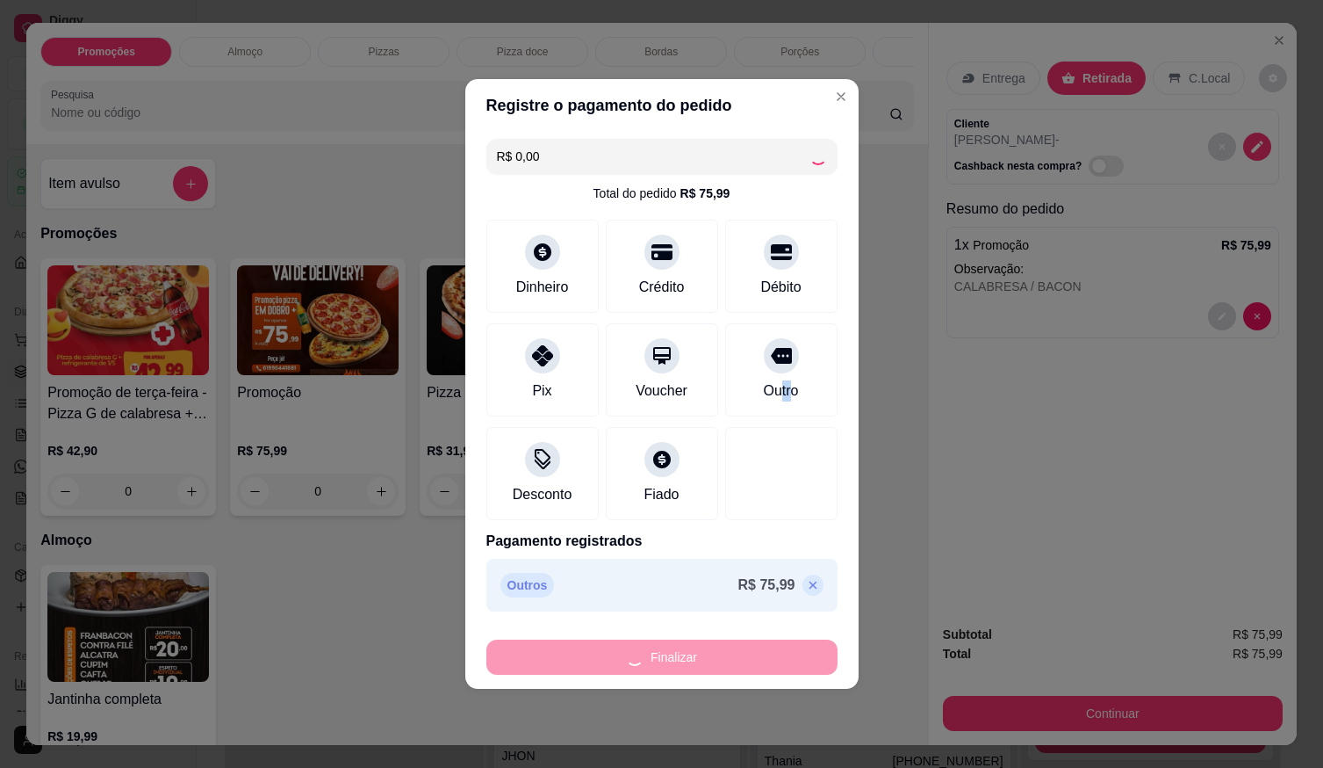
type input "-R$ 75,99"
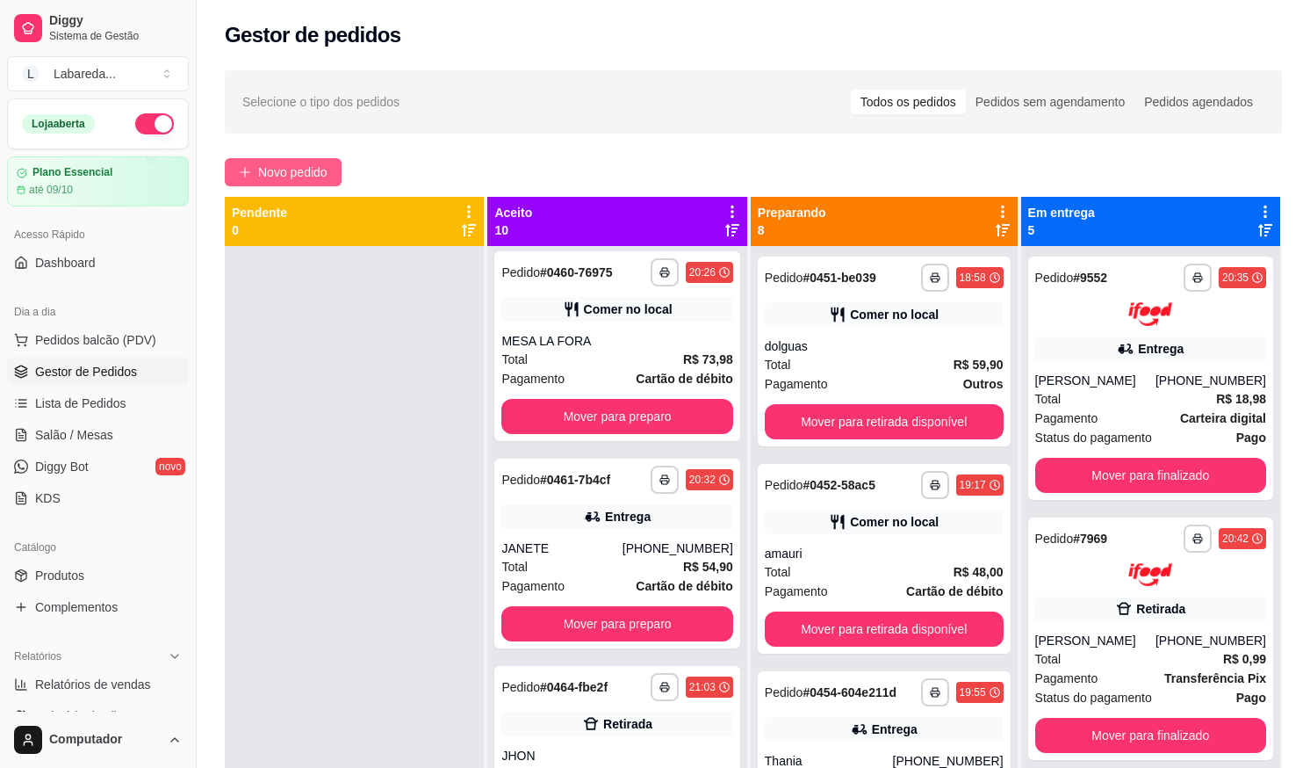
click at [276, 159] on button "Novo pedido" at bounding box center [283, 172] width 117 height 28
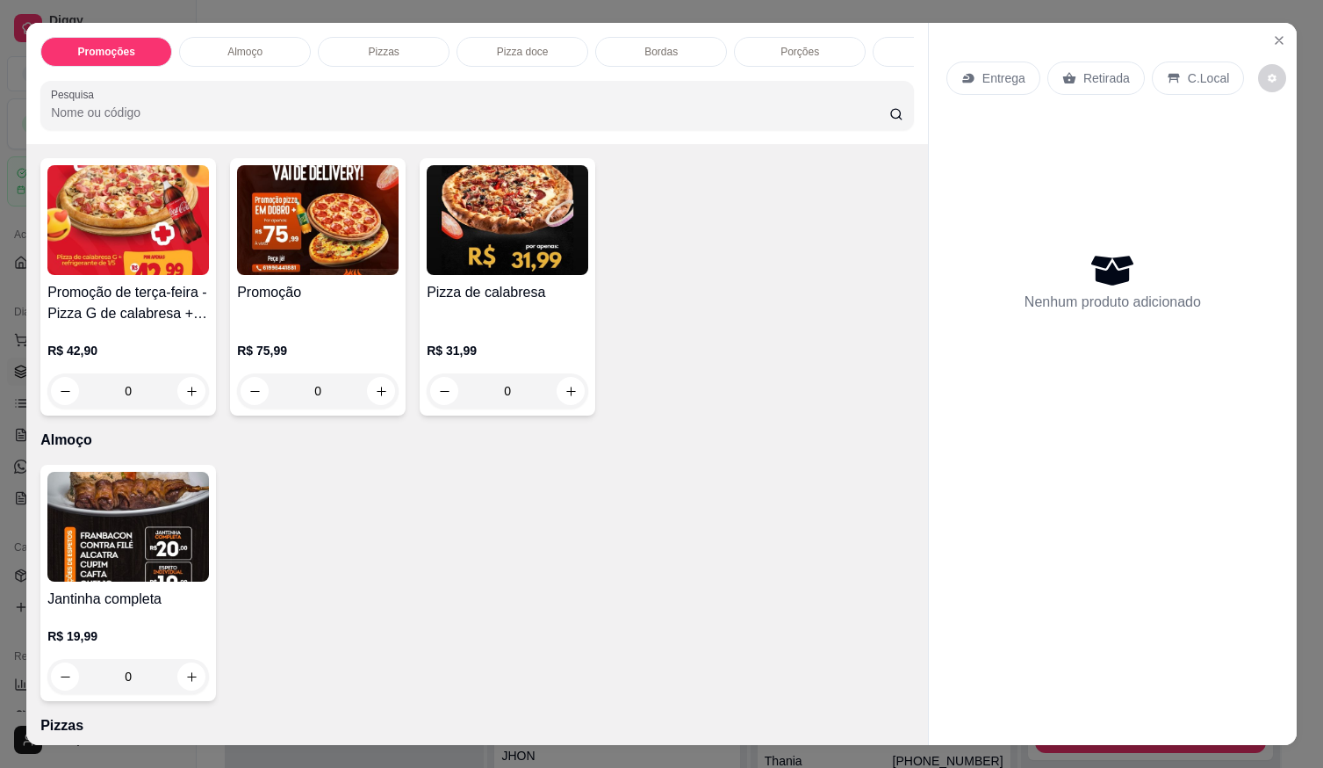
scroll to position [176, 0]
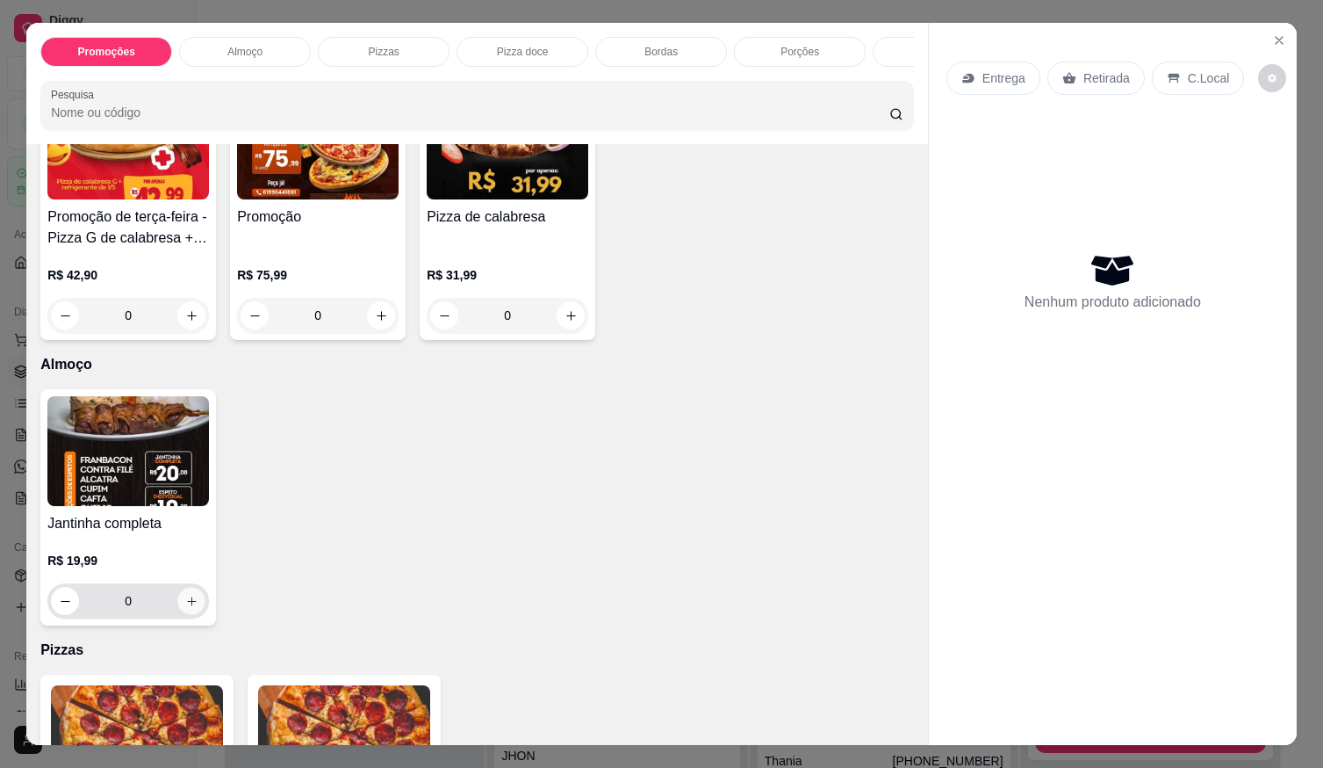
click at [181, 598] on button "increase-product-quantity" at bounding box center [191, 601] width 27 height 27
type input "1"
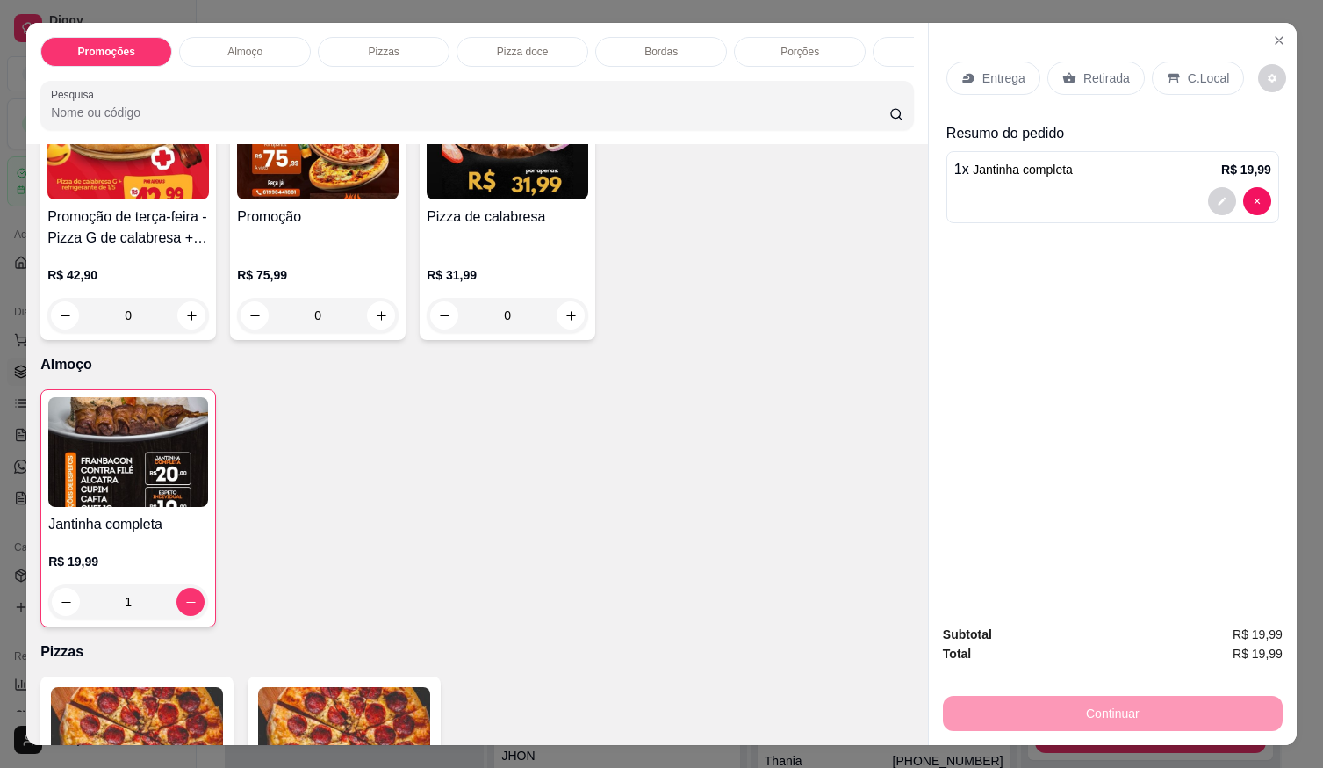
click at [1084, 69] on p "Retirada" at bounding box center [1107, 78] width 47 height 18
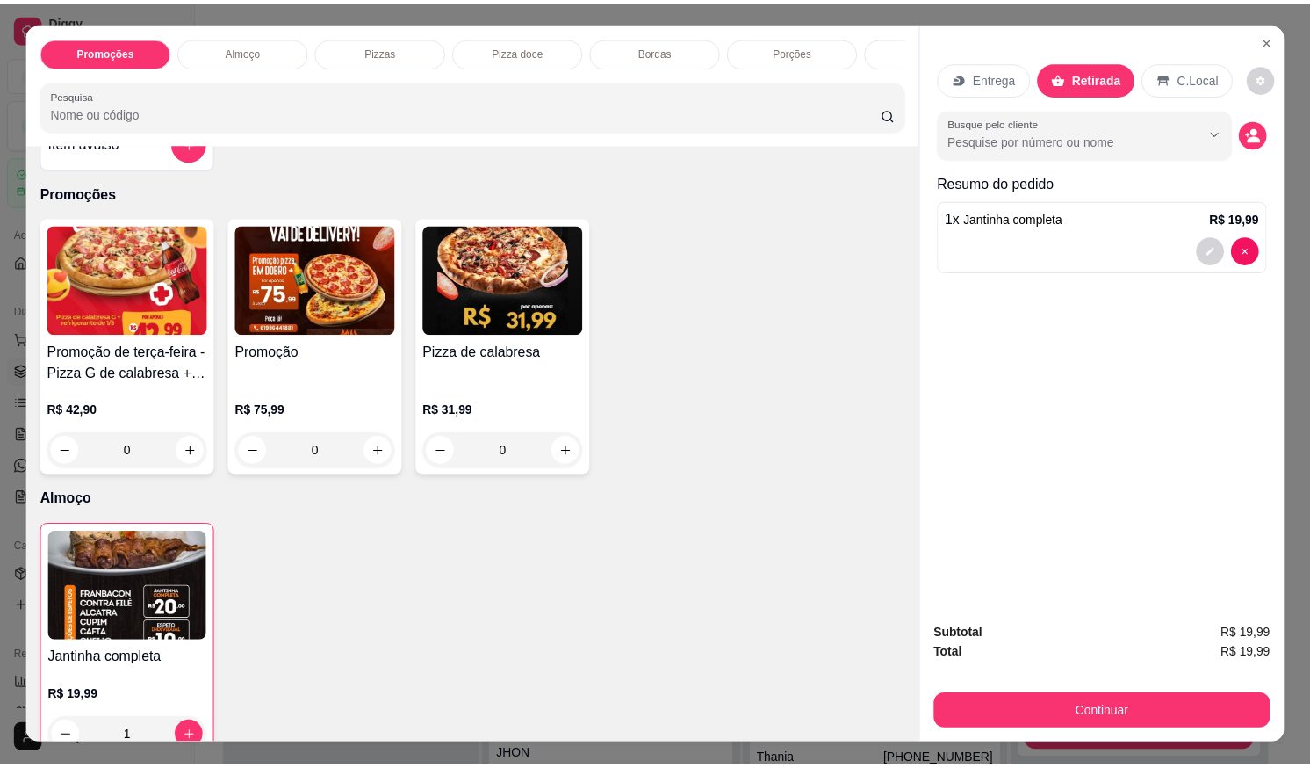
scroll to position [0, 0]
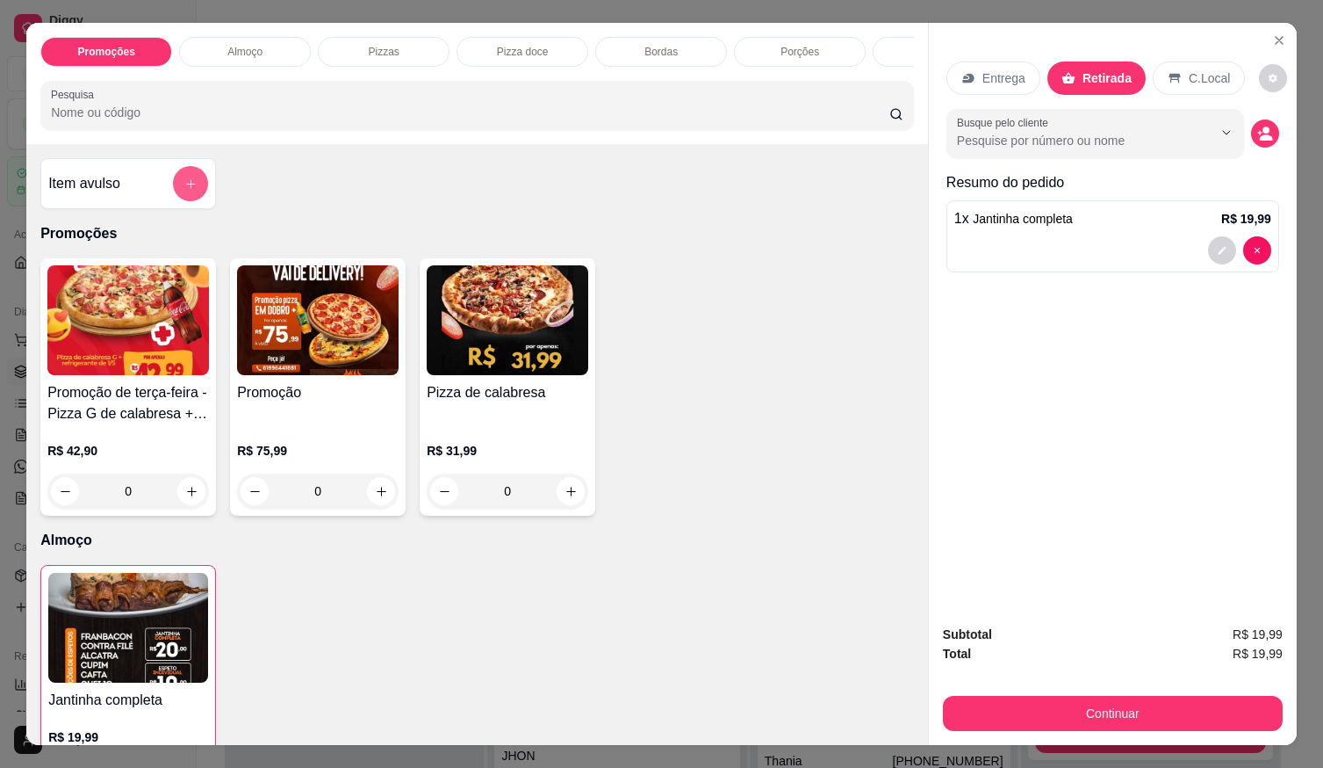
click at [179, 175] on button "add-separate-item" at bounding box center [190, 183] width 35 height 35
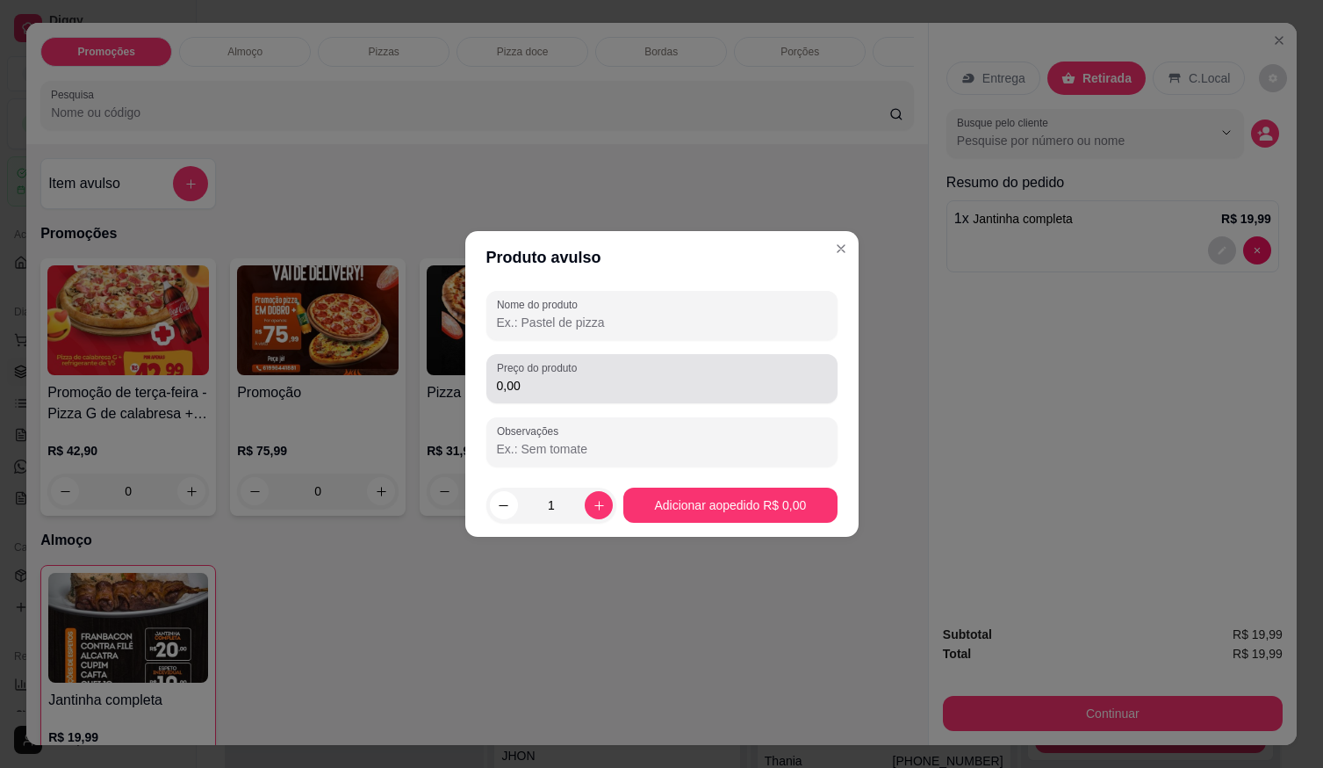
click at [590, 383] on input "0,00" at bounding box center [662, 386] width 330 height 18
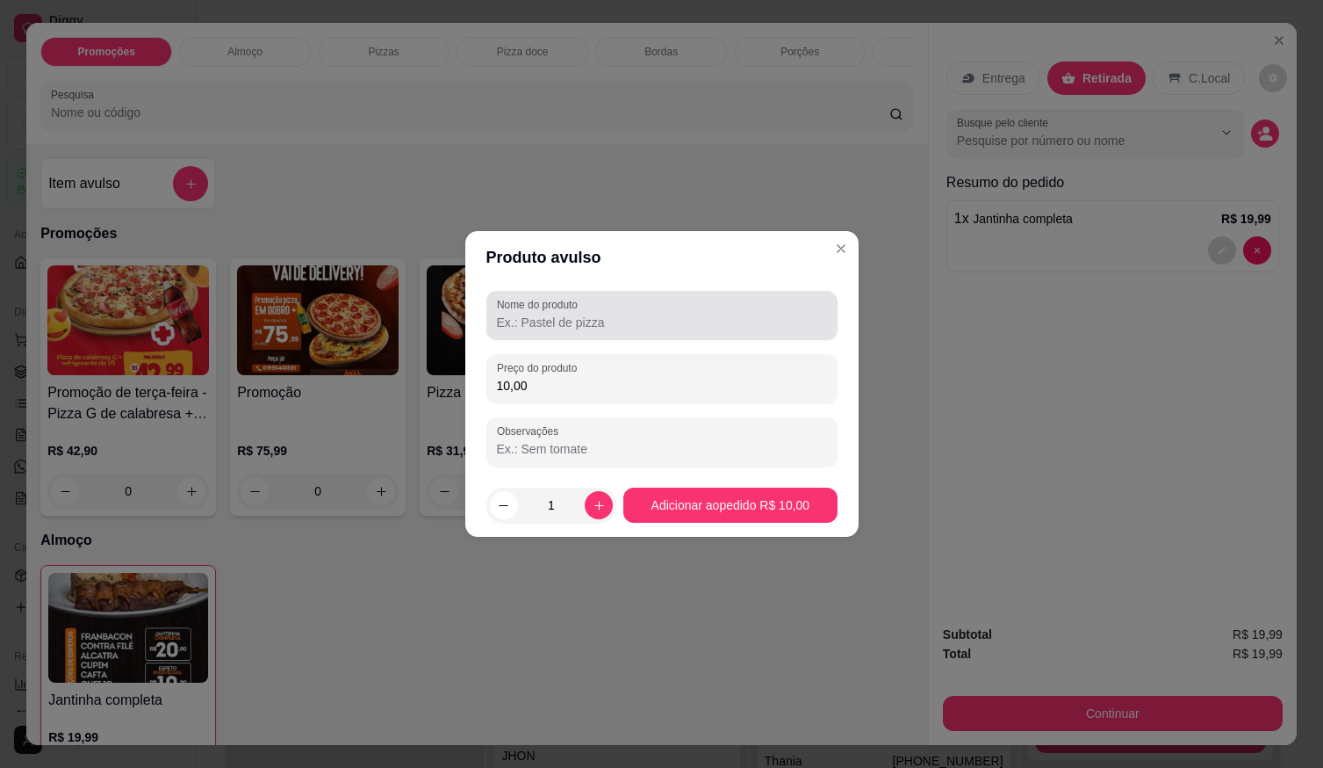
type input "10,00"
click at [521, 317] on input "Nome do produto" at bounding box center [662, 323] width 330 height 18
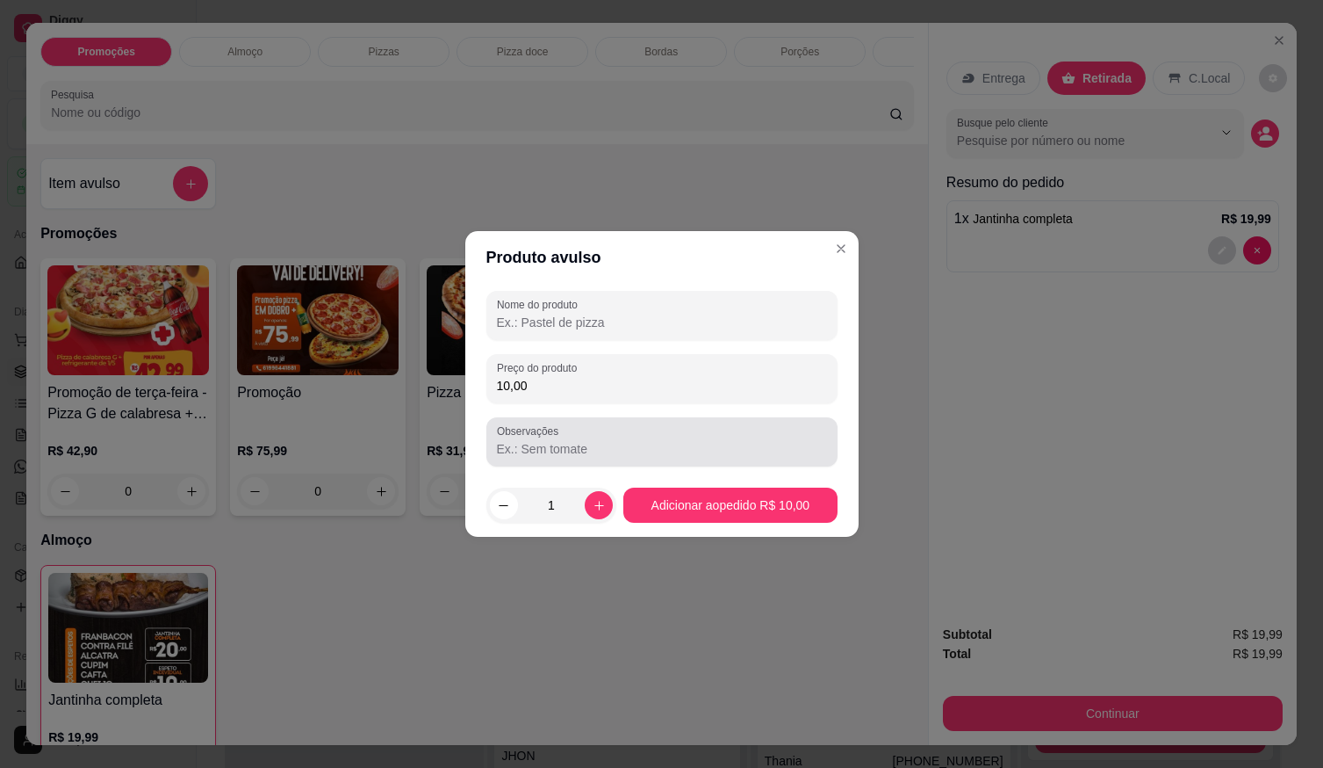
click at [553, 429] on label "Observações" at bounding box center [531, 430] width 68 height 15
click at [553, 440] on input "Observações" at bounding box center [662, 449] width 330 height 18
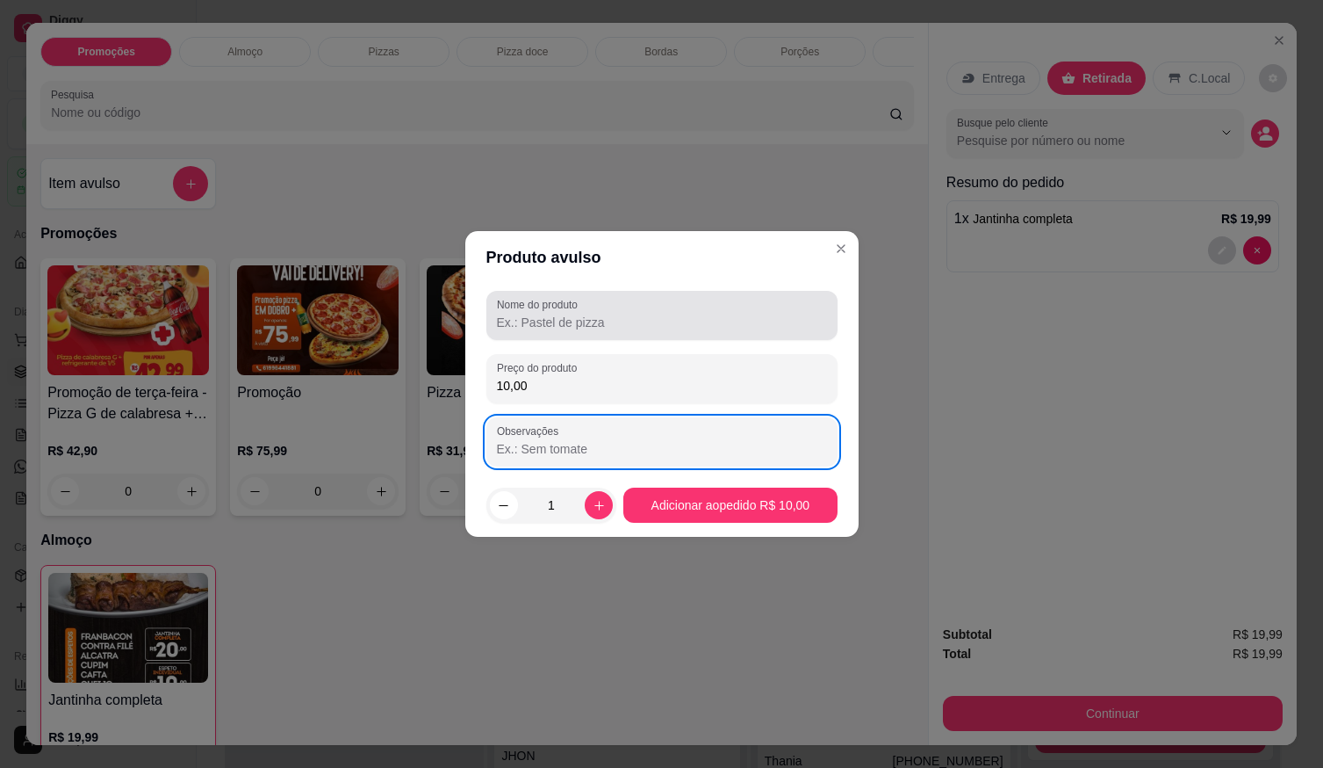
click at [535, 321] on input "Nome do produto" at bounding box center [662, 323] width 330 height 18
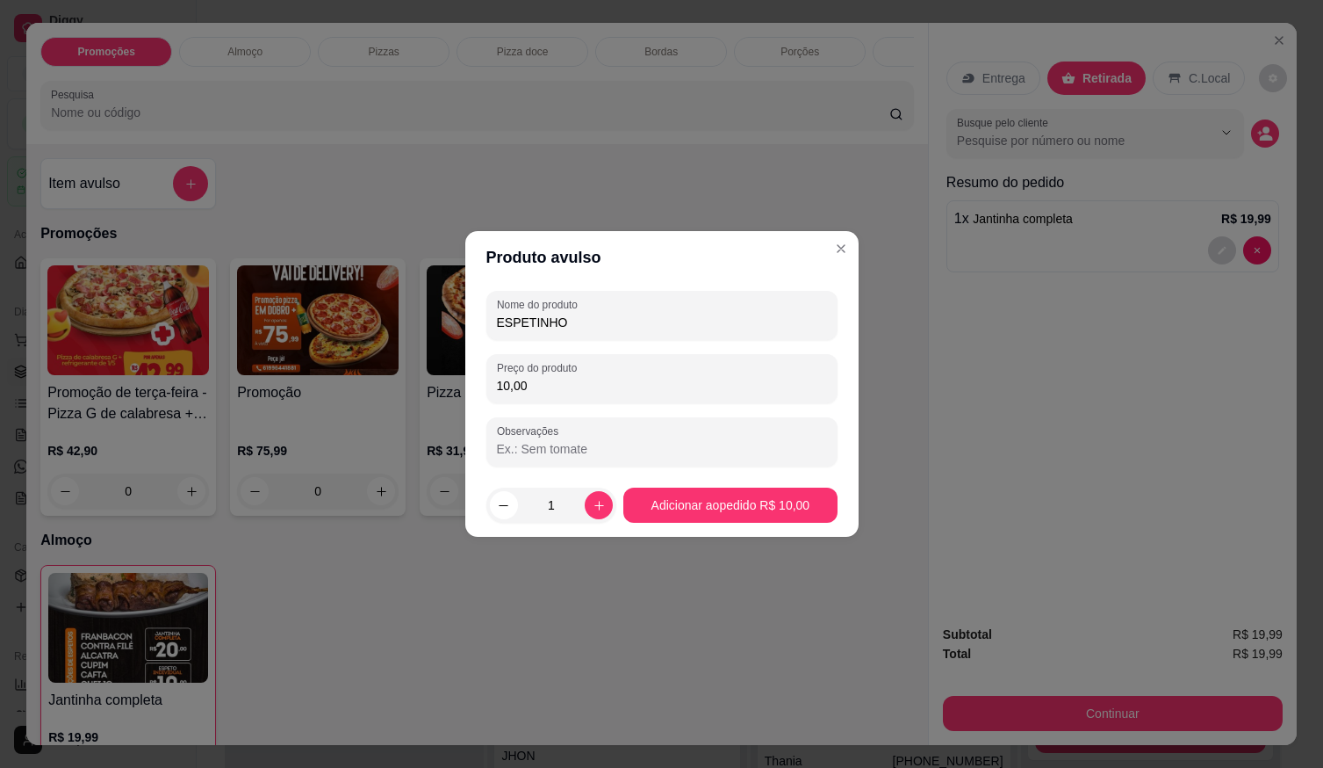
type input "ESPETINHO"
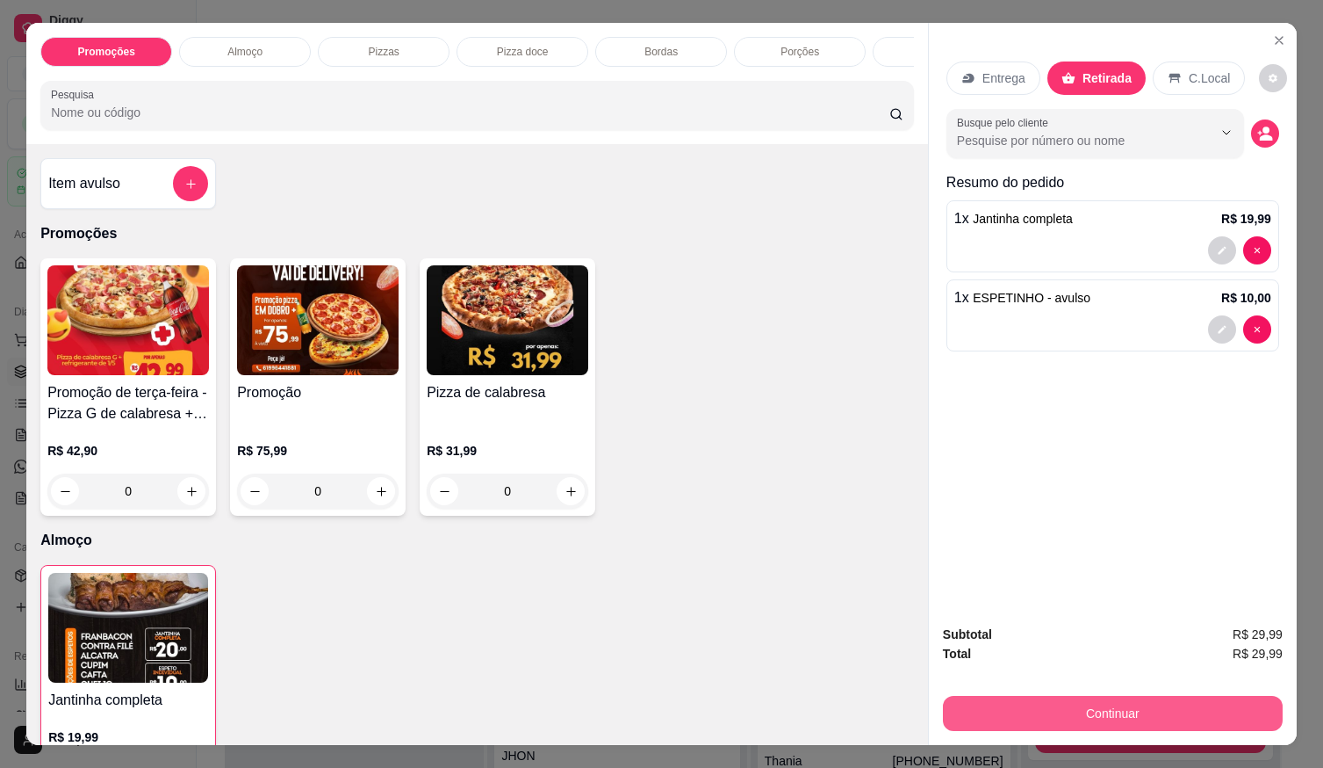
click at [1210, 696] on button "Continuar" at bounding box center [1113, 713] width 340 height 35
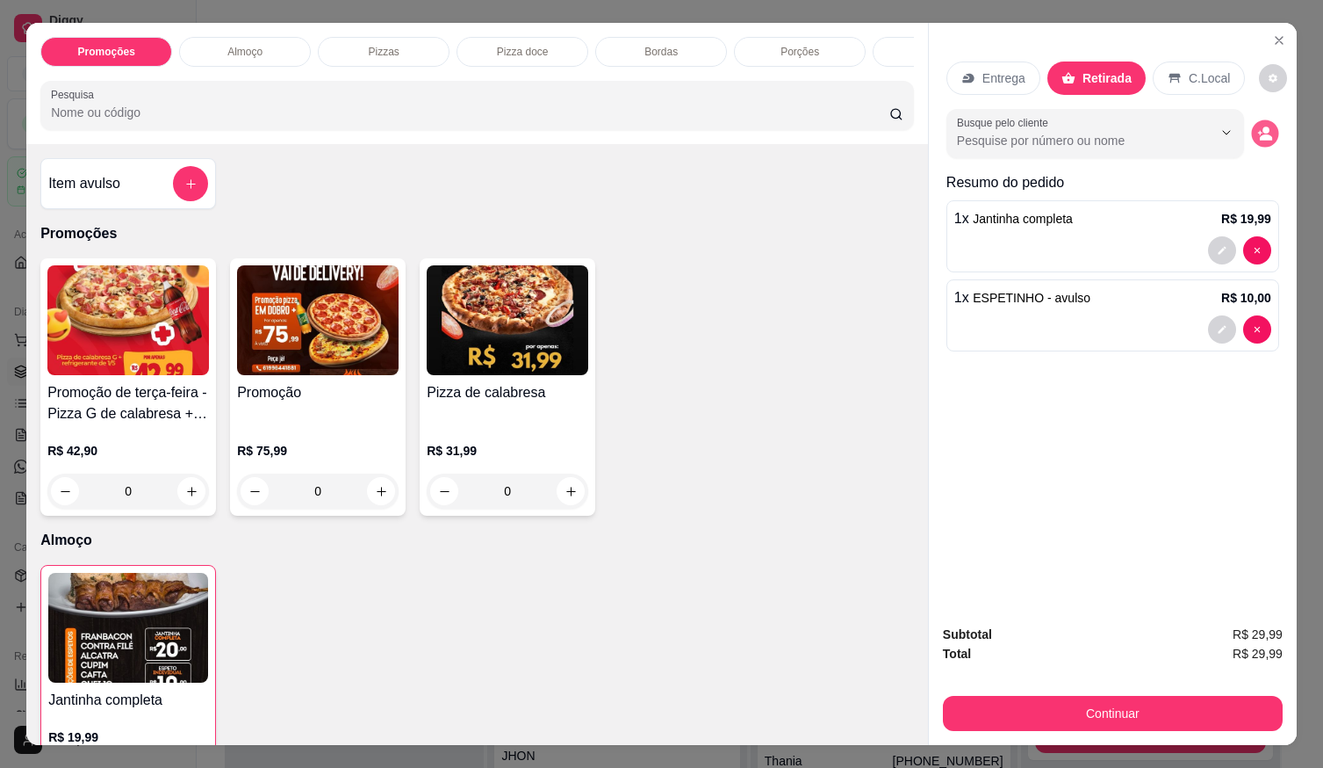
click at [1251, 125] on button "decrease-product-quantity" at bounding box center [1264, 133] width 27 height 27
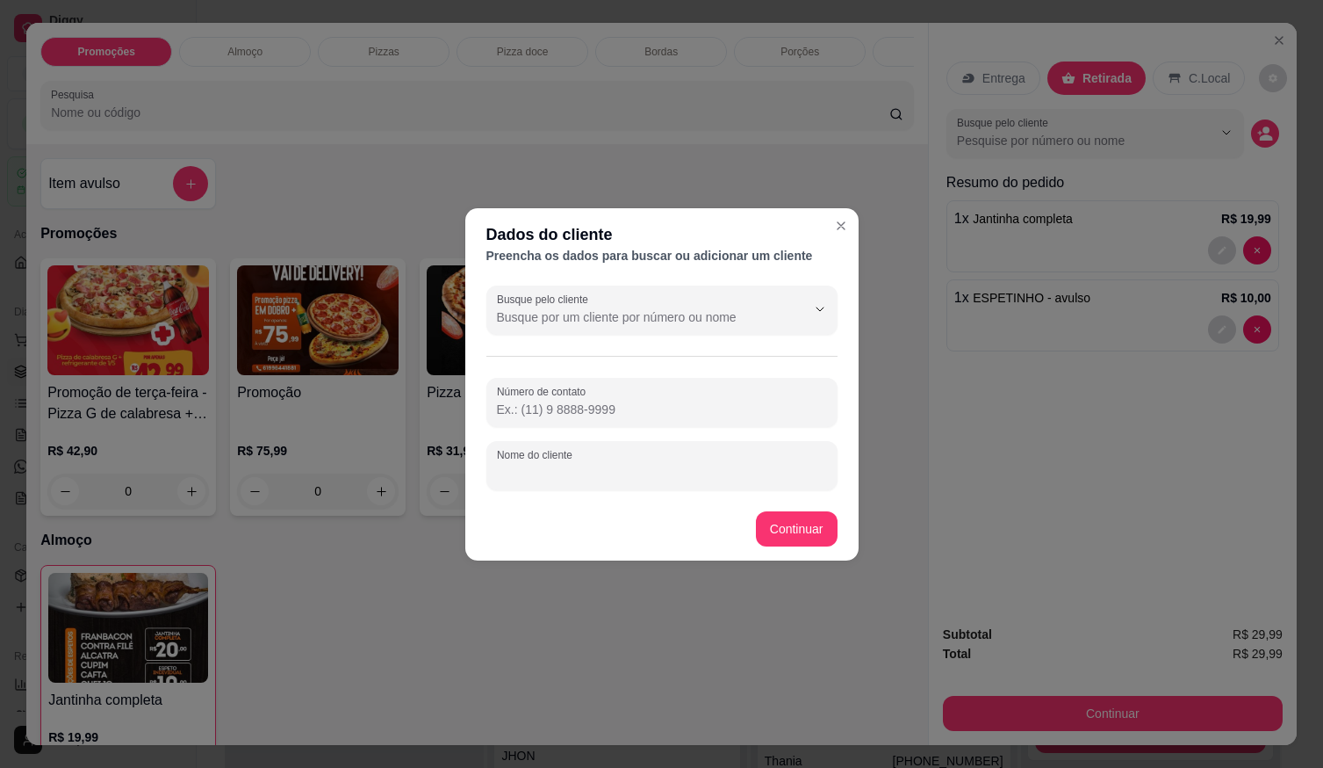
click at [579, 468] on input "Nome do cliente" at bounding box center [662, 473] width 330 height 18
type input "KALANER"
drag, startPoint x: 787, startPoint y: 509, endPoint x: 796, endPoint y: 507, distance: 9.2
click at [789, 509] on footer "Continuar" at bounding box center [661, 528] width 393 height 63
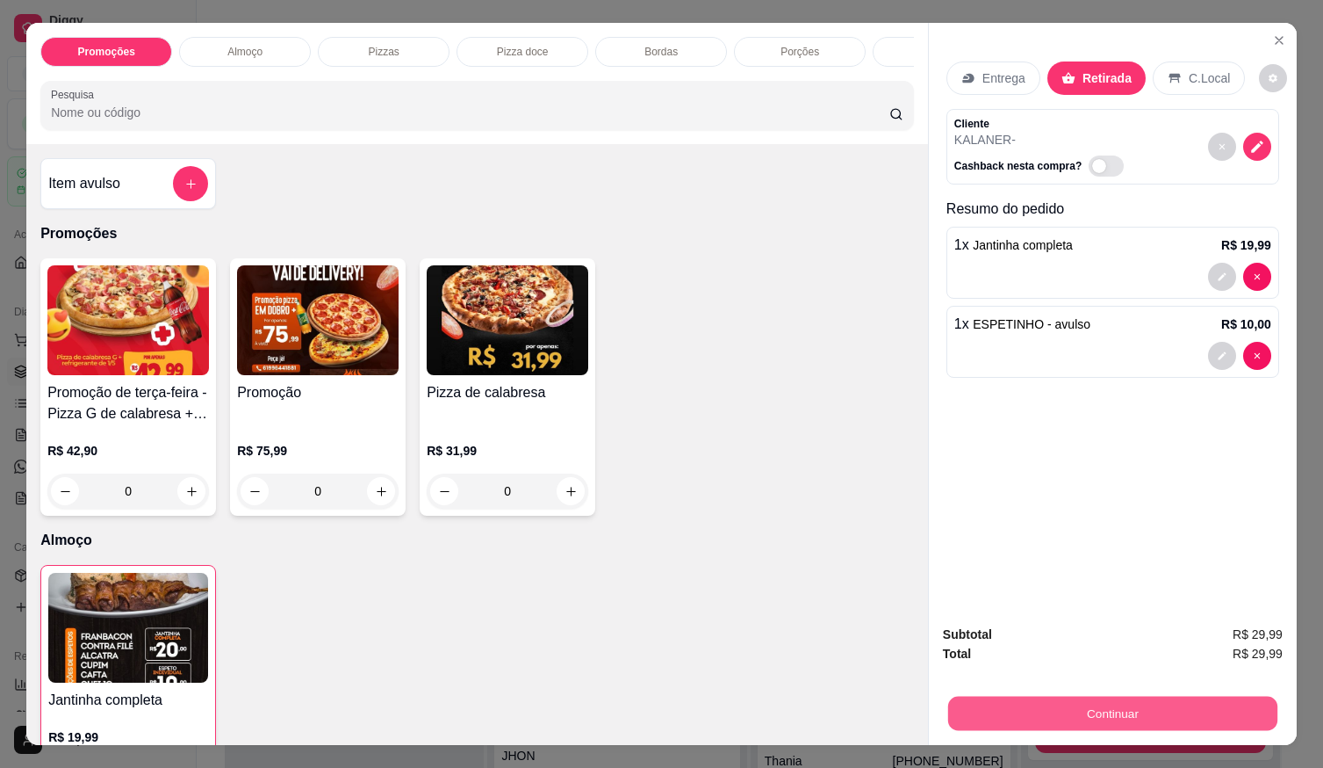
click at [1072, 696] on button "Continuar" at bounding box center [1112, 713] width 329 height 34
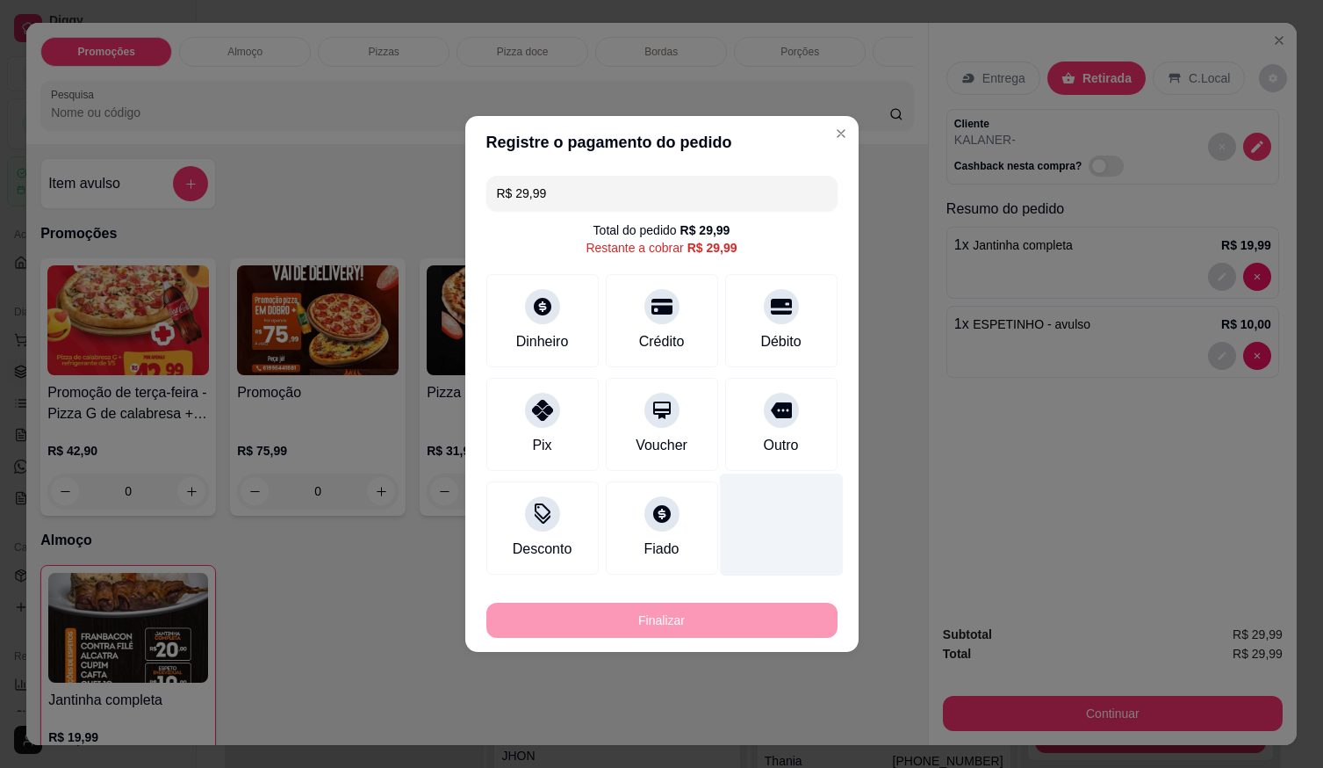
click at [752, 432] on div "Outro" at bounding box center [781, 424] width 112 height 93
type input "R$ 0,00"
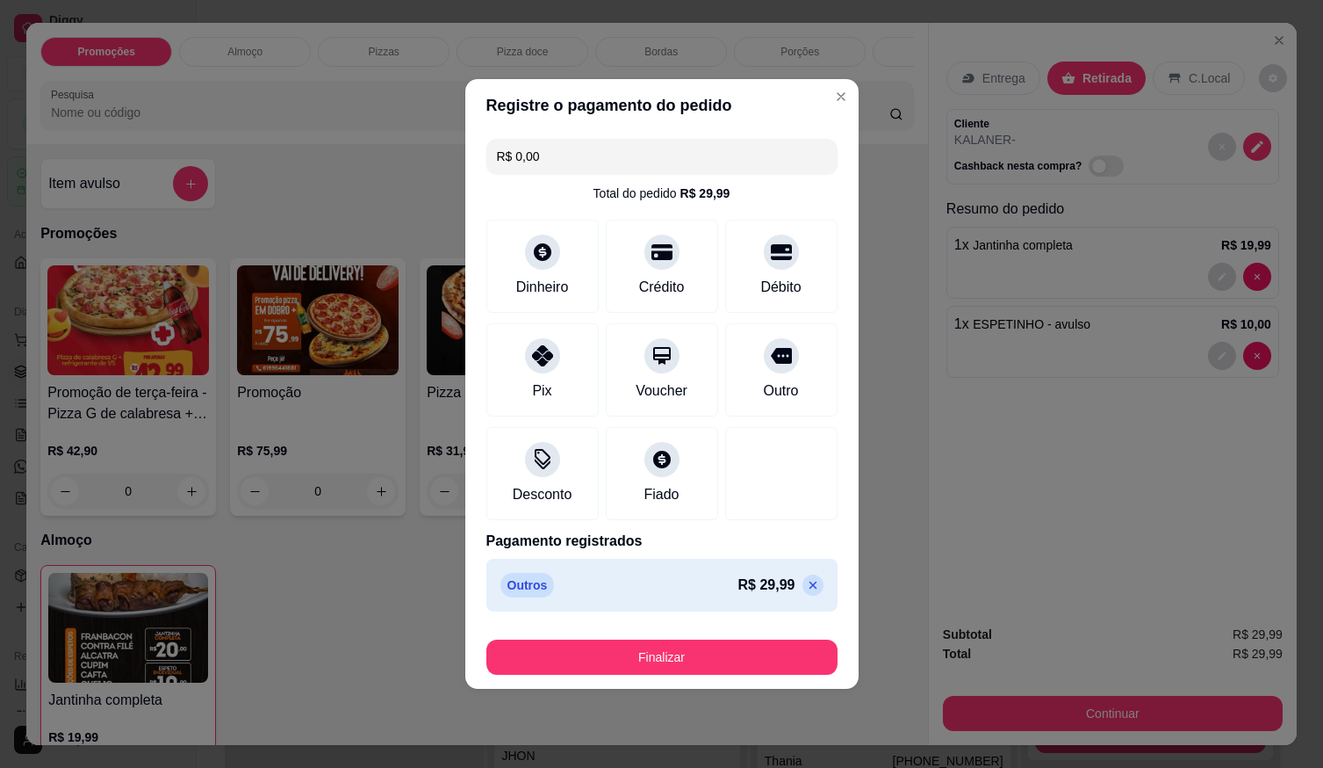
click at [732, 638] on div "Finalizar" at bounding box center [662, 653] width 351 height 42
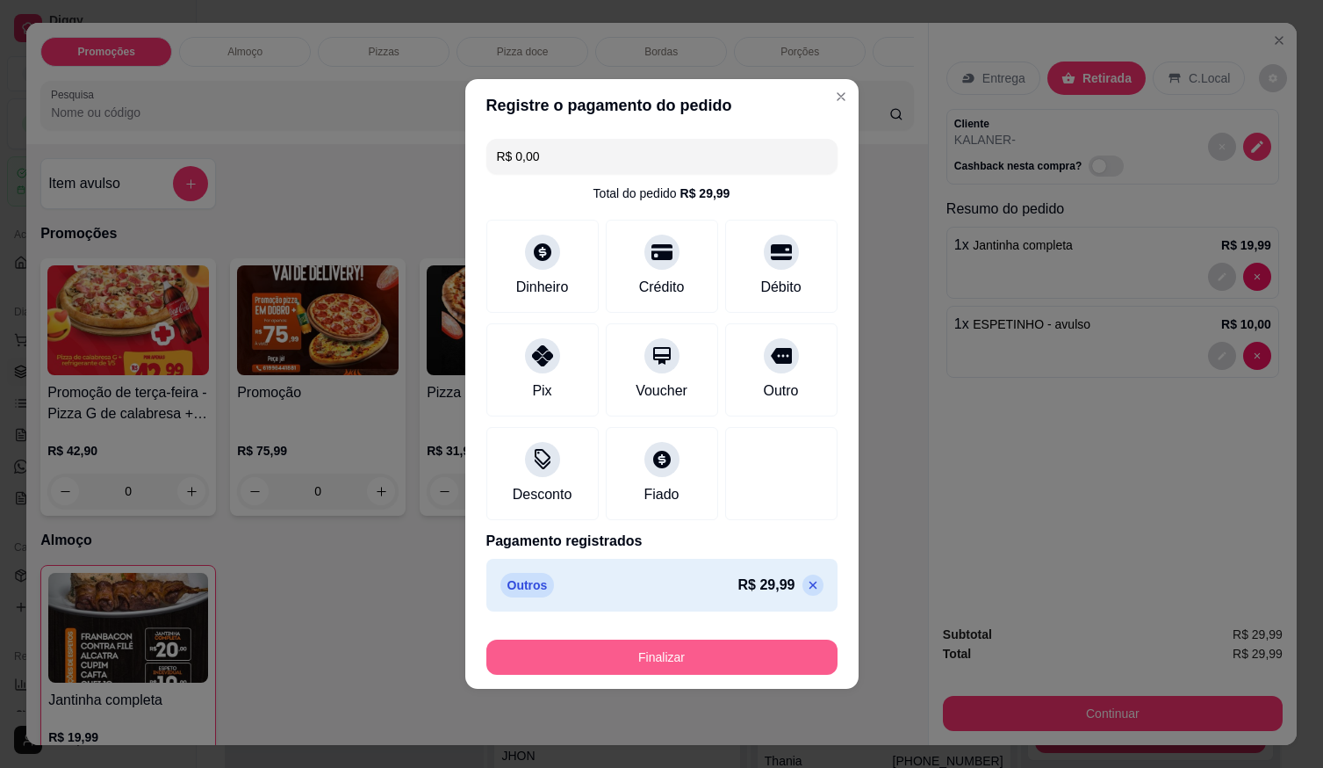
click at [735, 644] on button "Finalizar" at bounding box center [662, 656] width 351 height 35
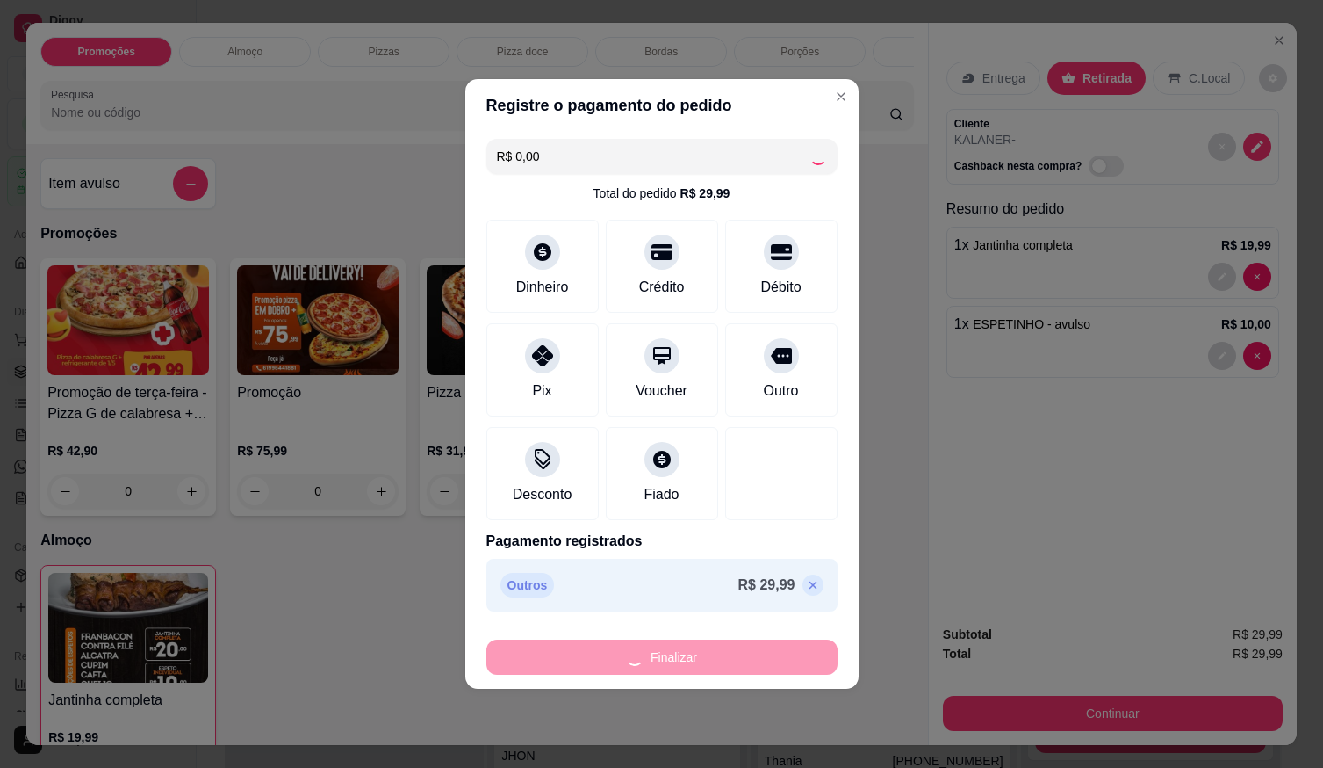
type input "0"
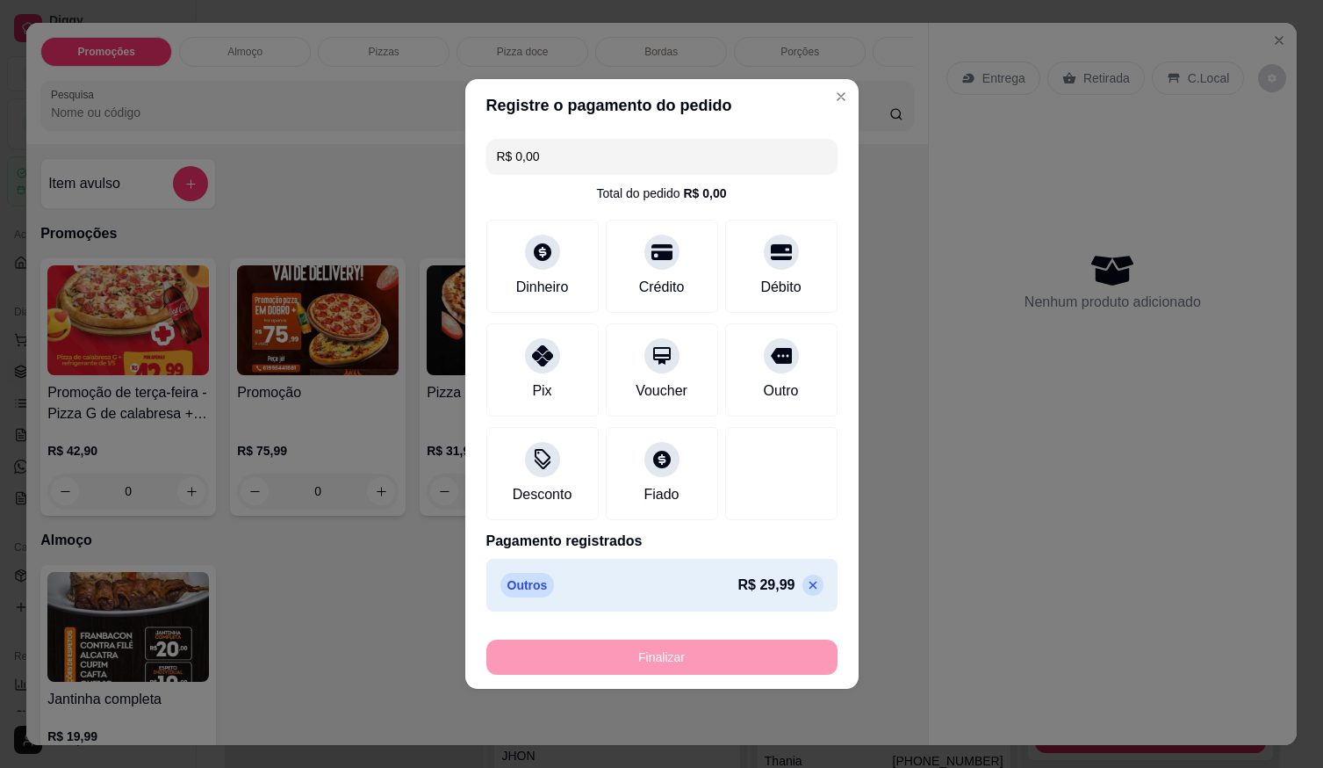
type input "-R$ 29,99"
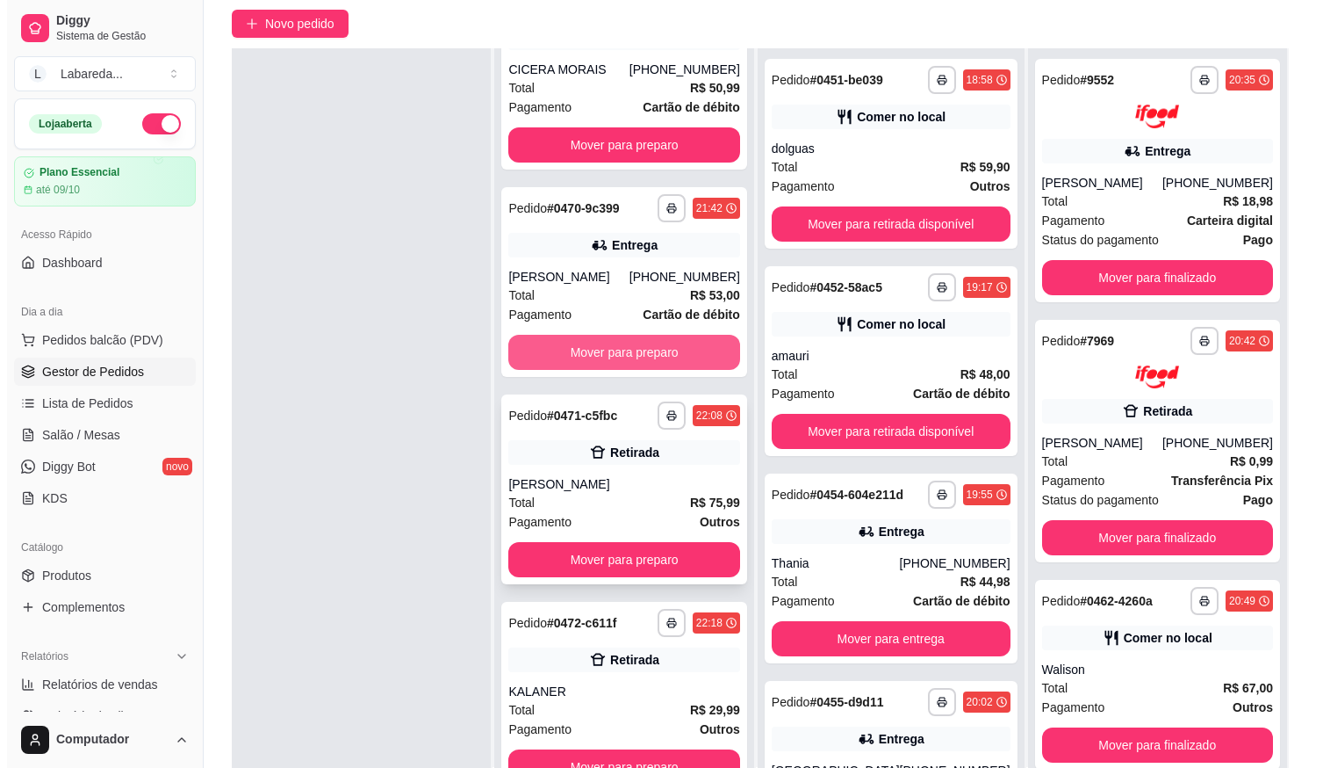
scroll to position [268, 0]
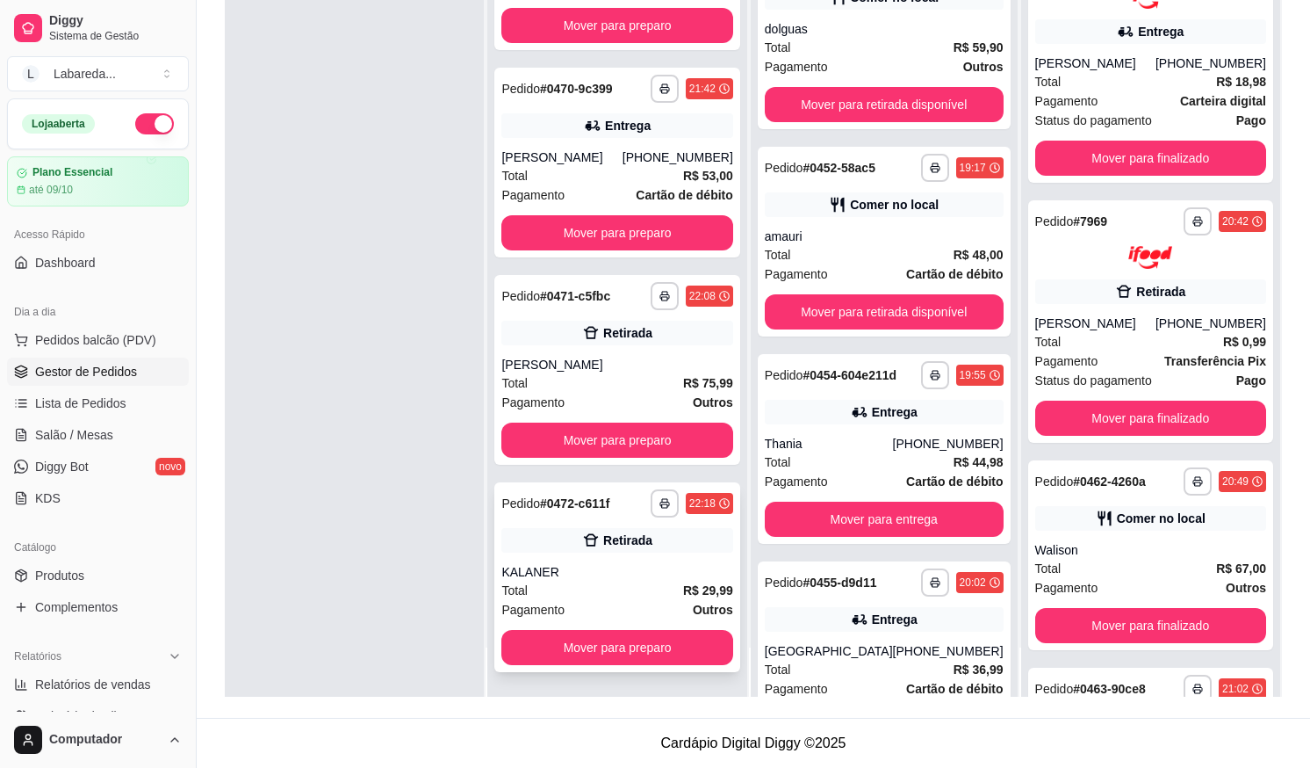
click at [578, 552] on div "Retirada" at bounding box center [616, 540] width 231 height 25
click at [582, 544] on icon at bounding box center [591, 540] width 18 height 18
click at [608, 584] on div "Total R$ 29,99" at bounding box center [616, 590] width 231 height 19
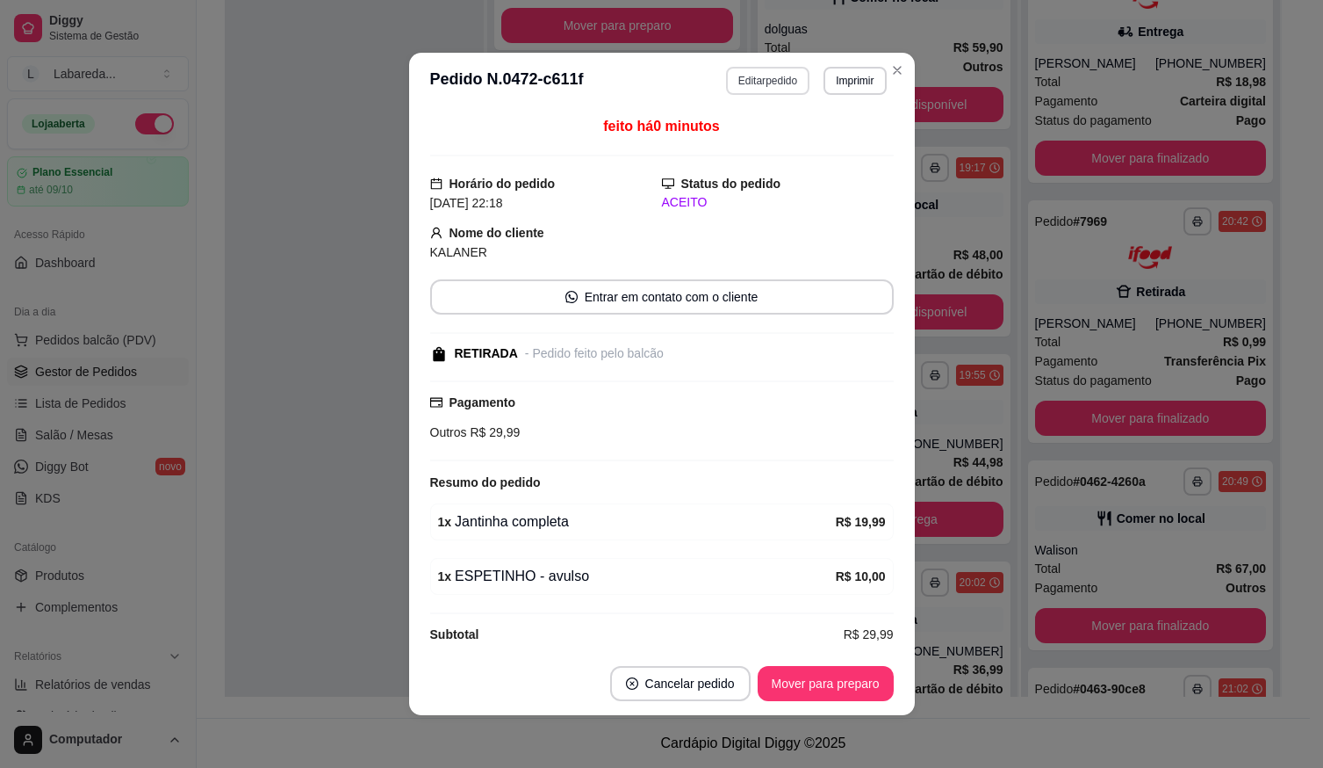
click at [773, 83] on button "Editar pedido" at bounding box center [767, 81] width 83 height 28
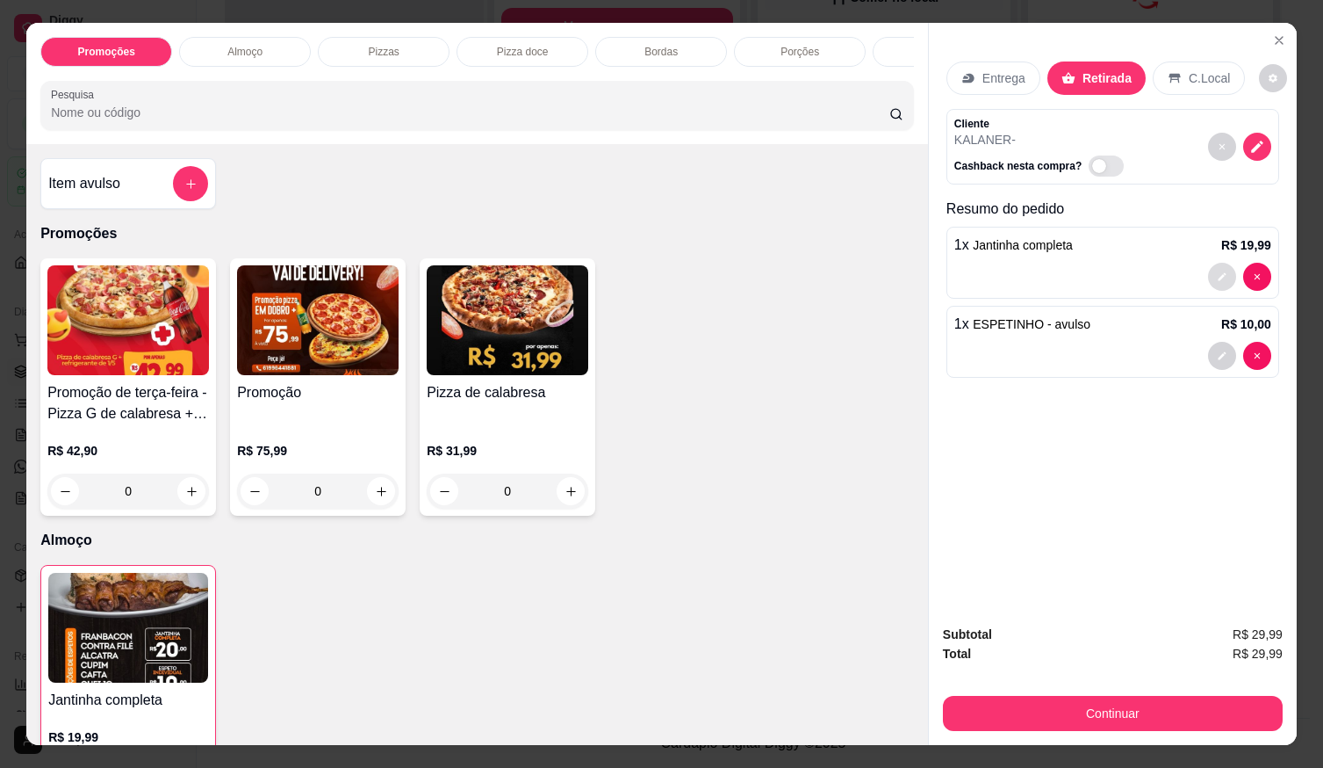
click at [1209, 267] on button "decrease-product-quantity" at bounding box center [1222, 277] width 28 height 28
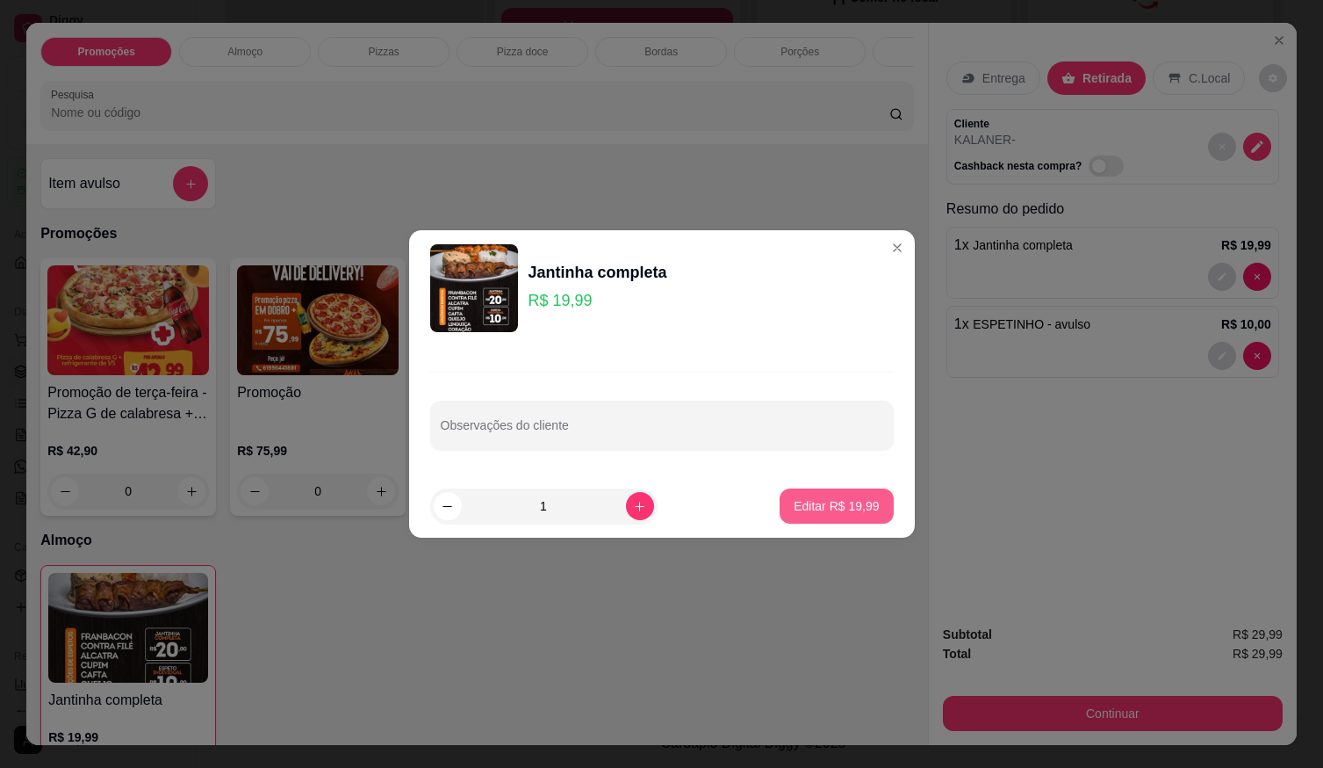
click at [809, 492] on button "Editar R$ 19,99" at bounding box center [836, 505] width 113 height 35
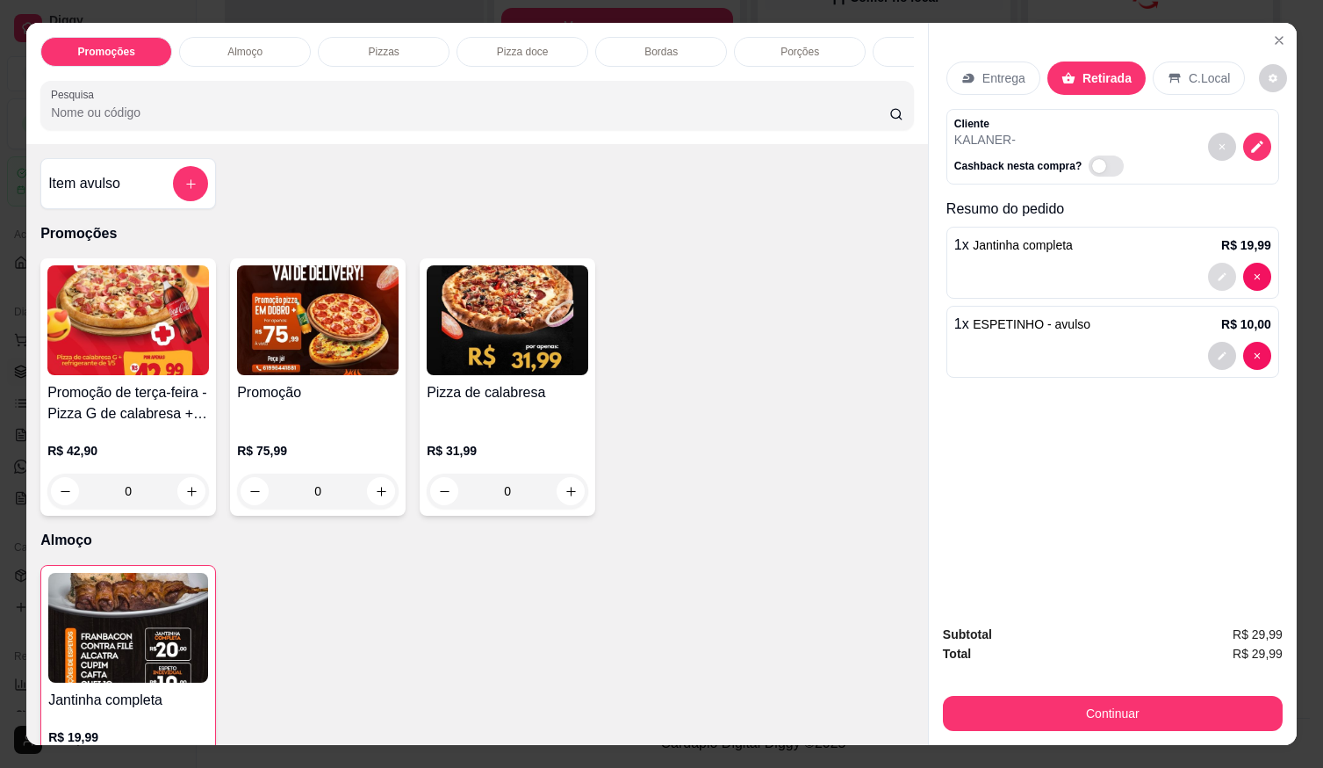
click at [1222, 266] on button "decrease-product-quantity" at bounding box center [1222, 277] width 28 height 28
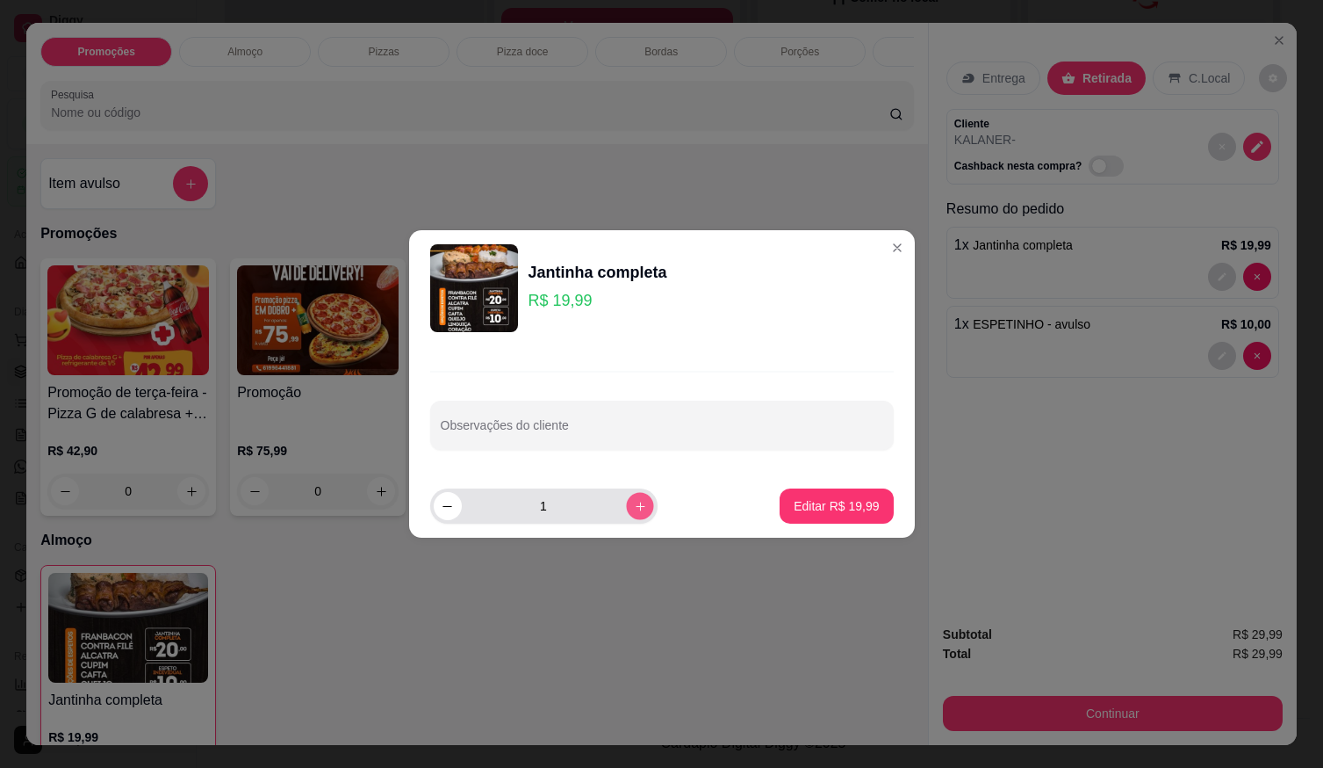
click at [633, 501] on button "increase-product-quantity" at bounding box center [639, 505] width 27 height 27
type input "2"
click at [838, 497] on p "Editar R$ 39,98" at bounding box center [836, 506] width 85 height 18
type input "2"
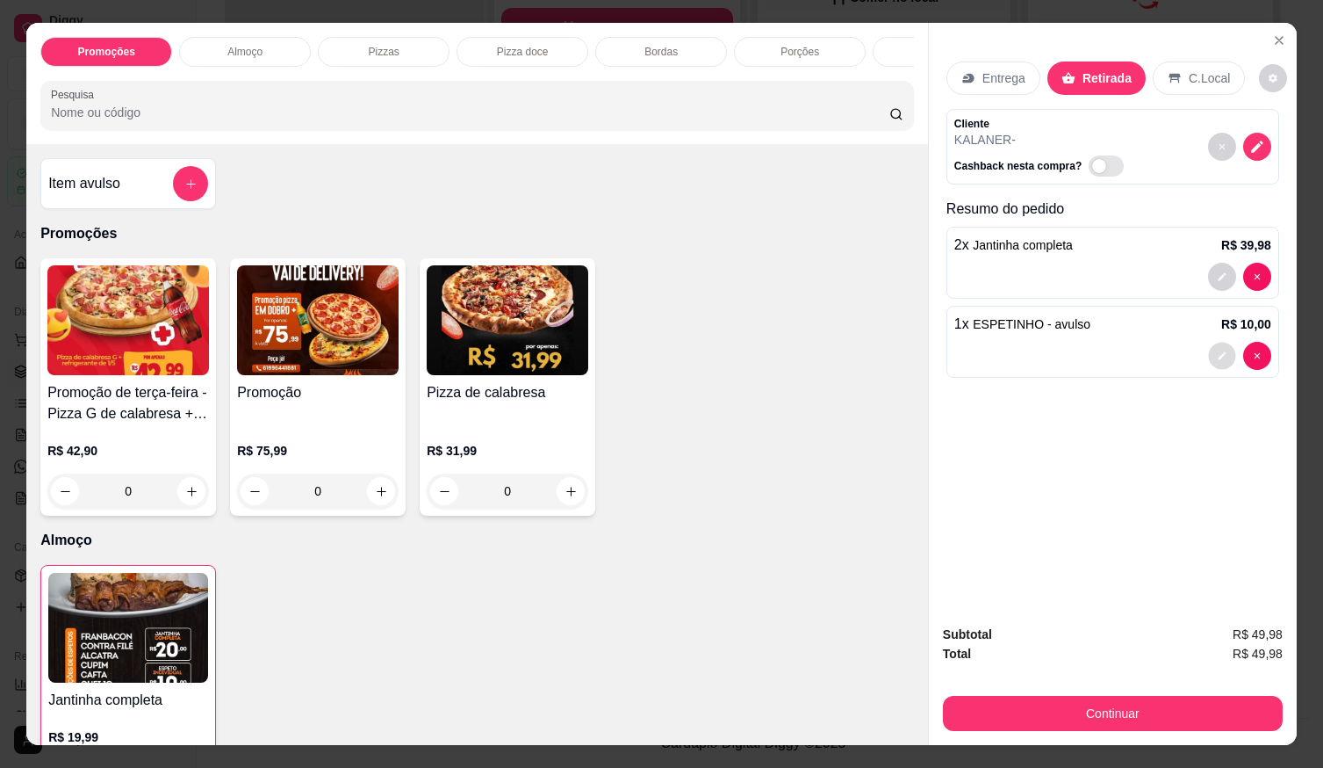
click at [1215, 343] on button "decrease-product-quantity" at bounding box center [1221, 356] width 27 height 27
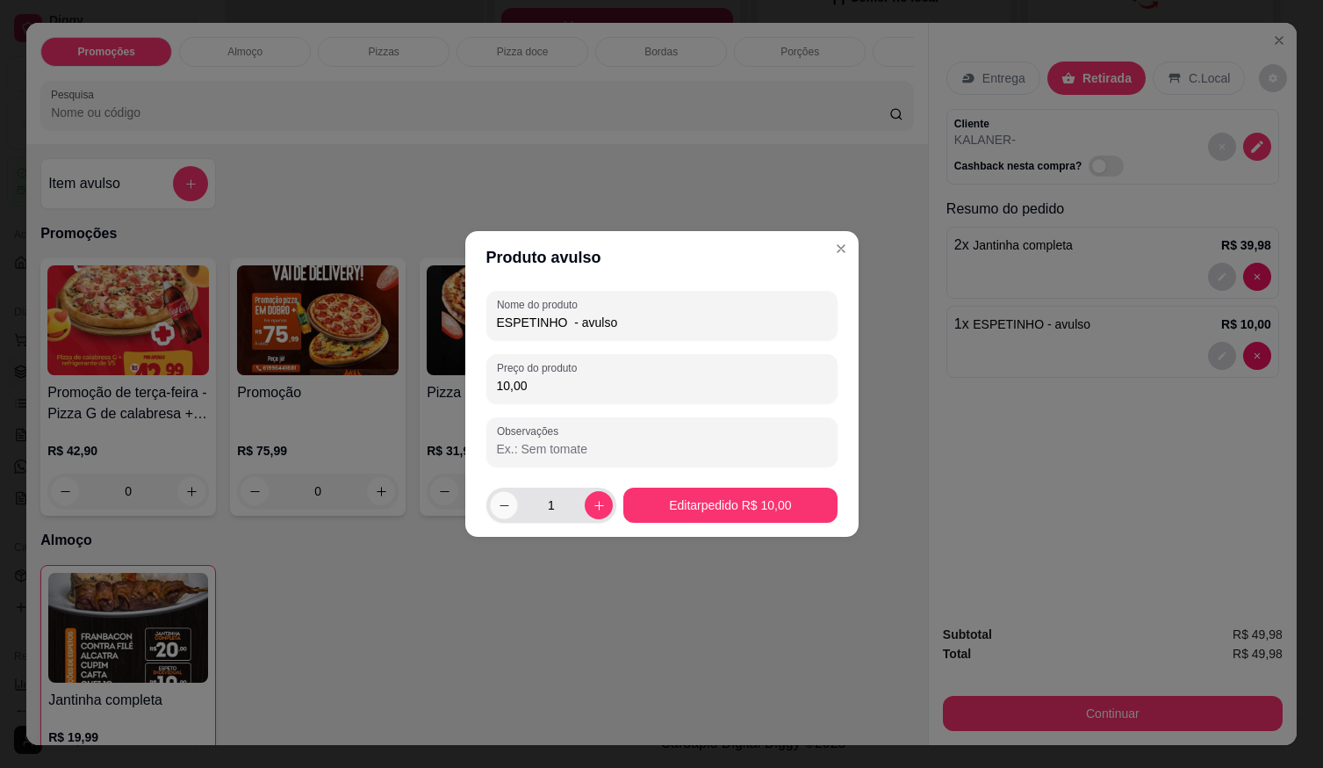
click at [504, 509] on icon "decrease-product-quantity" at bounding box center [503, 505] width 13 height 13
type input "0"
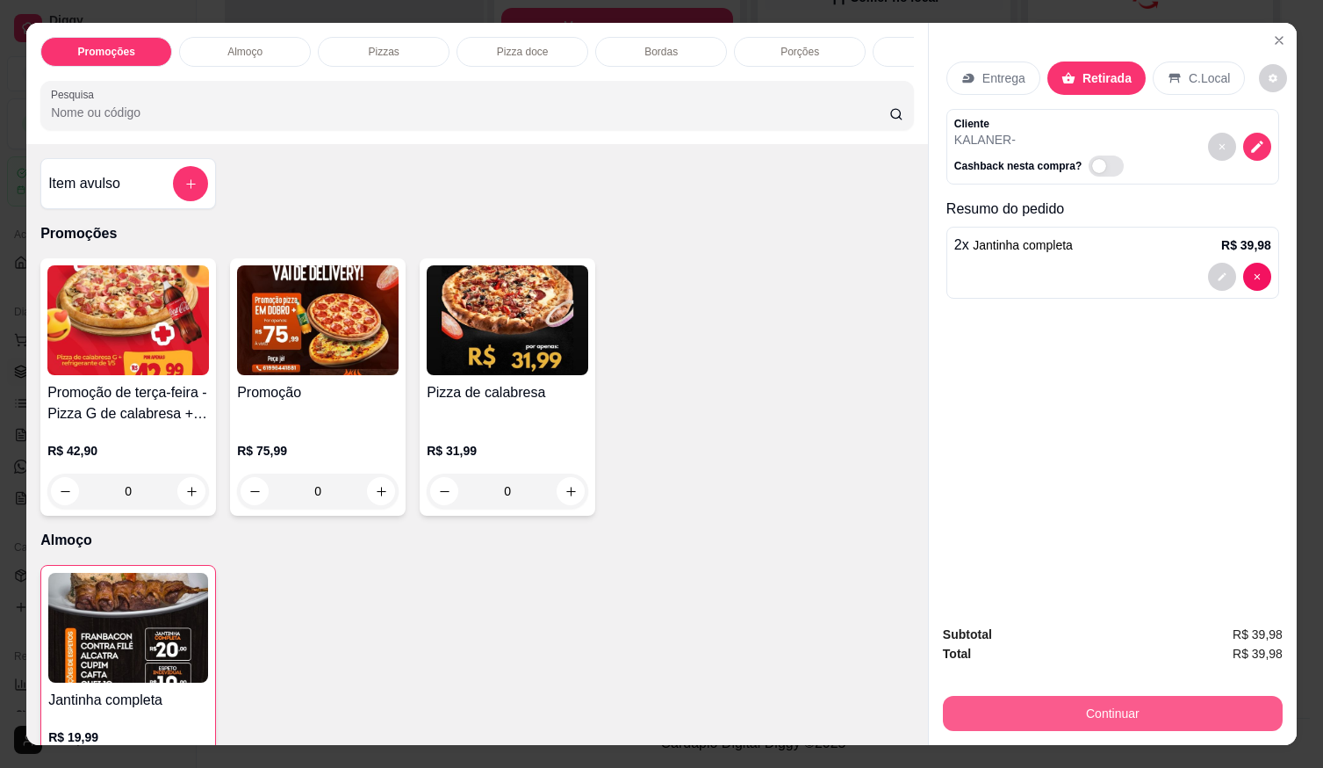
click at [1141, 708] on button "Continuar" at bounding box center [1113, 713] width 340 height 35
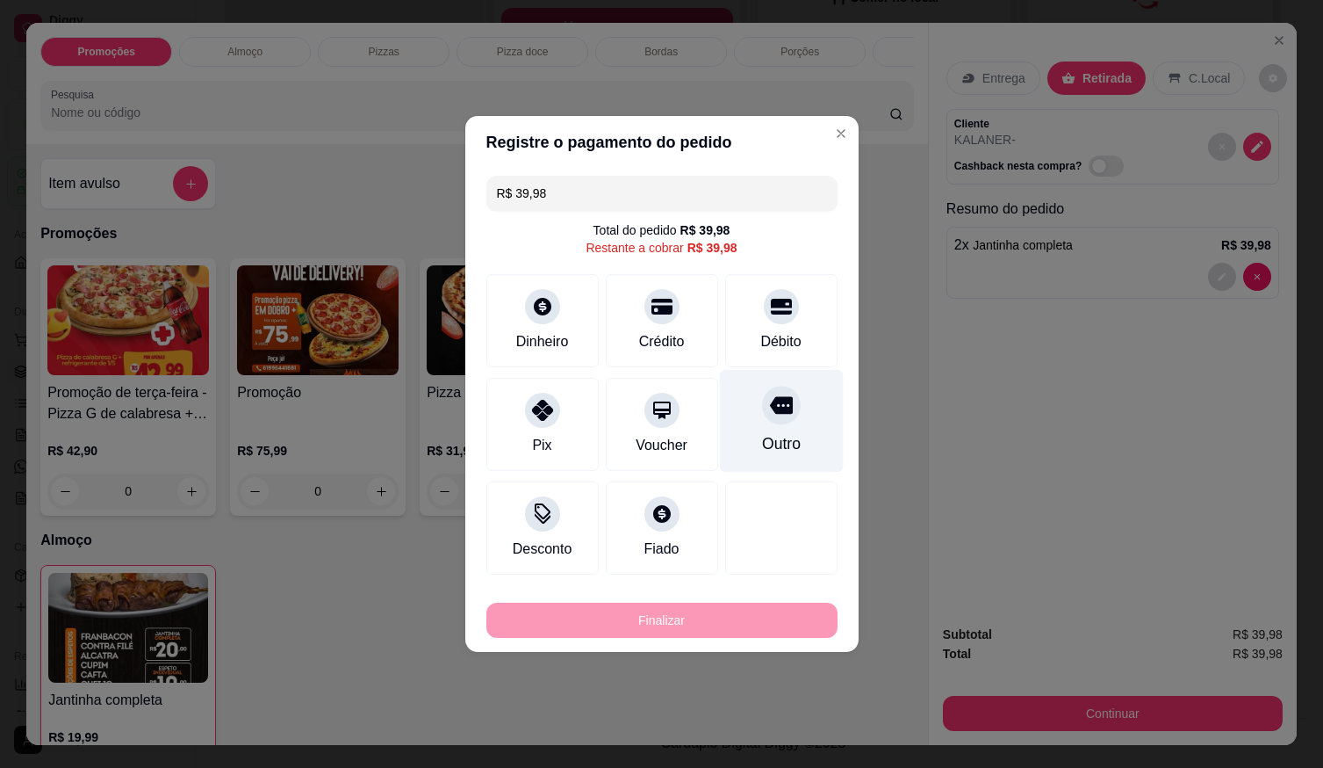
click at [781, 412] on icon at bounding box center [780, 406] width 23 height 18
type input "R$ 0,00"
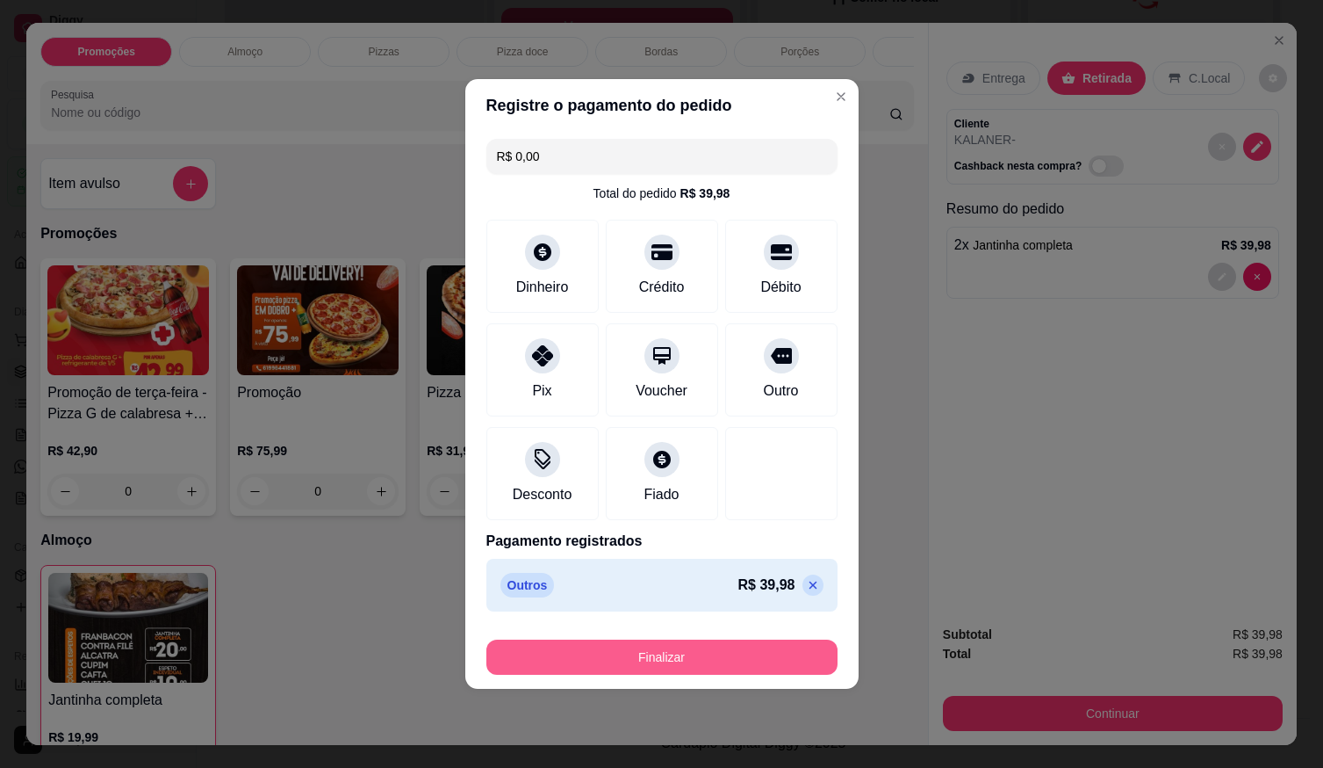
click at [689, 645] on button "Finalizar" at bounding box center [662, 656] width 351 height 35
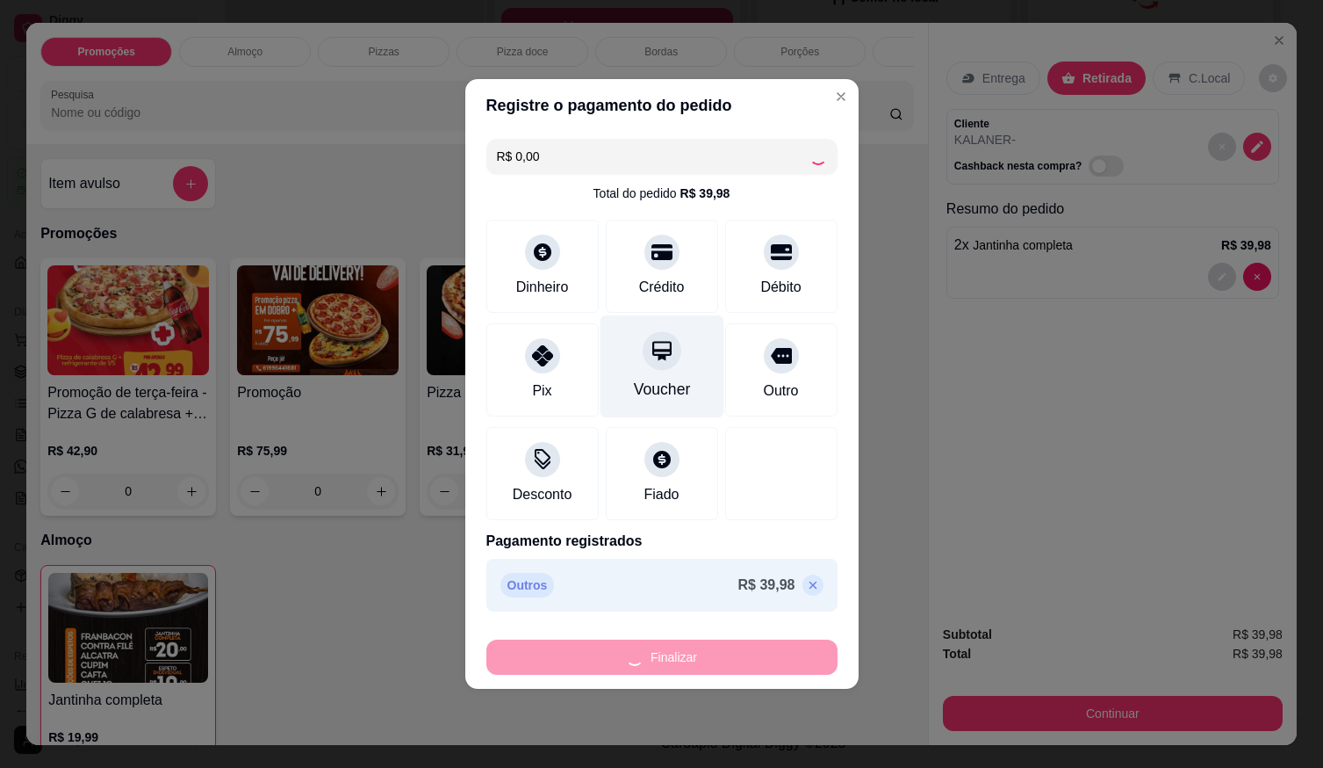
type input "0"
type input "-R$ 39,98"
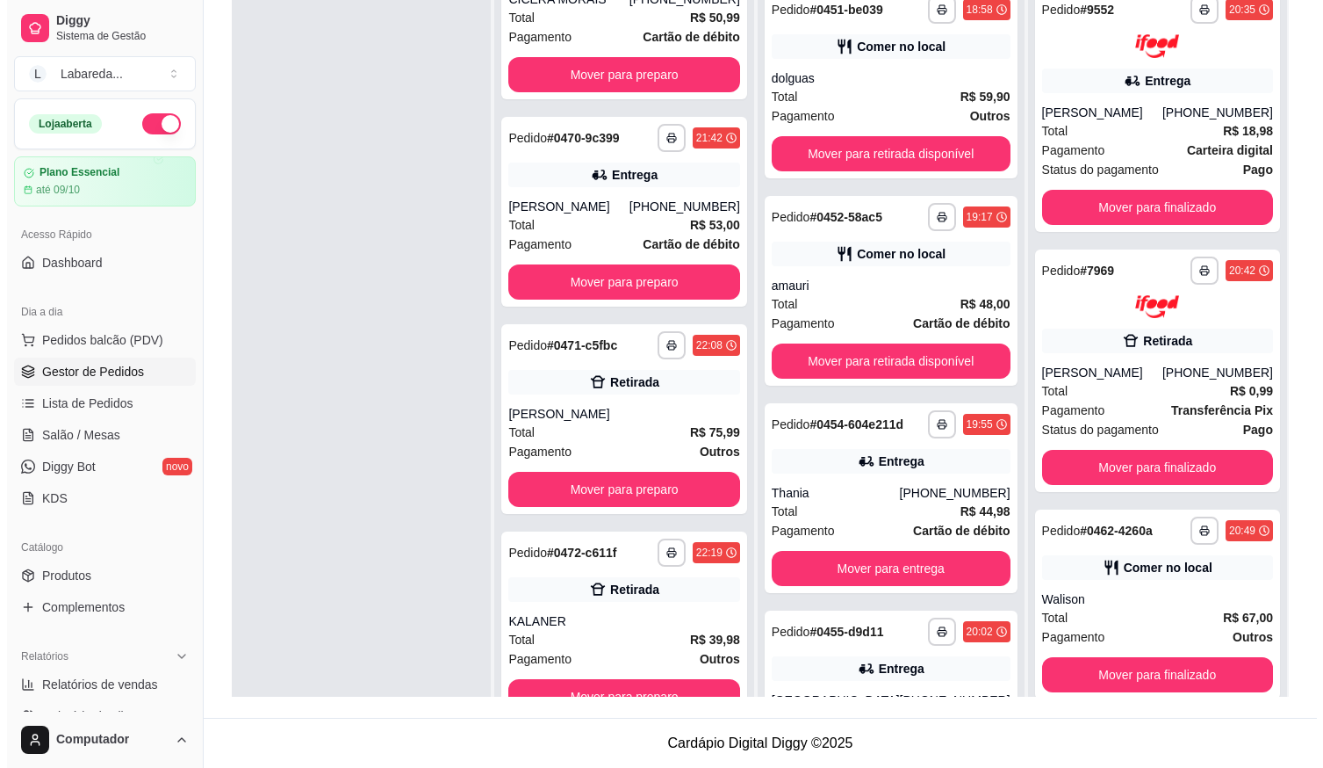
scroll to position [4, 0]
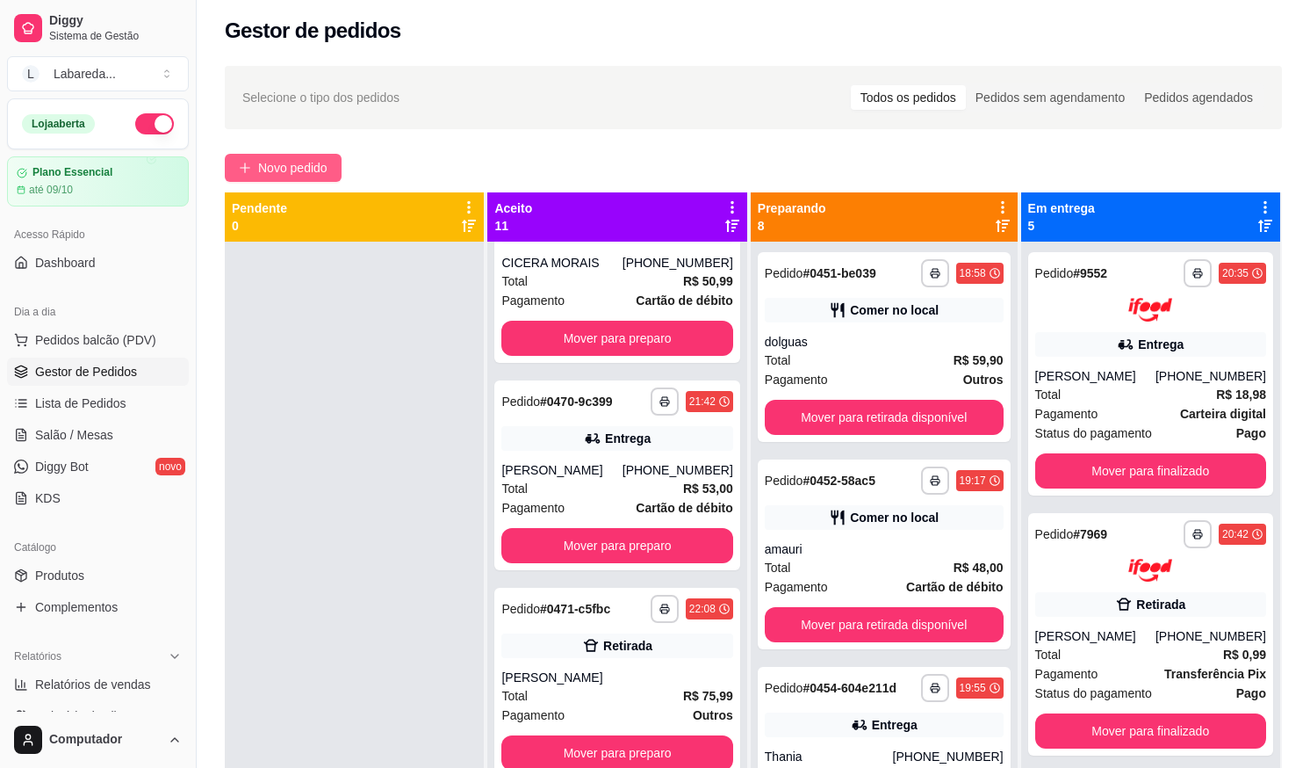
click at [327, 162] on button "Novo pedido" at bounding box center [283, 168] width 117 height 28
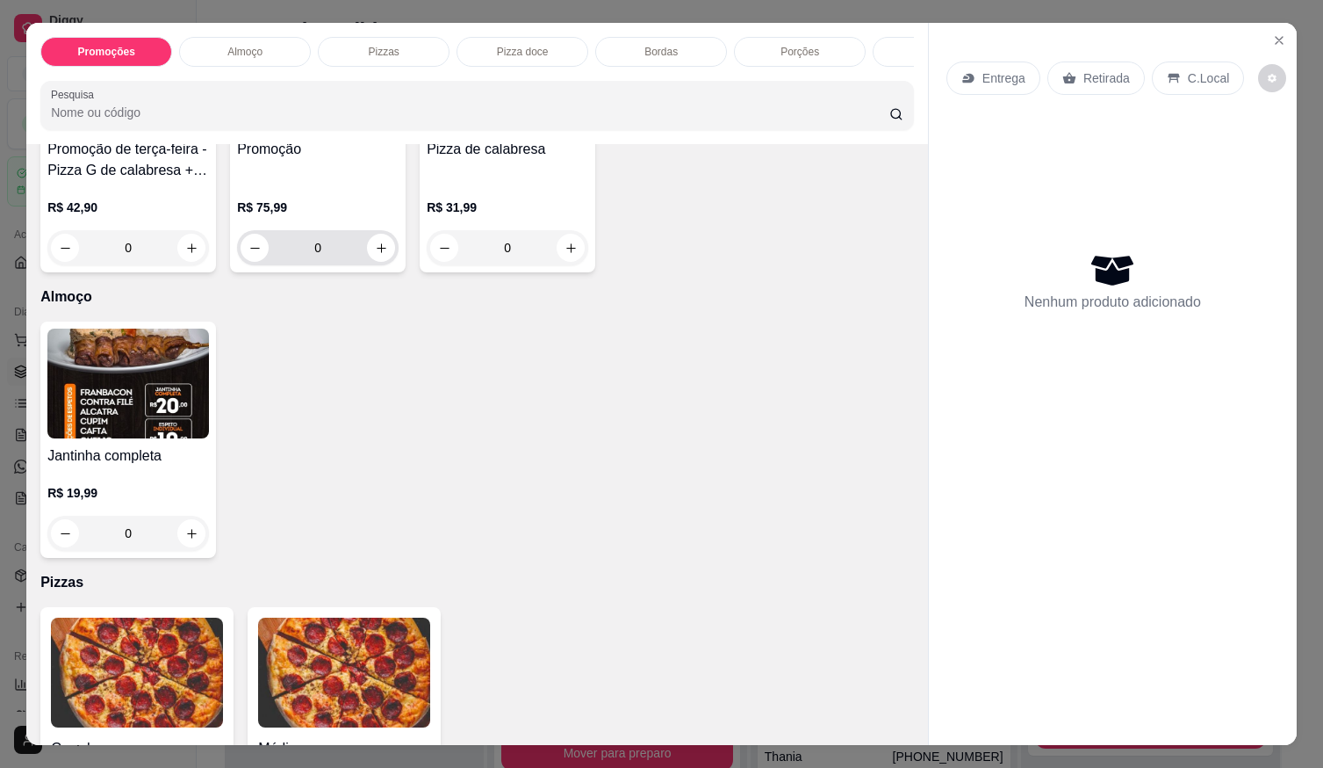
scroll to position [263, 0]
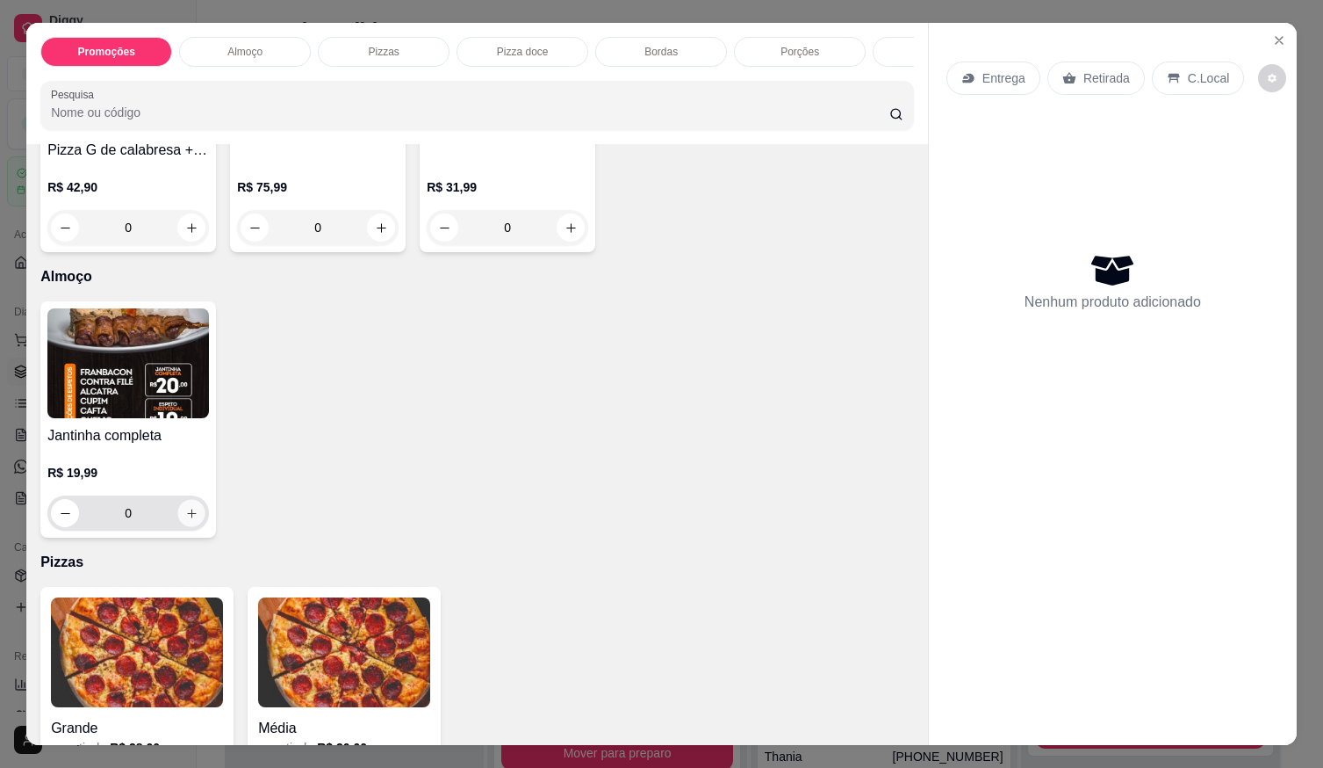
click at [190, 519] on icon "increase-product-quantity" at bounding box center [191, 513] width 13 height 13
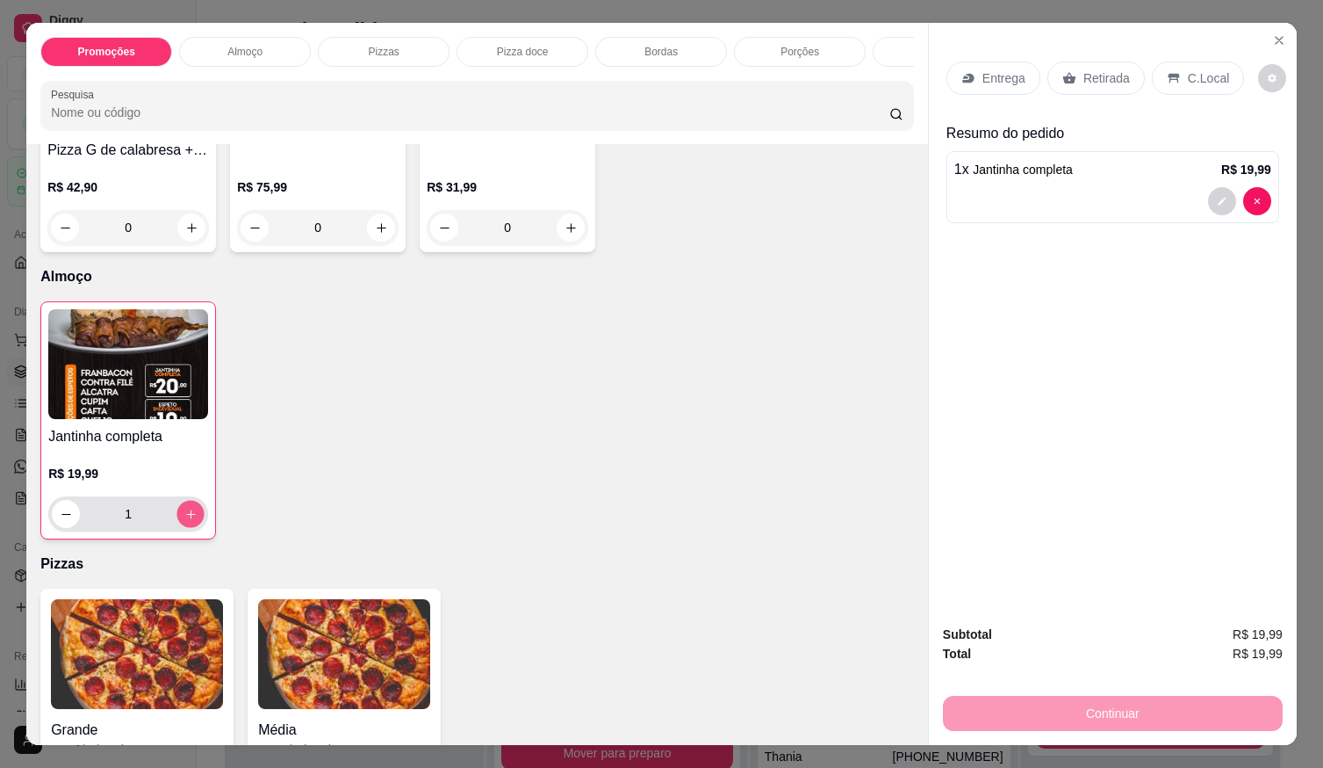
click at [189, 519] on icon "increase-product-quantity" at bounding box center [190, 514] width 13 height 13
type input "2"
click at [991, 71] on p "Entrega" at bounding box center [1004, 78] width 43 height 18
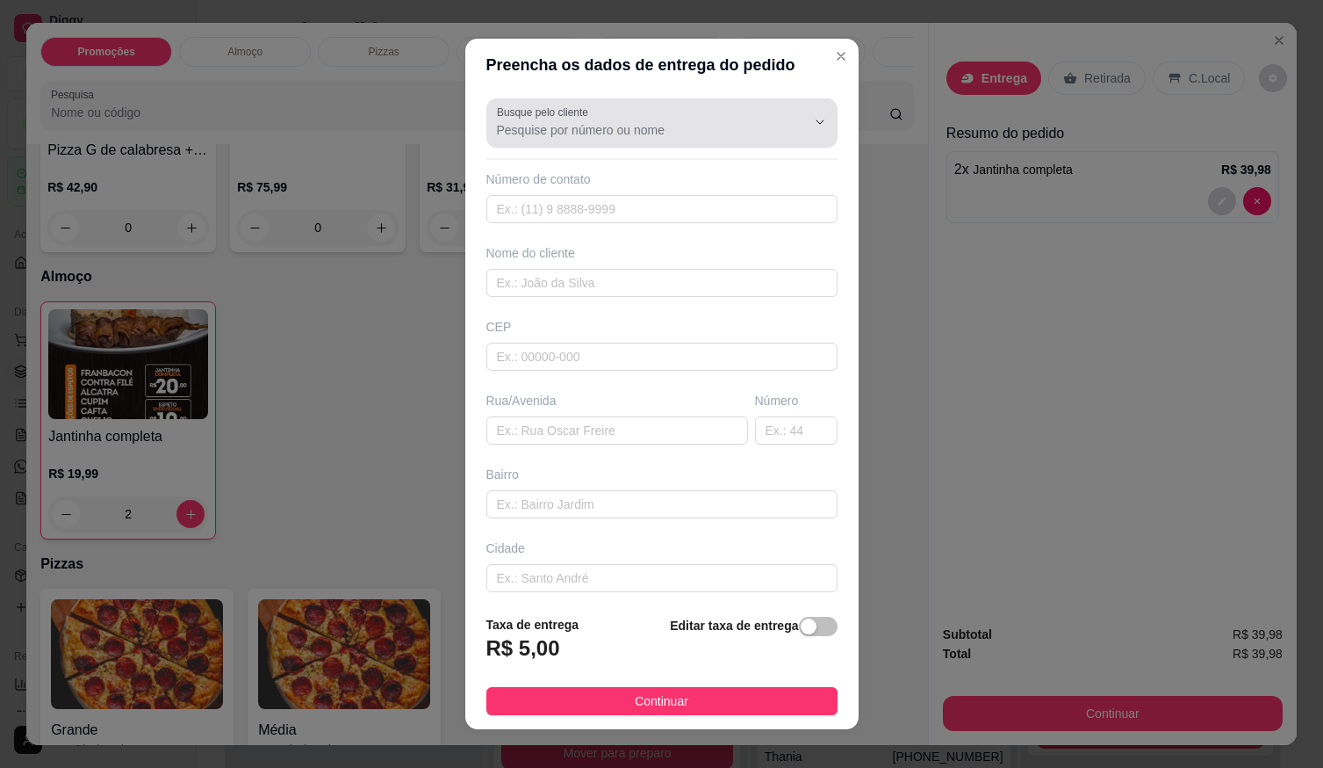
click at [605, 130] on input "Busque pelo cliente" at bounding box center [637, 130] width 281 height 18
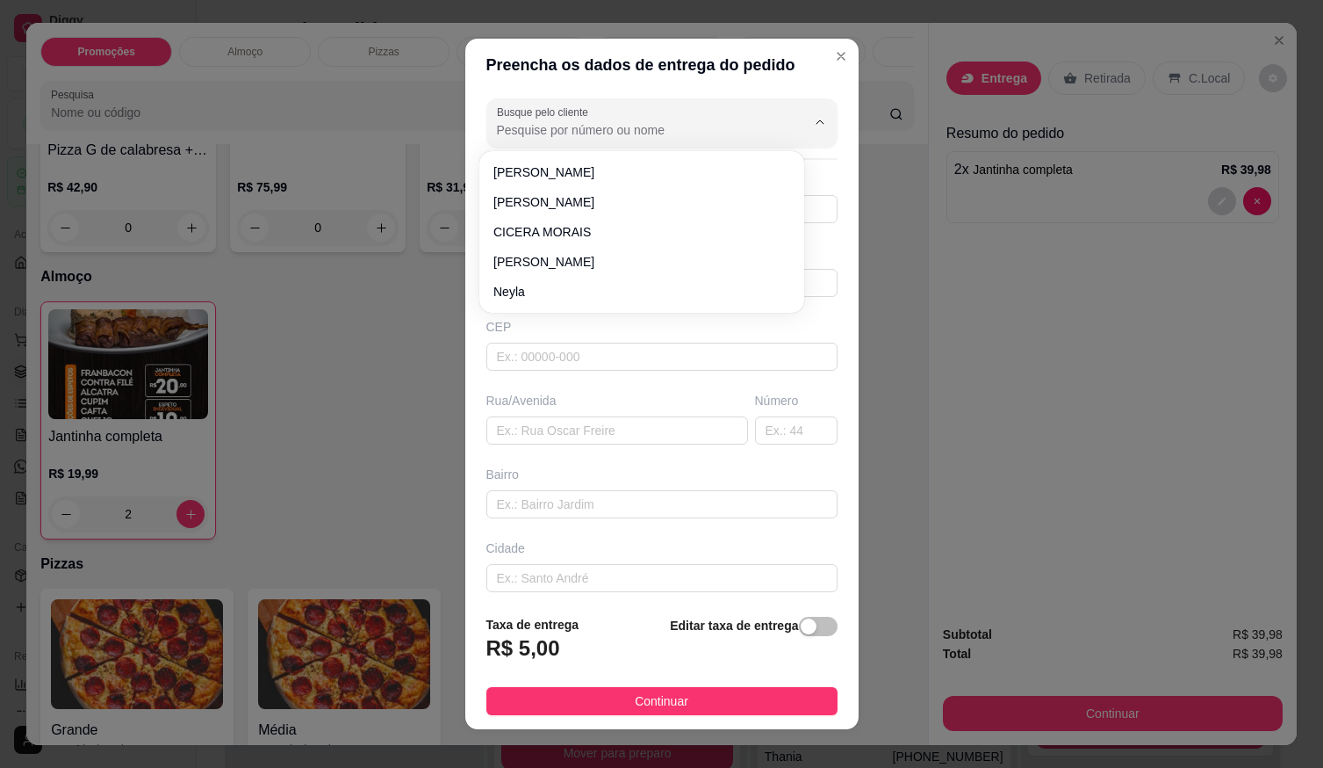
type input "Q"
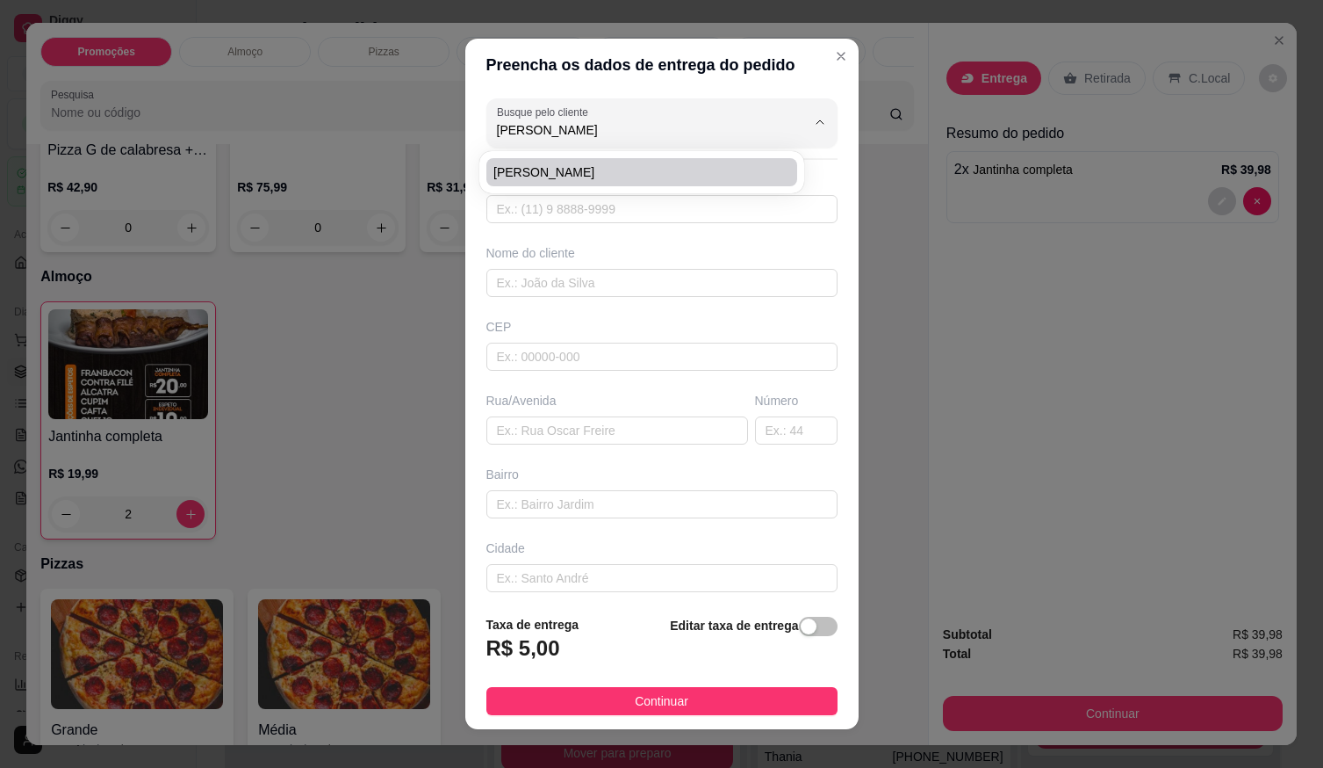
click at [581, 172] on span "ANA SILVEIRO" at bounding box center [633, 172] width 279 height 18
type input "ANA SILVEIRO"
type input "61998151673"
type input "ANA SILVEIRO"
type input "LOCALIZAÇÃO"
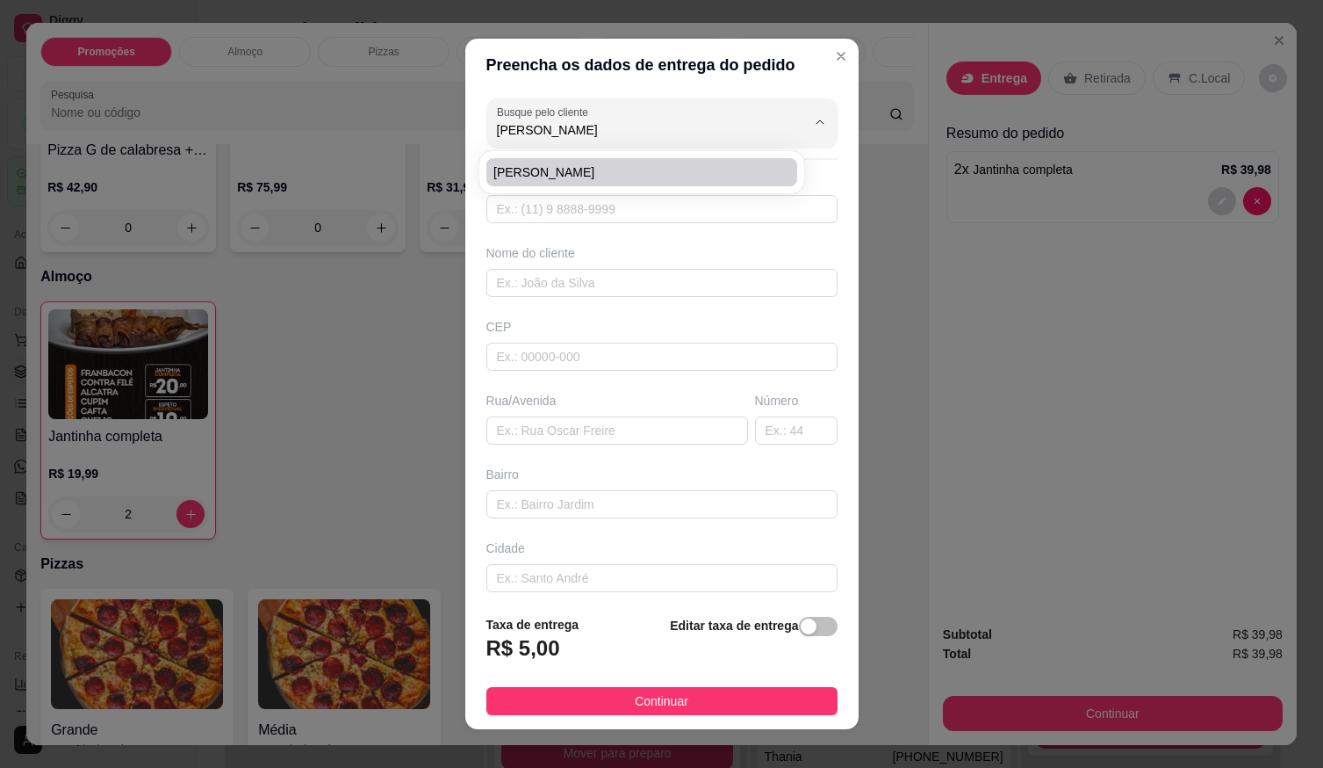
type input "Rua 16 quadra 02 casa 2 setor A Bela vista lote 10"
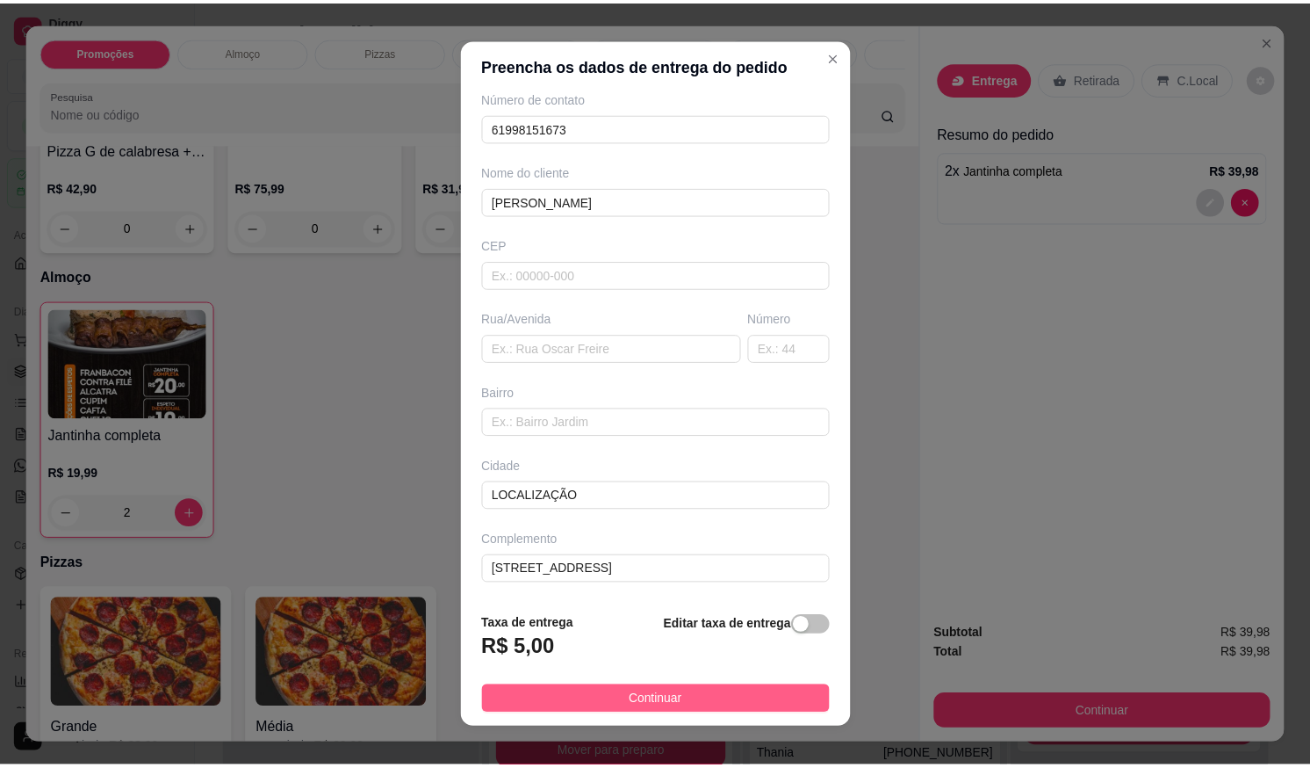
scroll to position [18, 0]
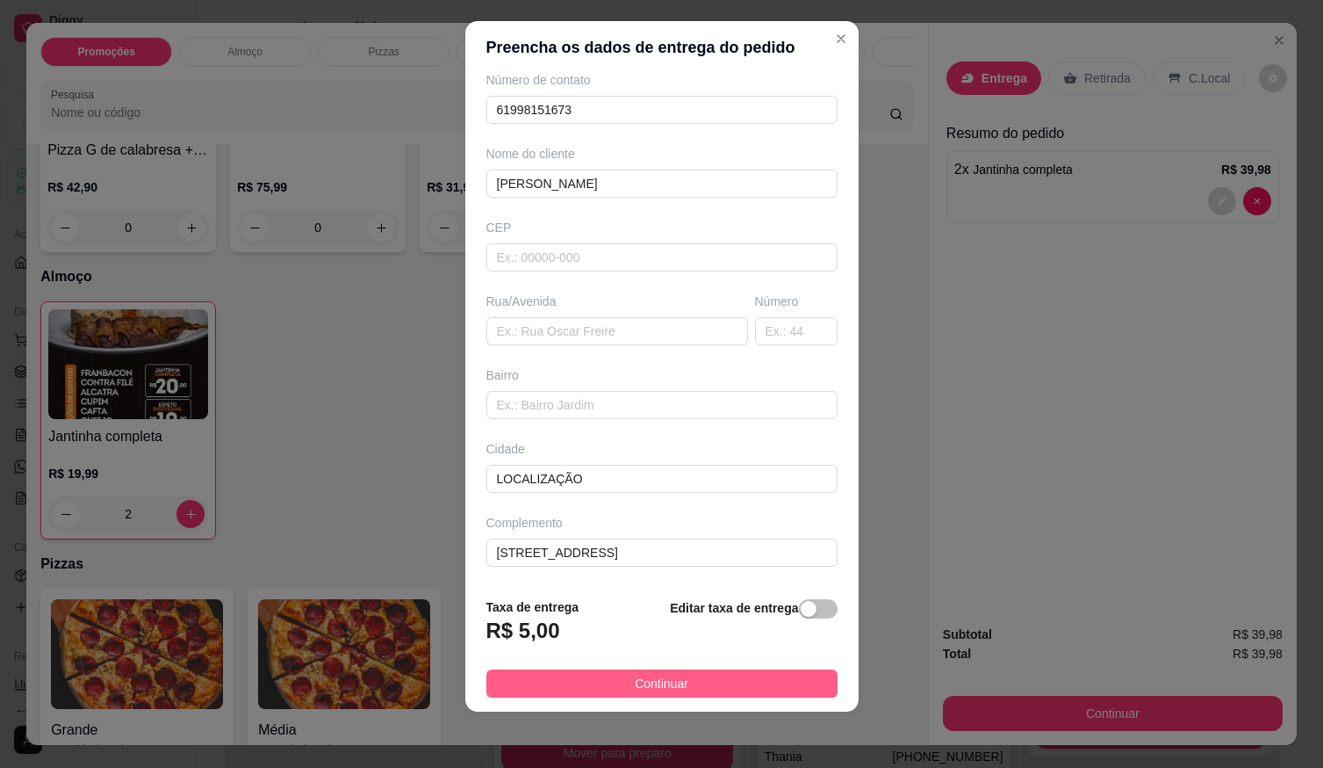
type input "ANA SILVEIRO"
click at [689, 679] on button "Continuar" at bounding box center [662, 683] width 351 height 28
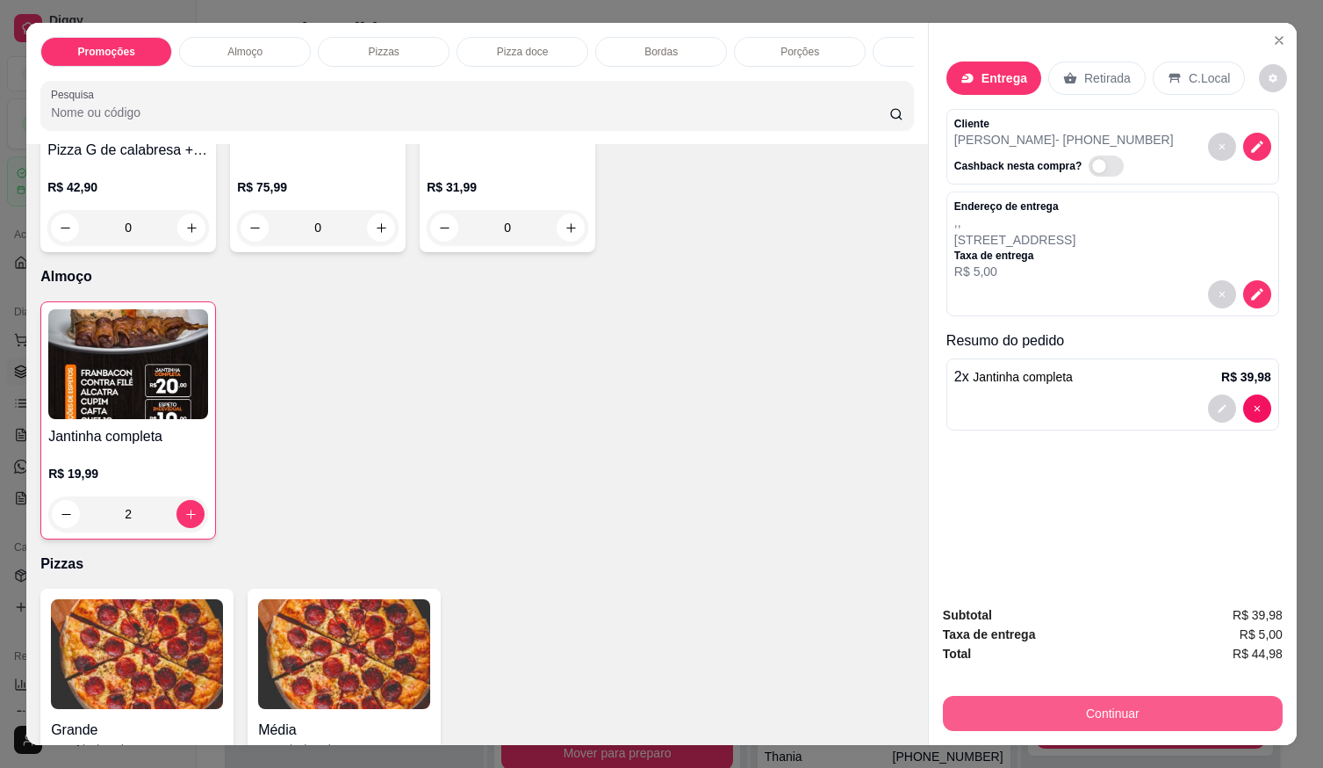
click at [1024, 702] on button "Continuar" at bounding box center [1113, 713] width 340 height 35
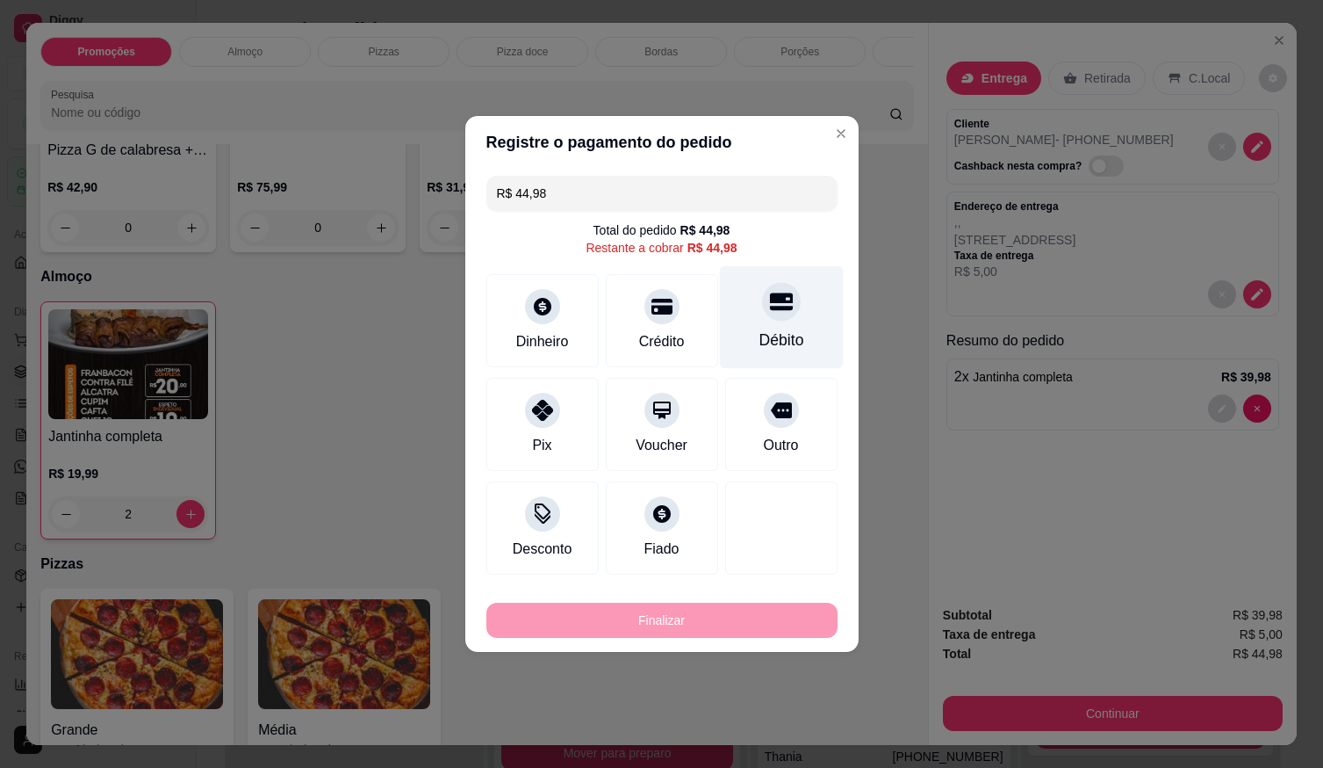
click at [788, 335] on div "Débito" at bounding box center [781, 339] width 45 height 23
type input "R$ 0,00"
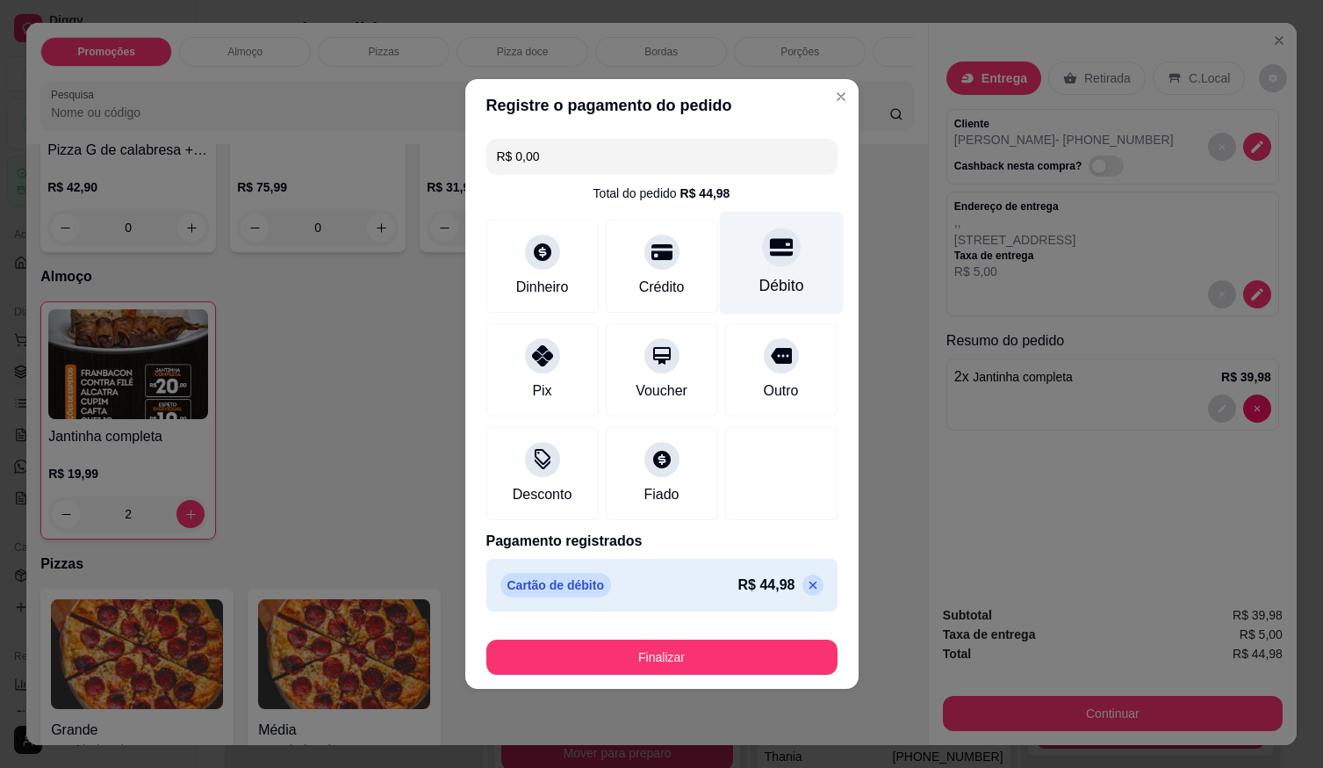
click at [772, 272] on div "Débito" at bounding box center [781, 263] width 124 height 103
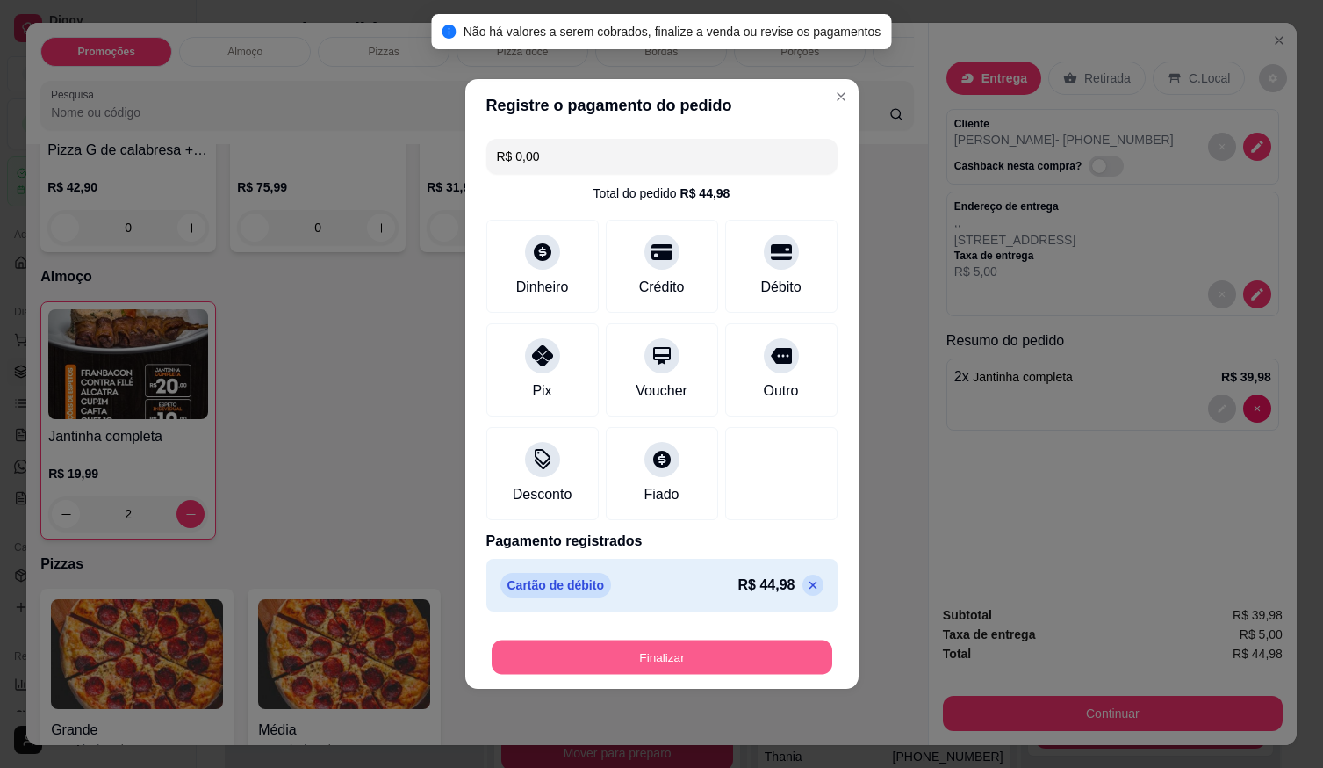
click at [763, 674] on button "Finalizar" at bounding box center [662, 657] width 341 height 34
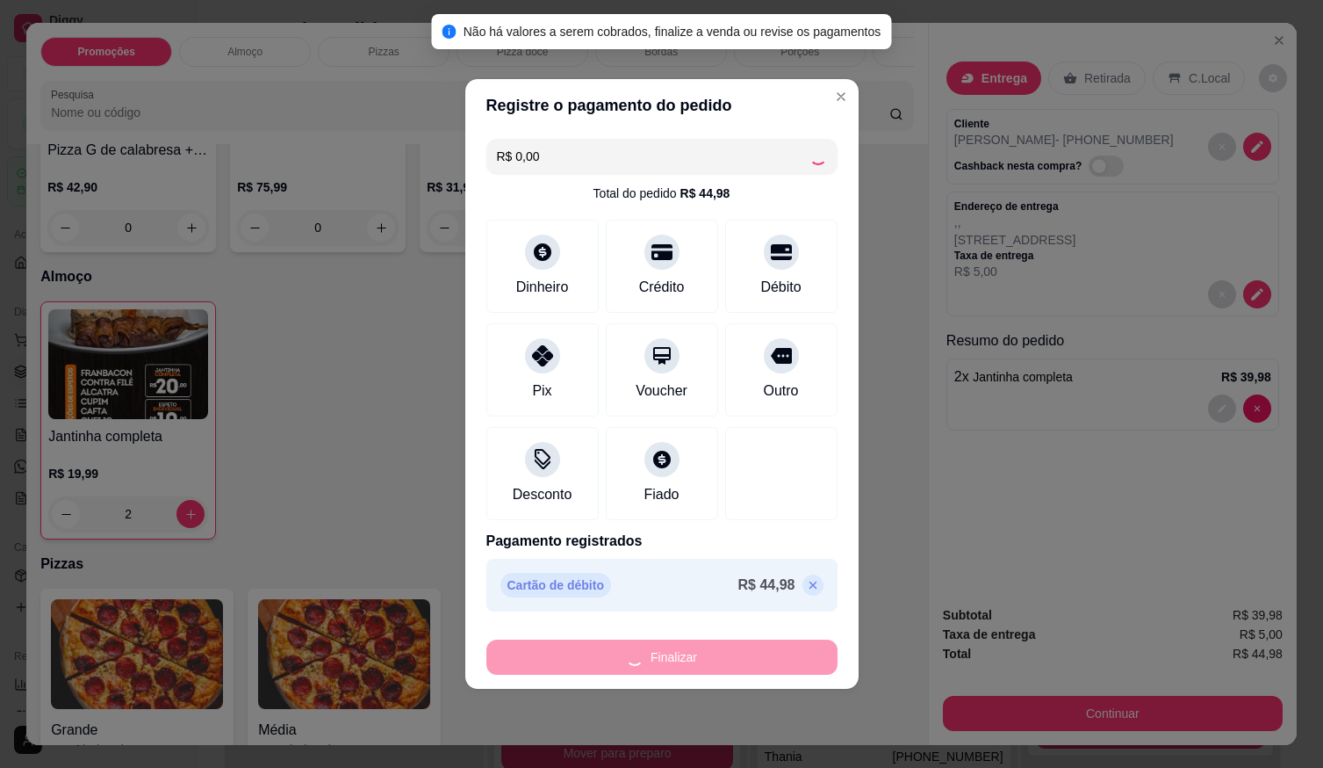
click at [761, 660] on div "Finalizar" at bounding box center [662, 656] width 351 height 35
type input "0"
type input "-R$ 44,98"
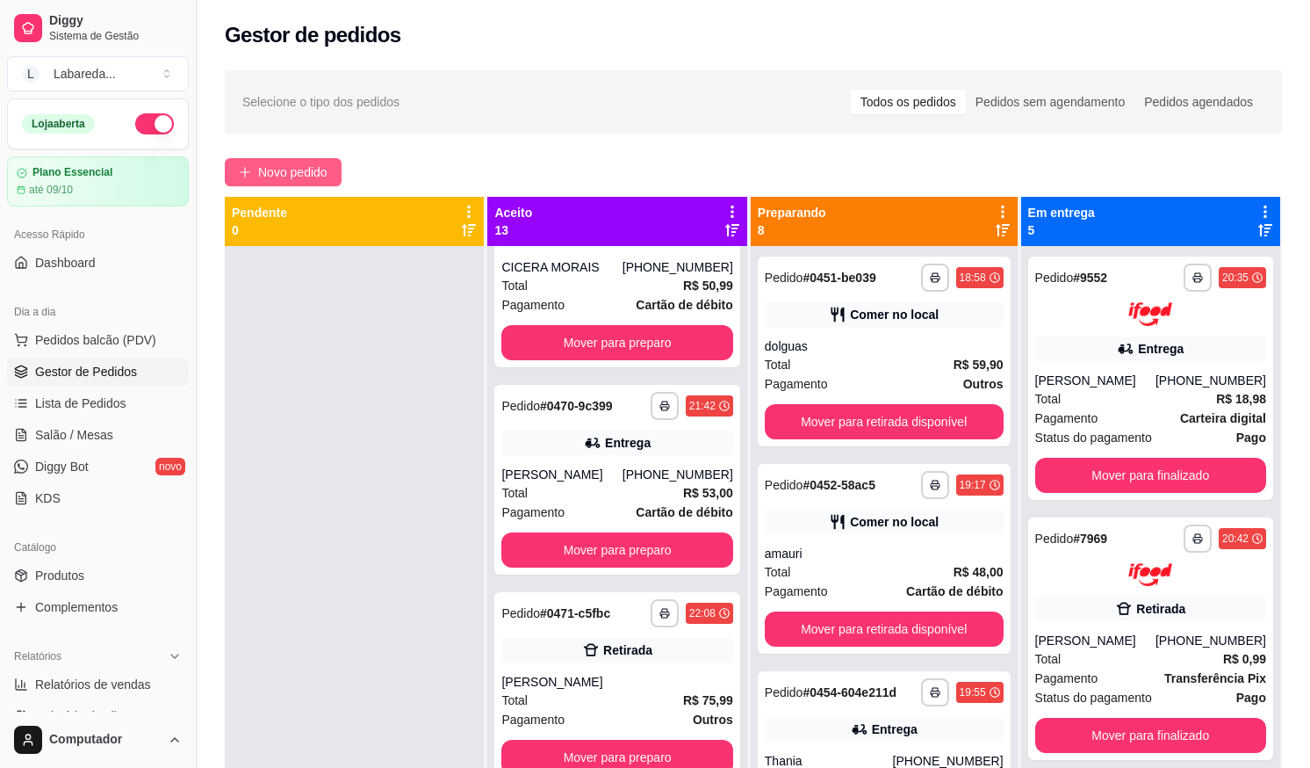
click at [319, 183] on button "Novo pedido" at bounding box center [283, 172] width 117 height 28
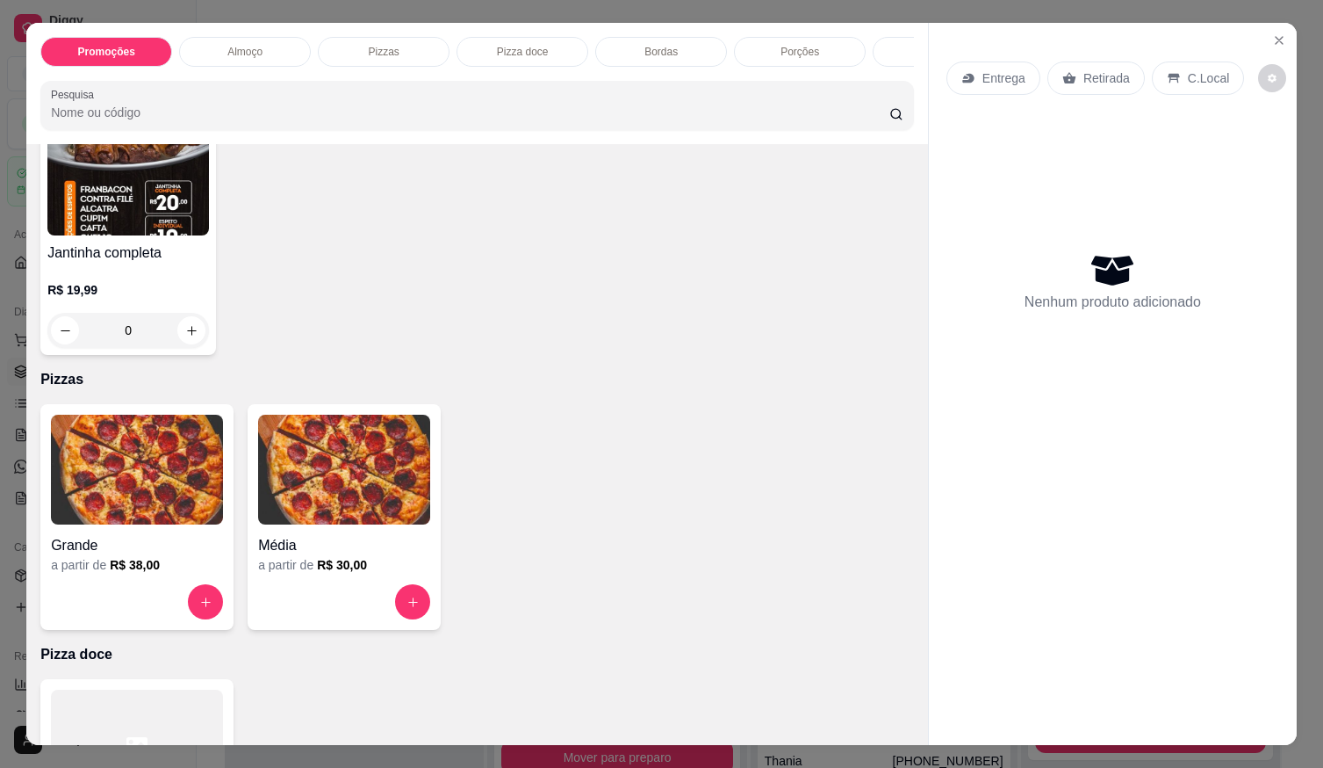
scroll to position [615, 0]
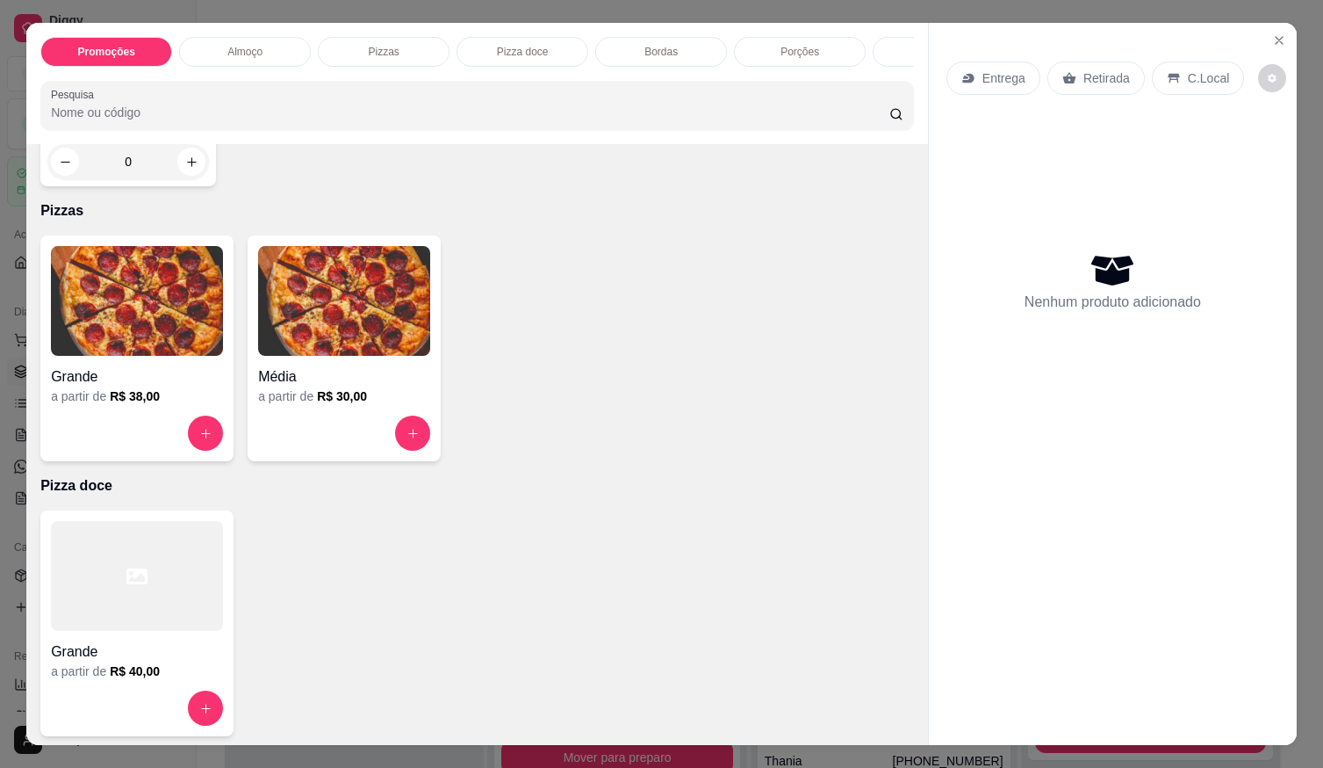
click at [215, 363] on div "Grande" at bounding box center [137, 372] width 172 height 32
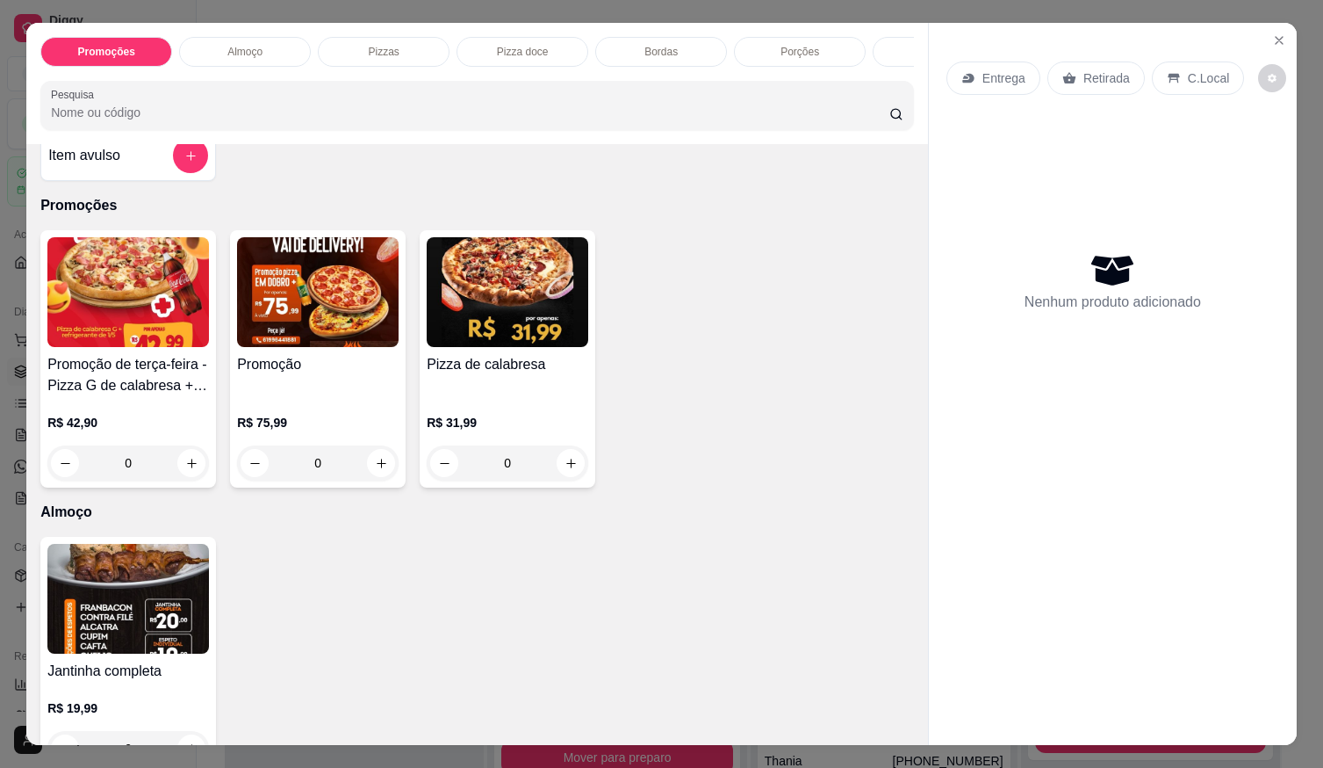
scroll to position [0, 0]
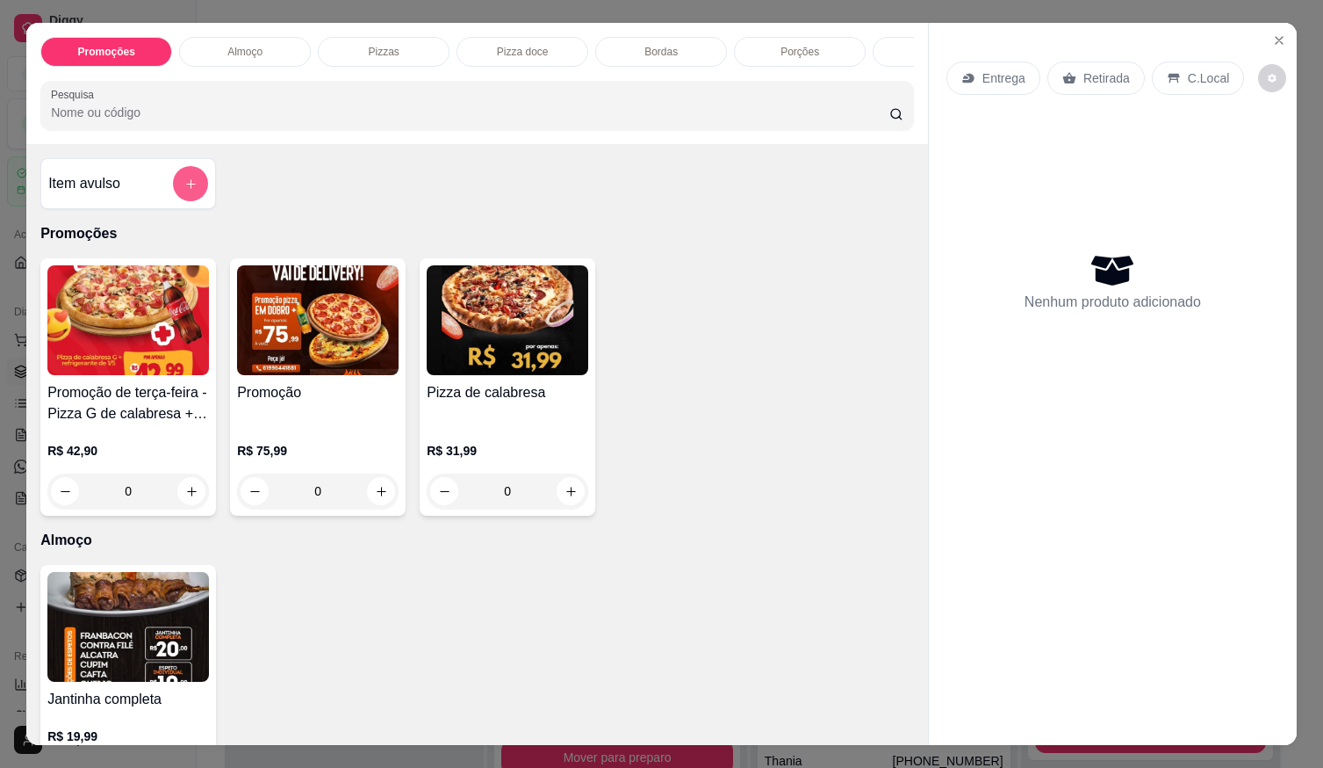
click at [178, 181] on button "add-separate-item" at bounding box center [190, 183] width 35 height 35
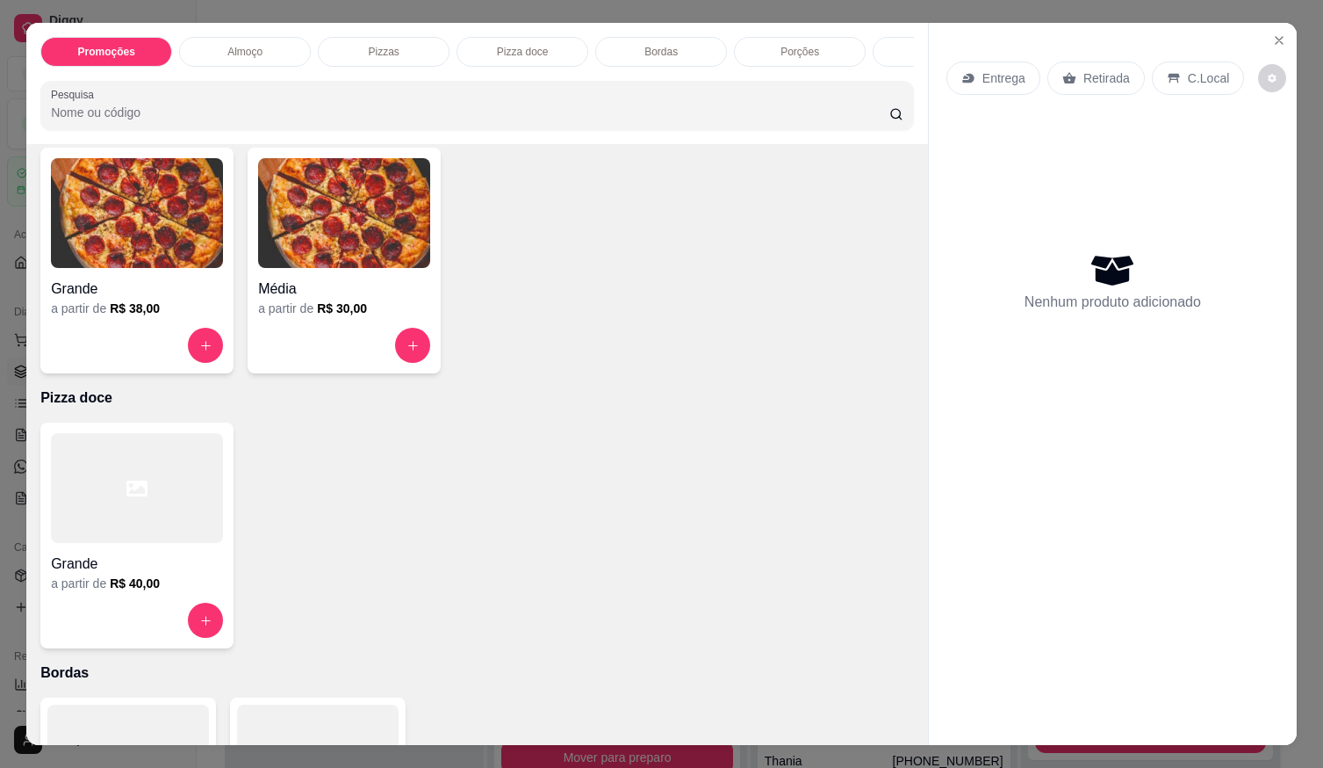
scroll to position [790, 0]
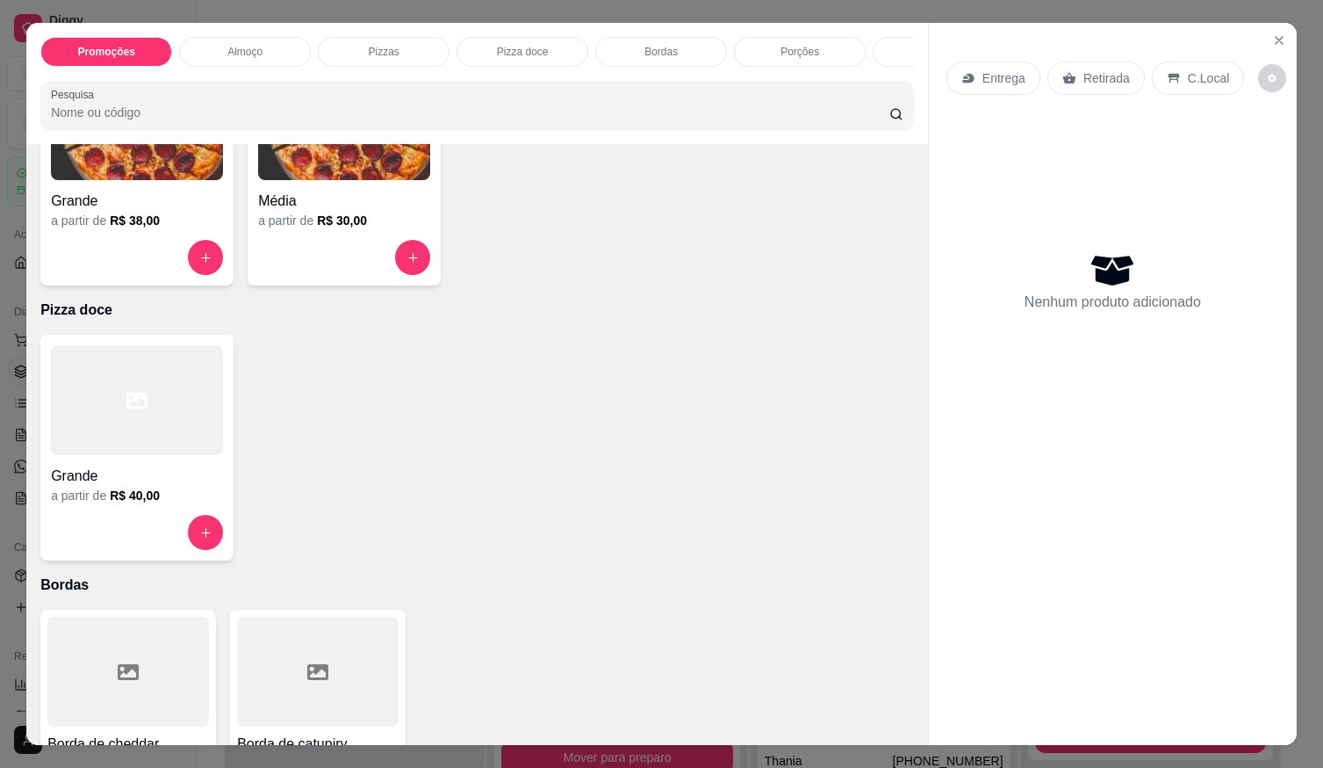
click at [150, 418] on div at bounding box center [137, 400] width 172 height 110
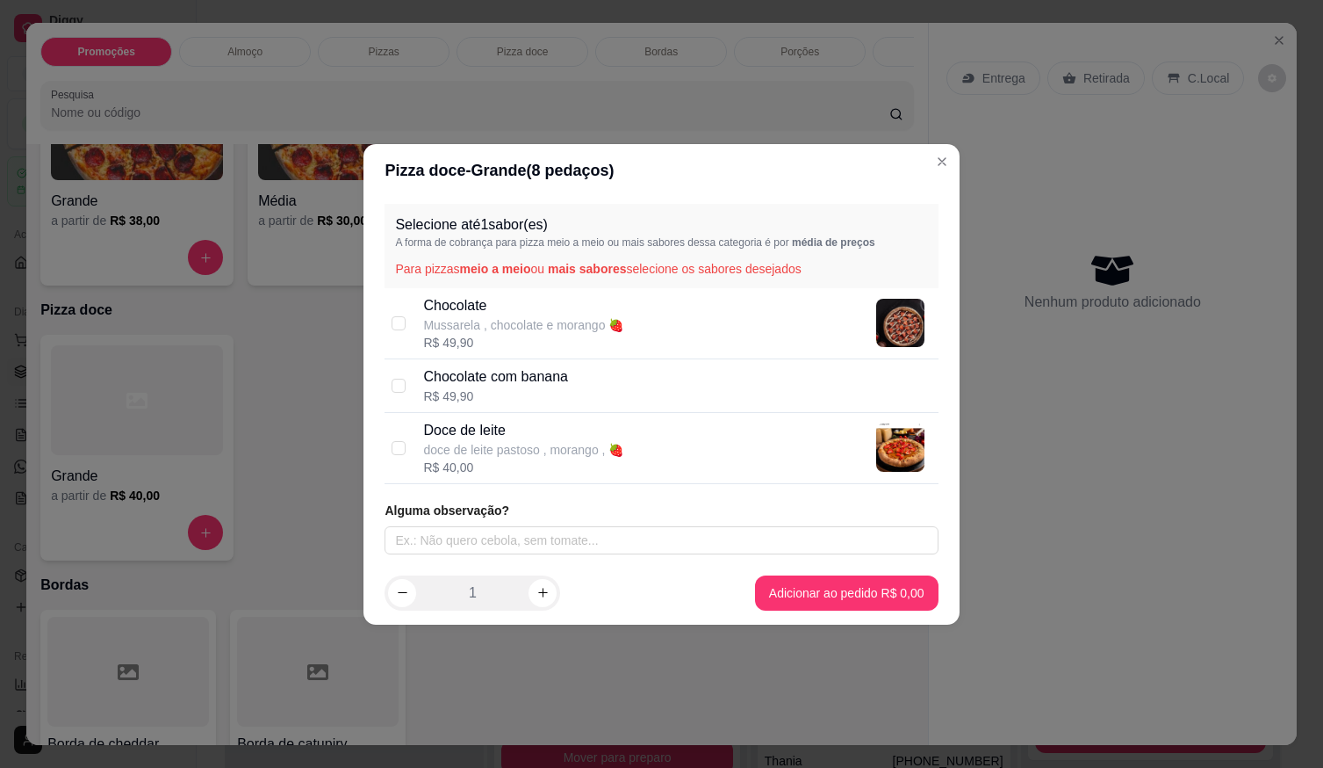
drag, startPoint x: 516, startPoint y: 442, endPoint x: 551, endPoint y: 477, distance: 49.1
click at [517, 443] on p "doce de leite pastoso , morango , 🍓" at bounding box center [523, 450] width 200 height 18
checkbox input "true"
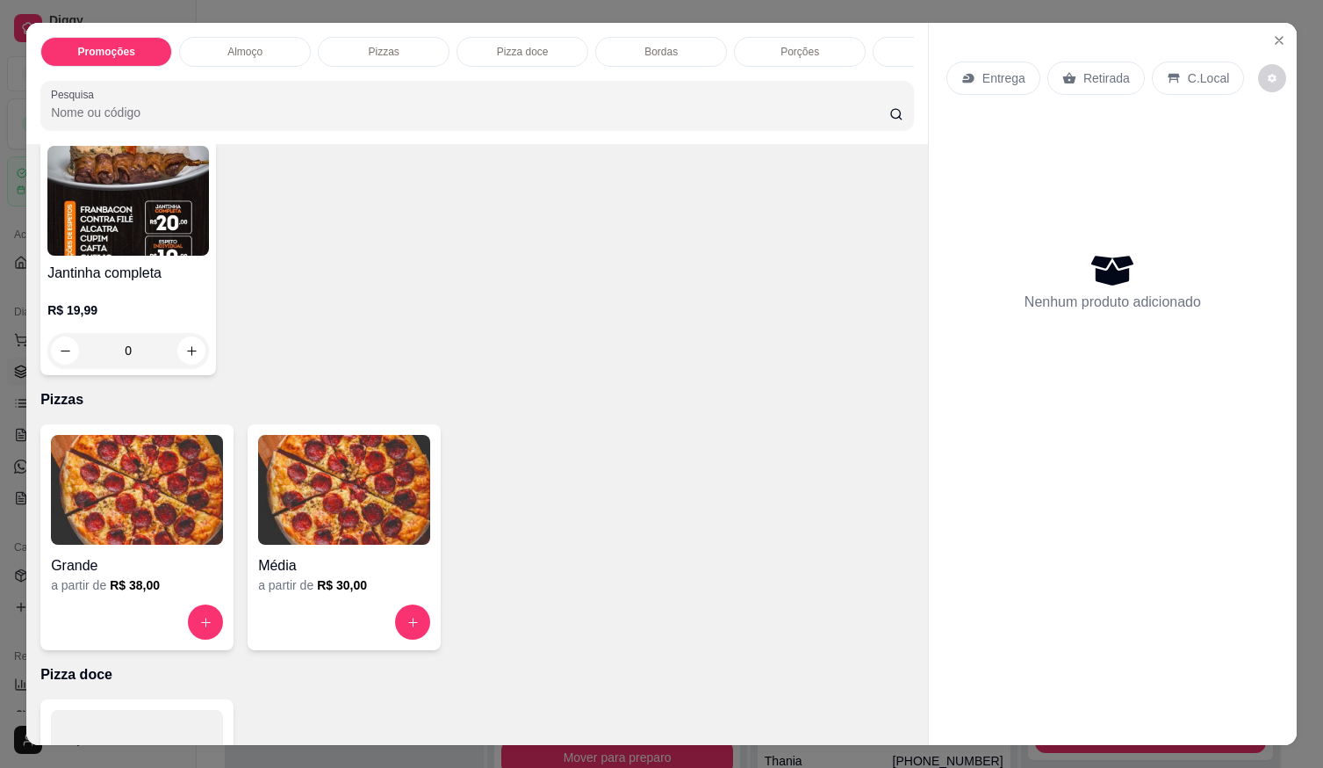
scroll to position [527, 0]
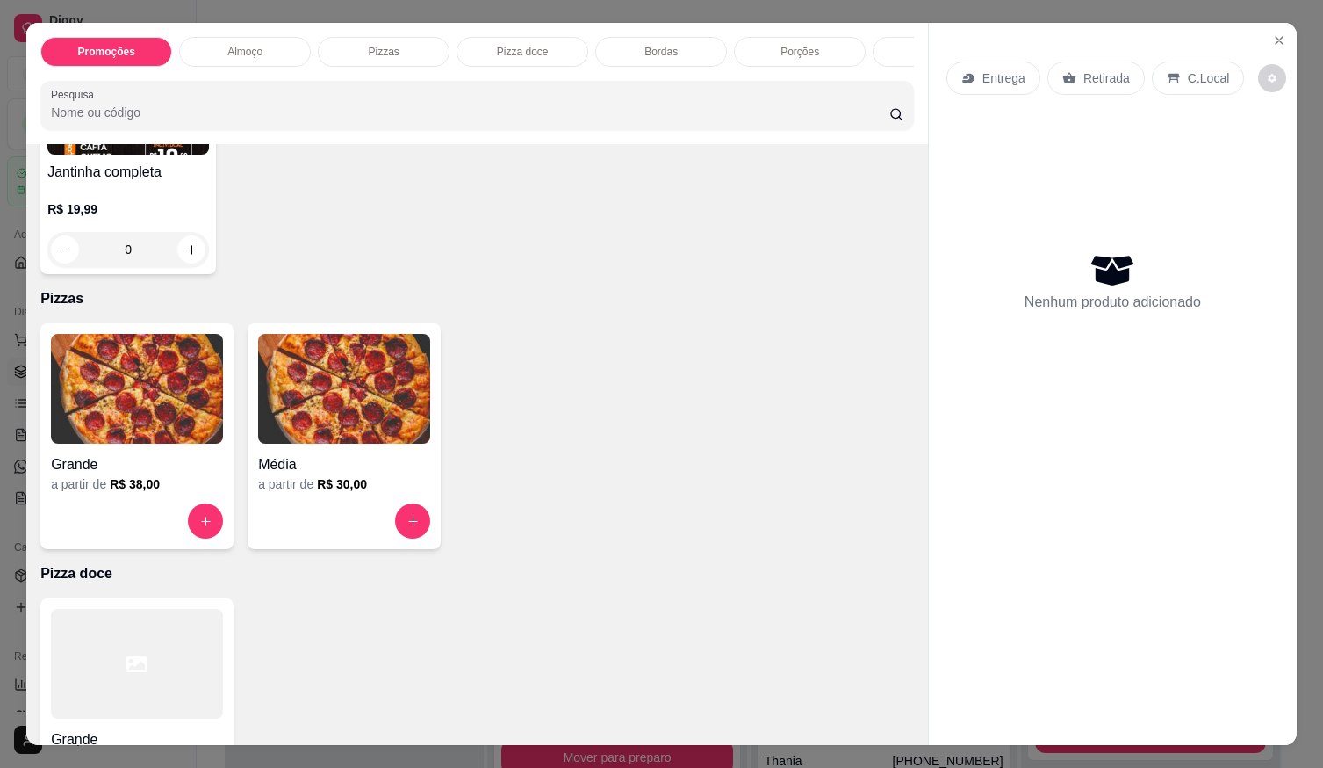
click at [144, 465] on h4 "Grande" at bounding box center [137, 464] width 172 height 21
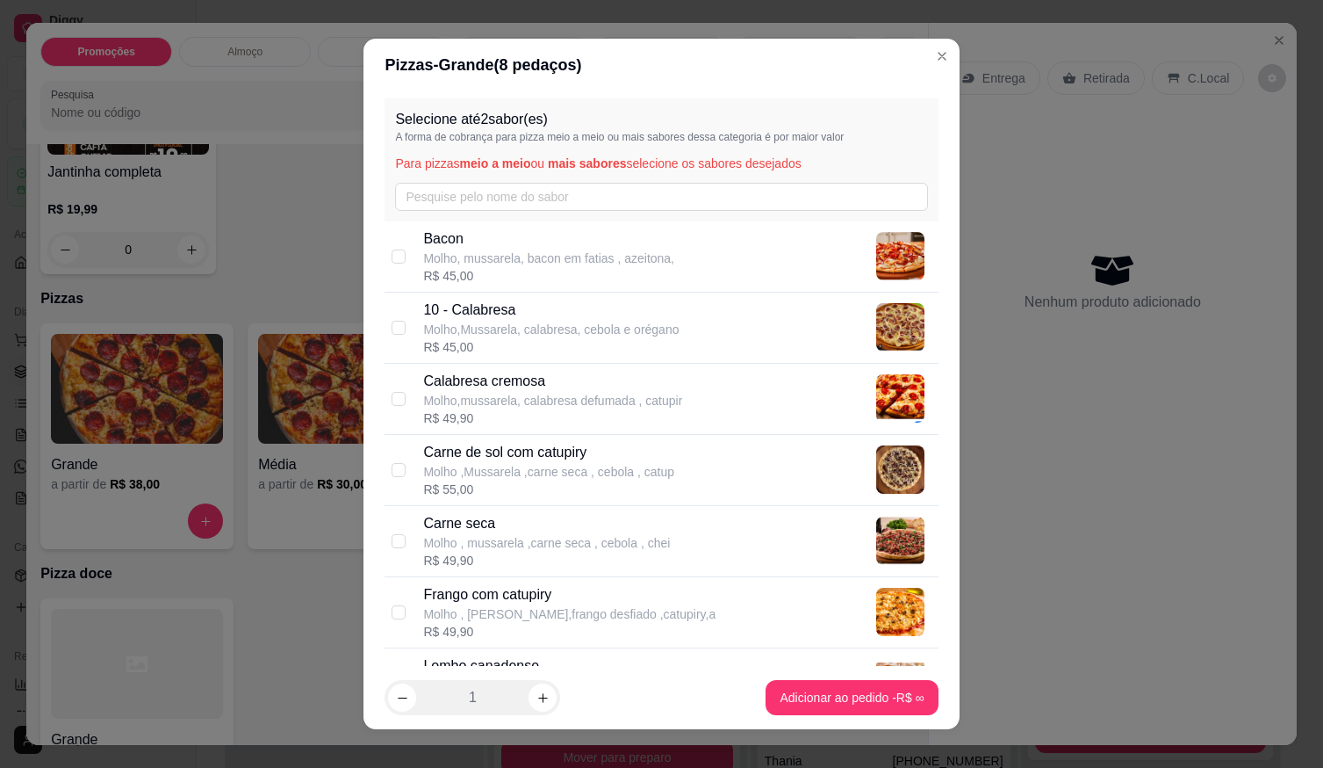
click at [633, 463] on p "Molho ,Mussarela ,carne seca , cebola , catup" at bounding box center [548, 472] width 251 height 18
checkbox input "true"
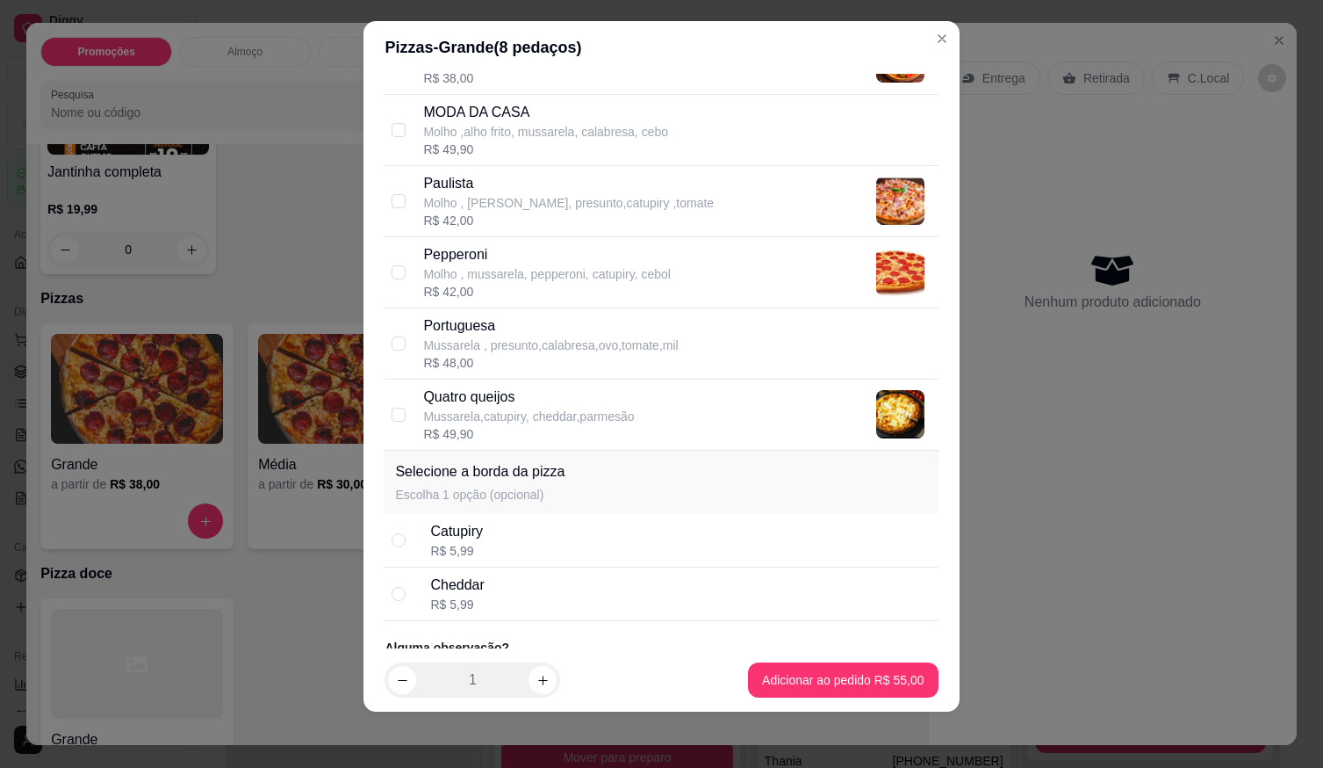
scroll to position [727, 0]
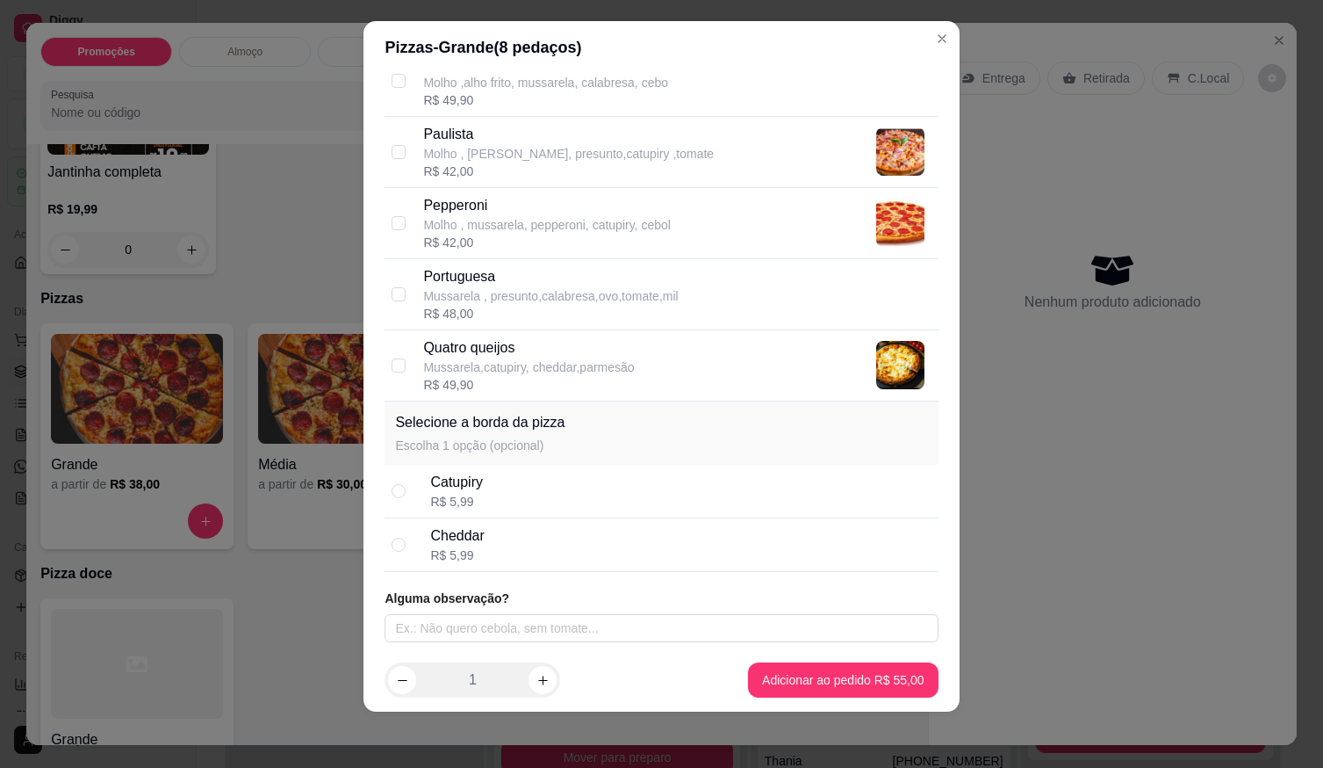
click at [537, 646] on div "Selecione até 2 sabor(es) A forma de cobrança para pizza meio a meio ou mais sa…" at bounding box center [661, 361] width 595 height 575
click at [541, 630] on input "text" at bounding box center [661, 628] width 553 height 28
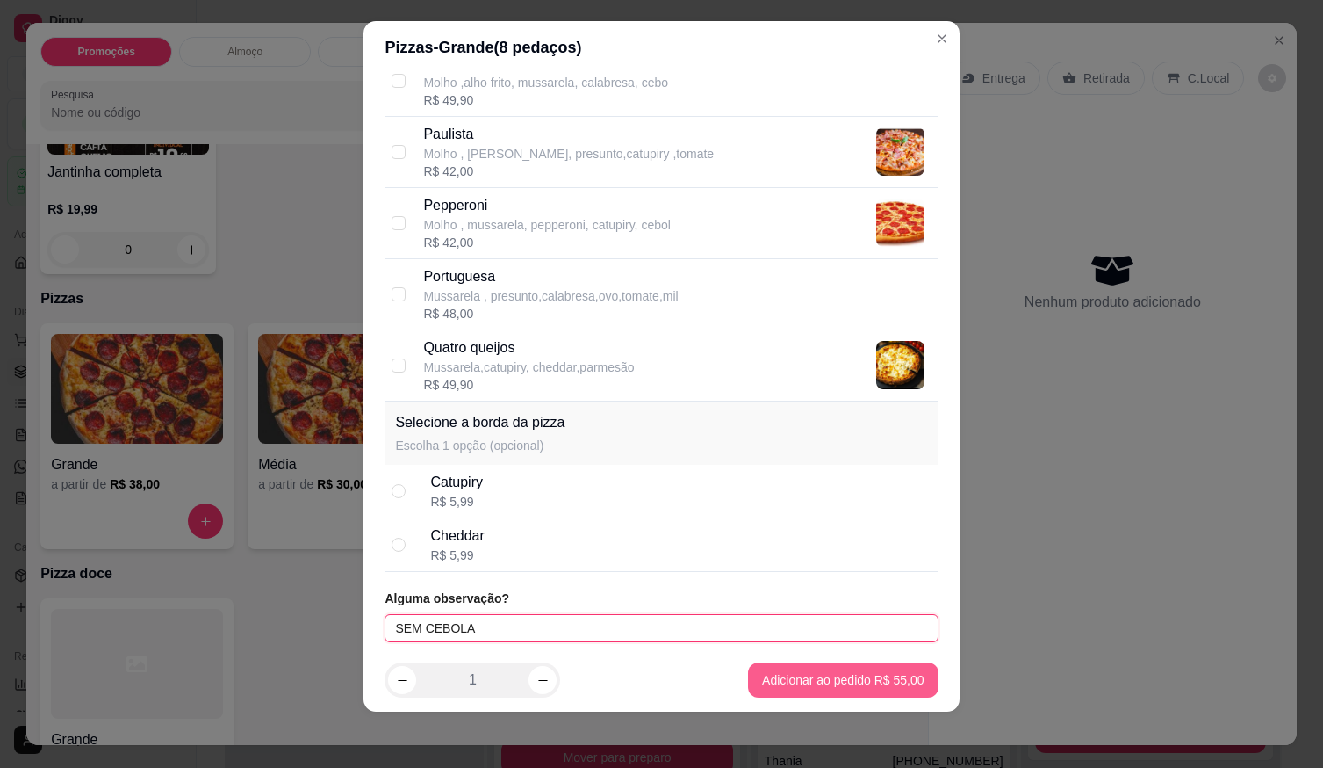
type input "SEM CEBOLA"
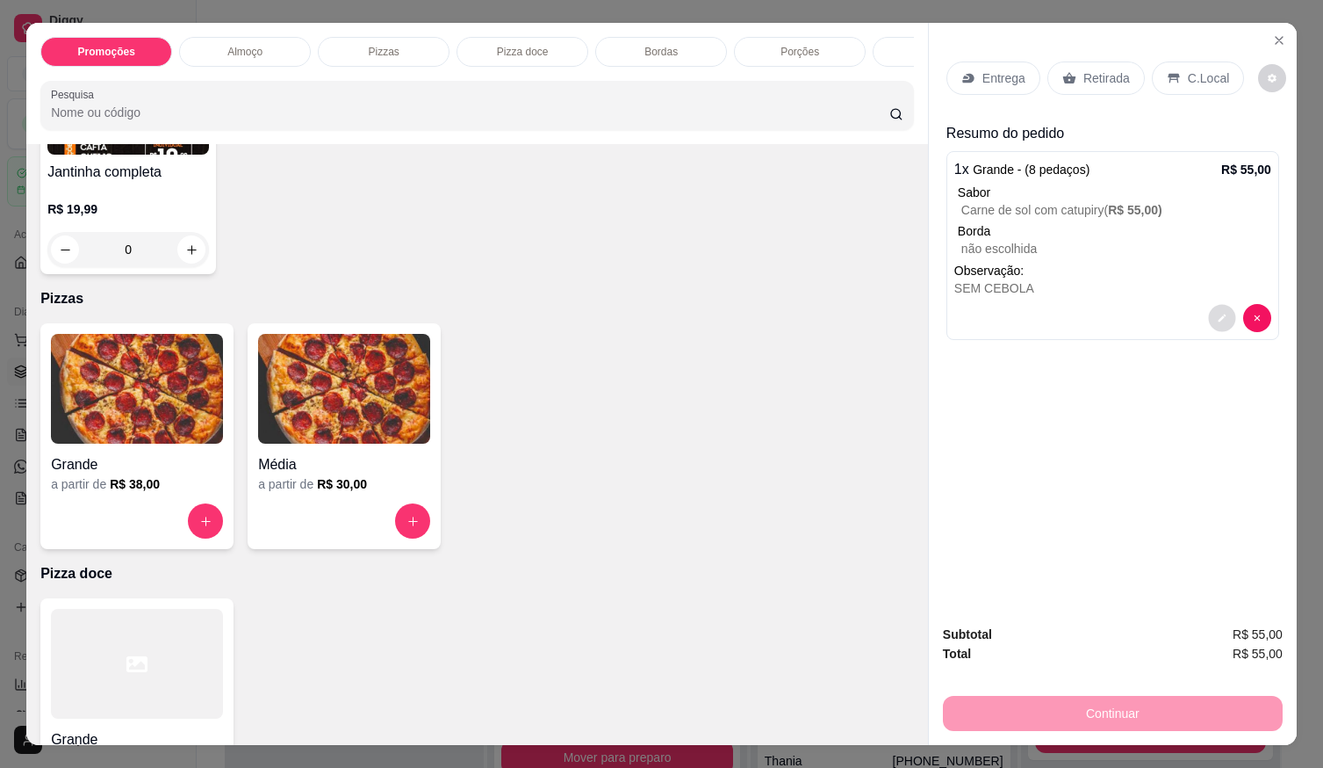
click at [1215, 305] on button "decrease-product-quantity" at bounding box center [1221, 318] width 27 height 27
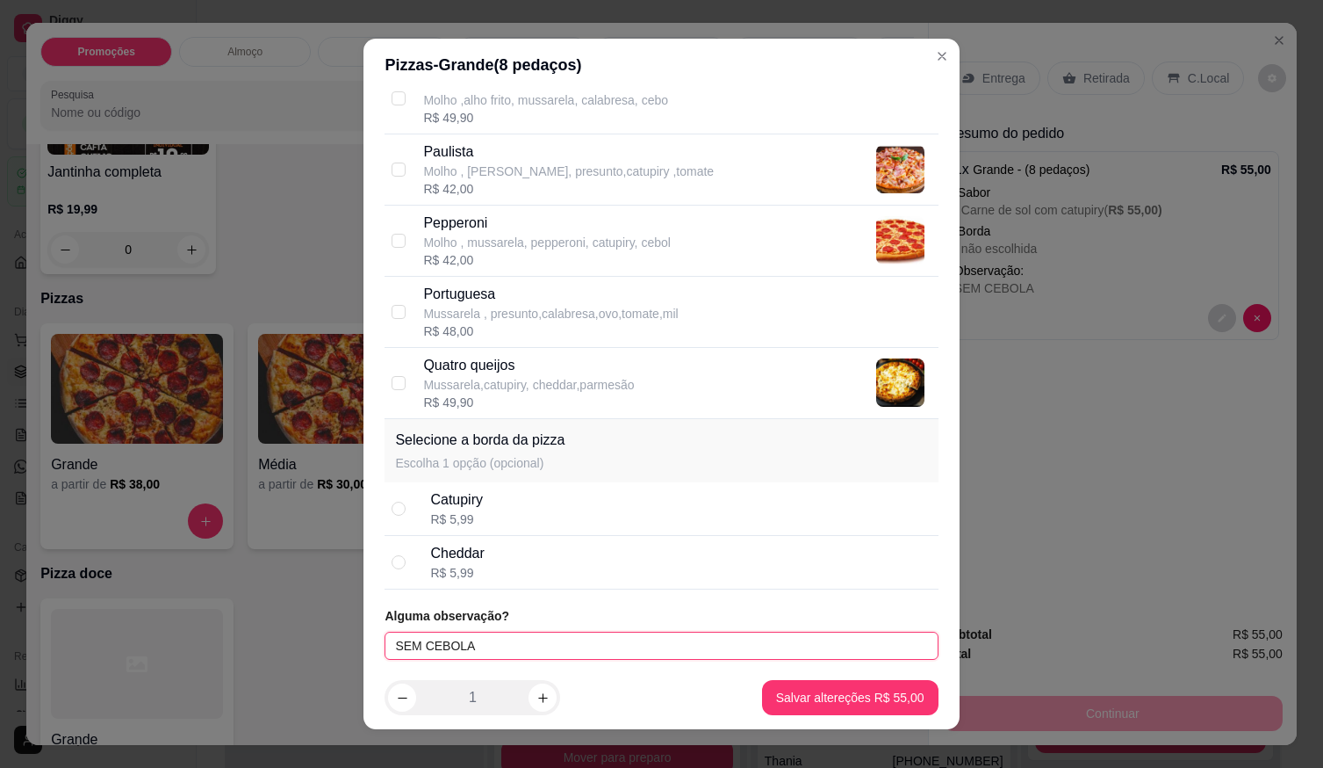
click at [649, 651] on input "SEM CEBOLA" at bounding box center [661, 645] width 553 height 28
type input "SEM CEBOLA METADE DOCE DE LEITE"
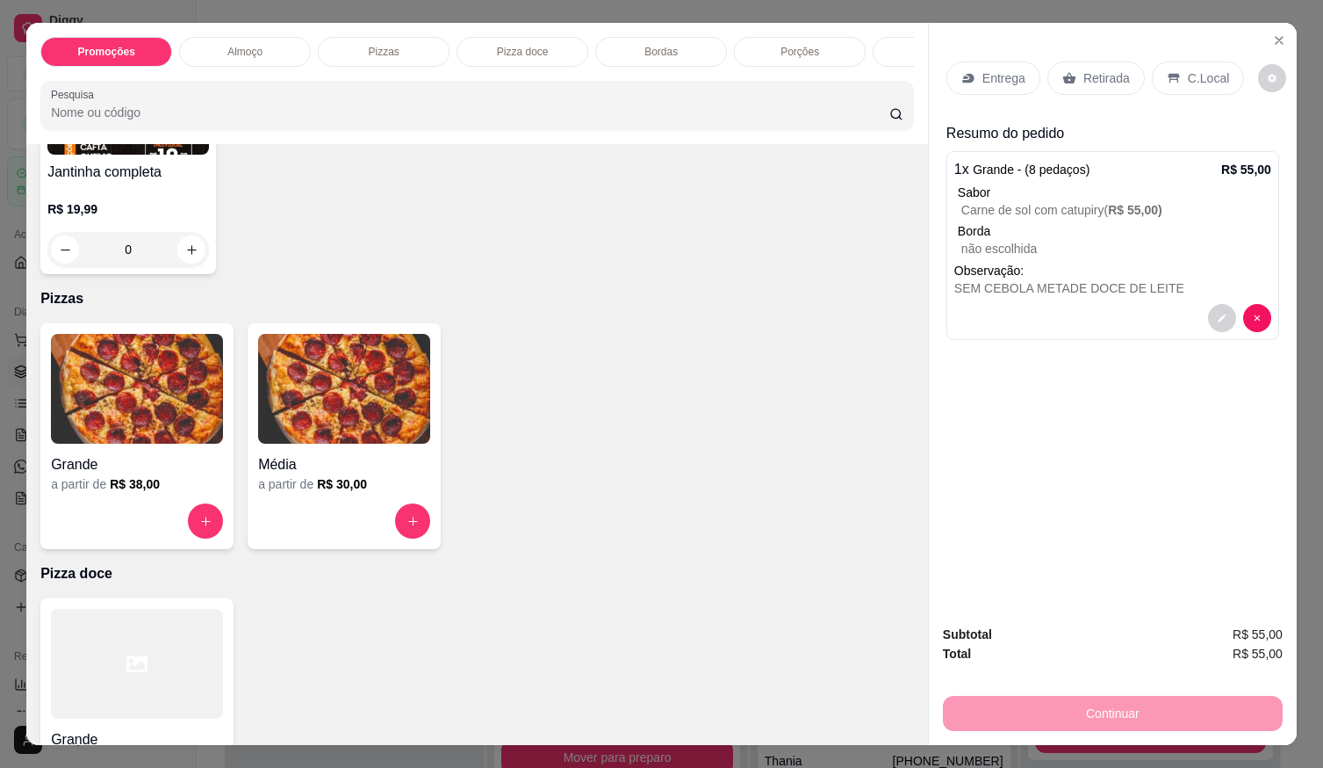
click at [1201, 76] on p "C.Local" at bounding box center [1208, 78] width 41 height 18
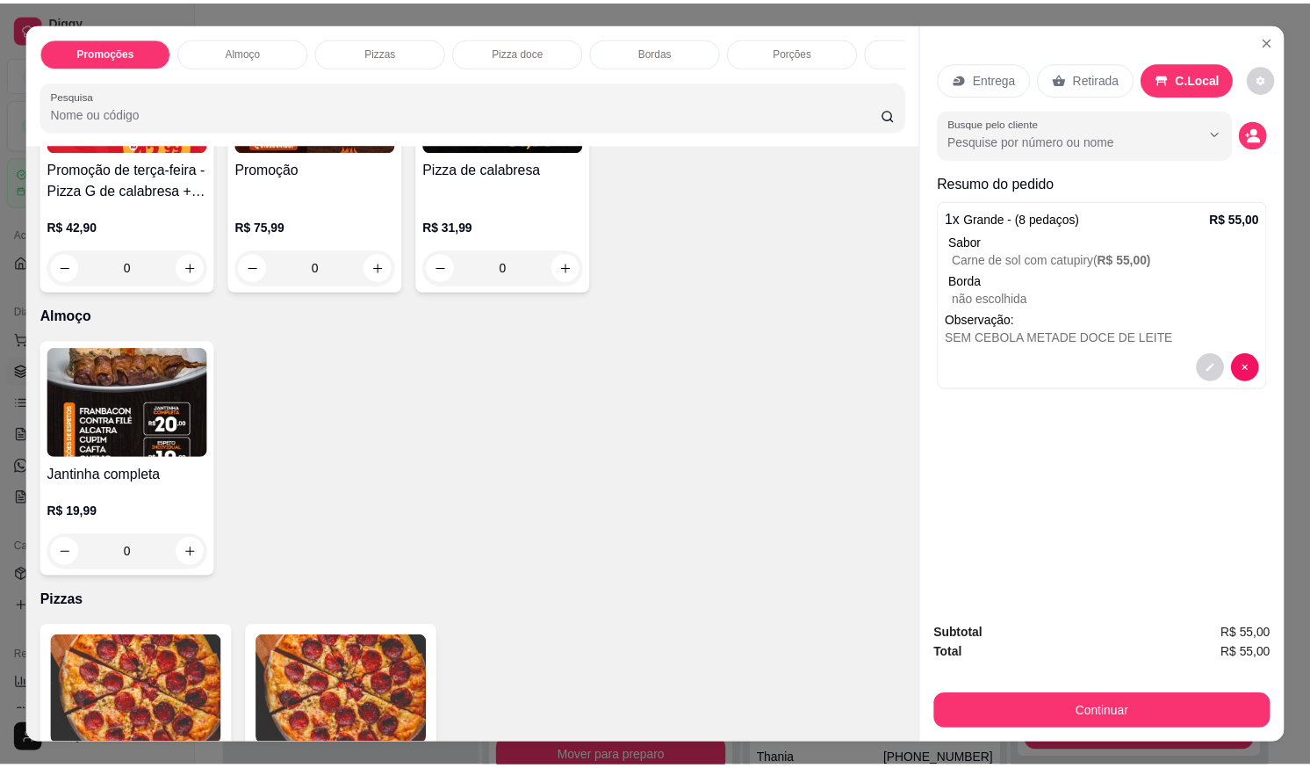
scroll to position [0, 0]
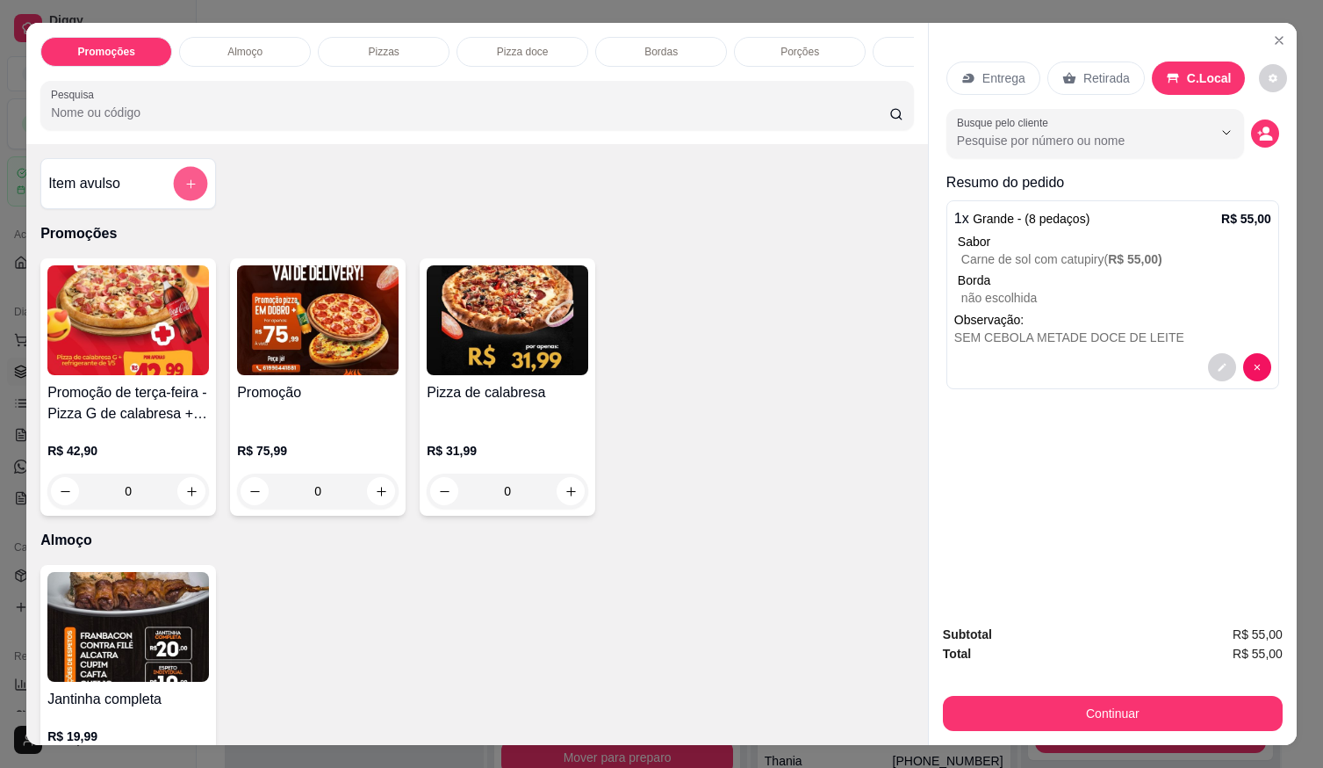
click at [184, 189] on icon "add-separate-item" at bounding box center [190, 183] width 13 height 13
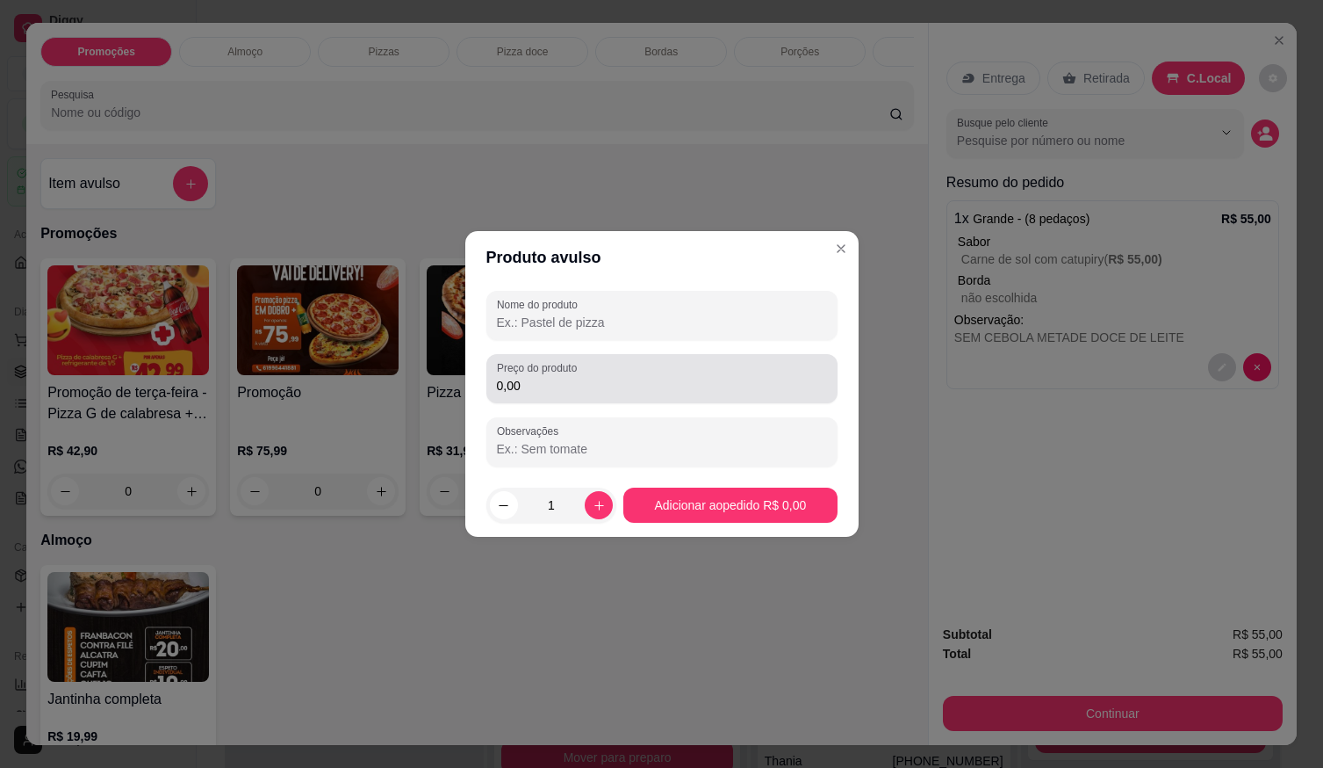
click at [607, 377] on input "0,00" at bounding box center [662, 386] width 330 height 18
click at [532, 394] on div "0,00" at bounding box center [662, 378] width 330 height 35
type input "13,00"
click at [626, 328] on input "Nome do produto" at bounding box center [662, 323] width 330 height 18
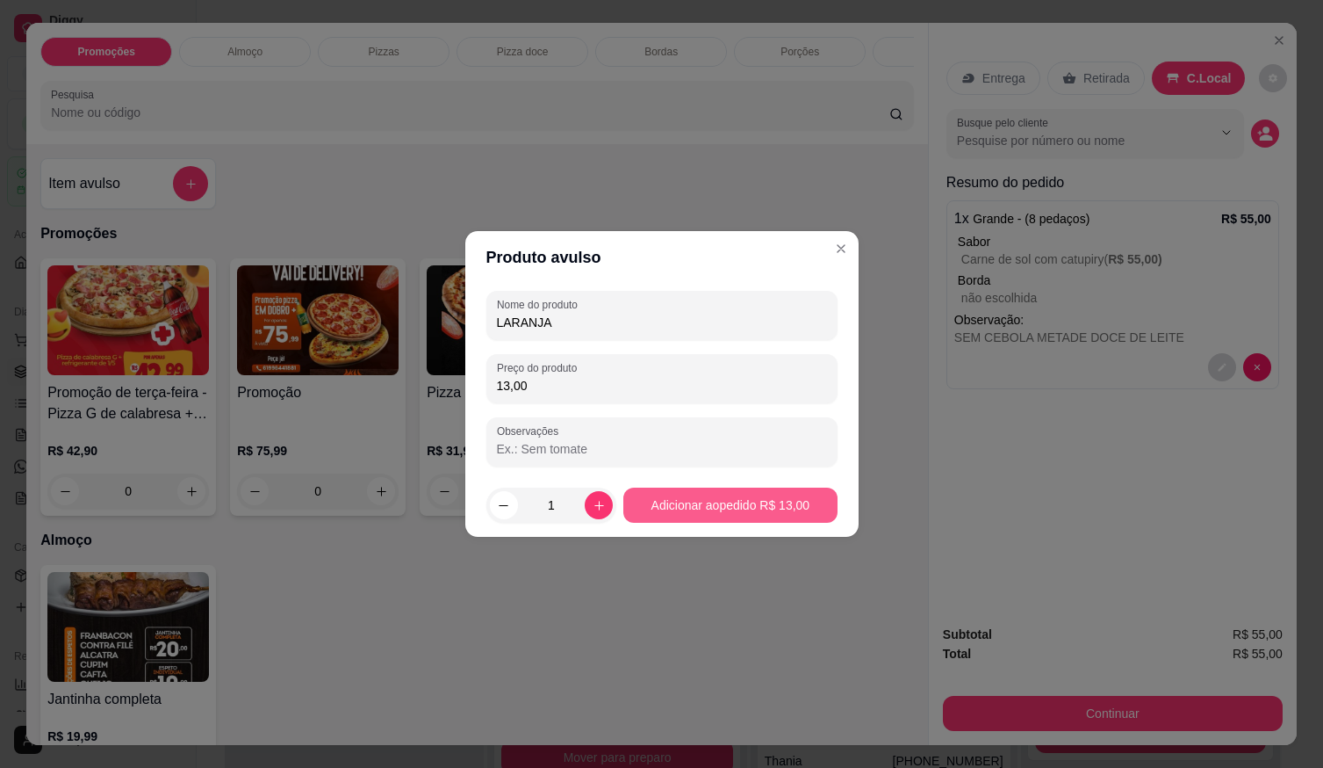
type input "LARANJA"
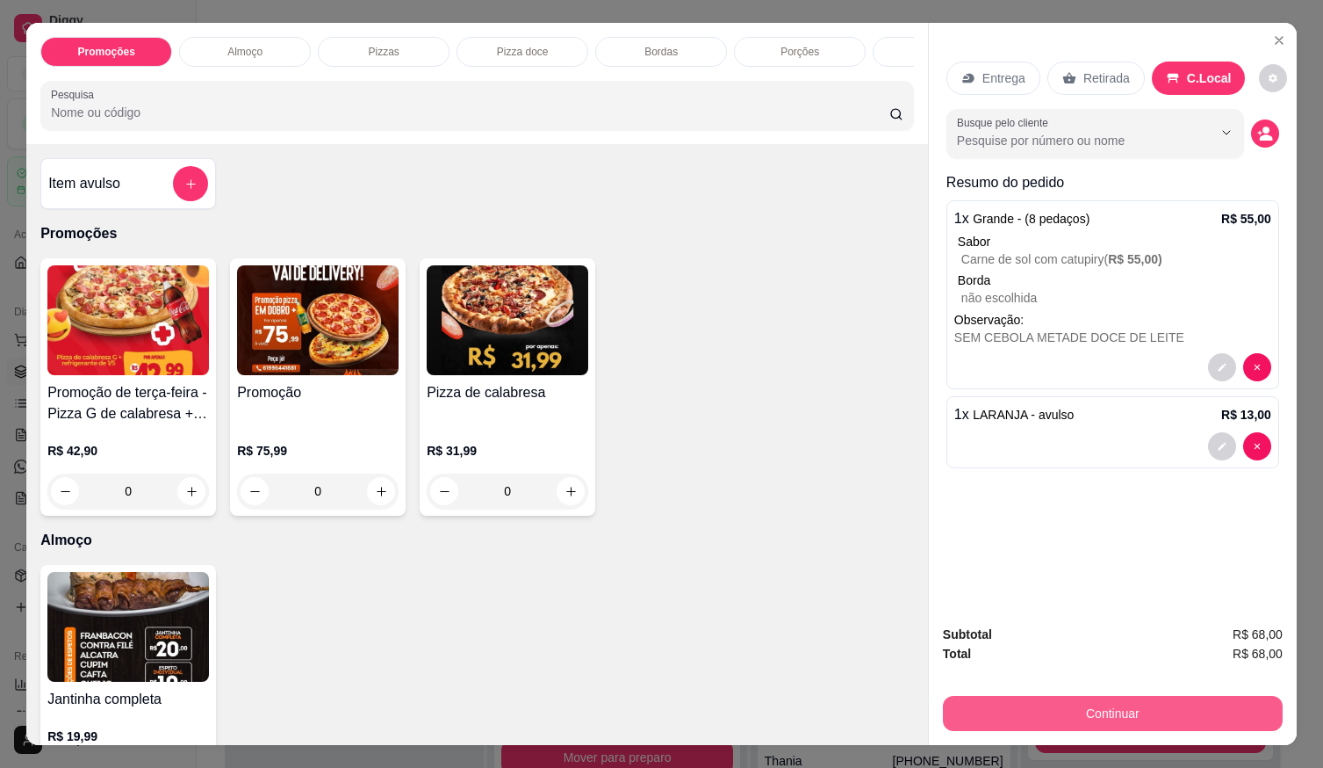
click at [1042, 701] on button "Continuar" at bounding box center [1113, 713] width 340 height 35
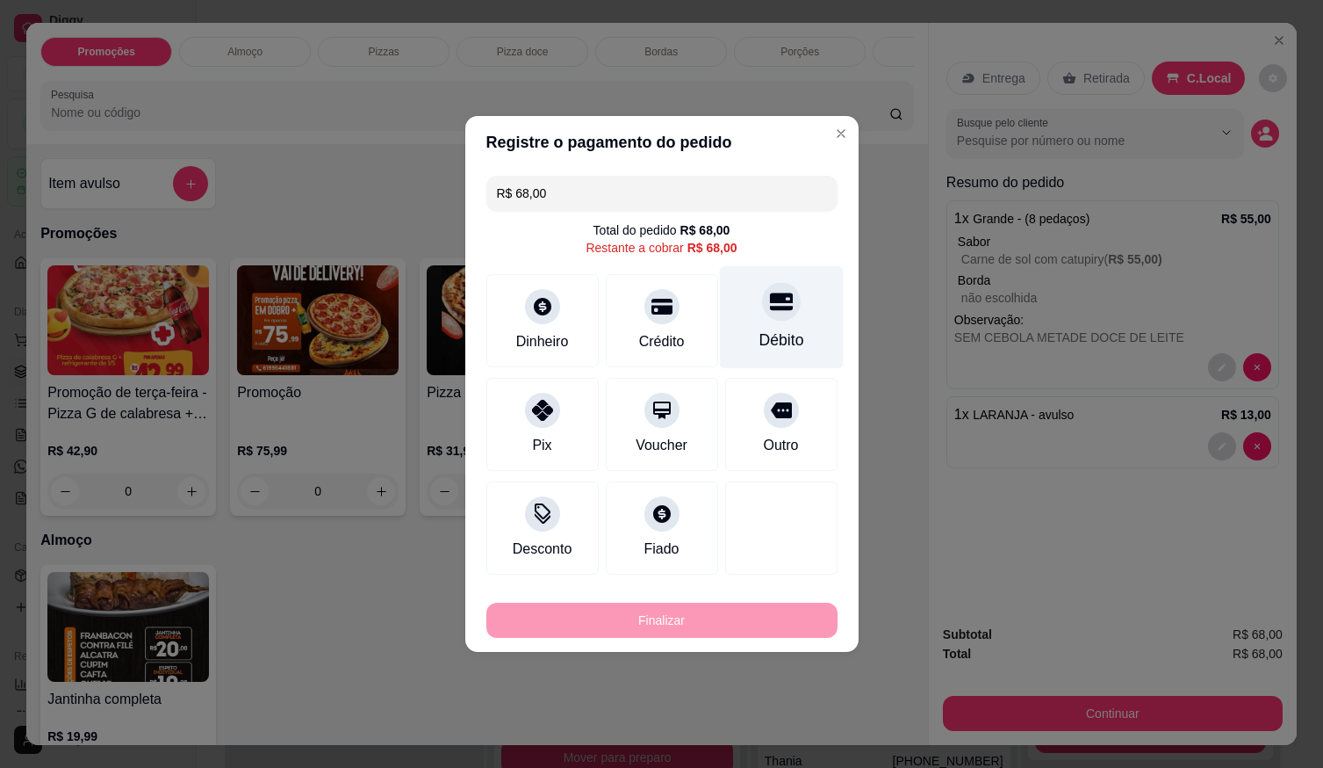
click at [785, 332] on div "Débito" at bounding box center [781, 339] width 45 height 23
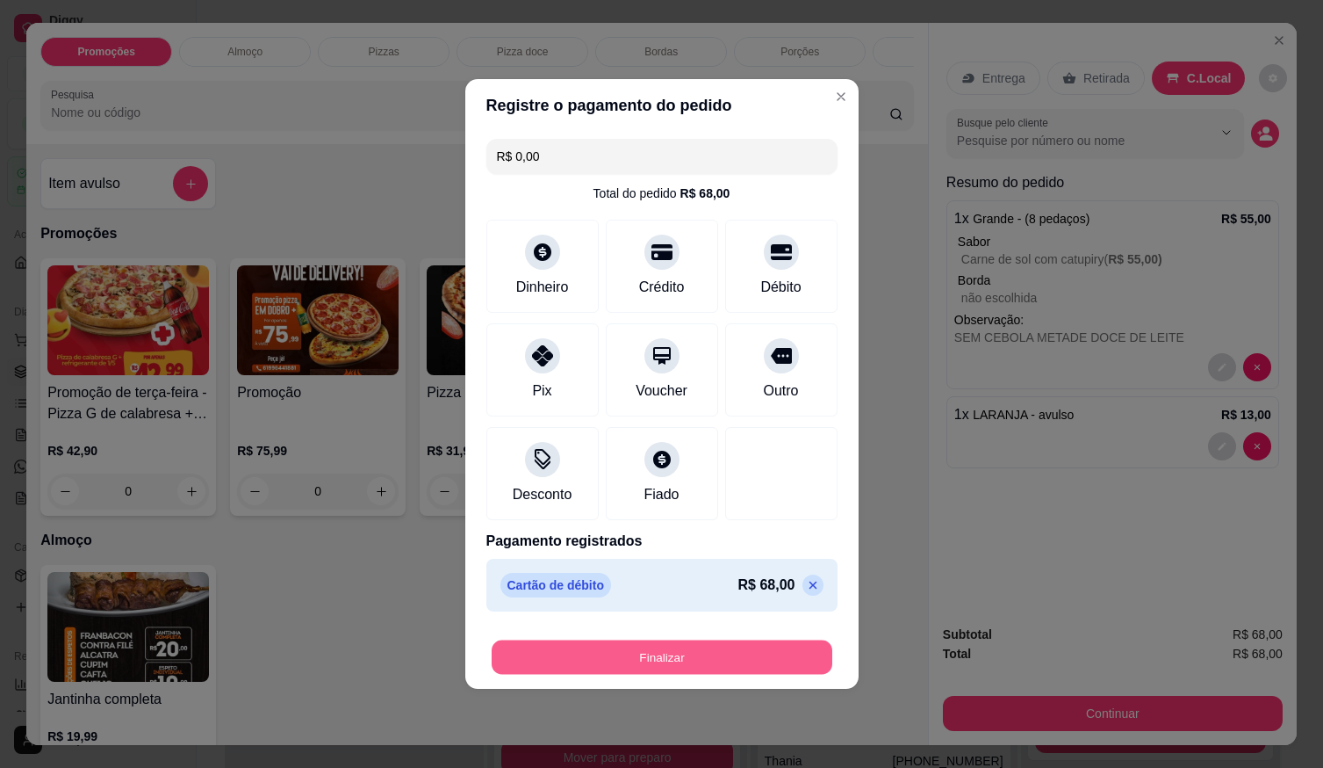
click at [745, 656] on button "Finalizar" at bounding box center [662, 657] width 341 height 34
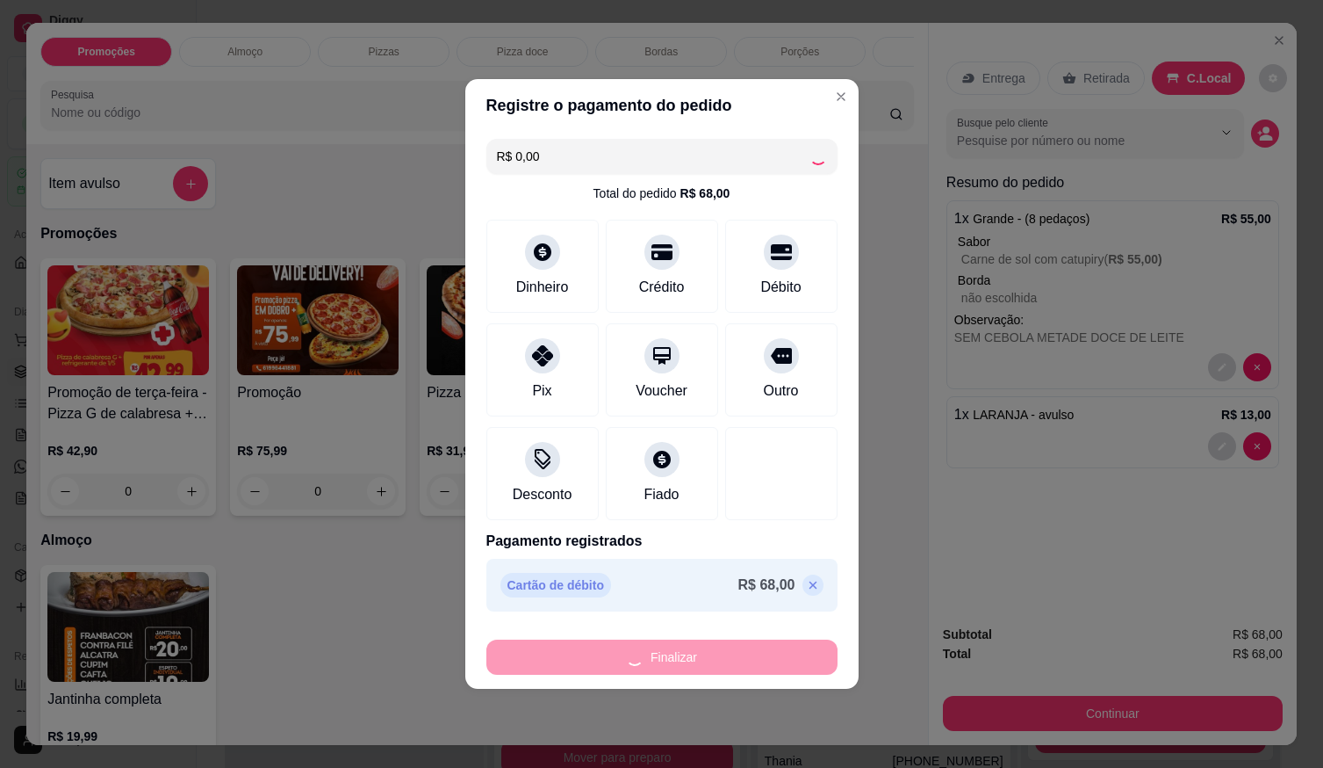
type input "-R$ 68,00"
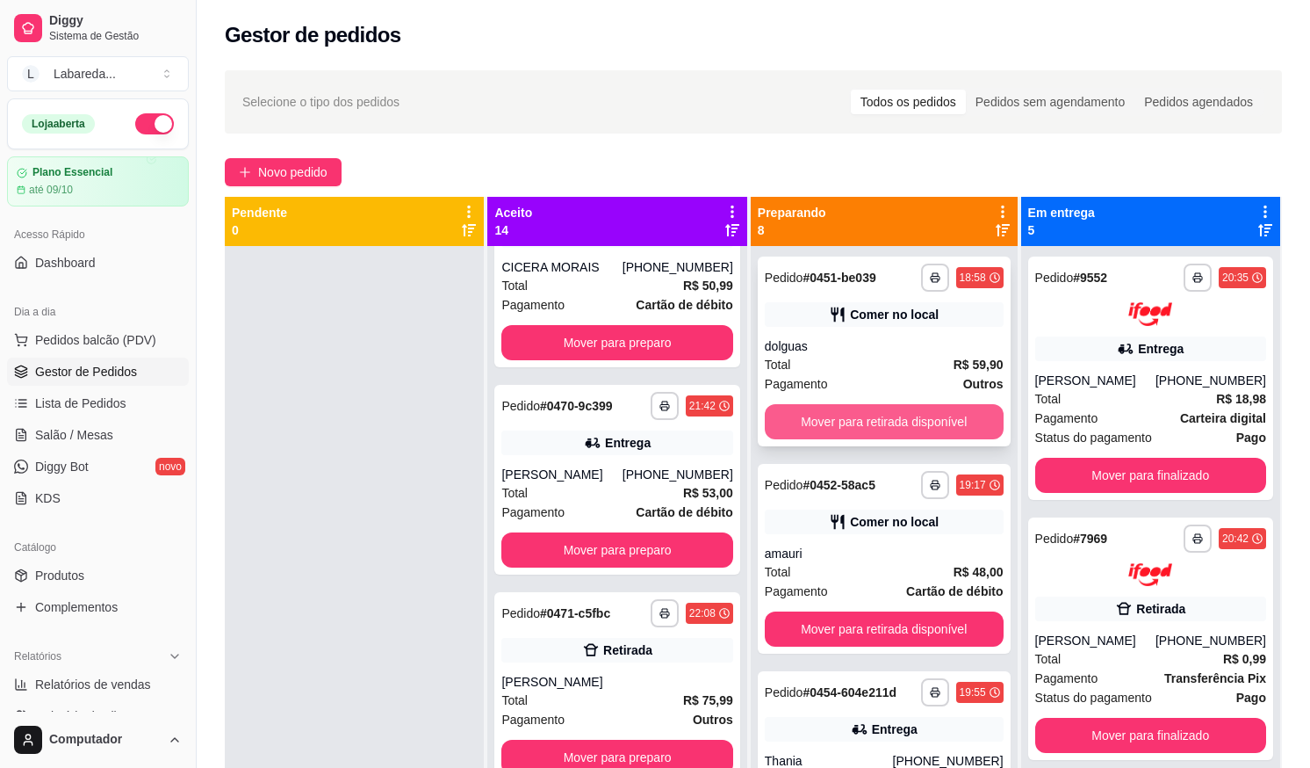
click at [827, 419] on button "Mover para retirada disponível" at bounding box center [884, 421] width 239 height 35
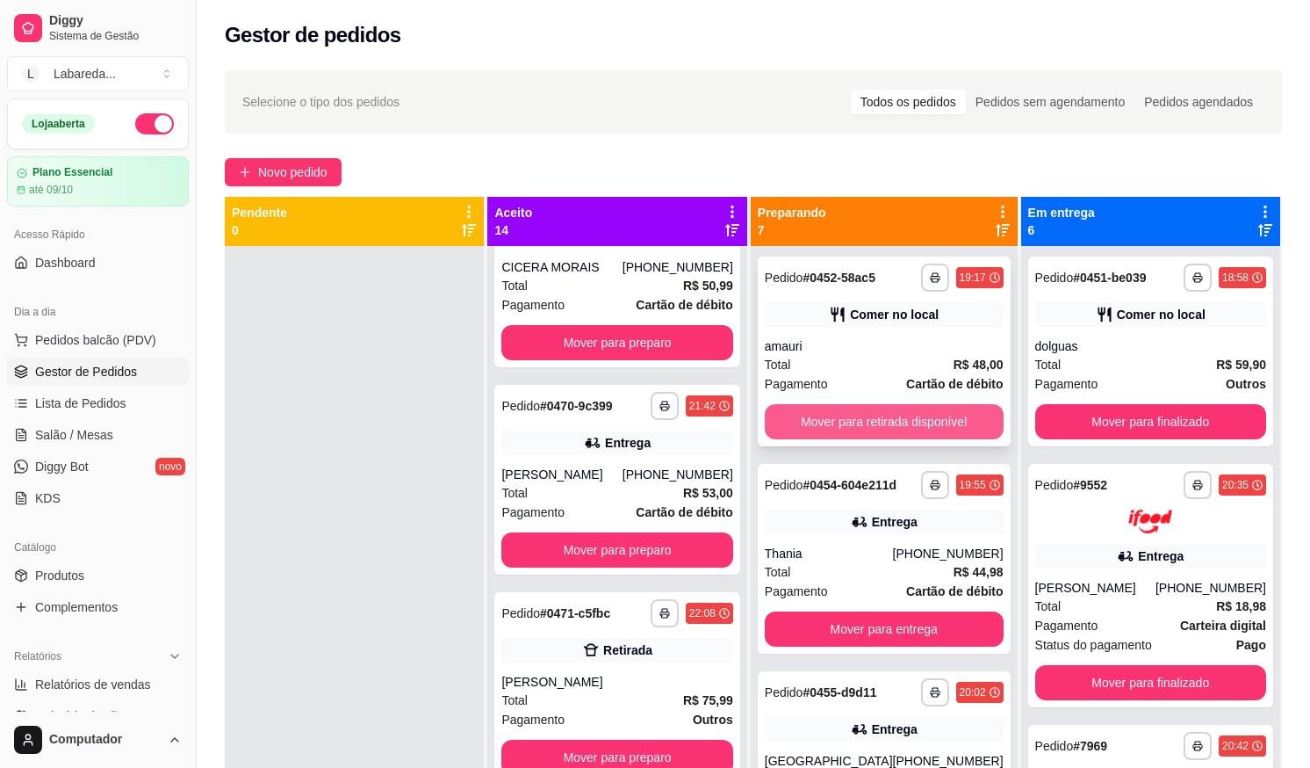
click at [834, 417] on button "Mover para retirada disponível" at bounding box center [884, 421] width 239 height 35
click at [834, 611] on button "Mover para entrega" at bounding box center [884, 628] width 239 height 35
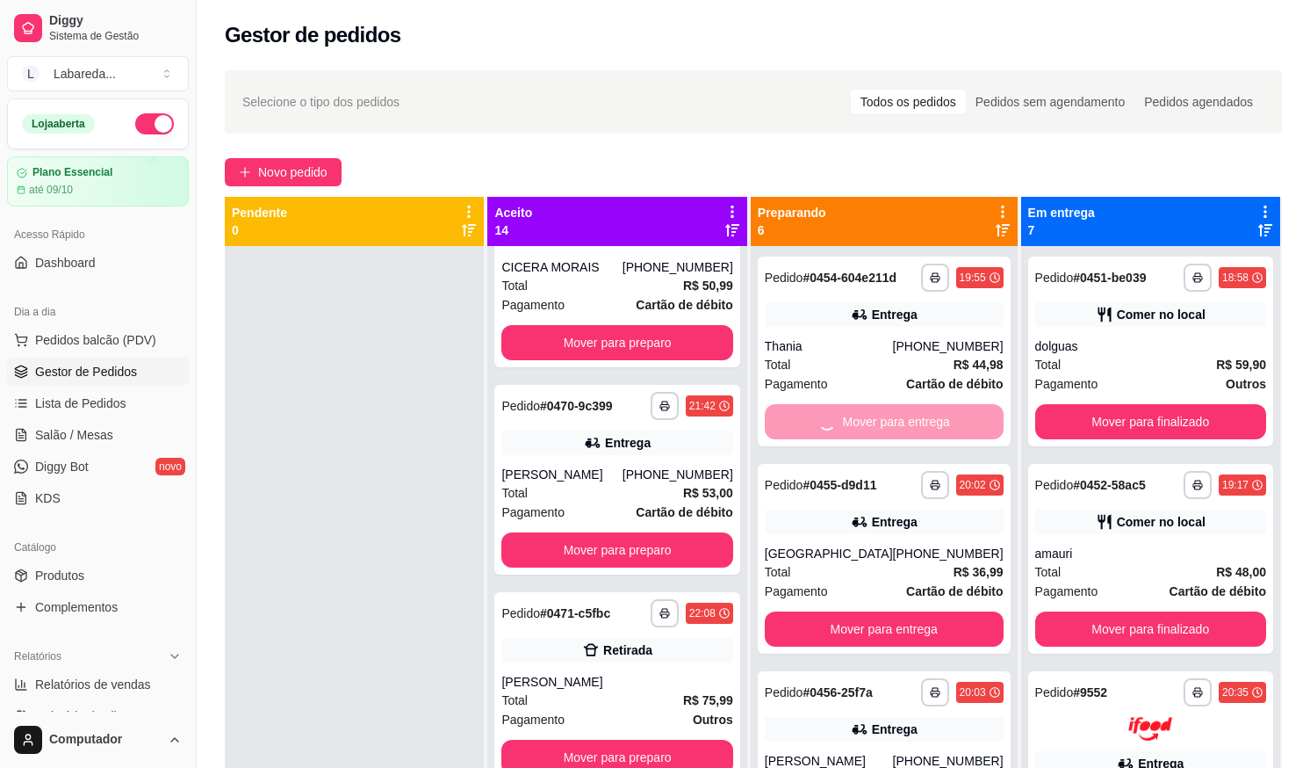
click at [834, 417] on div "Mover para entrega" at bounding box center [884, 421] width 239 height 35
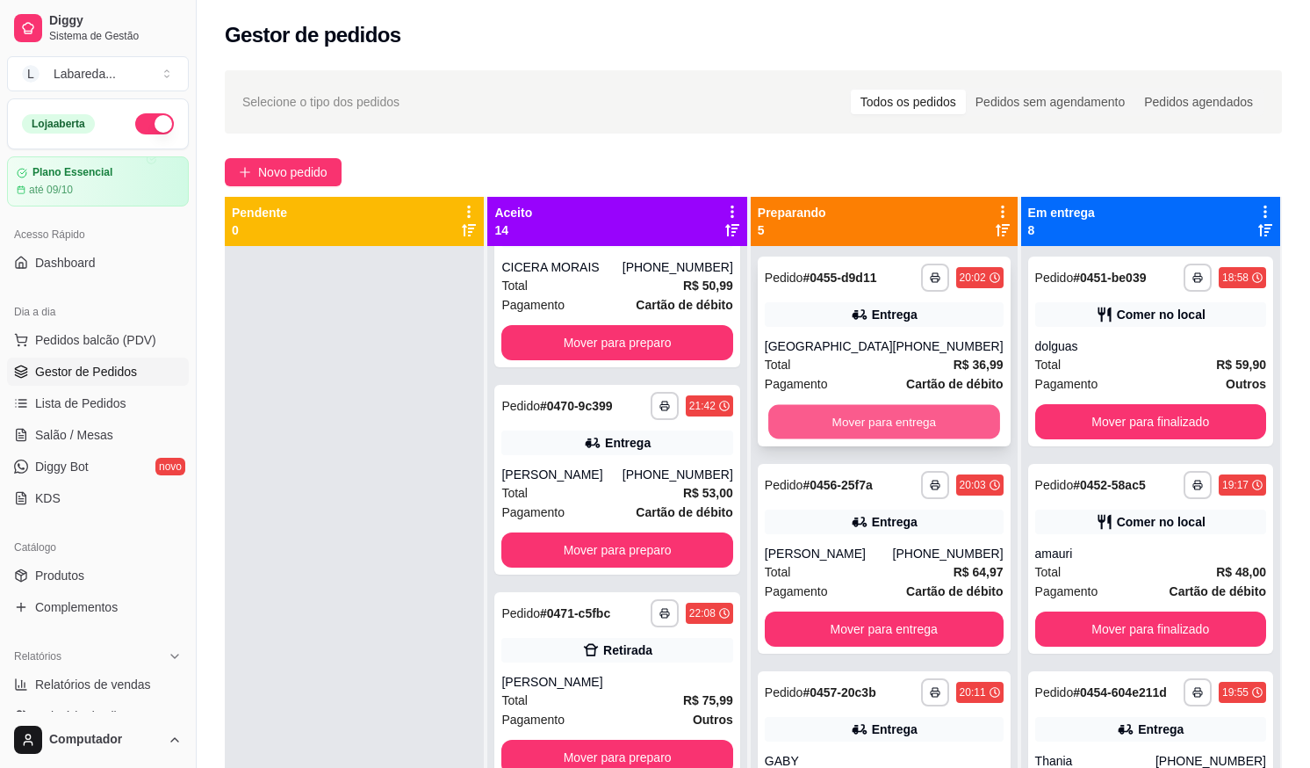
click at [838, 407] on button "Mover para entrega" at bounding box center [884, 422] width 232 height 34
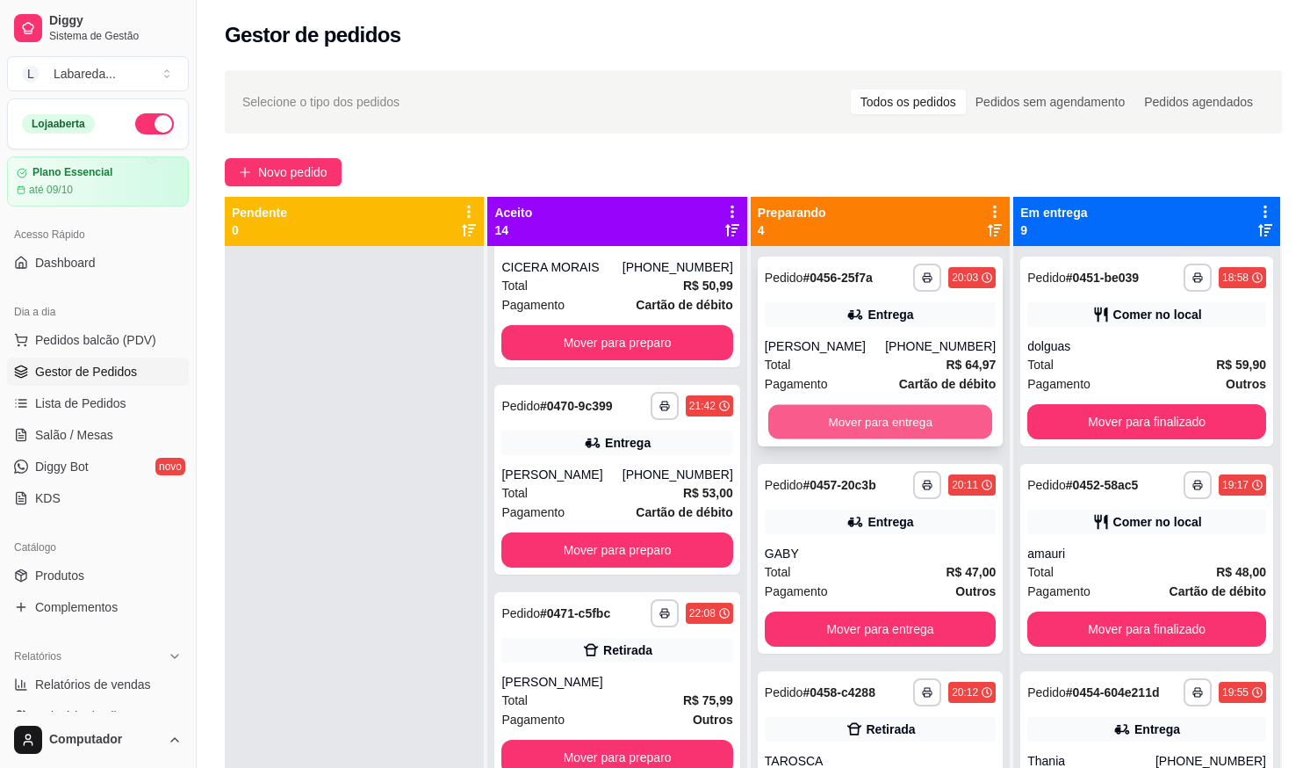
click at [834, 407] on button "Mover para entrega" at bounding box center [880, 422] width 225 height 34
click at [840, 412] on button "Mover para entrega" at bounding box center [880, 421] width 231 height 35
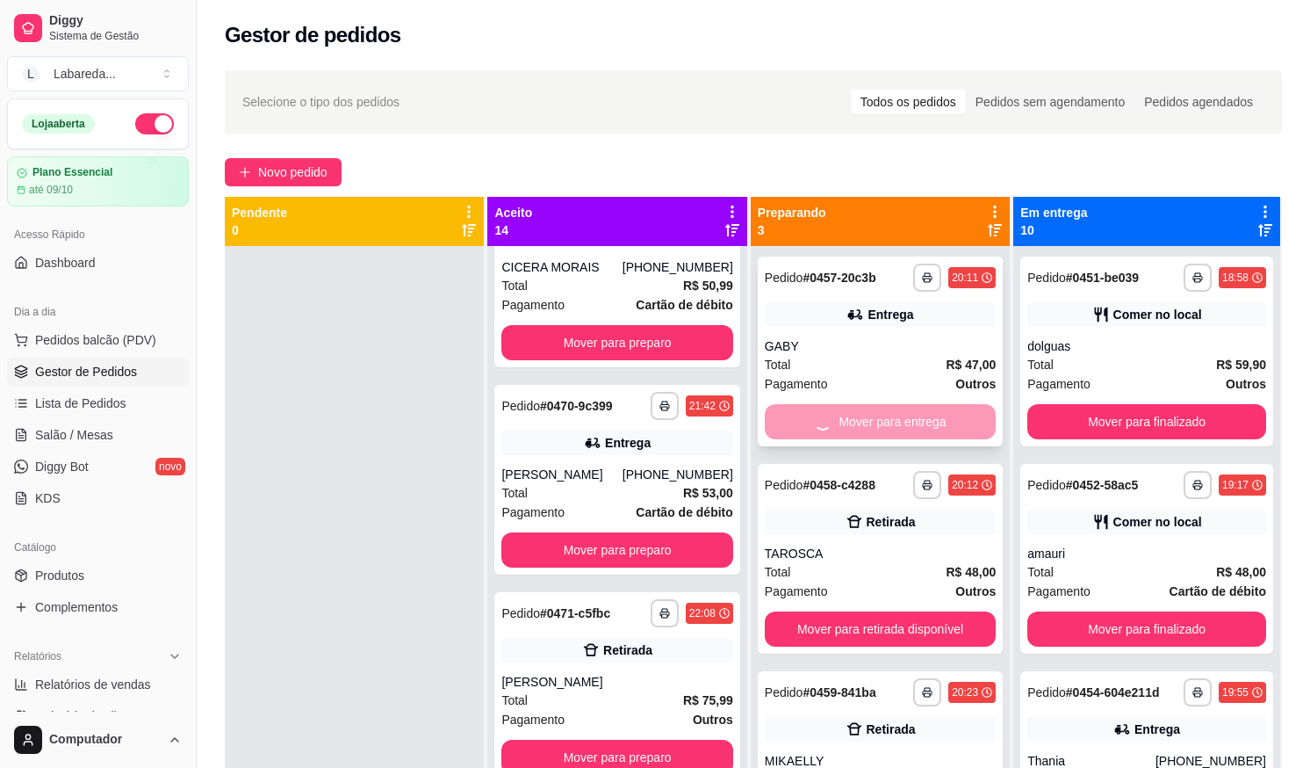
click at [840, 414] on div "Mover para entrega" at bounding box center [880, 421] width 231 height 35
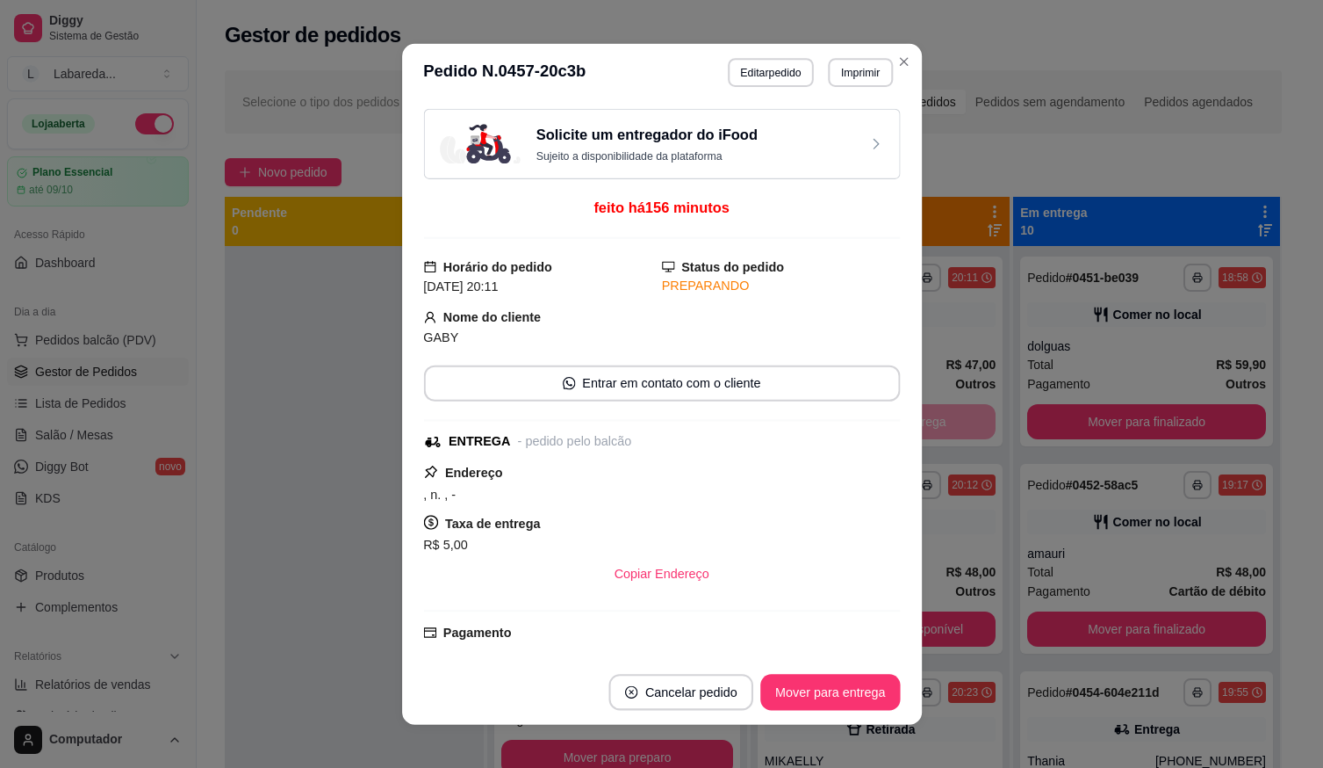
click at [841, 414] on div "Solicite um entregador do iFood Sujeito a disponibilidade da plataforma feito h…" at bounding box center [661, 380] width 477 height 544
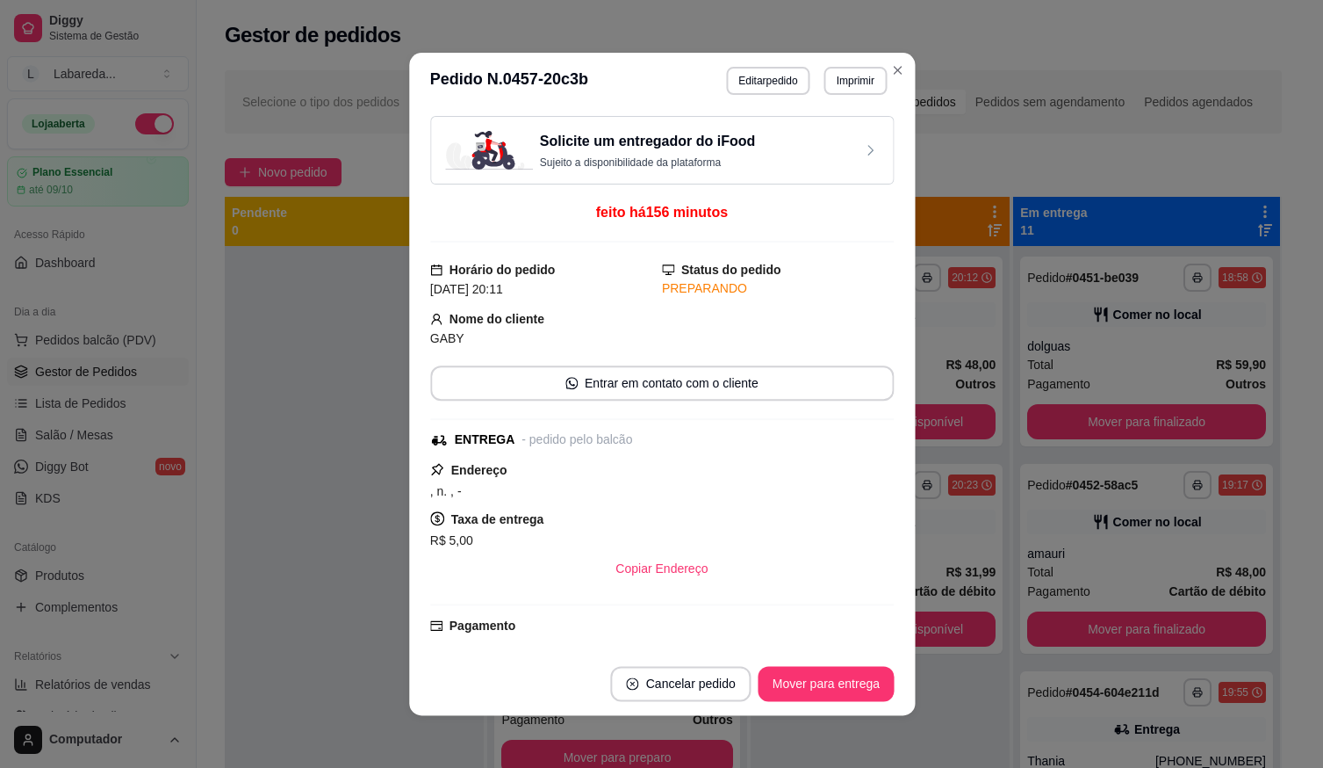
click at [843, 414] on div "Solicite um entregador do iFood Sujeito a disponibilidade da plataforma feito h…" at bounding box center [661, 380] width 464 height 529
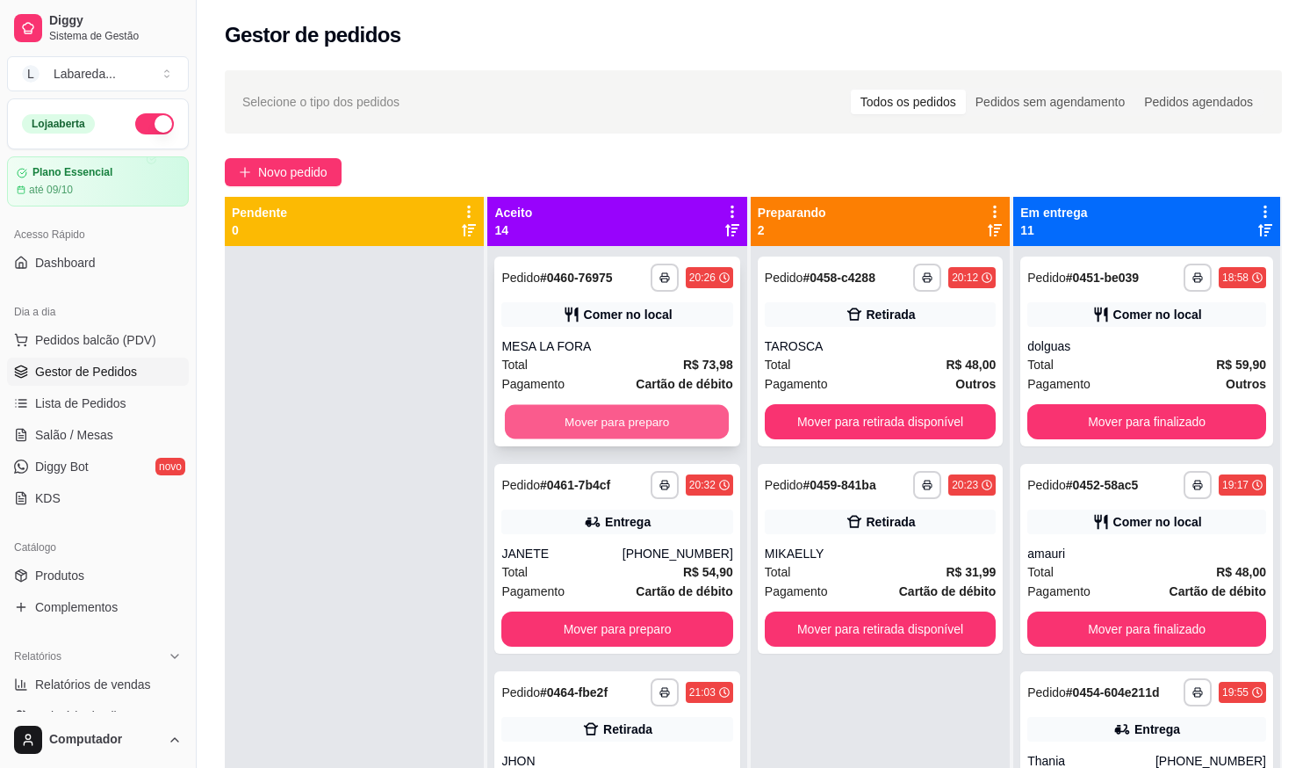
click at [650, 414] on button "Mover para preparo" at bounding box center [617, 422] width 225 height 34
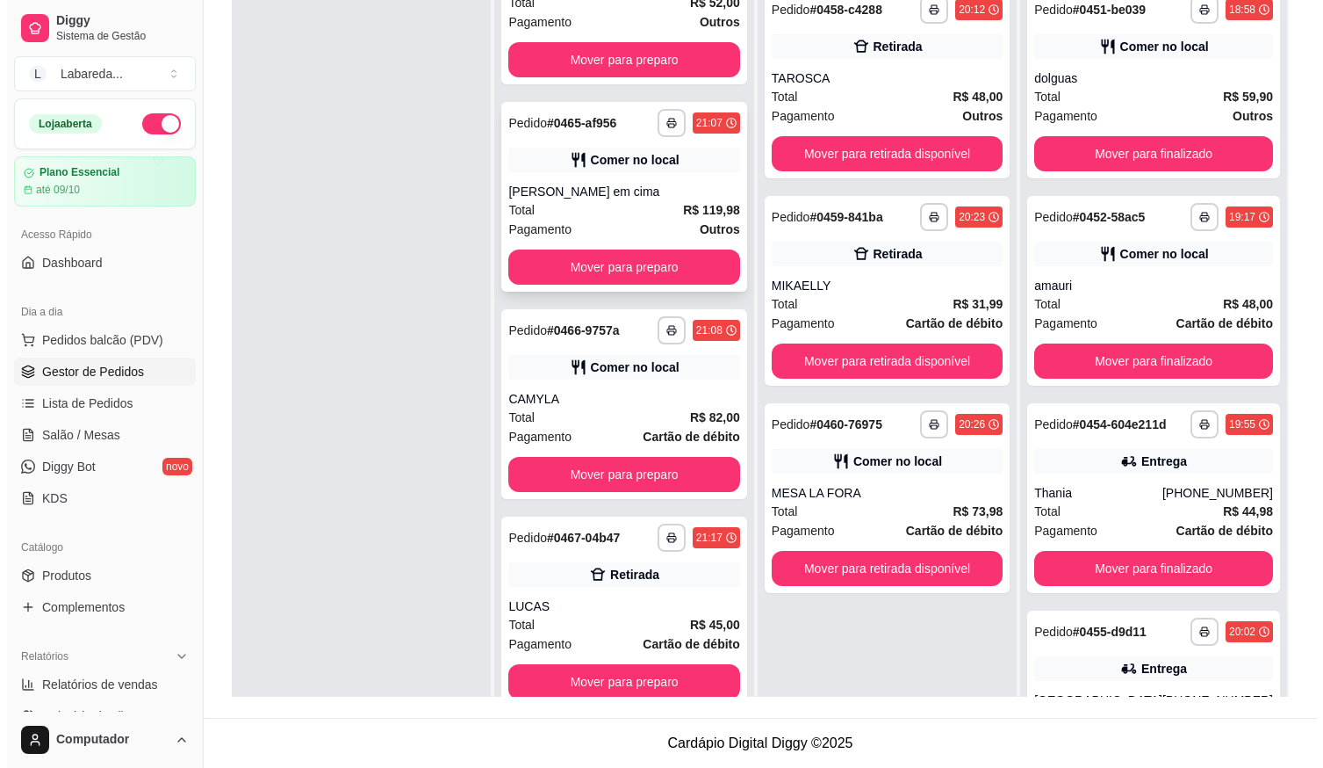
scroll to position [263, 0]
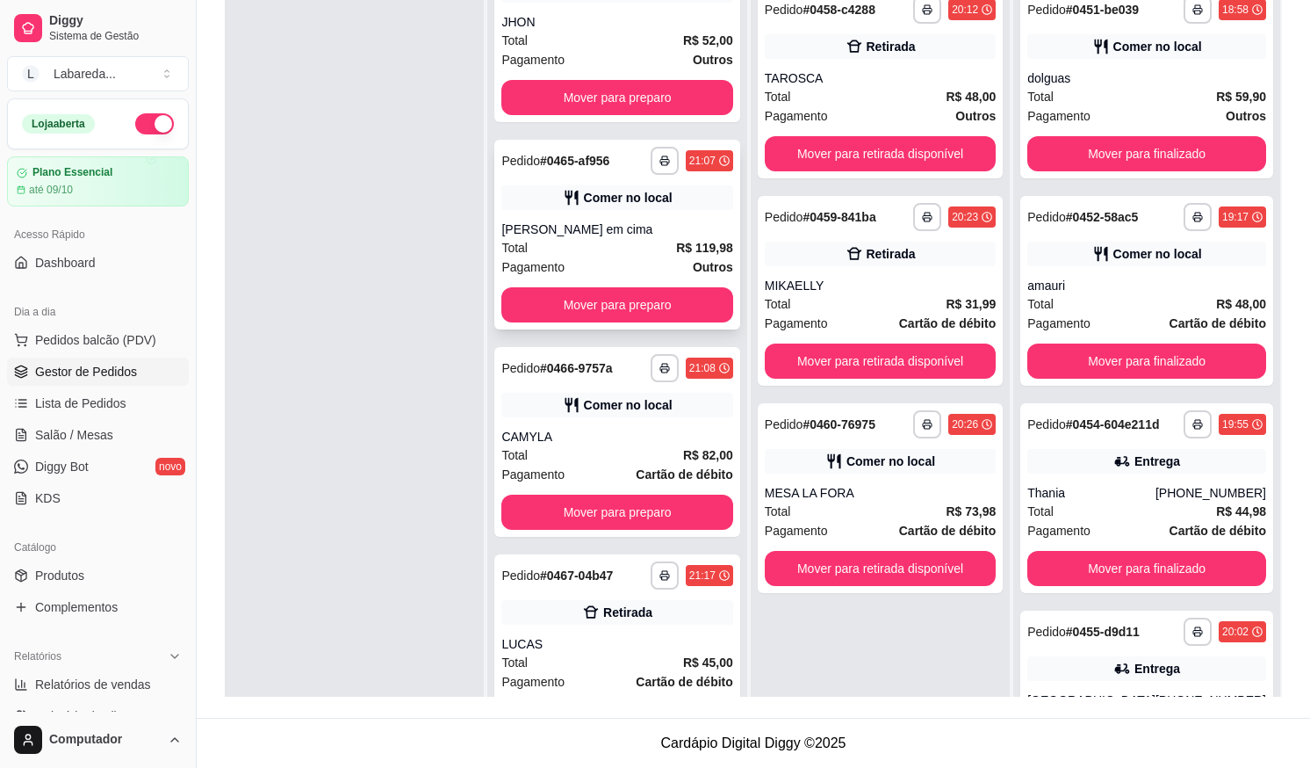
click at [607, 218] on div "**********" at bounding box center [616, 235] width 245 height 190
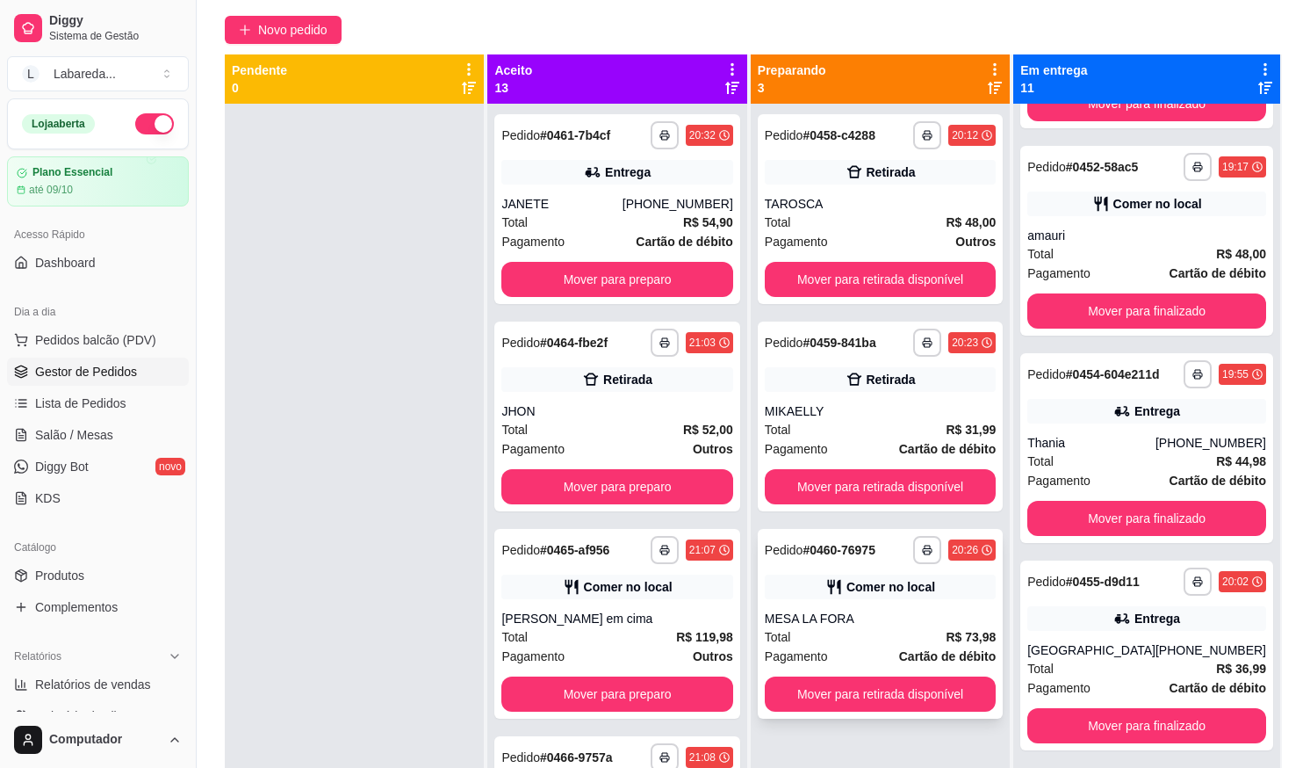
scroll to position [0, 0]
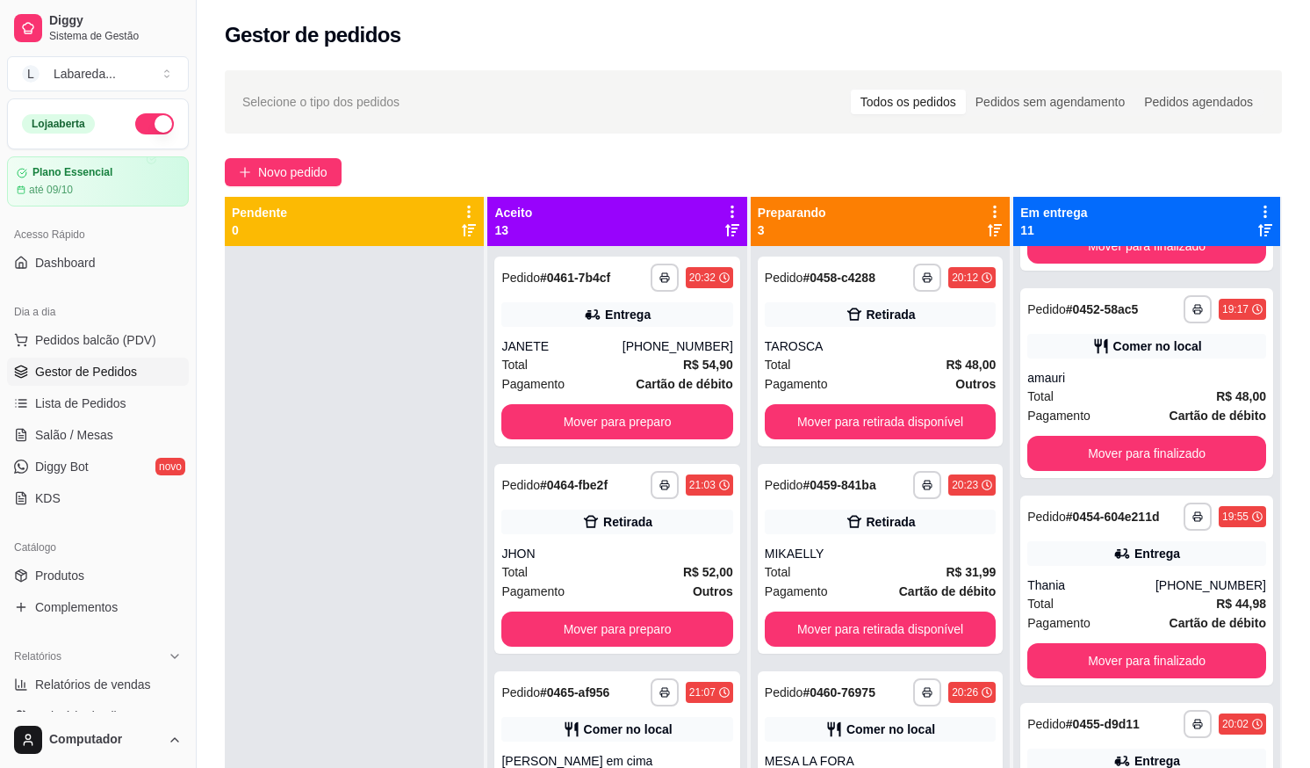
click at [1225, 0] on div "Gestor de pedidos" at bounding box center [754, 30] width 1114 height 60
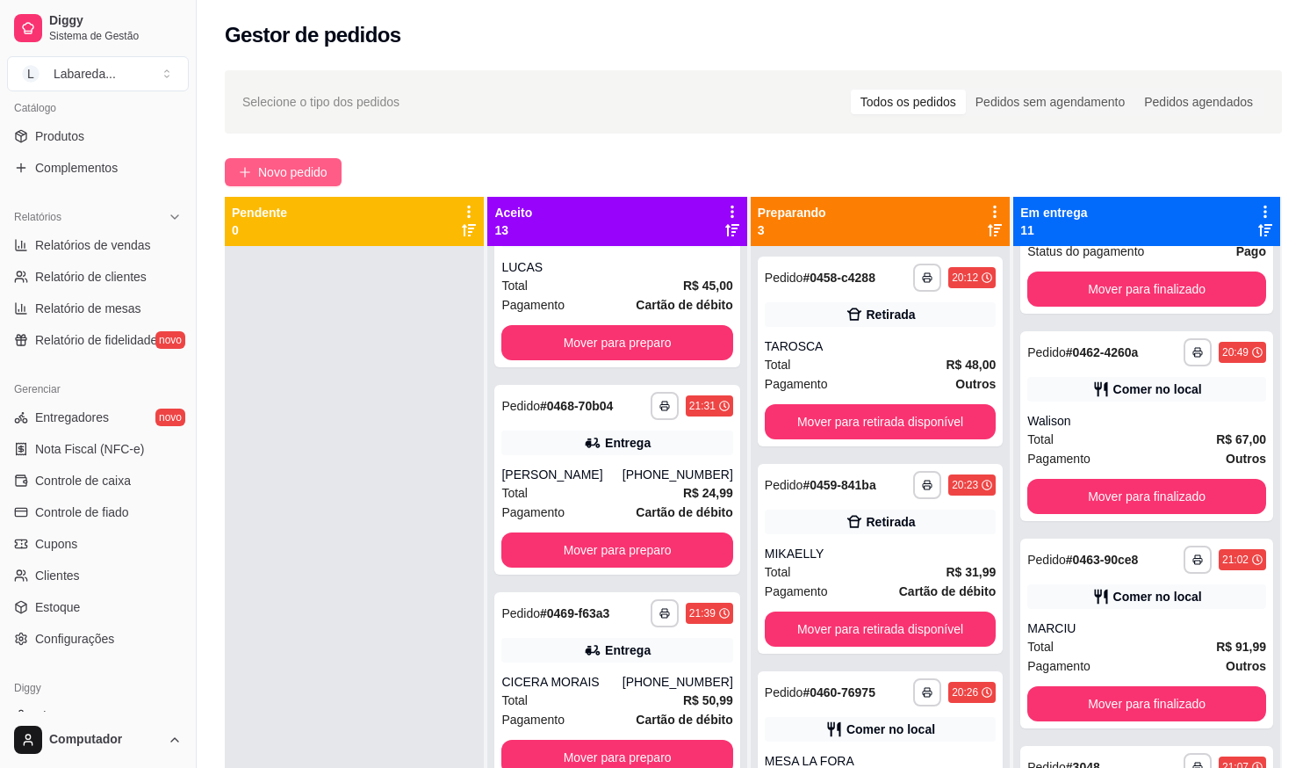
click at [307, 168] on span "Novo pedido" at bounding box center [292, 171] width 69 height 19
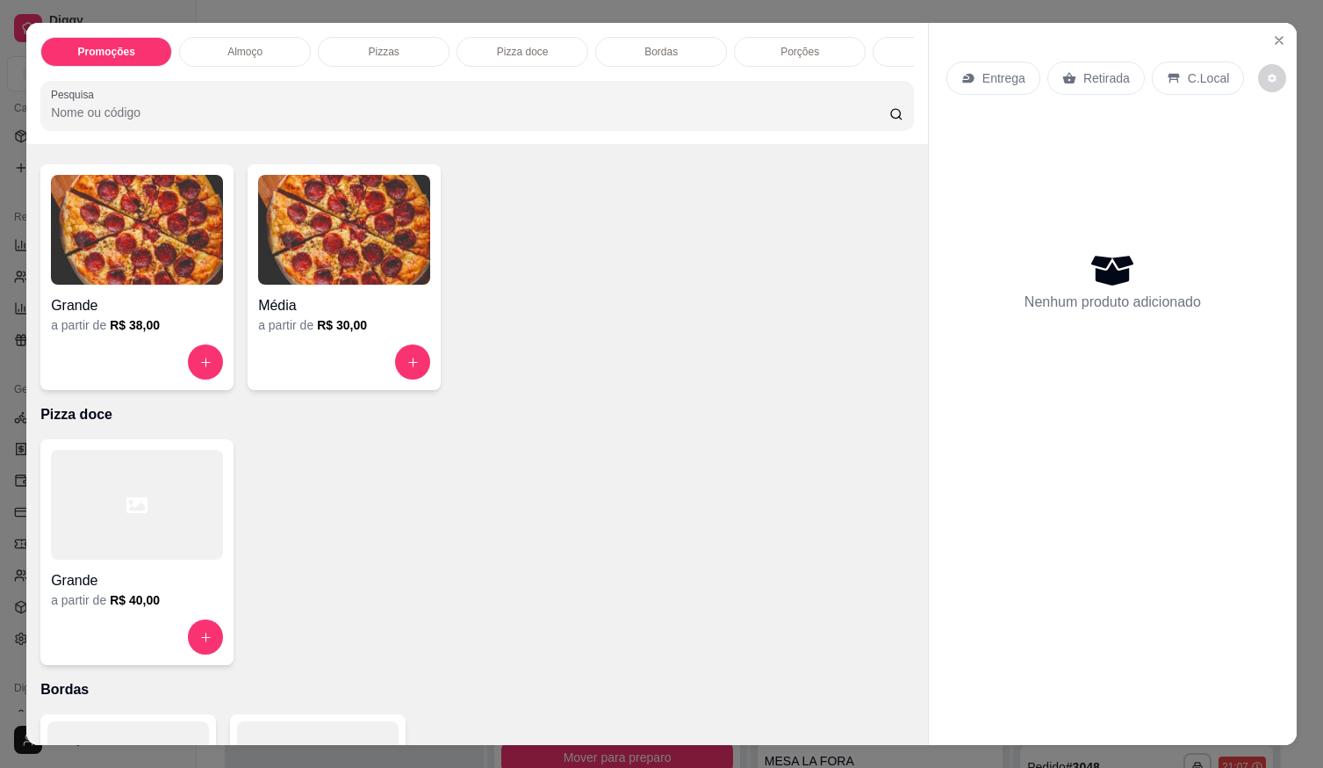
scroll to position [703, 0]
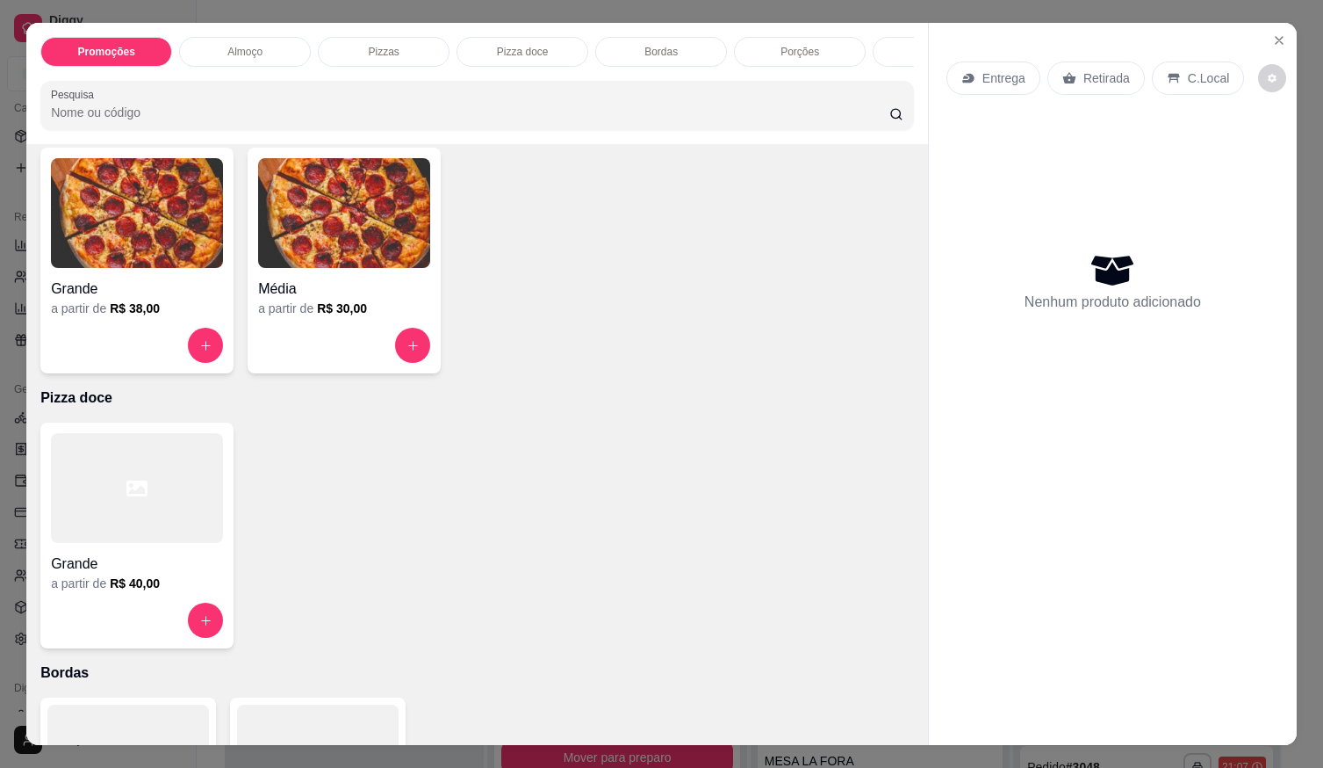
click at [119, 227] on img at bounding box center [137, 213] width 172 height 110
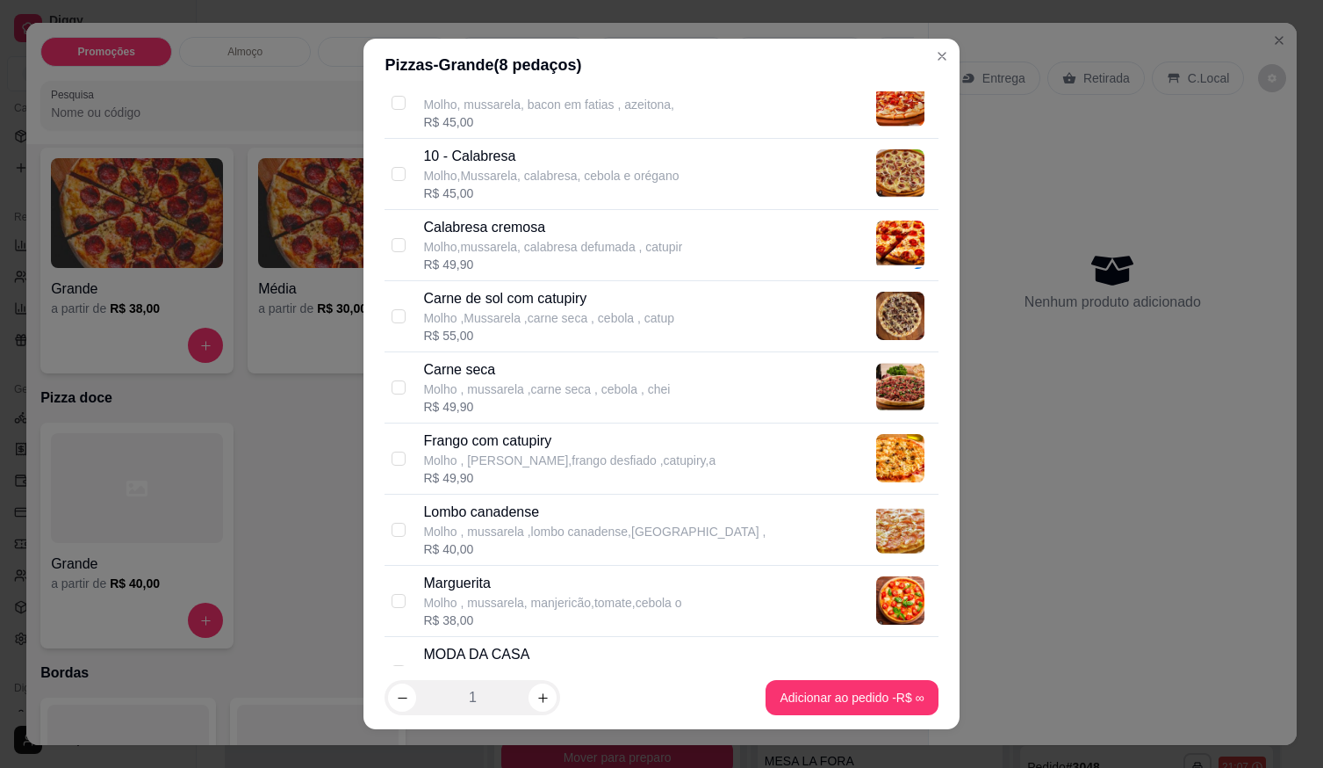
scroll to position [176, 0]
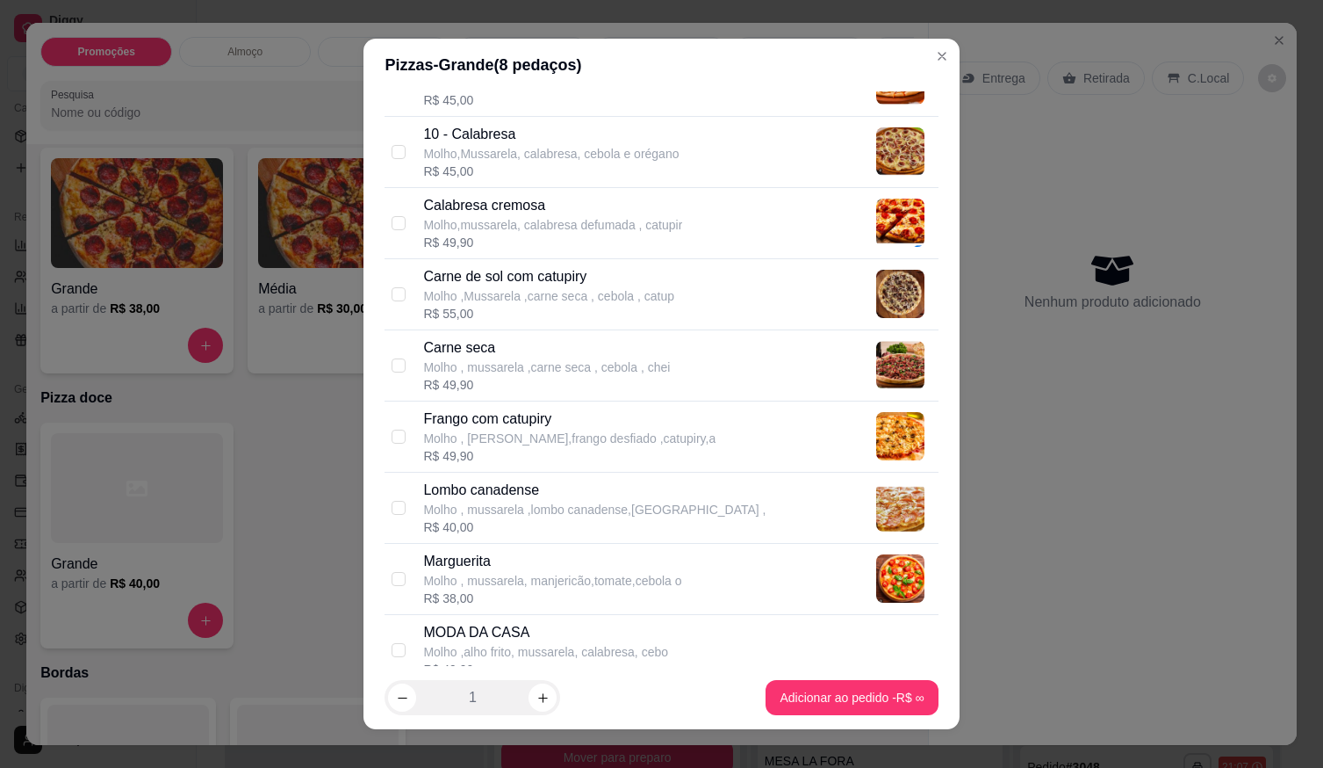
click at [483, 425] on p "Frango com catupiry" at bounding box center [569, 418] width 292 height 21
checkbox input "true"
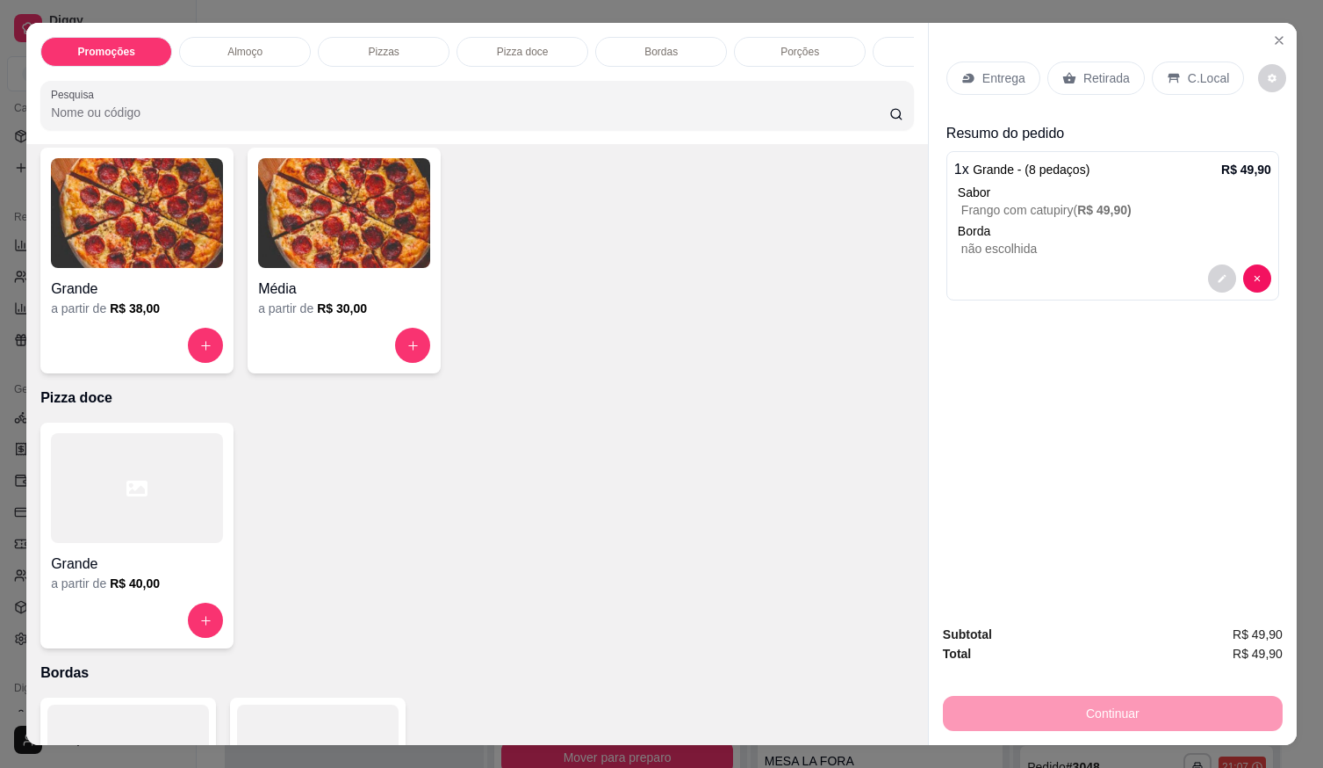
click at [118, 327] on div "Grande a partir de R$ 38,00" at bounding box center [136, 261] width 193 height 226
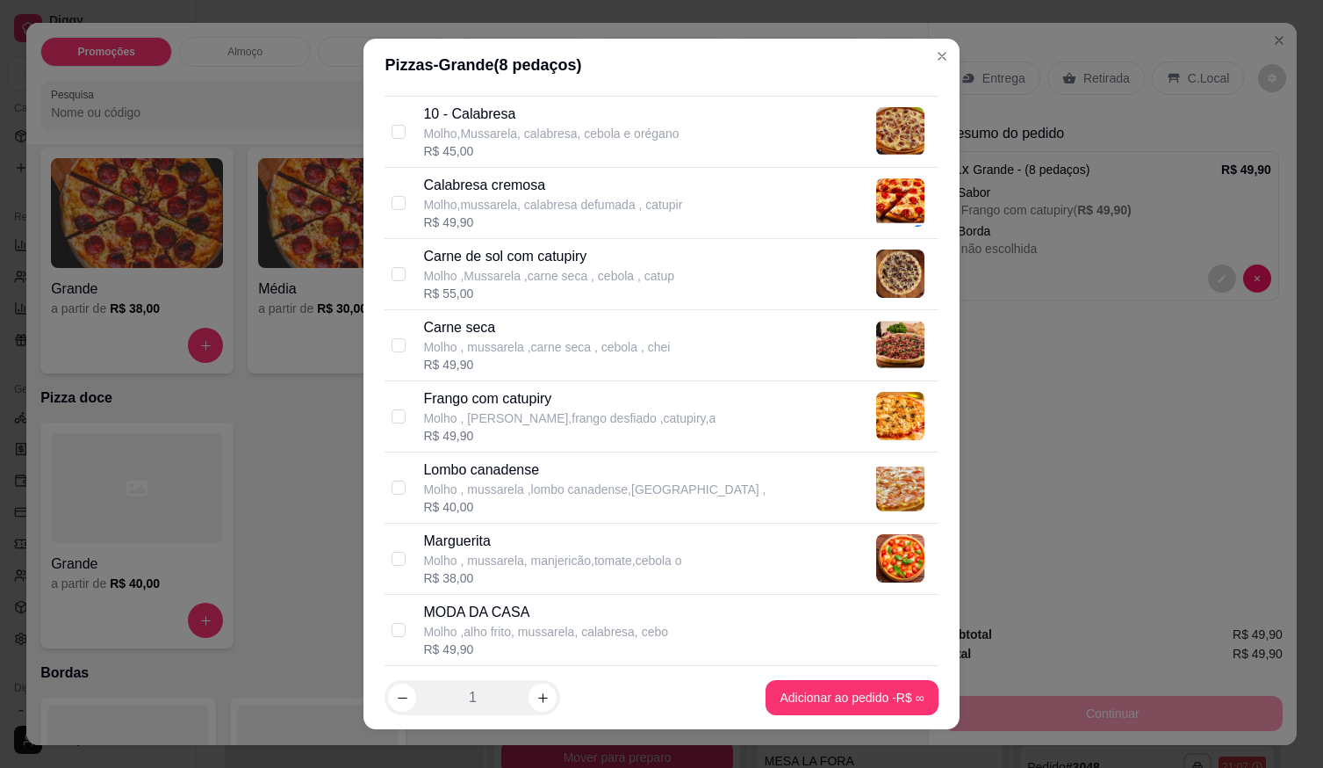
scroll to position [263, 0]
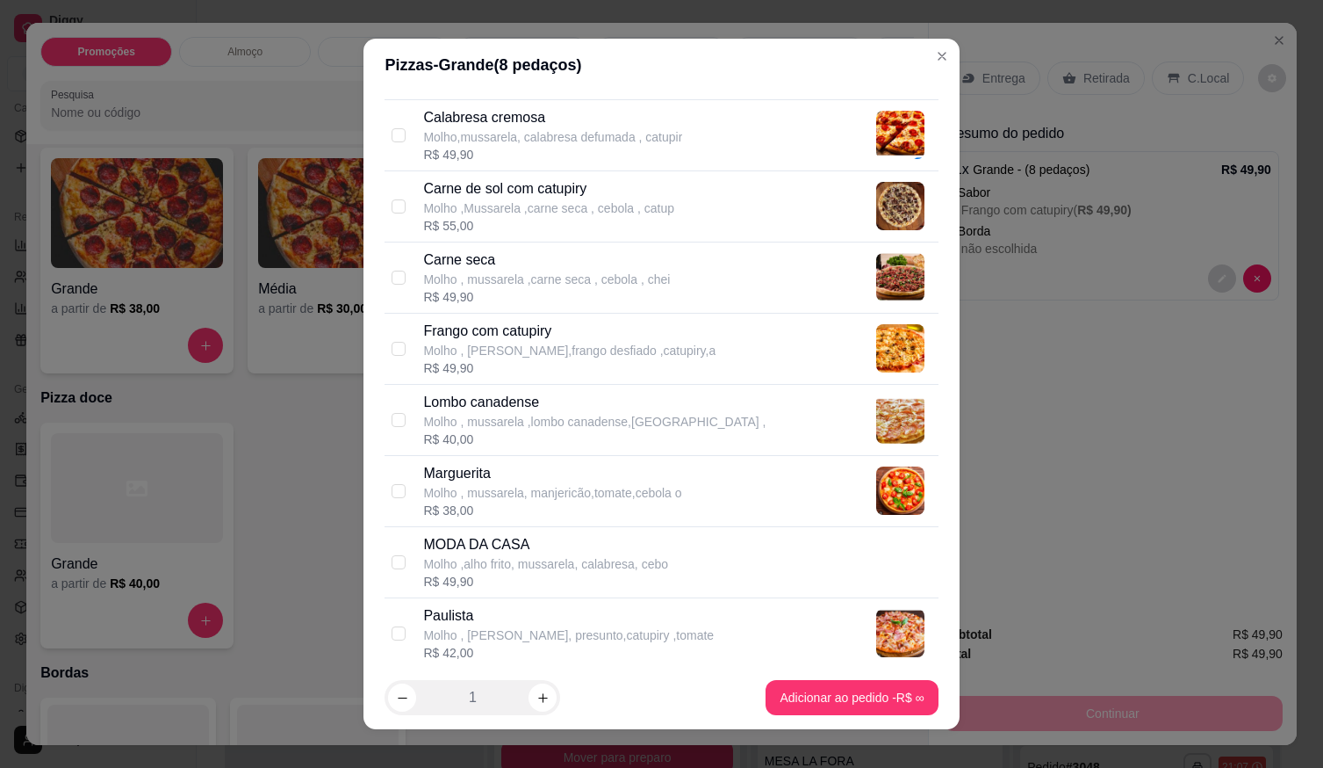
drag, startPoint x: 480, startPoint y: 419, endPoint x: 588, endPoint y: 559, distance: 176.7
click at [483, 419] on p "Molho , mussarela ,lombo canadense,[GEOGRAPHIC_DATA] ," at bounding box center [594, 422] width 343 height 18
checkbox input "true"
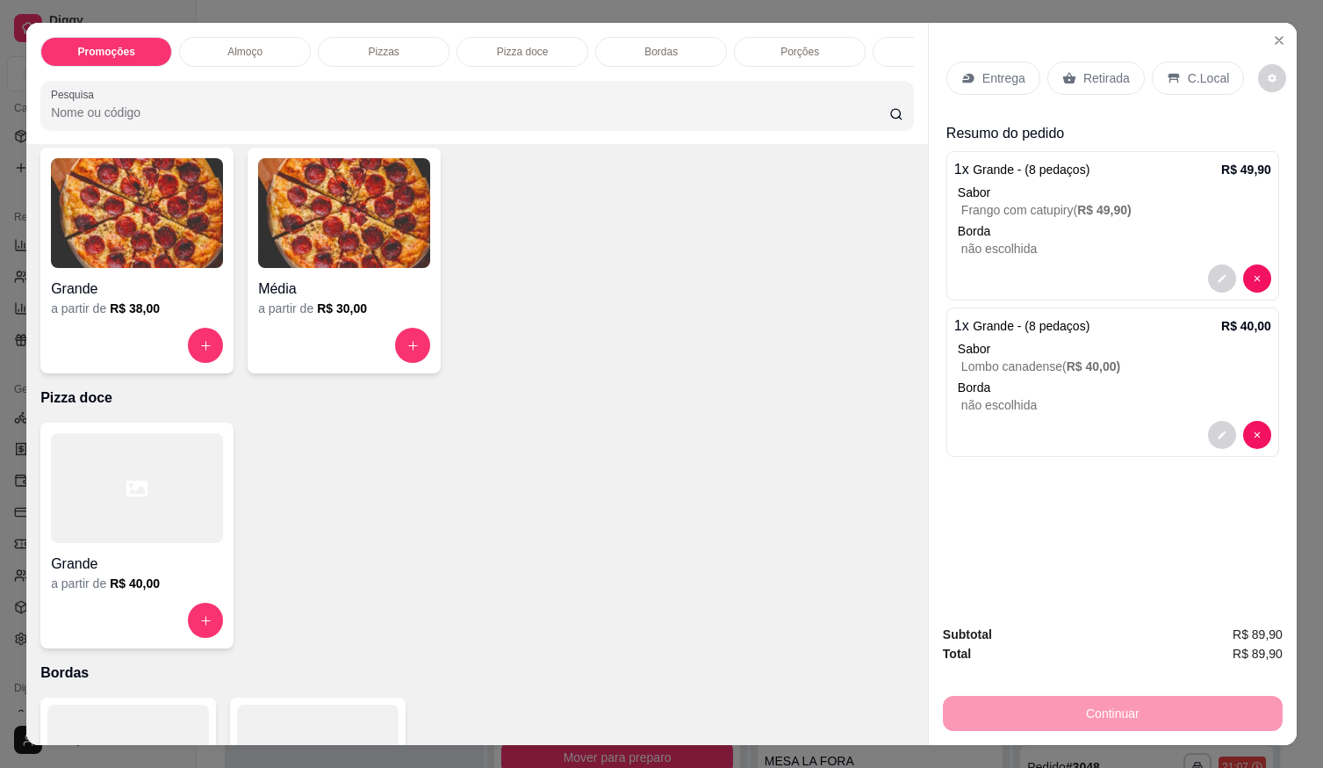
click at [146, 277] on div "Grande" at bounding box center [137, 284] width 172 height 32
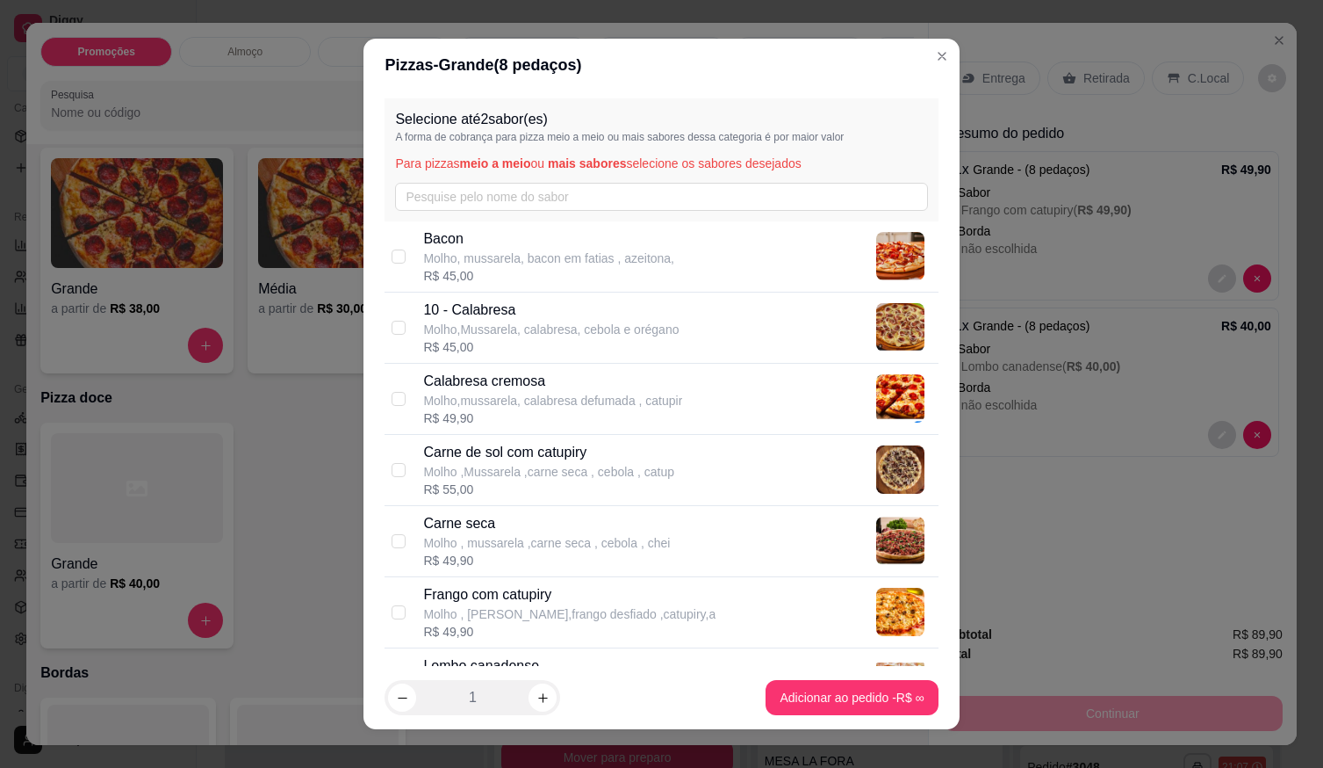
click at [527, 241] on p "Bacon" at bounding box center [548, 238] width 251 height 21
checkbox input "true"
click at [540, 461] on p "Carne de sol com catupiry" at bounding box center [548, 452] width 251 height 21
checkbox input "true"
click at [409, 259] on div "Bacon Molho, [PERSON_NAME], bacon em fatias , azeitona, R$ 45,00" at bounding box center [661, 256] width 553 height 71
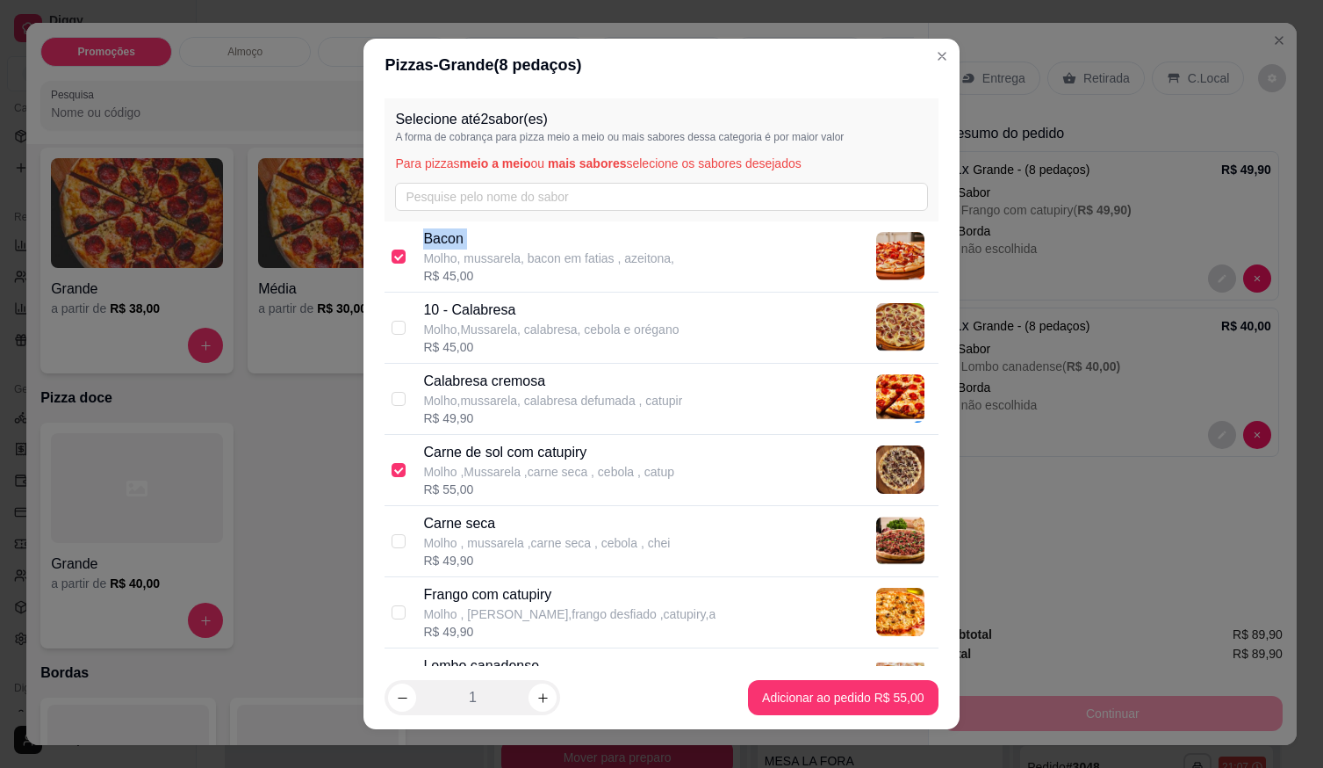
checkbox input "false"
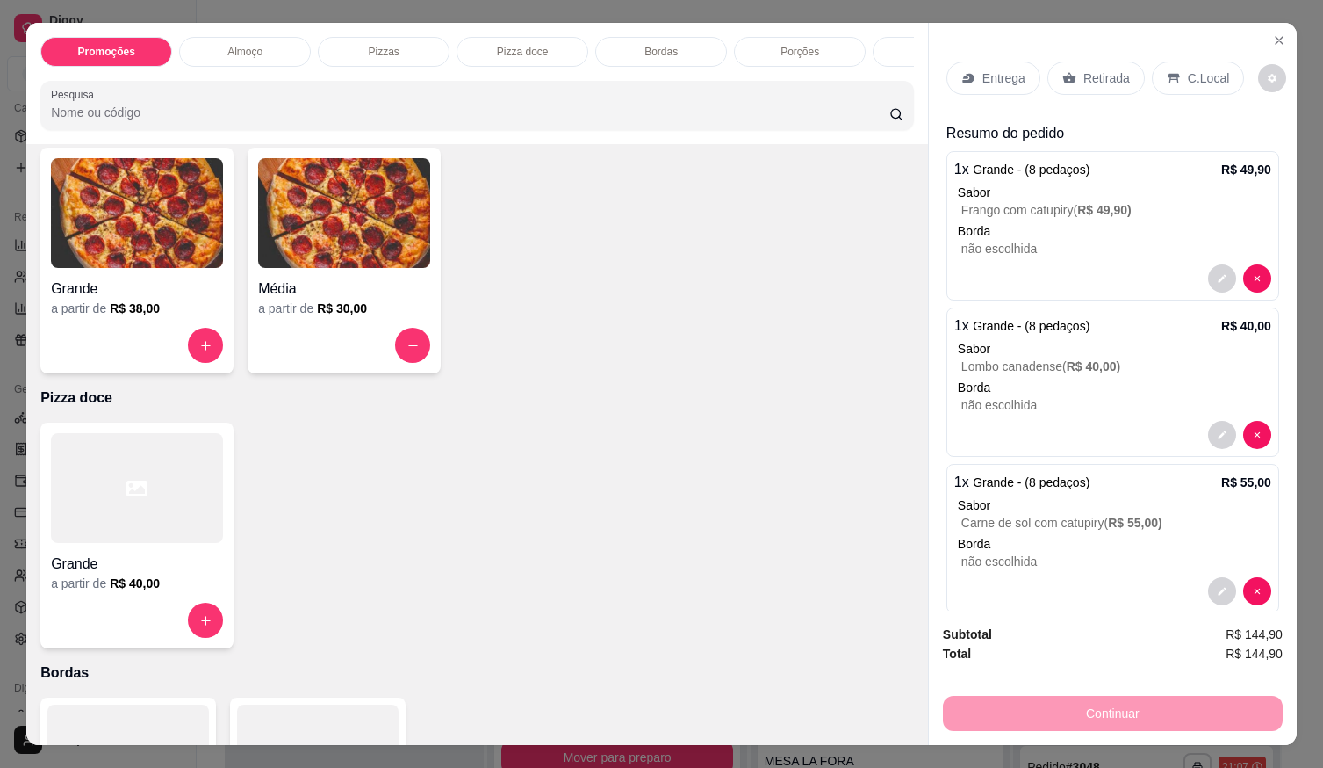
click at [977, 240] on p "não escolhida" at bounding box center [1117, 249] width 310 height 18
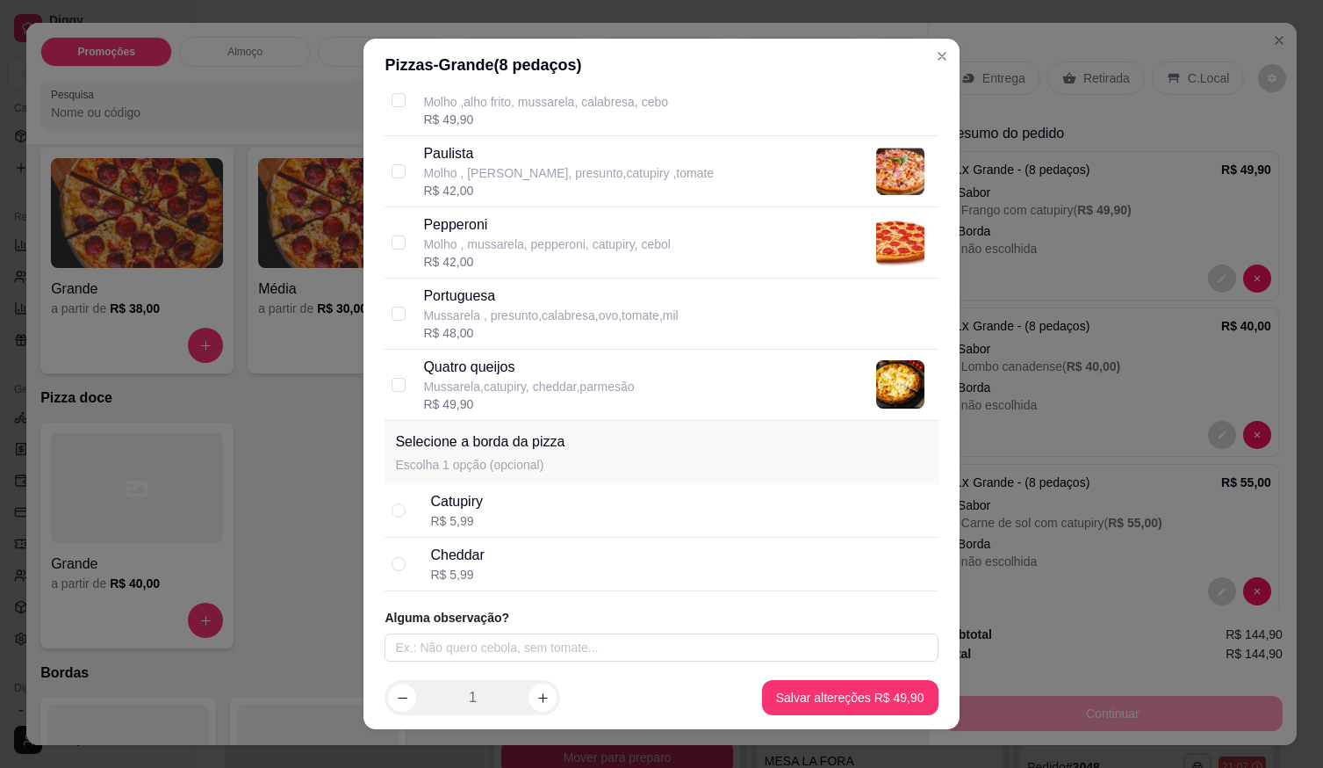
scroll to position [727, 0]
click at [452, 580] on div "R$ 5,99" at bounding box center [457, 573] width 54 height 18
radio input "true"
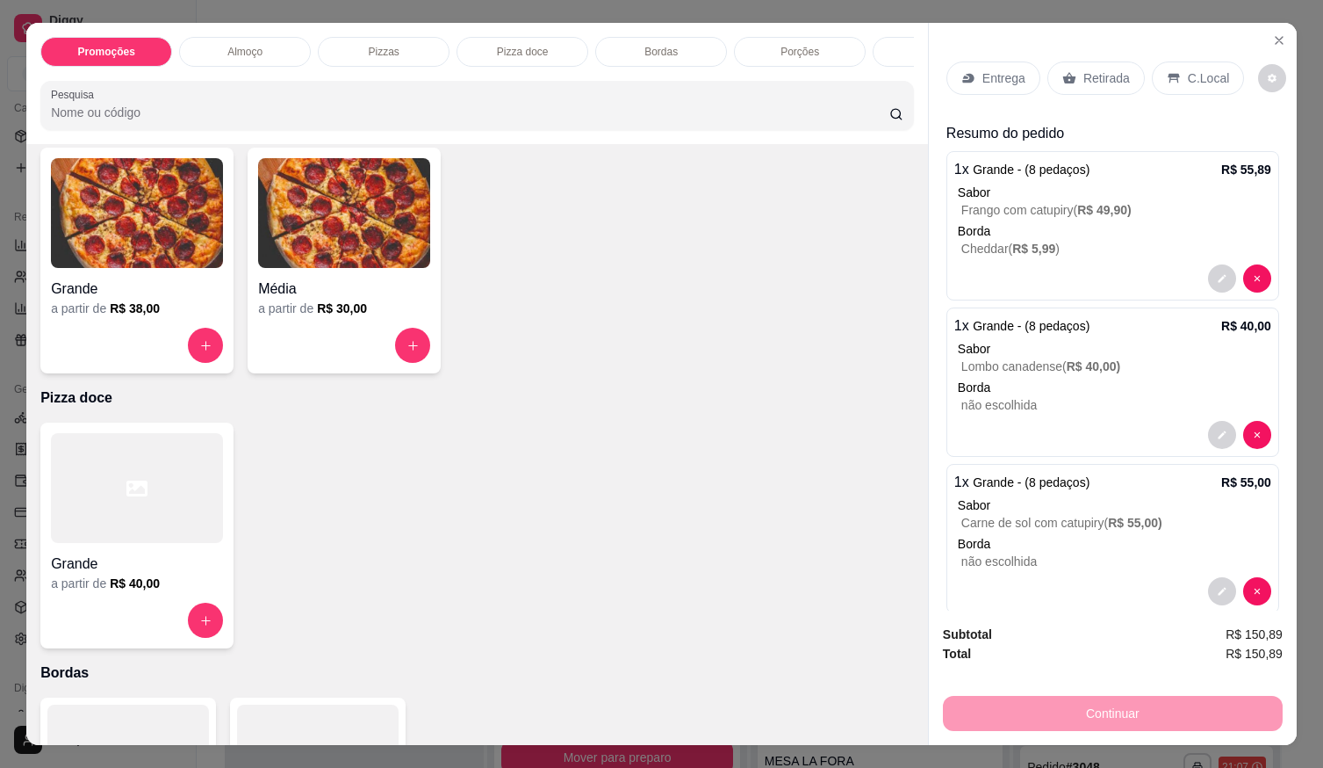
click at [994, 366] on p "Lombo canadense ( R$ 40,00 )" at bounding box center [1117, 366] width 310 height 18
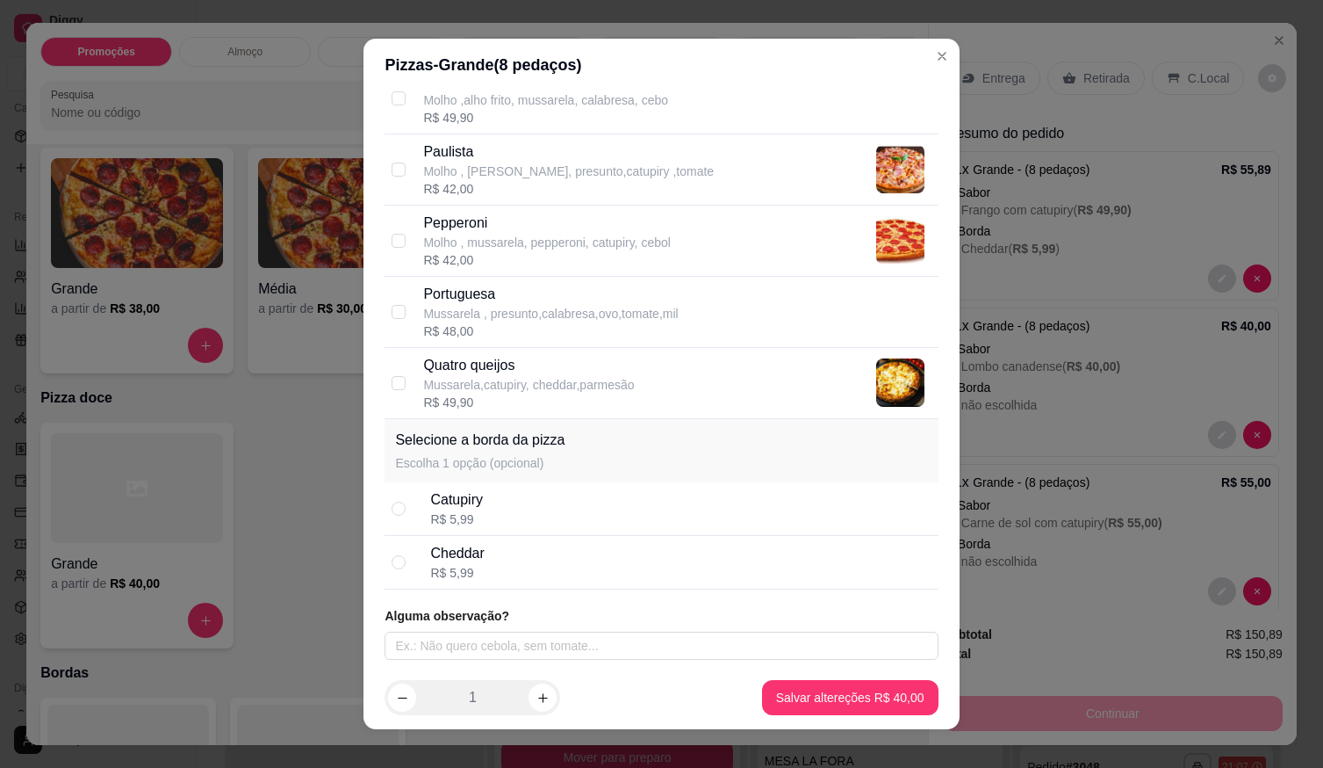
click at [485, 564] on div "Cheddar R$ 5,99" at bounding box center [680, 562] width 501 height 39
radio input "true"
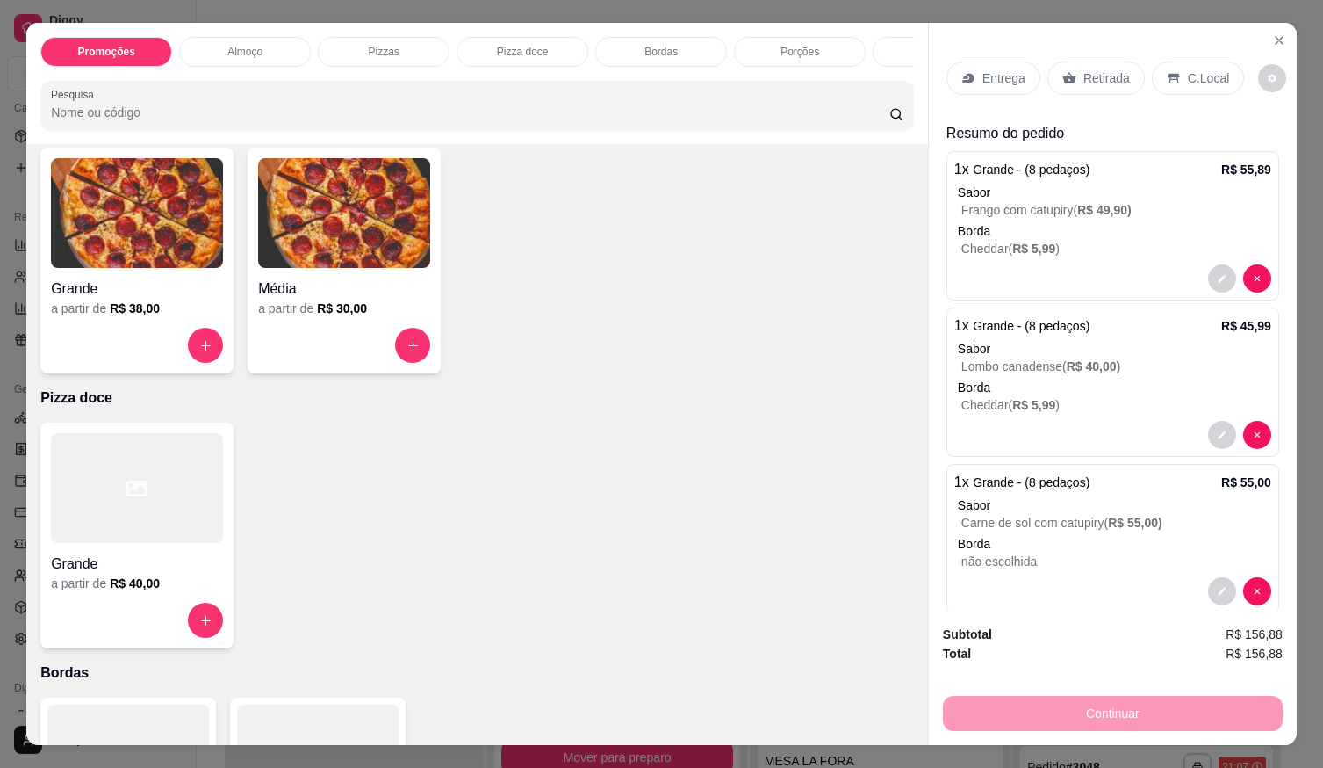
click at [995, 501] on div "Sabor" at bounding box center [1115, 505] width 314 height 18
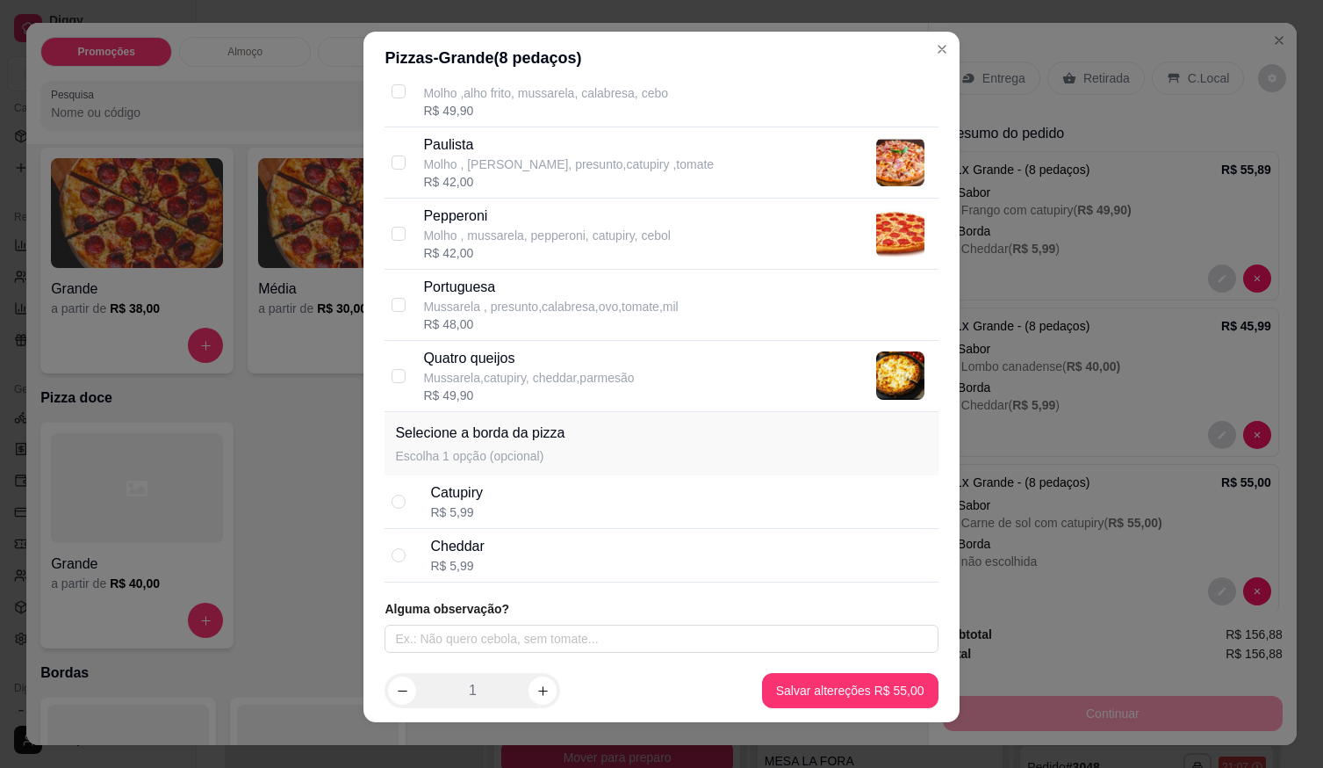
scroll to position [18, 0]
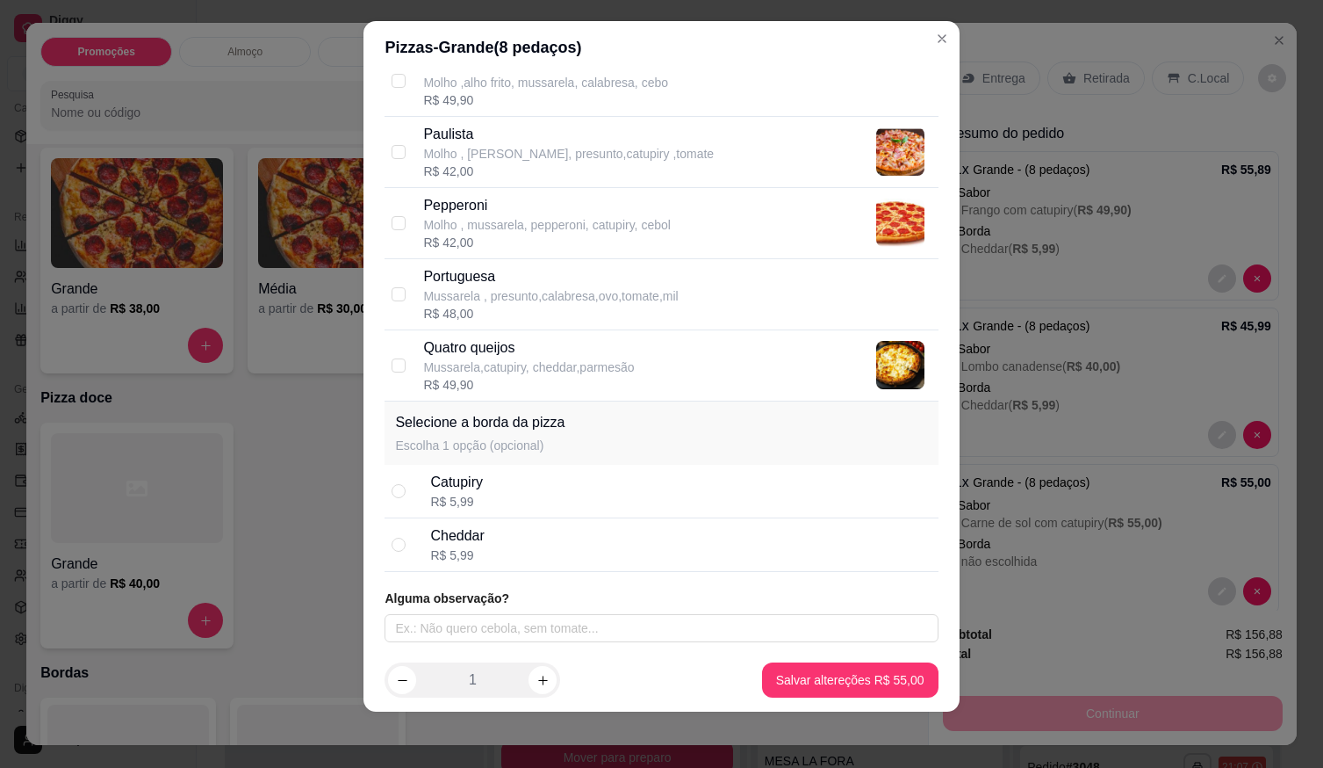
click at [586, 558] on div "Cheddar R$ 5,99" at bounding box center [680, 544] width 501 height 39
radio input "true"
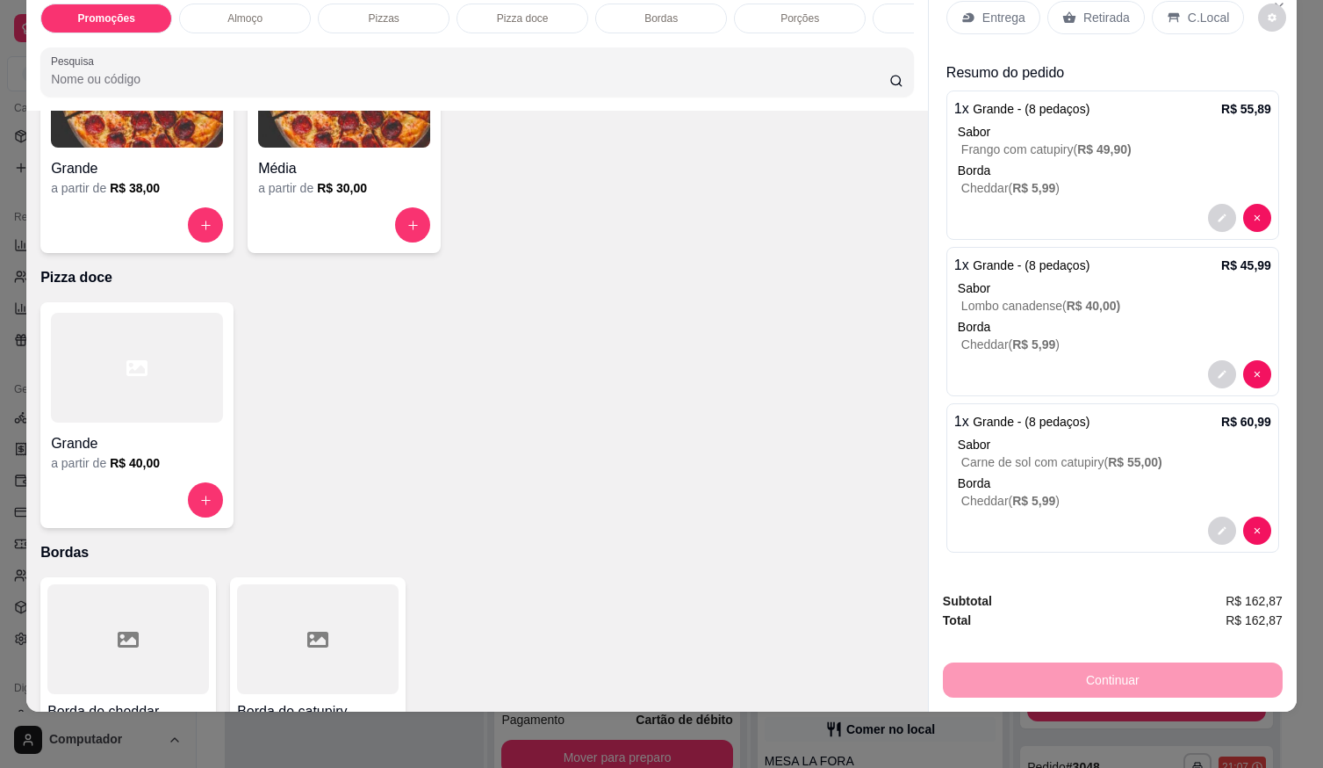
scroll to position [527, 0]
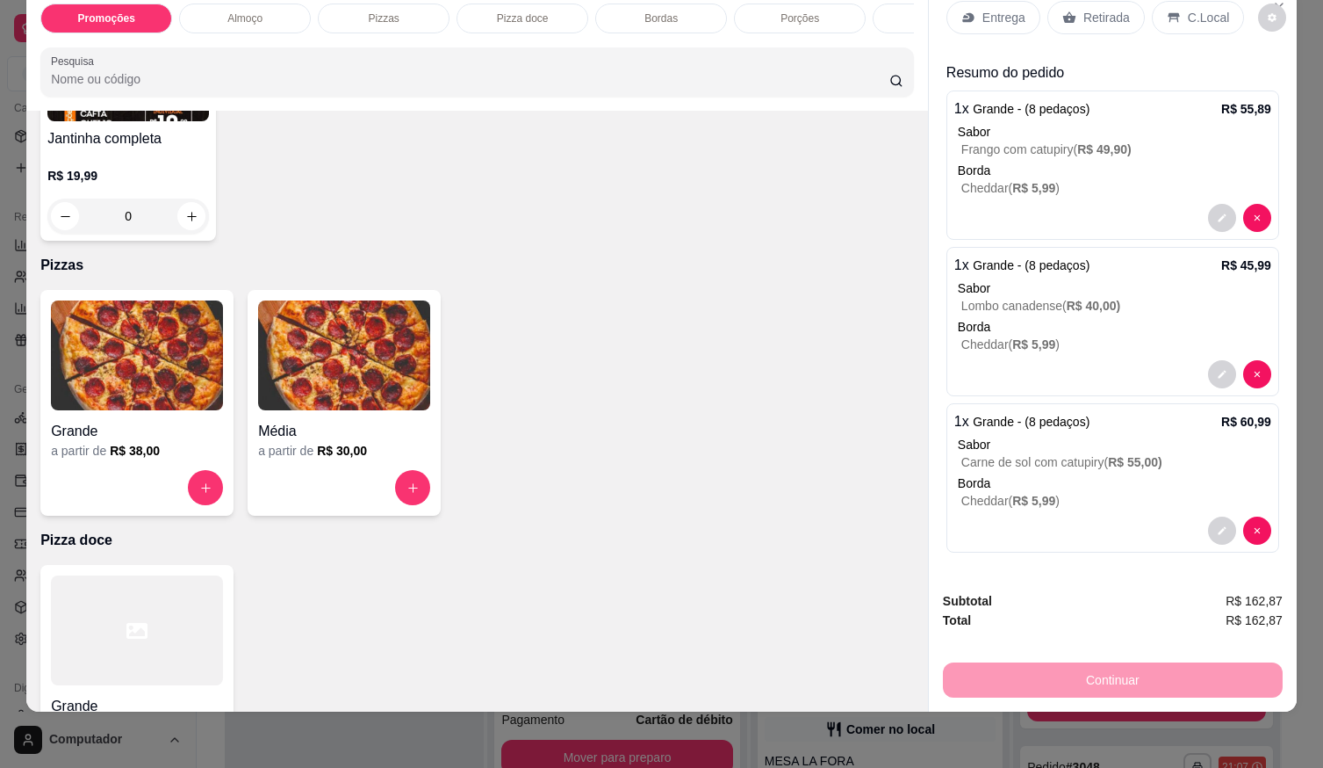
click at [158, 341] on img at bounding box center [137, 355] width 172 height 110
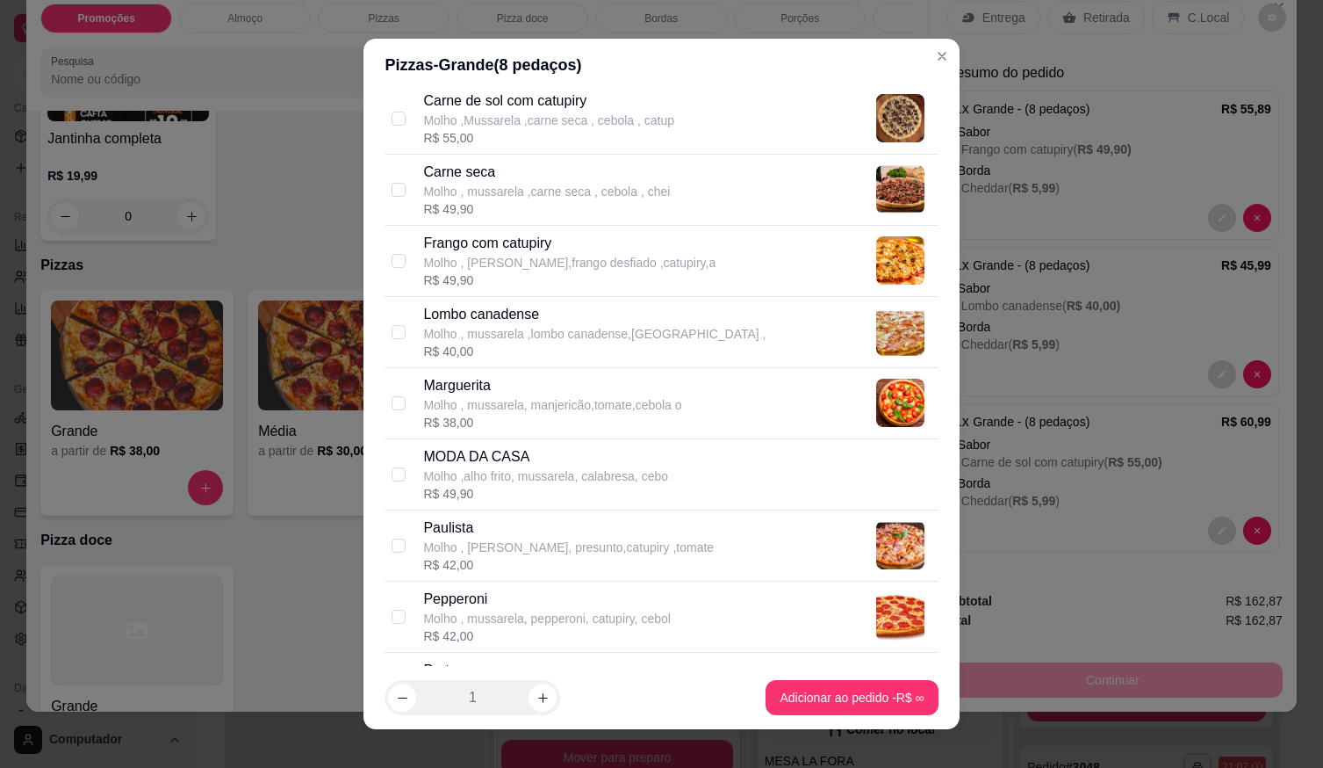
scroll to position [703, 0]
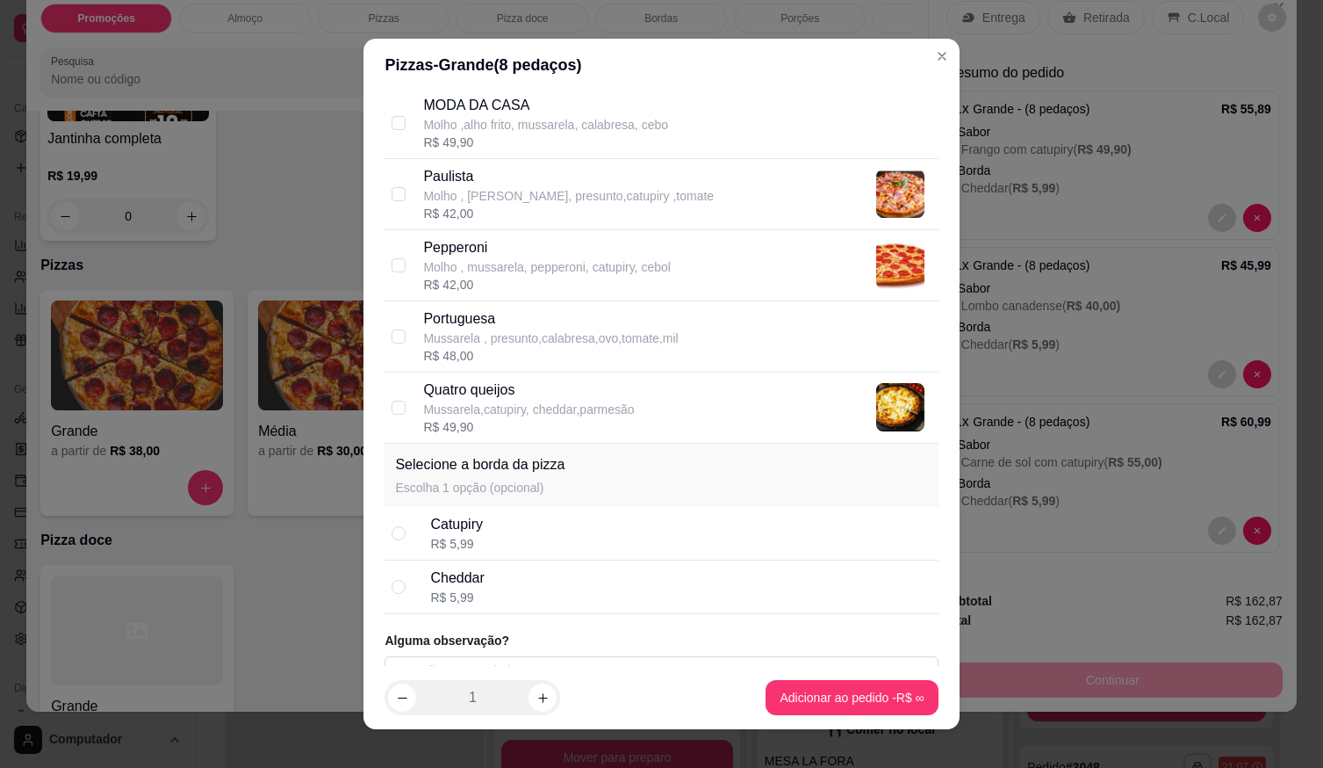
click at [488, 337] on p "Mussarela , presunto,calabresa,ovo,tomate,mil" at bounding box center [550, 338] width 255 height 18
checkbox input "true"
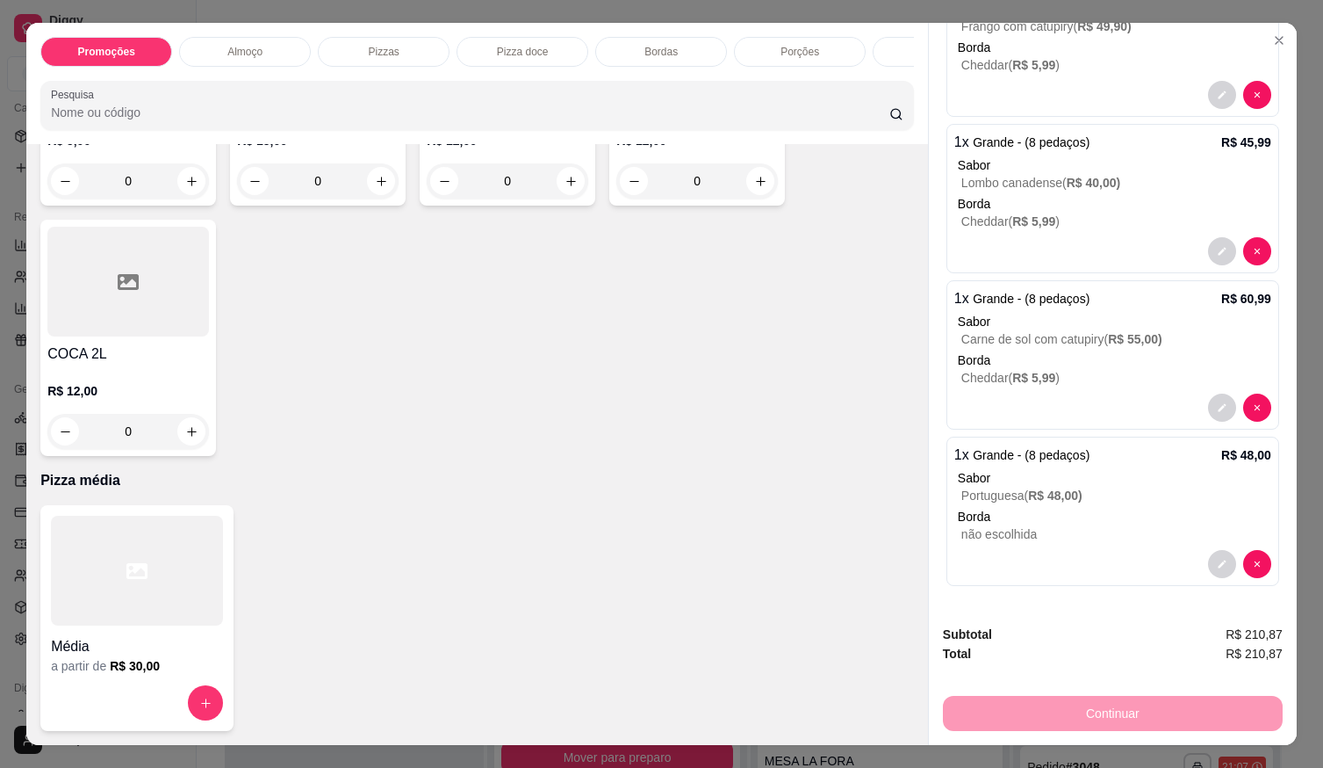
scroll to position [2536, 0]
drag, startPoint x: 169, startPoint y: 413, endPoint x: 178, endPoint y: 408, distance: 10.6
click at [177, 414] on div "0" at bounding box center [128, 431] width 155 height 35
click at [188, 418] on button "increase-product-quantity" at bounding box center [191, 431] width 27 height 27
click at [190, 418] on button "increase-product-quantity" at bounding box center [190, 430] width 27 height 27
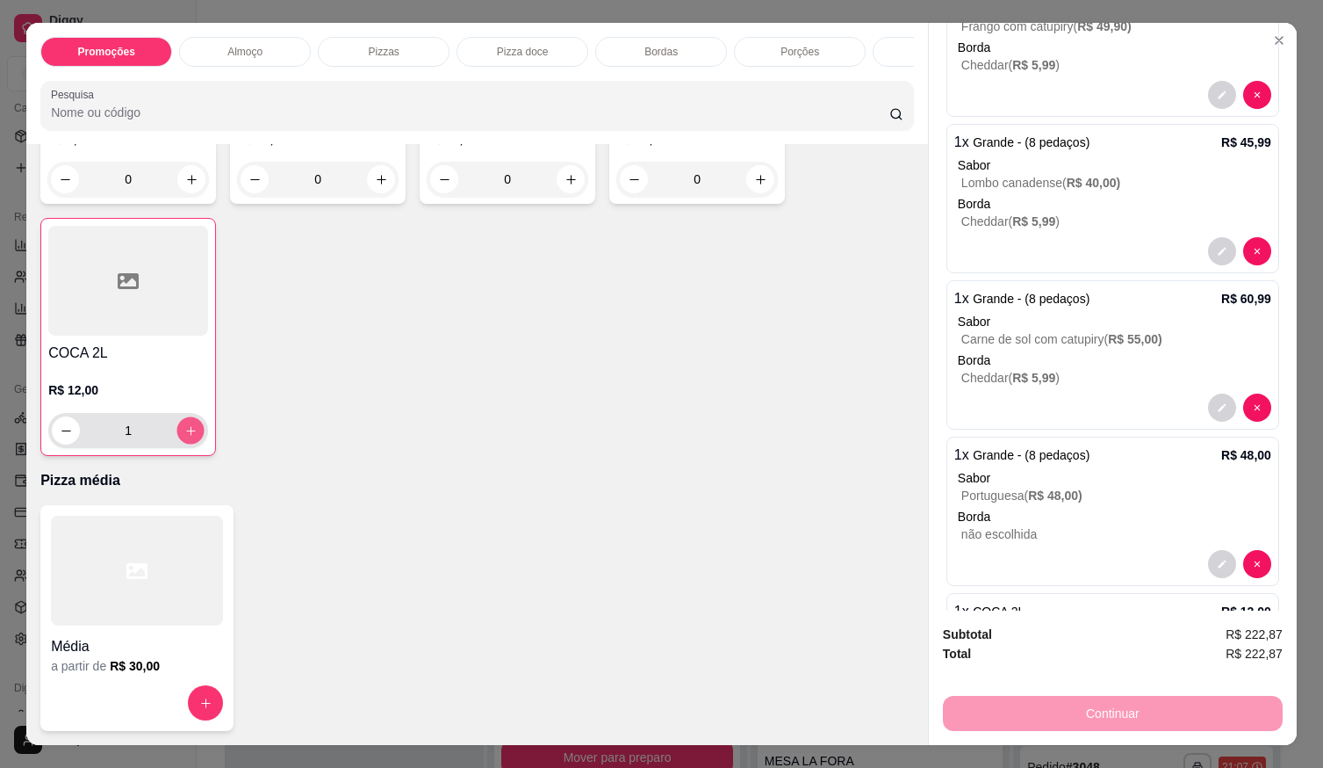
type input "2"
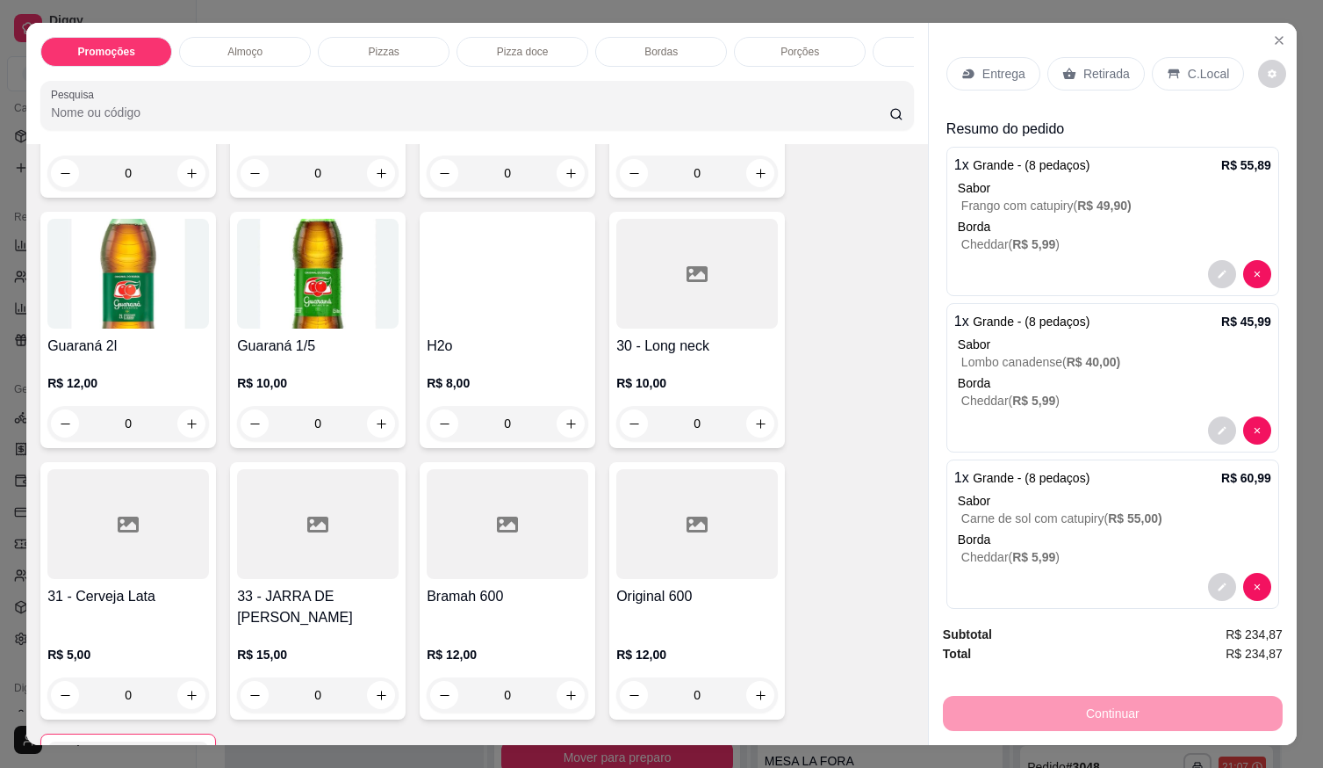
scroll to position [0, 0]
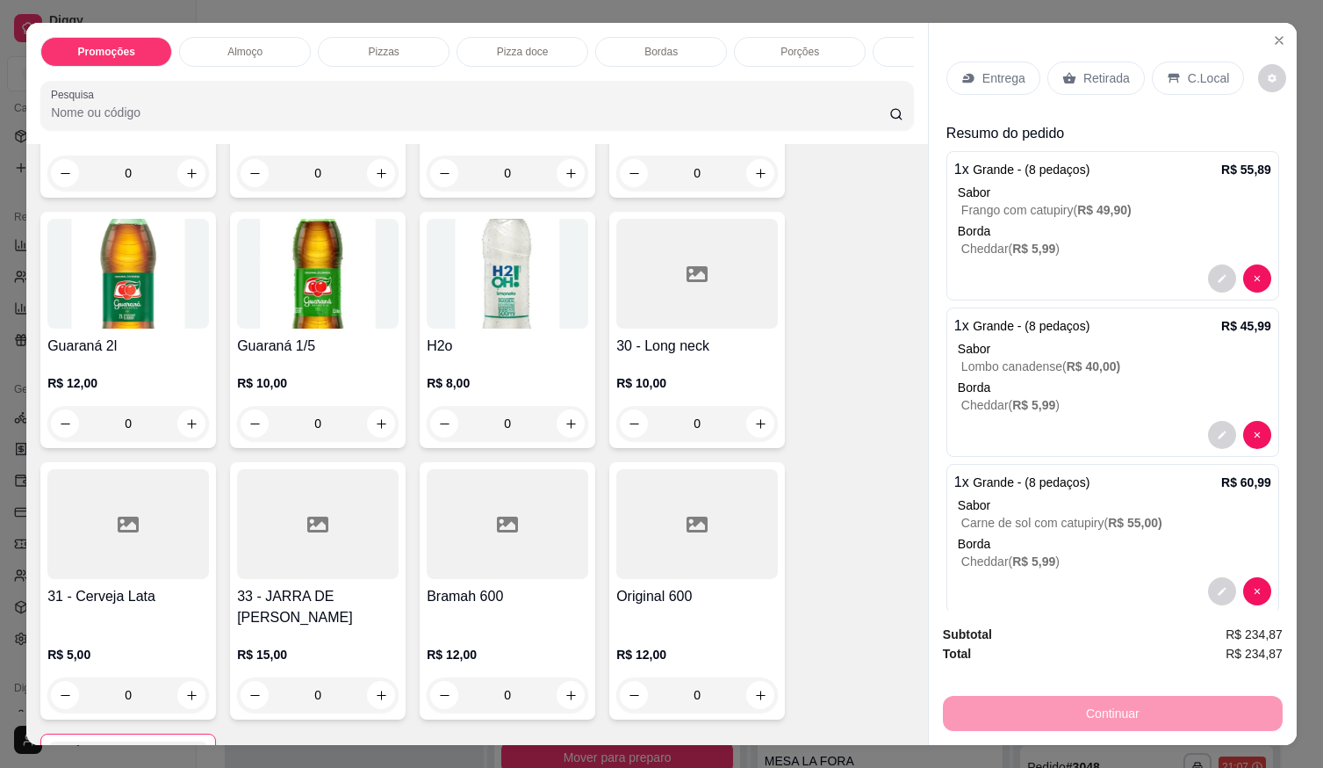
click at [1192, 72] on p "C.Local" at bounding box center [1208, 78] width 41 height 18
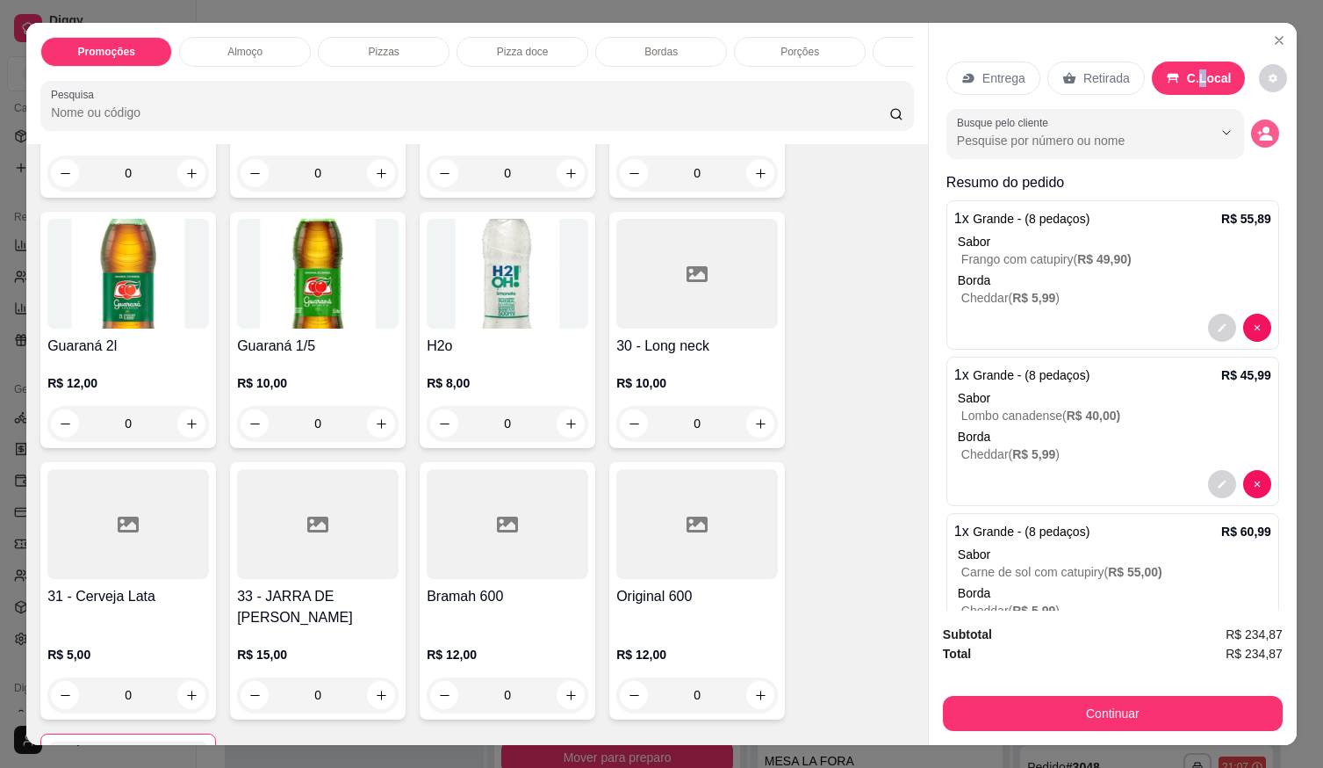
click at [1258, 126] on icon "decrease-product-quantity" at bounding box center [1266, 134] width 16 height 16
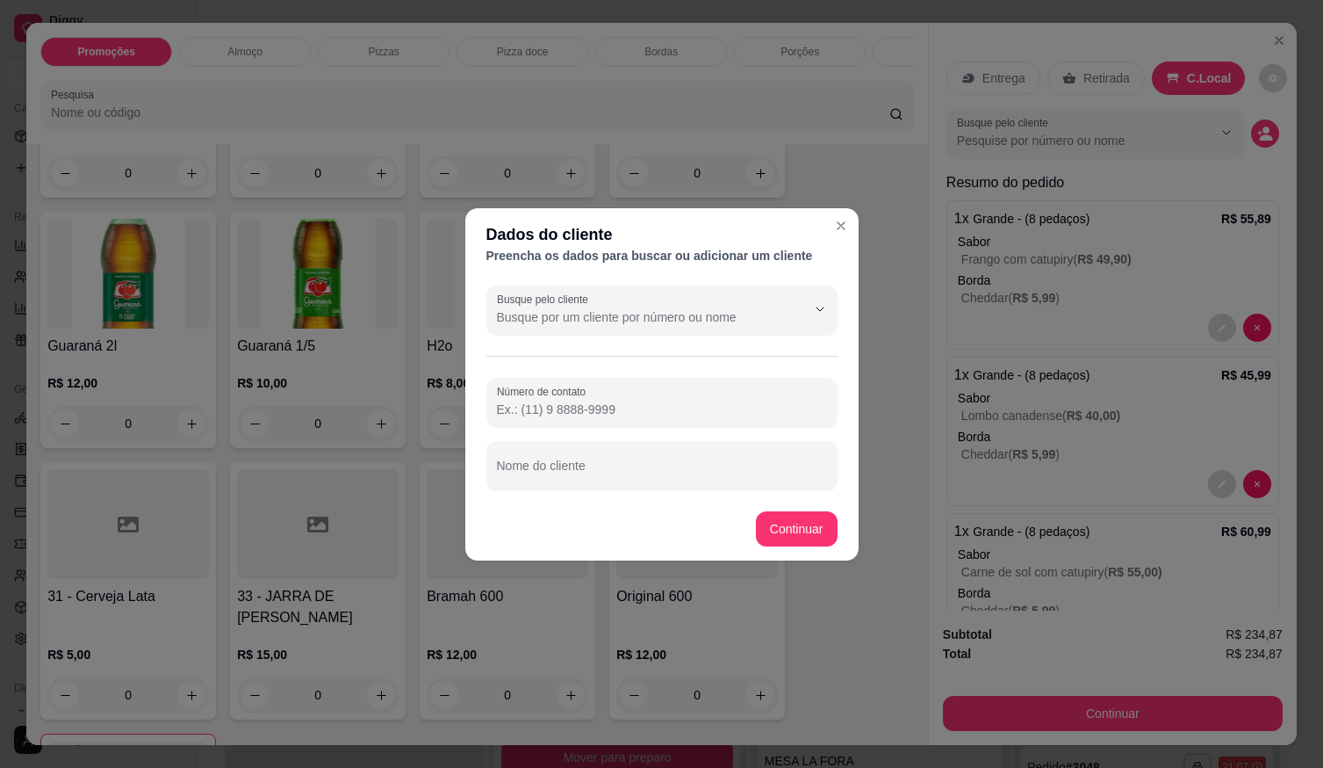
click at [696, 475] on input "Nome do cliente" at bounding box center [662, 473] width 330 height 18
type input "MATHEUS"
click at [836, 545] on footer "Continuar" at bounding box center [661, 528] width 393 height 63
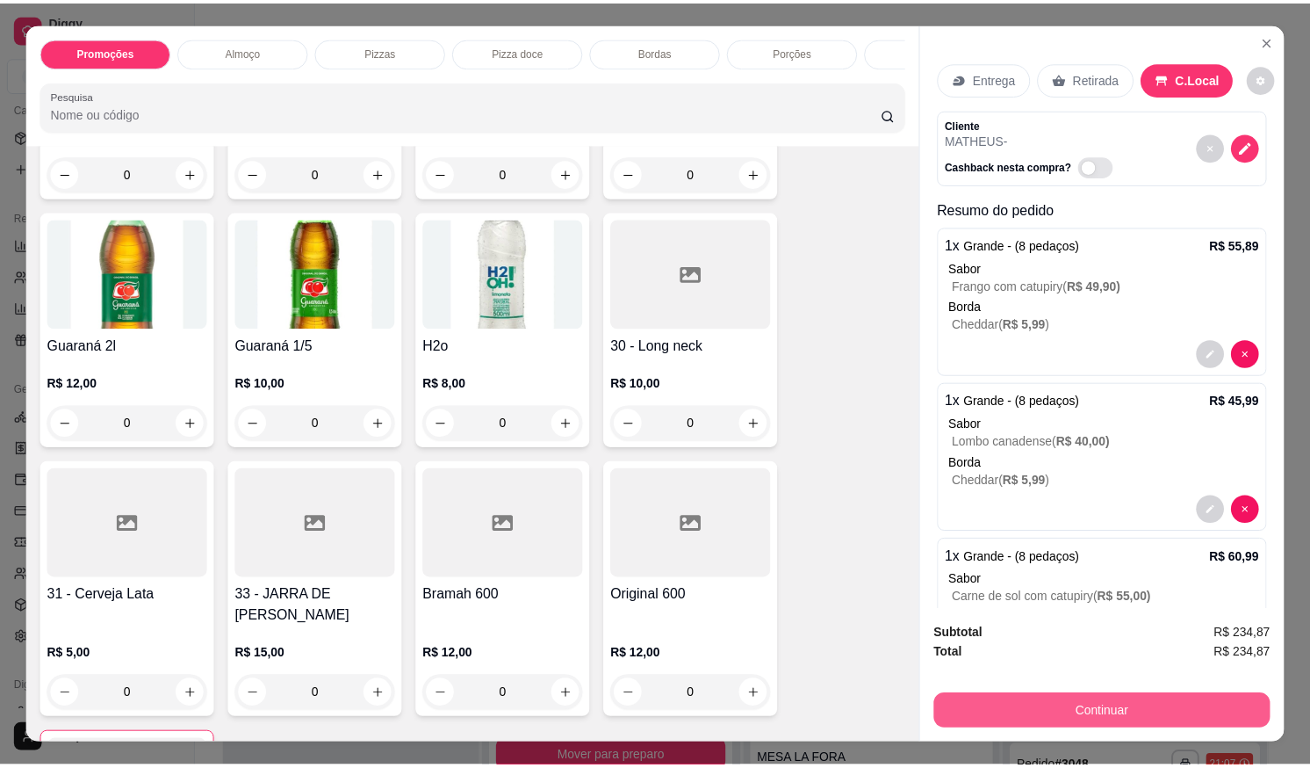
scroll to position [40, 0]
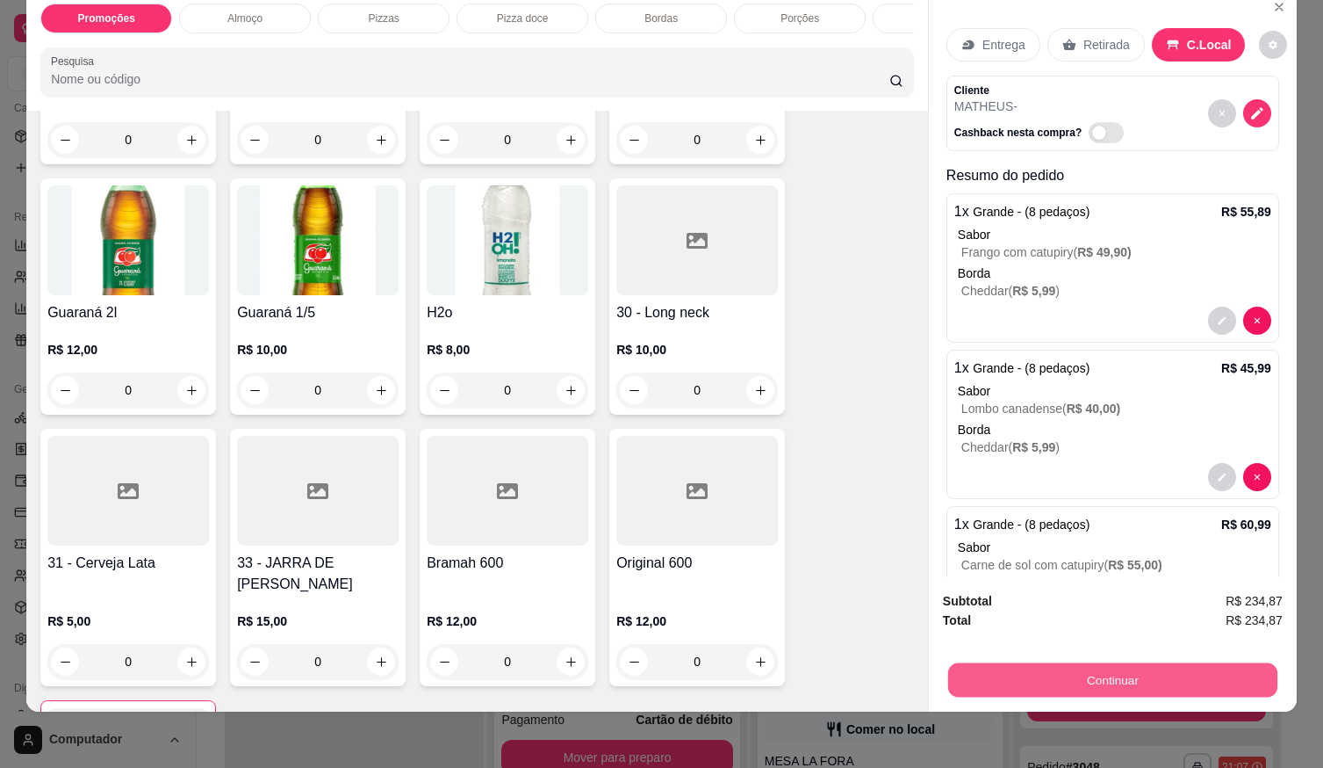
click at [1143, 663] on button "Continuar" at bounding box center [1112, 679] width 329 height 34
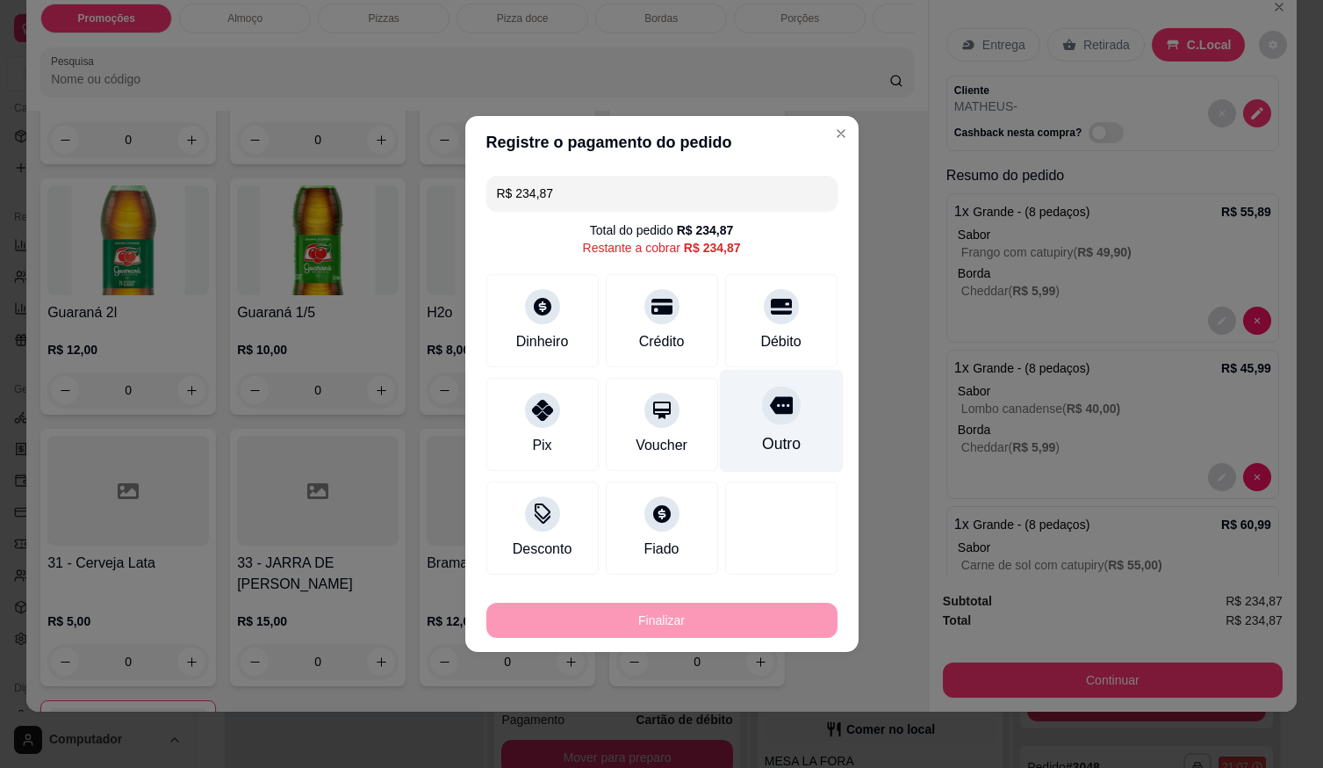
click at [772, 324] on div "Débito" at bounding box center [781, 320] width 112 height 93
type input "R$ 0,00"
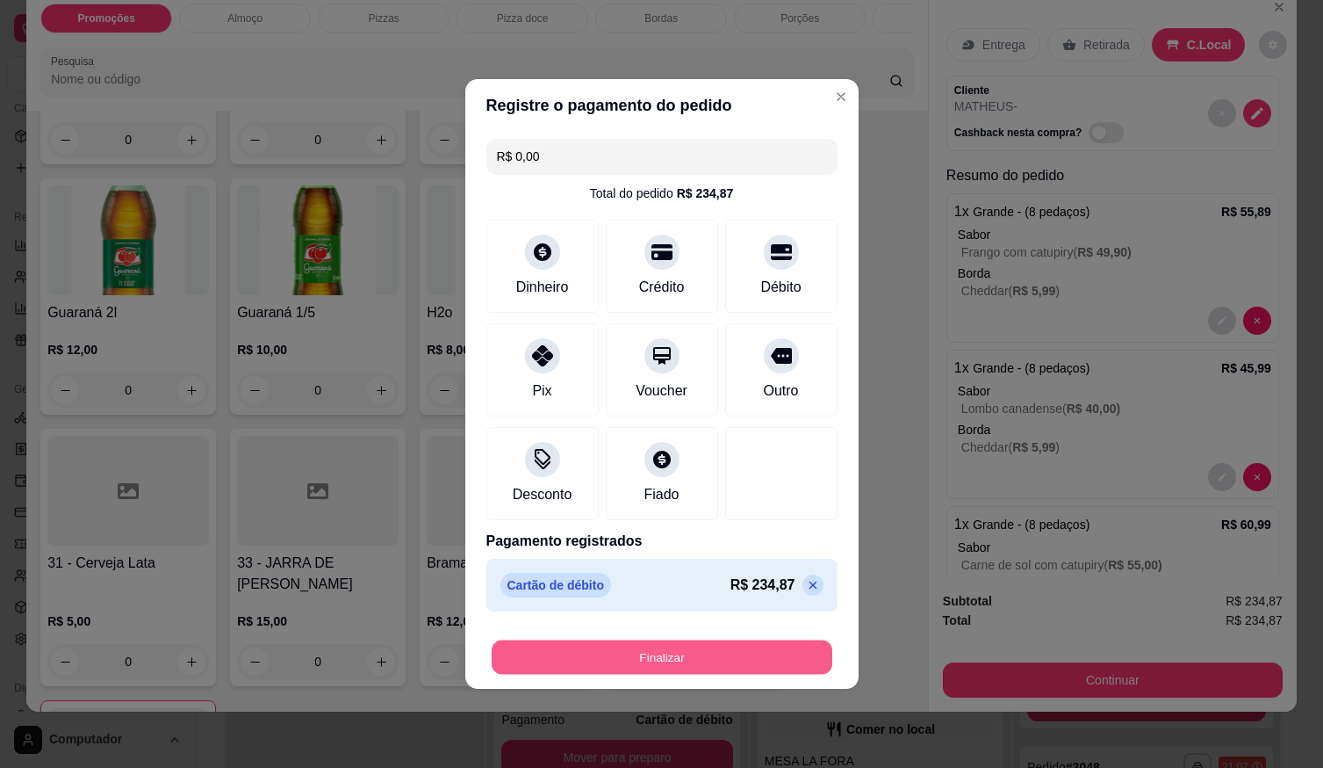
click at [779, 645] on button "Finalizar" at bounding box center [662, 657] width 341 height 34
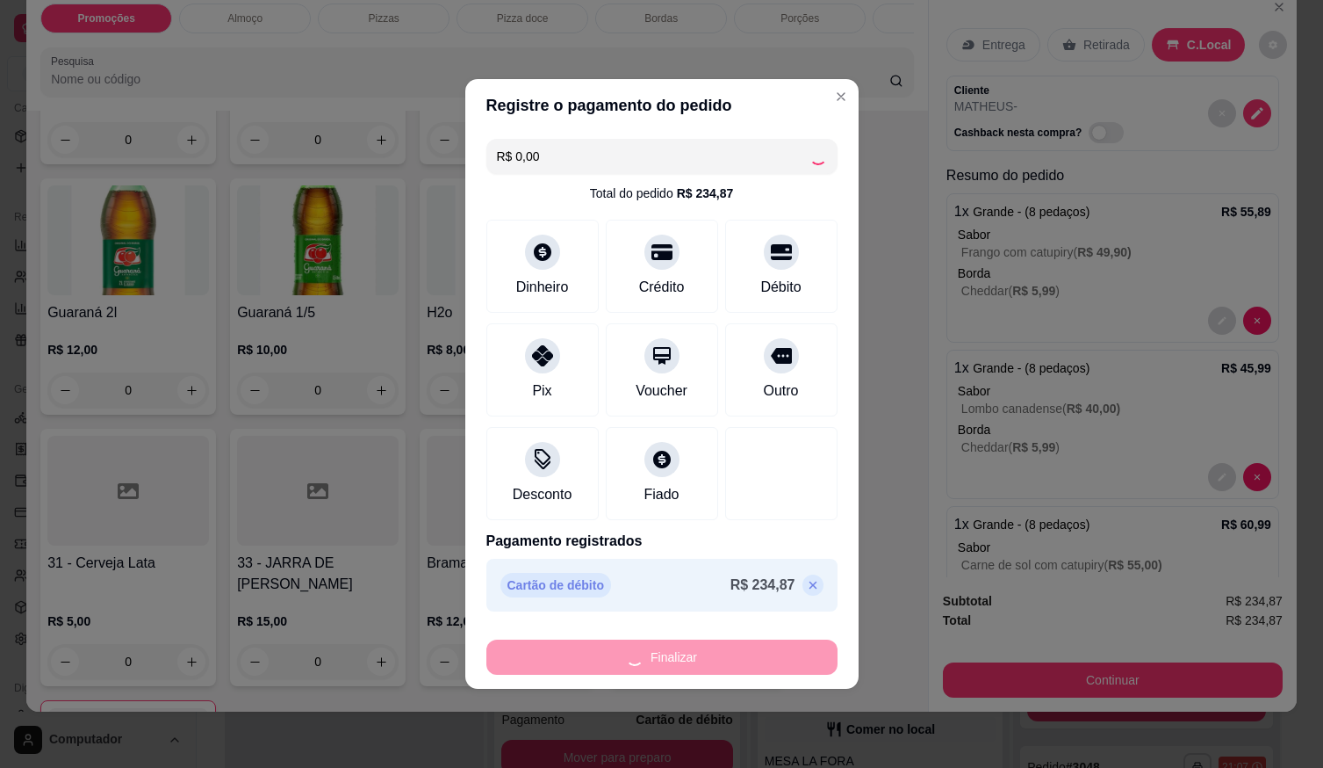
type input "0"
type input "-R$ 234,87"
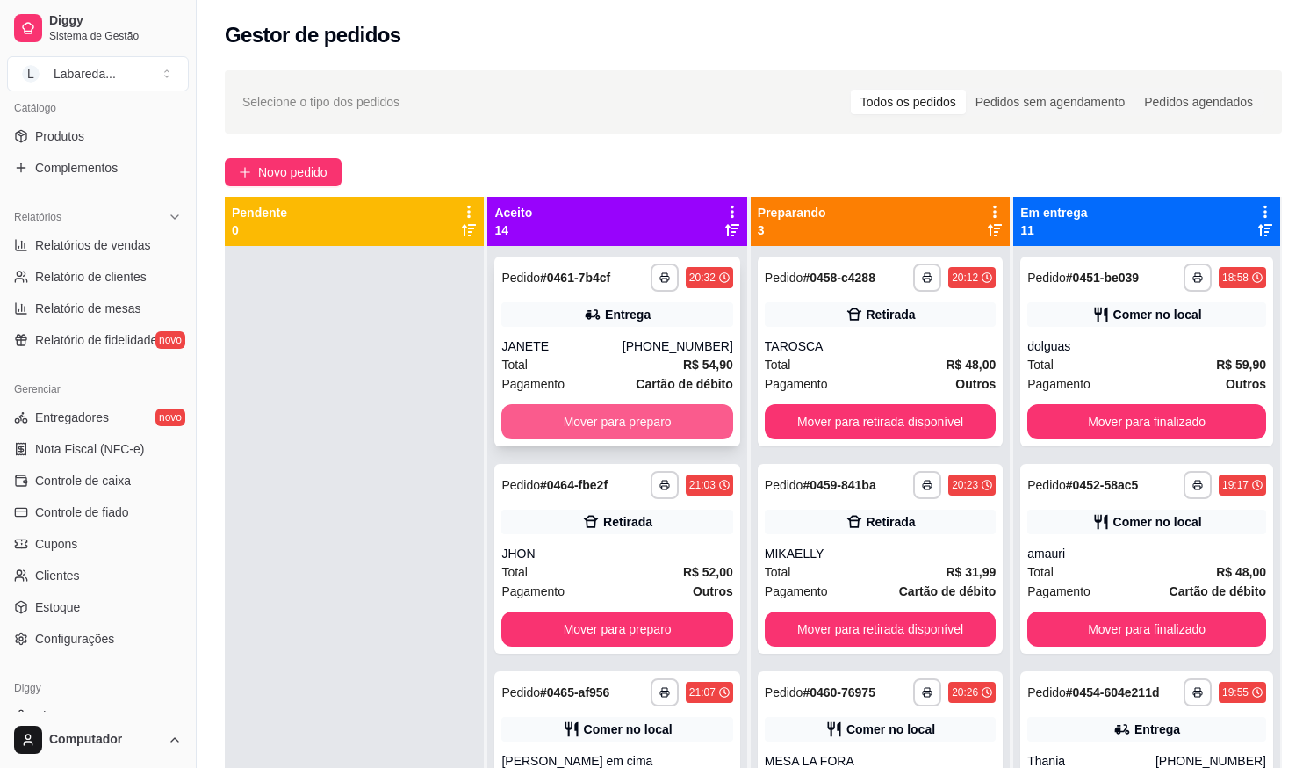
click at [636, 420] on button "Mover para preparo" at bounding box center [616, 421] width 231 height 35
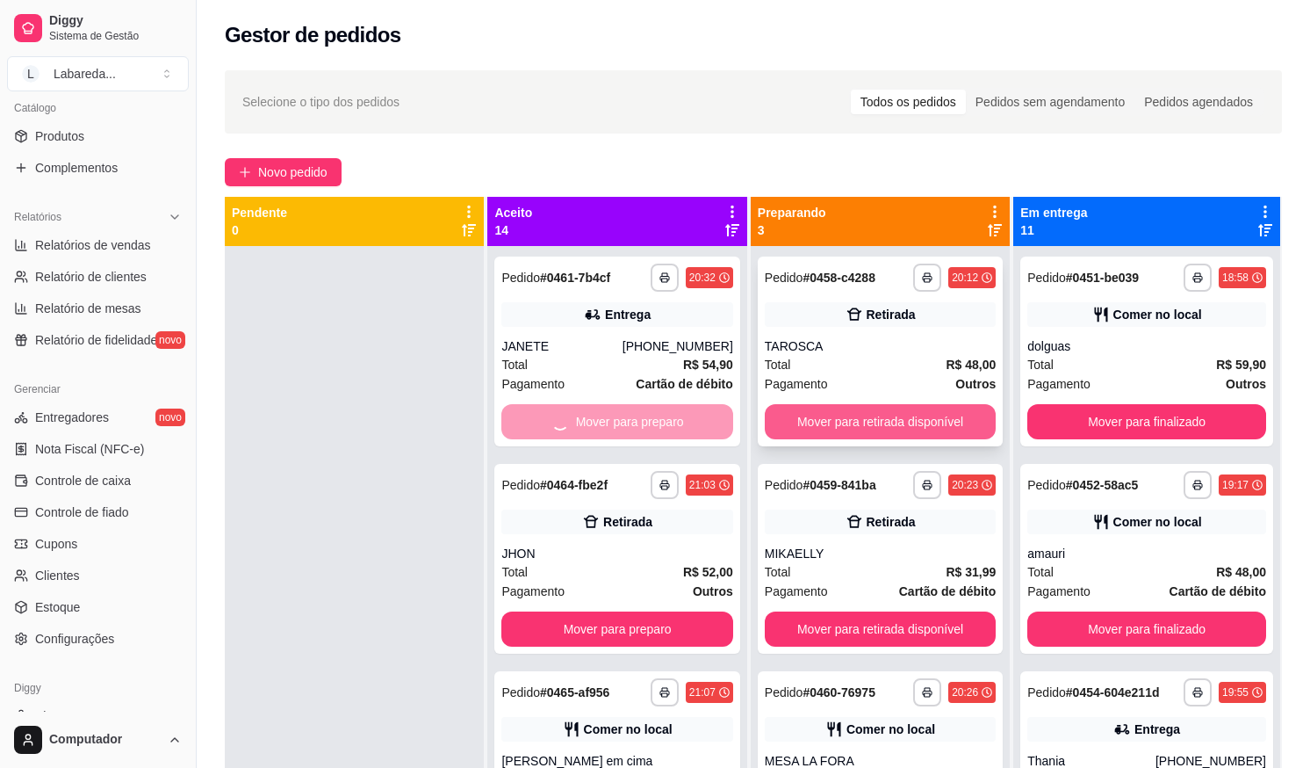
click at [826, 423] on button "Mover para retirada disponível" at bounding box center [880, 421] width 231 height 35
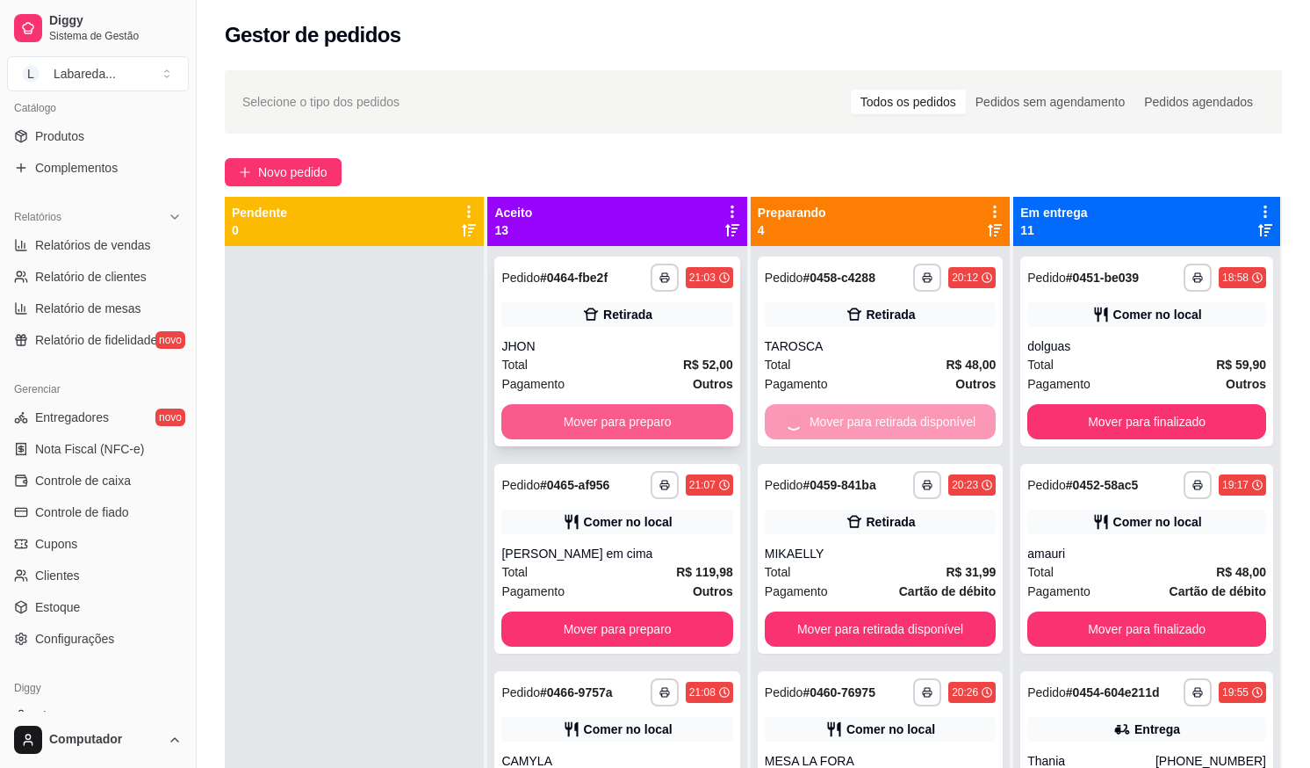
click at [699, 423] on button "Mover para preparo" at bounding box center [616, 421] width 231 height 35
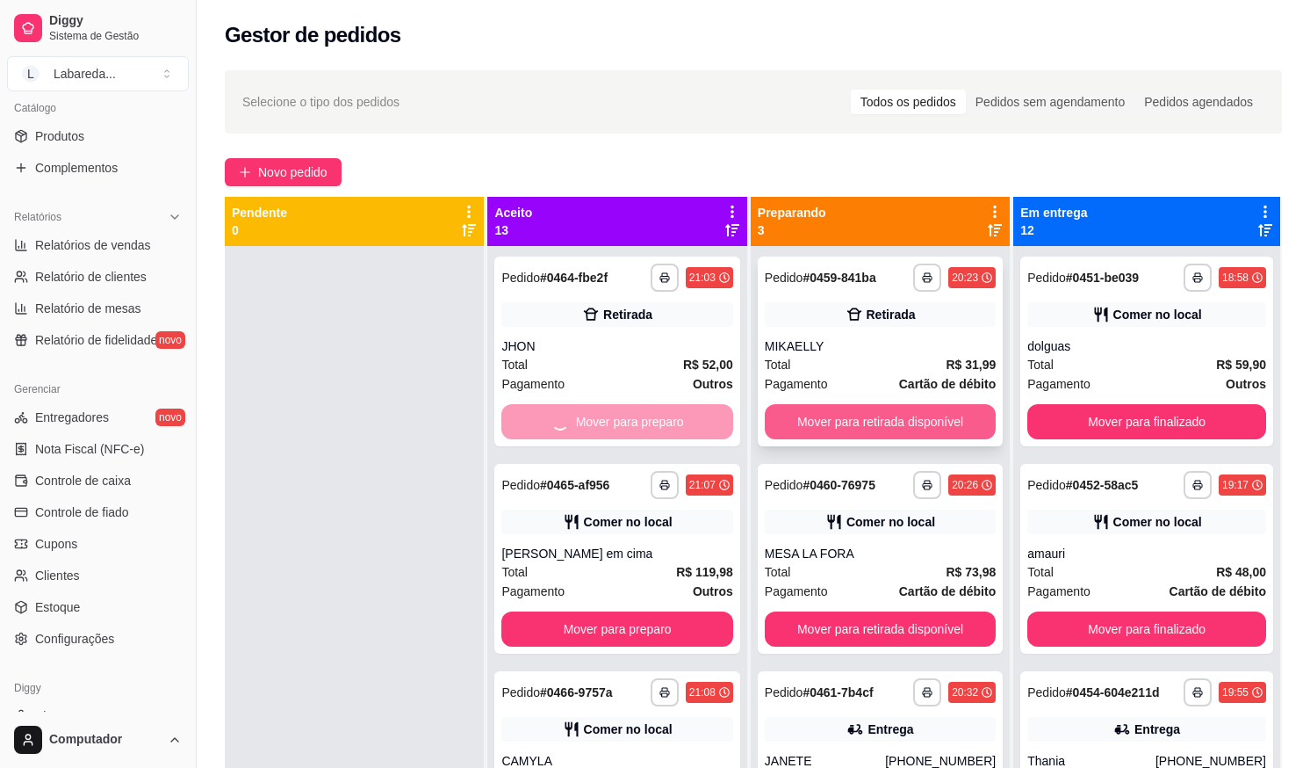
click at [812, 414] on button "Mover para retirada disponível" at bounding box center [880, 421] width 231 height 35
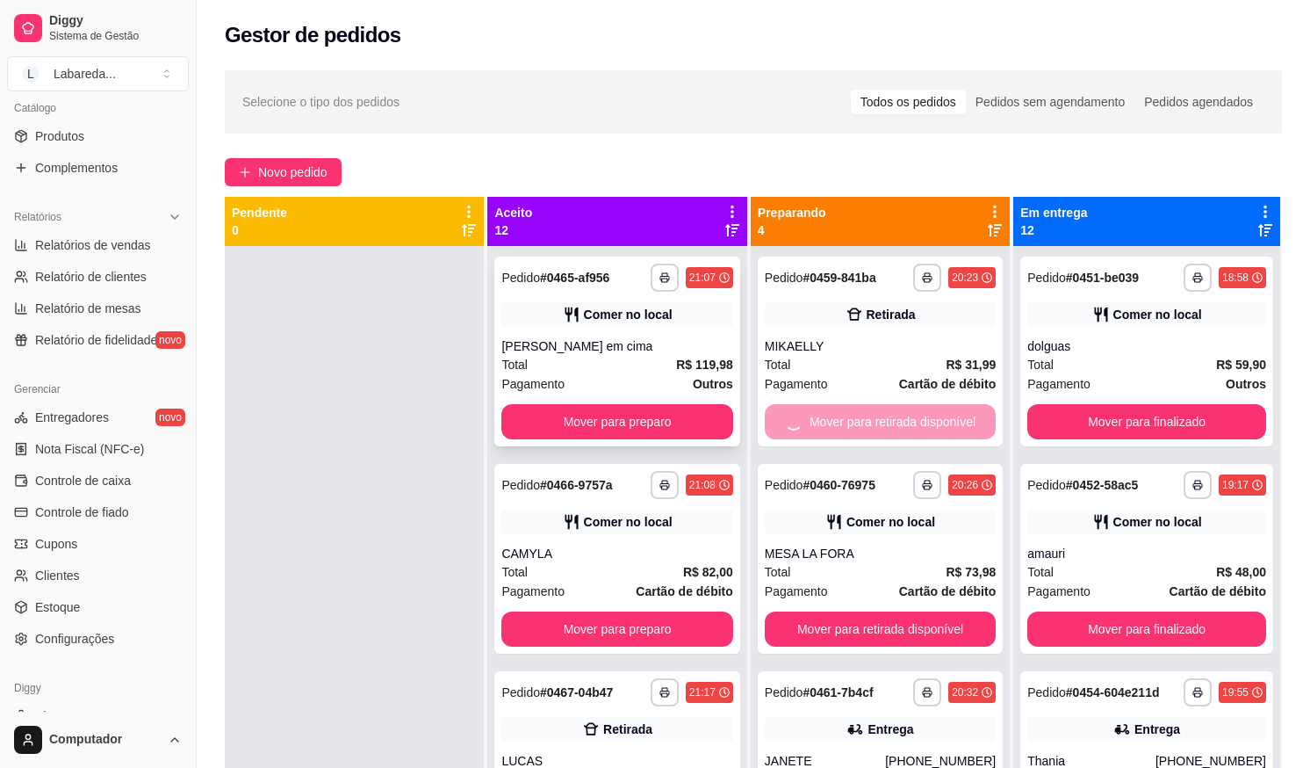
click at [660, 413] on button "Mover para preparo" at bounding box center [616, 421] width 231 height 35
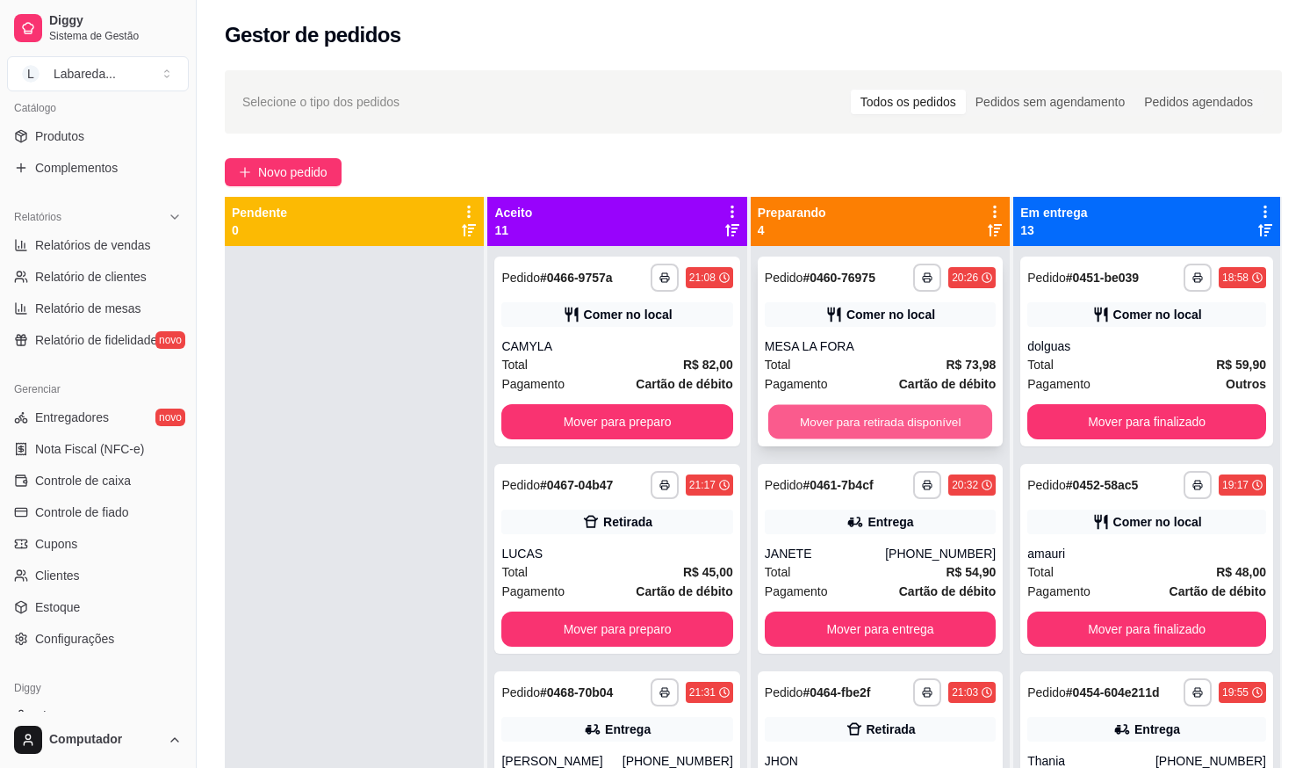
click at [799, 429] on button "Mover para retirada disponível" at bounding box center [880, 422] width 225 height 34
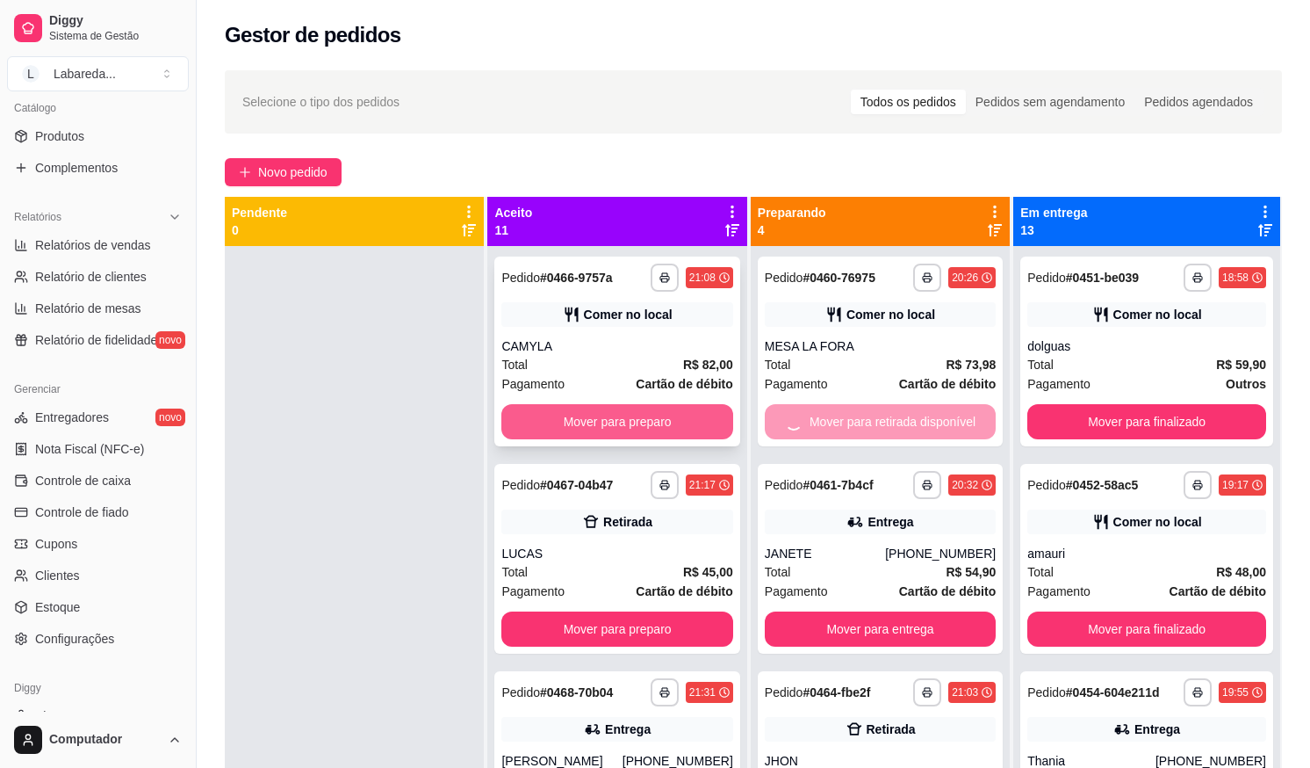
click at [636, 422] on button "Mover para preparo" at bounding box center [616, 421] width 231 height 35
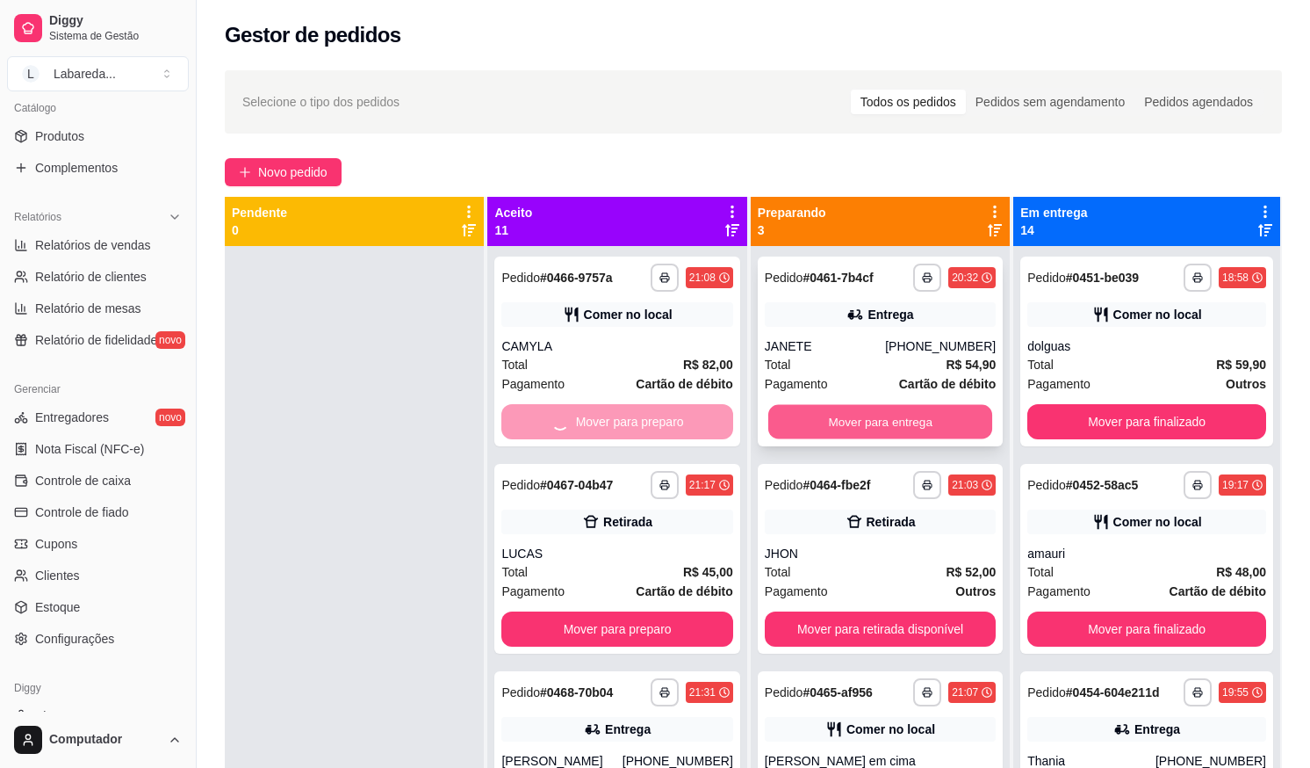
click at [802, 422] on button "Mover para entrega" at bounding box center [880, 422] width 225 height 34
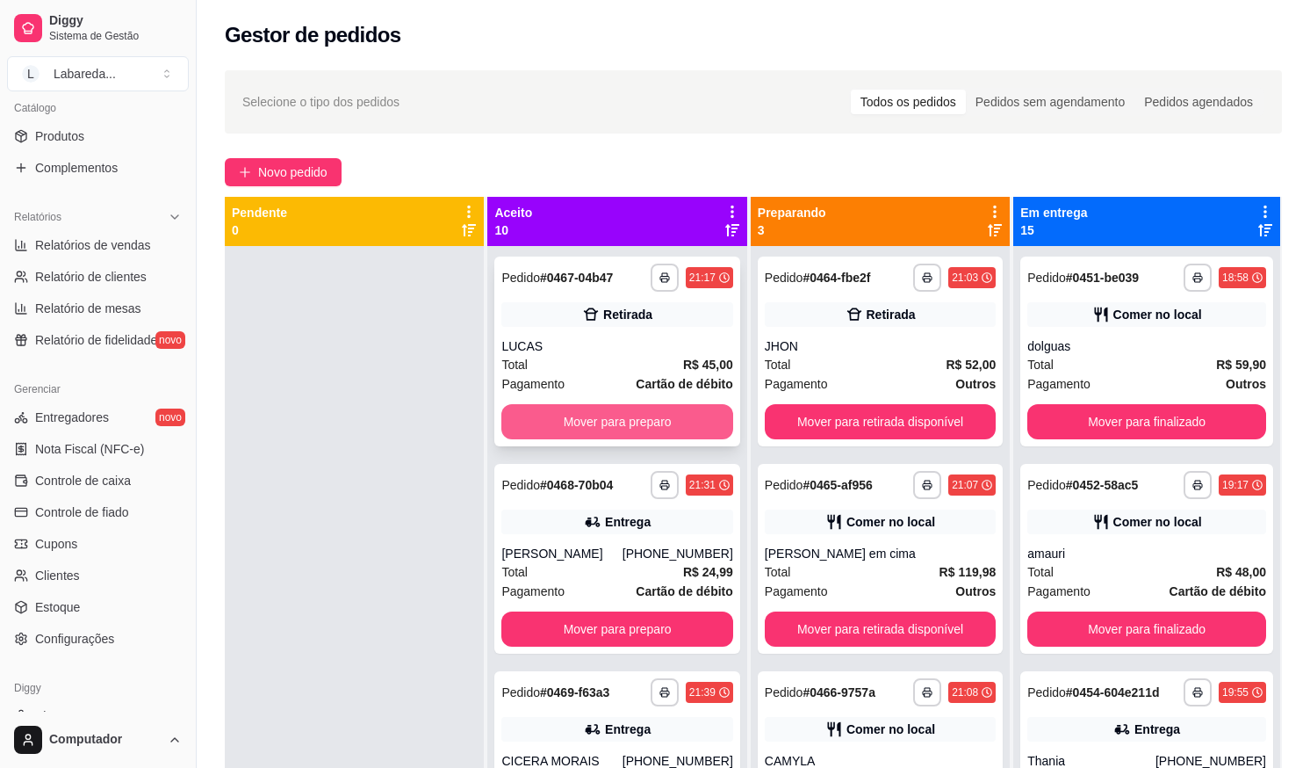
click at [610, 407] on button "Mover para preparo" at bounding box center [616, 421] width 231 height 35
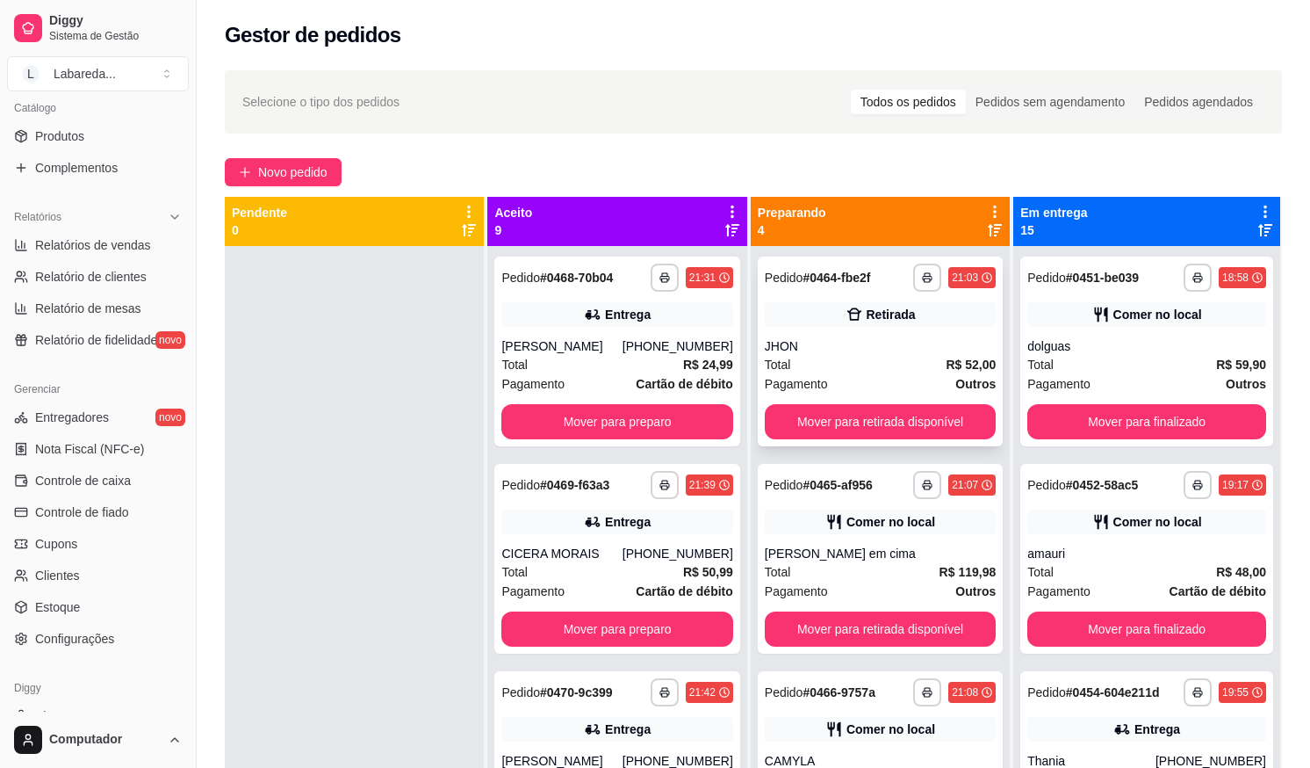
click at [819, 443] on div "**********" at bounding box center [880, 351] width 245 height 190
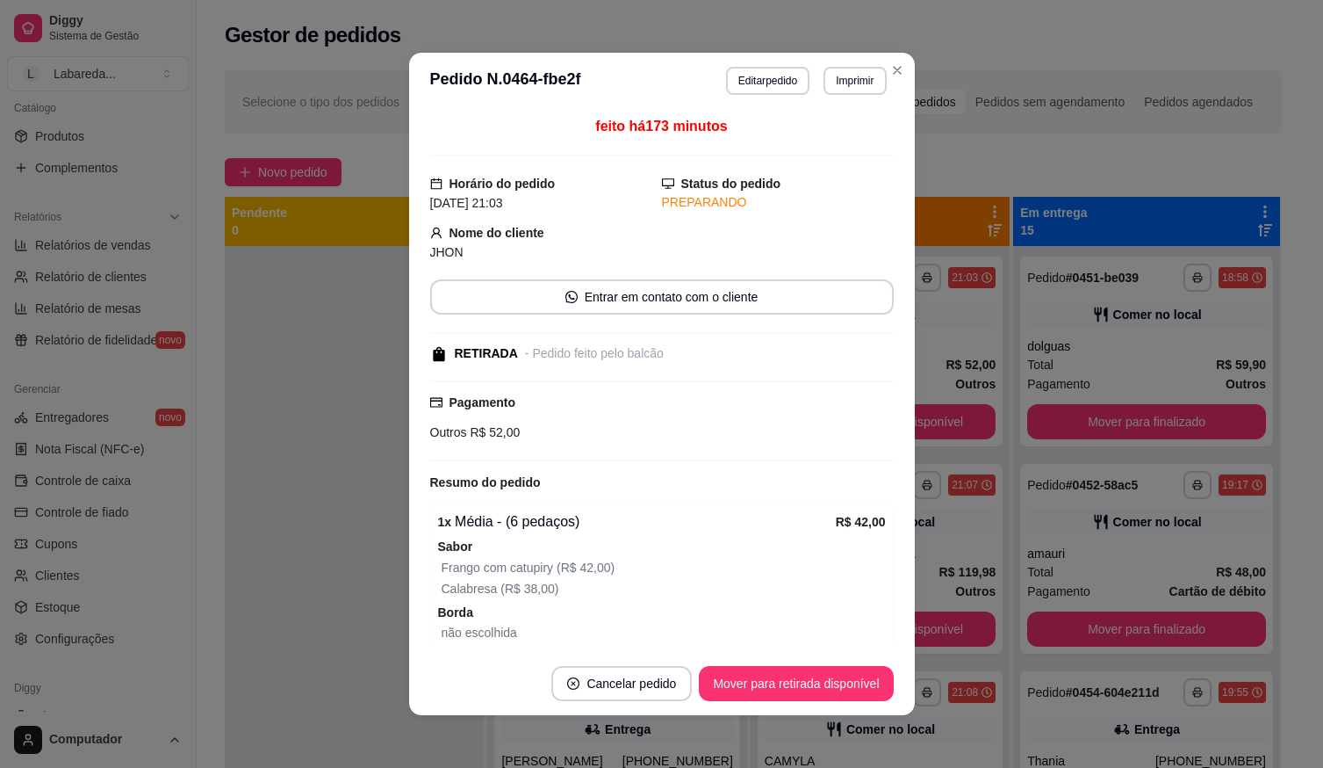
click at [617, 434] on div "Outros R$ 52,00" at bounding box center [662, 431] width 464 height 19
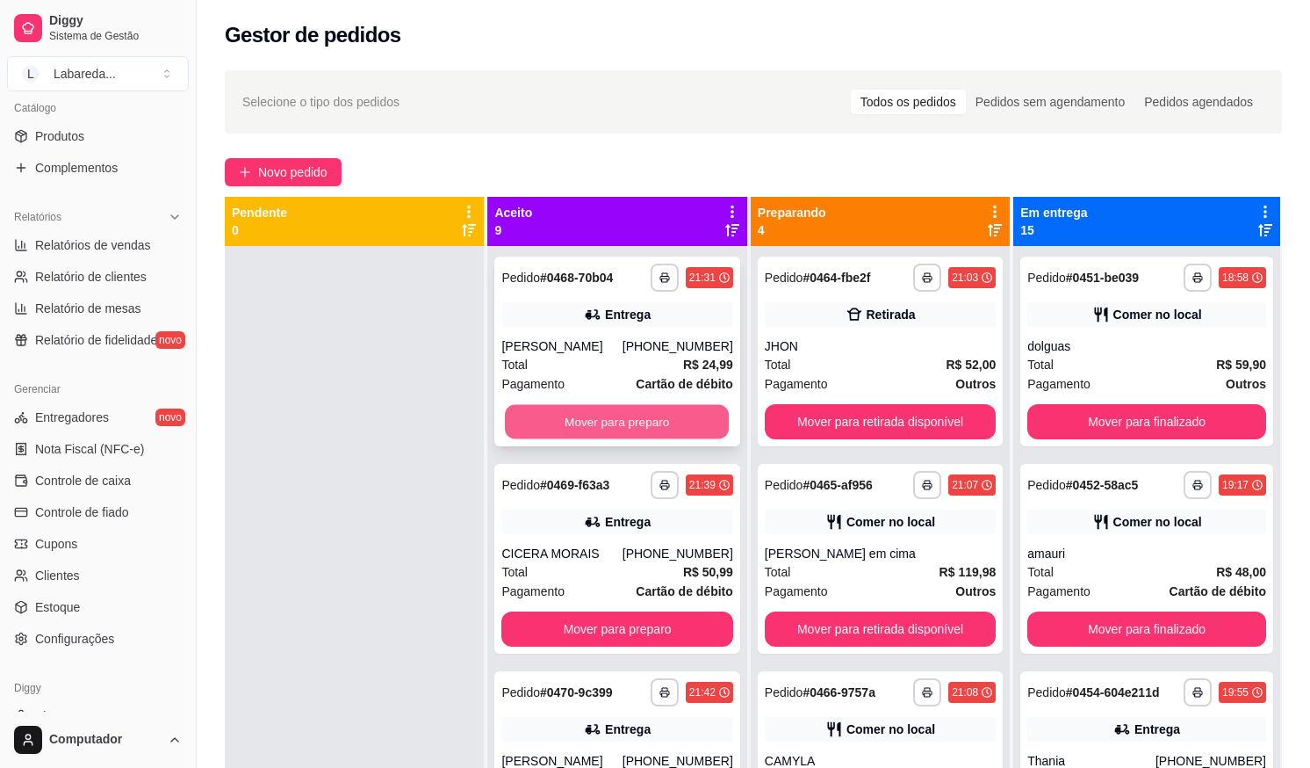
click at [676, 417] on button "Mover para preparo" at bounding box center [617, 422] width 225 height 34
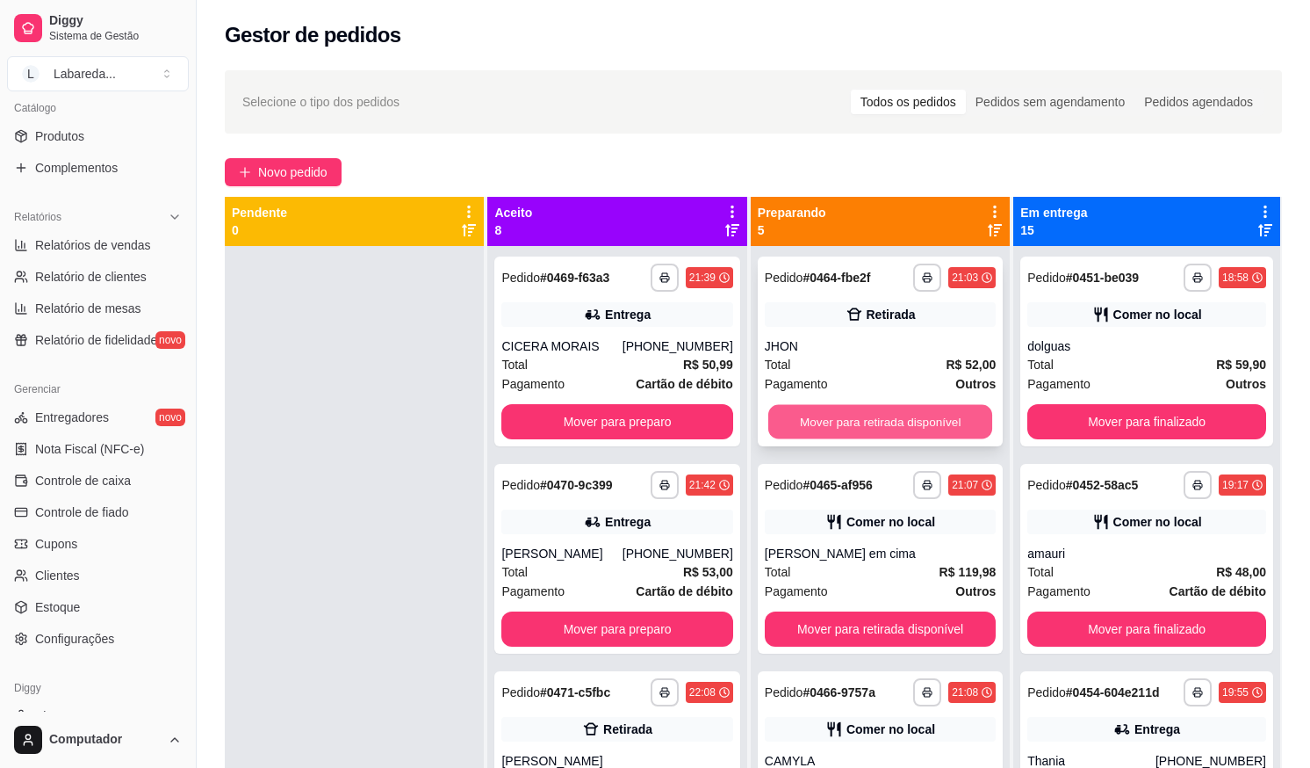
click at [854, 426] on button "Mover para retirada disponível" at bounding box center [880, 422] width 225 height 34
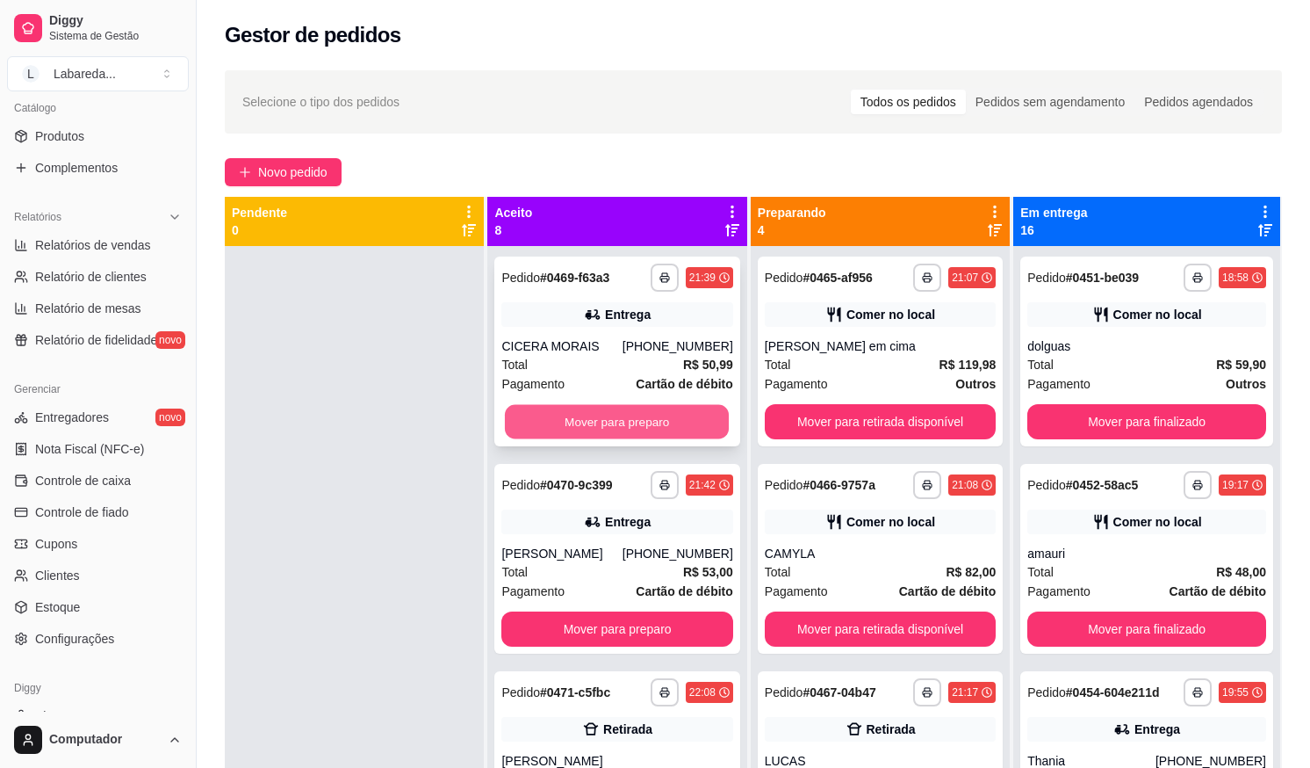
click at [681, 416] on button "Mover para preparo" at bounding box center [617, 422] width 225 height 34
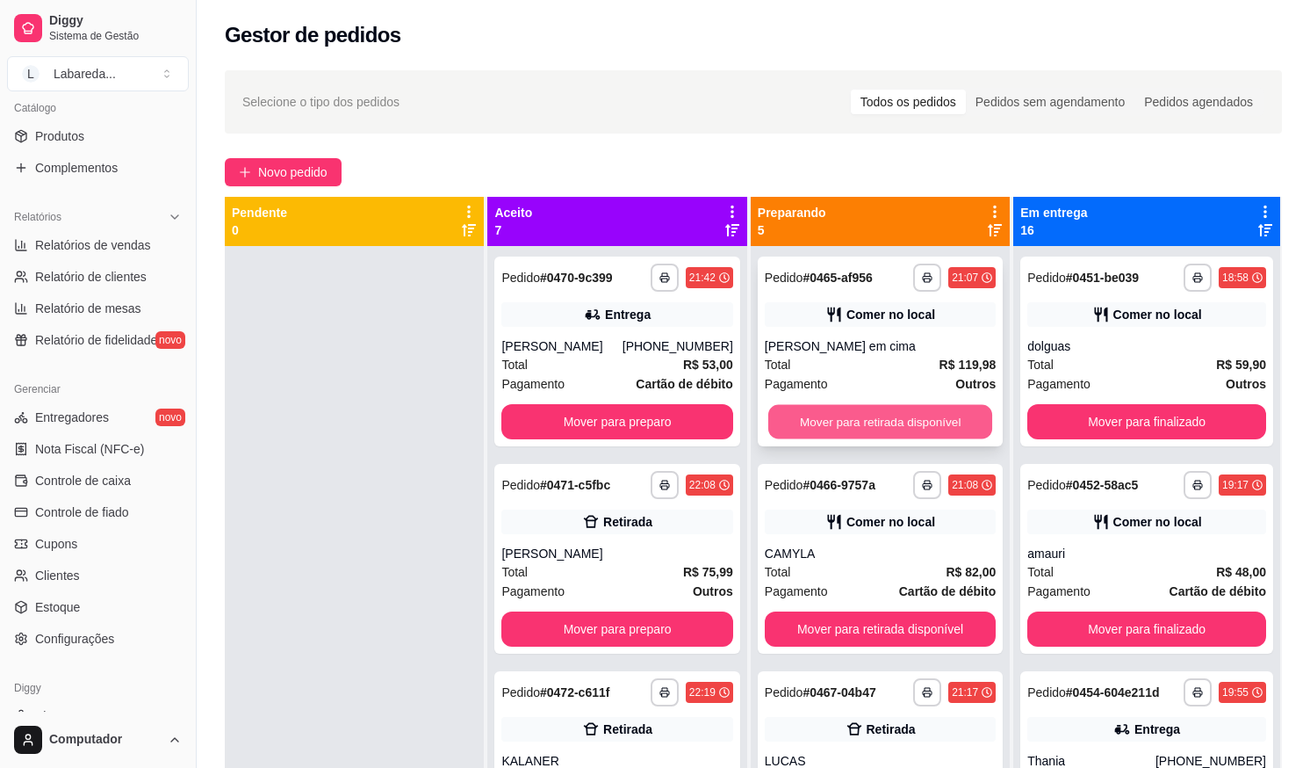
click at [860, 422] on button "Mover para retirada disponível" at bounding box center [880, 422] width 225 height 34
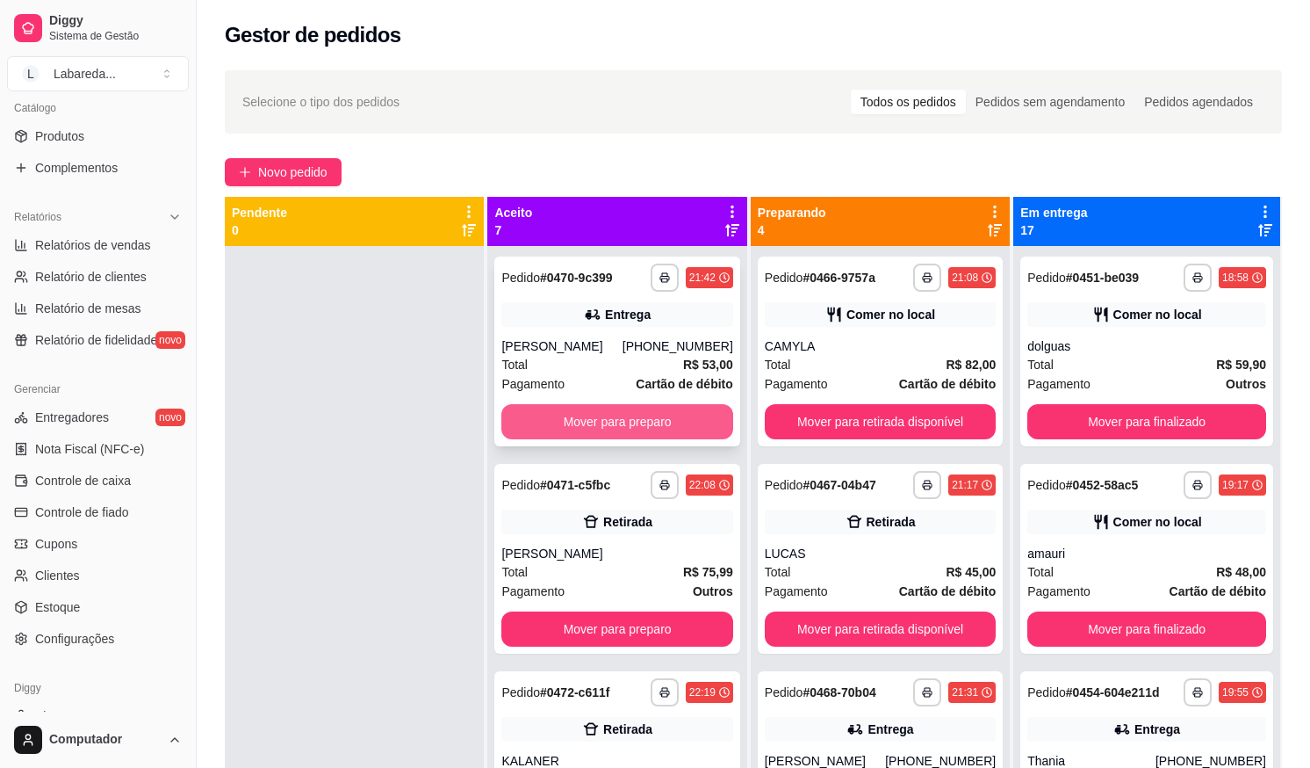
click at [672, 420] on button "Mover para preparo" at bounding box center [616, 421] width 231 height 35
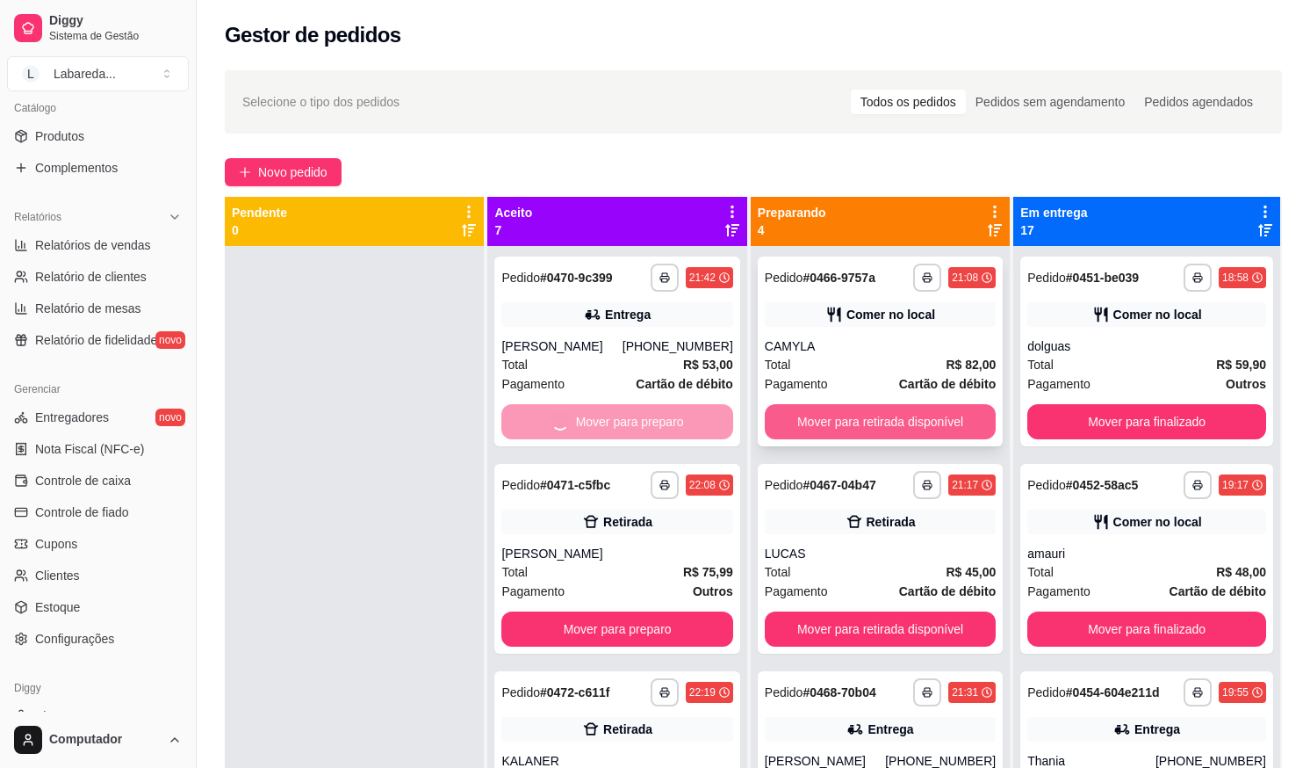
click at [783, 429] on button "Mover para retirada disponível" at bounding box center [880, 421] width 231 height 35
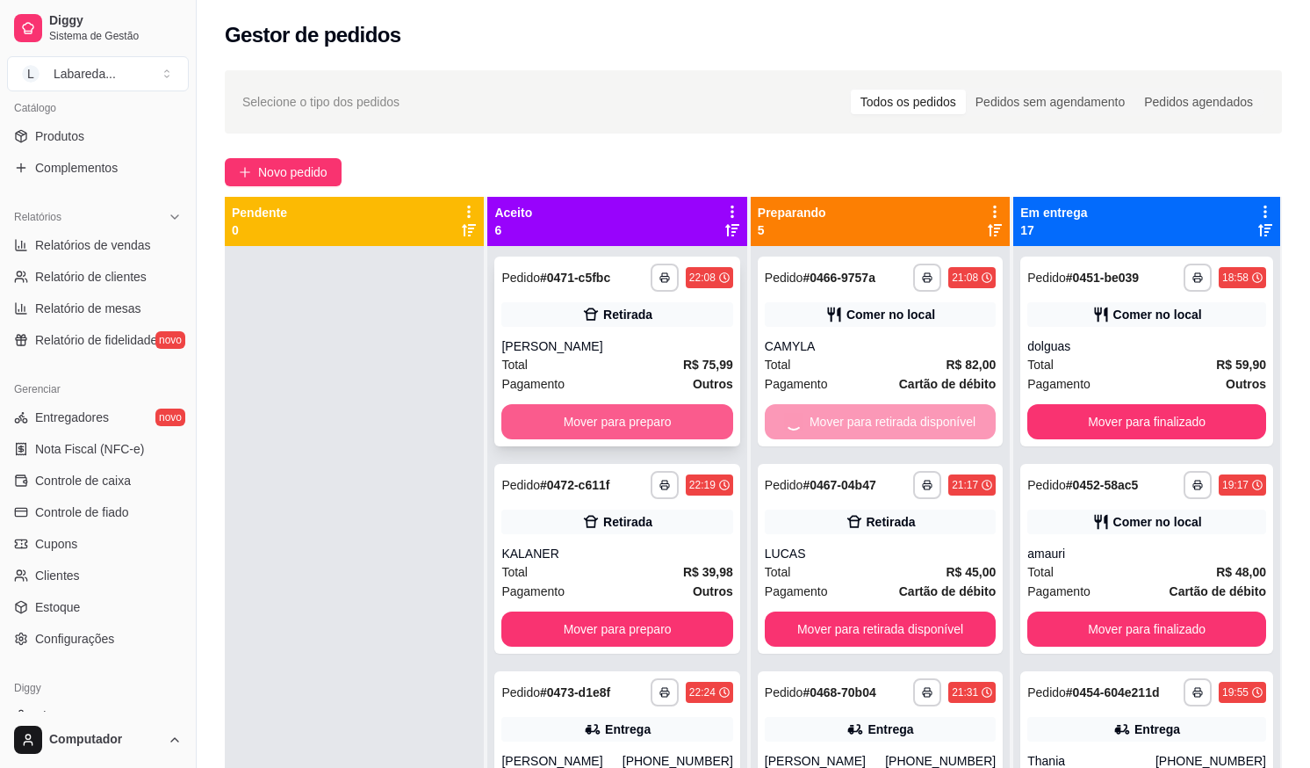
click at [635, 424] on button "Mover para preparo" at bounding box center [616, 421] width 231 height 35
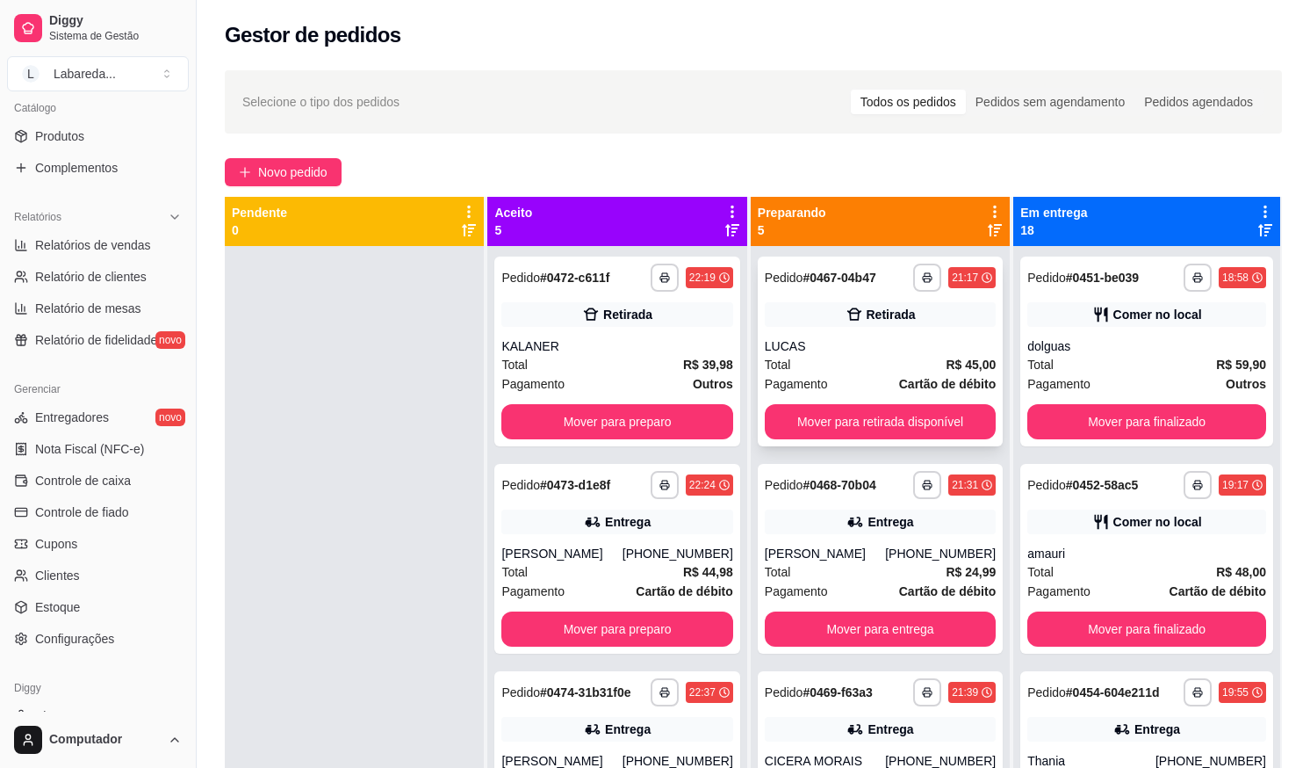
click at [812, 439] on div "**********" at bounding box center [880, 351] width 245 height 190
click at [956, 412] on button "Mover para retirada disponível" at bounding box center [880, 422] width 225 height 34
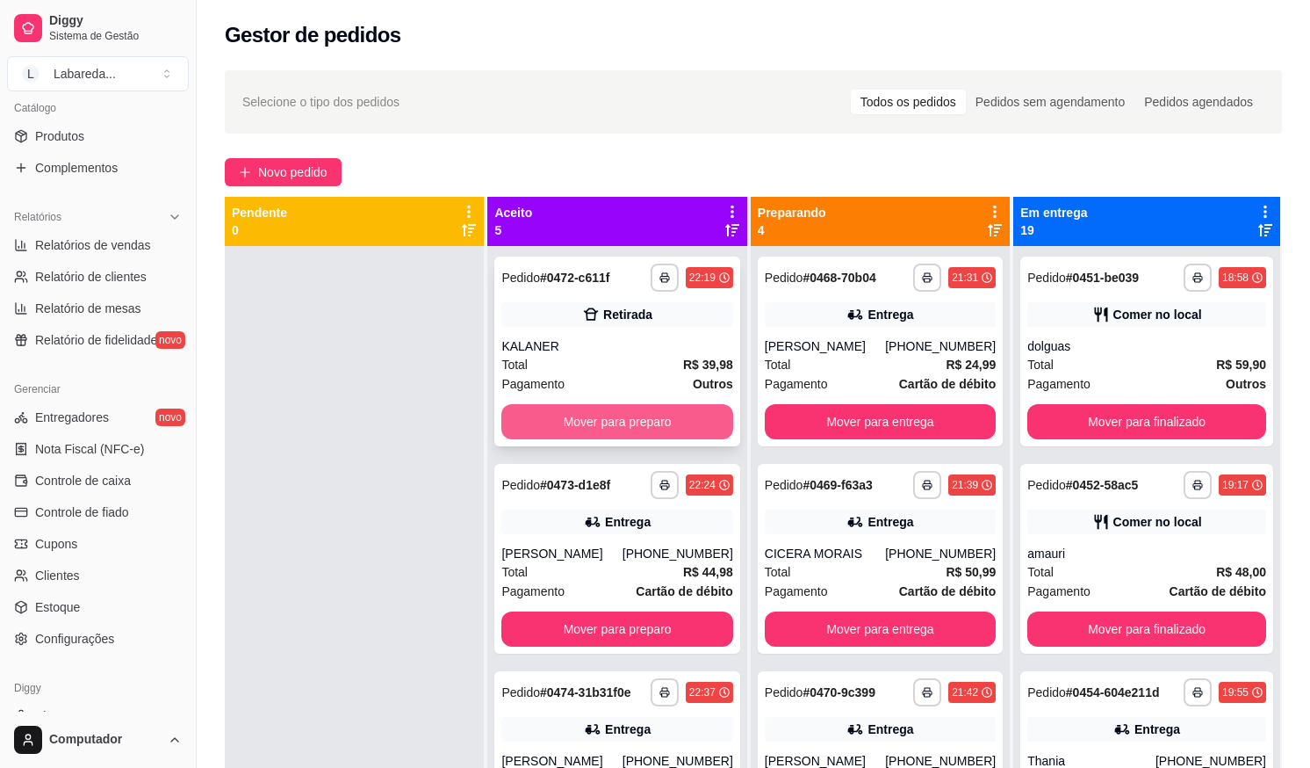
click at [676, 423] on button "Mover para preparo" at bounding box center [616, 421] width 231 height 35
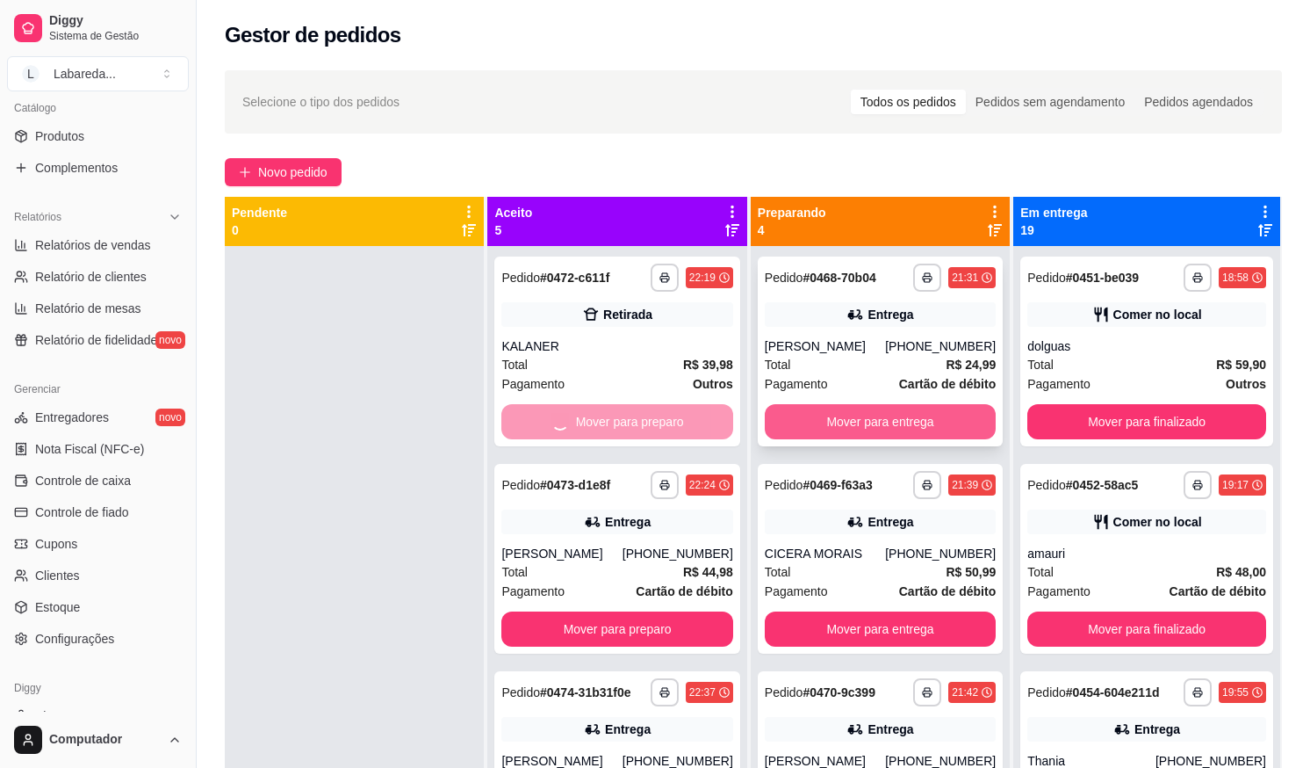
click at [849, 415] on button "Mover para entrega" at bounding box center [880, 421] width 231 height 35
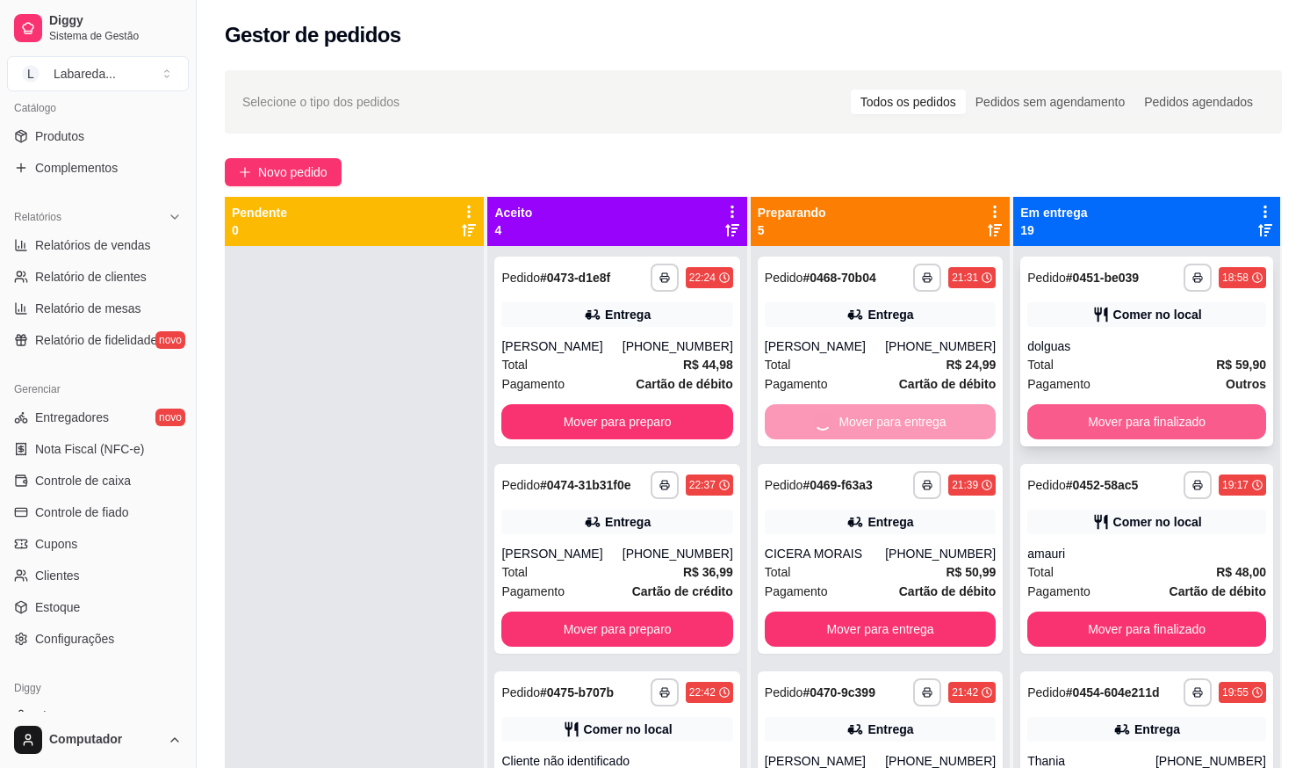
click at [1106, 423] on button "Mover para finalizado" at bounding box center [1147, 421] width 239 height 35
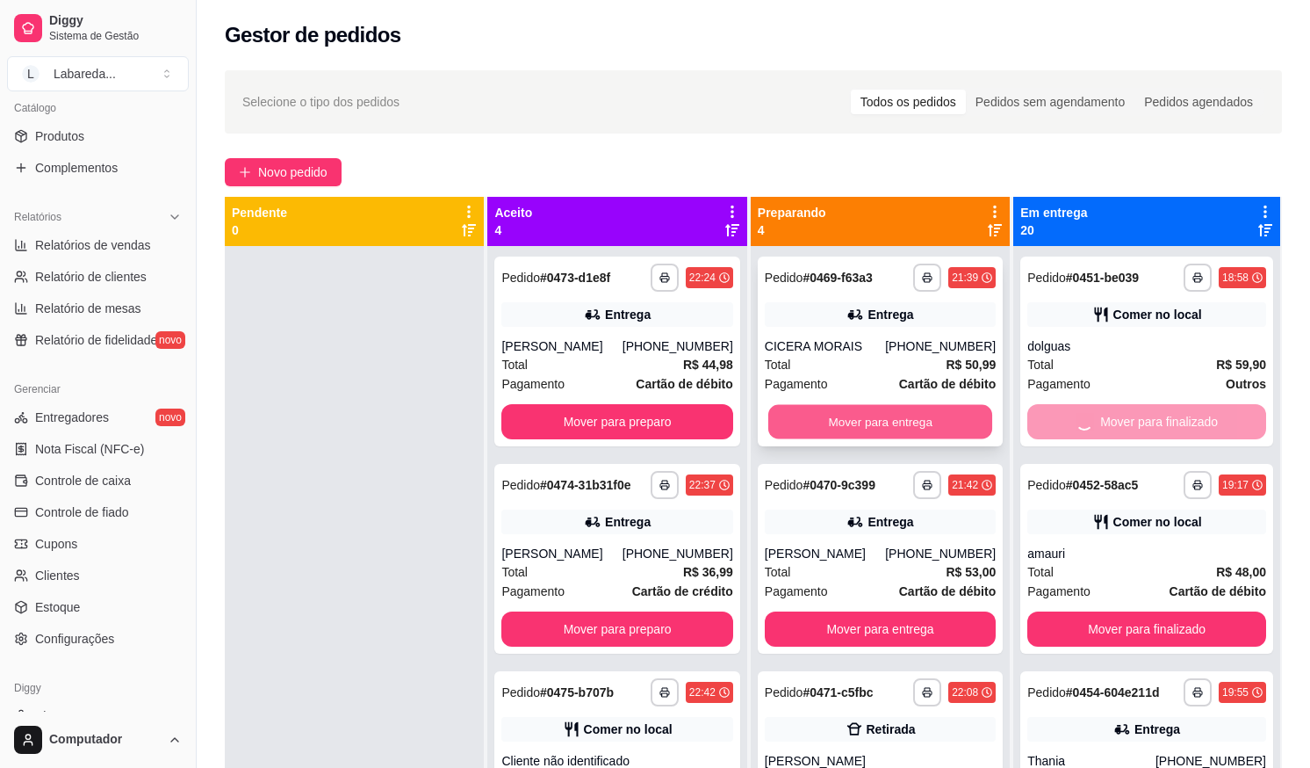
click at [822, 418] on button "Mover para entrega" at bounding box center [880, 422] width 225 height 34
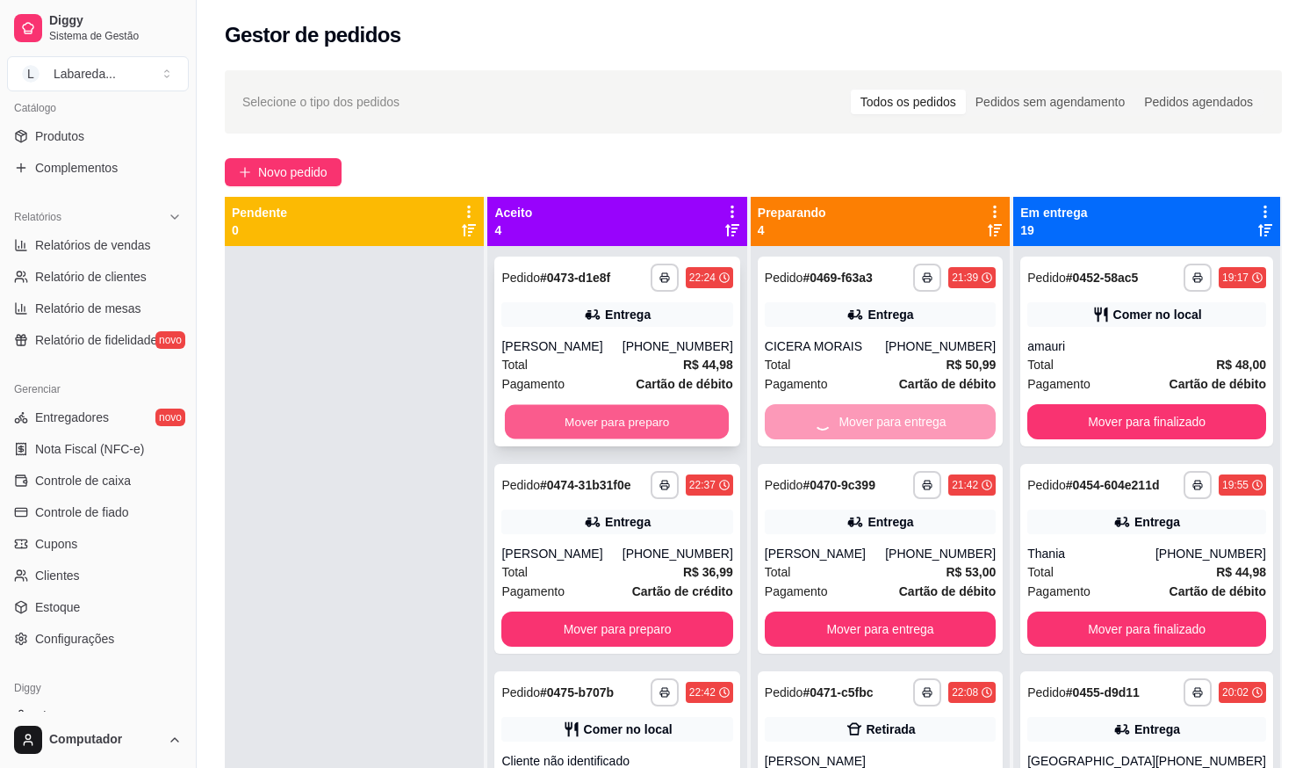
click at [644, 422] on button "Mover para preparo" at bounding box center [617, 422] width 225 height 34
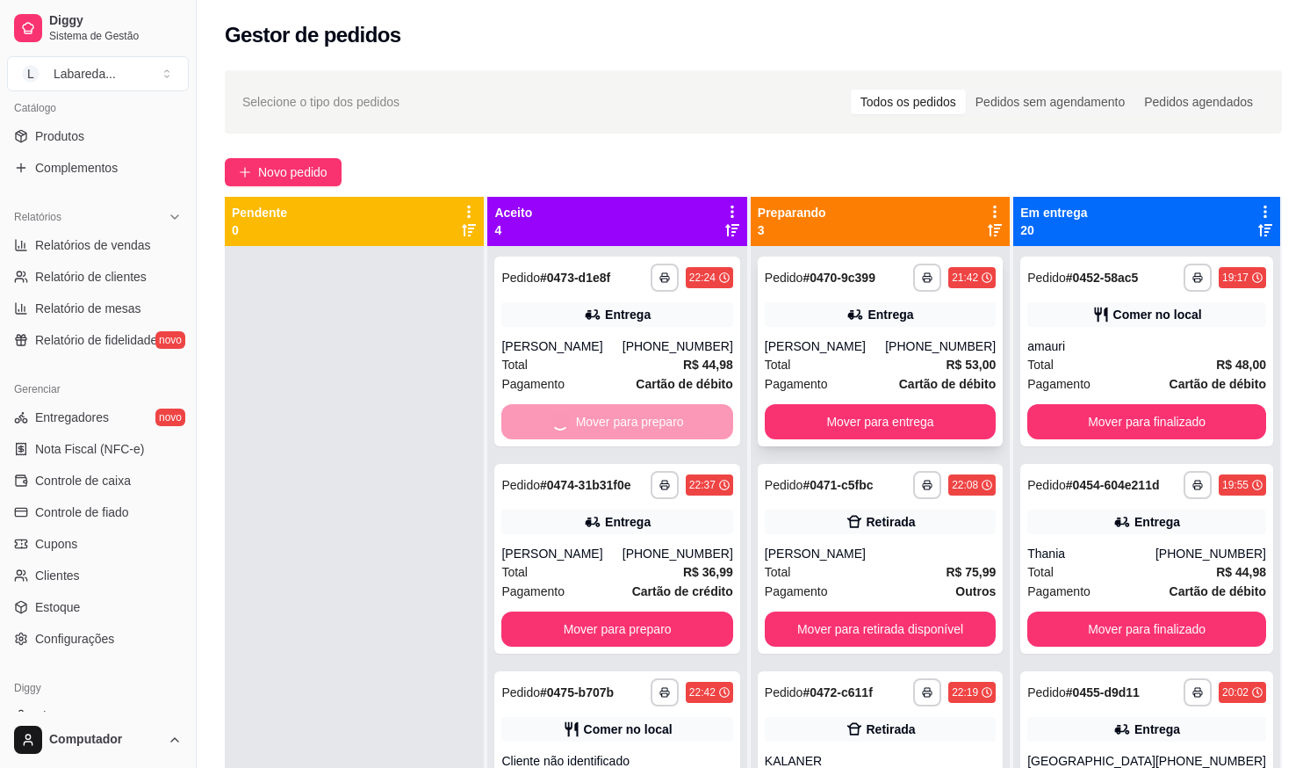
click at [808, 422] on button "Mover para entrega" at bounding box center [880, 421] width 231 height 35
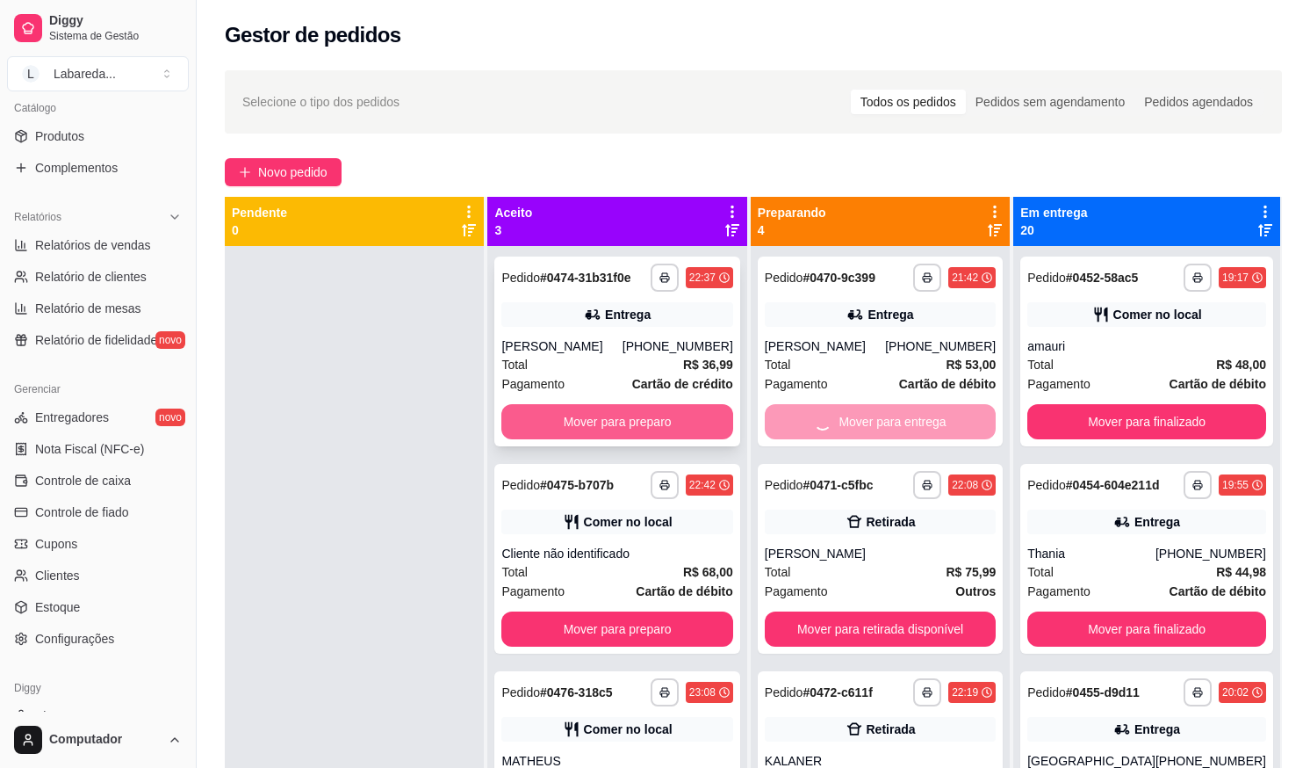
click at [664, 425] on button "Mover para preparo" at bounding box center [616, 421] width 231 height 35
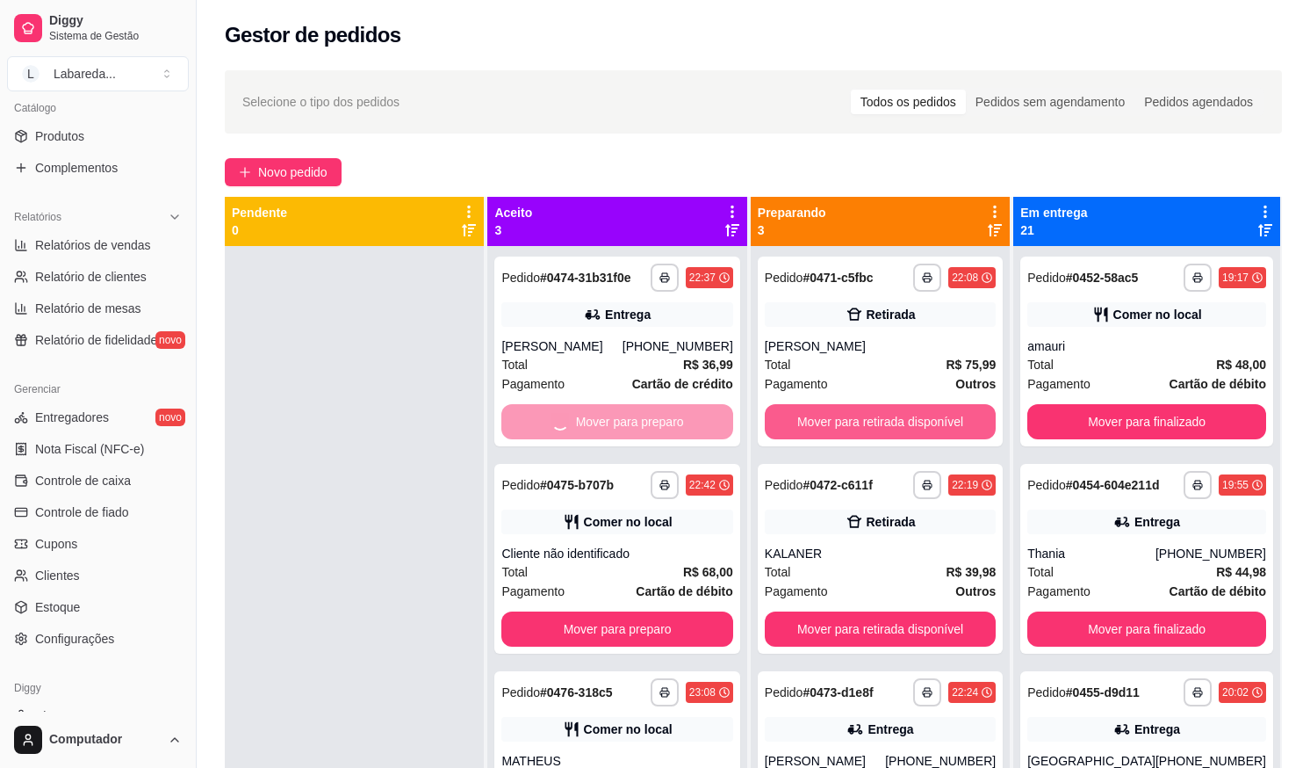
click at [820, 431] on button "Mover para retirada disponível" at bounding box center [880, 421] width 231 height 35
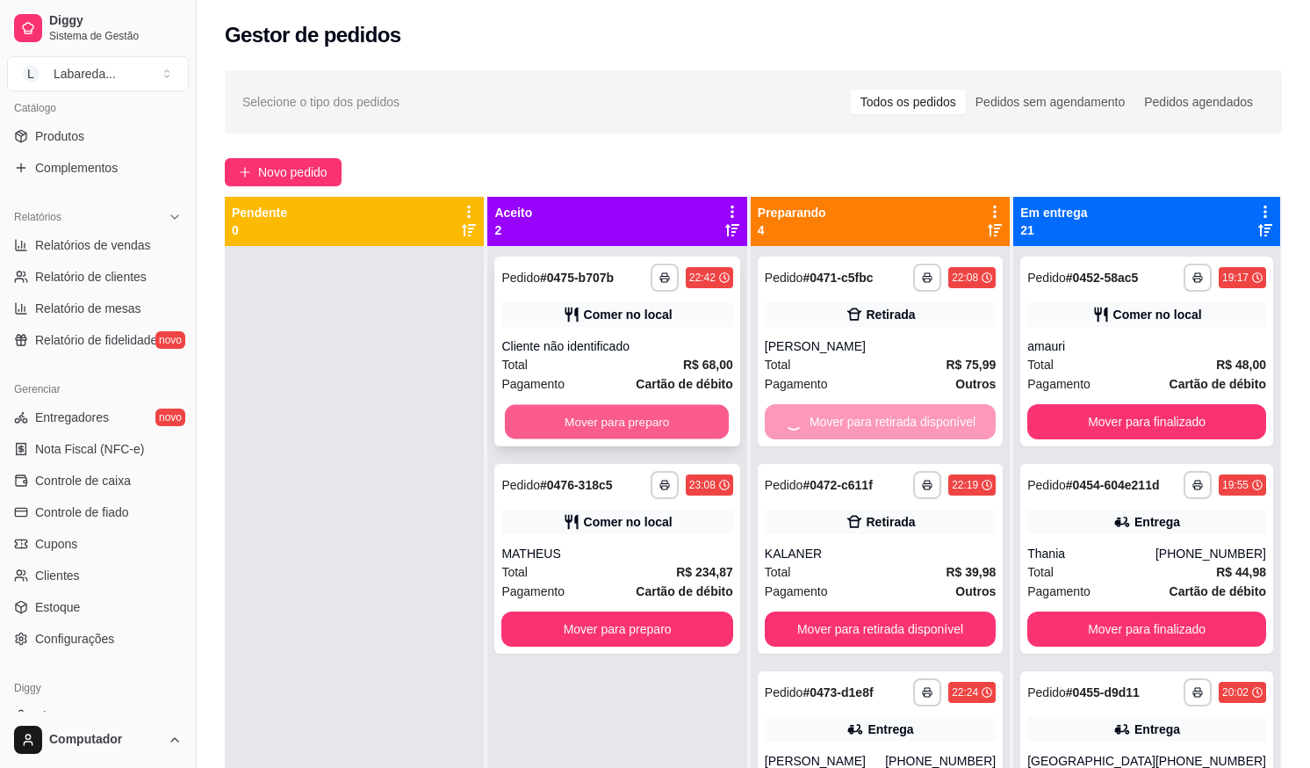
click at [682, 422] on button "Mover para preparo" at bounding box center [617, 422] width 225 height 34
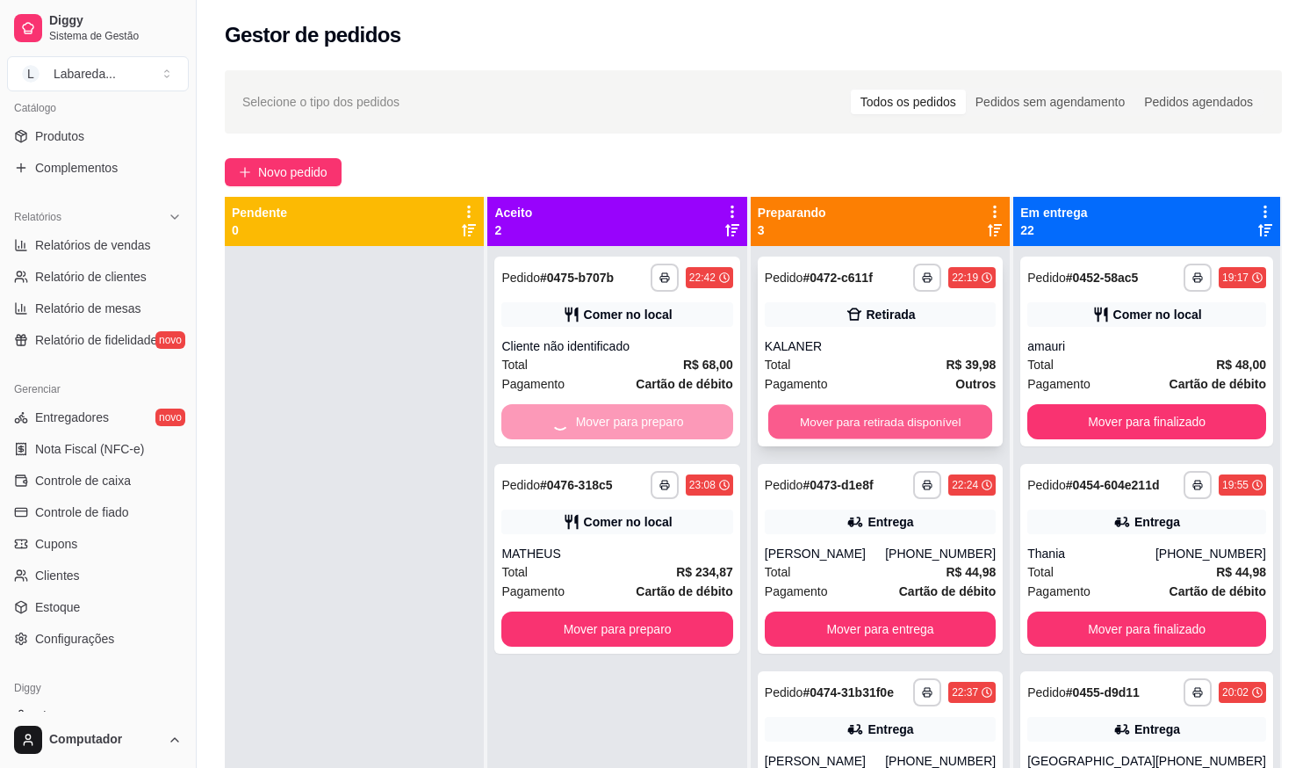
click at [829, 411] on button "Mover para retirada disponível" at bounding box center [880, 422] width 225 height 34
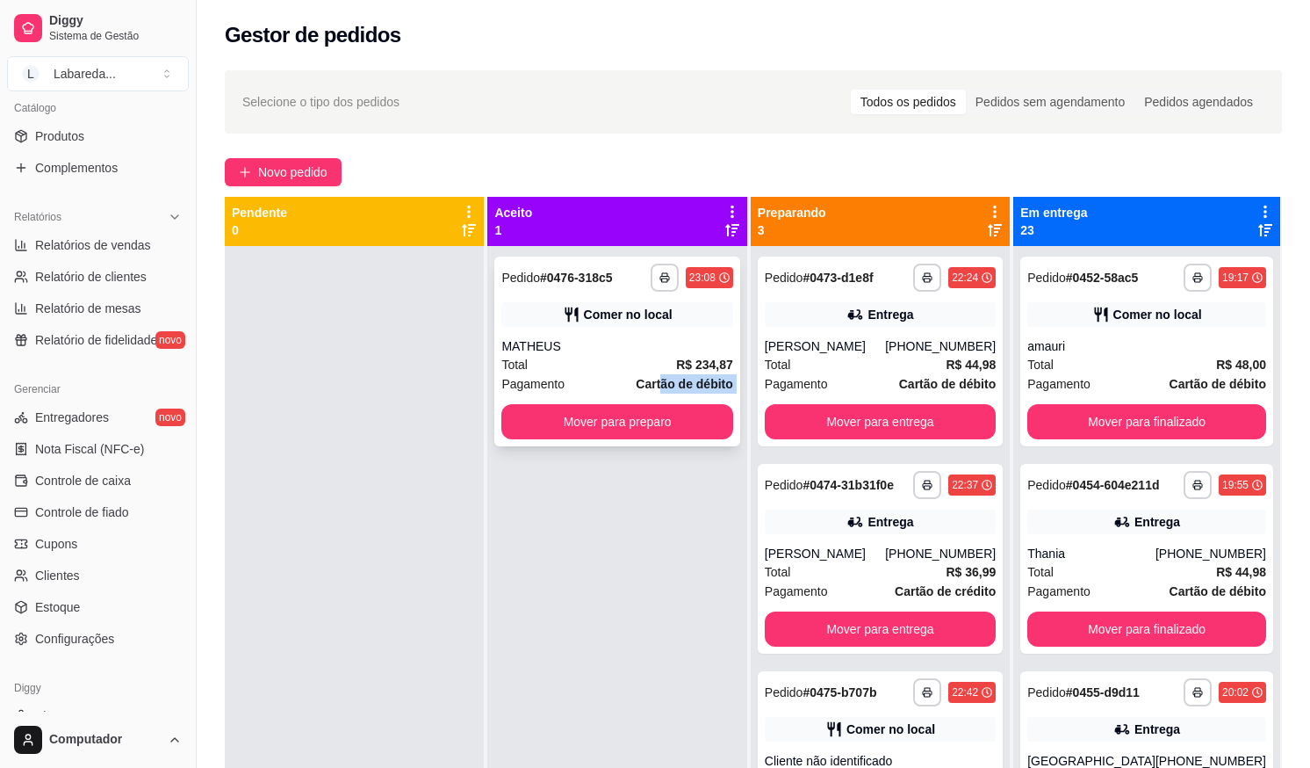
drag, startPoint x: 659, startPoint y: 393, endPoint x: 679, endPoint y: 395, distance: 20.4
click at [679, 395] on div "**********" at bounding box center [616, 351] width 245 height 190
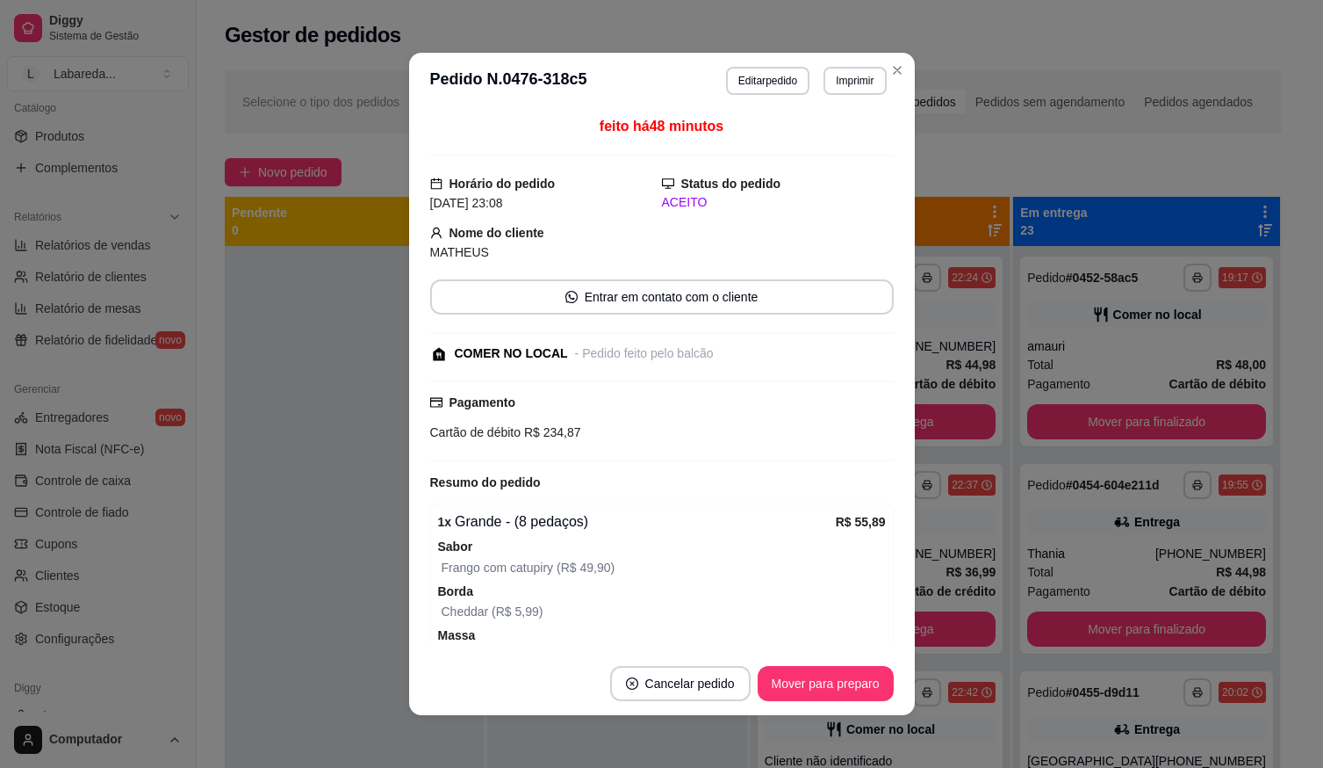
click at [826, 419] on div "Pagamento Cartão de débito R$ 234,87" at bounding box center [662, 417] width 464 height 49
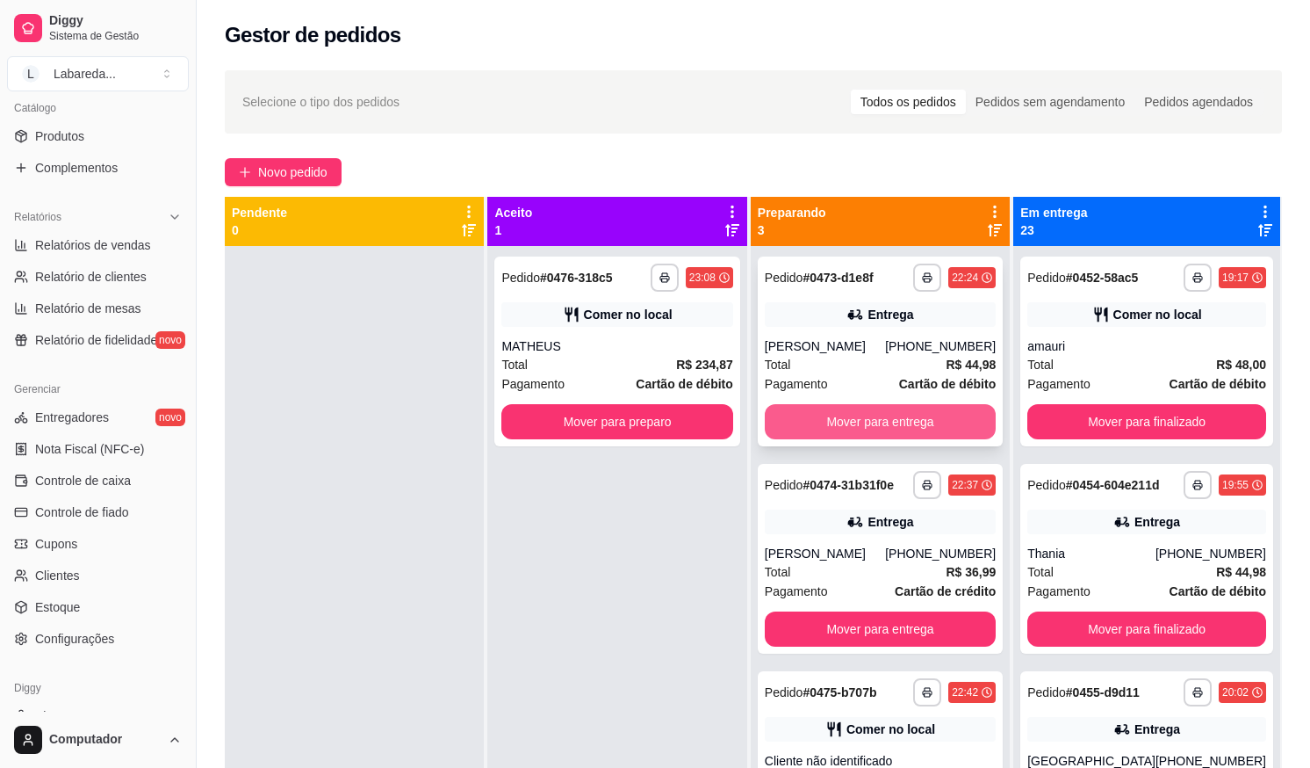
click at [939, 417] on button "Mover para entrega" at bounding box center [880, 421] width 231 height 35
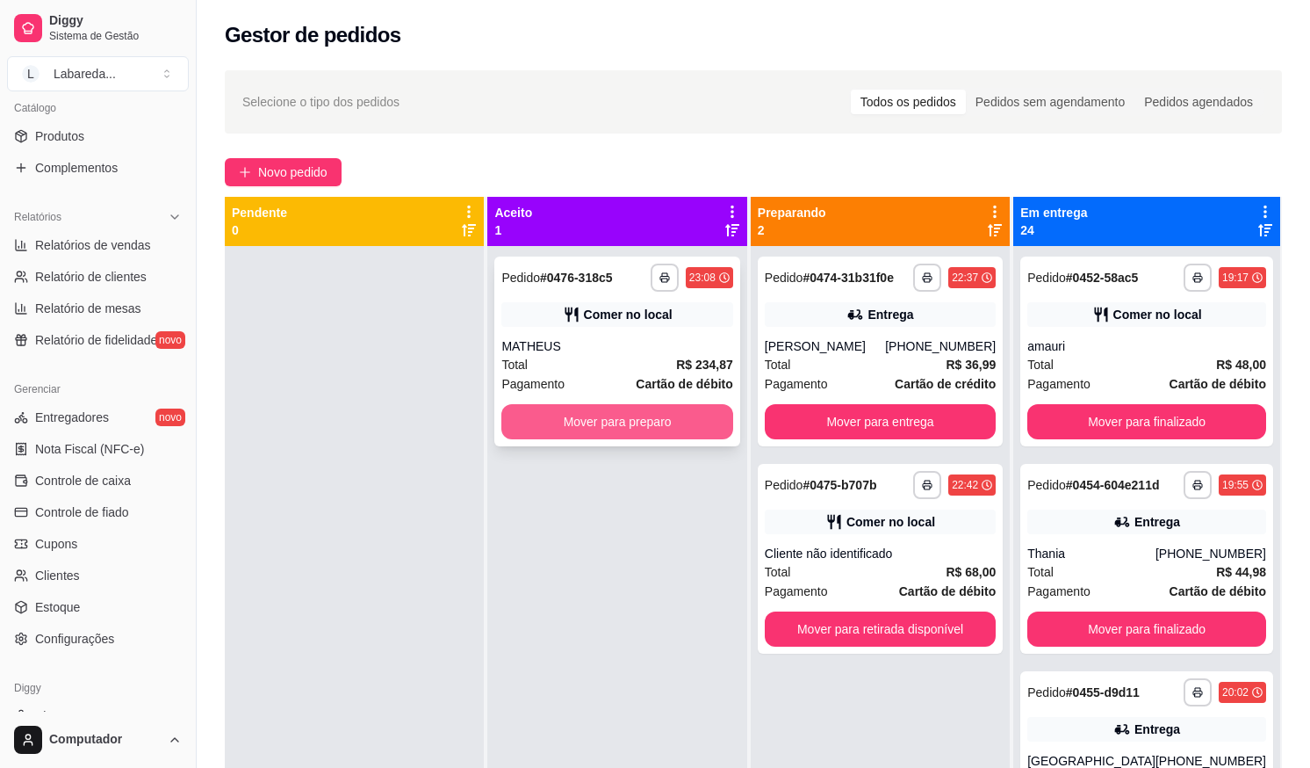
click at [666, 408] on button "Mover para preparo" at bounding box center [616, 421] width 231 height 35
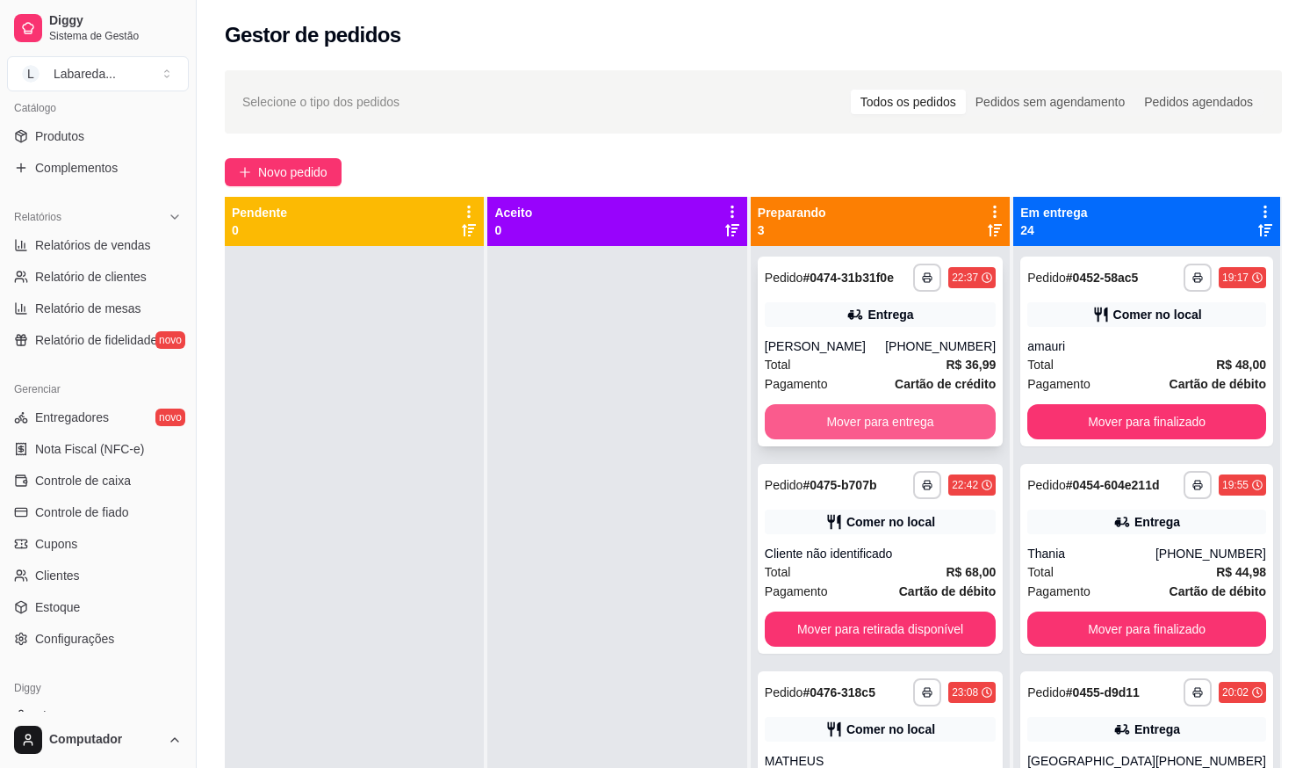
click at [891, 436] on button "Mover para entrega" at bounding box center [880, 421] width 231 height 35
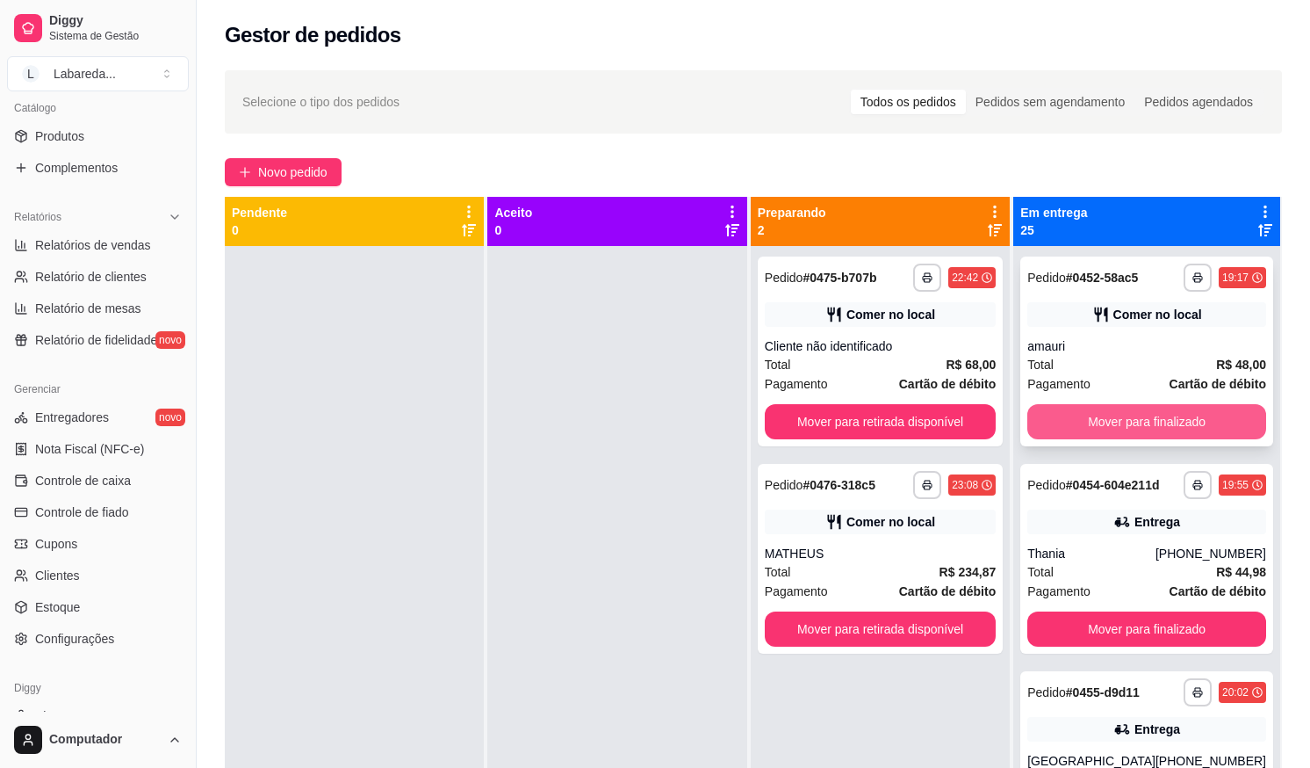
click at [1075, 419] on button "Mover para finalizado" at bounding box center [1147, 421] width 239 height 35
click at [930, 429] on button "Mover para retirada disponível" at bounding box center [880, 421] width 231 height 35
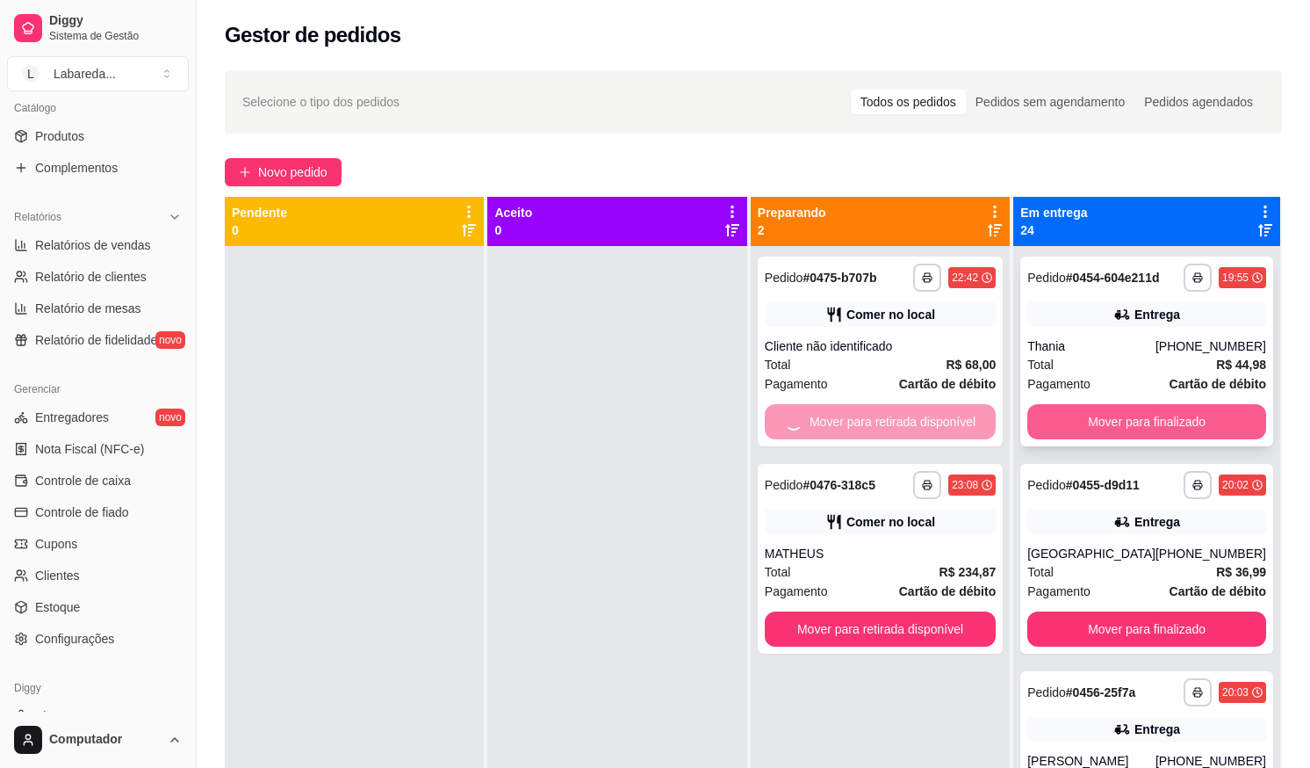
click at [1091, 405] on button "Mover para finalizado" at bounding box center [1147, 421] width 239 height 35
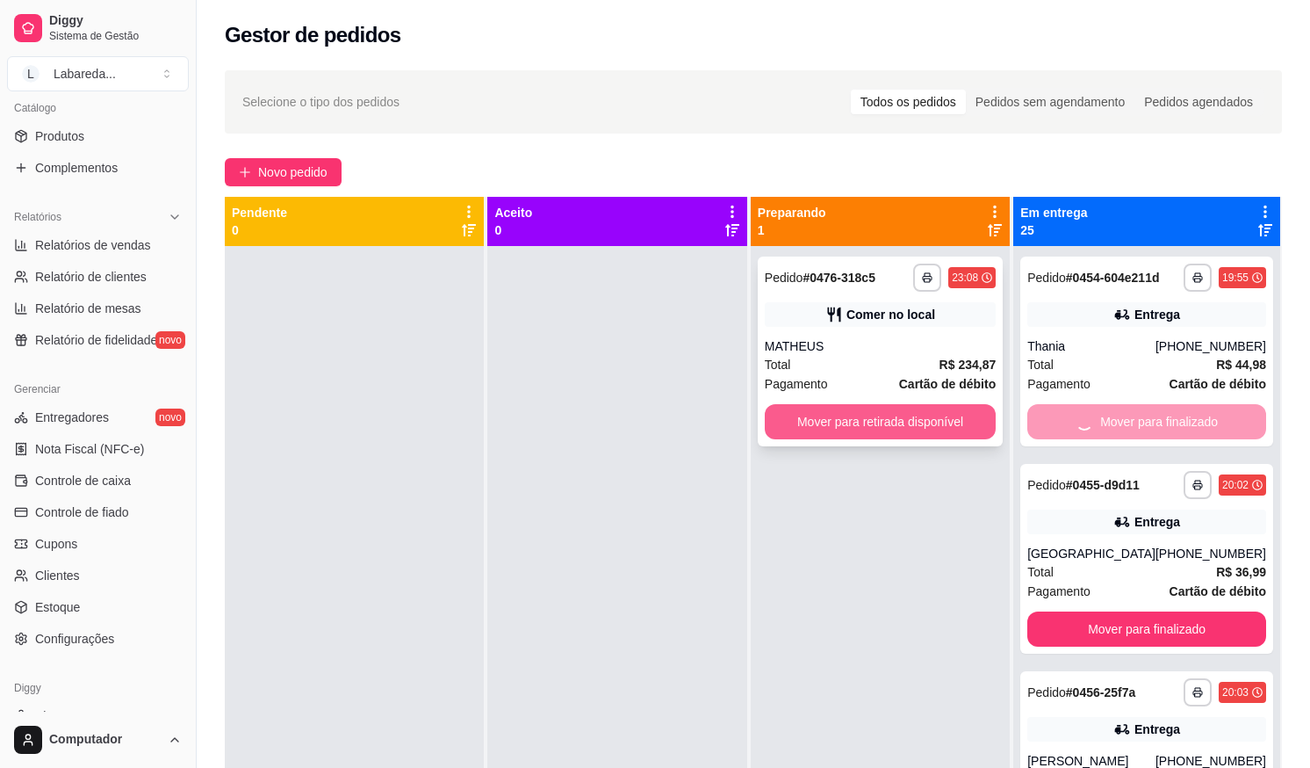
click at [962, 422] on button "Mover para retirada disponível" at bounding box center [880, 421] width 231 height 35
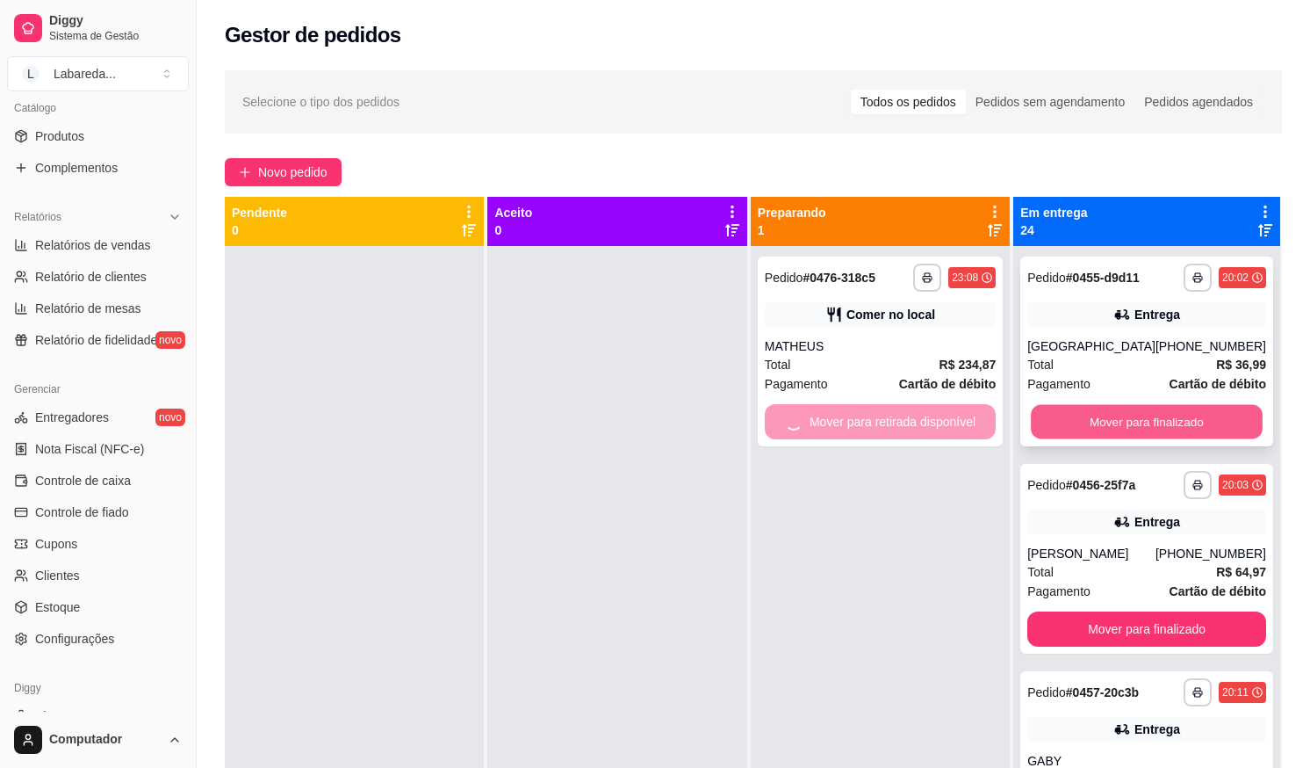
click at [1082, 410] on button "Mover para finalizado" at bounding box center [1147, 422] width 232 height 34
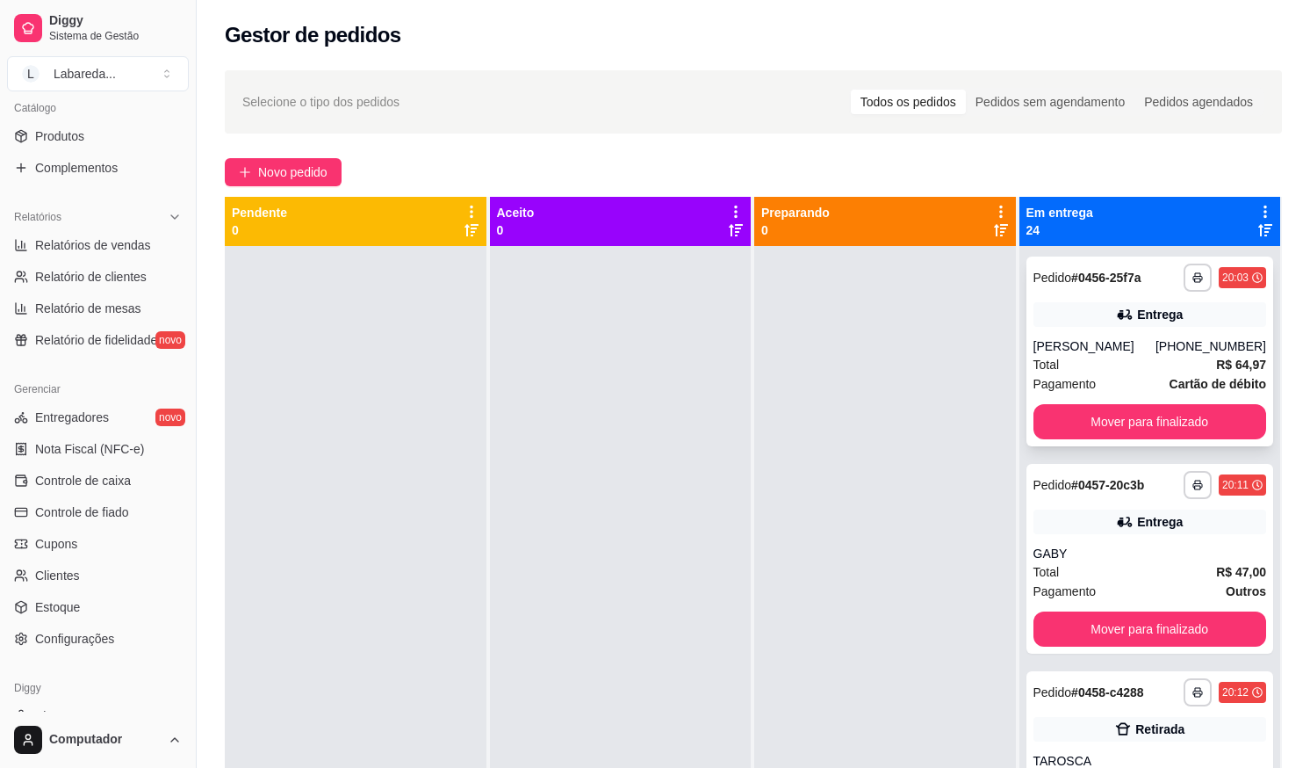
drag, startPoint x: 979, startPoint y: 417, endPoint x: 1068, endPoint y: 418, distance: 88.7
click at [1025, 418] on div "**********" at bounding box center [753, 581] width 1057 height 768
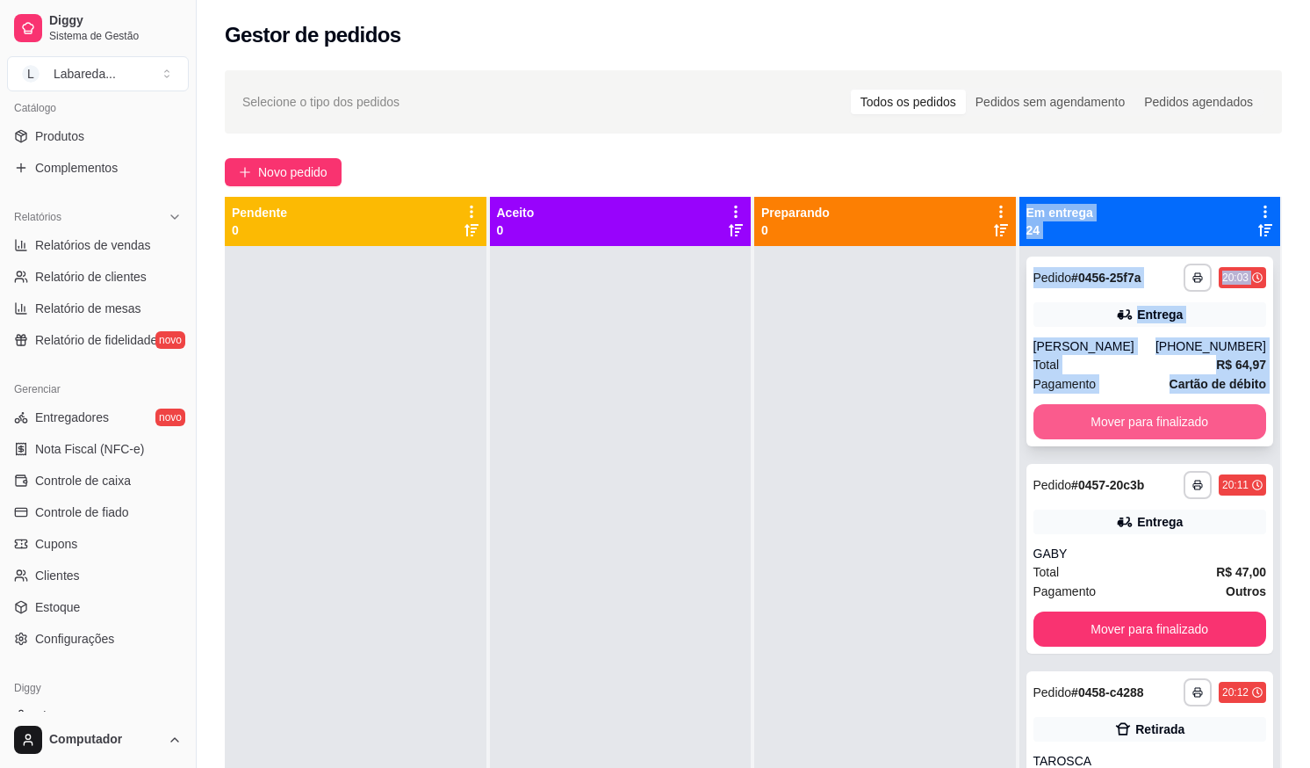
click at [1100, 414] on button "Mover para finalizado" at bounding box center [1151, 421] width 234 height 35
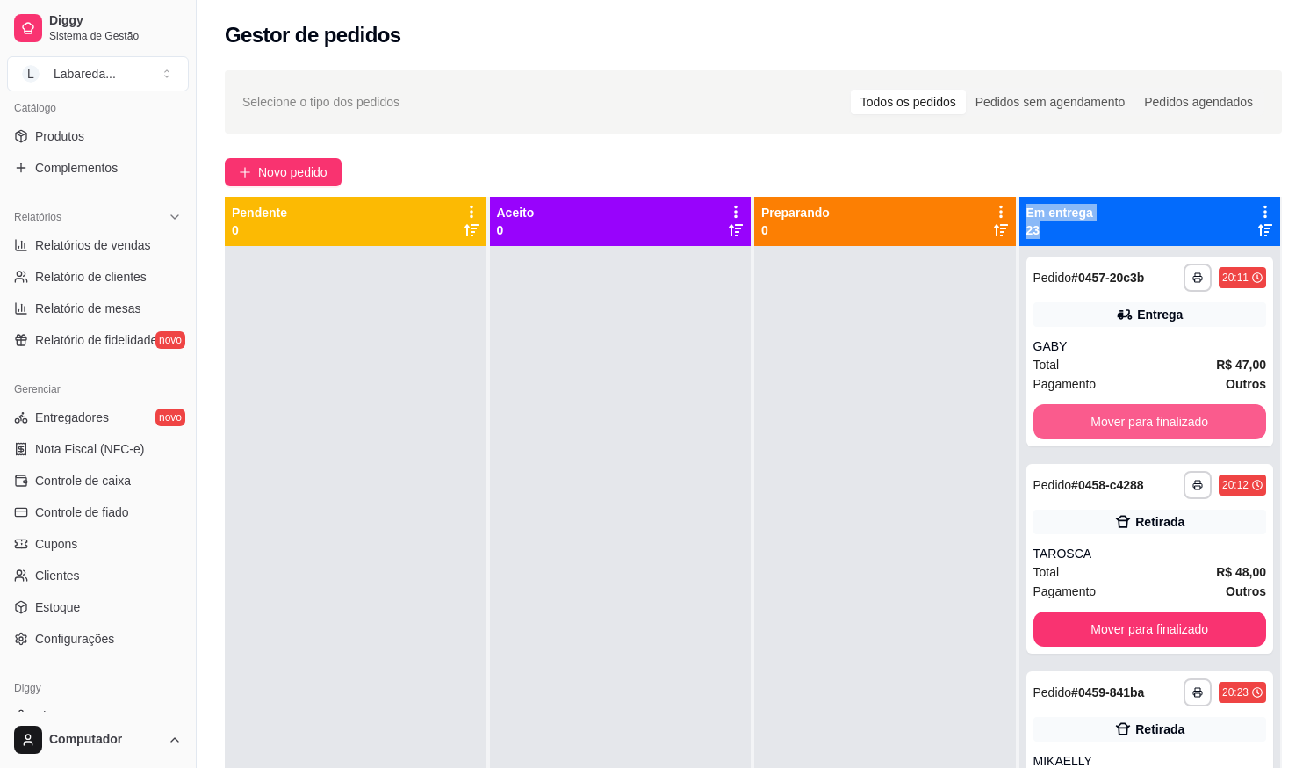
click at [1098, 418] on button "Mover para finalizado" at bounding box center [1151, 421] width 234 height 35
click at [1097, 420] on button "Mover para finalizado" at bounding box center [1151, 421] width 234 height 35
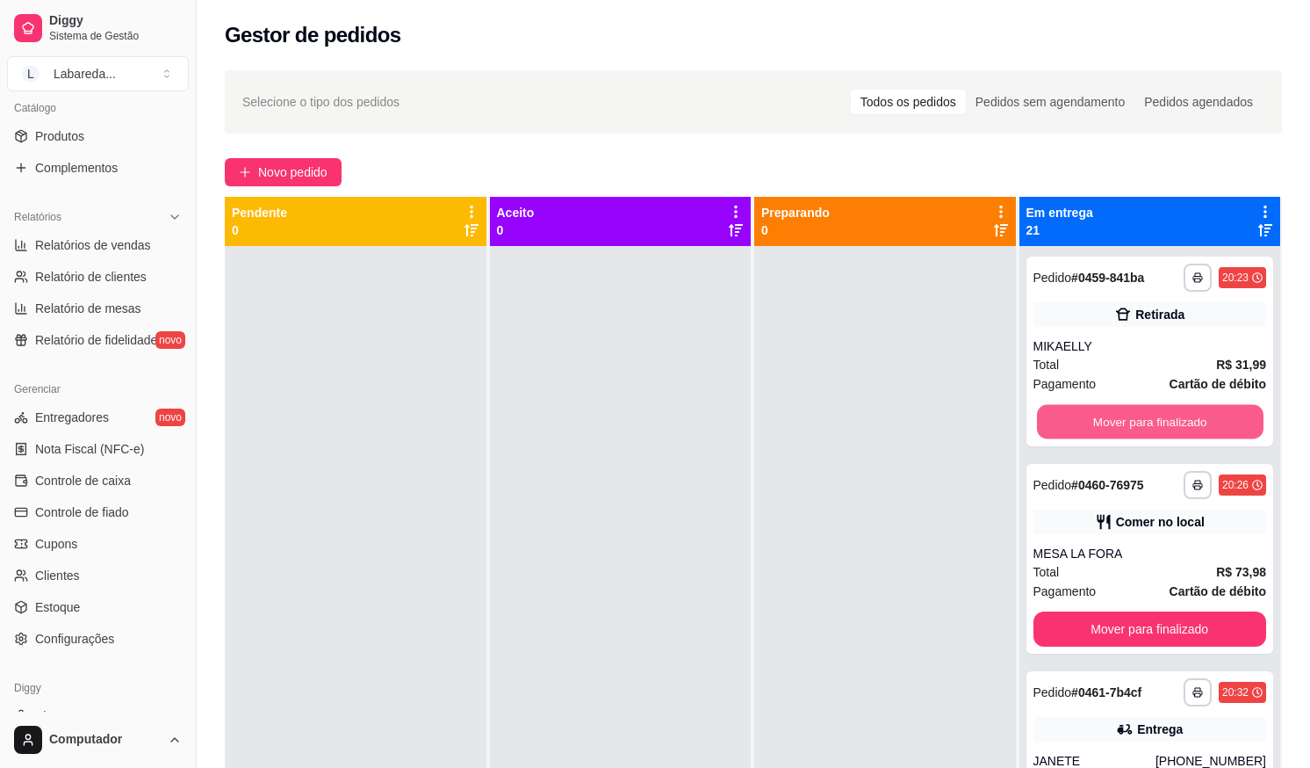
click at [1097, 420] on button "Mover para finalizado" at bounding box center [1149, 422] width 227 height 34
click at [1093, 428] on div "Mover para finalizado" at bounding box center [1151, 421] width 234 height 35
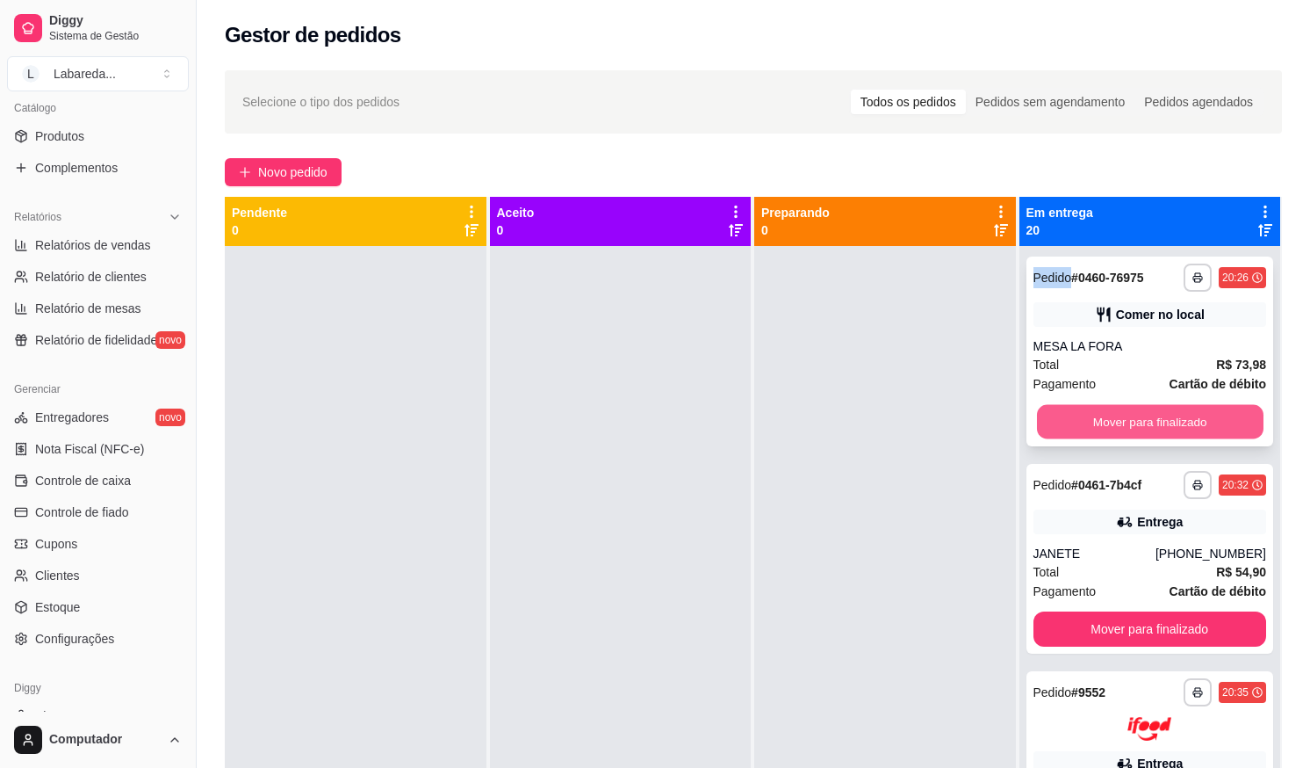
click at [1079, 407] on button "Mover para finalizado" at bounding box center [1149, 422] width 227 height 34
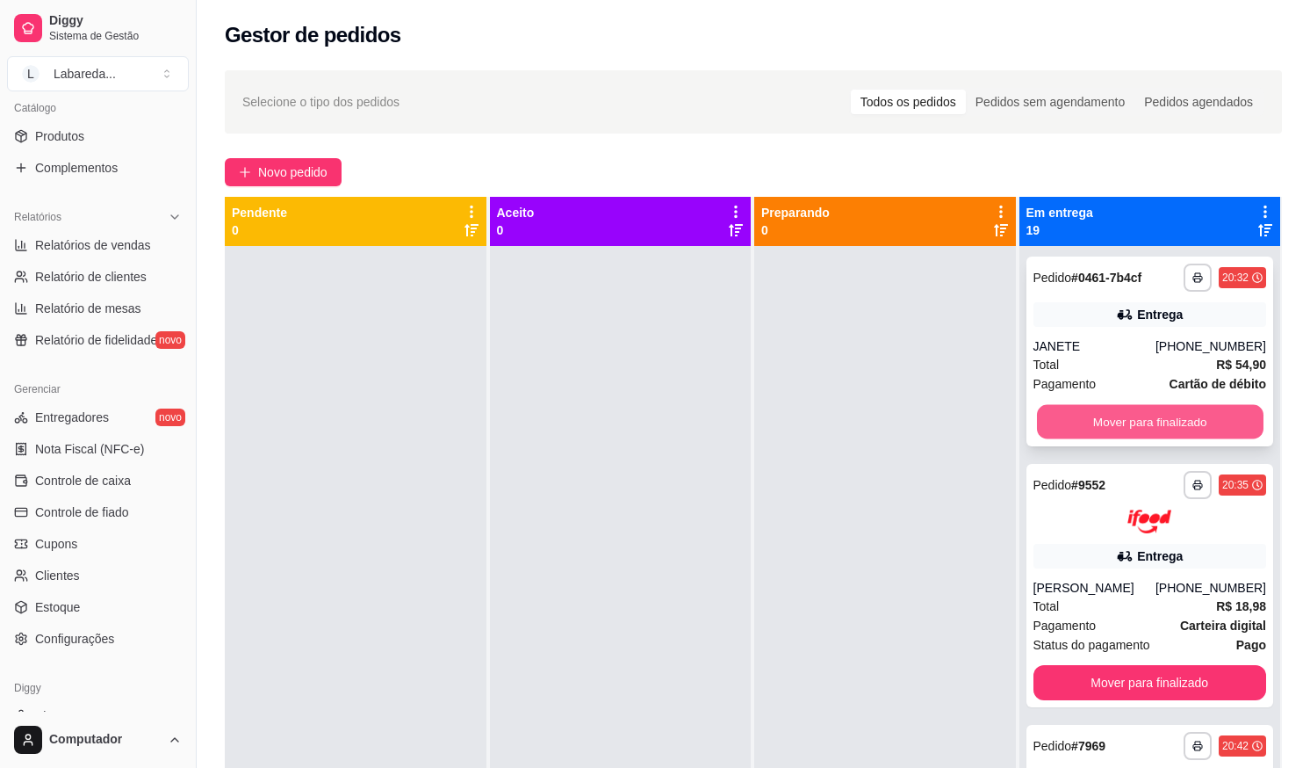
click at [1072, 410] on button "Mover para finalizado" at bounding box center [1149, 422] width 227 height 34
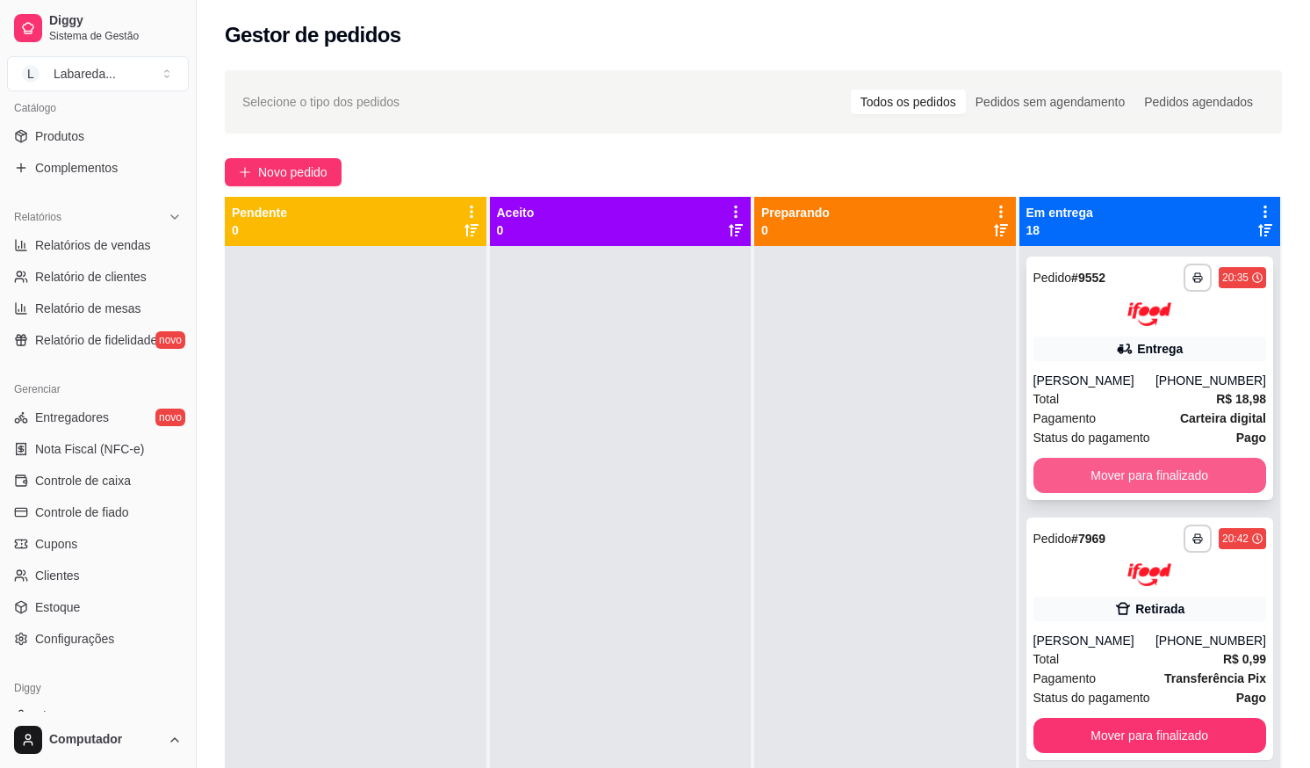
click at [1109, 467] on button "Mover para finalizado" at bounding box center [1151, 475] width 234 height 35
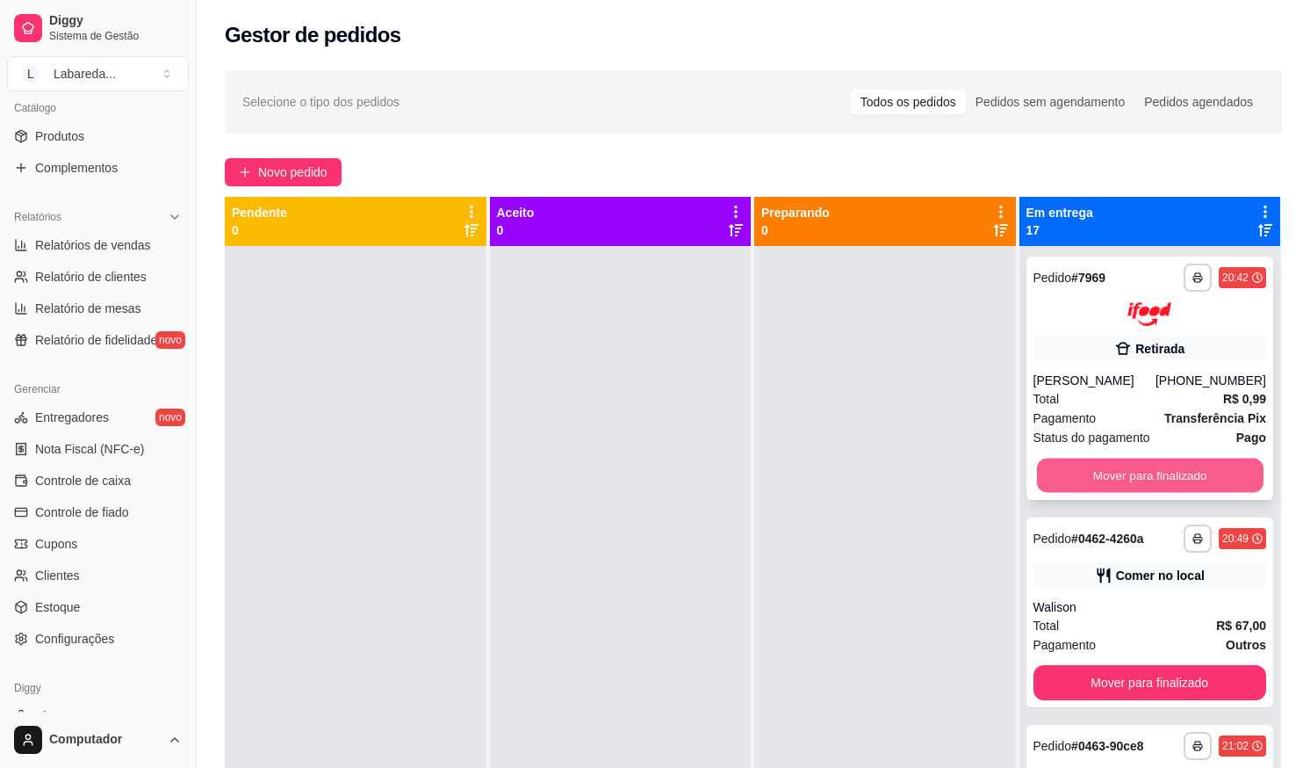
click at [1125, 486] on button "Mover para finalizado" at bounding box center [1149, 475] width 227 height 34
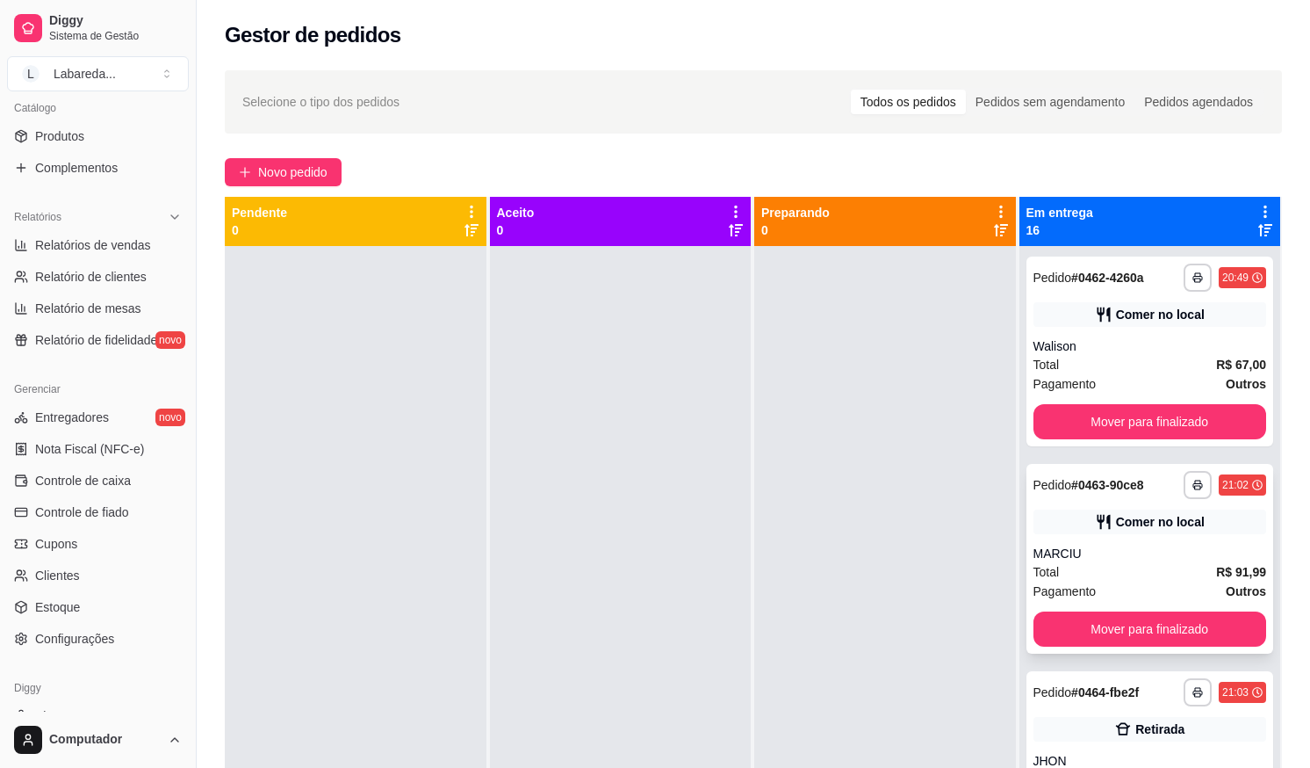
click at [1127, 492] on strong "# 0463-90ce8" at bounding box center [1107, 485] width 73 height 14
click at [1093, 442] on div "**********" at bounding box center [1151, 351] width 248 height 190
click at [1064, 431] on button "Mover para finalizado" at bounding box center [1149, 422] width 227 height 34
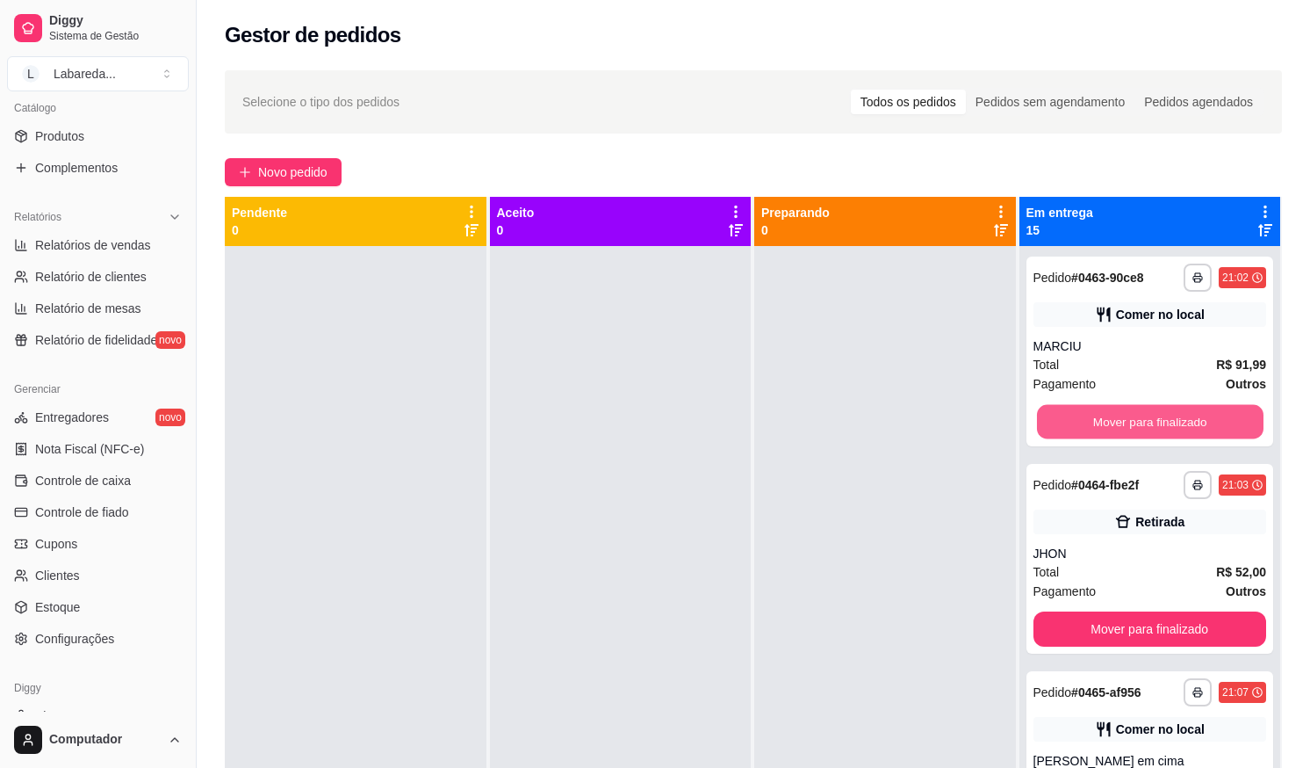
click at [1045, 431] on button "Mover para finalizado" at bounding box center [1149, 422] width 227 height 34
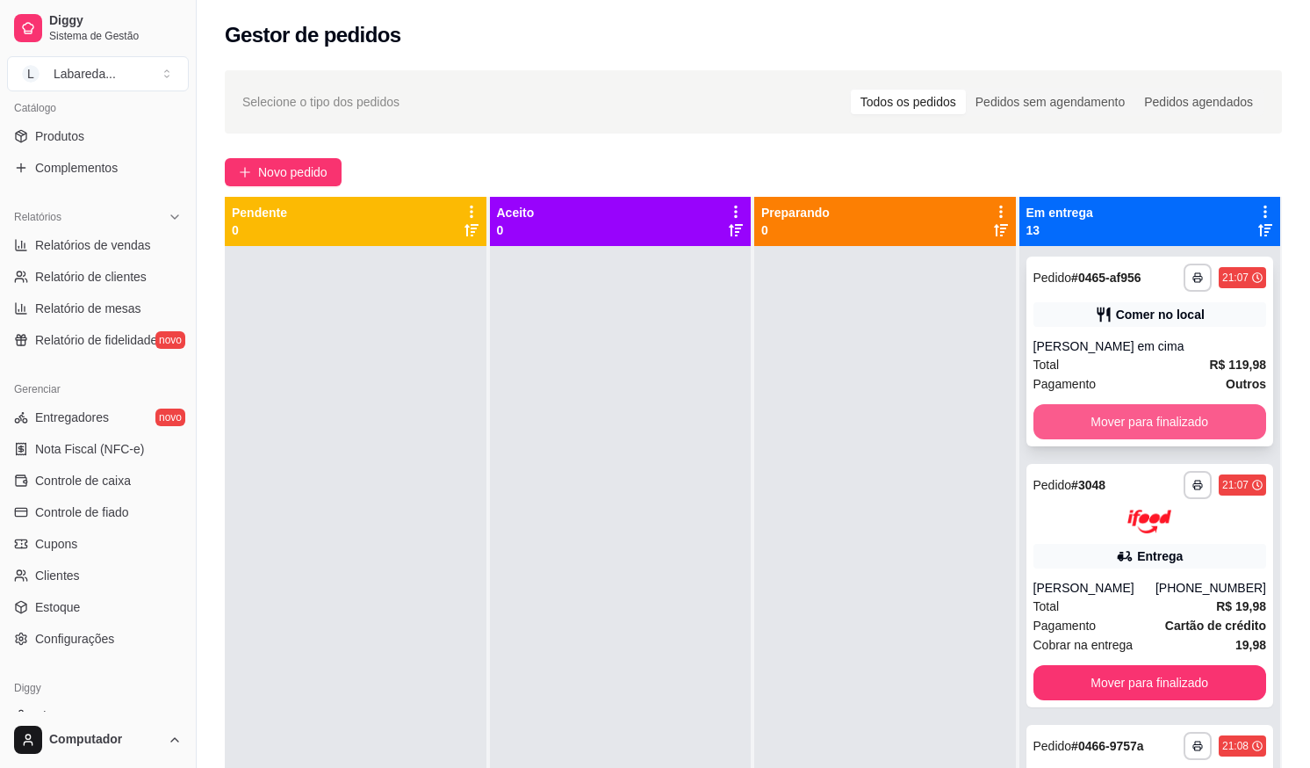
click at [1047, 431] on button "Mover para finalizado" at bounding box center [1151, 421] width 234 height 35
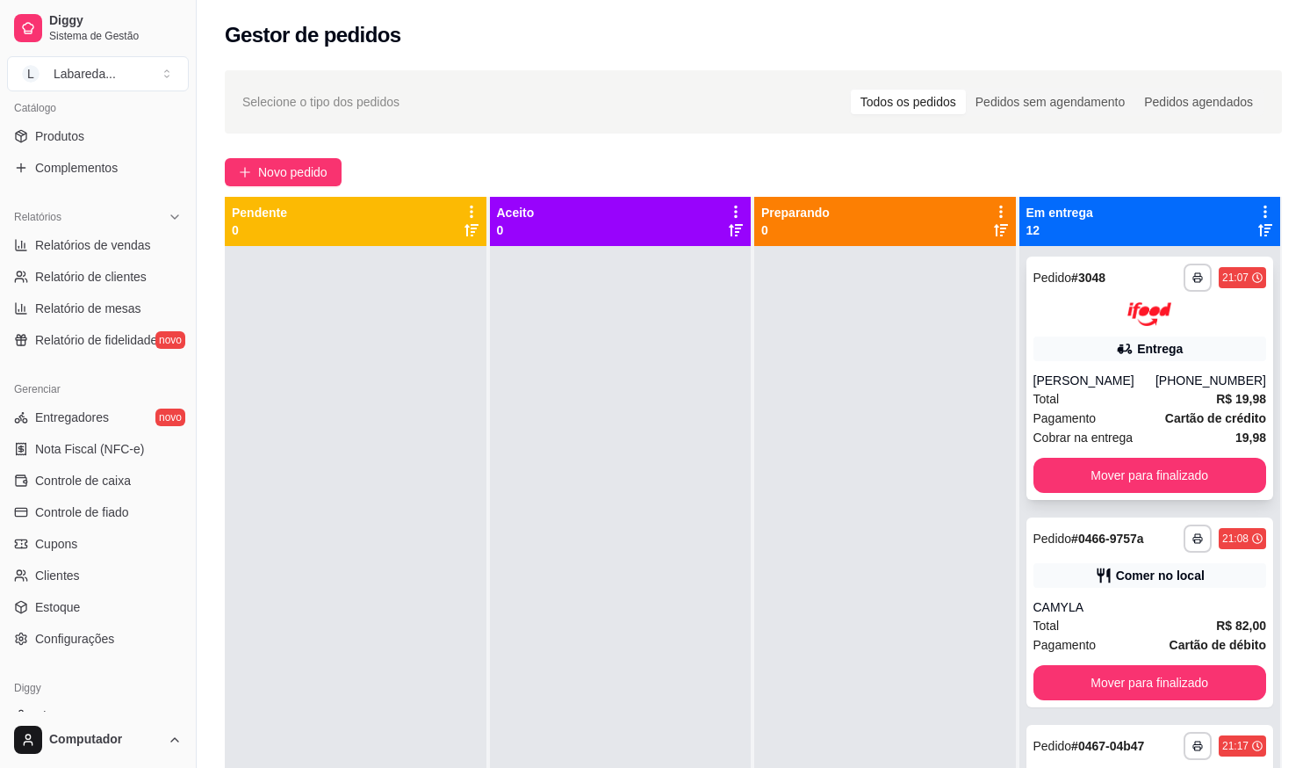
click at [1048, 426] on span "Pagamento" at bounding box center [1065, 417] width 63 height 19
click at [1093, 467] on button "Mover para finalizado" at bounding box center [1151, 475] width 234 height 35
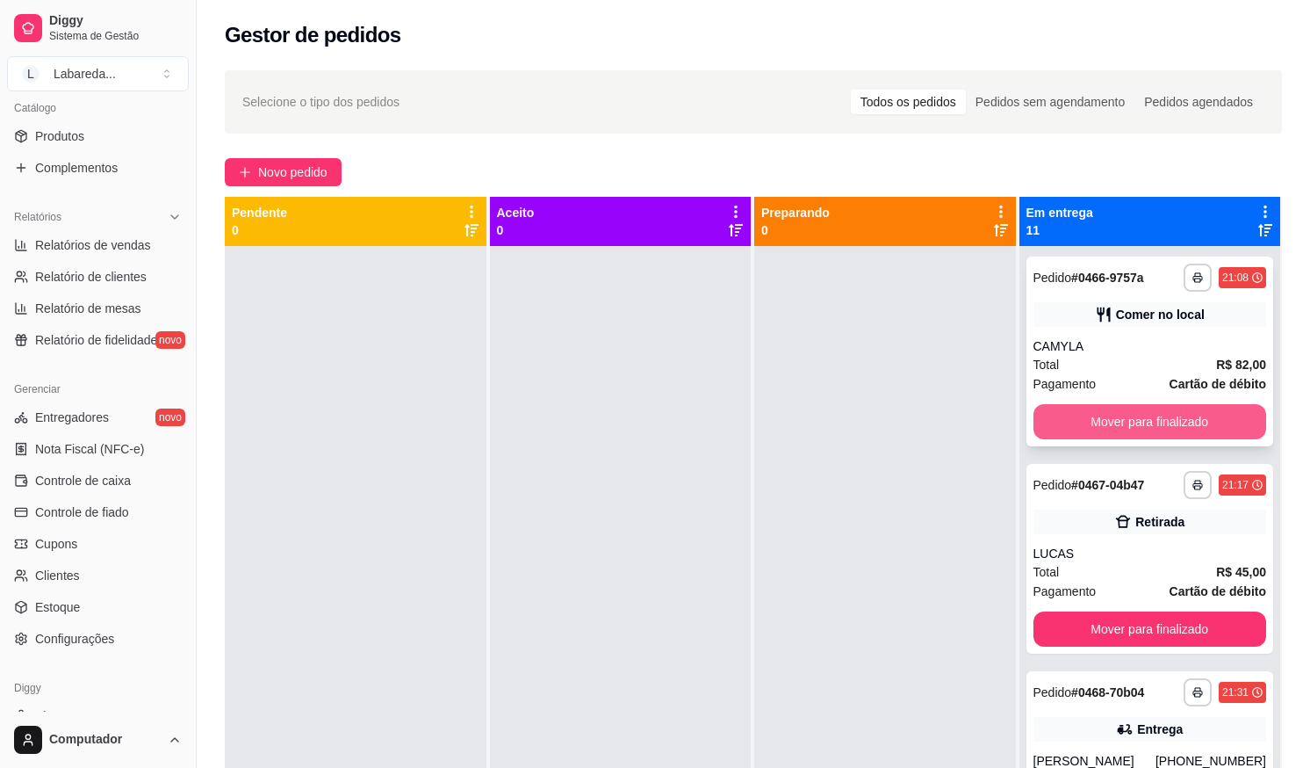
click at [1067, 420] on button "Mover para finalizado" at bounding box center [1151, 421] width 234 height 35
click at [1071, 426] on button "Mover para finalizado" at bounding box center [1149, 422] width 227 height 34
click at [1046, 416] on button "Mover para finalizado" at bounding box center [1149, 422] width 227 height 34
click at [1052, 417] on button "Mover para finalizado" at bounding box center [1151, 421] width 234 height 35
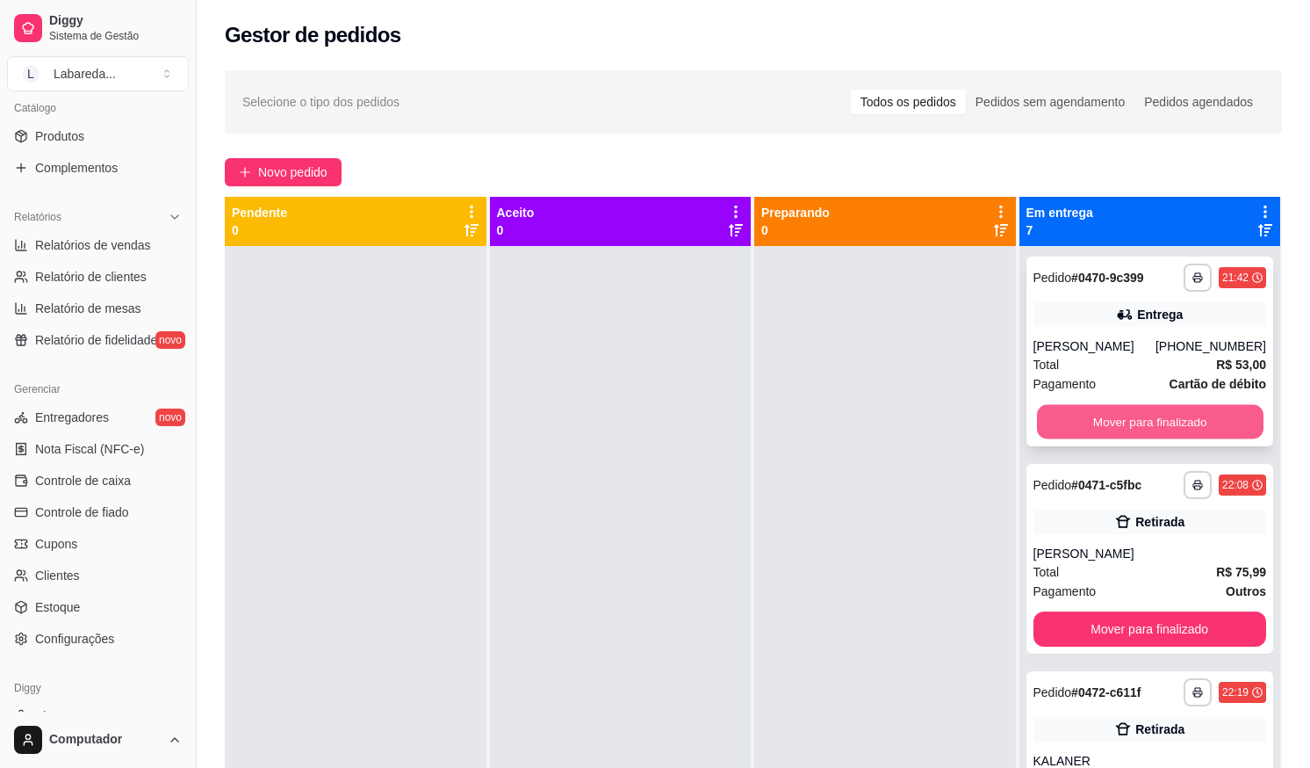
click at [1062, 414] on button "Mover para finalizado" at bounding box center [1149, 422] width 227 height 34
click at [1085, 417] on button "Mover para finalizado" at bounding box center [1149, 422] width 227 height 34
click at [1104, 425] on button "Mover para finalizado" at bounding box center [1149, 422] width 227 height 34
click at [1104, 425] on button "Mover para finalizado" at bounding box center [1151, 421] width 234 height 35
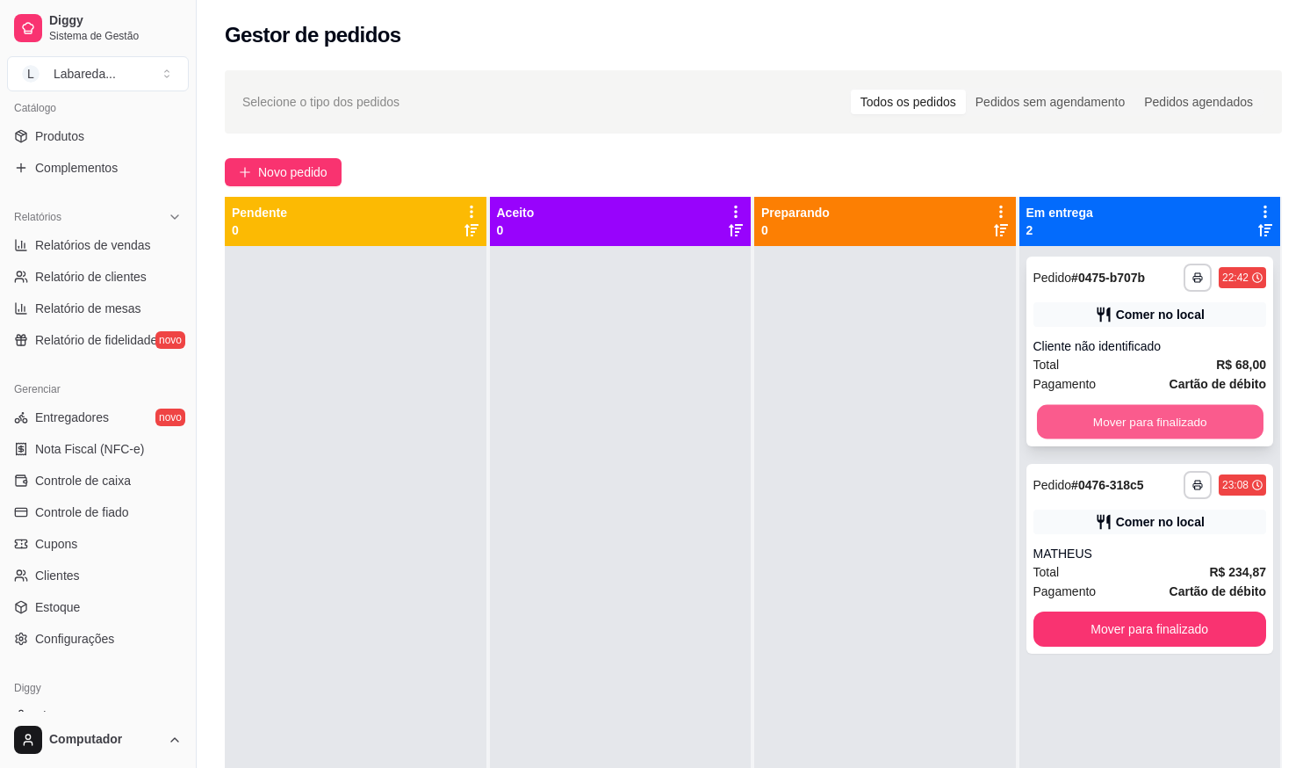
click at [1104, 428] on button "Mover para finalizado" at bounding box center [1149, 422] width 227 height 34
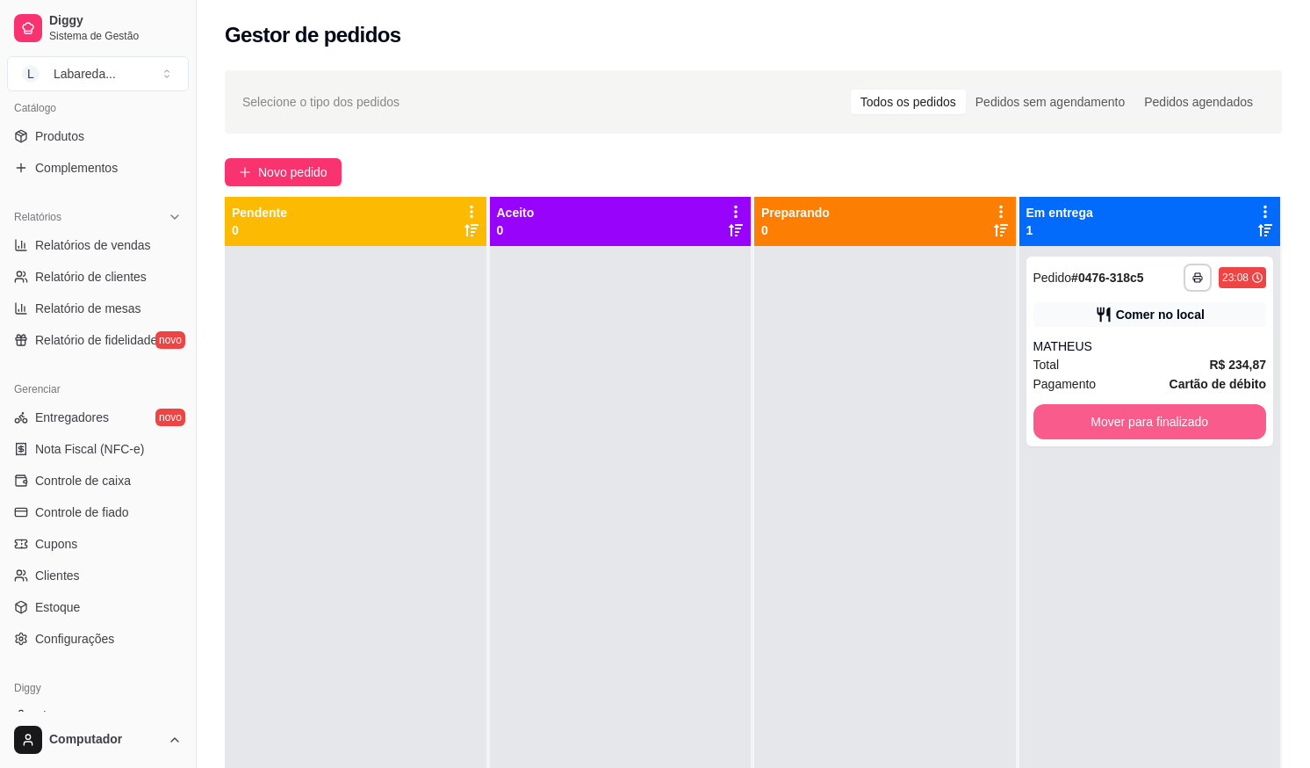
click at [1104, 428] on button "Mover para finalizado" at bounding box center [1151, 421] width 234 height 35
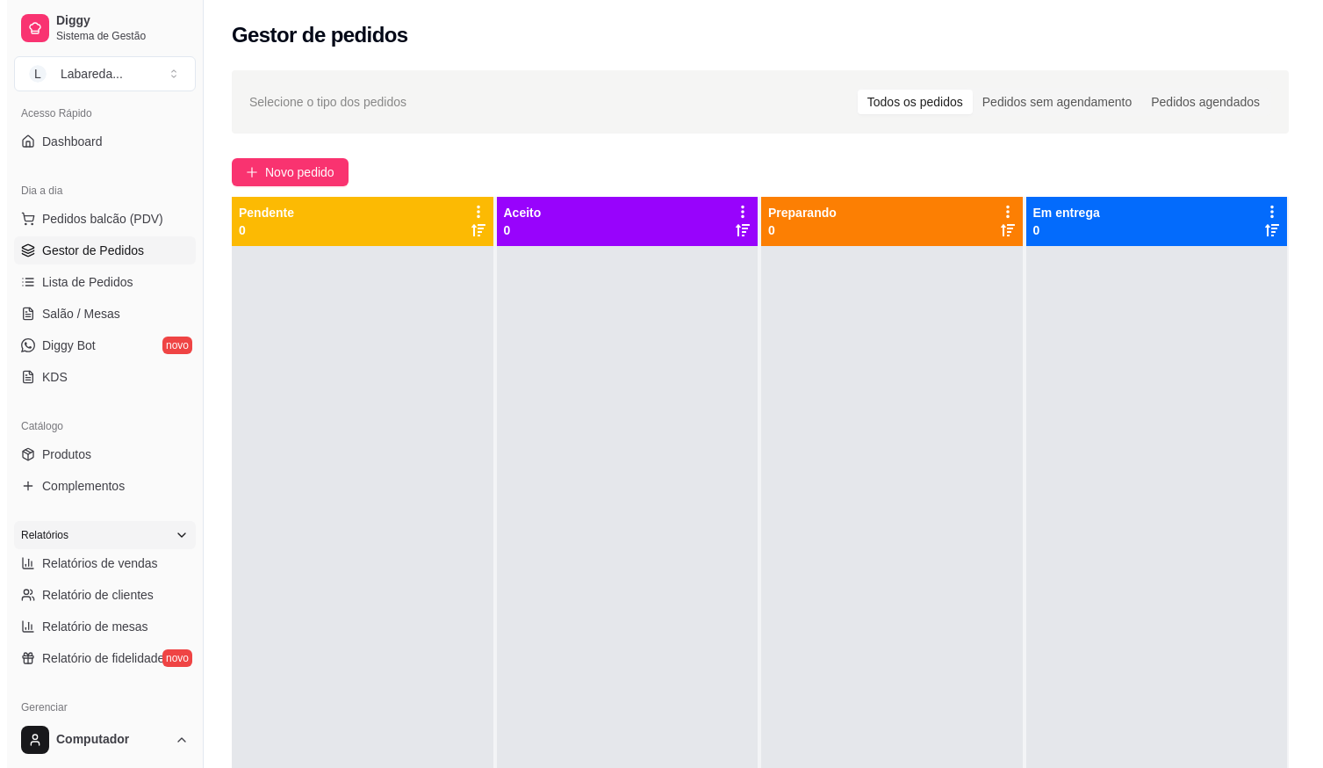
scroll to position [88, 0]
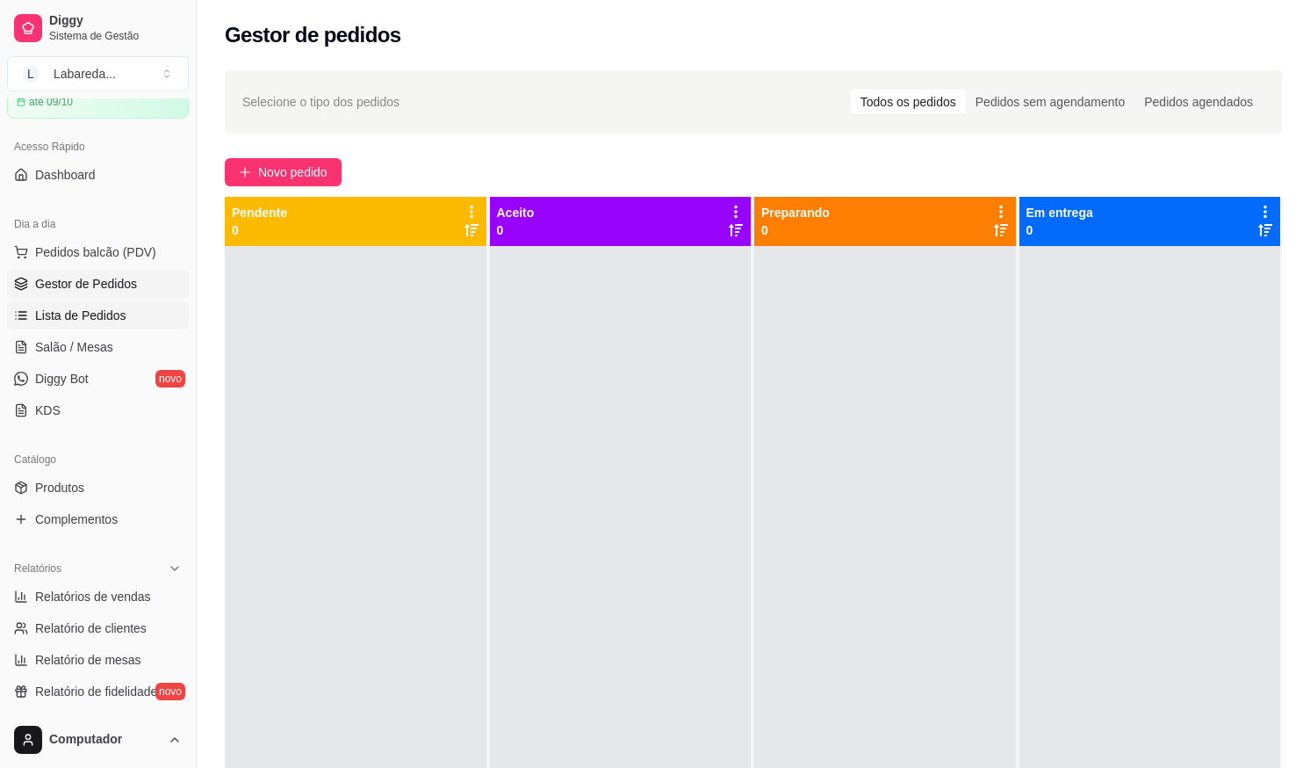
click at [130, 307] on link "Lista de Pedidos" at bounding box center [98, 315] width 182 height 28
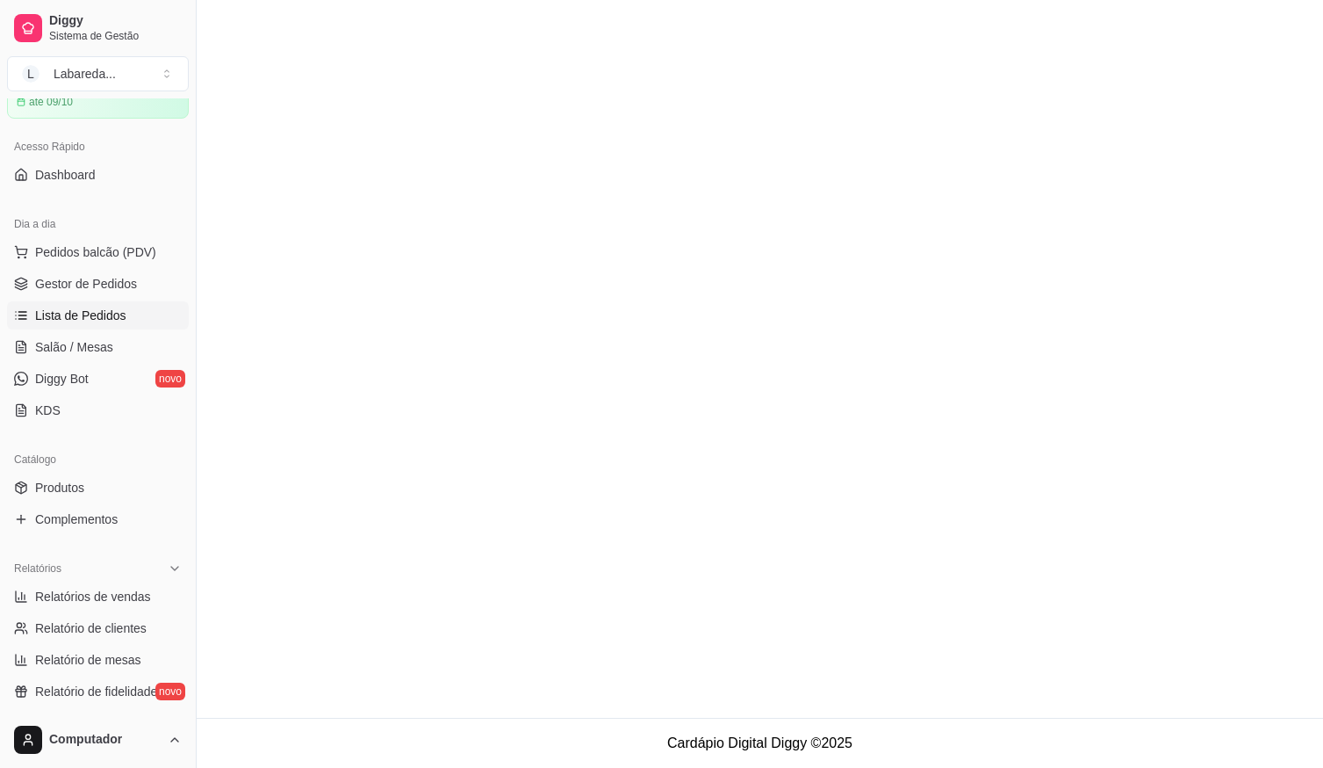
click at [130, 307] on link "Lista de Pedidos" at bounding box center [98, 315] width 182 height 28
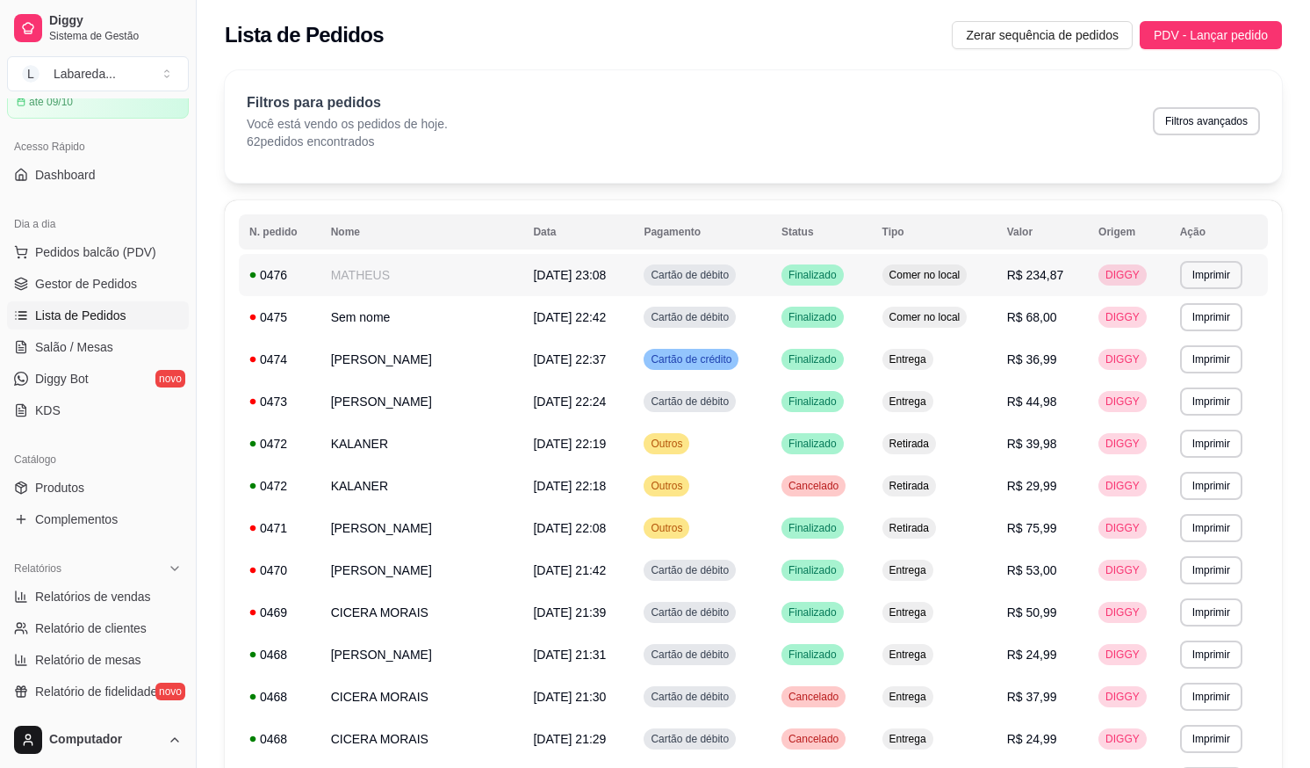
click at [597, 271] on span "[DATE] 23:08" at bounding box center [569, 275] width 73 height 14
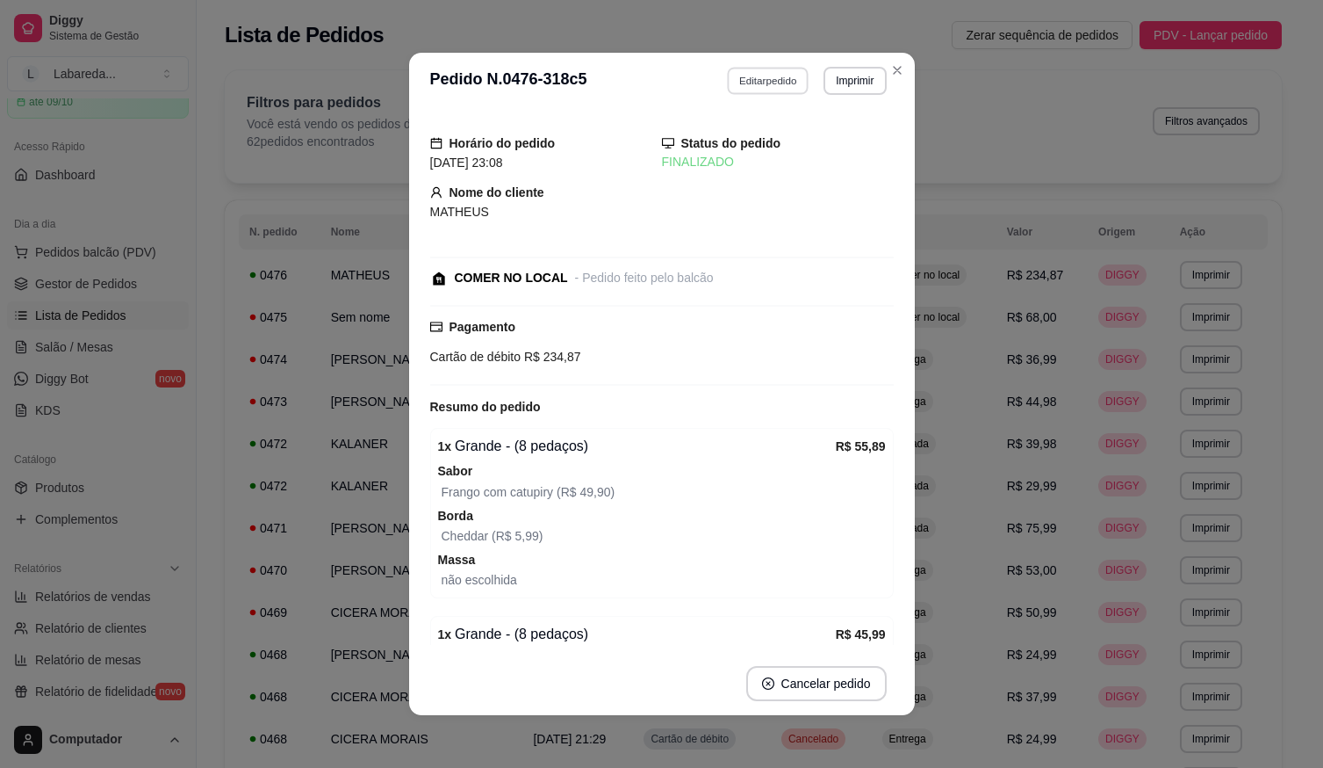
click at [769, 80] on button "Editar pedido" at bounding box center [768, 80] width 82 height 27
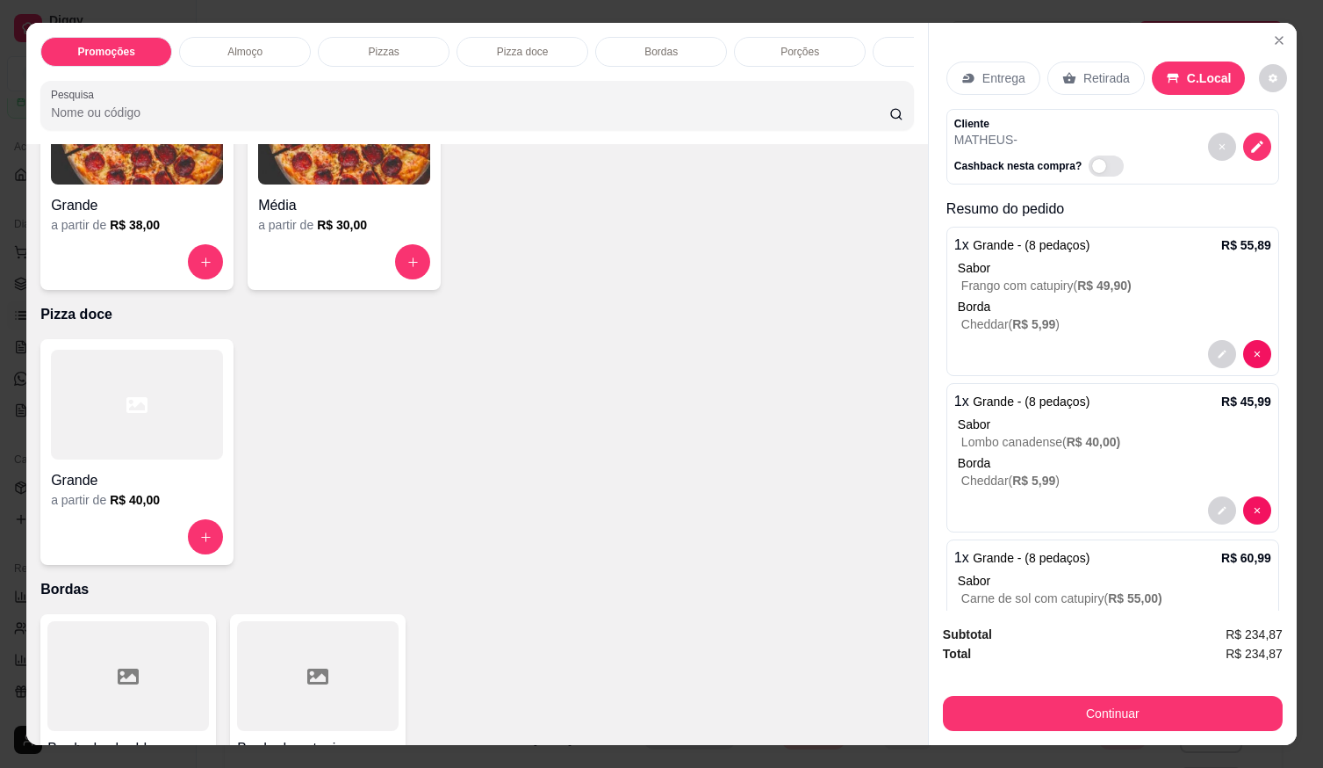
scroll to position [790, 0]
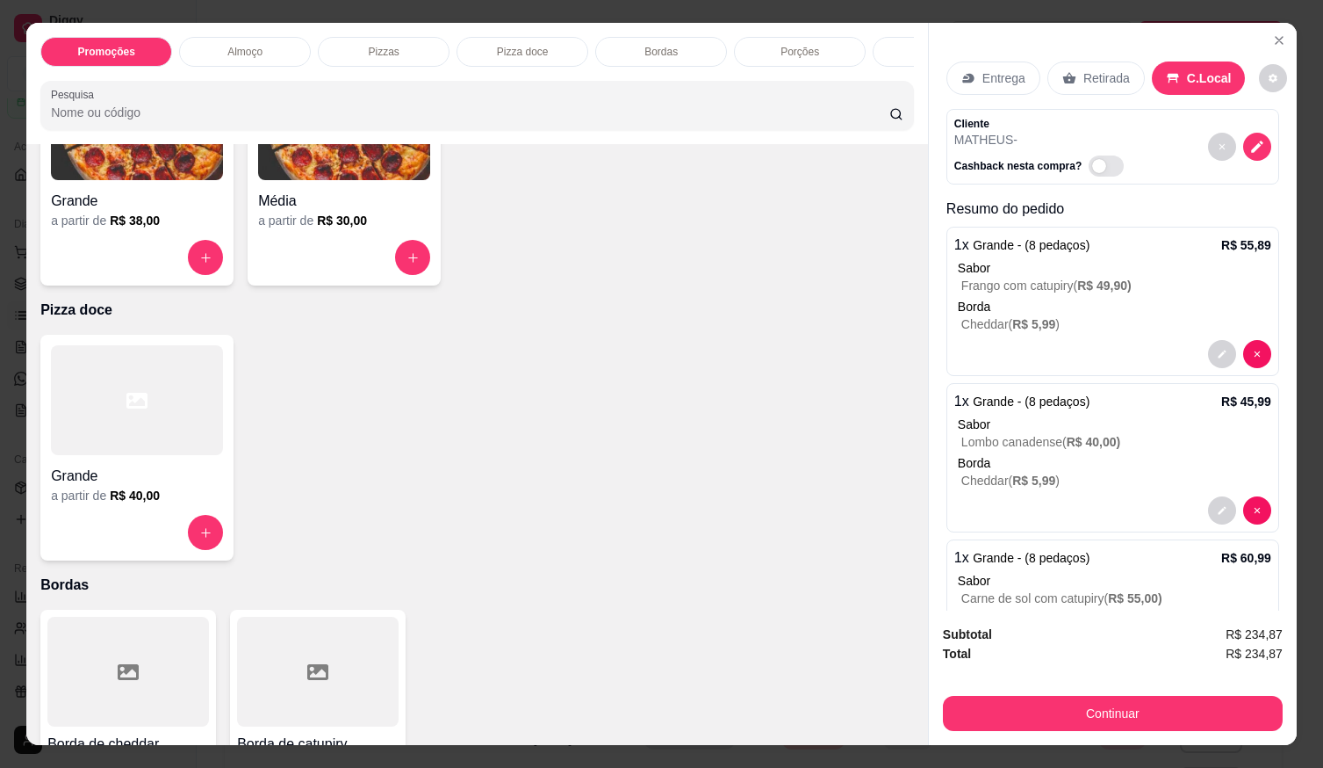
click at [324, 211] on h4 "Média" at bounding box center [344, 201] width 172 height 21
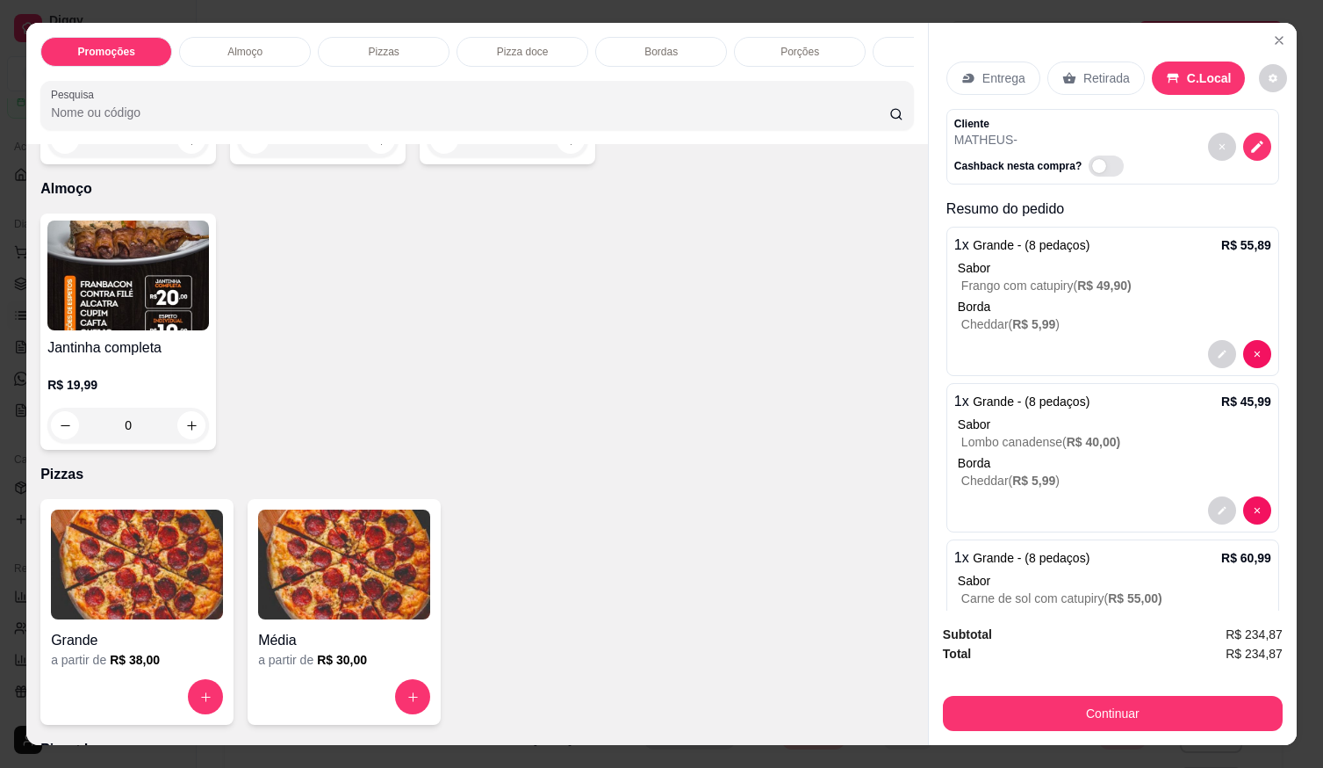
scroll to position [0, 0]
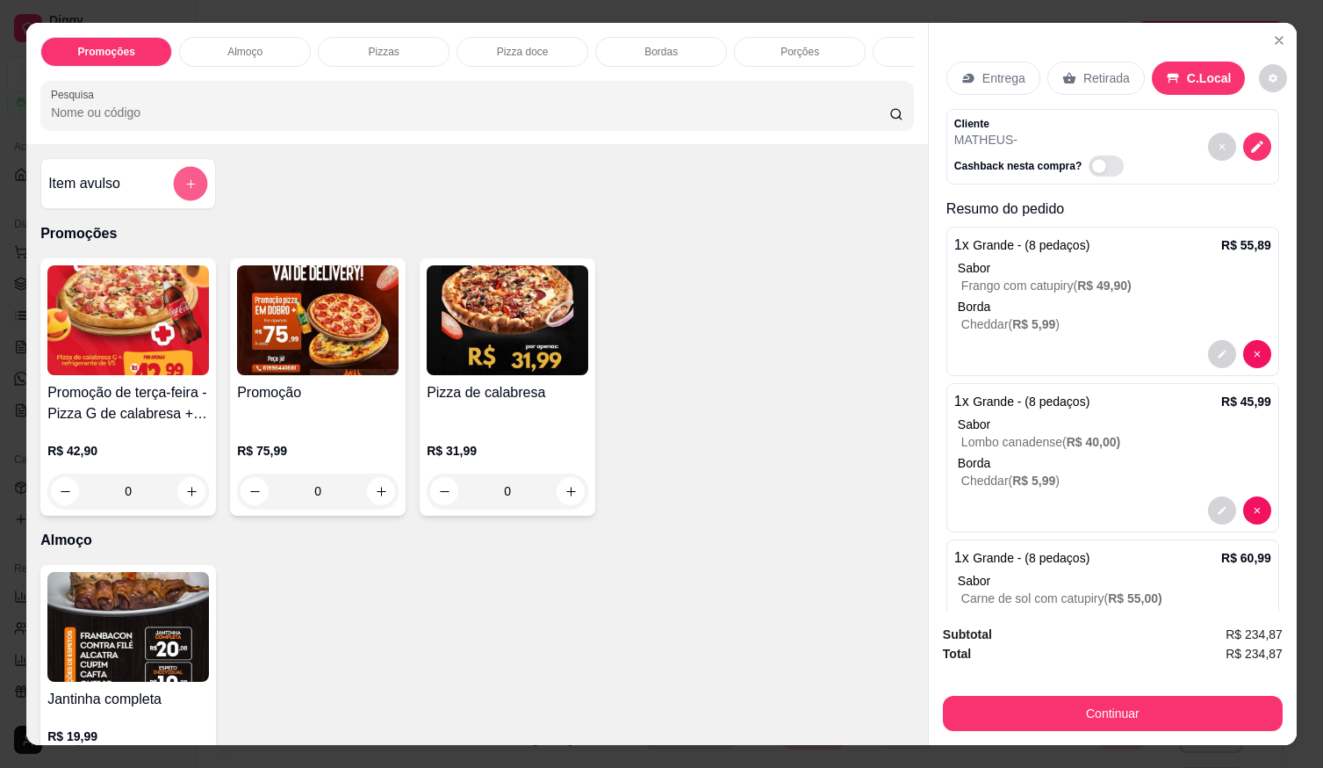
click at [190, 187] on icon "add-separate-item" at bounding box center [190, 183] width 13 height 13
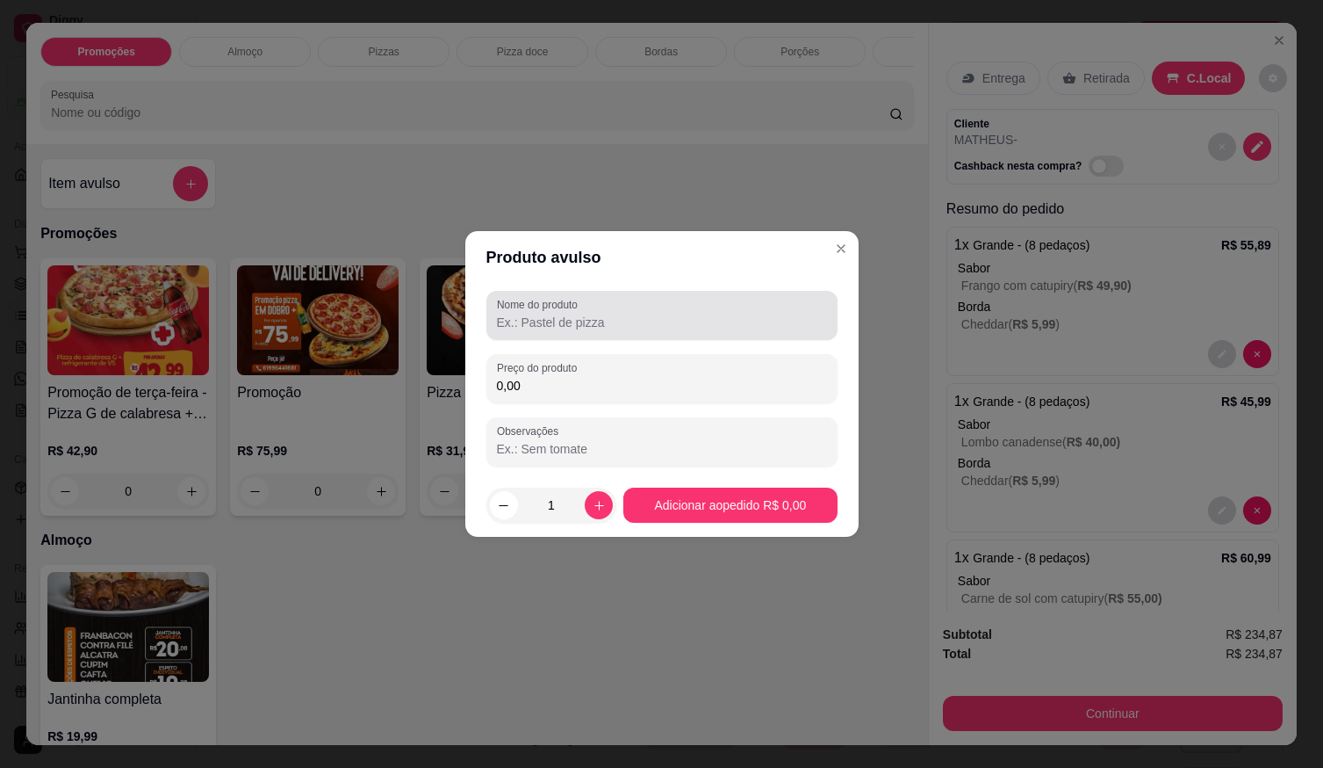
click at [542, 325] on input "Nome do produto" at bounding box center [662, 323] width 330 height 18
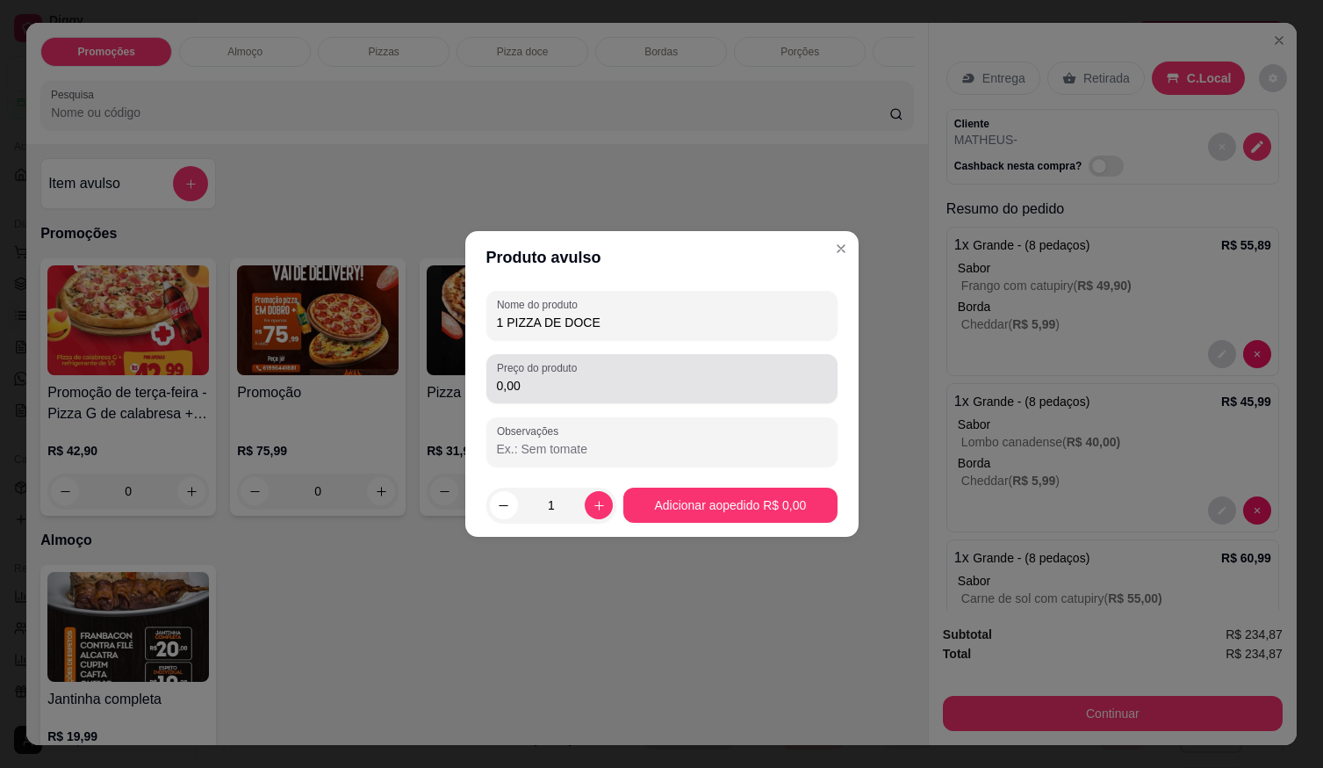
type input "1 PIZZA DE DOCE"
click at [533, 384] on input "0,00" at bounding box center [662, 386] width 330 height 18
click at [543, 396] on div "Preço do produto 0,00" at bounding box center [662, 378] width 351 height 49
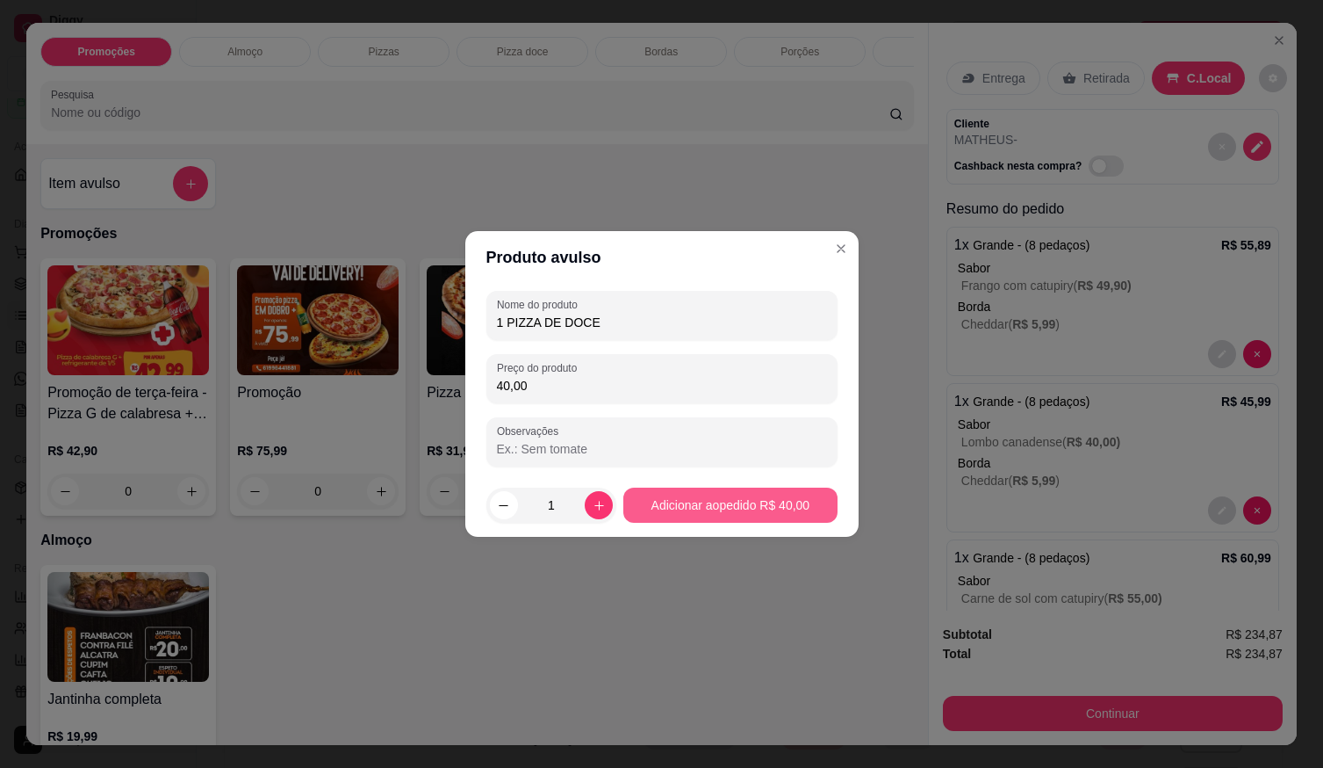
type input "40,00"
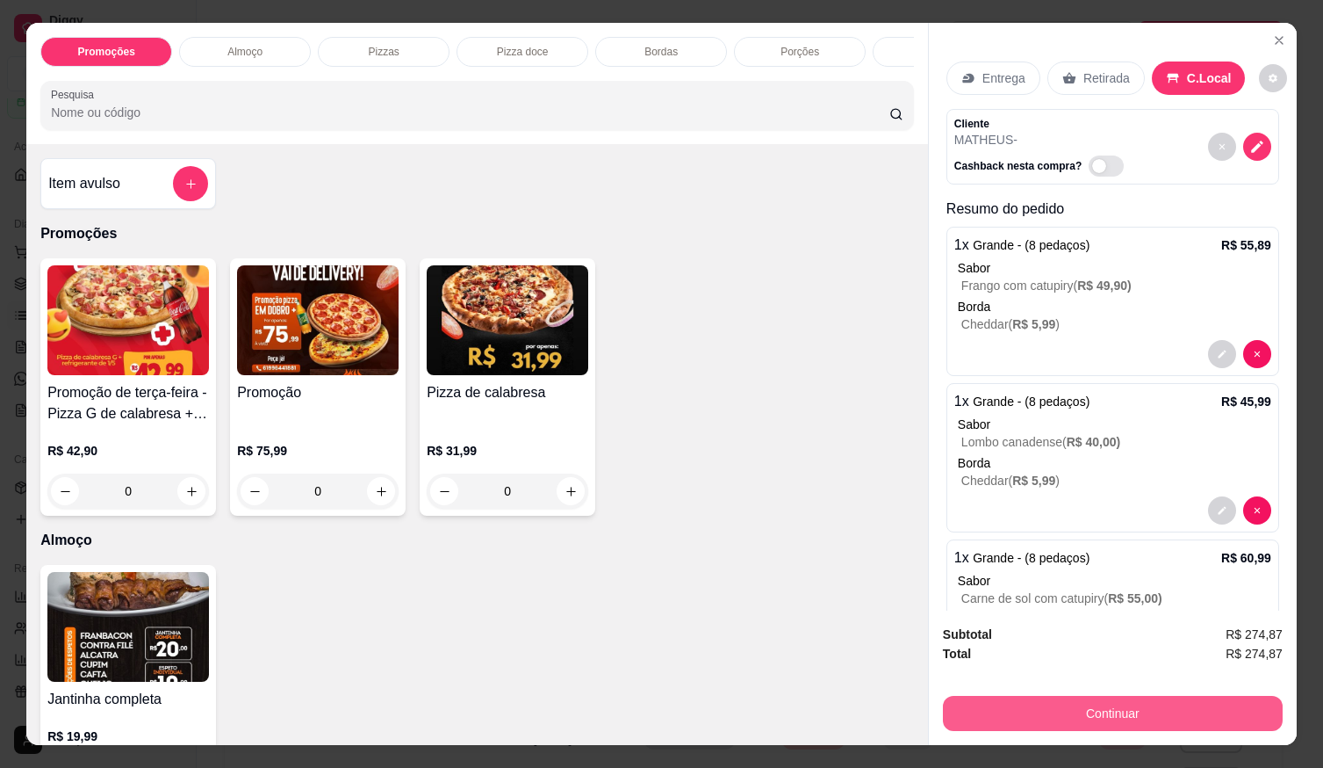
click at [1056, 696] on button "Continuar" at bounding box center [1113, 713] width 340 height 35
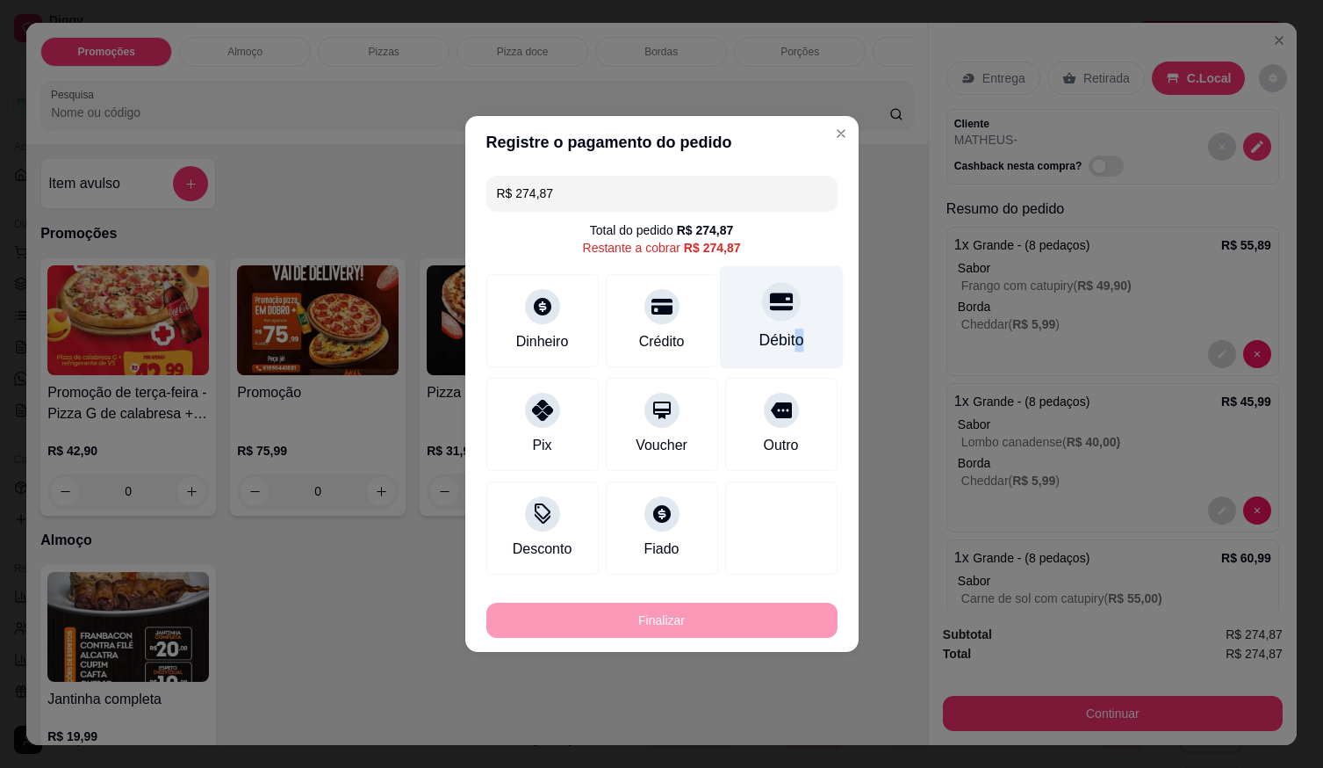
click at [782, 336] on div "Débito" at bounding box center [781, 339] width 45 height 23
type input "R$ 0,00"
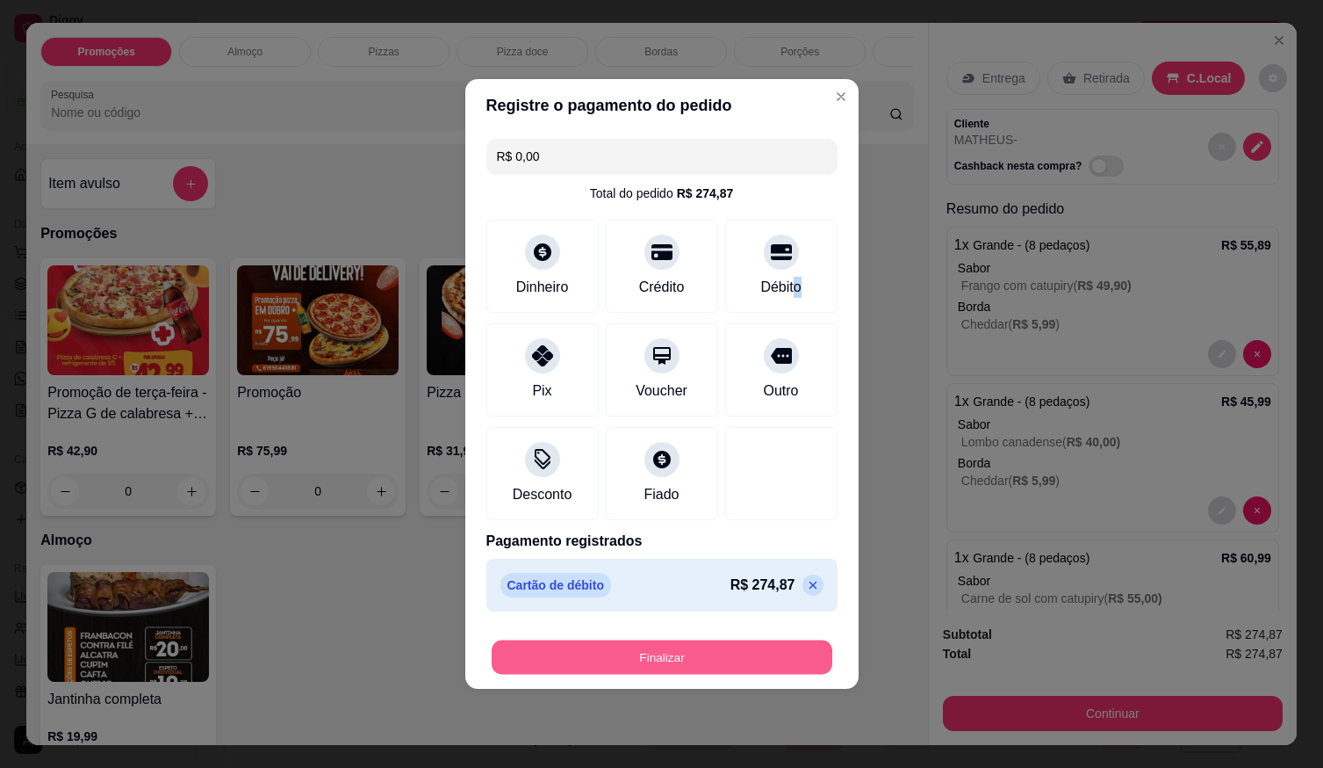
click at [742, 653] on button "Finalizar" at bounding box center [662, 657] width 341 height 34
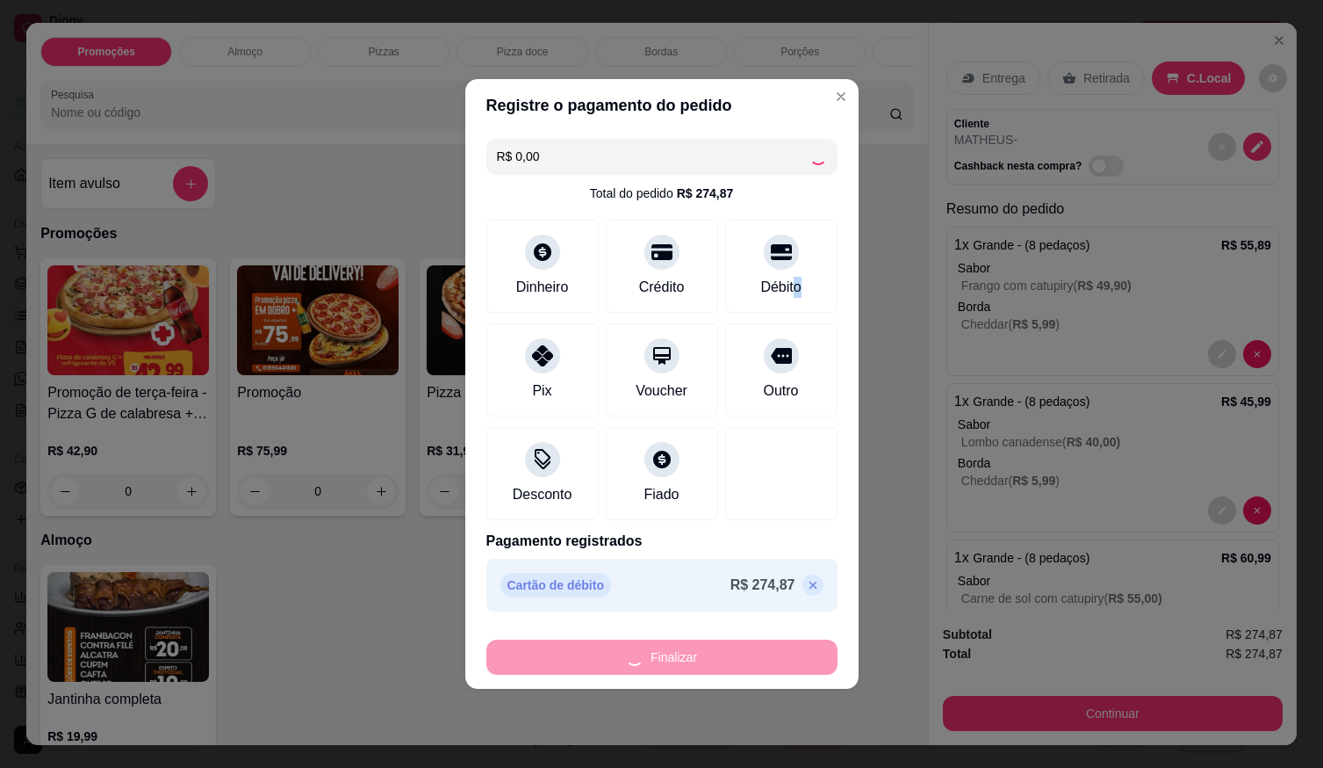
type input "0"
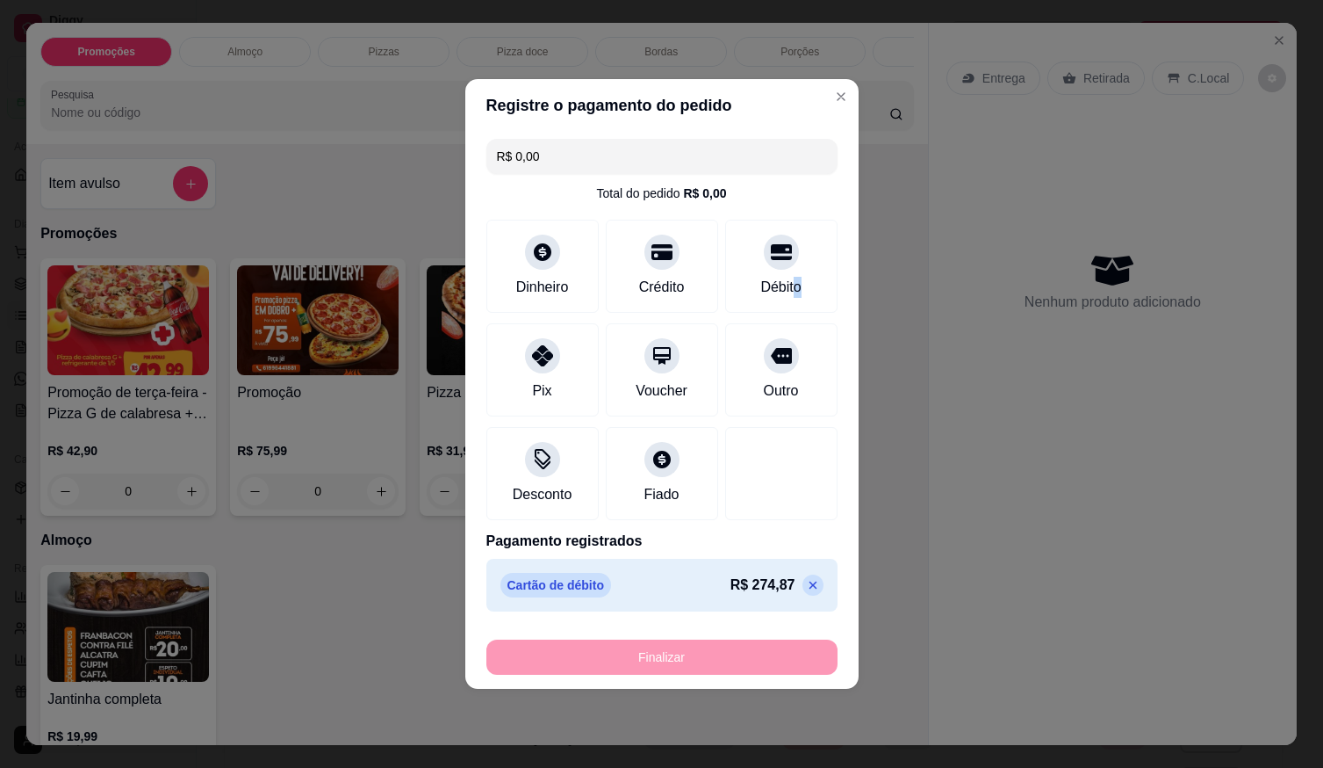
type input "-R$ 274,87"
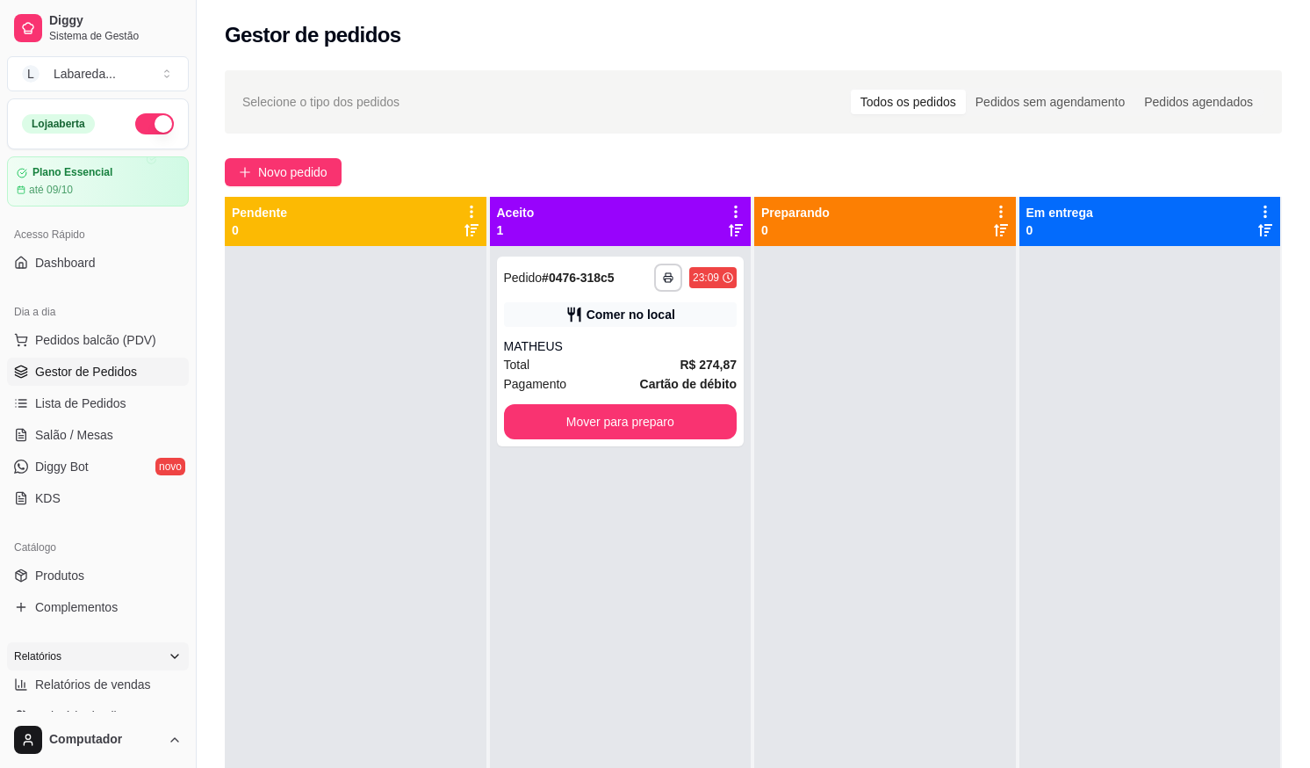
drag, startPoint x: 18, startPoint y: 767, endPoint x: 38, endPoint y: 647, distance: 121.1
drag, startPoint x: 38, startPoint y: 647, endPoint x: 432, endPoint y: 491, distance: 424.2
click at [432, 491] on div at bounding box center [356, 630] width 262 height 768
click at [73, 392] on link "Lista de Pedidos" at bounding box center [98, 403] width 182 height 28
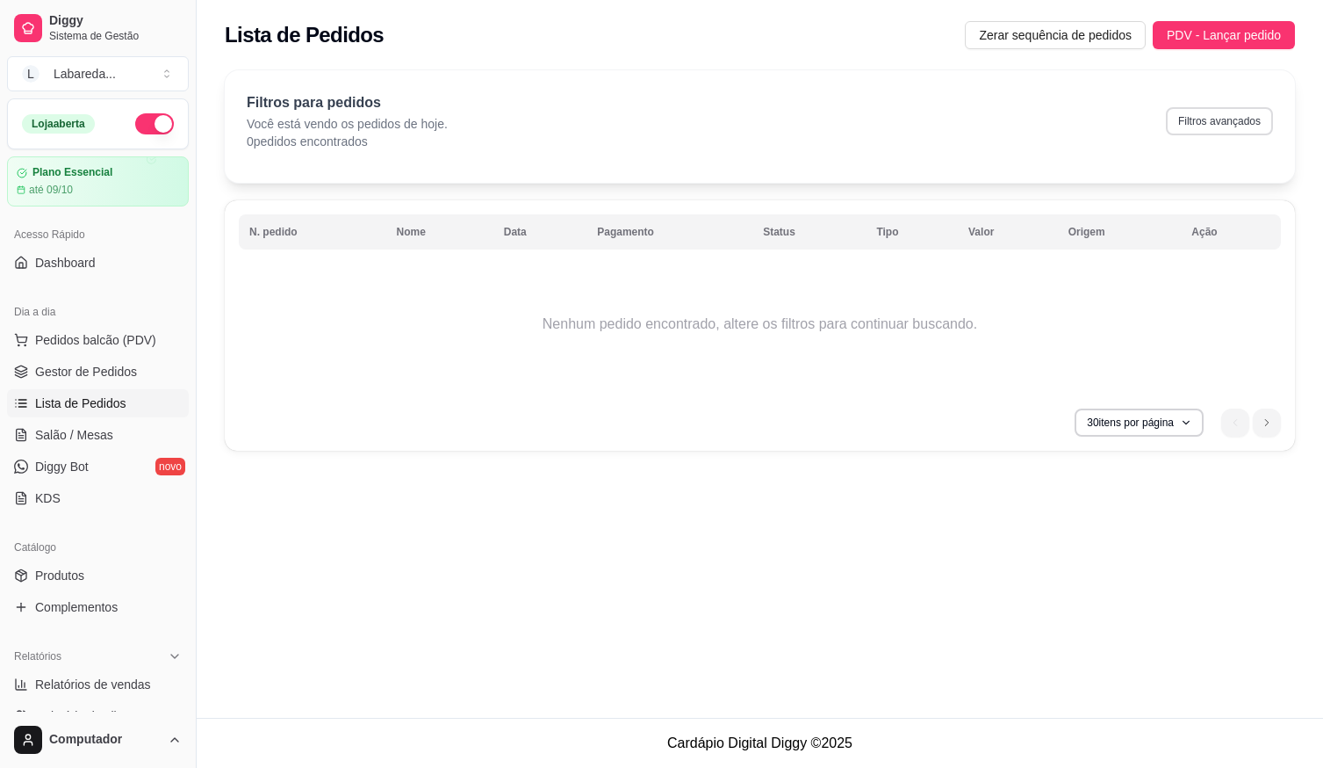
click at [1208, 115] on button "Filtros avançados" at bounding box center [1219, 121] width 107 height 28
select select "0"
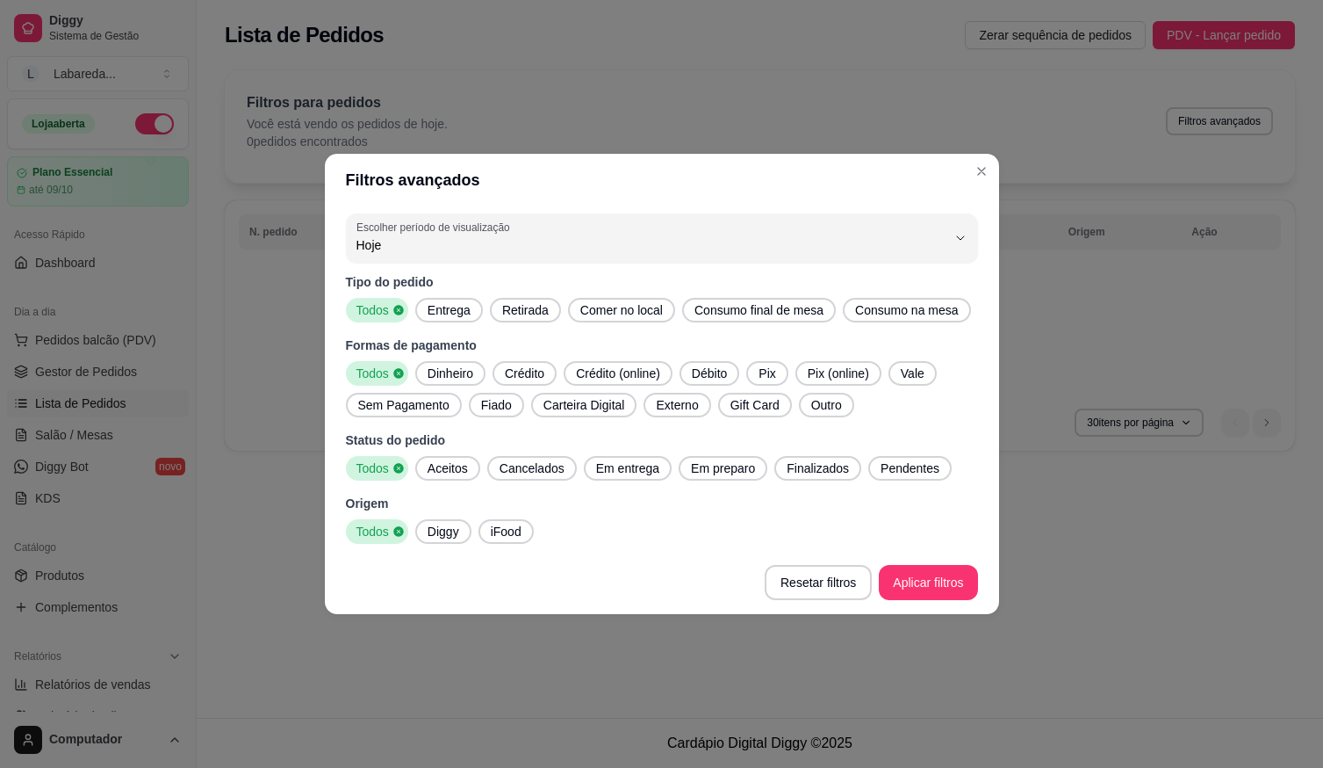
click at [445, 472] on span "Aceitos" at bounding box center [448, 468] width 54 height 18
drag, startPoint x: 430, startPoint y: 531, endPoint x: 444, endPoint y: 531, distance: 13.2
click at [436, 531] on span "Diggy" at bounding box center [444, 532] width 46 height 18
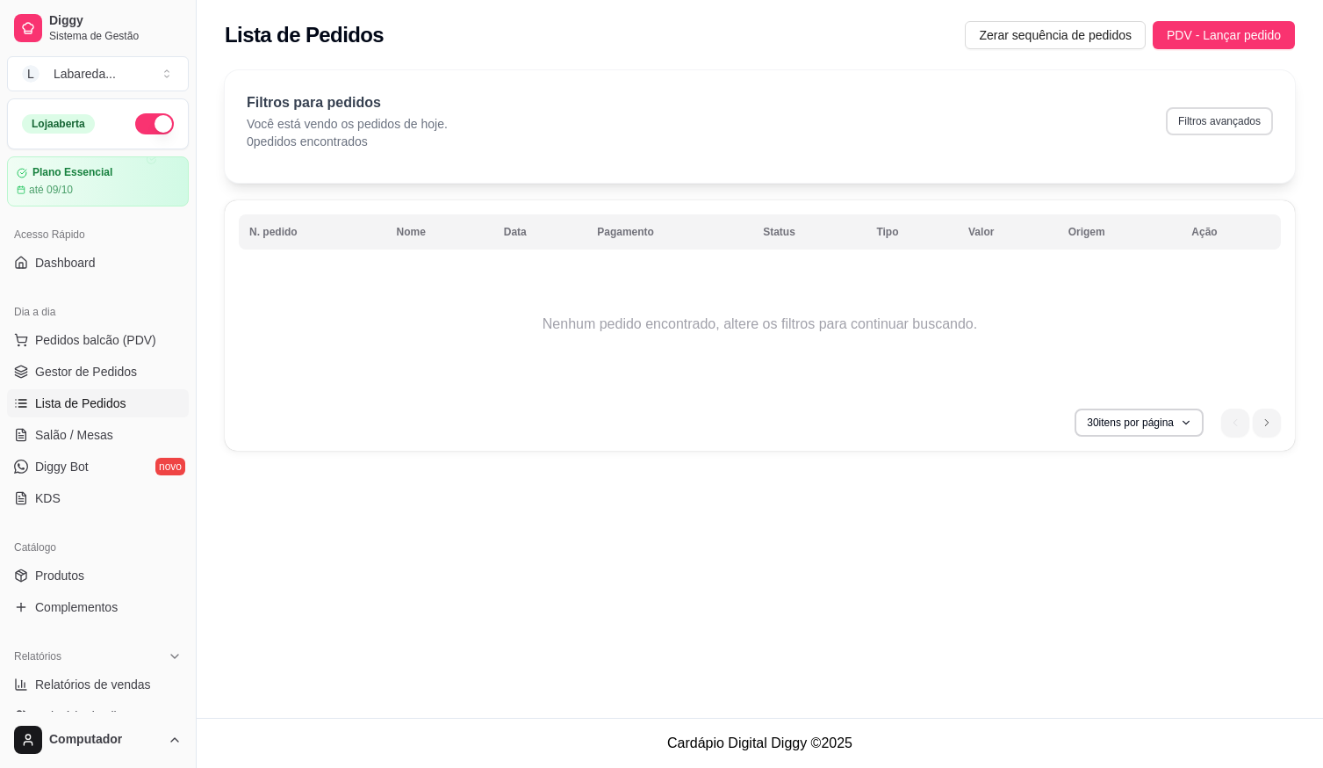
click at [1205, 128] on button "Filtros avançados" at bounding box center [1219, 121] width 107 height 28
select select "0"
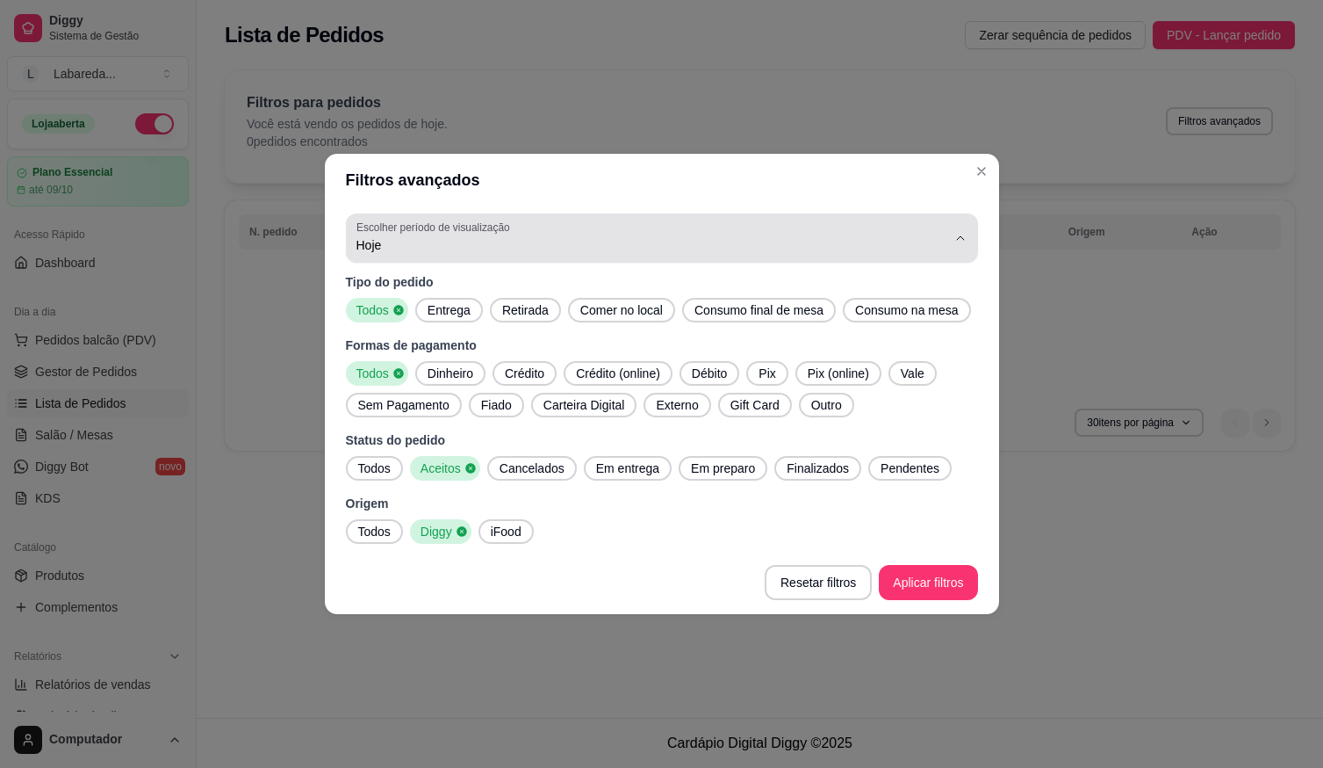
click at [758, 254] on div "Hoje" at bounding box center [652, 237] width 590 height 35
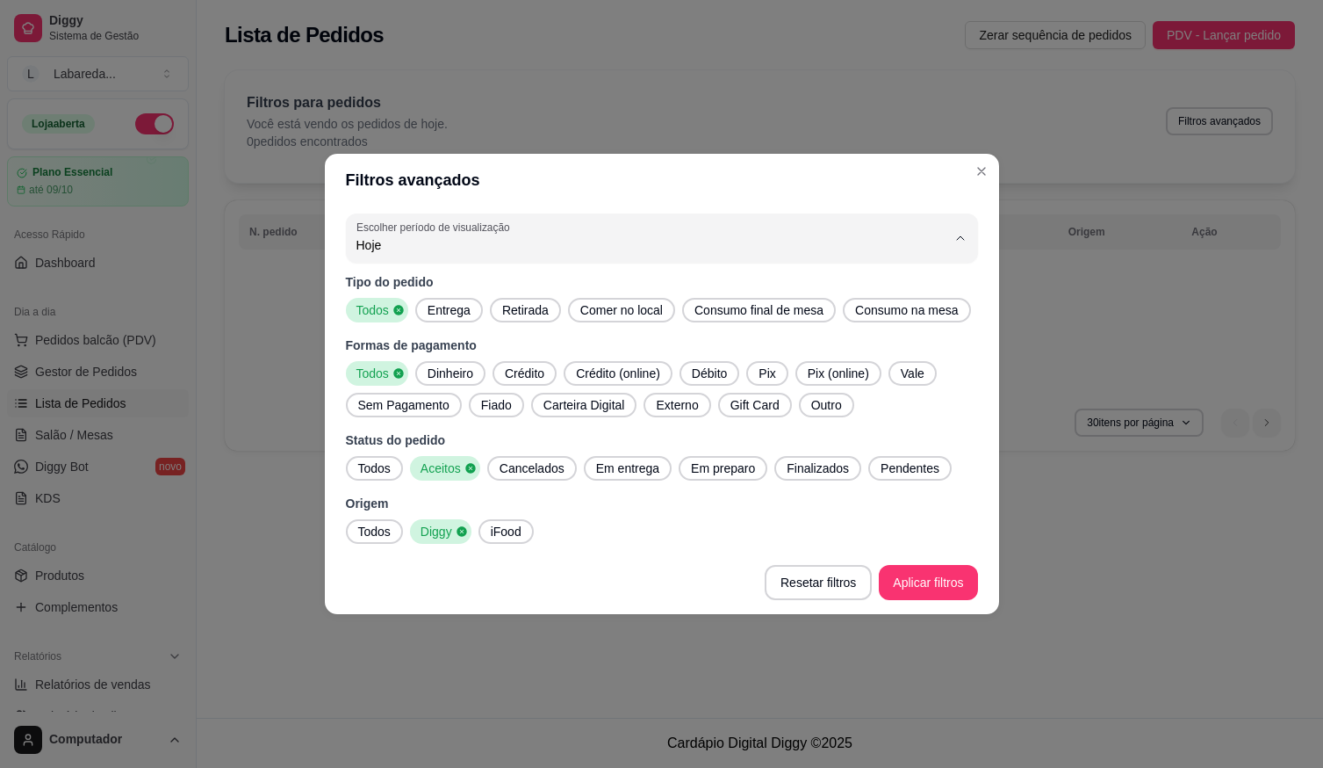
click at [638, 320] on span "Ontem" at bounding box center [652, 315] width 563 height 17
type input "1"
select select "1"
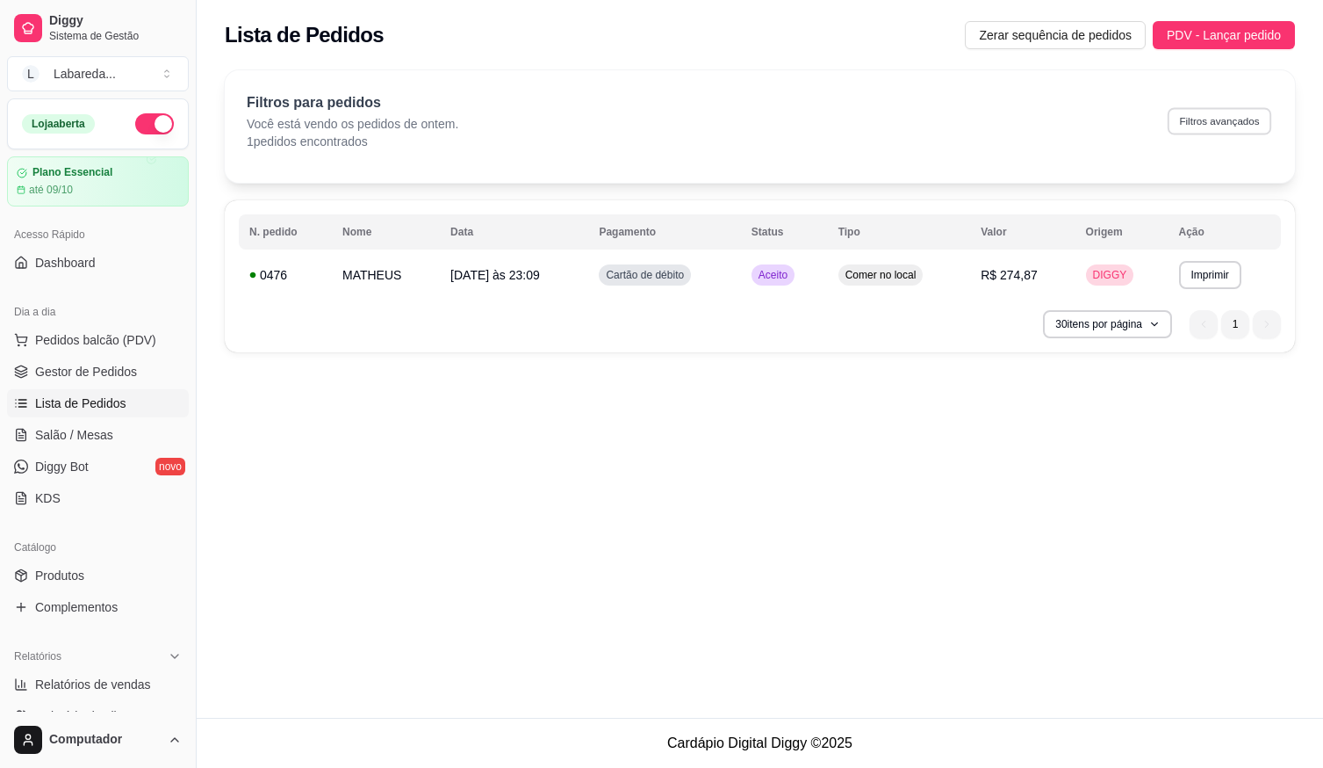
click at [1242, 119] on button "Filtros avançados" at bounding box center [1220, 120] width 104 height 27
select select "1"
